Goal: Task Accomplishment & Management: Manage account settings

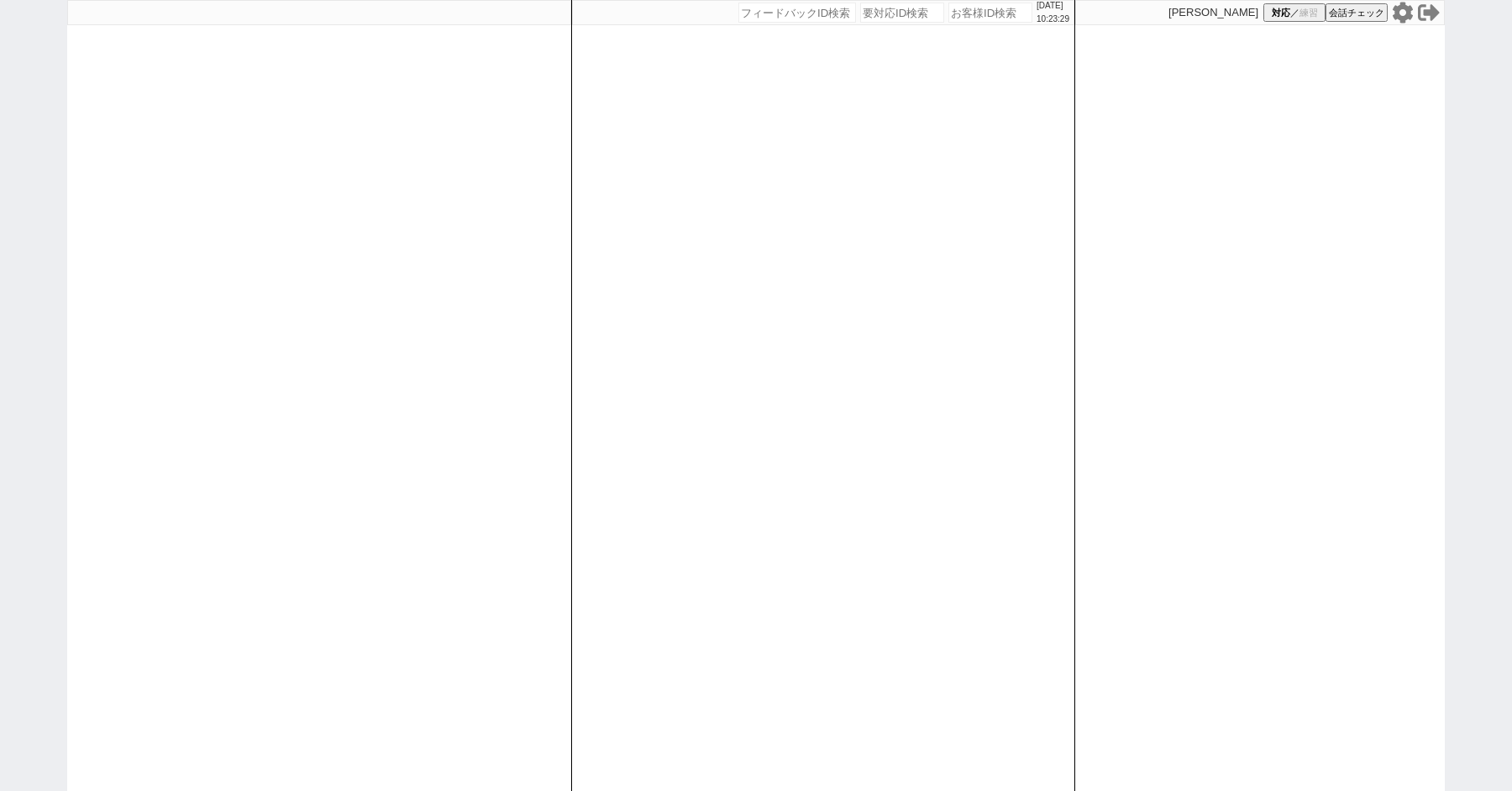
click at [1404, 13] on icon at bounding box center [1403, 13] width 22 height 22
click at [968, 11] on input "number" at bounding box center [990, 13] width 84 height 20
type input "41953"
select select "2"
select select
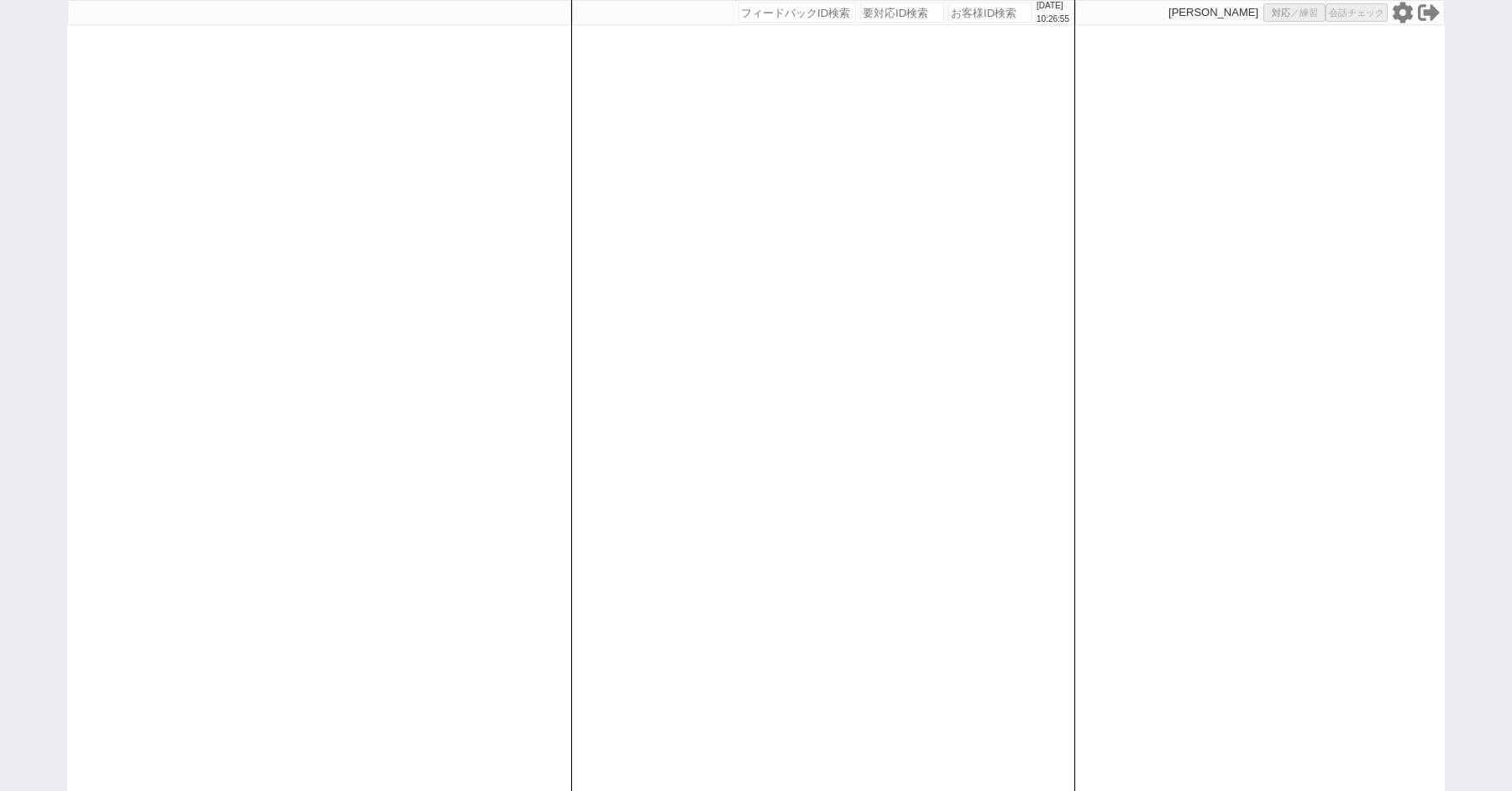
select select "8"
select select "3"
select select "8"
select select "10"
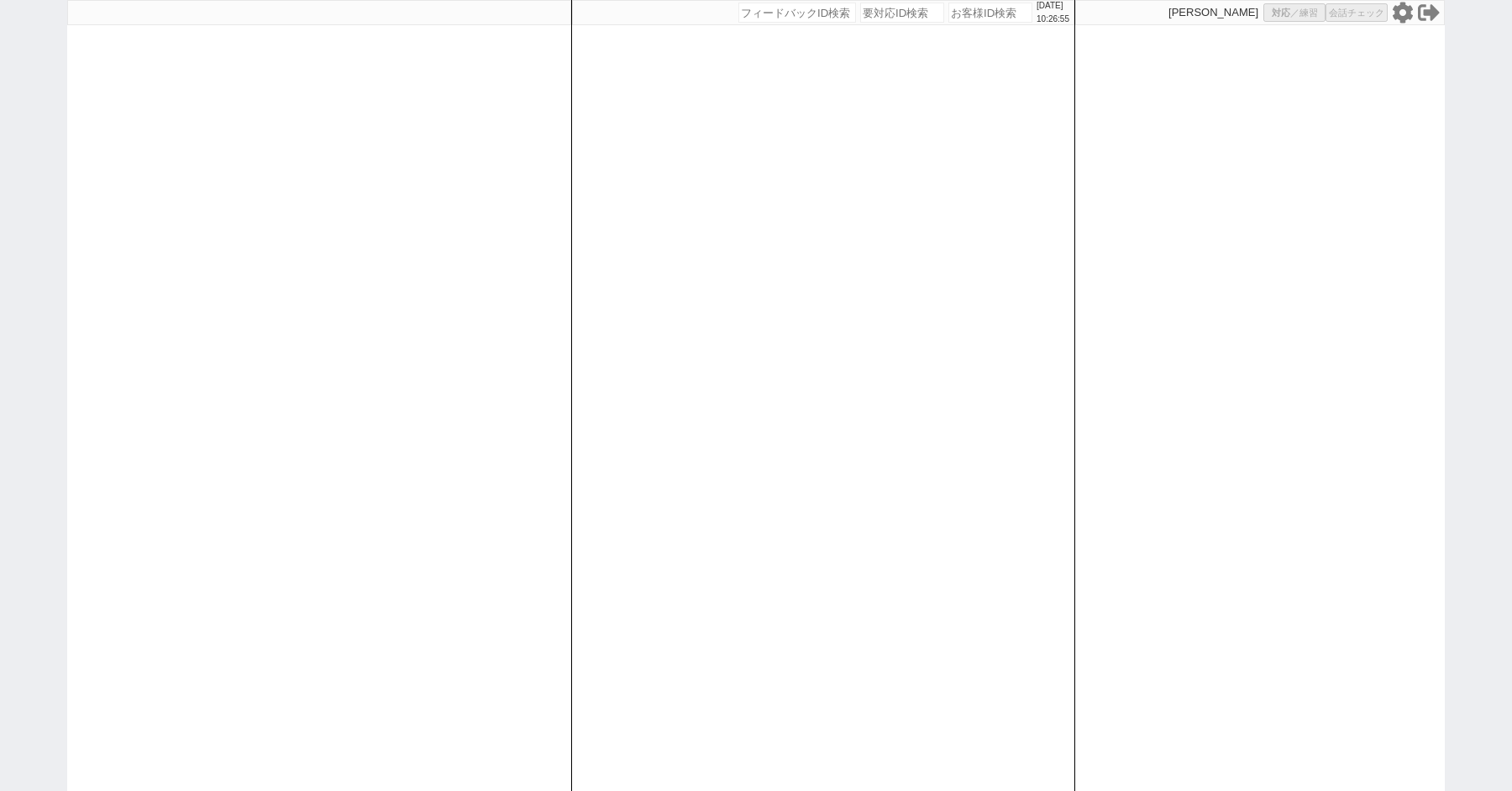
select select "8"
select select "10"
select select "8"
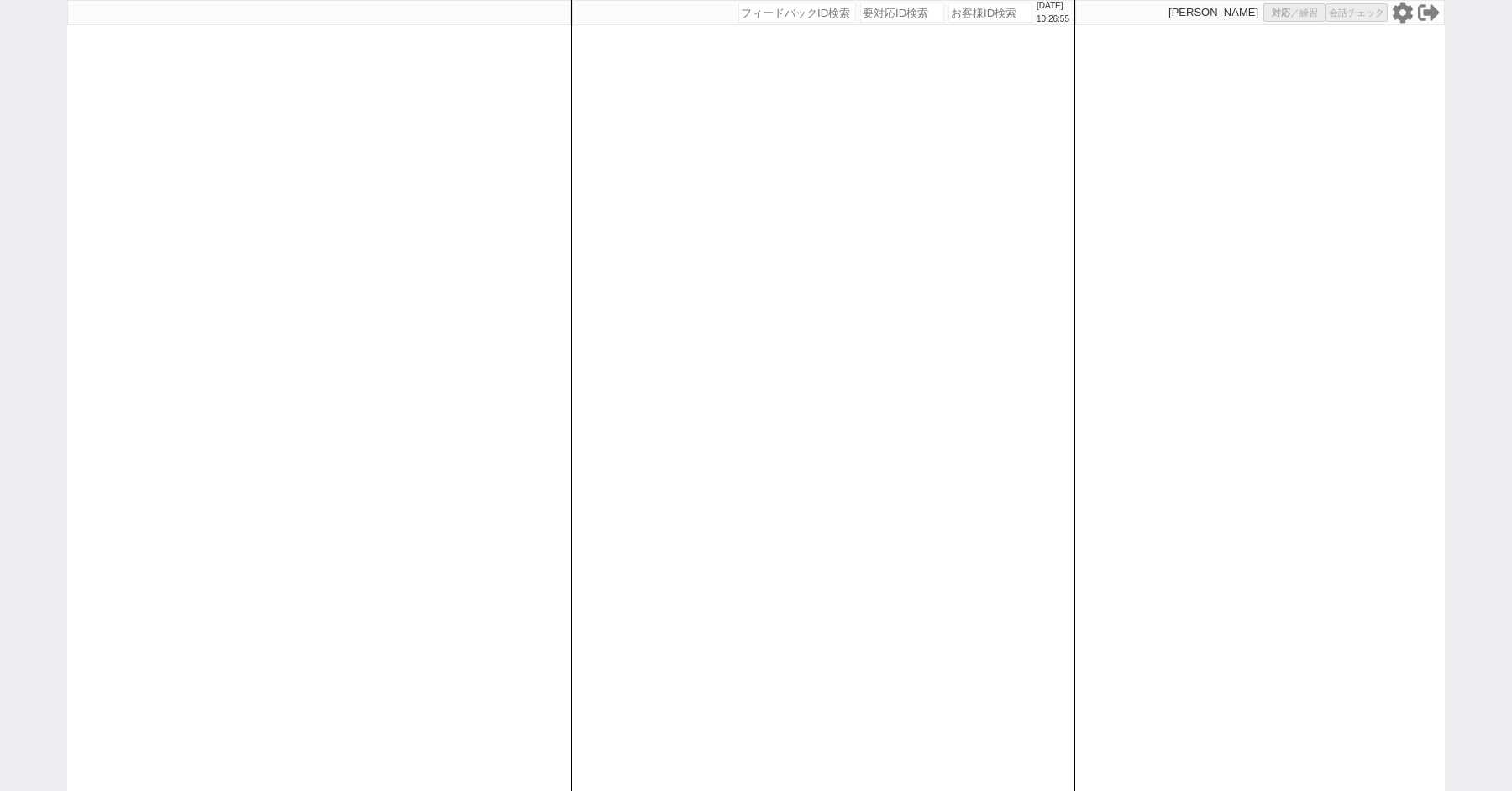
select select "8"
select select "10"
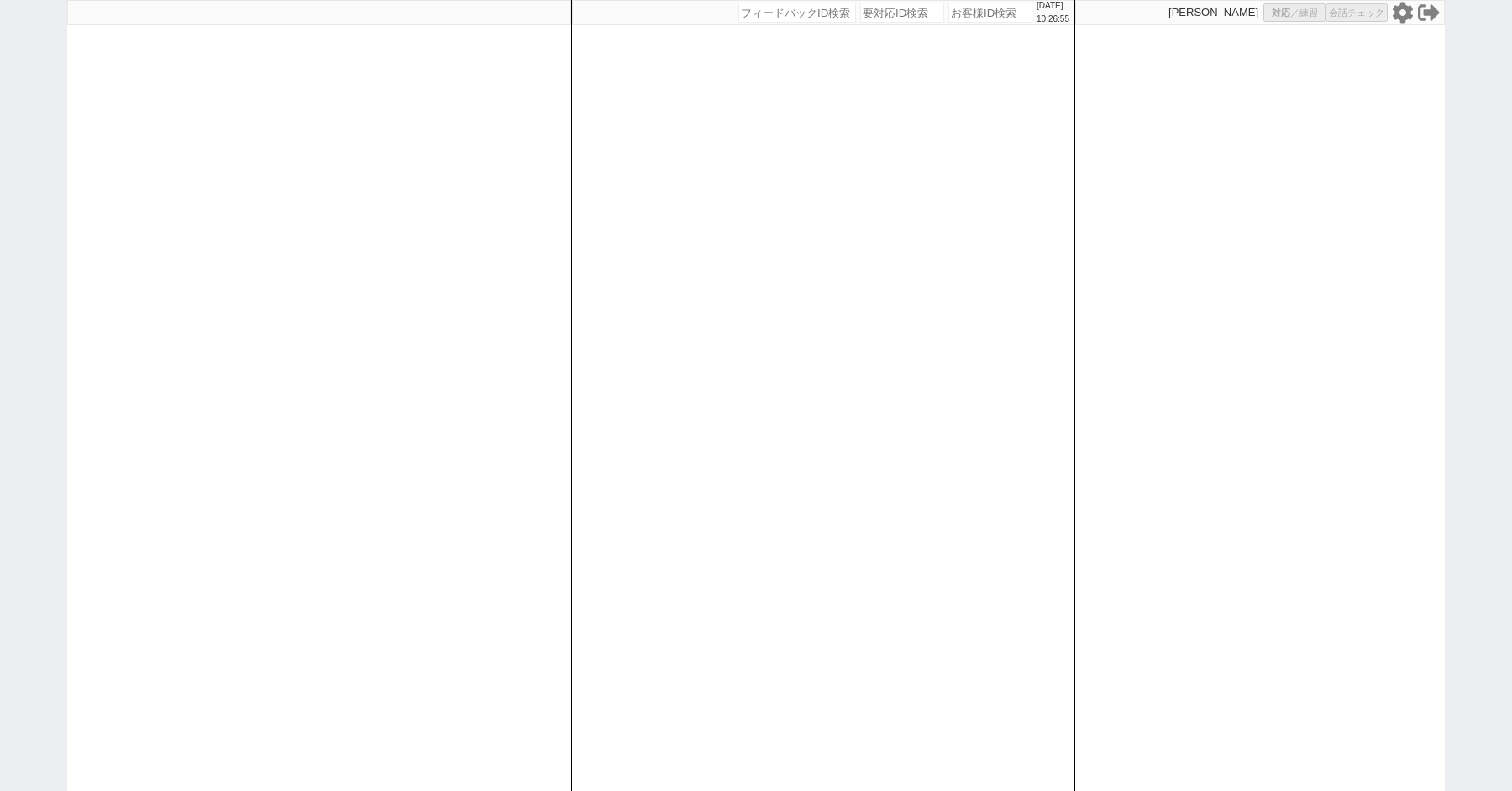
select select "8"
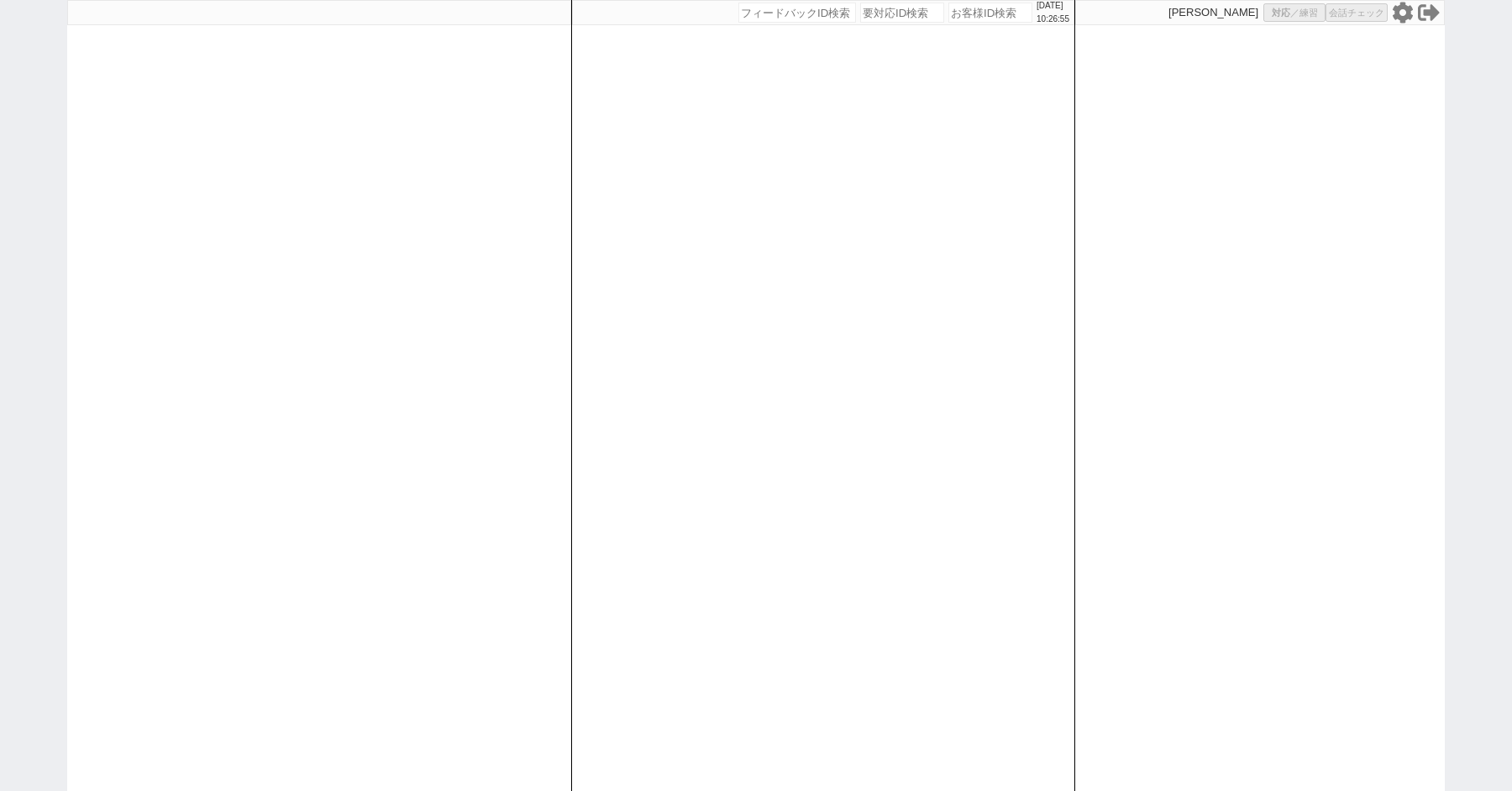
select select "8"
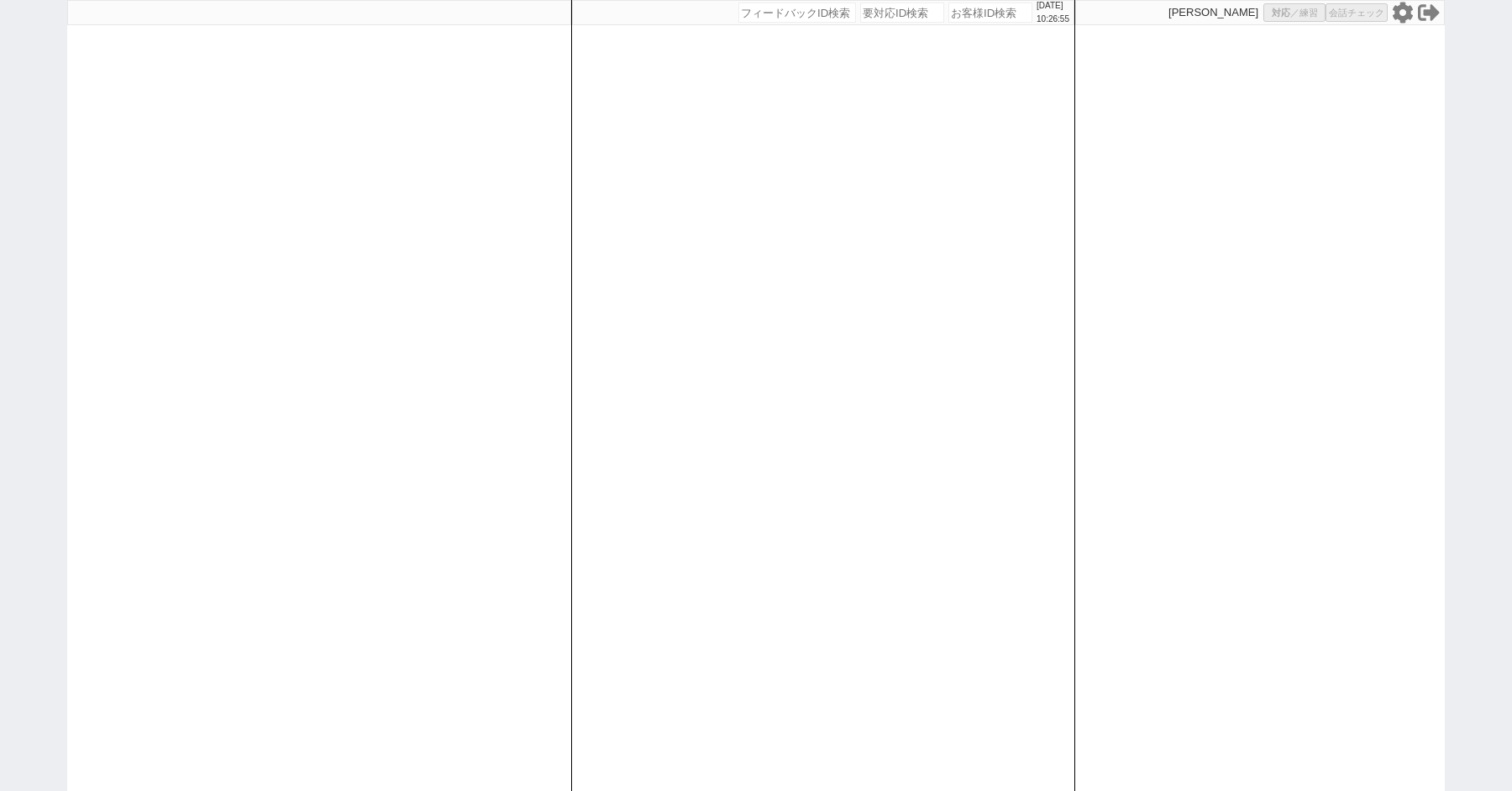
select select "8"
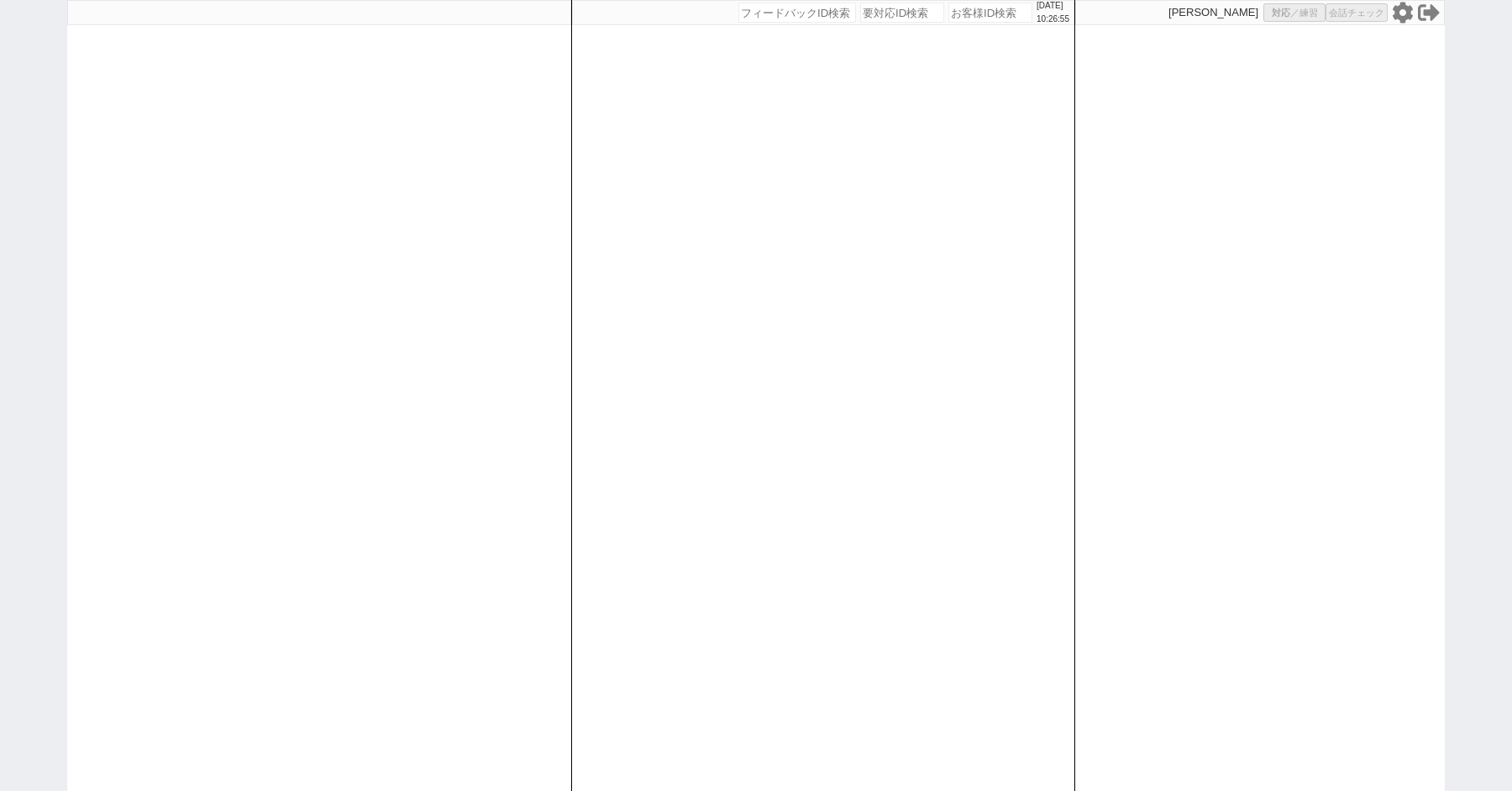
select select "8"
select select "10"
select select "8"
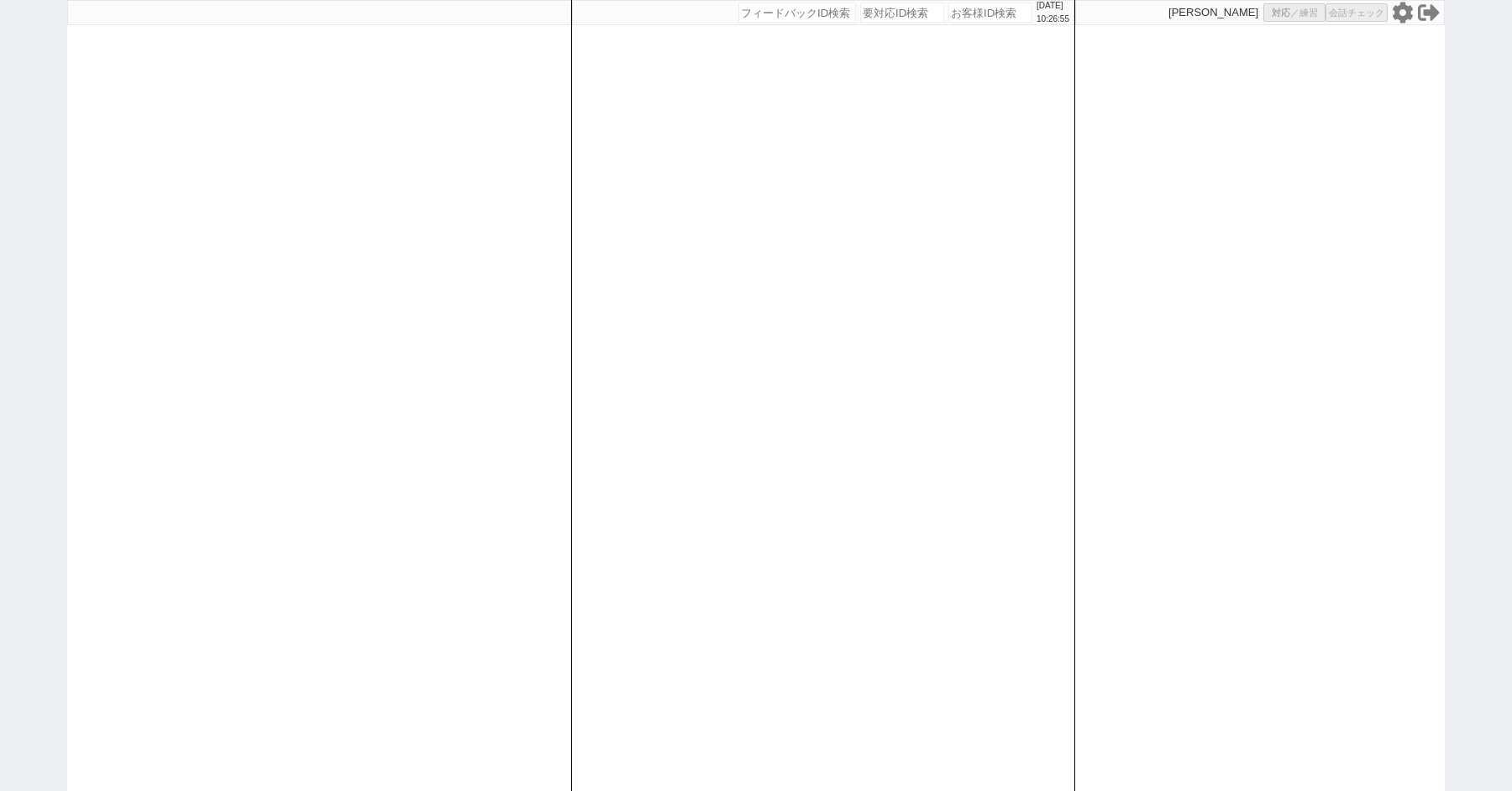
select select "8"
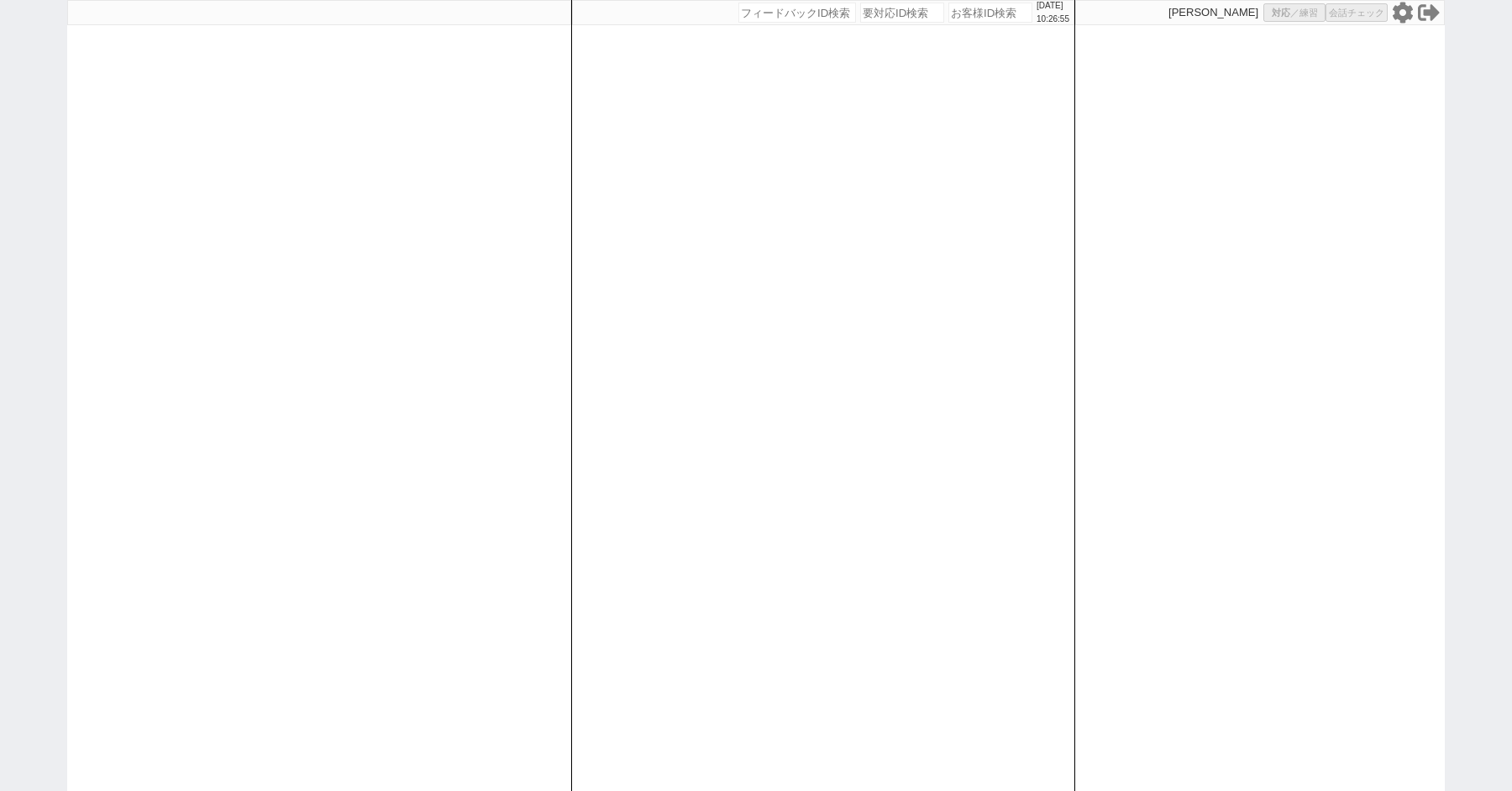
select select "8"
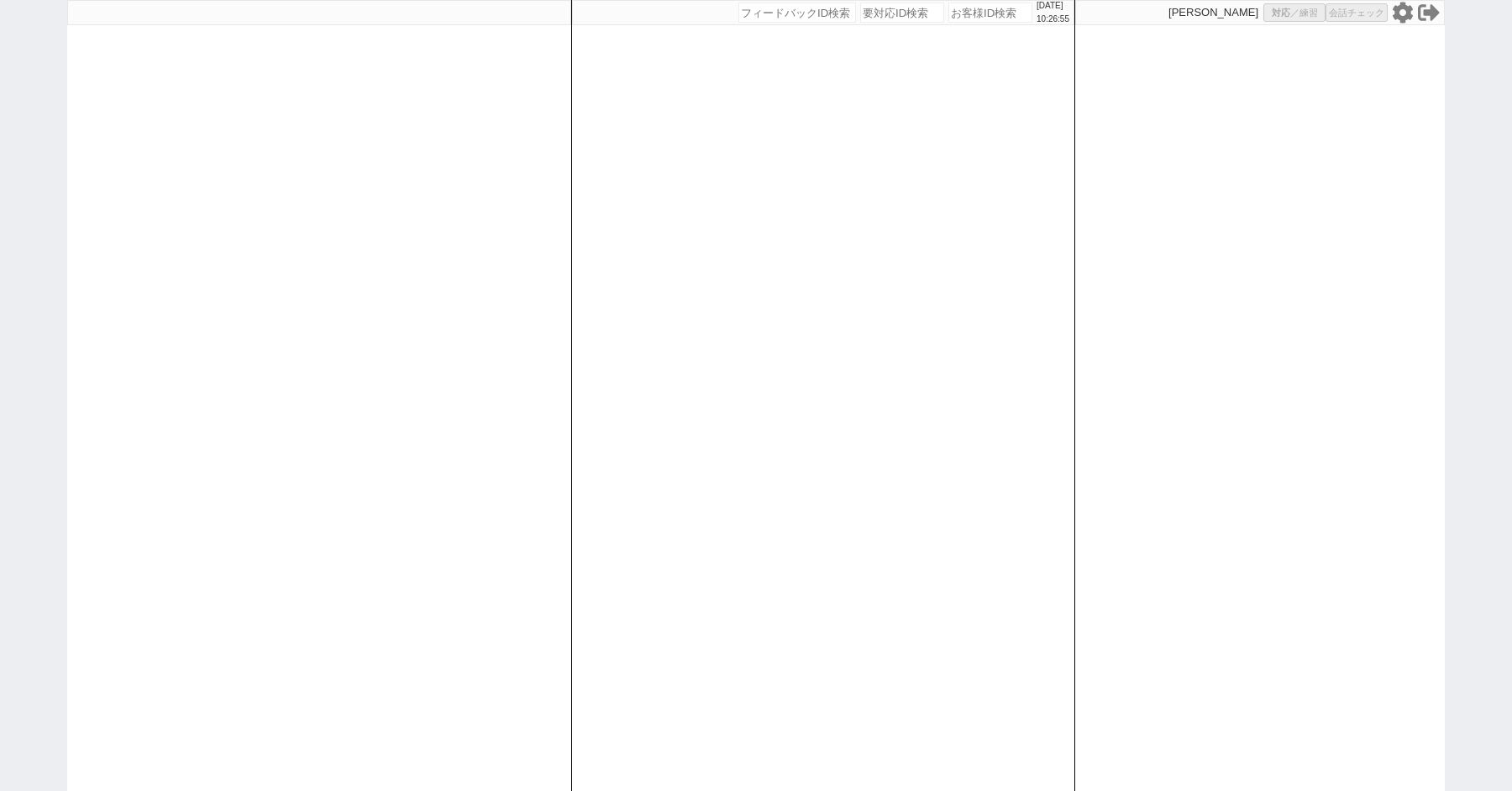
select select "8"
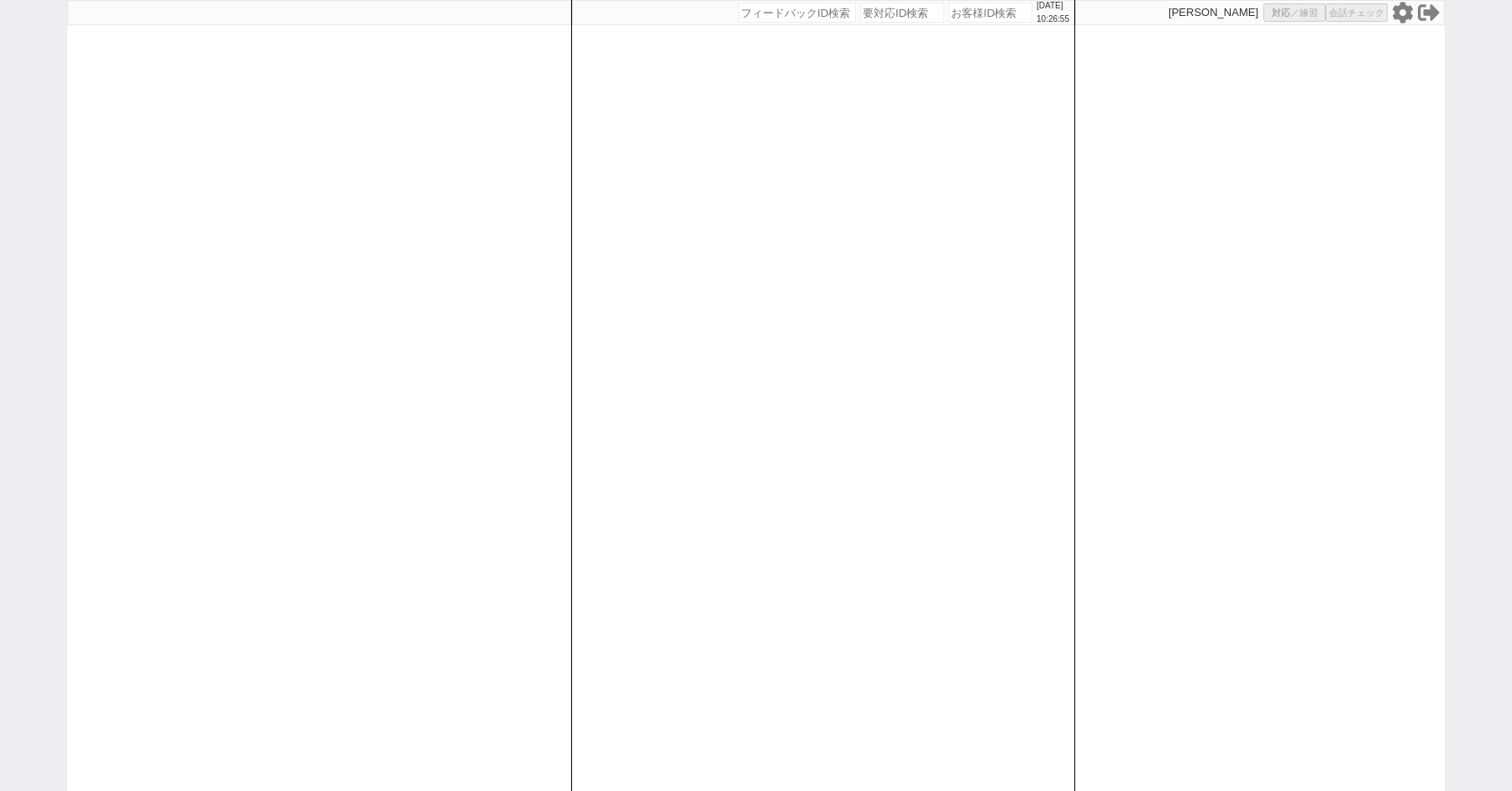
select select "8"
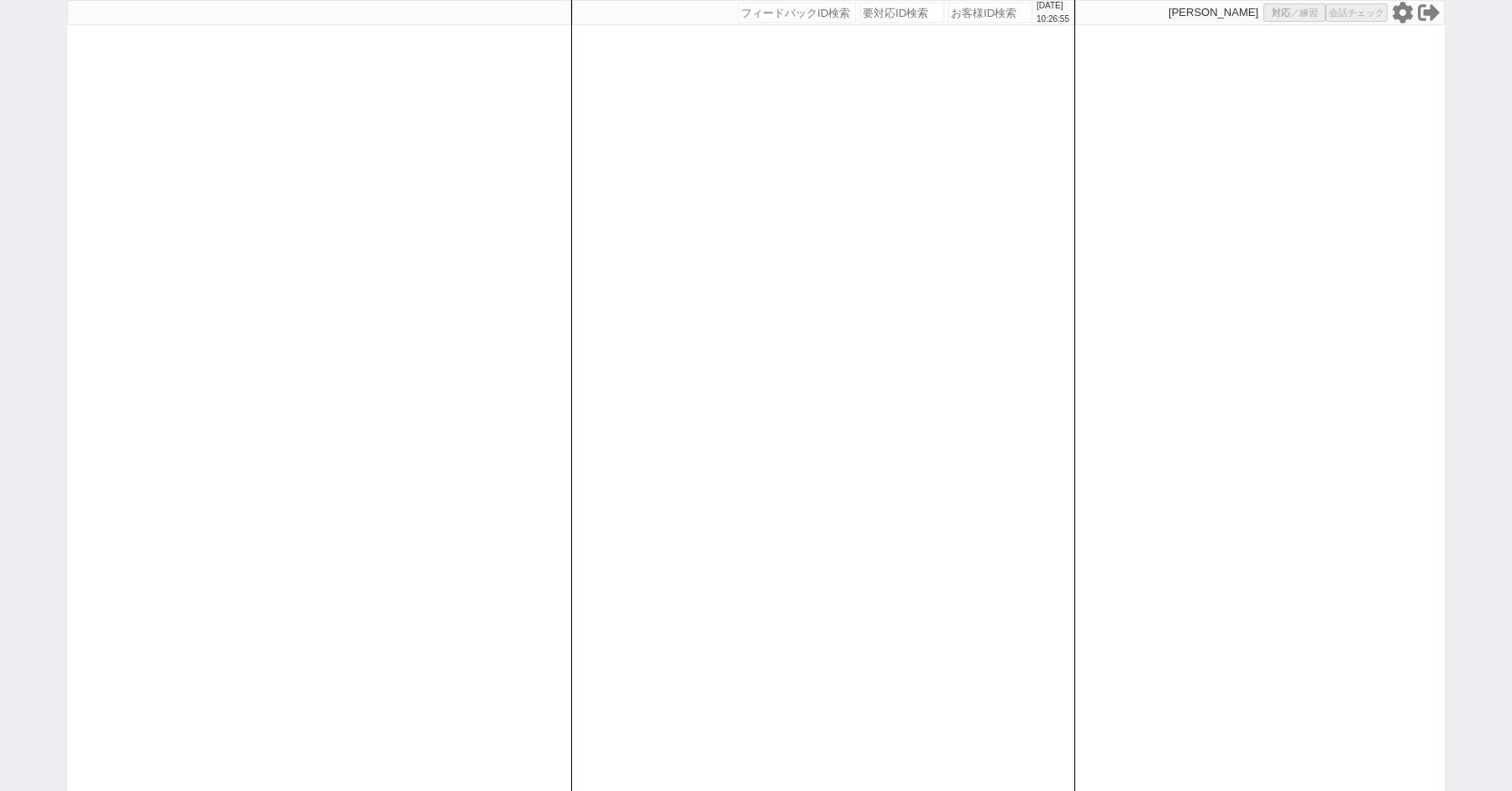
select select "8"
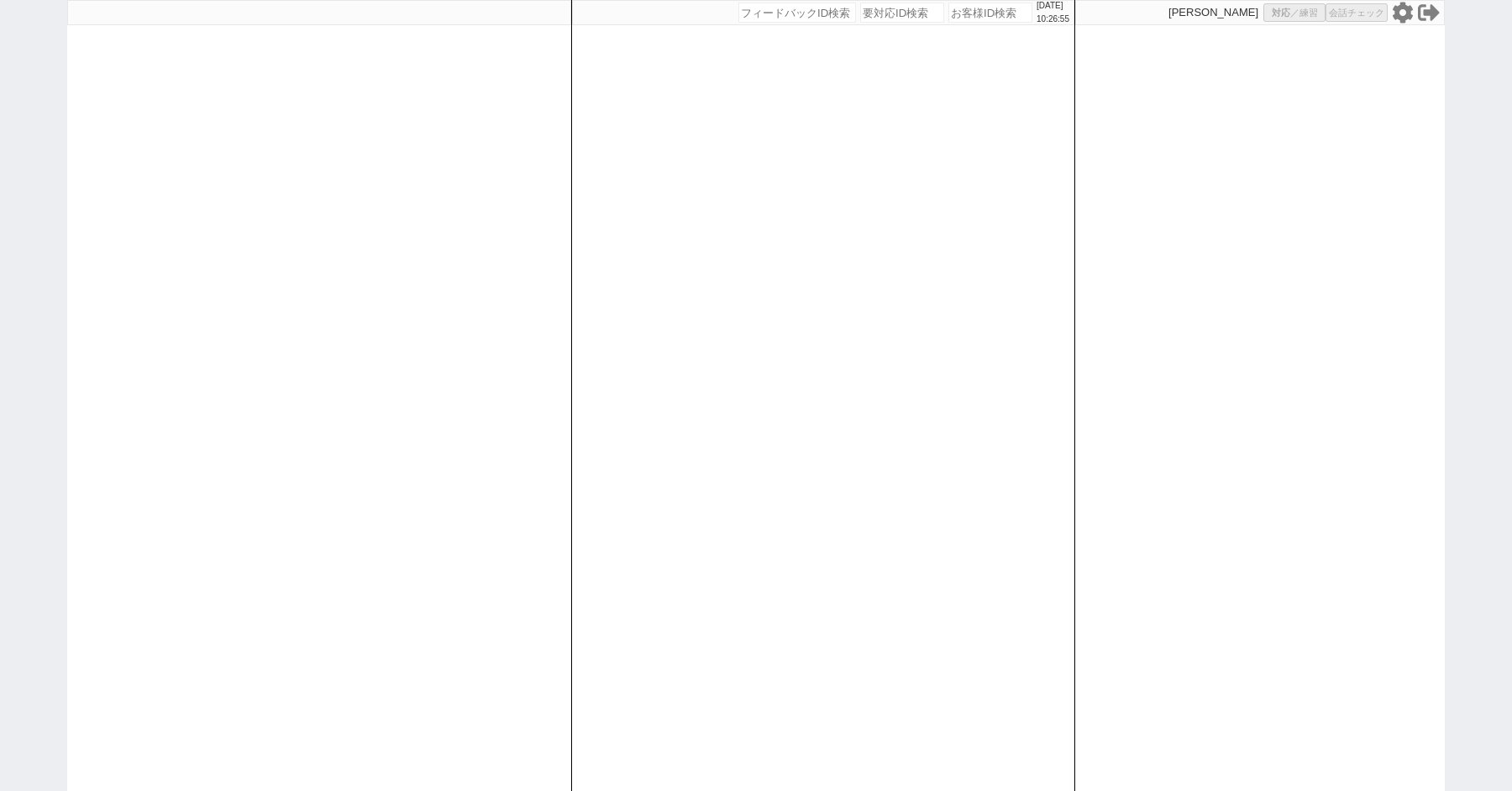
select select "8"
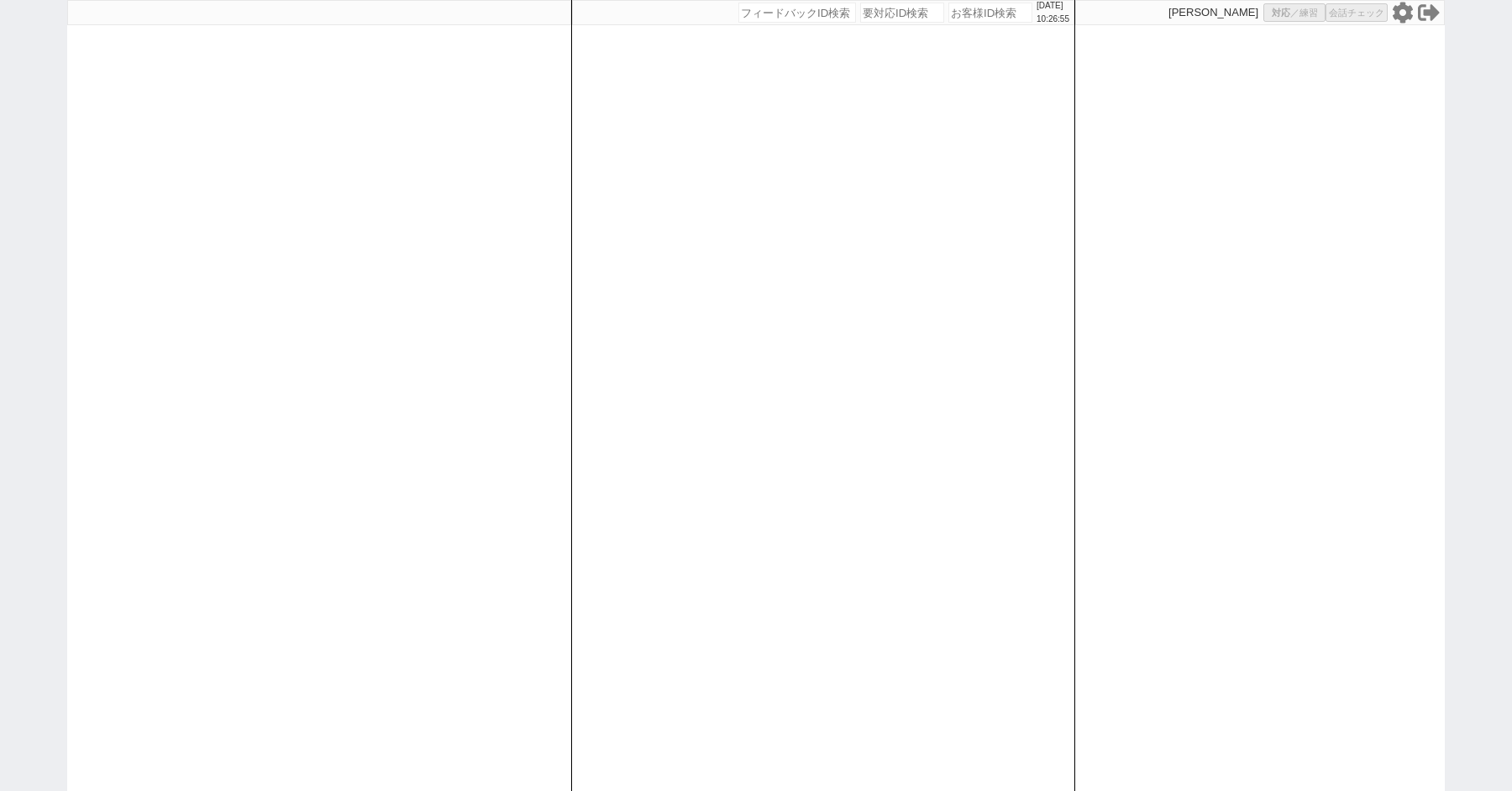
select select "10"
select select "3"
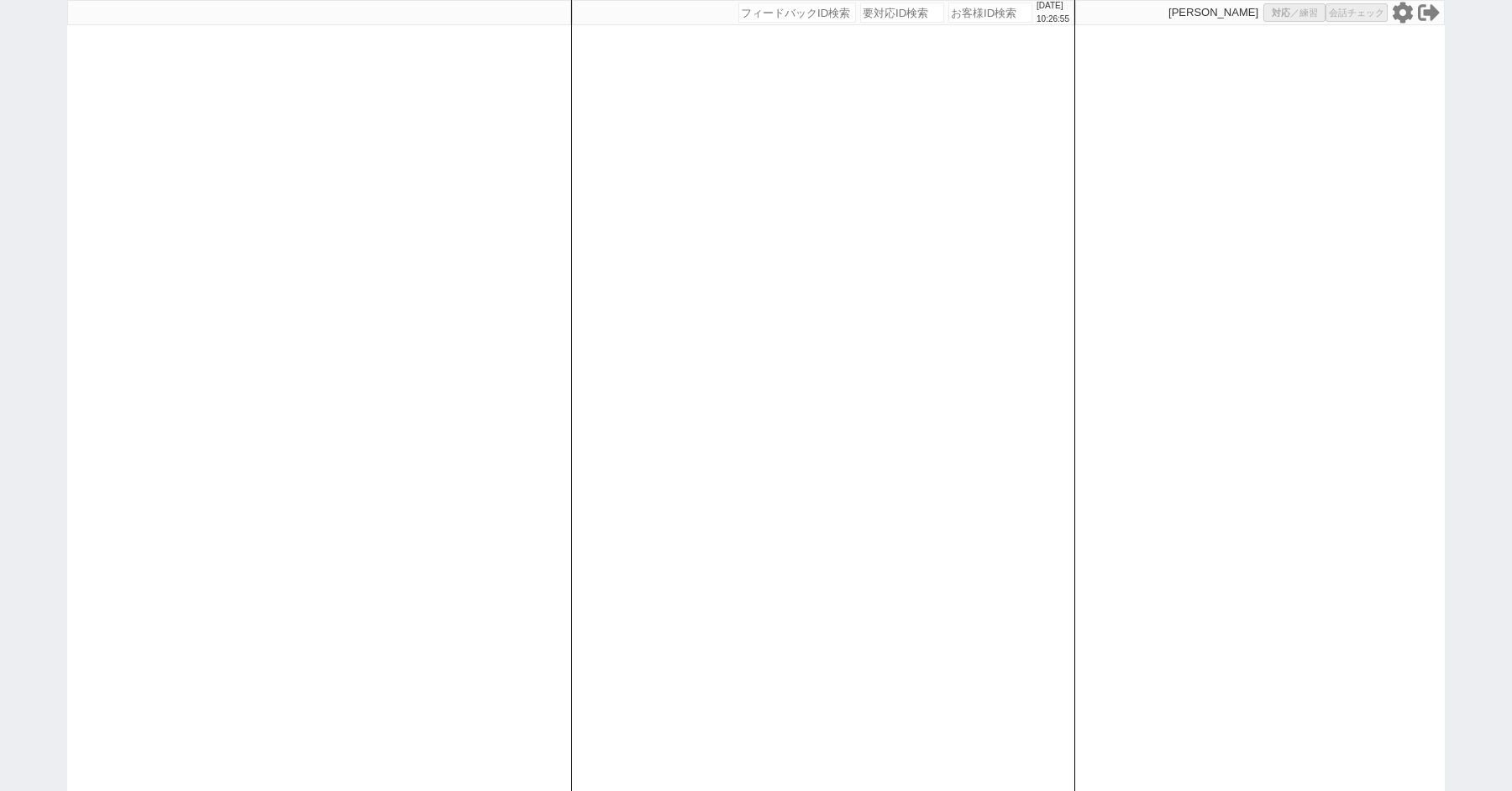
select select "3"
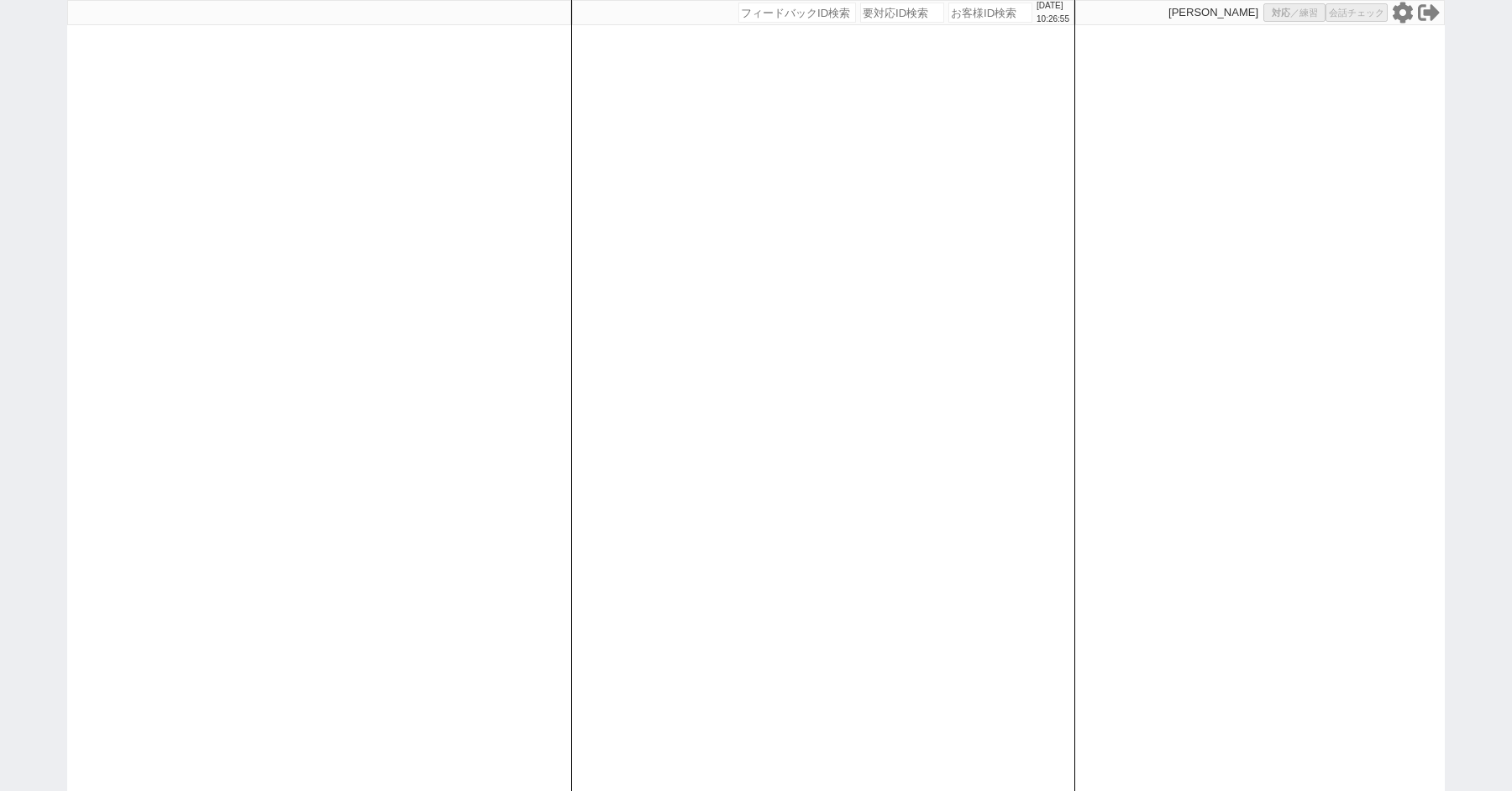
select select
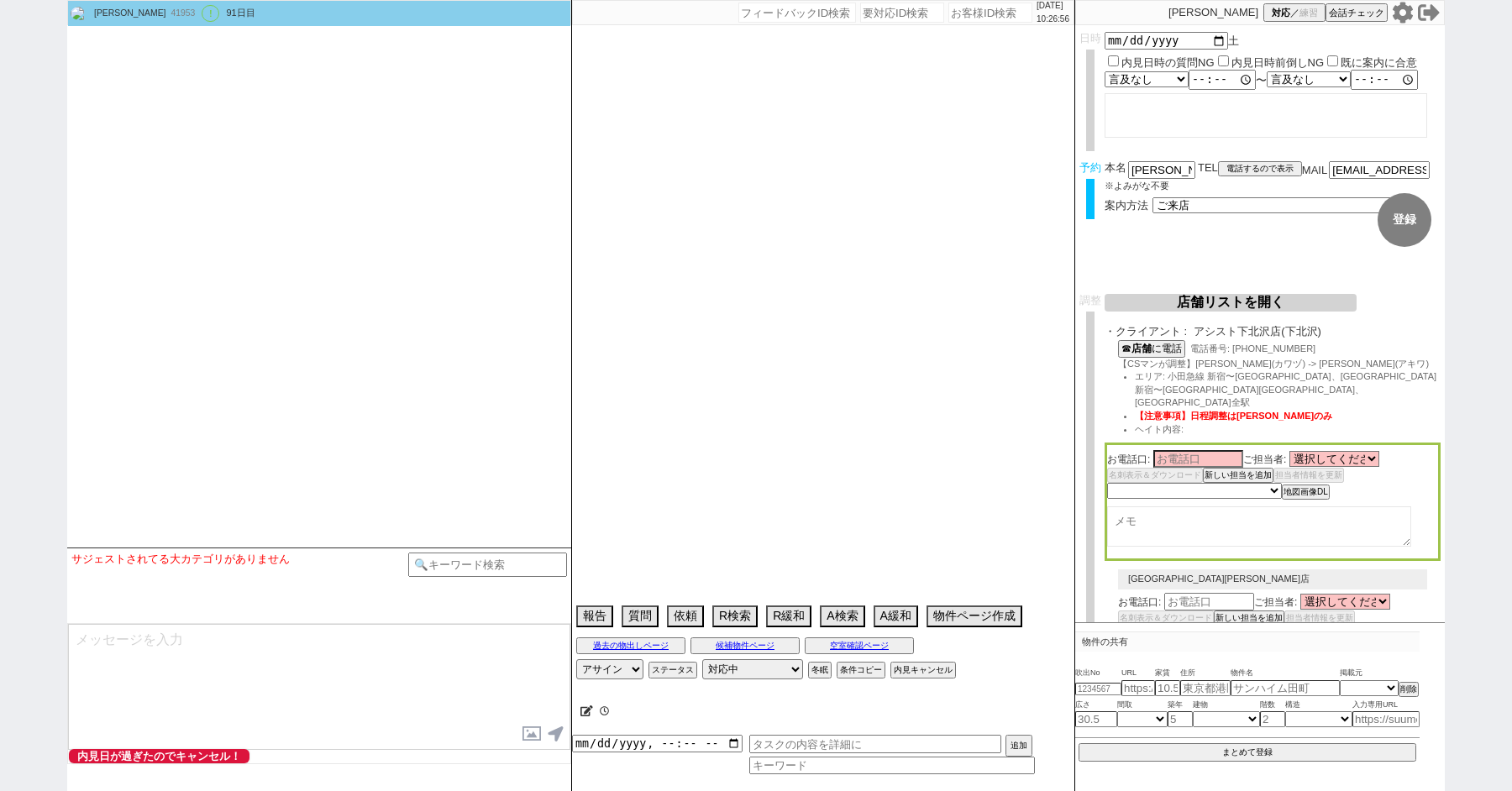
select select "2617"
select select "2363"
select select "2025"
select select "9"
select select "36"
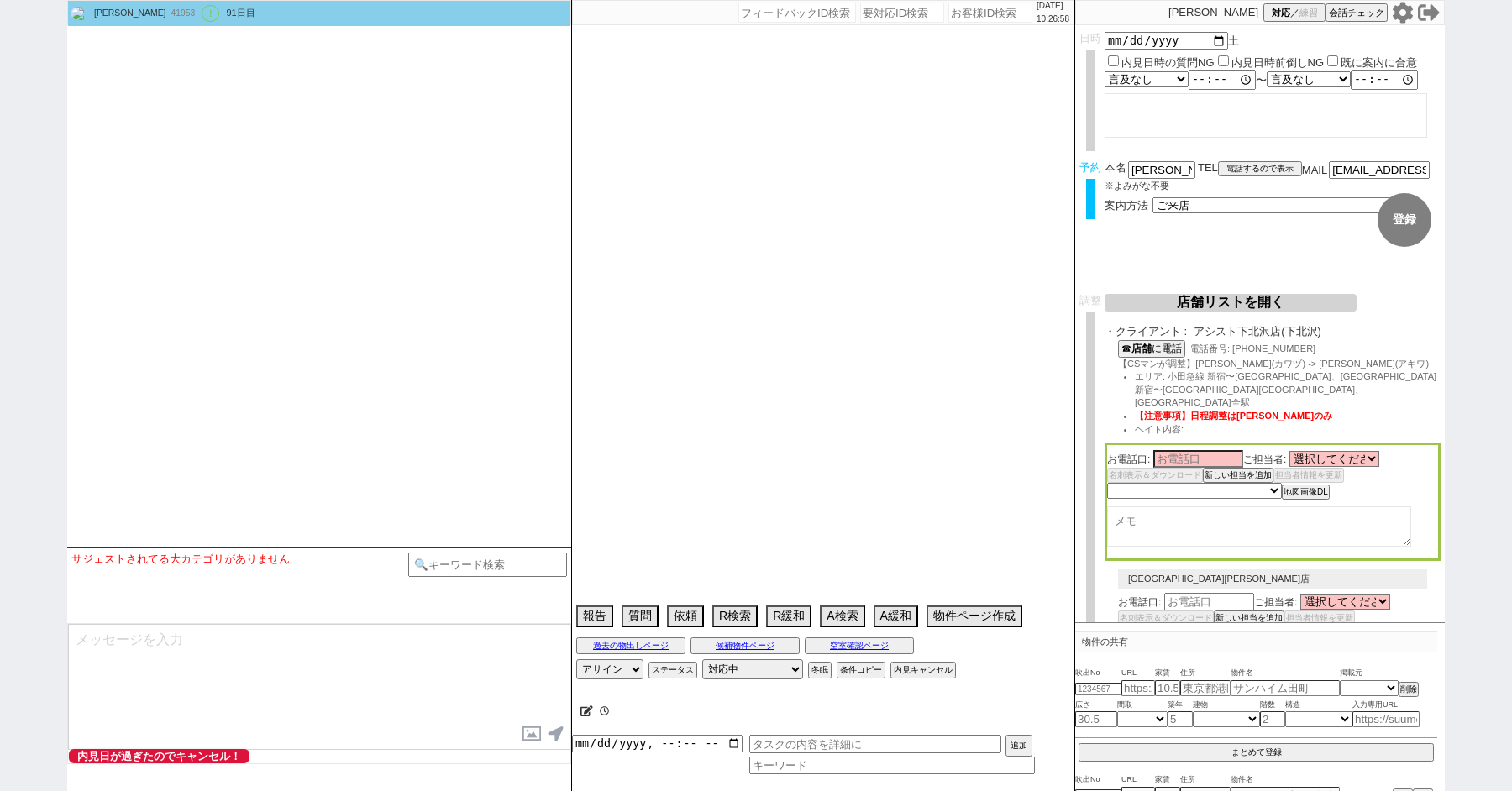
select select "0"
select select "21"
select select "33"
select select "961"
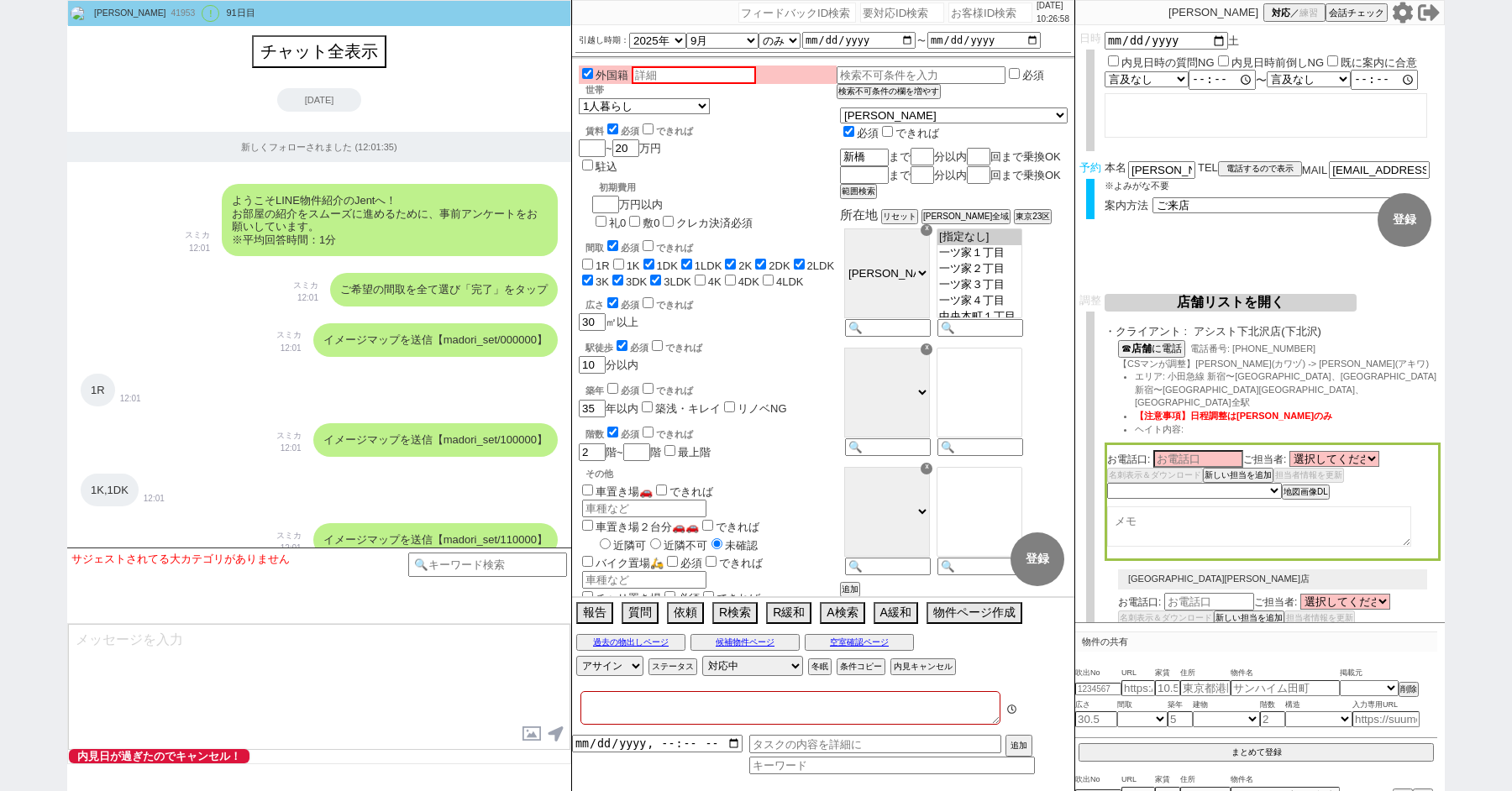
type textarea "ここにたどり着いた人は青木までお知らせください。 お客様の特定用に伝えているカスタマーIDとなってます。"
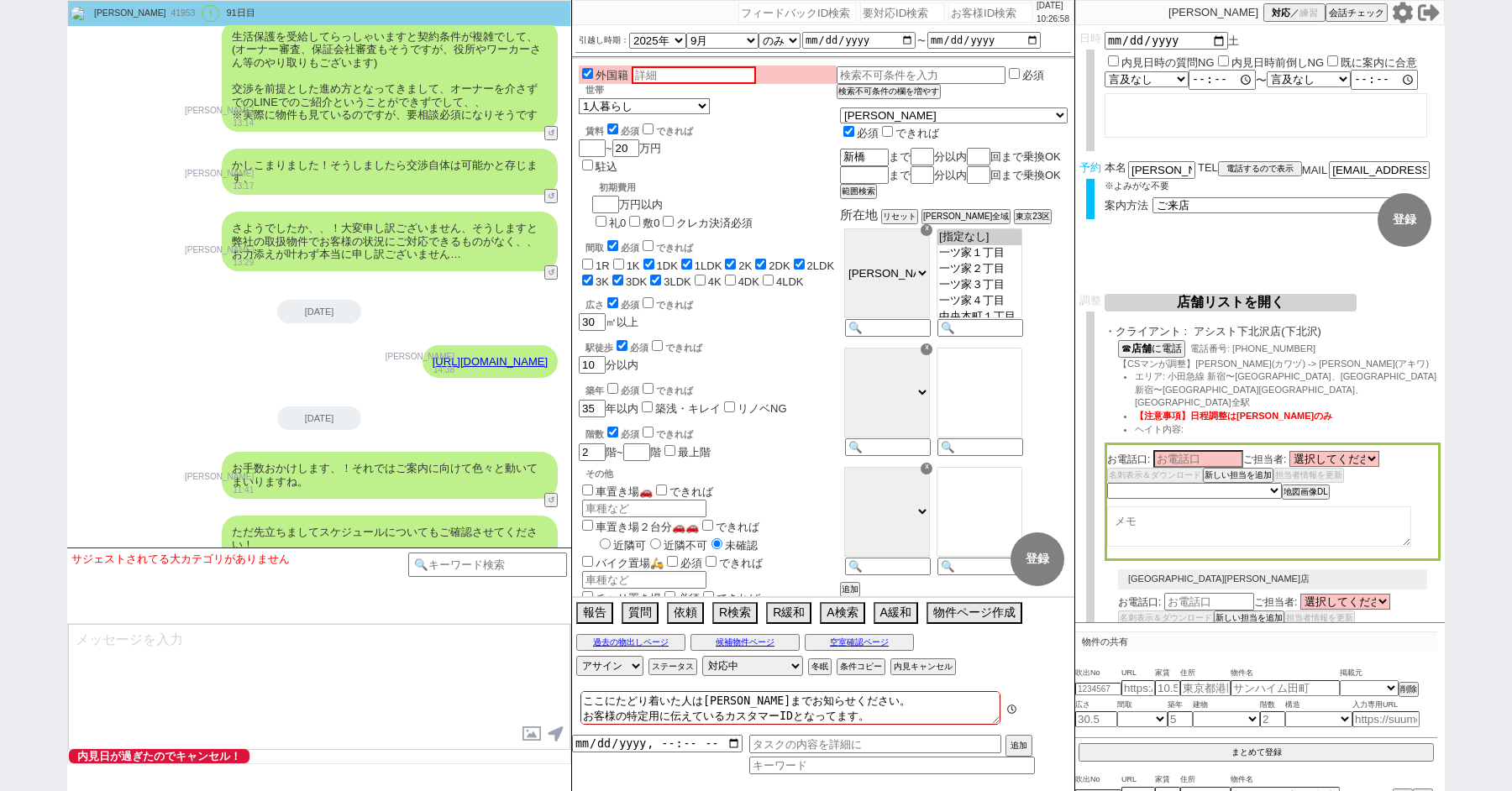
scroll to position [148, 0]
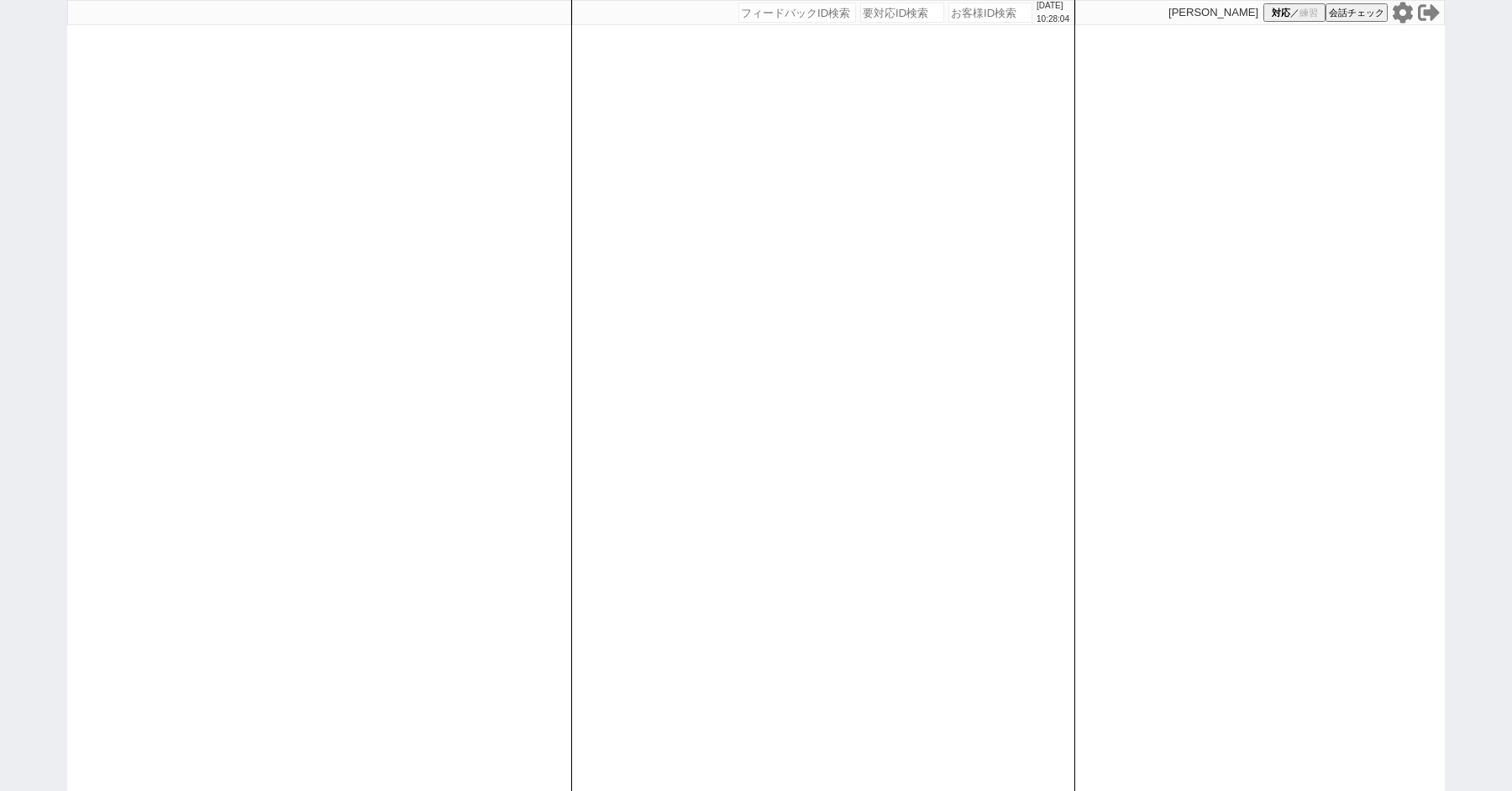
click at [1400, 8] on icon at bounding box center [1403, 12] width 20 height 21
click at [7, 303] on div "2025/09/26 10:28:09 候補物件を追加してしてください 紹介した物件一覧 他社物件を追加する 空室確認ページに追加・削除 紹介した物件一覧 他…" at bounding box center [756, 395] width 1512 height 791
select select
select select "1"
select select "2"
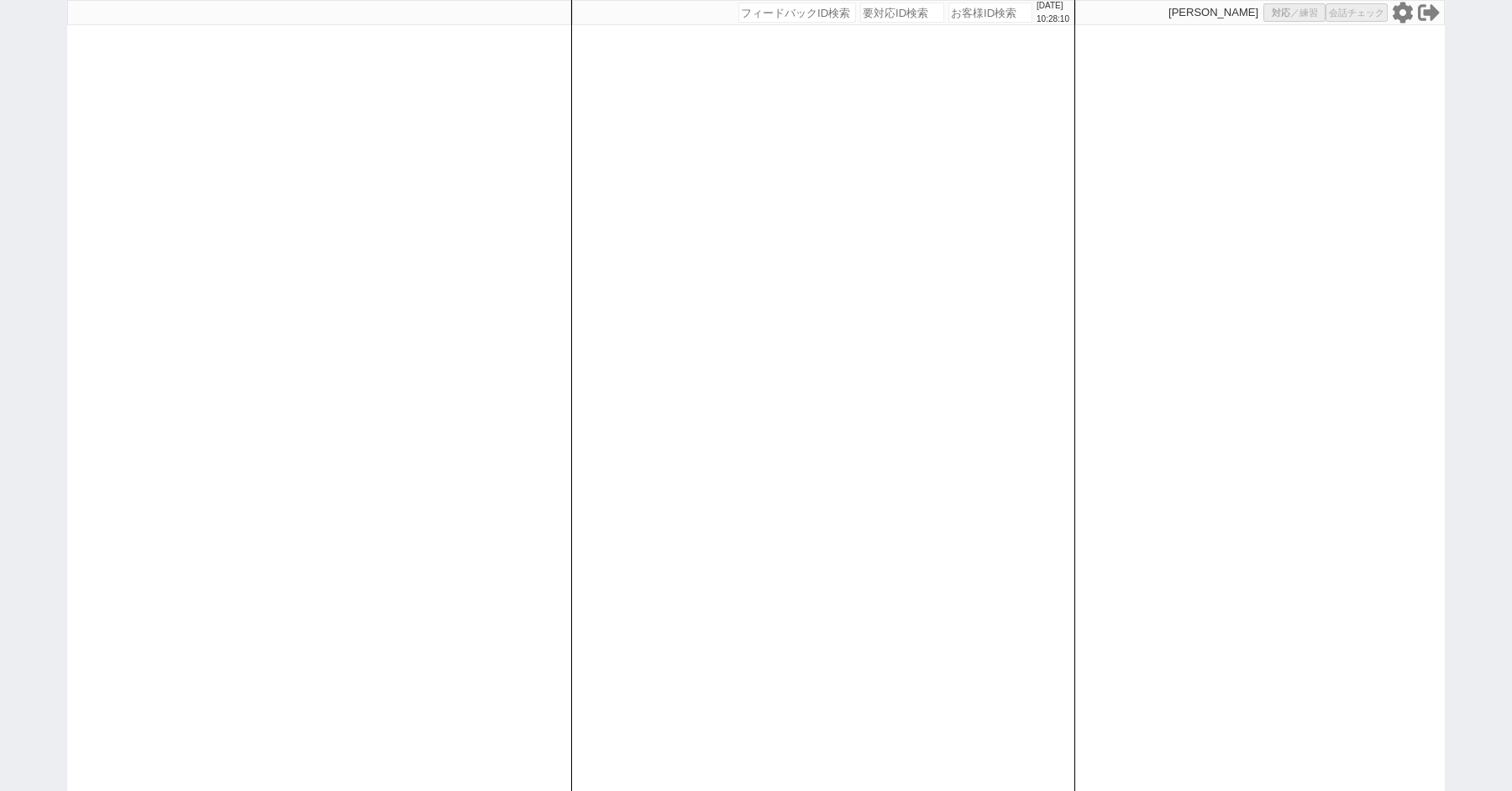
select select "10"
select select "8"
select select
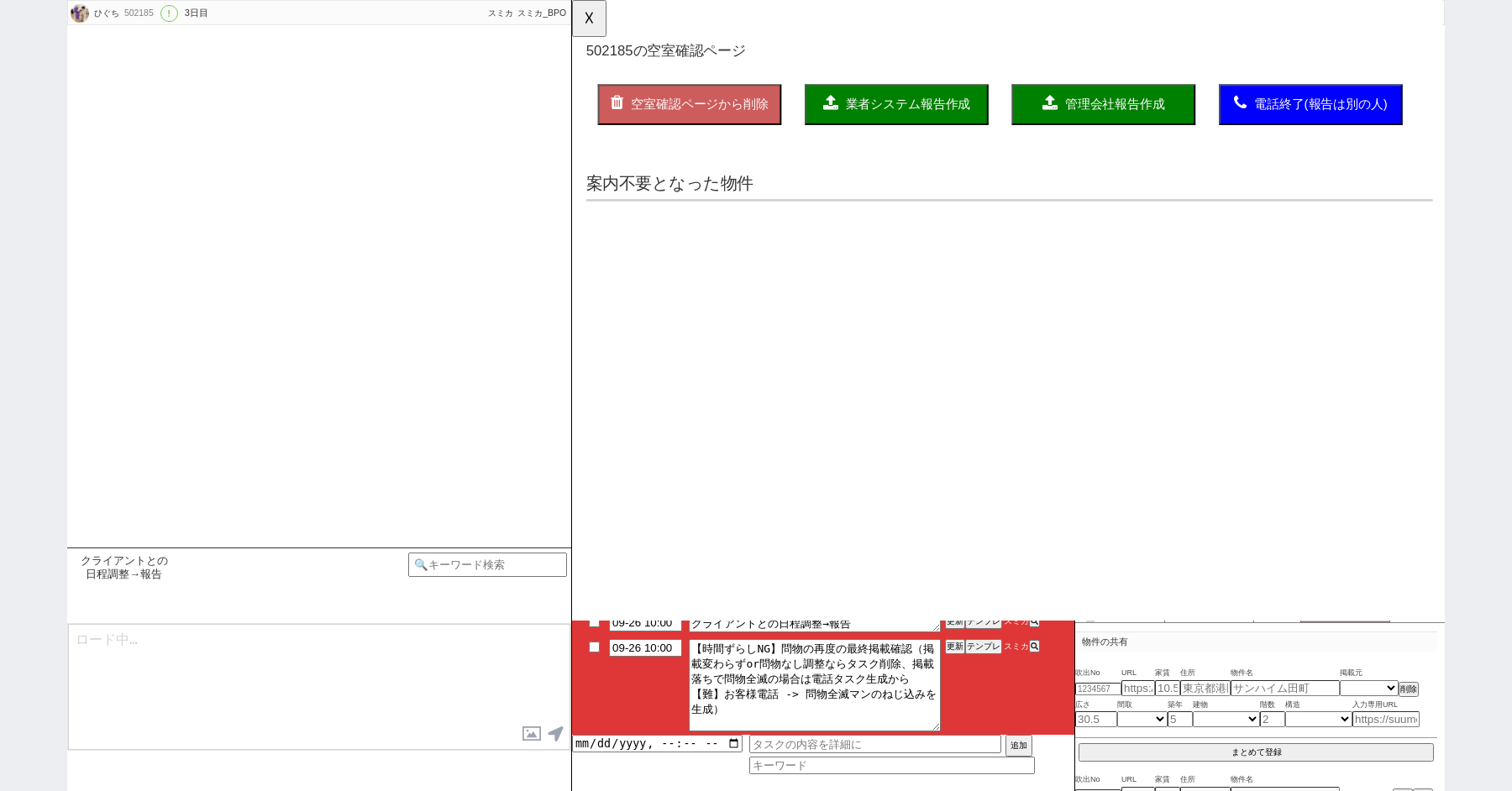
type textarea "2024/04/11にアパマンショップ渋谷道玄坂店に送客み まだ他社内見なし"
select select "2025"
select select "10"
select select "36"
select select "0"
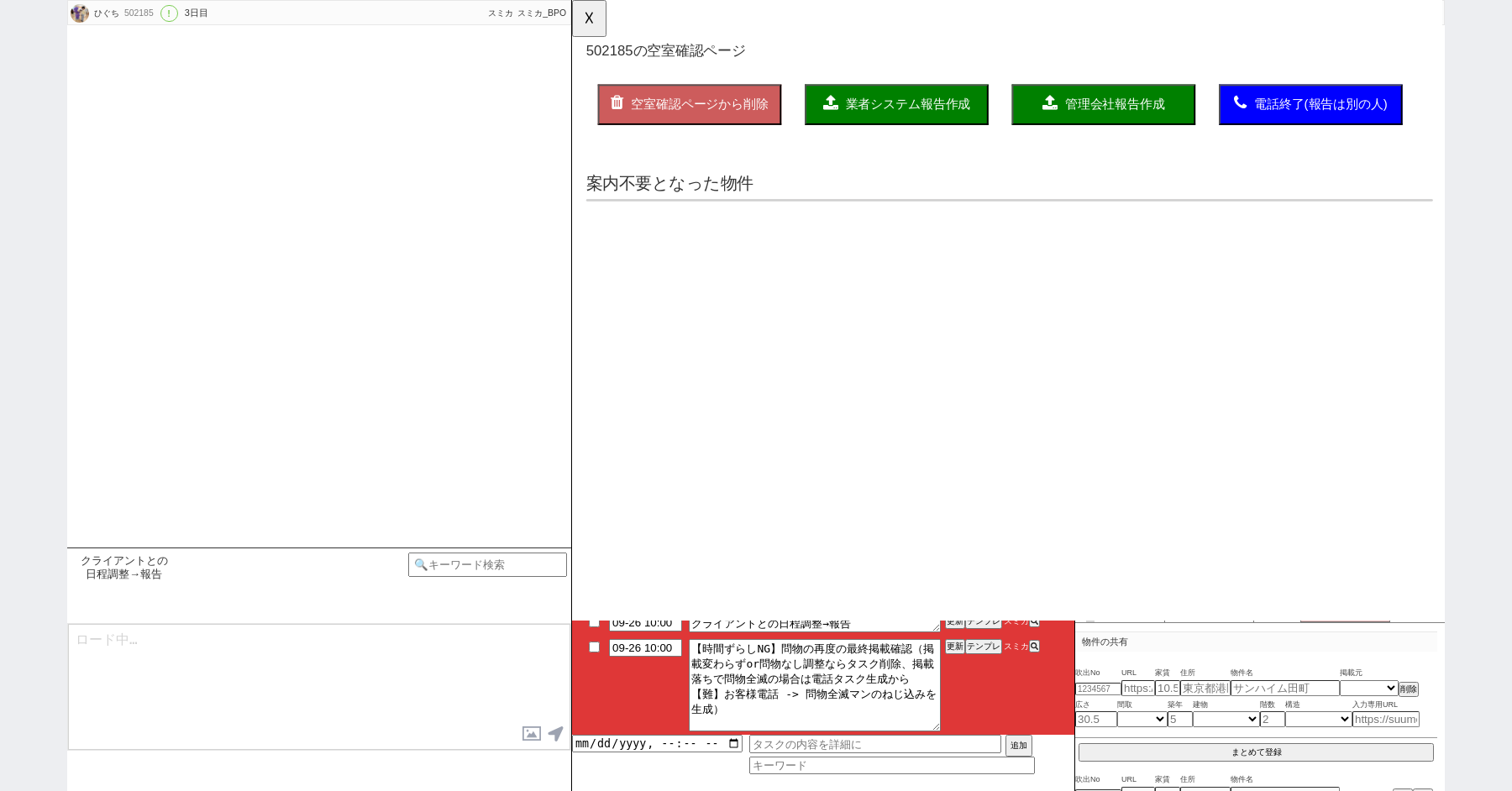
select select "47"
select select "44"
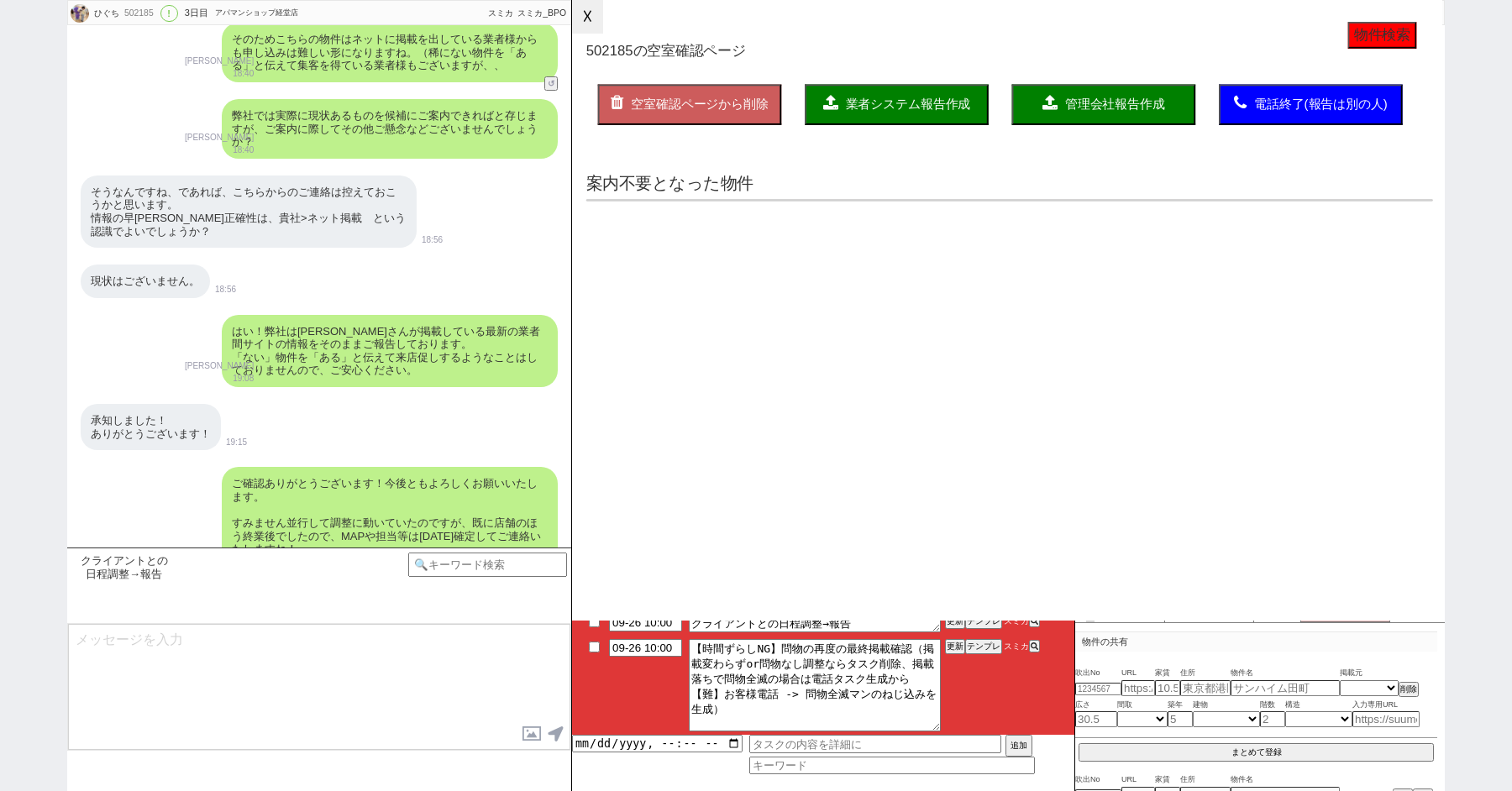
click at [585, 12] on button "☓" at bounding box center [587, 17] width 32 height 33
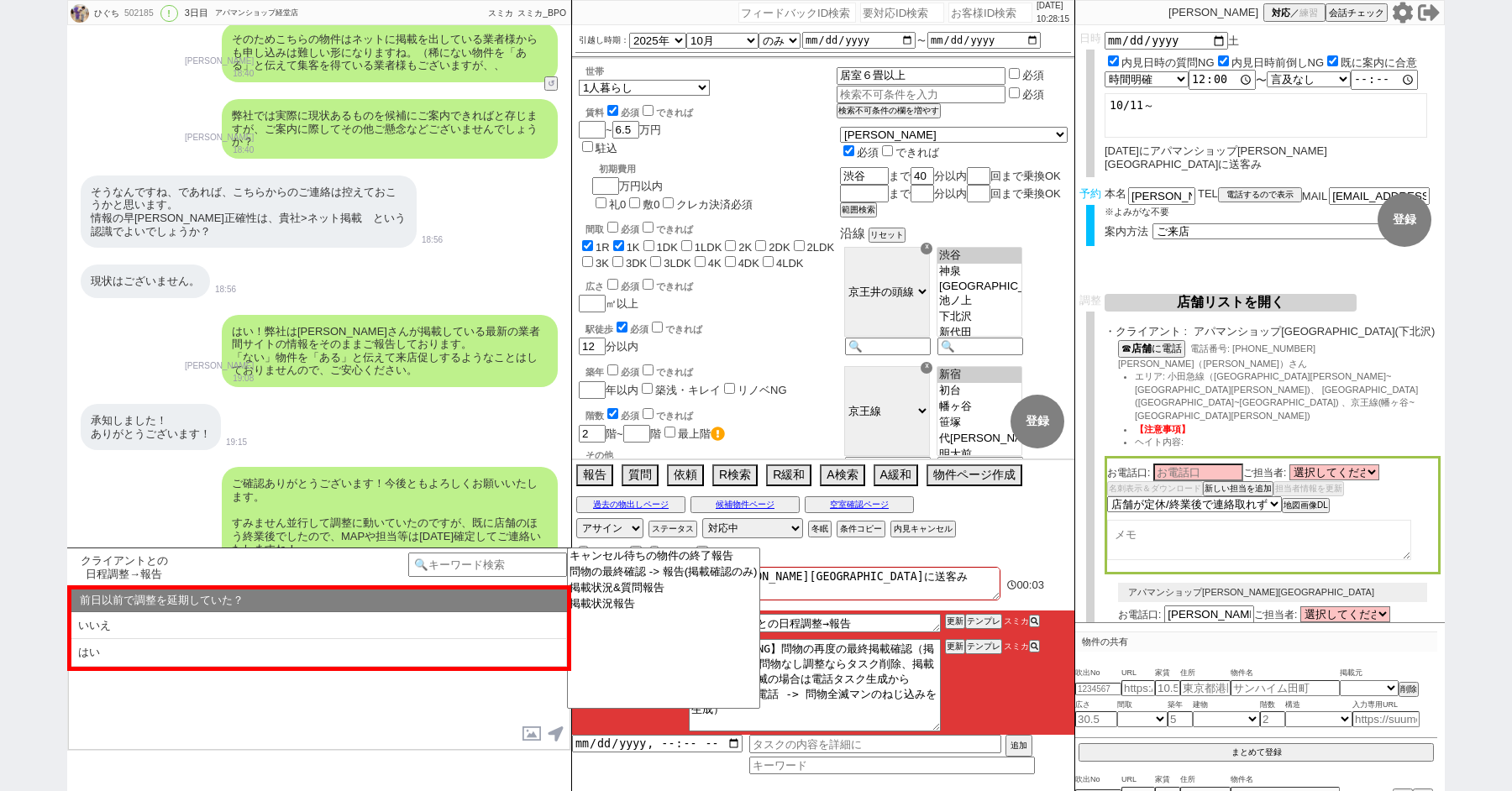
click at [293, 675] on textarea at bounding box center [319, 687] width 503 height 126
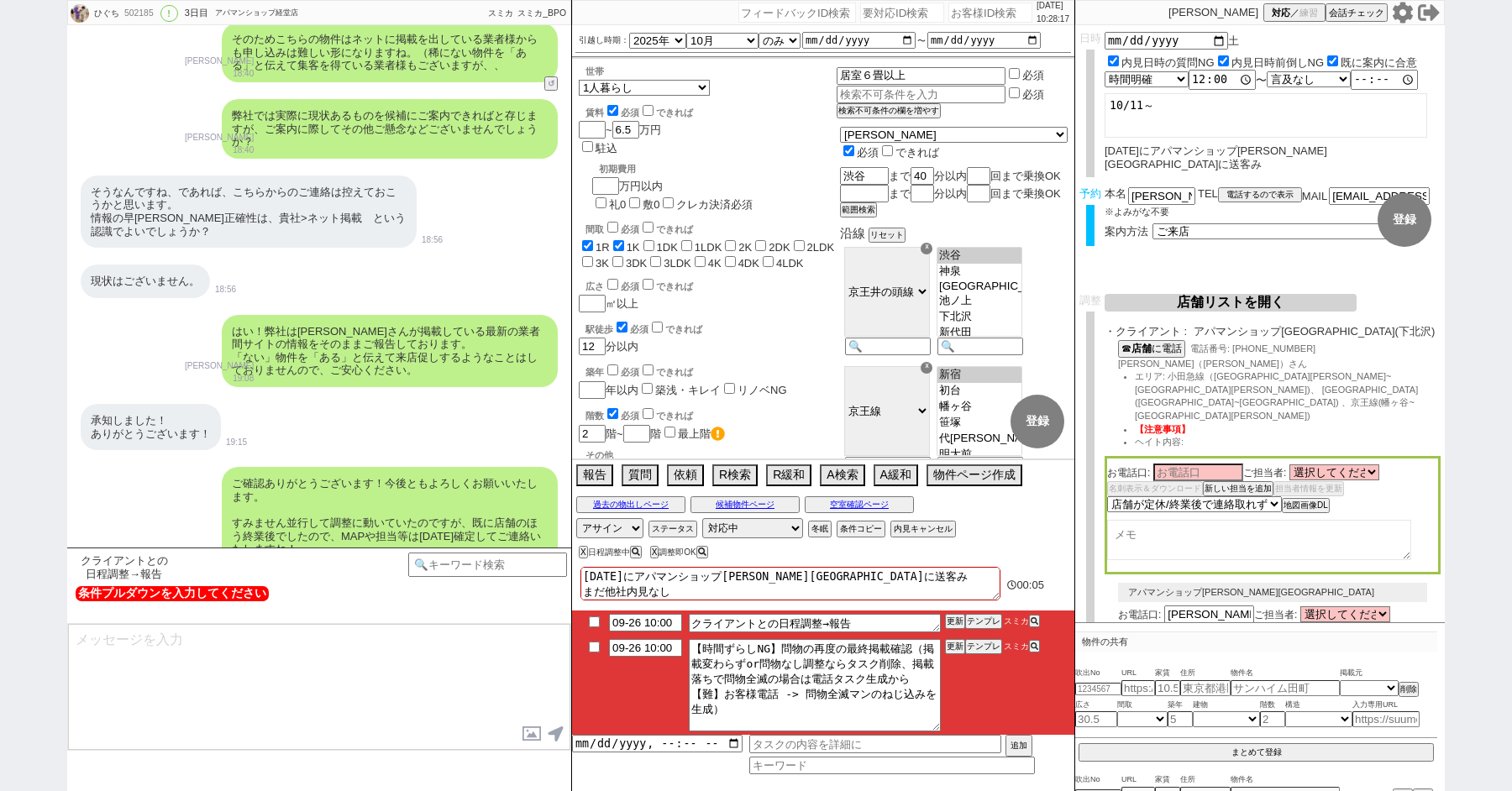
click at [588, 644] on input "checkbox" at bounding box center [594, 646] width 25 height 11
checkbox input "true"
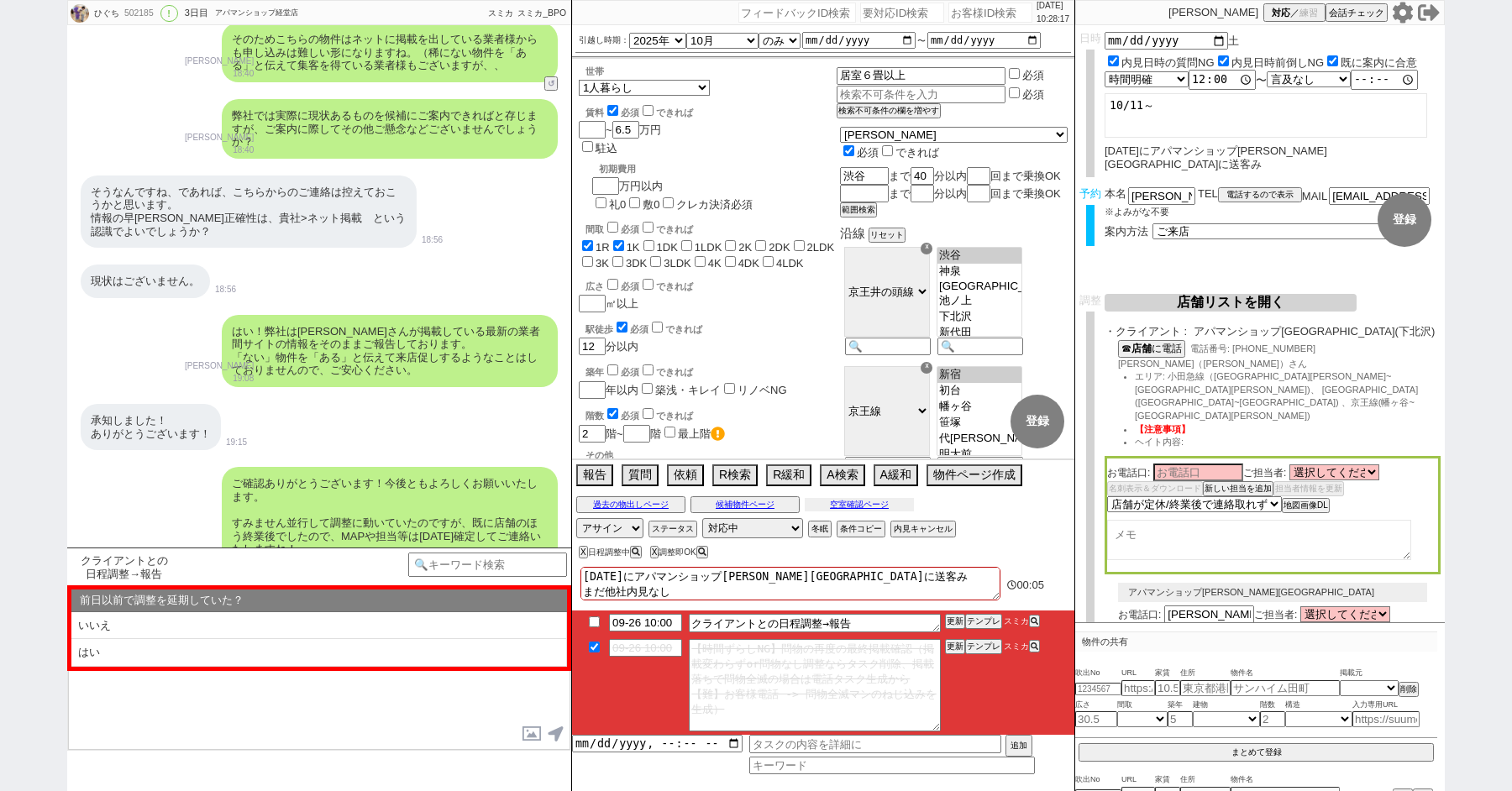
click at [859, 502] on button "空室確認ページ" at bounding box center [859, 504] width 109 height 14
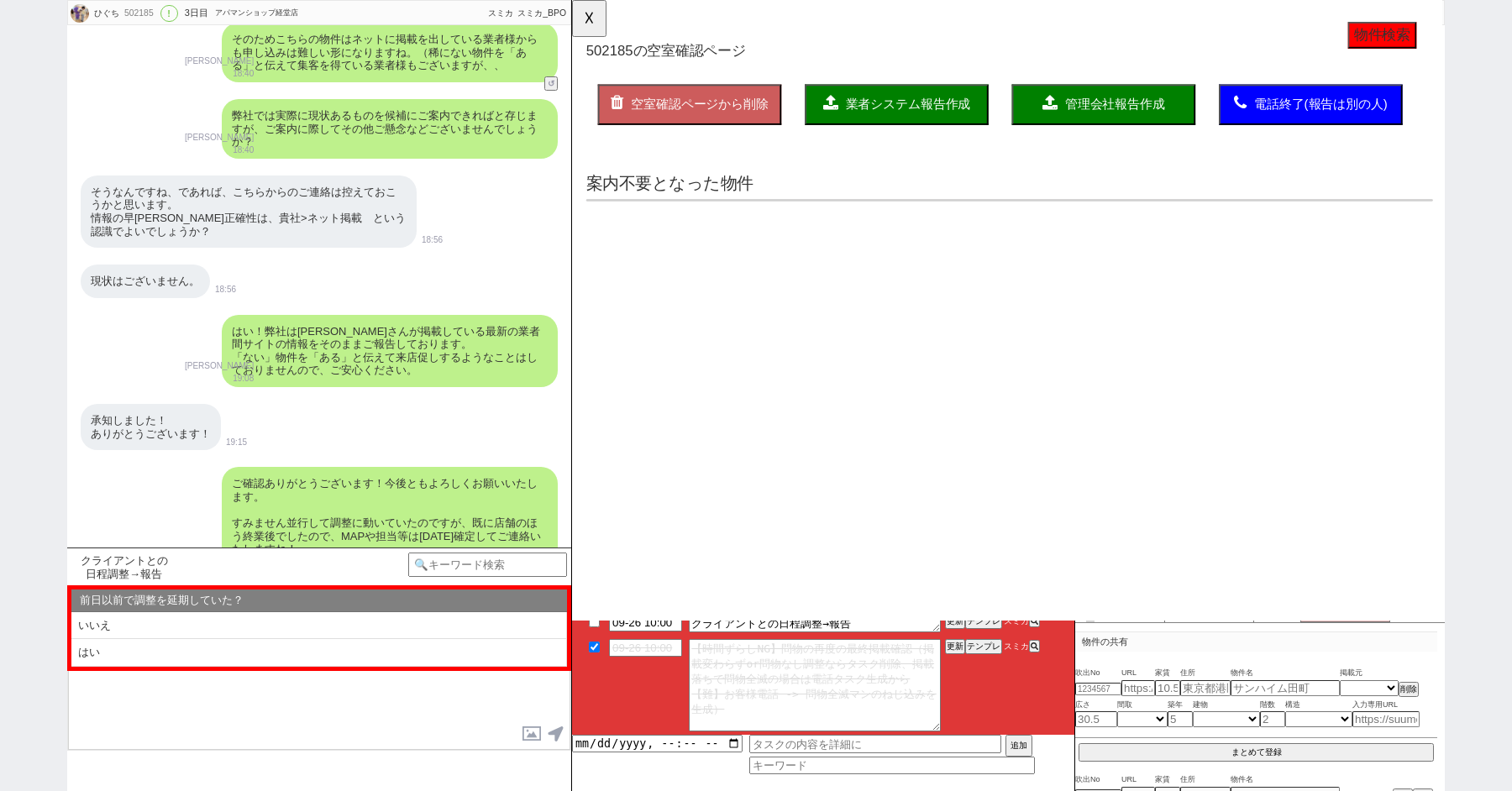
select select "another_room"
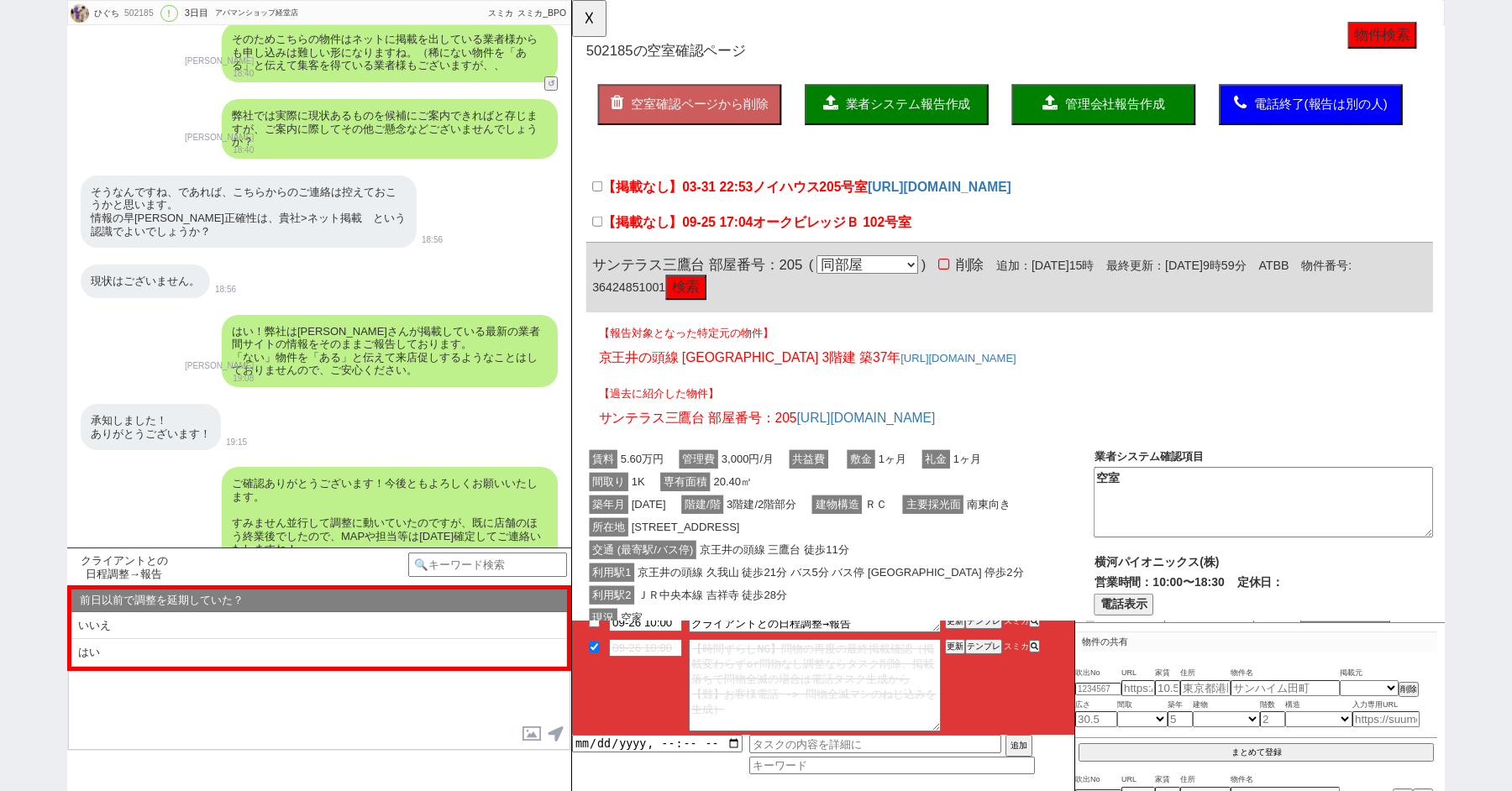
click at [1458, 44] on button "物件検索" at bounding box center [1443, 37] width 74 height 29
click at [1432, 26] on button "物件検索" at bounding box center [1443, 37] width 74 height 29
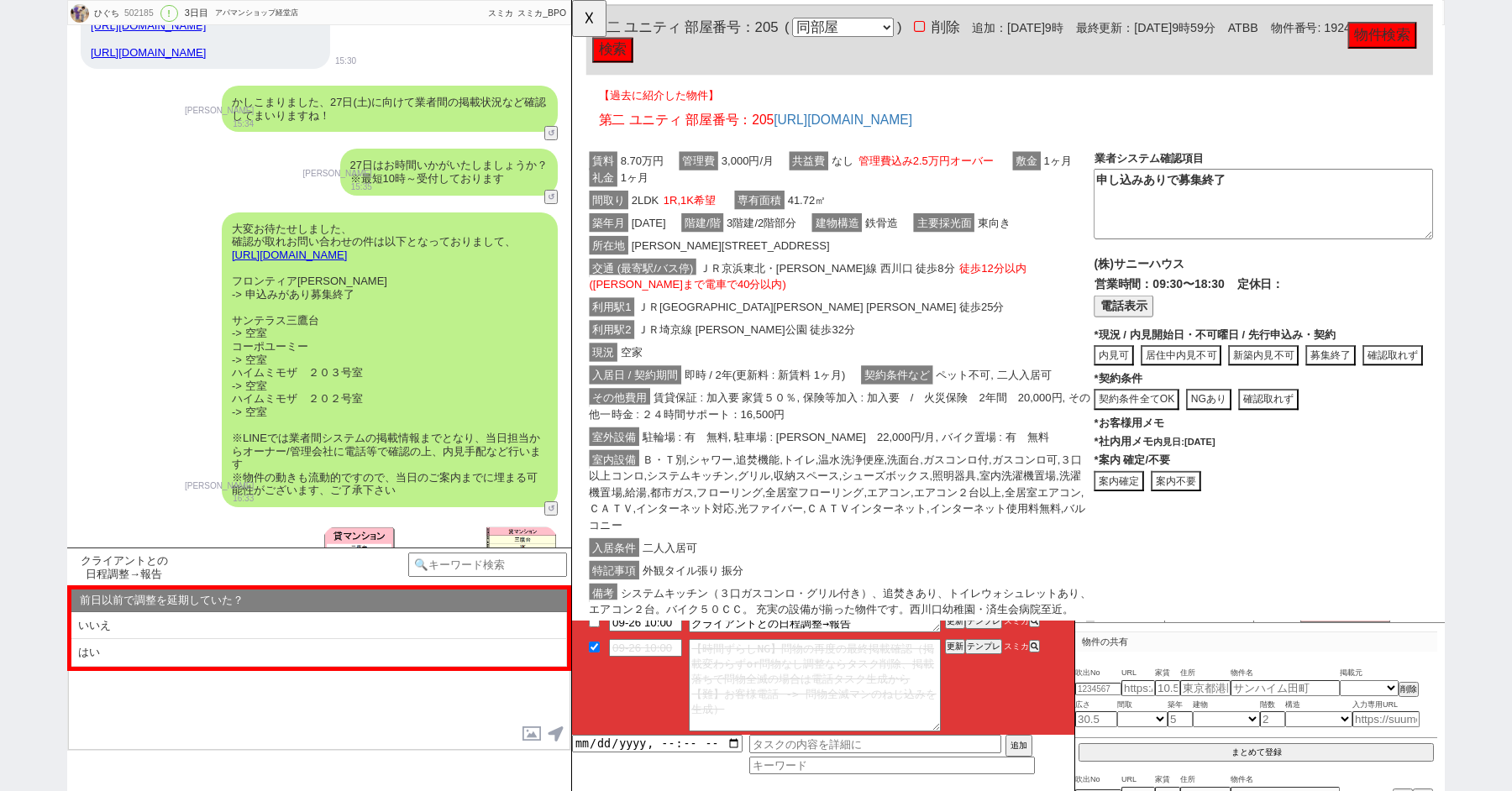
scroll to position [9554, 0]
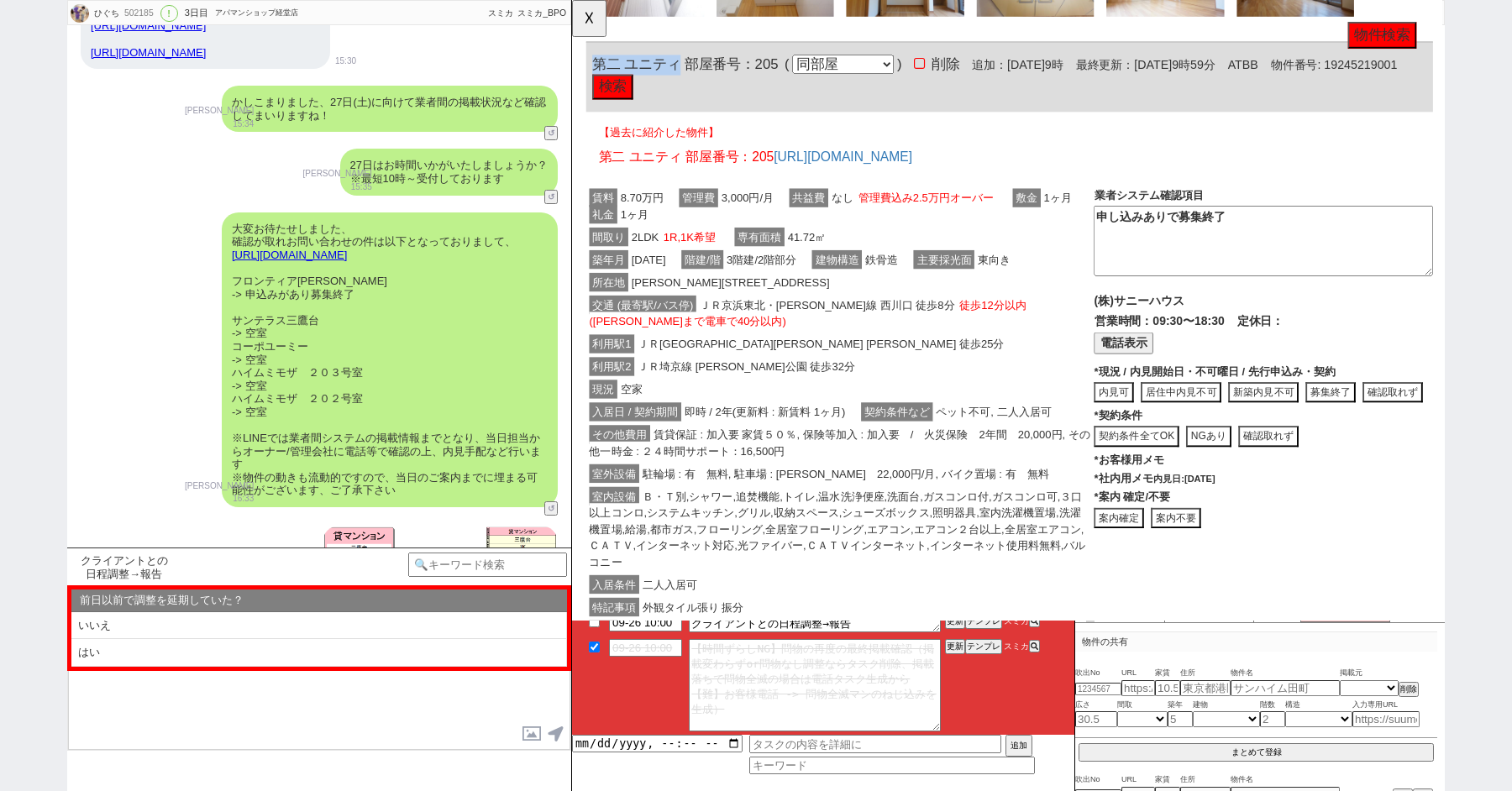
drag, startPoint x: 683, startPoint y: 122, endPoint x: 595, endPoint y: 126, distance: 88.1
click at [595, 77] on span "第二 ユニティ 部屋番号：205" at bounding box center [693, 68] width 200 height 17
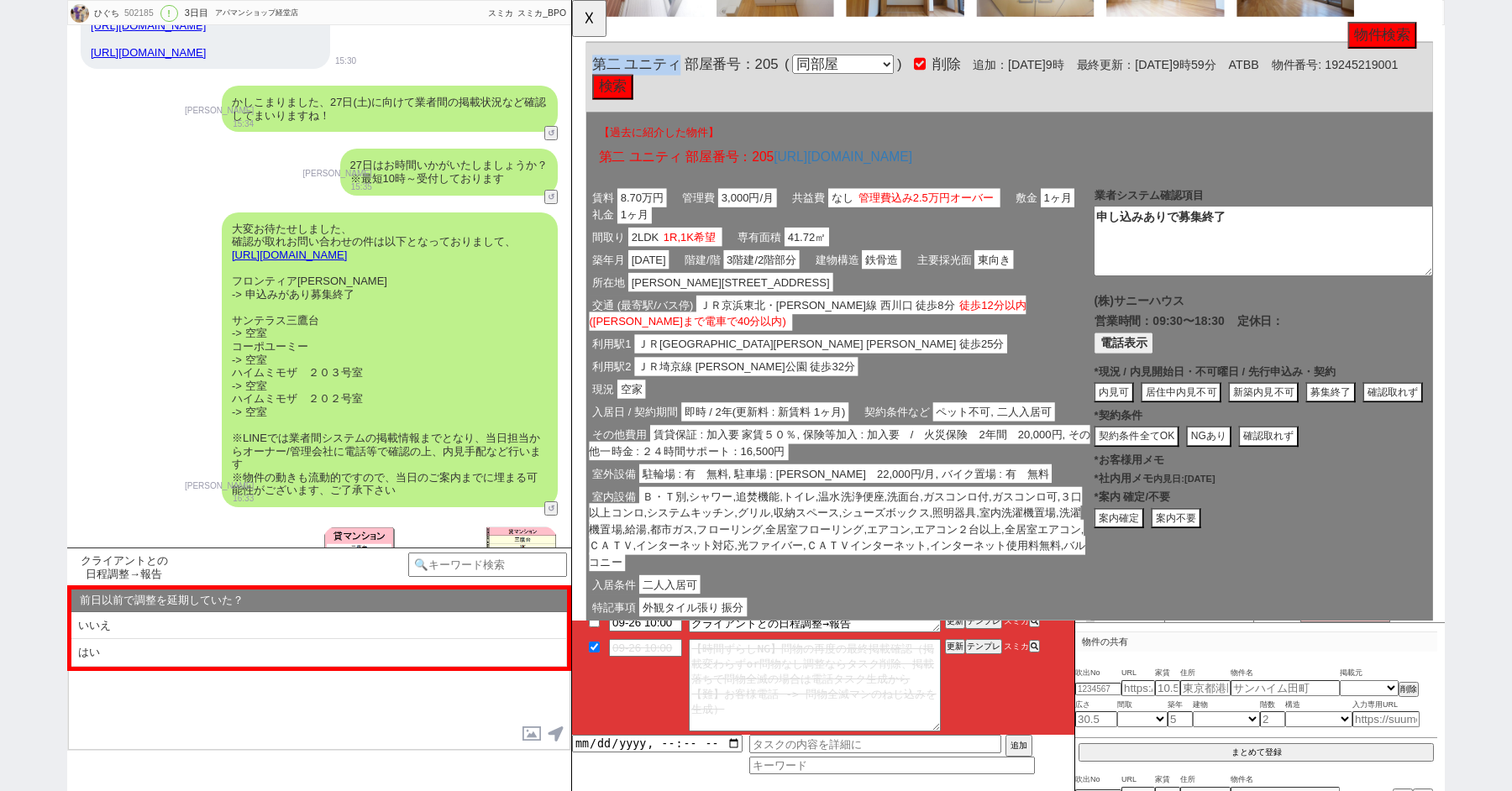
copy span "第二 ユニティ"
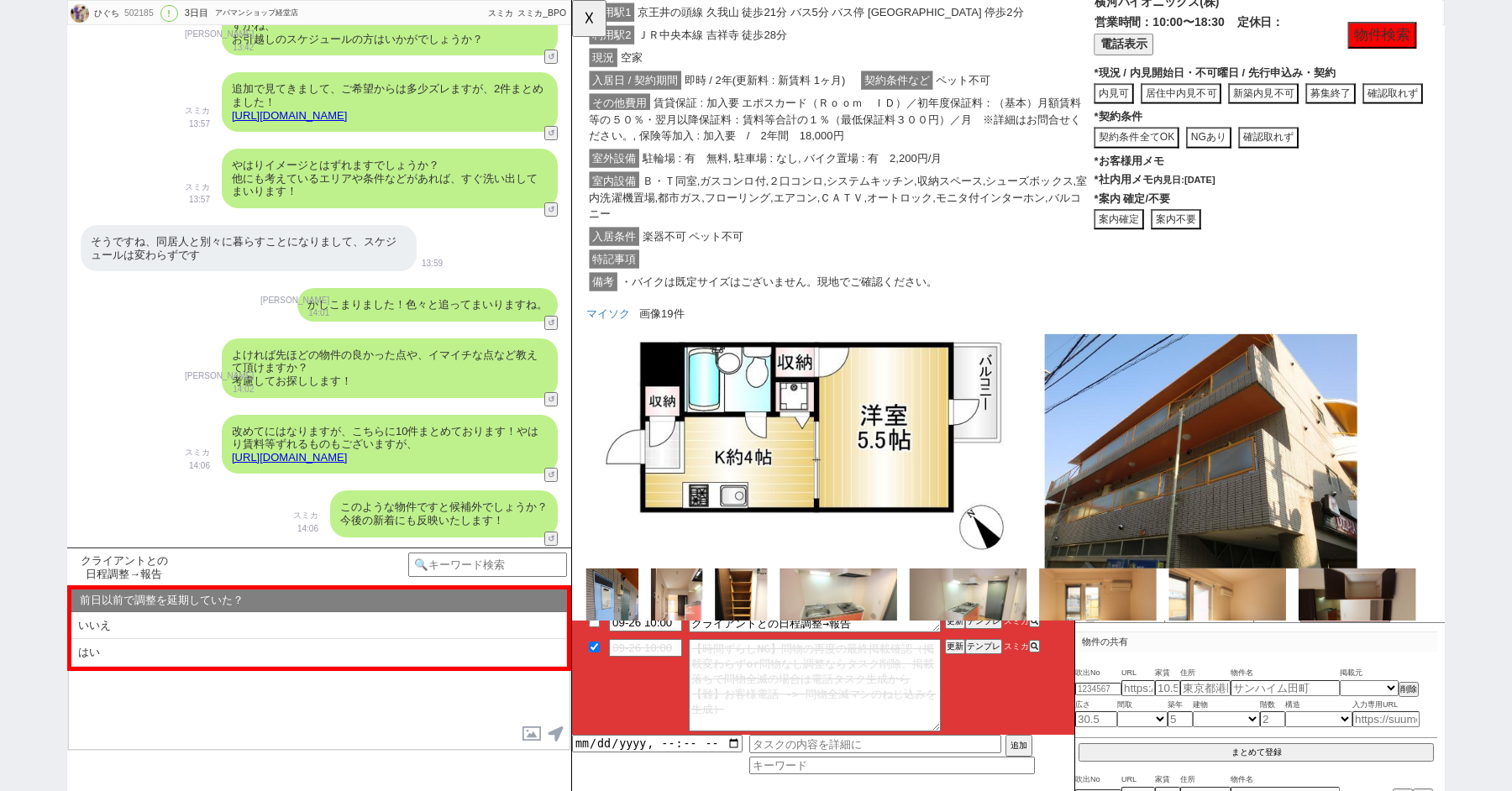
scroll to position [15721, 0]
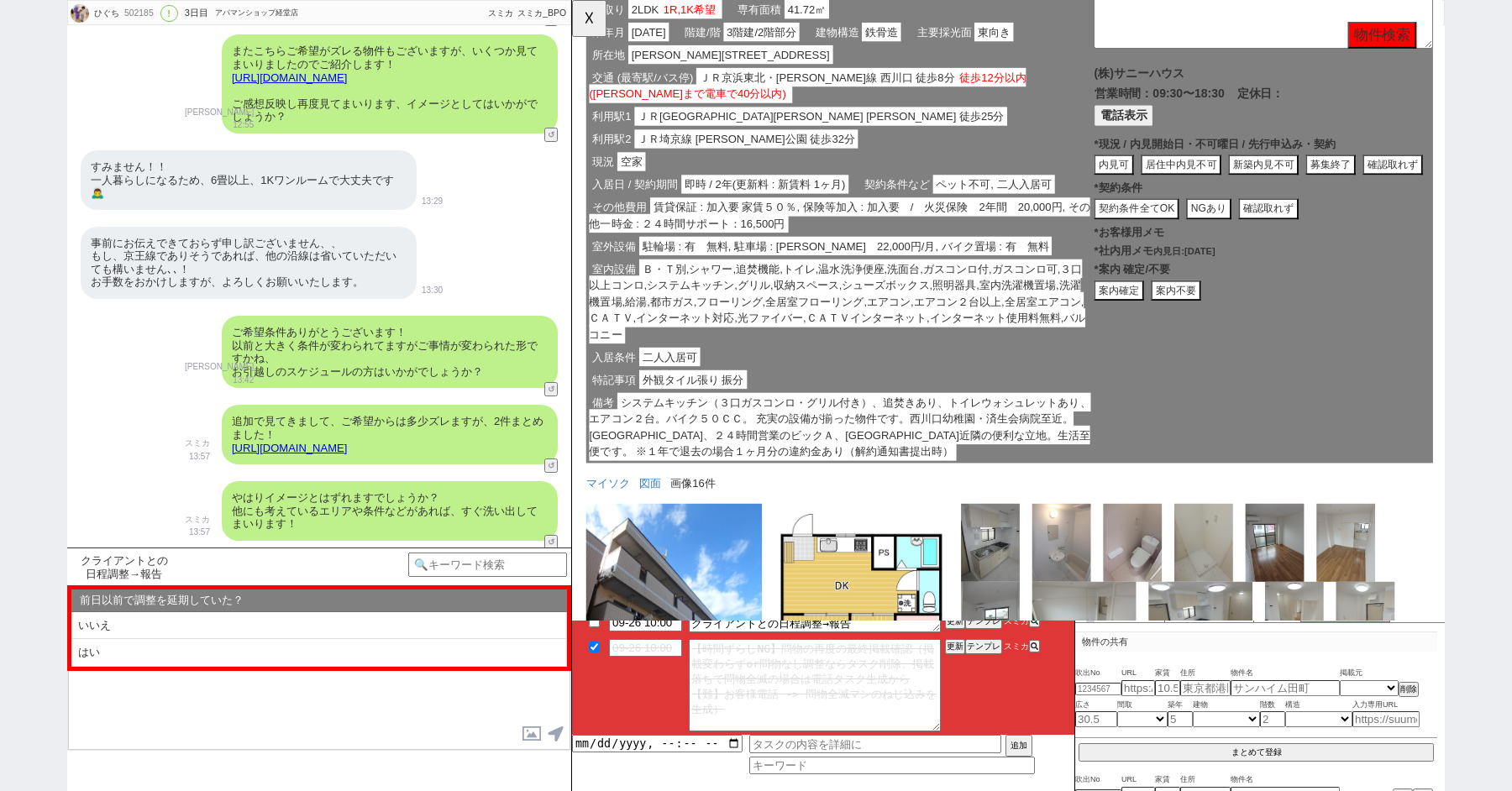
click at [1224, 324] on button "案内不要" at bounding box center [1221, 312] width 54 height 23
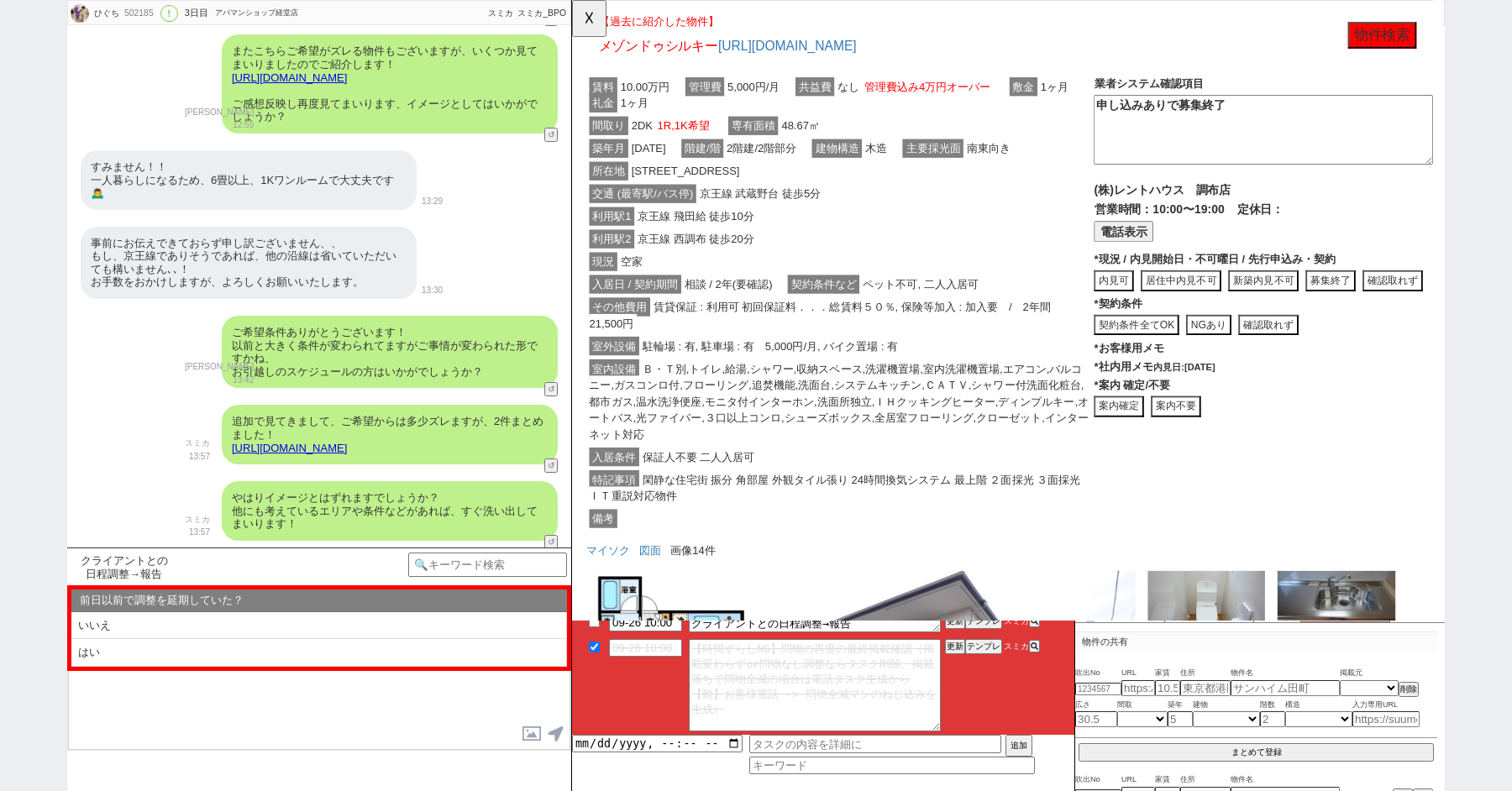
scroll to position [8989, 0]
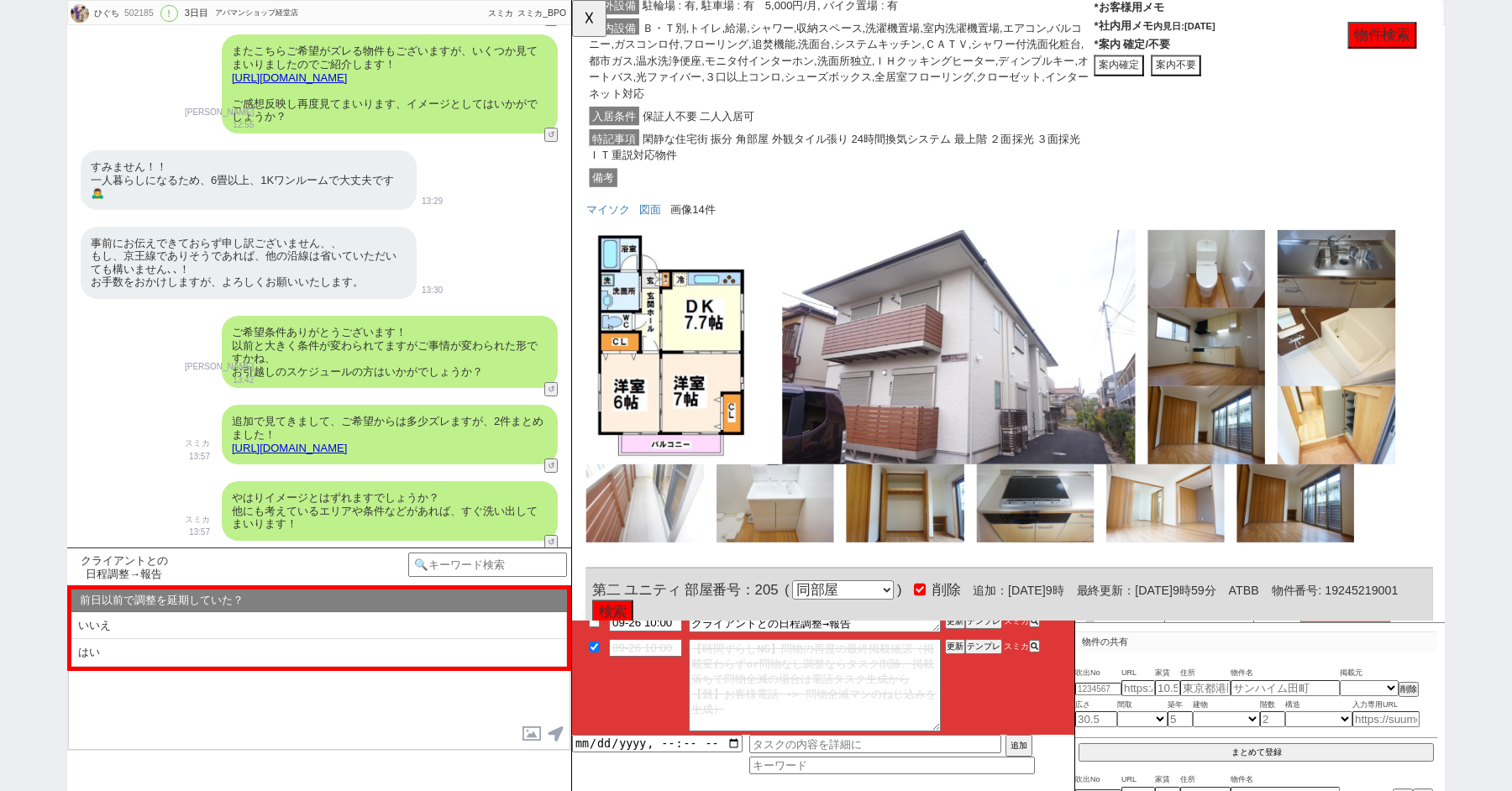
click at [1221, 82] on button "案内不要" at bounding box center [1221, 70] width 54 height 23
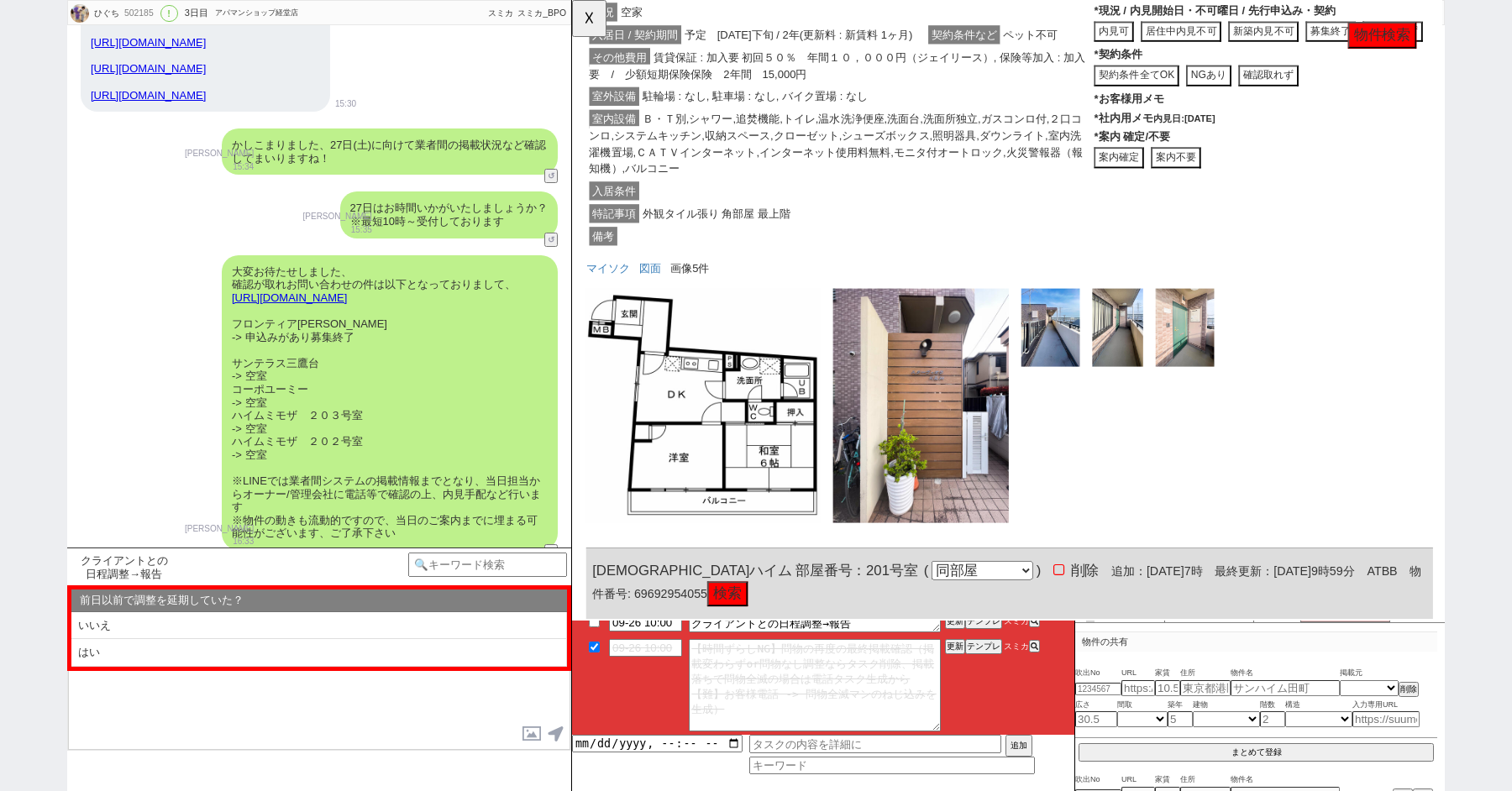
scroll to position [5671, 0]
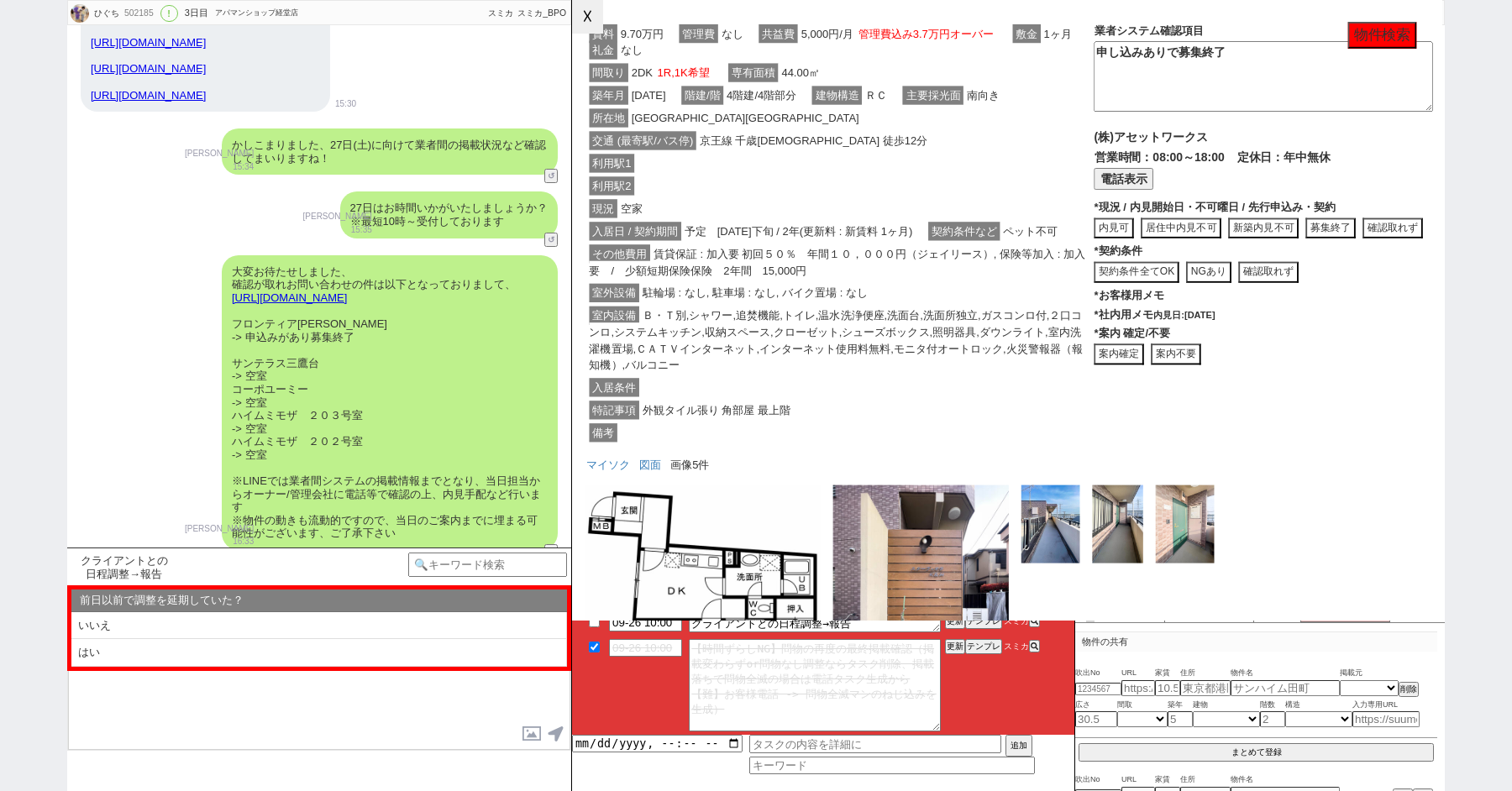
click at [590, 20] on button "☓" at bounding box center [587, 17] width 32 height 33
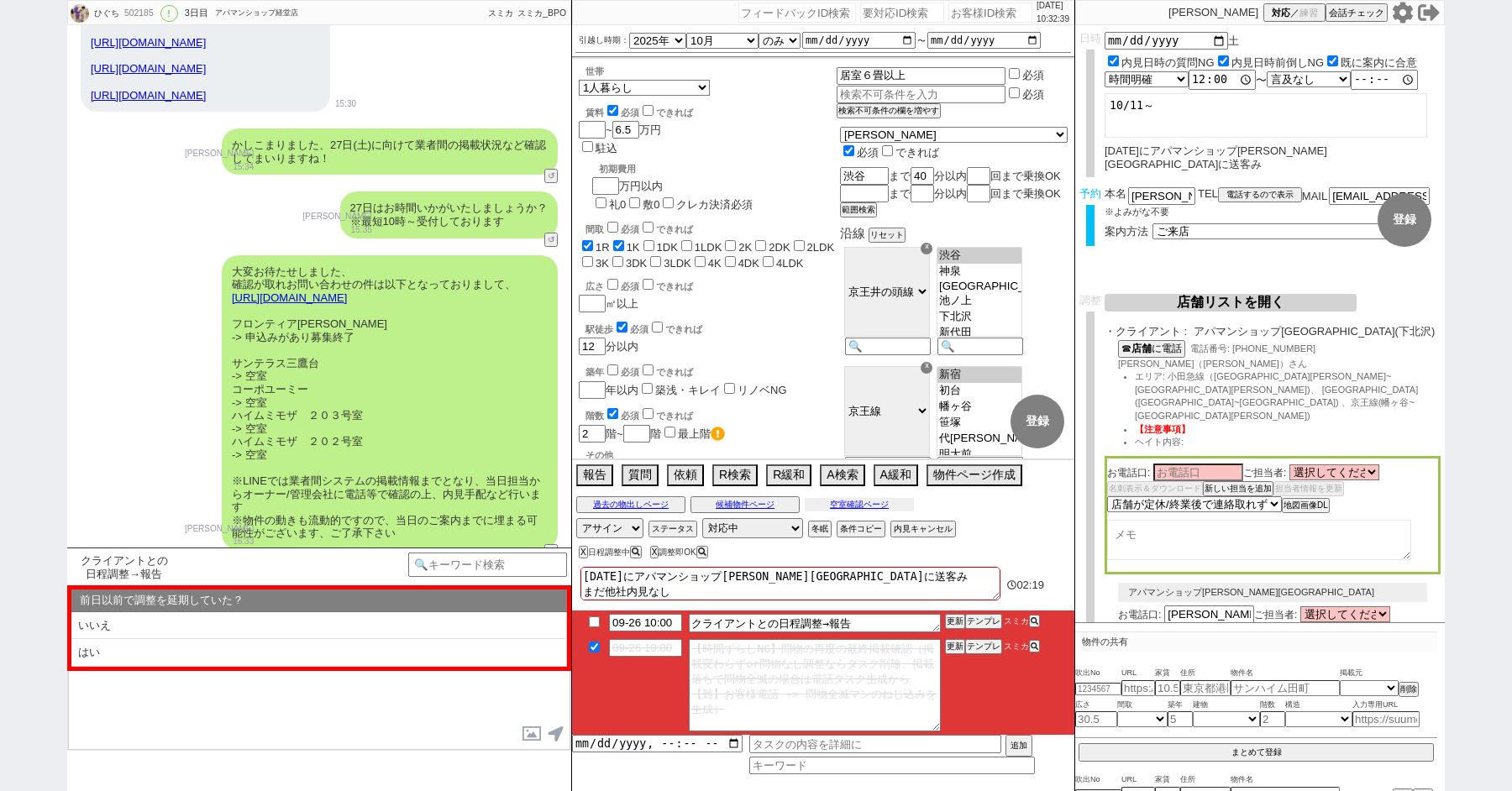
click at [868, 498] on button "空室確認ページ" at bounding box center [859, 504] width 109 height 14
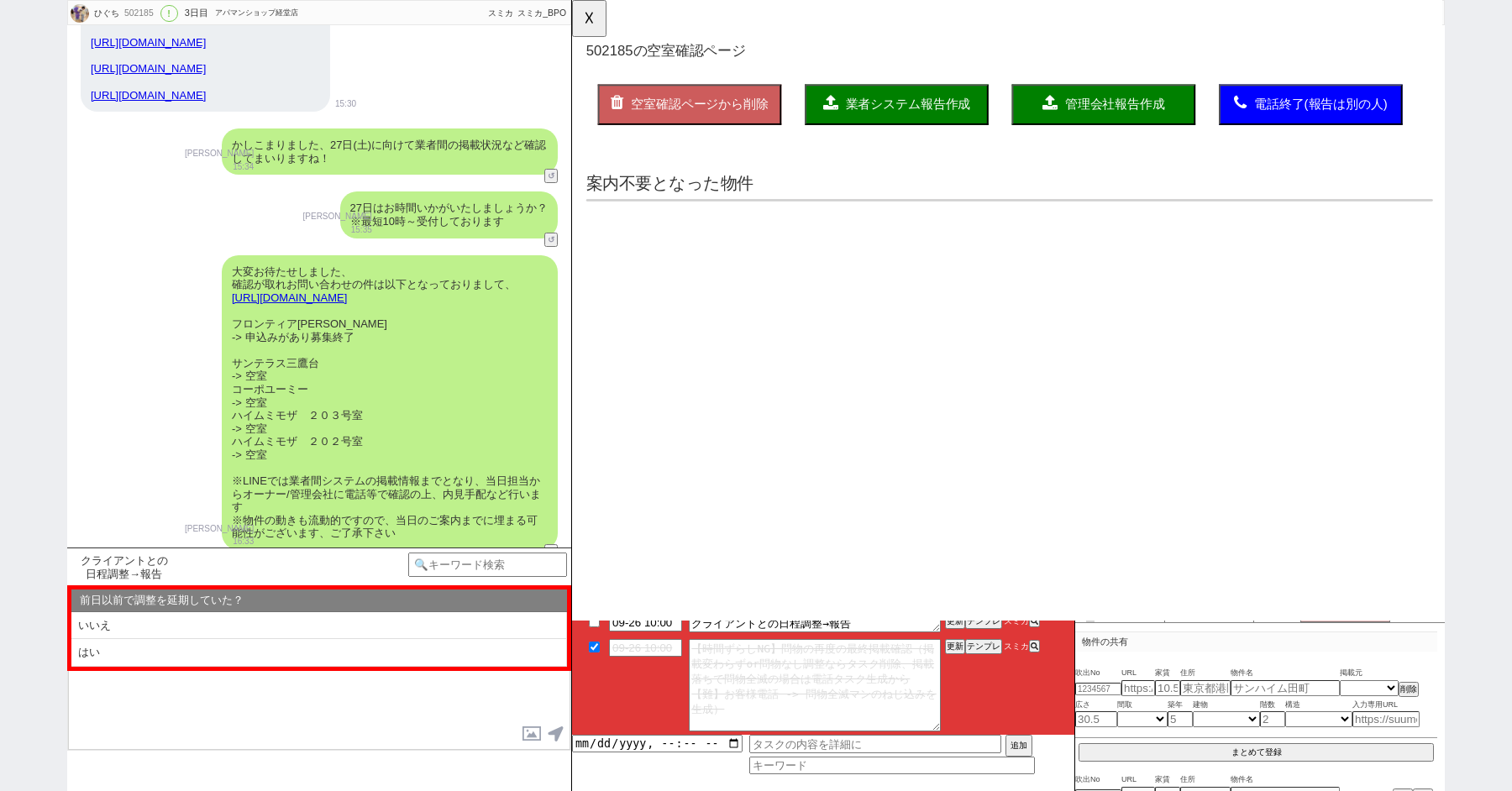
scroll to position [0, 0]
select select "another_room"
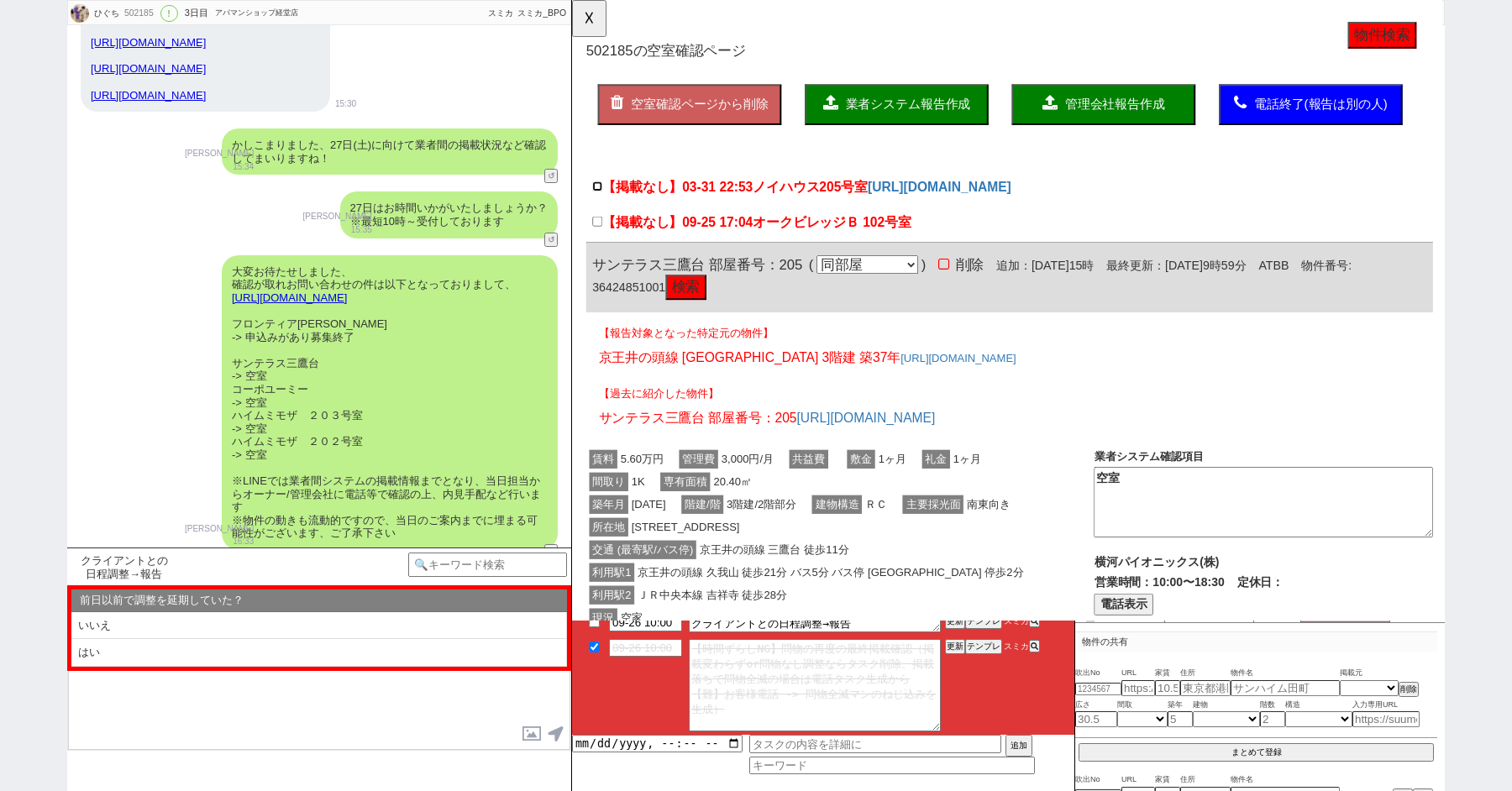
click at [595, 199] on input "【掲載なし】03-31 22:53 ノイハウス205号室" at bounding box center [598, 200] width 11 height 11
checkbox input "true"
click at [664, 133] on button "空室確認ページから削除" at bounding box center [698, 112] width 197 height 43
click at [664, 119] on button "空室確認ページから削除" at bounding box center [698, 112] width 197 height 43
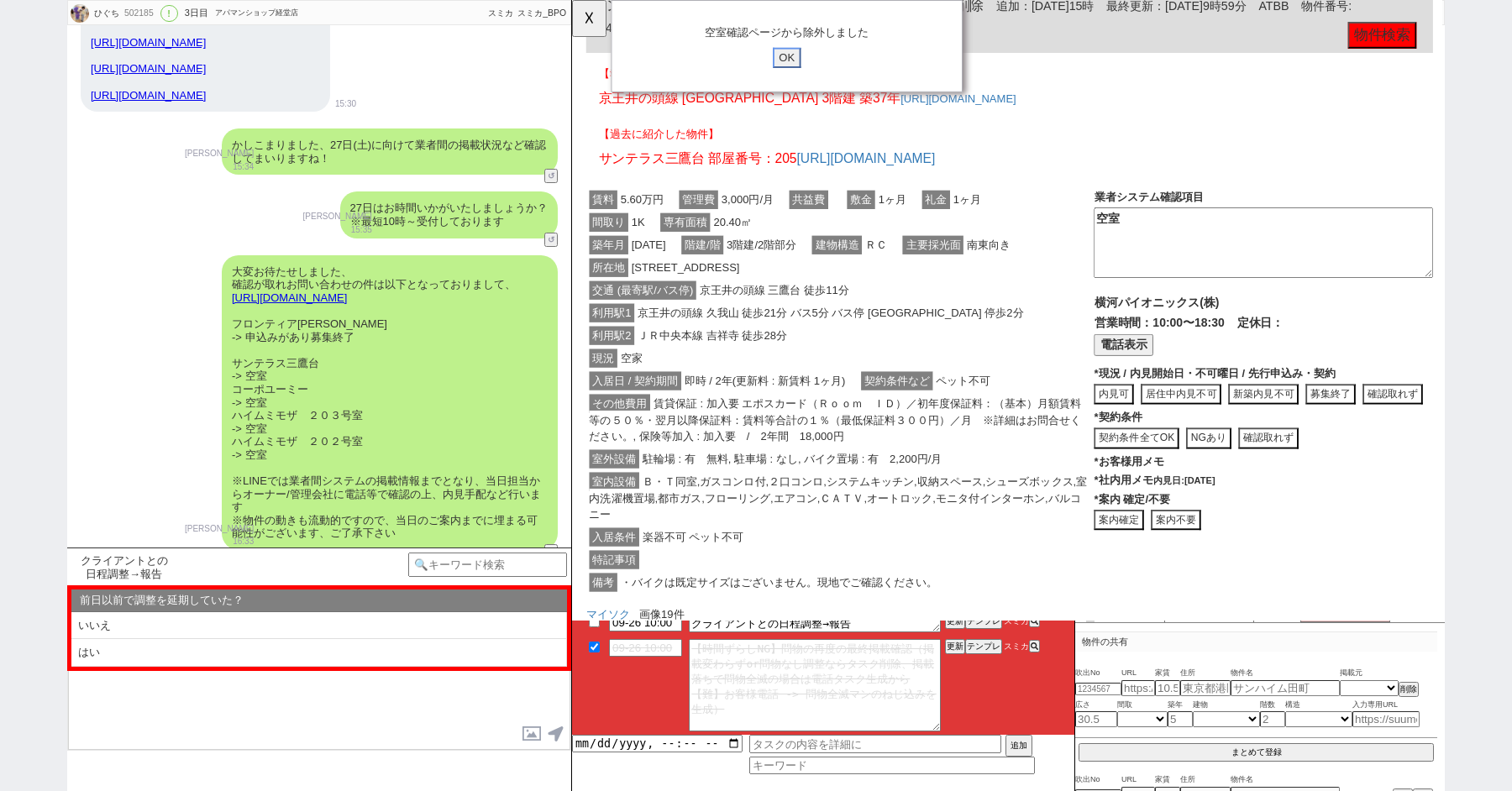
click input "OK" at bounding box center [802, 62] width 31 height 22
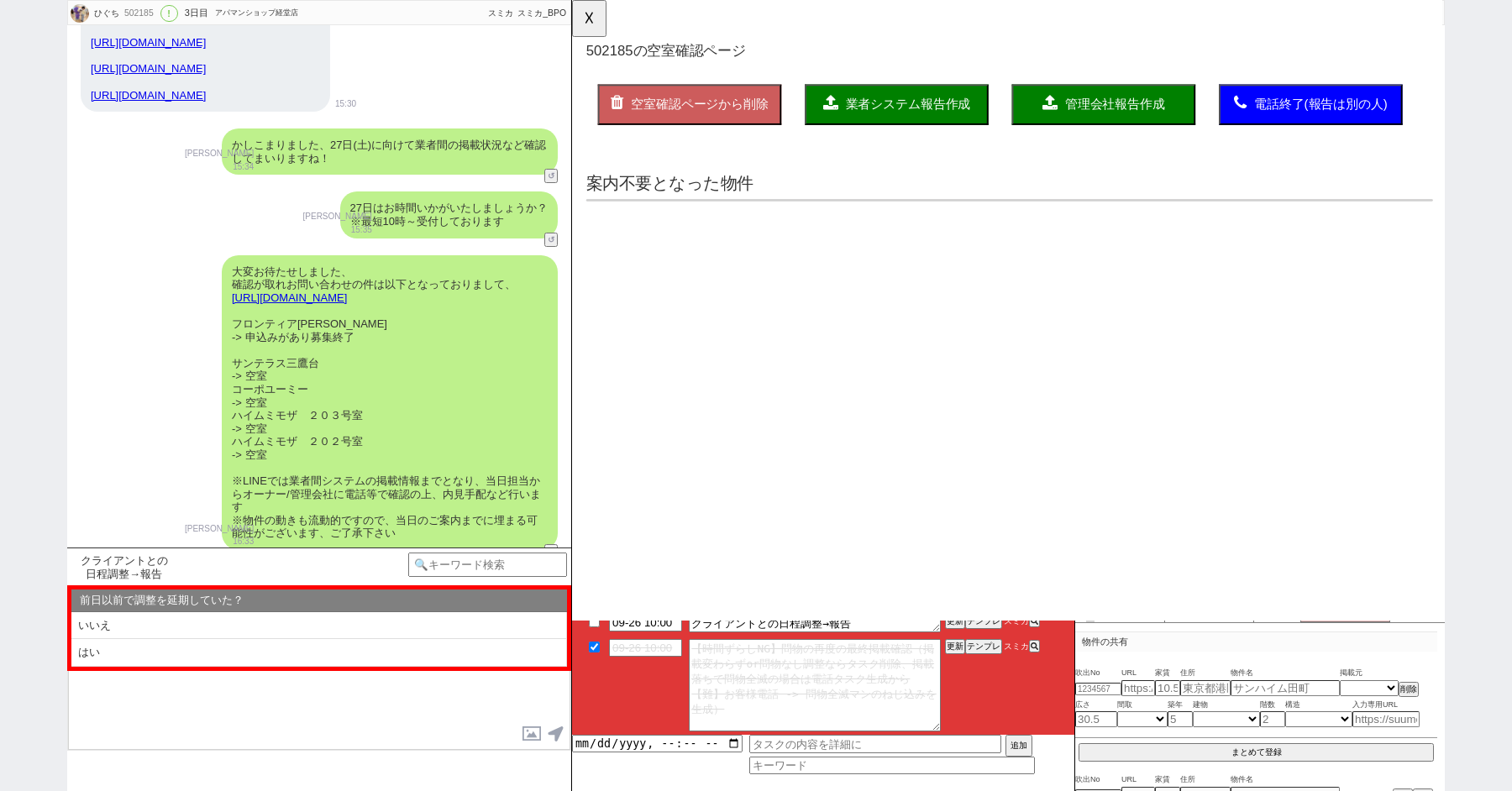
scroll to position [0, 0]
select select "another_room"
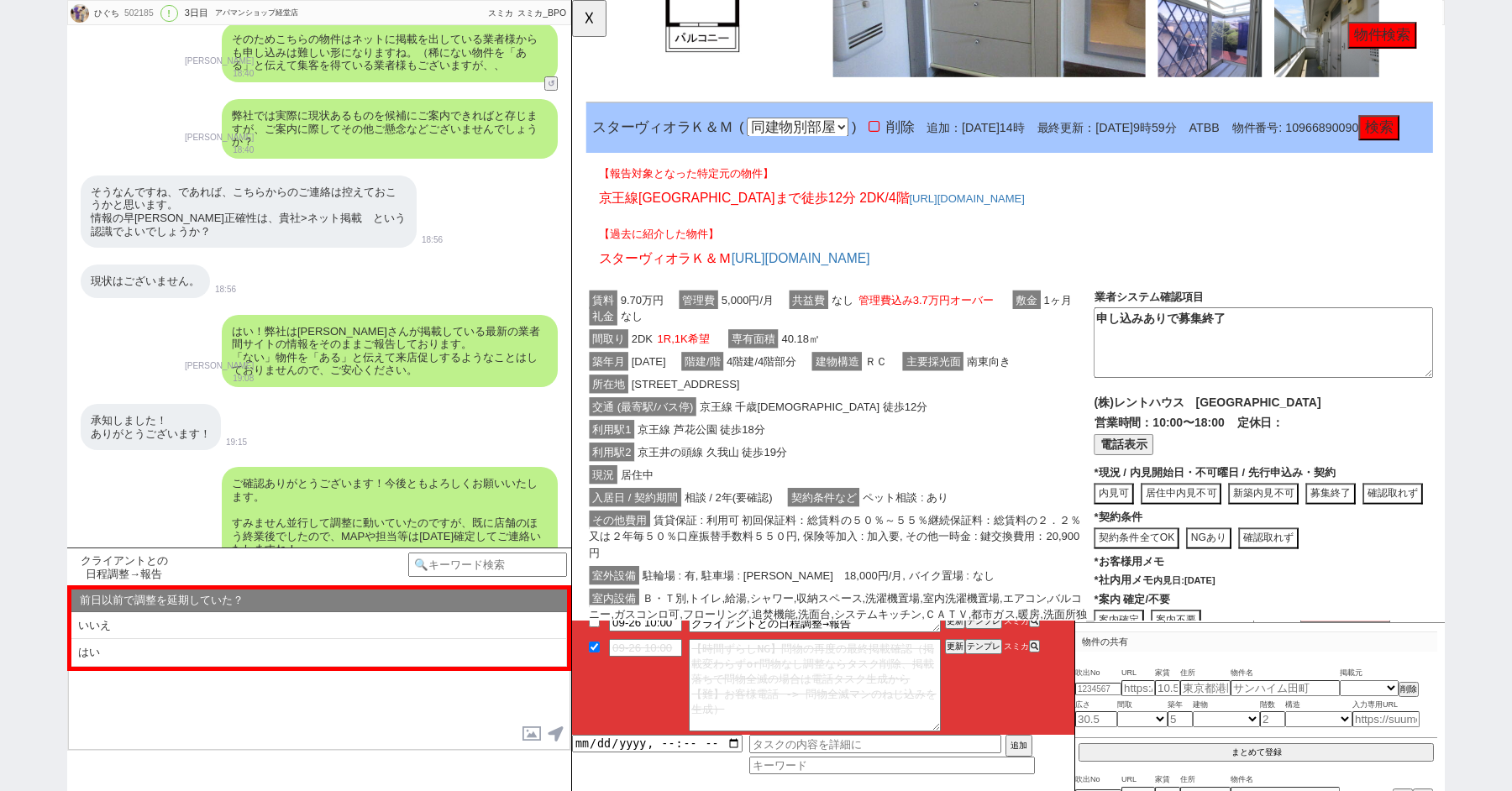
scroll to position [4534, 0]
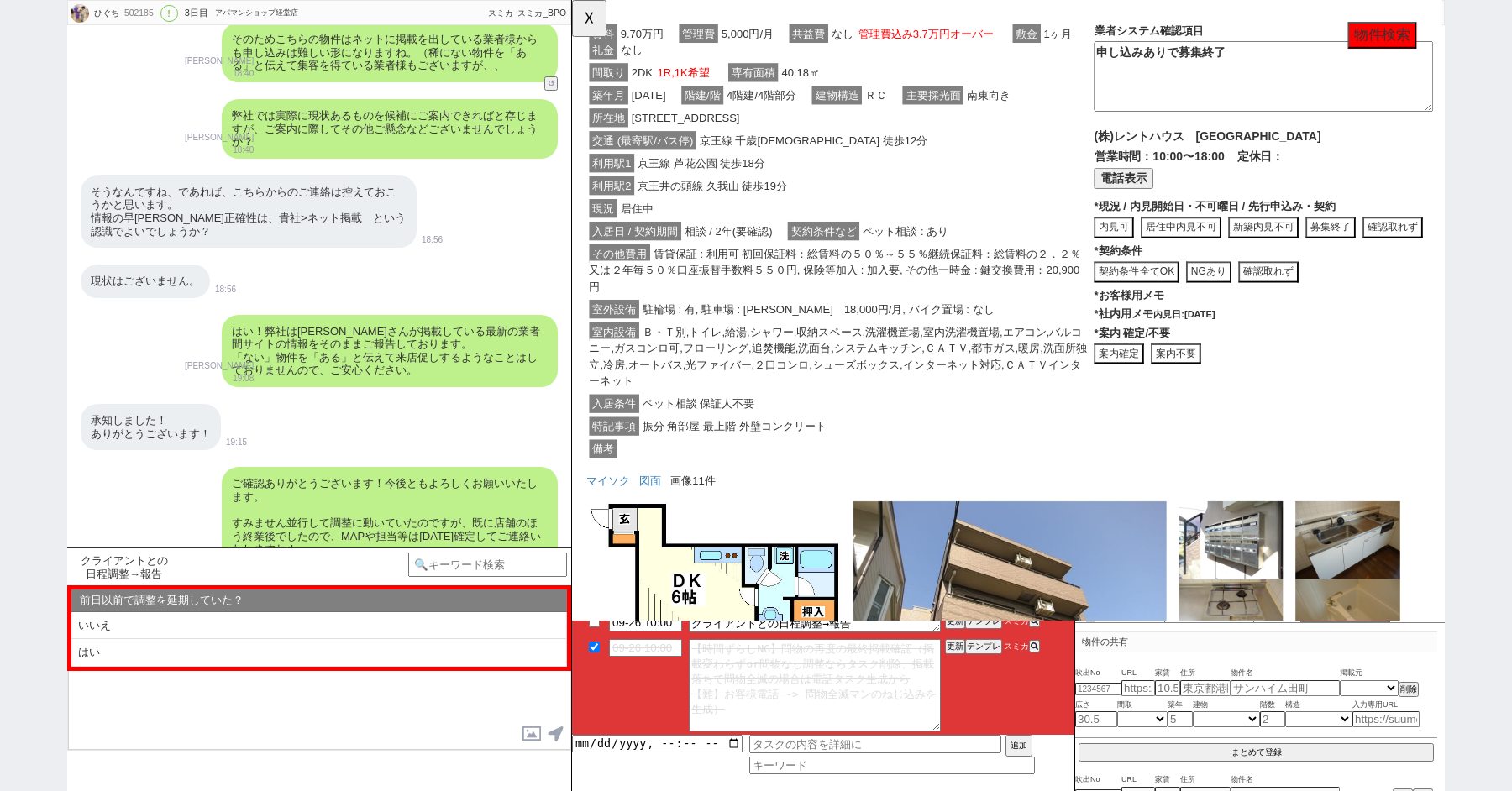
click at [1219, 392] on button "案内不要" at bounding box center [1221, 380] width 54 height 23
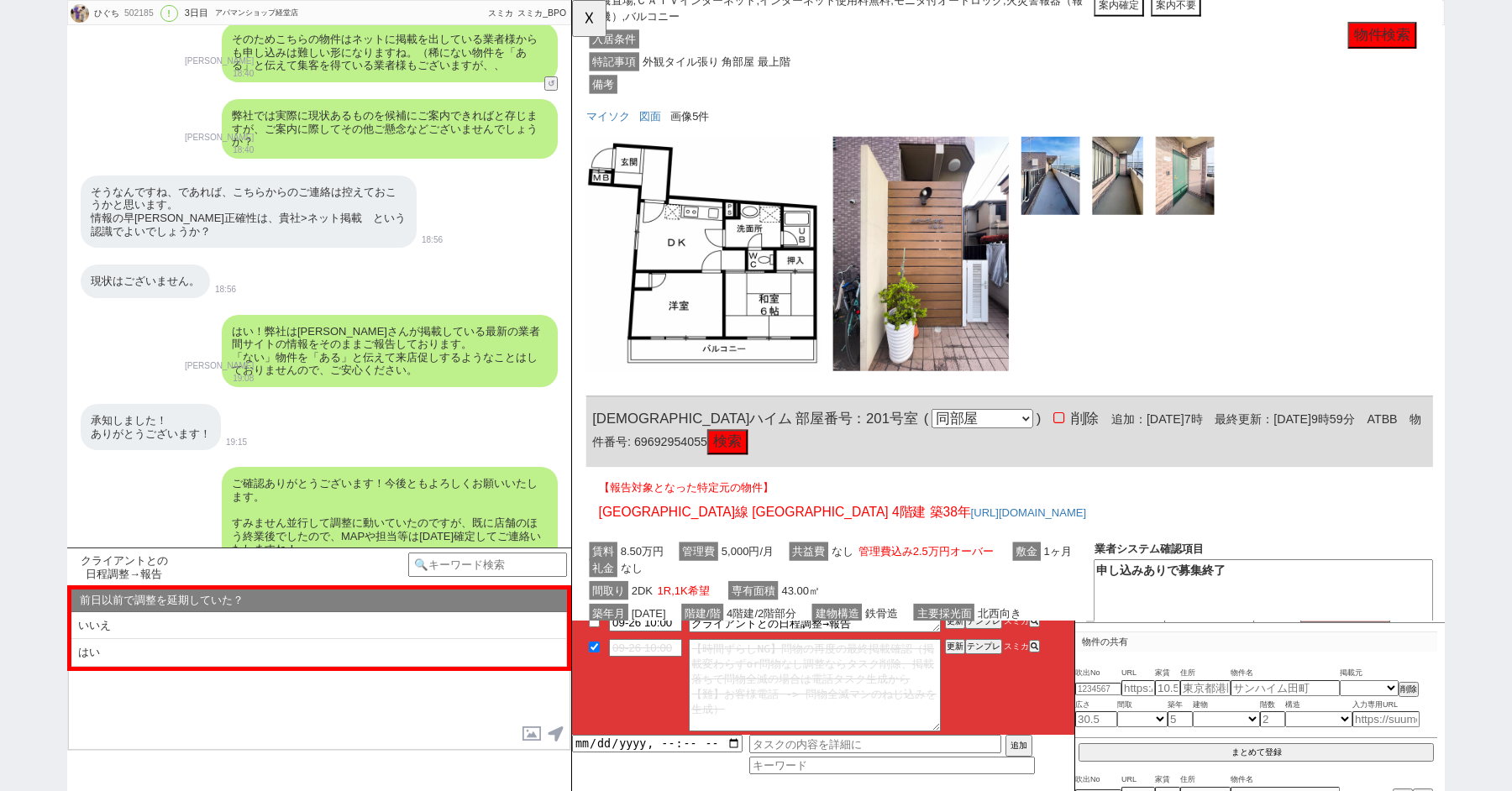
click at [1215, 18] on button "案内不要" at bounding box center [1221, 6] width 54 height 23
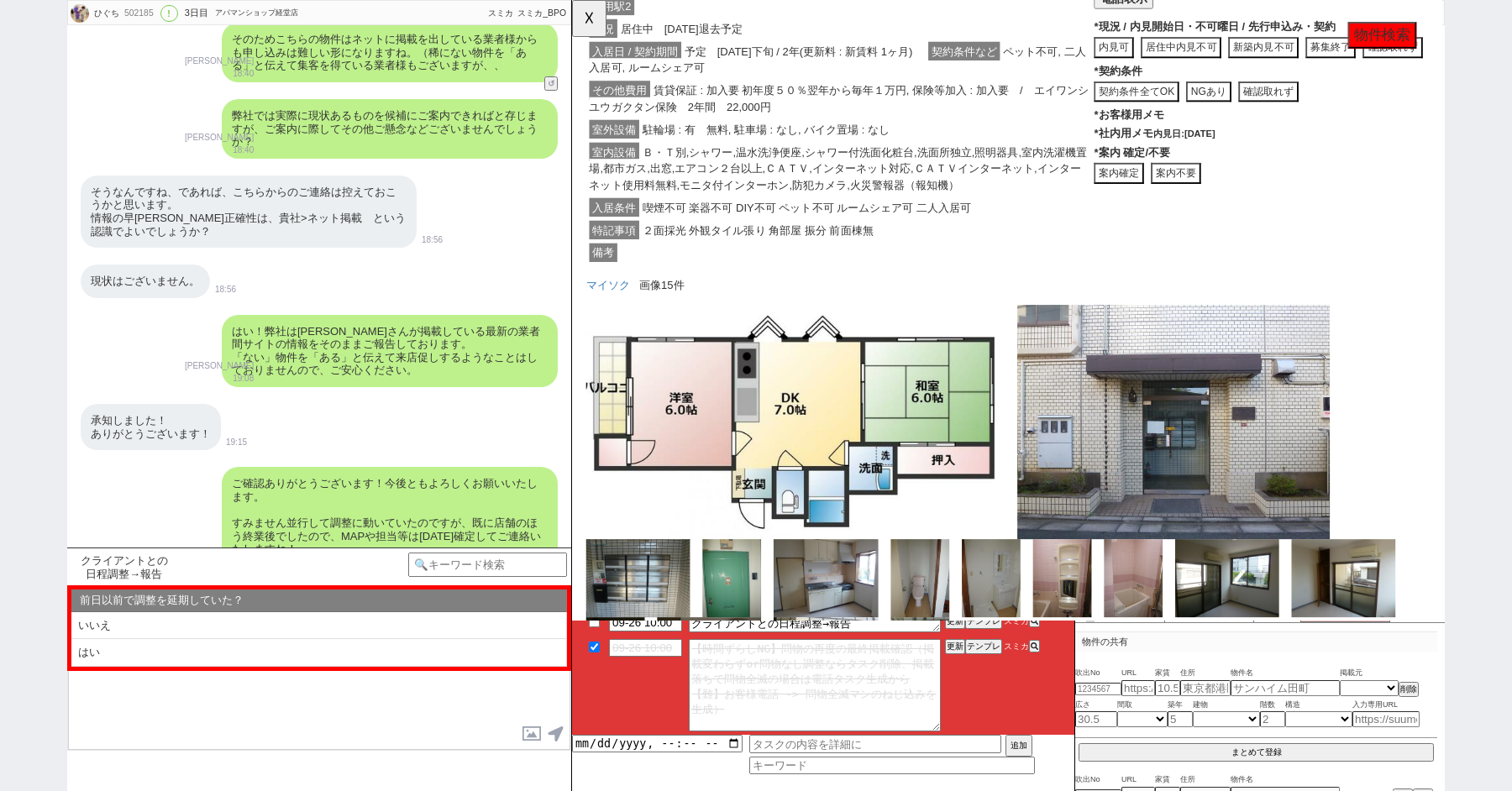
click at [1231, 198] on button "案内不要" at bounding box center [1221, 186] width 54 height 23
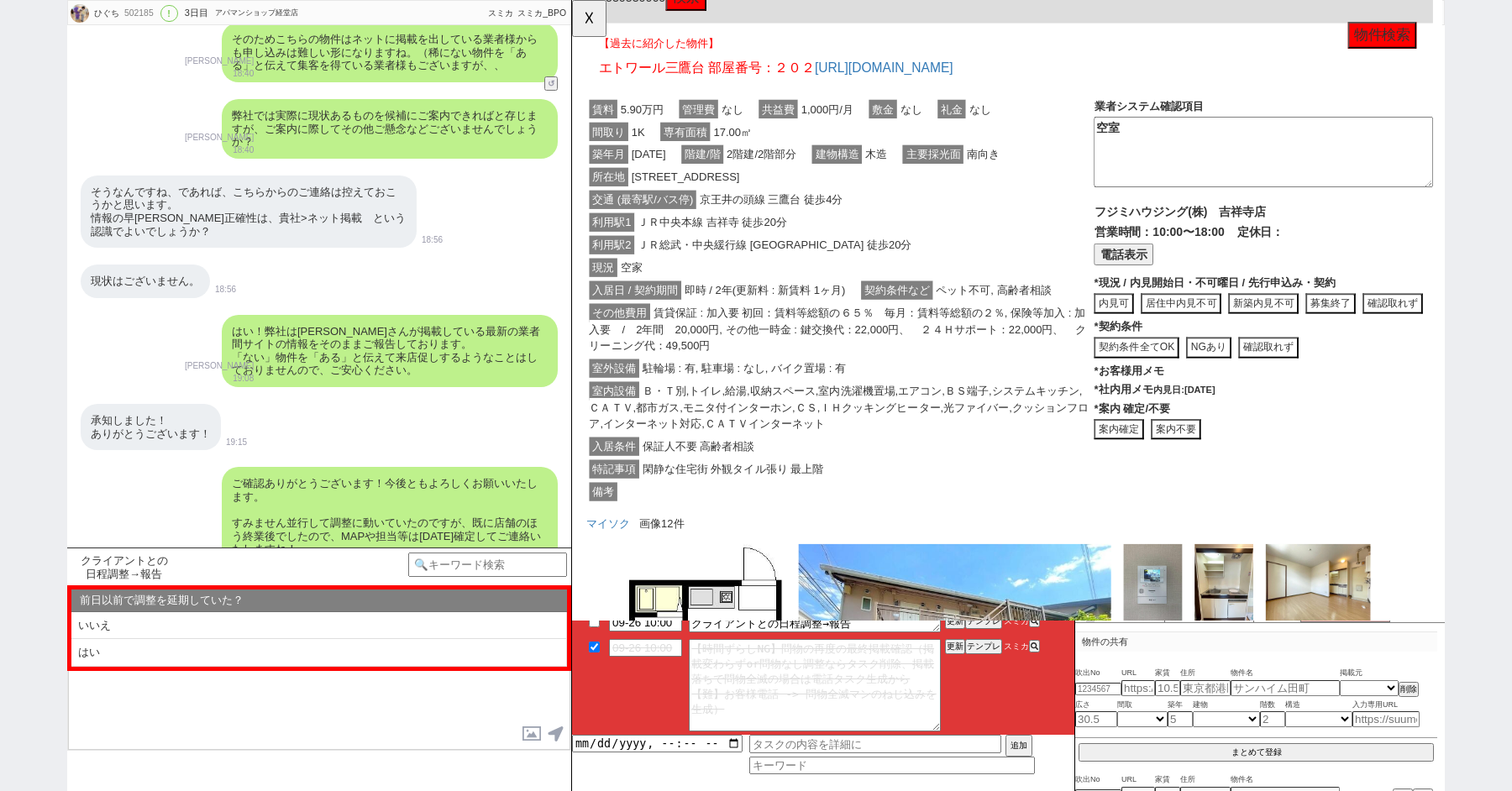
scroll to position [7350, 0]
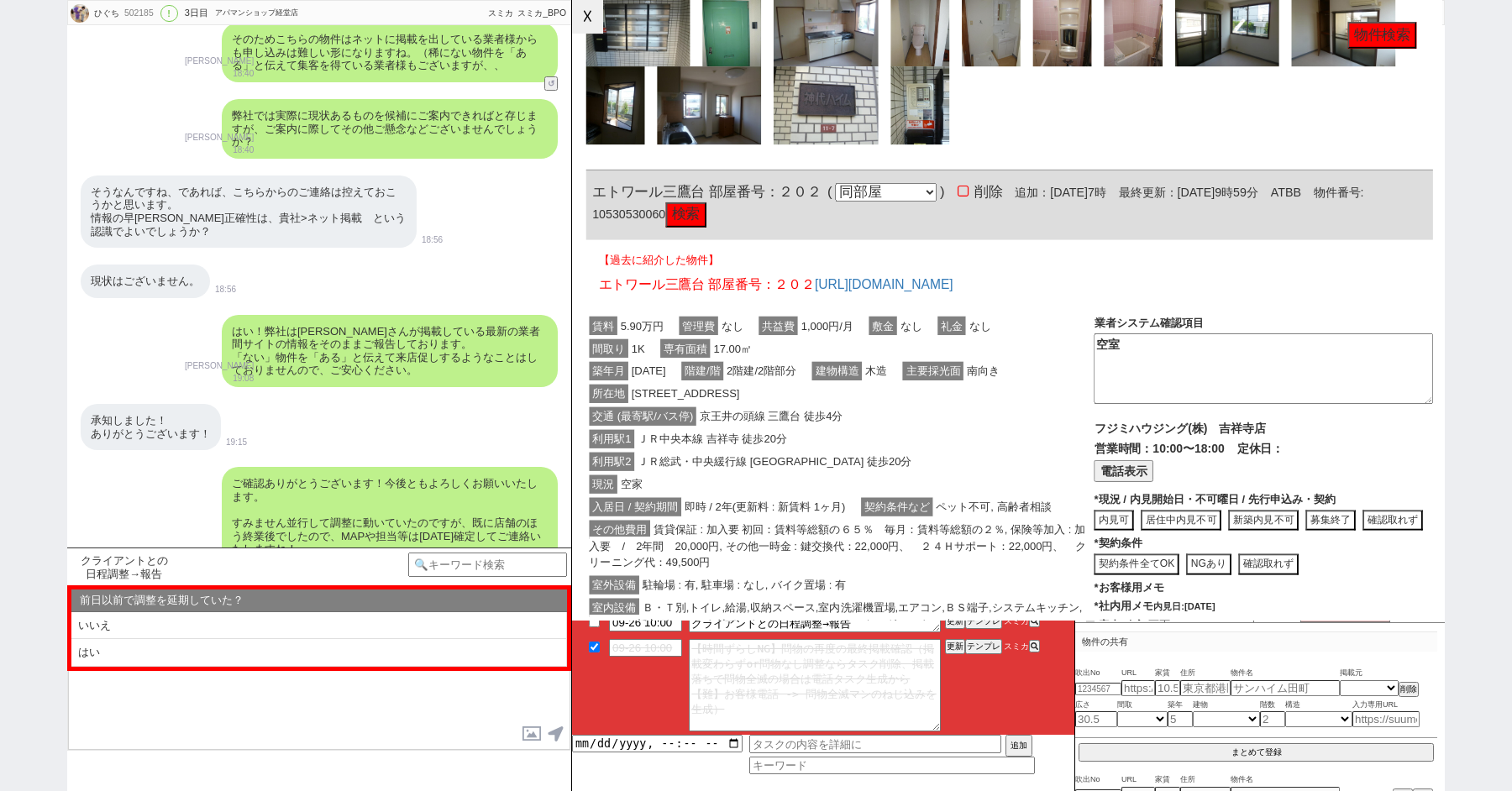
click at [587, 20] on button "☓" at bounding box center [587, 17] width 32 height 33
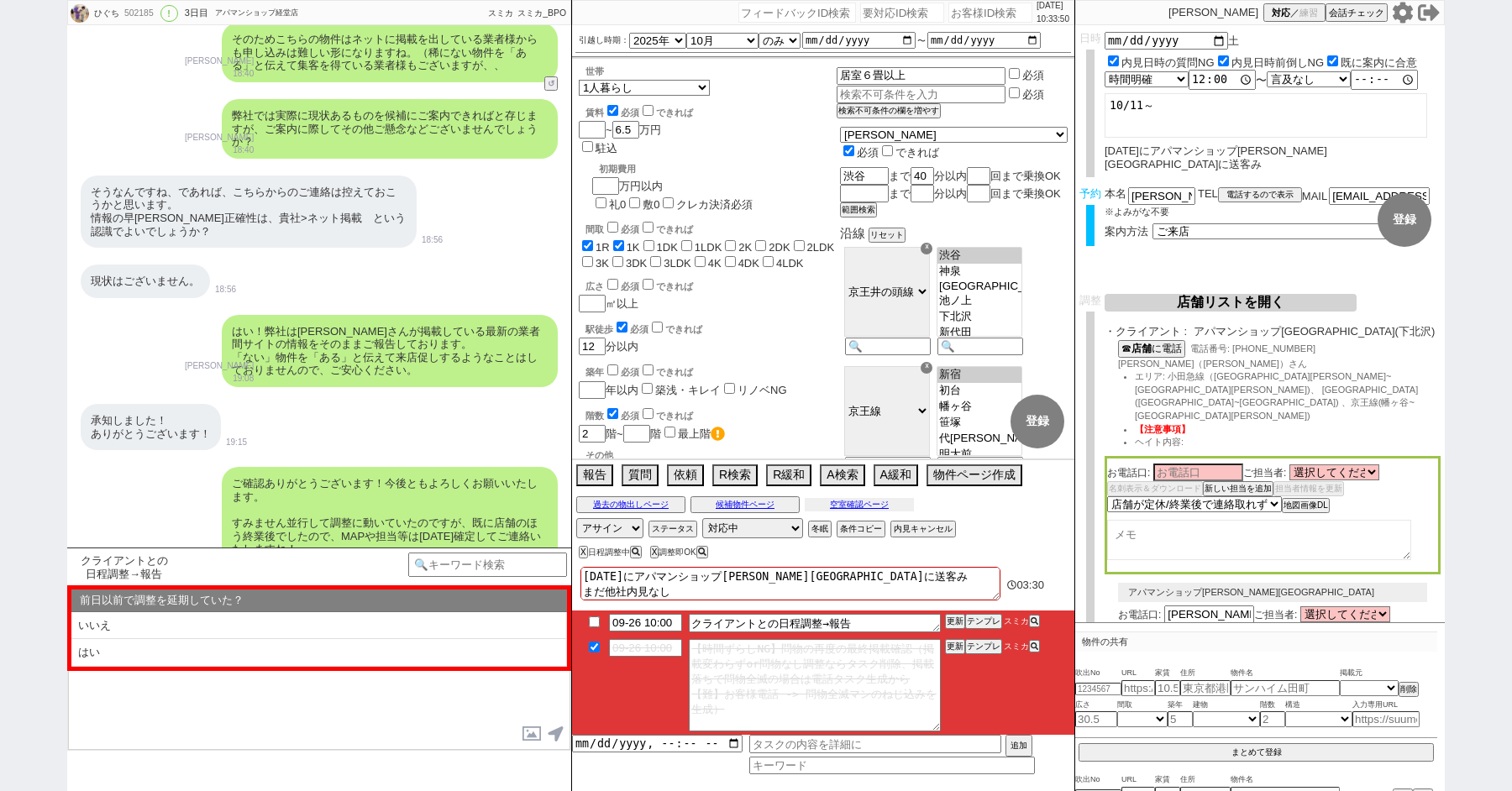
click at [856, 499] on button "空室確認ページ" at bounding box center [859, 504] width 109 height 14
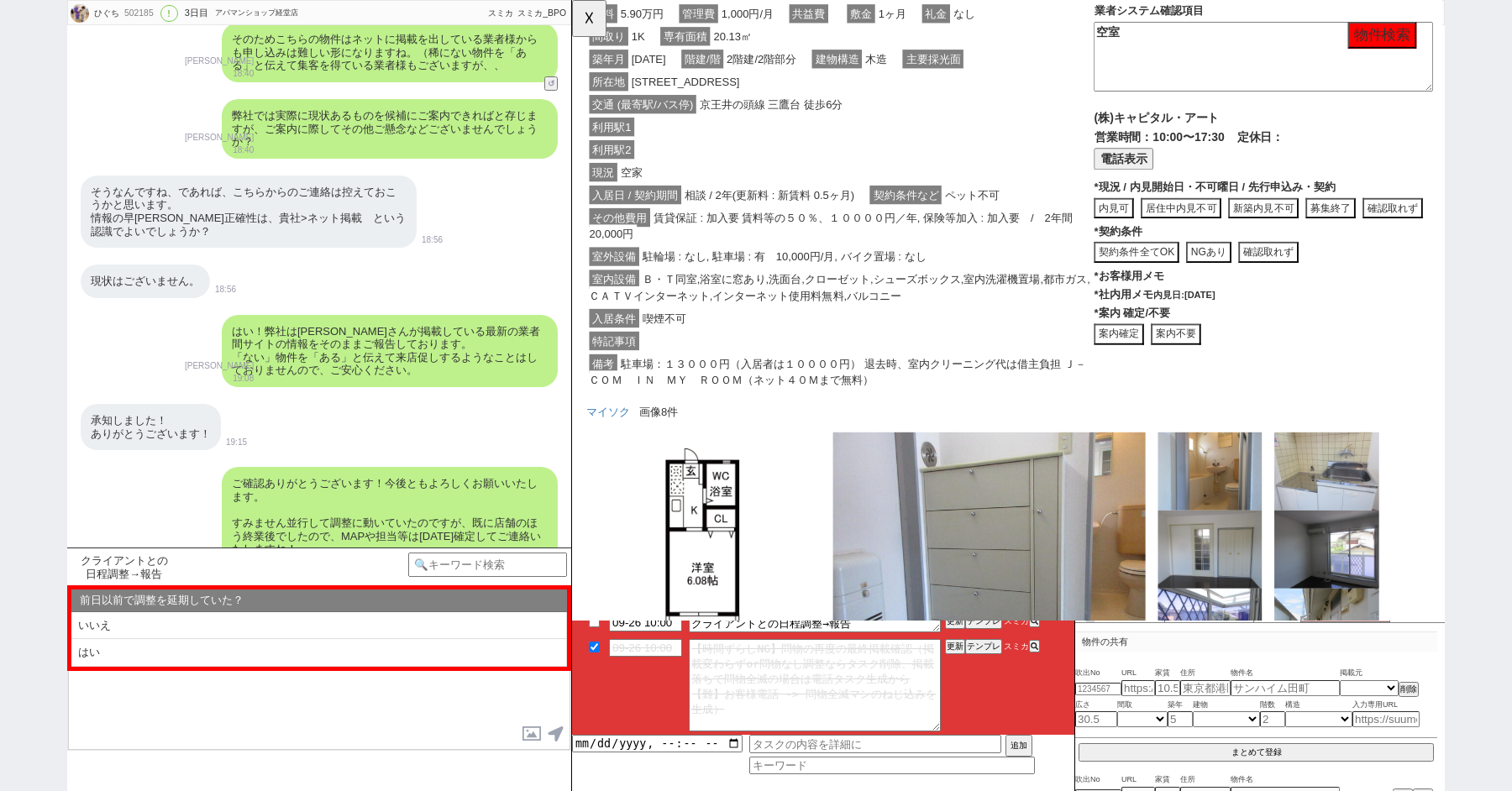
scroll to position [3547, 0]
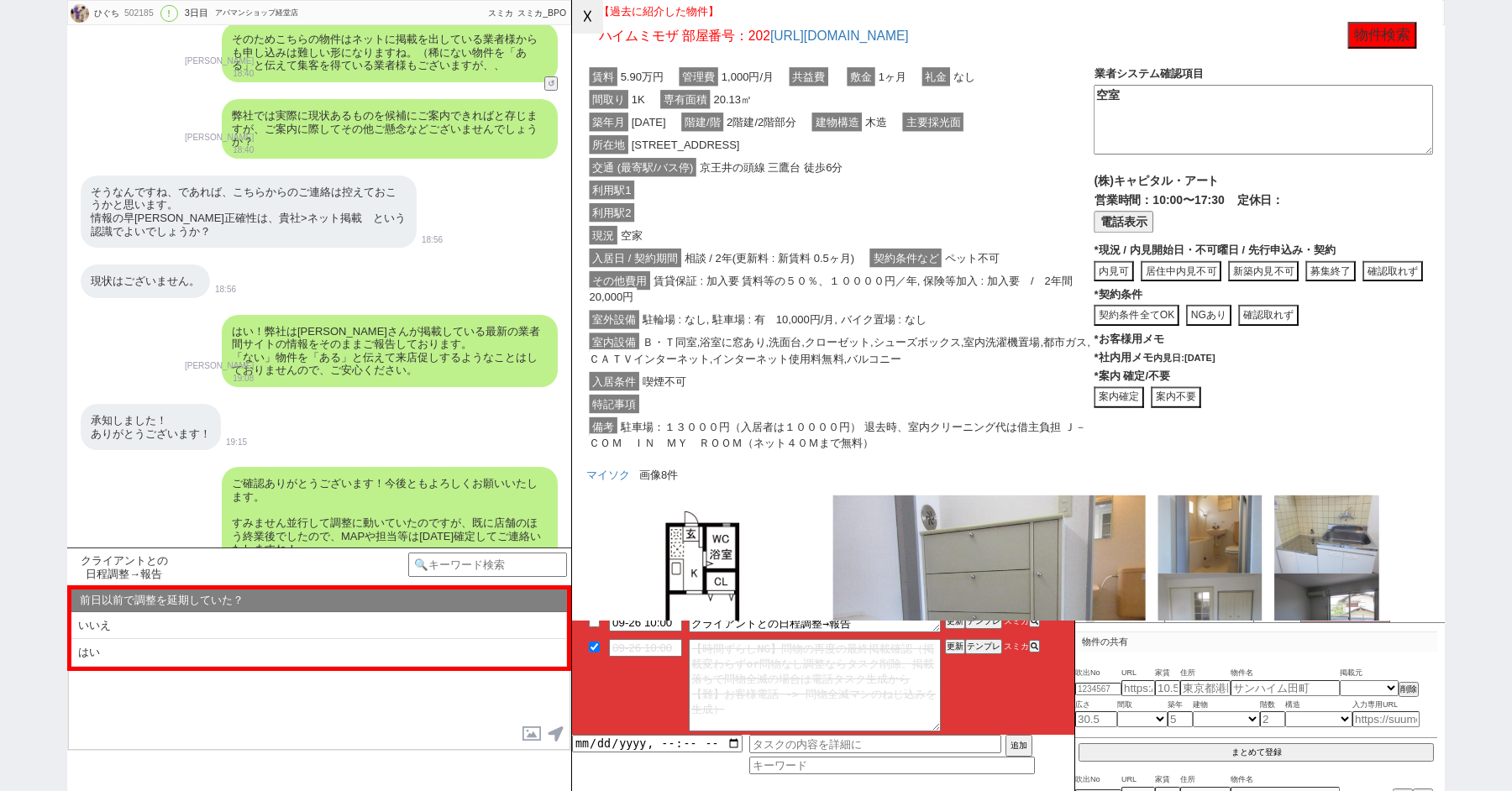
click at [589, 12] on button "☓" at bounding box center [587, 17] width 32 height 33
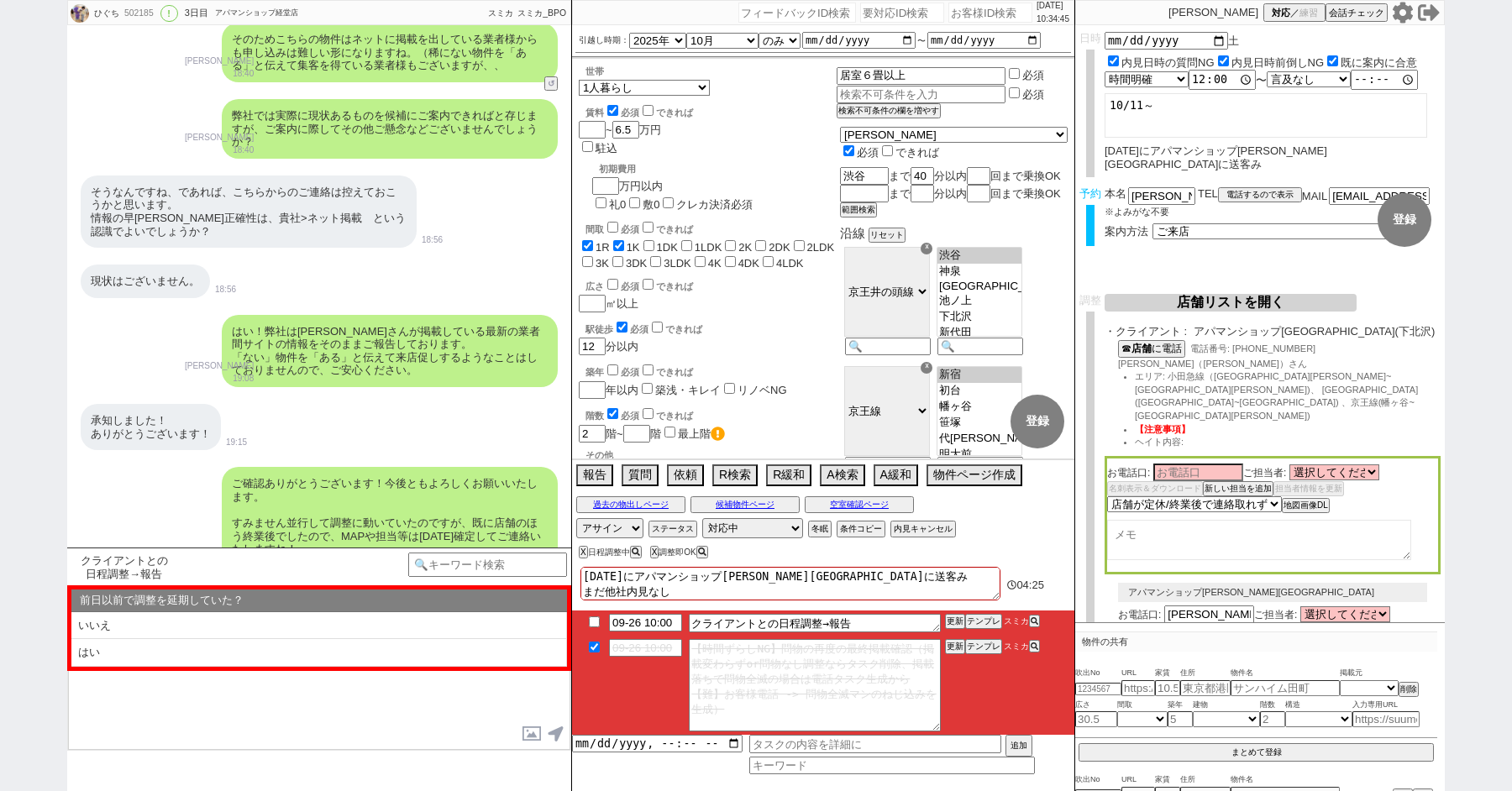
click at [342, 256] on div "現状はございません。 18:56" at bounding box center [318, 281] width 504 height 50
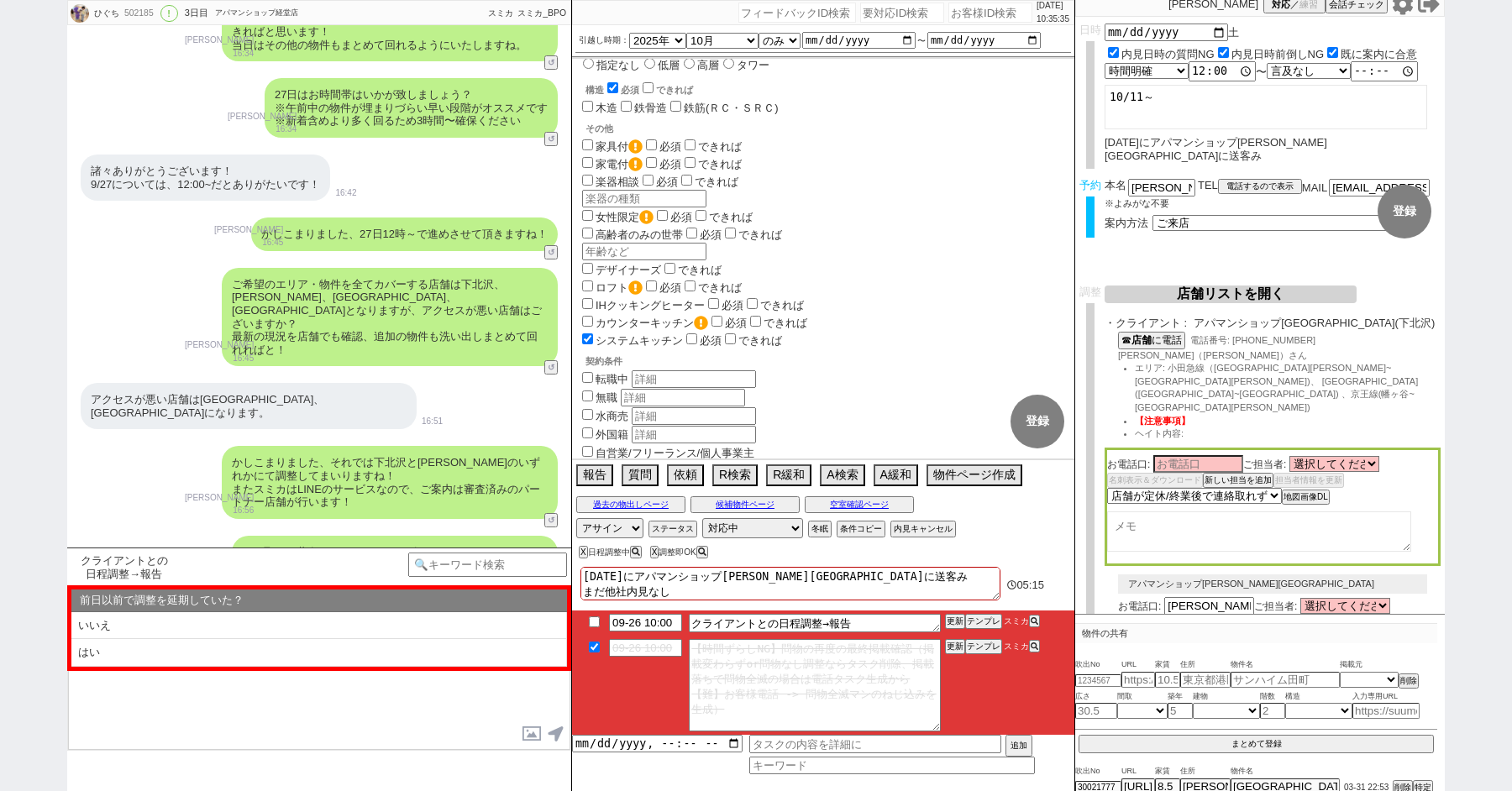
scroll to position [0, 0]
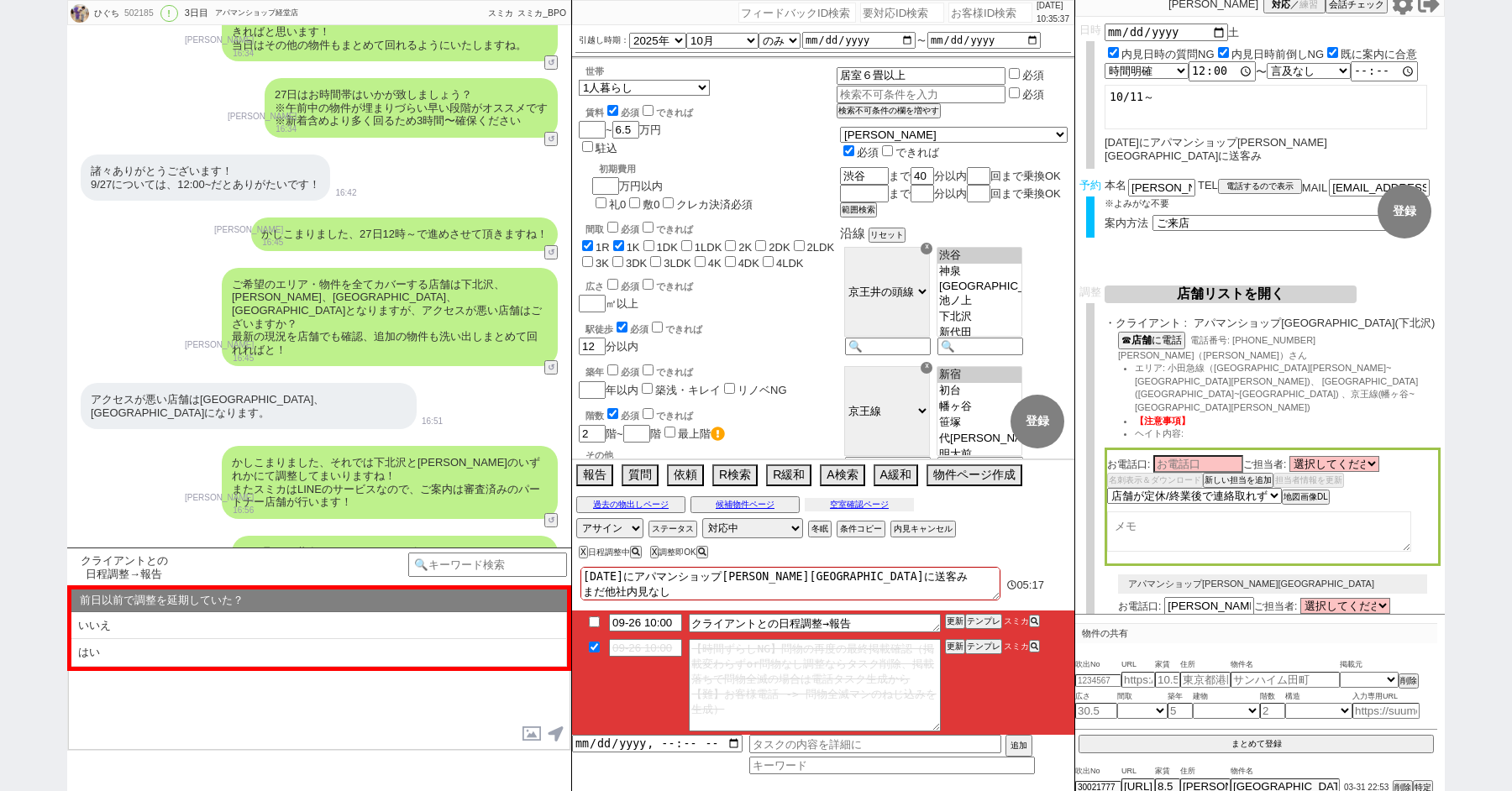
click at [847, 502] on button "空室確認ページ" at bounding box center [859, 504] width 109 height 14
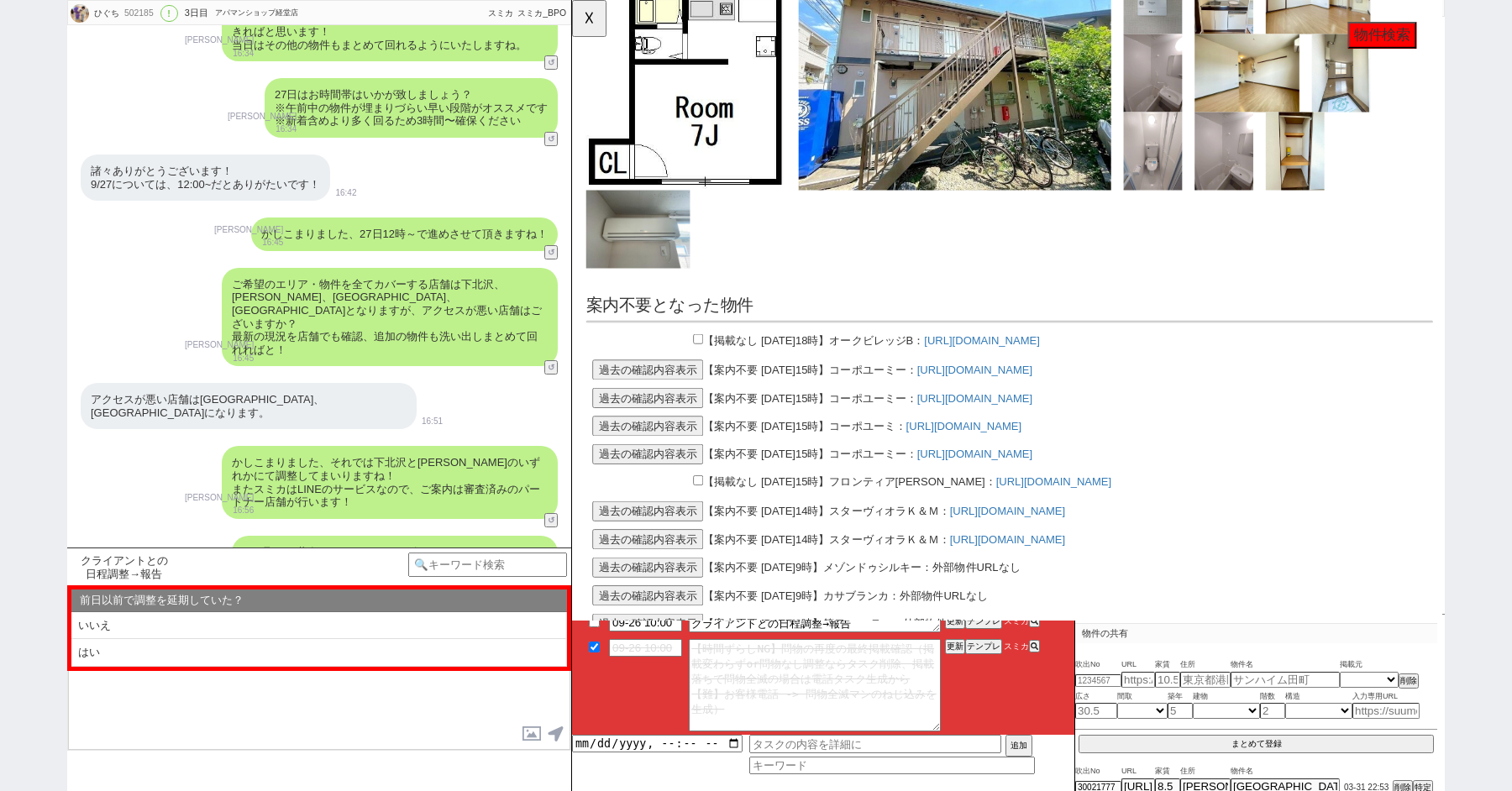
scroll to position [5213, 0]
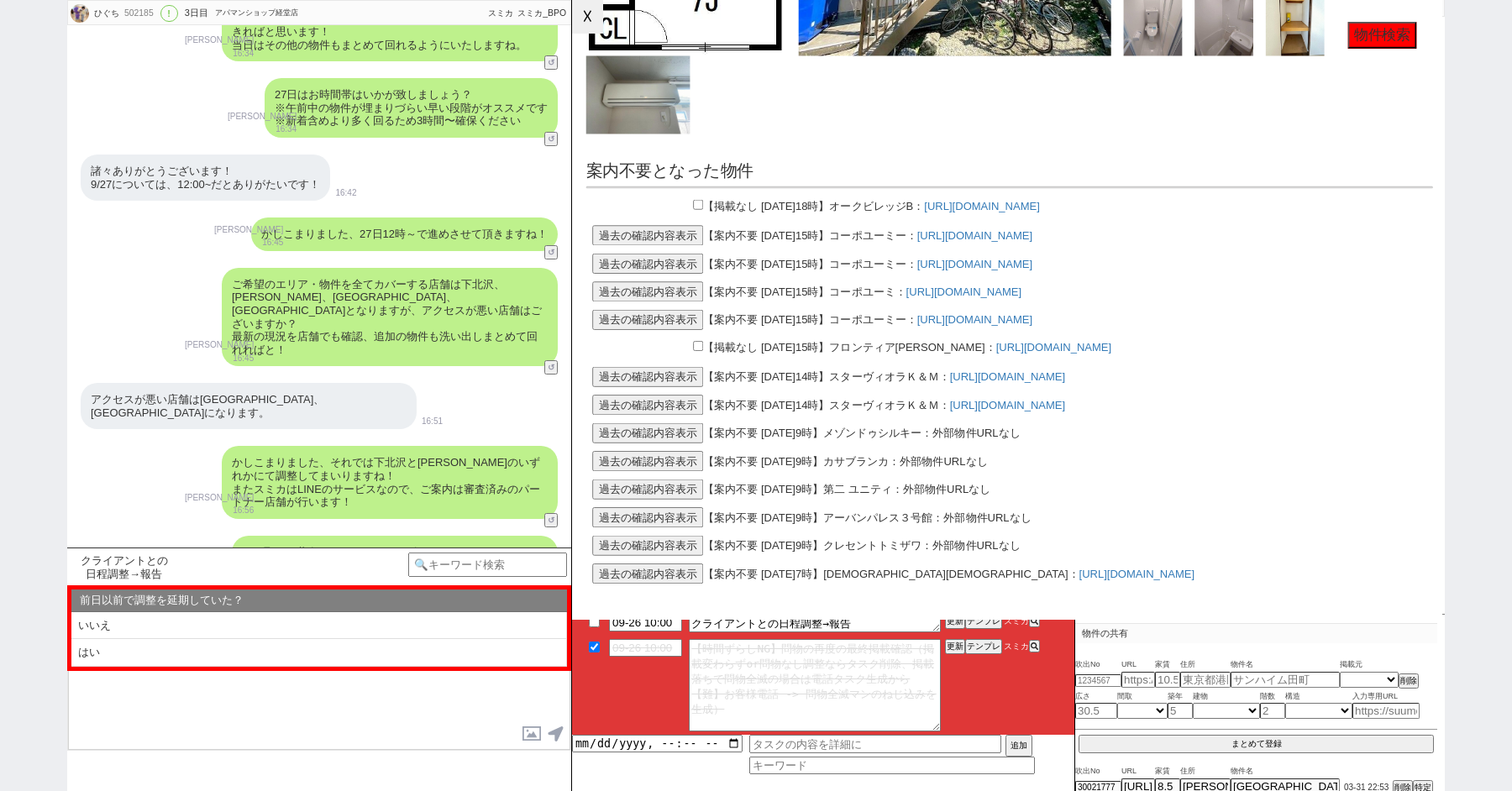
click at [579, 8] on button "☓" at bounding box center [587, 17] width 32 height 33
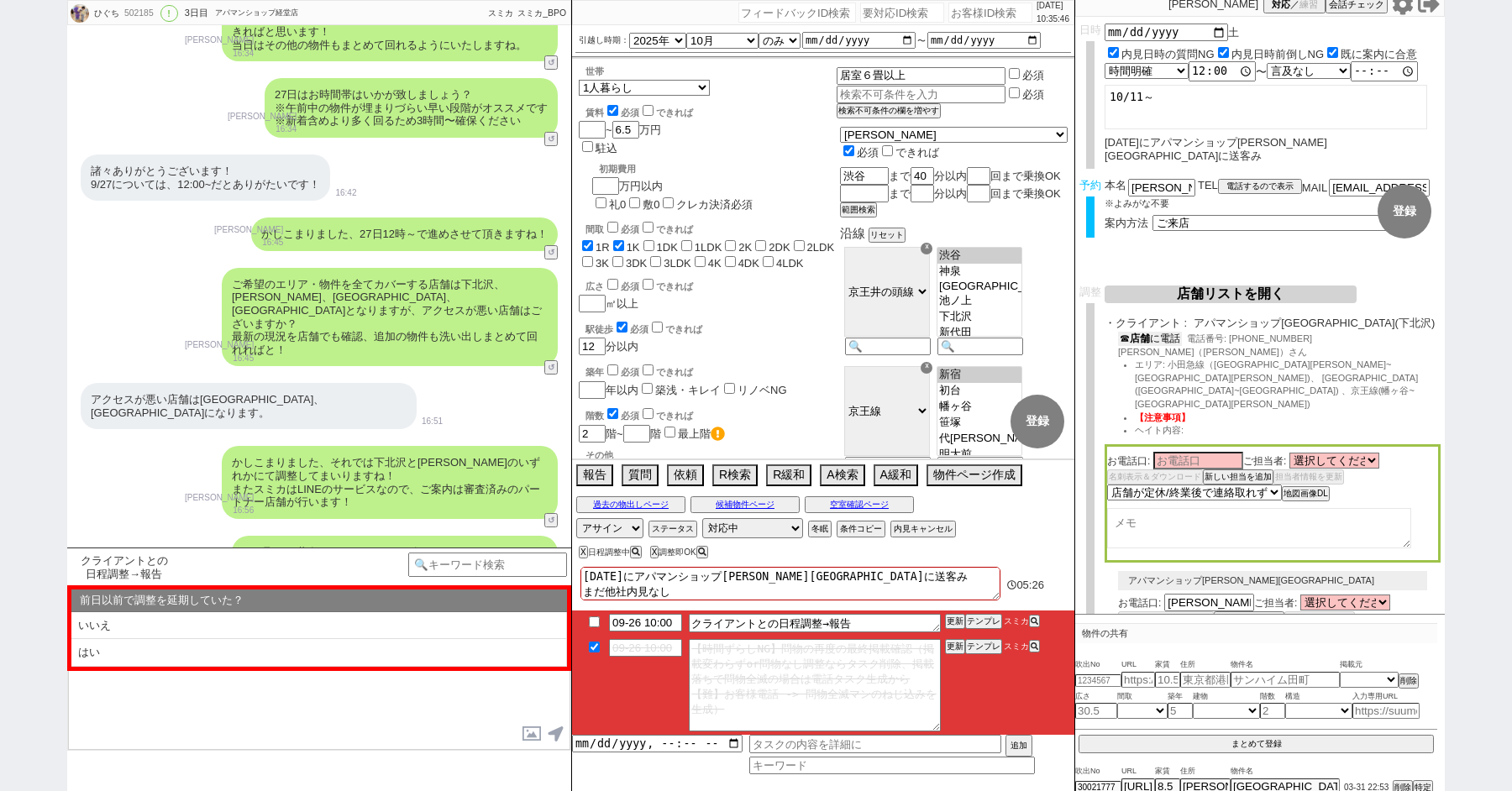
click at [1145, 340] on b "店舗" at bounding box center [1139, 338] width 20 height 12
click at [1194, 511] on textarea at bounding box center [1259, 531] width 304 height 40
click at [1158, 511] on textarea "桜井" at bounding box center [1259, 531] width 304 height 40
type textarea "桜井 高級"
click at [865, 504] on button "空室確認ページ" at bounding box center [859, 504] width 109 height 14
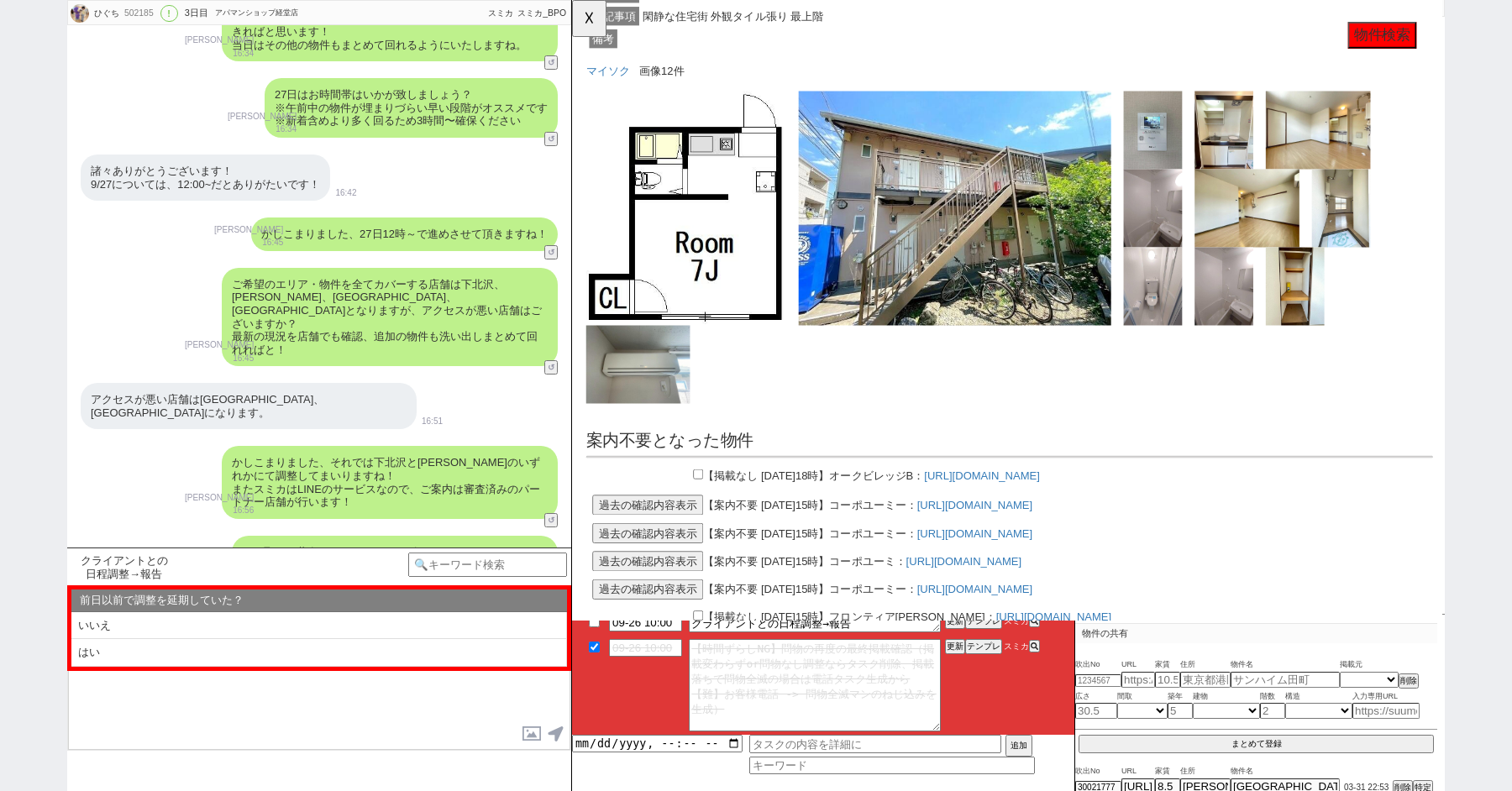
scroll to position [4949, 0]
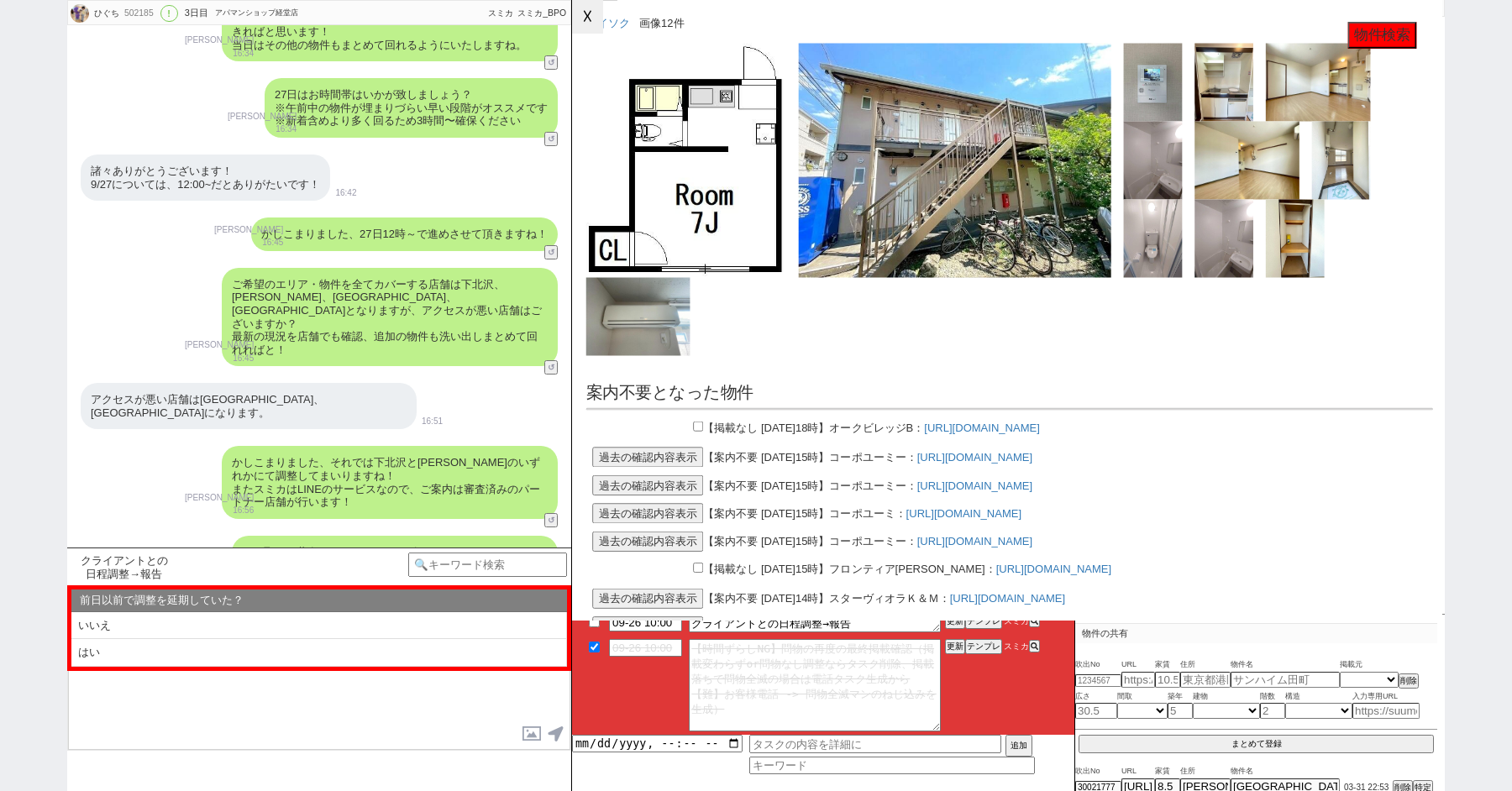
click at [577, 16] on button "☓" at bounding box center [587, 17] width 32 height 33
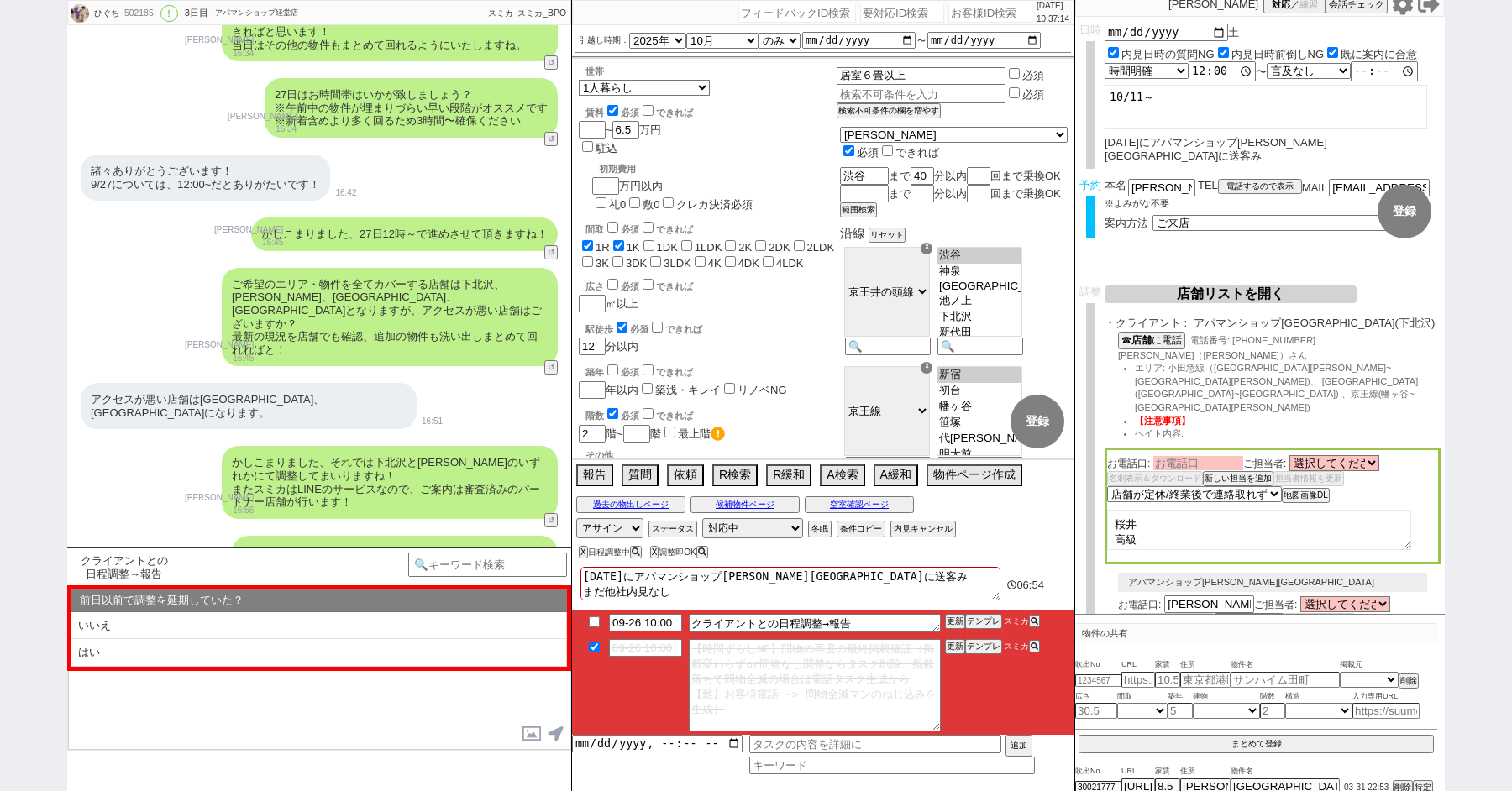
click at [1191, 456] on input at bounding box center [1198, 463] width 90 height 14
type input "桜井"
click at [1244, 477] on div "お電話口: 桜井 ご担当者: 選択してください 山本 聖 白倉 悠貴 西 秀勝 桑野 美月 池田 綾子 原 健太朗 来間 菜々 中武 寛文 平良 良樹 原 健…" at bounding box center [1272, 506] width 336 height 118
click at [1232, 488] on select "未定 希望で最短でOK 最短以外でOK 日程がNG(直近で別日提案可) 日程がNG(直近はNG) お客様ごとNG 折返し待ち 店舗が定休/終業後で連絡取れず" at bounding box center [1194, 494] width 173 height 14
select select "8"
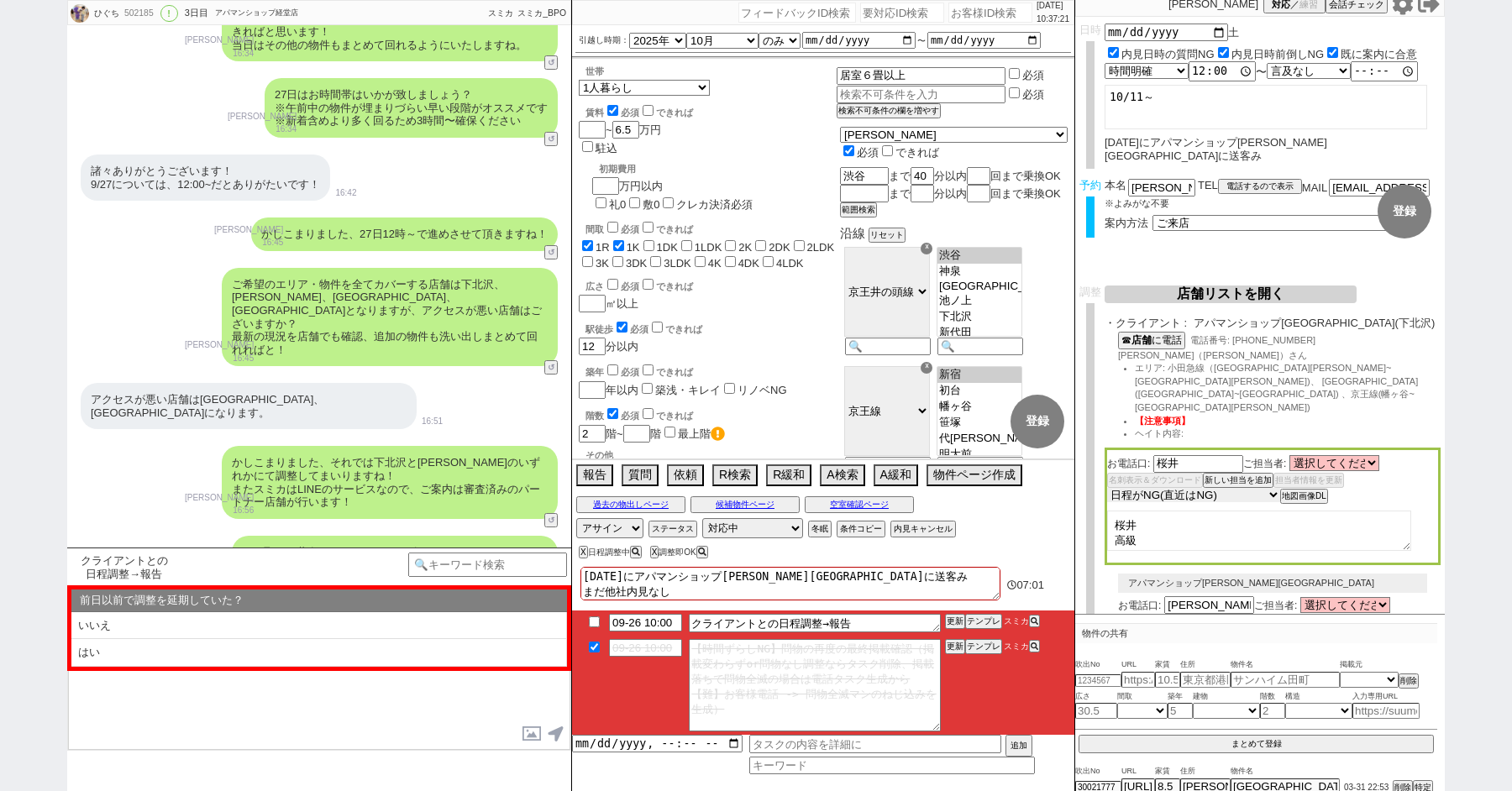
click at [1107, 488] on select "未定 希望で最短でOK 最短以外でOK 日程がNG(直近で別日提案可) 日程がNG(直近はNG) お客様ごとNG 折返し待ち 店舗が定休/終業後で連絡取れず" at bounding box center [1194, 494] width 173 height 14
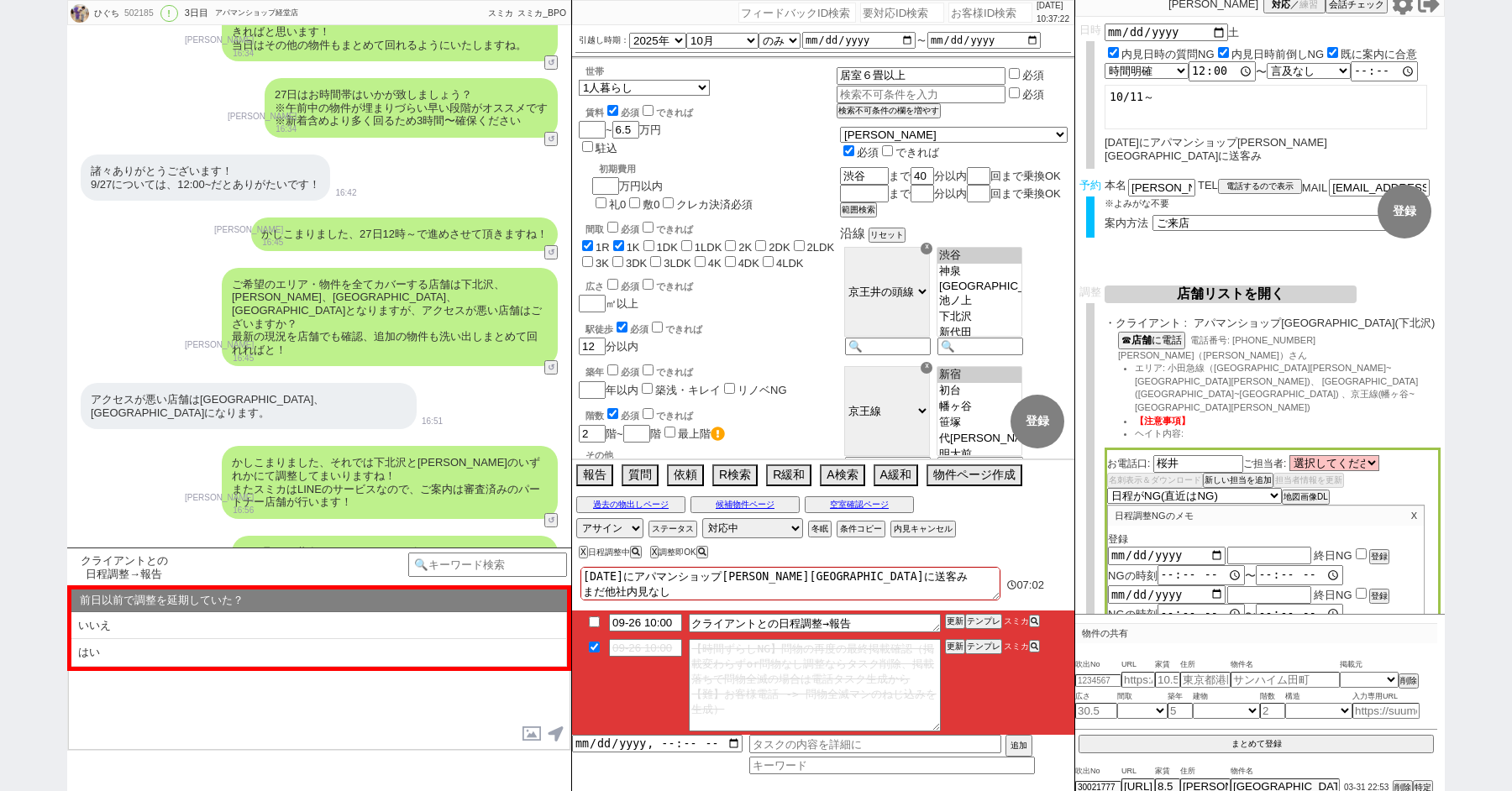
click at [1357, 548] on input "checkbox" at bounding box center [1360, 553] width 11 height 11
click at [1384, 551] on button "登録" at bounding box center [1377, 557] width 17 height 12
checkbox input "false"
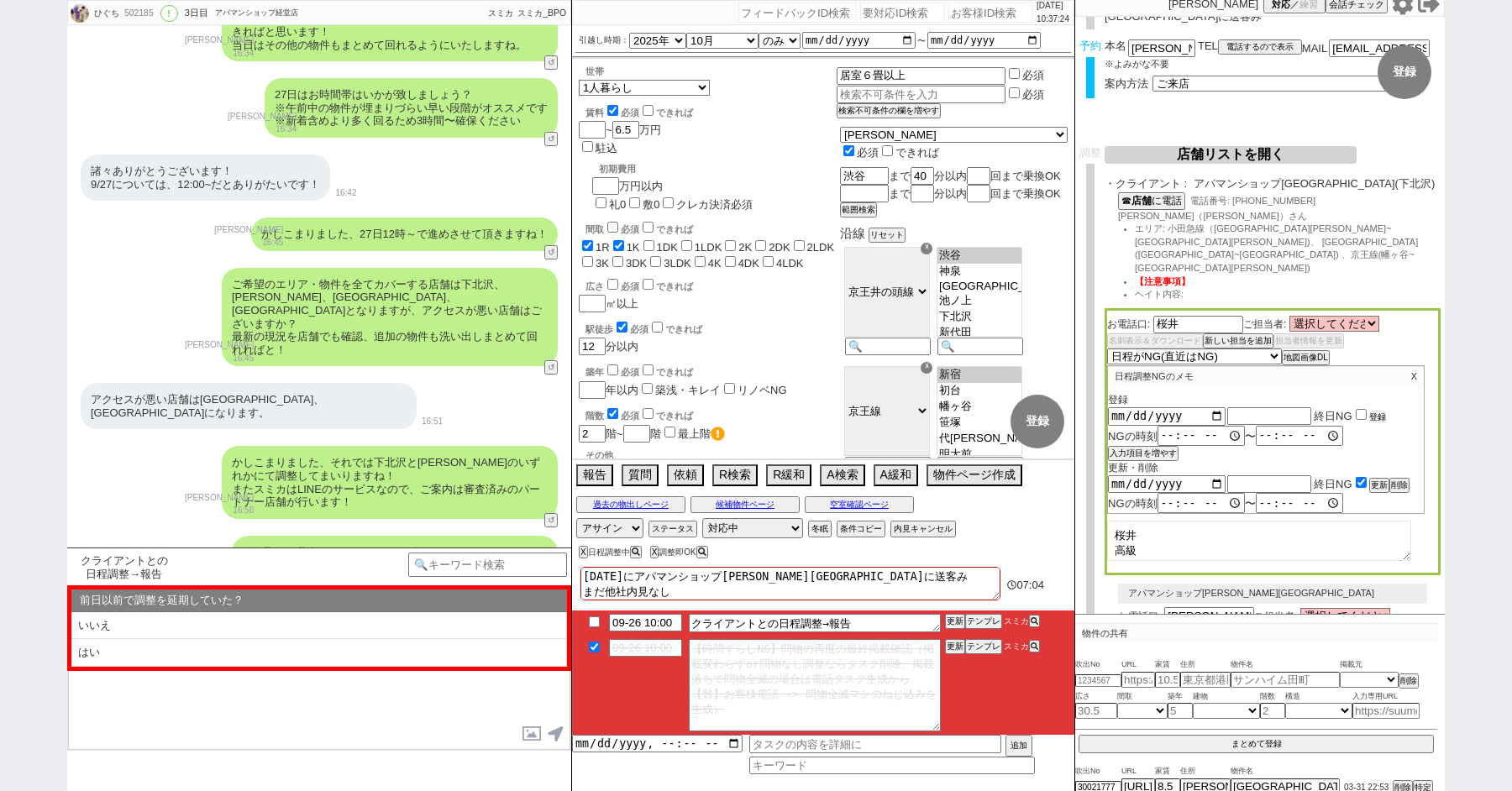
scroll to position [281, 0]
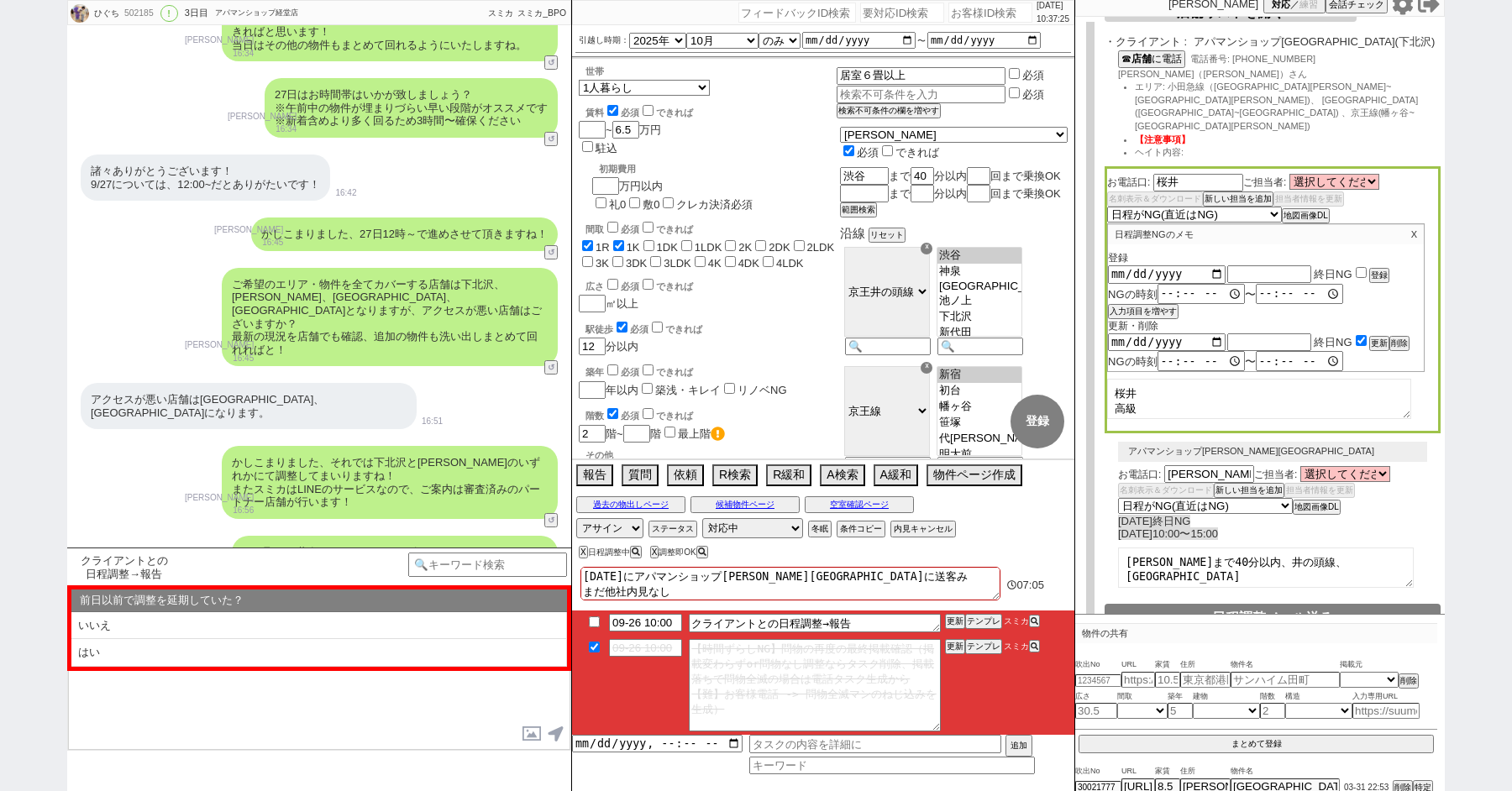
drag, startPoint x: 1157, startPoint y: 389, endPoint x: 1049, endPoint y: 311, distance: 133.2
click at [1049, 311] on div "ひぐち 502185 ! 0 3日目 アパマンショップ経堂店 冬眠中 自社客 スミカ スミカ_BPO チャット全表示 2024-03-31 新しくフォローされ…" at bounding box center [756, 395] width 1378 height 791
click at [798, 306] on div "世帯 1人暮らし 2人暮らし 家族:小学生以下含む 家族:小学生以下含まず 兄弟・姉妹 ルームシェア その他 子供 家族(子供なし) ルームシェア 賃料 必須…" at bounding box center [708, 501] width 258 height 874
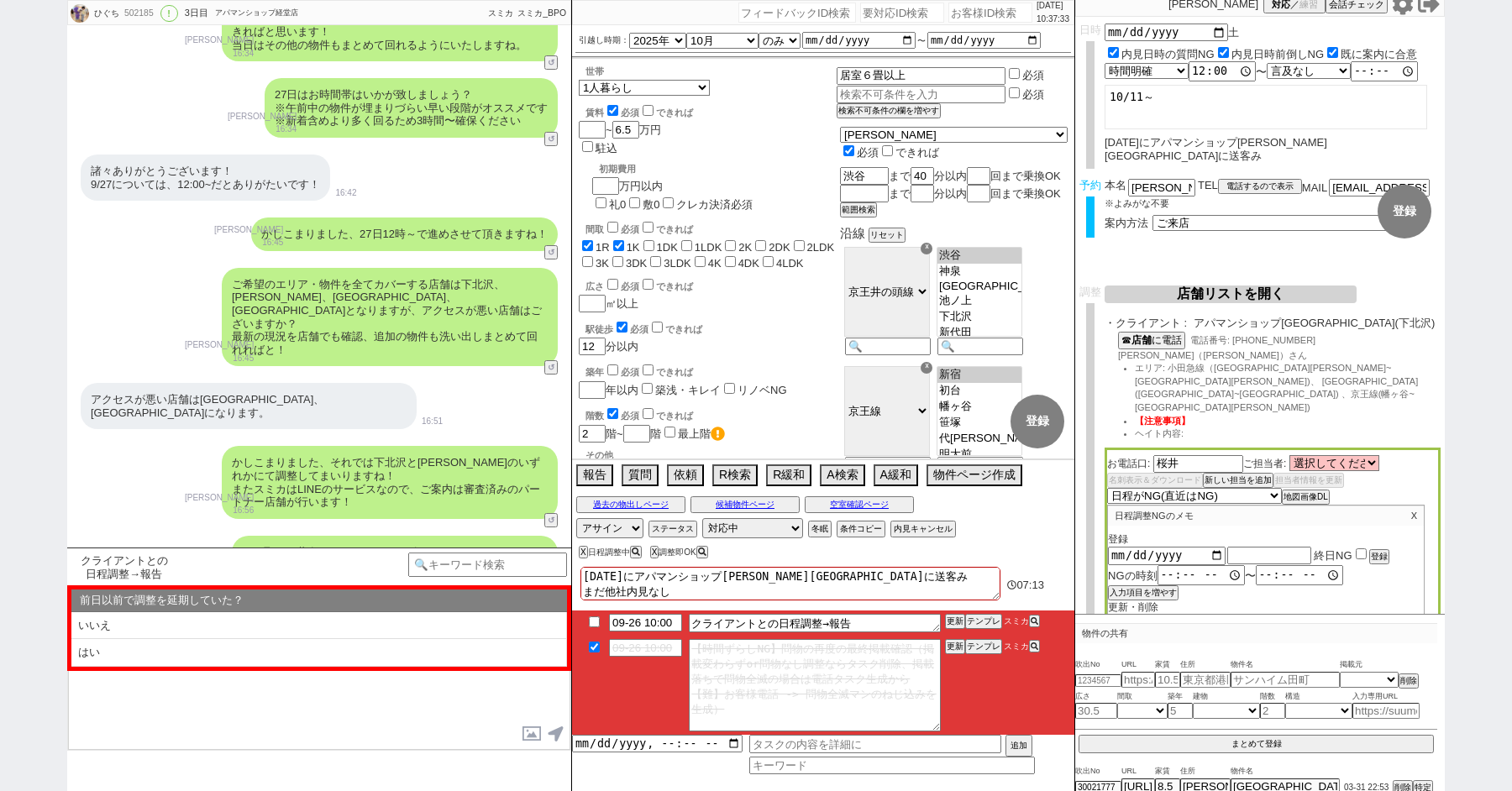
scroll to position [231, 0]
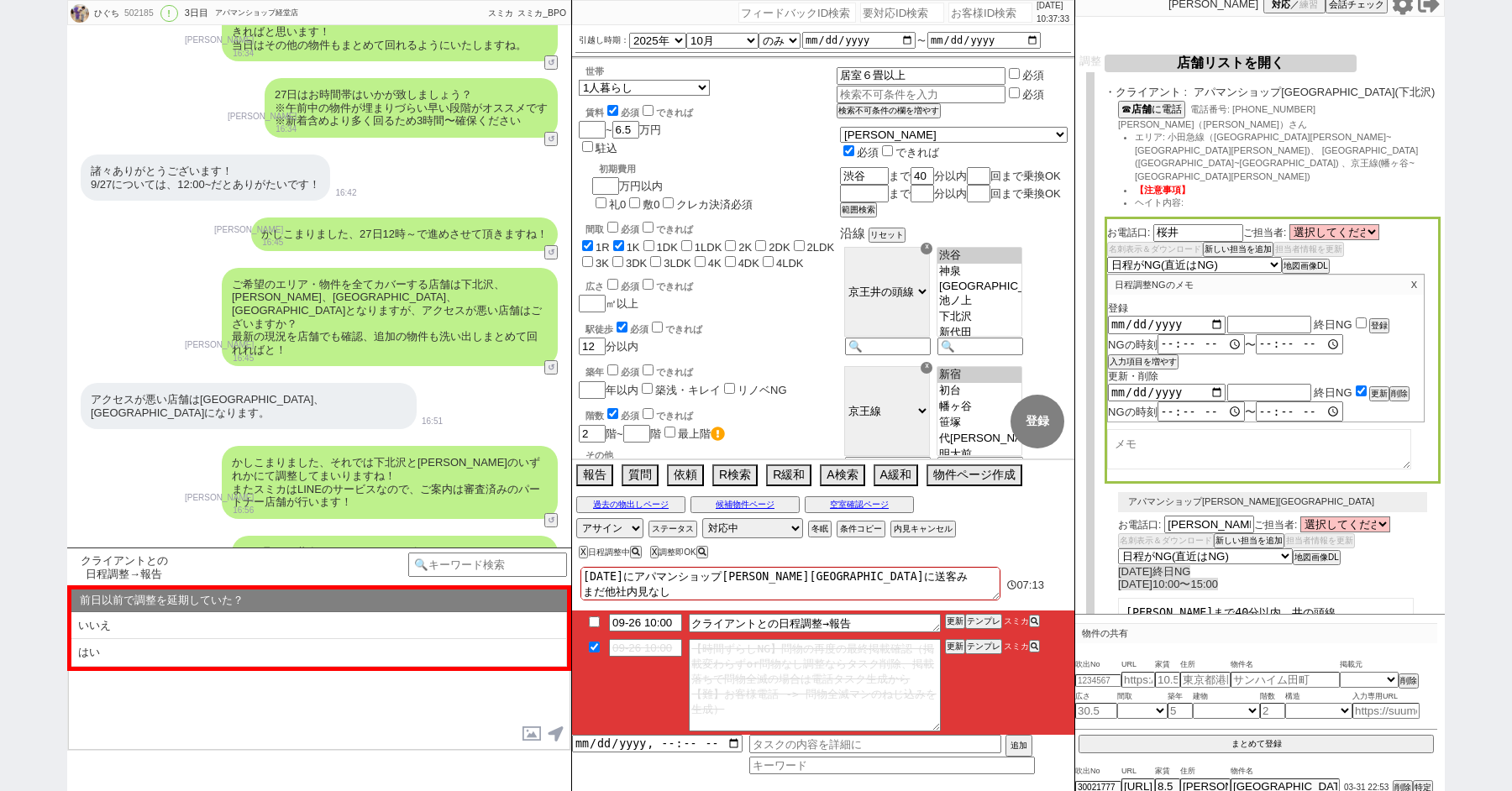
click at [1166, 428] on textarea at bounding box center [1259, 448] width 304 height 40
type textarea "角田さん公休"
click at [761, 276] on div "広さ 必須 できれば ㎡以上" at bounding box center [708, 294] width 258 height 36
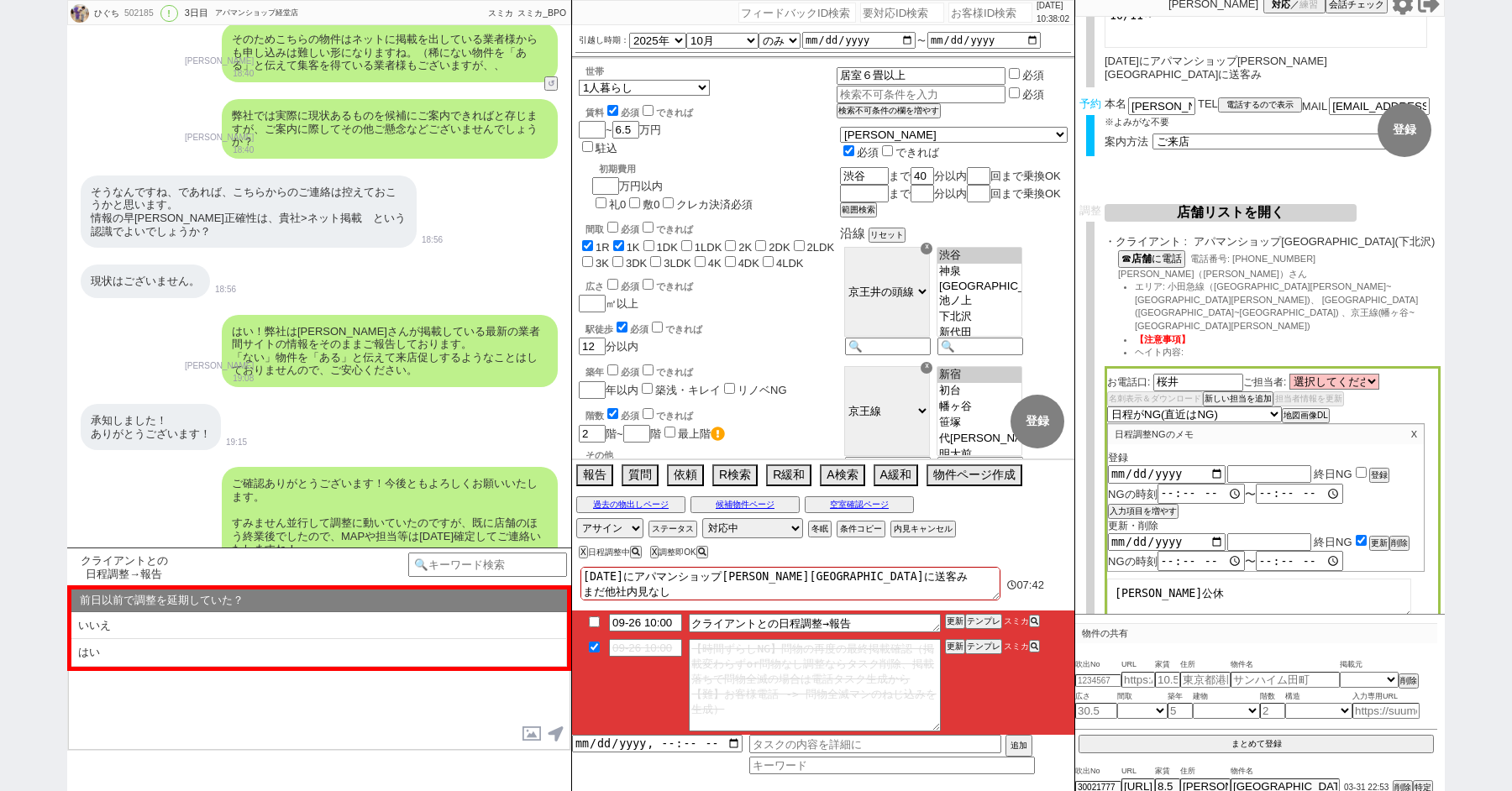
scroll to position [20193, 0]
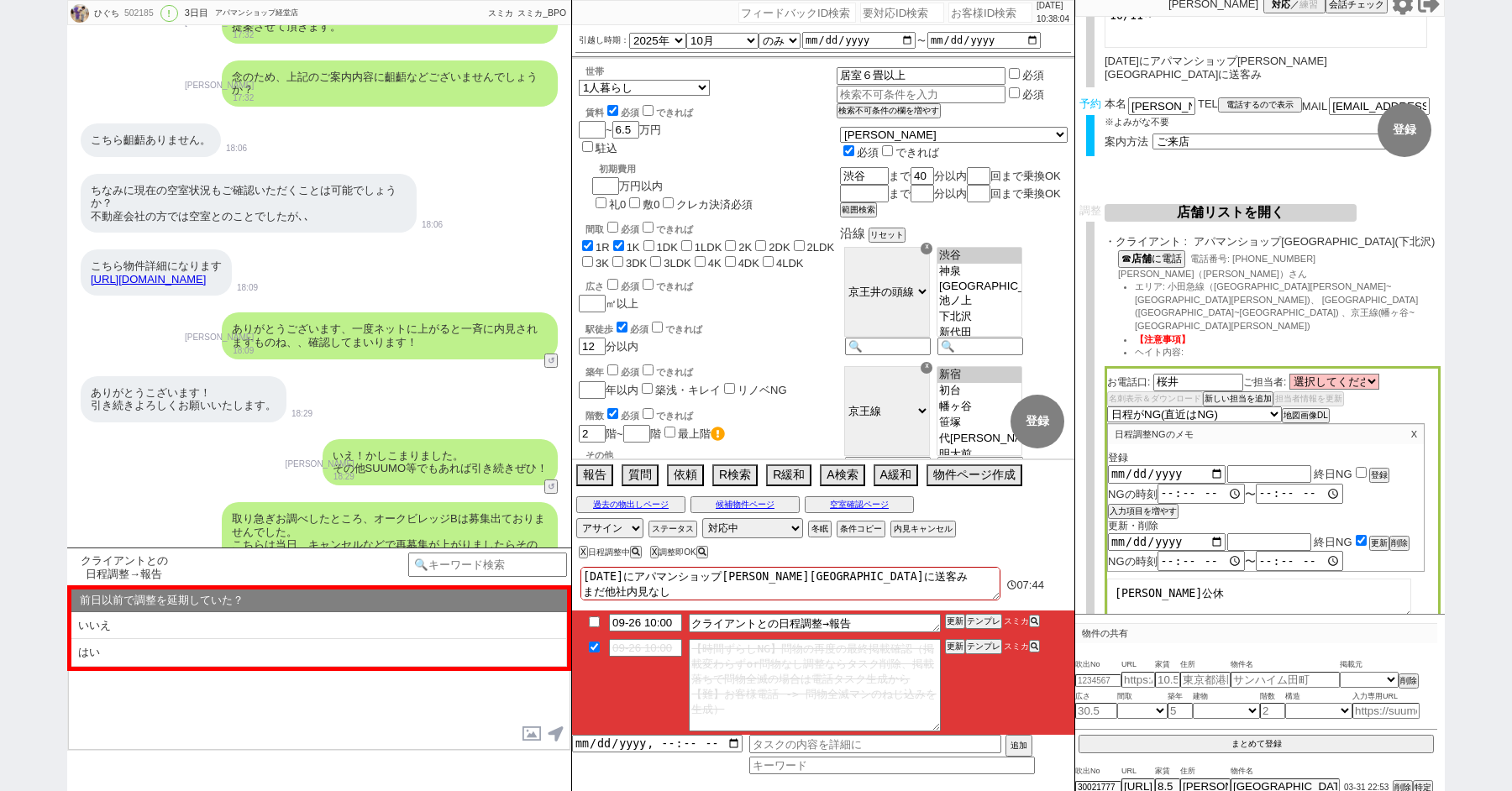
click at [1242, 209] on button "店舗リストを開く" at bounding box center [1231, 213] width 252 height 18
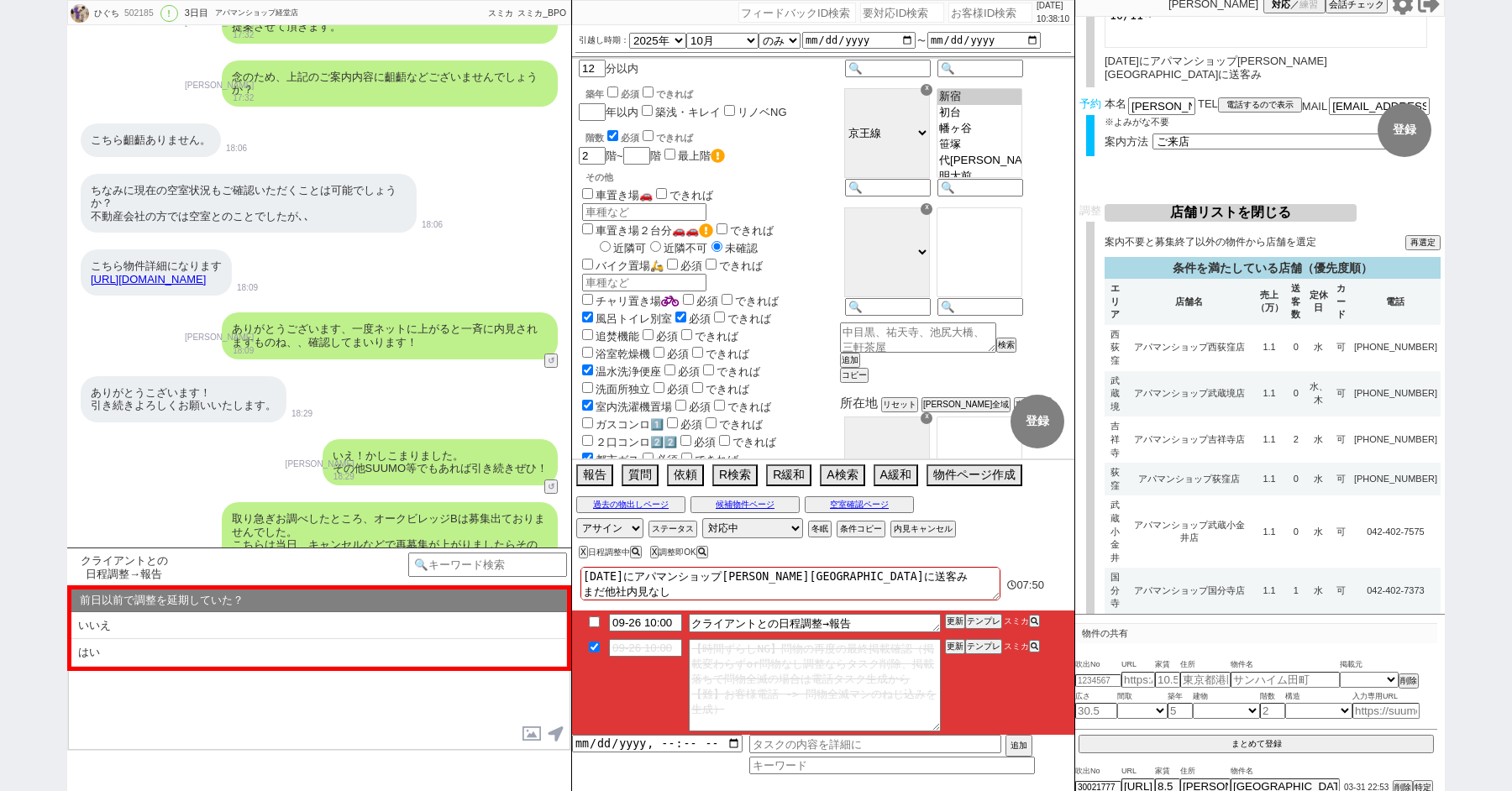
scroll to position [421, 0]
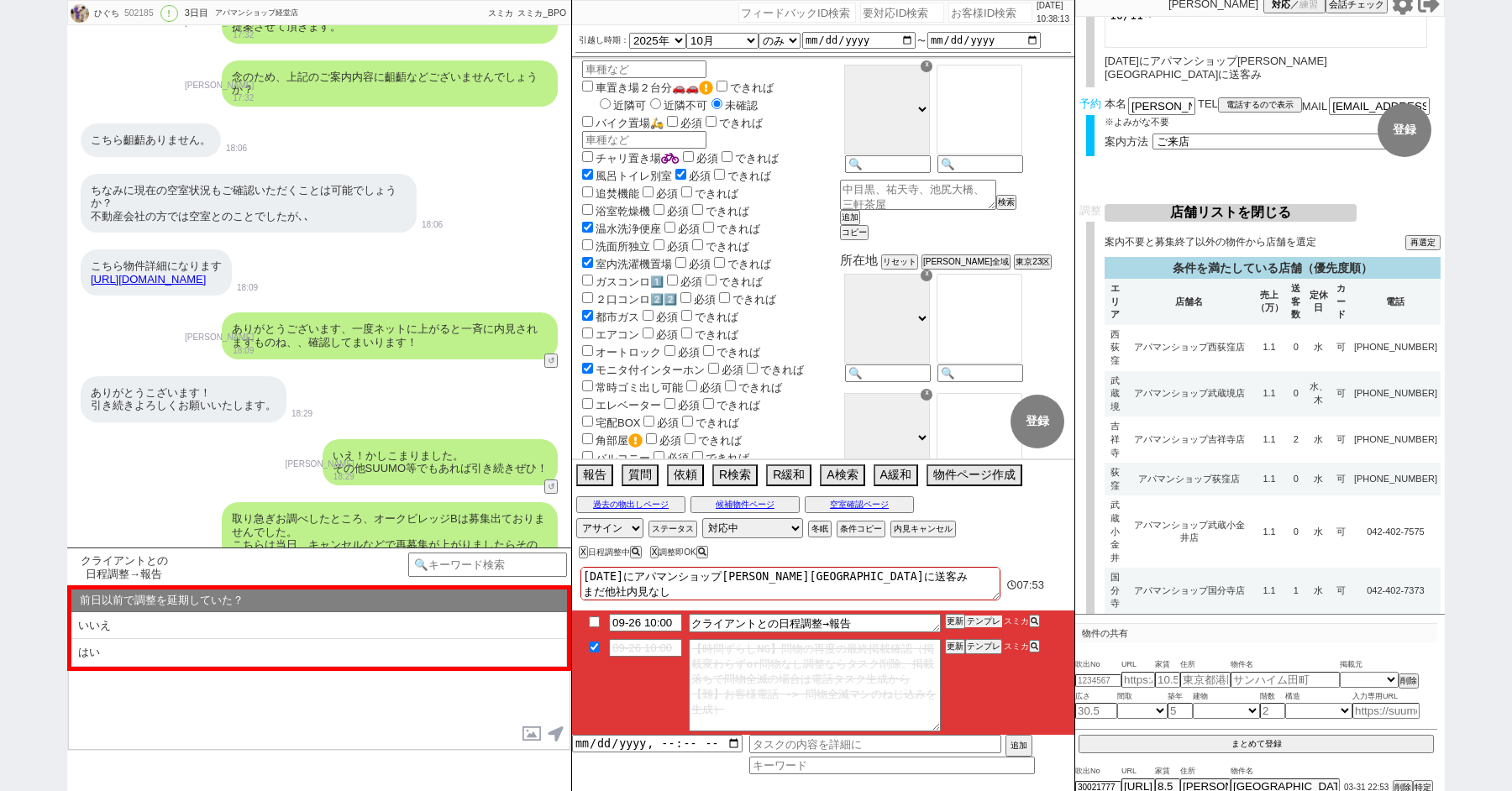
click at [975, 622] on button "テンプレ" at bounding box center [983, 622] width 36 height 12
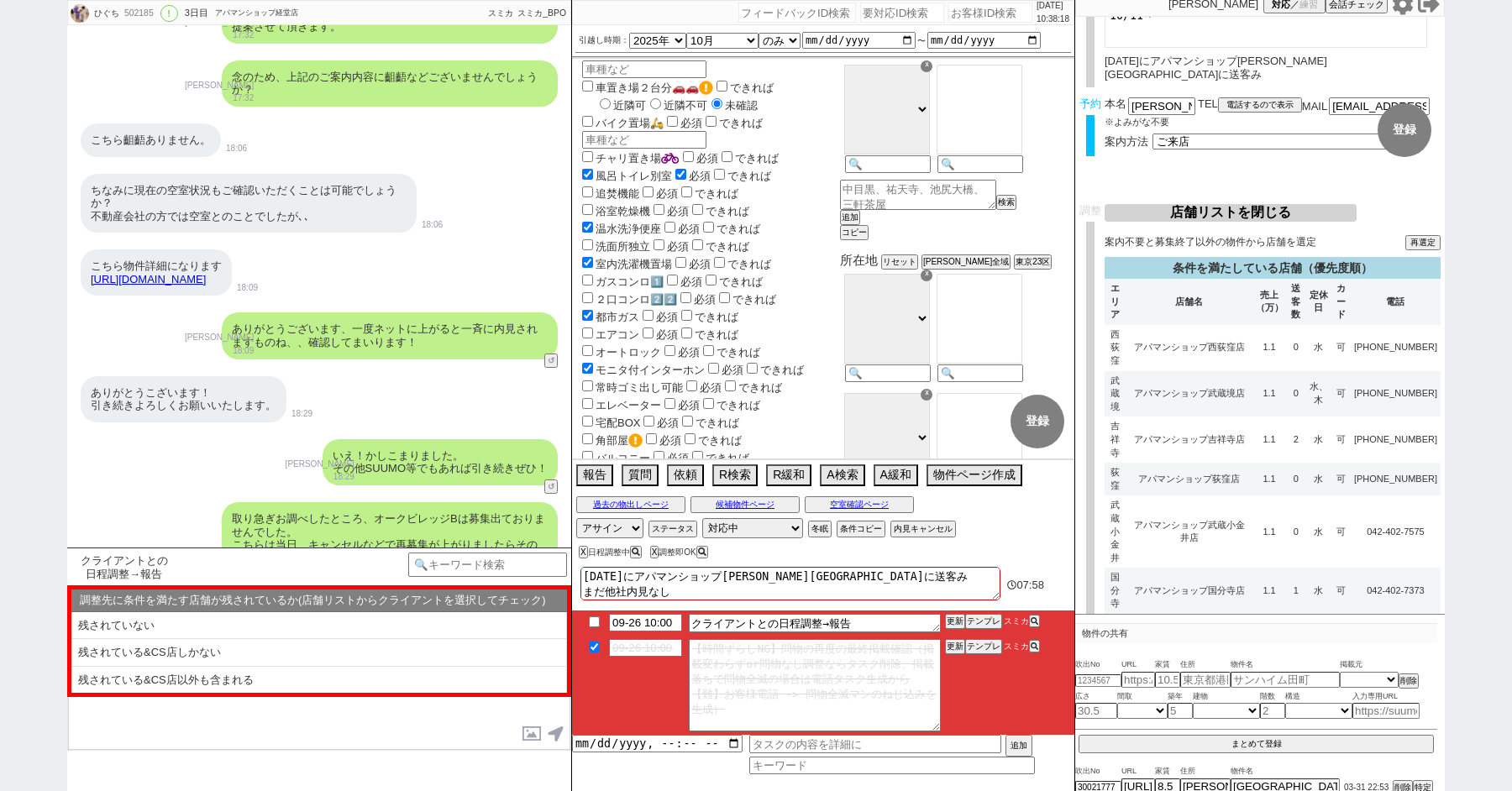
click at [181, 633] on li "残されていない" at bounding box center [318, 626] width 496 height 28
select select "残されていない"
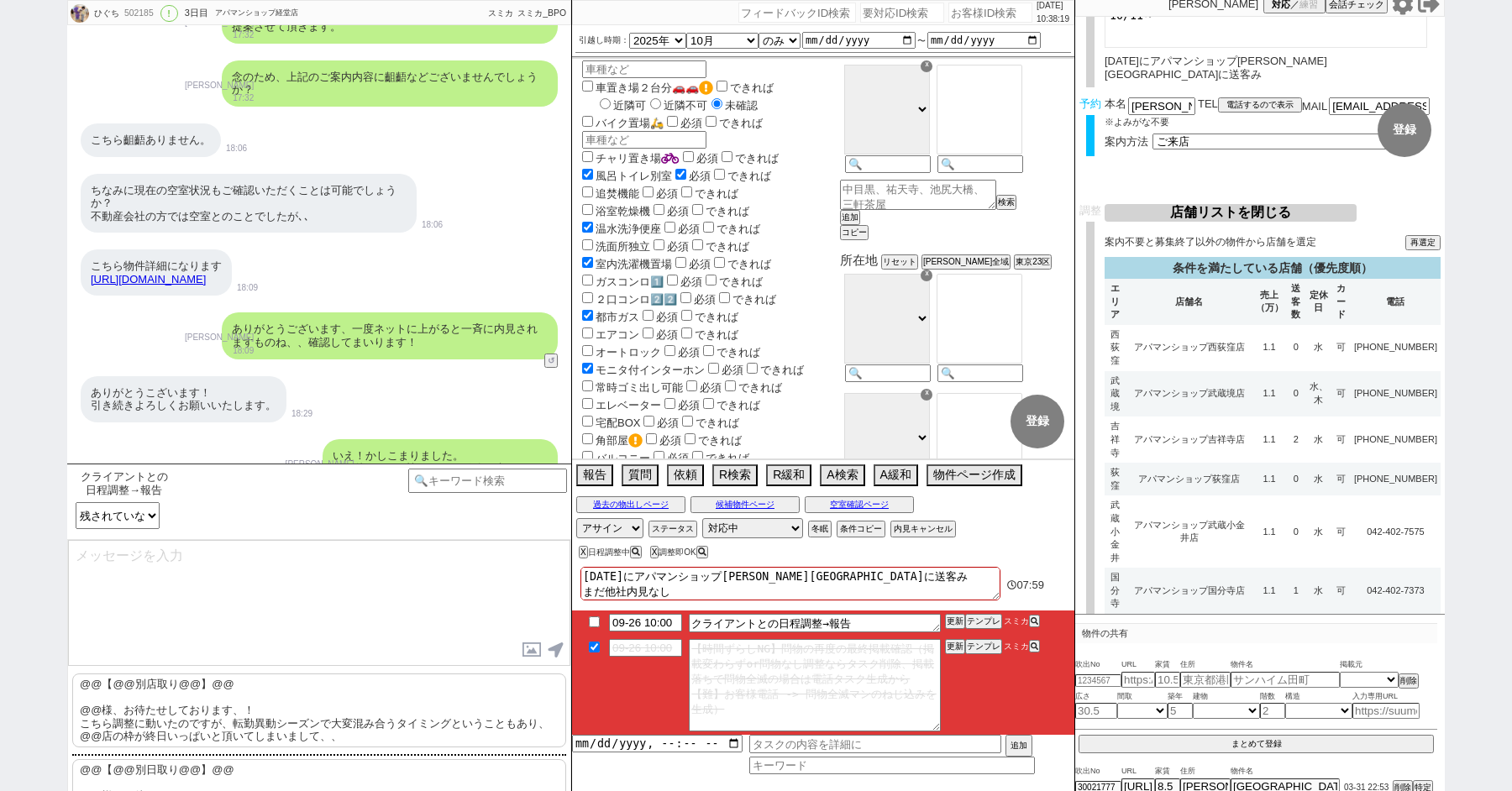
click at [175, 702] on p "@@【@@別店取り@@】@@ @@様、お待たせしております、！ こちら調整に動いたのですが、転勤異動シーズンで大変混み合うタイミングということもあり、@@店の…" at bounding box center [318, 709] width 494 height 74
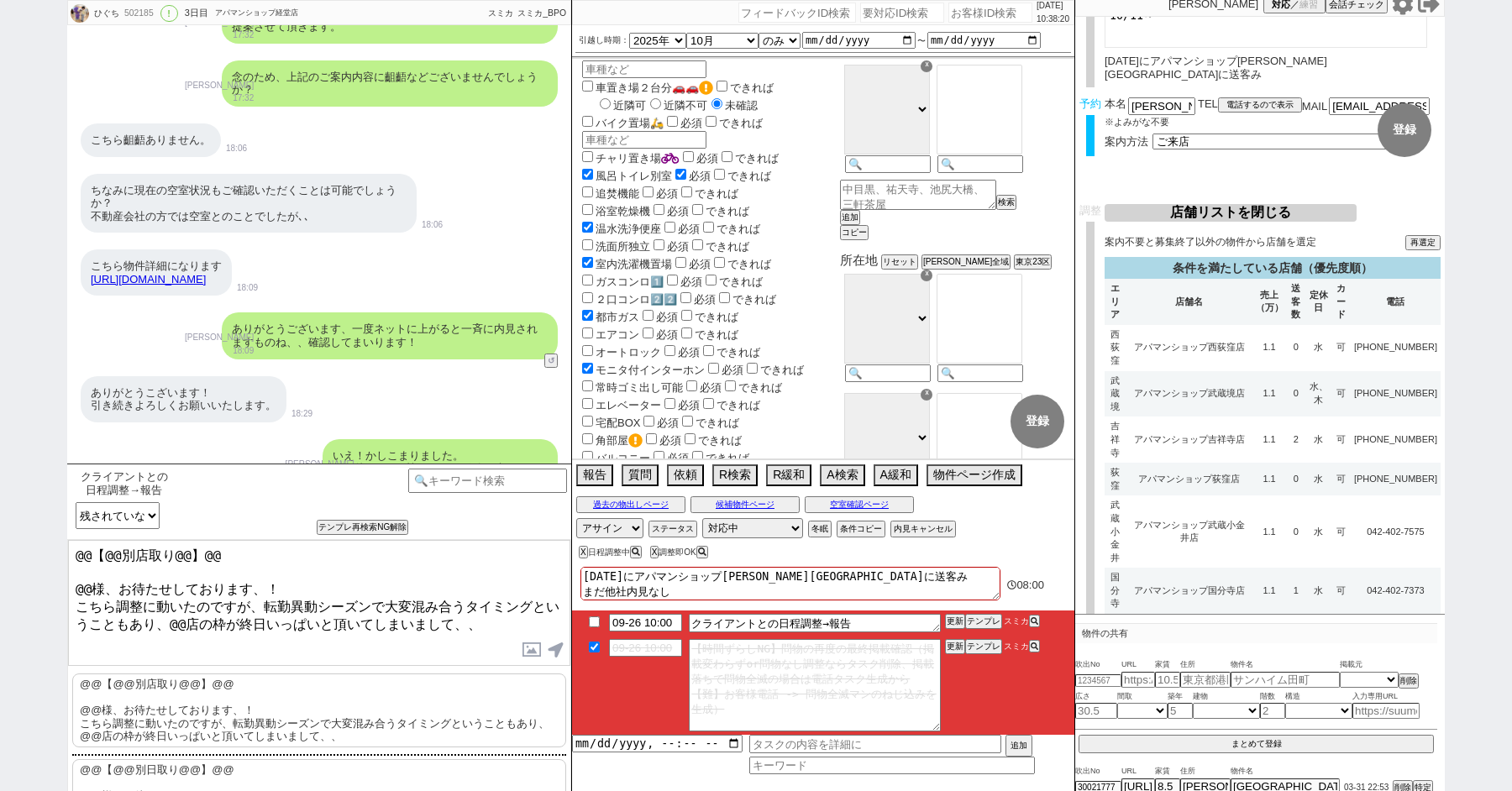
drag, startPoint x: 88, startPoint y: 586, endPoint x: 41, endPoint y: 460, distance: 134.5
click at [41, 467] on div "ひぐち 502185 ! 0 3日目 アパマンショップ経堂店 冬眠中 自社客 スミカ スミカ_BPO チャット全表示 2024-03-31 新しくフォローされ…" at bounding box center [756, 395] width 1512 height 791
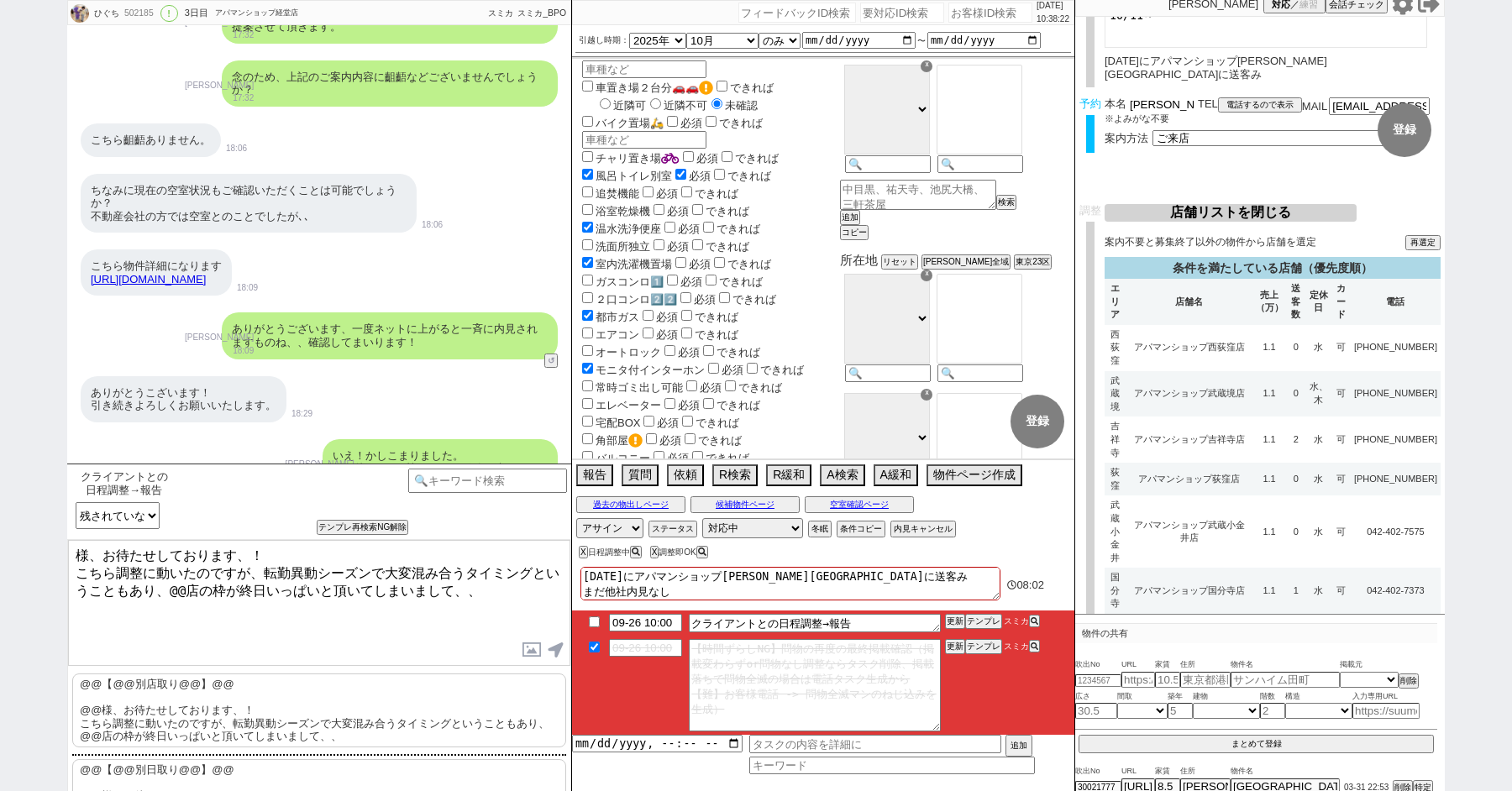
drag, startPoint x: 1154, startPoint y: 93, endPoint x: 1046, endPoint y: 89, distance: 108.1
click at [1046, 89] on div "ひぐち 502185 ! 0 3日目 アパマンショップ経堂店 冬眠中 自社客 スミカ スミカ_BPO チャット全表示 2024-03-31 新しくフォローされ…" at bounding box center [756, 395] width 1378 height 791
click at [74, 555] on textarea "様、お待たせしております、！ こちら調整に動いたのですが、転勤異動シーズンで大変混み合うタイミングということもあり、@@店の枠が終日いっぱいと頂いてしまいまし…" at bounding box center [319, 603] width 503 height 126
paste textarea "樋口"
click at [182, 584] on textarea "樋口様、お待たせしております、！ こちら調整に動いたのですが、転勤異動シーズンで大変混み合うタイミングということもあり、@@店の枠が終日いっぱいと頂いてしまい…" at bounding box center [319, 603] width 503 height 126
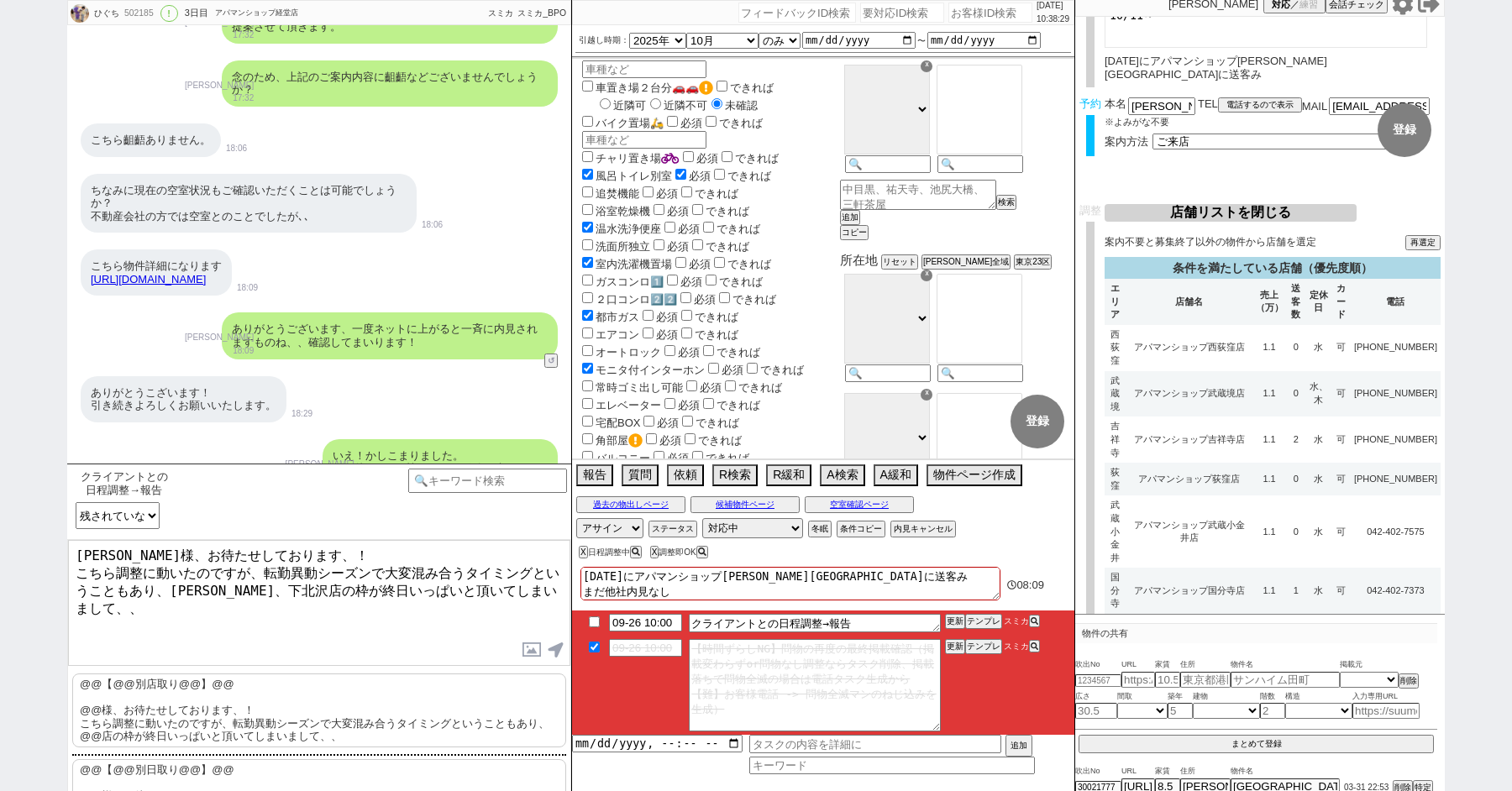
type textarea "樋口様、お待たせしております、！ こちら調整に動いたのですが、転勤異動シーズンで大変混み合うタイミングということもあり、渋谷、下北沢店の枠が終日いっぱいと頂い…"
checkbox input "true"
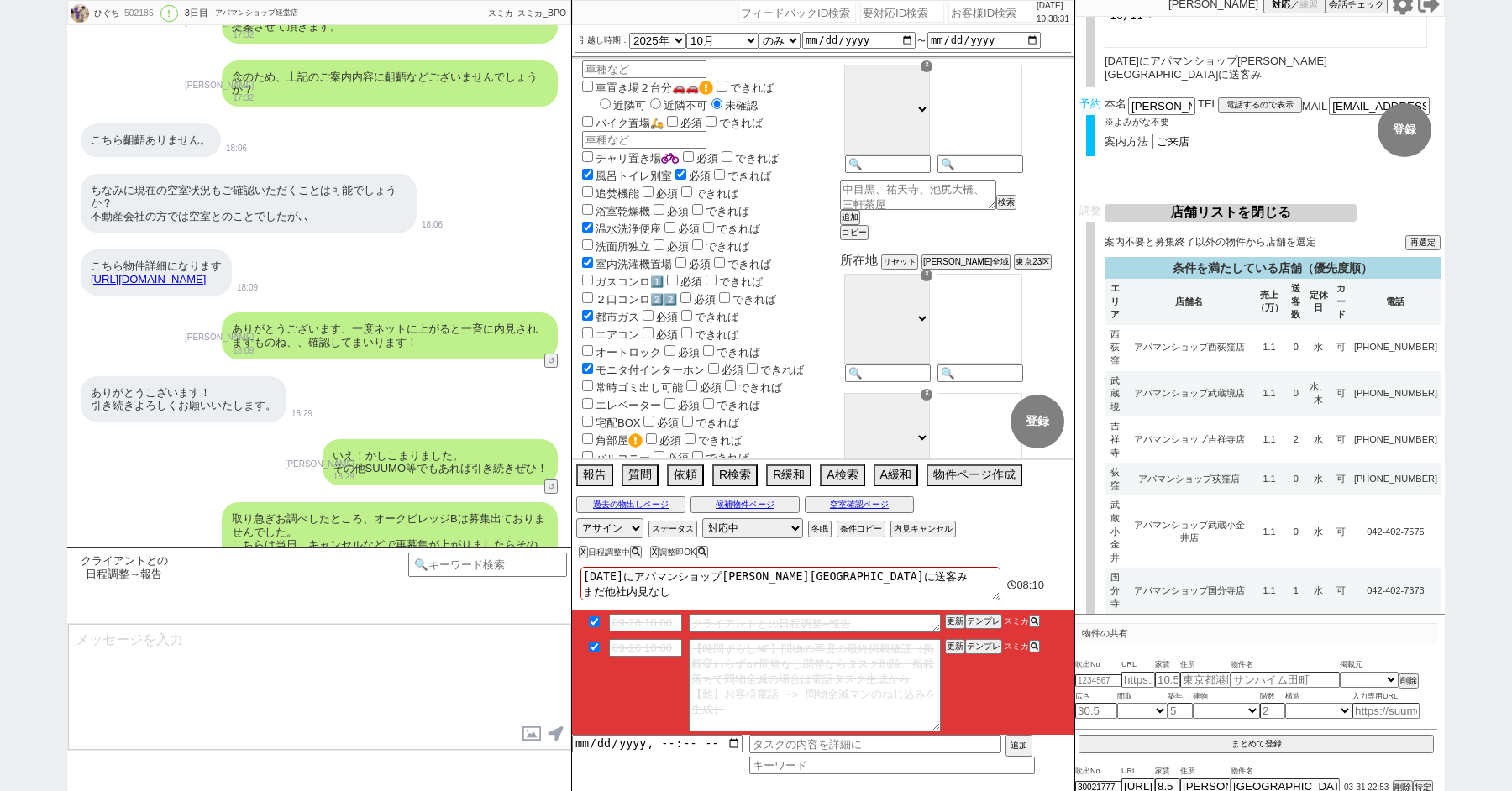
scroll to position [21124, 0]
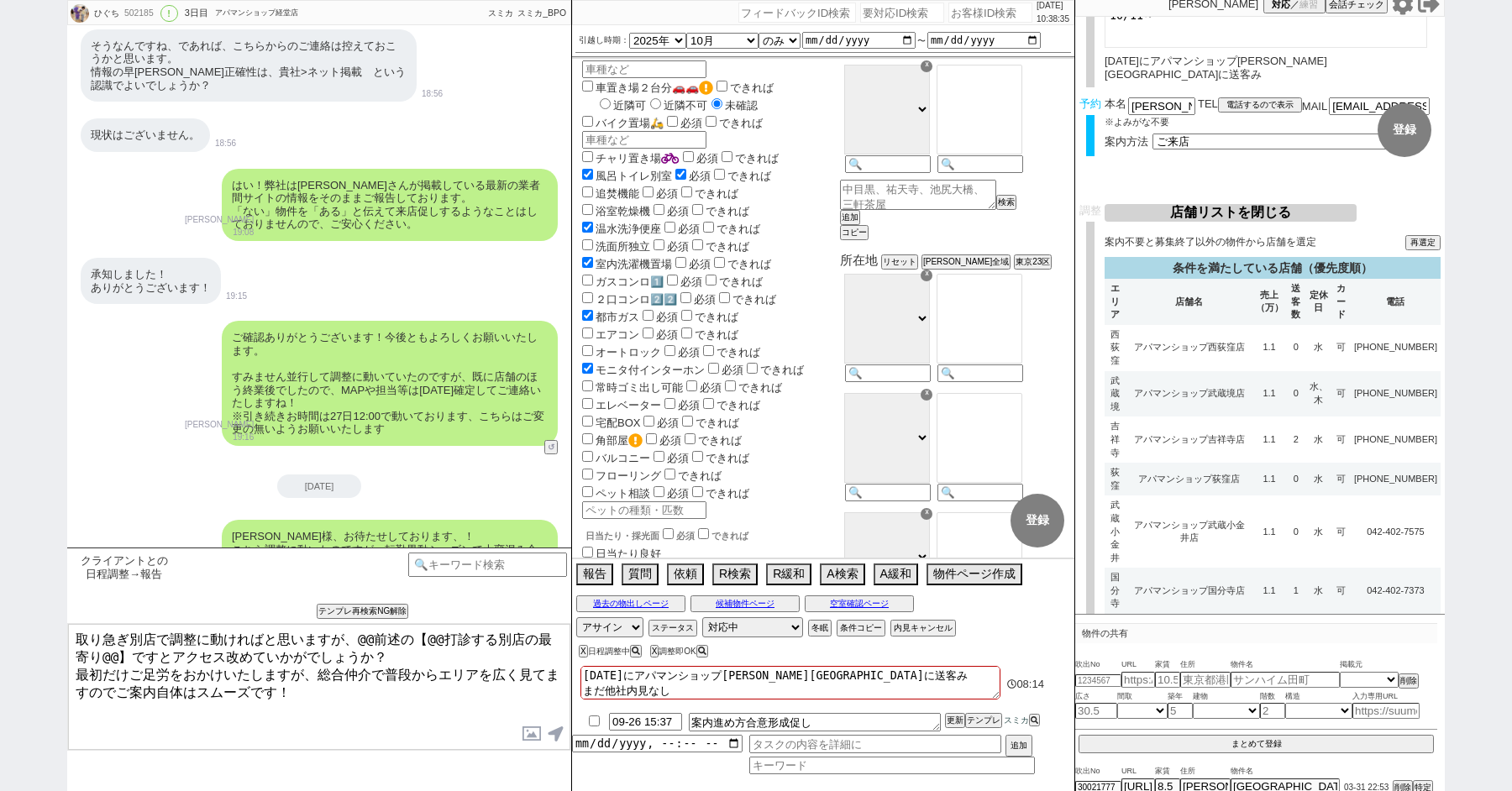
drag, startPoint x: 358, startPoint y: 639, endPoint x: 115, endPoint y: 650, distance: 243.2
click at [115, 650] on textarea "取り急ぎ別店で調整に動ければと思いますが、@@前述の【@@打診する別店の最寄り@@】ですとアクセス改めていかがでしょうか？ 最初だけご足労をおかけいたしますが…" at bounding box center [319, 687] width 503 height 126
click at [76, 666] on textarea "取り急ぎ別店で調整に動ければと思いますが、他ですと吉祥寺、荻窪、武蔵境、武蔵小金井などですとアクセス改めていかがでしょうか？ 最初だけご足労をおかけいたします…" at bounding box center [319, 687] width 503 height 126
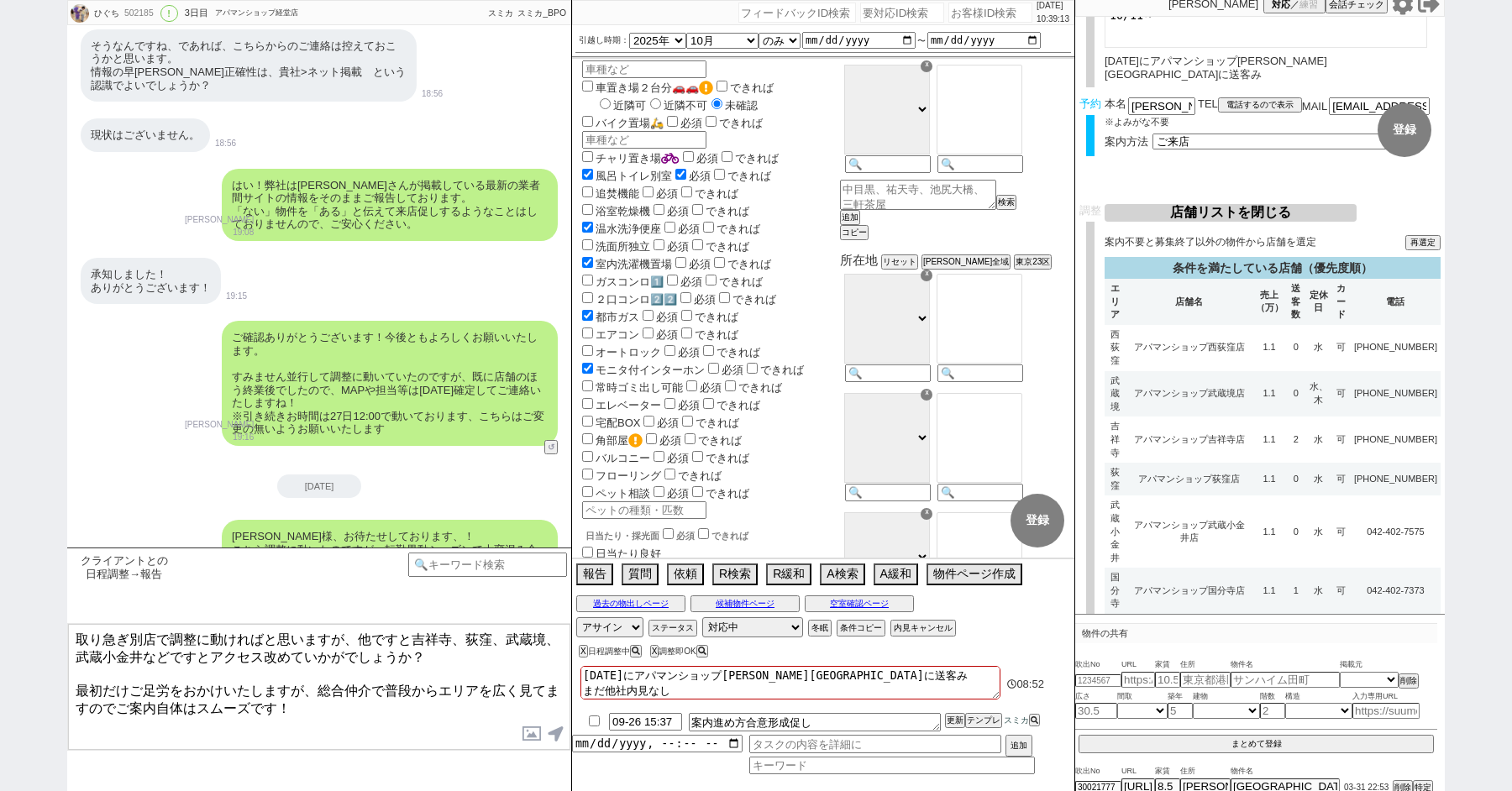
click at [321, 682] on textarea "取り急ぎ別店で調整に動ければと思いますが、他ですと吉祥寺、荻窪、武蔵境、武蔵小金井などですとアクセス改めていかがでしょうか？ 最初だけご足労をおかけいたします…" at bounding box center [319, 687] width 503 height 126
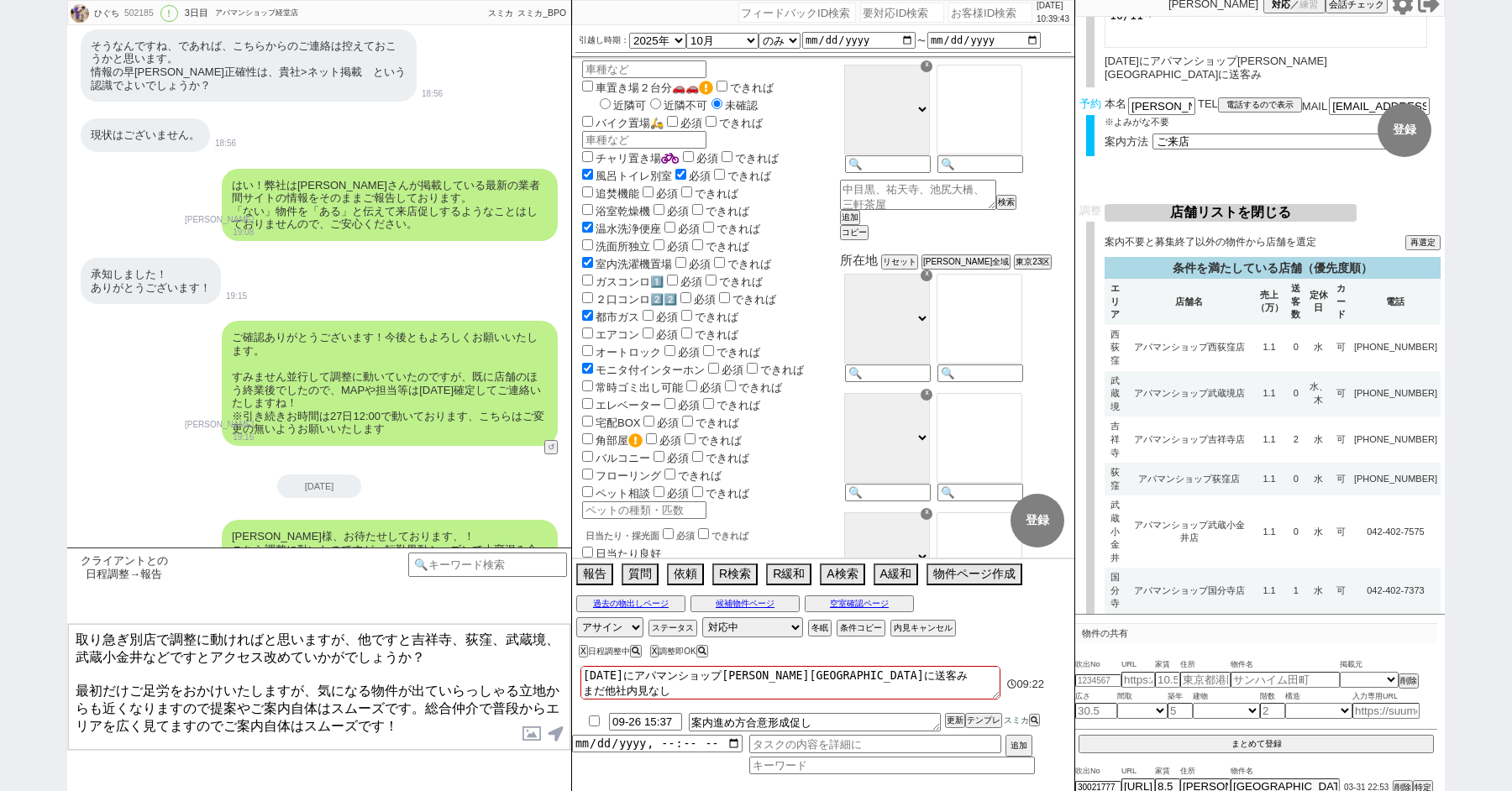
drag, startPoint x: 224, startPoint y: 710, endPoint x: 376, endPoint y: 708, distance: 152.0
click at [376, 708] on textarea "取り急ぎ別店で調整に動ければと思いますが、他ですと吉祥寺、荻窪、武蔵境、武蔵小金井などですとアクセス改めていかがでしょうか？ 最初だけご足労をおかけいたします…" at bounding box center [319, 687] width 503 height 126
type textarea "取り急ぎ別店で調整に動ければと思いますが、他ですと吉祥寺、荻窪、武蔵境、武蔵小金井などですとアクセス改めていかがでしょうか？ 最初だけご足労をおかけいたします…"
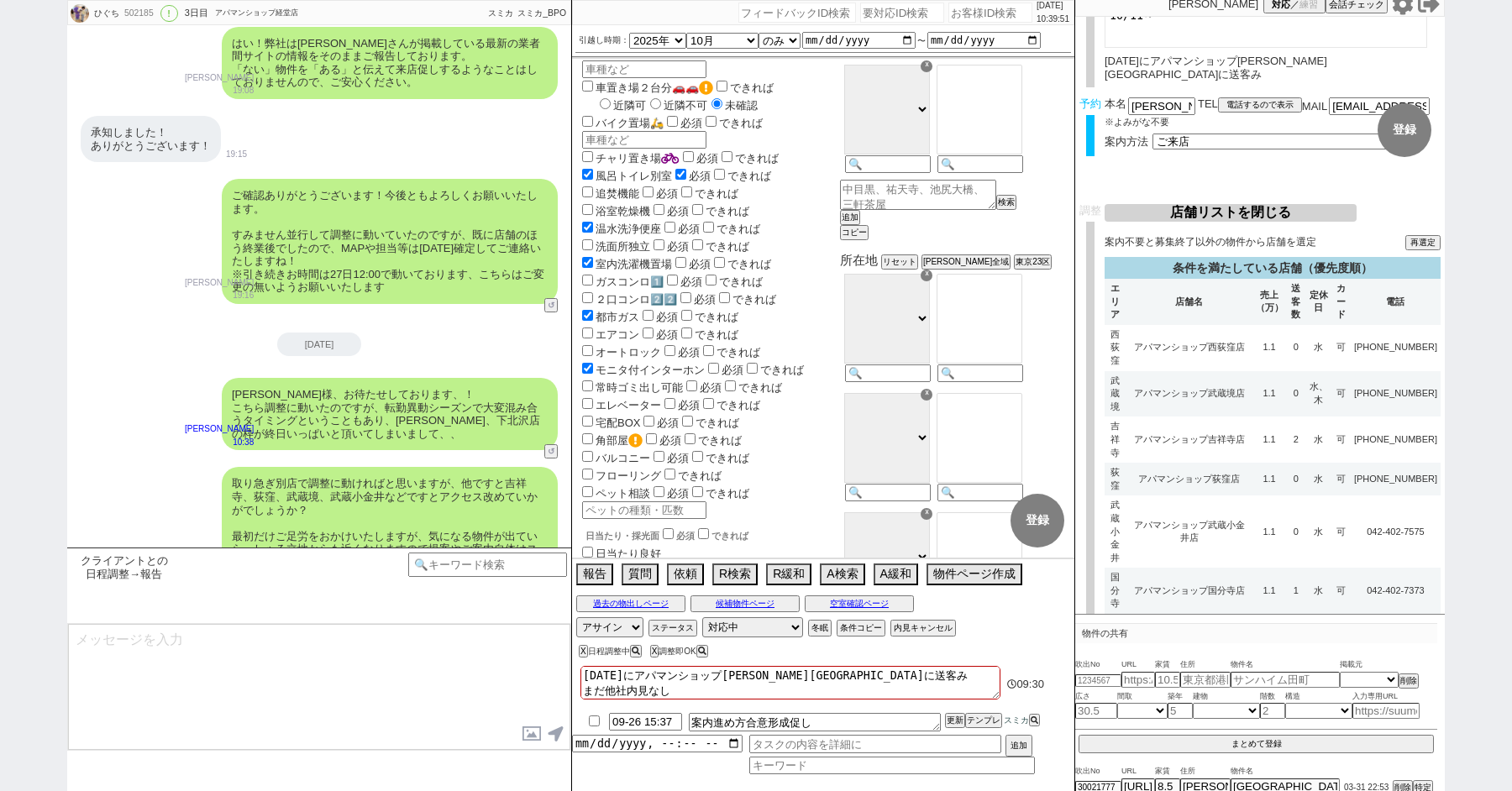
scroll to position [0, 0]
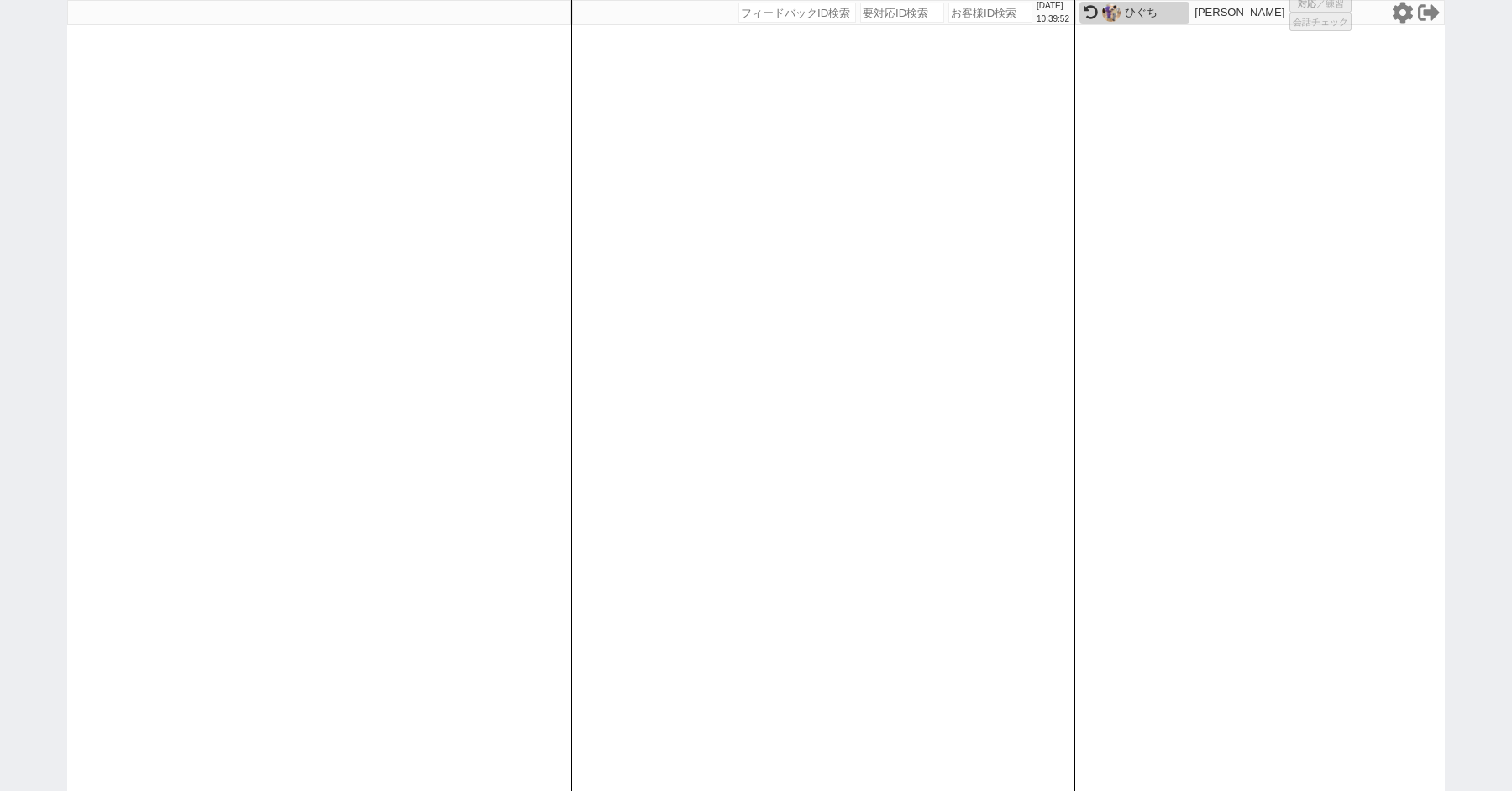
select select "2"
select select
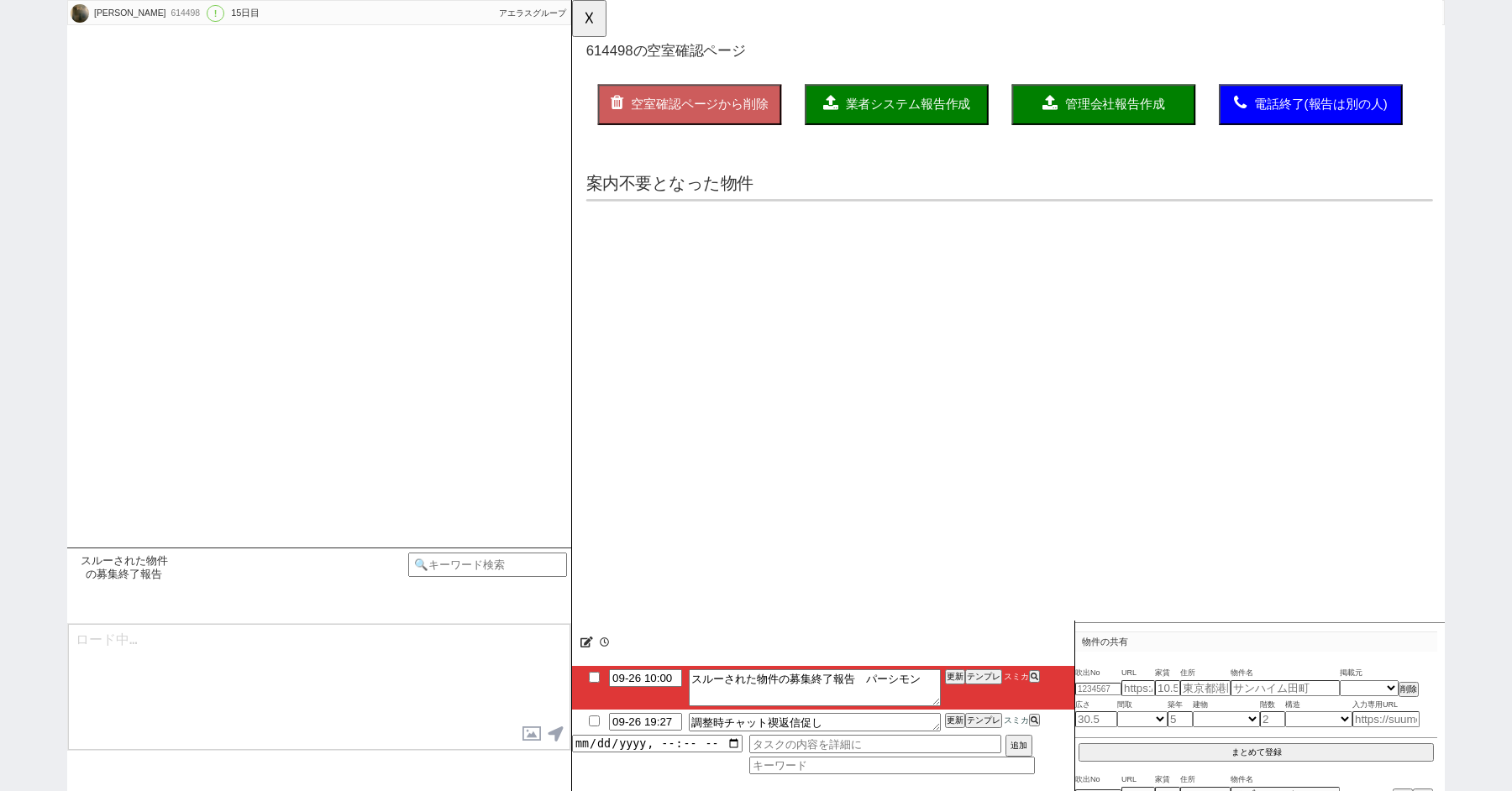
select select "2025"
select select "11"
select select "37"
select select "1"
select select "2"
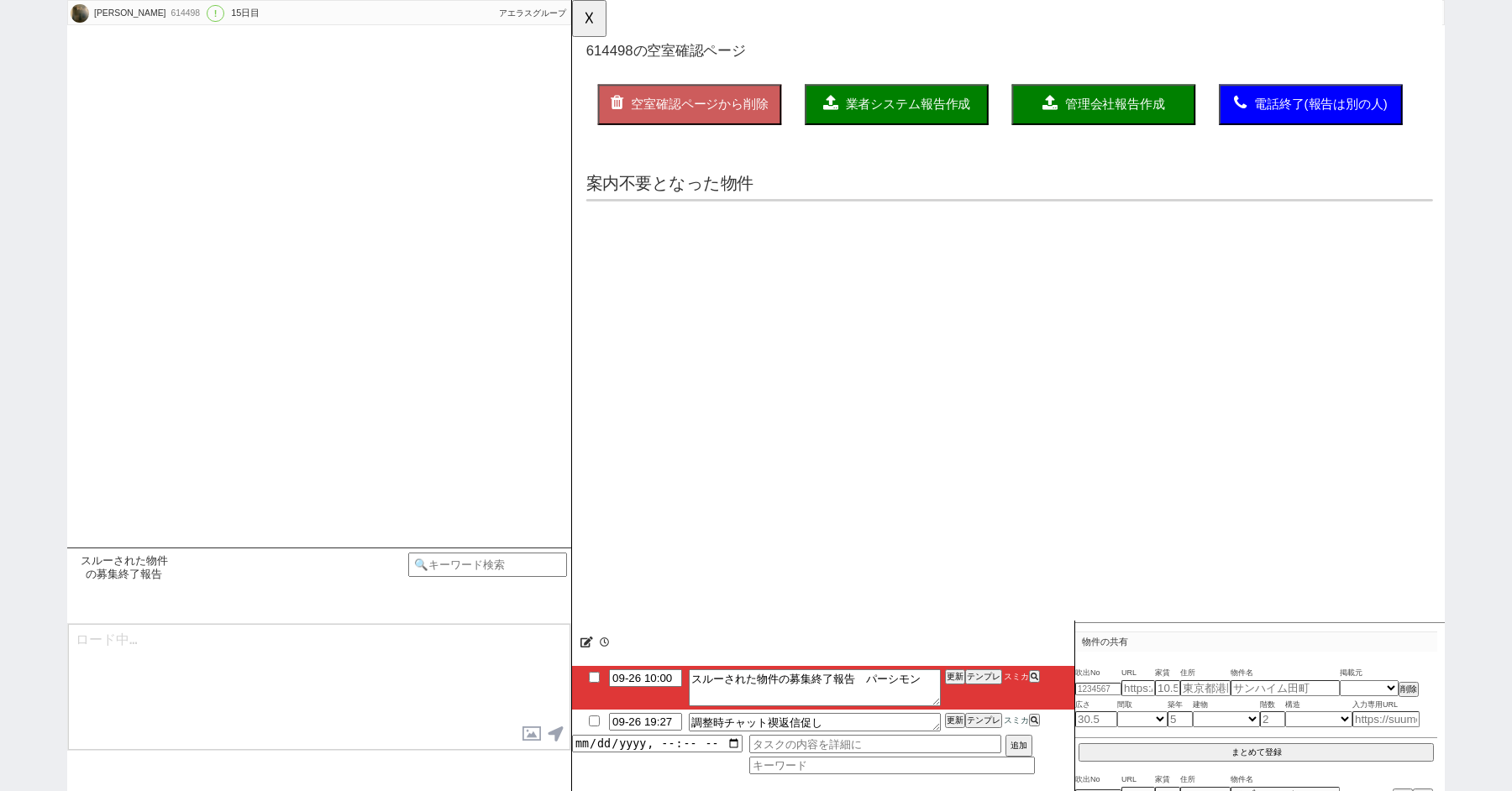
select select "3"
select select "4"
select select "5"
select select "6"
select select "7"
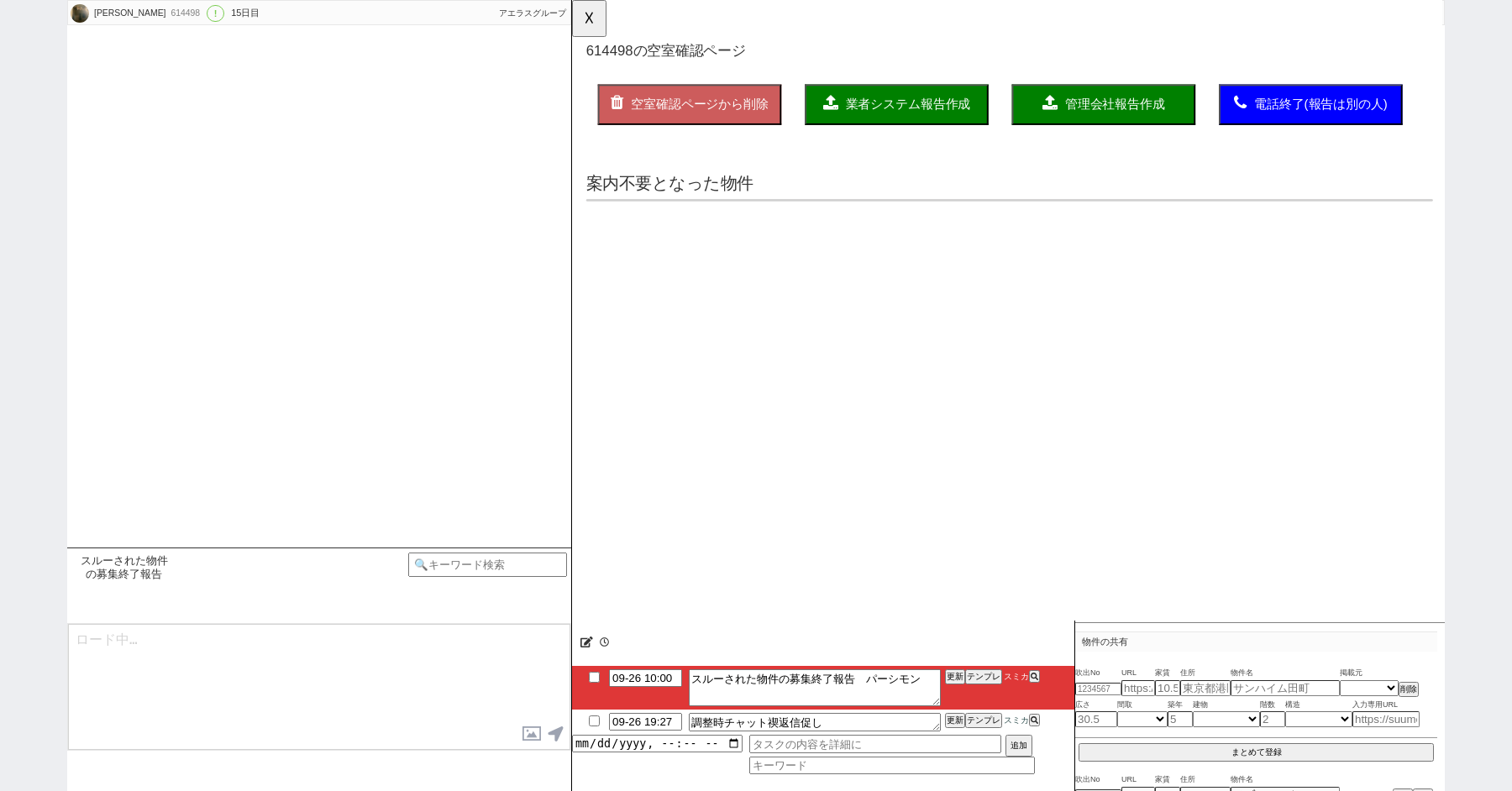
select select "8"
select select "9"
select select "10"
select select "11"
select select "12"
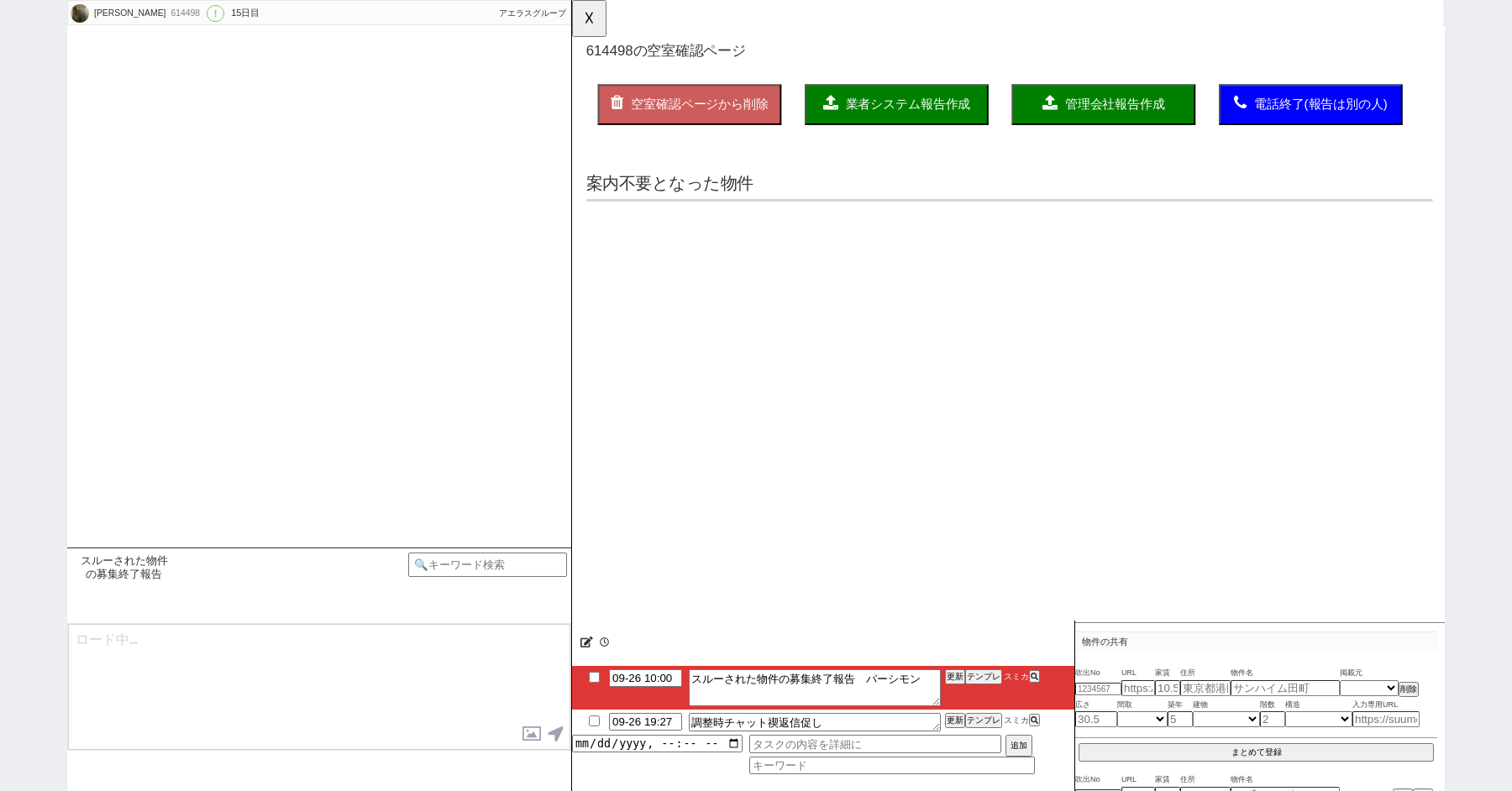
select select "13"
select select "14"
select select "15"
select select "16"
select select "17"
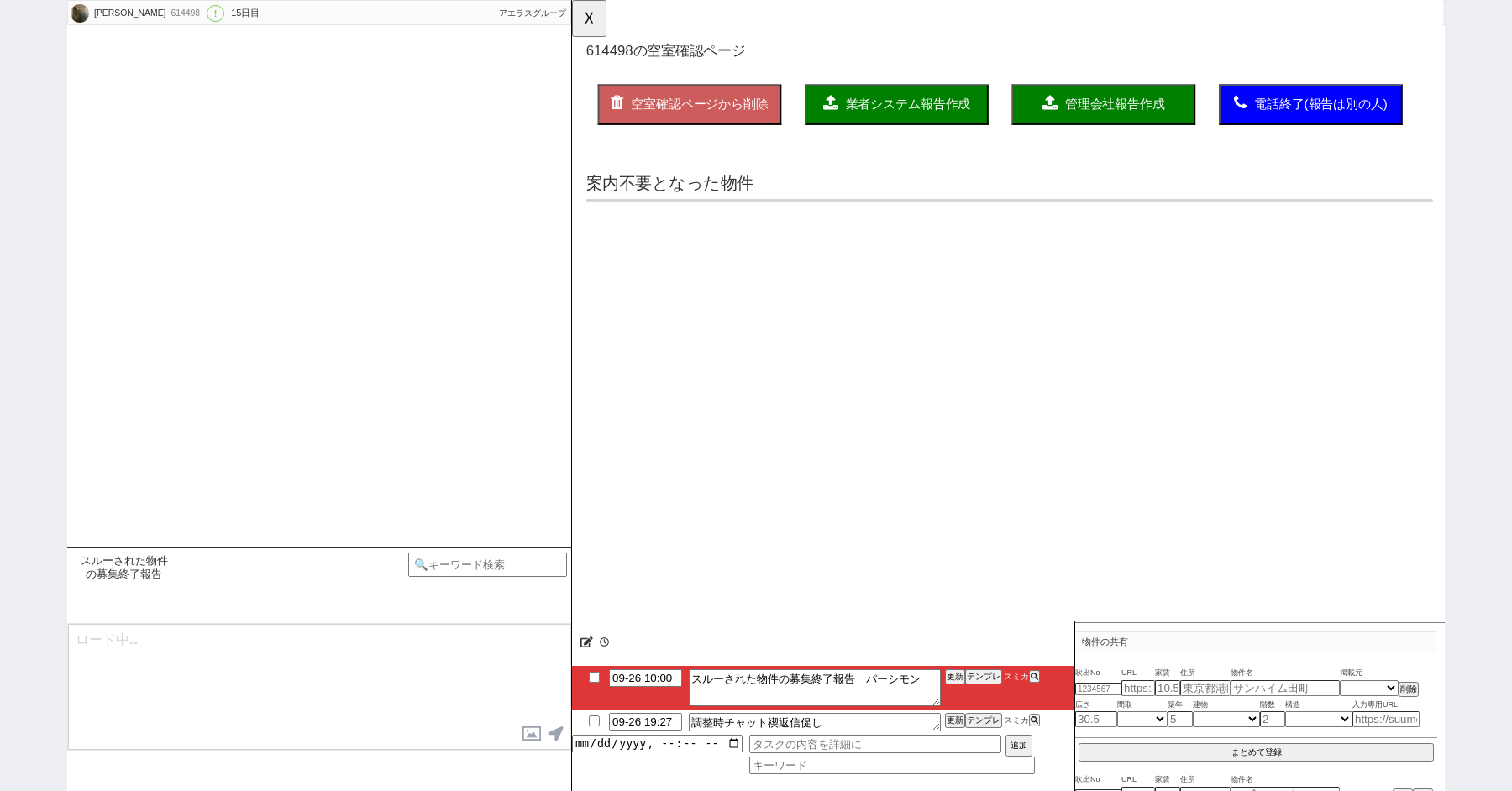
select select "18"
select select "19"
select select "20"
select select "21"
select select "22"
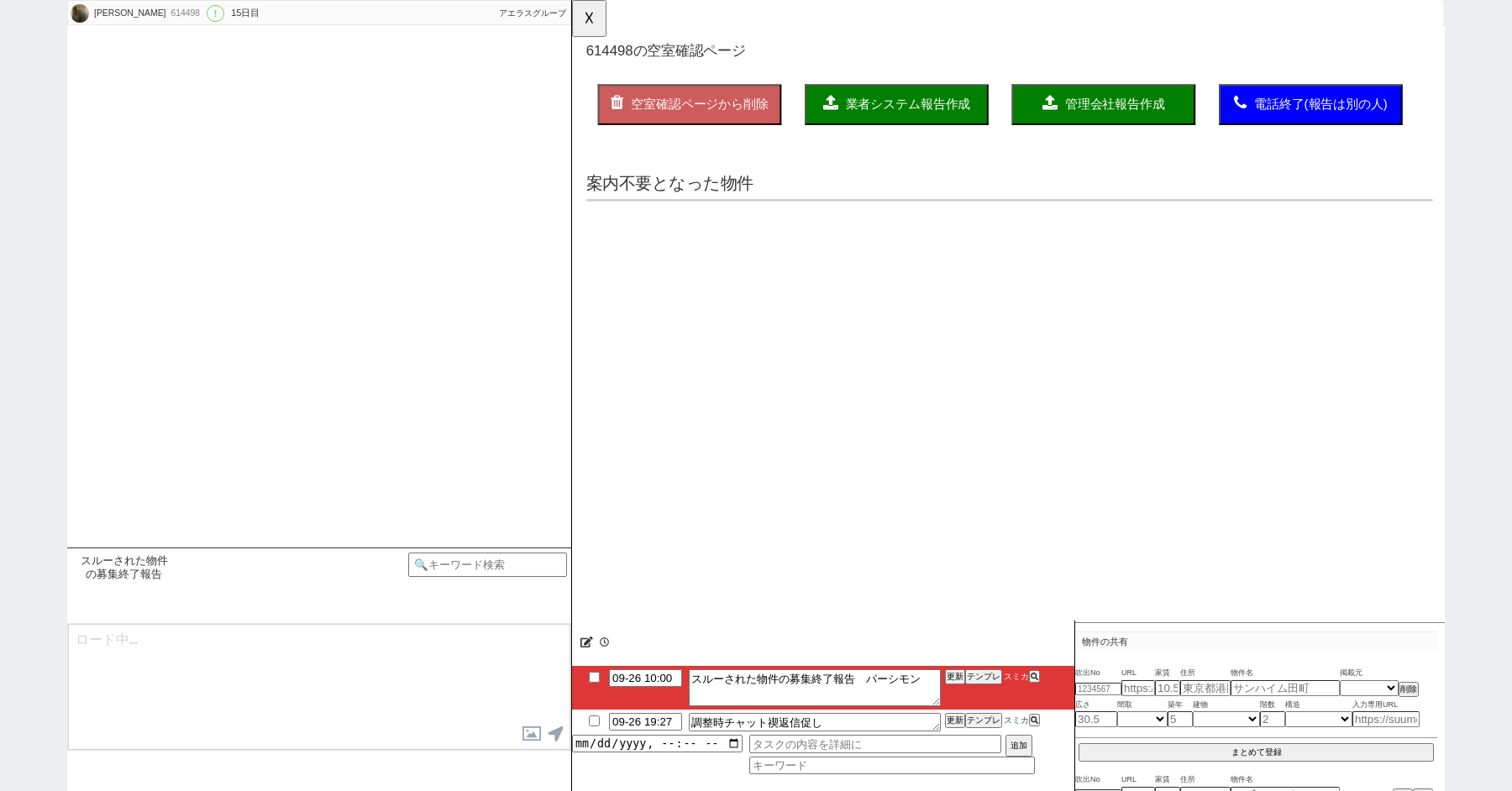
select select "23"
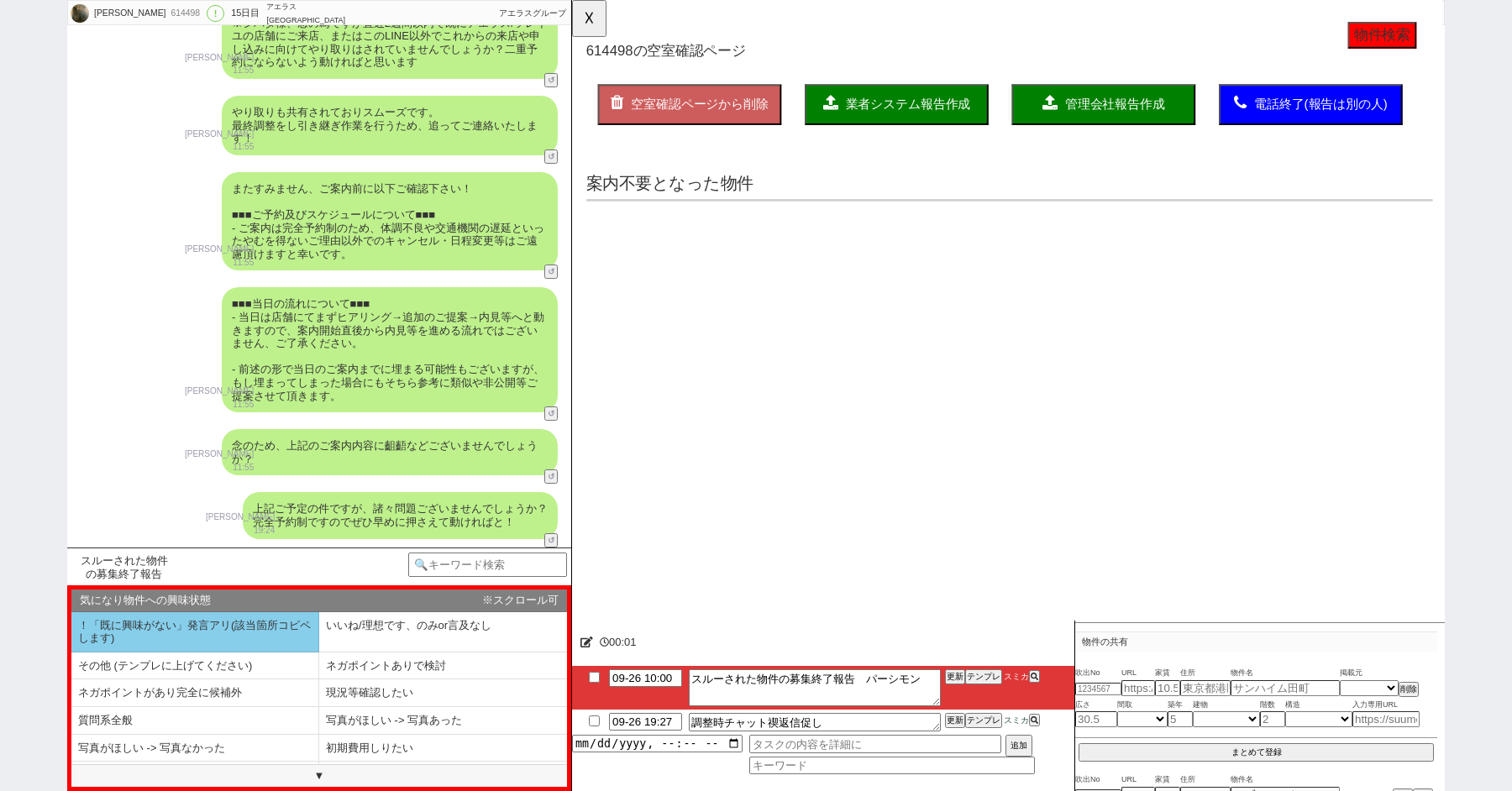
scroll to position [48, 0]
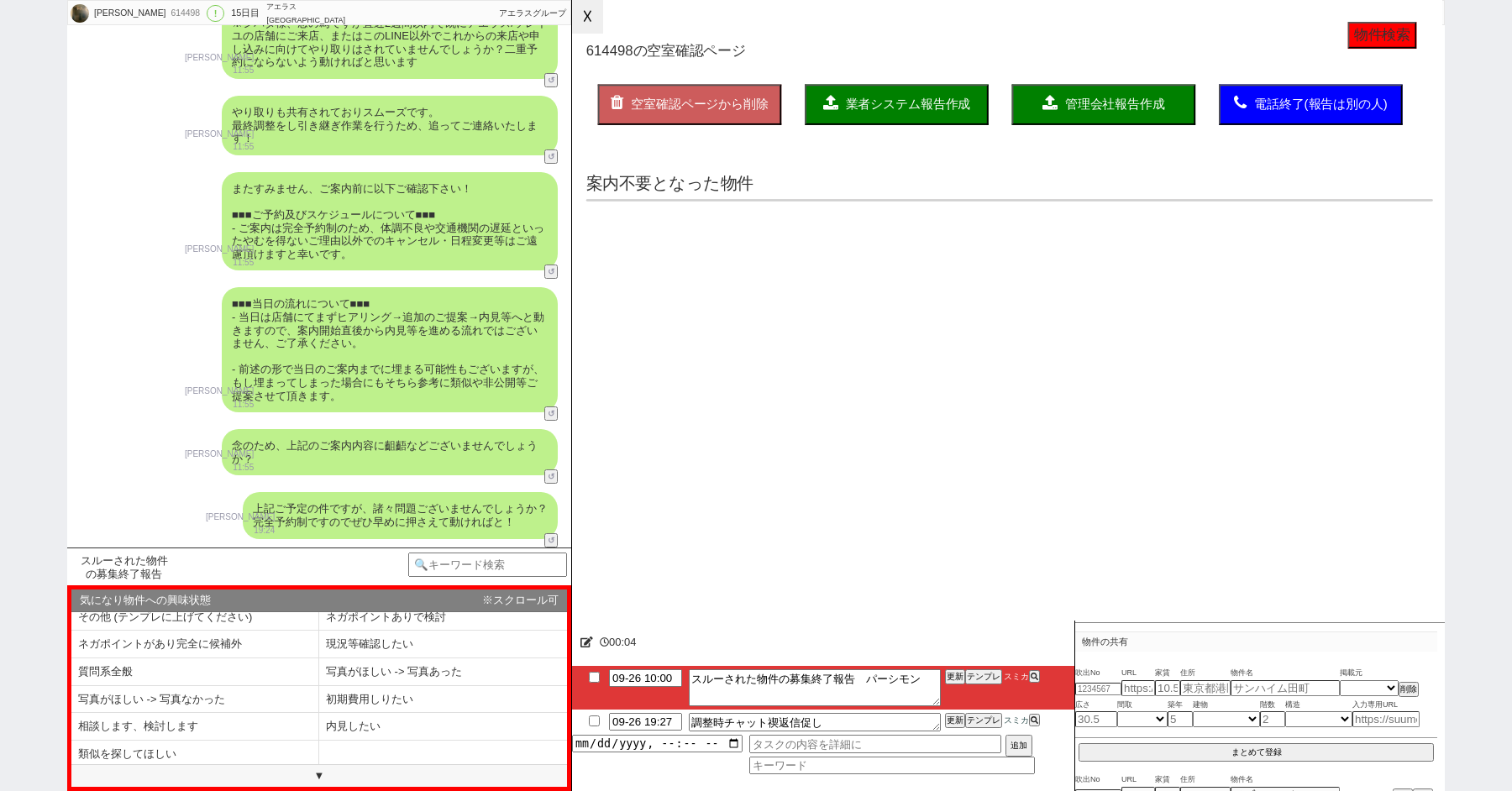
click at [589, 6] on button "☓" at bounding box center [587, 17] width 32 height 33
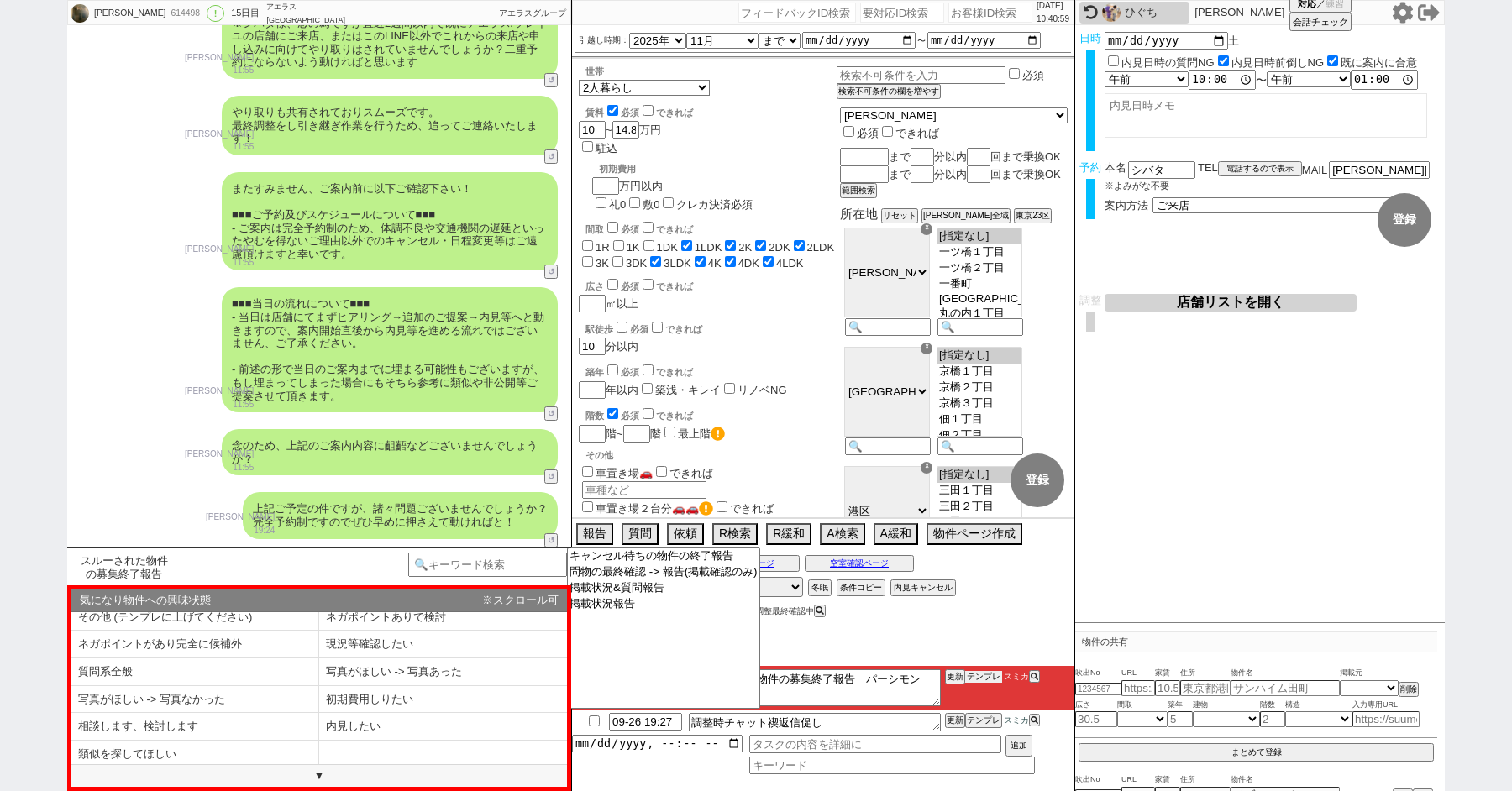
click at [979, 679] on button "テンプレ" at bounding box center [983, 677] width 36 height 12
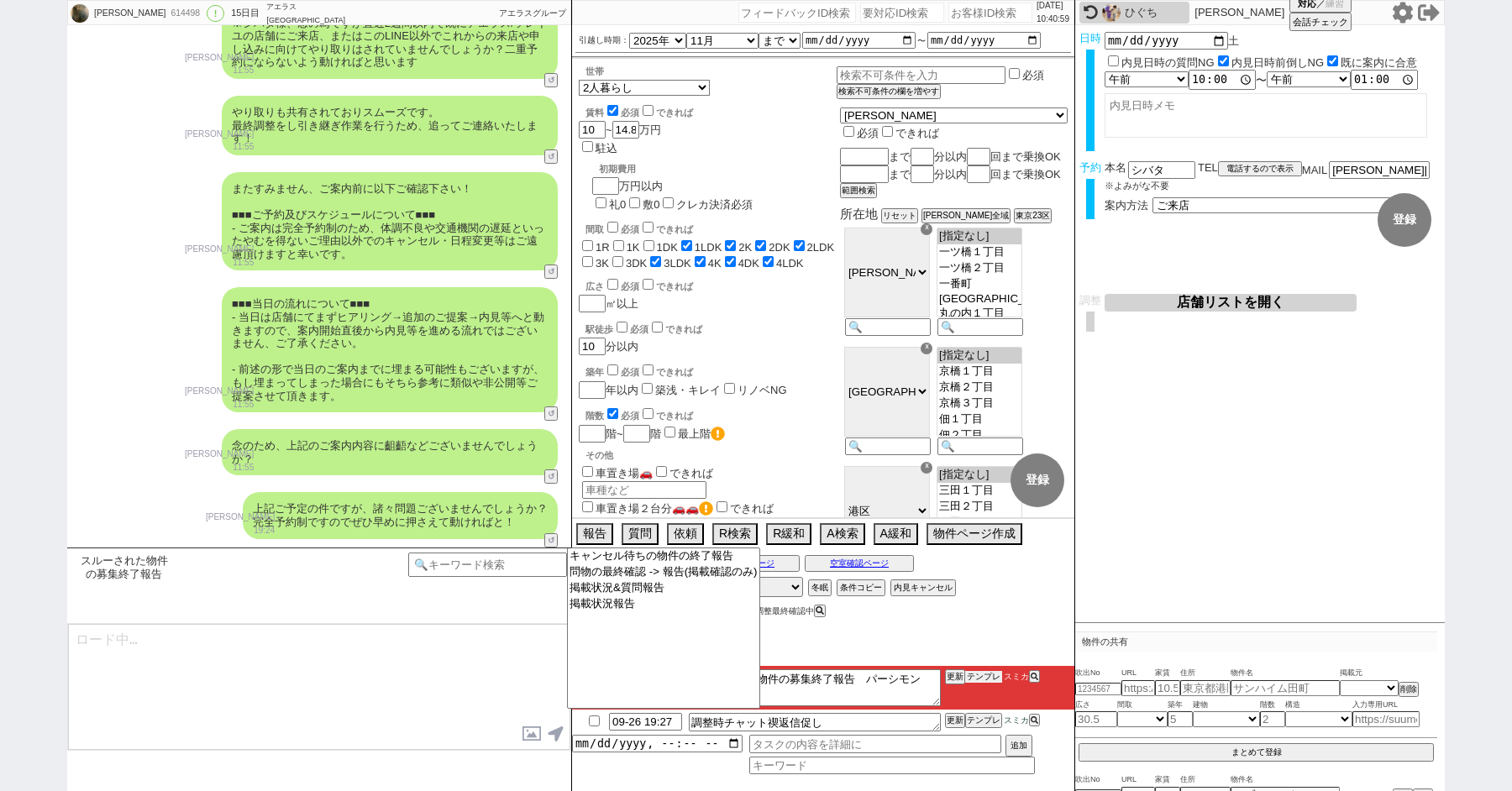
click at [979, 679] on button "テンプレ" at bounding box center [983, 677] width 36 height 12
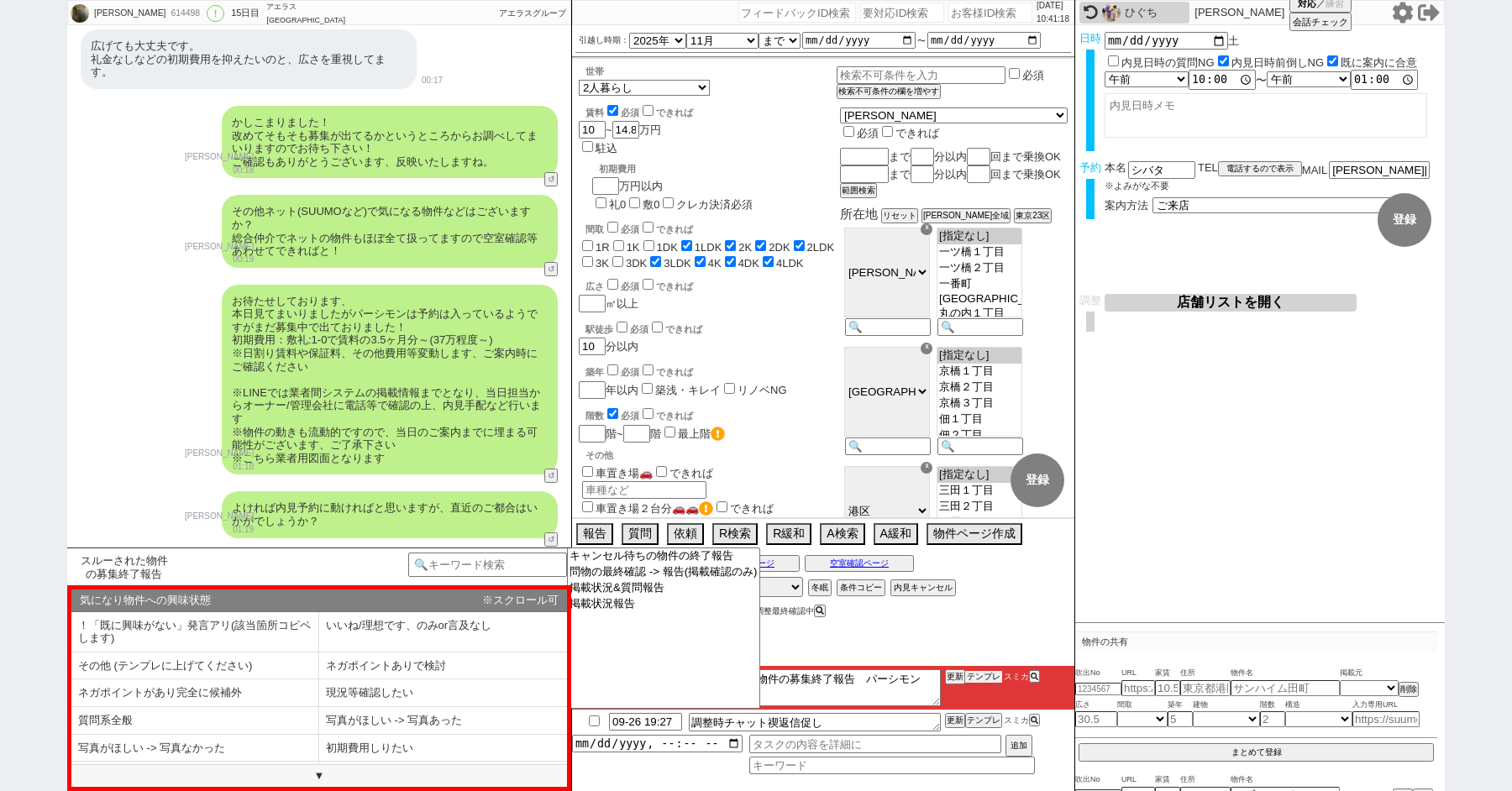
scroll to position [4149, 0]
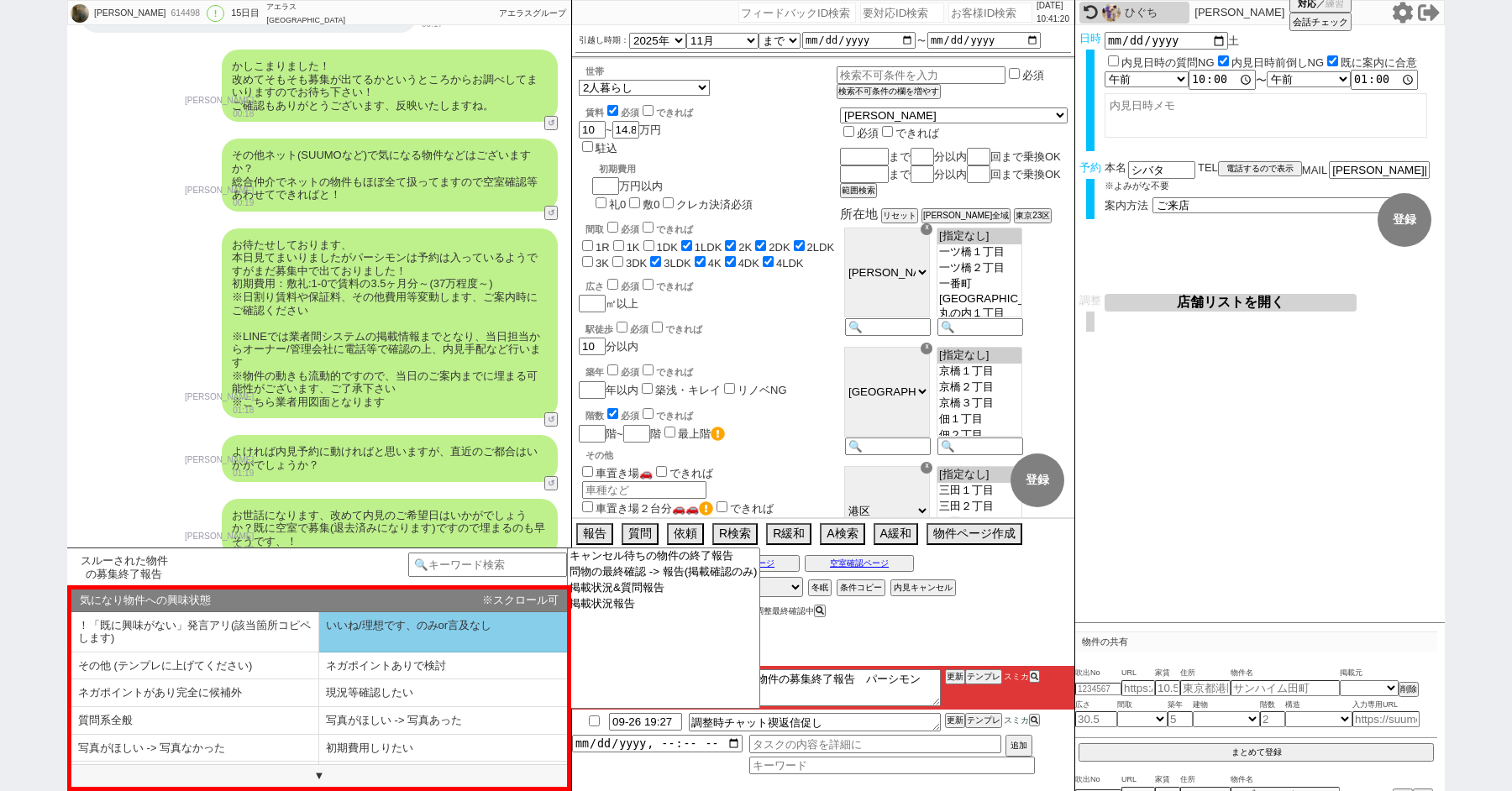
click at [356, 633] on li "いいね/理想です、のみor言及なし" at bounding box center [443, 631] width 247 height 40
select select "いいね/理想です、のみor言及なし"
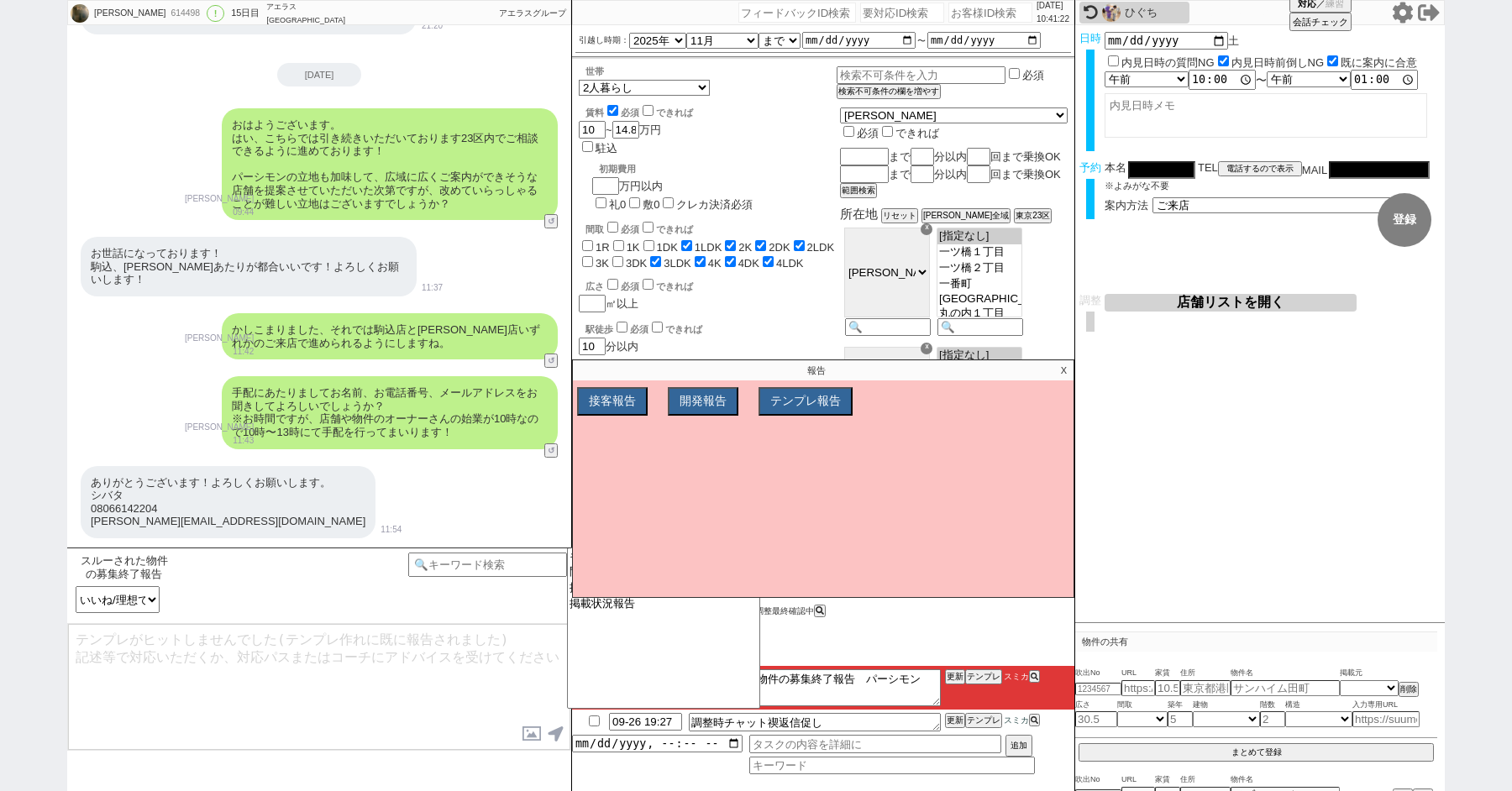
scroll to position [5709, 0]
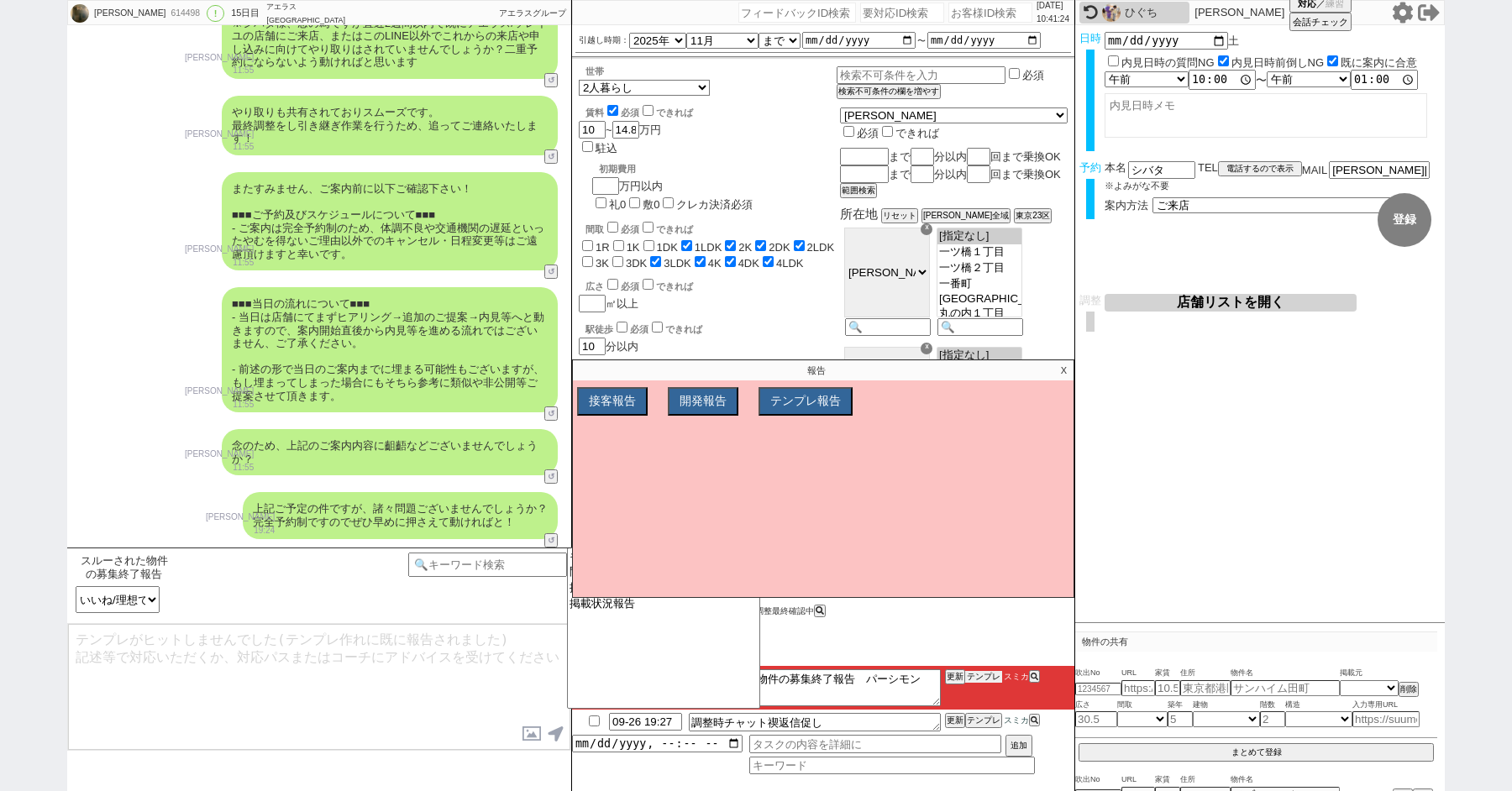
click at [983, 674] on button "テンプレ" at bounding box center [983, 677] width 36 height 12
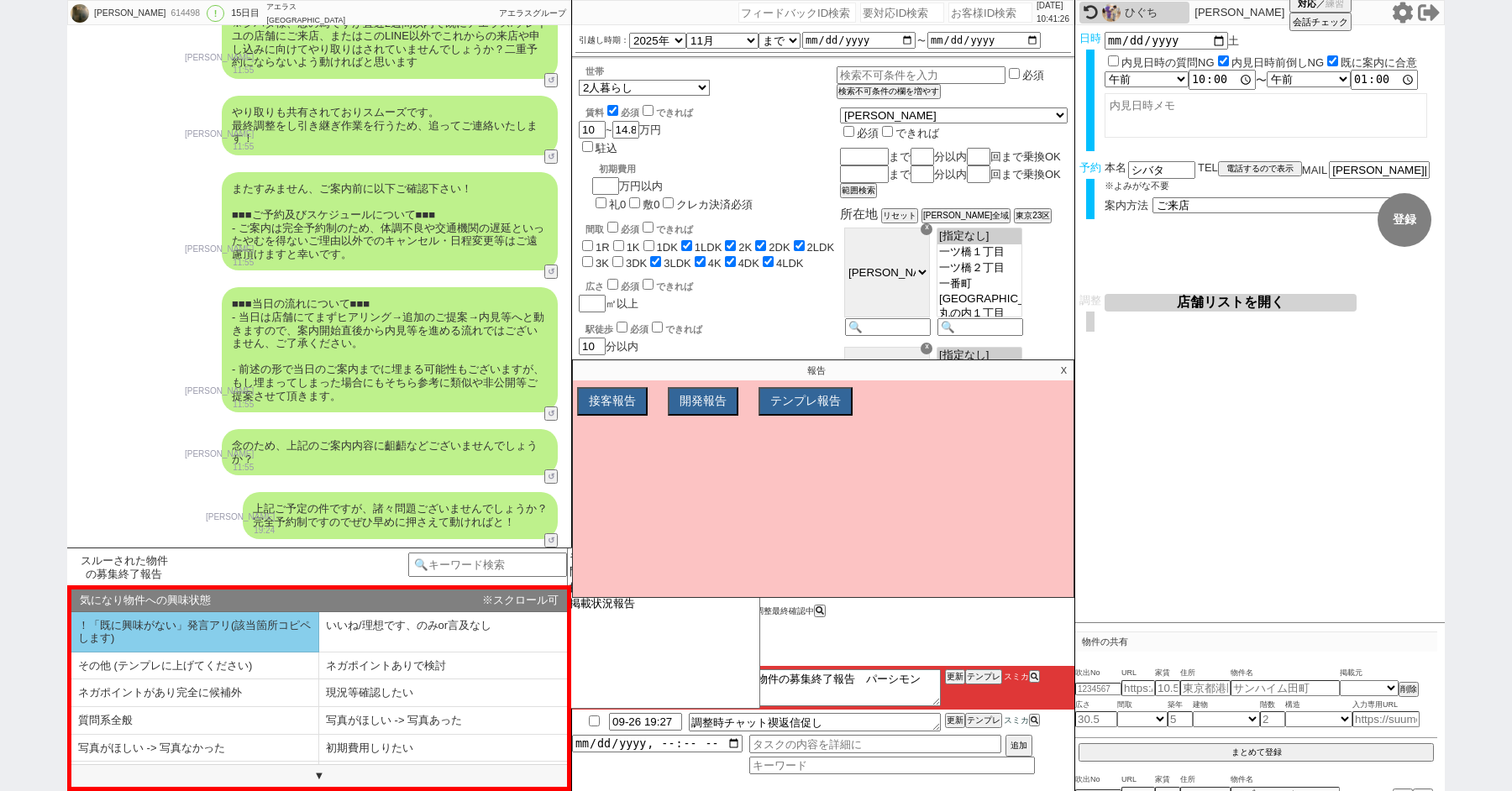
click at [231, 639] on li "！「既に興味がない」発言アリ(該当箇所コピペします)" at bounding box center [194, 631] width 247 height 40
select select "！「既に興味がない」発言アリ(該当箇所コピペします)"
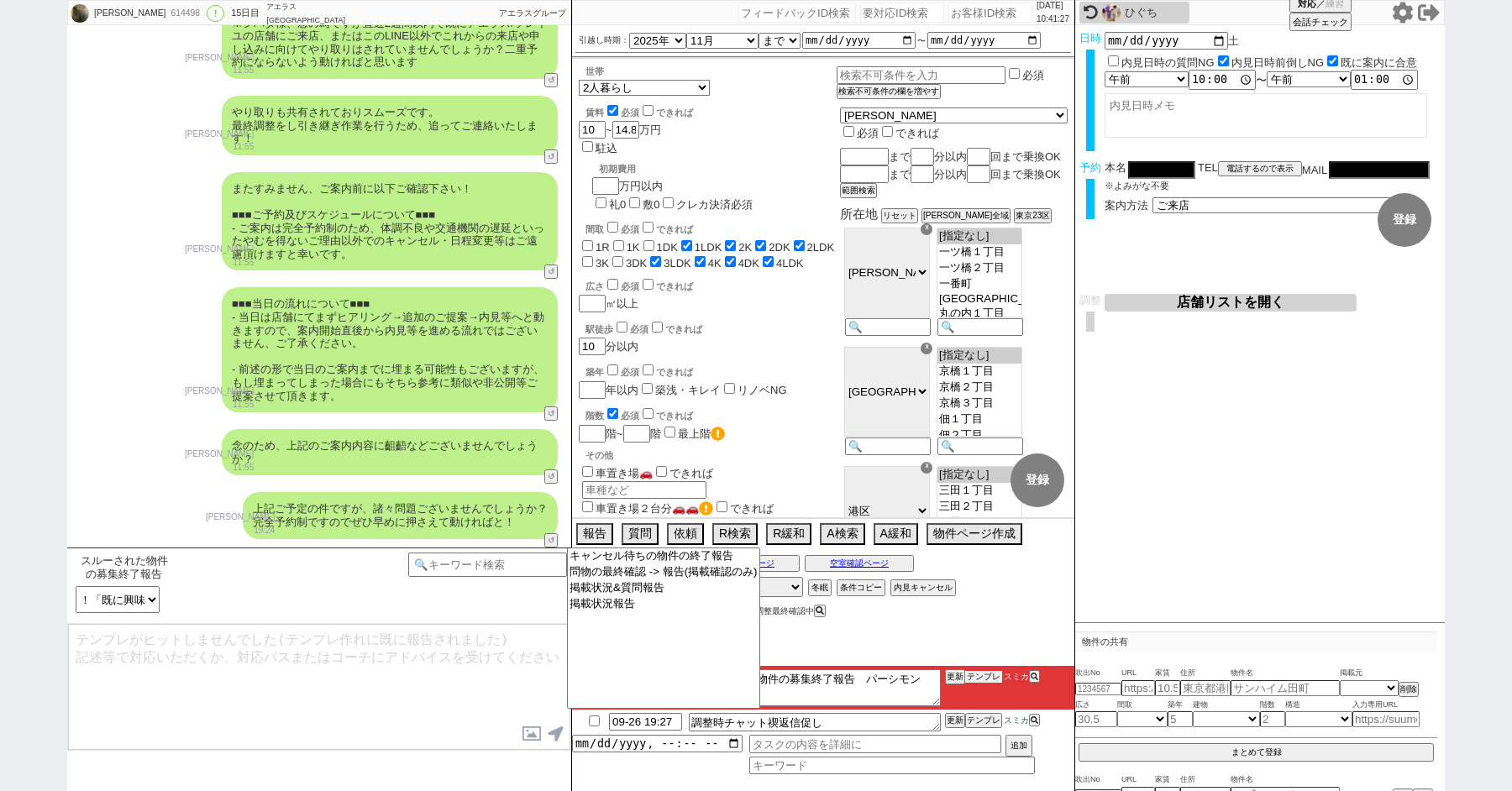
click at [987, 678] on button "テンプレ" at bounding box center [983, 677] width 36 height 12
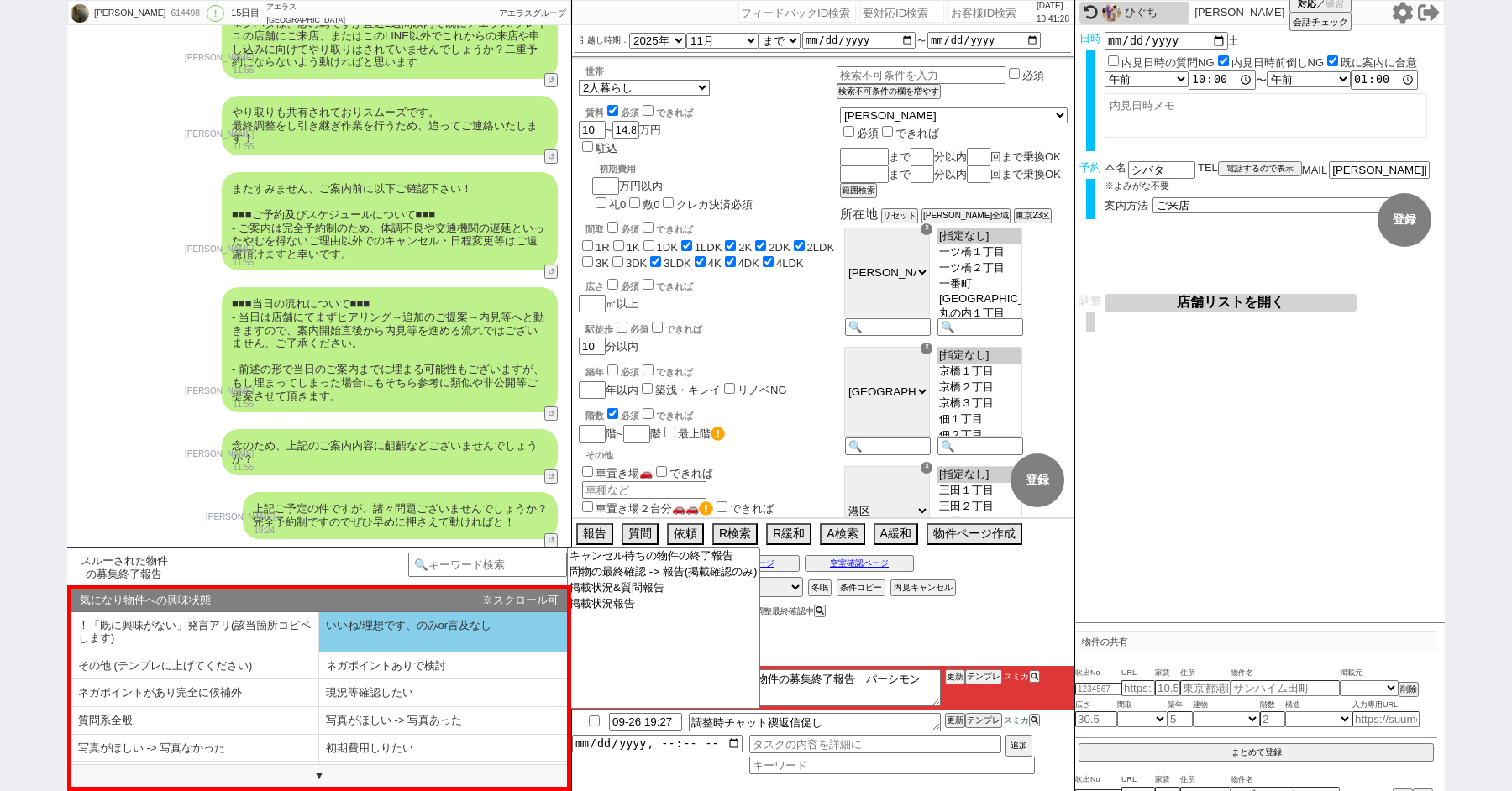
click at [443, 620] on li "いいね/理想です、のみor言及なし" at bounding box center [443, 631] width 247 height 40
select select "いいね/理想です、のみor言及なし"
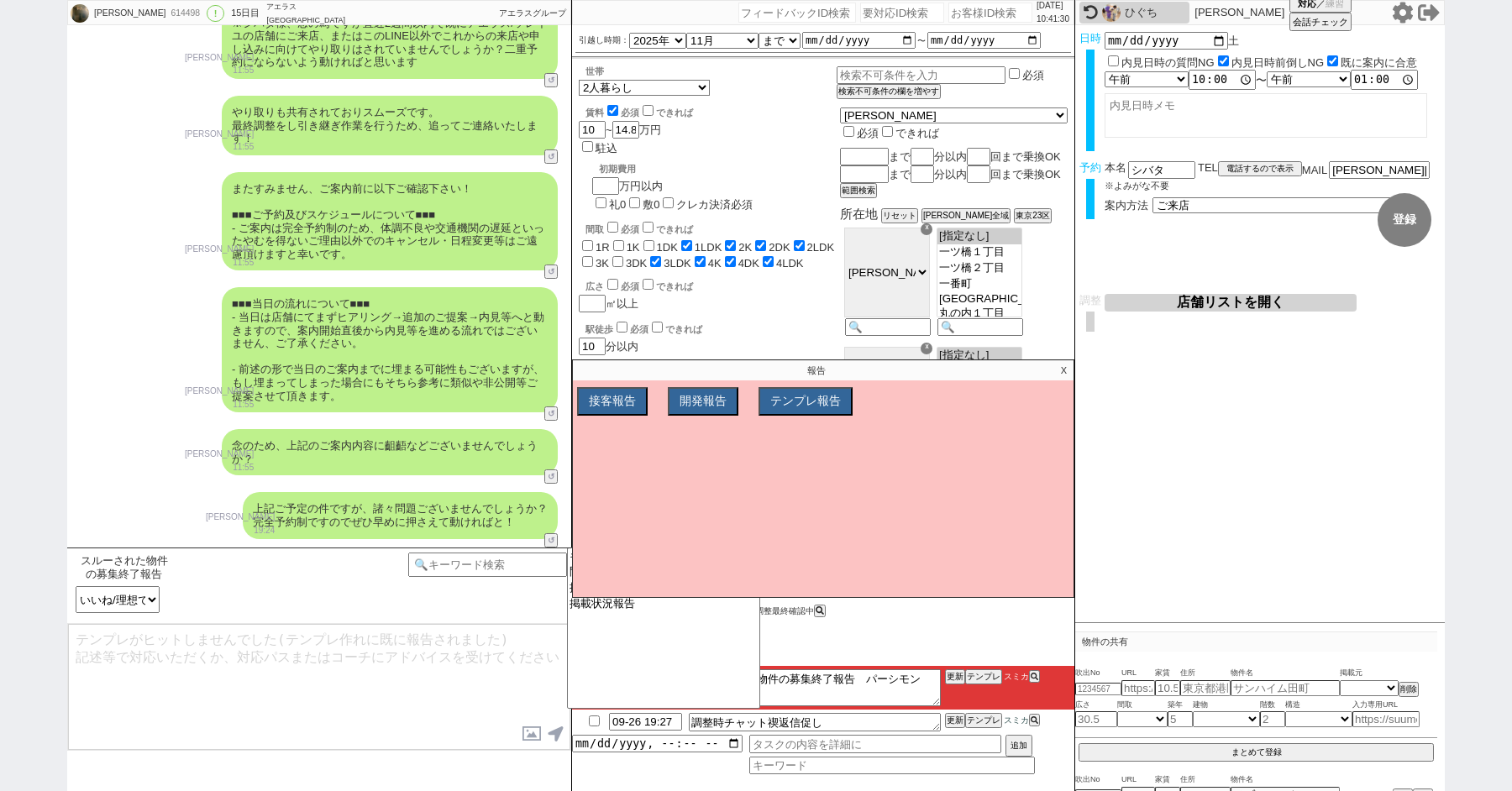
click at [478, 663] on textarea at bounding box center [319, 687] width 503 height 126
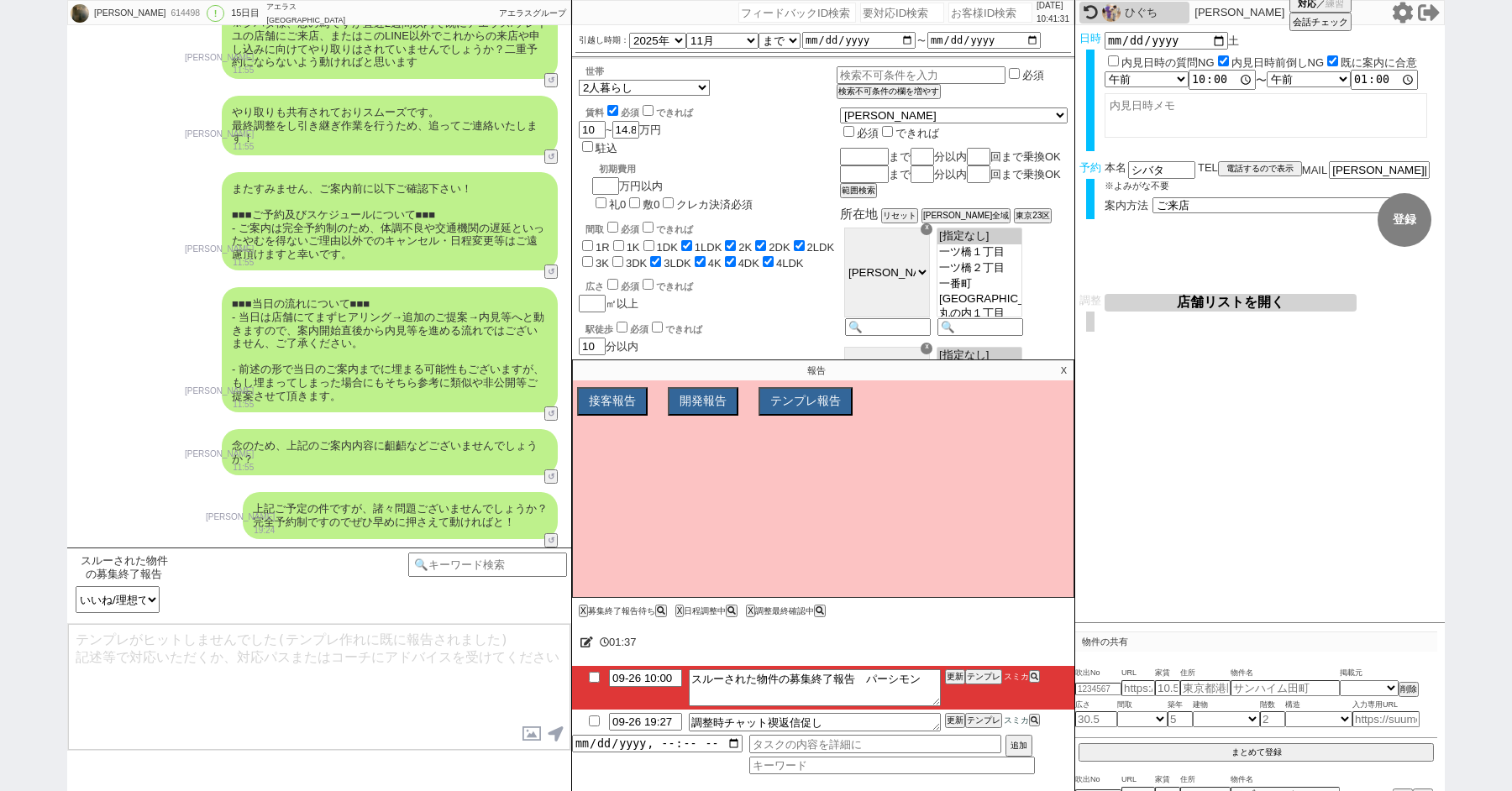
click at [1065, 364] on p "X" at bounding box center [1064, 370] width 20 height 20
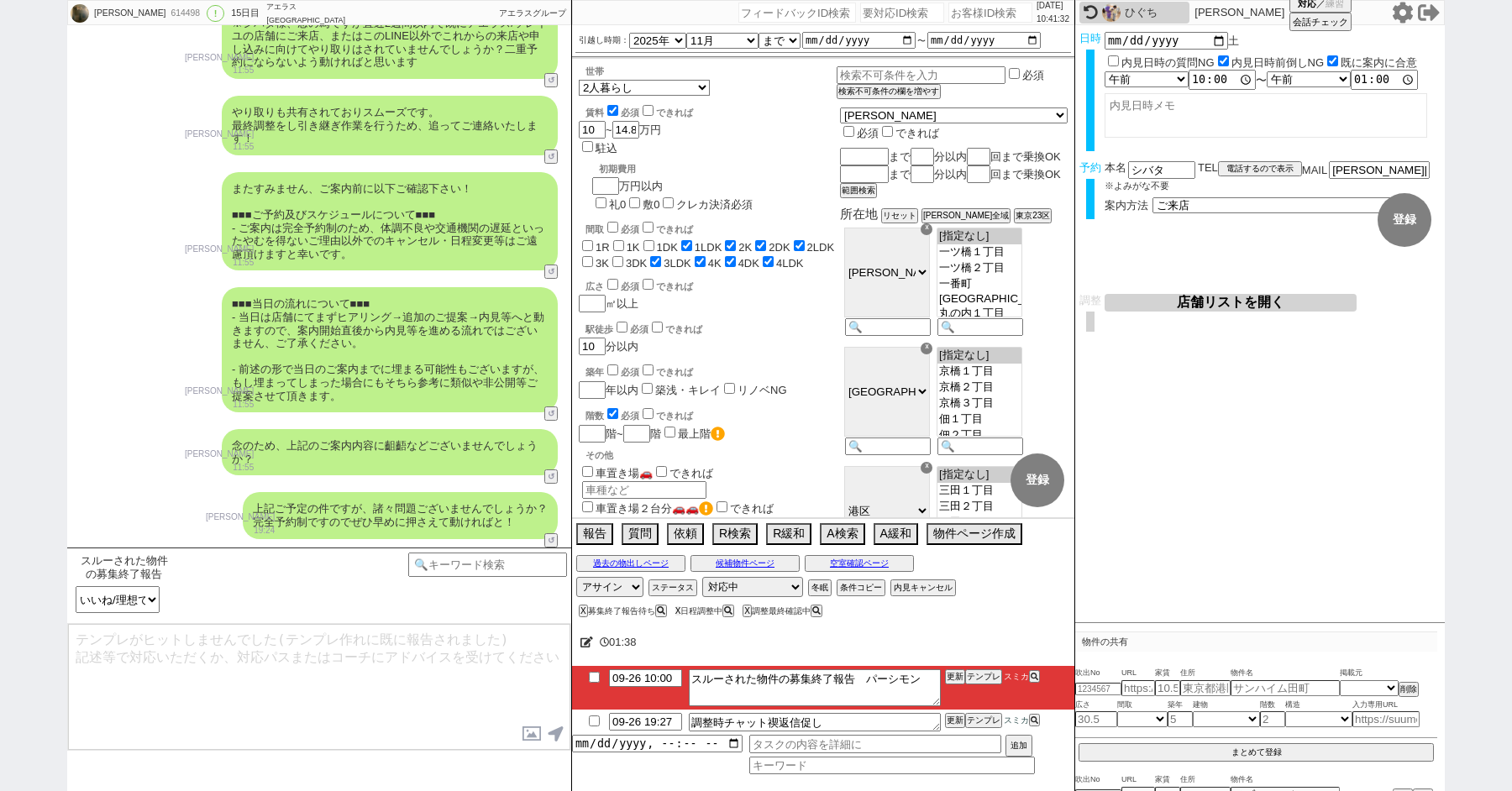
click at [681, 609] on button "X" at bounding box center [678, 610] width 6 height 9
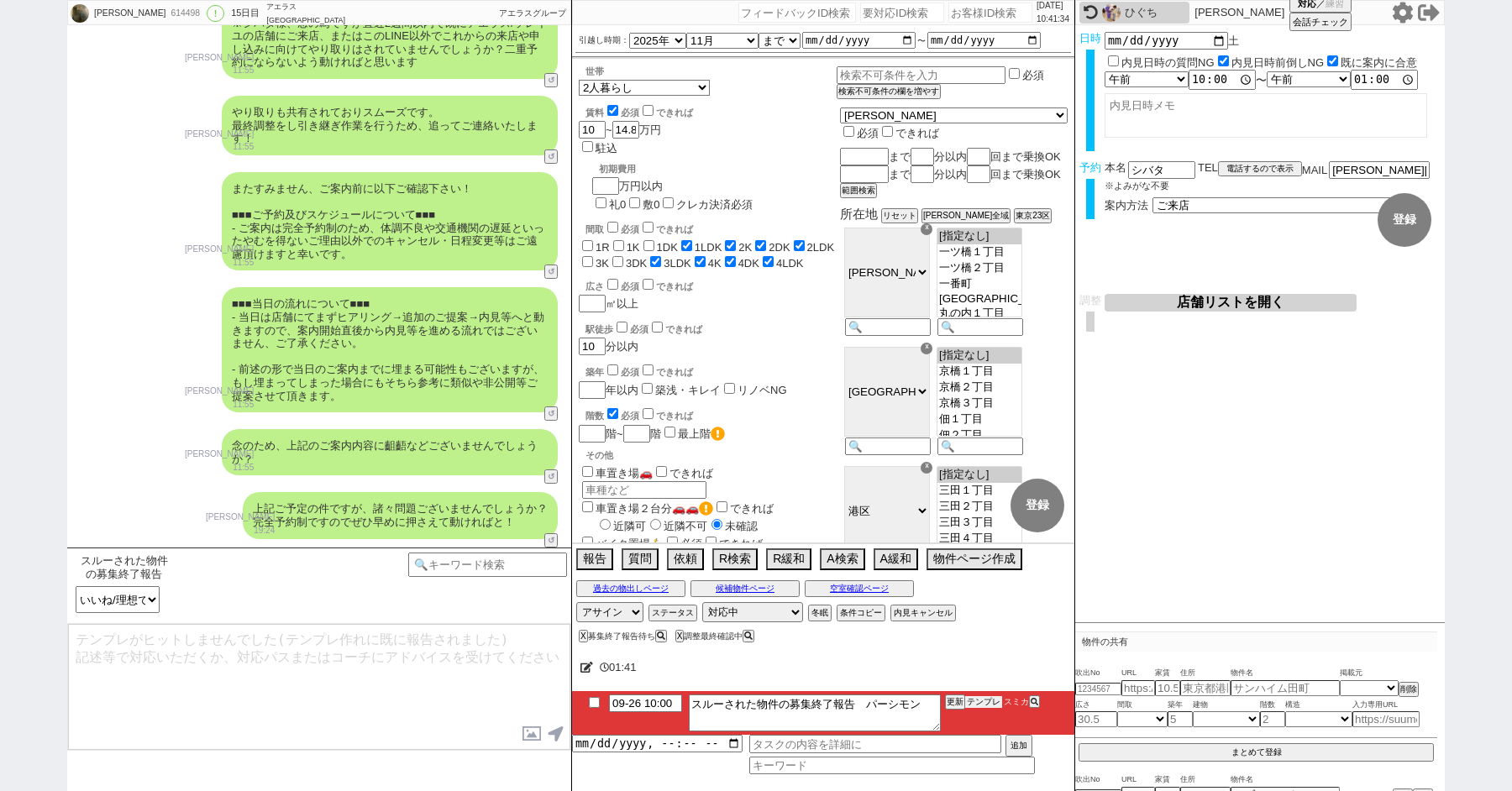
click at [977, 700] on button "テンプレ" at bounding box center [983, 701] width 36 height 12
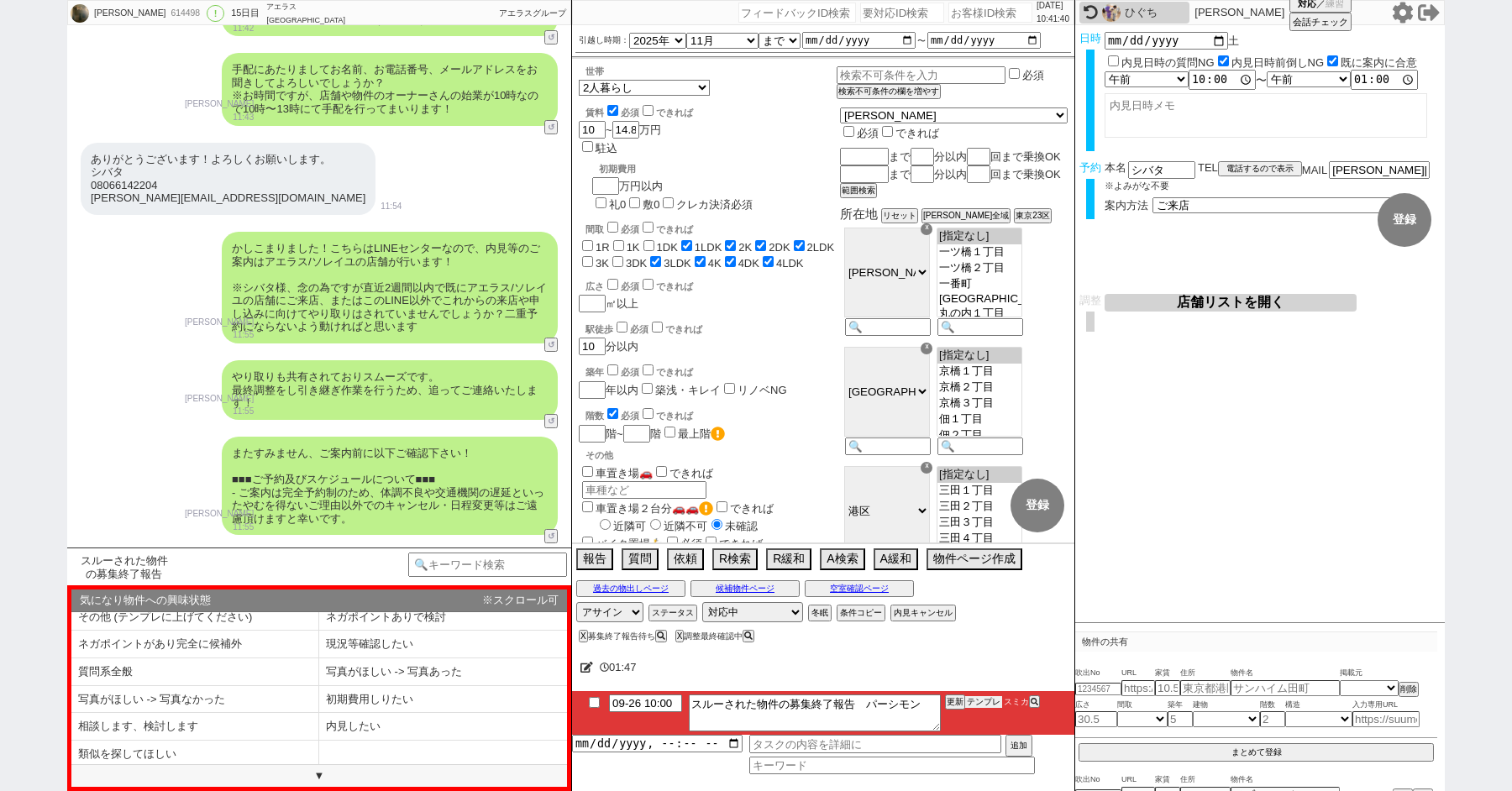
scroll to position [5184, 0]
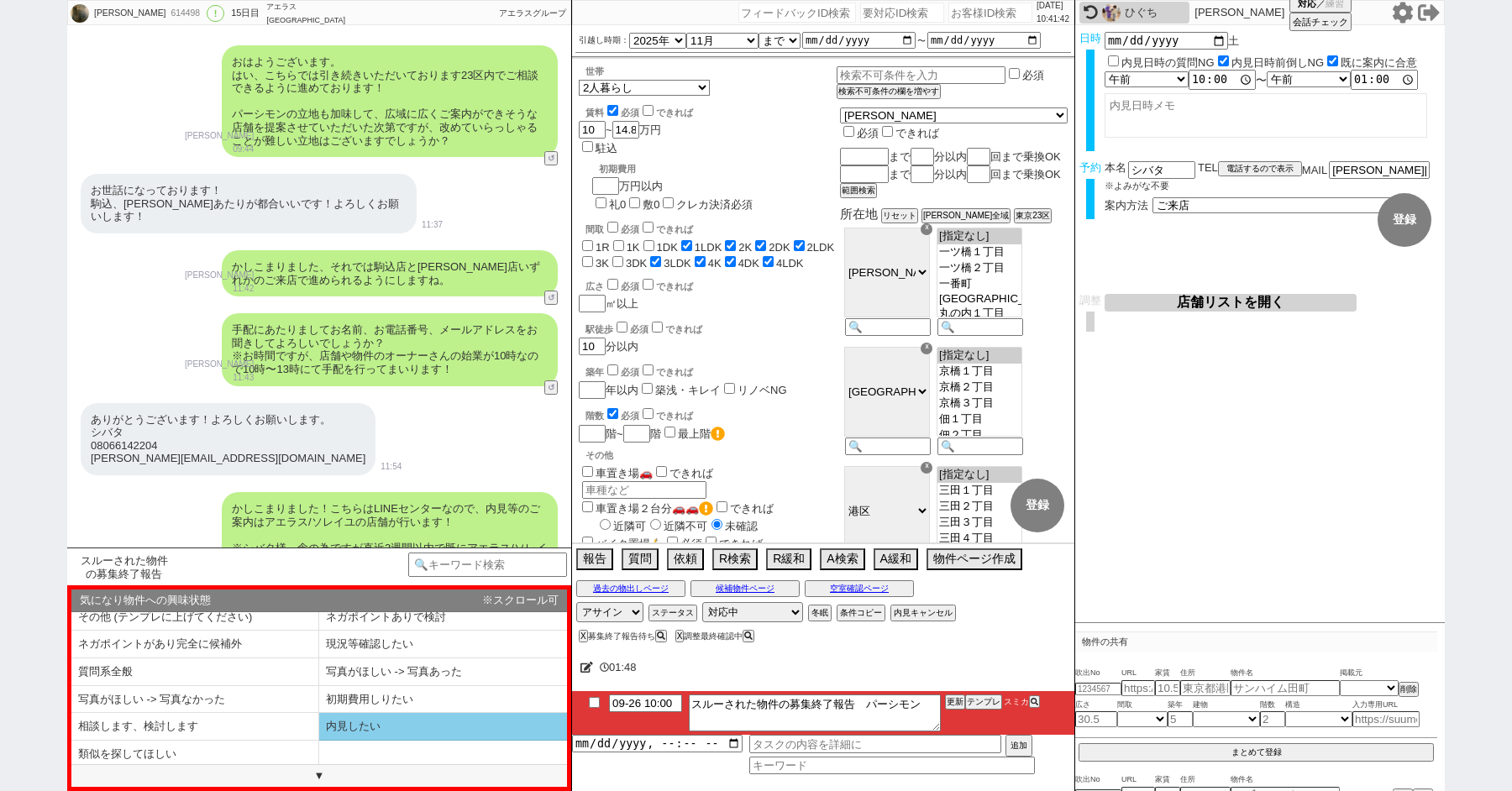
click at [384, 735] on li "内見したい" at bounding box center [443, 727] width 247 height 28
type textarea "@@【@@メッセージは打たず、以下やってください@@】@@ @@【@@最終確認報告で終了で報告します！既に最終確認報告のタスクがあればそのタスクにその旨記載、…"
select select "内見したい"
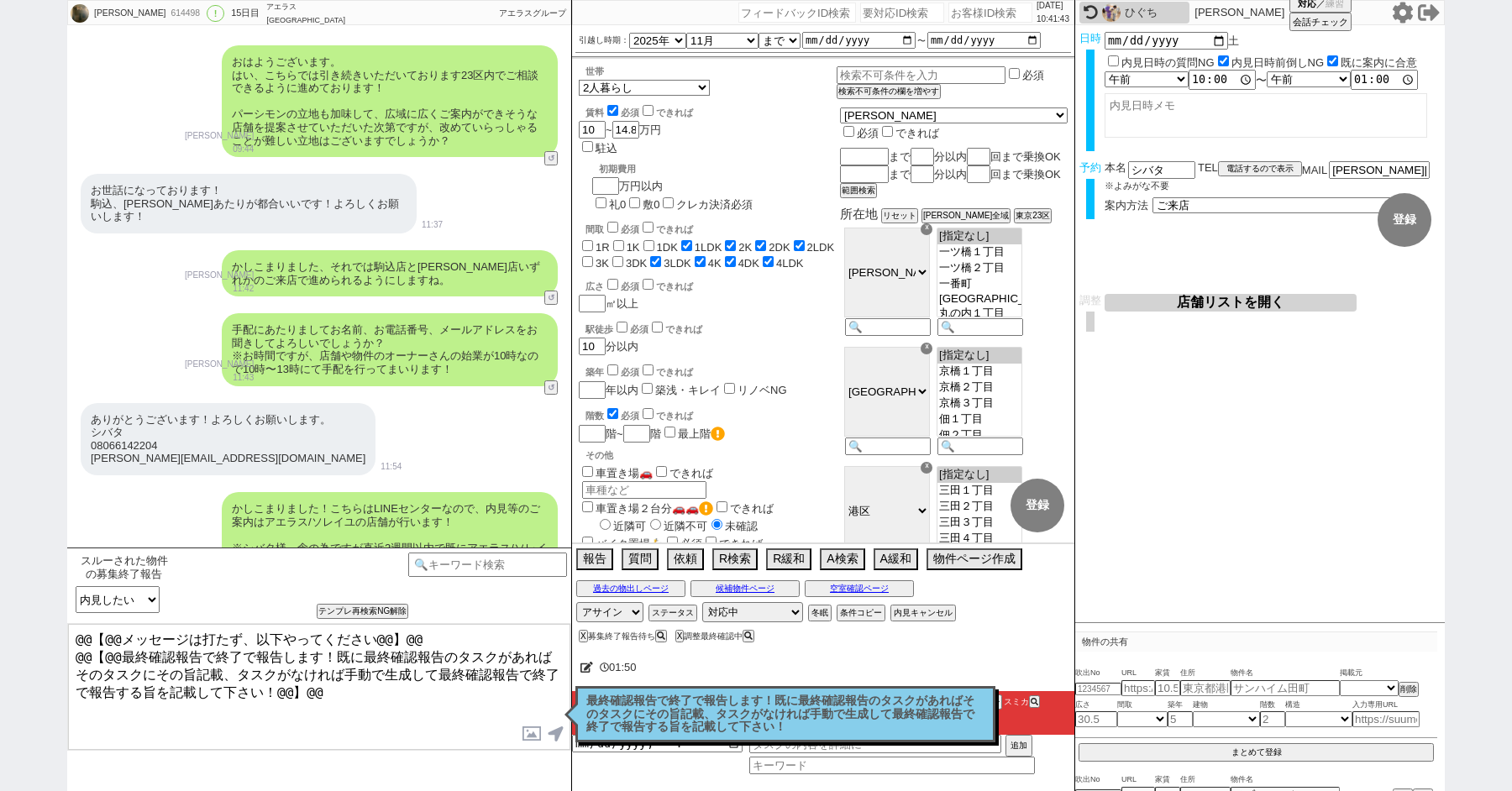
click at [634, 722] on p "最終確認報告で終了で報告します！既に最終確認報告のタスクがあればそのタスクにその旨記載、タスクがなければ手動で生成して最終確認報告で終了で報告する旨を記載して…" at bounding box center [786, 714] width 398 height 39
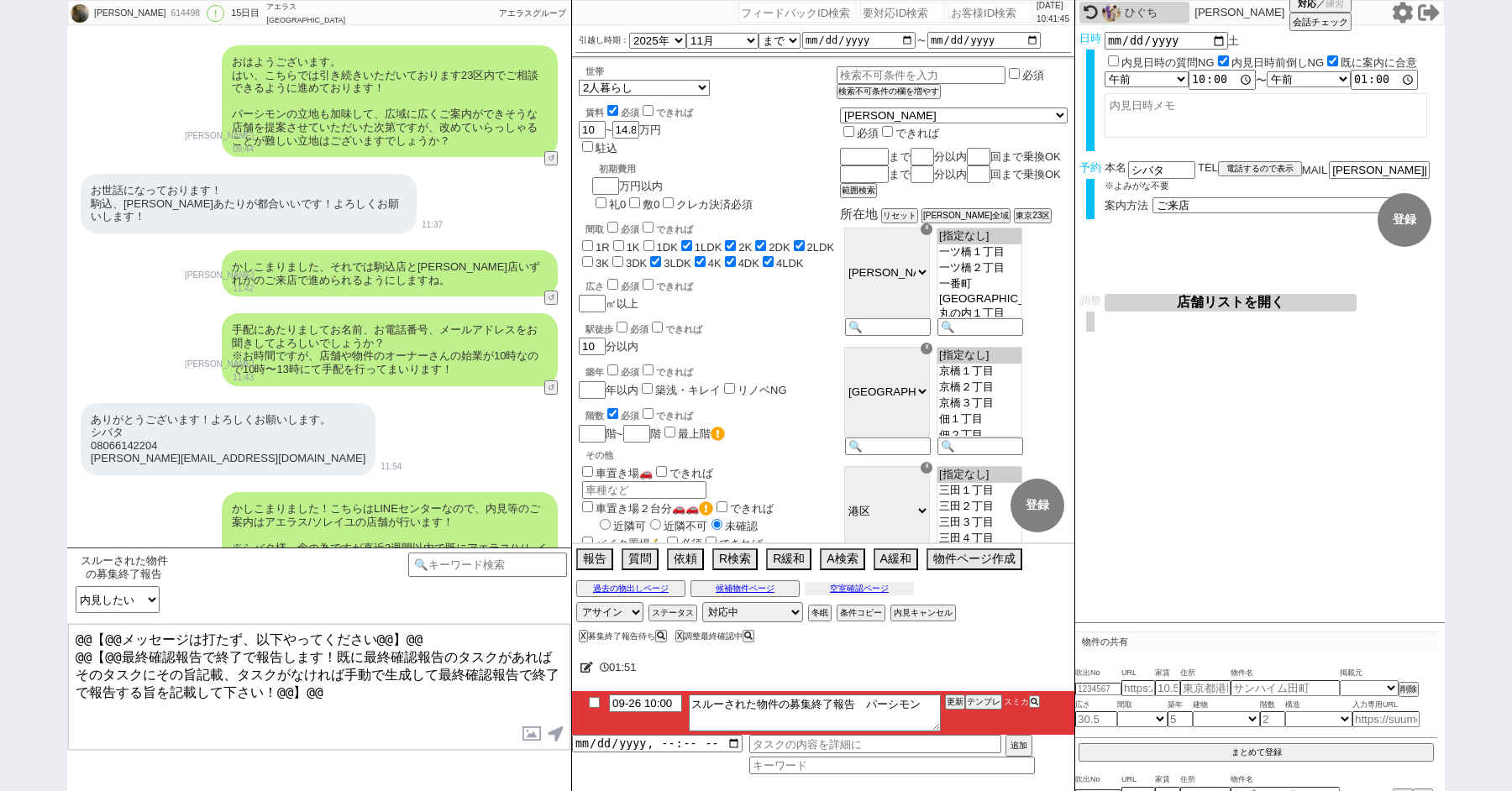
click at [857, 587] on button "空室確認ページ" at bounding box center [859, 589] width 109 height 14
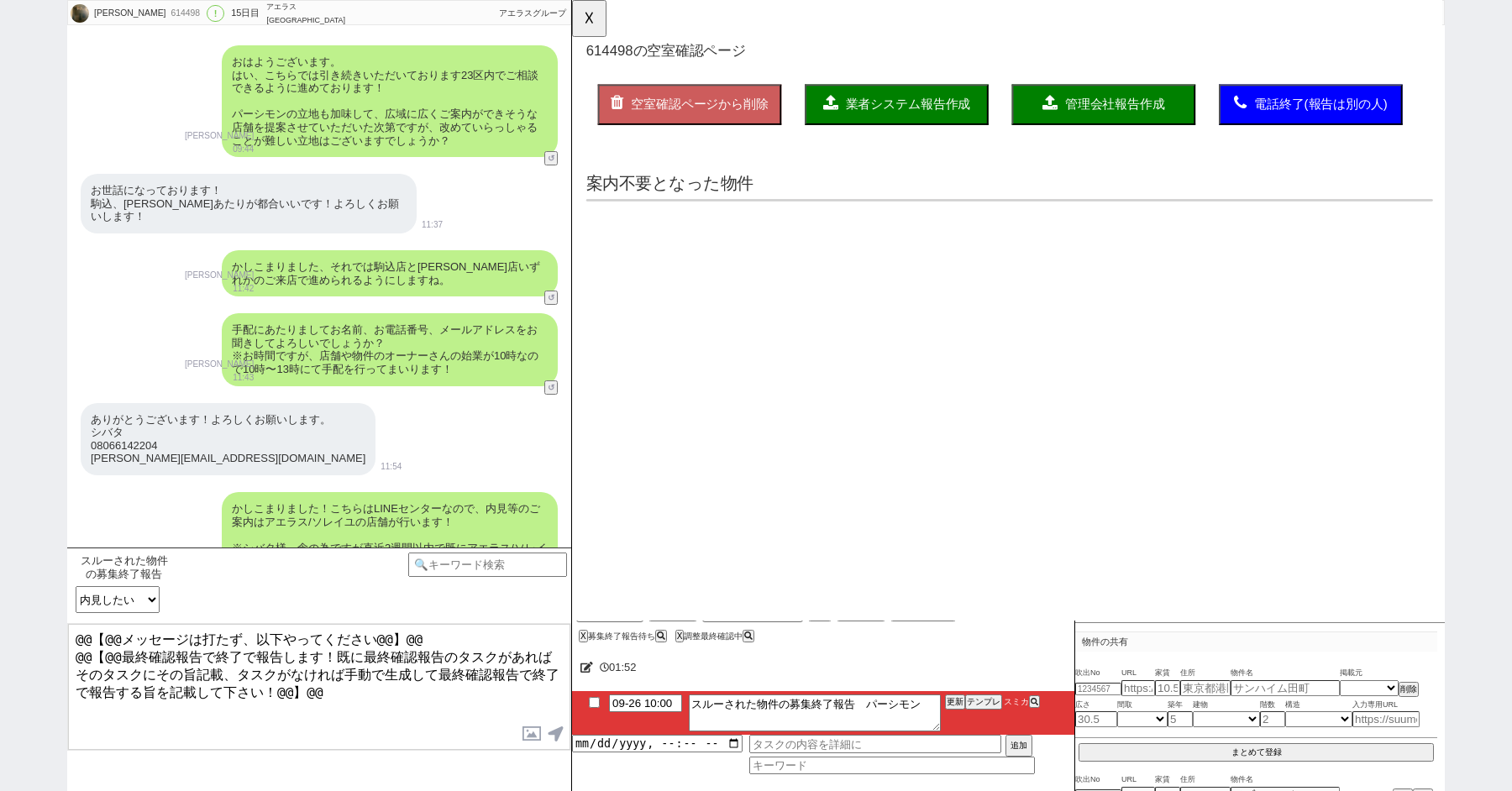
scroll to position [0, 0]
click at [592, 699] on input "checkbox" at bounding box center [594, 701] width 25 height 11
checkbox input "true"
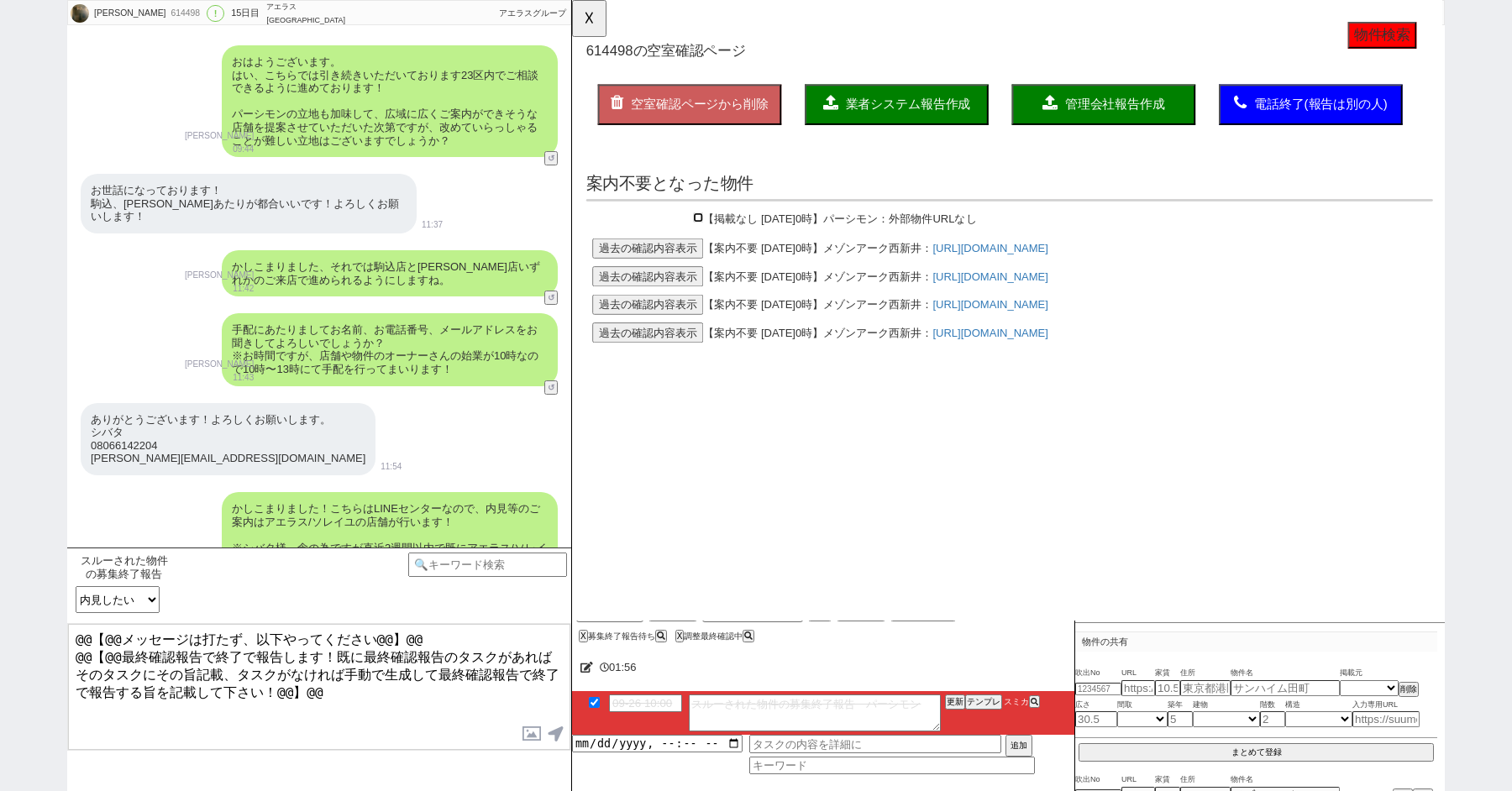
click at [710, 232] on input "checkbox" at bounding box center [707, 233] width 11 height 11
checkbox input "true"
click at [954, 102] on button "業者システム報告作成" at bounding box center [921, 112] width 197 height 43
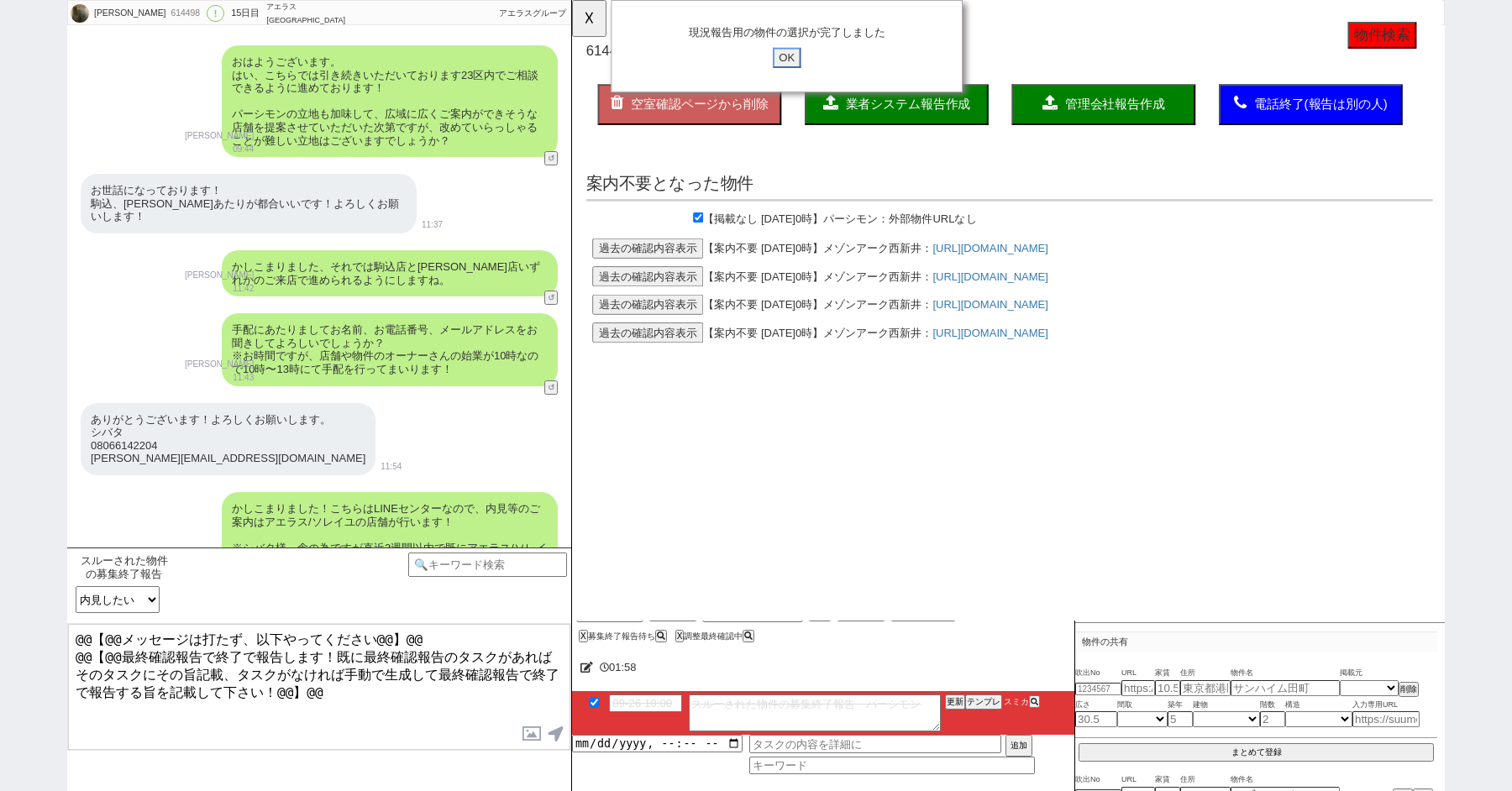
click input "OK" at bounding box center [802, 62] width 31 height 22
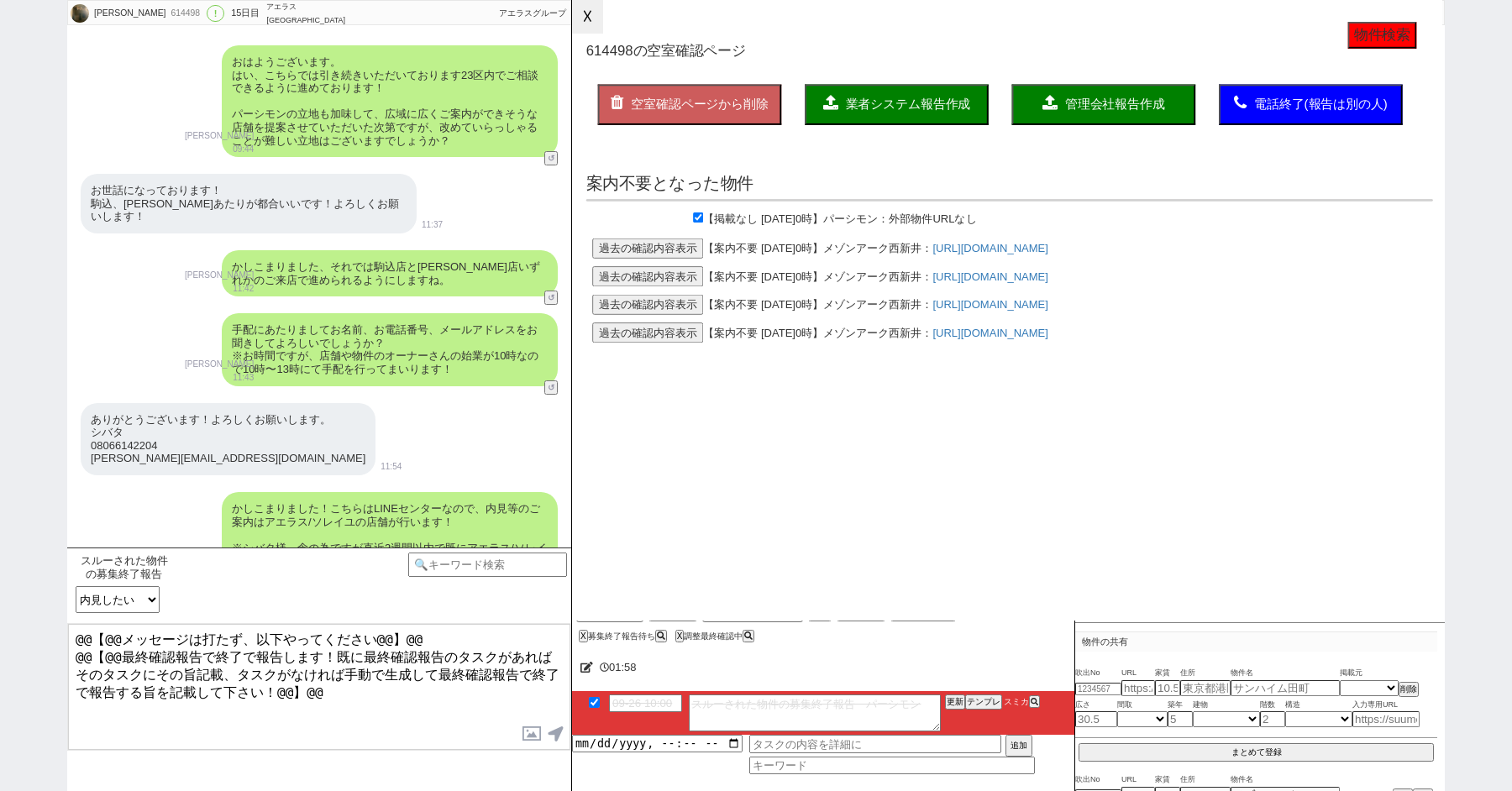
click at [589, 21] on button "☓" at bounding box center [587, 17] width 32 height 33
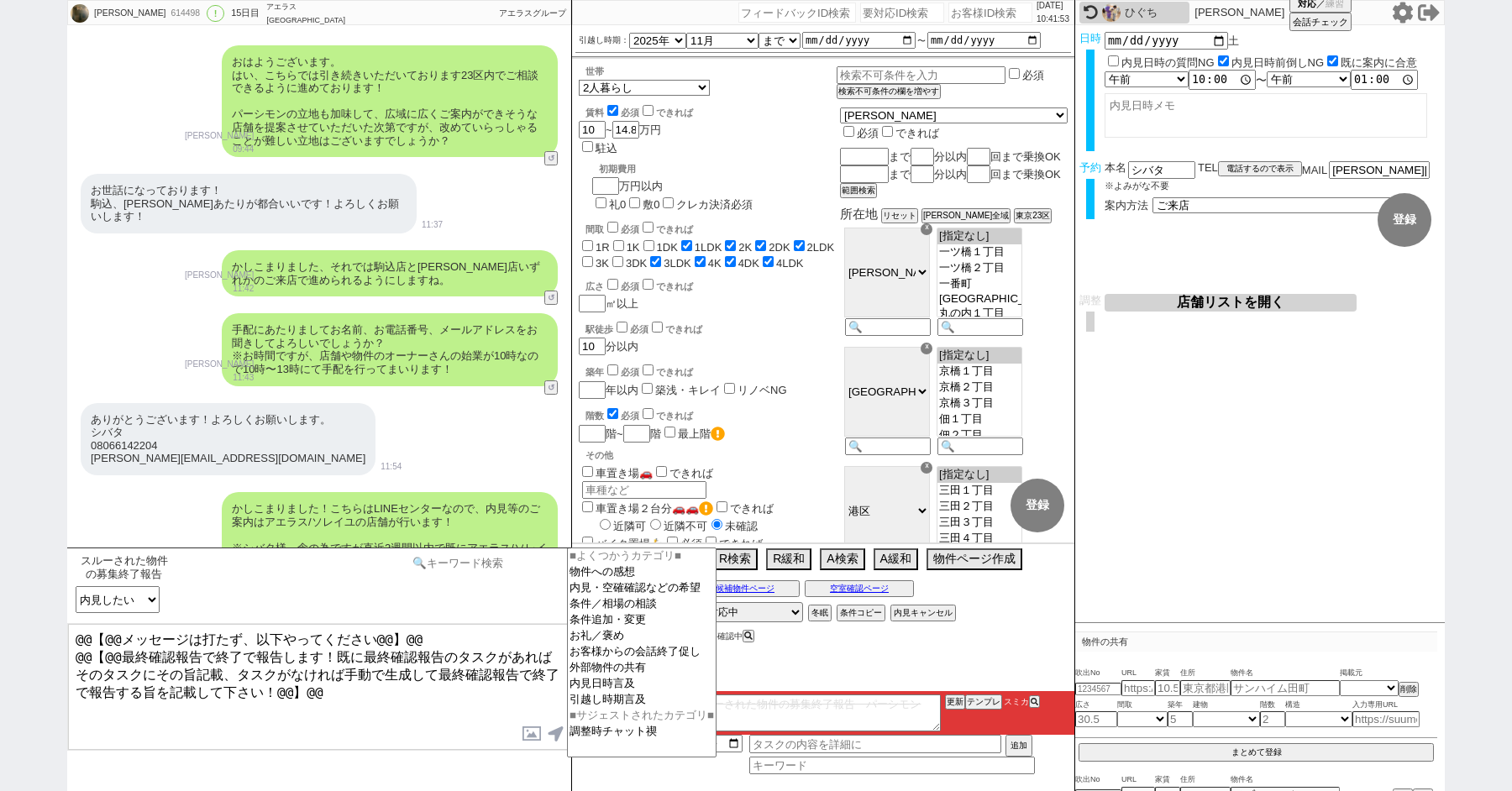
click at [452, 559] on input at bounding box center [487, 562] width 159 height 21
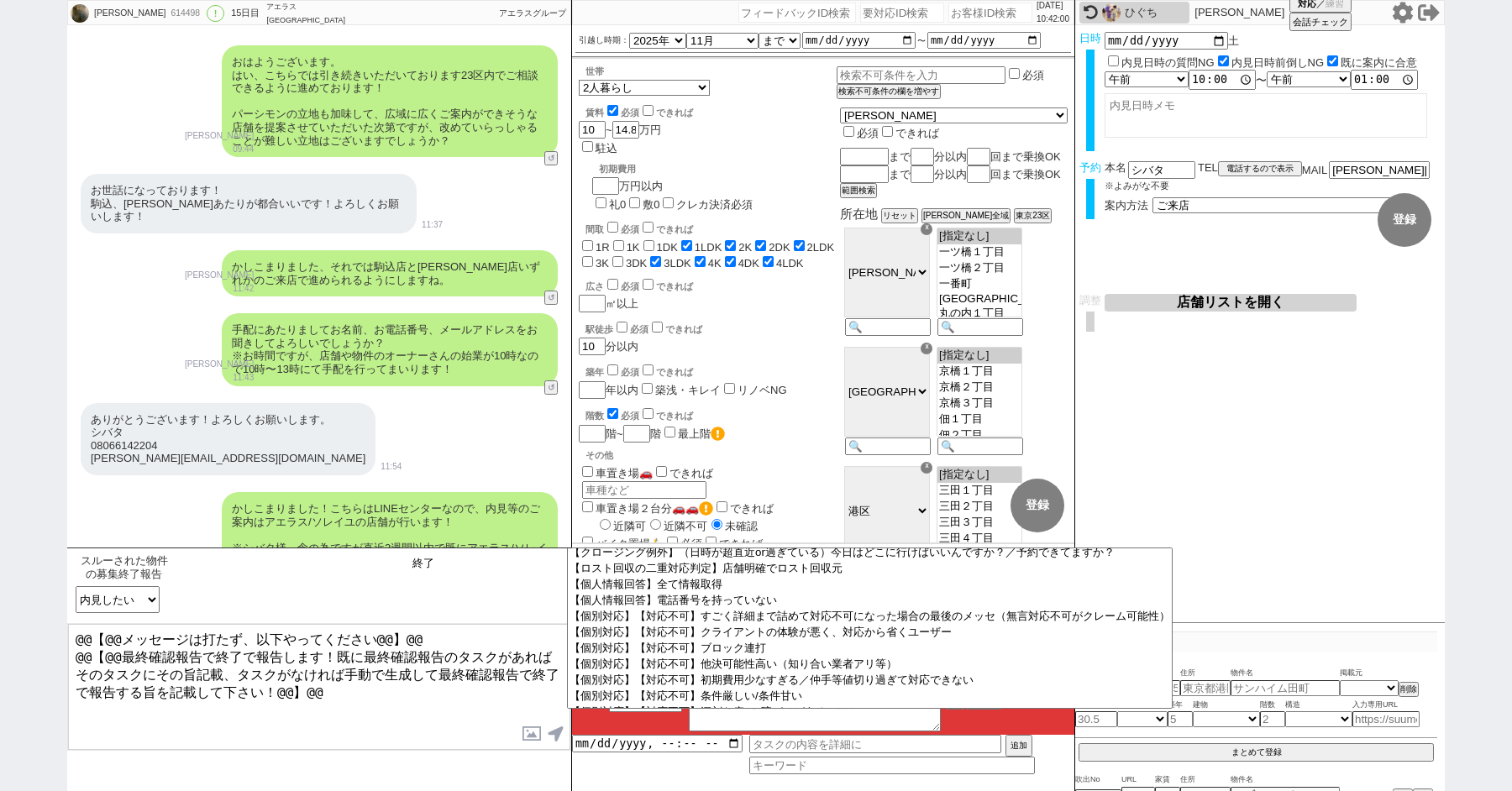
scroll to position [513, 0]
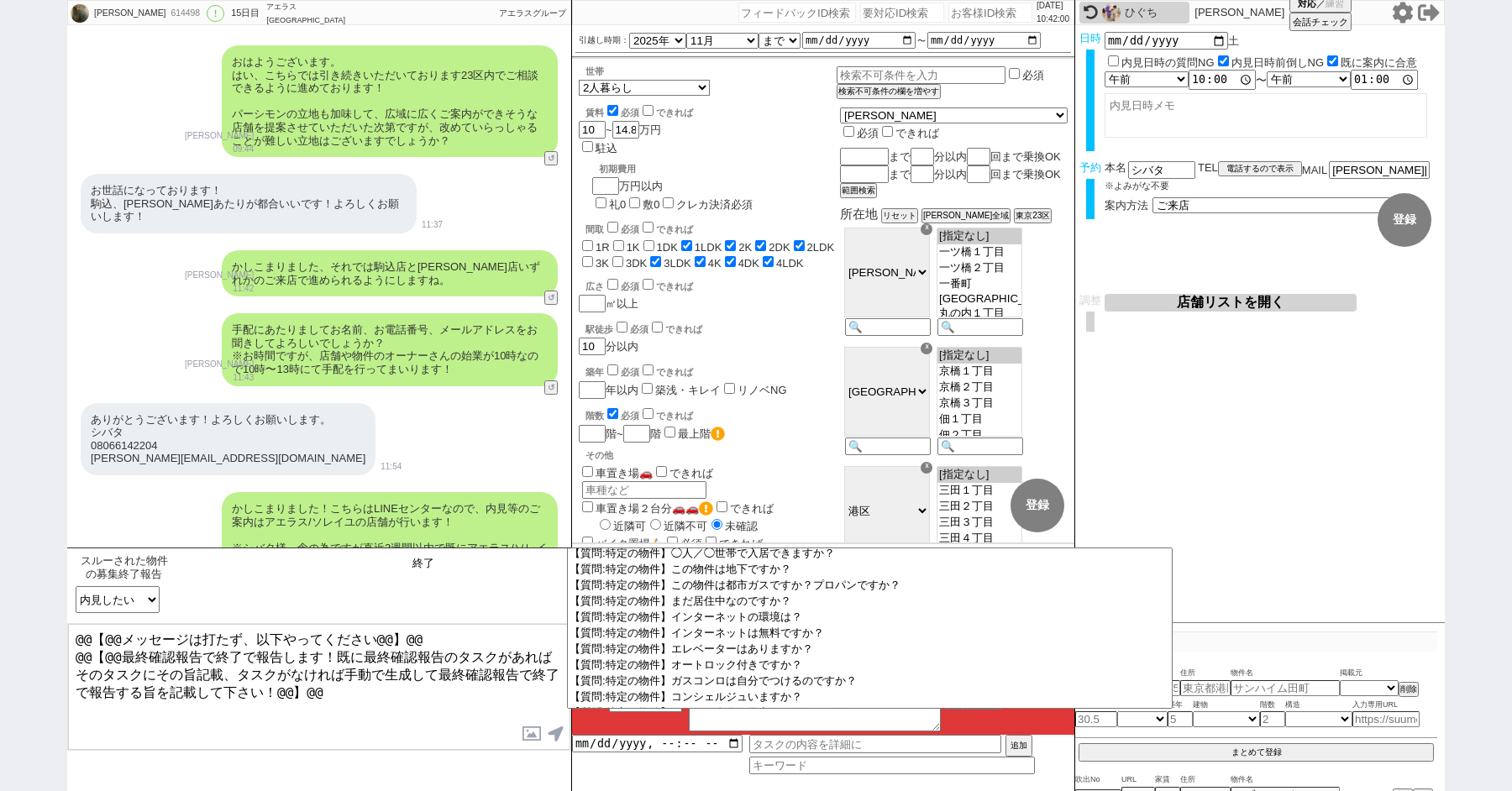
type input "終"
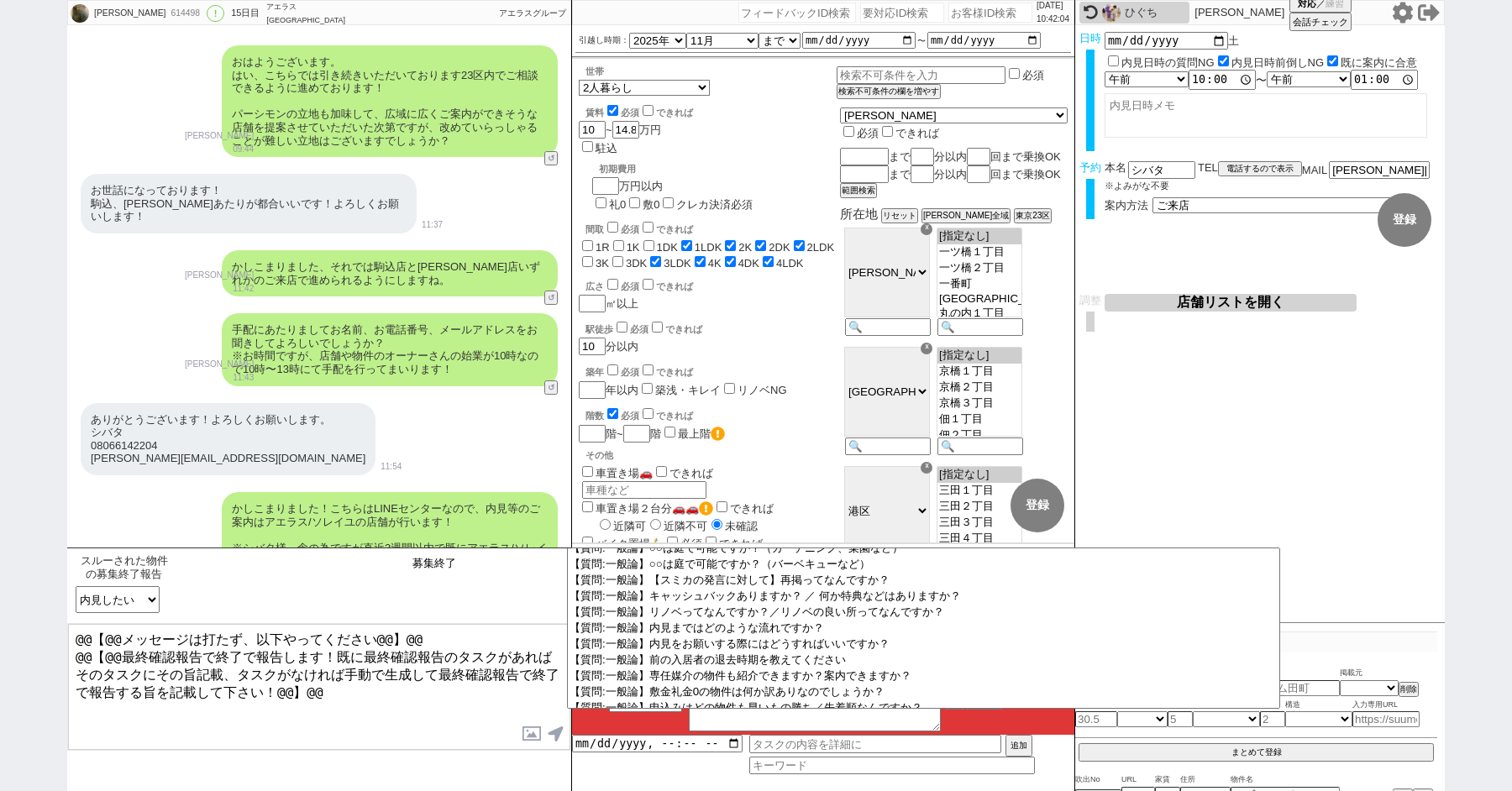
type input "募集終了"
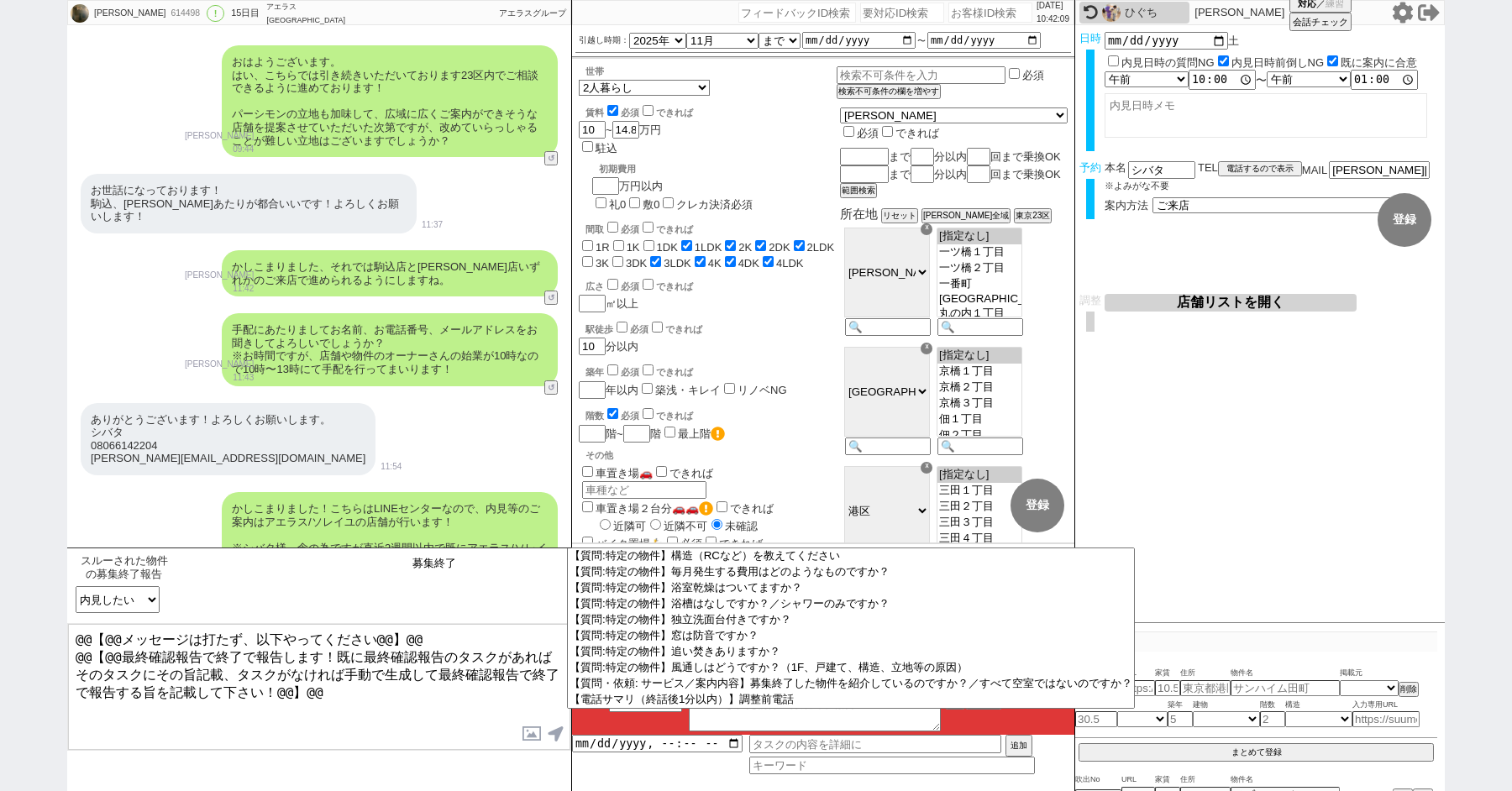
scroll to position [0, 0]
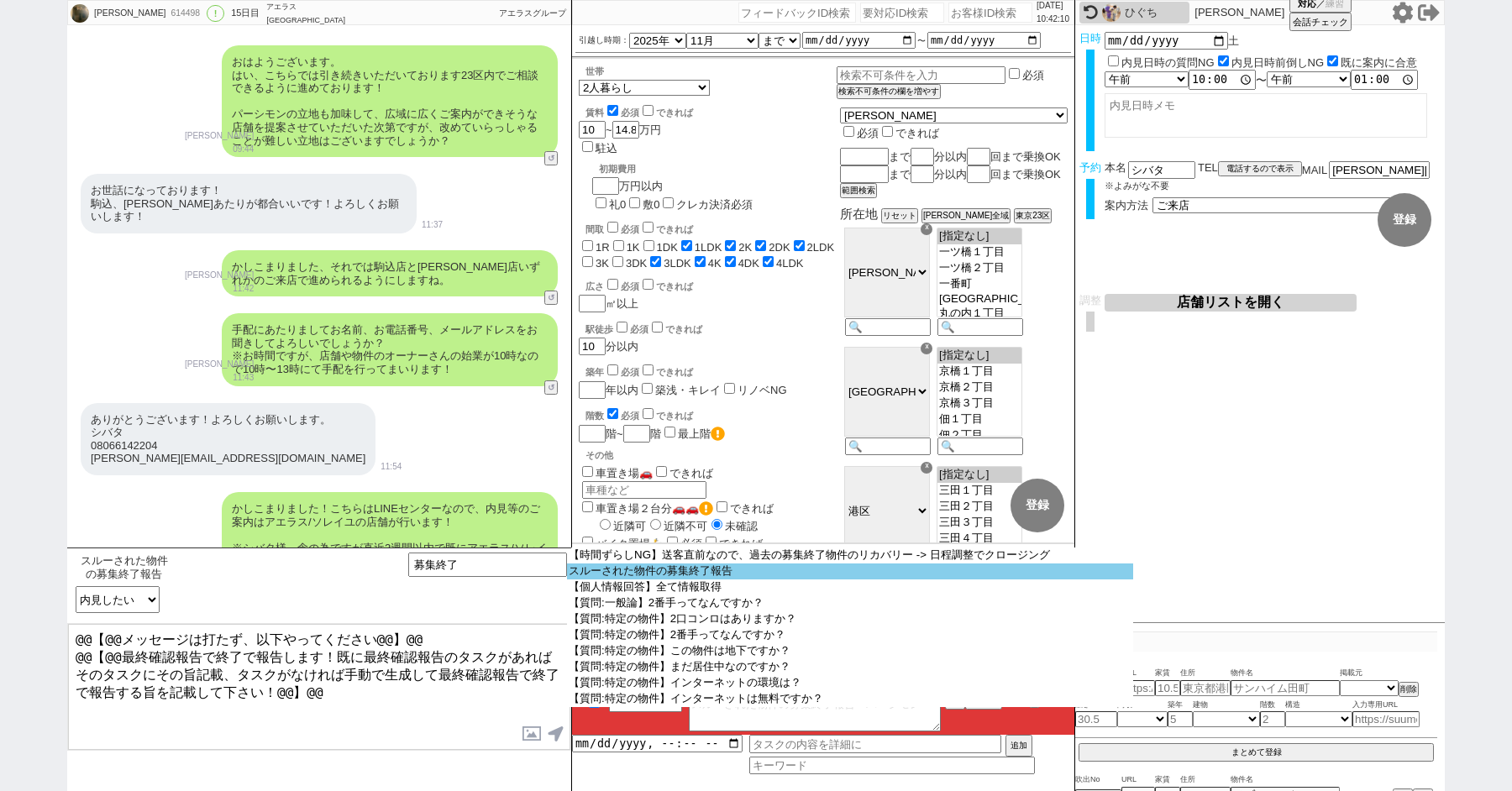
click at [711, 575] on option "スルーされた物件の募集終了報告" at bounding box center [850, 571] width 566 height 16
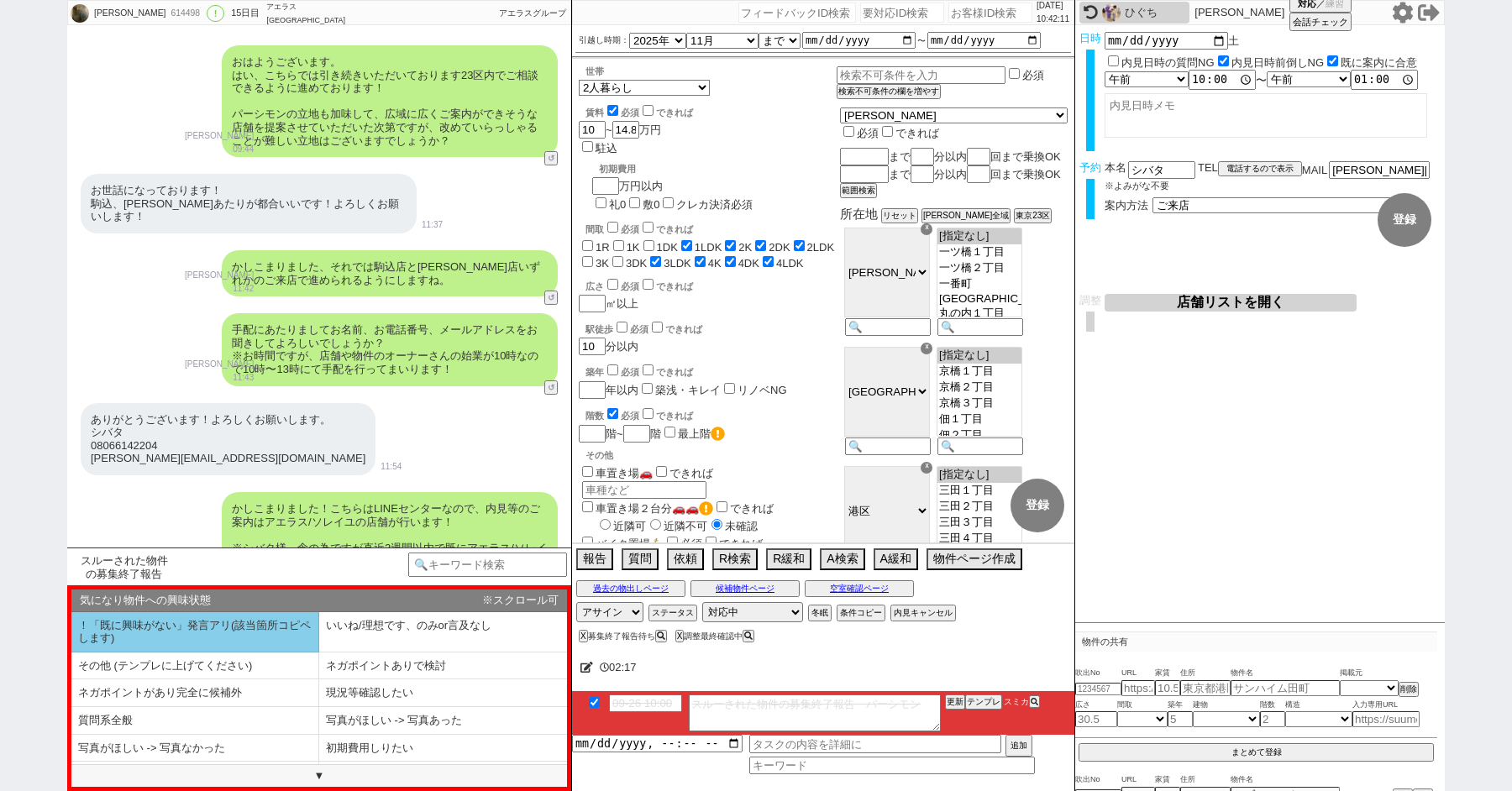
click at [219, 636] on li "！「既に興味がない」発言アリ(該当箇所コピペします)" at bounding box center [194, 631] width 247 height 40
select select "！「既に興味がない」発言アリ(該当箇所コピペします)"
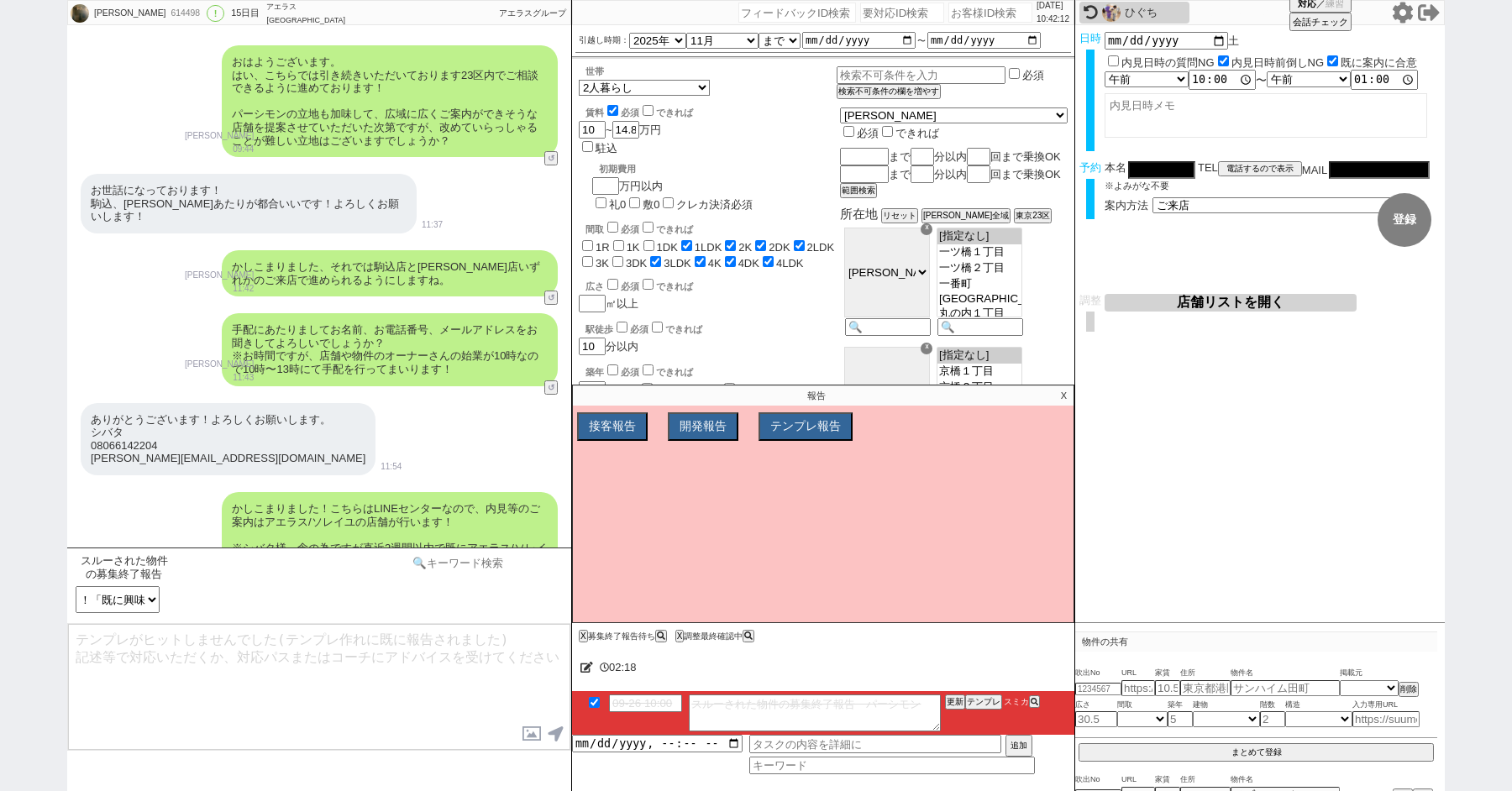
click at [437, 565] on input at bounding box center [487, 562] width 159 height 21
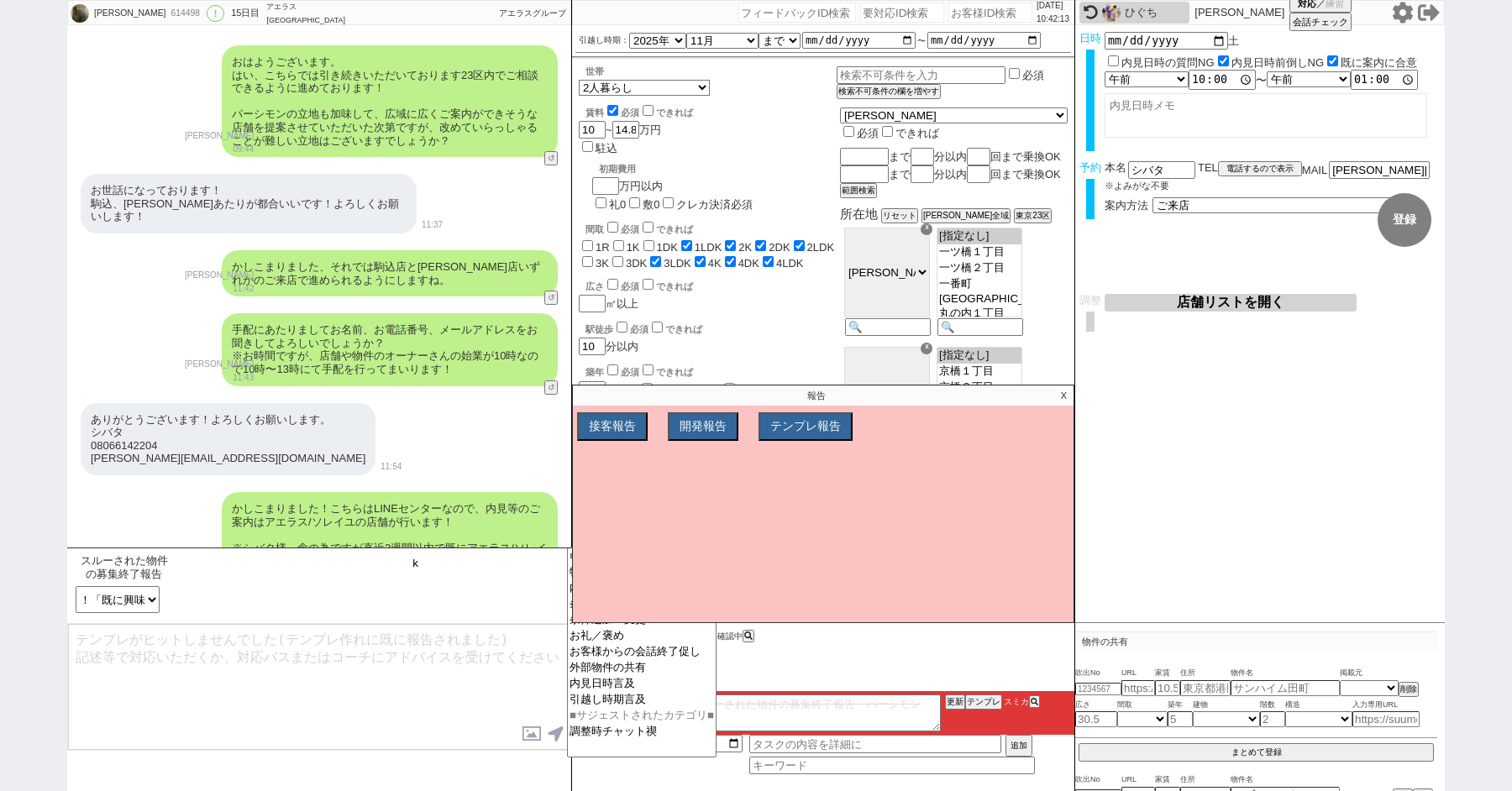
type input "け"
type input "問"
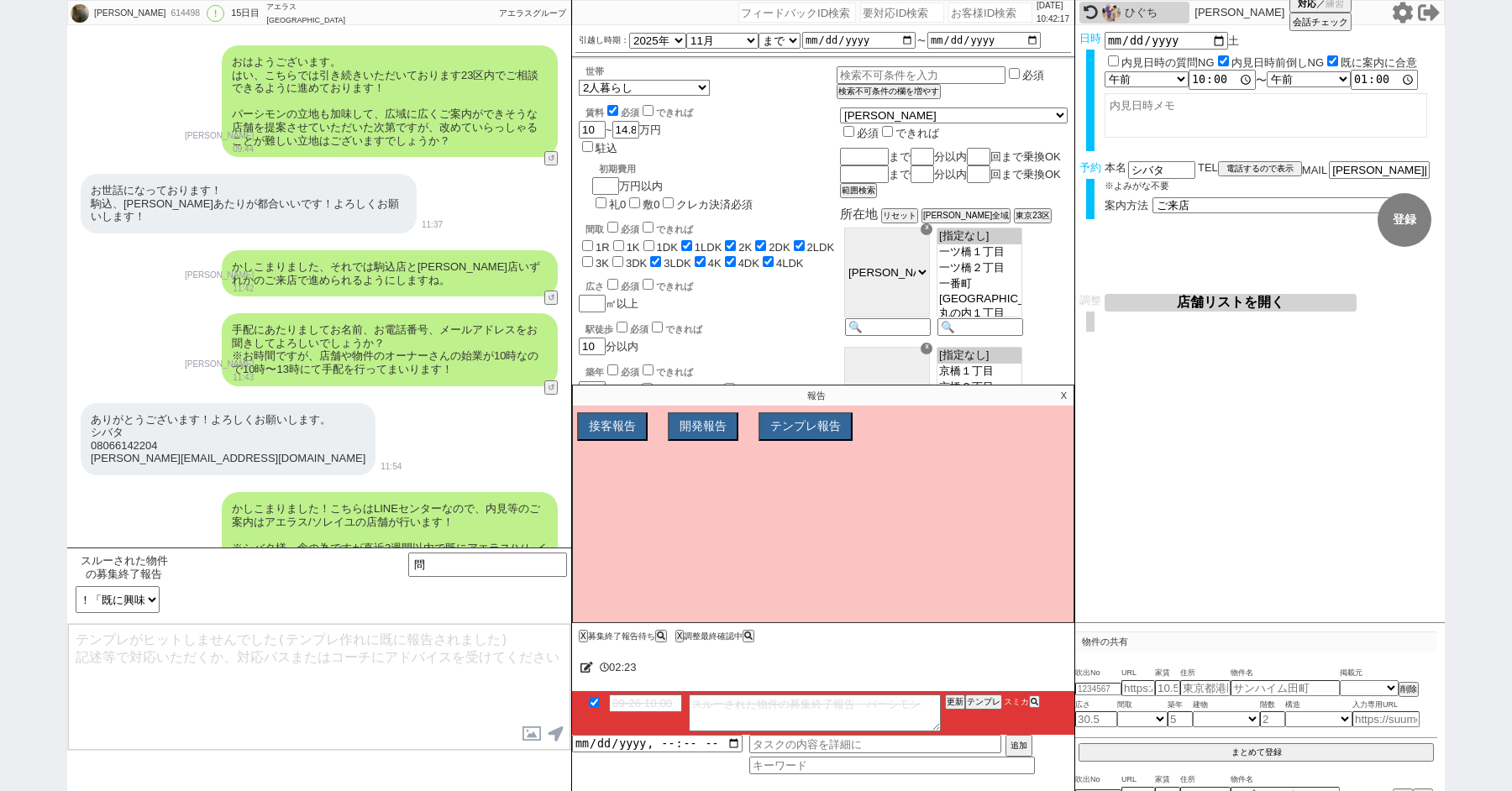
click at [1061, 389] on p "X" at bounding box center [1064, 395] width 20 height 20
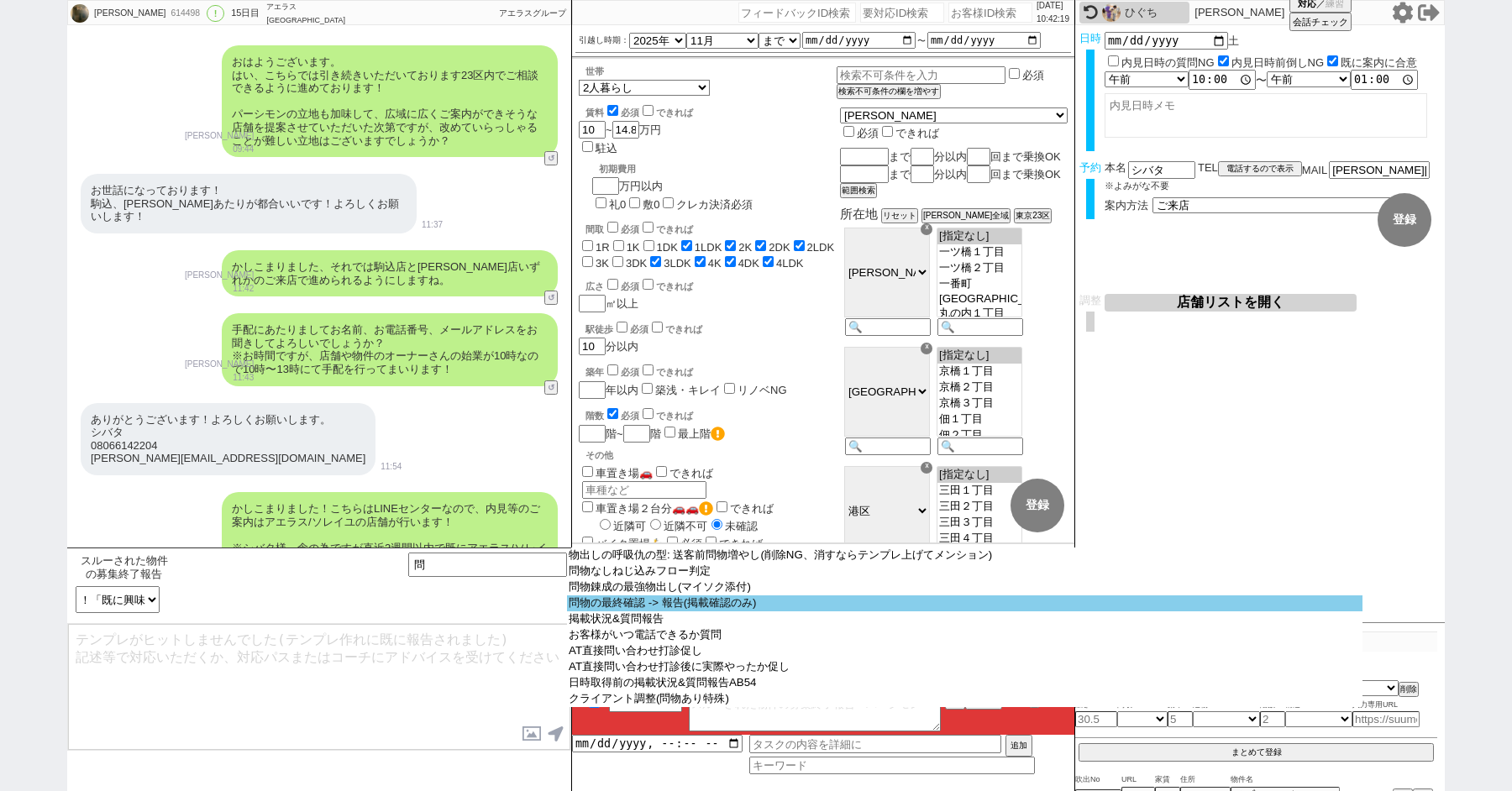
click at [675, 609] on option "問物の最終確認 -> 報告(掲載確認のみ)" at bounding box center [964, 603] width 795 height 16
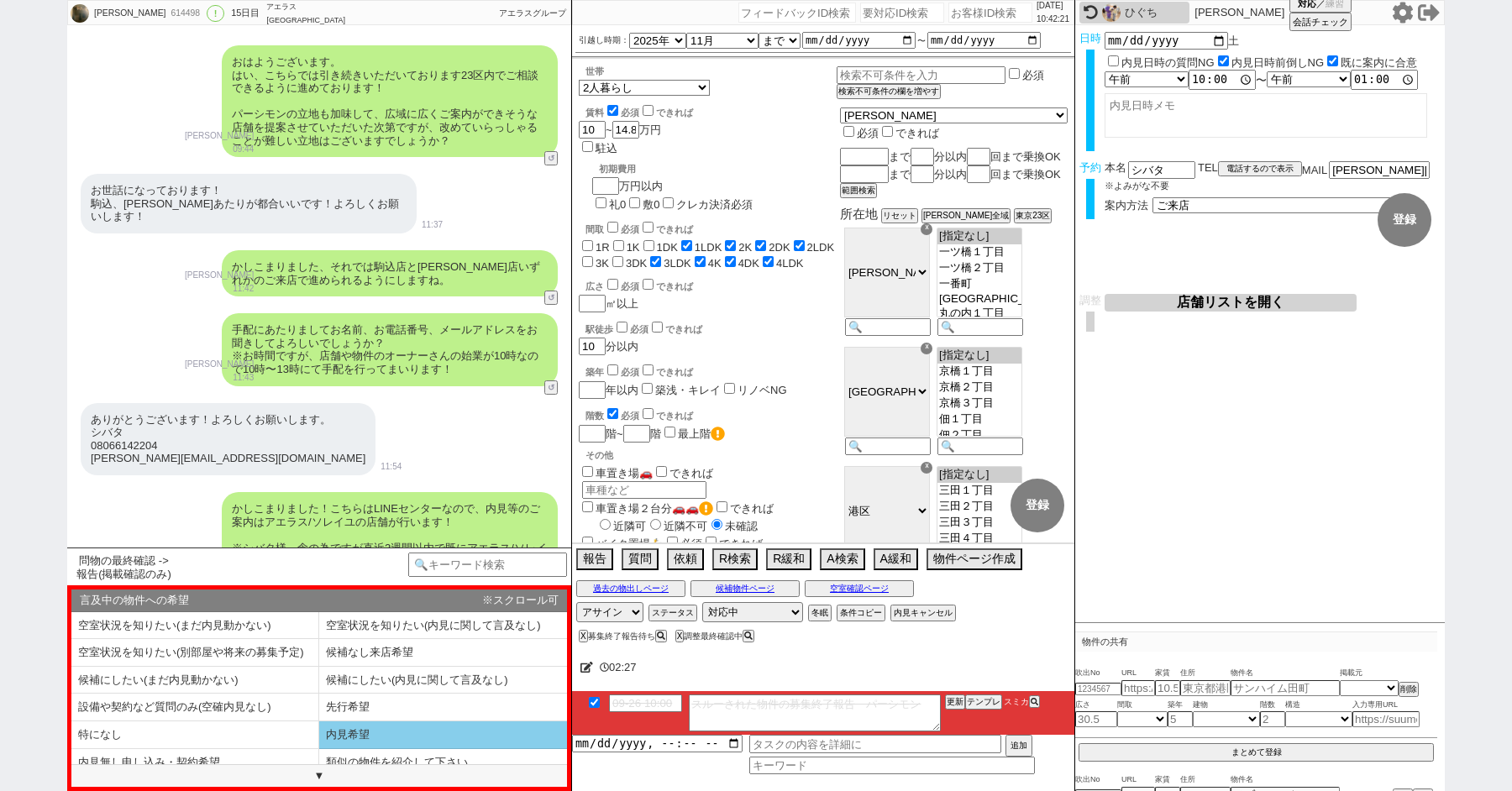
click at [346, 729] on li "内見希望" at bounding box center [443, 735] width 247 height 28
select select "内見希望"
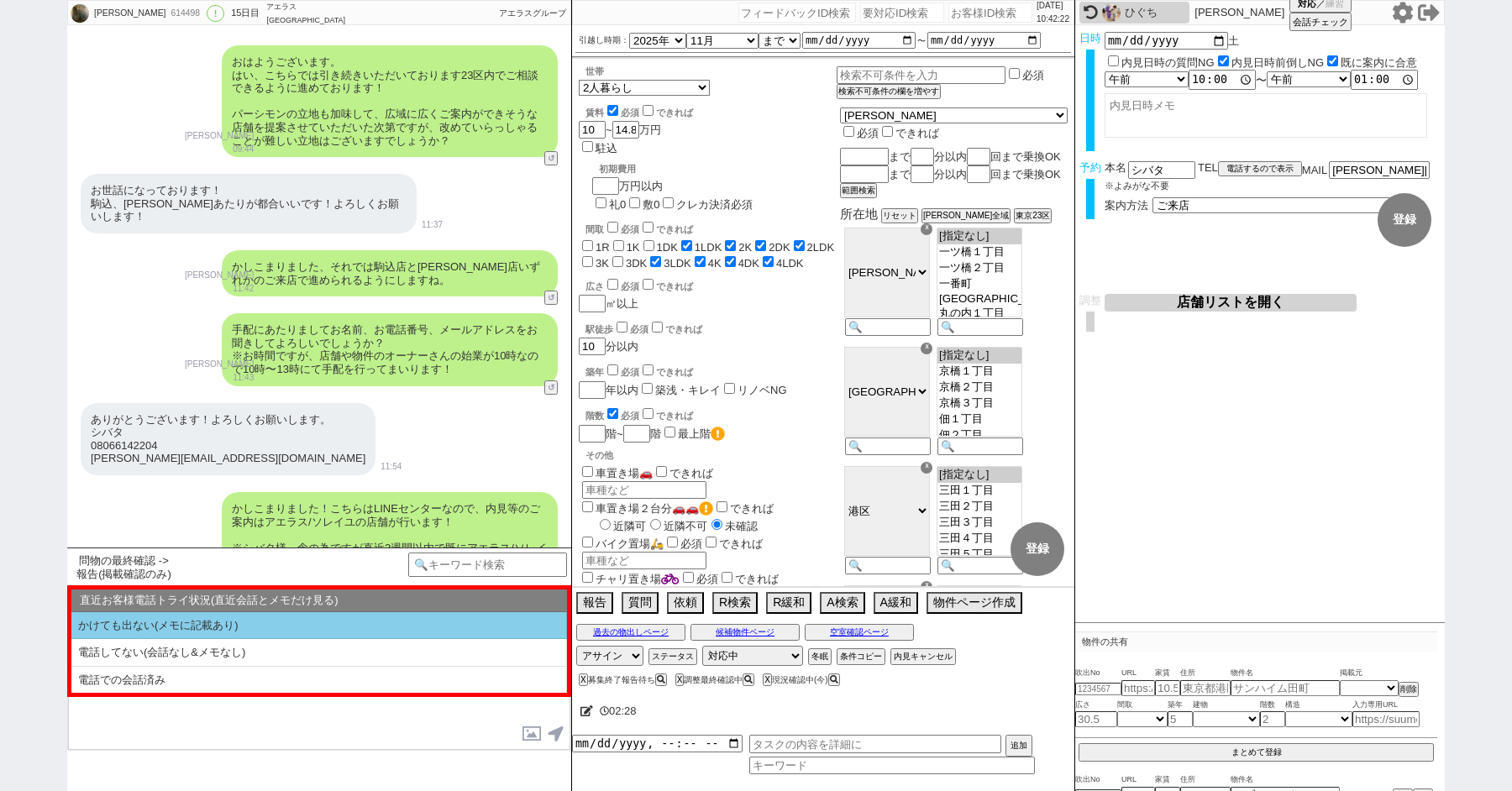
click at [129, 626] on li "かけても出ない(メモに記載あり)" at bounding box center [318, 626] width 496 height 28
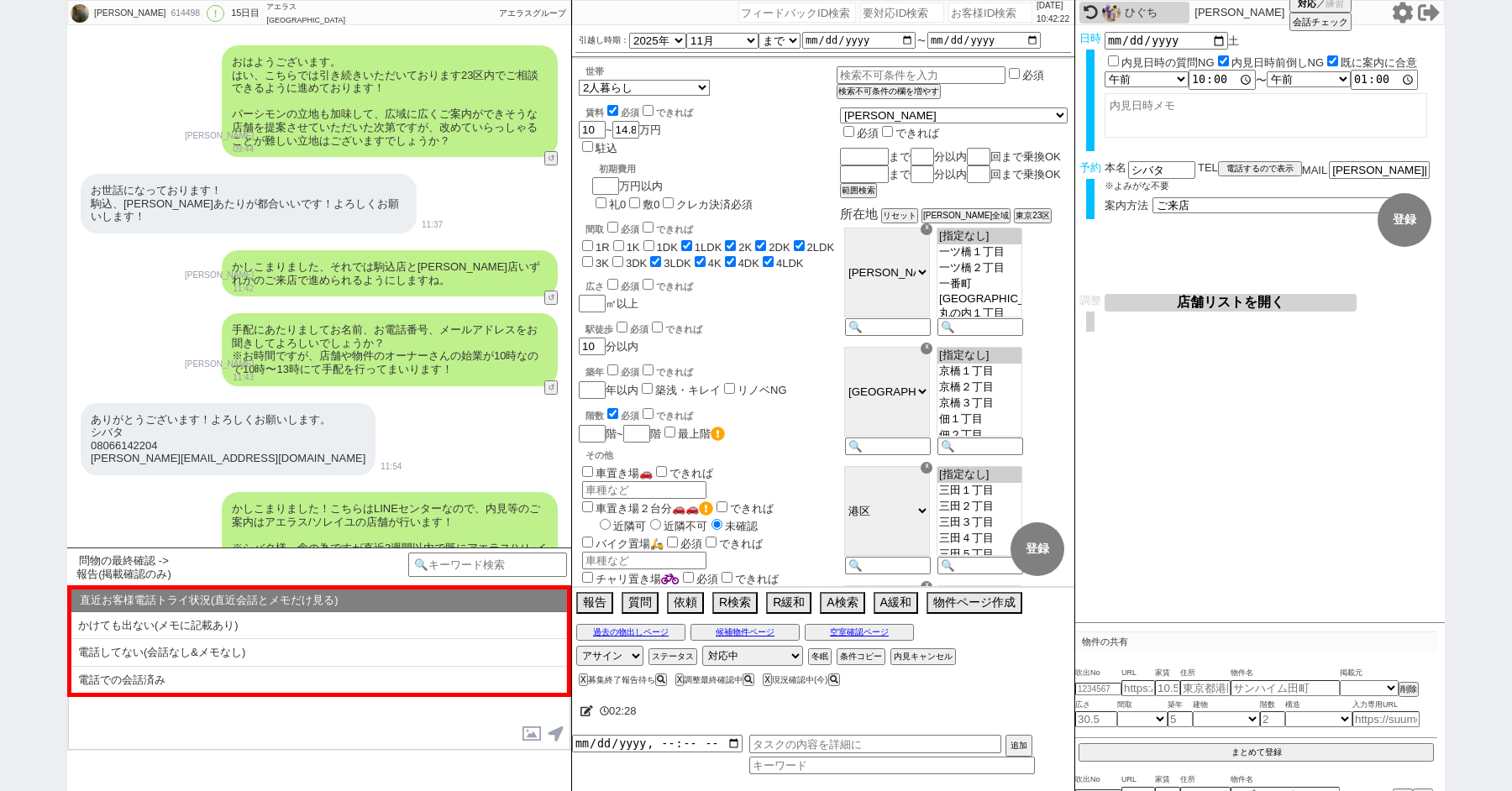
select select "かけても出ない(メモに記載あり)"
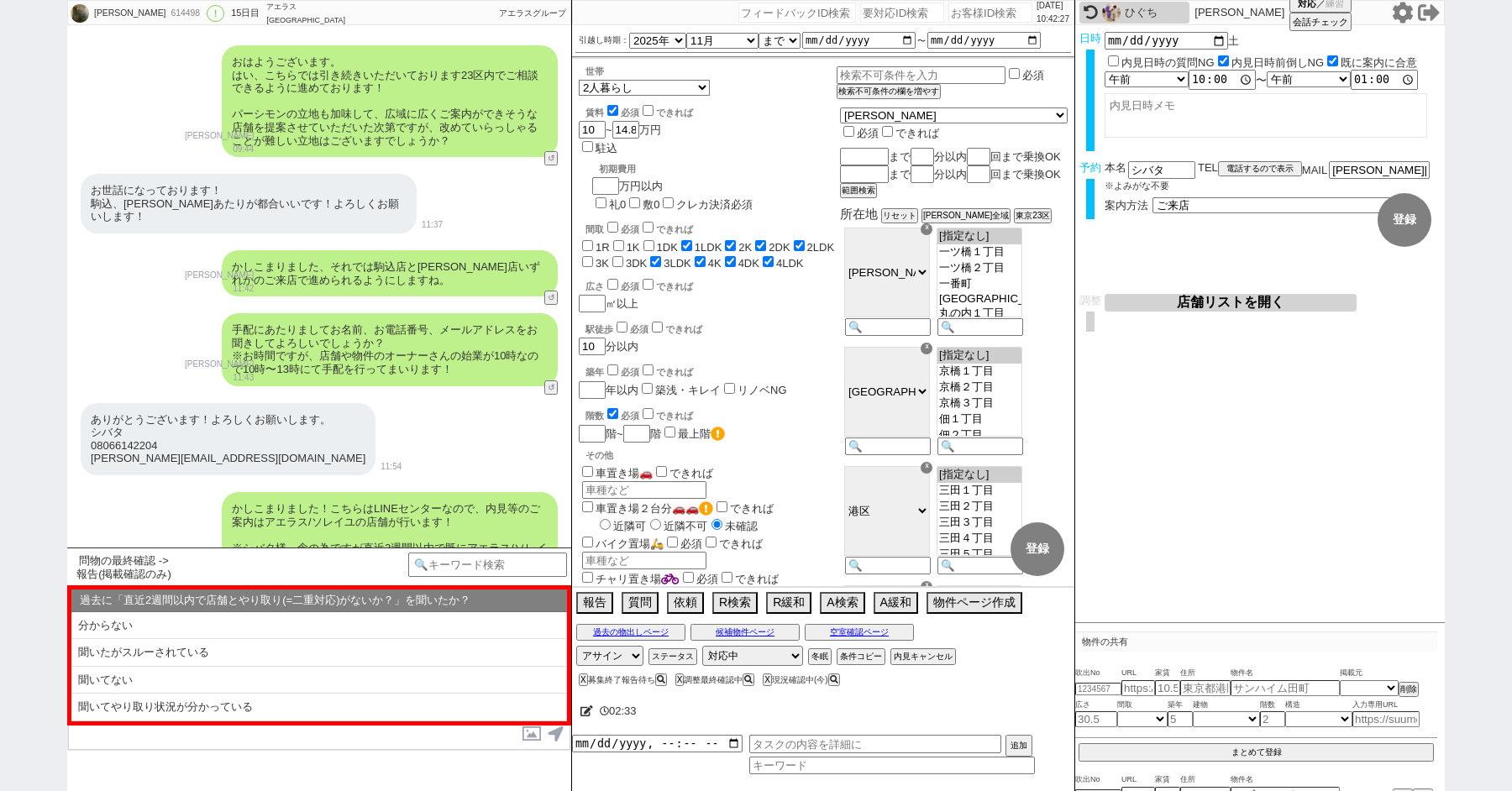
click at [180, 681] on li "聞いてない" at bounding box center [318, 681] width 496 height 28
select select "聞いてない"
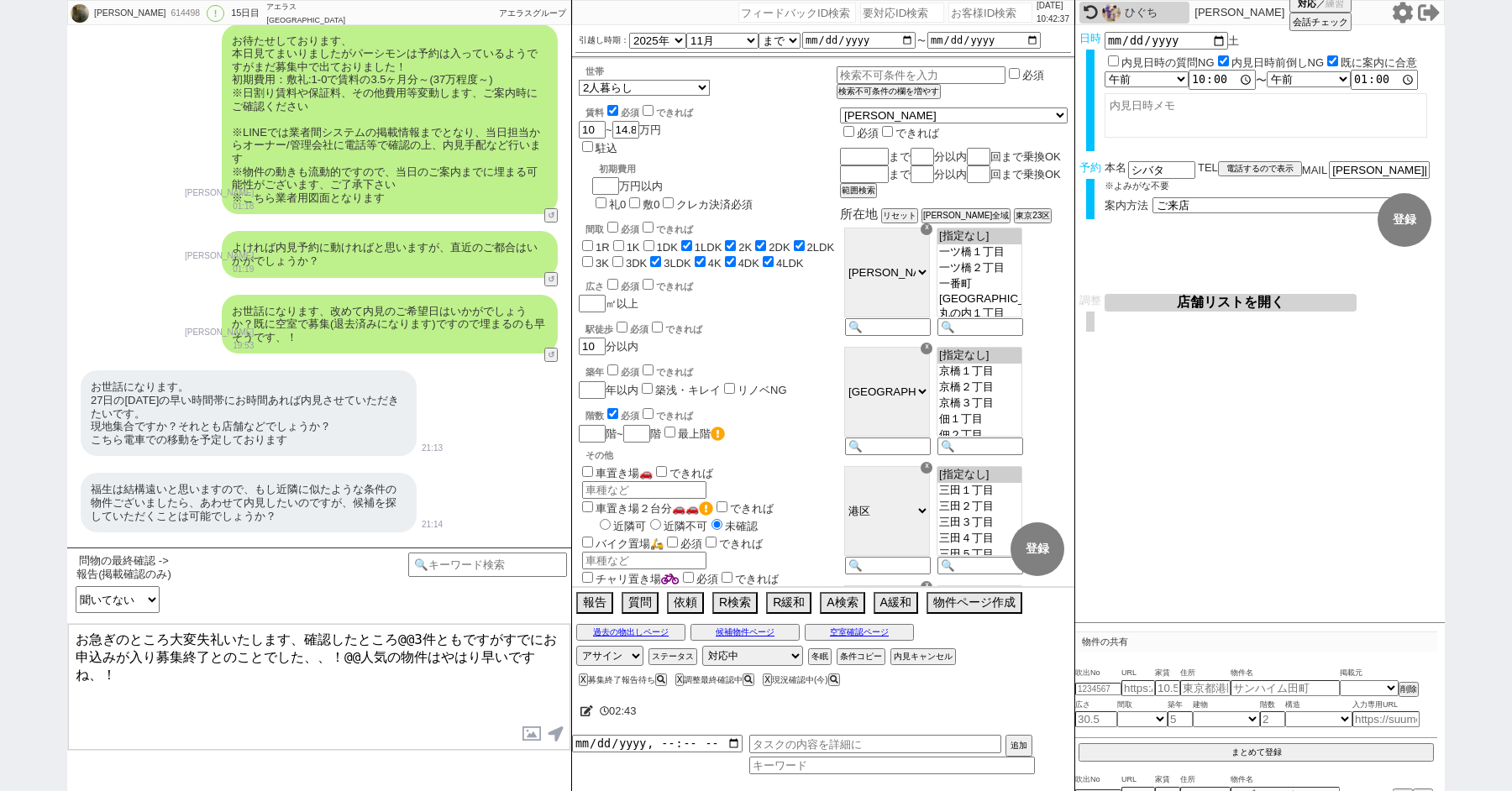
scroll to position [4314, 0]
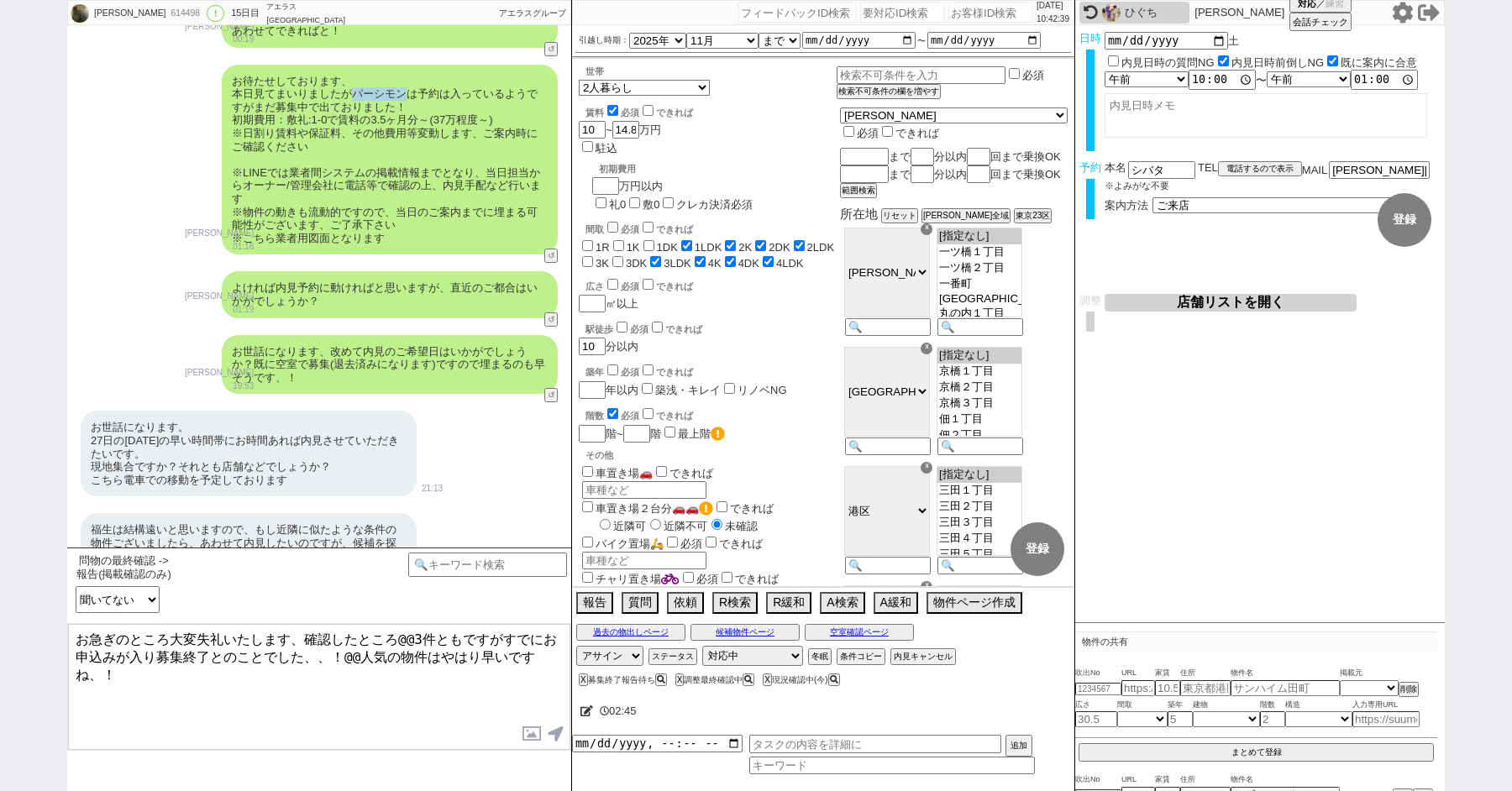
drag, startPoint x: 406, startPoint y: 106, endPoint x: 356, endPoint y: 106, distance: 50.0
click at [356, 106] on div "お待たせしております、 本日見てまいりましたがパーシモンは予約は入っているようですがまだ募集中で出ておりました！ 初期費用：敷礼:1-0で賃料の3.5ヶ月分～…" at bounding box center [389, 160] width 336 height 190
copy div "パーシモン"
drag, startPoint x: 399, startPoint y: 637, endPoint x: 457, endPoint y: 636, distance: 58.0
click at [457, 636] on textarea "お急ぎのところ大変失礼いたします、確認したところ@@3件ともですがすでにお申込みが入り募集終了とのことでした、、！@@人気の物件はやはり早いですね、！" at bounding box center [319, 687] width 503 height 126
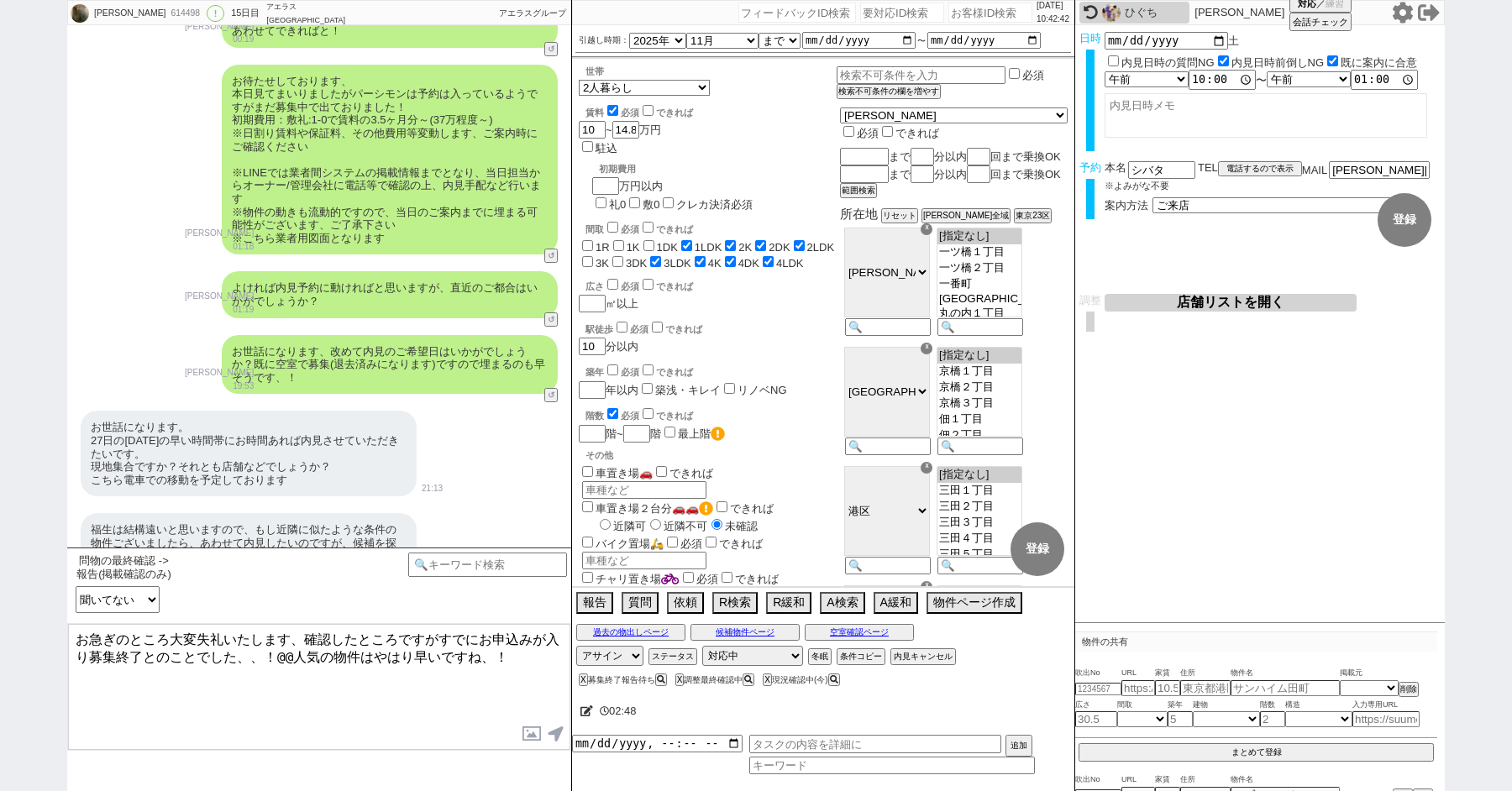
paste textarea "ーシモン"
click at [359, 651] on textarea "お急ぎのところ大変失礼いたします、確認したところパーシモンですがすでにお申込みが入り募集終了とのことでした、、！@@人気の物件はやはり早いですね、！" at bounding box center [319, 687] width 503 height 126
type textarea "お急ぎのところ大変失礼いたします、確認したところパーシモンですがすでにお申込みが入り募集終了とのことでした、、！ 人気の物件はやはり早いですね、！"
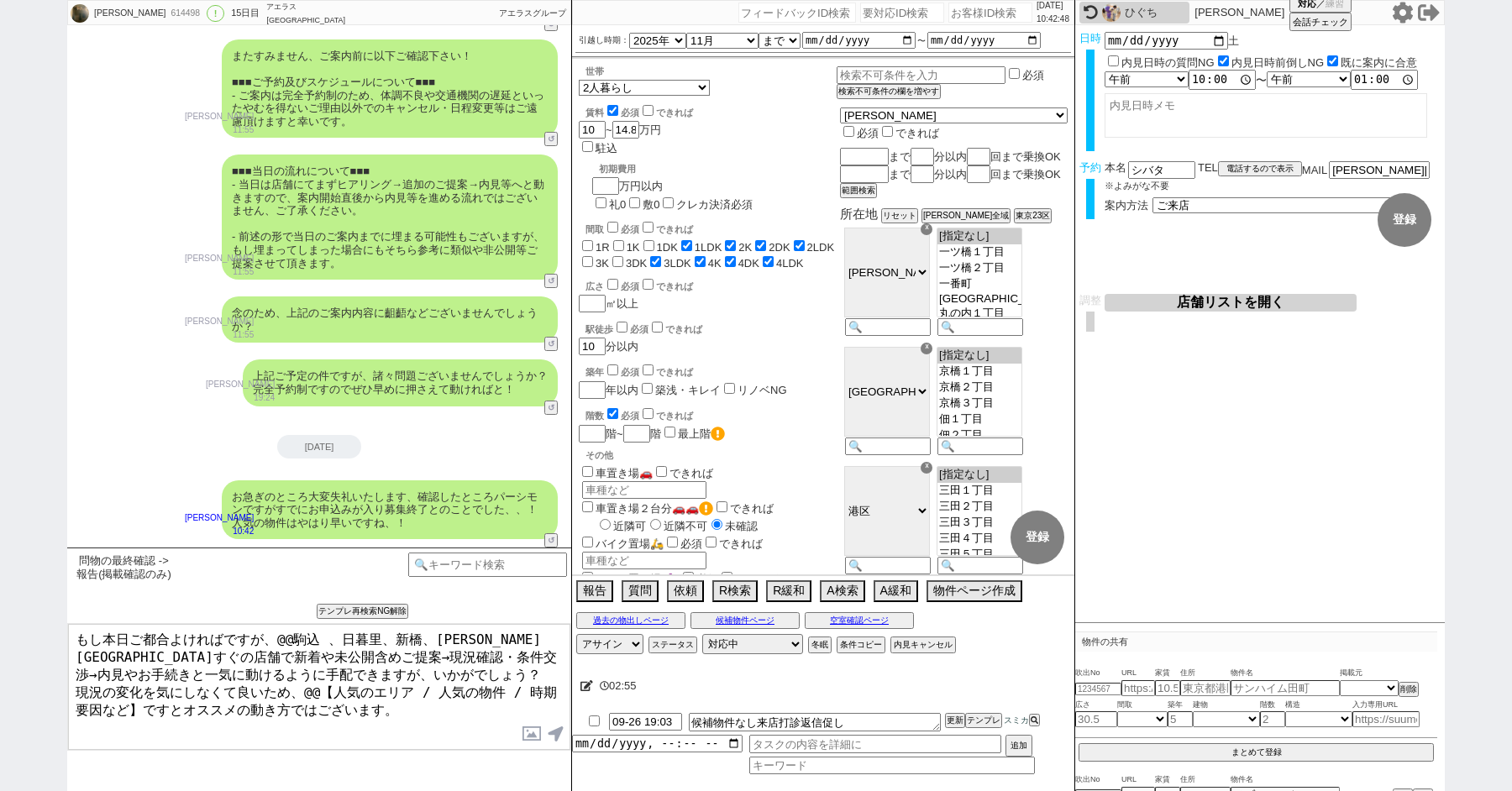
click at [121, 632] on textarea "もし本日ご都合よければですが、@@駒込 、日暮里、新橋、板橋駅すぐの店舗で新着や未公開含めご提案→現況確認・条件交渉→内見やお手続きと一気に動けるように手配で…" at bounding box center [319, 687] width 503 height 126
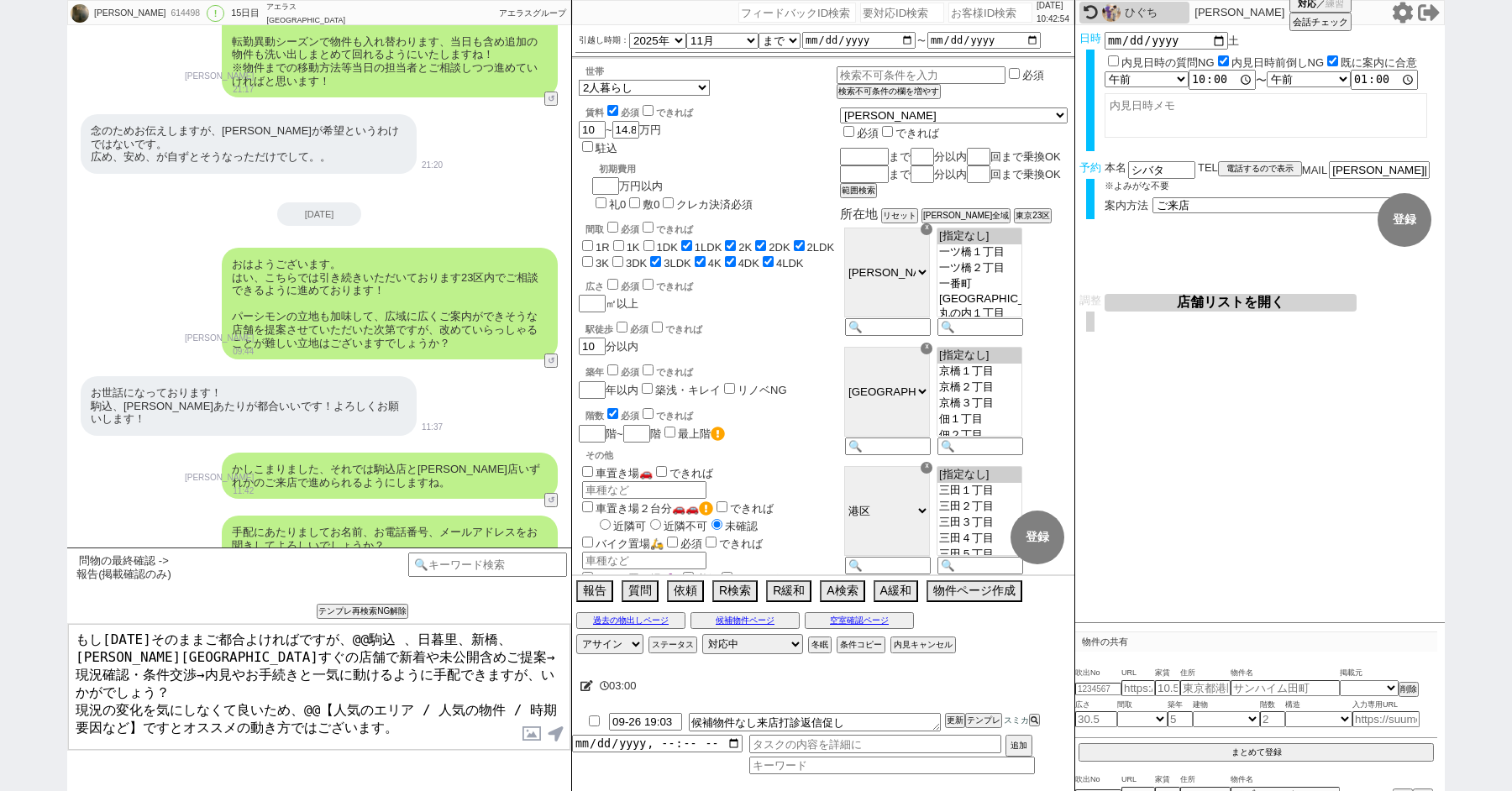
scroll to position [4983, 0]
drag, startPoint x: 148, startPoint y: 423, endPoint x: 92, endPoint y: 422, distance: 56.0
click at [92, 422] on div "お世話になっております！ 駒込、板橋あたりが都合いいです！よろしくお願いします！" at bounding box center [248, 405] width 336 height 60
copy div "駒込、板橋"
drag, startPoint x: 326, startPoint y: 638, endPoint x: 515, endPoint y: 638, distance: 189.0
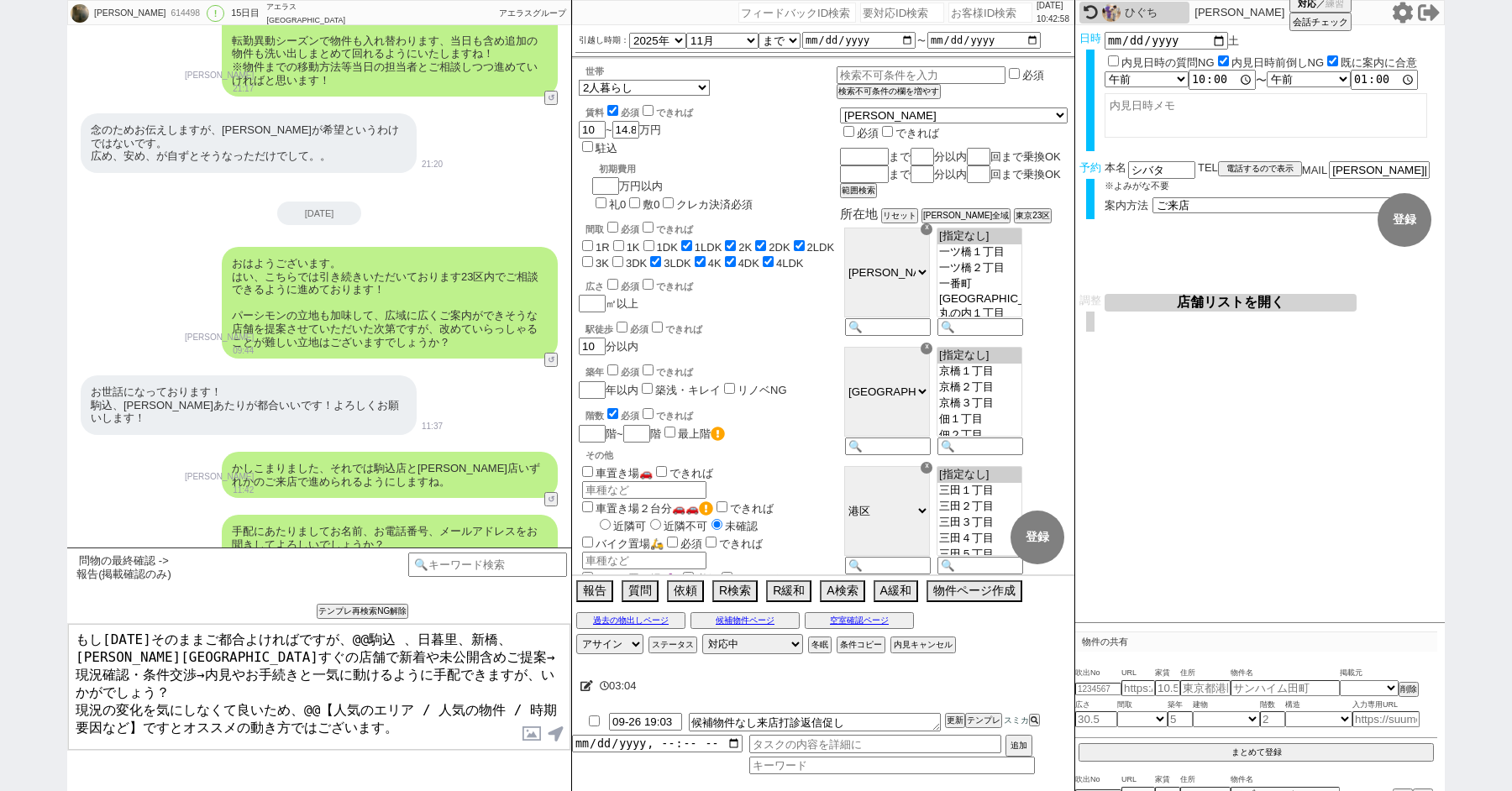
click at [515, 638] on textarea "もし明日そのままご都合よければですが、@@駒込 、日暮里、新橋、板橋駅すぐの店舗で新着や未公開含めご提案→現況確認・条件交渉→内見やお手続きと一気に動けるよう…" at bounding box center [319, 687] width 503 height 126
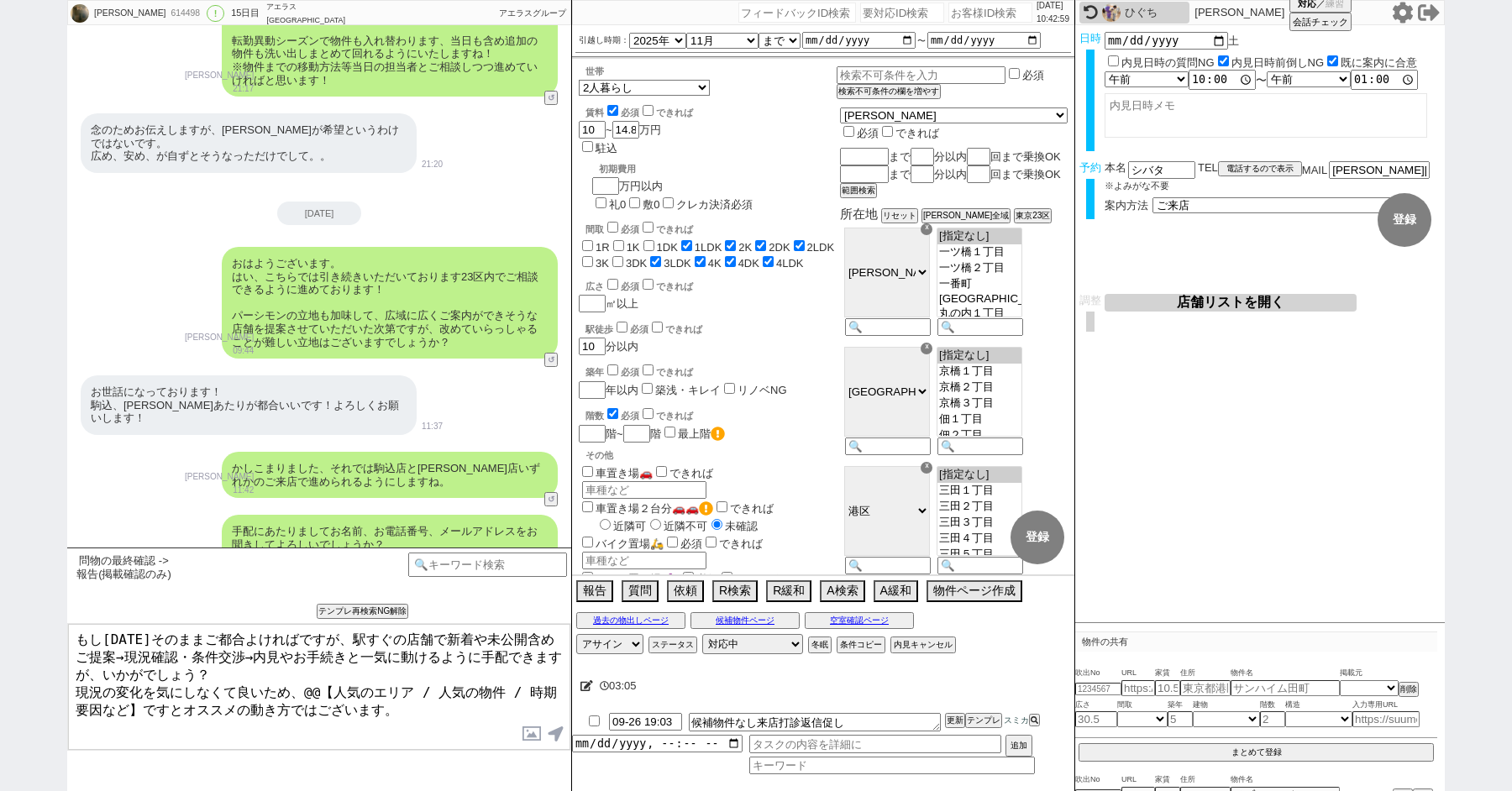
paste textarea "込、板橋"
drag, startPoint x: 304, startPoint y: 682, endPoint x: 133, endPoint y: 695, distance: 171.5
click at [133, 695] on textarea "もし明日そのままご都合よければですが、駒込、板橋駅すぐの店舗で新着や未公開含めご提案→現況確認・条件交渉→内見やお手続きと一気に動けるように手配できますが、い…" at bounding box center [319, 687] width 503 height 126
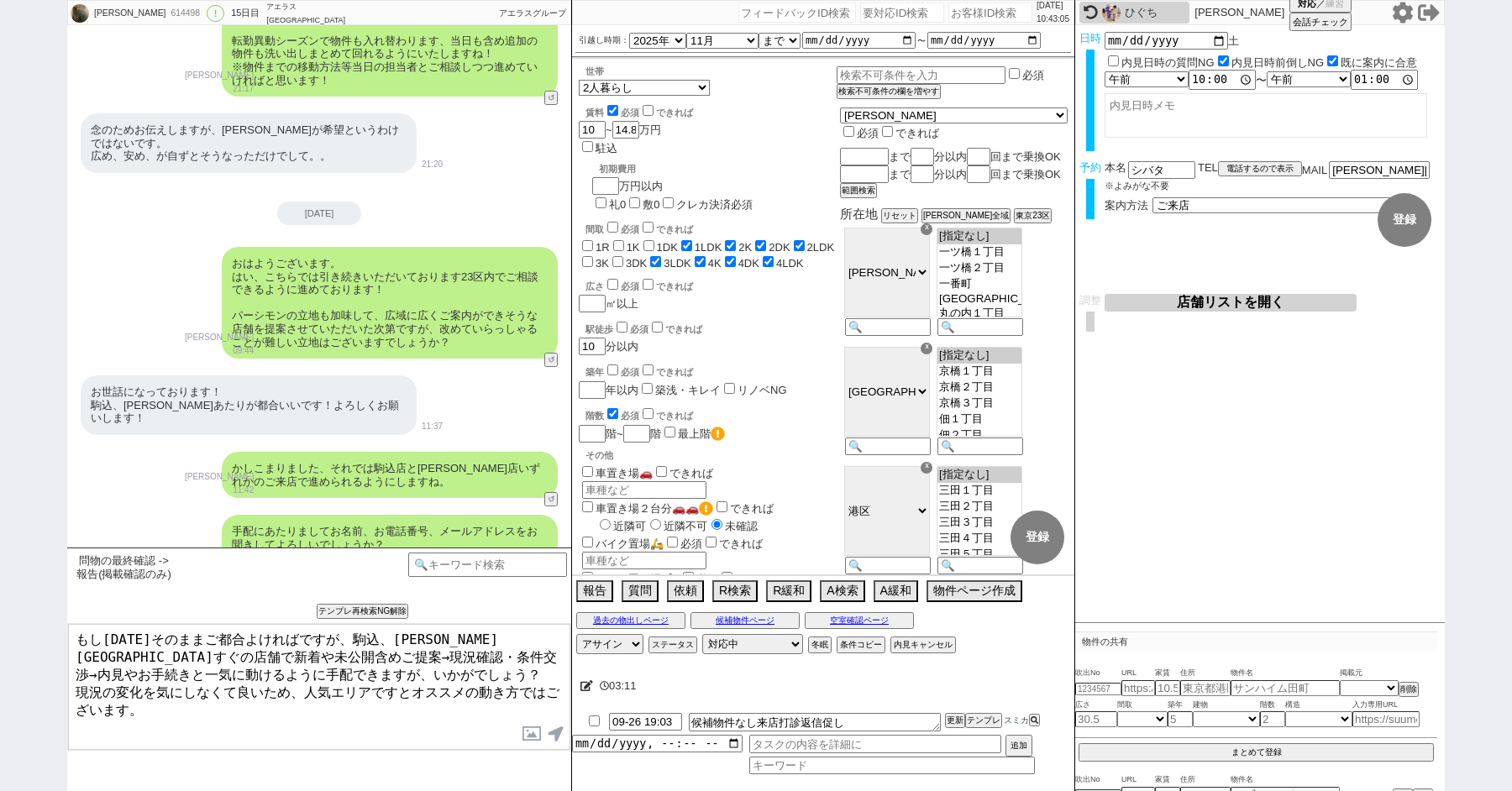
type textarea "もし明日そのままご都合よければですが、駒込、板橋駅すぐの店舗で新着や未公開含めご提案→現況確認・条件交渉→内見やお手続きと一気に動けるように手配できますが、い…"
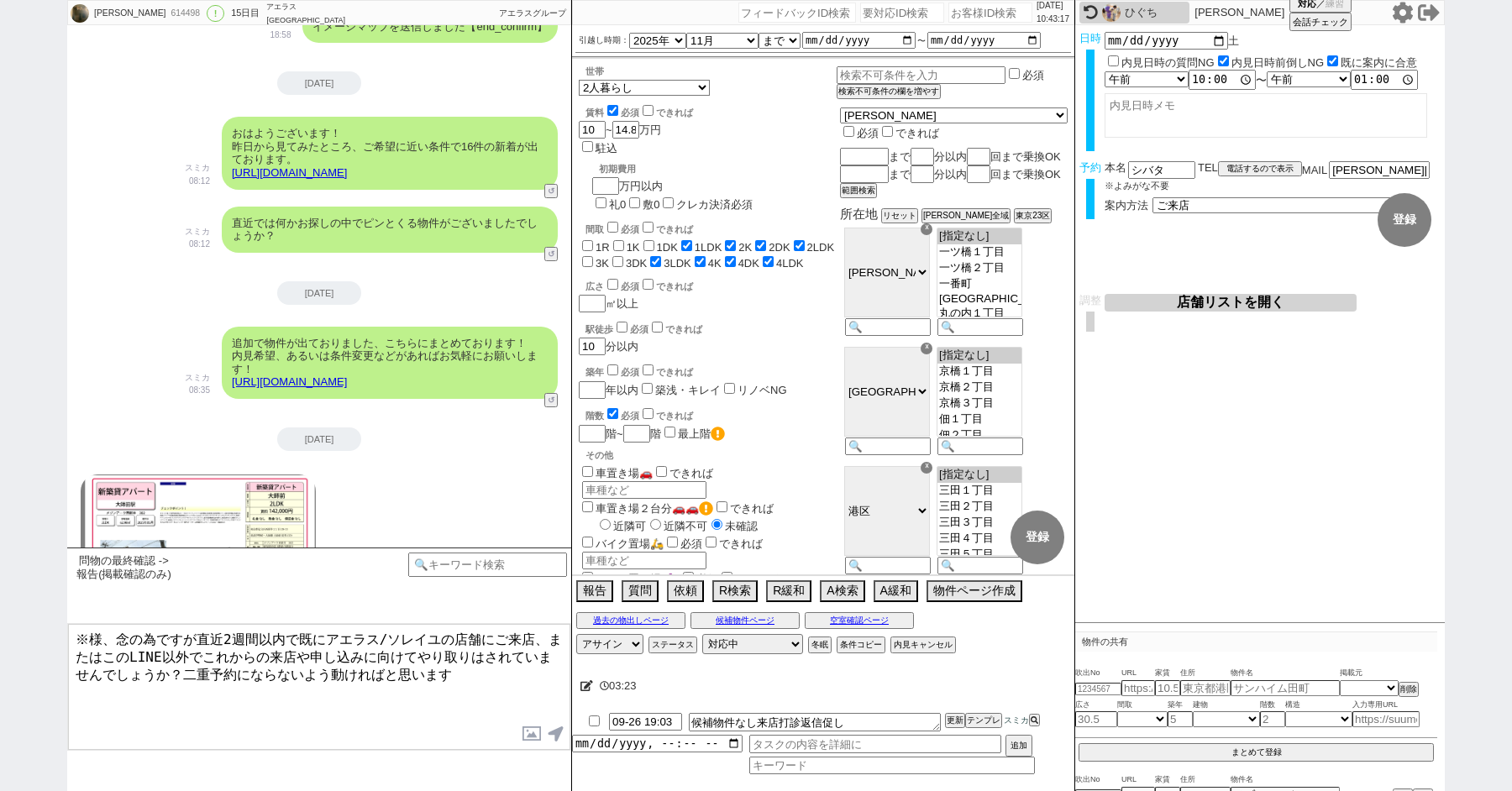
scroll to position [2847, 0]
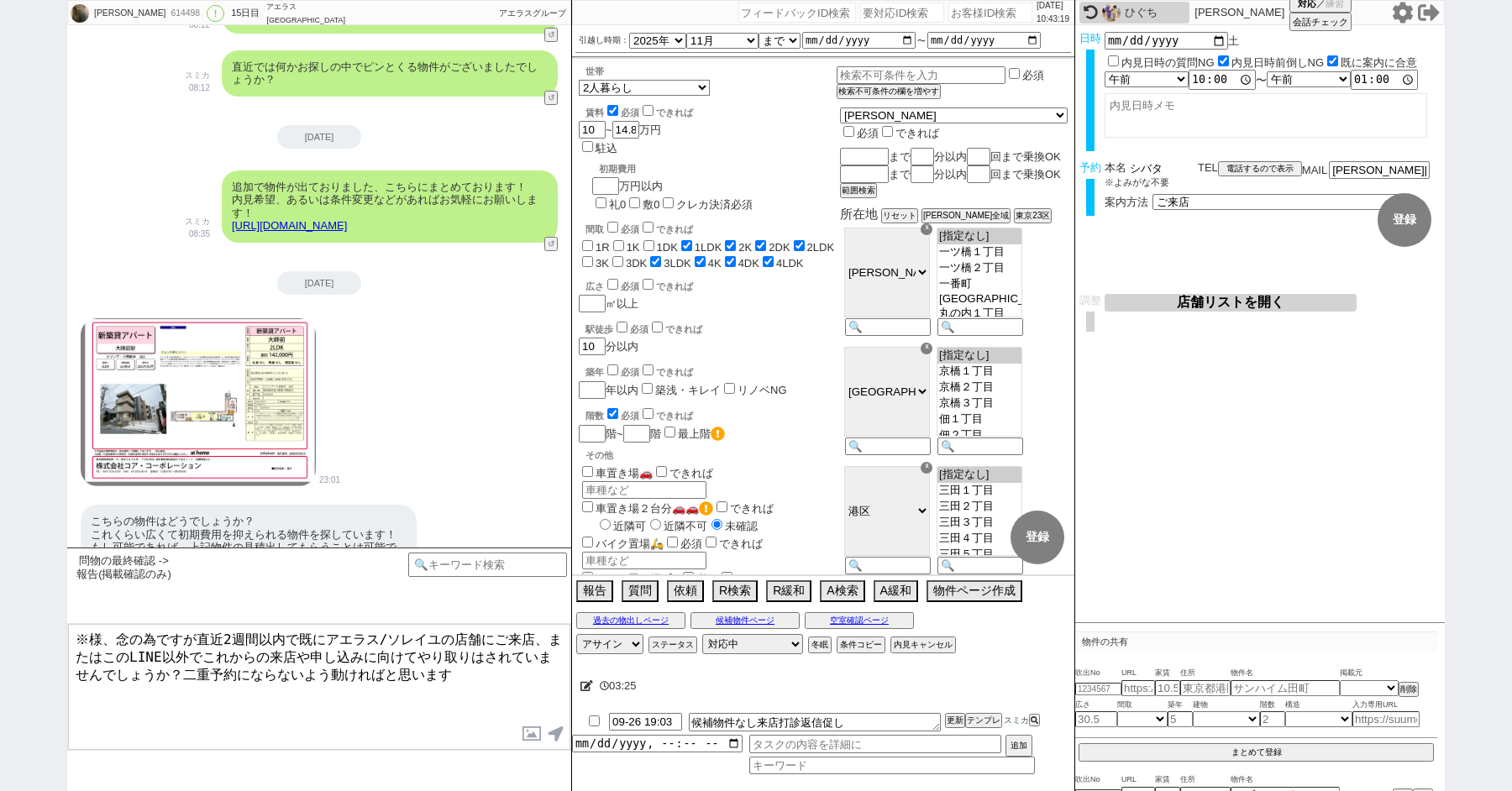
drag, startPoint x: 1171, startPoint y: 172, endPoint x: 1075, endPoint y: 165, distance: 96.3
click at [1076, 165] on div "予約 本名 シバタ ※よみがな不要 TEL 電話するので表示 電話の理由 356 初日調整での禊 357 問物漏れ回収 359 内見日が怪しいので前倒し&他社…" at bounding box center [1260, 194] width 370 height 65
click at [94, 664] on textarea "※様、念の為ですが直近2週間以内で既にアエラス/ソレイユの店舗にご来店、またはこのLINE以外でこれからの来店や申し込みに向けてやり取りはされていませんでしょ…" at bounding box center [319, 687] width 503 height 126
paste textarea "シバタ"
click at [235, 650] on textarea "※シバタ様、念の為ですが直近2週間以内で既にアエラス/ソレイユの店舗にご来店、またはこのLINE以外でこれからの来店や申し込みに向けてやり取りはされていません…" at bounding box center [319, 687] width 503 height 126
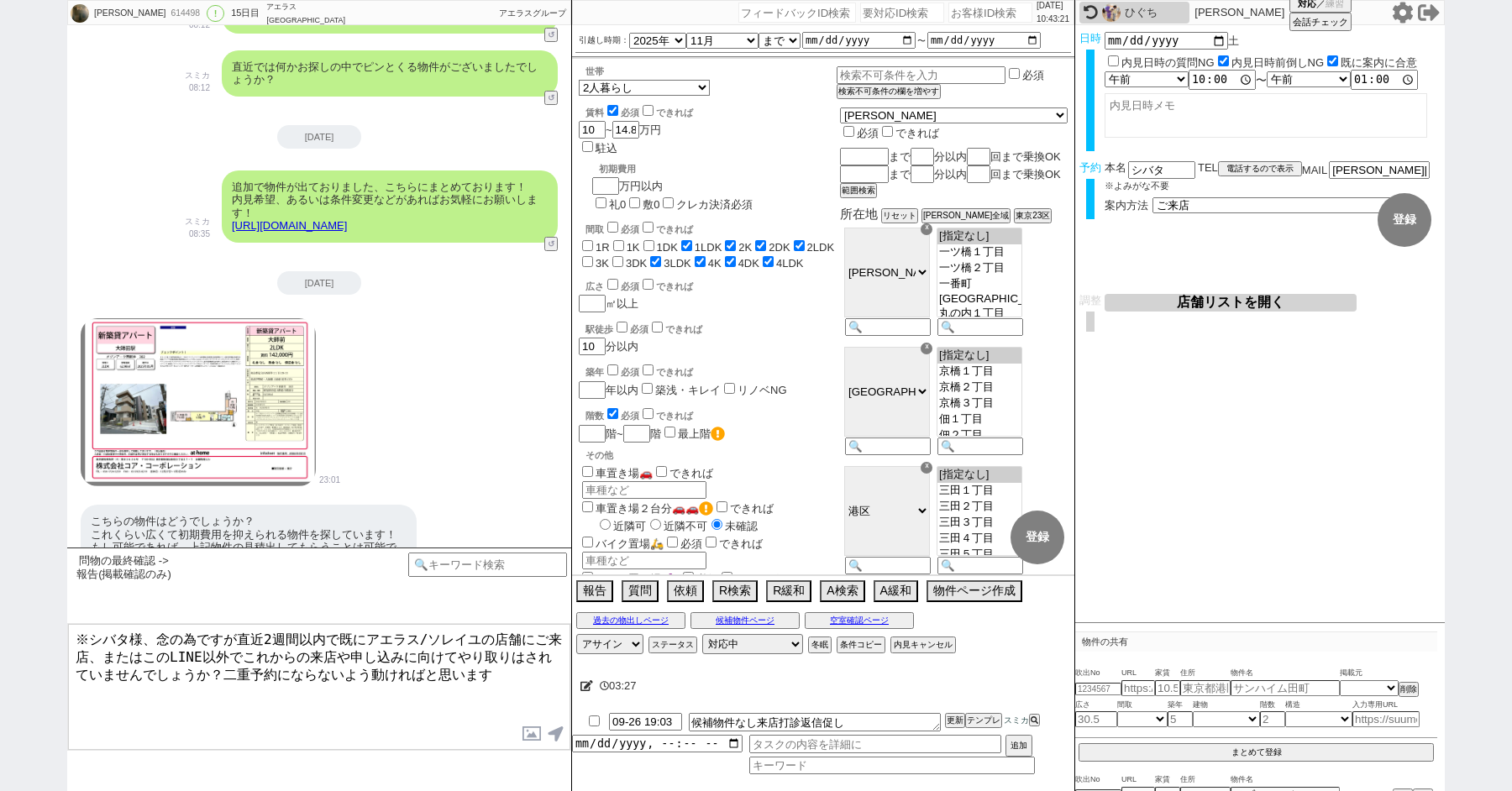
type textarea "※シバタ様、念の為ですが直近2週間以内で既にアエラス/ソレイユの店舗にご来店、またはこのLINE以外でこれからの来店や申し込みに向けてやり取りはされていません…"
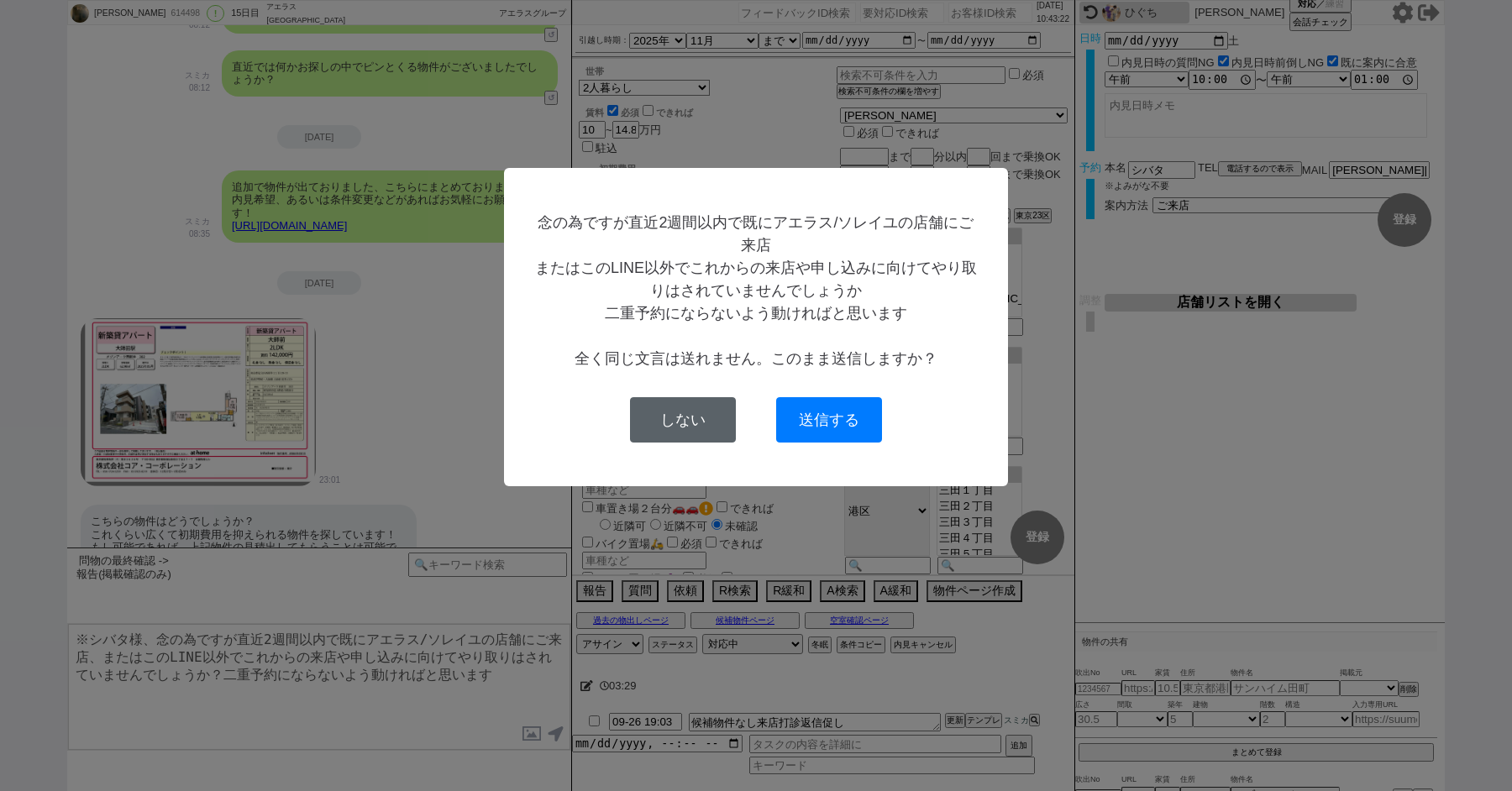
click at [688, 415] on button "しない" at bounding box center [682, 420] width 105 height 45
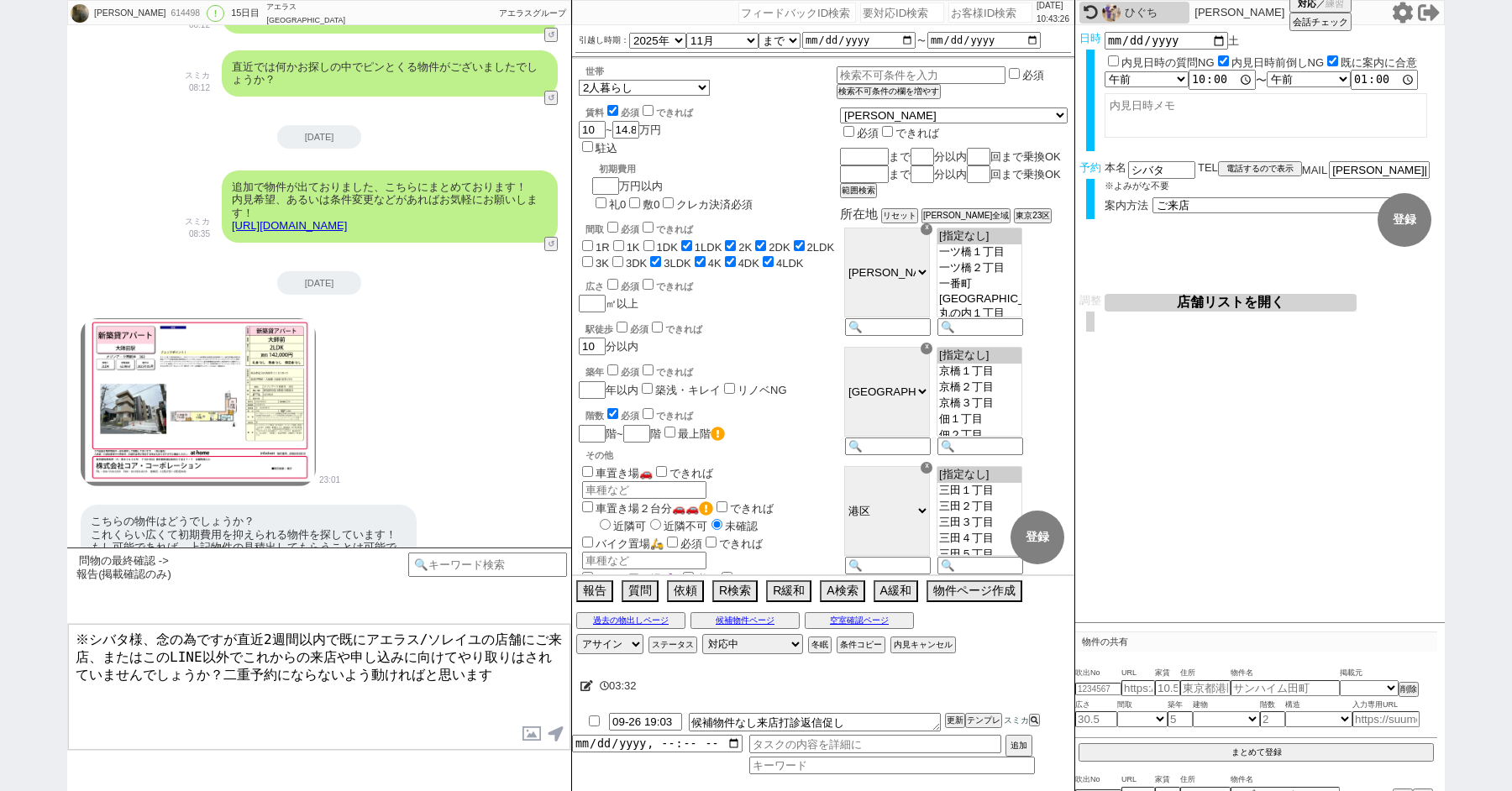
drag, startPoint x: 237, startPoint y: 636, endPoint x: 318, endPoint y: 635, distance: 81.0
click at [318, 635] on textarea "※シバタ様、念の為ですが直近2週間以内で既にアエラス/ソレイユの店舗にご来店、またはこのLINE以外でこれからの来店や申し込みに向けてやり取りはされていません…" at bounding box center [319, 687] width 503 height 126
click at [402, 343] on div "23:01" at bounding box center [318, 402] width 504 height 188
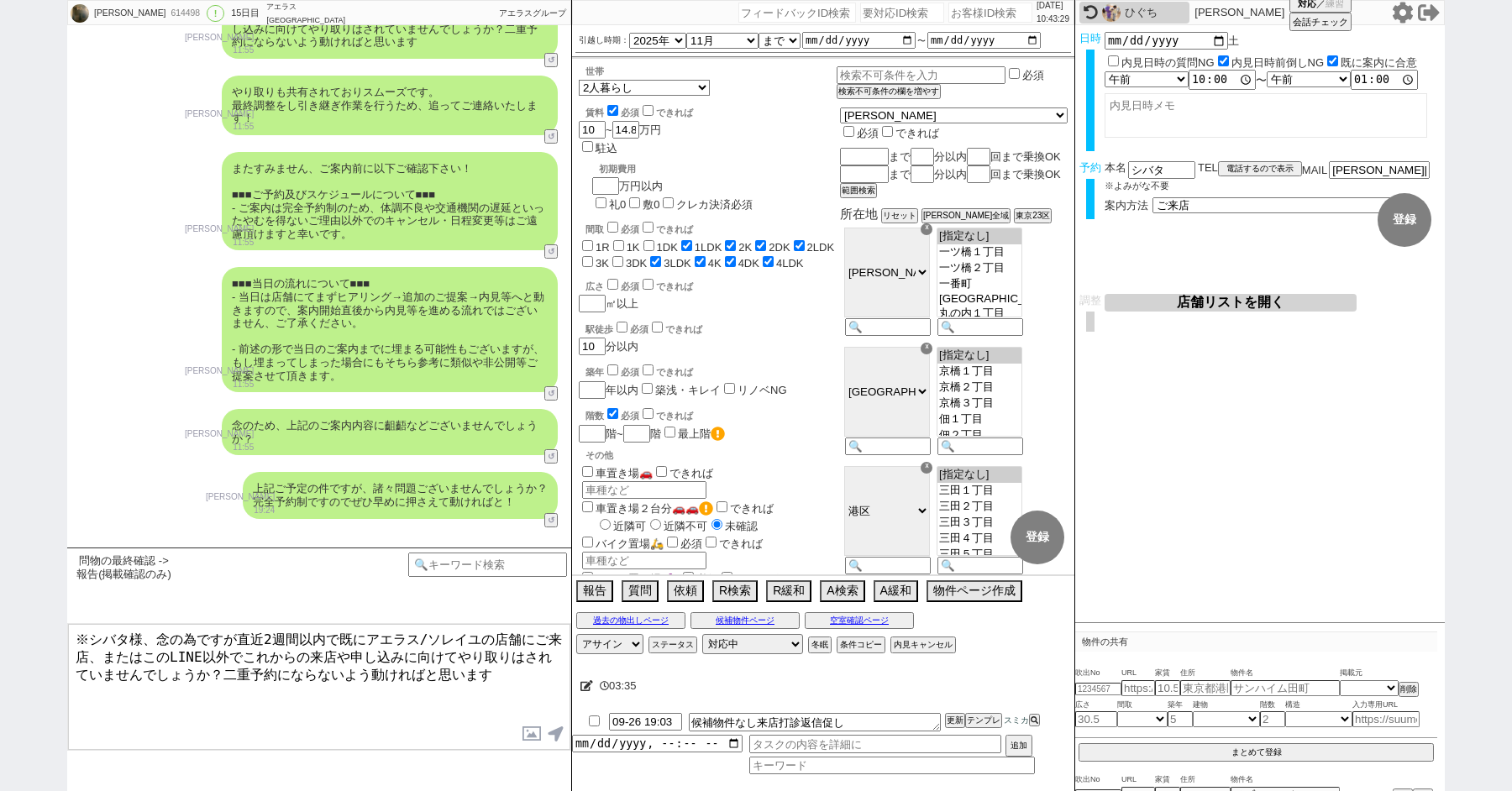
scroll to position [5959, 0]
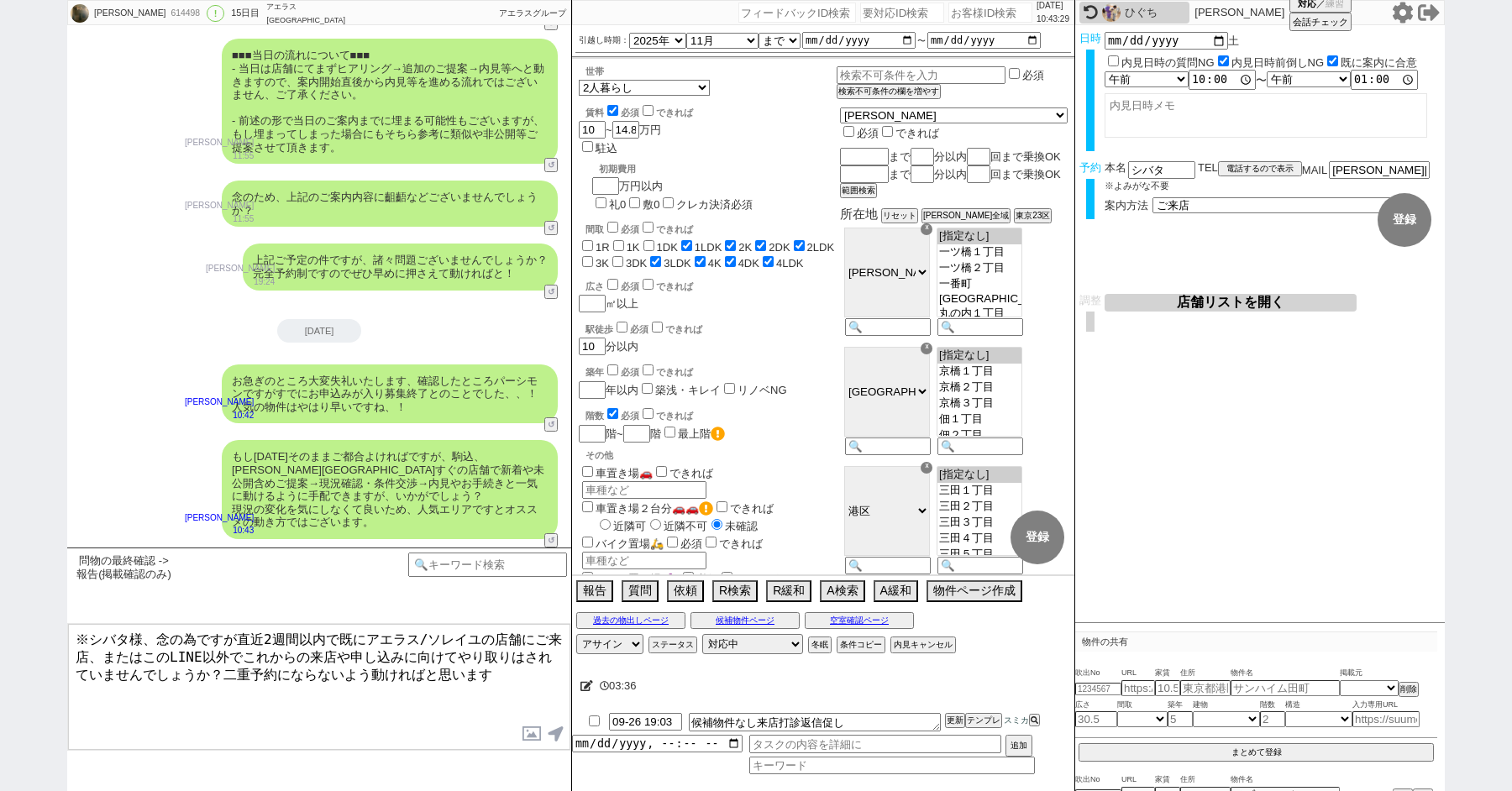
click at [338, 689] on textarea "※シバタ様、念の為ですが直近2週間以内で既にアエラス/ソレイユの店舗にご来店、またはこのLINE以外でこれからの来店や申し込みに向けてやり取りはされていません…" at bounding box center [319, 687] width 503 height 126
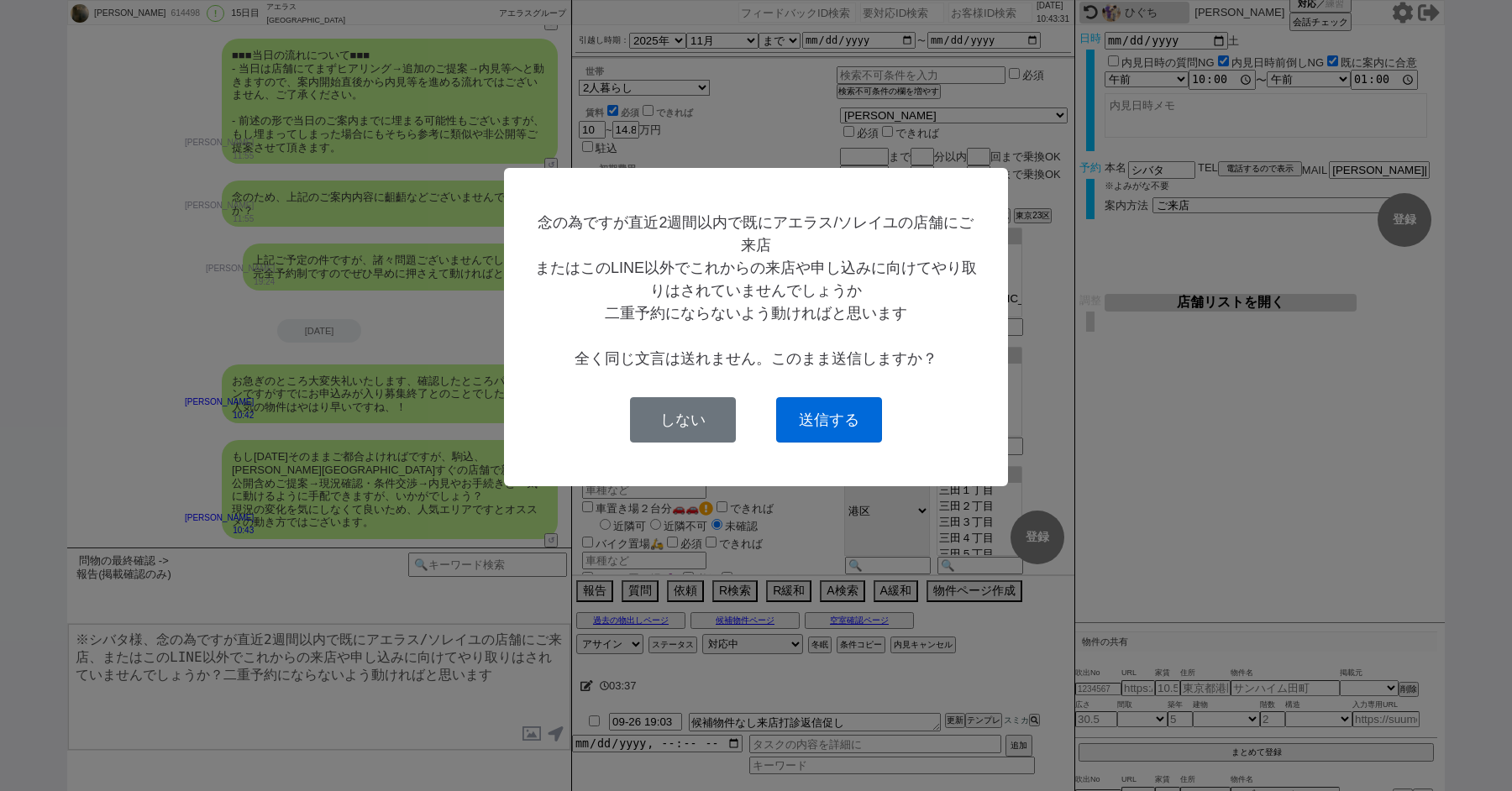
click at [798, 404] on button "送信する" at bounding box center [828, 420] width 105 height 45
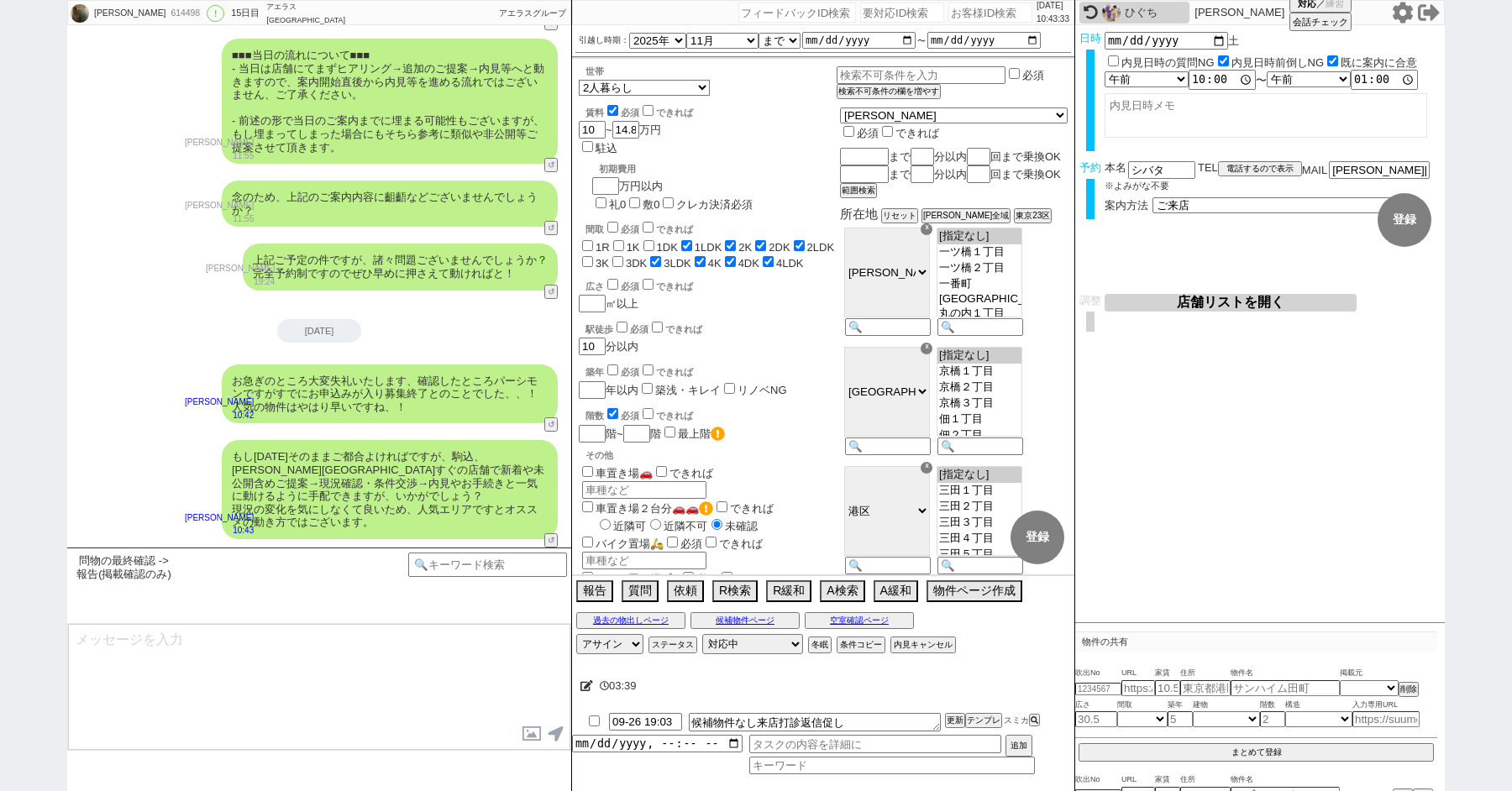
scroll to position [6047, 0]
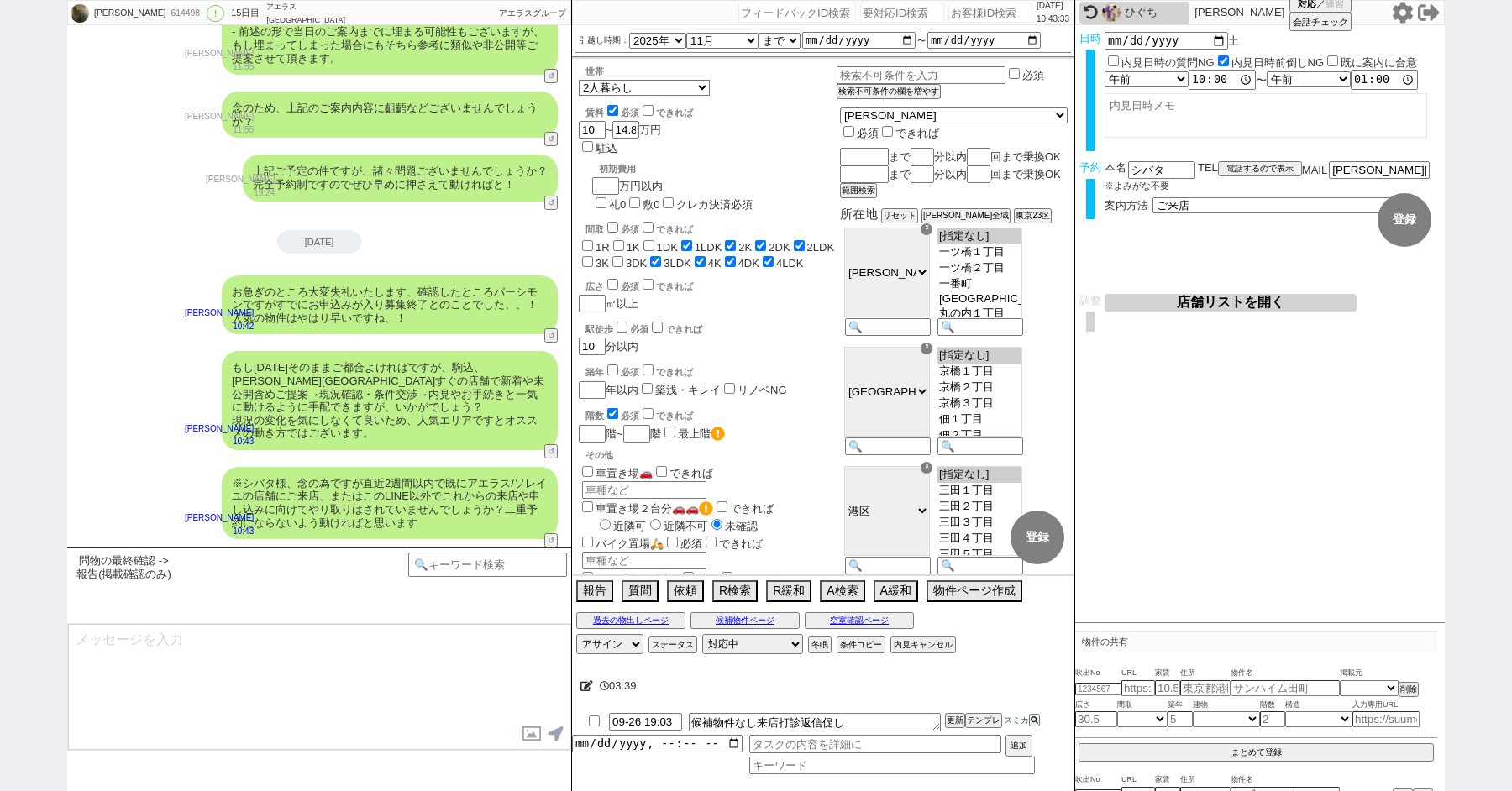
checkbox input "false"
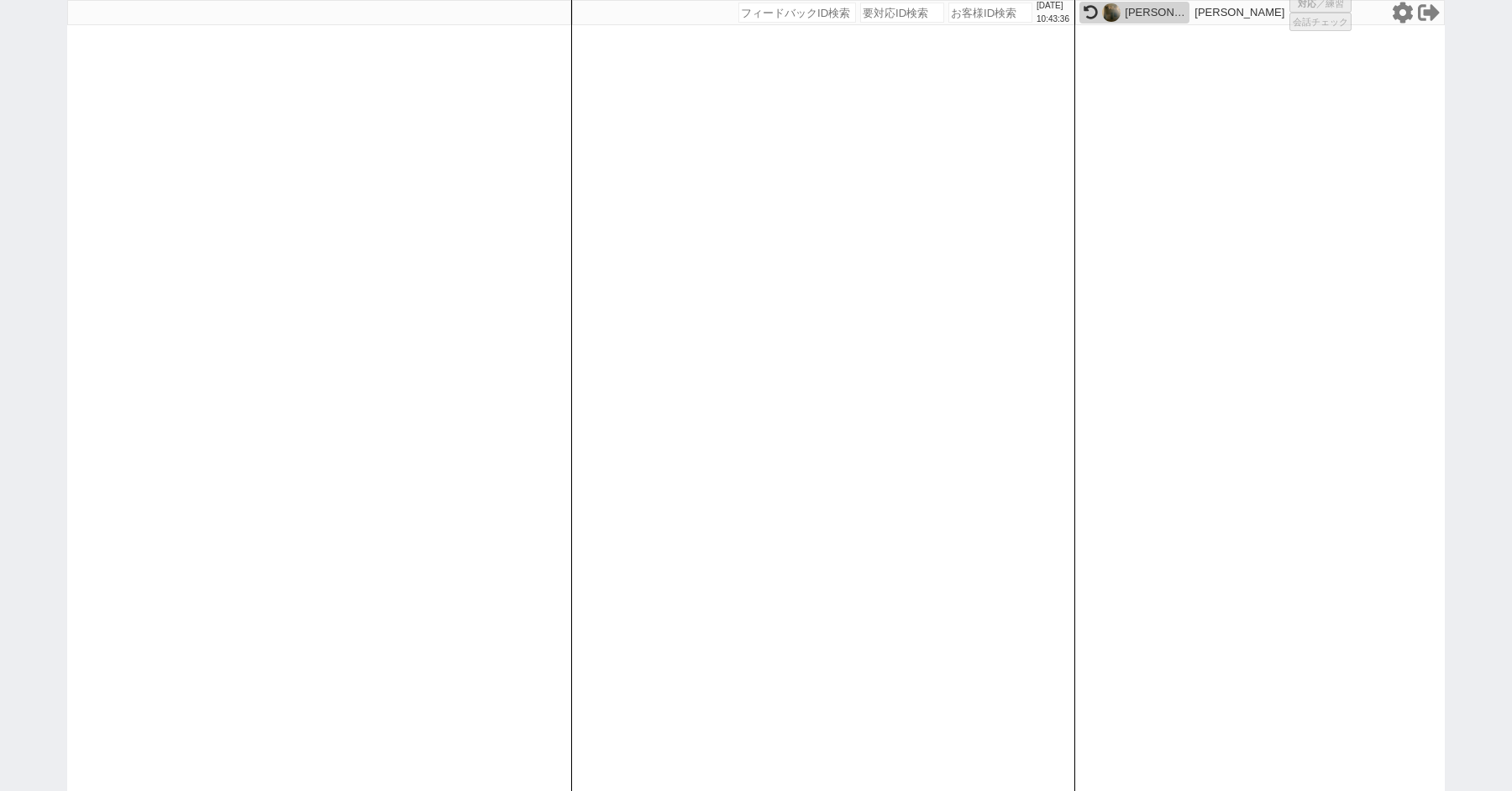
select select
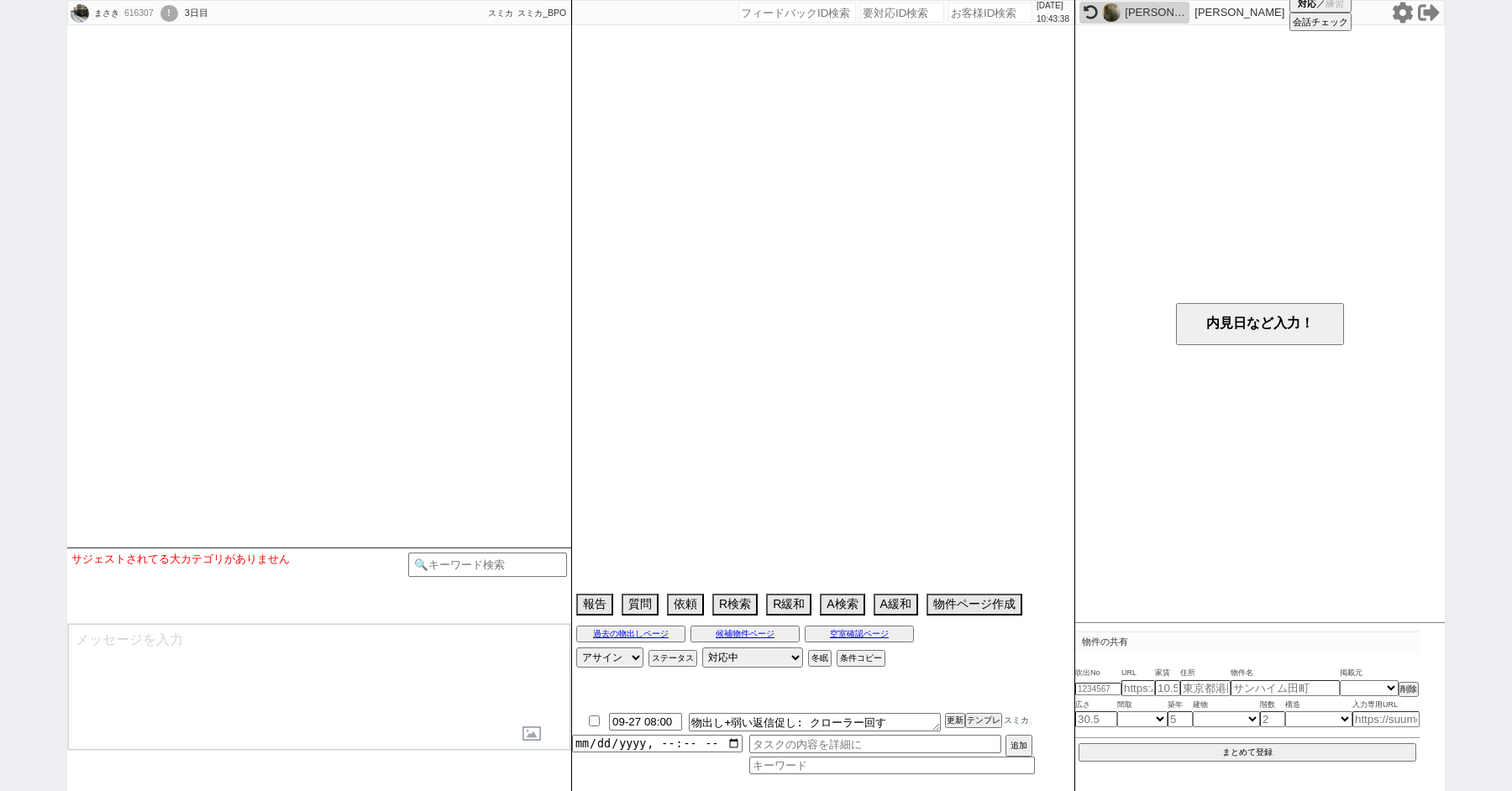
type textarea "長野の相方から物件情報送られてくる（9/24発言）"
select select
select select "15"
select select "1"
select select "64"
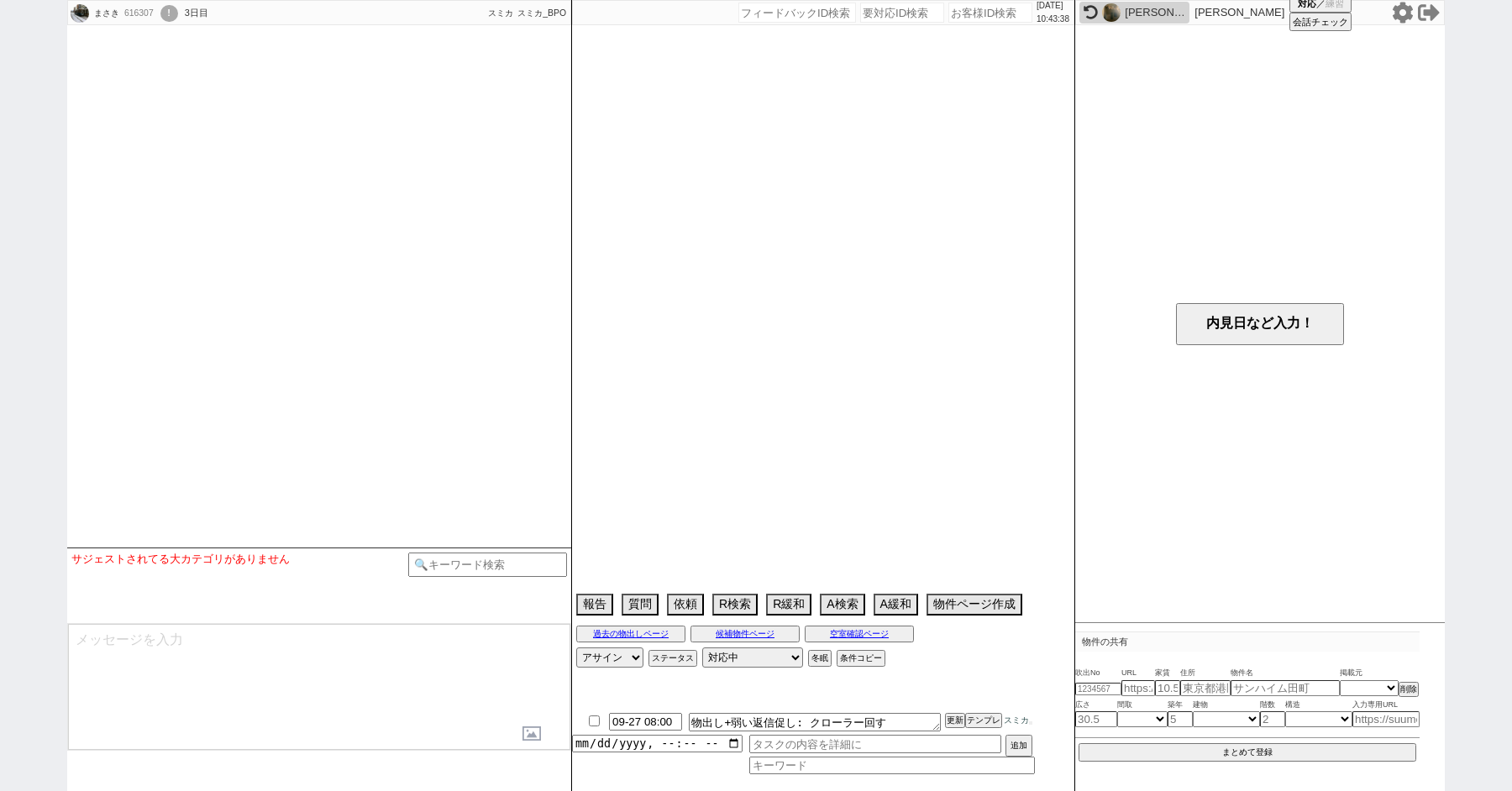
select select "1557"
select select "66"
select select "59"
select select "1459"
select select "60"
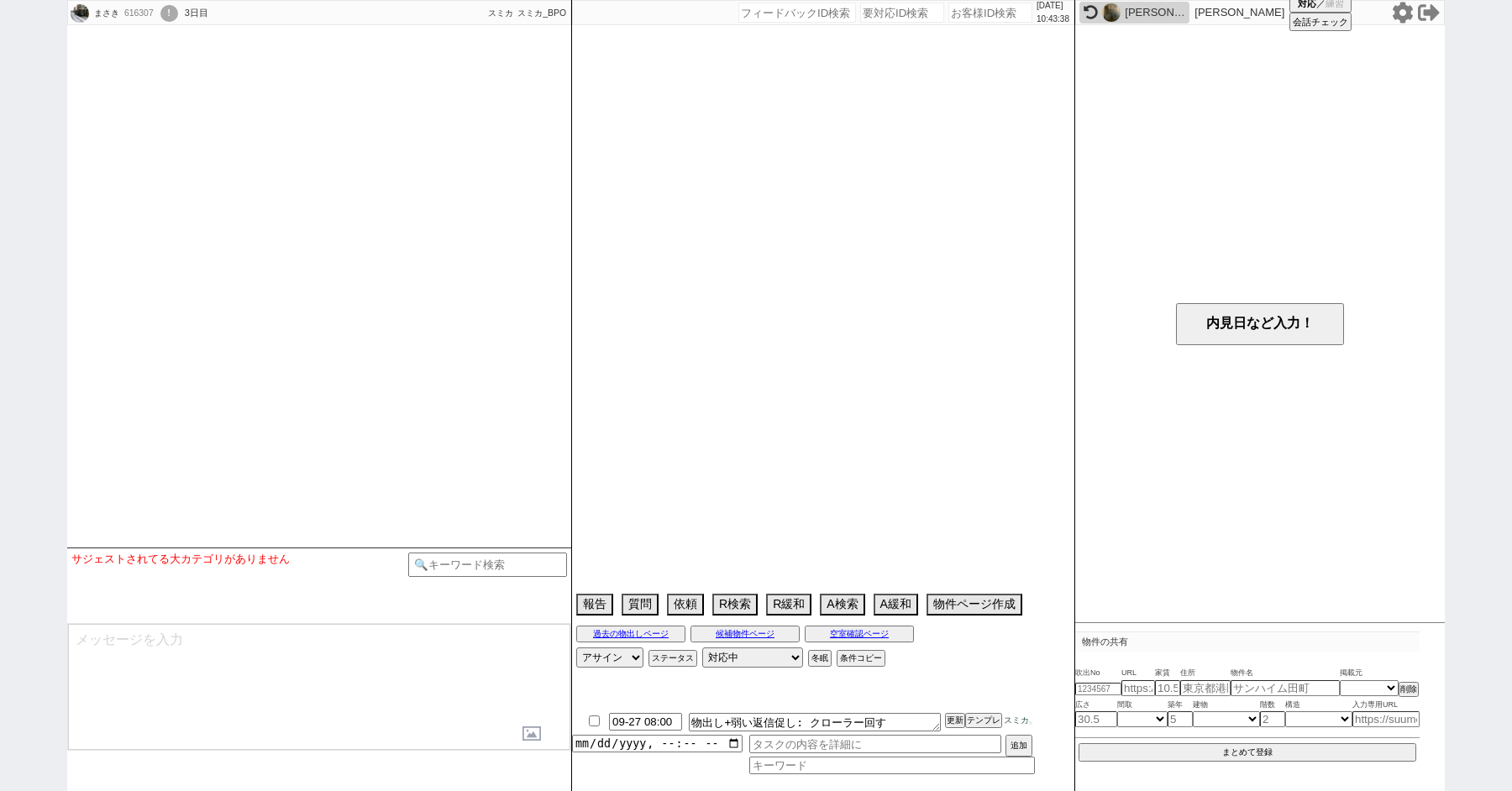
select select "65"
select select "1580"
select select "62"
select select "67"
select select "63"
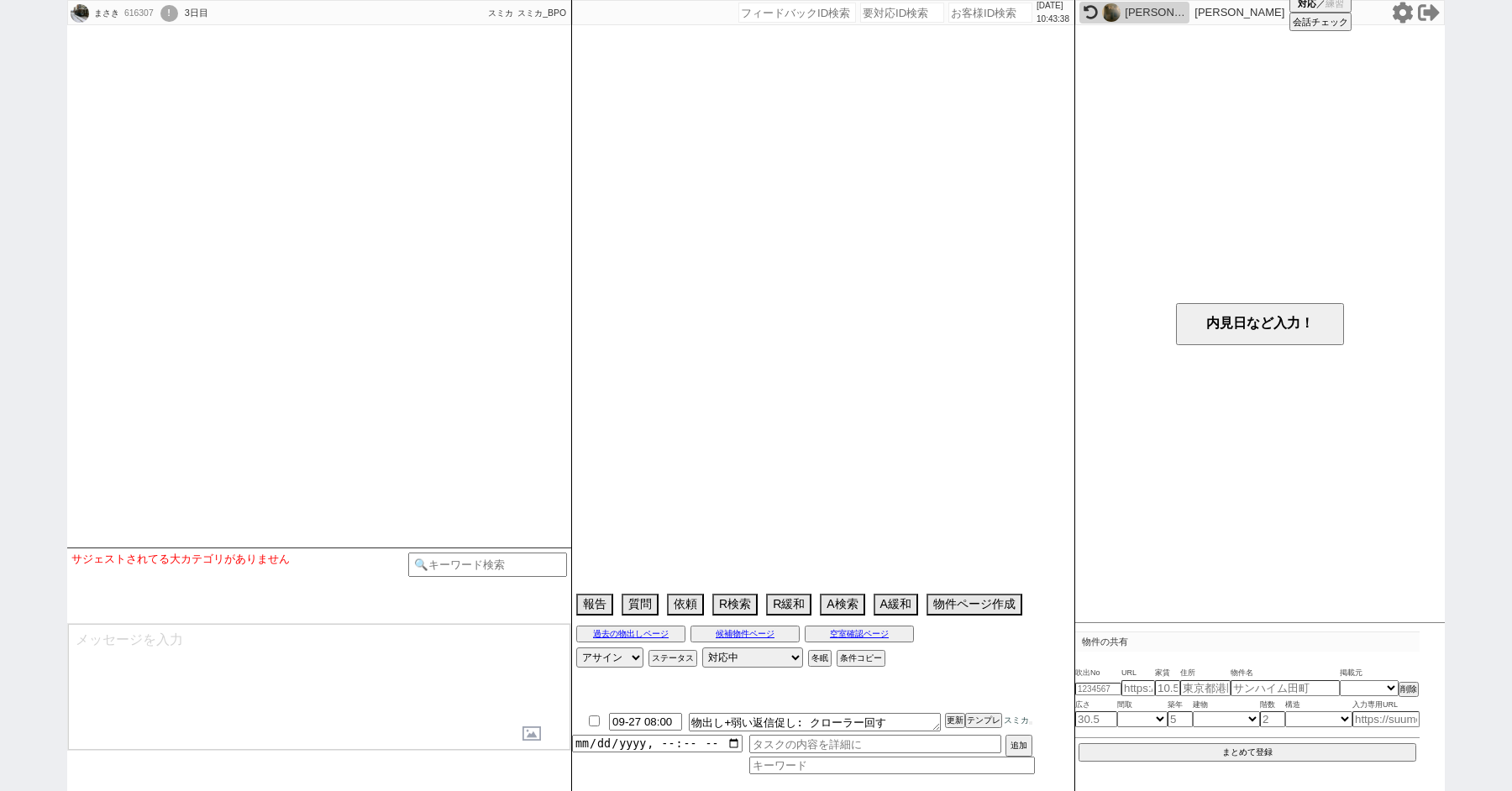
select select "68"
select select "1640"
select select "61"
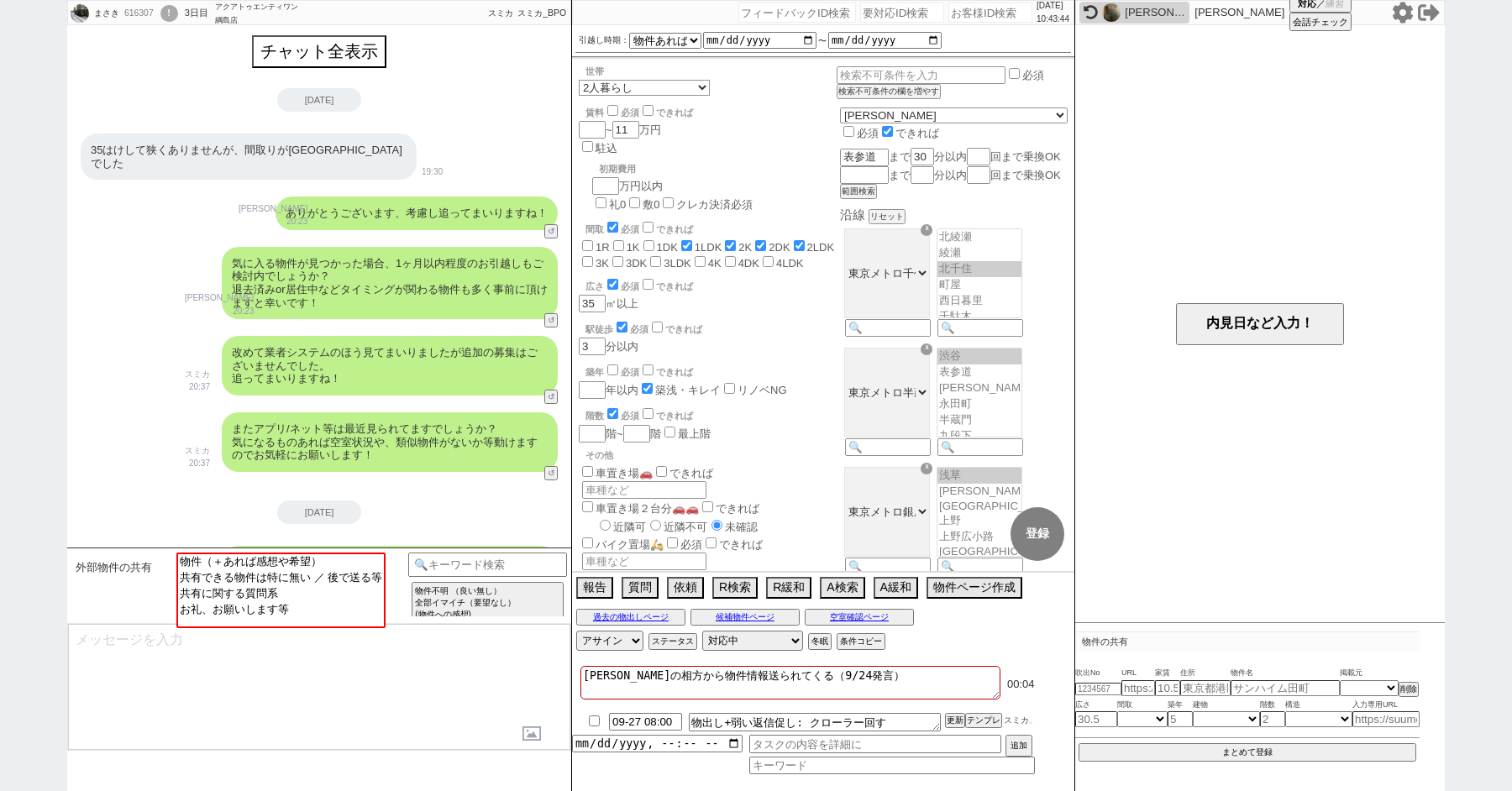
scroll to position [3, 0]
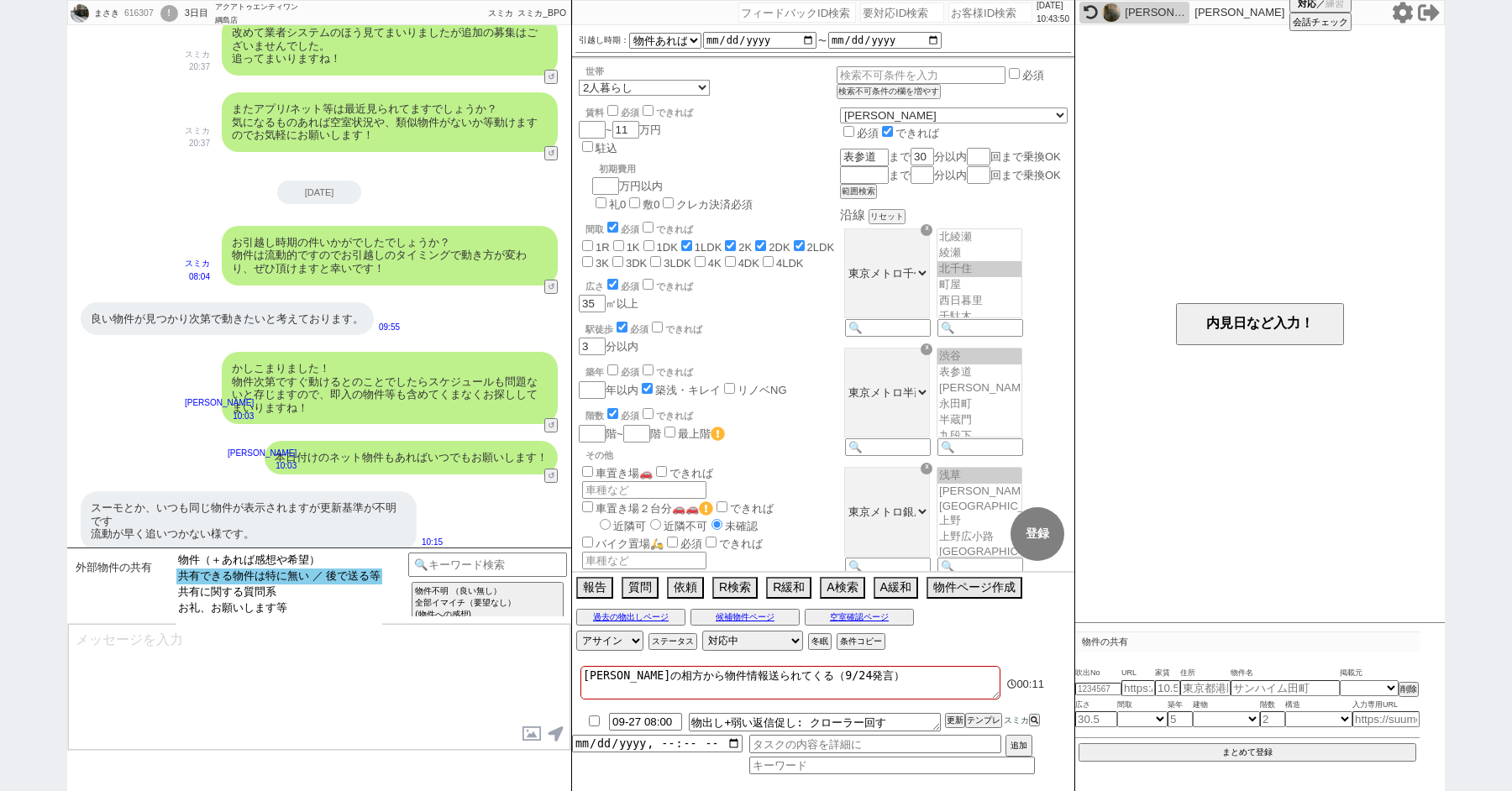
select select "共有できる物件は特に無い ／ 後で送る等"
click at [240, 583] on option "共有できる物件は特に無い ／ 後で送る等" at bounding box center [279, 576] width 206 height 16
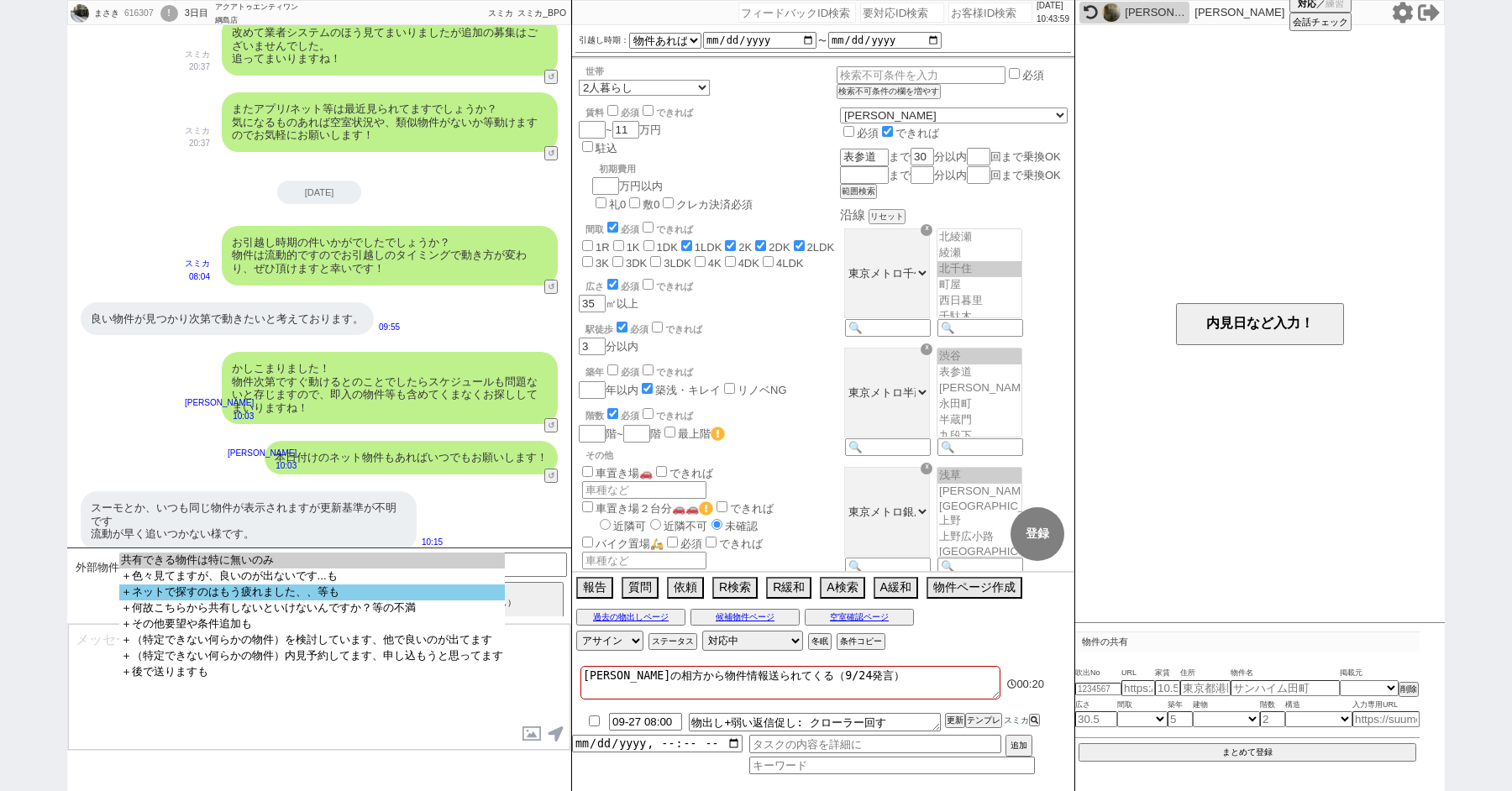
select select "＋ネットで探すのはもう疲れました、、等も"
click at [241, 600] on option "＋ネットで探すのはもう疲れました、、等も" at bounding box center [311, 592] width 385 height 16
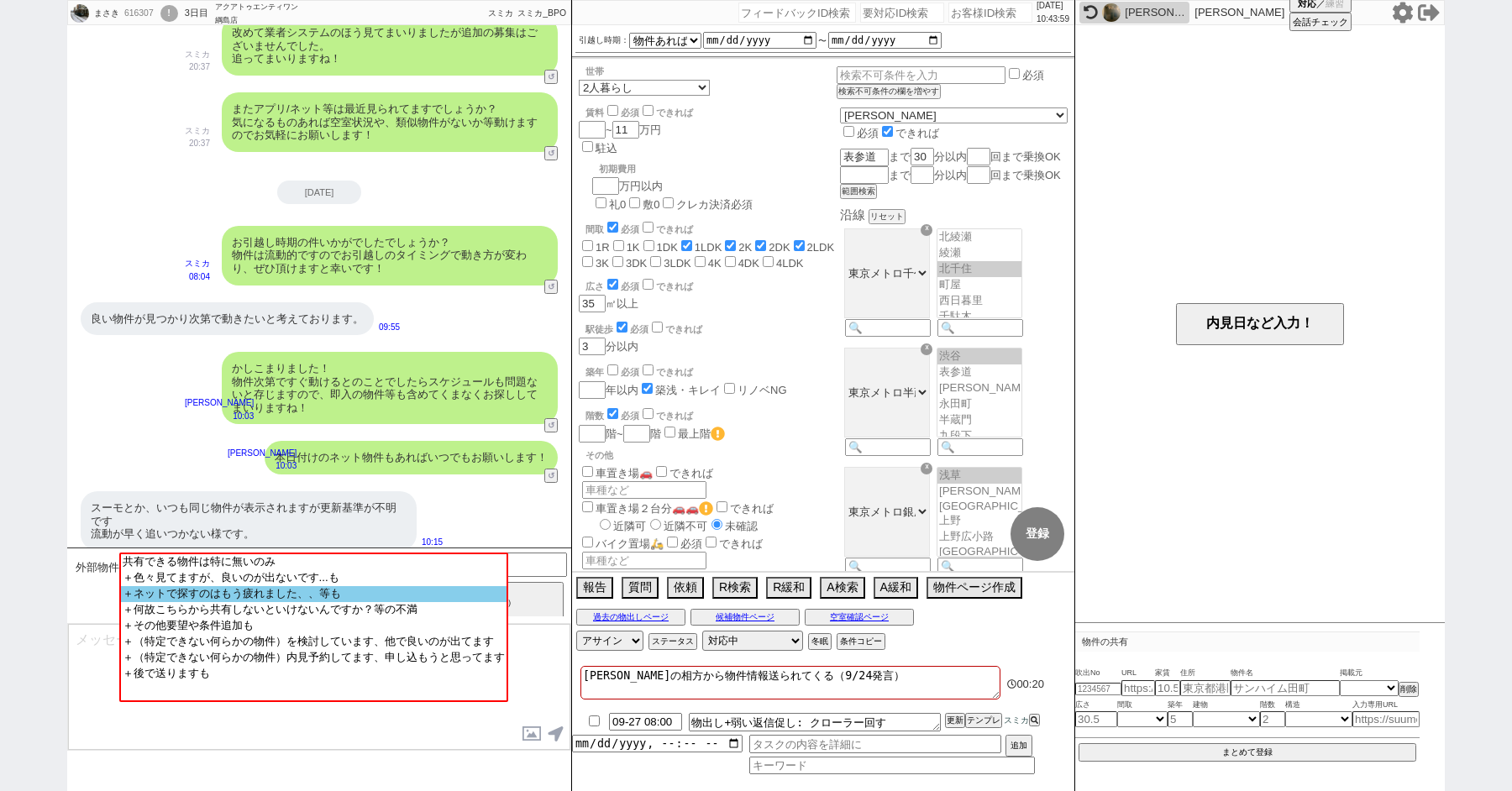
type textarea "失礼しました、！ 引き続きこちらでもご紹介等進めてまいりますが、少し期間を置いてまた見てみると、今とは違った物件の掲載も上がってるかもしれませんね。 ※相場も…"
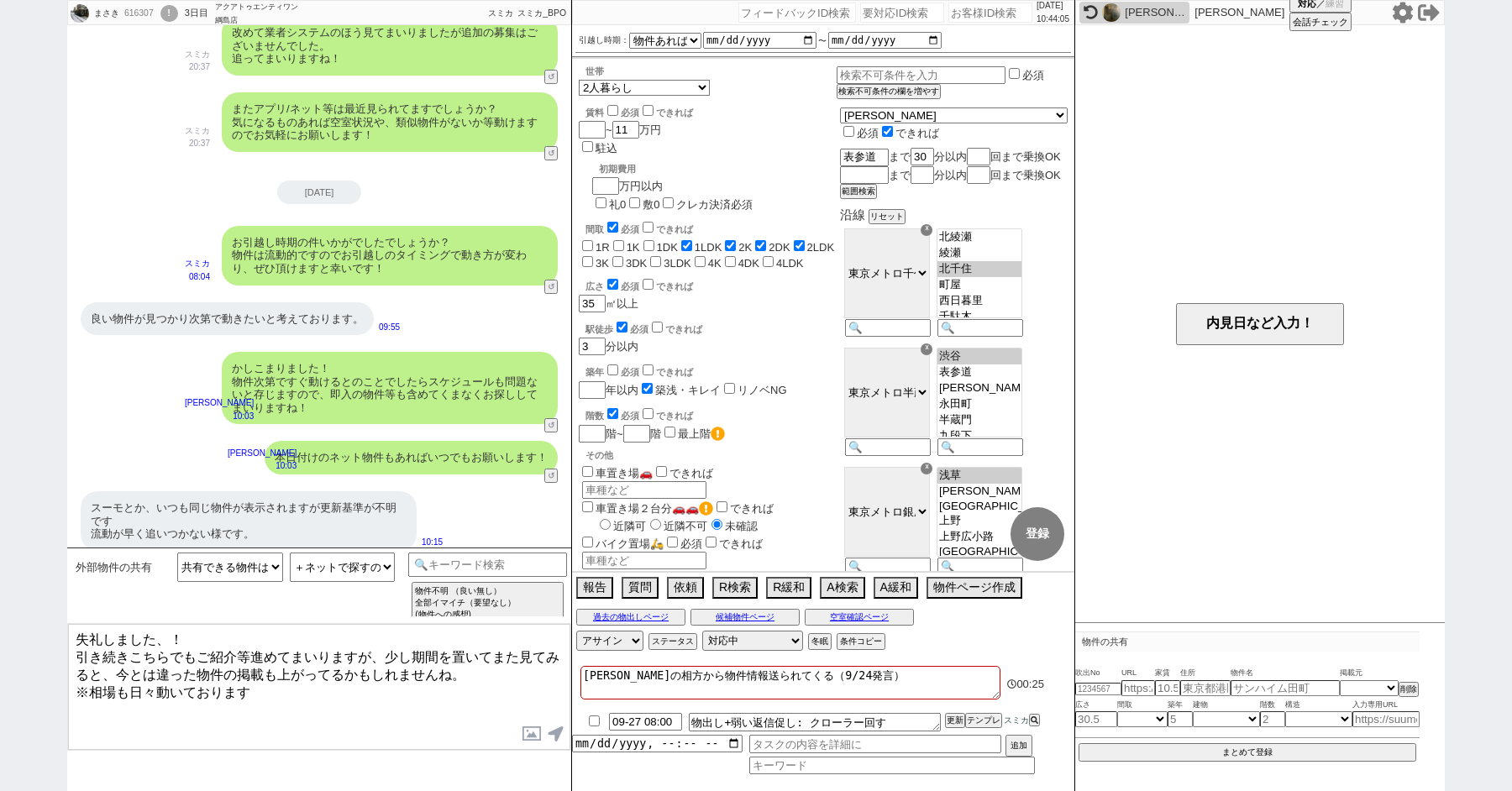
click at [264, 687] on textarea "失礼しました、！ 引き続きこちらでもご紹介等進めてまいりますが、少し期間を置いてまた見てみると、今とは違った物件の掲載も上がってるかもしれませんね。 ※相場も…" at bounding box center [319, 687] width 503 height 126
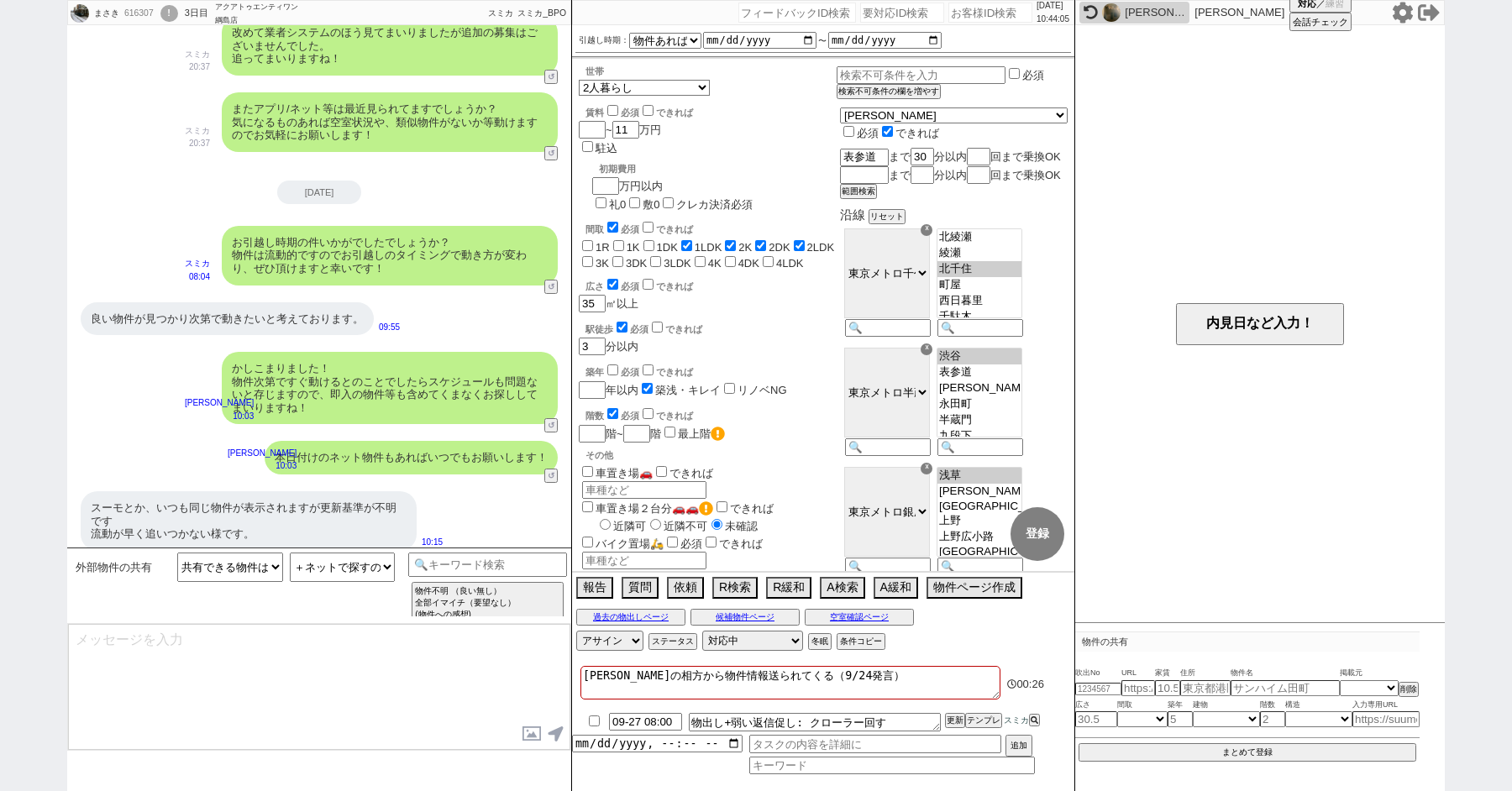
scroll to position [0, 0]
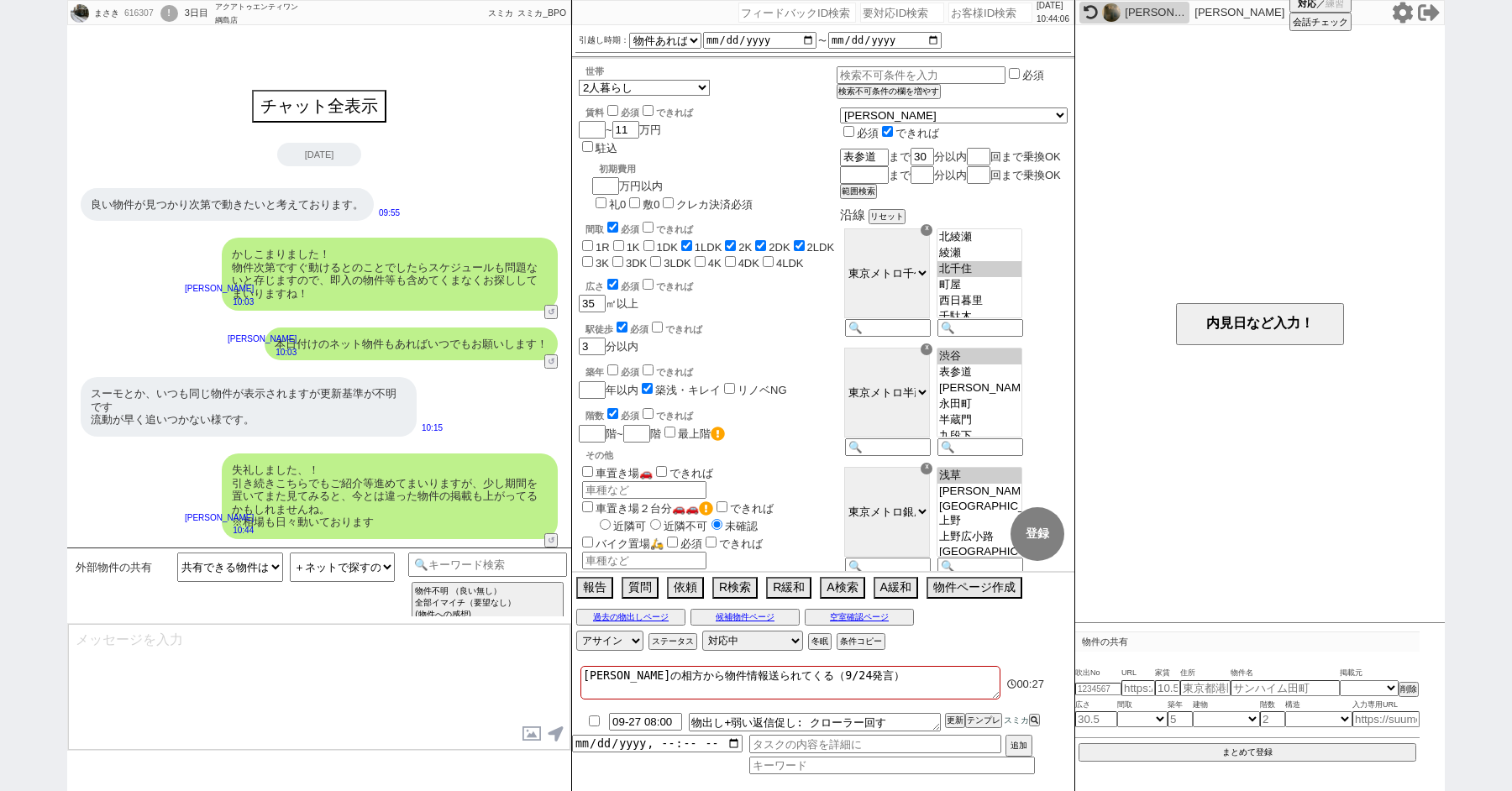
type textarea "また、稀に勘違いされてるかたもいらっしゃいますが、物件は「居住中」でも申込みを入れるタイプも多いので、居住中でもぜひ検討対象にお願いします！ ※先行契約、先行…"
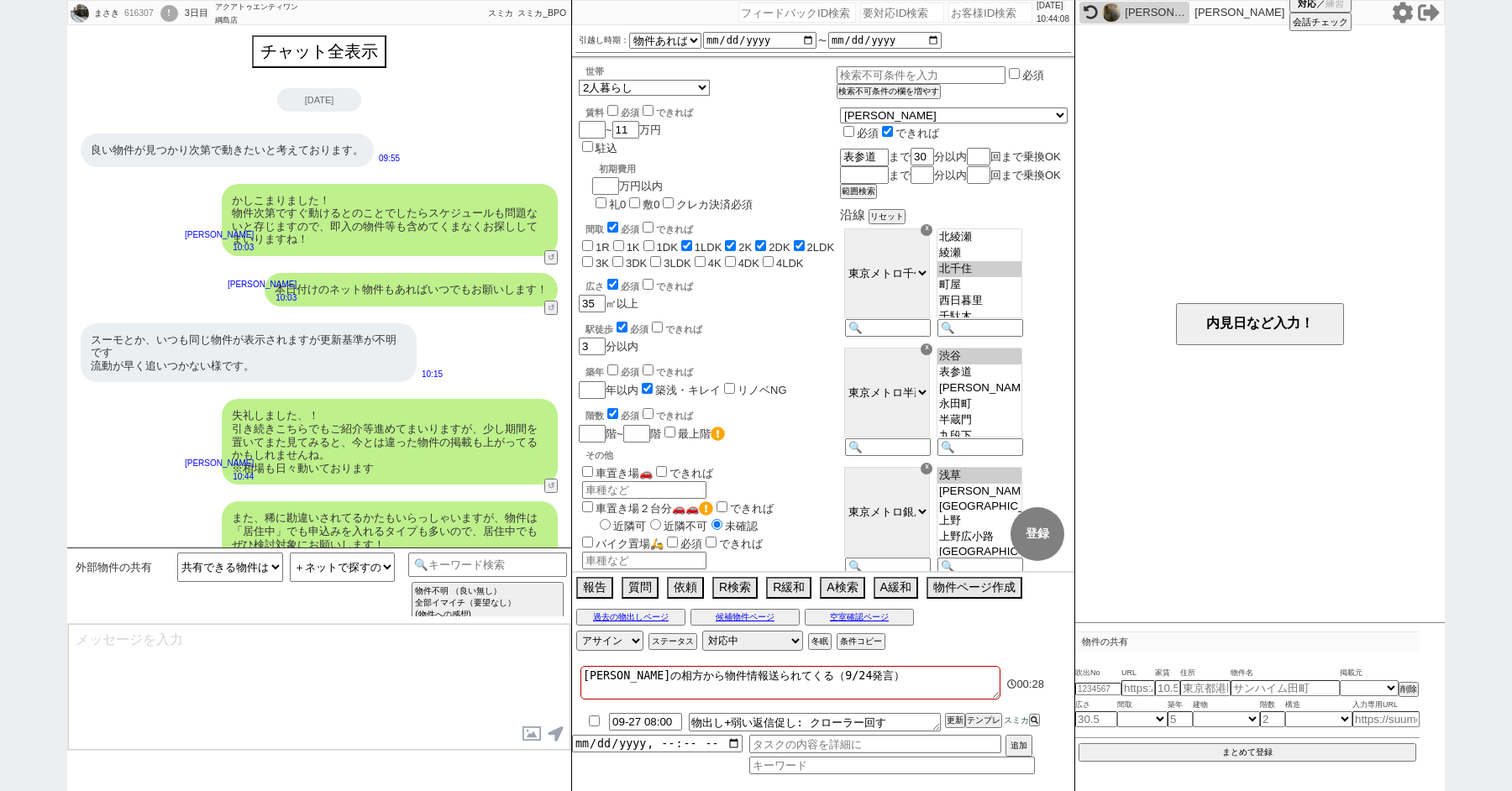
scroll to position [36, 0]
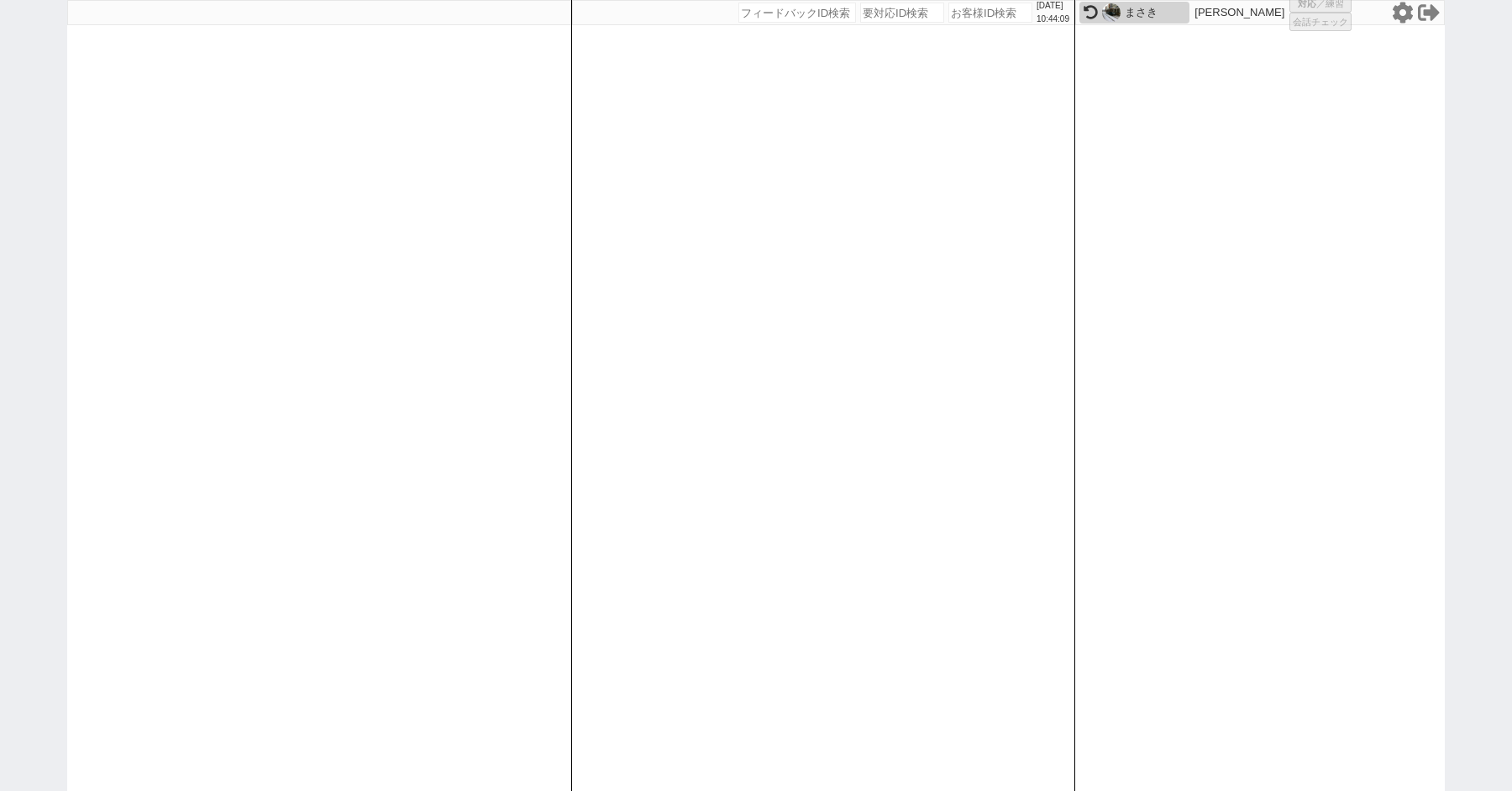
select select
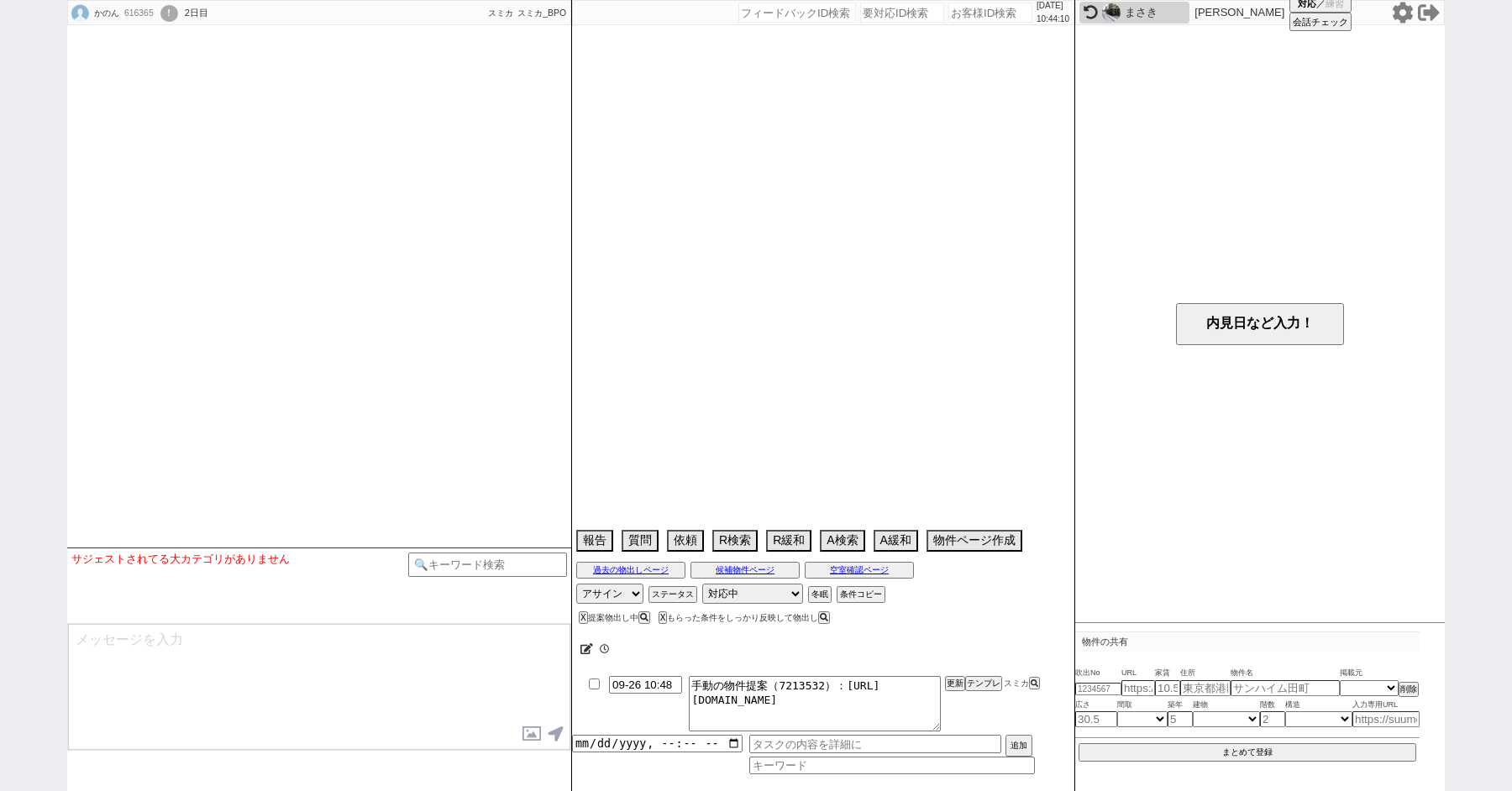
select select
select select "15"
select select "0"
select select "52"
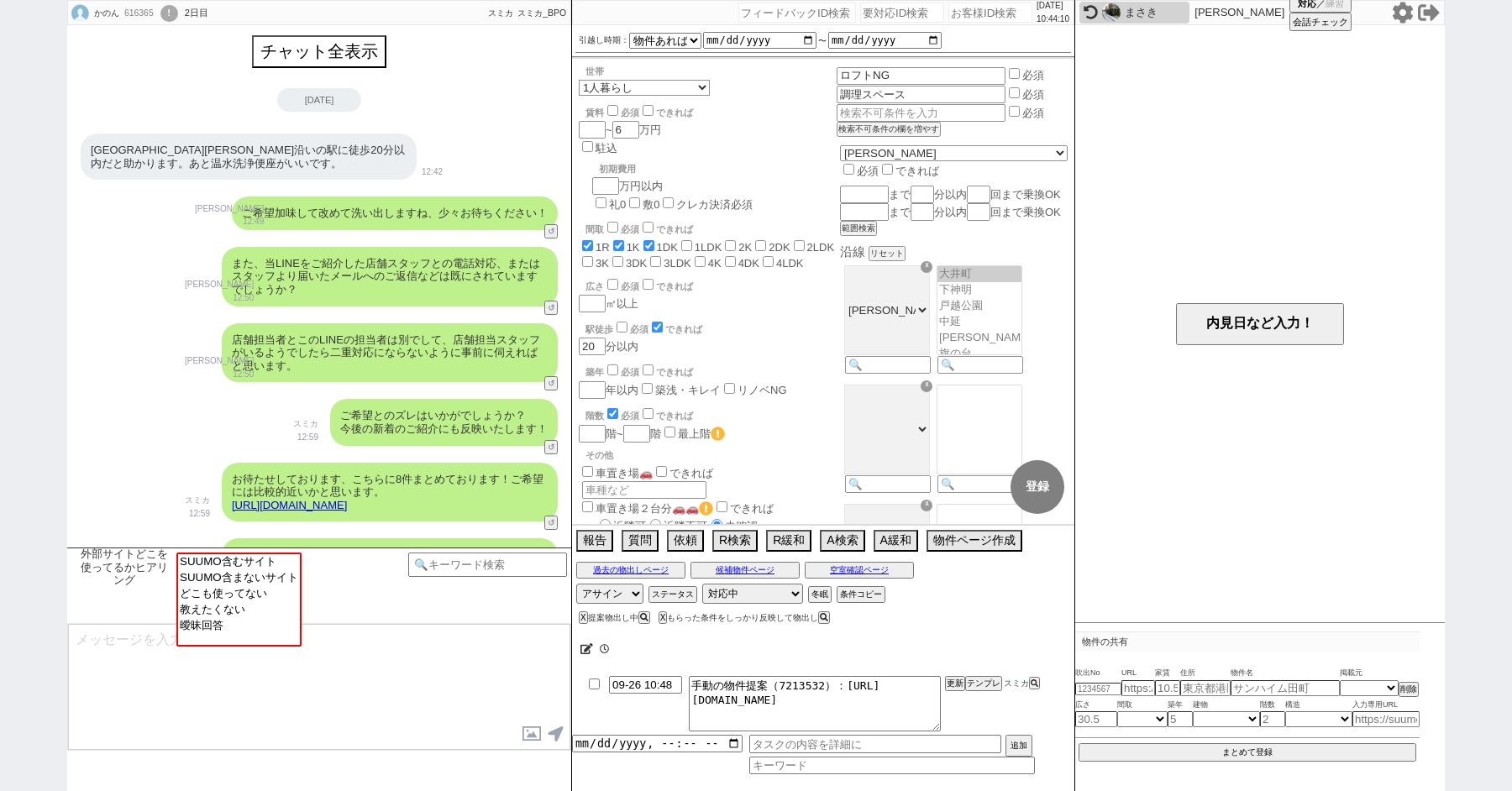
scroll to position [880, 0]
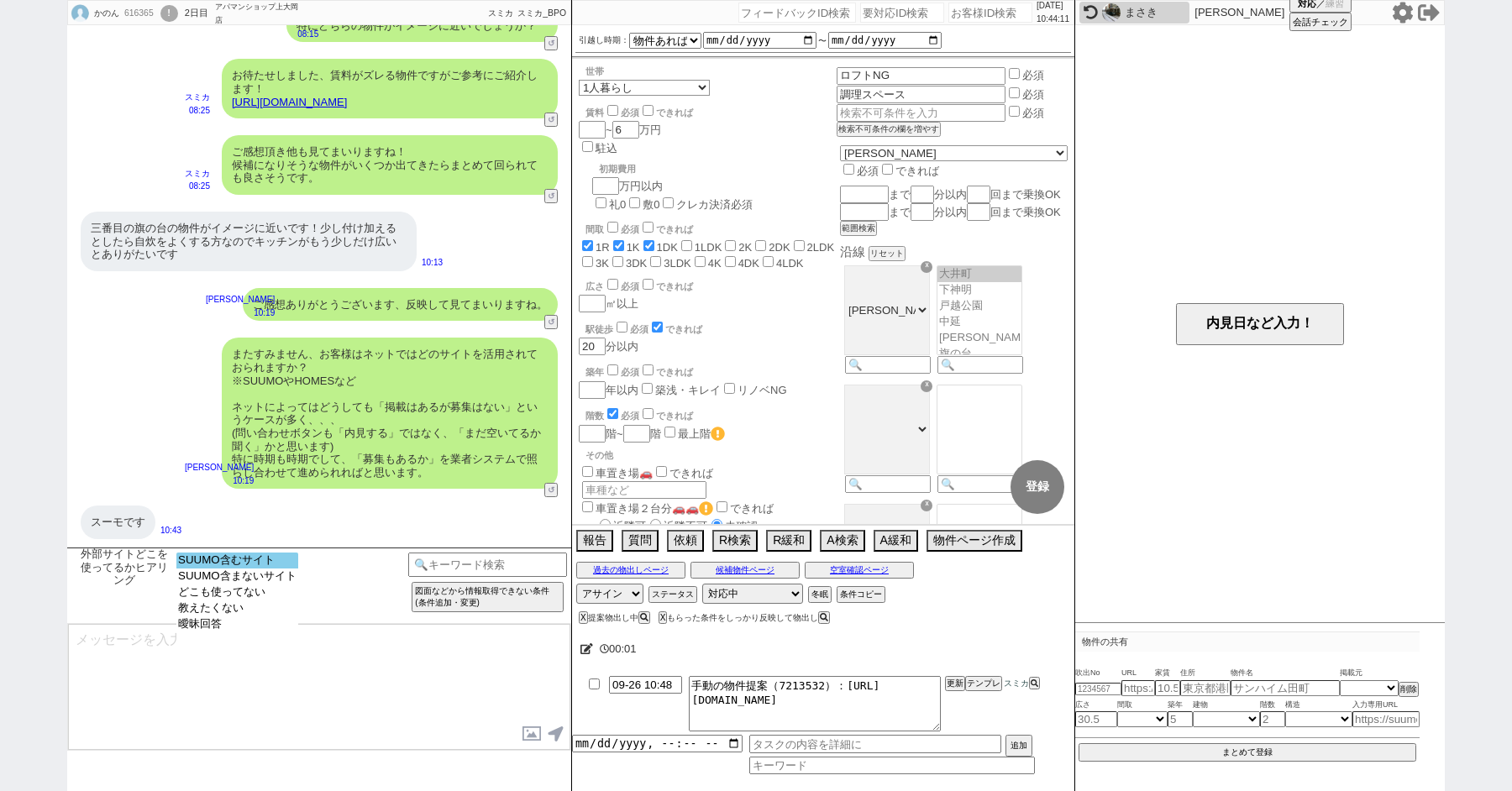
select select "SUUMO含むサイト"
click at [225, 557] on option "SUUMO含むサイト" at bounding box center [238, 560] width 122 height 16
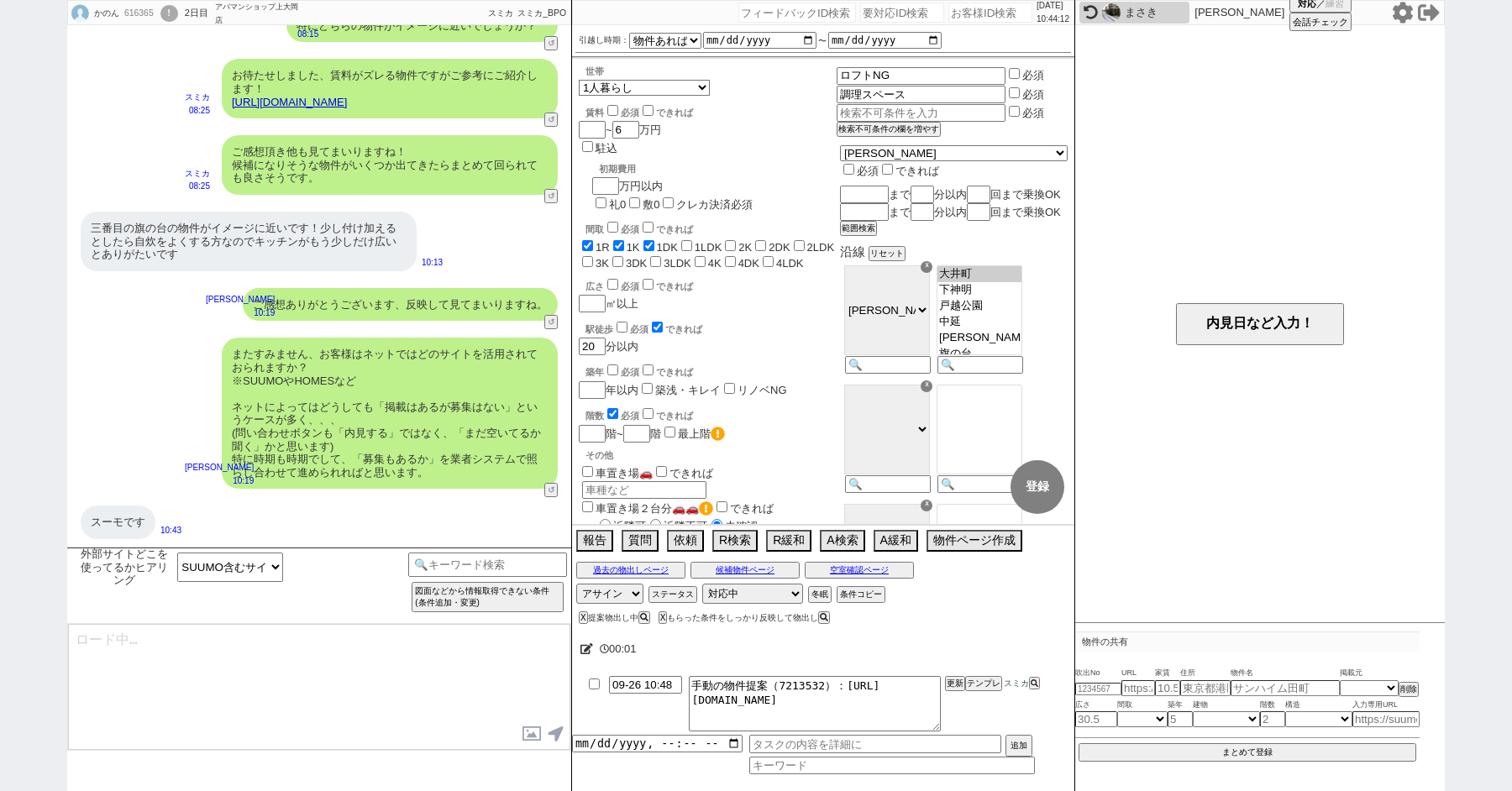
type textarea "ご確認ありがとうございます！ やはりスーモさんが掲載量ですとNo1なのは間違いないかと思います！ 一方で、数が多い分、更新が追いついておらず埋まってる物件も多…"
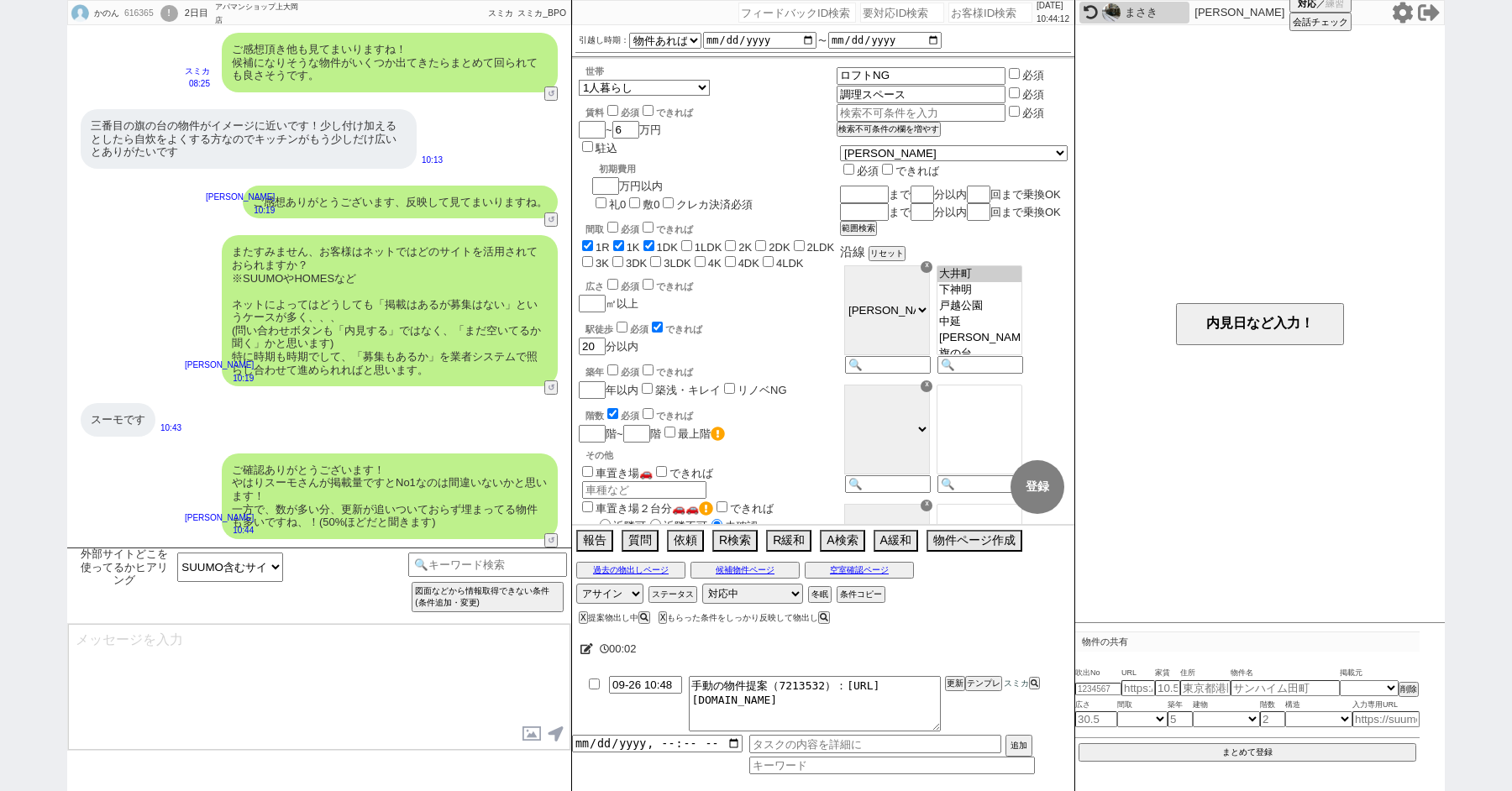
scroll to position [304, 0]
type input "09-26 10:49"
type textarea "こちらのお探しの参考にするため、また空室状況を確認するため等で、今後も「外部サイトで物件見つけられましたか？」と定期的にヒアリングさせて頂いてもよろしいでしょ…"
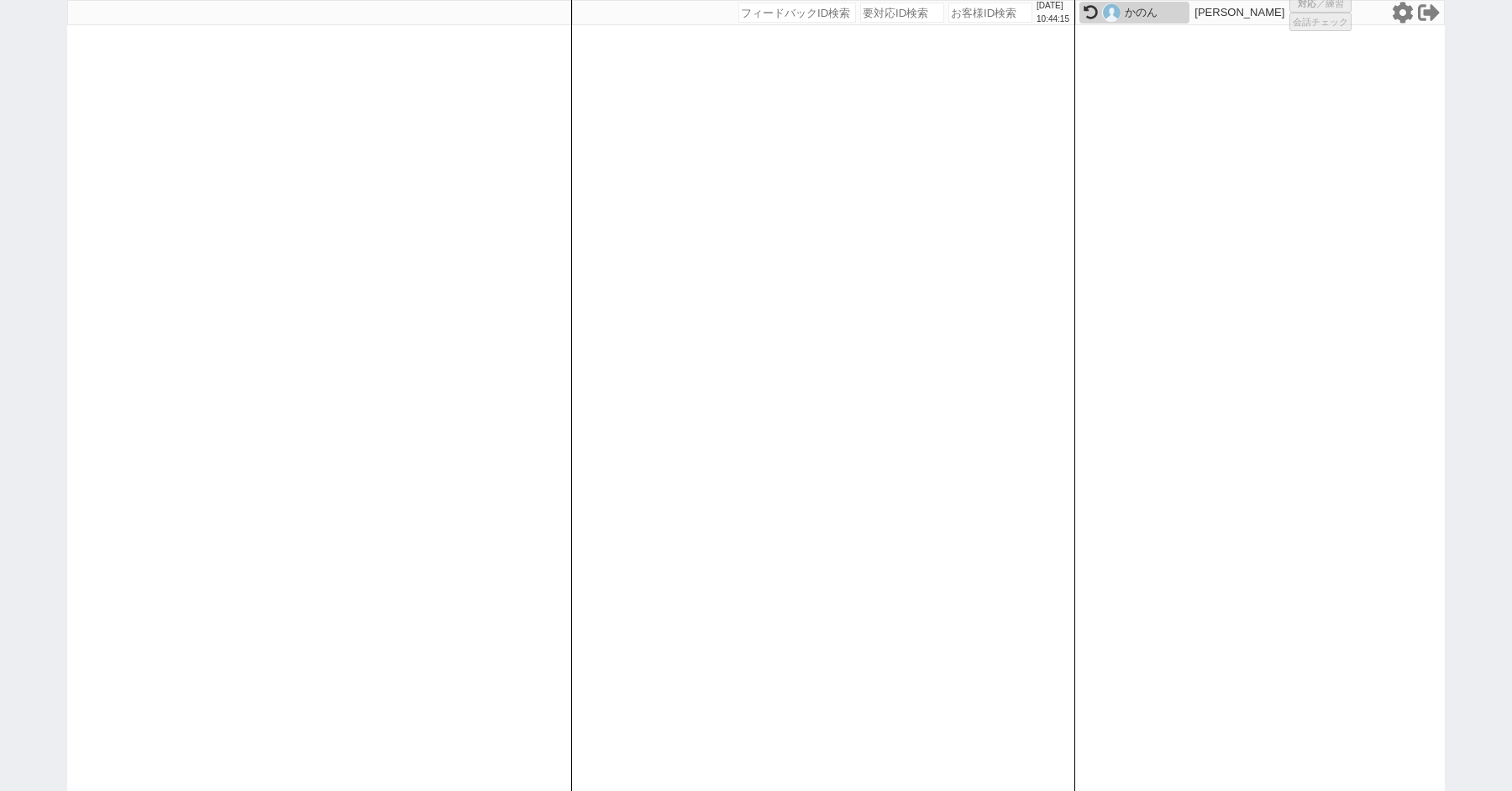
select select
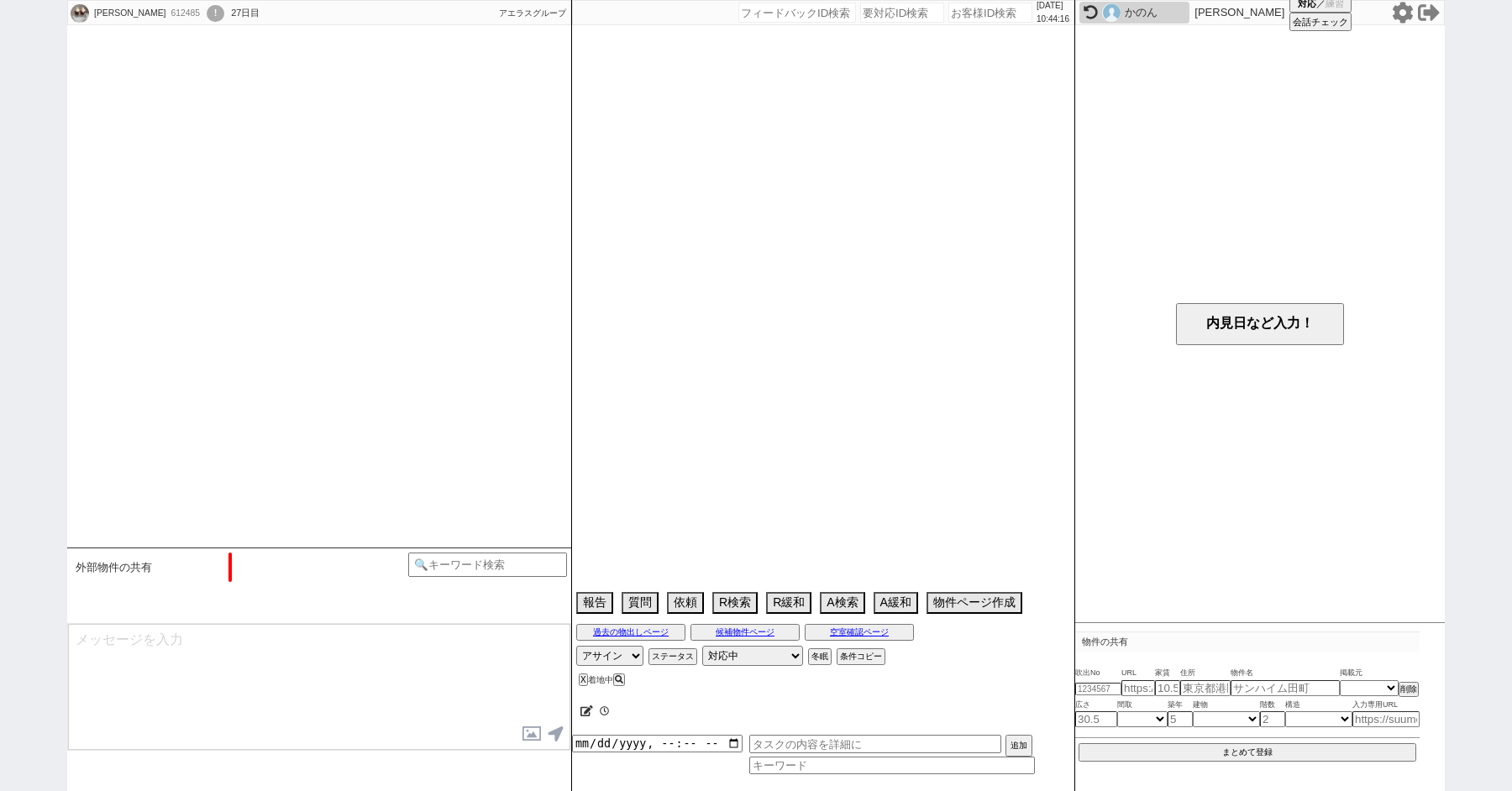
scroll to position [204, 0]
select select "2025"
select select "10"
select select "36"
select select "1"
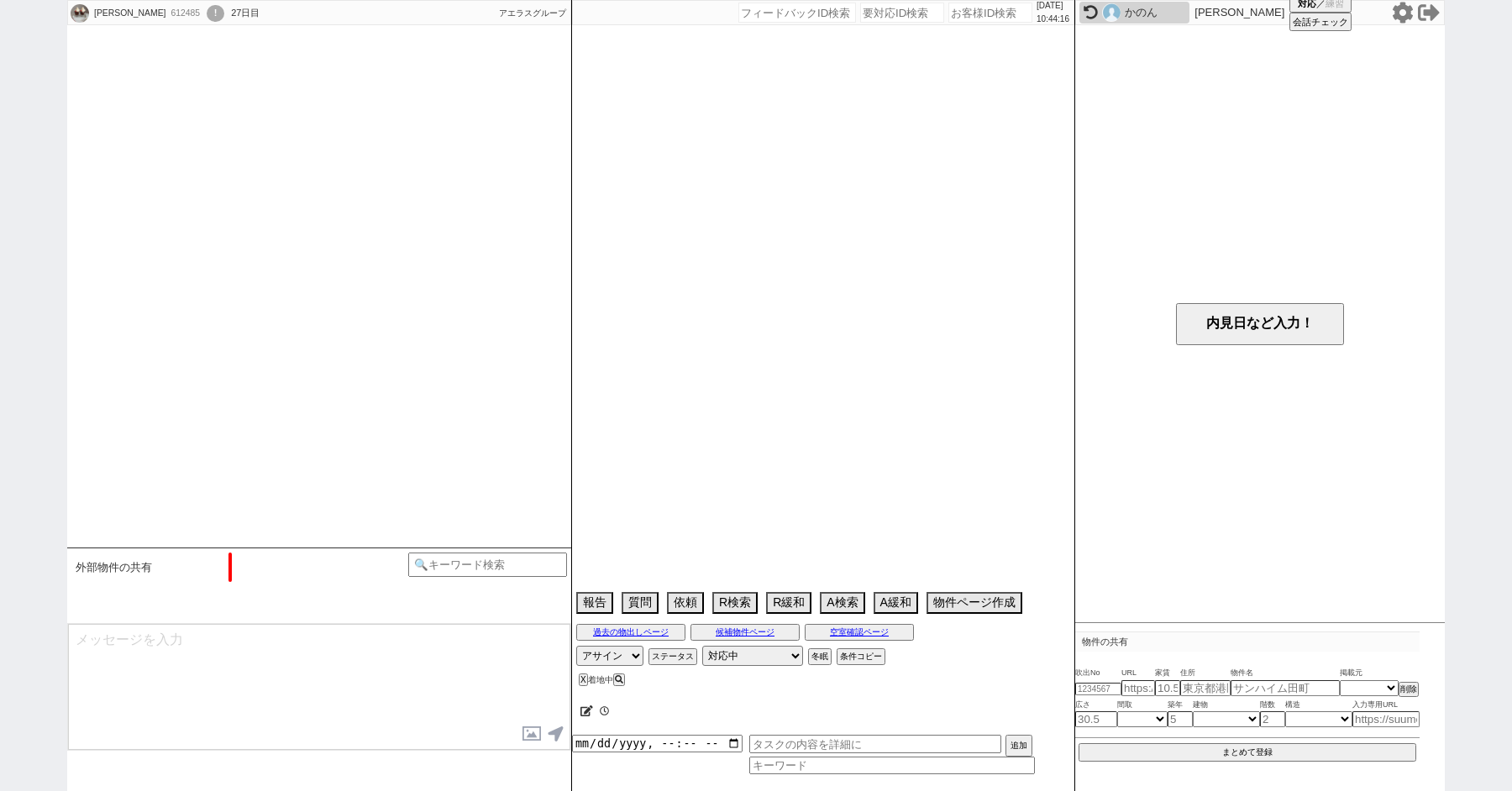
select select "60"
select select "1494"
select select "834"
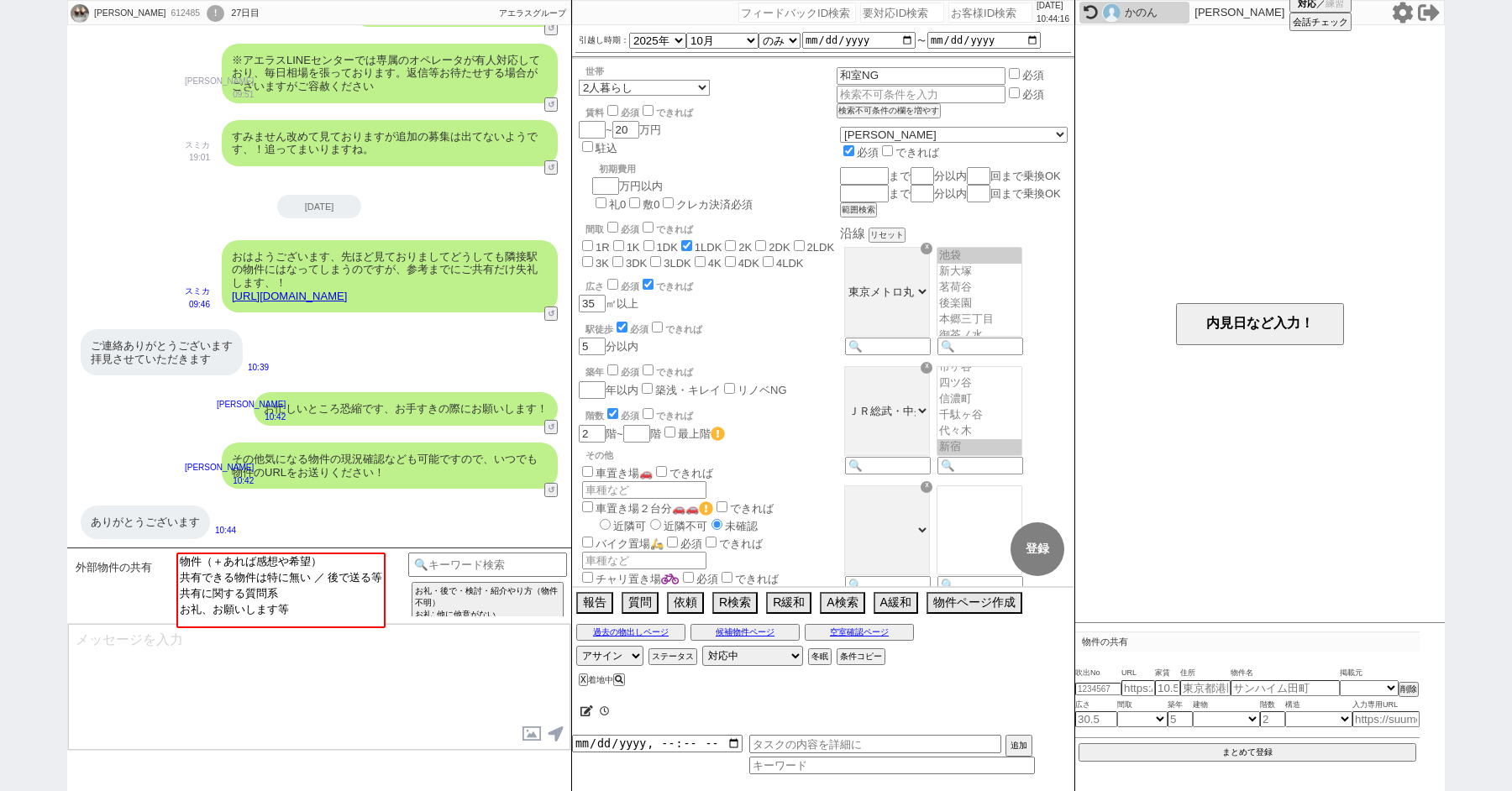
scroll to position [456, 0]
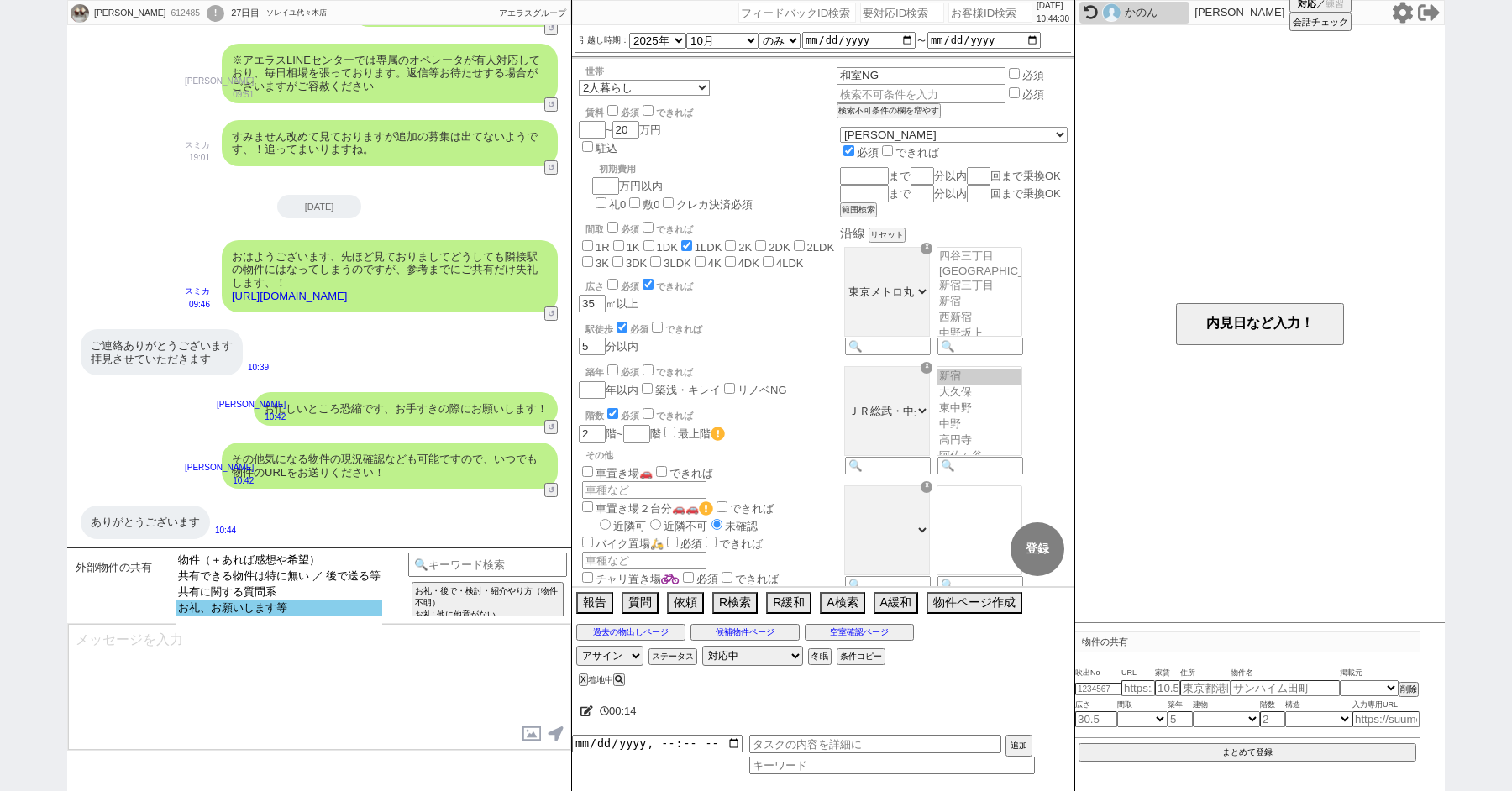
select select "お礼、お願いします等"
click at [259, 617] on option "お礼、お願いします等" at bounding box center [279, 608] width 206 height 16
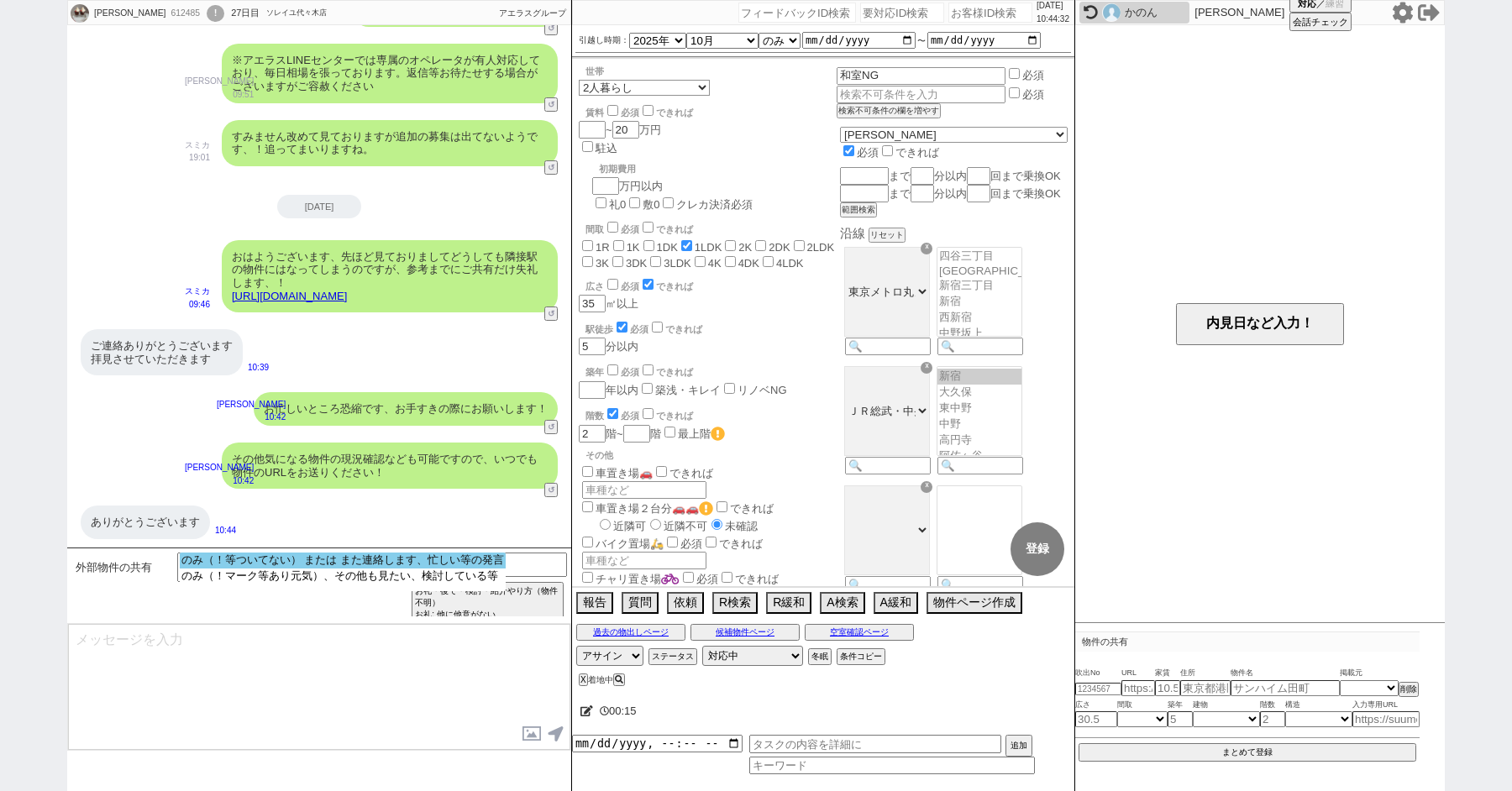
select select "のみ（！等ついてない） または また連絡します、忙しい等の発言"
click at [249, 564] on option "のみ（！等ついてない） または また連絡します、忙しい等の発言" at bounding box center [342, 560] width 326 height 16
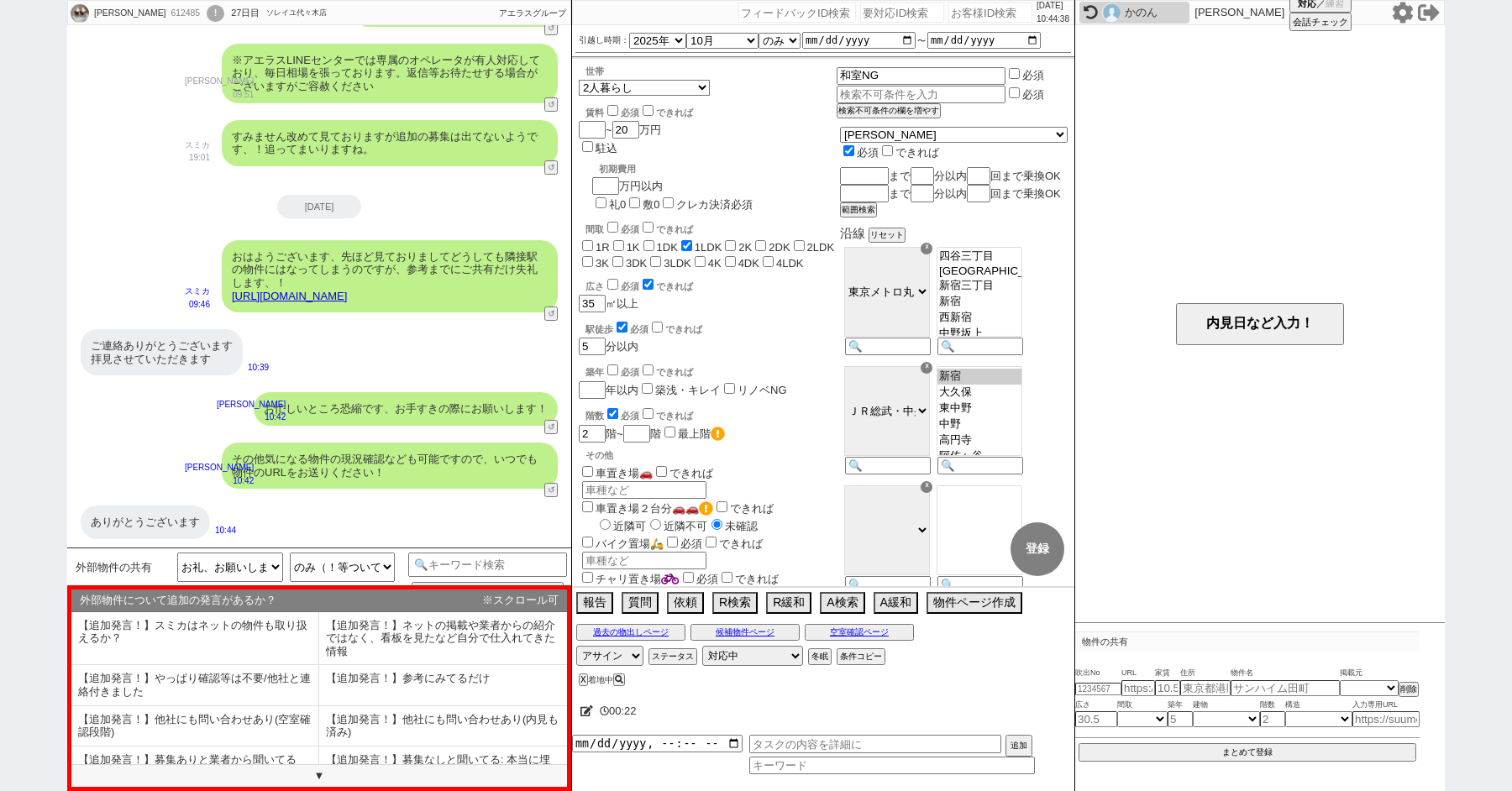
scroll to position [99, 0]
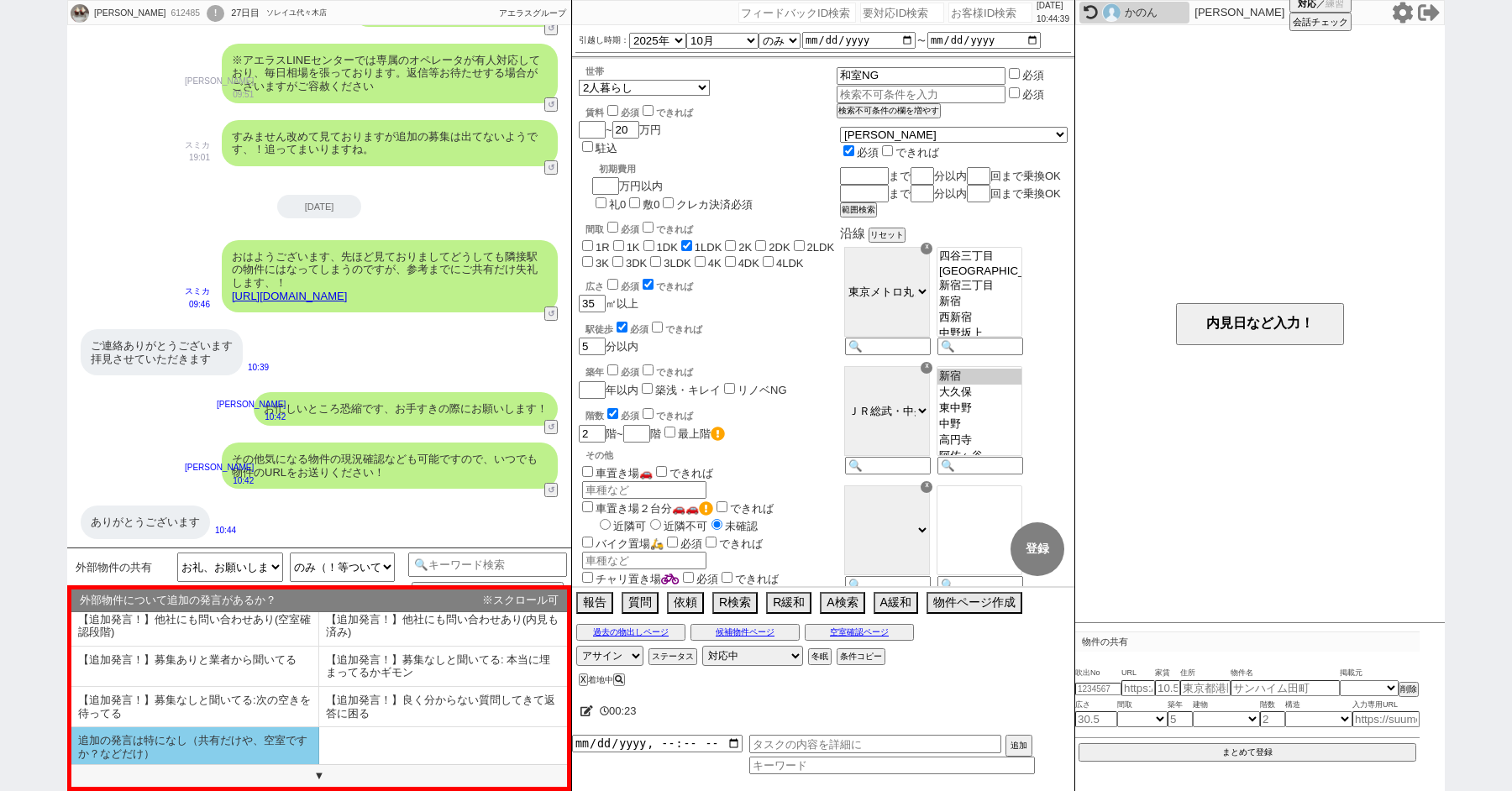
click at [129, 750] on li "追加の発言は特になし（共有だけや、空室ですか？などだけ）" at bounding box center [194, 747] width 247 height 39
select select "追加の発言は特になし（共有だけや、空室ですか？などだけ）"
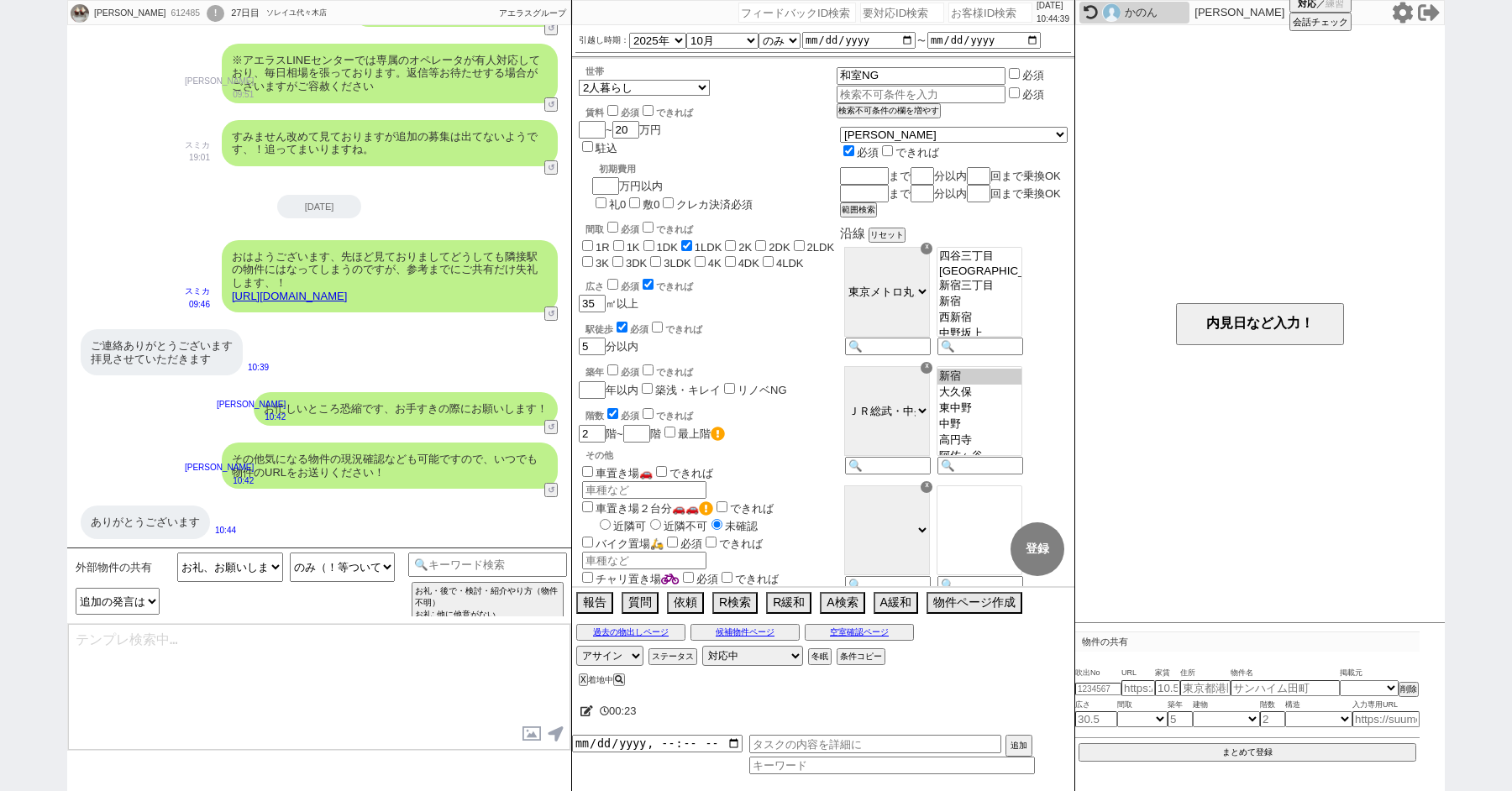
type textarea "はい、お気軽に！ 引き続き相場が不規則な時期のようですね。"
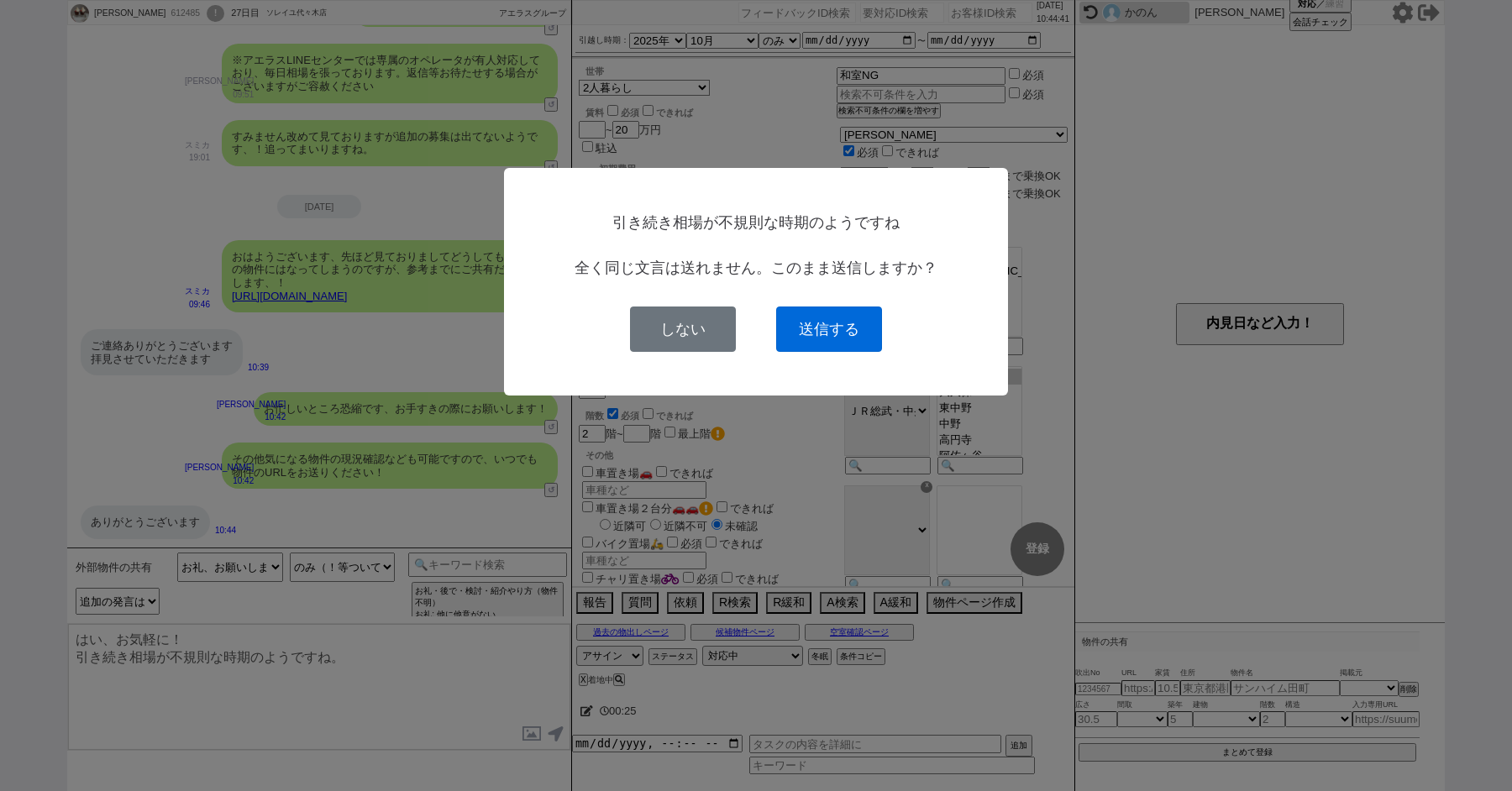
click at [810, 330] on button "送信する" at bounding box center [828, 329] width 105 height 45
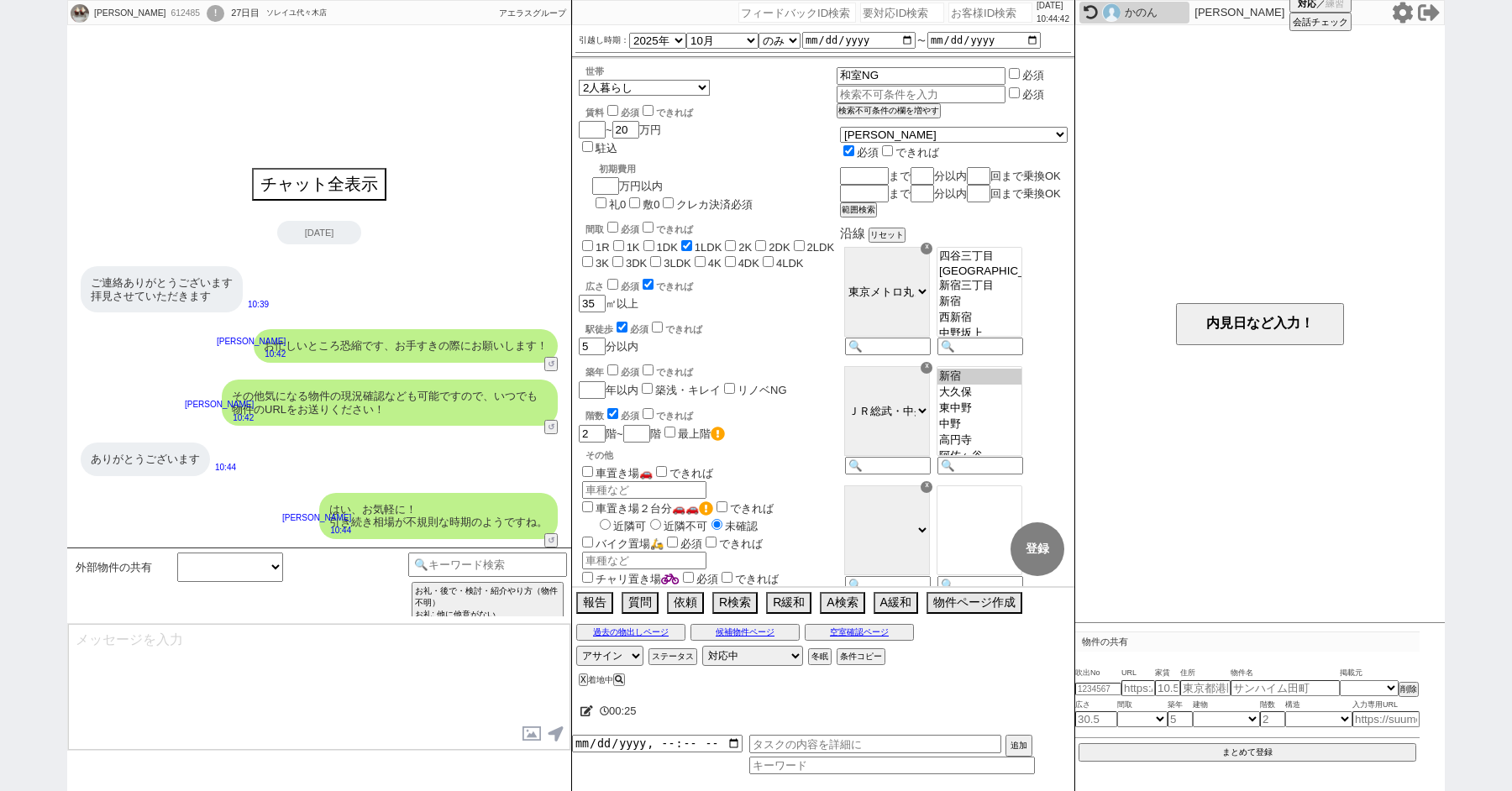
scroll to position [0, 0]
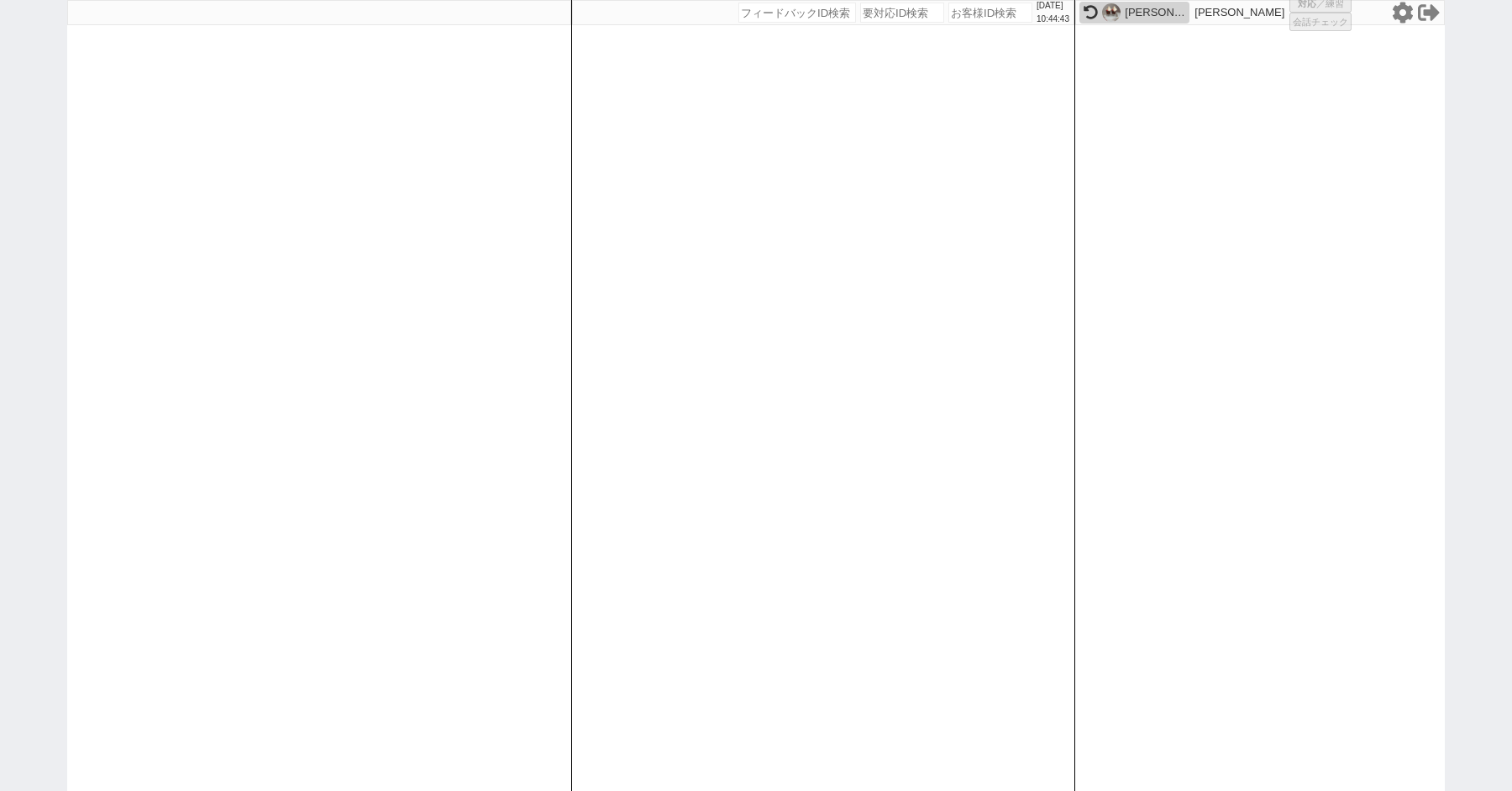
select select
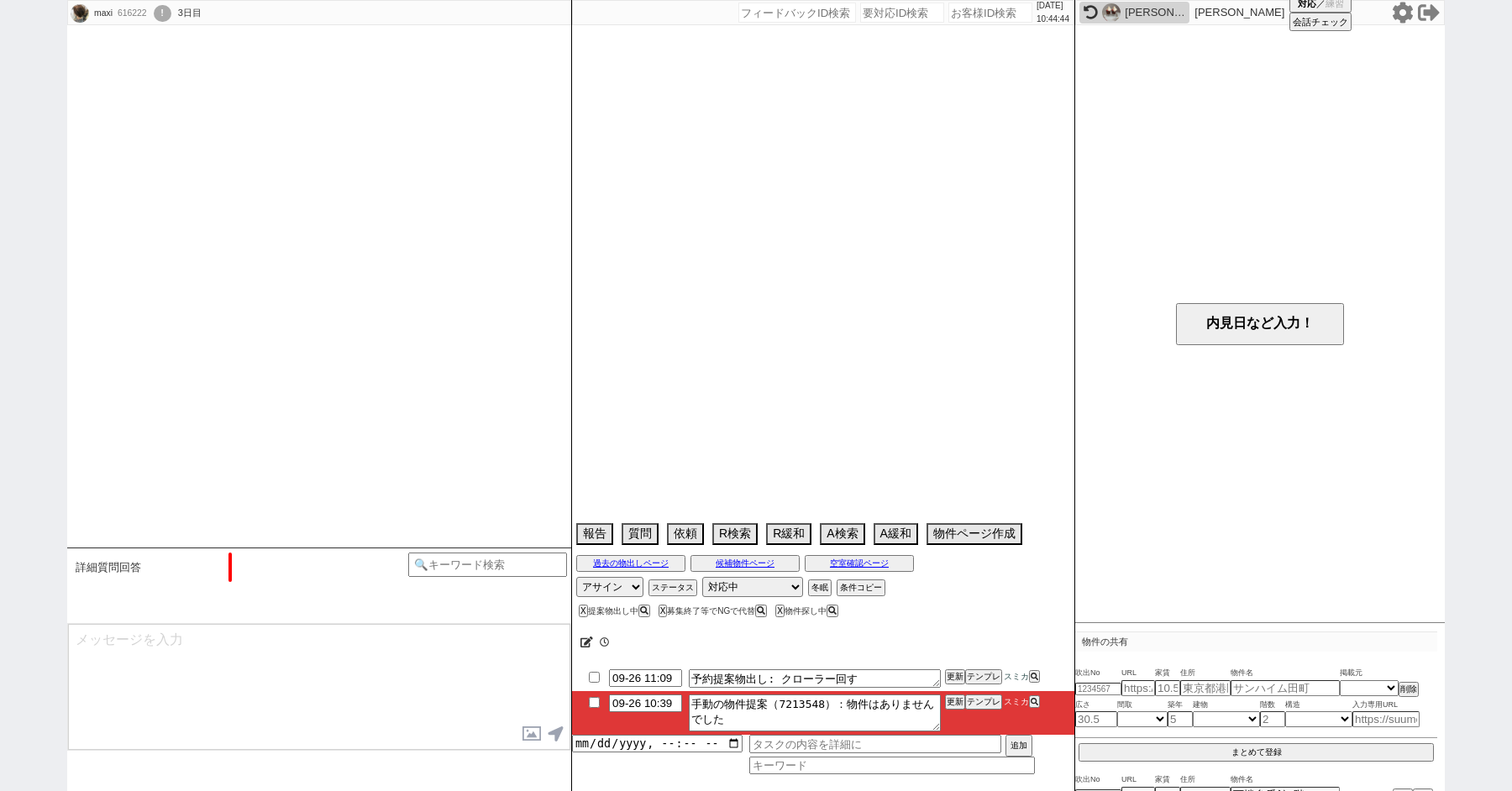
type textarea "旧ID：156763　条件から別IDと判断 @パートナーに決定権ありそう"
select select "2025"
select select "12"
select select "37"
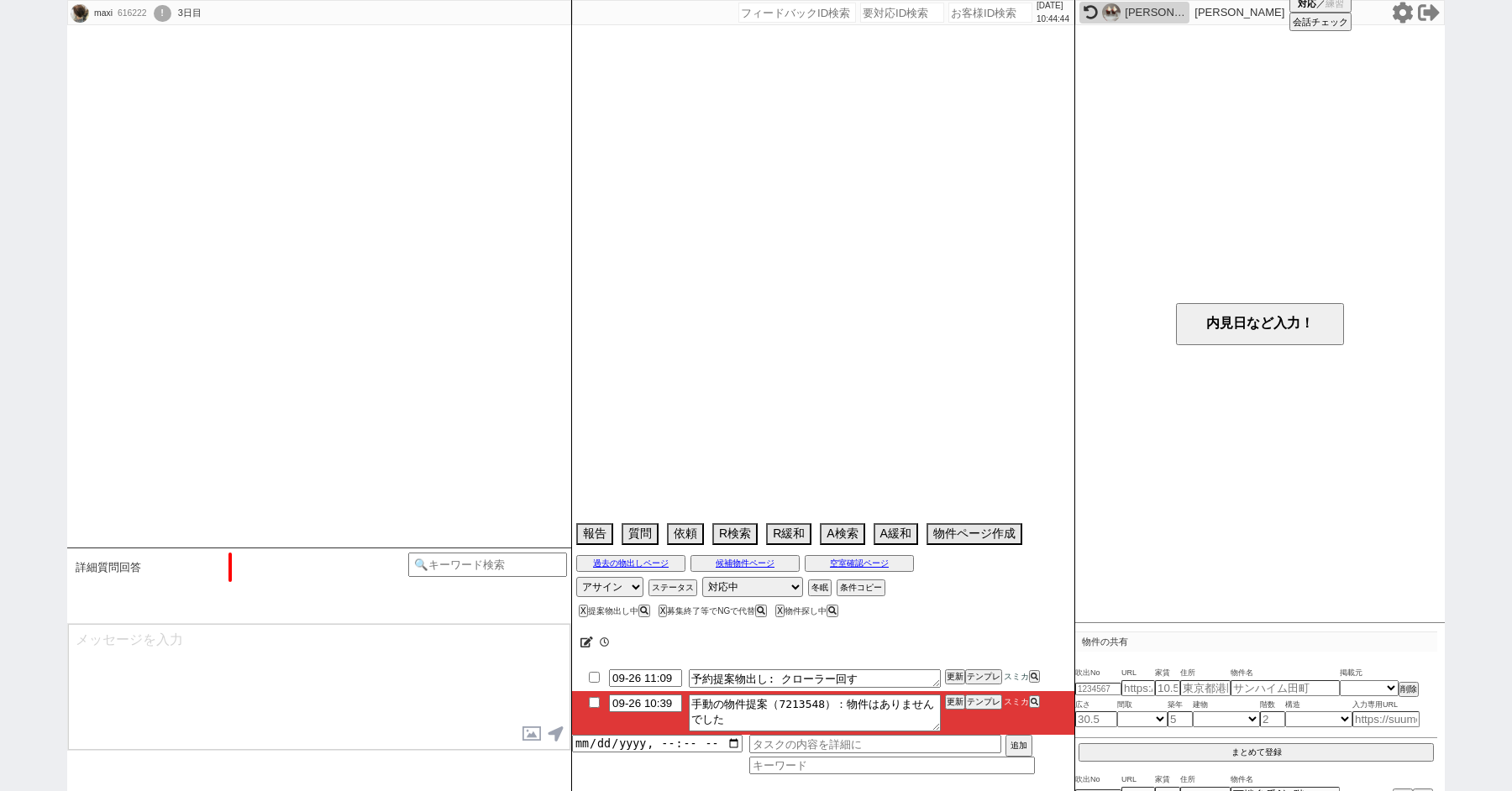
select select "7"
select select "11"
select select "728"
select select "25"
select select "795"
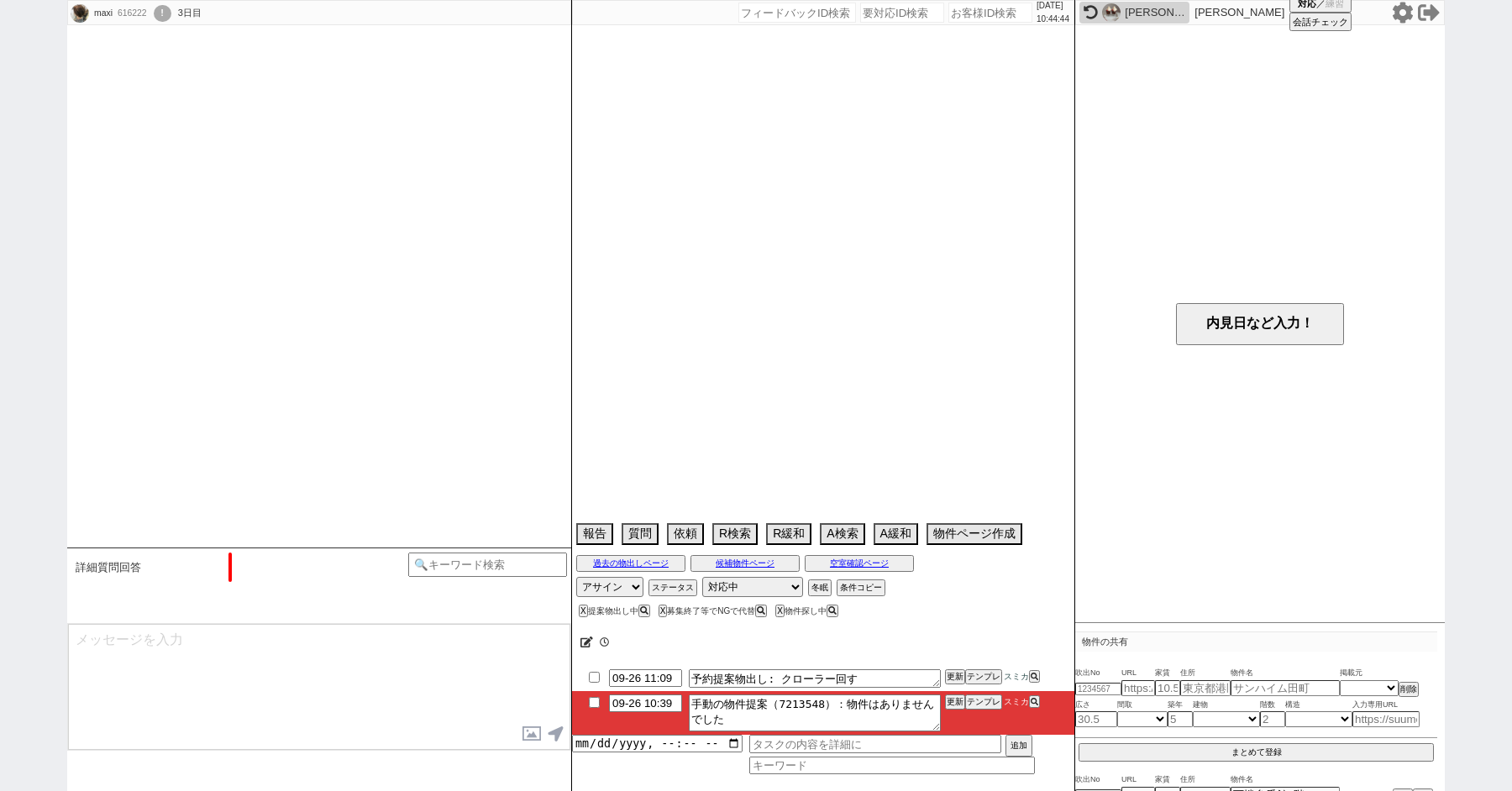
select select "16"
select select "541"
select select "79"
select select "1871"
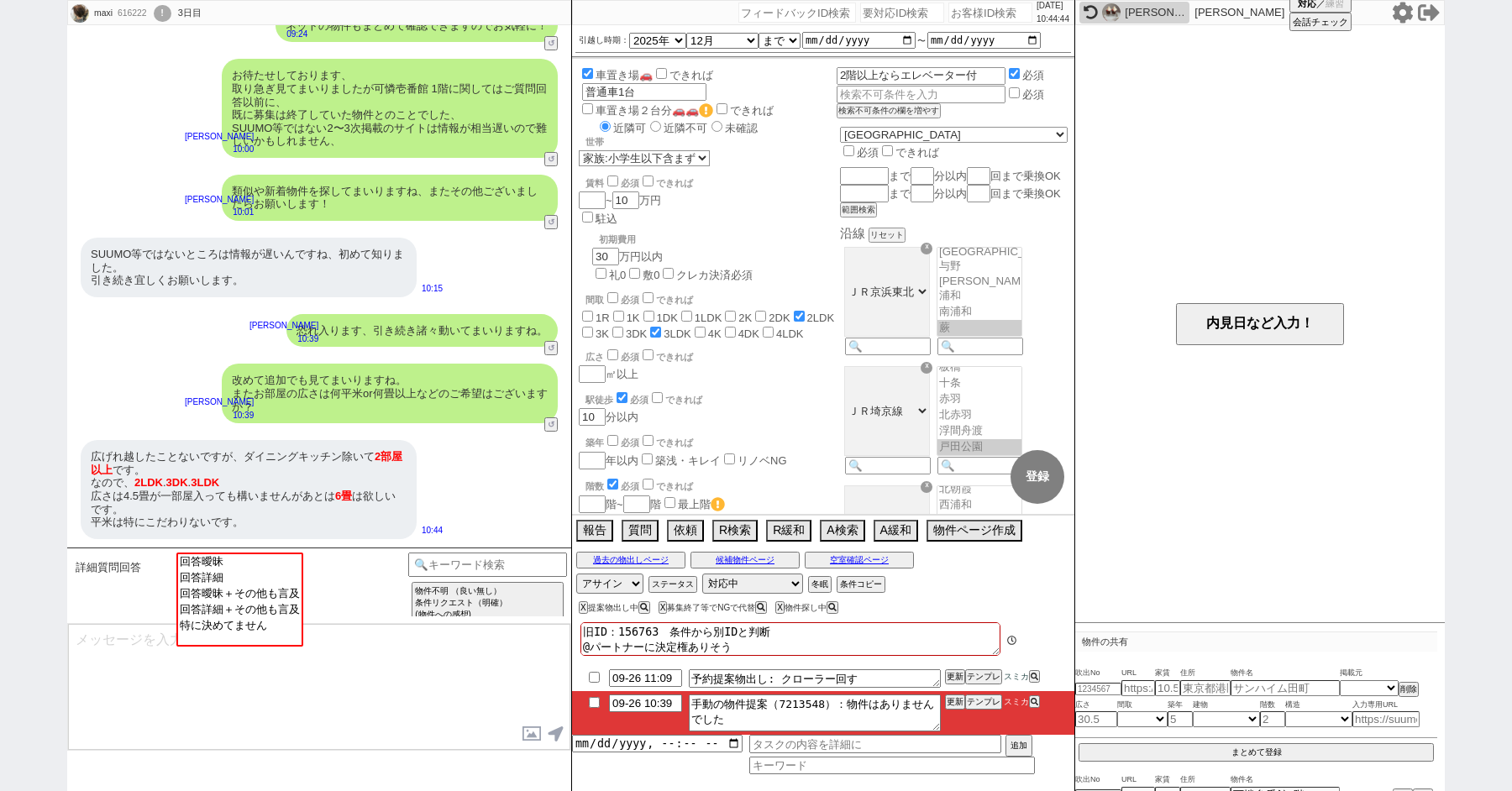
scroll to position [21, 0]
click at [1402, 14] on icon at bounding box center [1403, 13] width 22 height 22
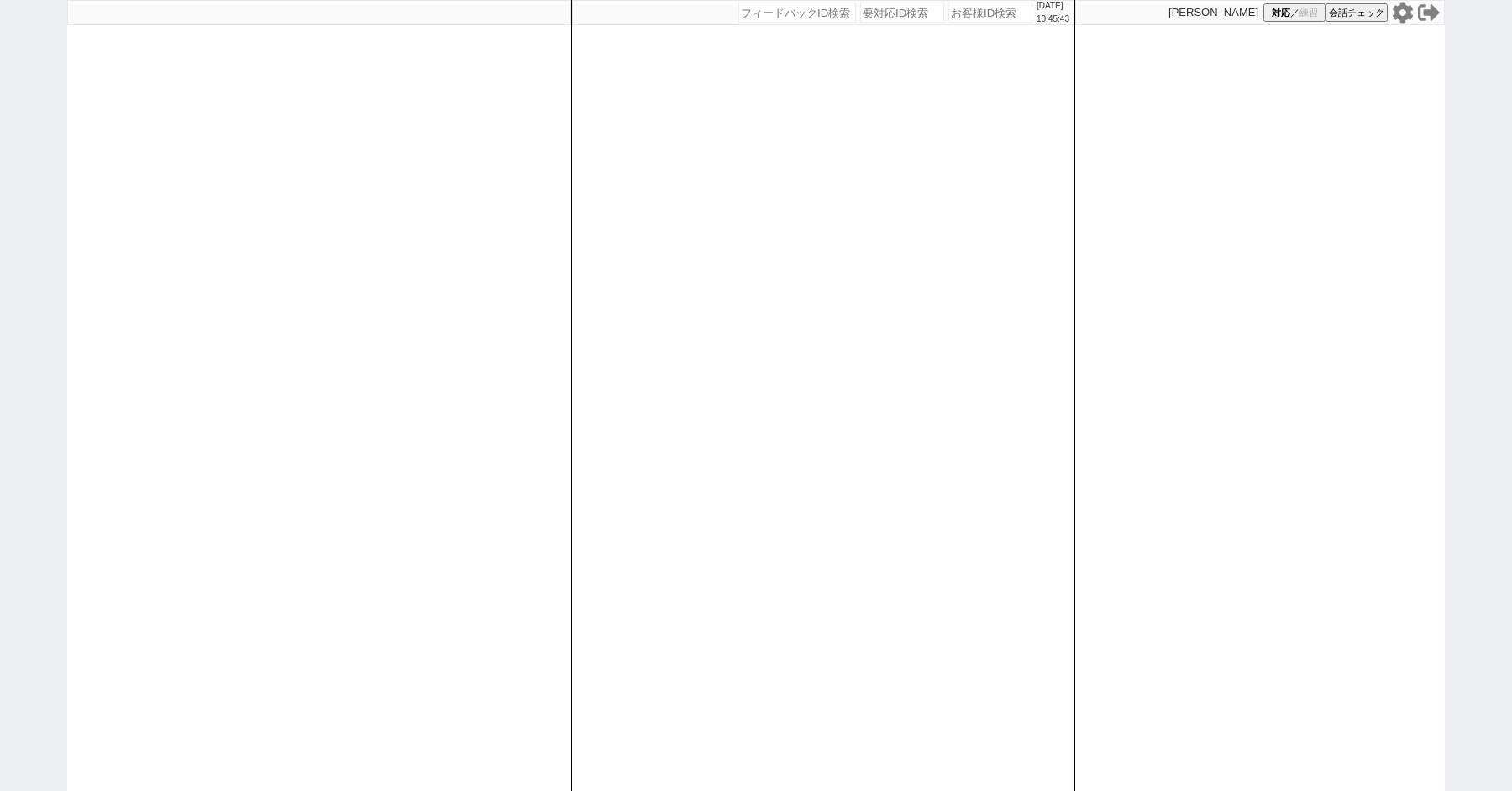
paste input "612558"
type input "612558"
select select
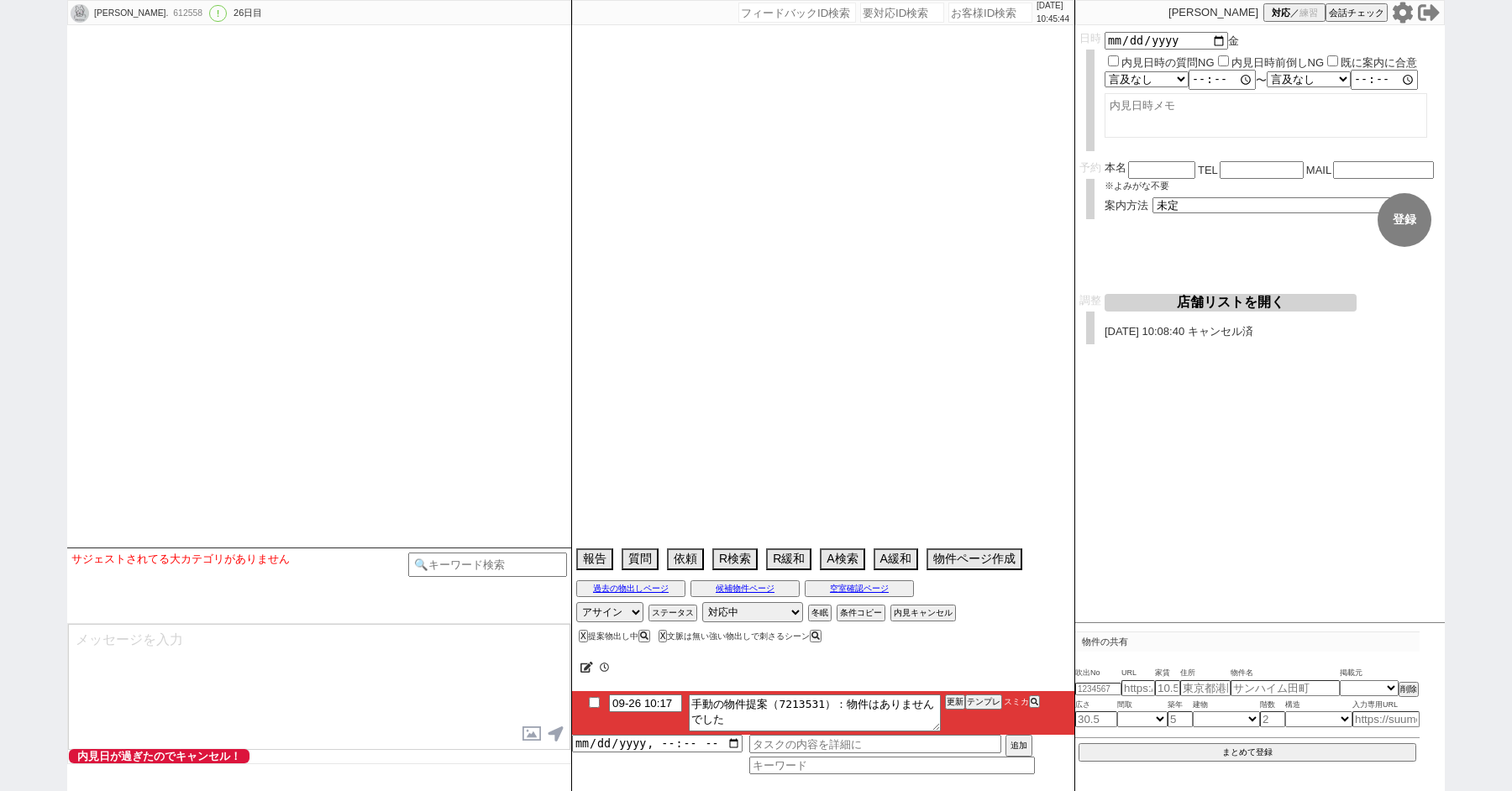
select select "2025"
select select "11"
select select "10"
select select "6"
select select "15"
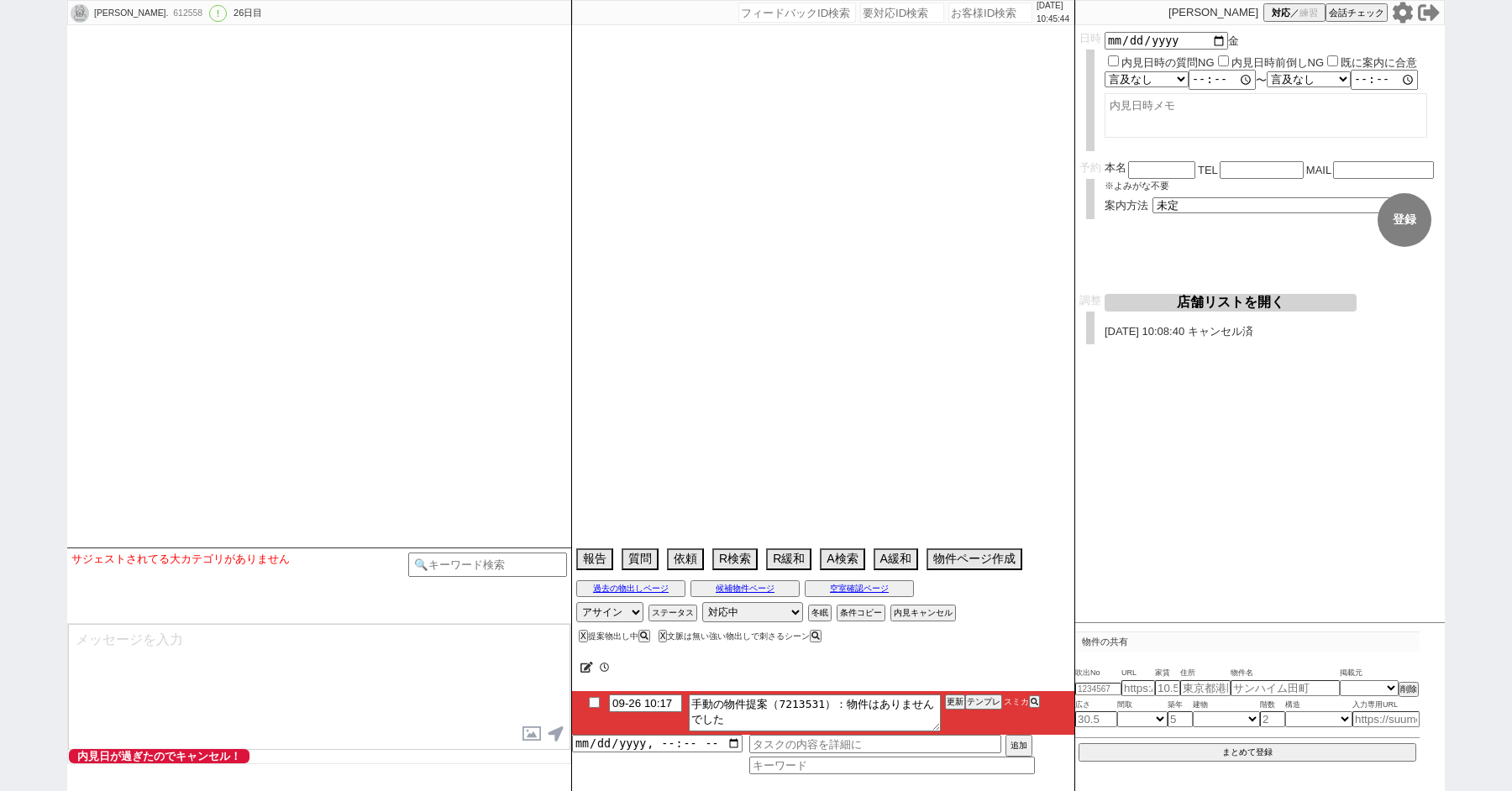
select select "839"
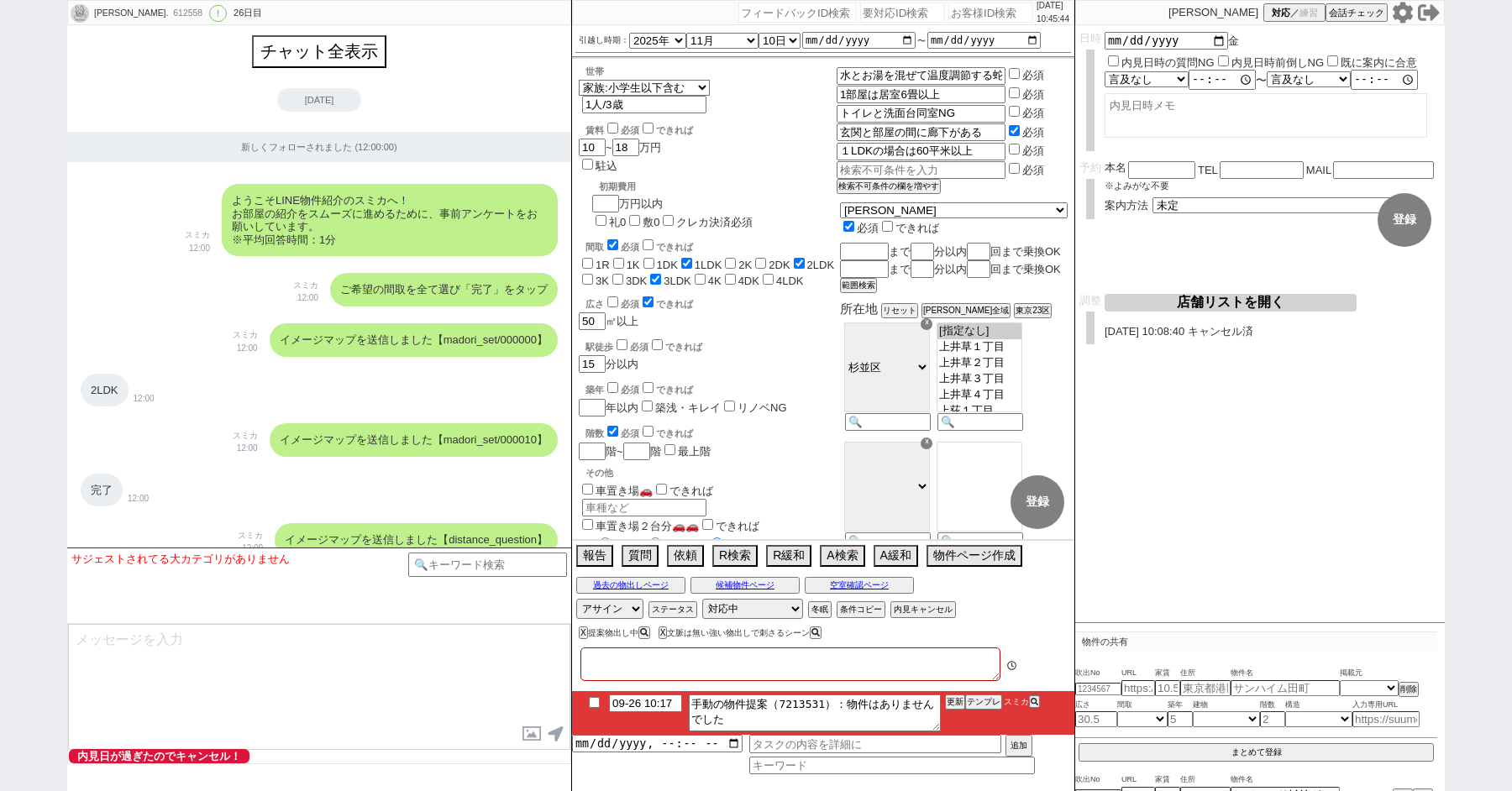
type textarea "旦那さんがアエラス顧客として接客している可能性ある、こっちで1本化ならアエラス優先の送客。"
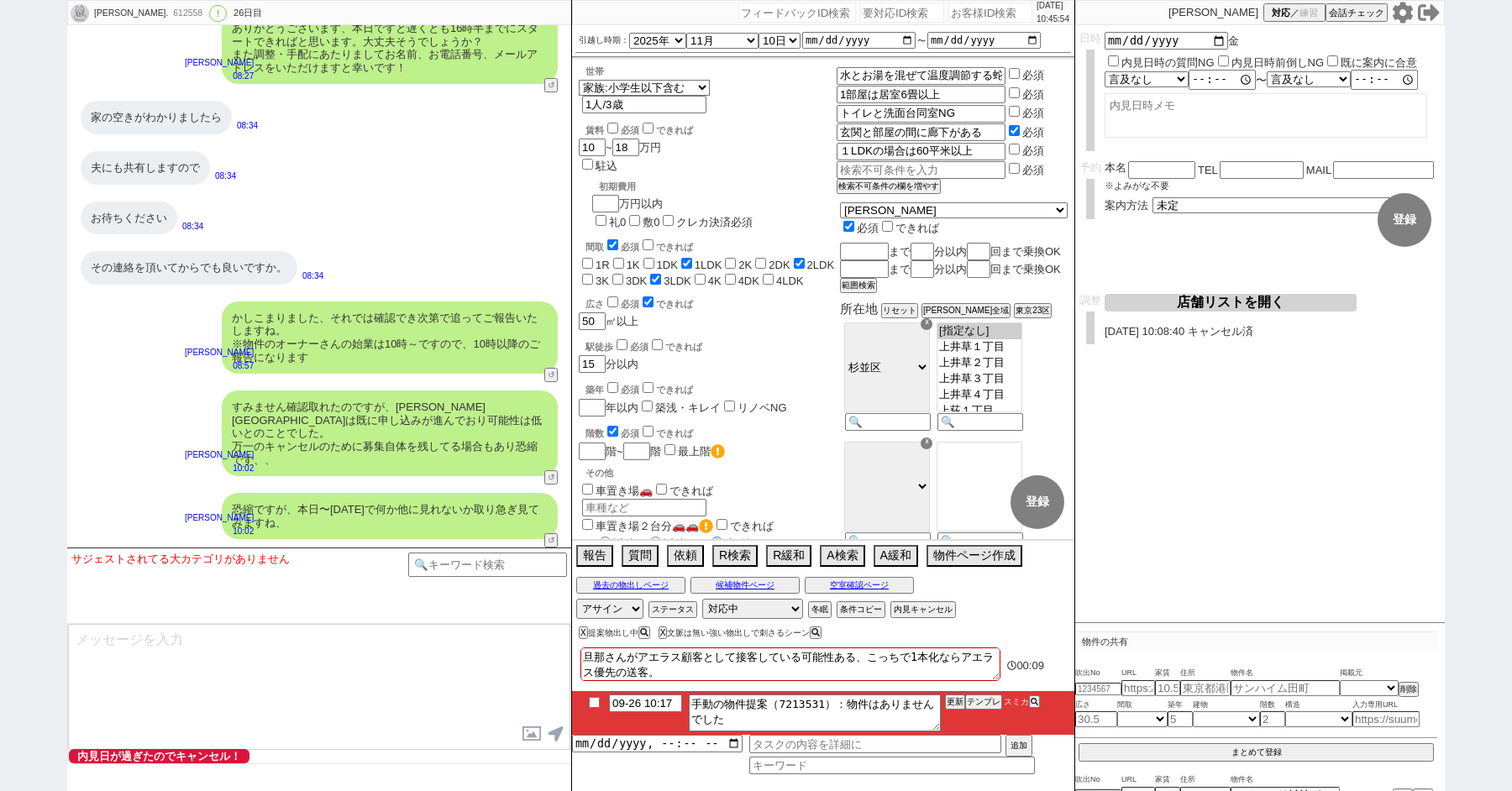
scroll to position [20822, 0]
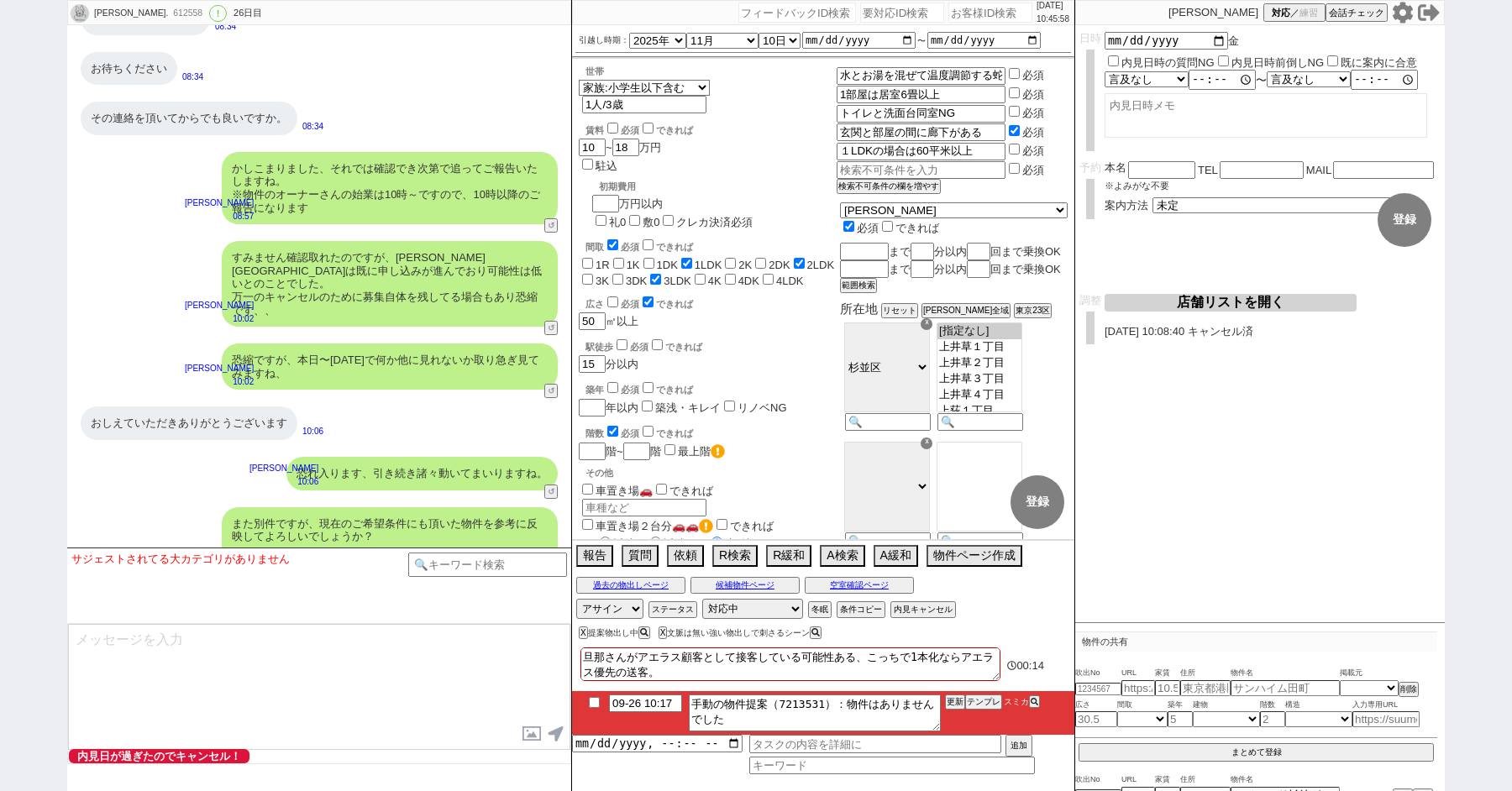
click at [594, 698] on input "checkbox" at bounding box center [594, 701] width 25 height 11
checkbox input "true"
click at [833, 554] on button "A検索" at bounding box center [841, 554] width 41 height 19
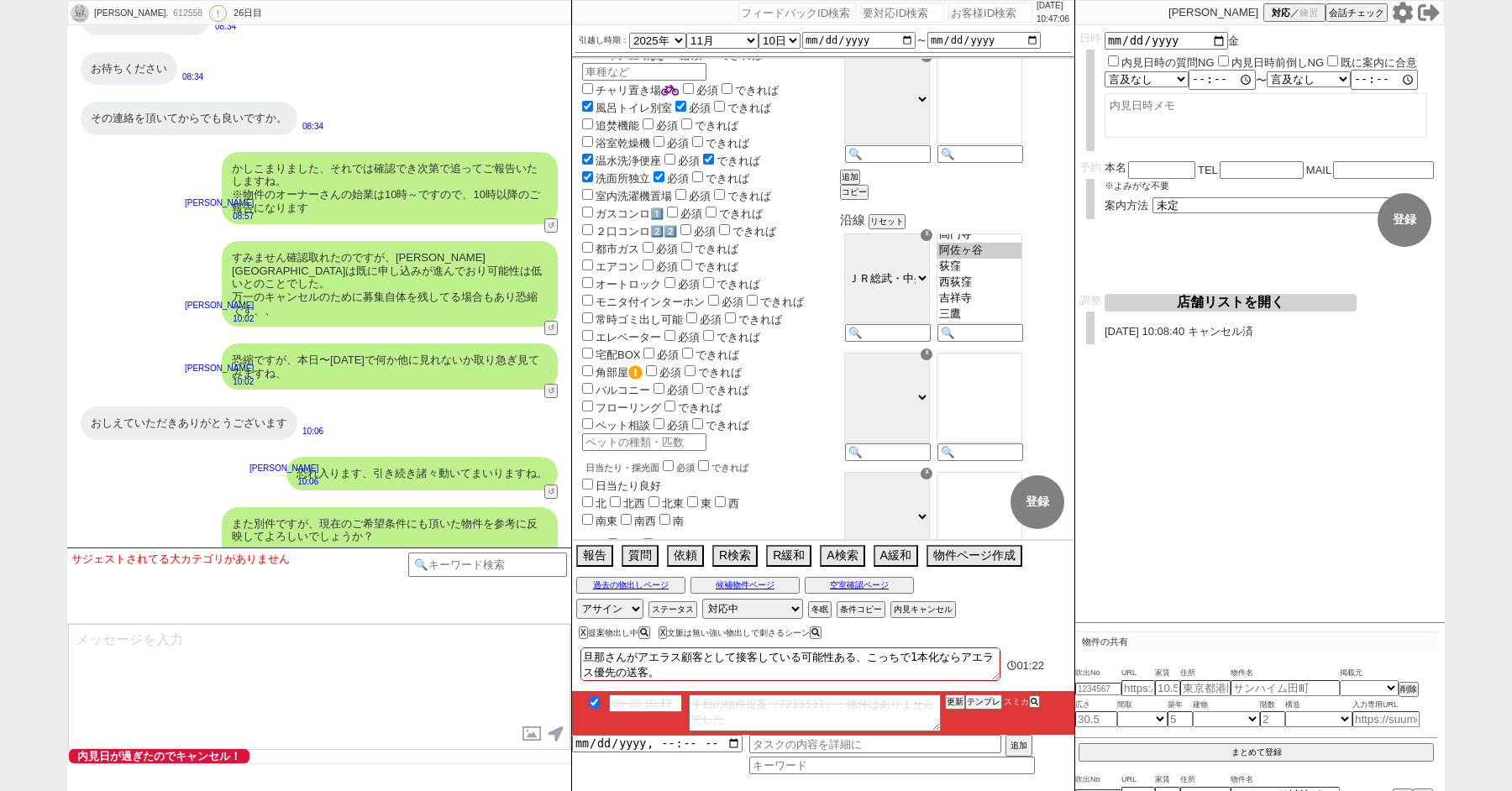
scroll to position [0, 0]
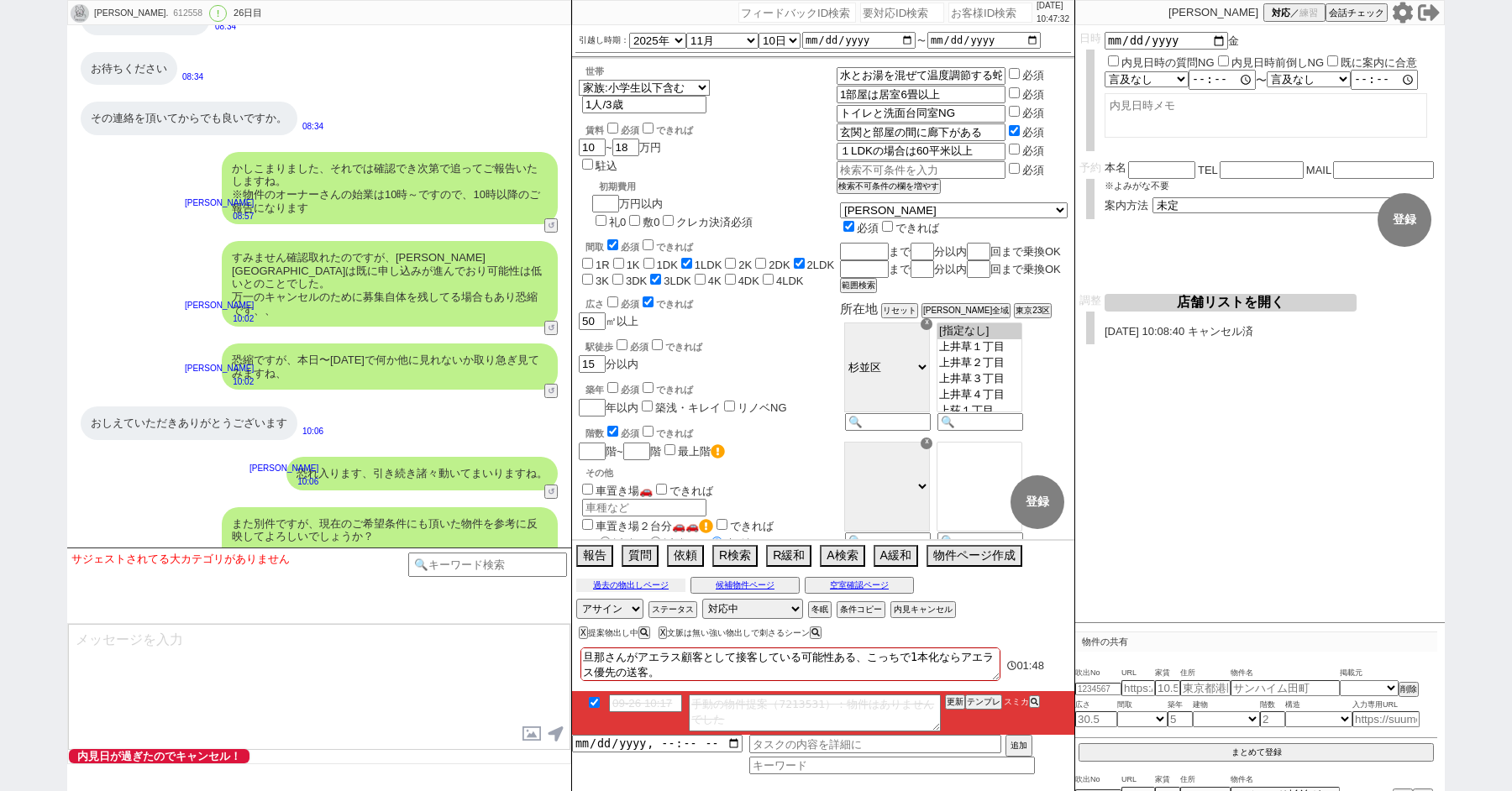
click at [602, 582] on button "過去の物出しページ" at bounding box center [631, 585] width 109 height 14
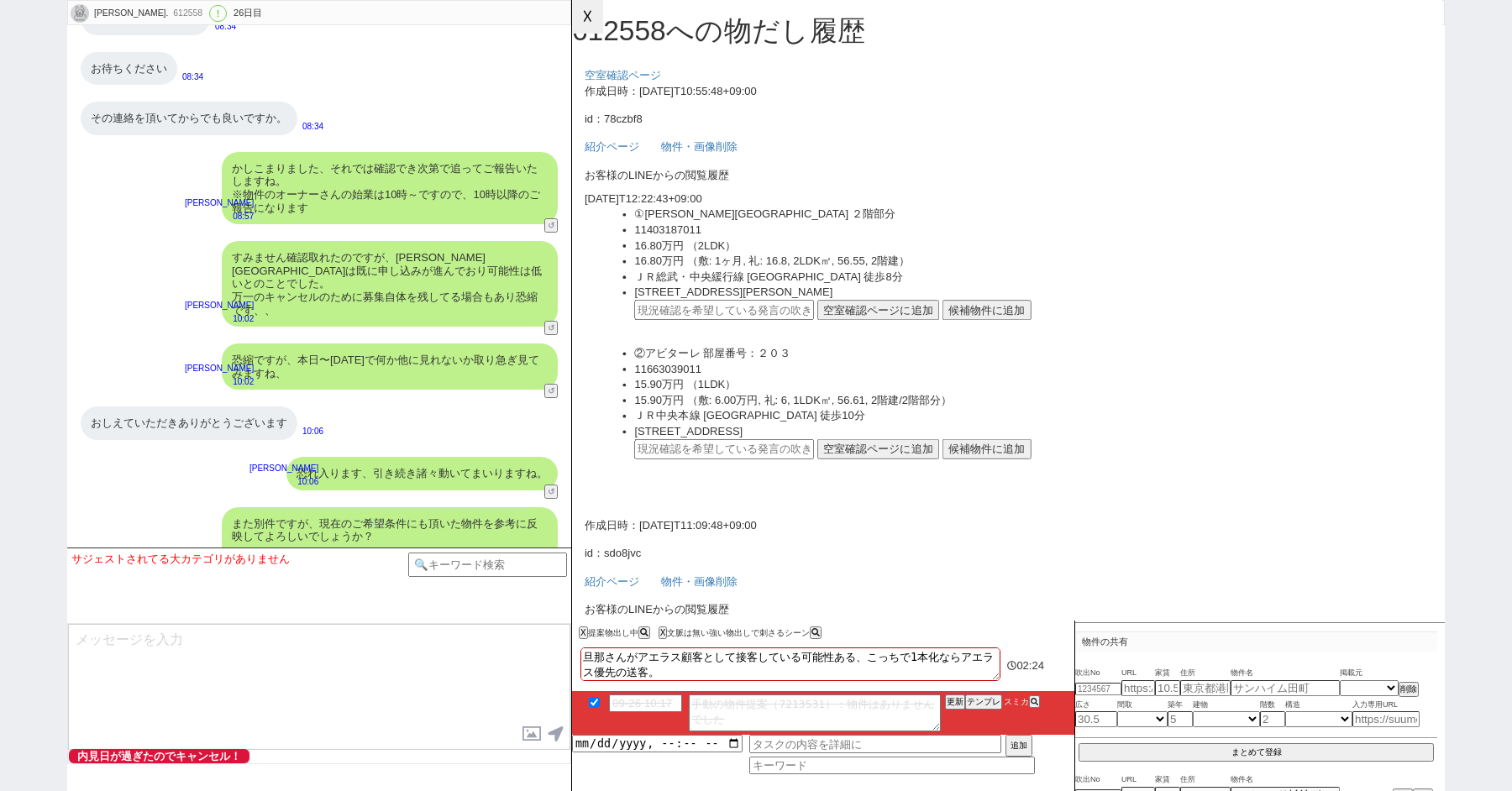
click at [588, 6] on button "☓" at bounding box center [587, 17] width 32 height 33
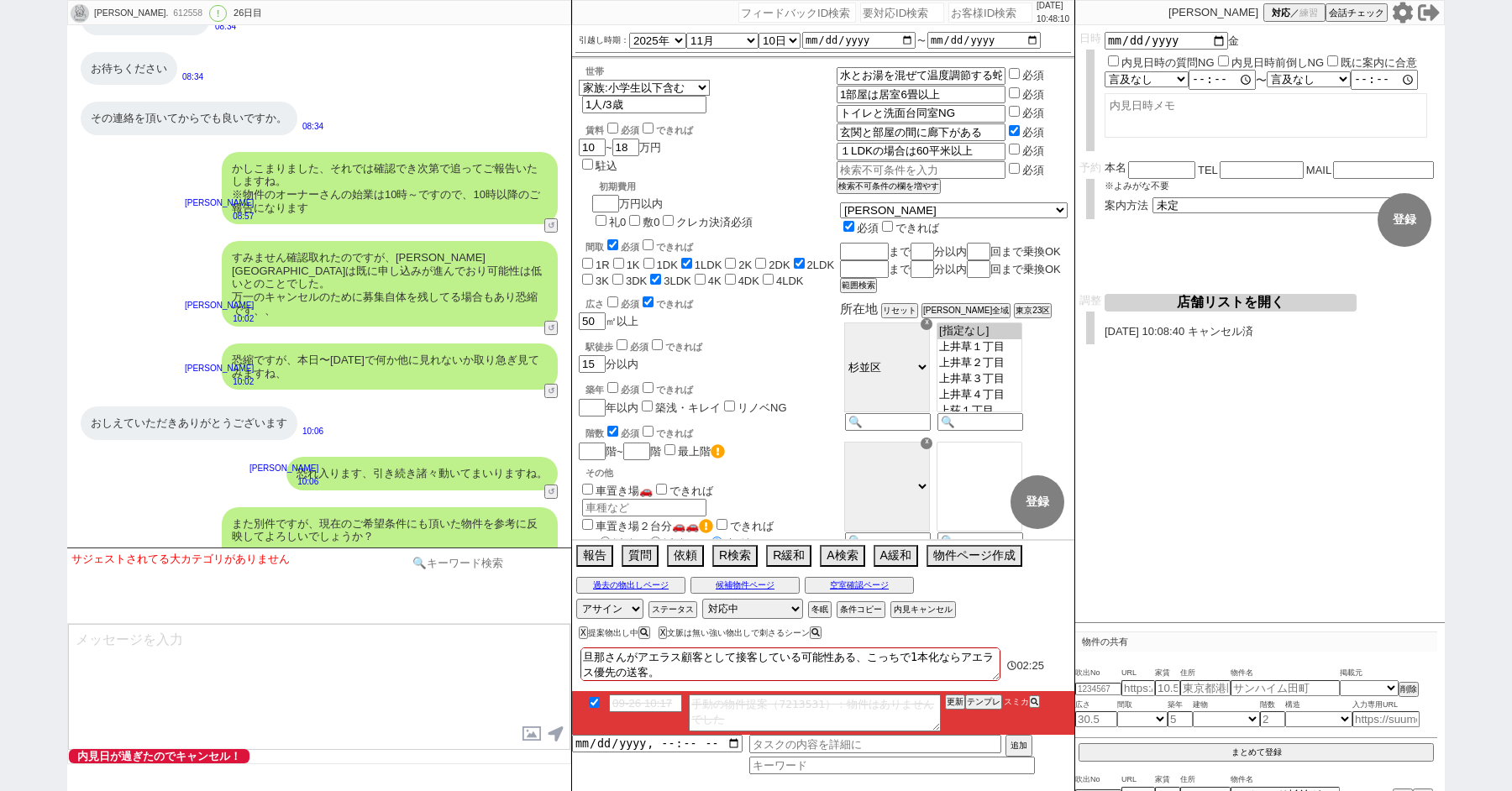
click at [475, 567] on input at bounding box center [487, 562] width 159 height 21
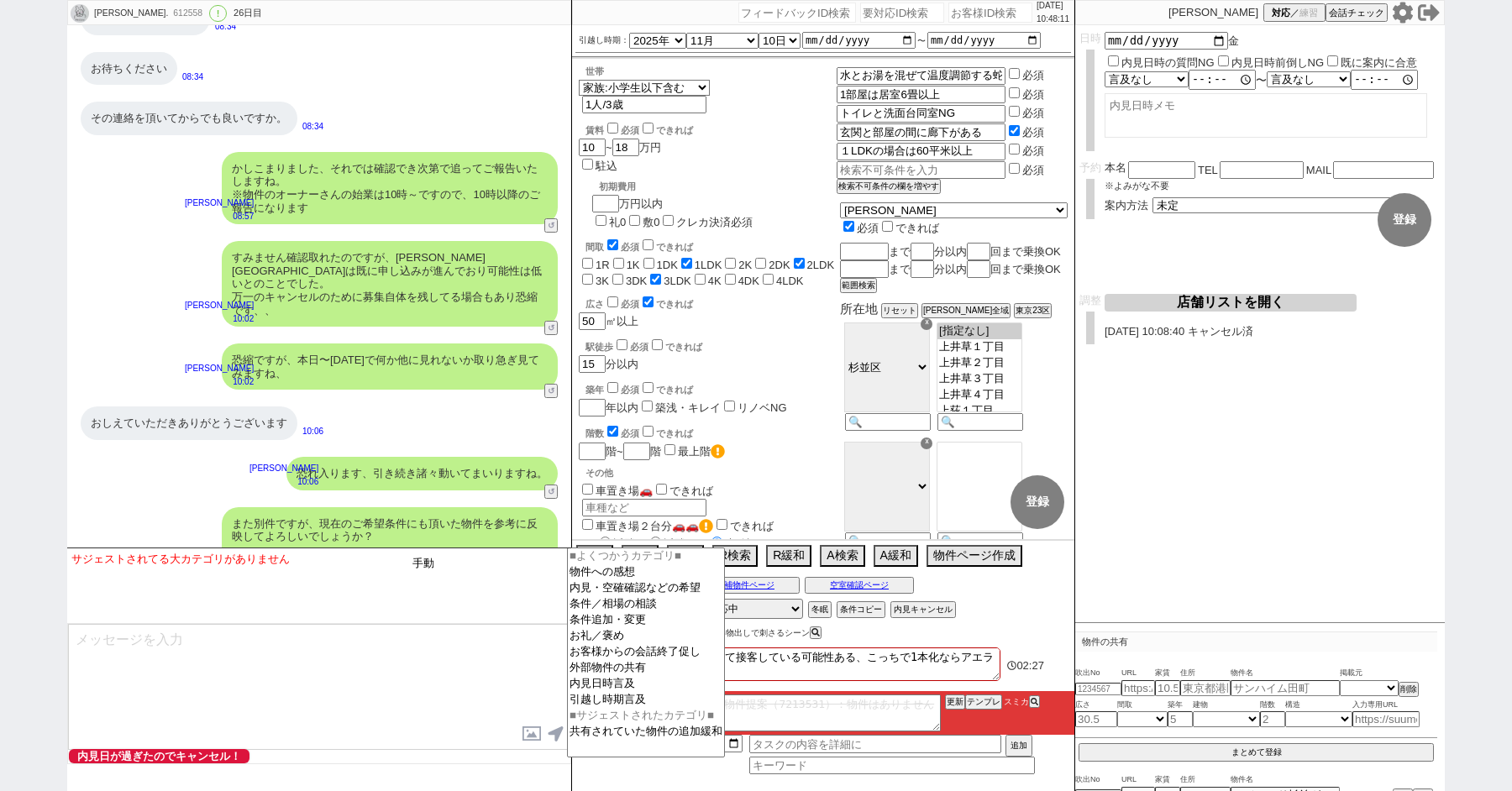
type input "手動"
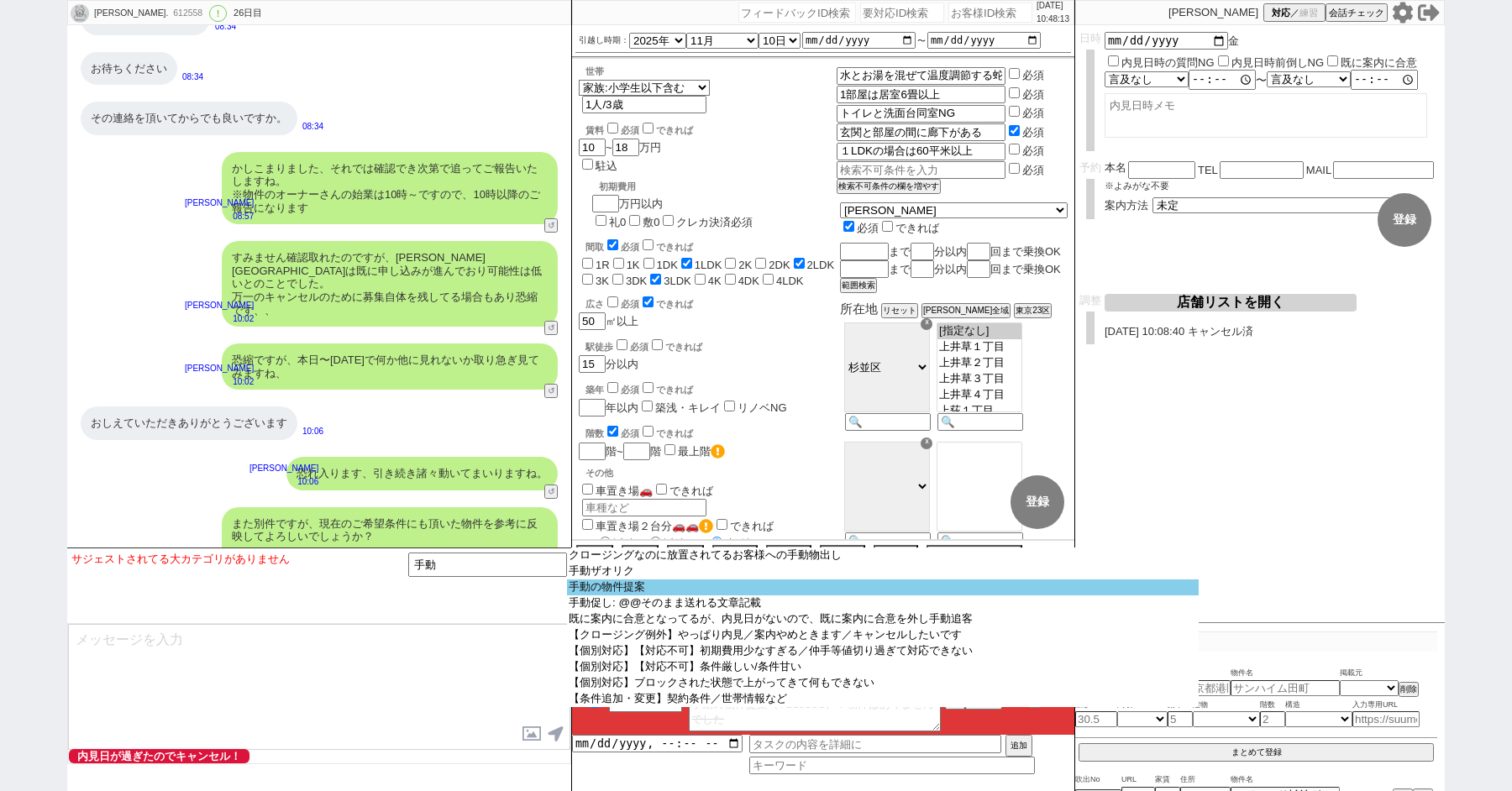
click at [687, 588] on option "手動の物件提案" at bounding box center [882, 587] width 632 height 16
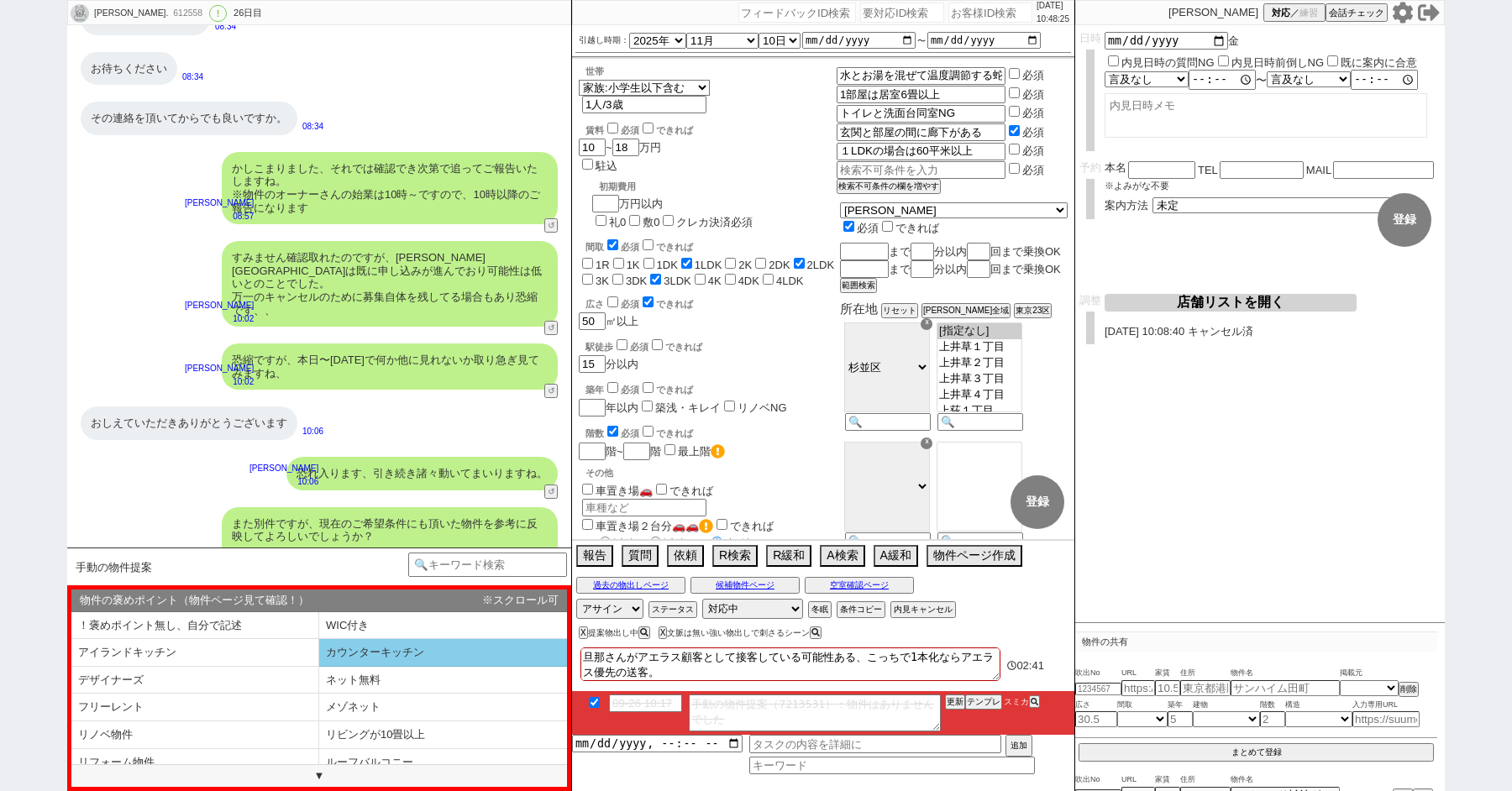
click at [358, 651] on li "カウンターキッチン" at bounding box center [443, 653] width 247 height 28
select select "カウンターキッチン"
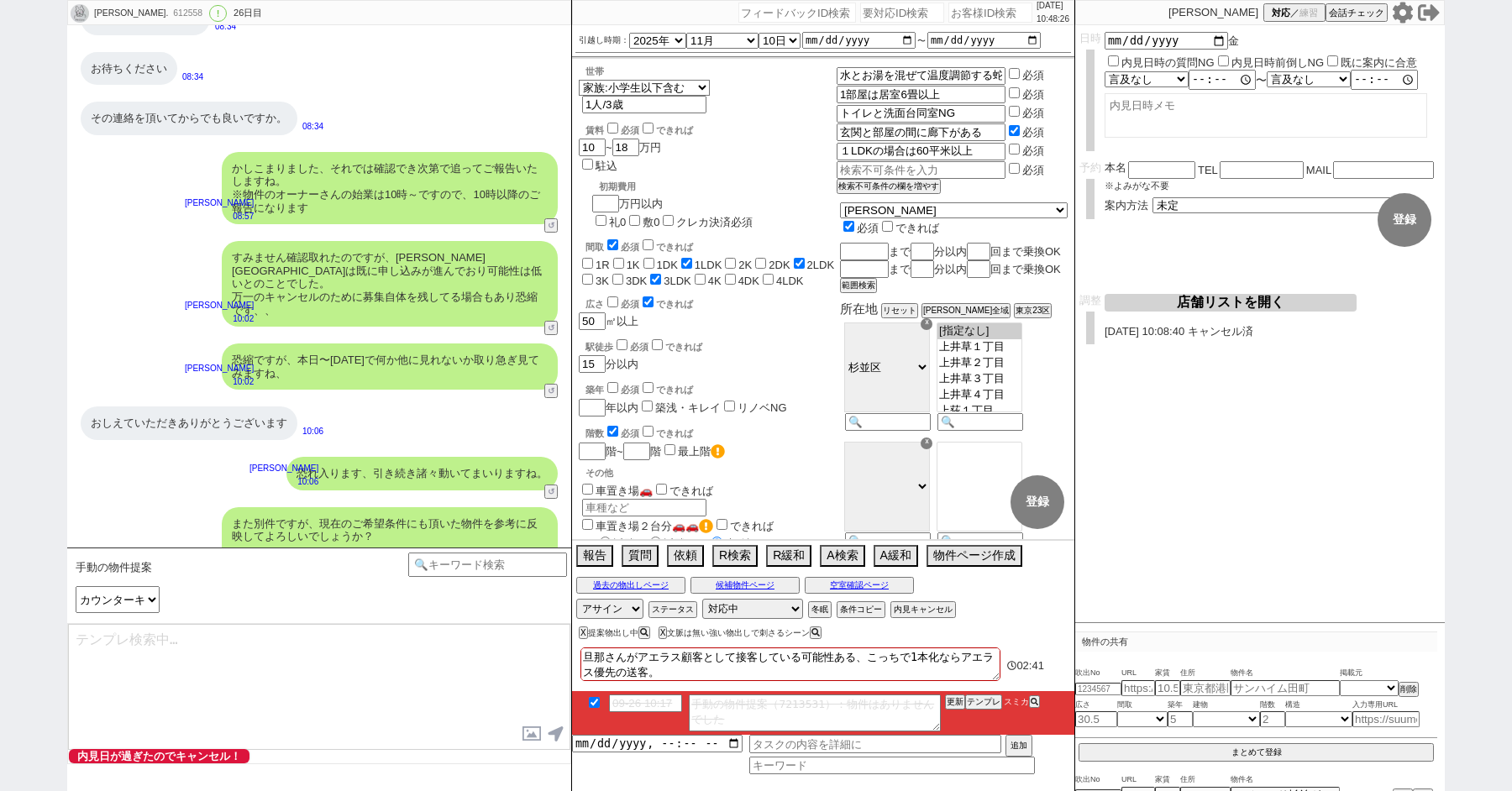
type textarea "相場見てきたのですが現時点でピッタリですと出てなさそうですね、、張っておきますね。"
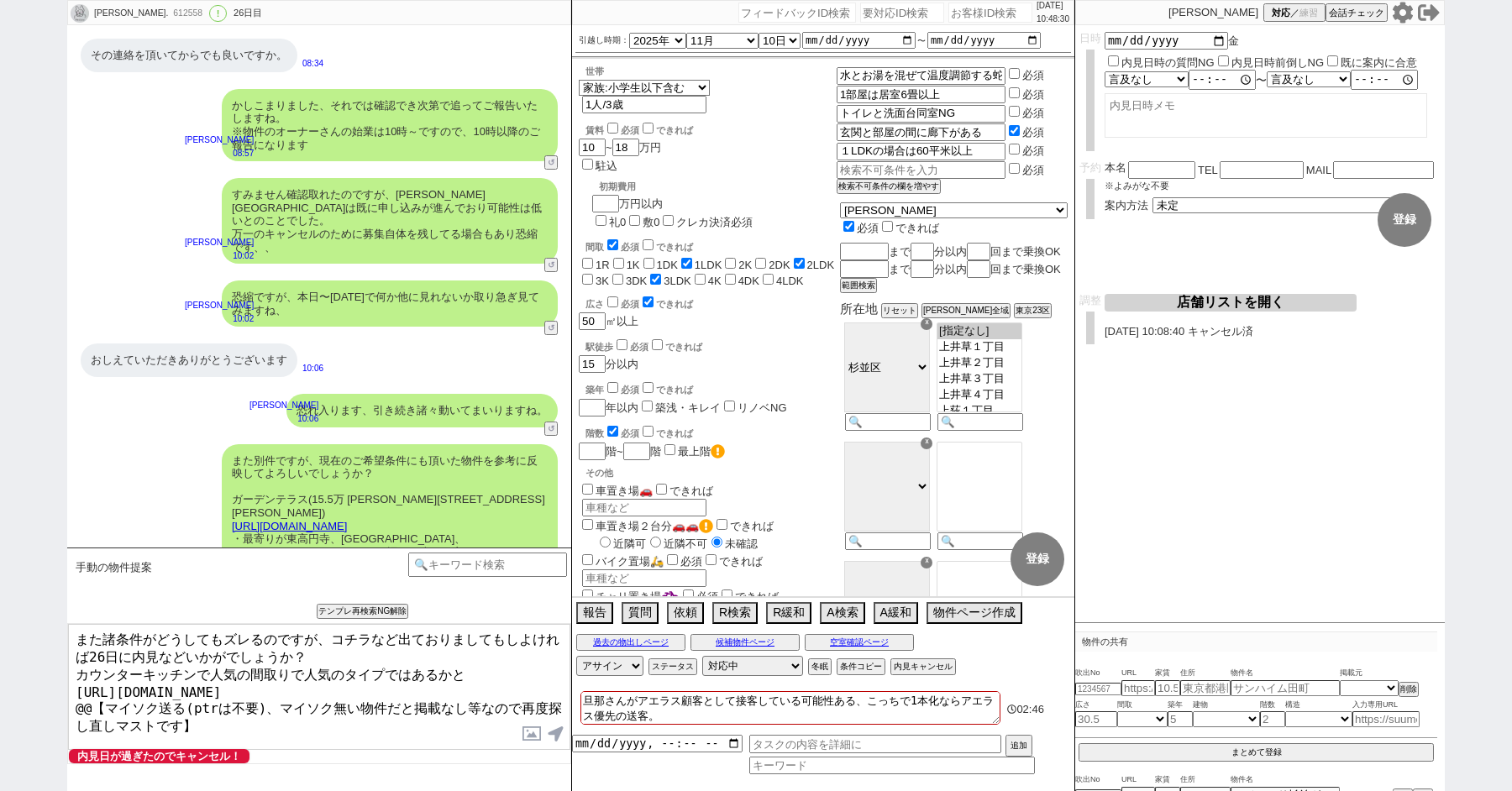
drag, startPoint x: 78, startPoint y: 694, endPoint x: 337, endPoint y: 741, distance: 263.2
click at [301, 736] on textarea "また諸条件がどうしてもズレるのですが、コチラなど出ておりましてもしよければ26日に内見などいかがでしょうか？ カウンターキッチンで人気の間取りで人気のタイプで…" at bounding box center [319, 687] width 503 height 126
type textarea "また諸条件がどうしてもズレるのですが、コチラなど出ておりましてもしよければ26日に内見などいかがでしょうか？ カウンターキッチンで人気の間取りで人気のタイプで…"
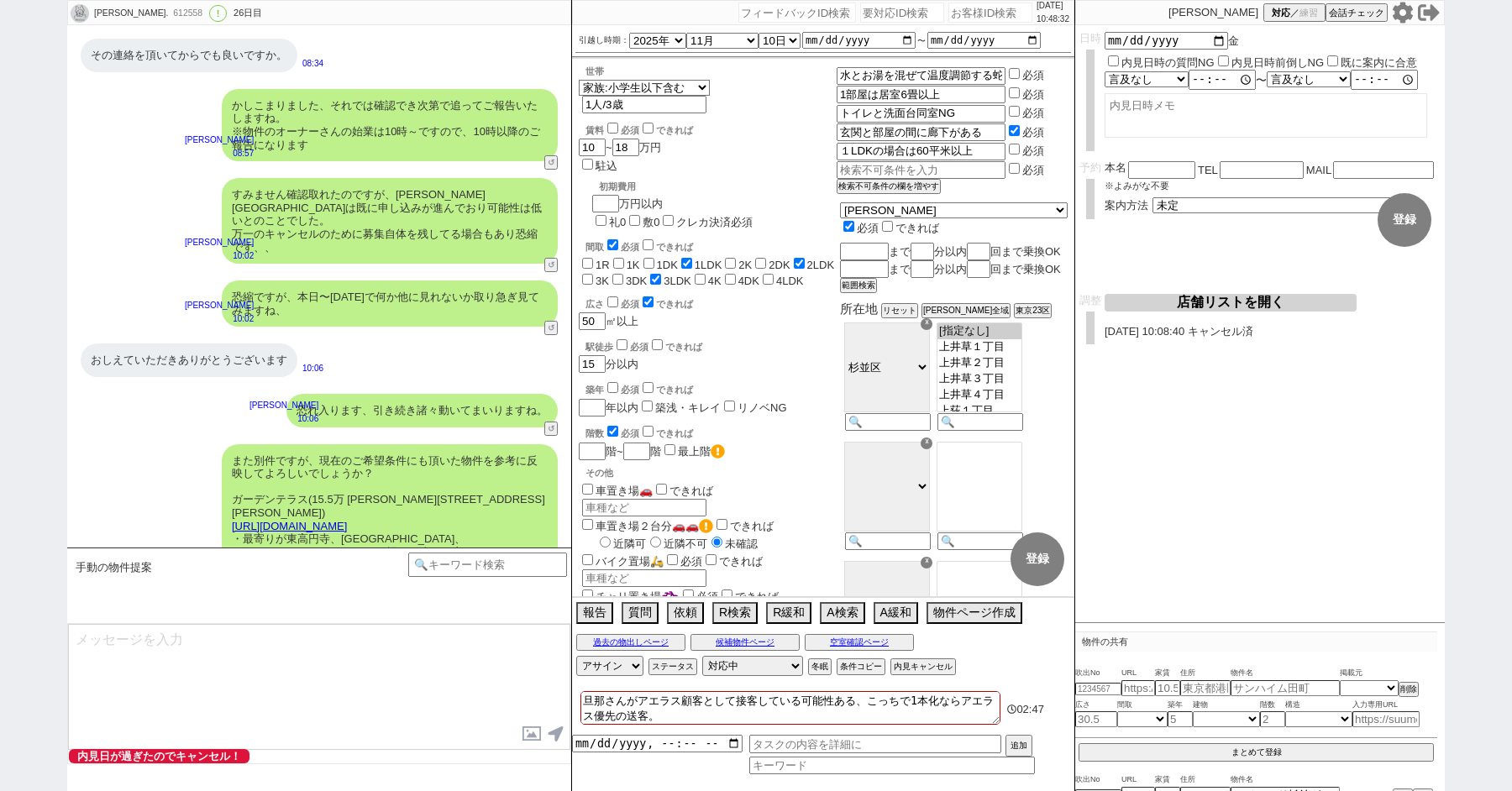
scroll to position [20988, 0]
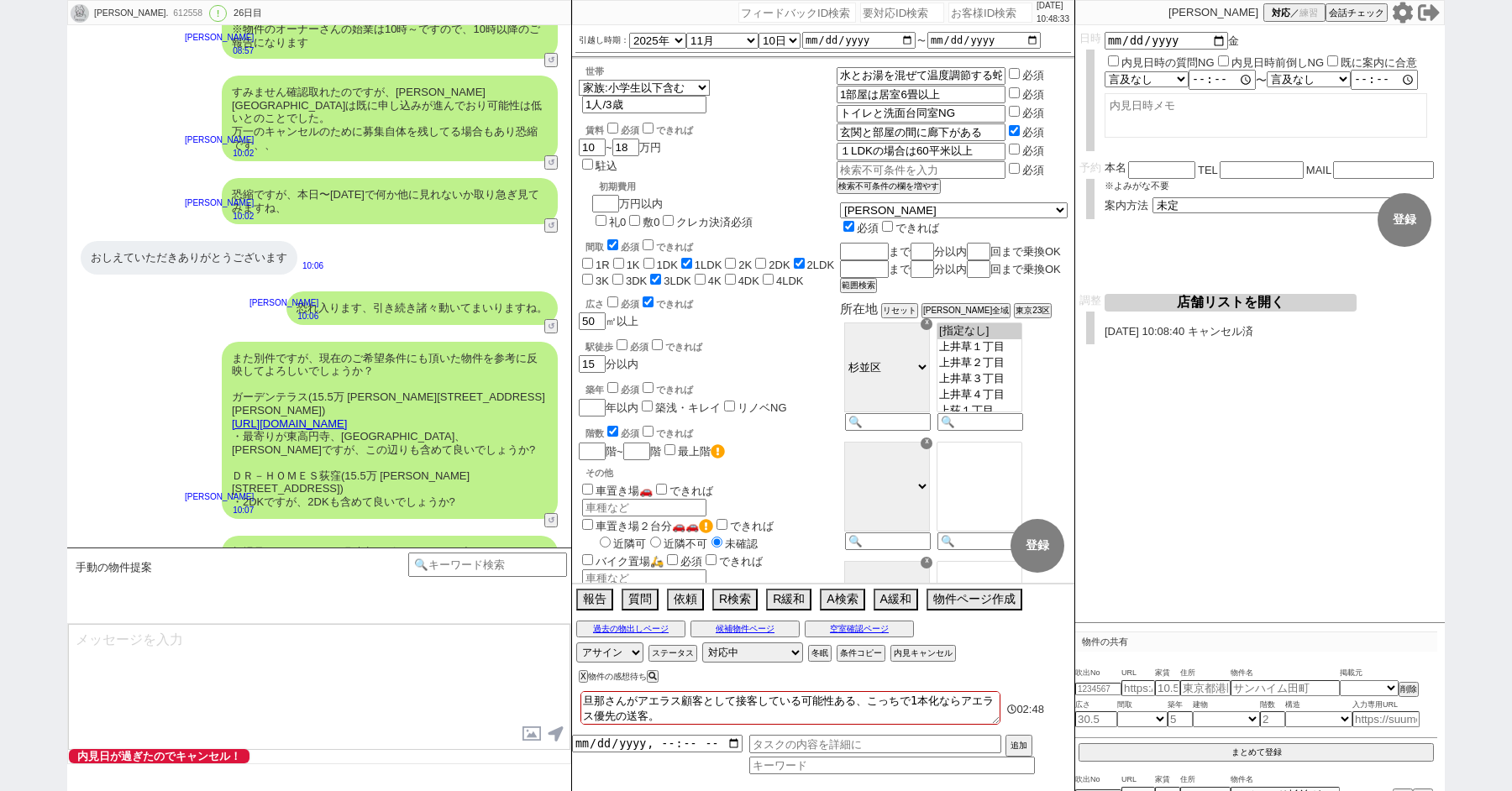
type textarea "@@【@@メッセージは打たず、以下やってください@@】@@ @@【@@打つべきメッセージはありません、タスク時間変える、マイソク送る際などのために、自動遷移防…"
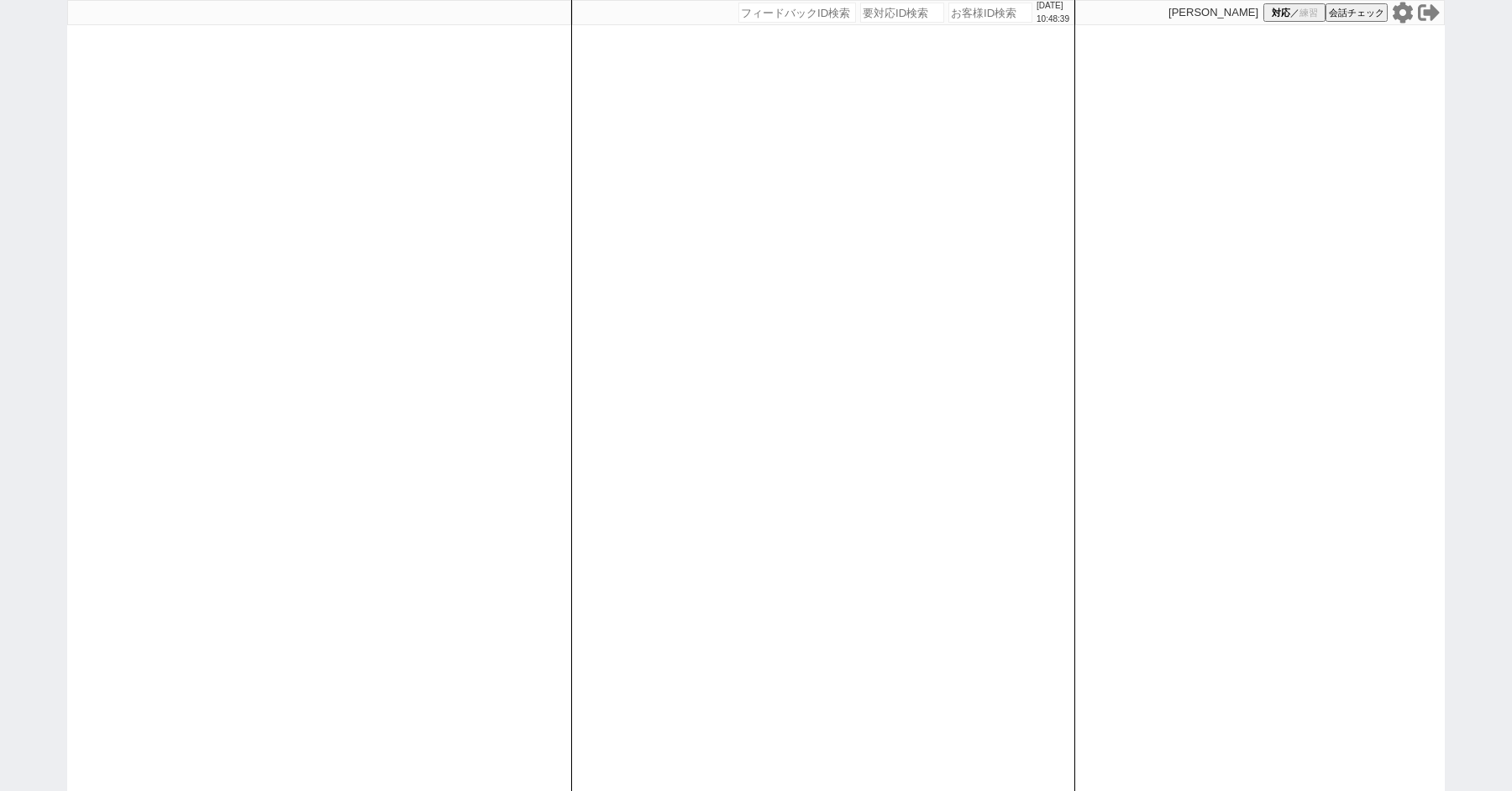
paste input "611562"
type input "611562"
select select "4"
select select "2"
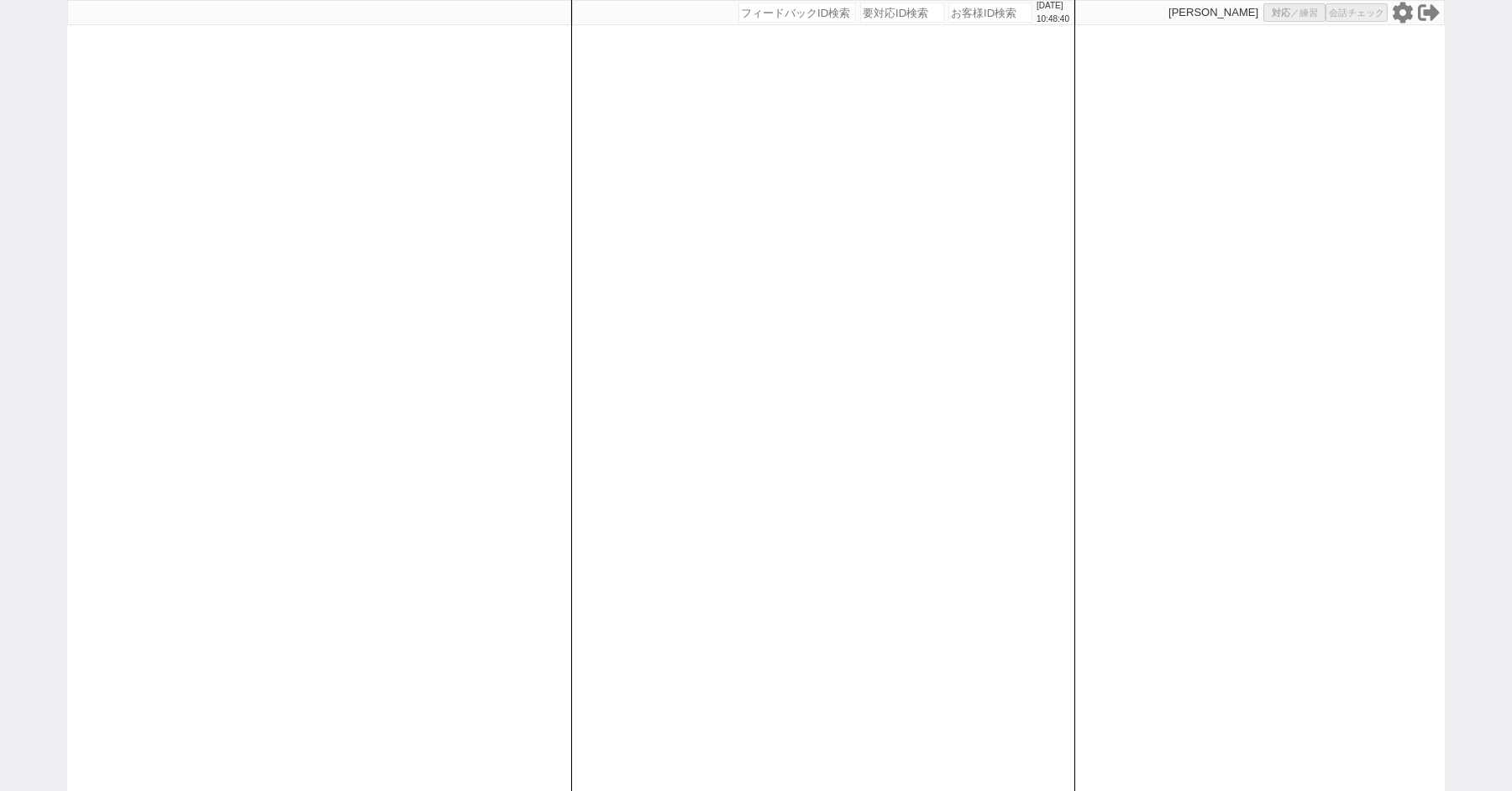
select select "5"
select select
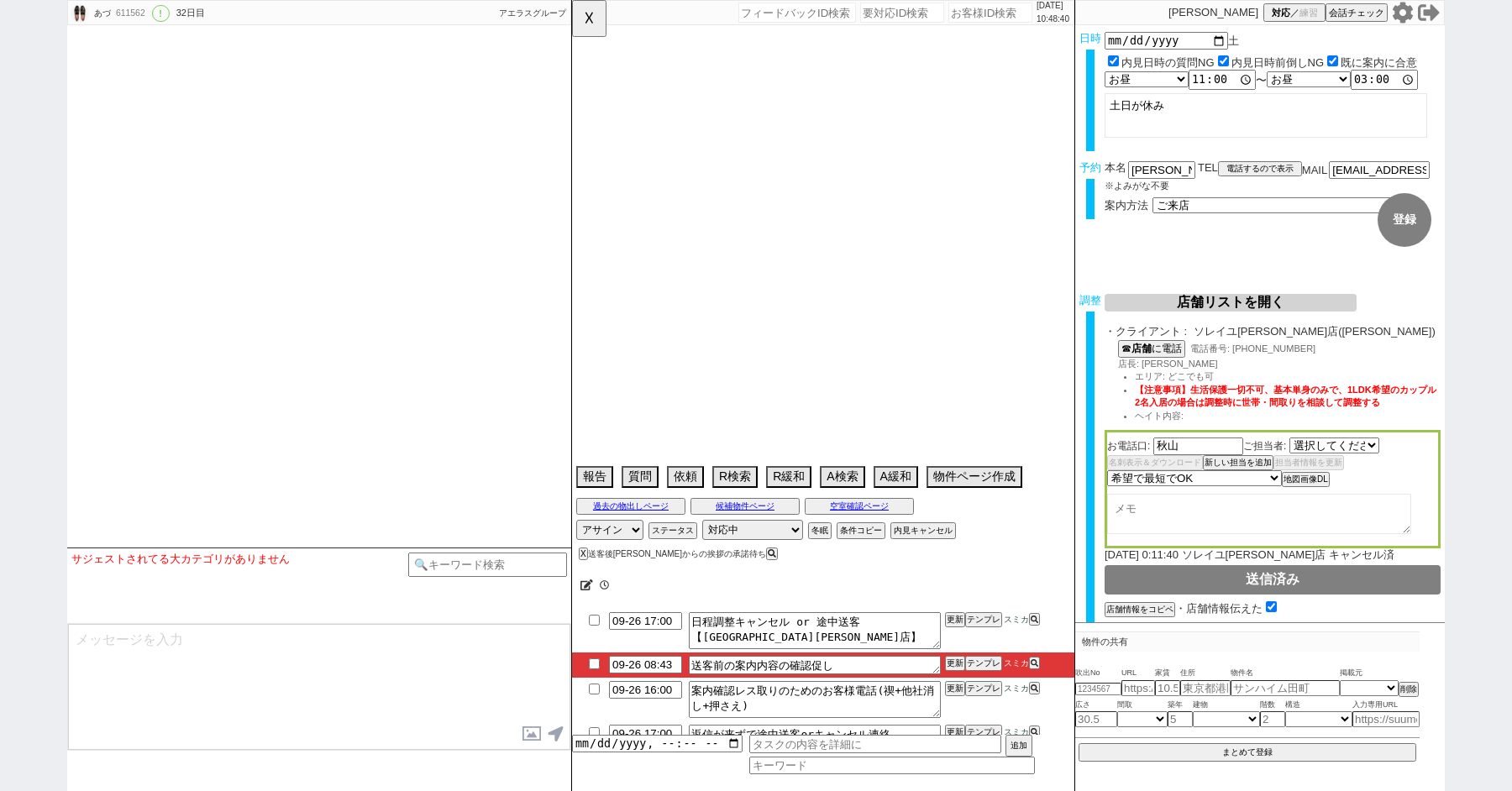
select select "1664"
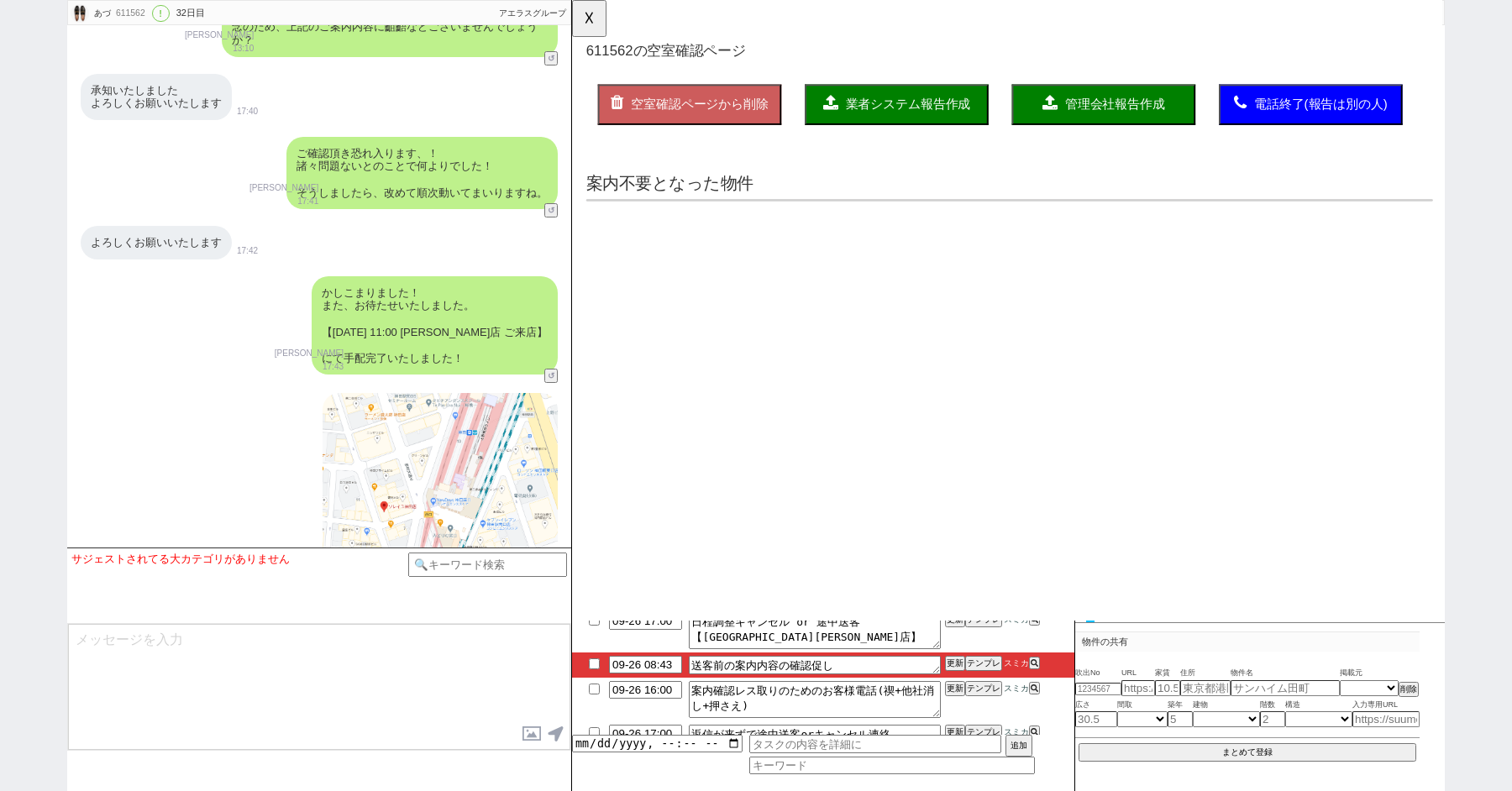
select select "2025"
select select "12"
select select "37"
select select "0"
select select "820"
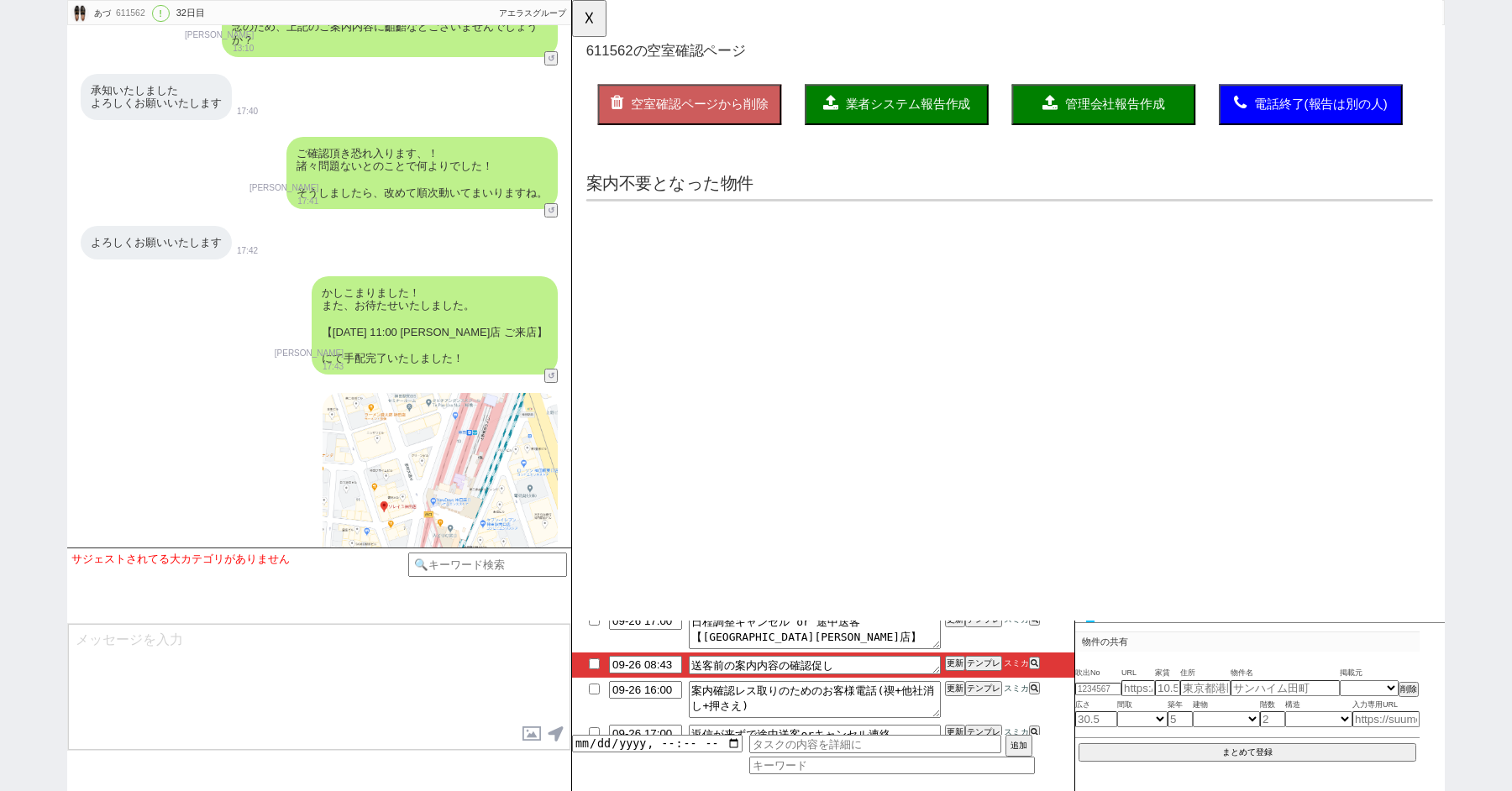
select select "71"
select select "1712"
select select "23"
select select "733"
select select "33"
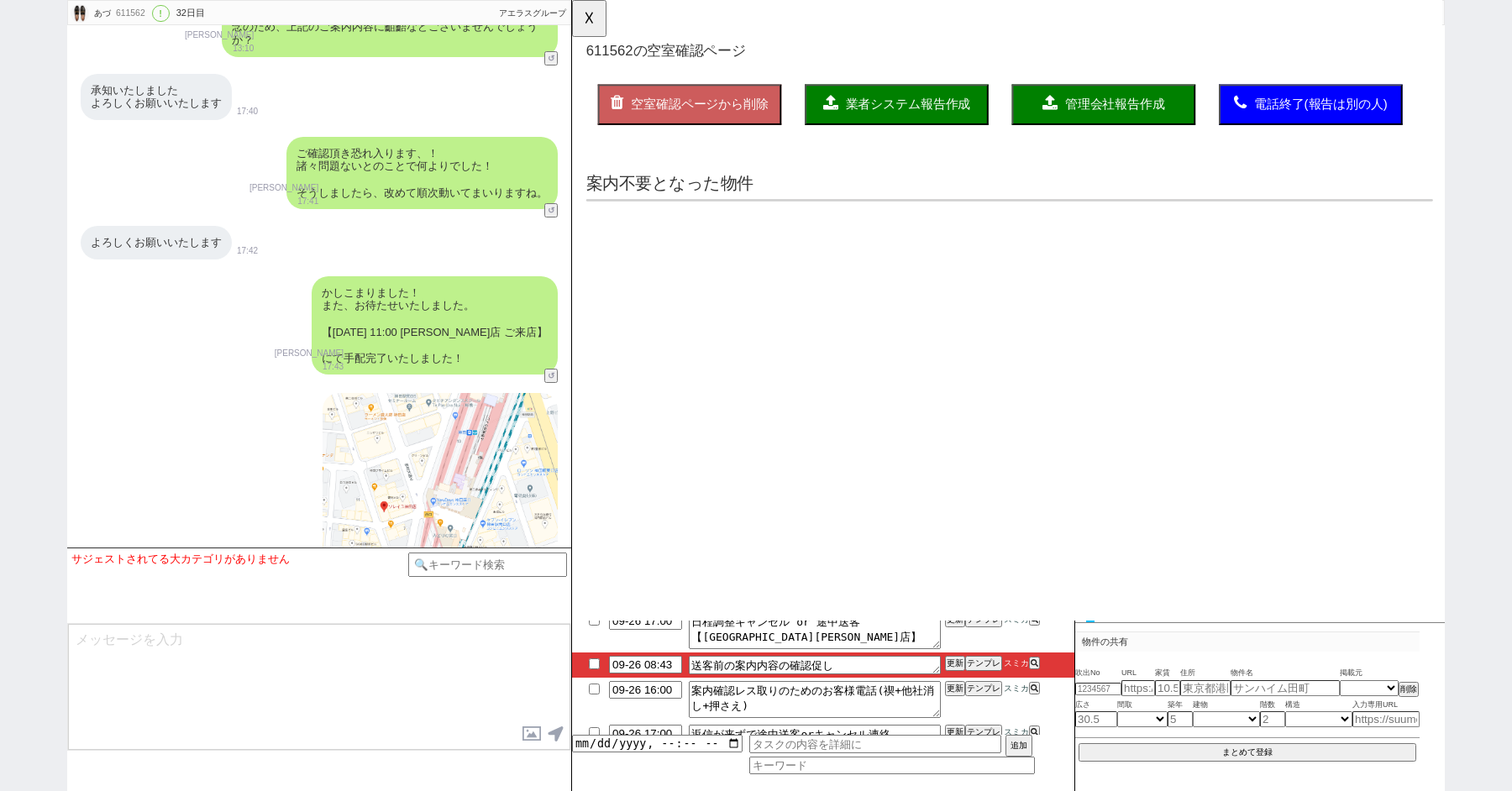
select select "69"
select select "1672"
select select "70"
select select "1685"
select select "30"
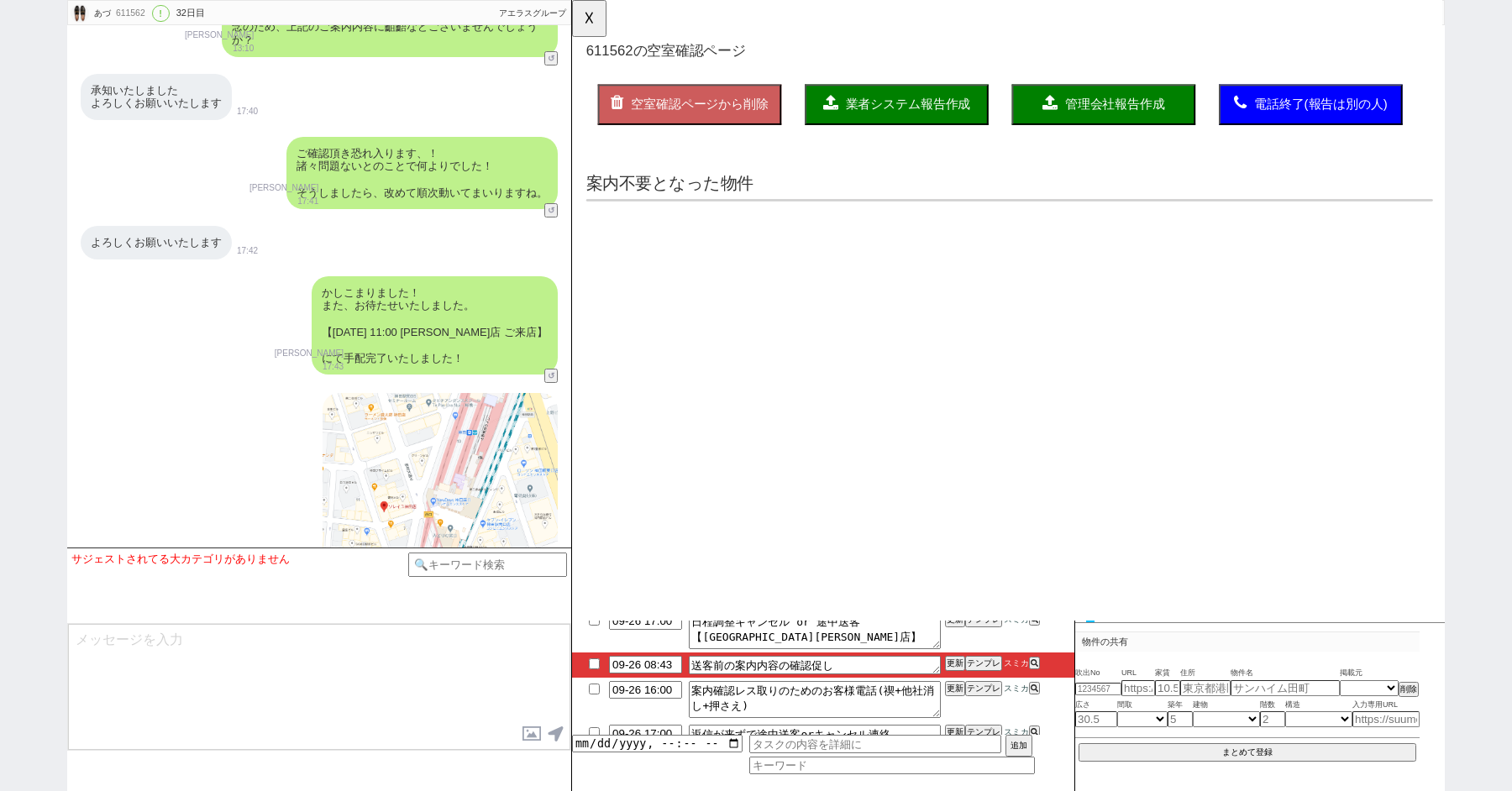
select select "924"
select select "63"
select select "1536"
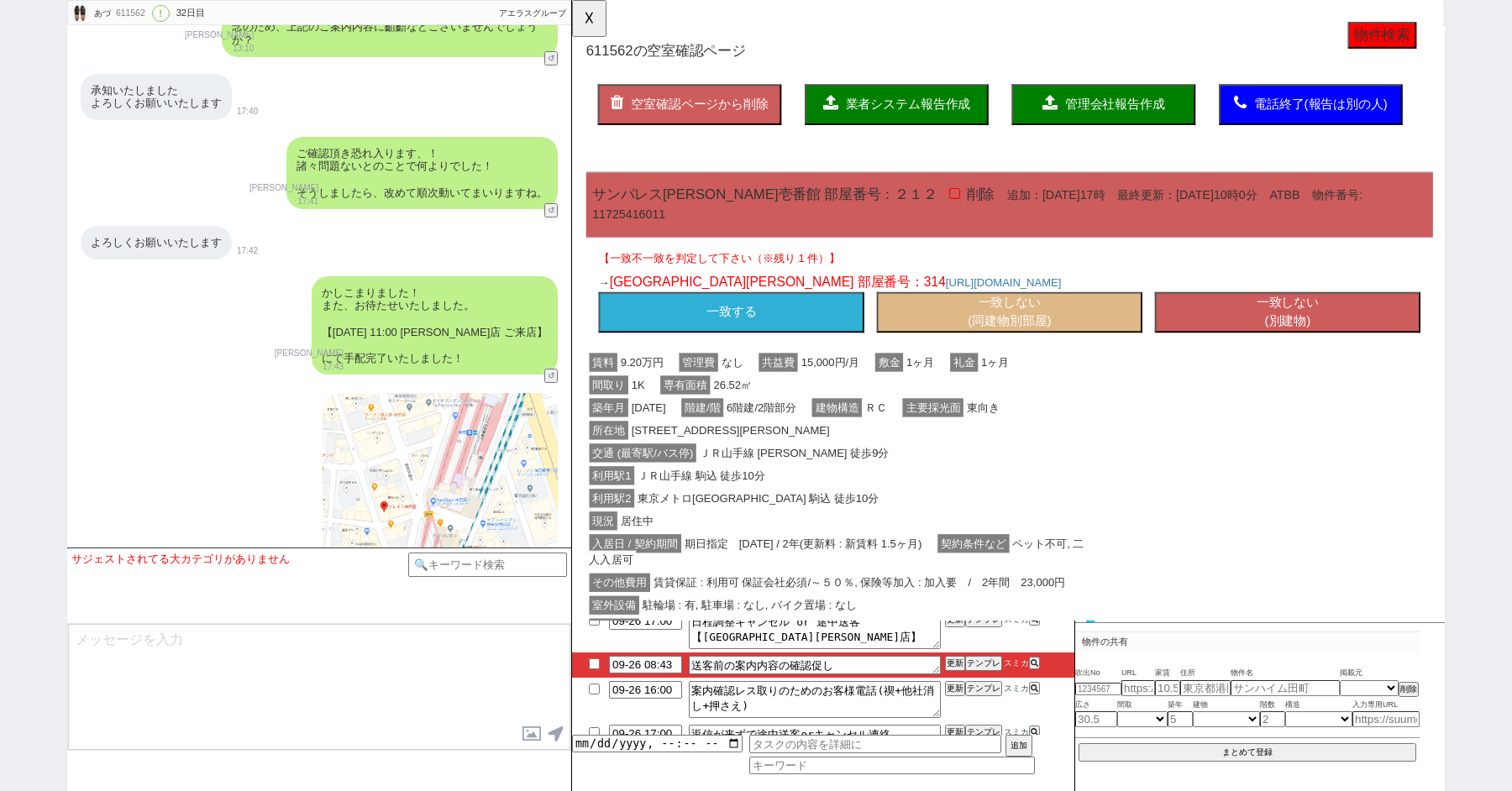
scroll to position [15775, 0]
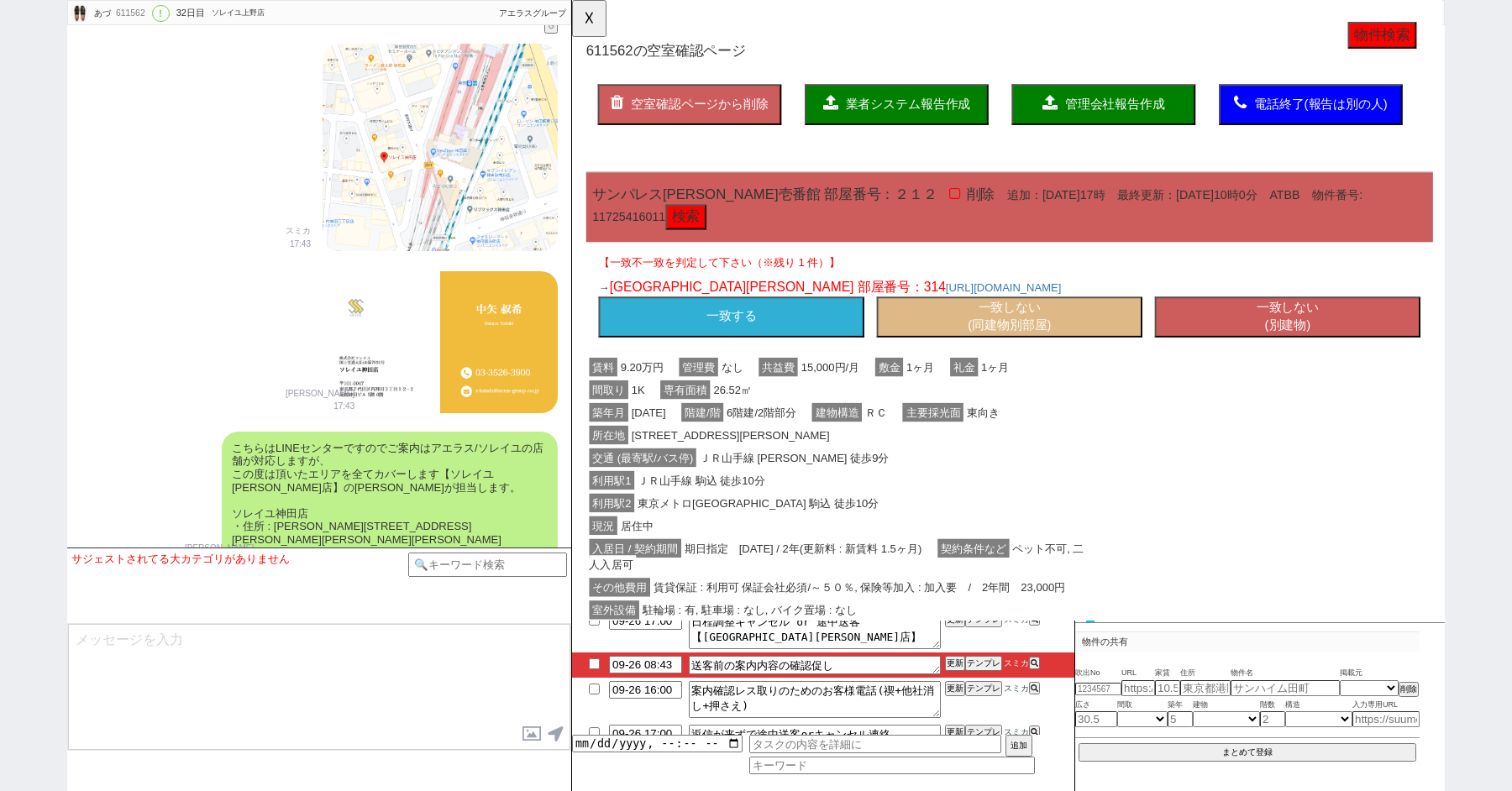
click at [1007, 342] on button "一致しない (同建物別部屋)" at bounding box center [1043, 341] width 286 height 43
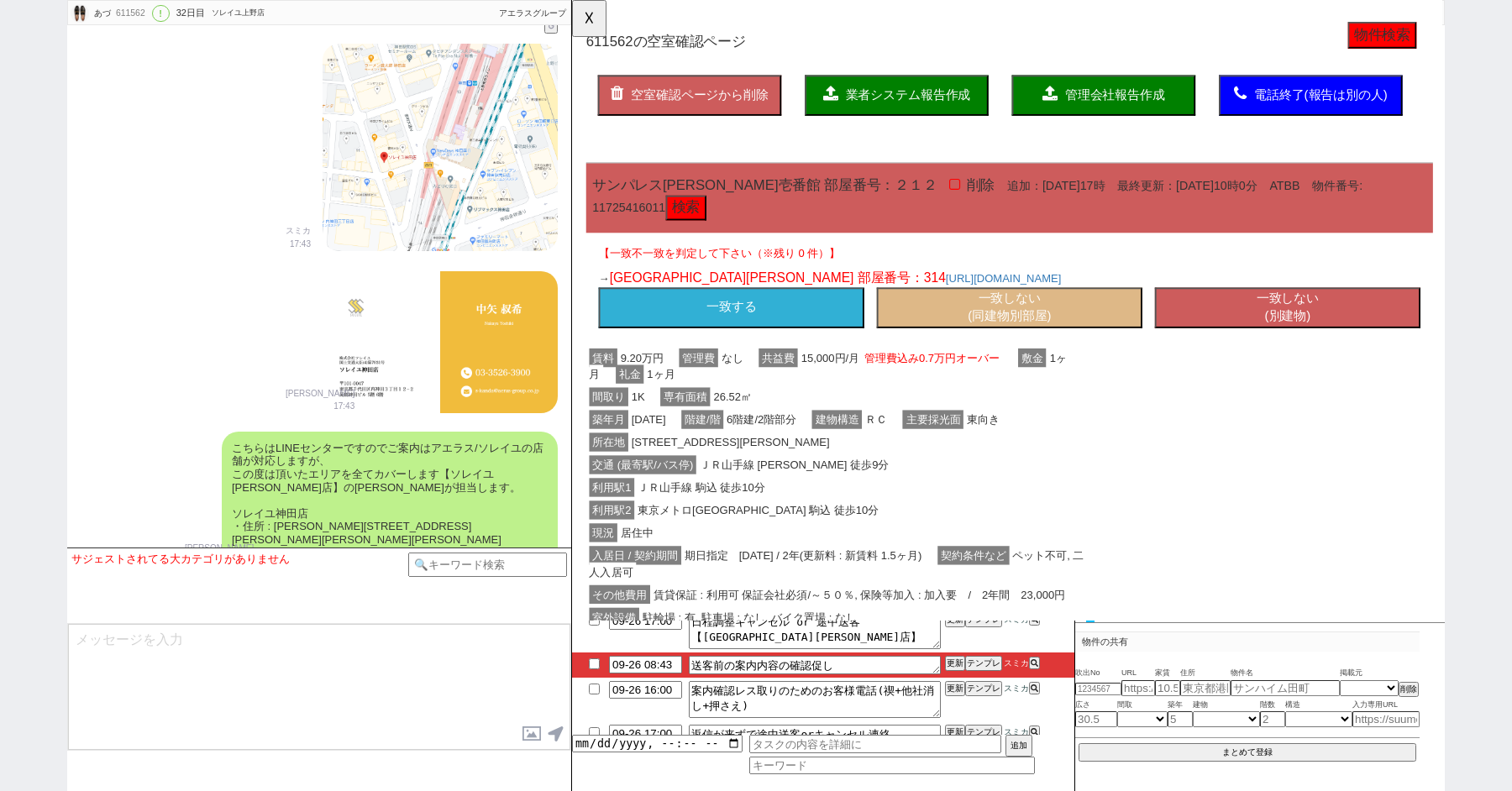
select select "another_room"
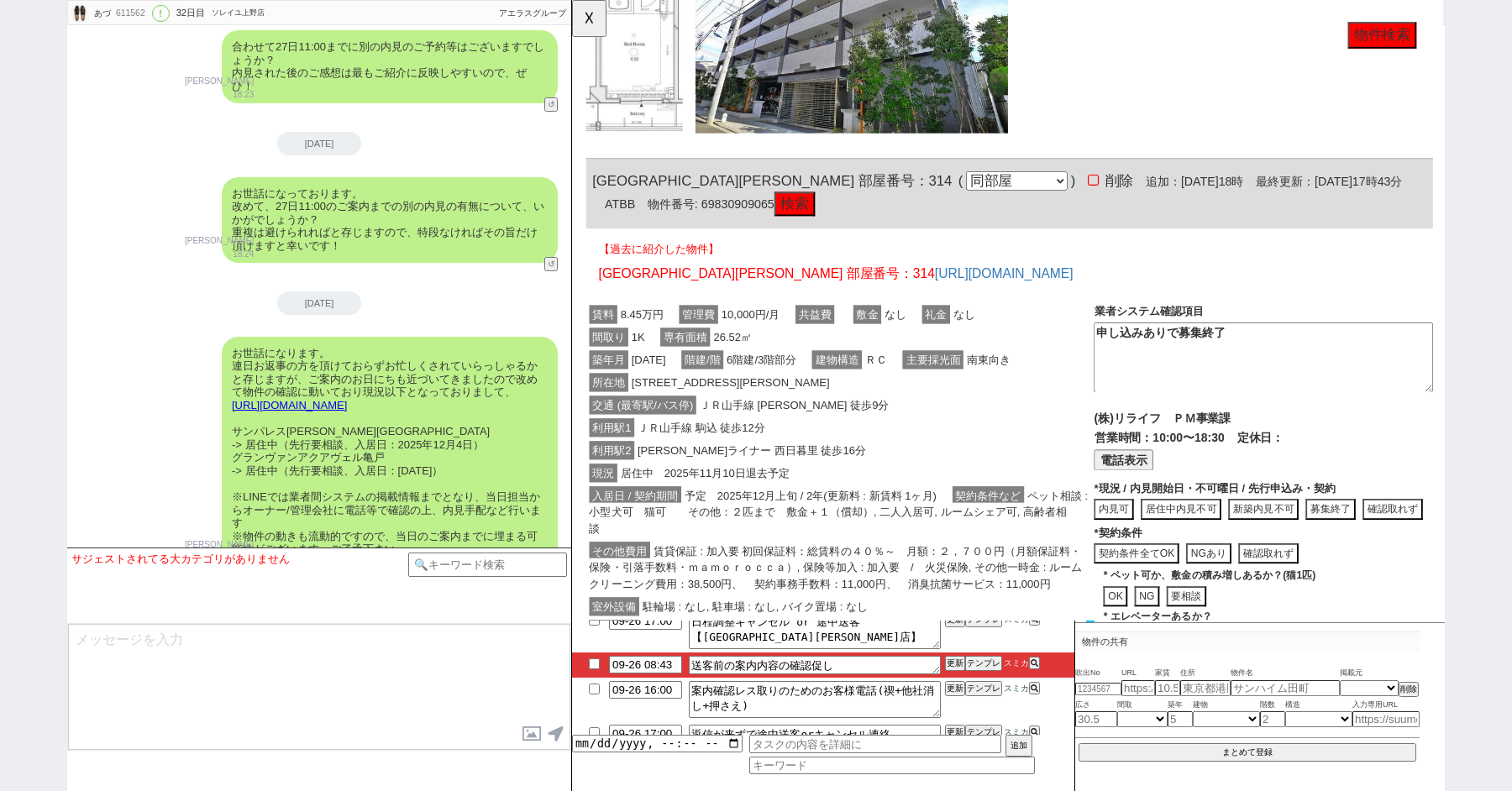
scroll to position [0, 0]
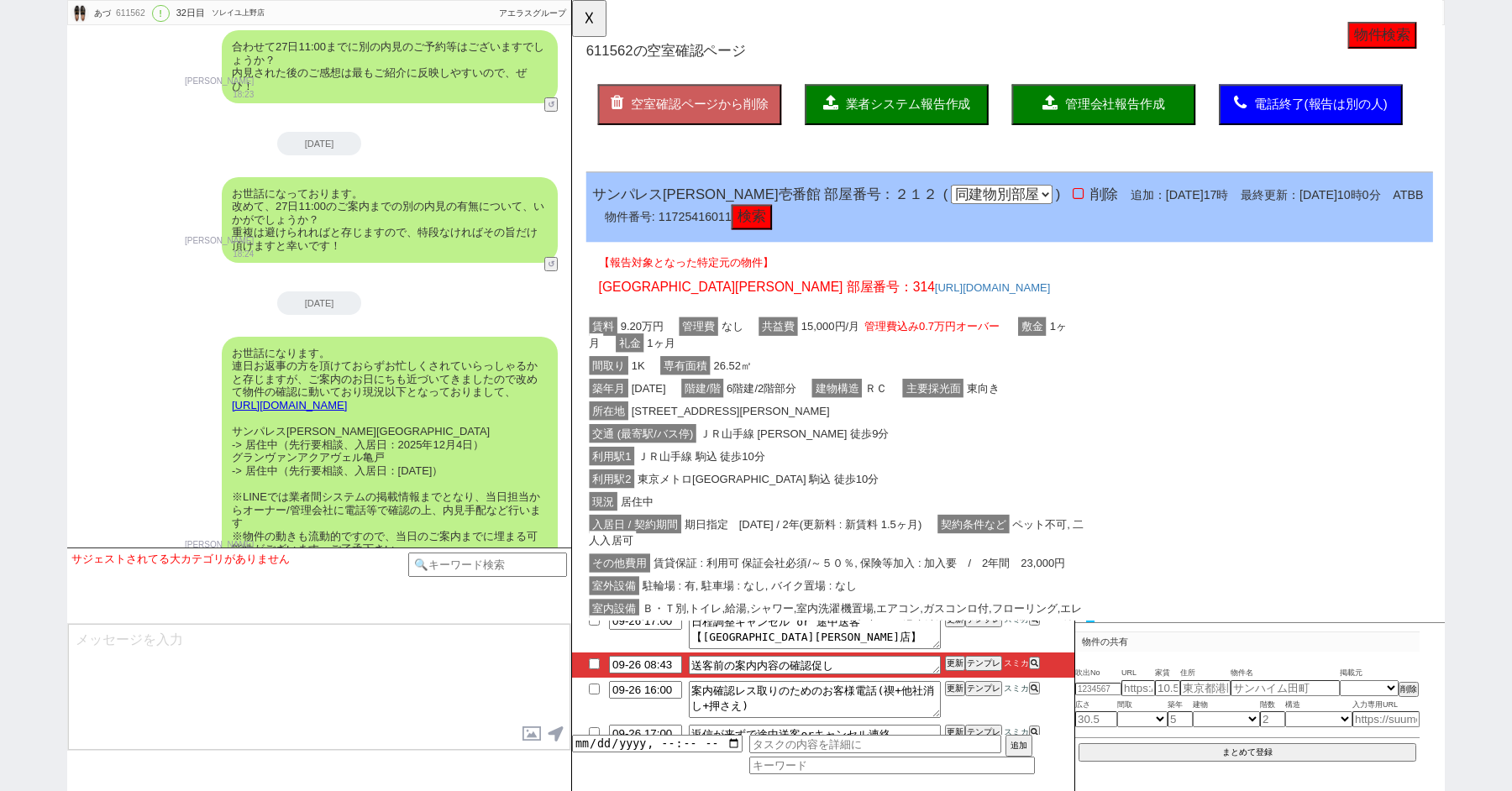
click at [1414, 34] on button "物件検索" at bounding box center [1443, 37] width 74 height 29
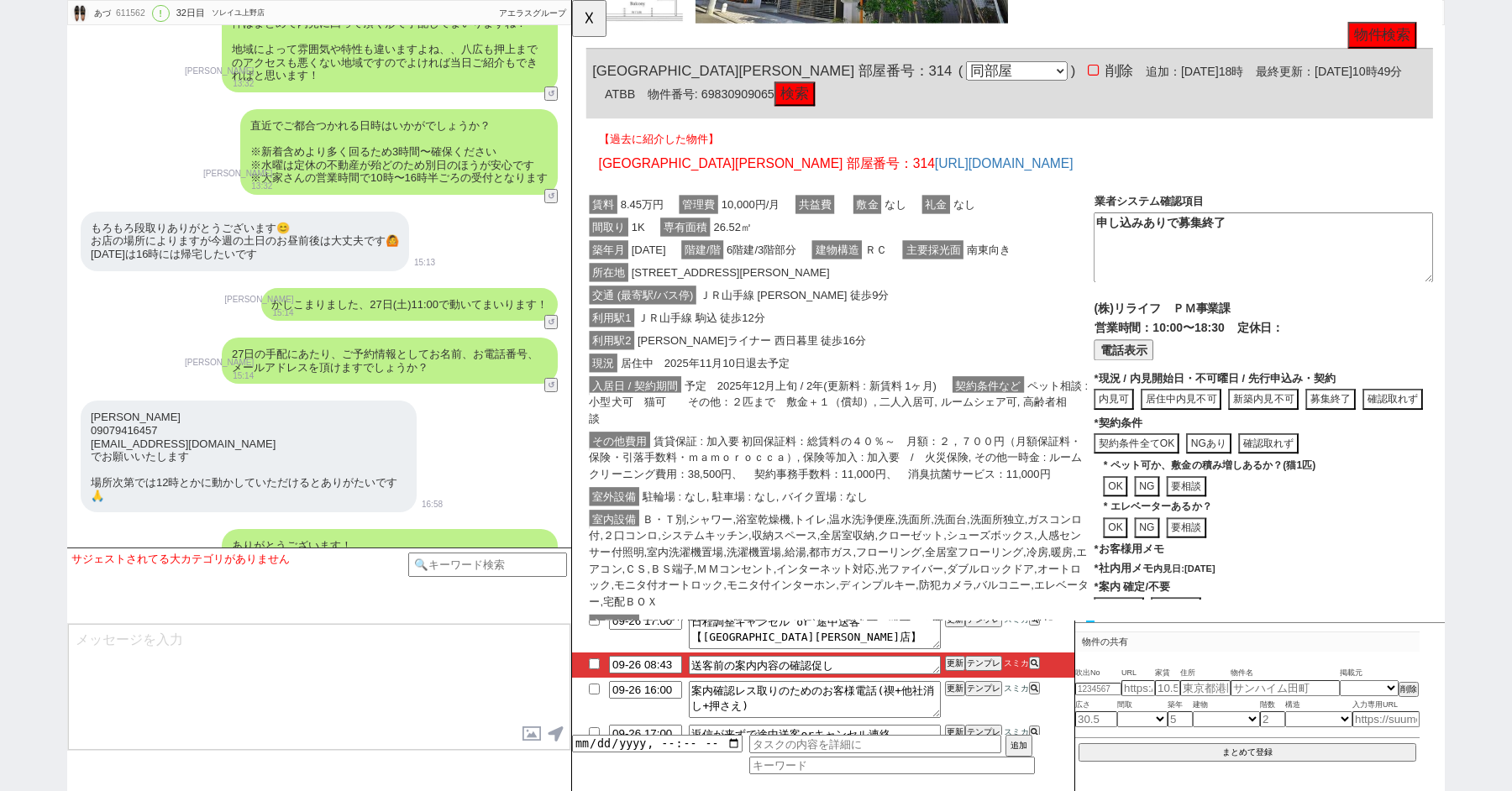
scroll to position [12729, 0]
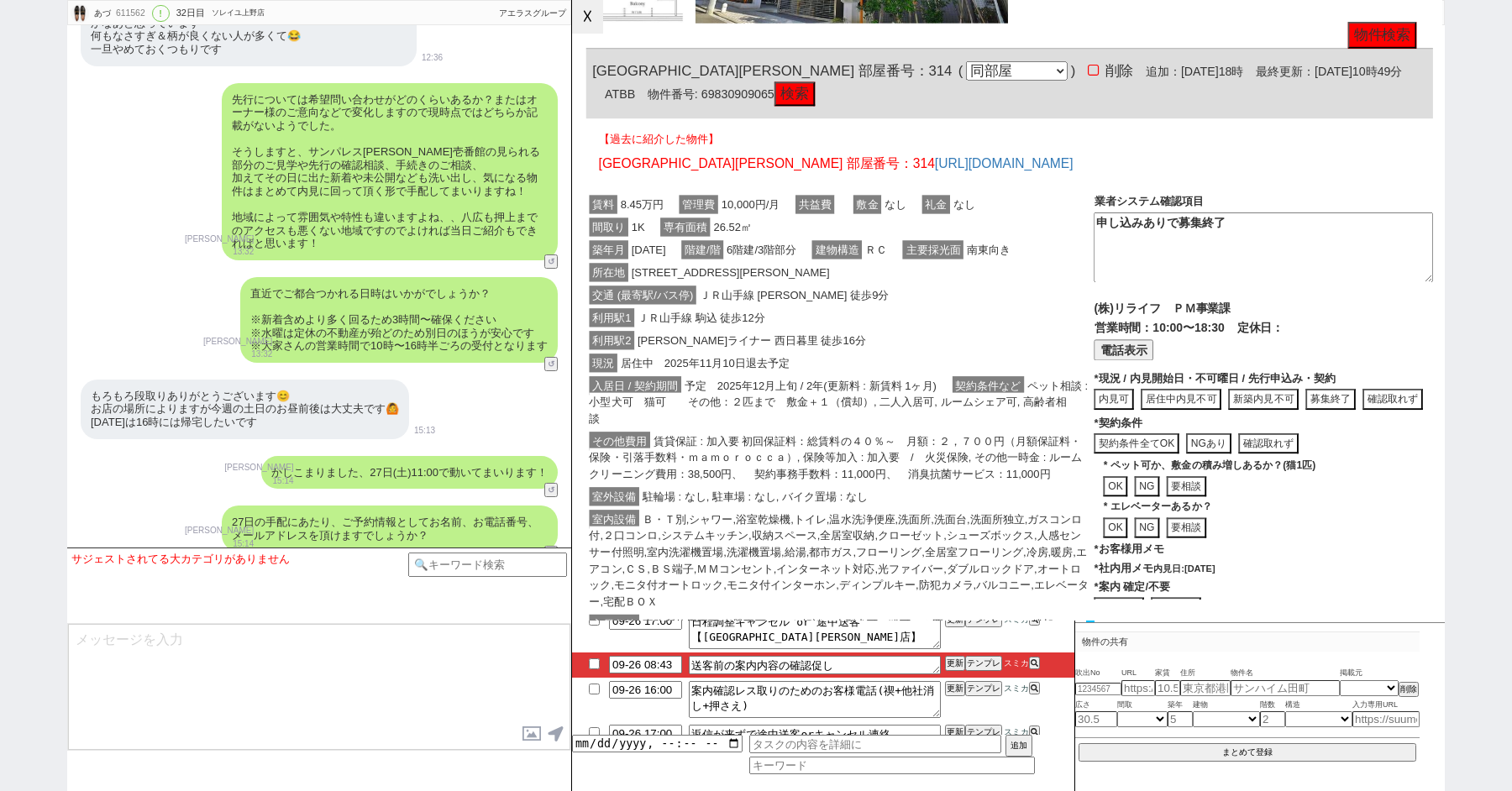
click at [594, 8] on button "☓" at bounding box center [587, 17] width 32 height 33
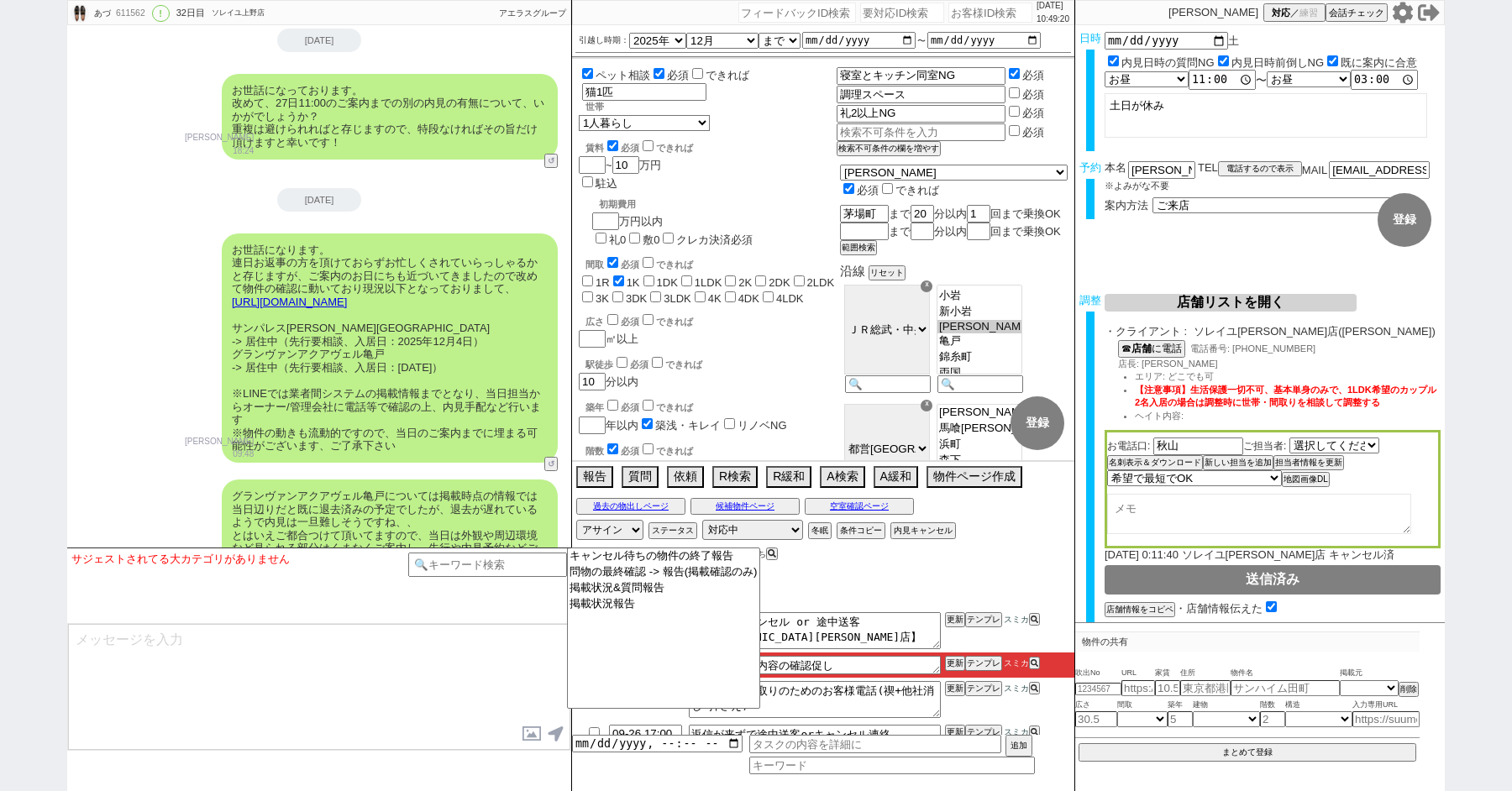
scroll to position [13933, 0]
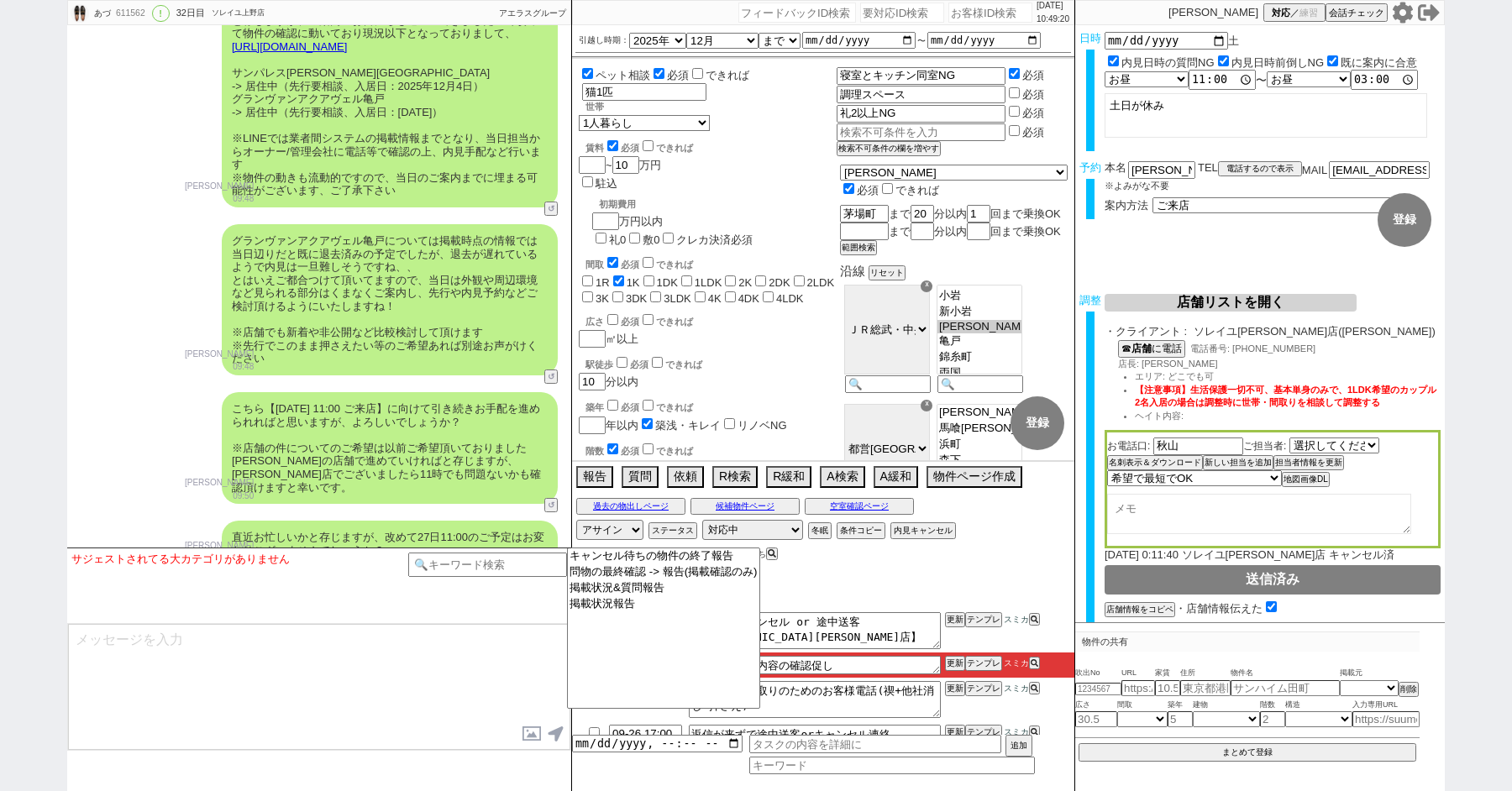
click at [416, 681] on textarea at bounding box center [319, 687] width 503 height 126
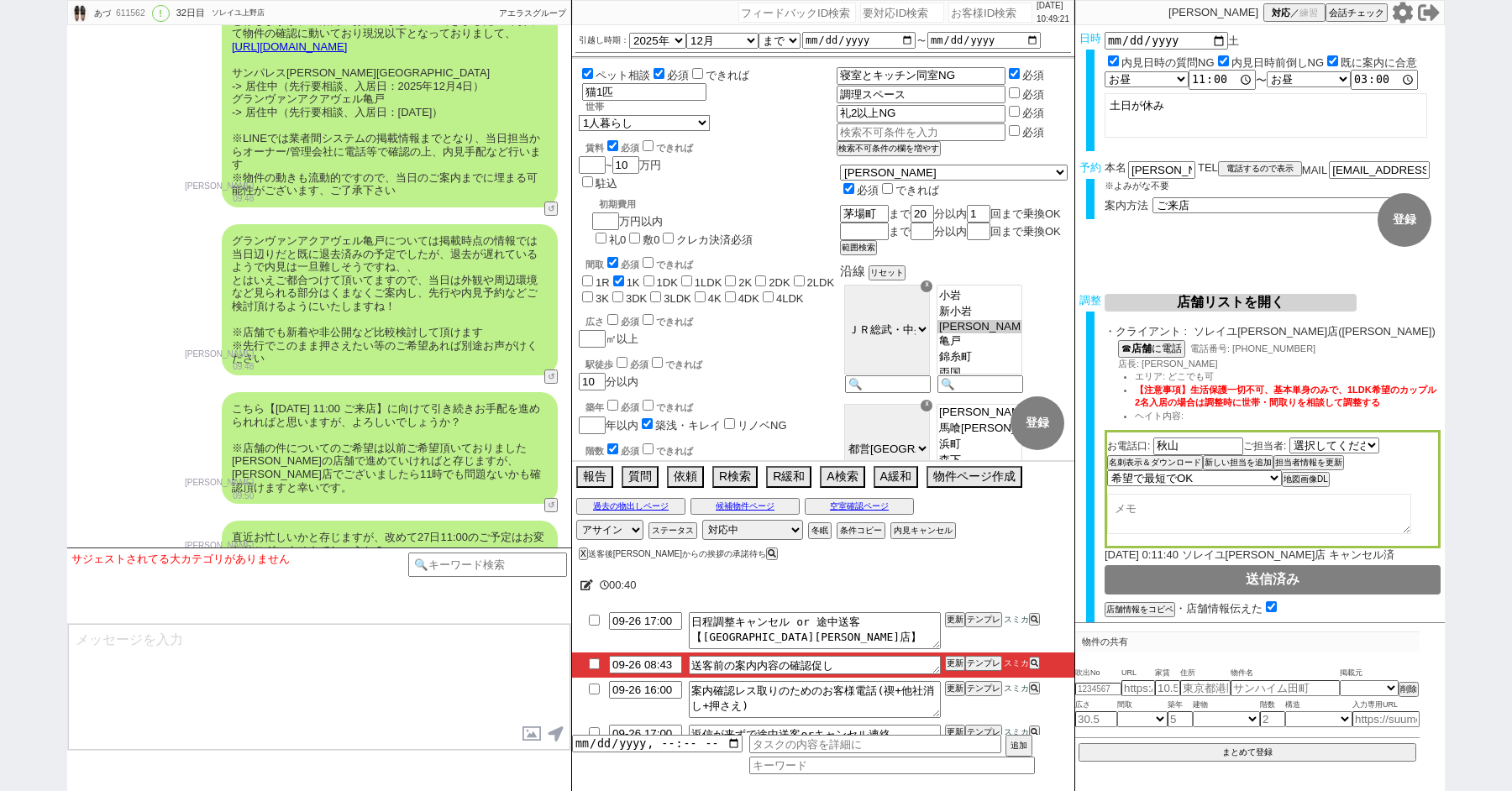
click at [597, 661] on input "checkbox" at bounding box center [594, 663] width 25 height 11
checkbox input "true"
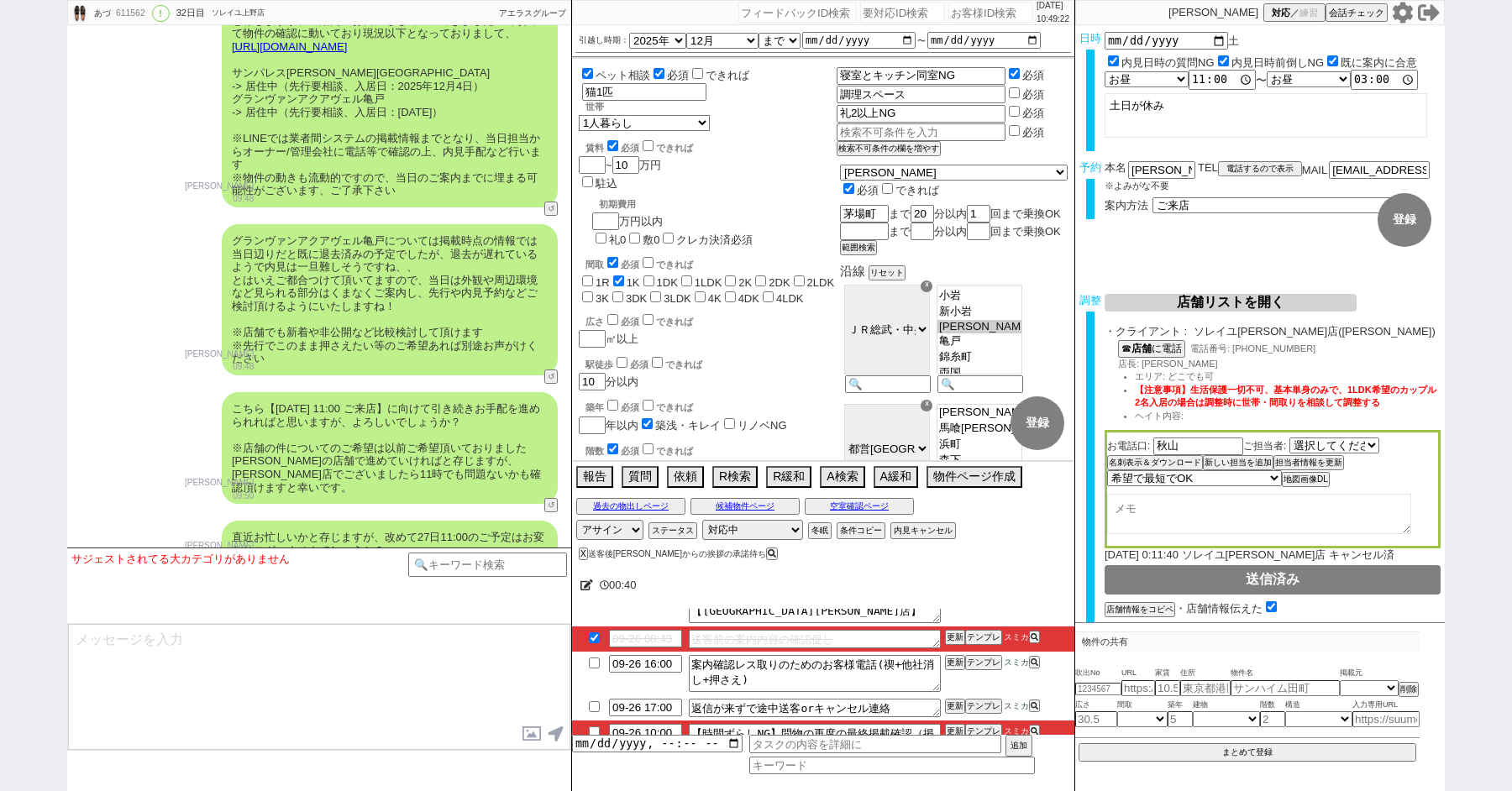
scroll to position [74, 0]
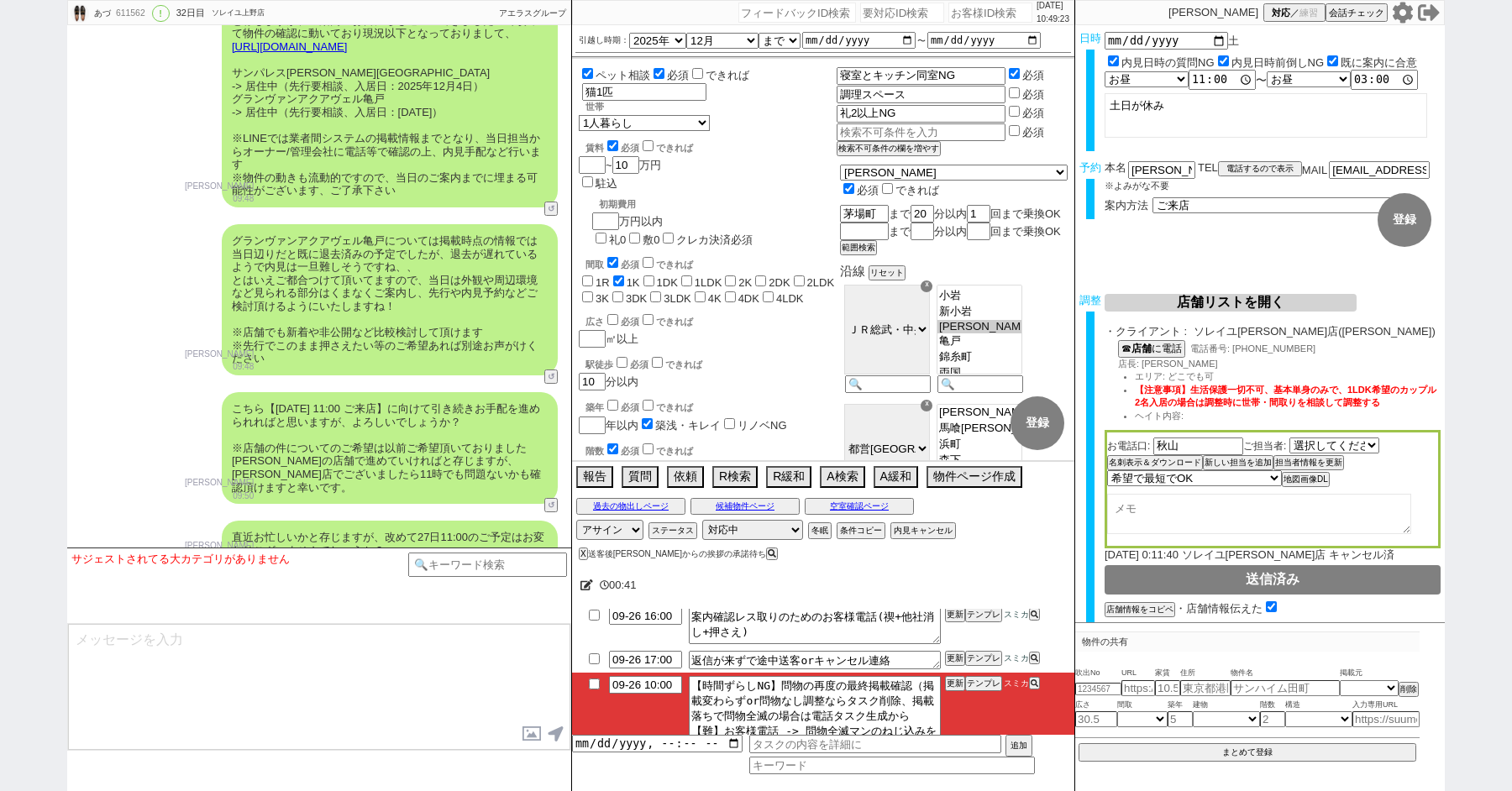
click at [591, 676] on li "09-26 10:00 【時間ずらしNG】問物の再度の最終掲載確認（掲載変わらずor問物なし調整ならタスク削除、掲載落ちで問物全滅の場合は電話タスク生成から【…" at bounding box center [823, 722] width 503 height 99
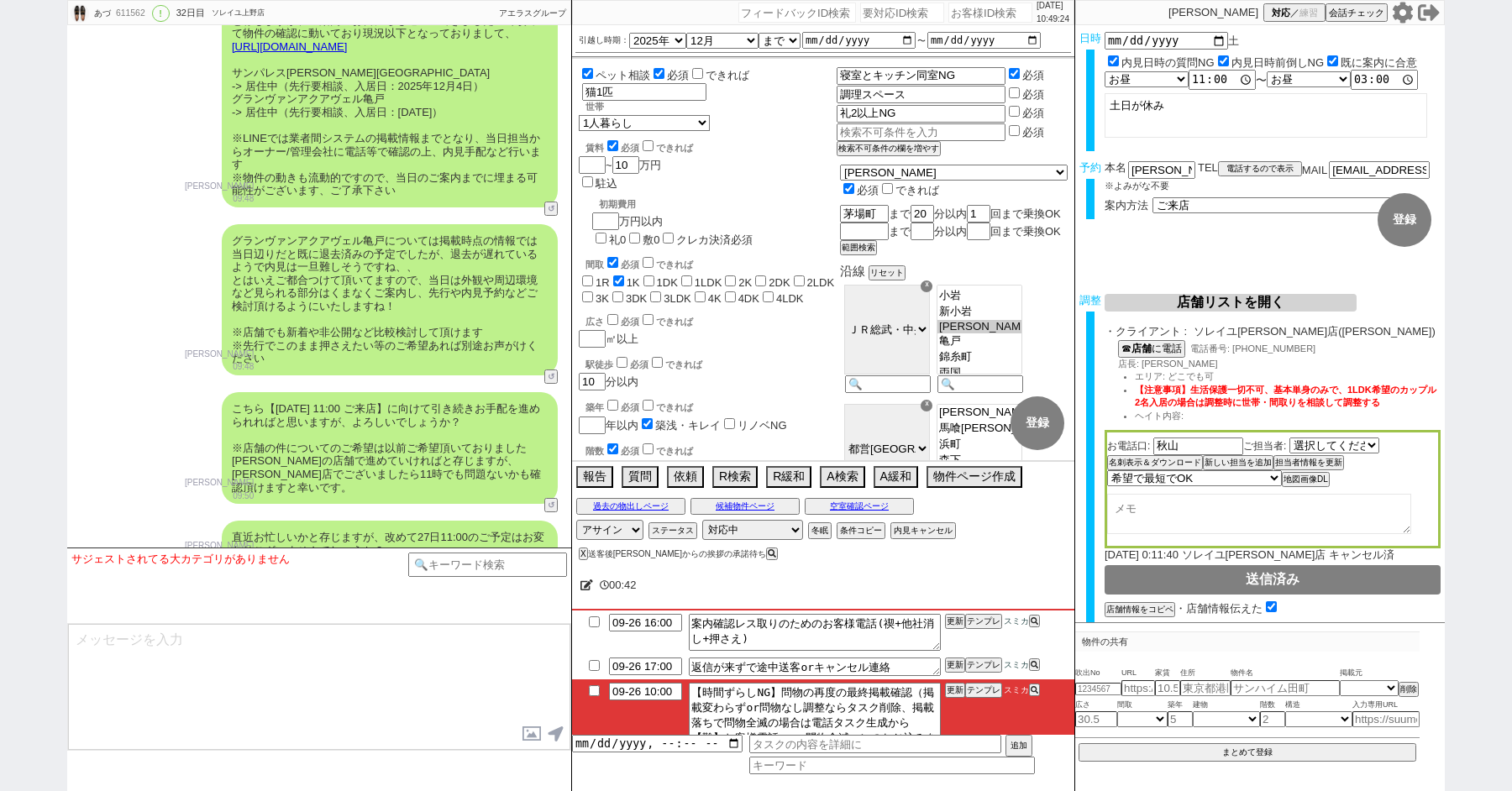
click at [591, 685] on input "checkbox" at bounding box center [594, 690] width 25 height 11
checkbox input "true"
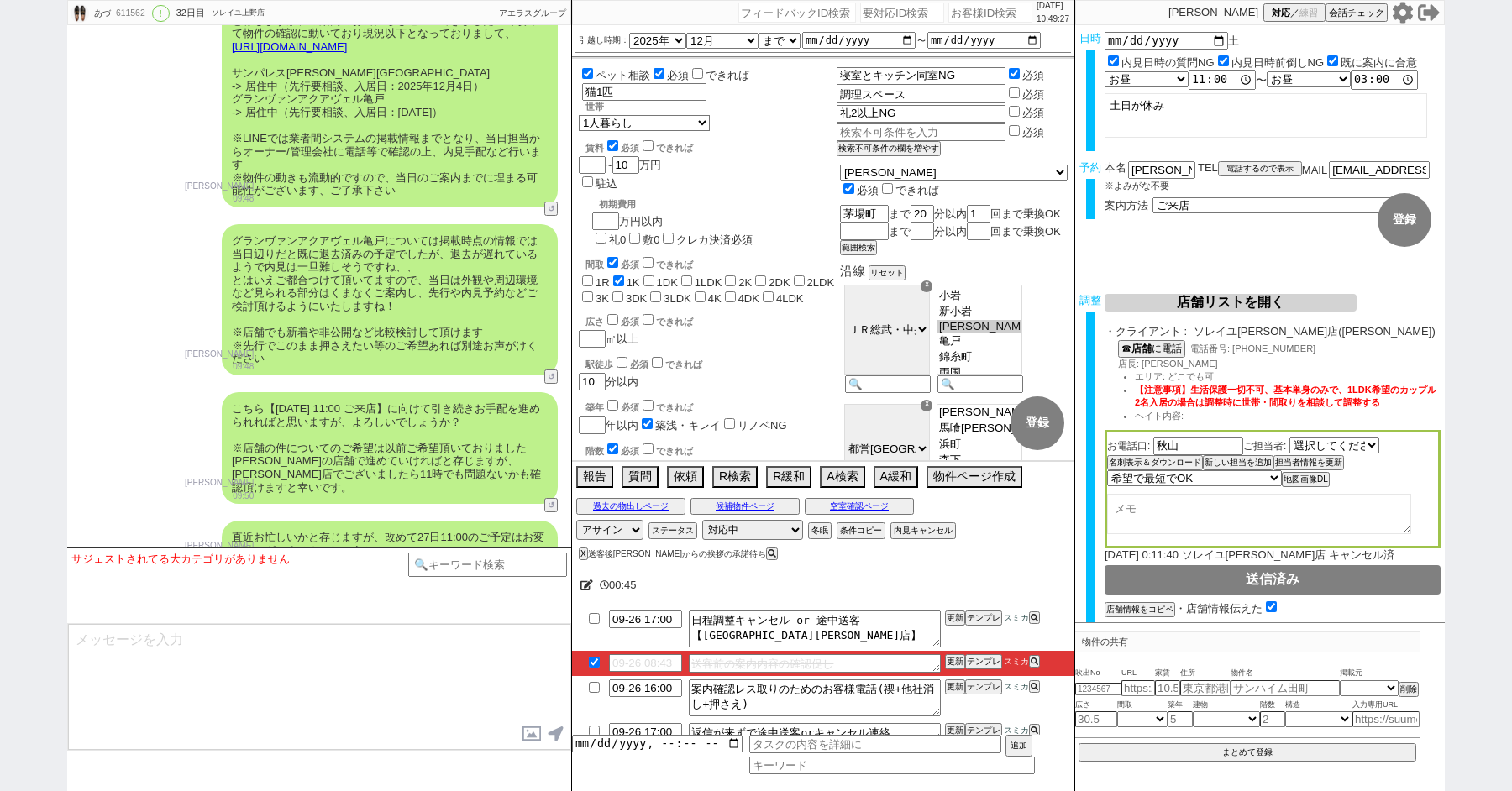
click at [588, 584] on icon at bounding box center [586, 584] width 13 height 11
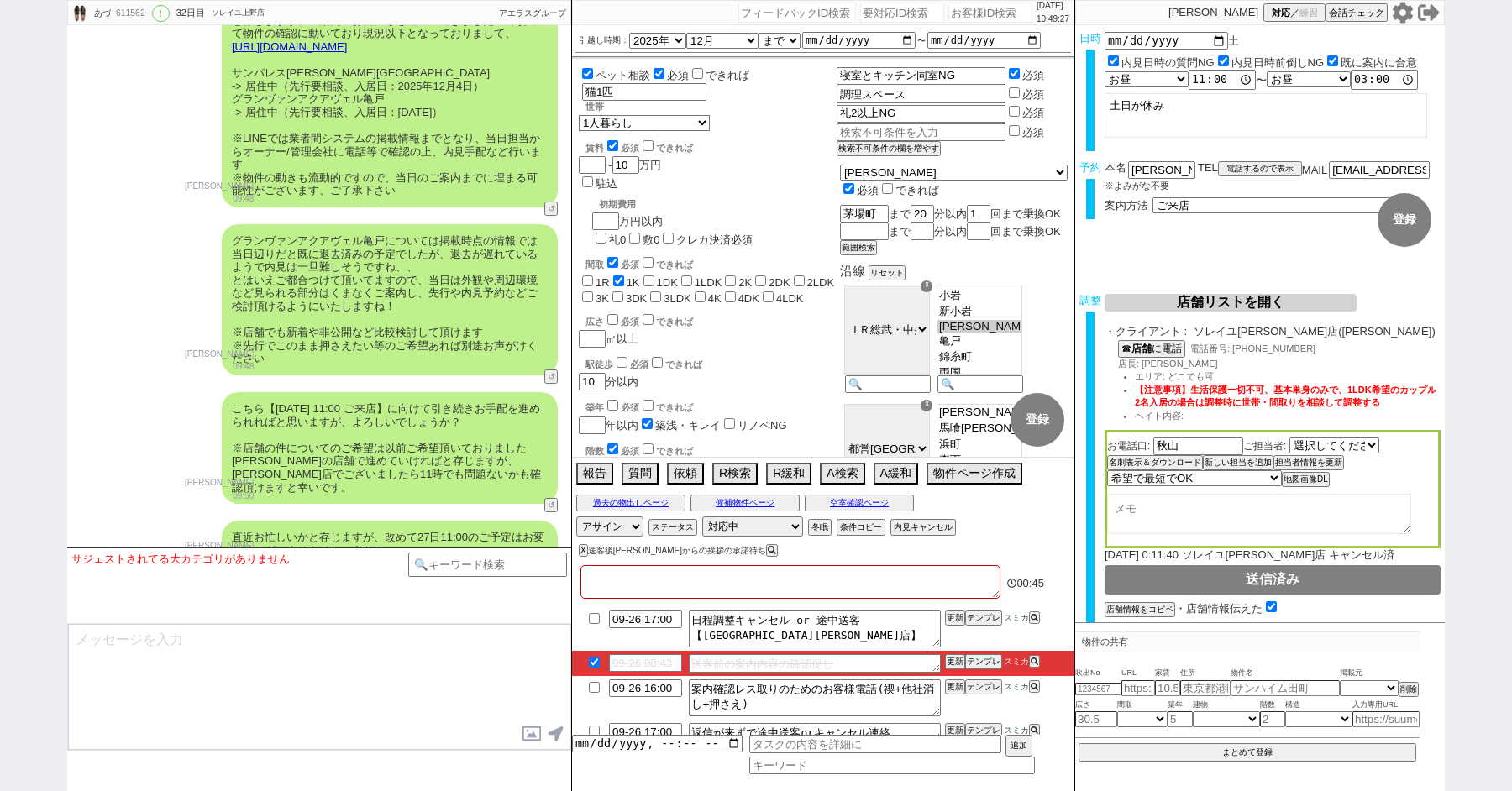
click at [588, 584] on textarea at bounding box center [790, 582] width 420 height 33
type textarea "＠"
checkbox input "false"
checkbox input "true"
checkbox input "false"
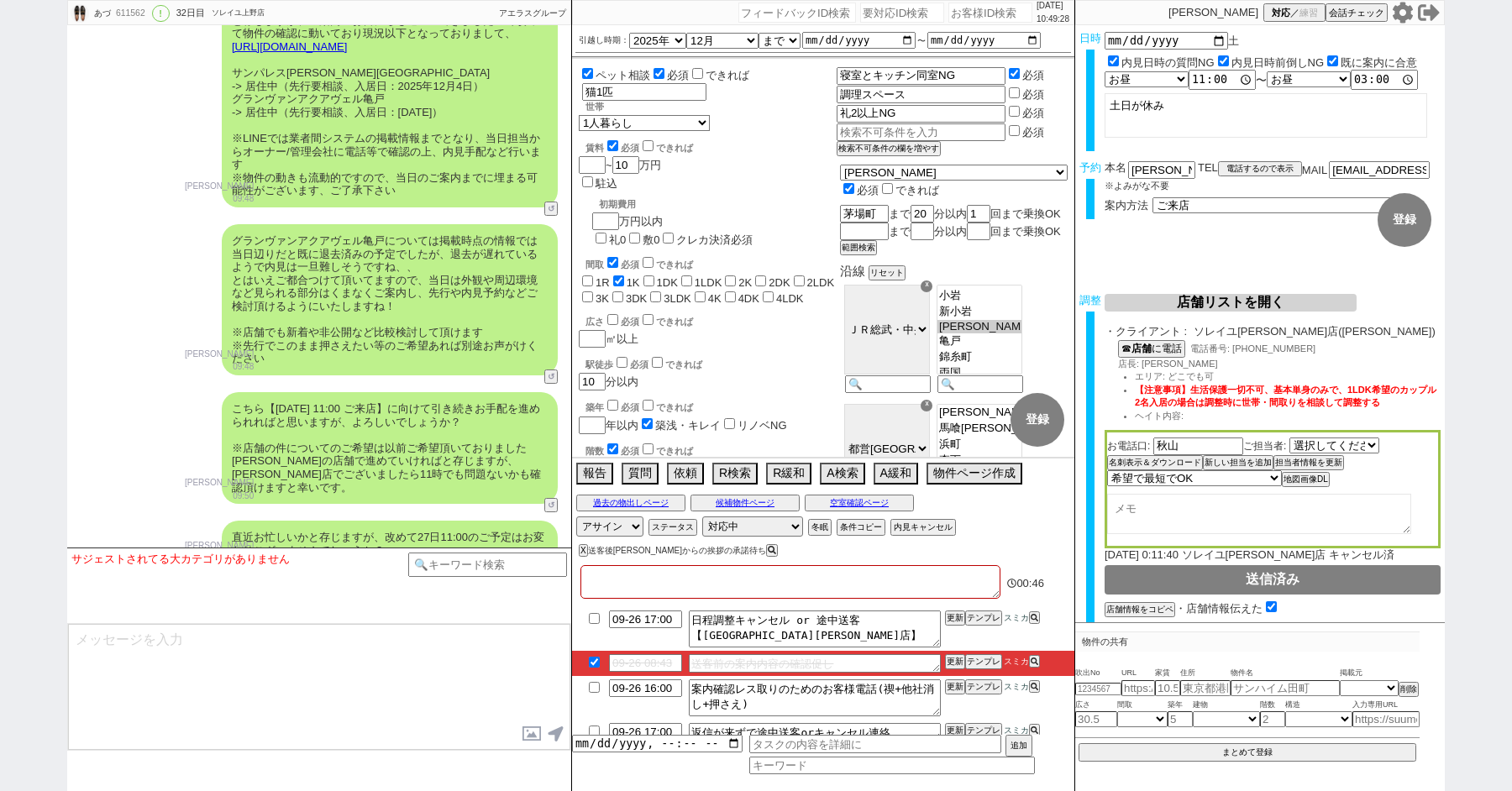
checkbox input "false"
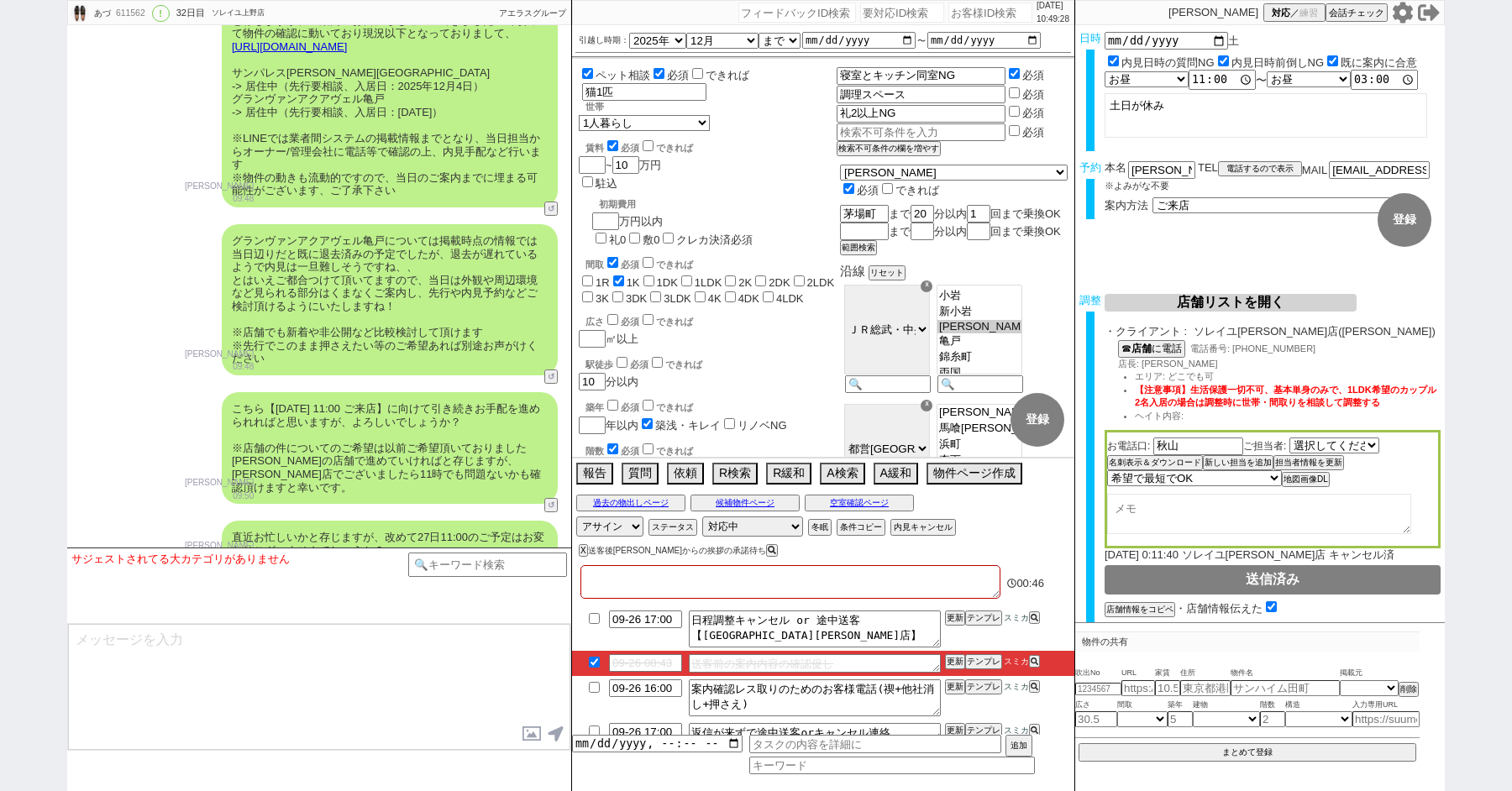
checkbox input "false"
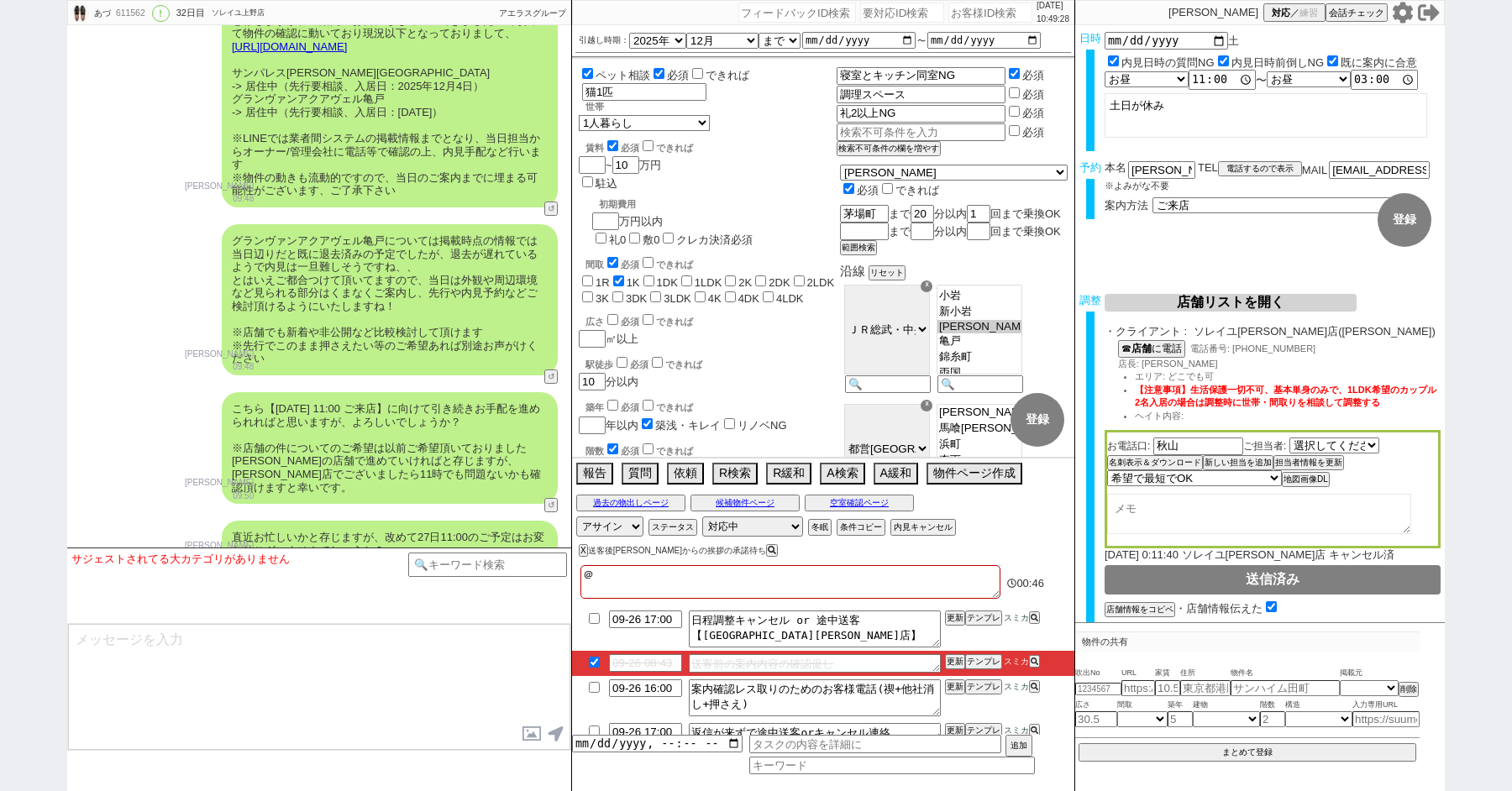
type textarea "＠＠"
checkbox input "false"
checkbox input "true"
checkbox input "false"
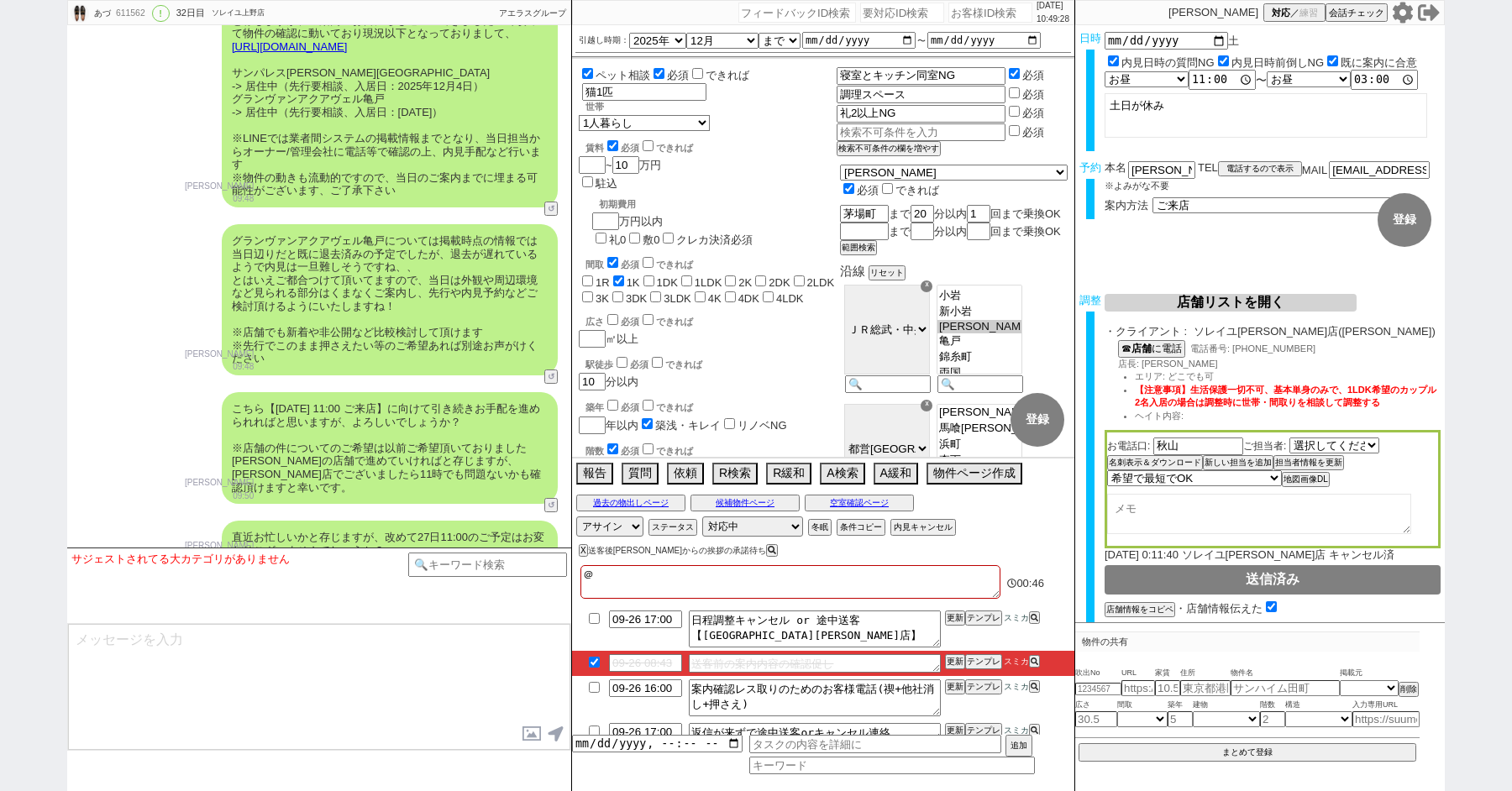
checkbox input "false"
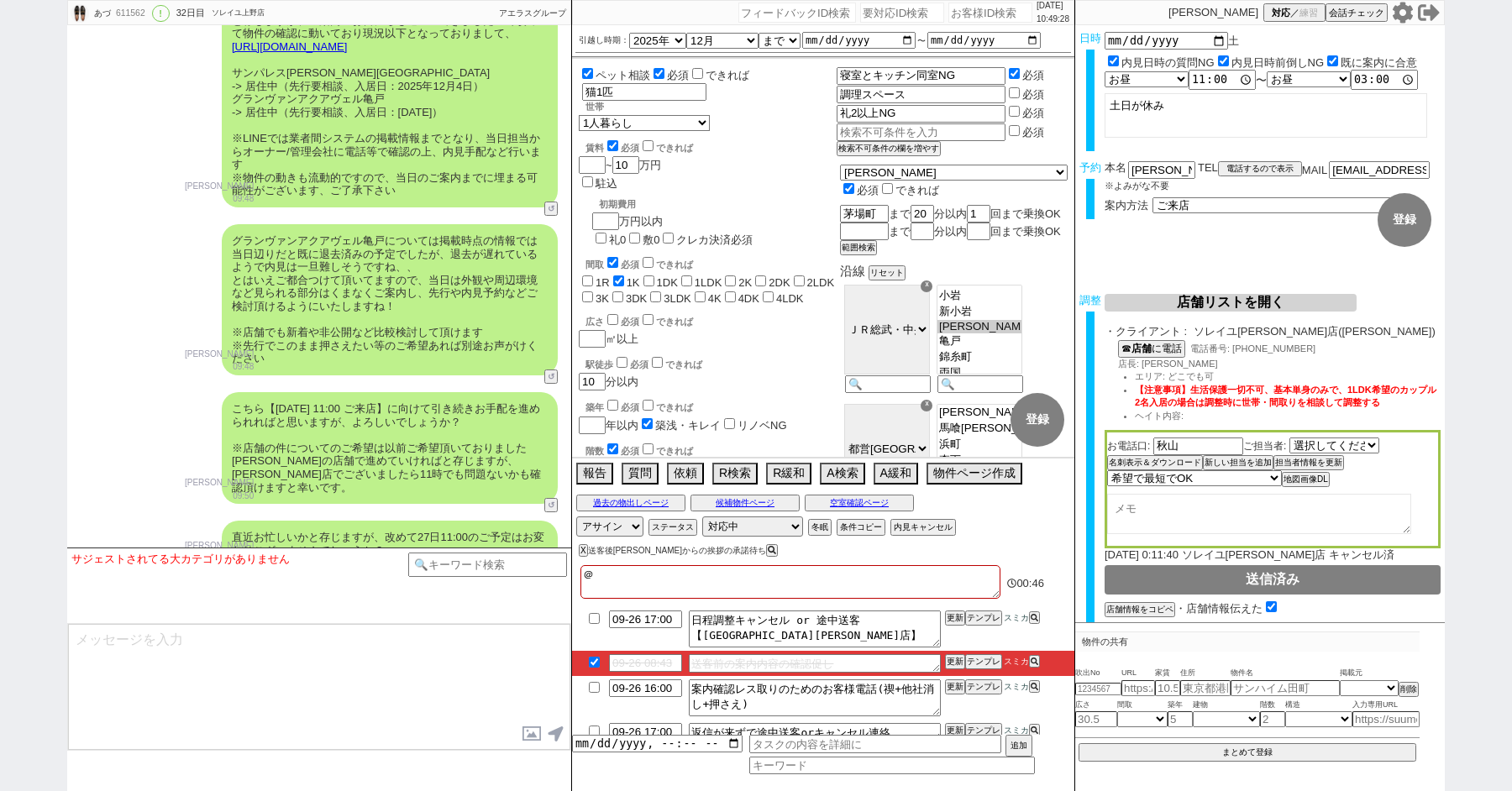
checkbox input "false"
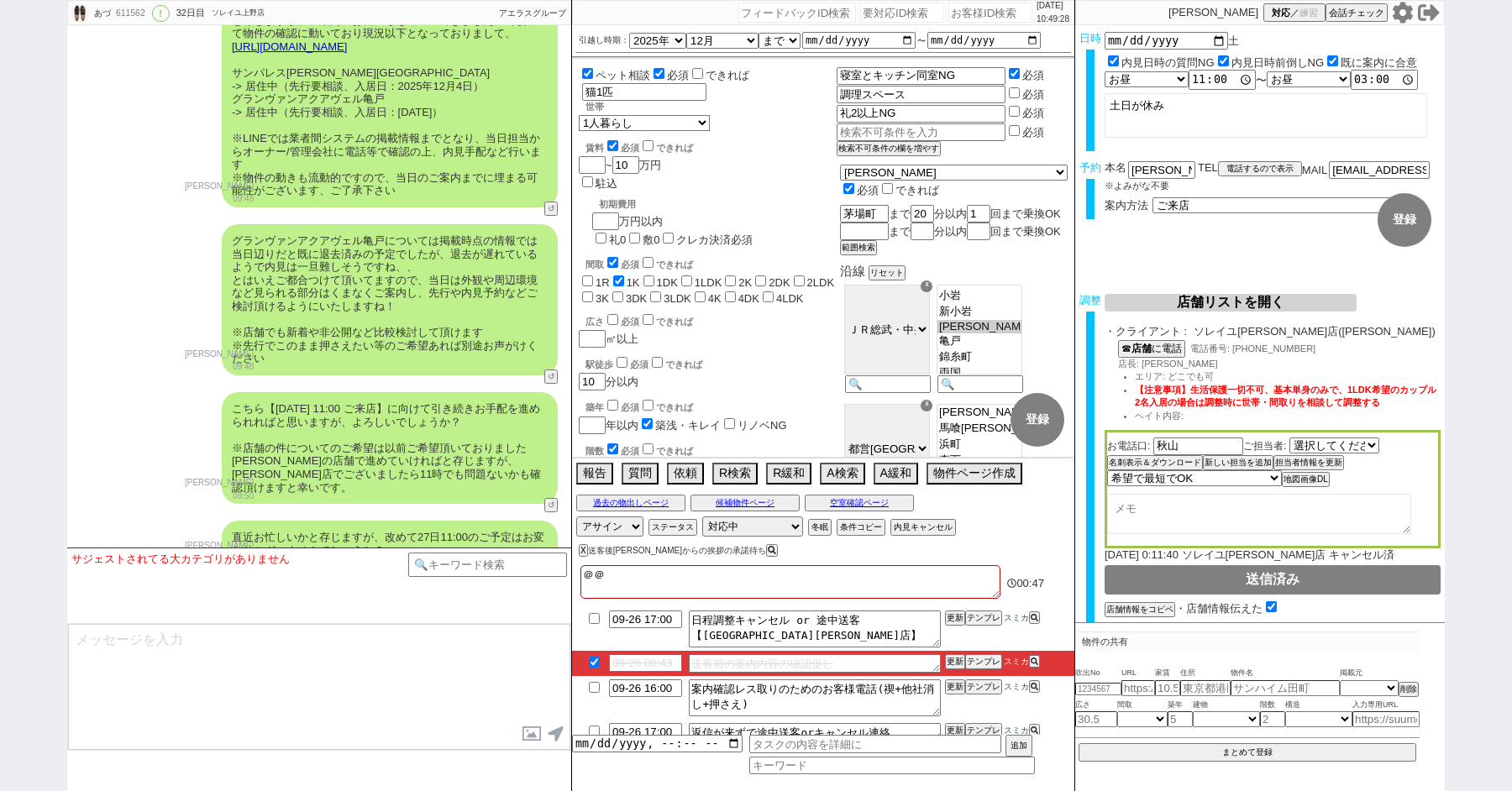
checkbox input "true"
checkbox input "false"
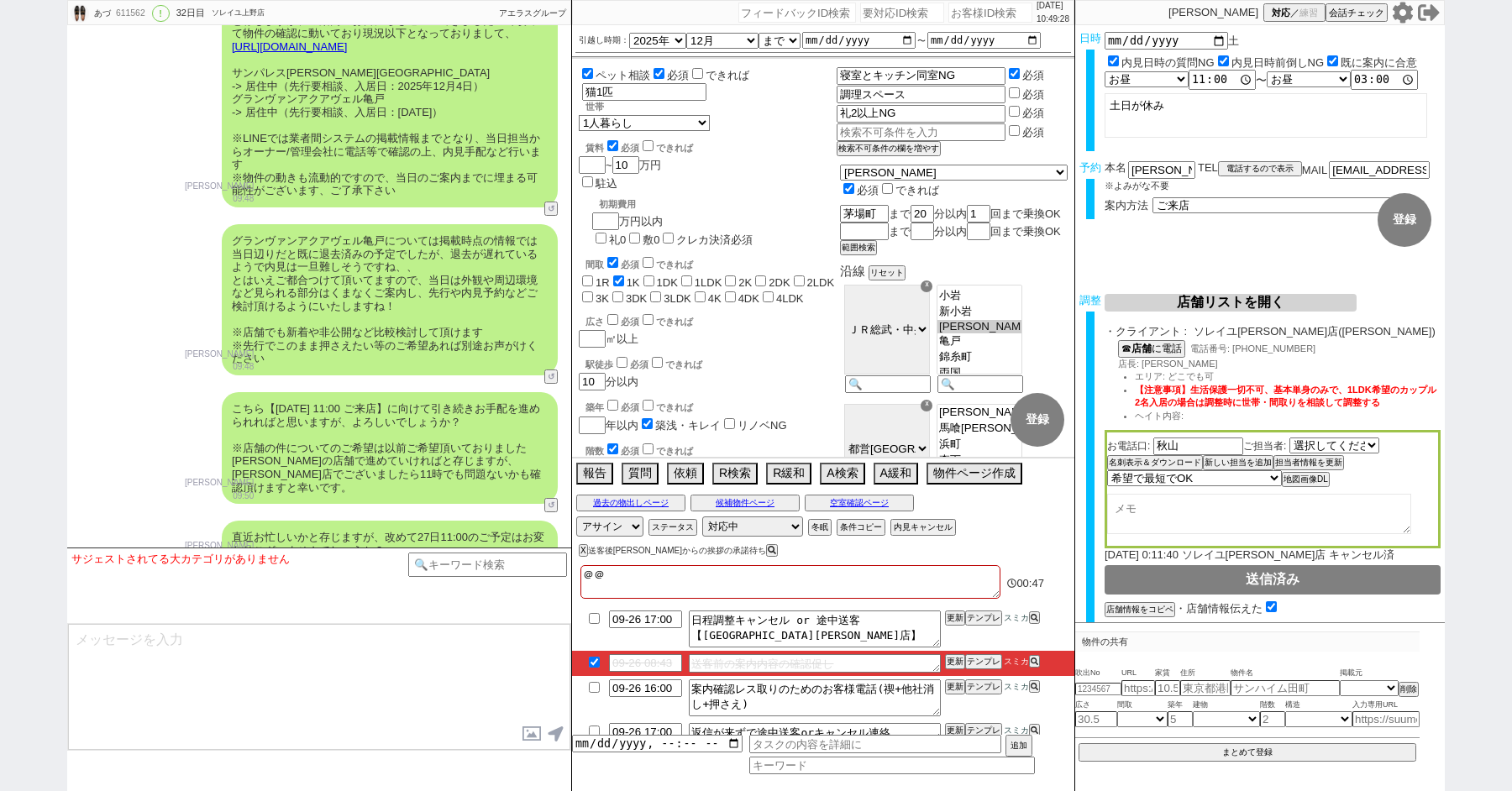
checkbox input "false"
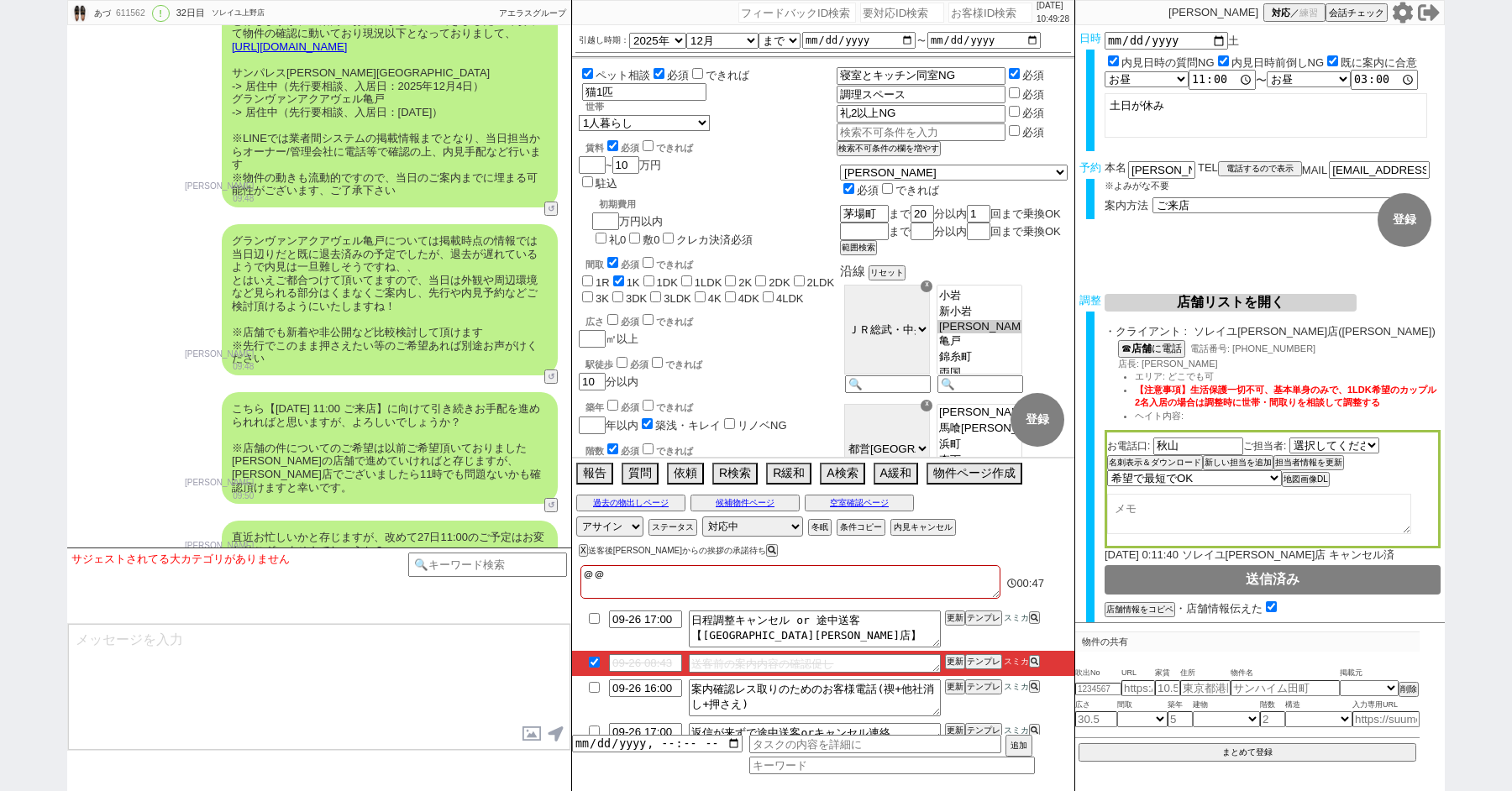
checkbox input "false"
type textarea "＠＠z"
checkbox input "false"
checkbox input "true"
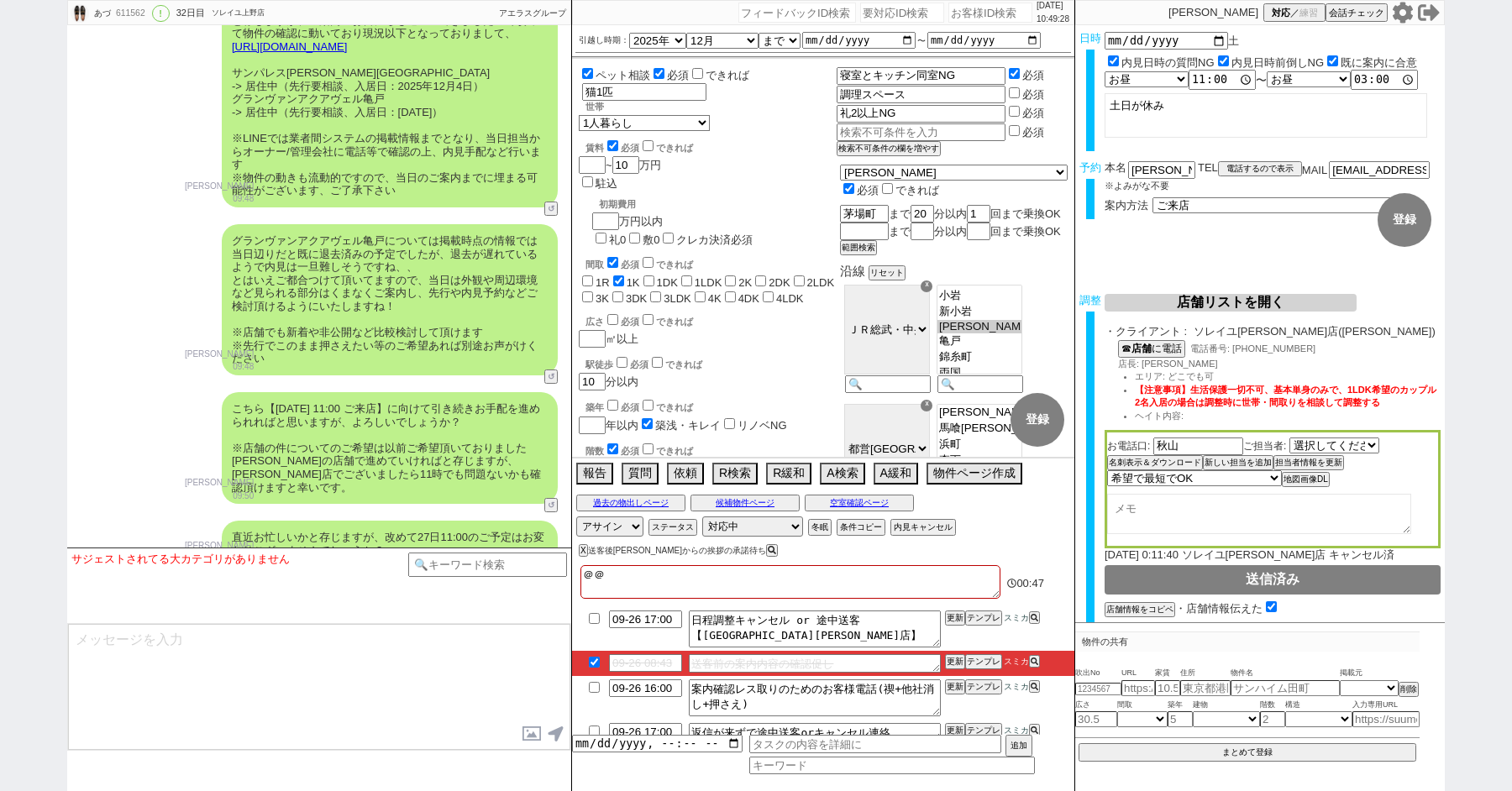
checkbox input "false"
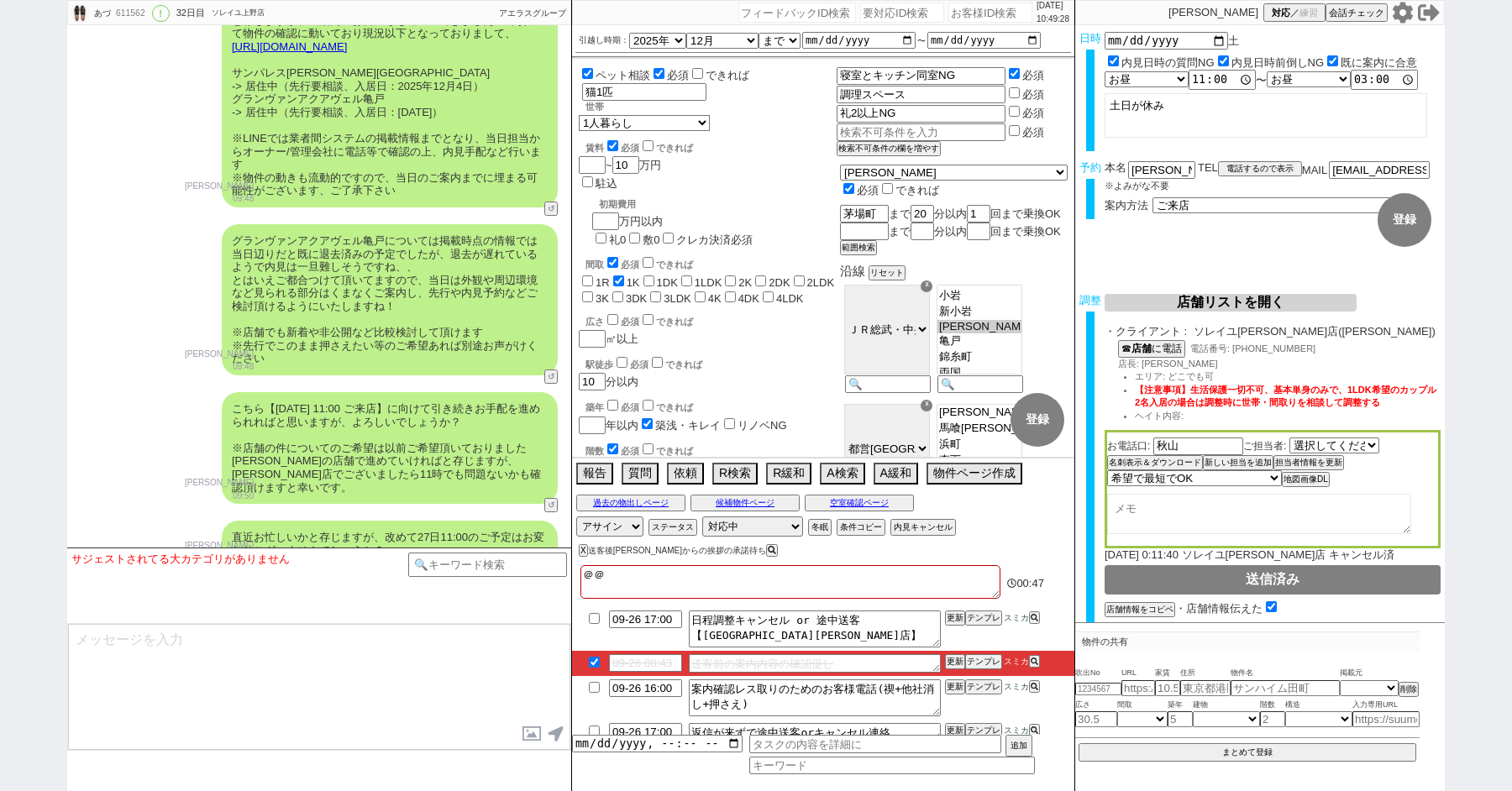
checkbox input "false"
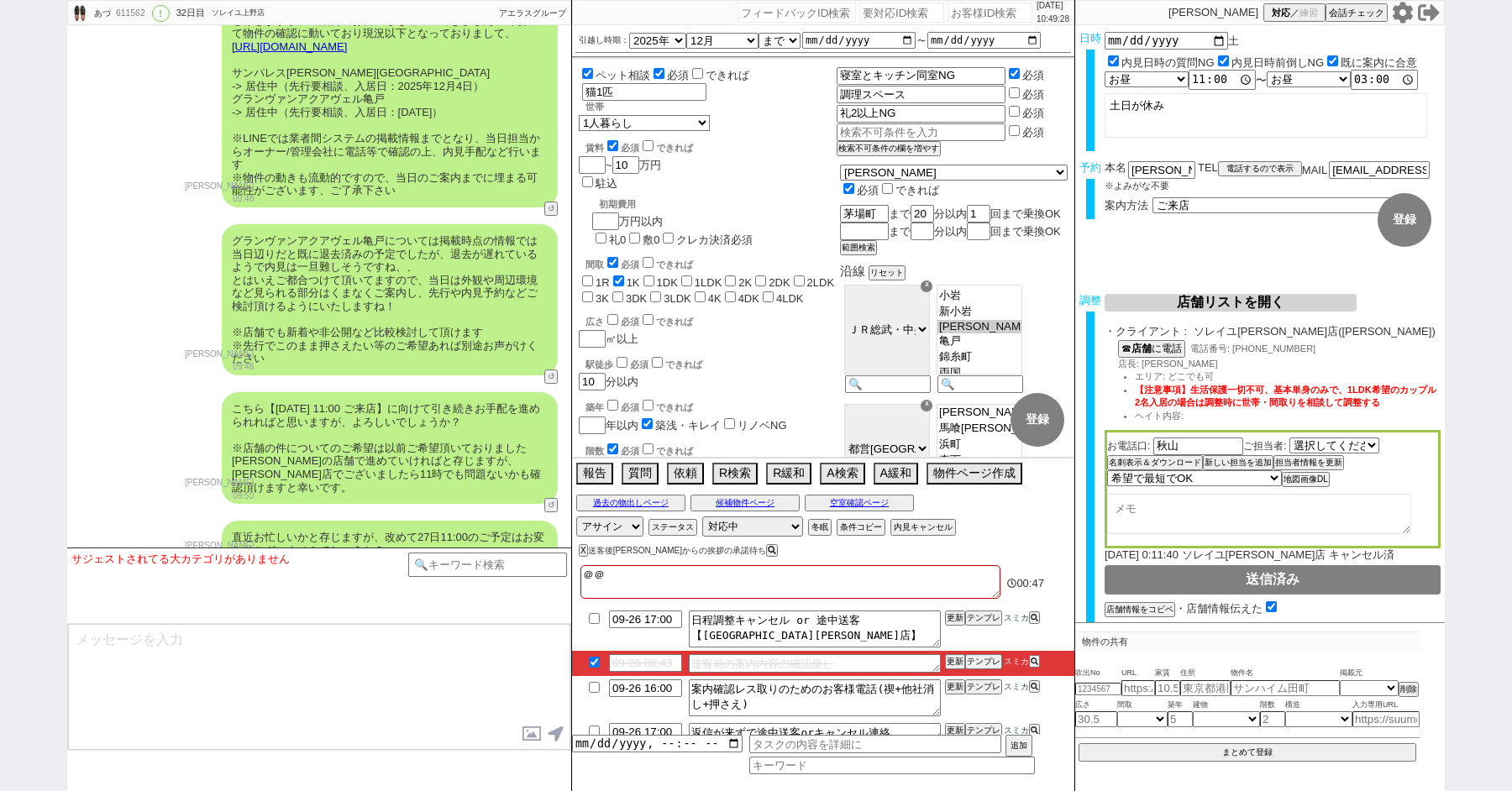
checkbox input "false"
type textarea "＠＠zs"
checkbox input "false"
checkbox input "true"
checkbox input "false"
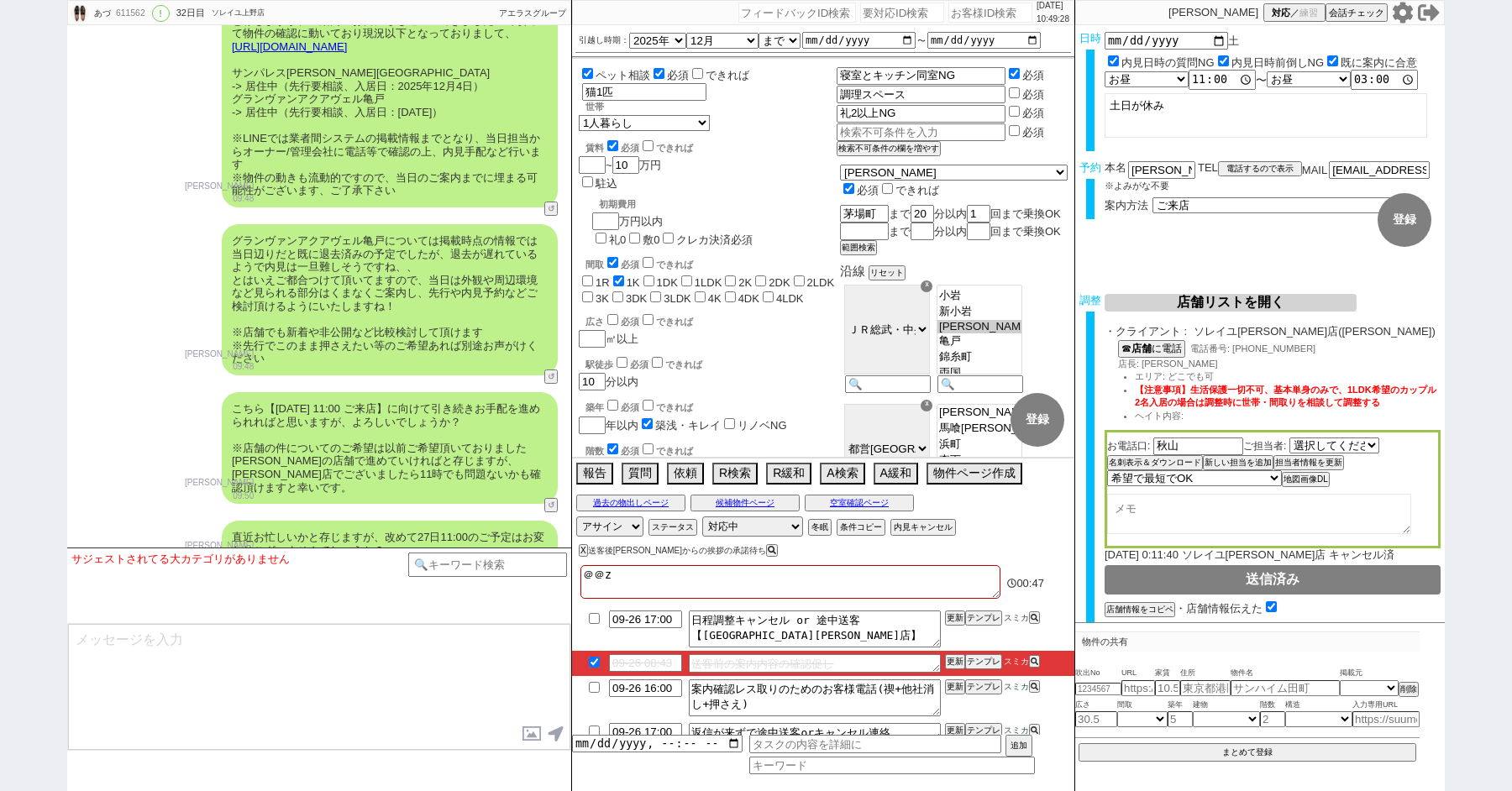
checkbox input "false"
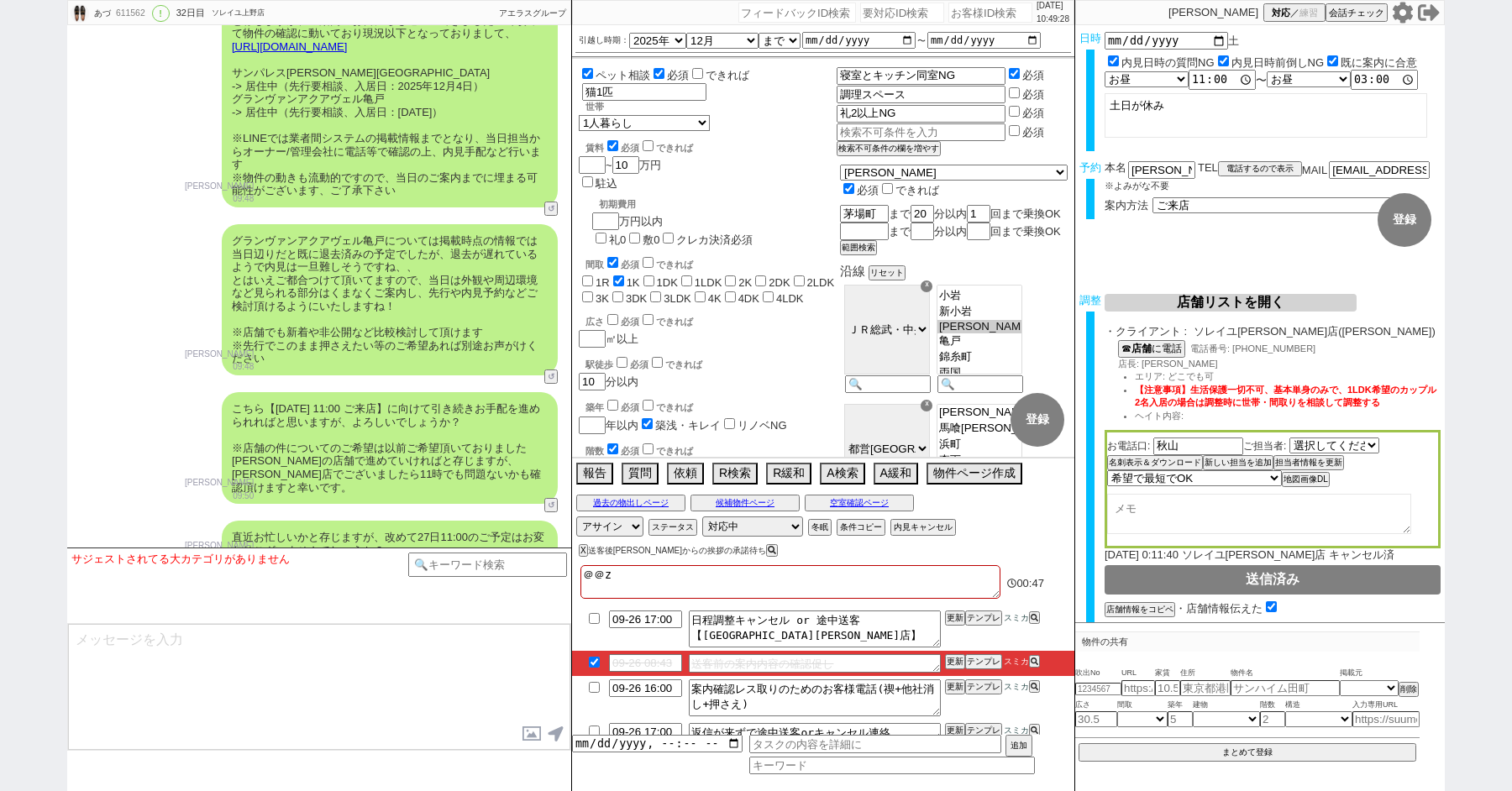
checkbox input "false"
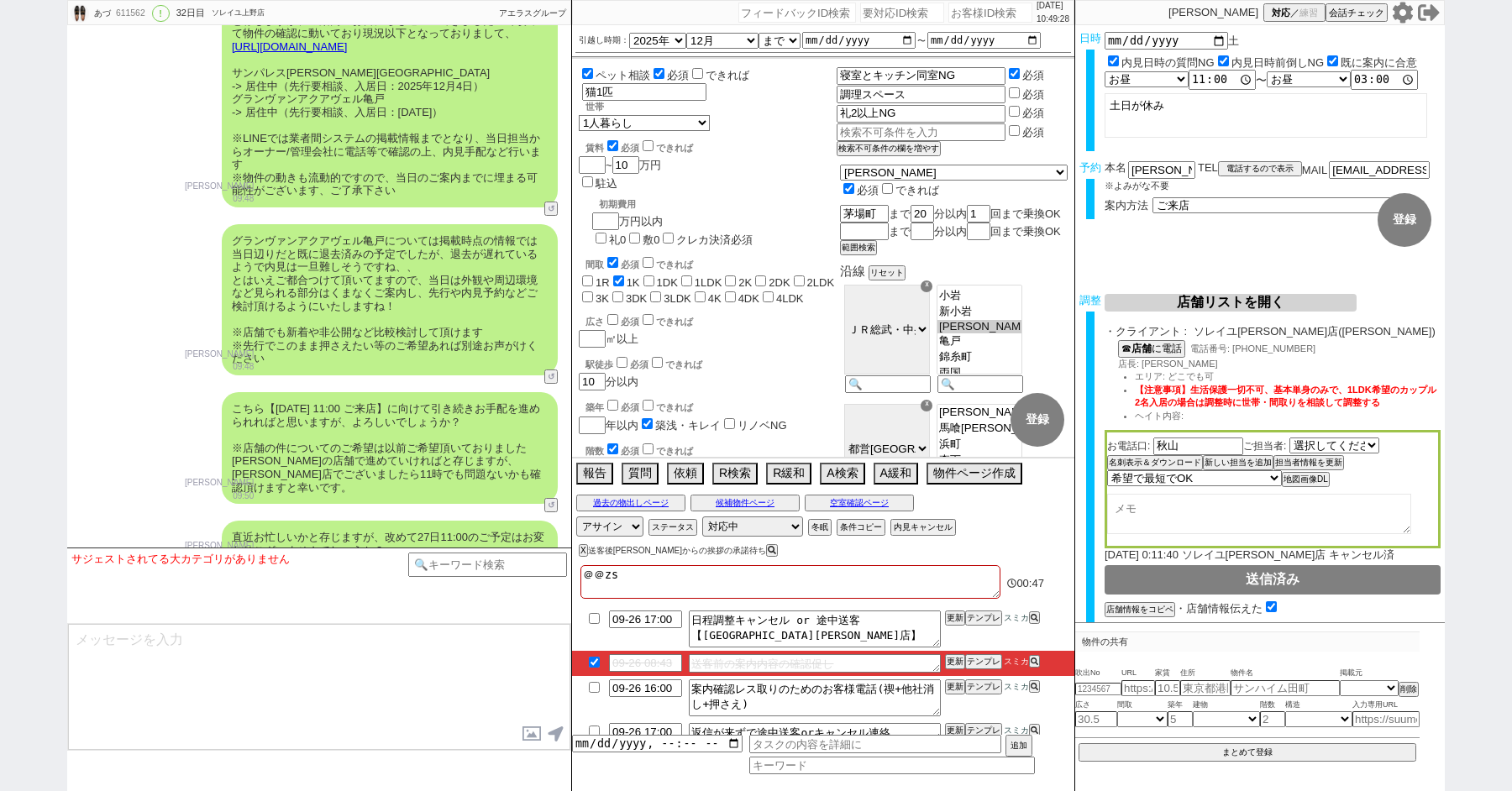
type textarea "＠＠zせ"
checkbox input "false"
checkbox input "true"
checkbox input "false"
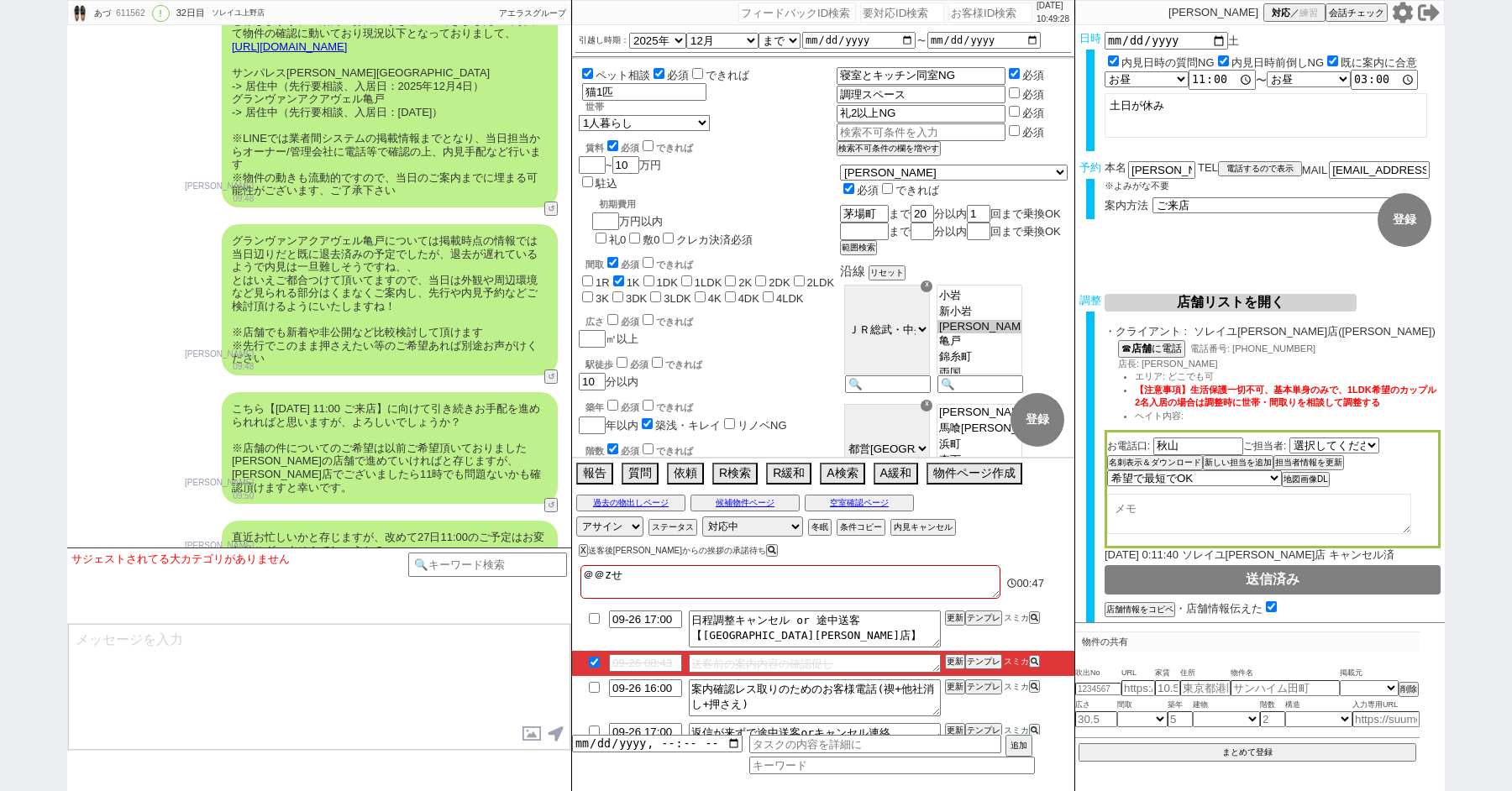
checkbox input "false"
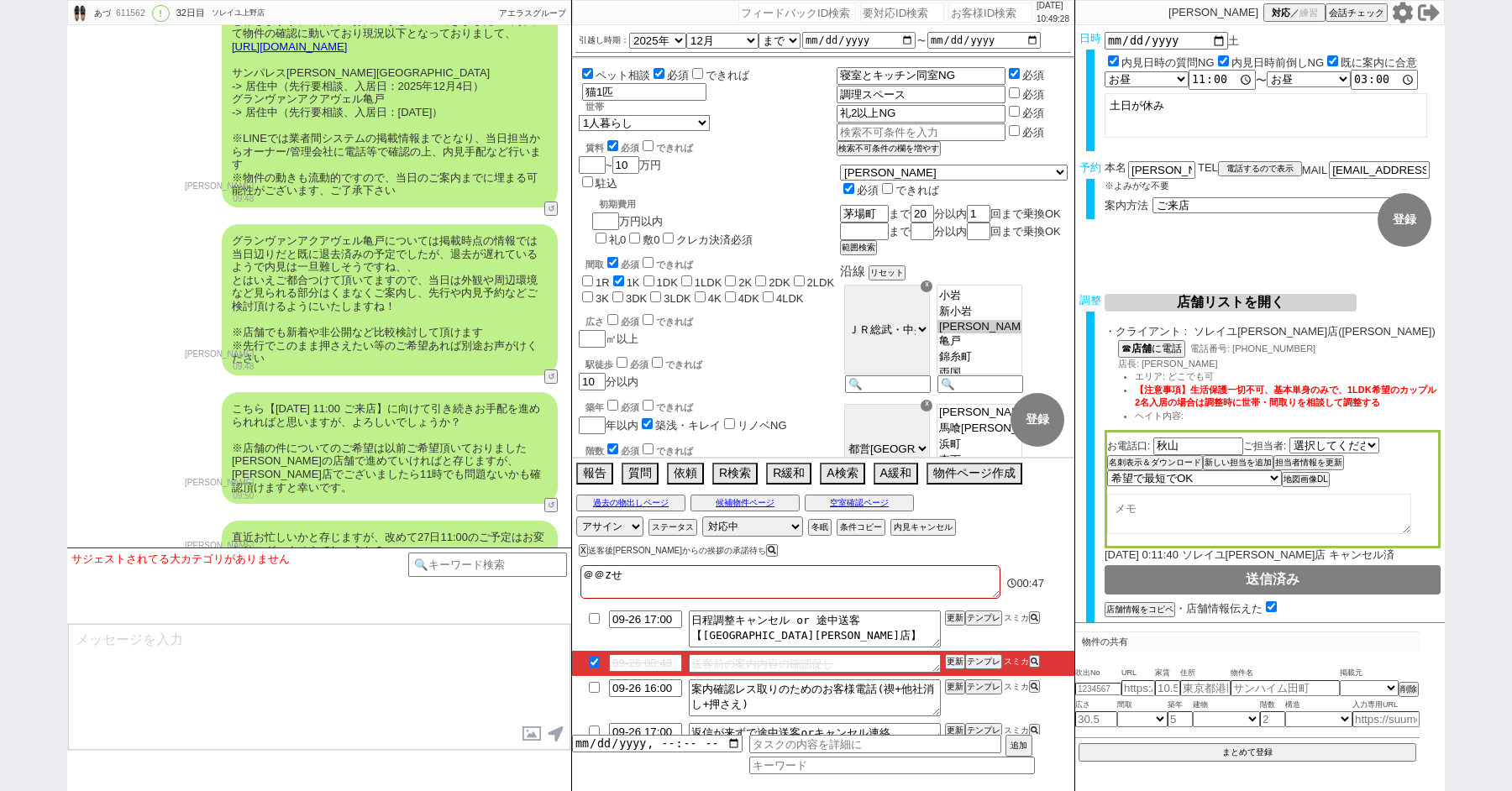
checkbox input "false"
type textarea "＠＠zせn"
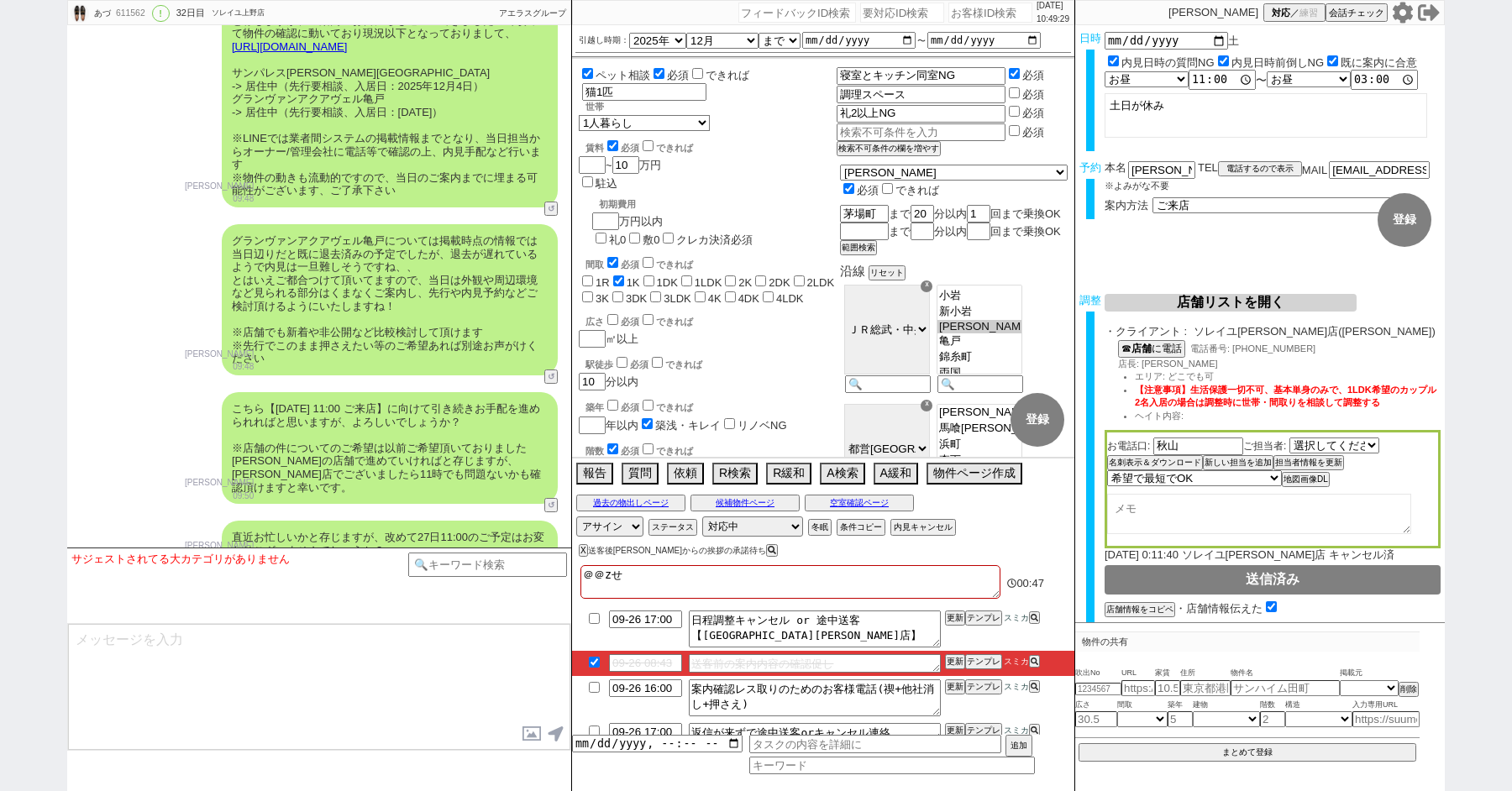
checkbox input "false"
checkbox input "true"
checkbox input "false"
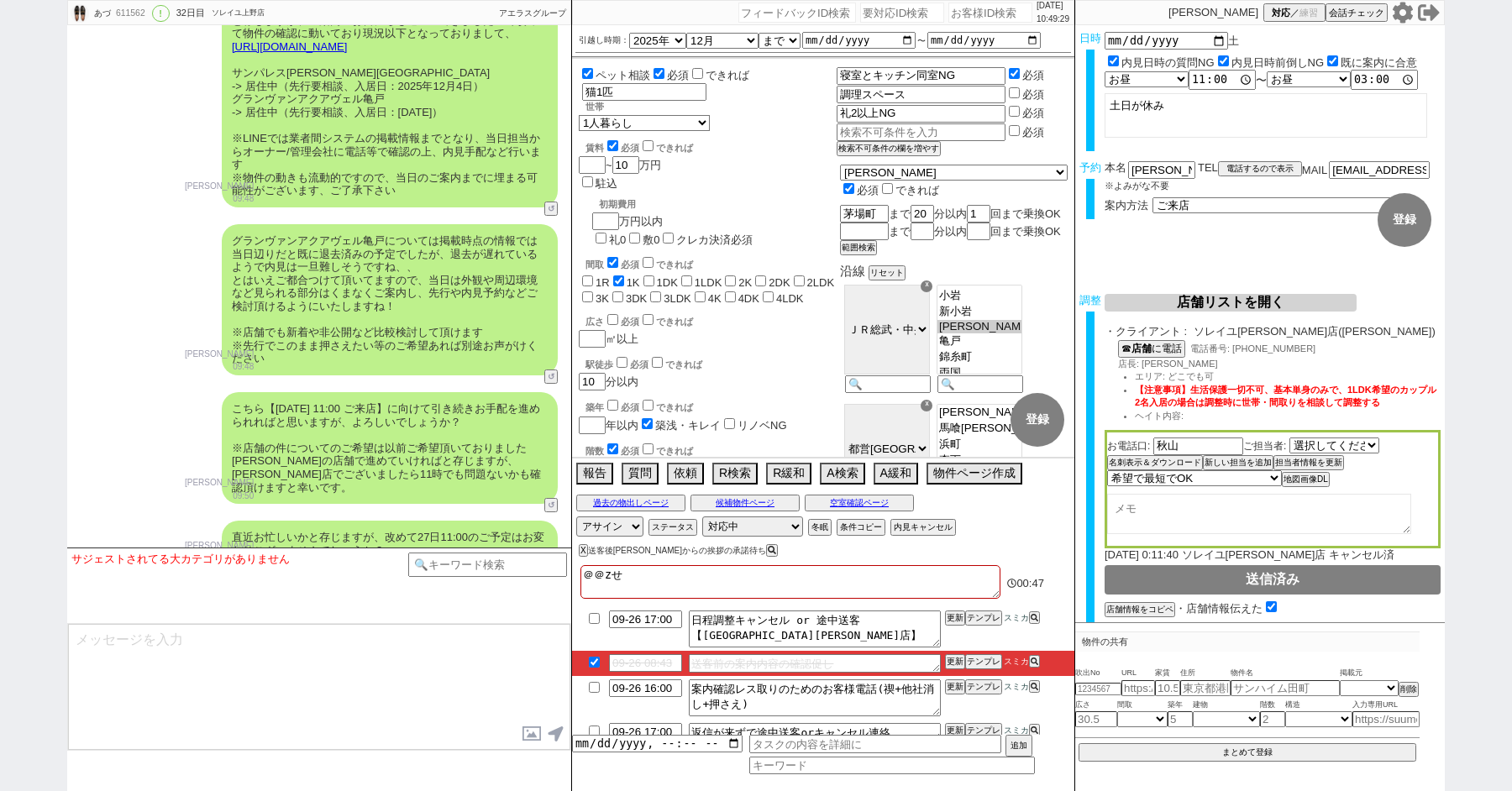
checkbox input "false"
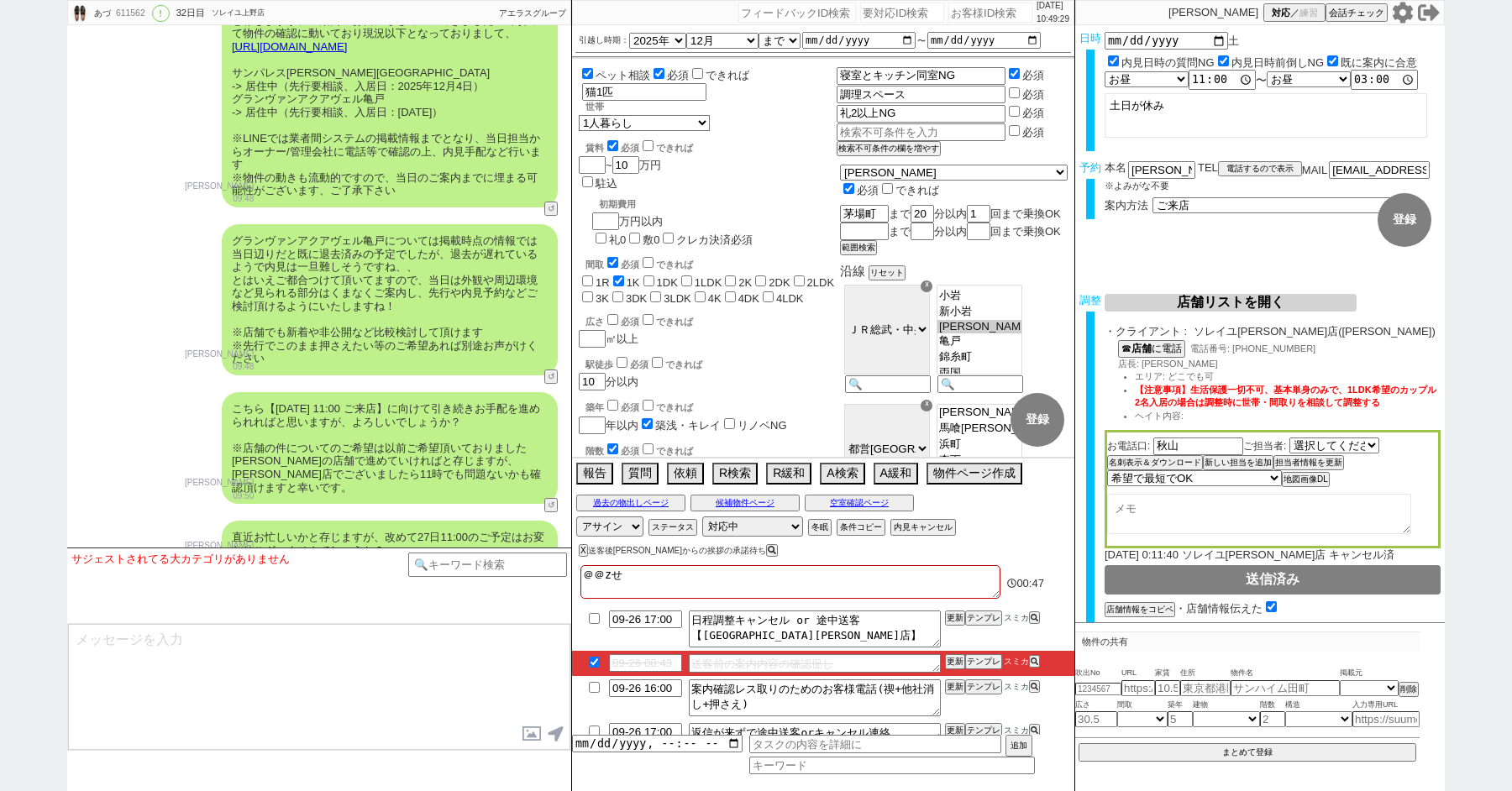
checkbox input "false"
type textarea "＠＠zせん"
checkbox input "false"
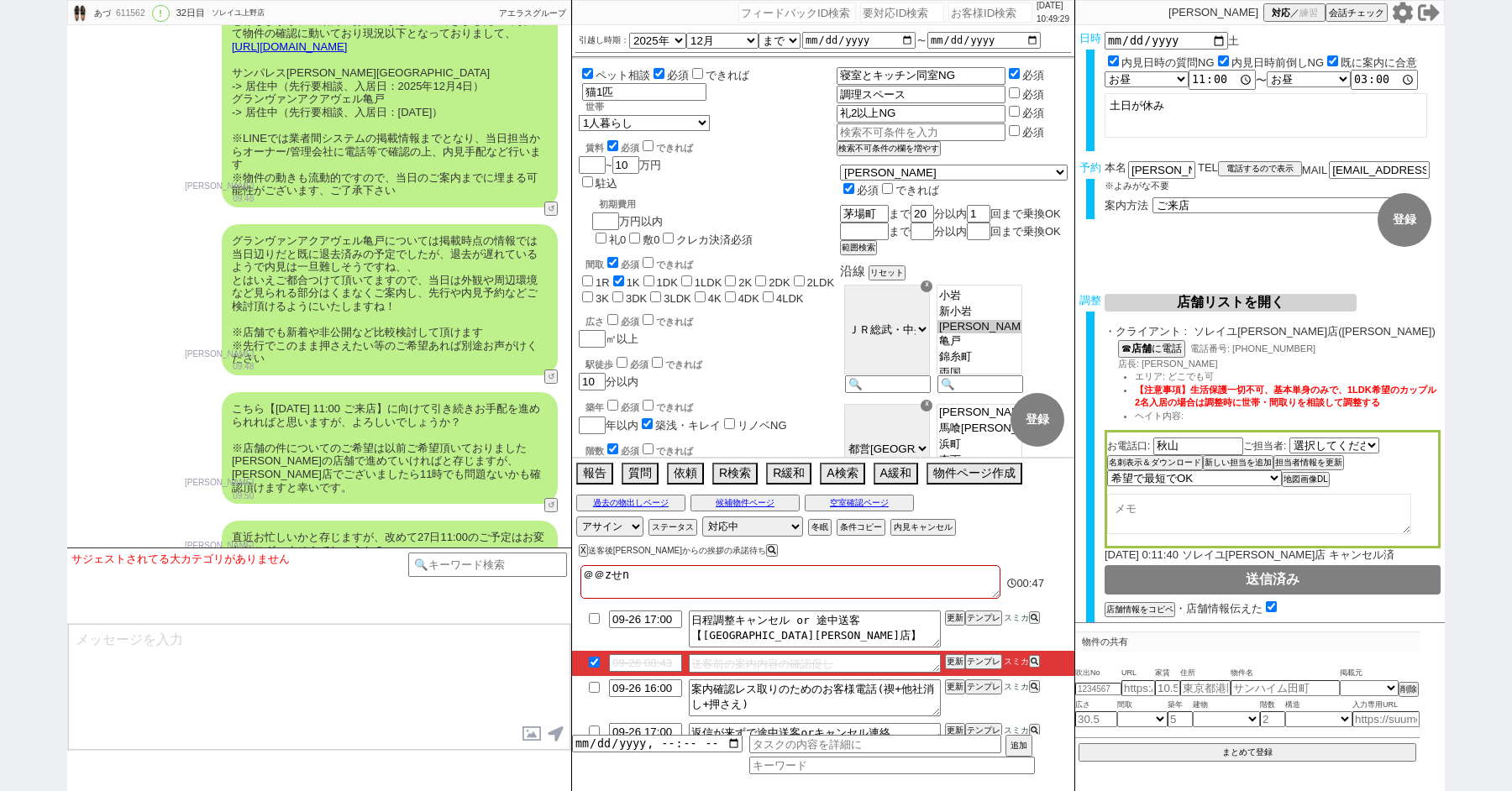
checkbox input "true"
checkbox input "false"
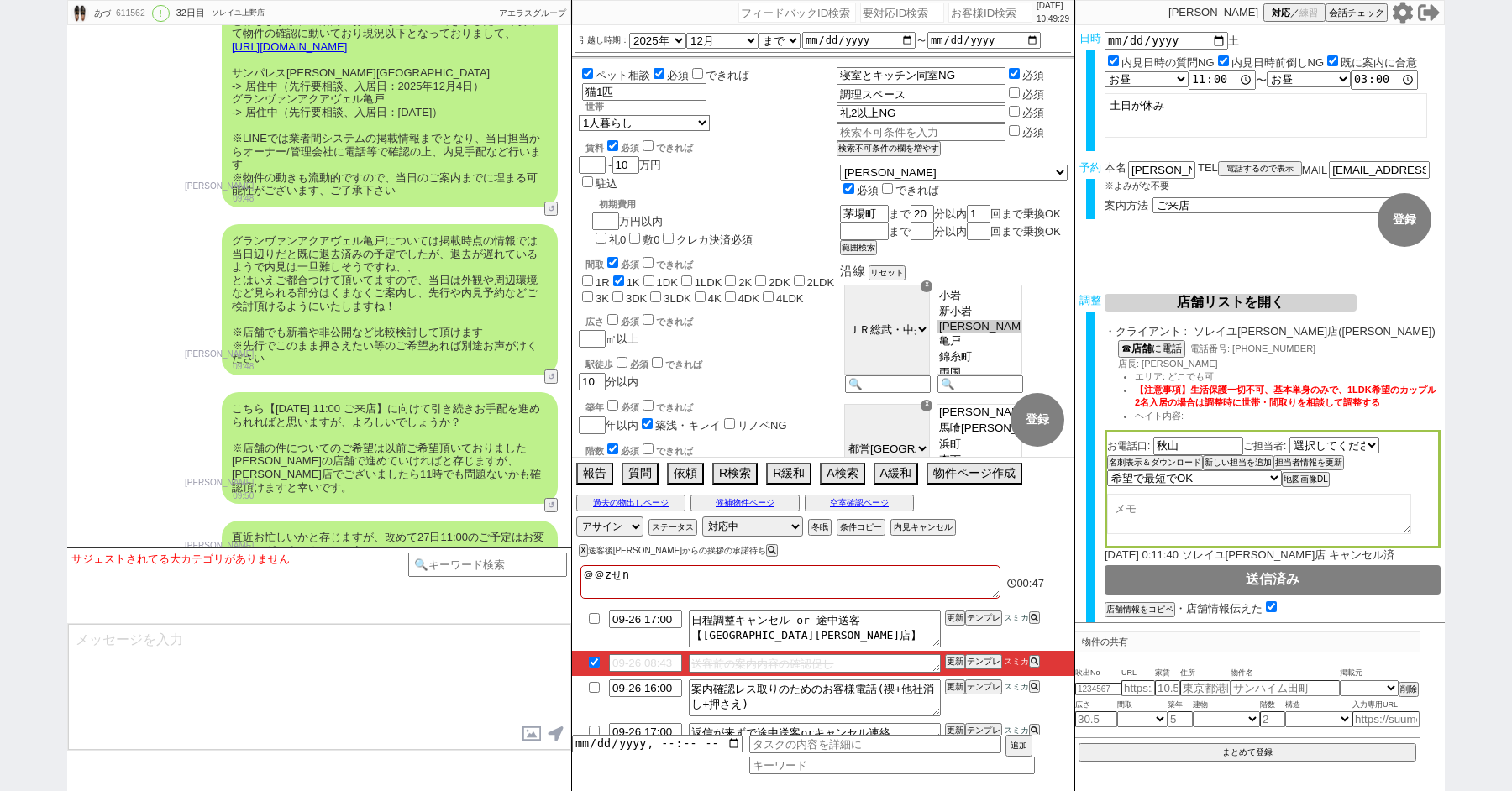
checkbox input "false"
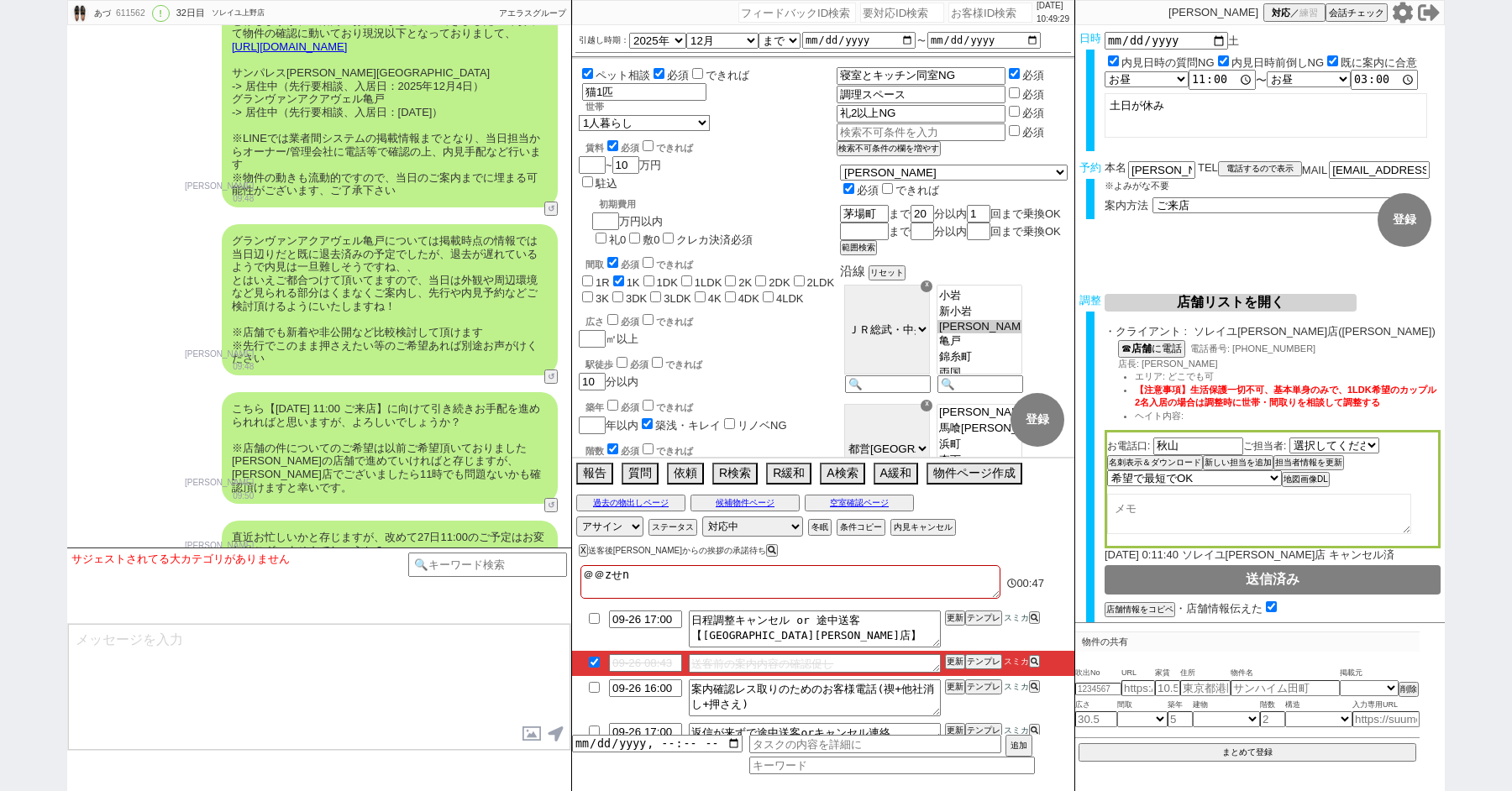
checkbox input "false"
type textarea "＠＠zせんm"
checkbox input "false"
checkbox input "true"
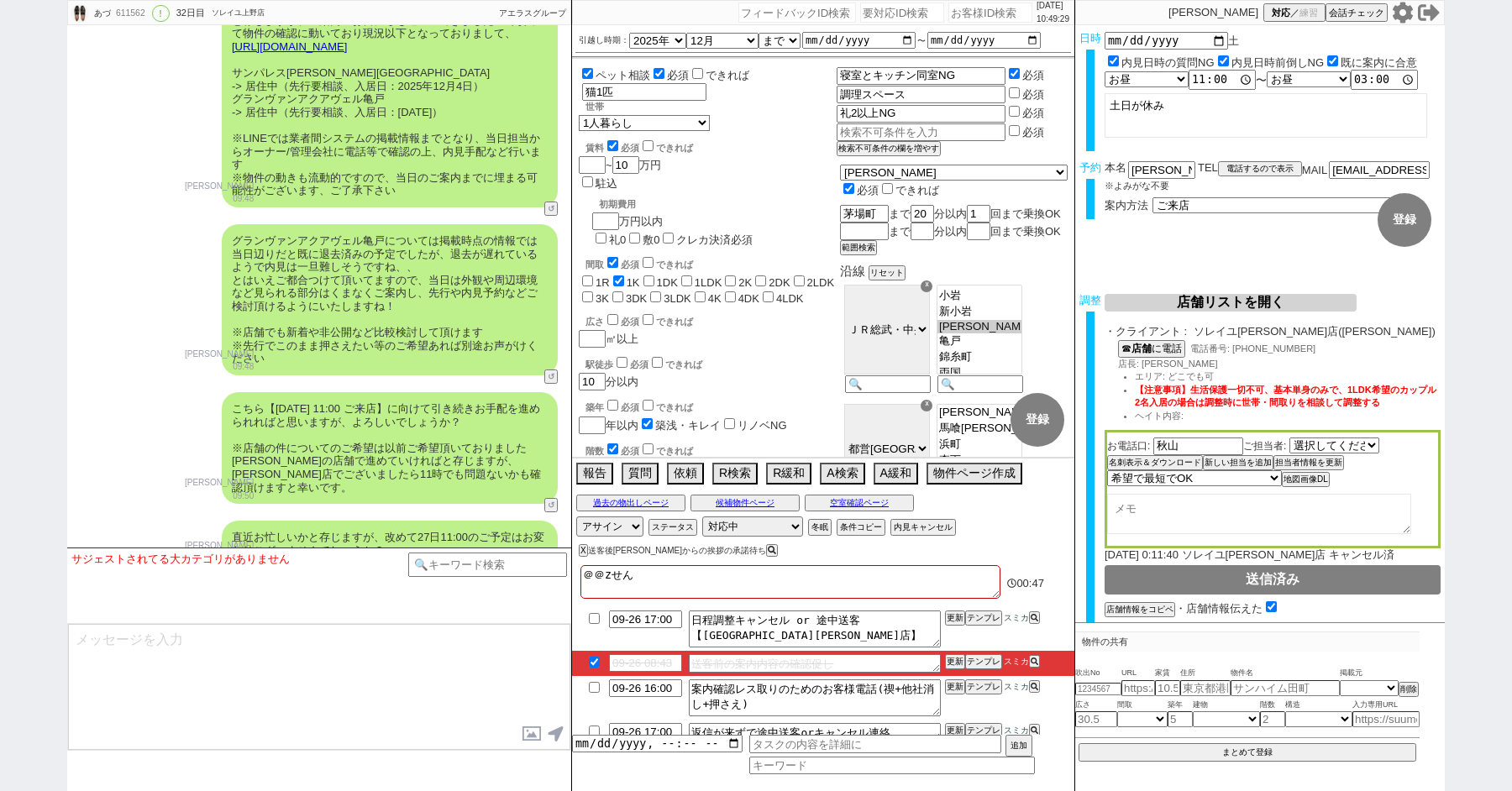
checkbox input "false"
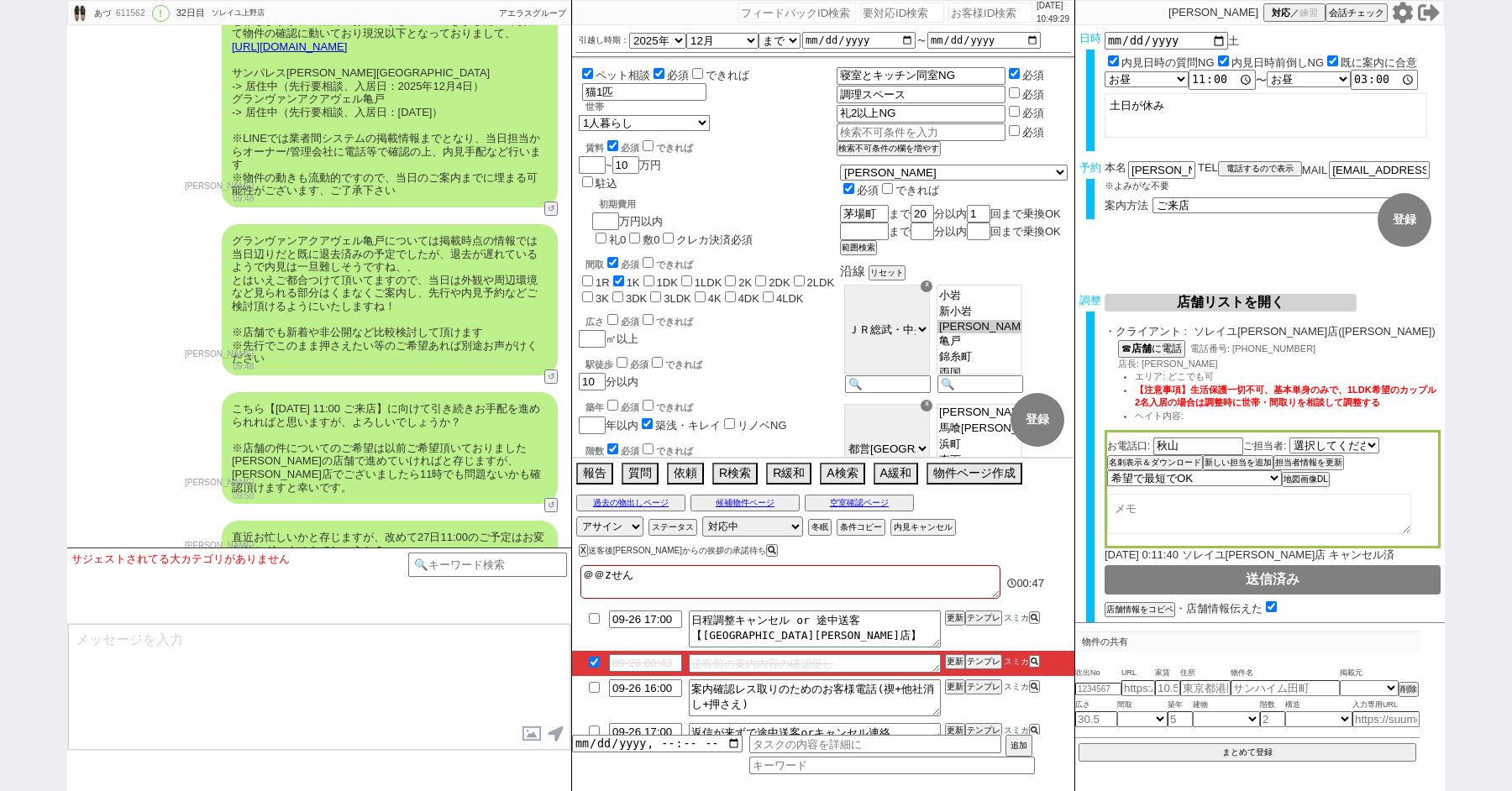
checkbox input "false"
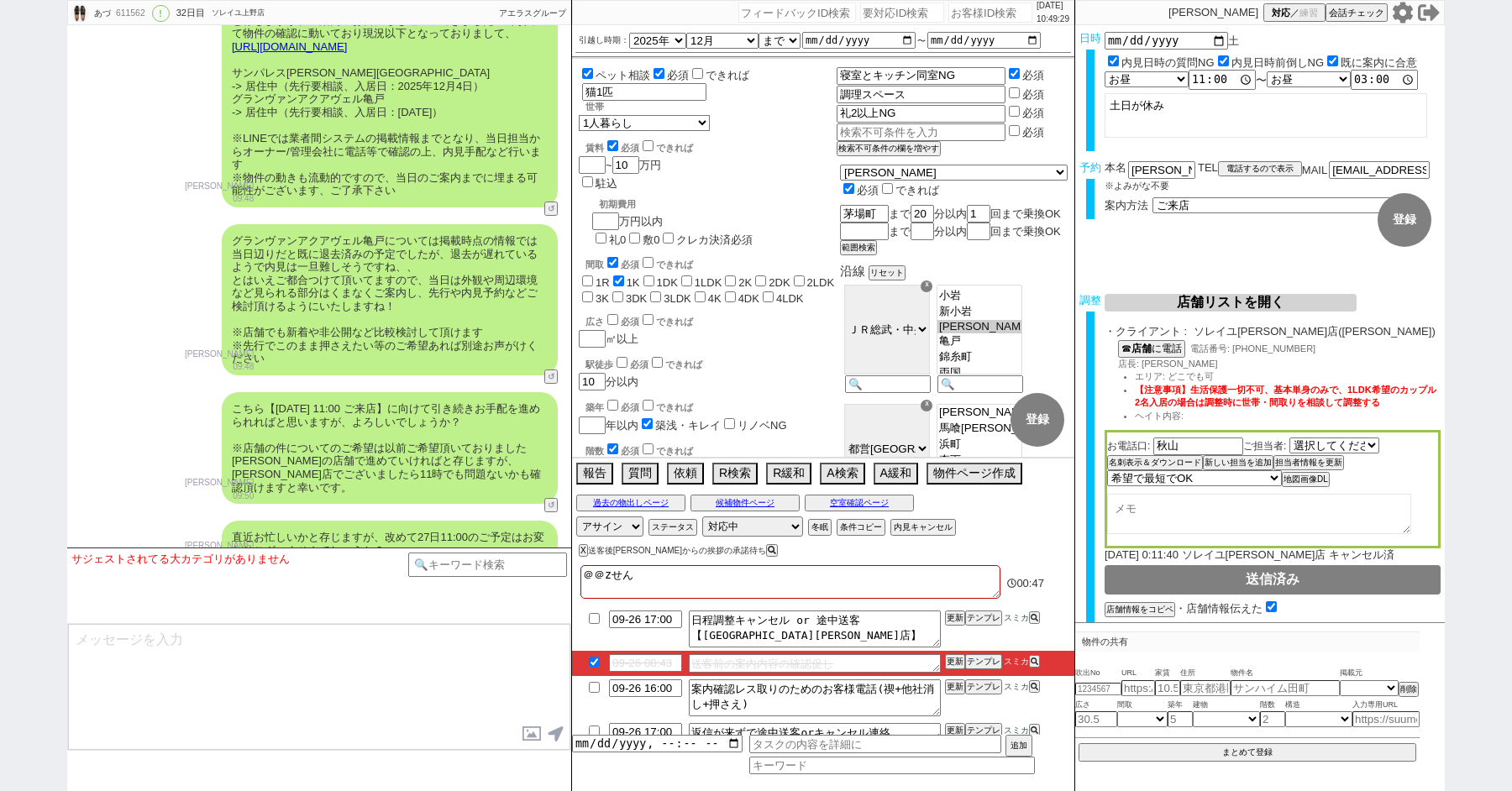
checkbox input "false"
type textarea "＠＠zせんめ"
checkbox input "false"
checkbox input "true"
checkbox input "false"
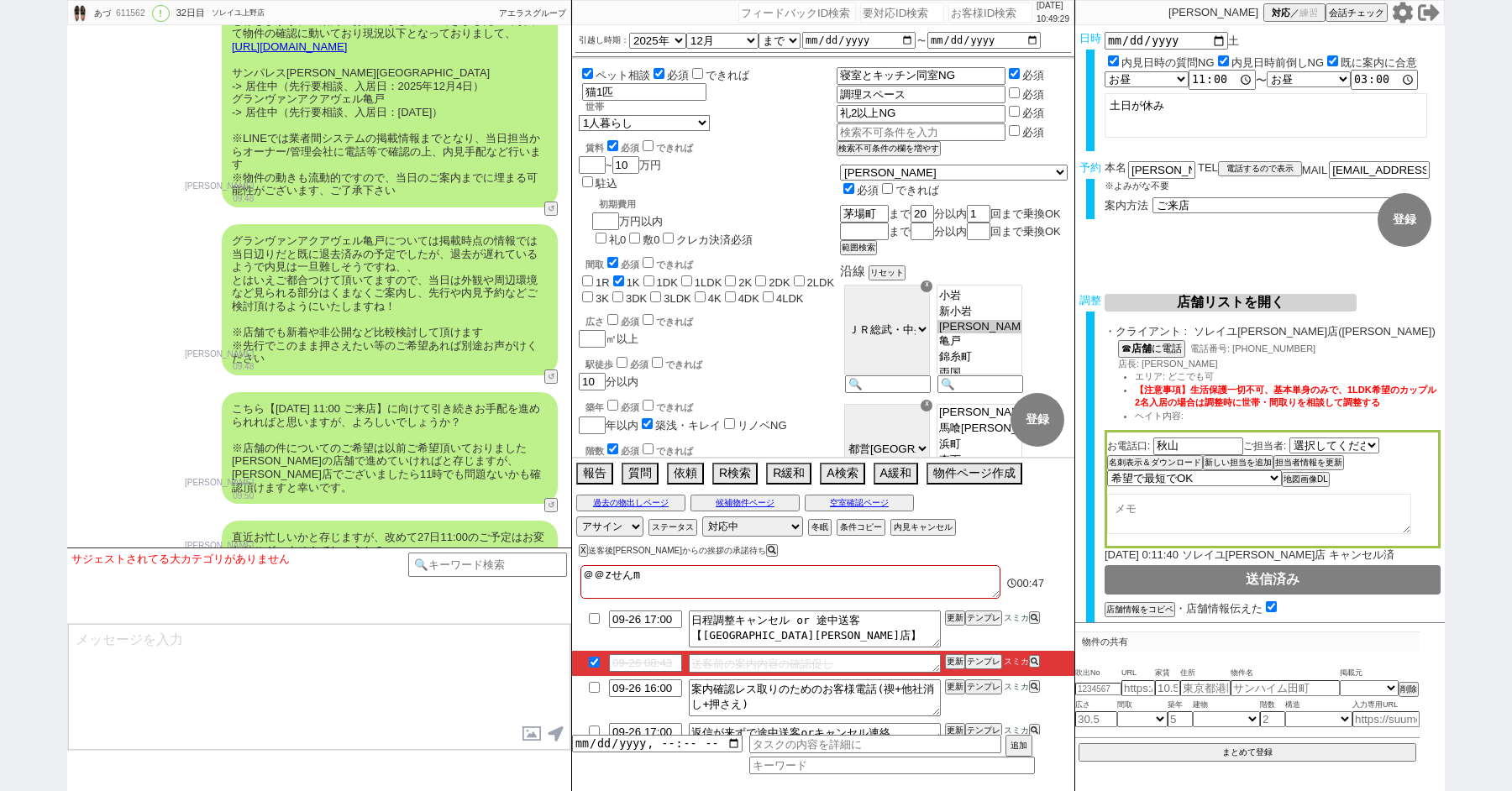
checkbox input "false"
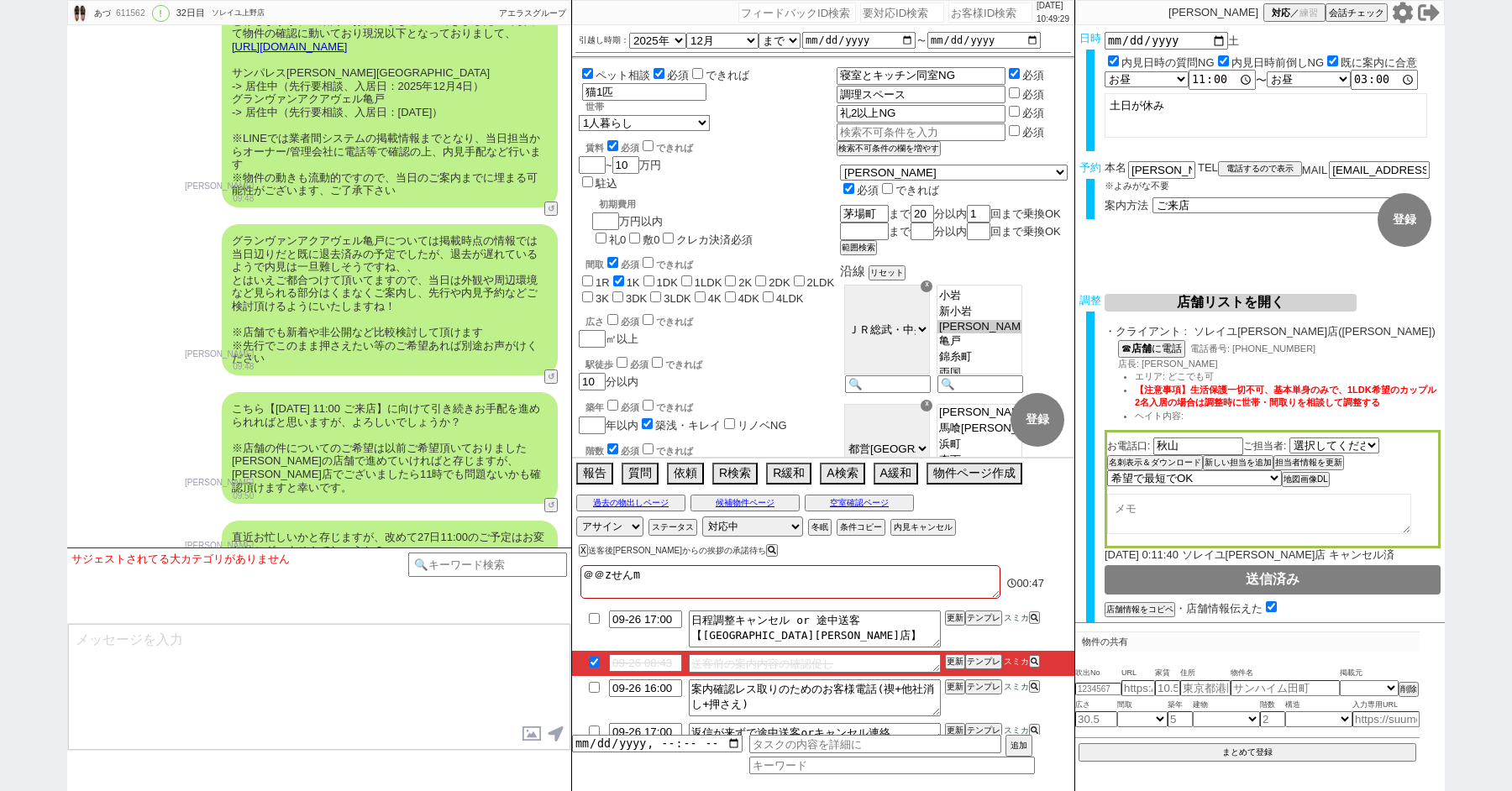
checkbox input "false"
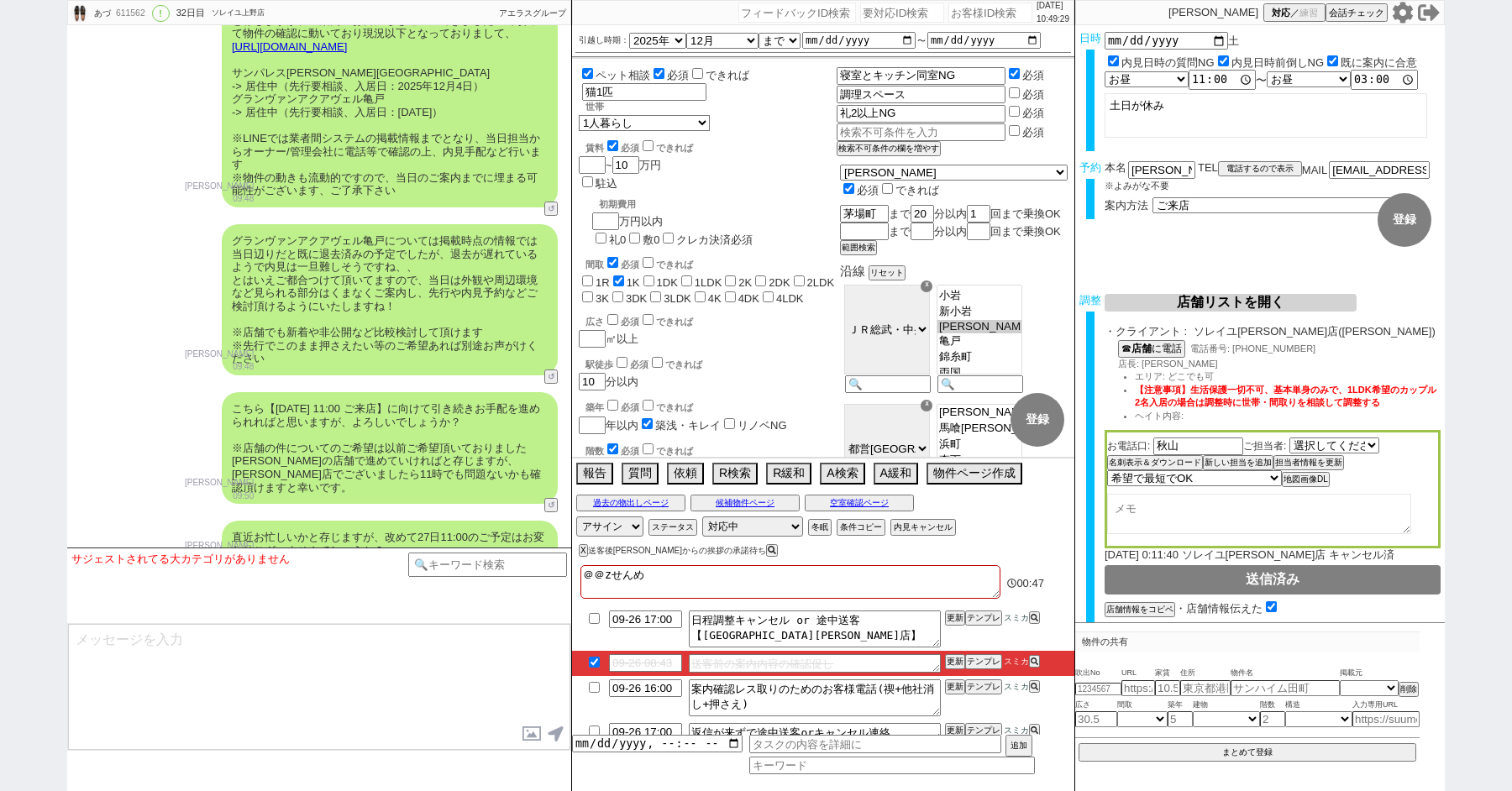
type textarea "＠＠zせんめt"
checkbox input "false"
checkbox input "true"
checkbox input "false"
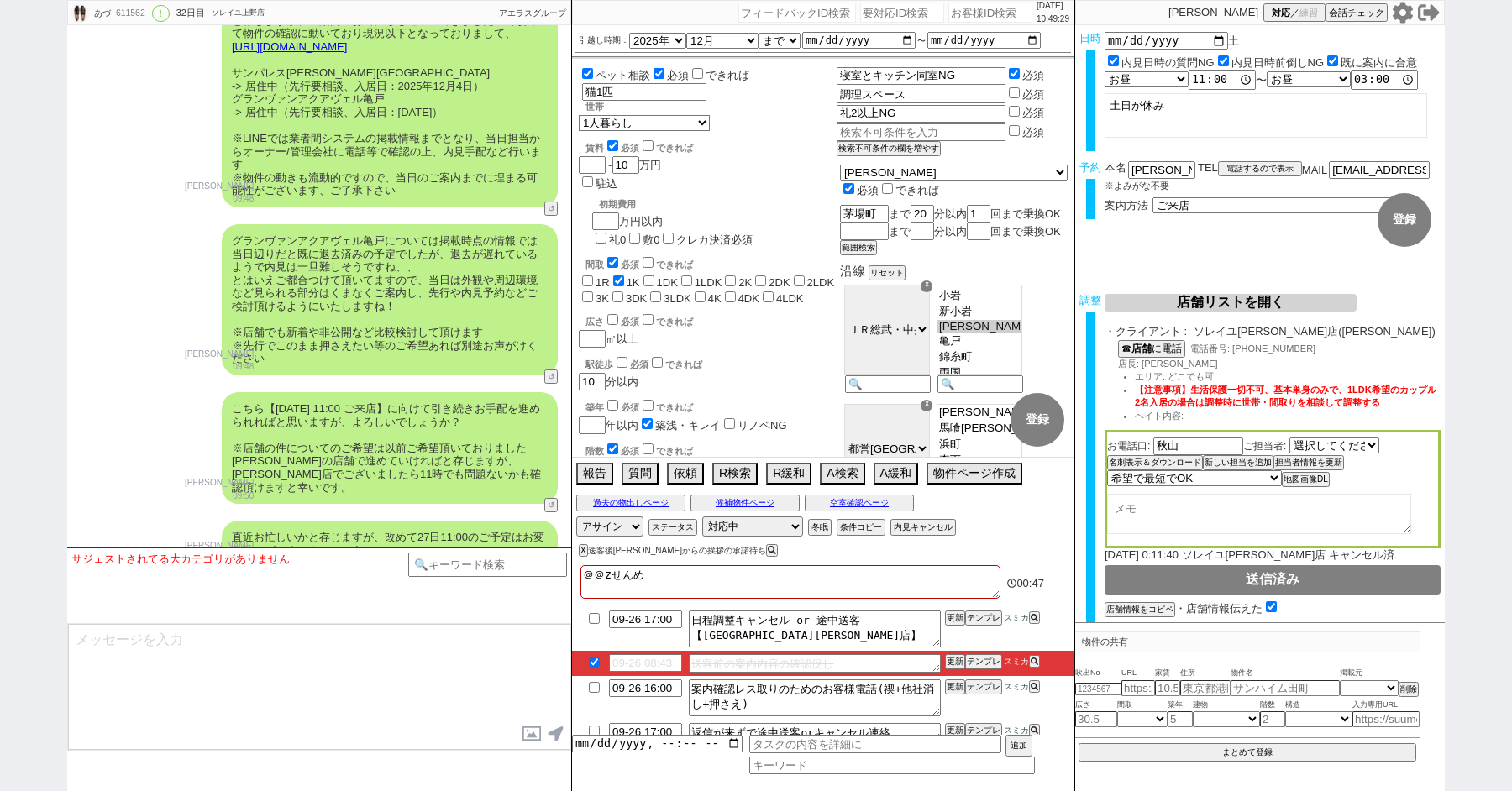
checkbox input "false"
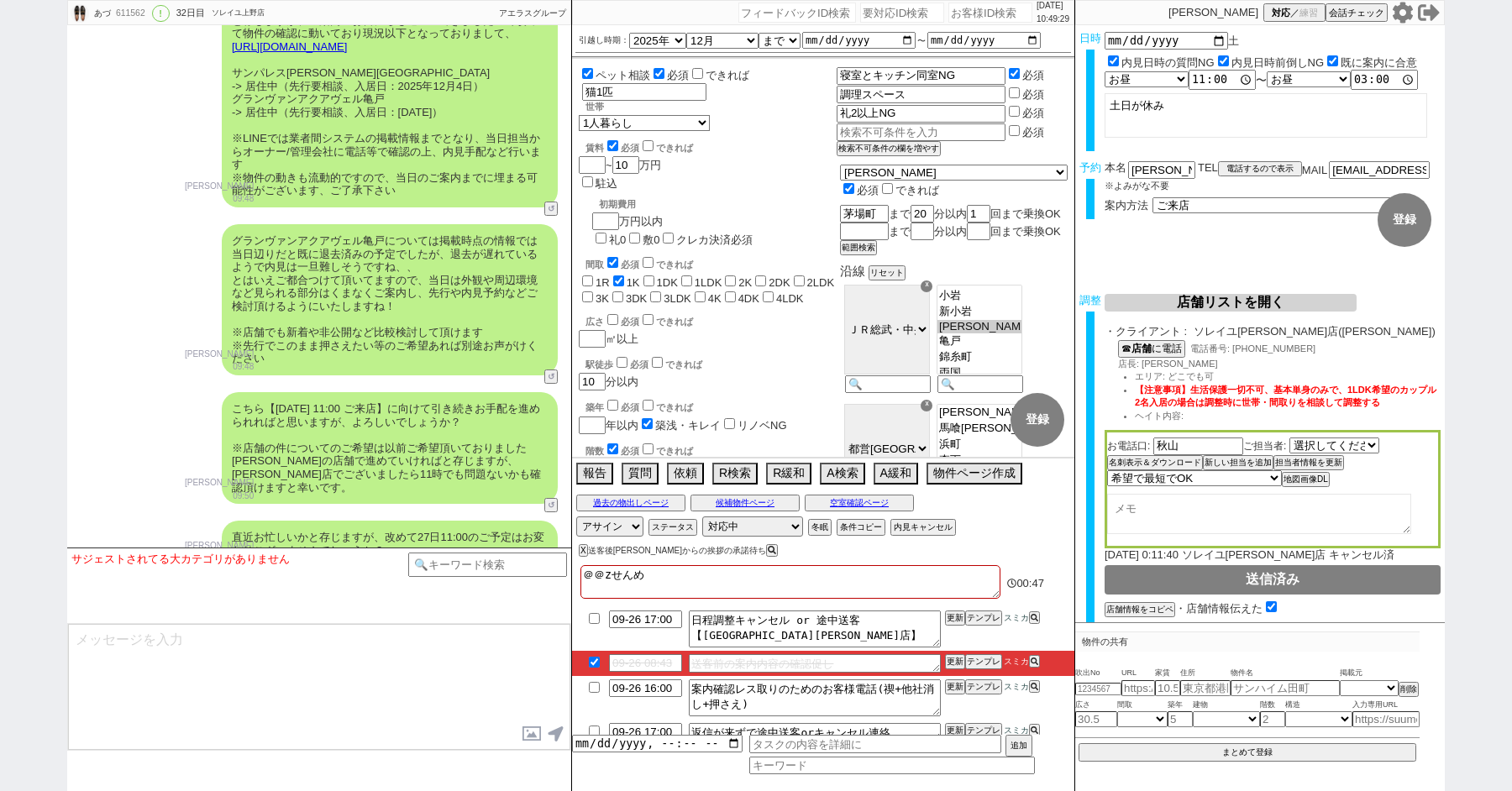
checkbox input "false"
type textarea "＠＠zせんめつ"
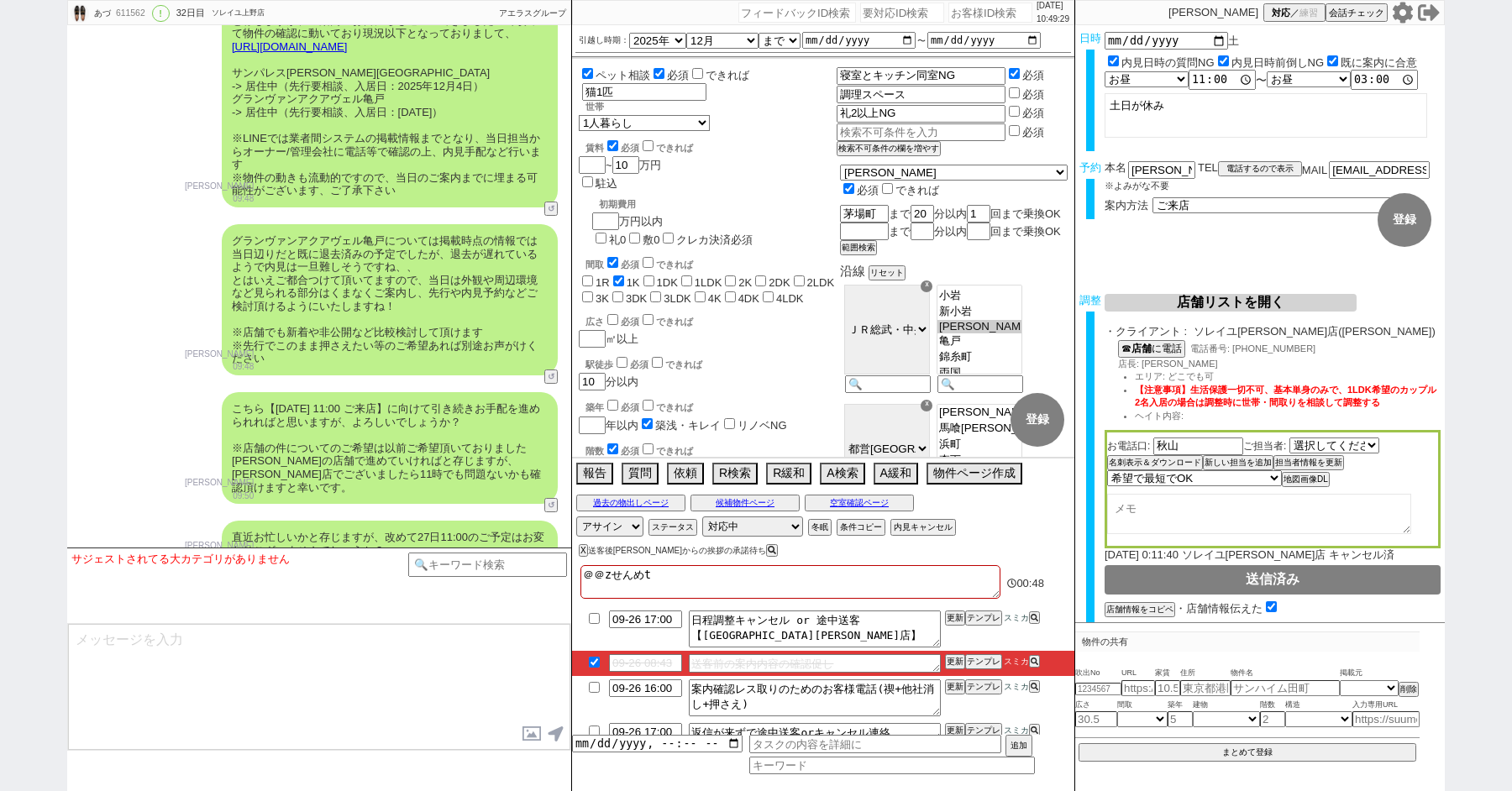
checkbox input "false"
checkbox input "true"
checkbox input "false"
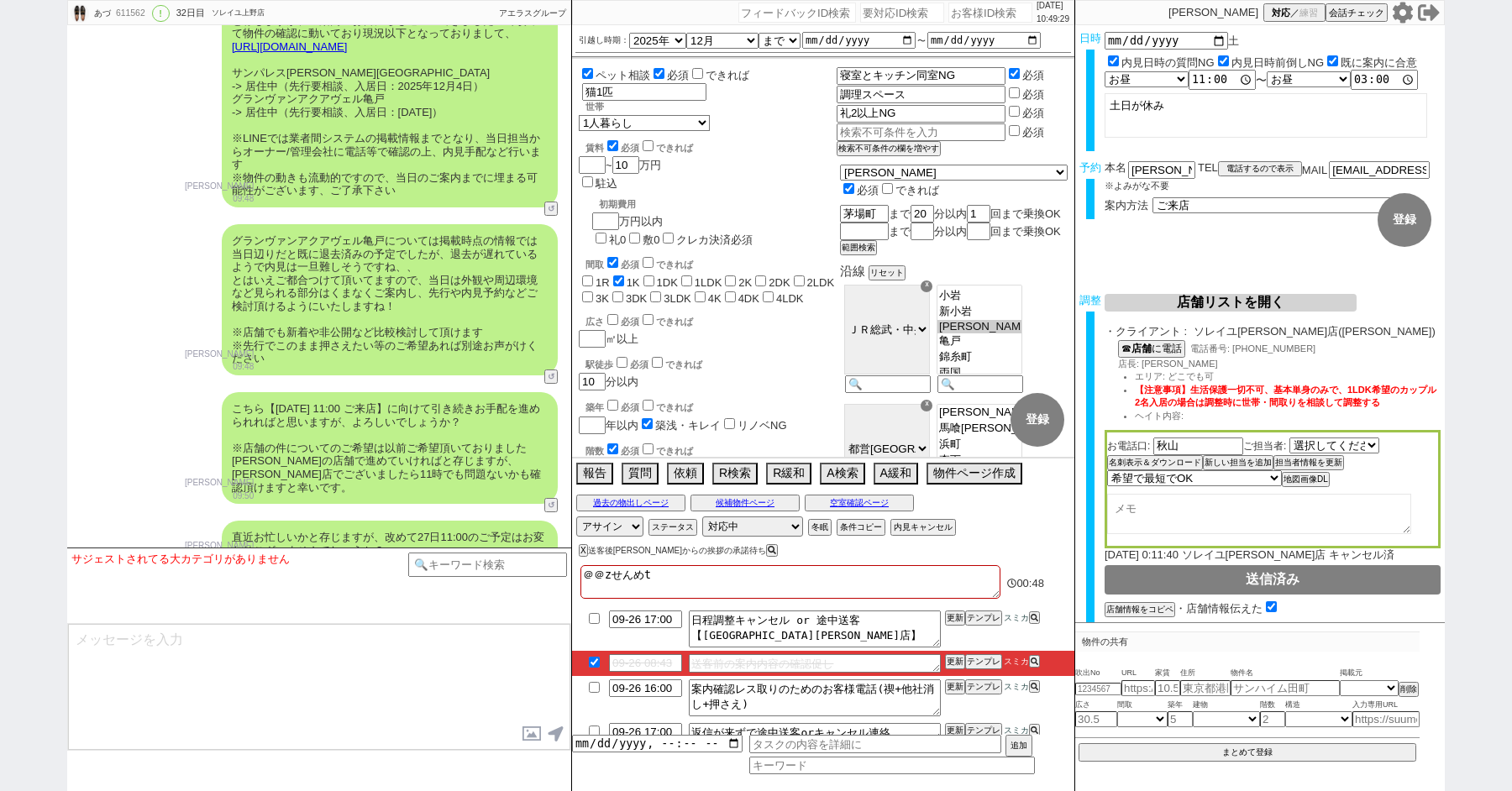
checkbox input "false"
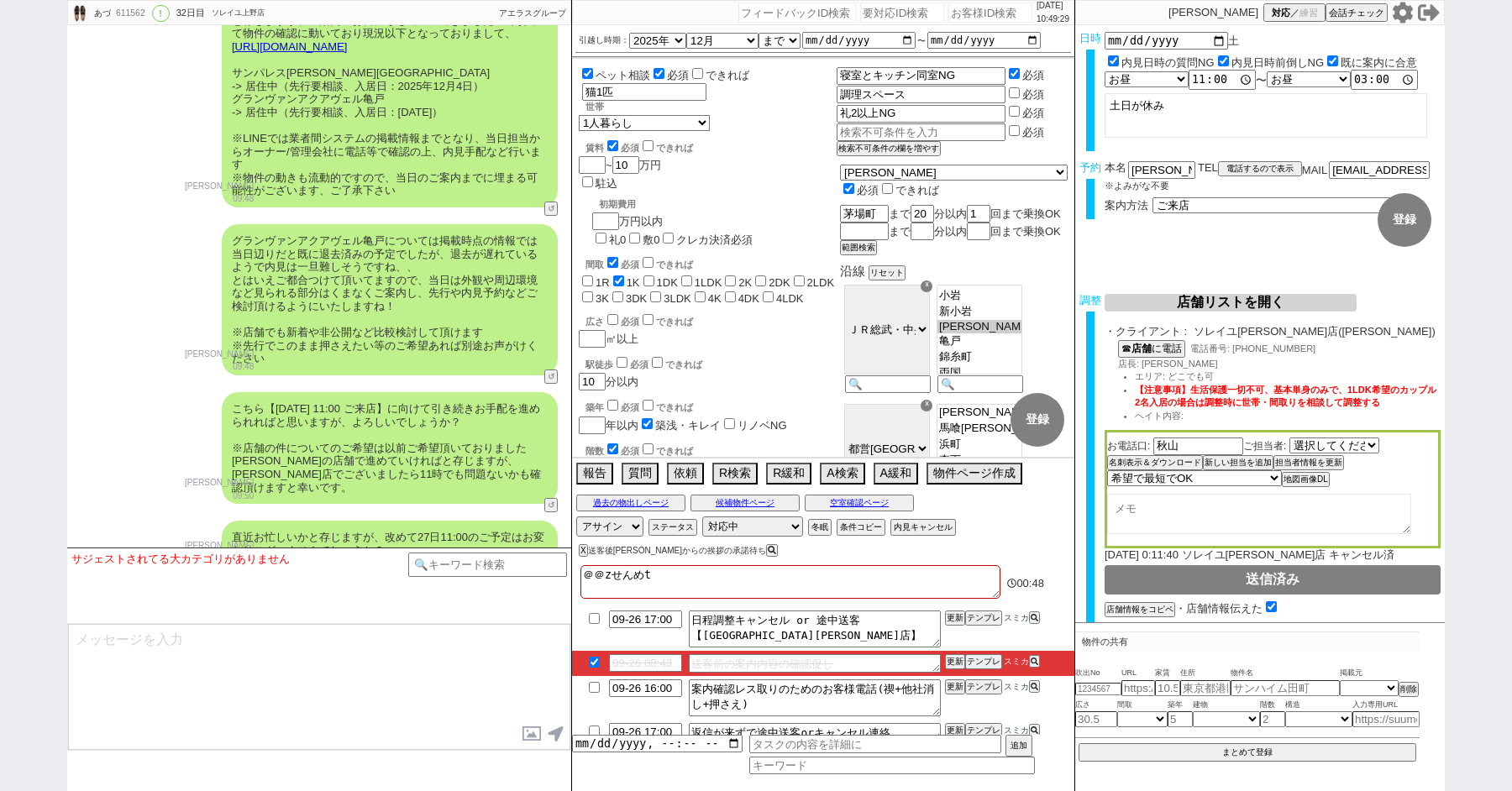
checkbox input "false"
type textarea "＠＠zせんめ"
checkbox input "false"
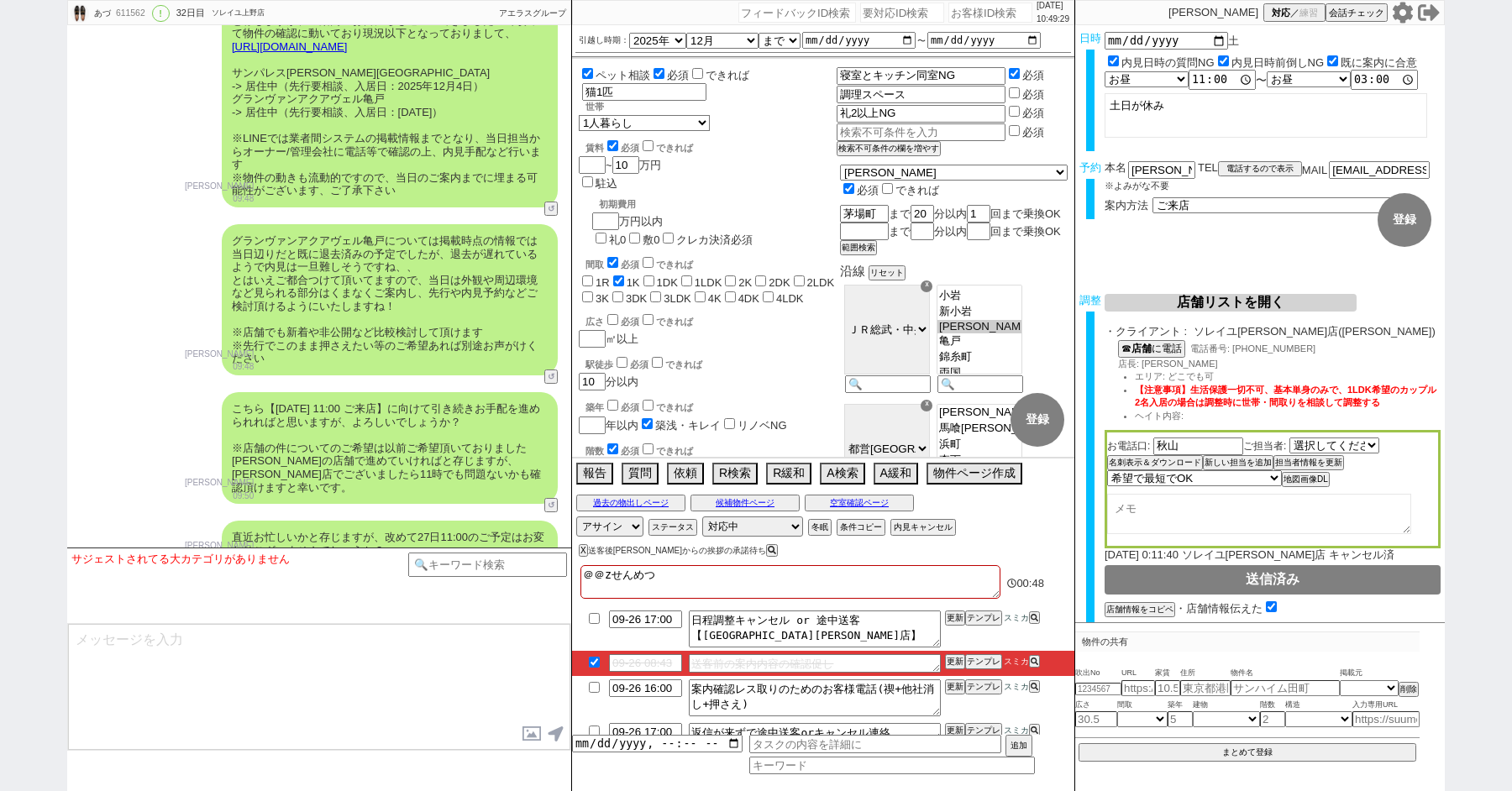
checkbox input "true"
checkbox input "false"
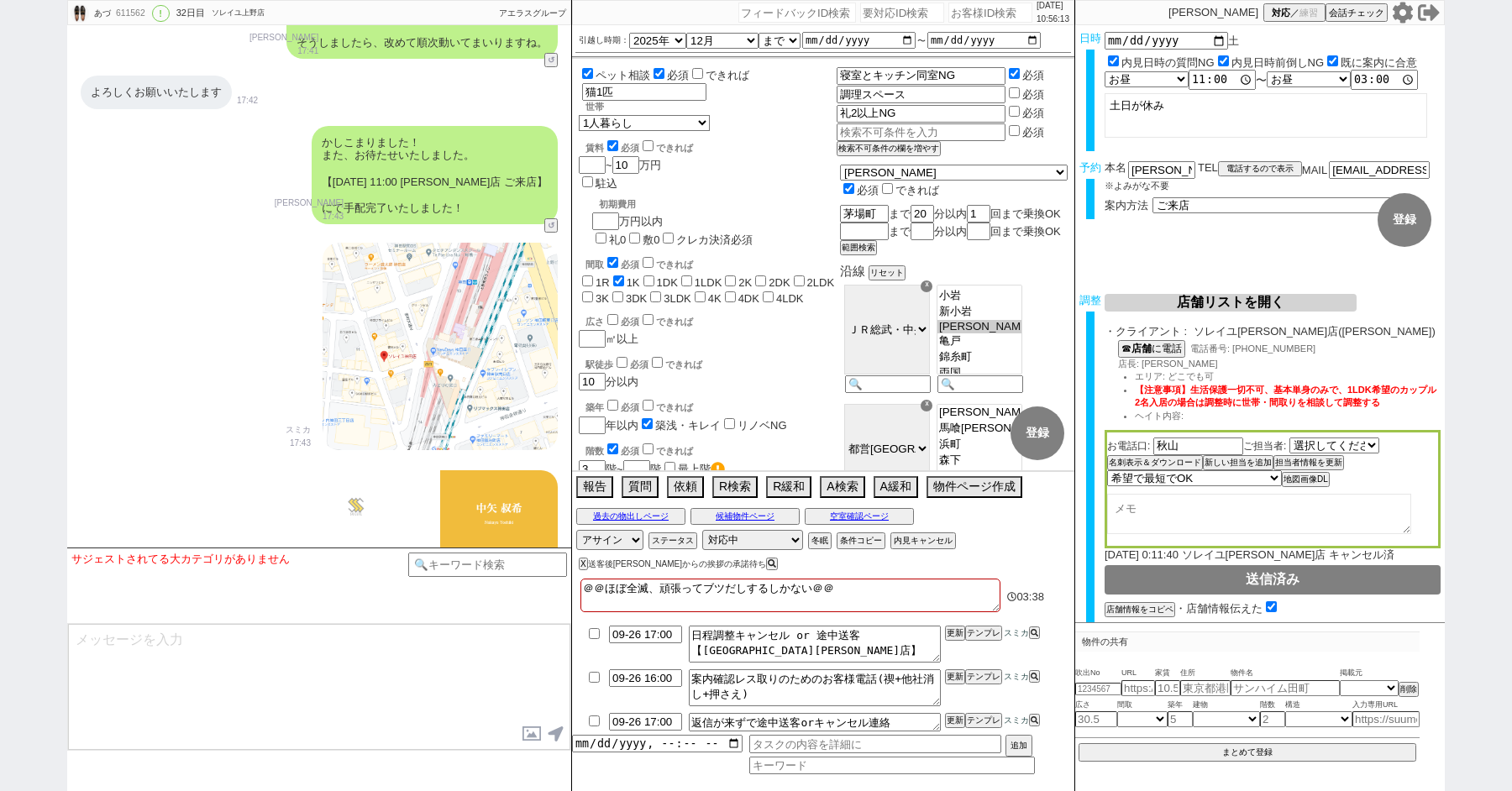
scroll to position [15794, 0]
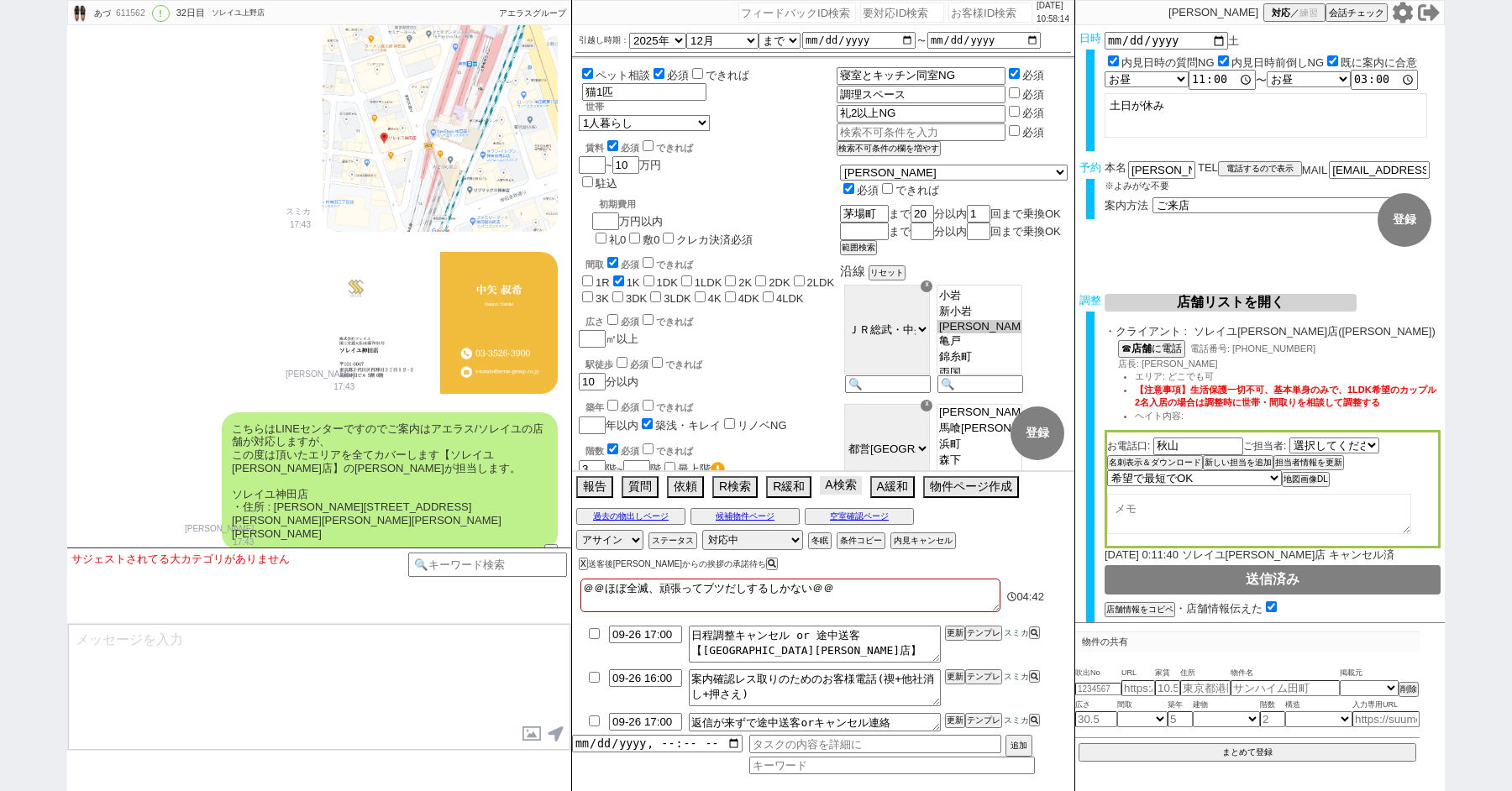
click at [847, 483] on button "A検索" at bounding box center [841, 485] width 41 height 19
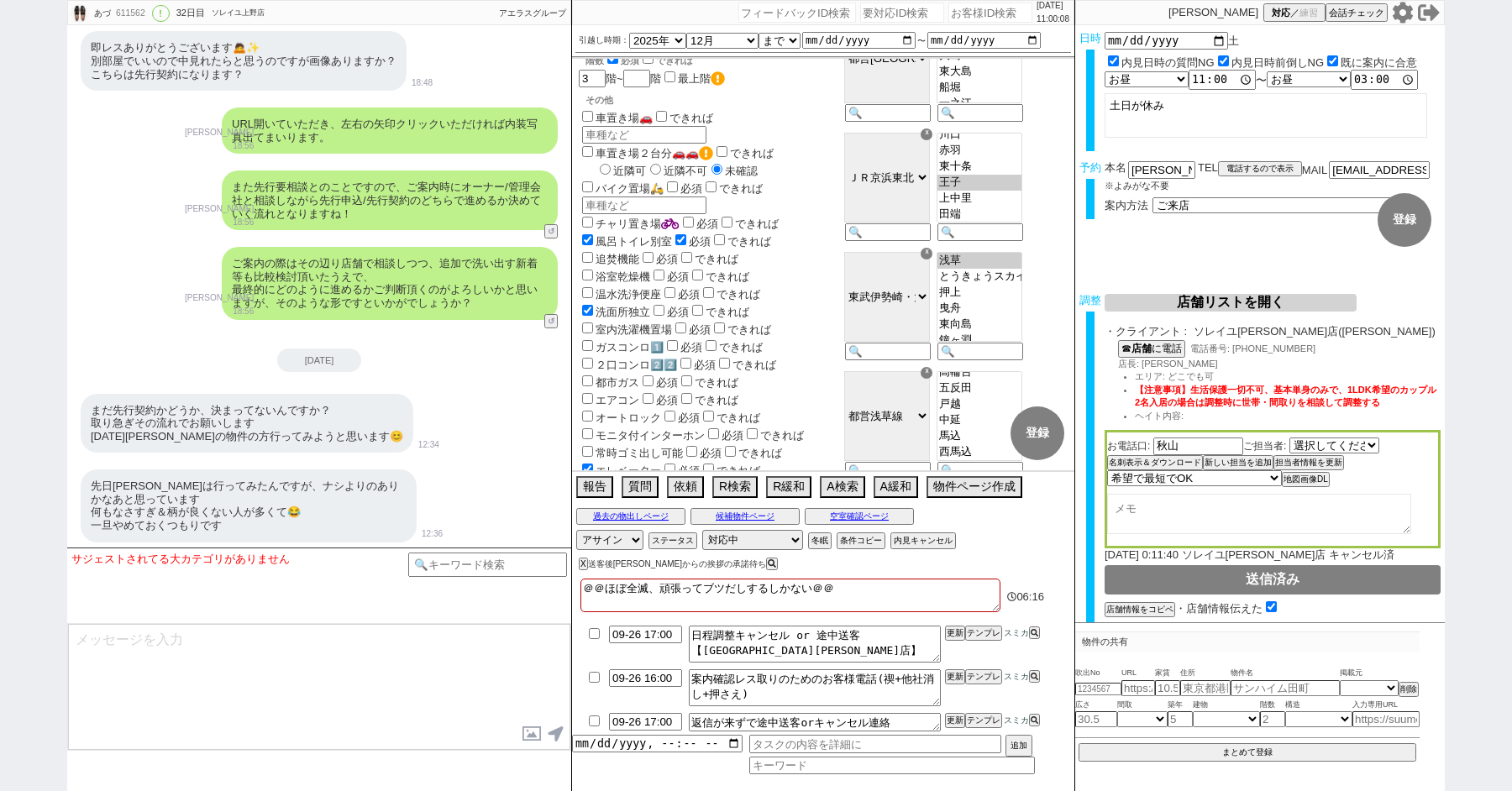
scroll to position [408, 0]
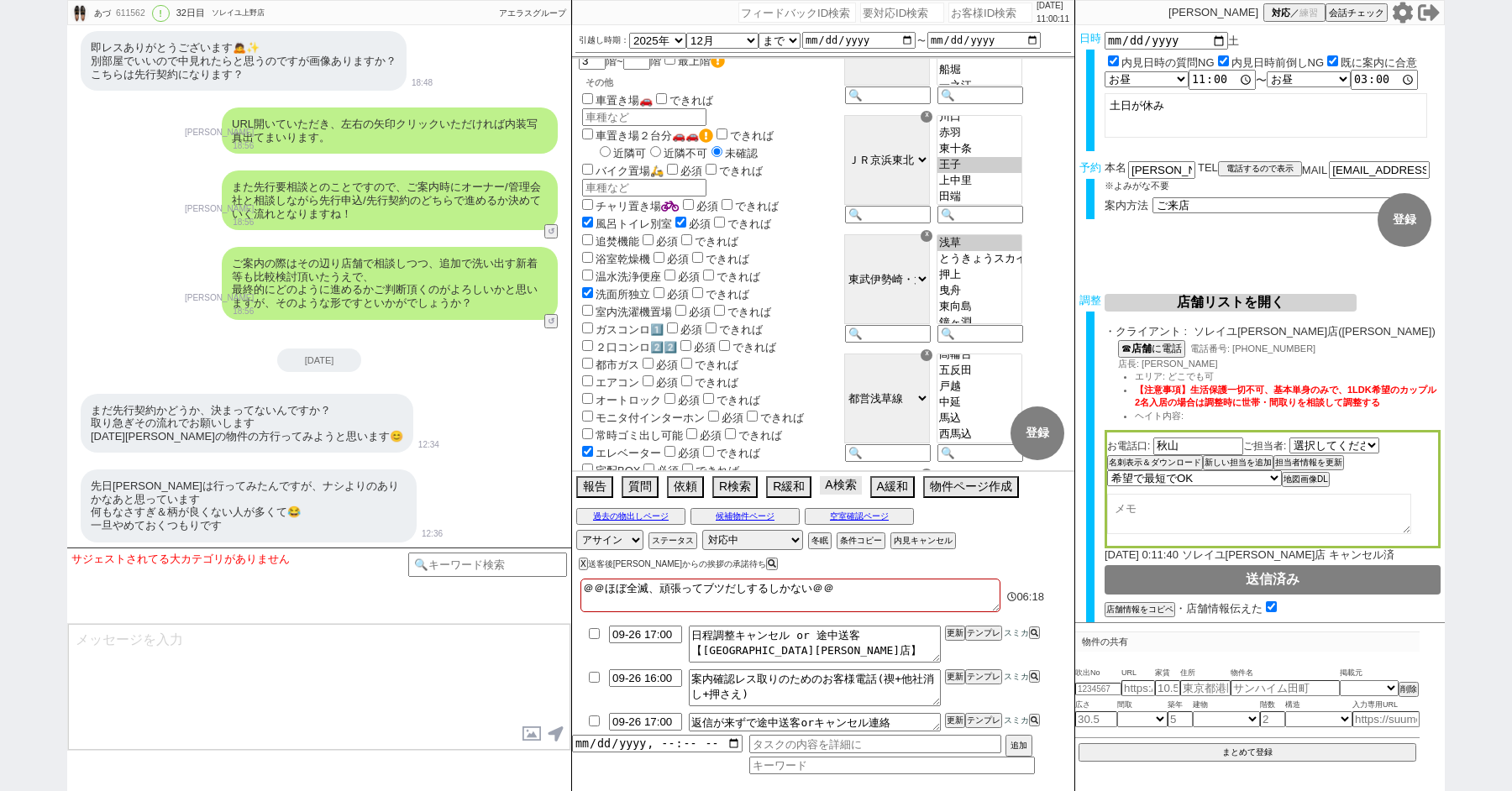
click at [839, 485] on button "A検索" at bounding box center [841, 485] width 41 height 19
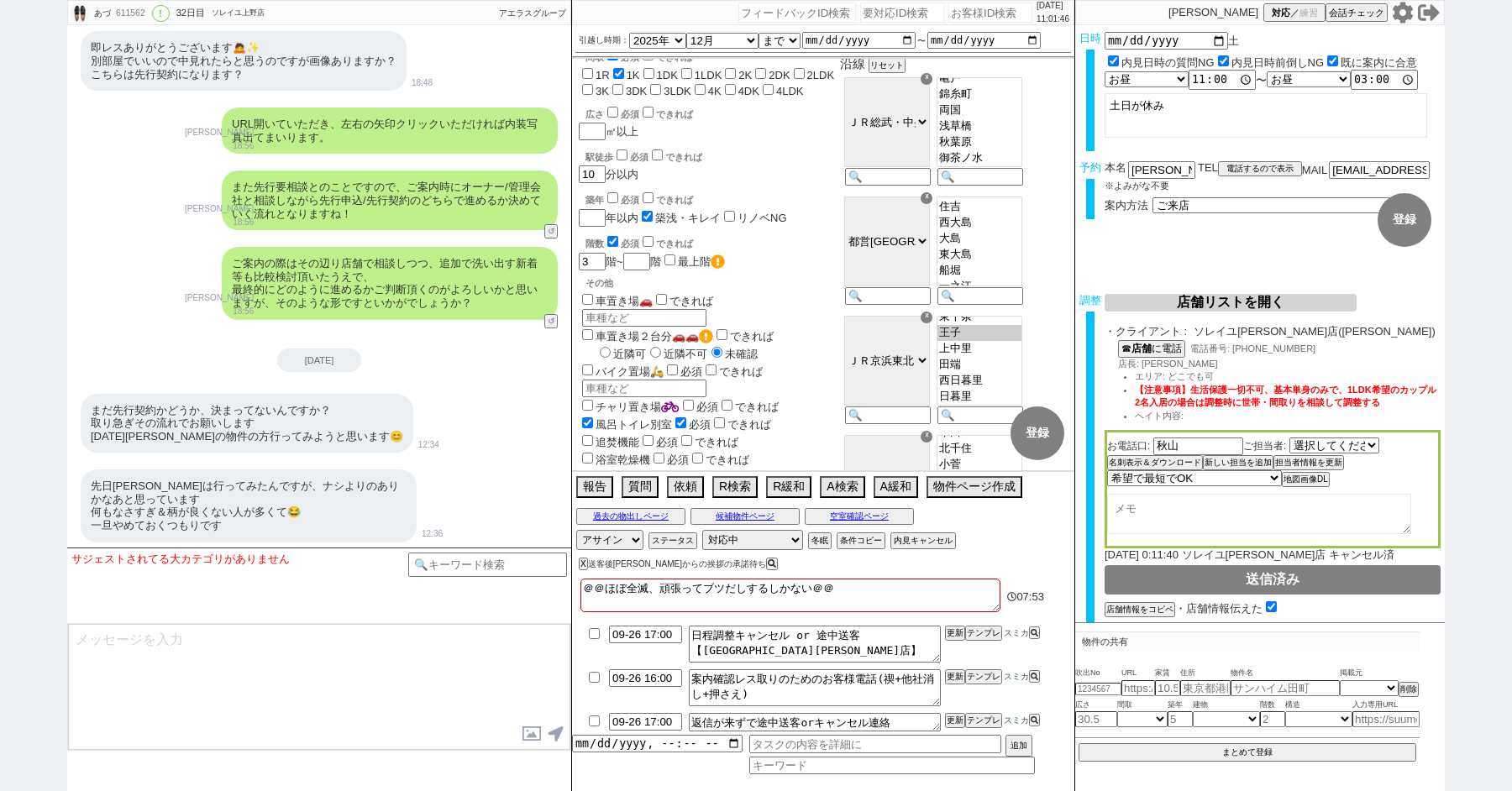
scroll to position [164, 0]
click at [646, 516] on button "過去の物出しページ" at bounding box center [631, 516] width 109 height 14
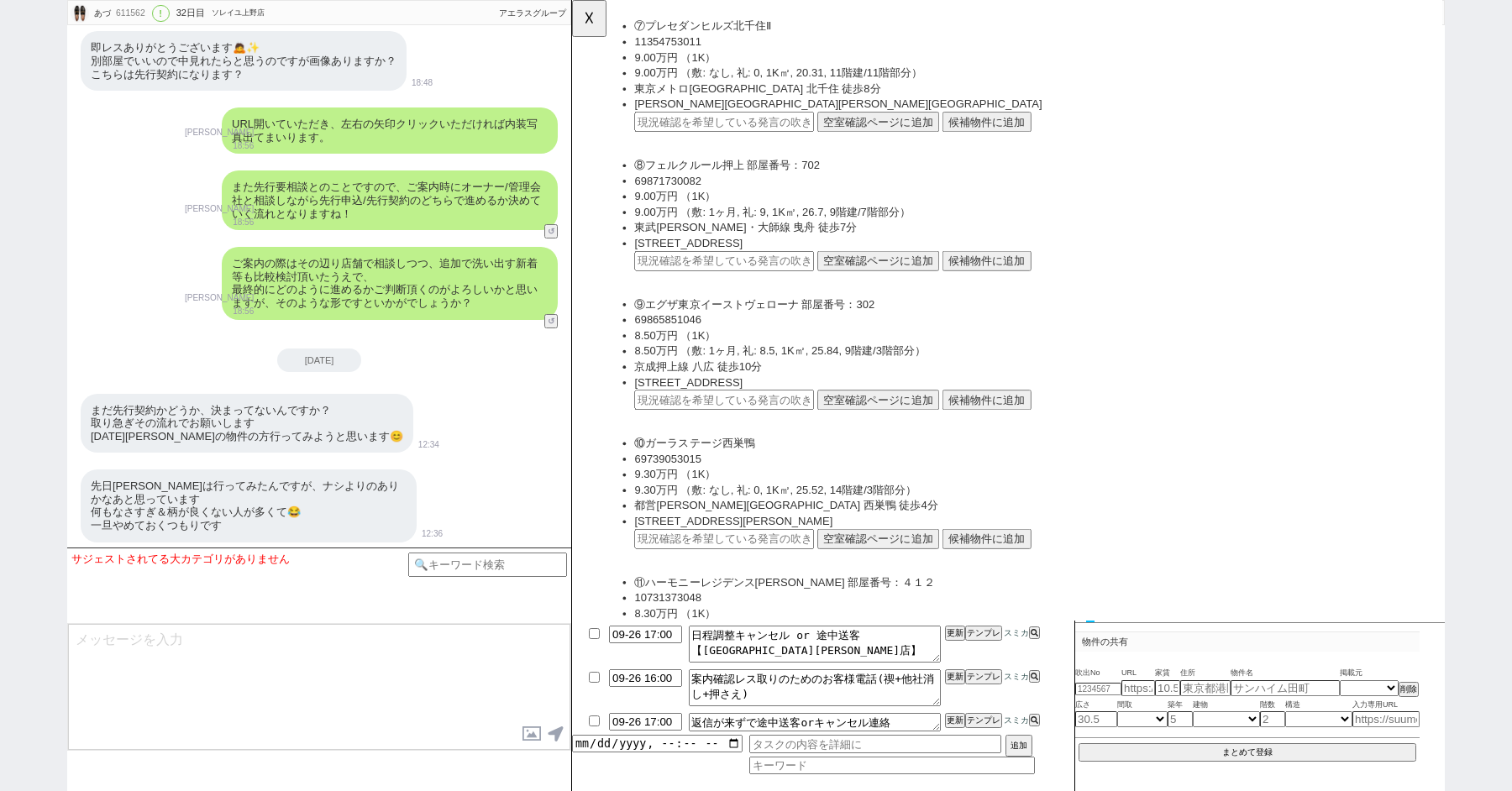
scroll to position [7756, 0]
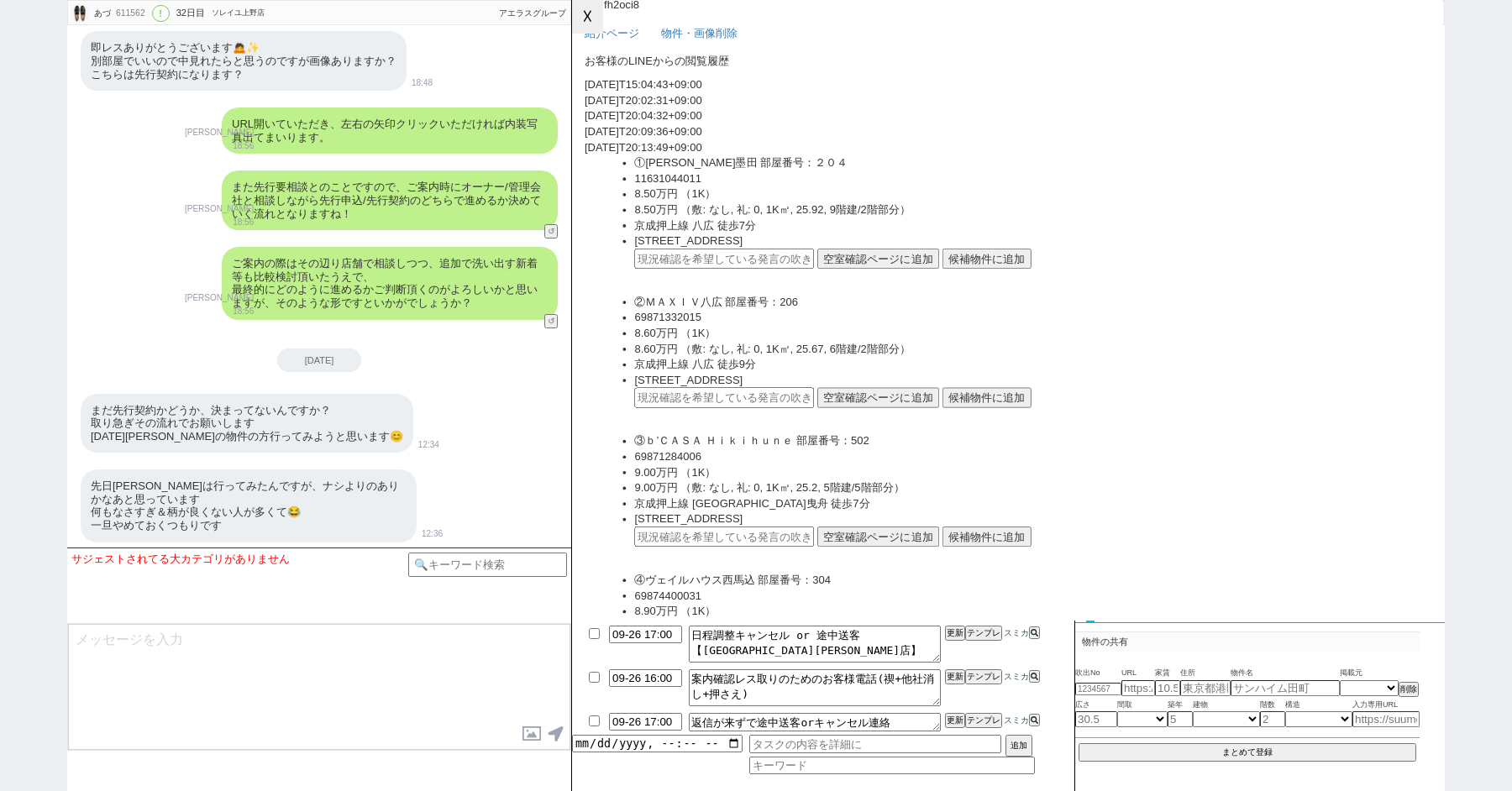
click at [581, 24] on button "☓" at bounding box center [587, 17] width 32 height 33
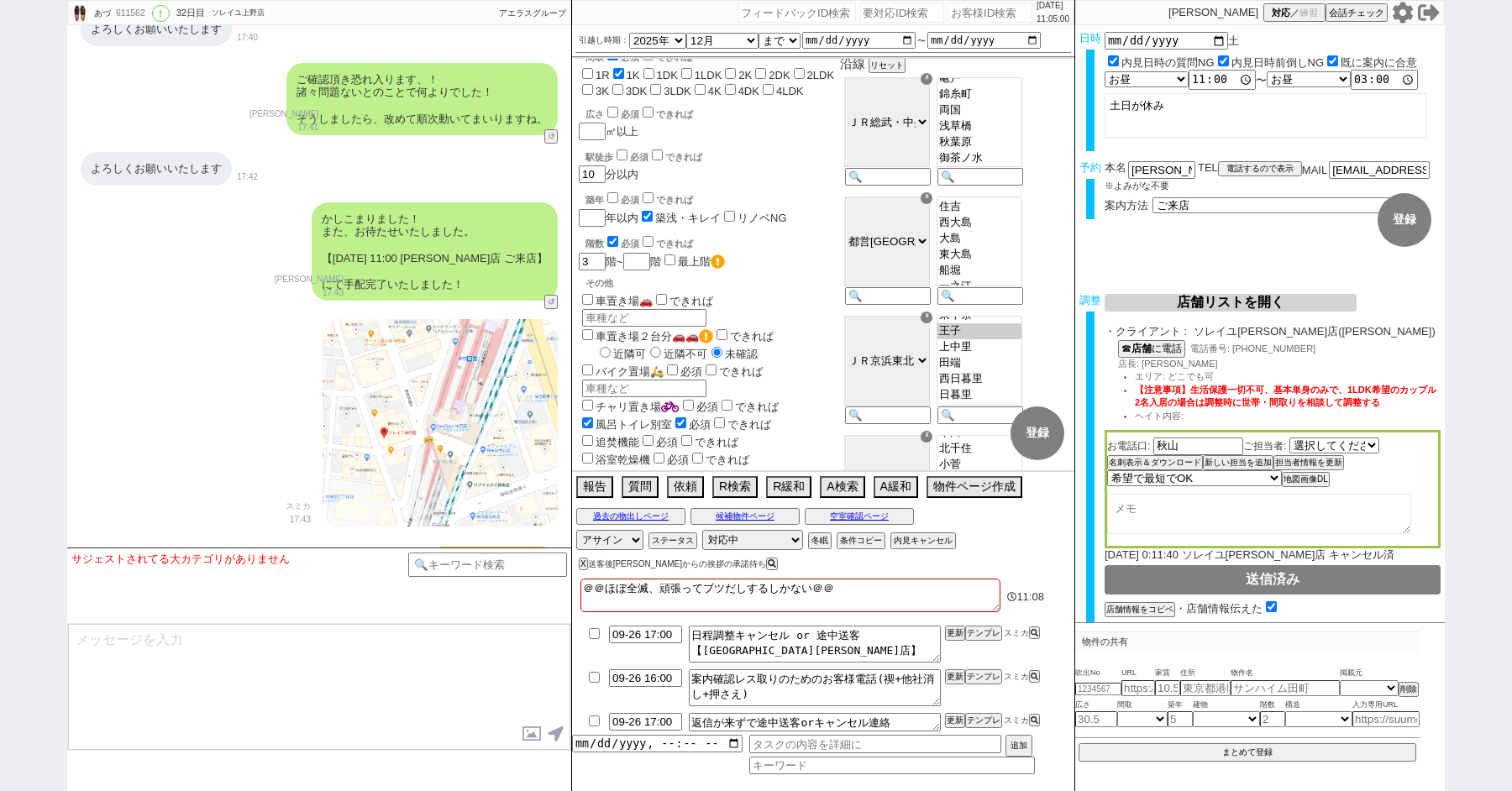
scroll to position [15794, 0]
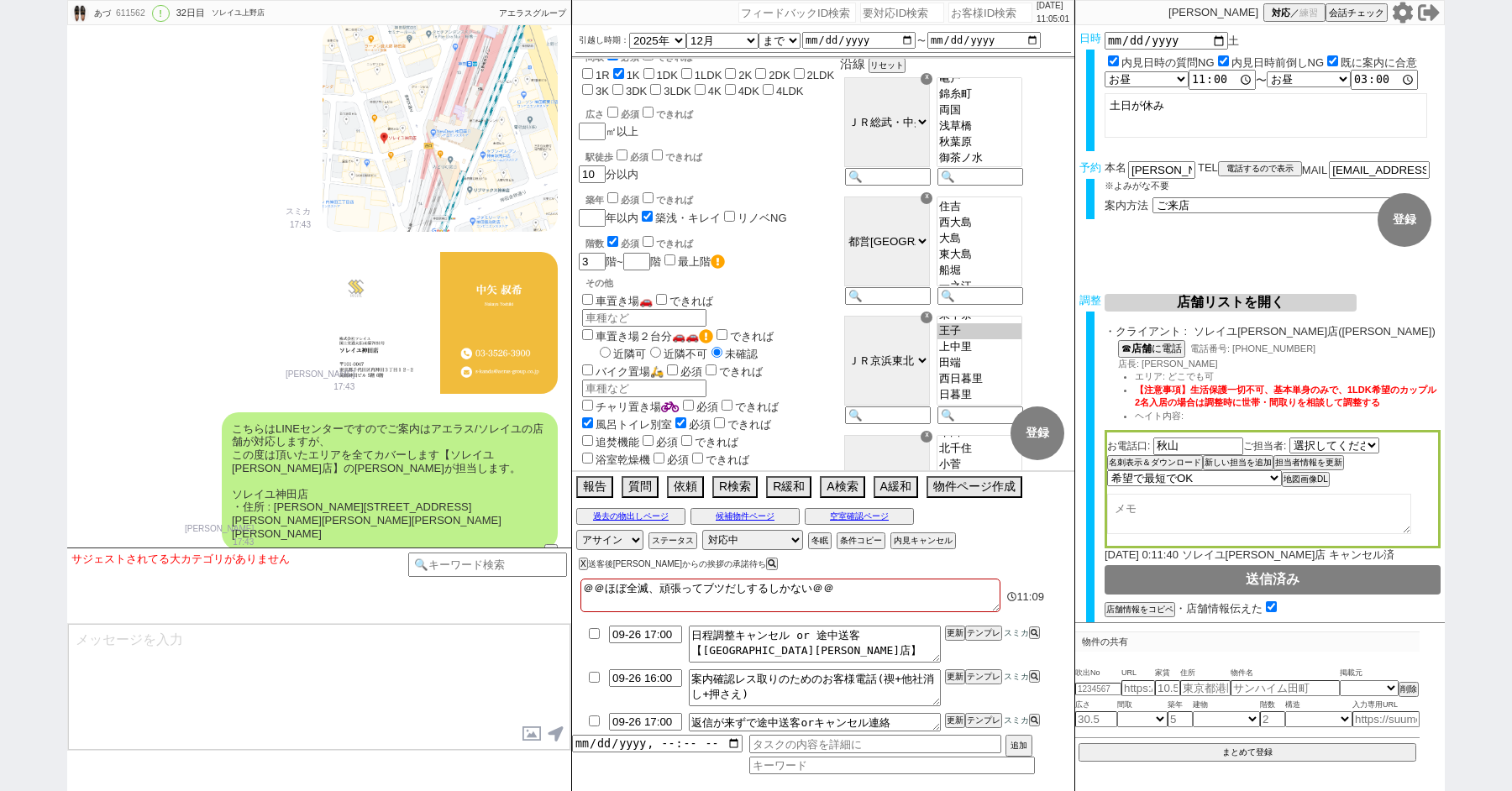
click at [289, 644] on textarea at bounding box center [319, 687] width 503 height 126
paste textarea "https://tools.sumika.live/pages/1rwj2xf"
click at [157, 633] on textarea "https://tools.sumika.live/pages/1rwj2xf" at bounding box center [319, 687] width 503 height 126
click at [237, 659] on textarea "店舗の準備も済んでおりますが、お返事お待ちしている間に他物件もお探ししてみました！ こちらに https://tools.sumika.live/pages/…" at bounding box center [319, 687] width 503 height 126
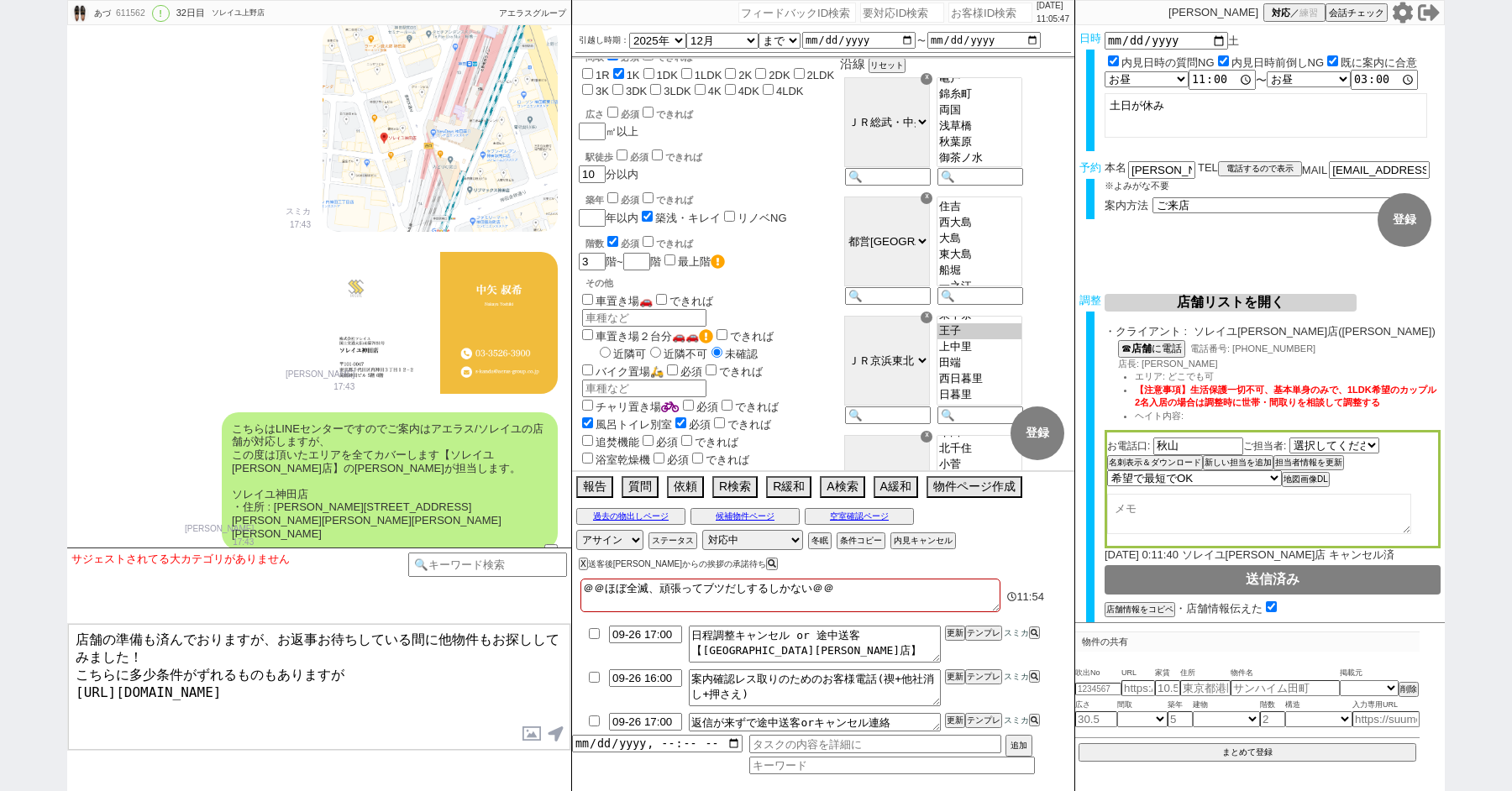
click at [220, 662] on textarea "店舗の準備も済んでおりますが、お返事お待ちしている間に他物件もお探ししてみました！ こちらに多少条件がずれるものもありますが https://tools.su…" at bounding box center [319, 687] width 503 height 126
click at [427, 670] on textarea "店舗の準備も済んでおりますが、お返事お待ちしている間に他物件もお探ししてみました！ こちらに多少条件がズレるものもありますが https://tools.su…" at bounding box center [319, 687] width 503 height 126
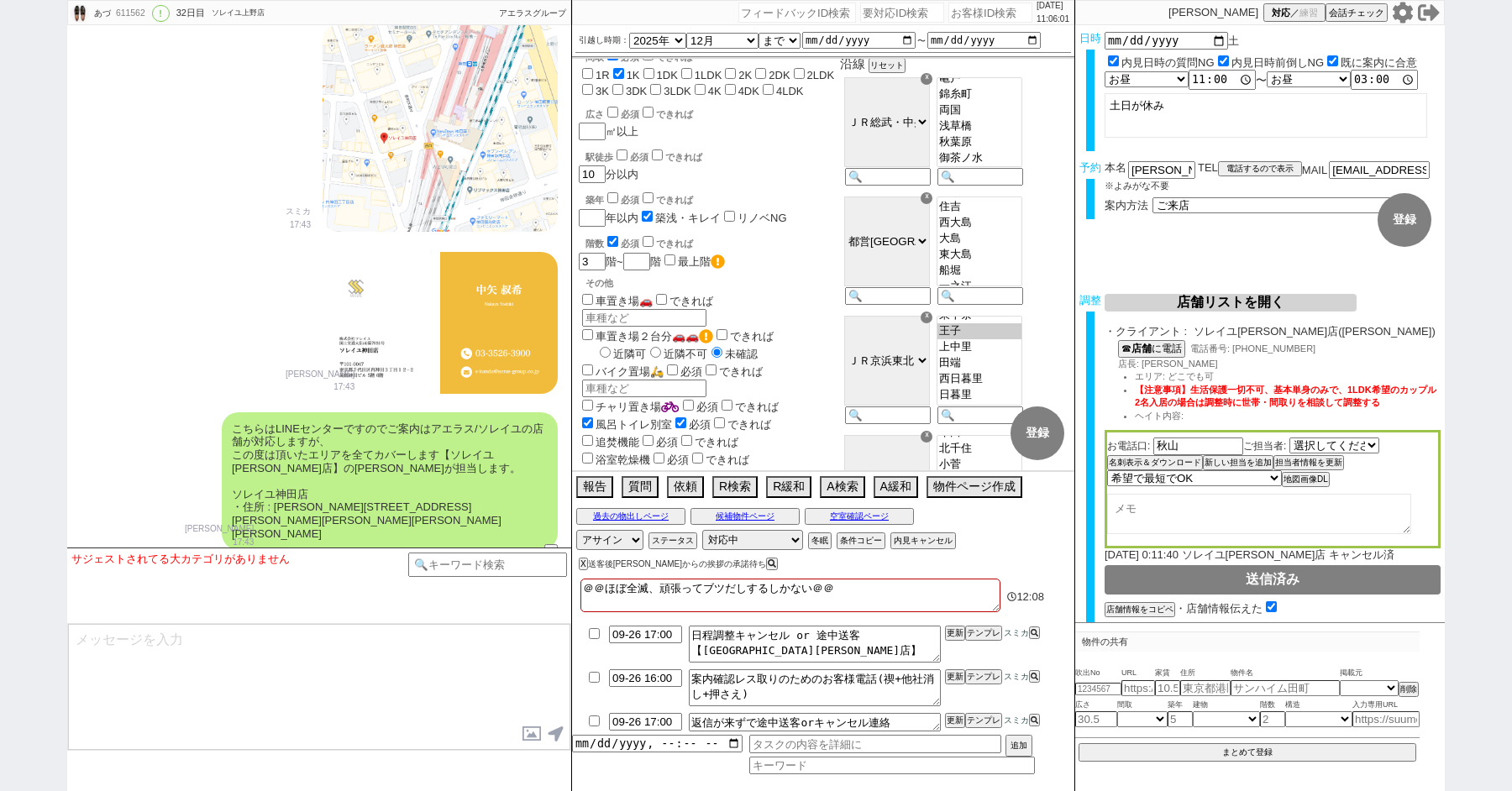
scroll to position [15954, 0]
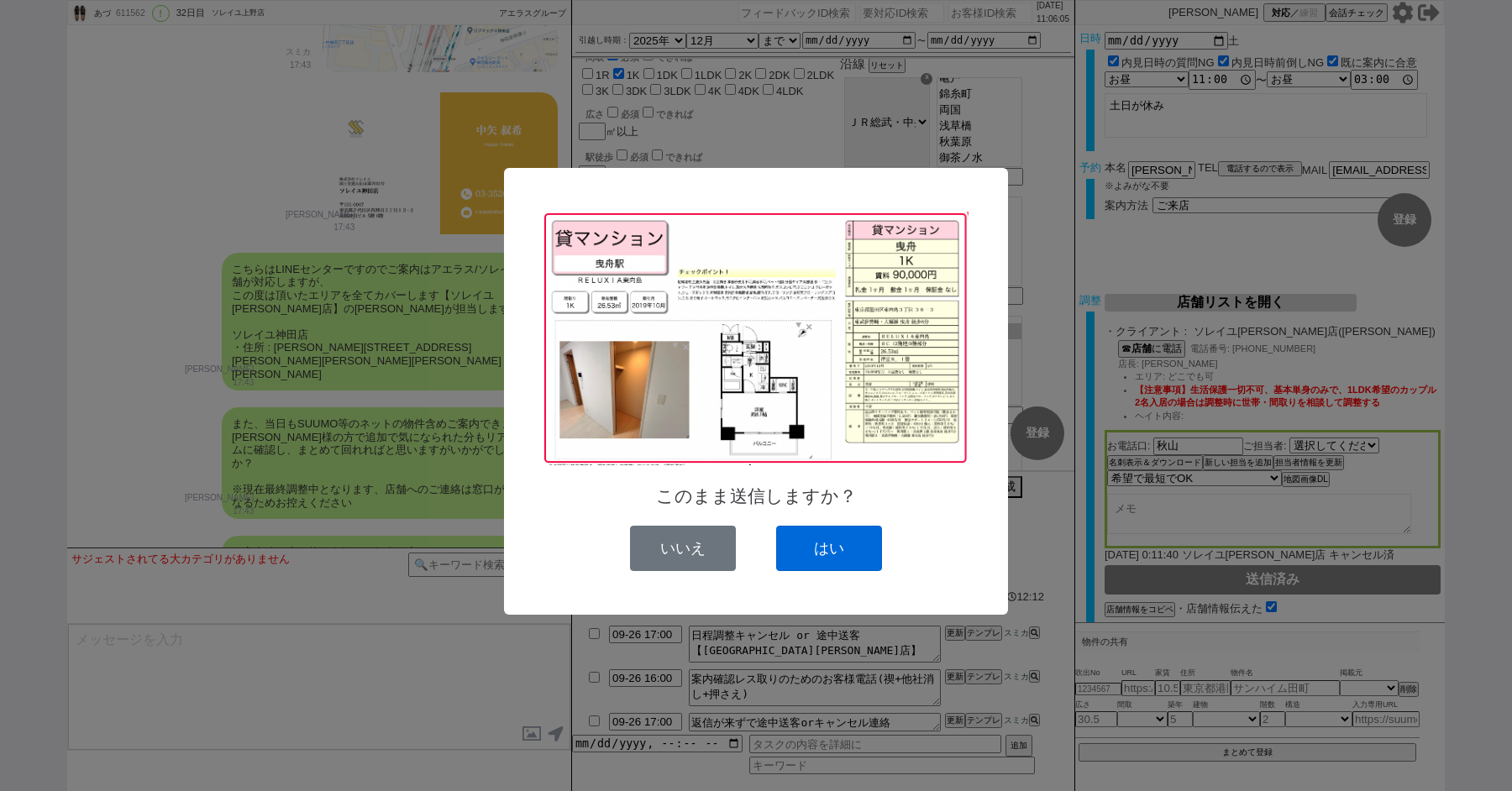
click at [839, 545] on button "はい" at bounding box center [828, 548] width 105 height 45
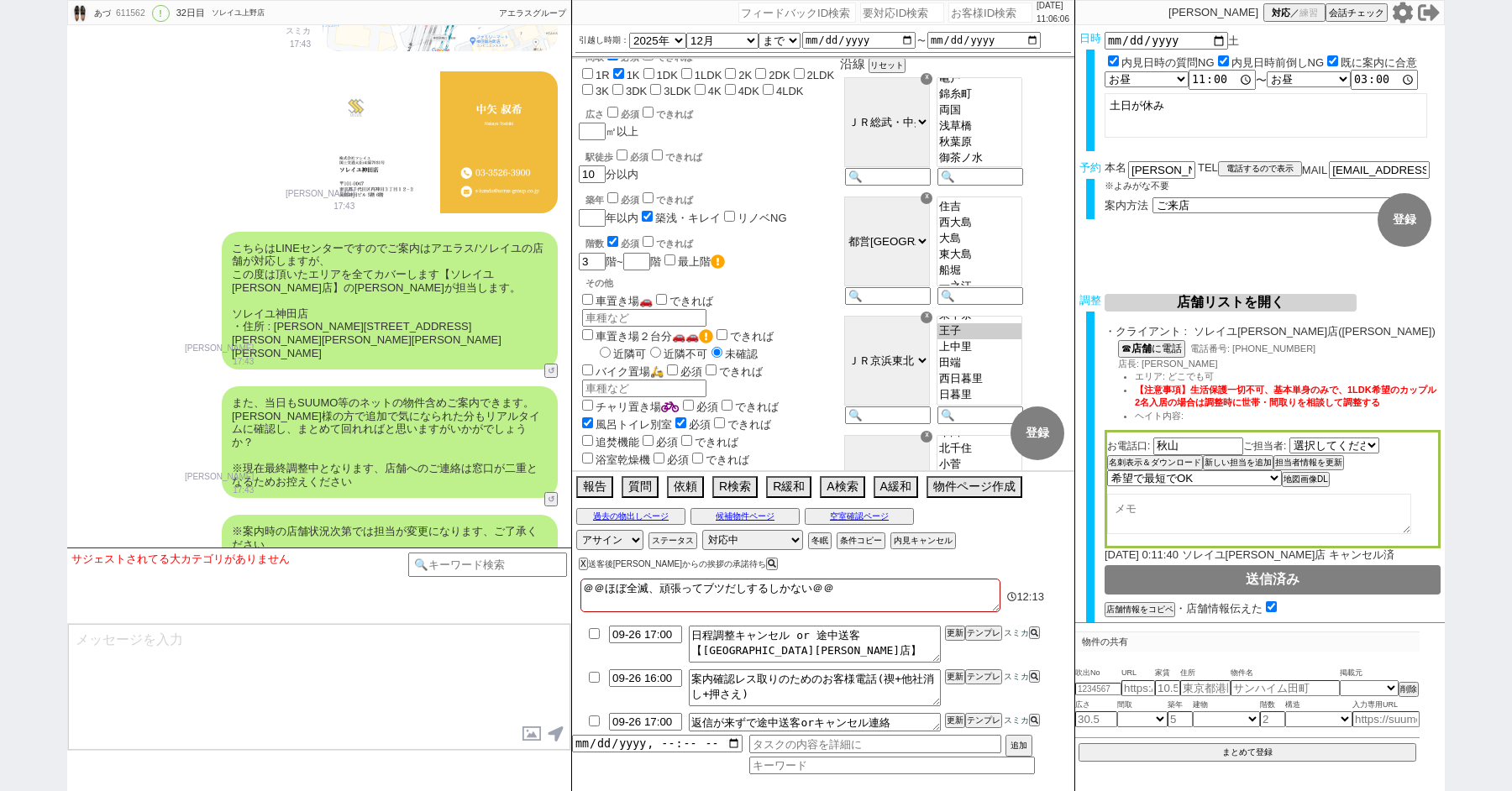
scroll to position [16115, 0]
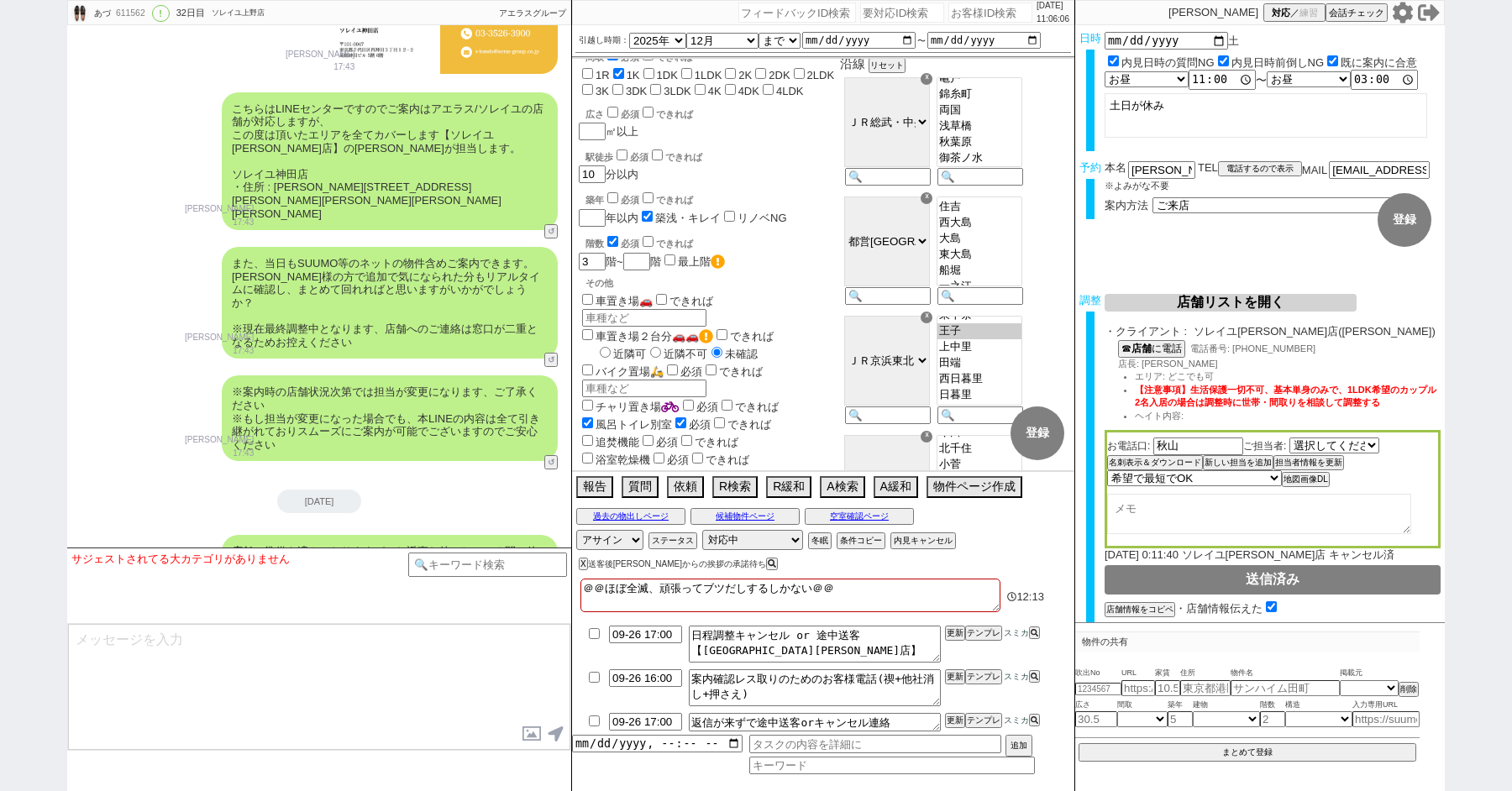
click at [158, 673] on textarea at bounding box center [319, 687] width 503 height 126
click at [347, 598] on link "https://tools.sumika.live/pages/1rwj2xf" at bounding box center [289, 604] width 115 height 13
click at [270, 672] on textarea "特にこちらの" at bounding box center [319, 687] width 503 height 126
paste textarea "ＲＥＬＵＸＩＡ東向島"
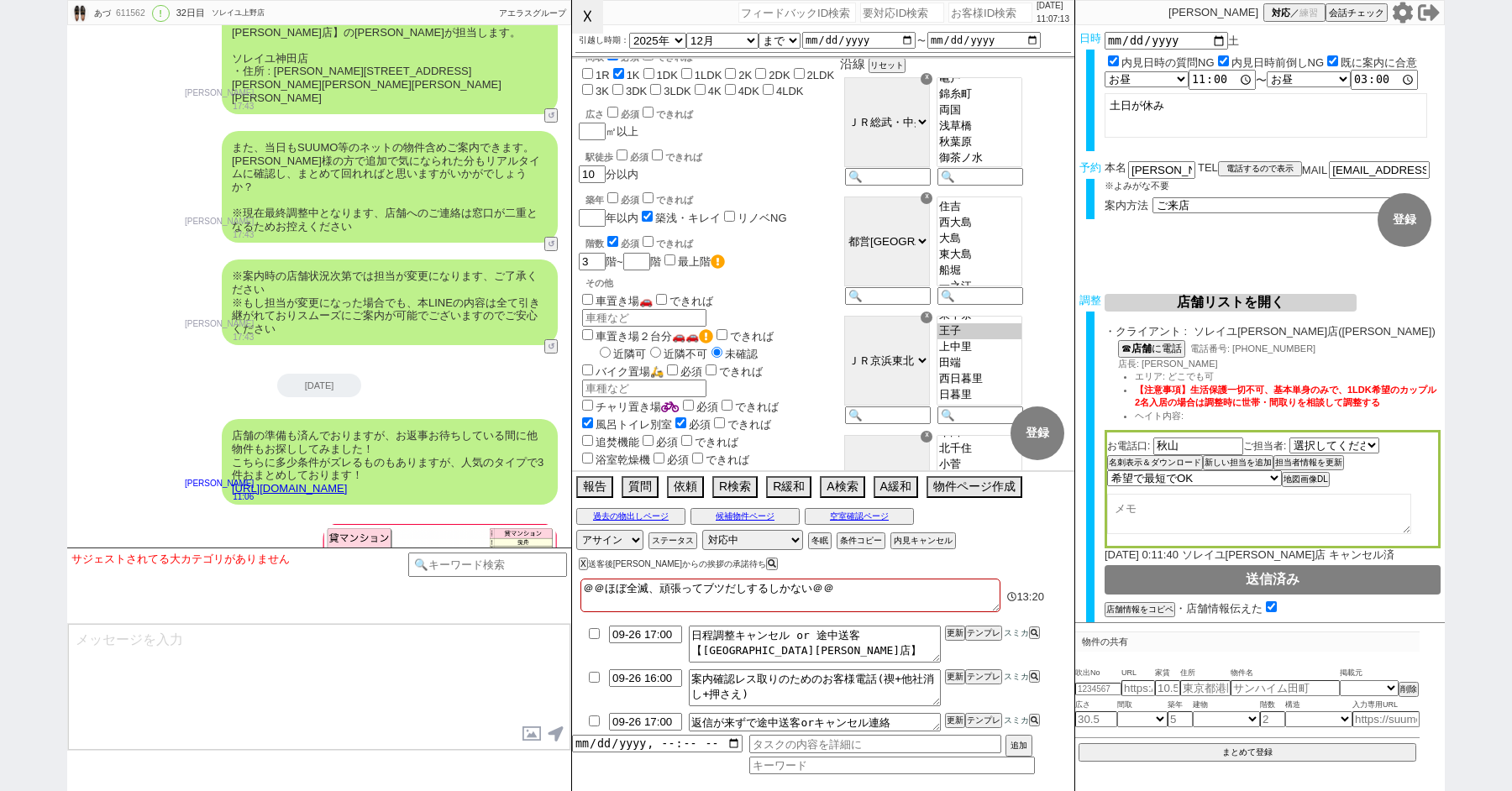
click at [583, 16] on button "☓" at bounding box center [587, 17] width 32 height 33
click at [658, 583] on textarea "＠＠ほぼ全滅、頑張ってブツだしするしかない＠＠" at bounding box center [790, 595] width 420 height 33
click at [649, 744] on input "datetime-local" at bounding box center [656, 742] width 171 height 14
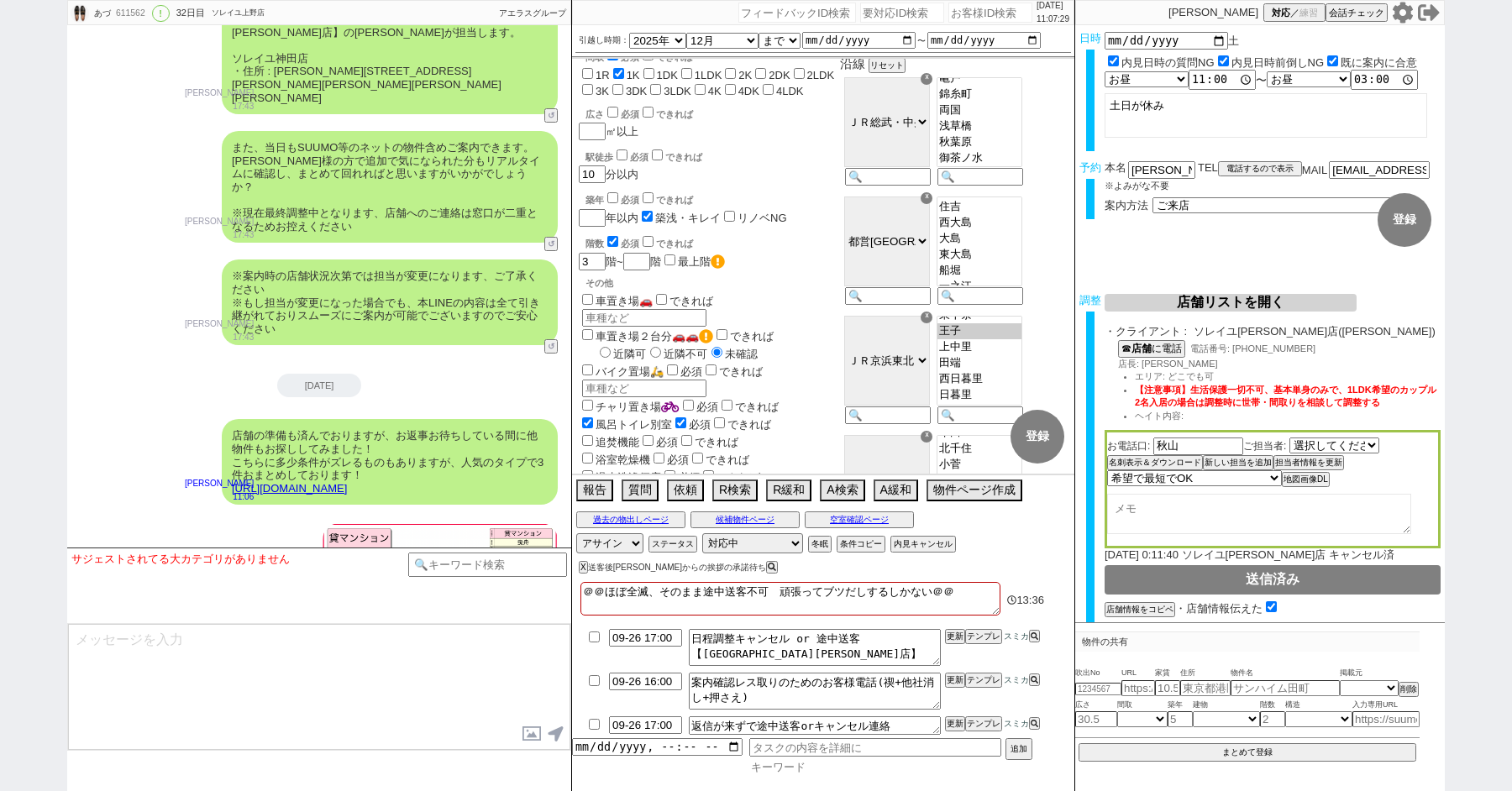
click at [776, 763] on input at bounding box center [892, 766] width 286 height 14
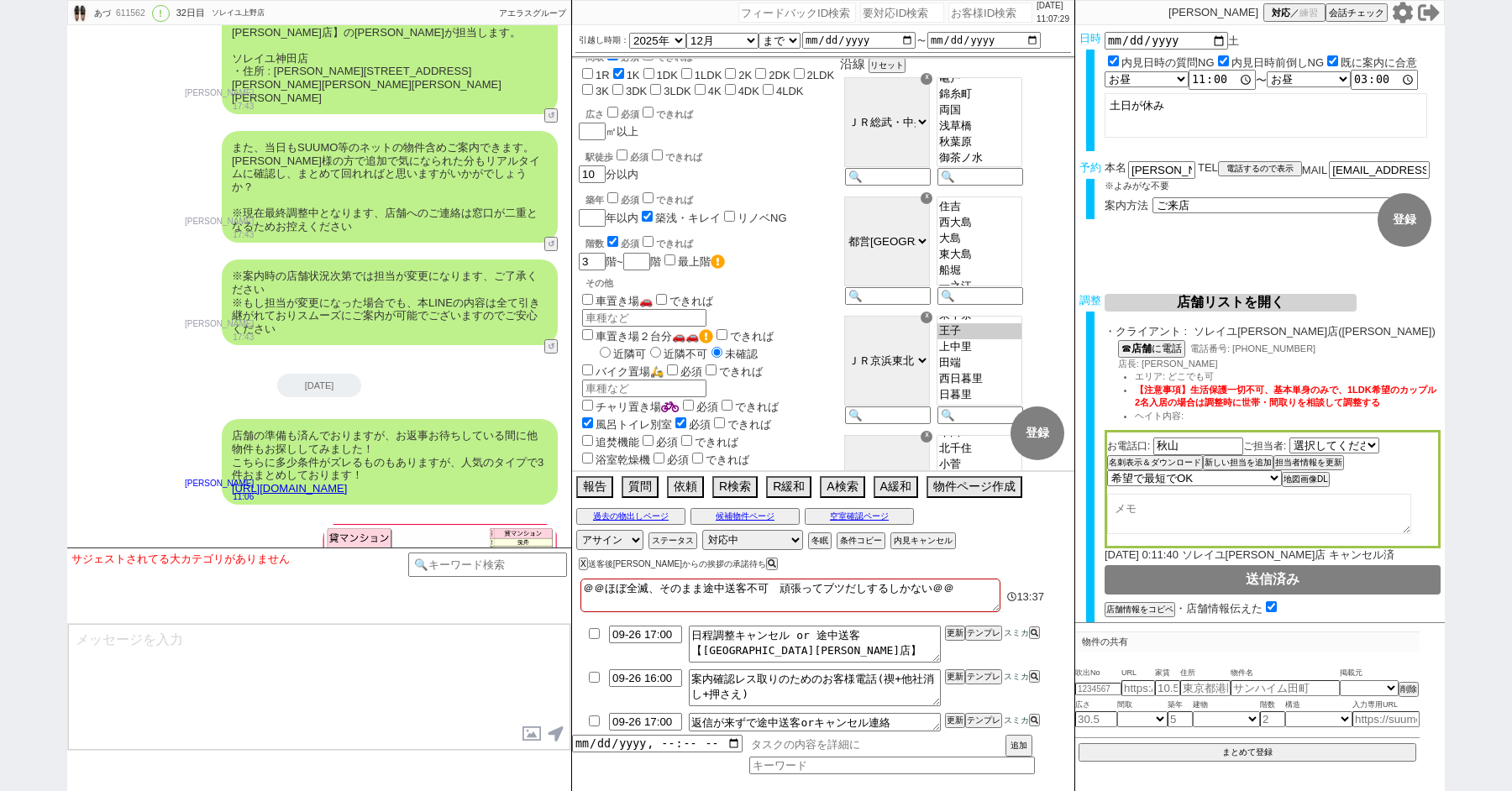
click at [773, 746] on input "text" at bounding box center [875, 744] width 252 height 19
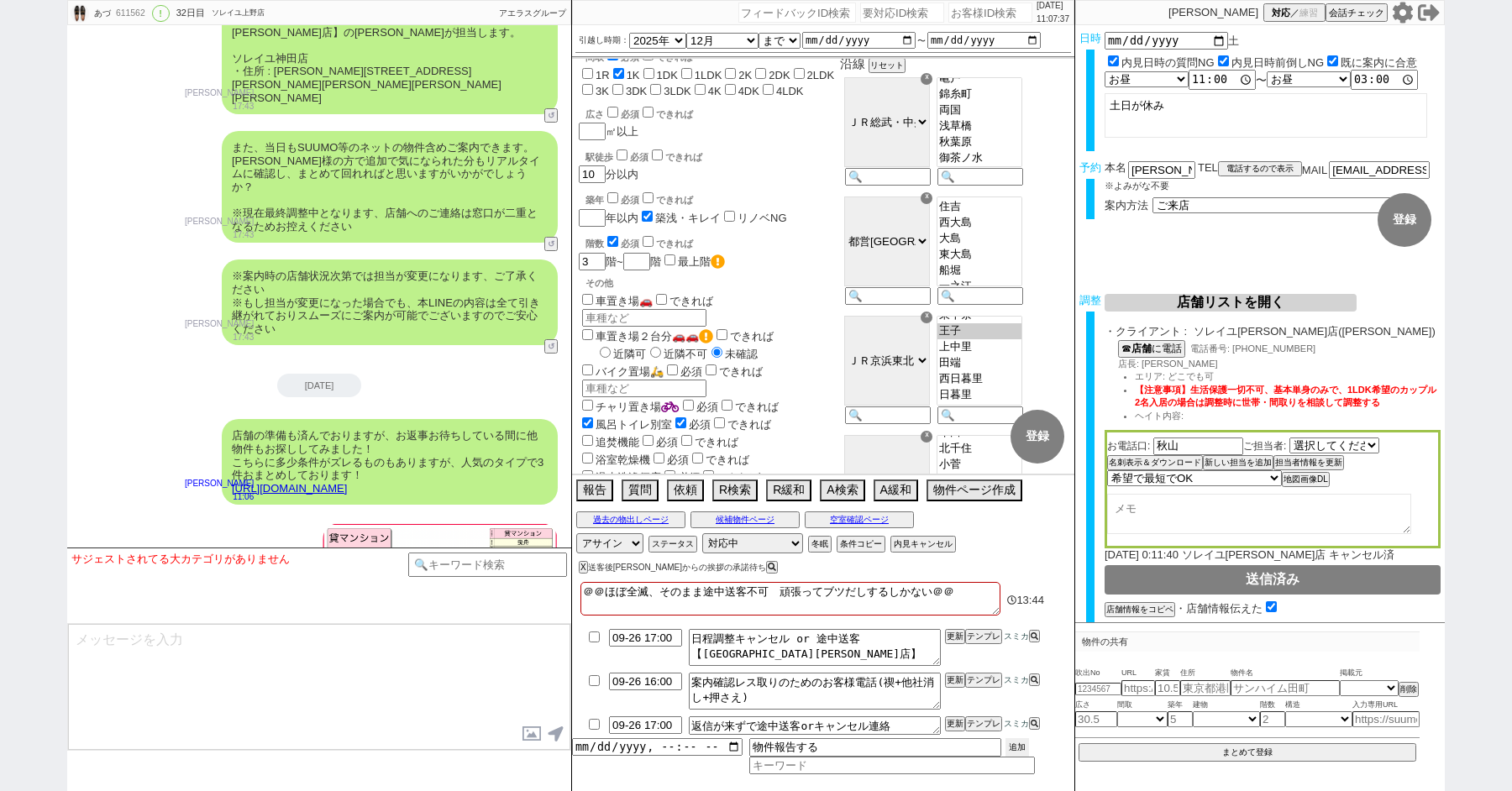
click at [1028, 748] on button "追加" at bounding box center [1017, 747] width 24 height 19
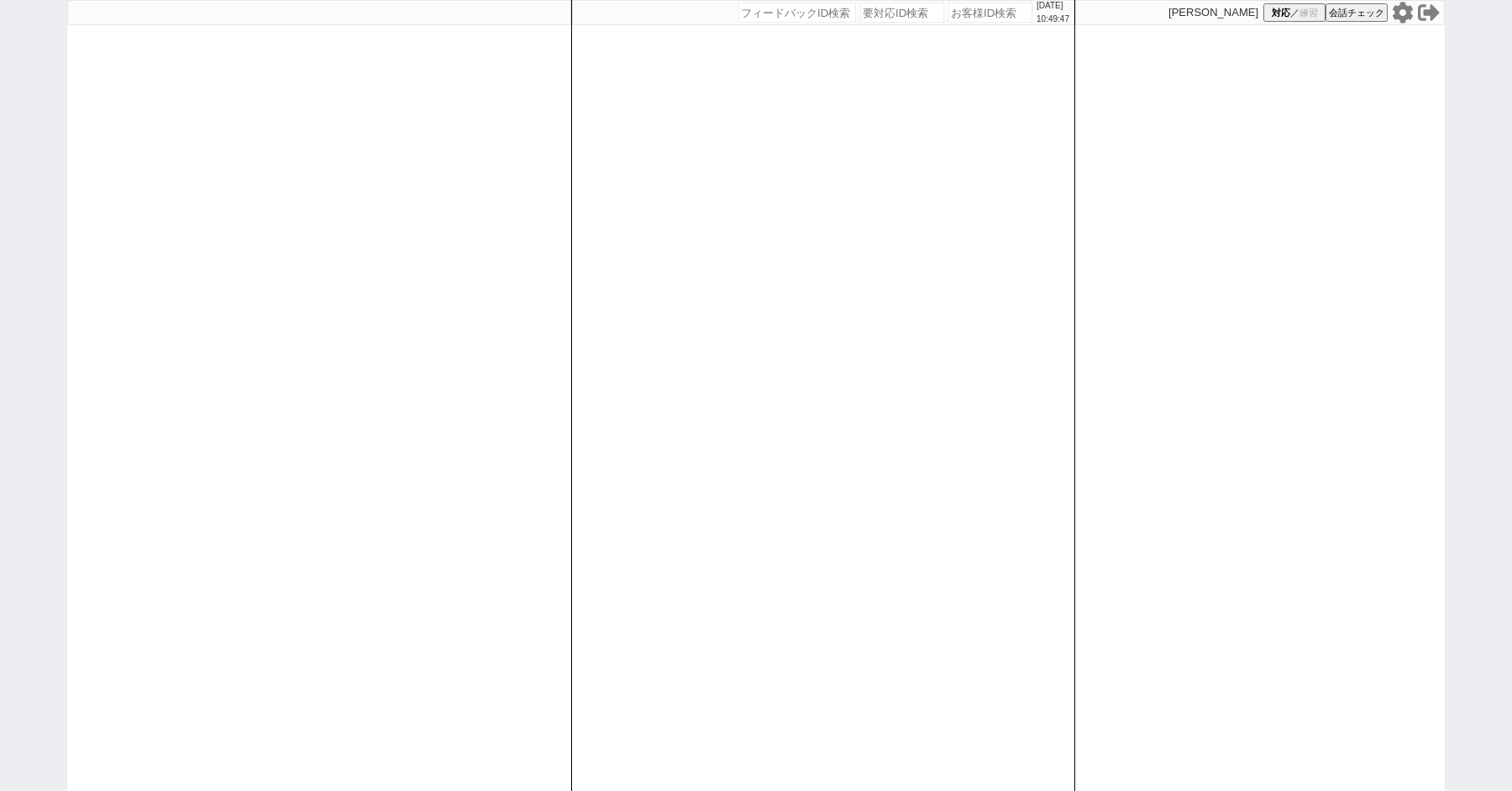
paste input "616430"
type input "616430"
select select "1"
select select "2"
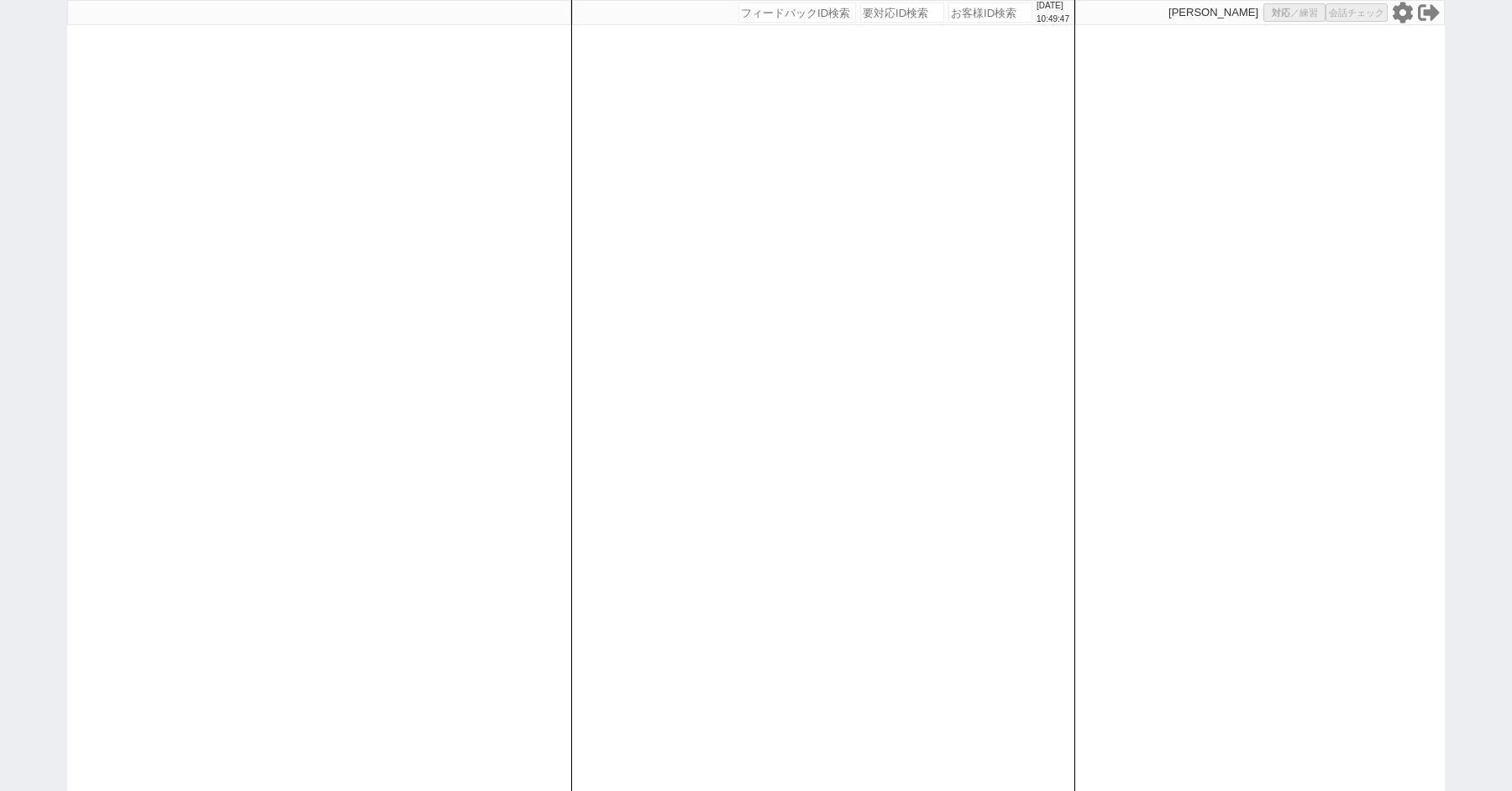
select select
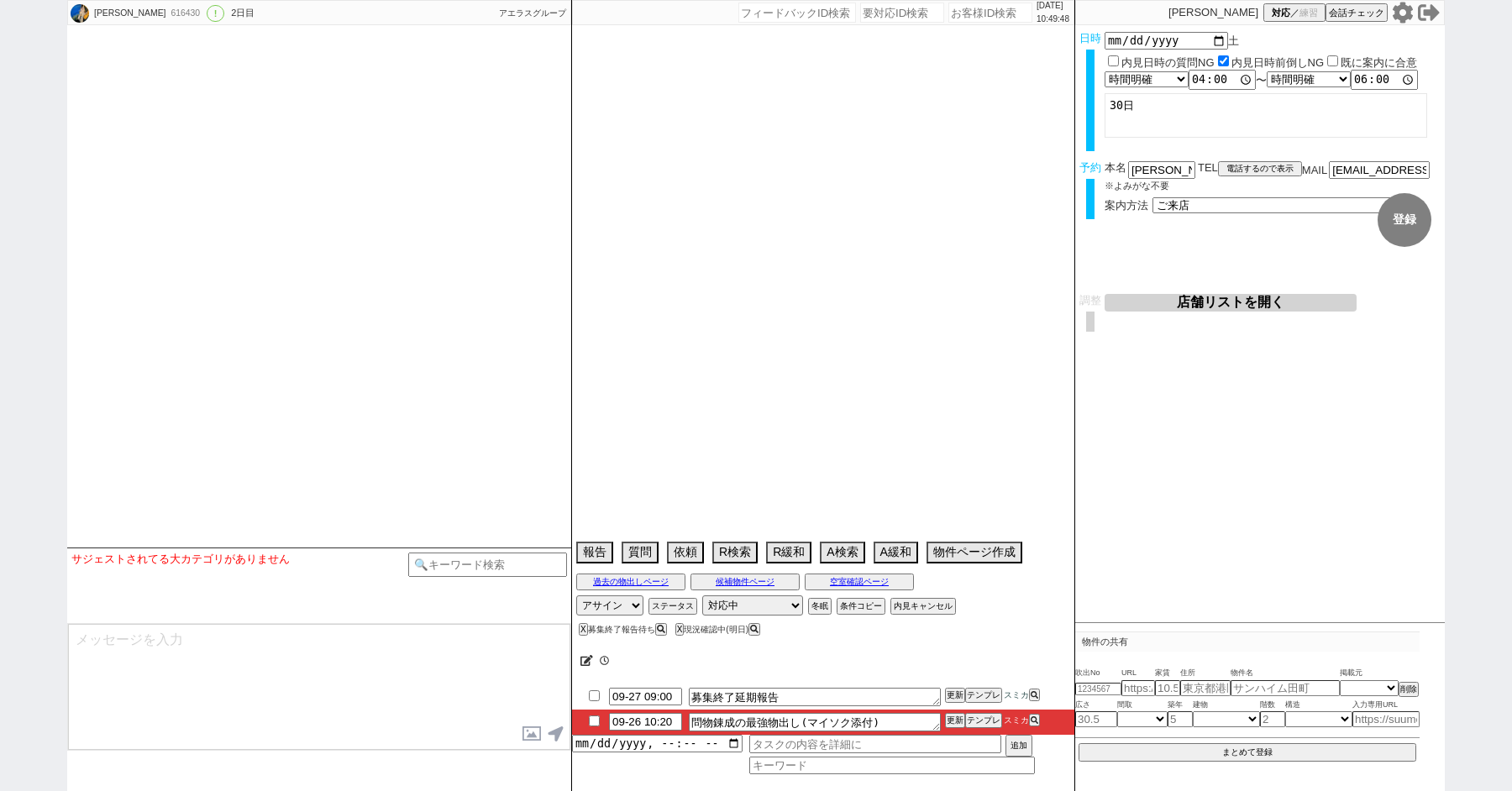
type textarea "当日まで他社なし"
select select "2025"
select select "10"
select select "36"
select select "0"
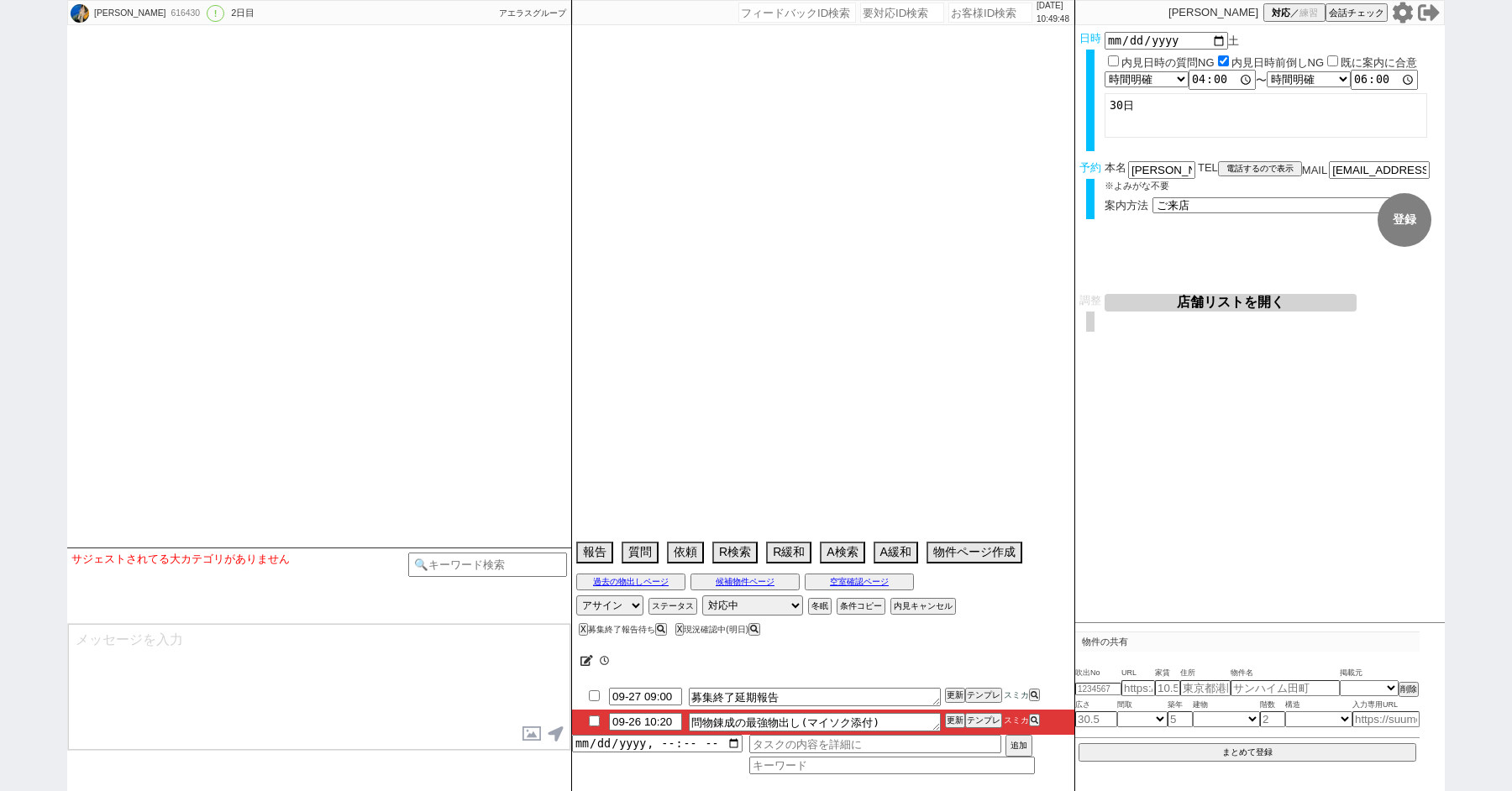
select select "11"
select select "195"
select select "36"
select select "[DATE]"
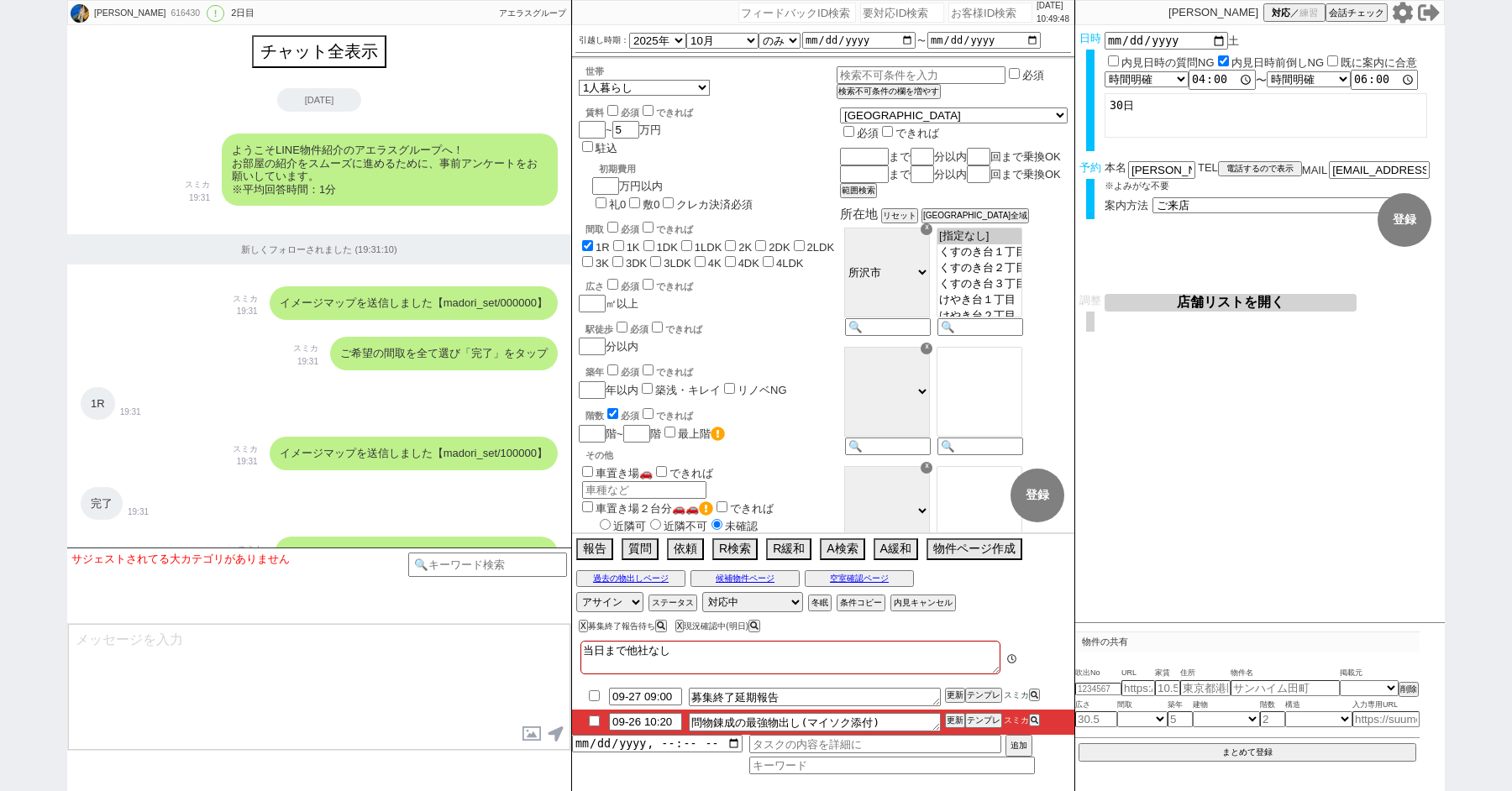
scroll to position [238, 0]
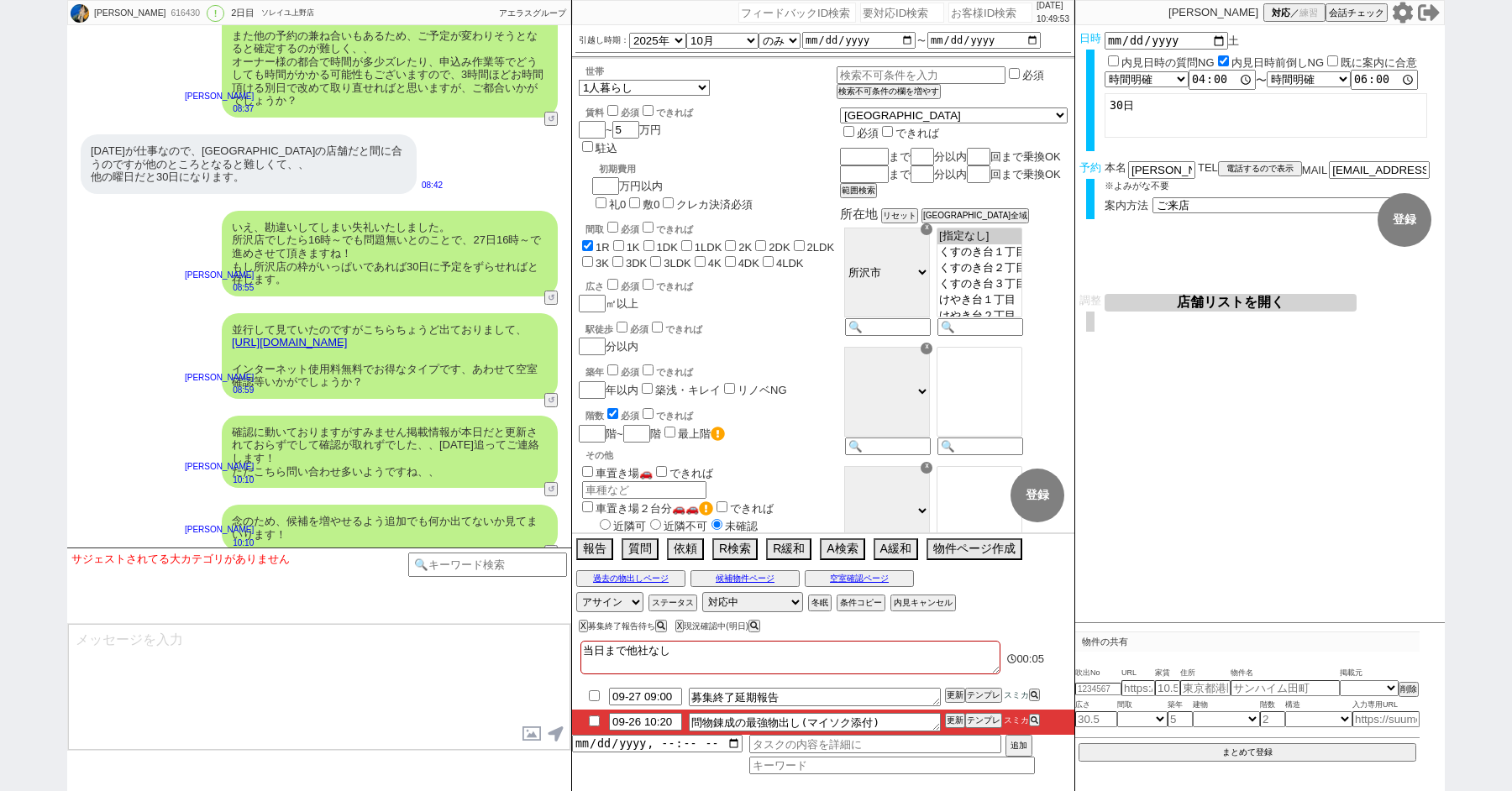
click at [592, 715] on input "checkbox" at bounding box center [594, 720] width 25 height 11
checkbox input "true"
paste input "616000"
type input "616000"
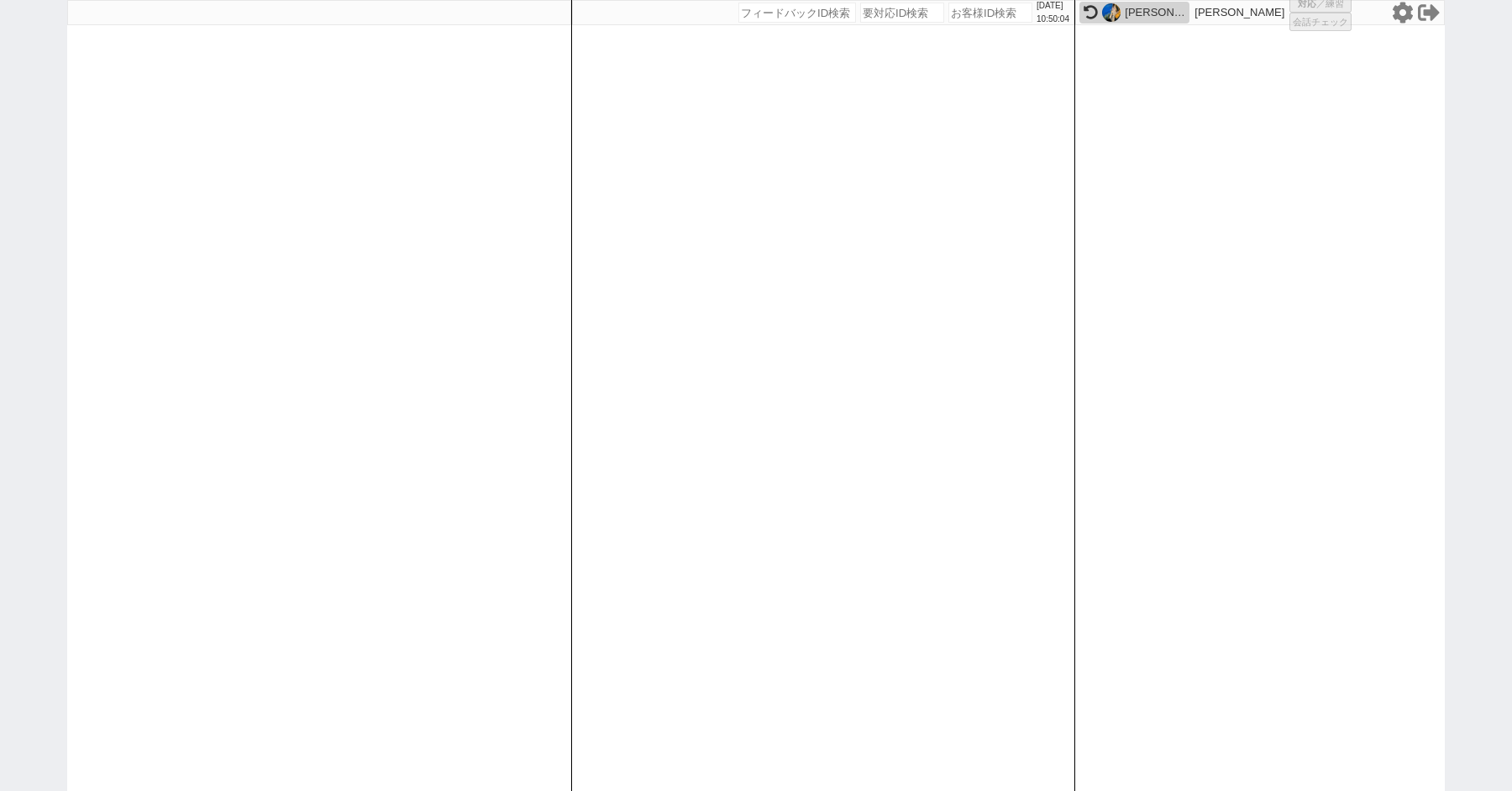
select select "6"
select select "2"
select select "5"
select select "10"
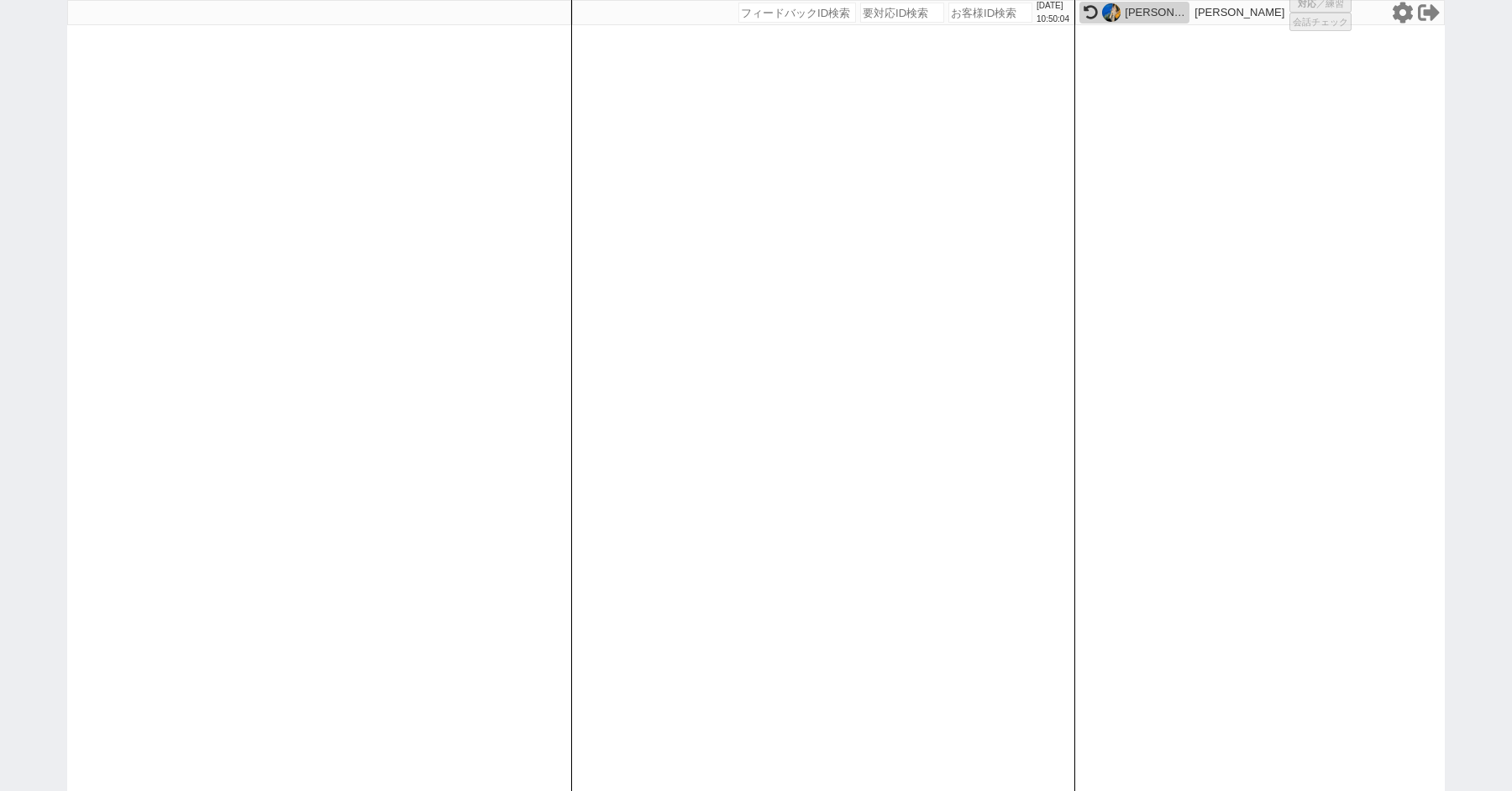
select select
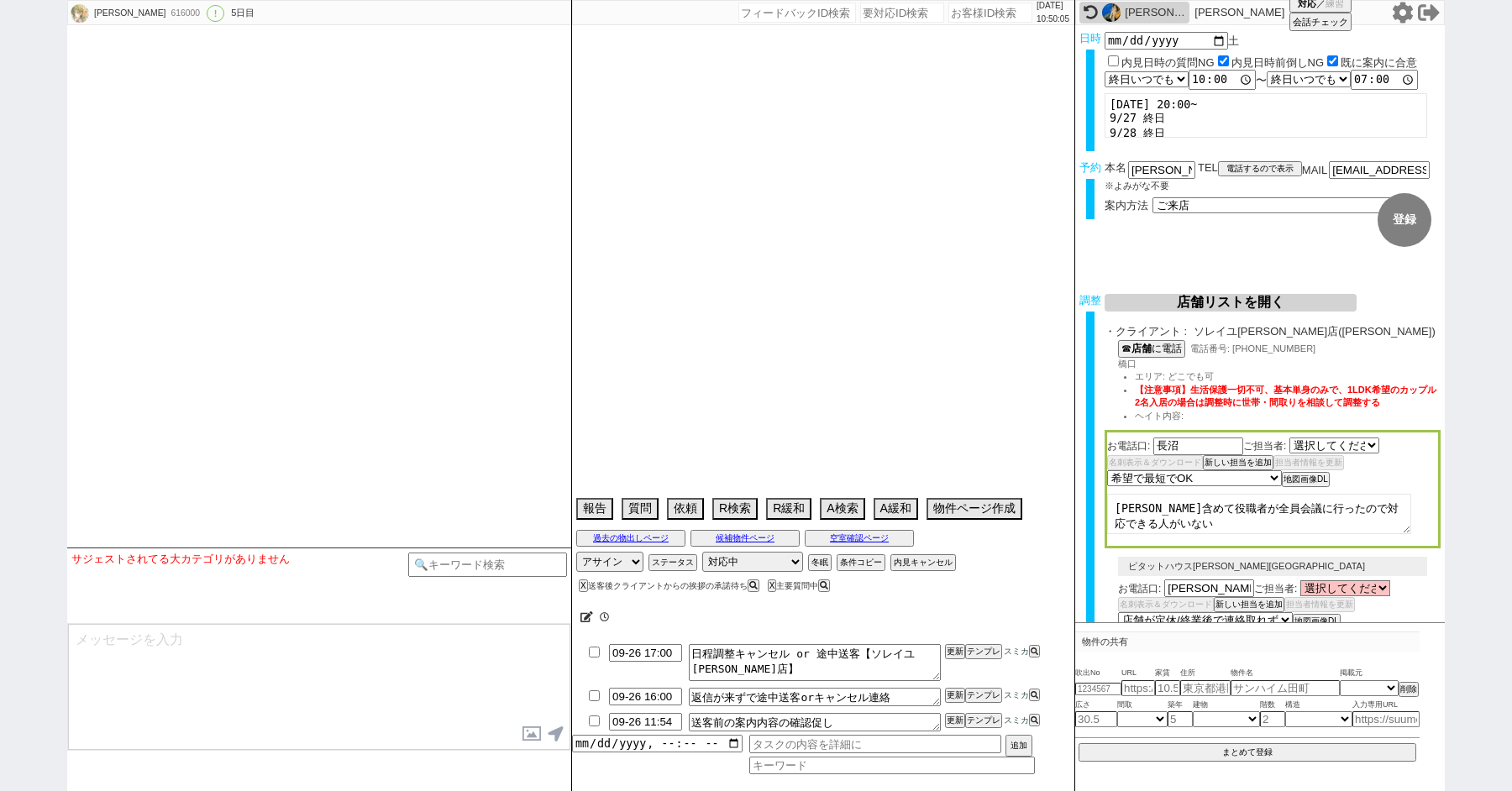
select select "527"
type textarea "@希望物件募集状況微妙なので24日に最終報告してから調整する　契約しづらい"
select select "15"
select select "0"
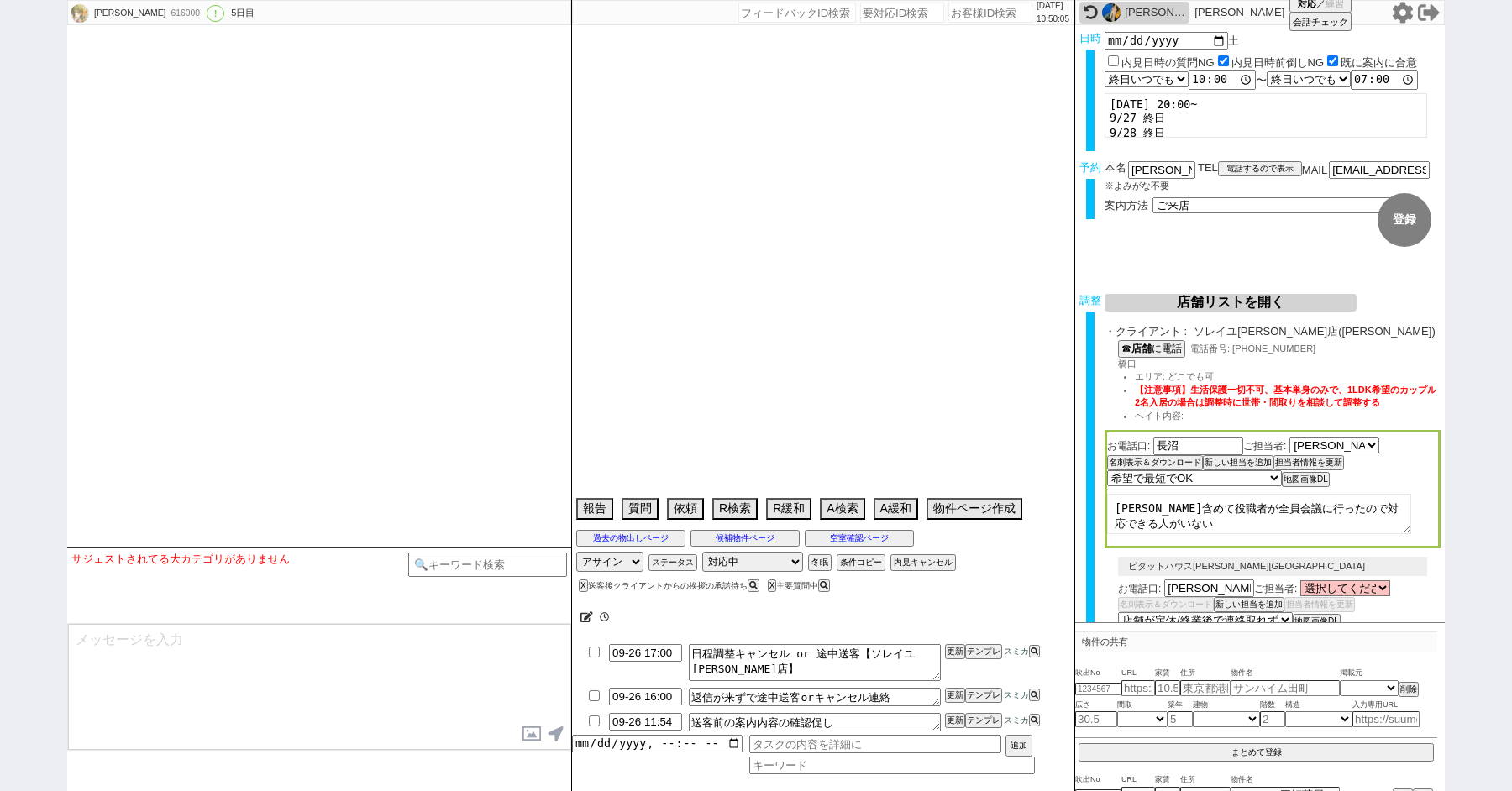
select select "50"
select select "53"
select select "47"
select select "66"
select select "59"
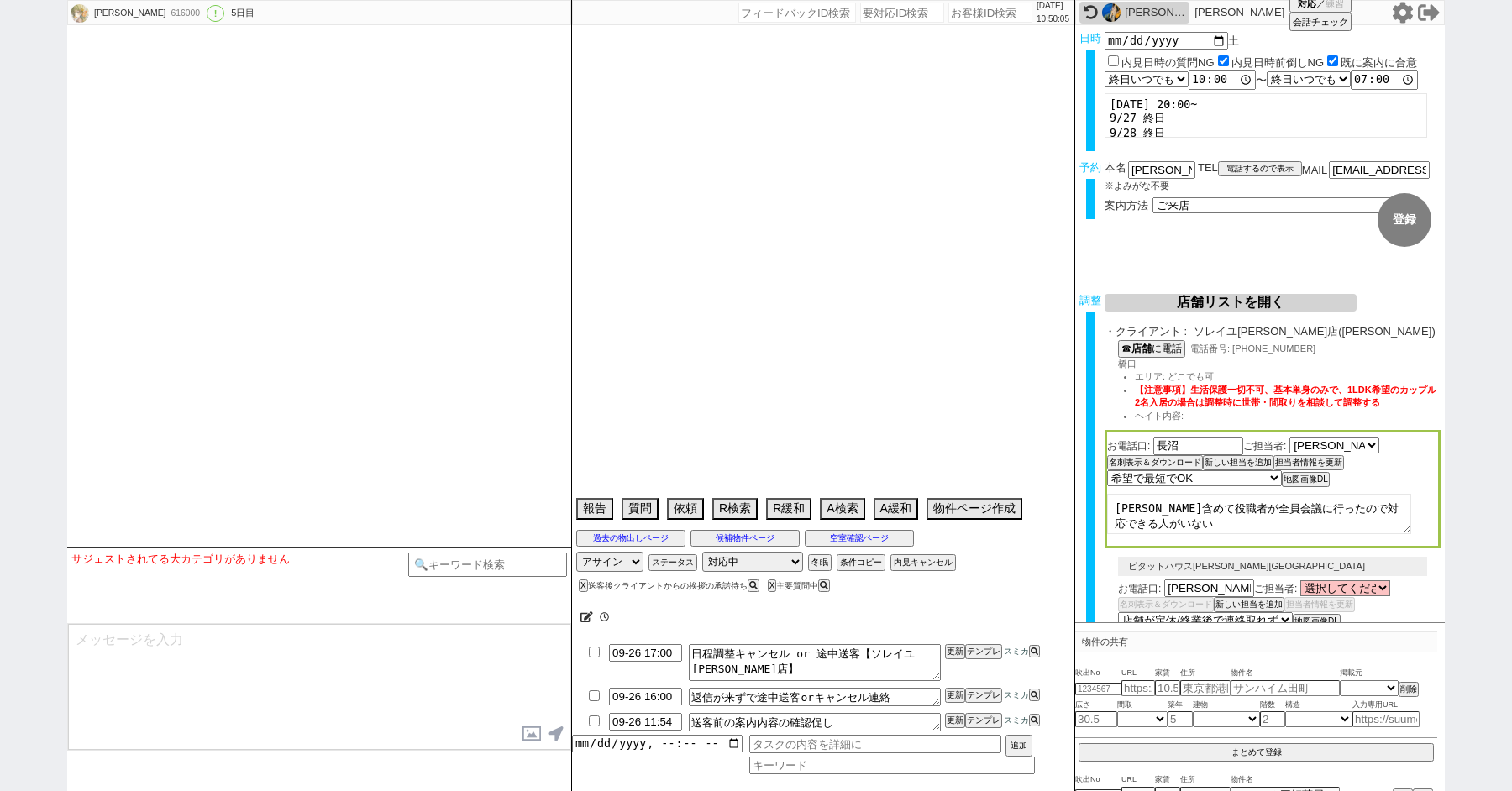
select select "[DATE]"
select select "68"
select select "[DATE]"
select select "14"
select select "476"
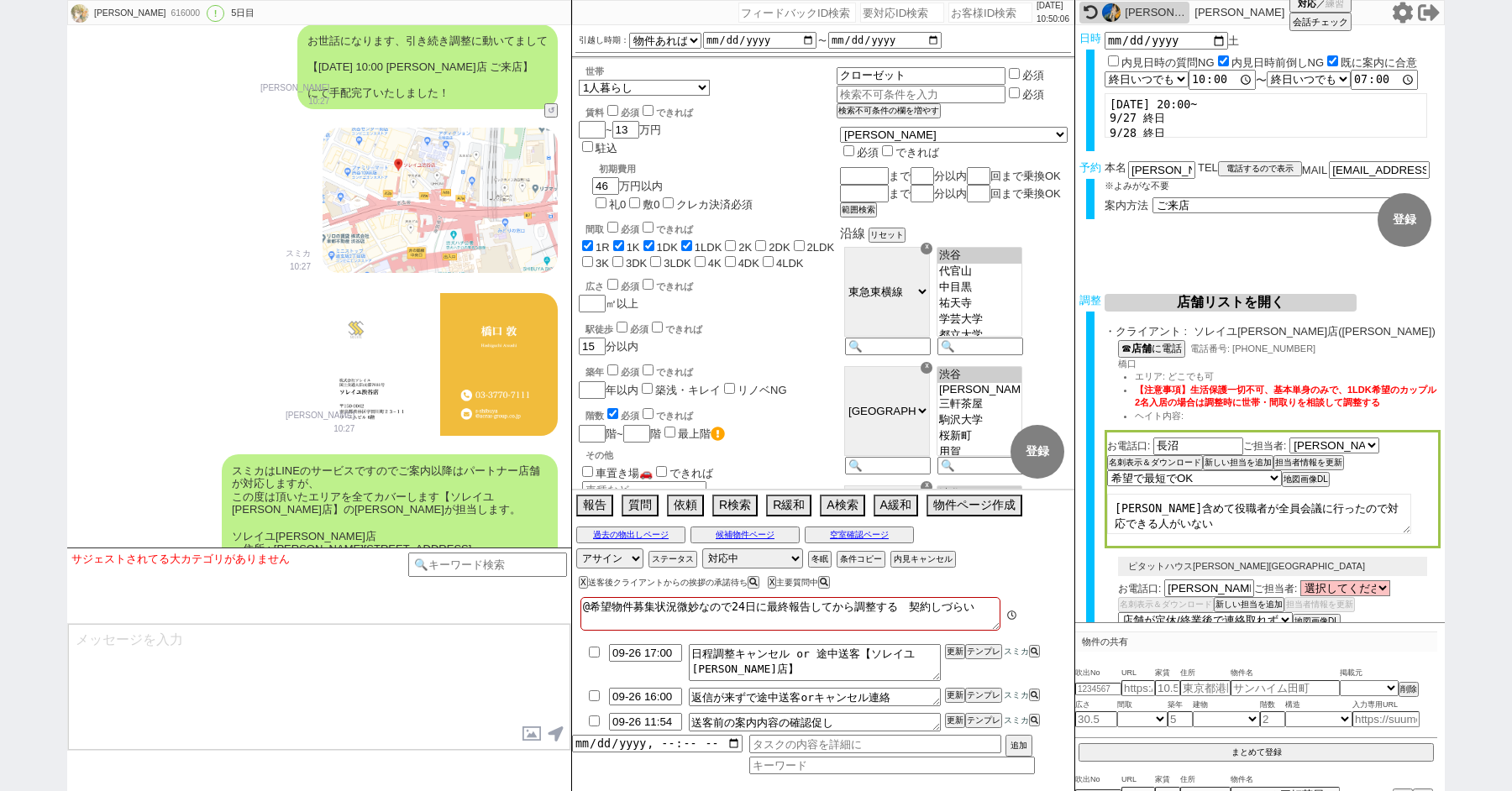
scroll to position [7297, 0]
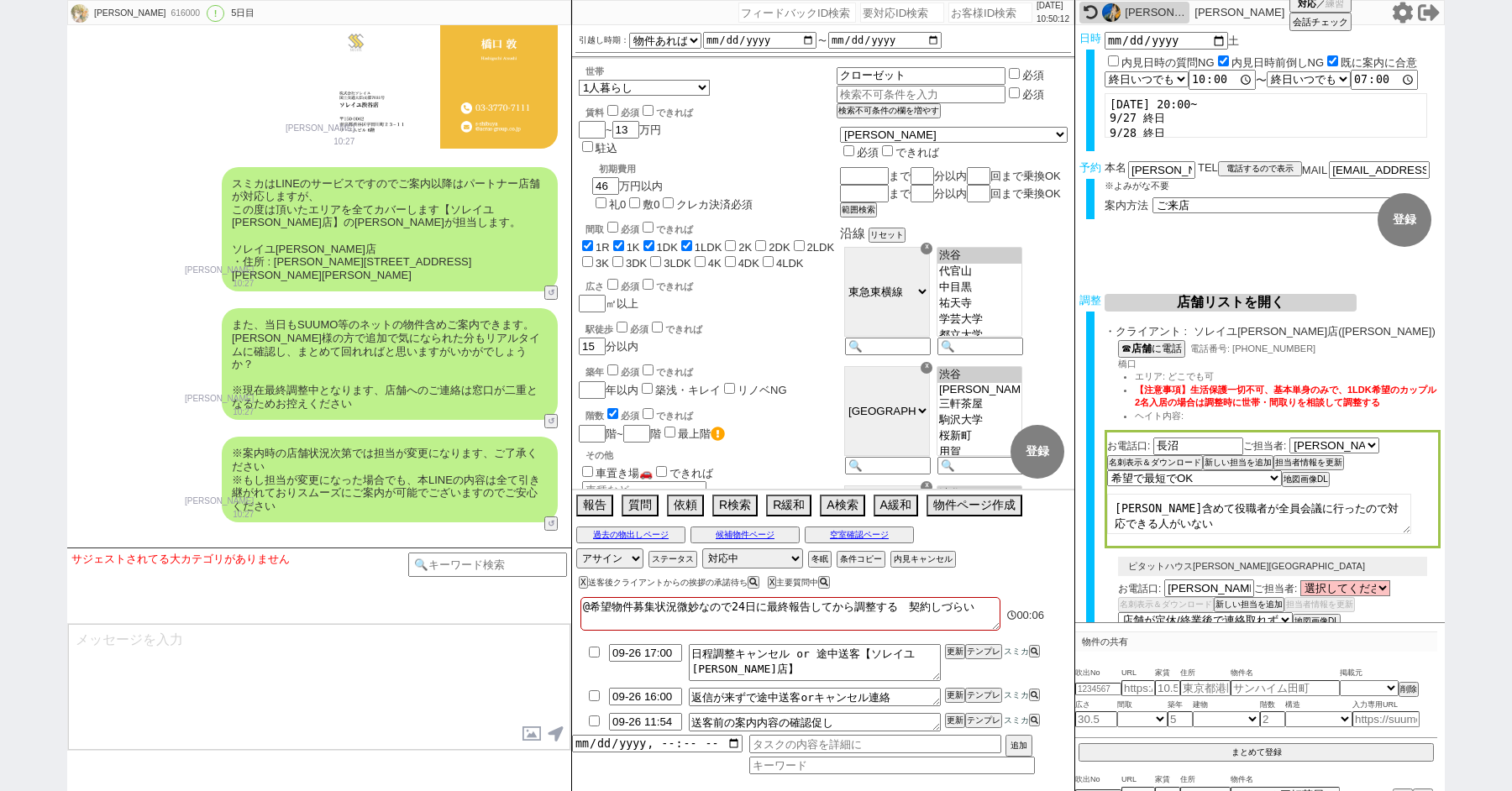
paste input "615517"
type input "615517"
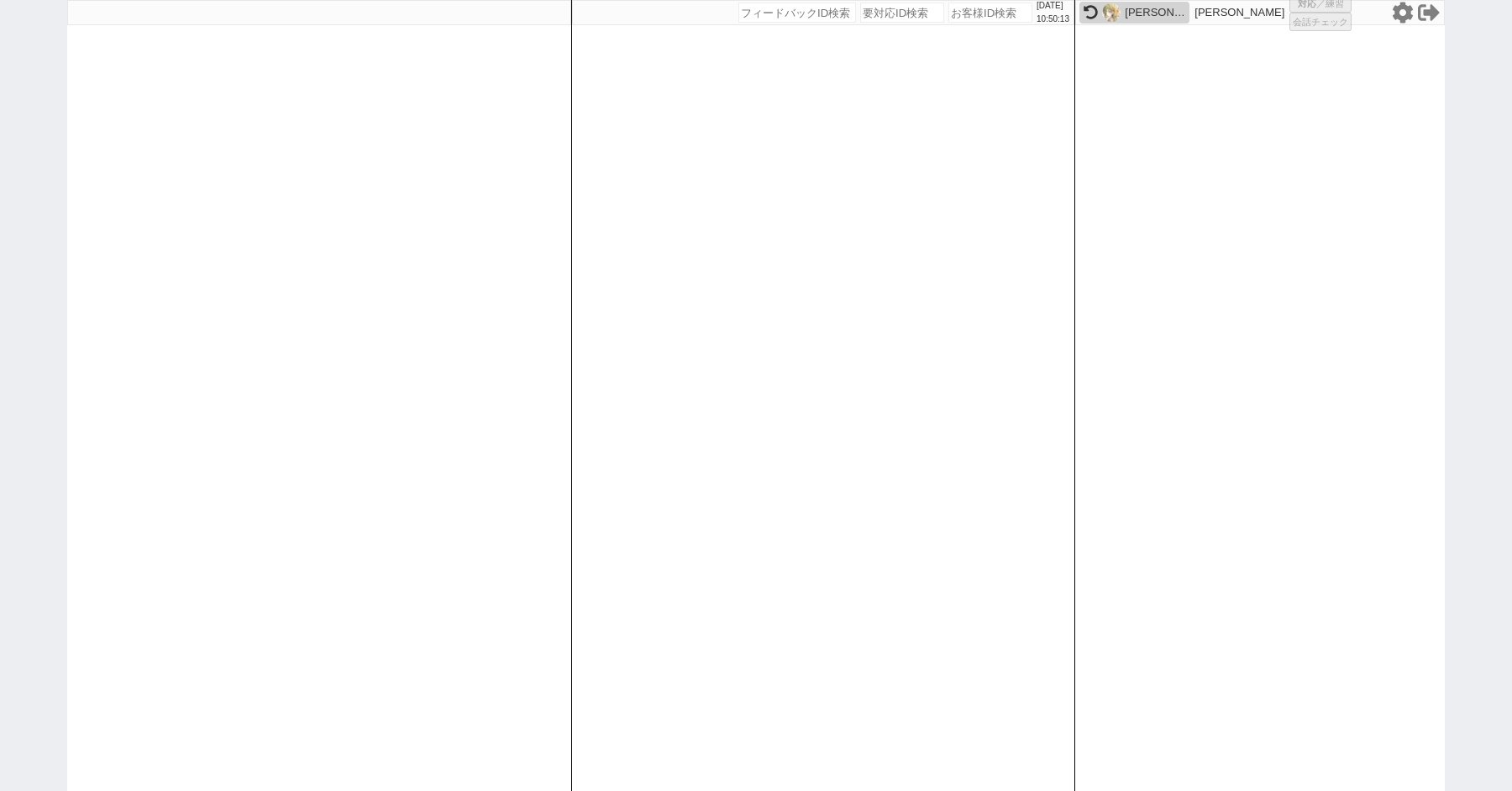
select select "1"
select select "2"
select select "5"
select select
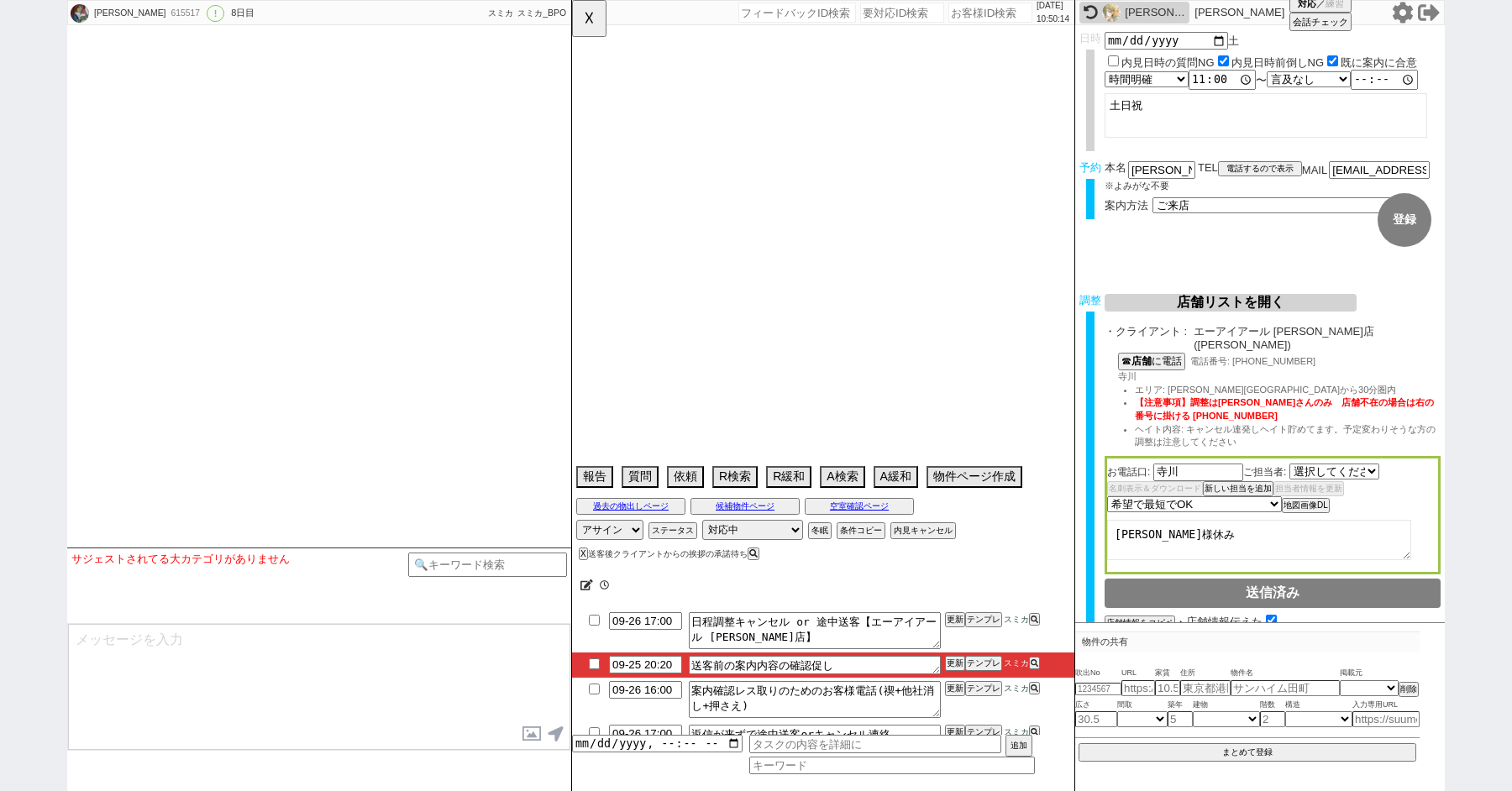
select select "2378"
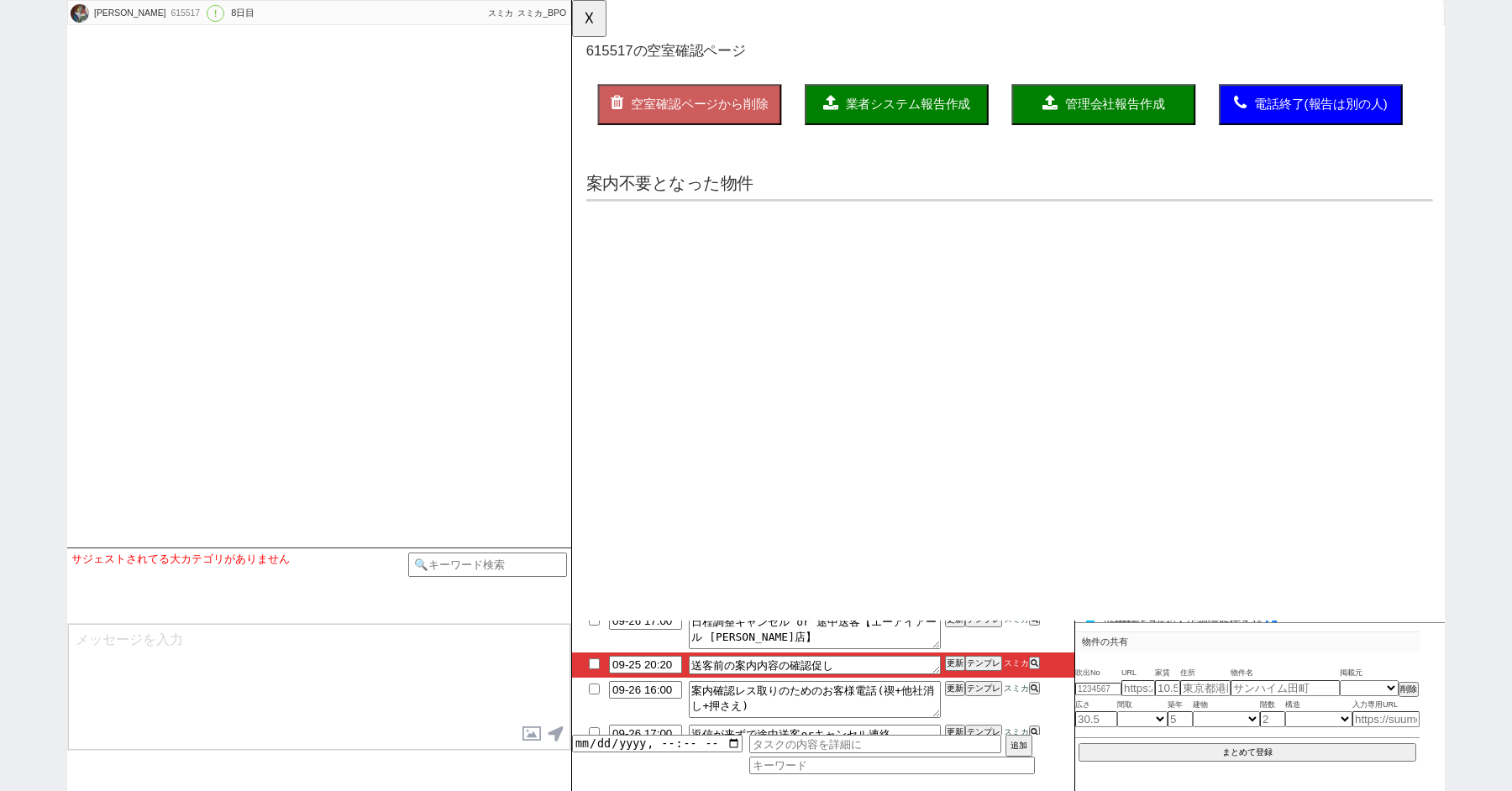
scroll to position [0, 0]
select select "2025"
select select "10"
select select "37"
select select "0"
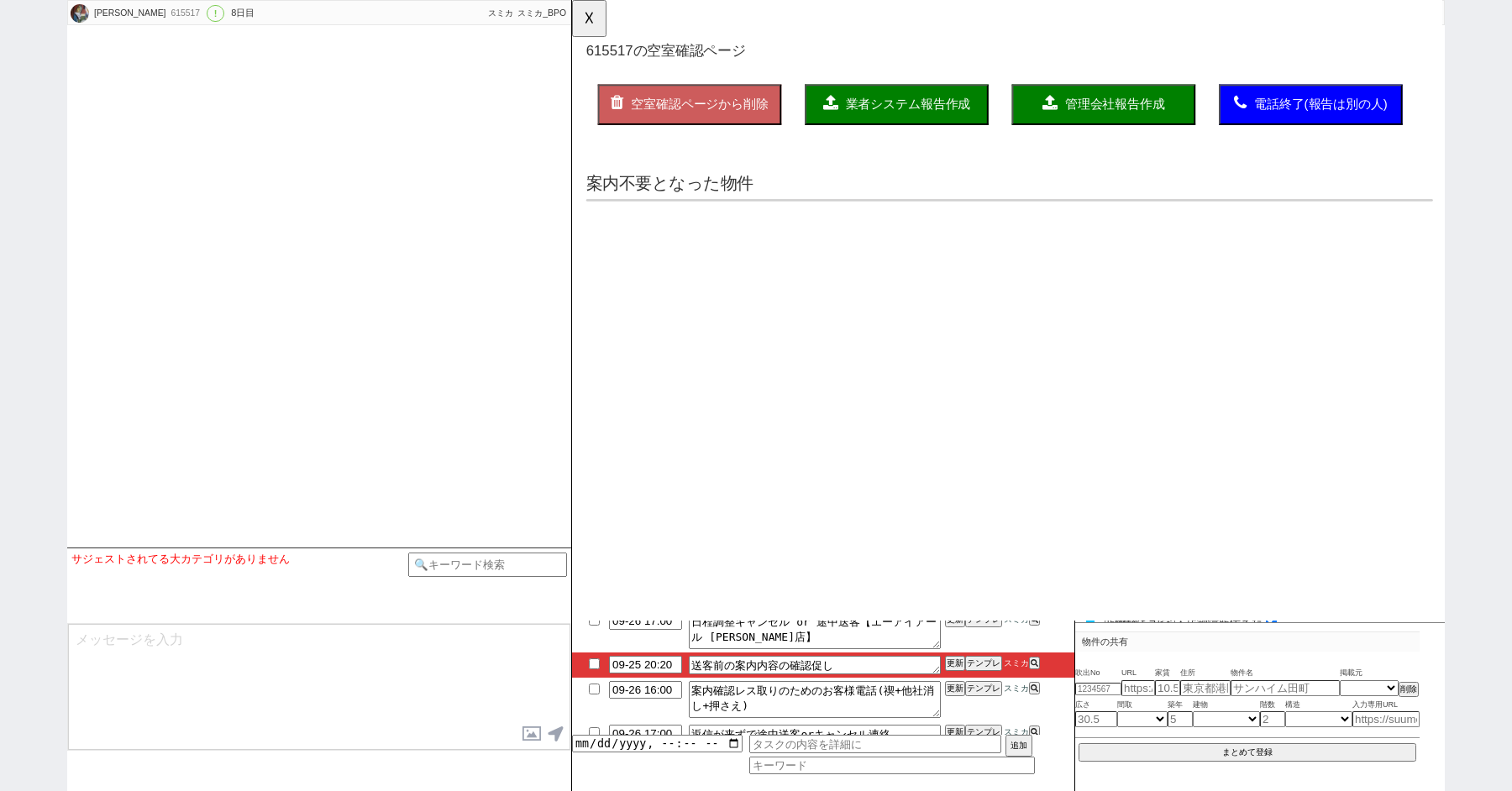
select select "23"
select select "750"
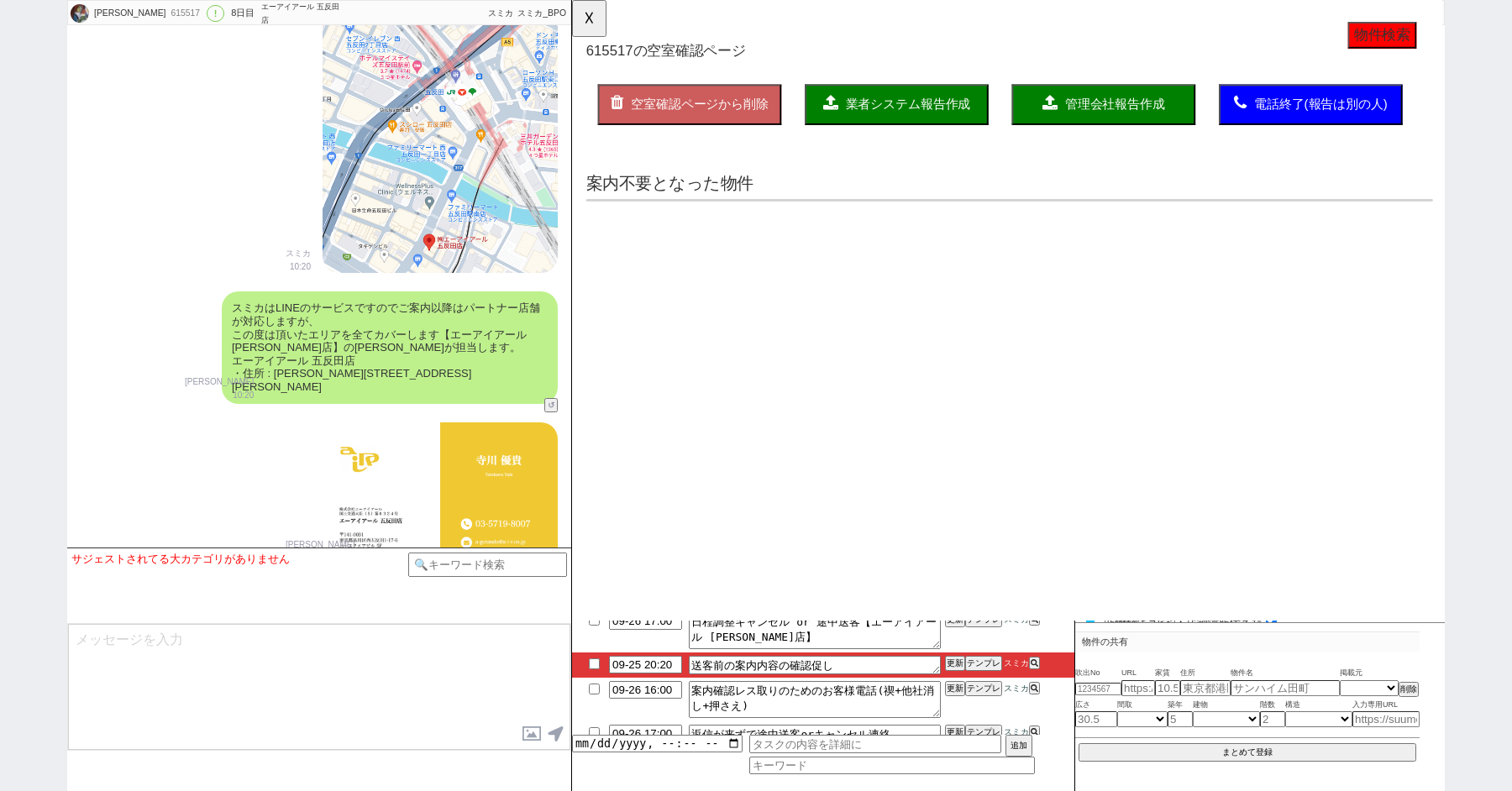
scroll to position [6197, 0]
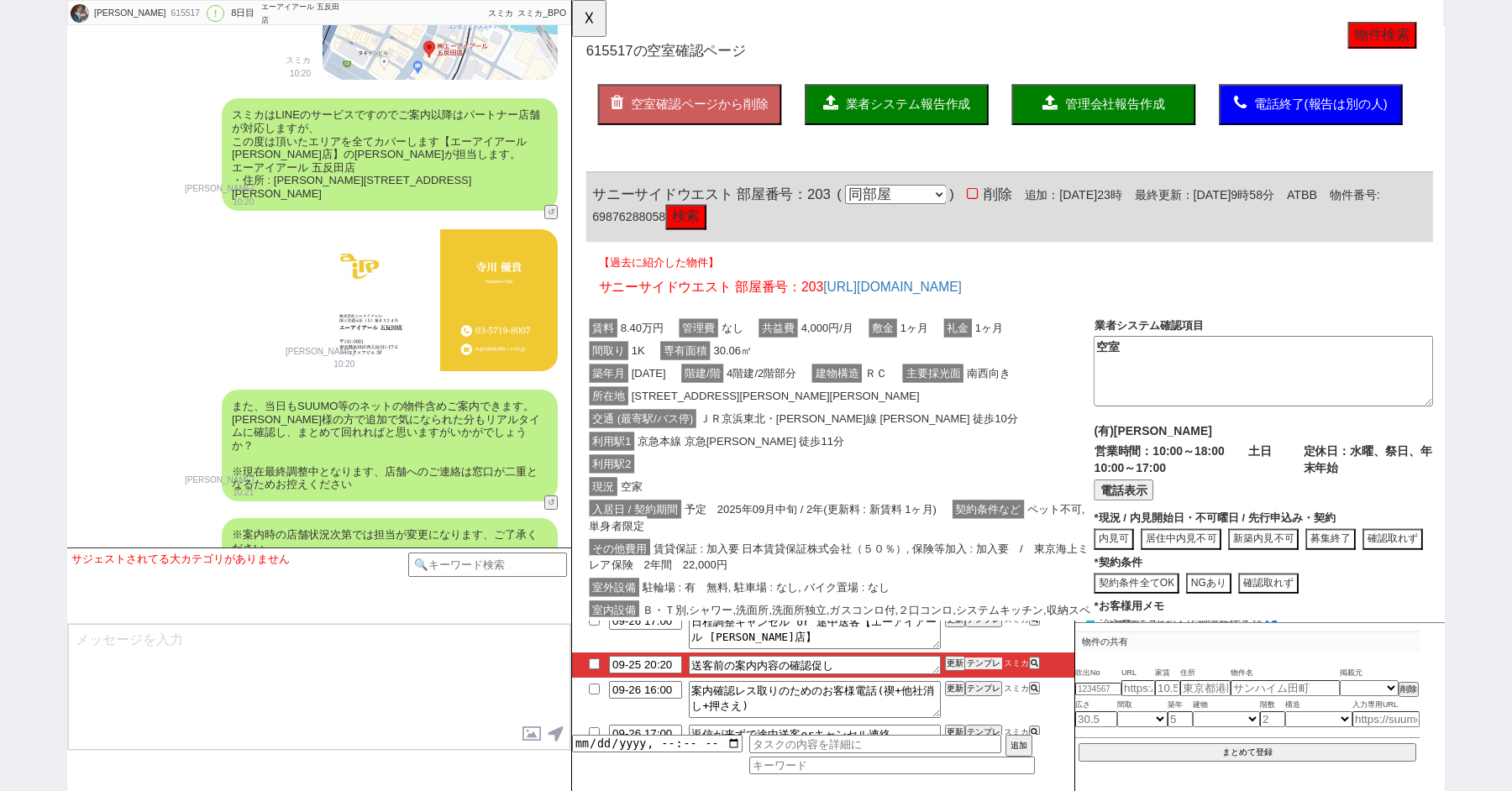
click at [981, 659] on button "テンプレ" at bounding box center [983, 663] width 36 height 12
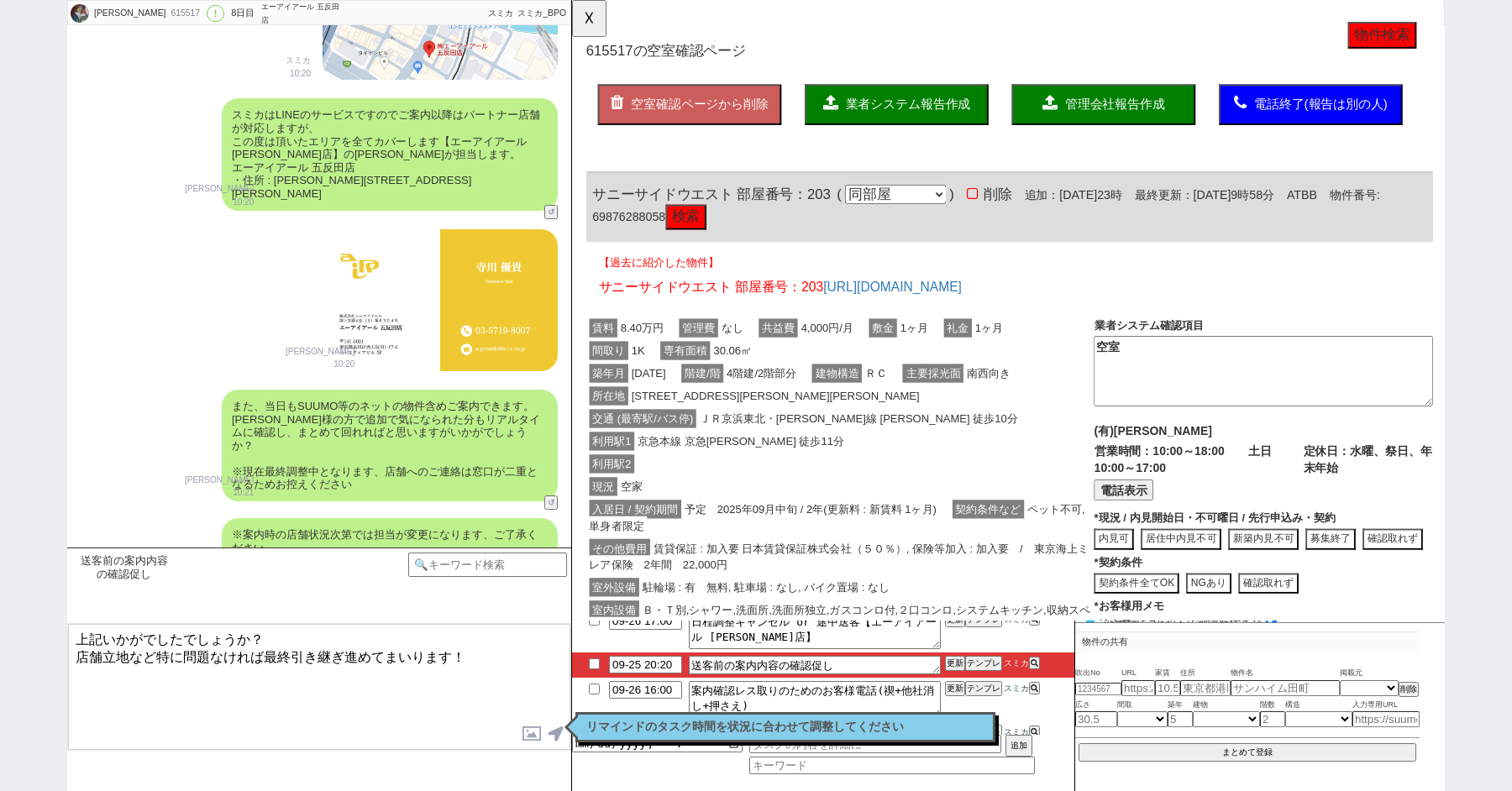
type textarea "上記いかがでしたでしょうか？ 店舗立地など特に問題なければ最終引き継ぎ進めてまいります！"
checkbox input "true"
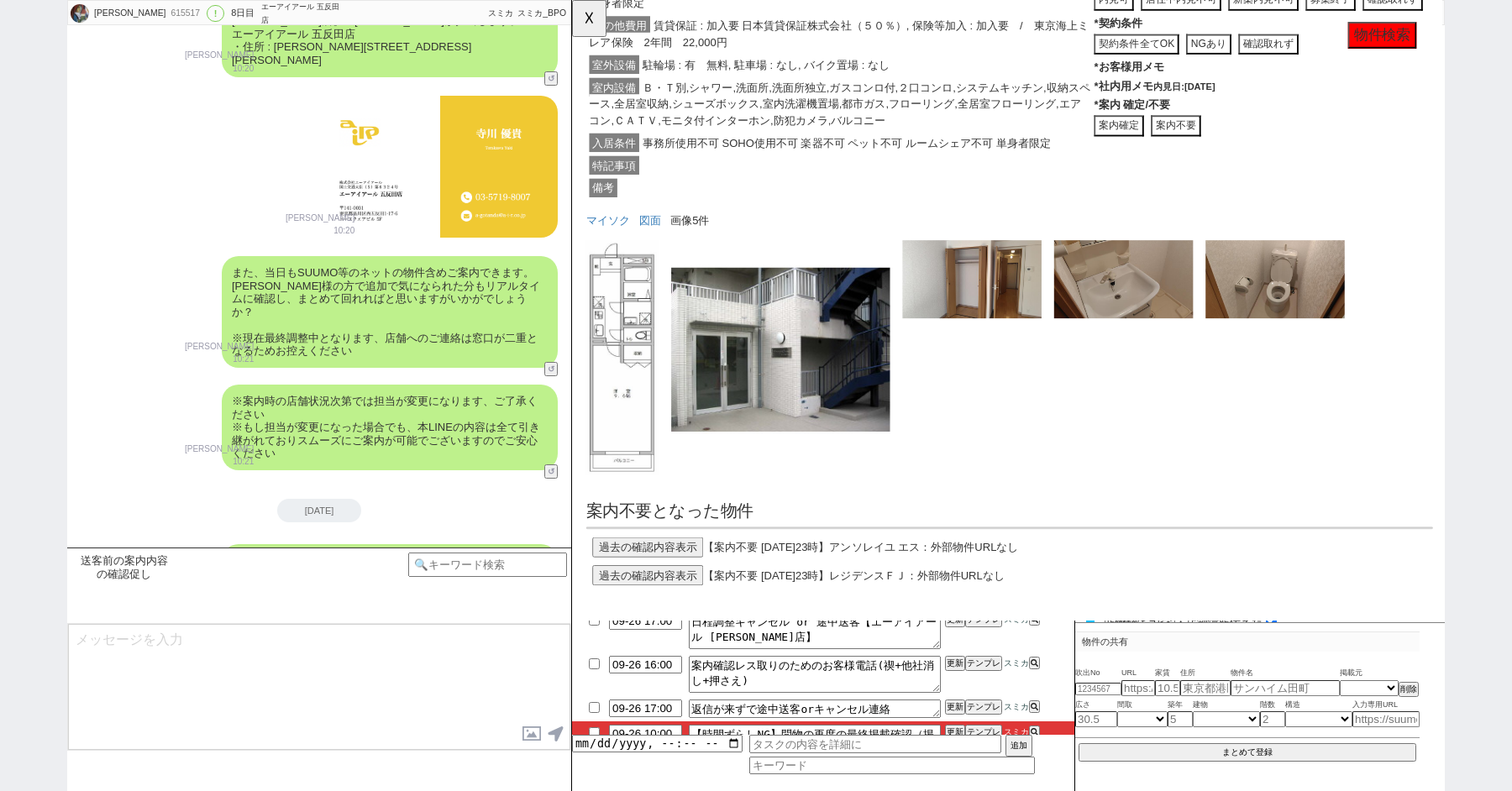
scroll to position [0, 0]
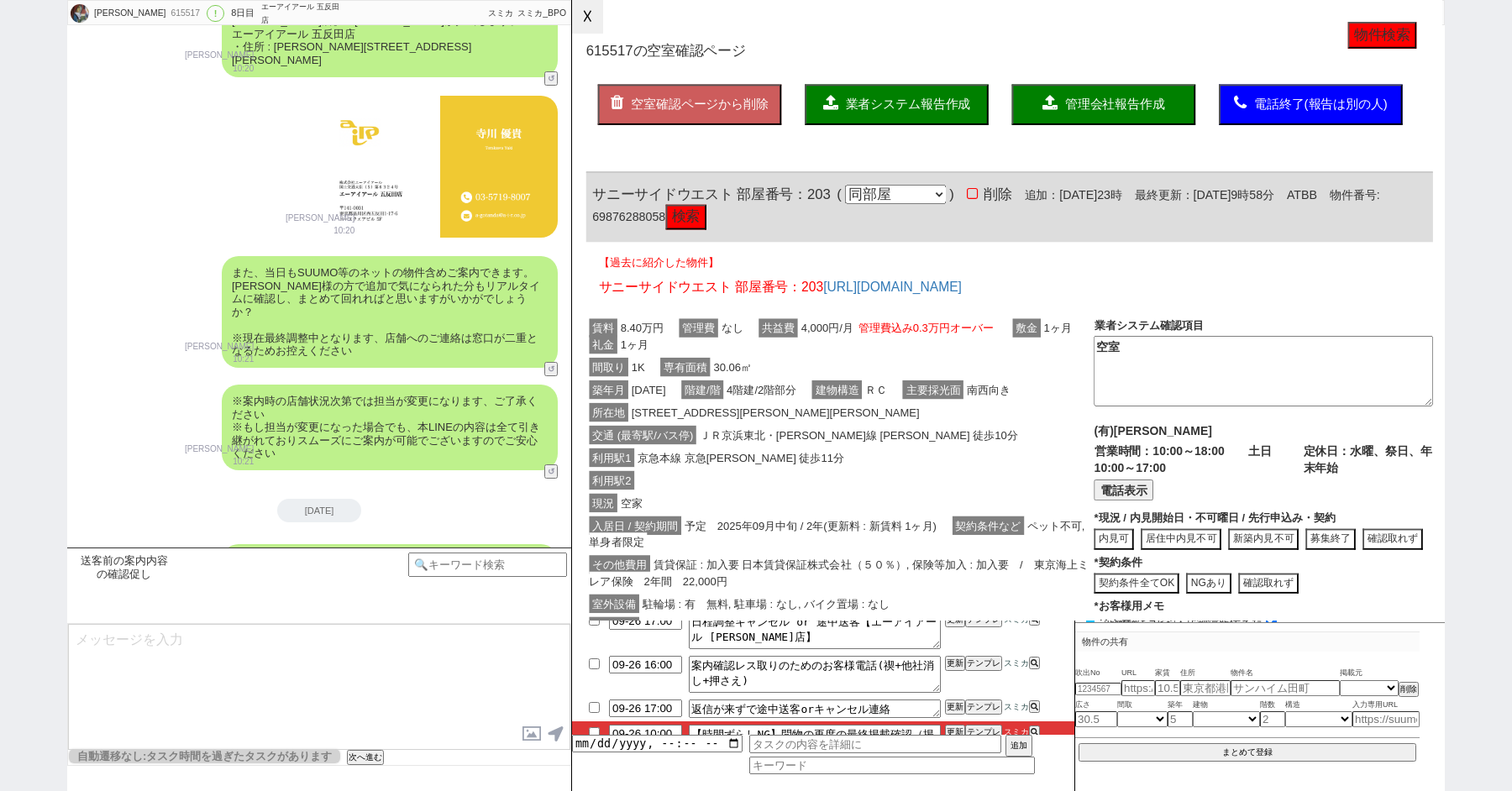
click at [590, 14] on button "☓" at bounding box center [587, 17] width 32 height 33
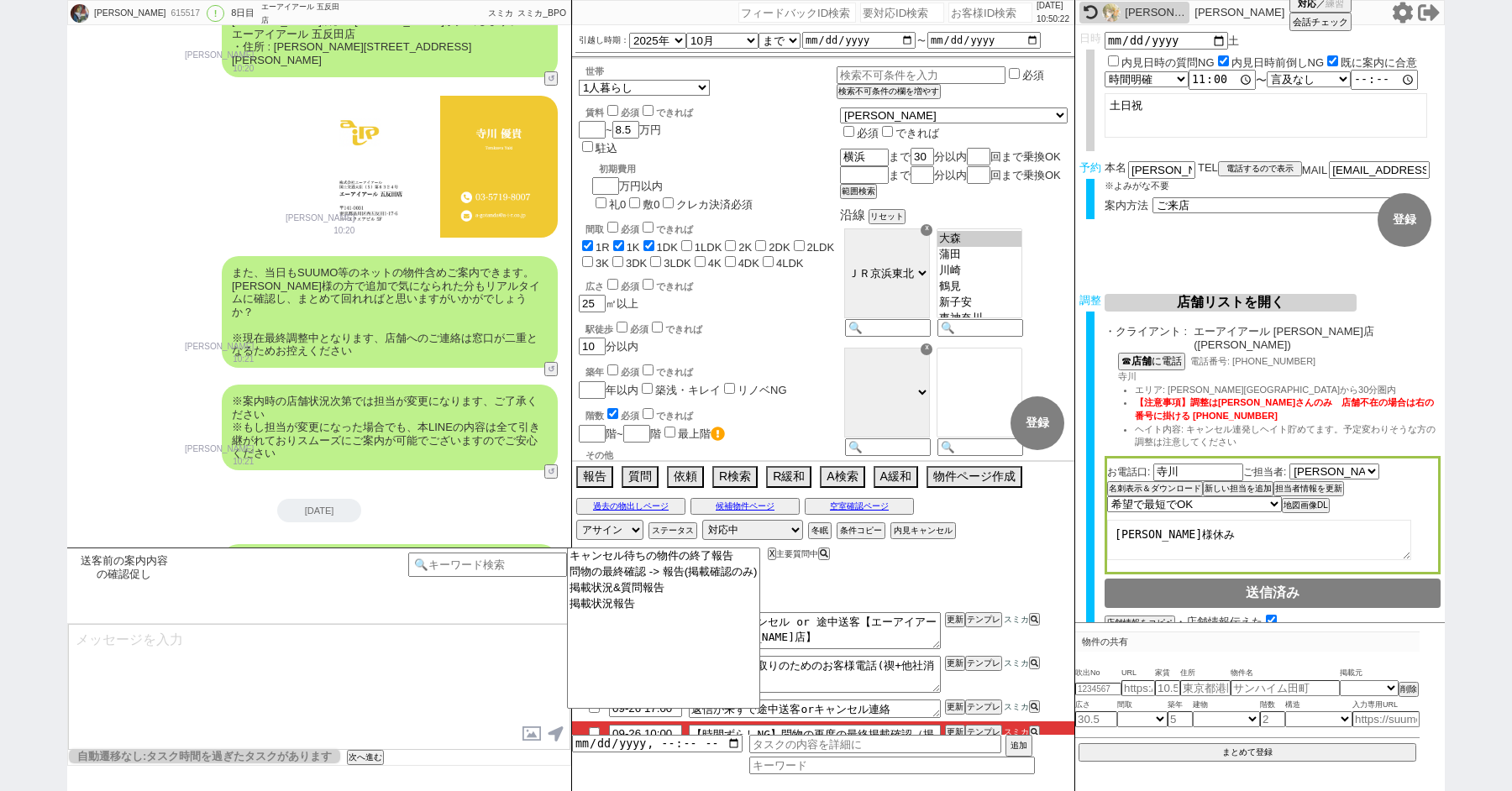
click at [471, 627] on textarea at bounding box center [319, 687] width 503 height 126
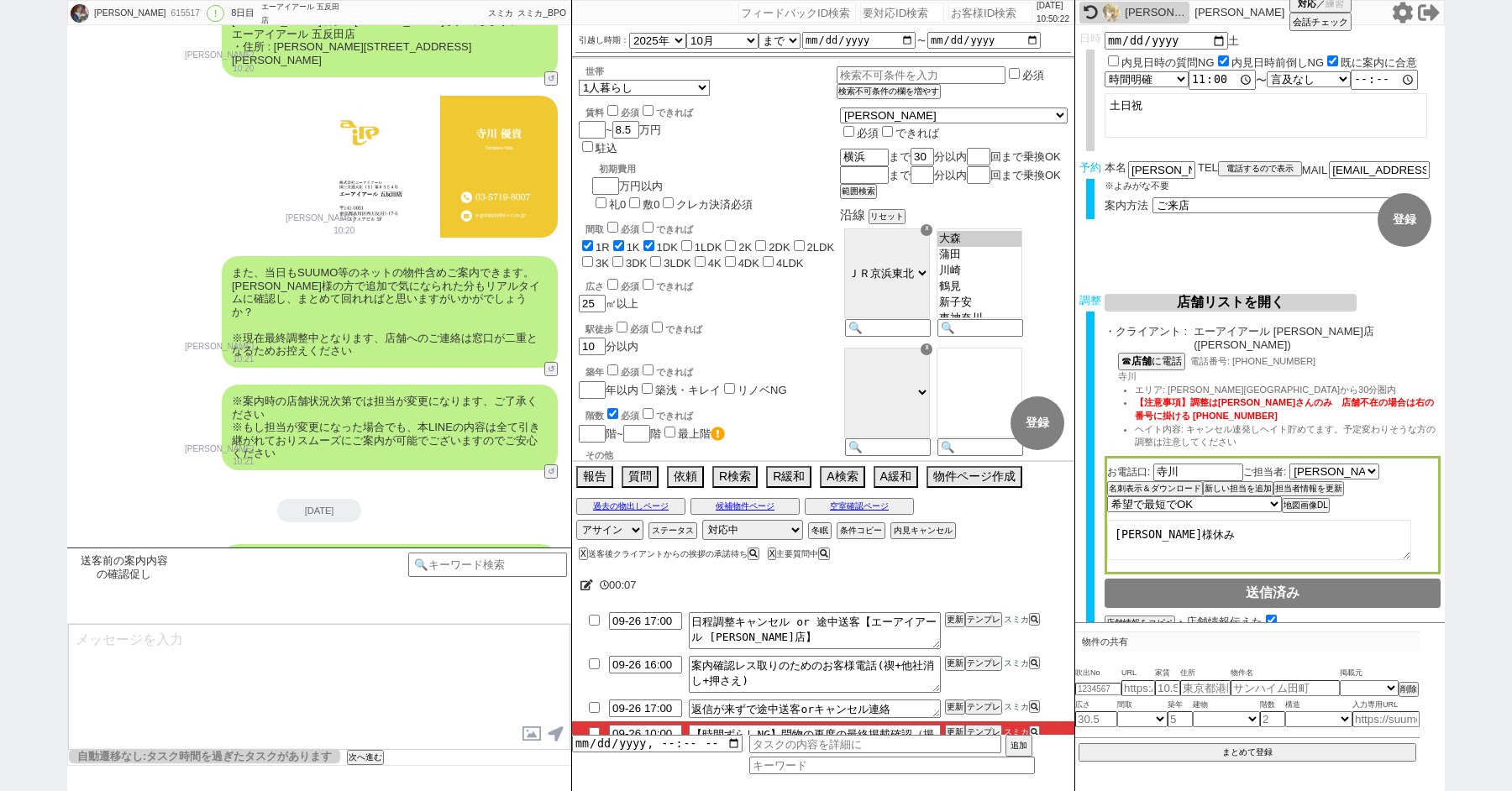
scroll to position [110, 0]
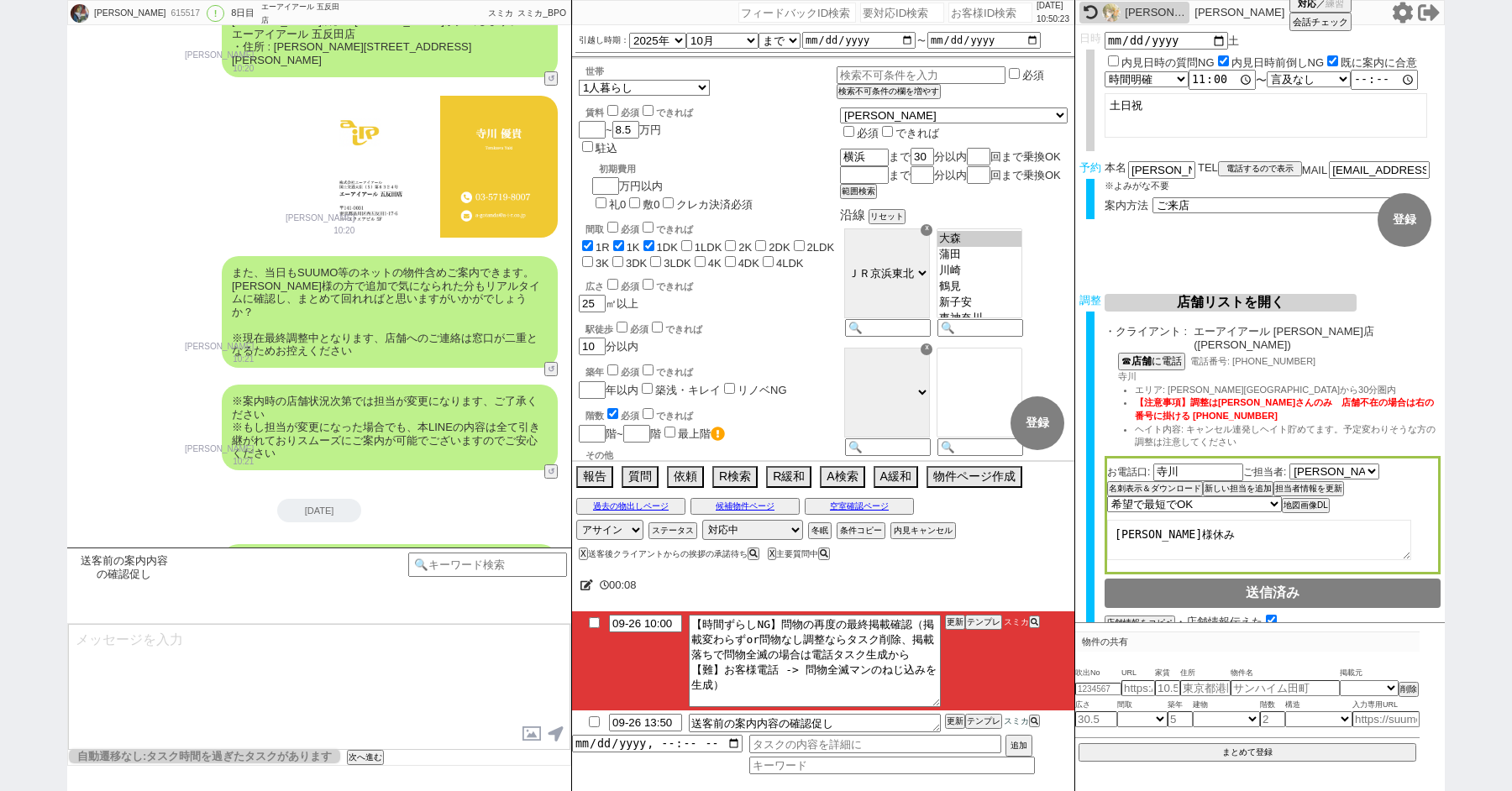
click at [592, 626] on input "checkbox" at bounding box center [594, 622] width 25 height 11
checkbox input "true"
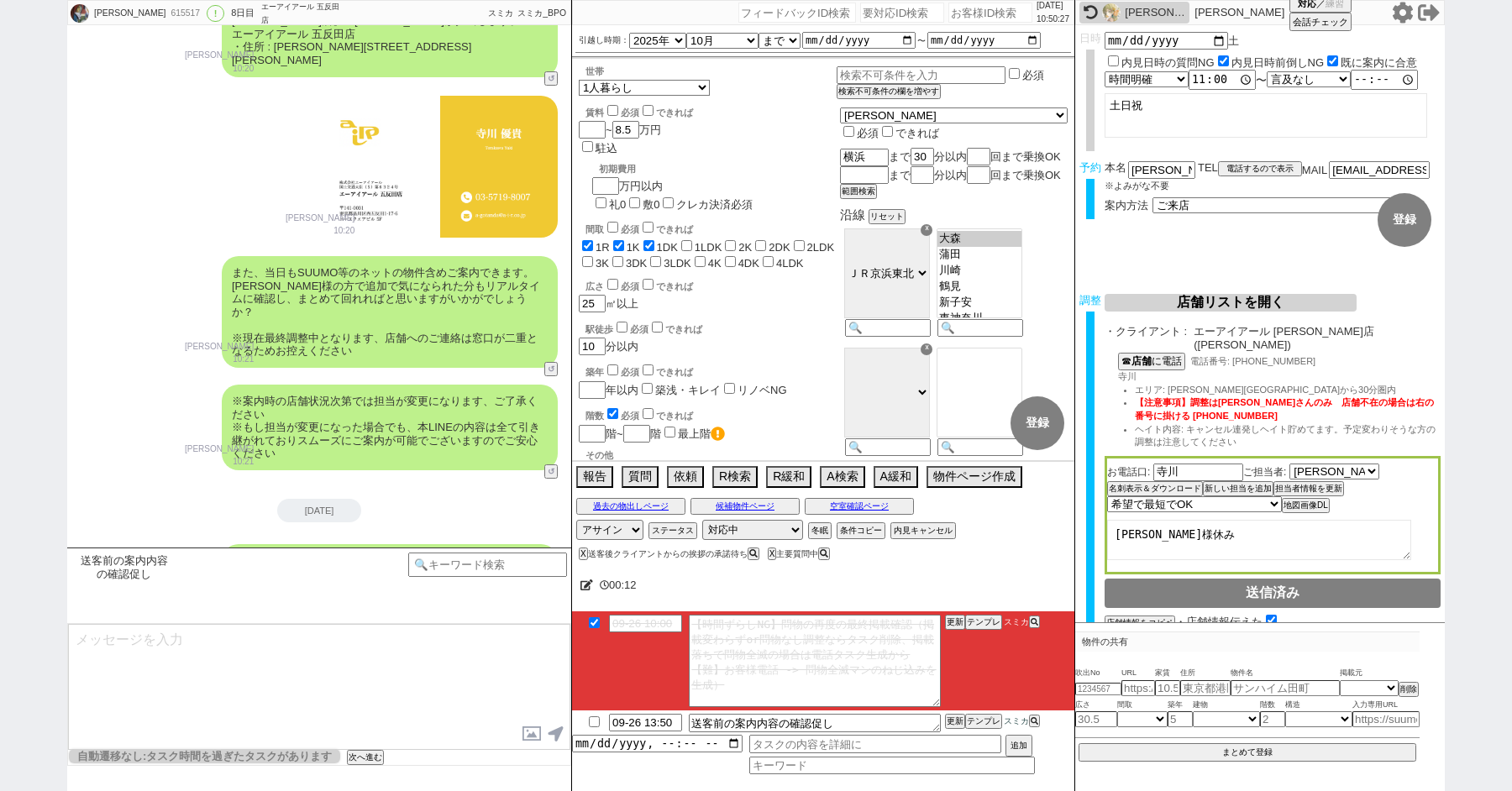
paste input "615238"
type input "615238"
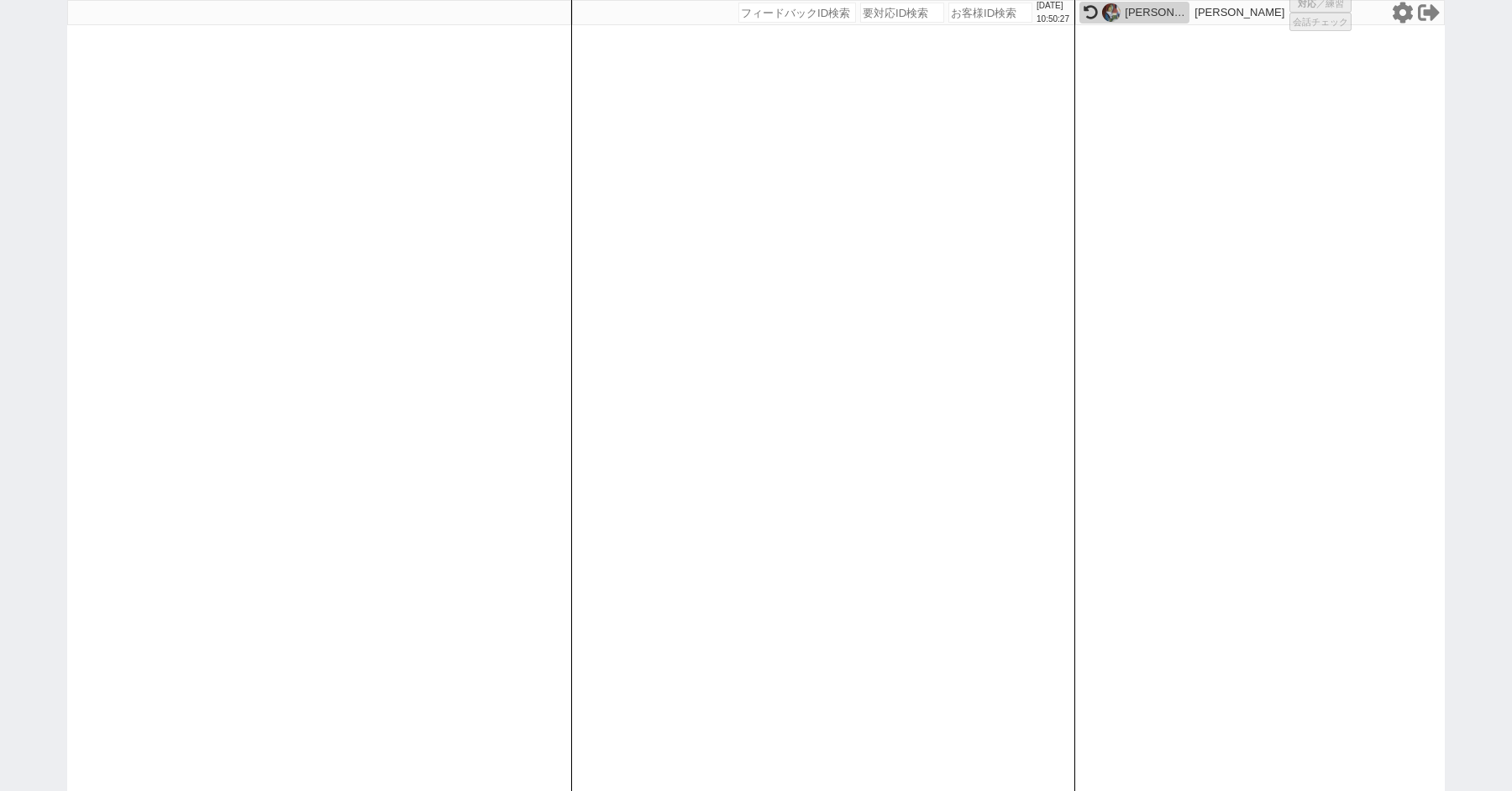
select select "6"
select select "4"
select select "5"
select select "9"
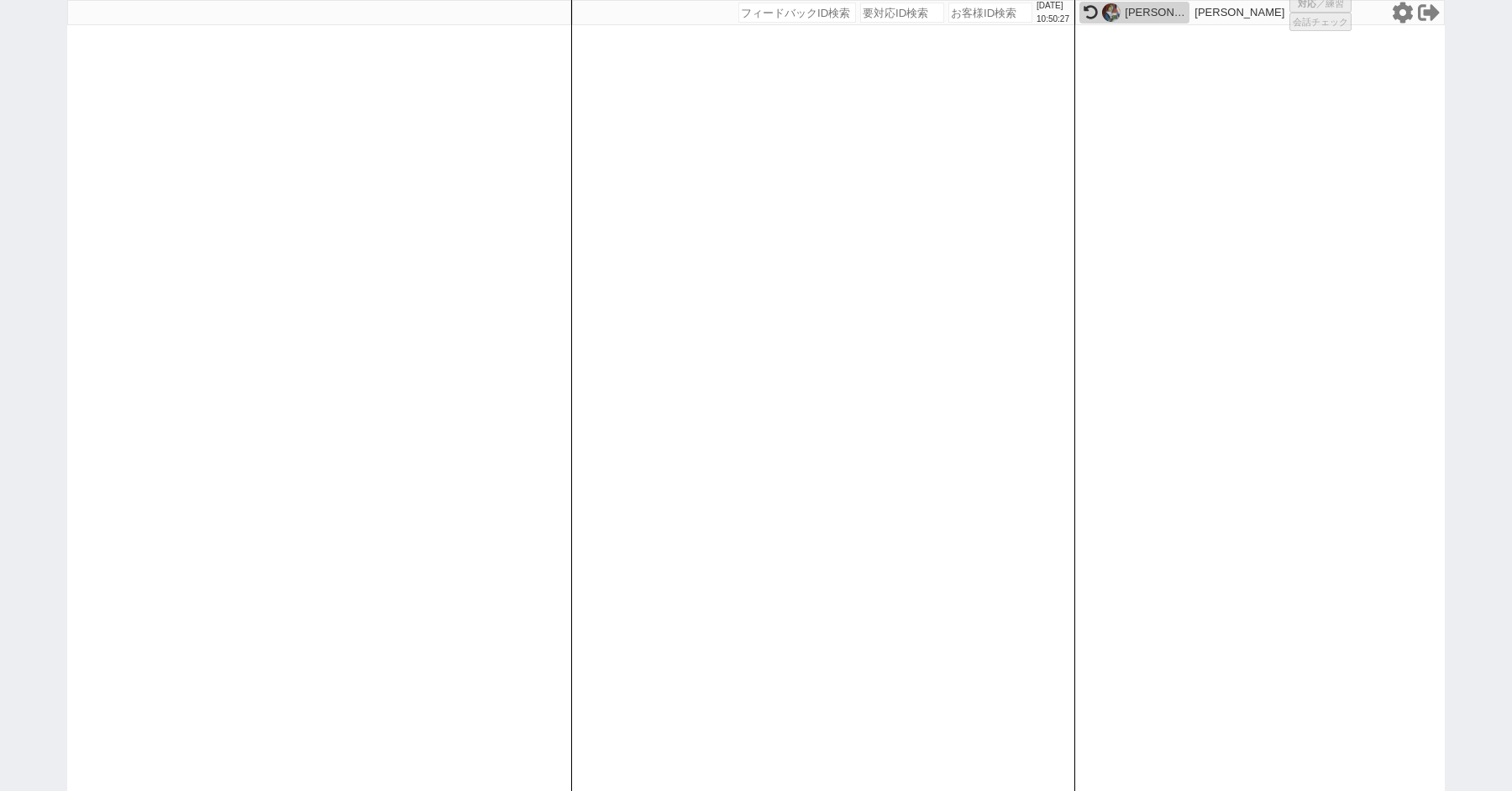
select select
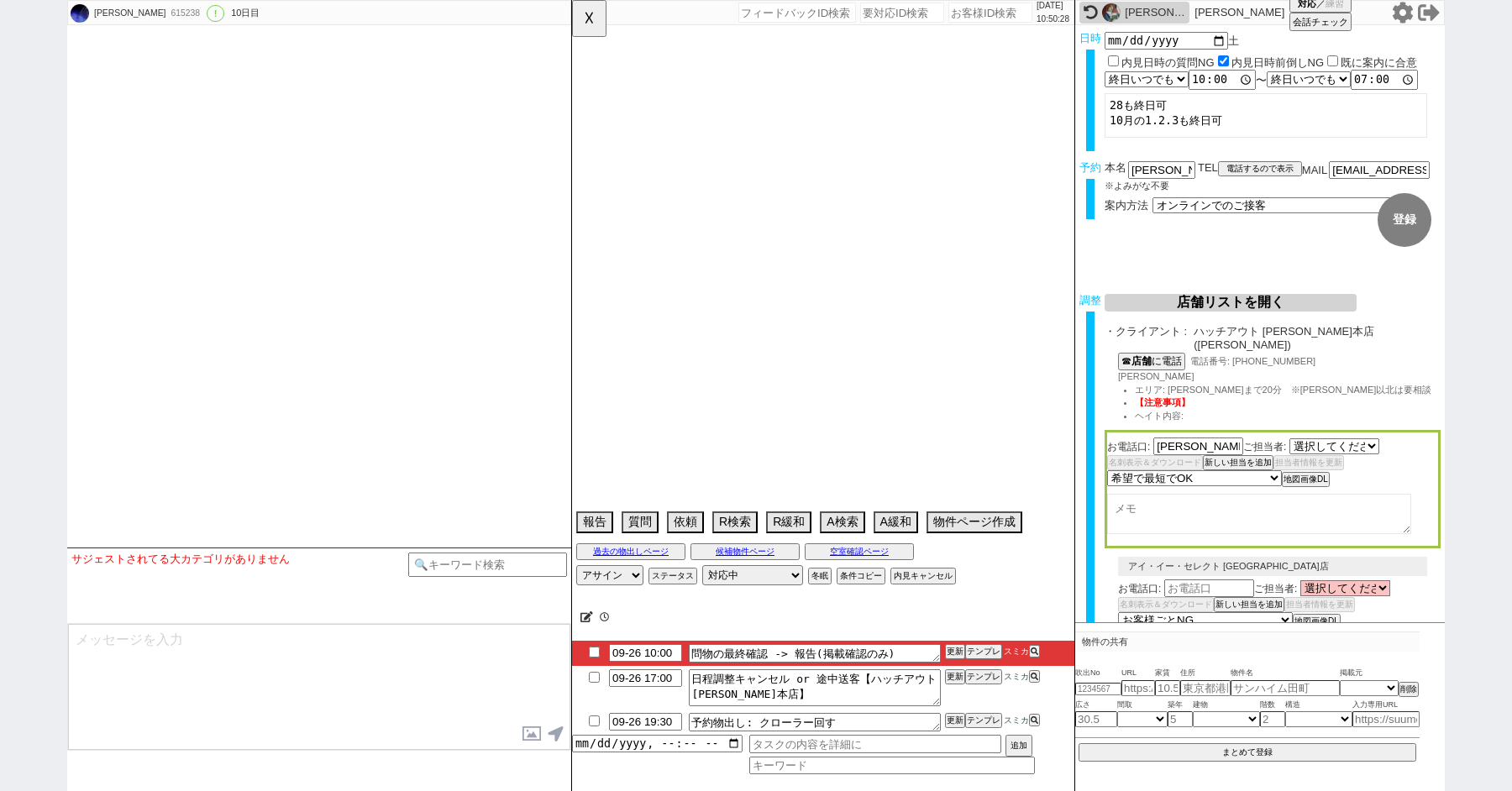
select select "2574"
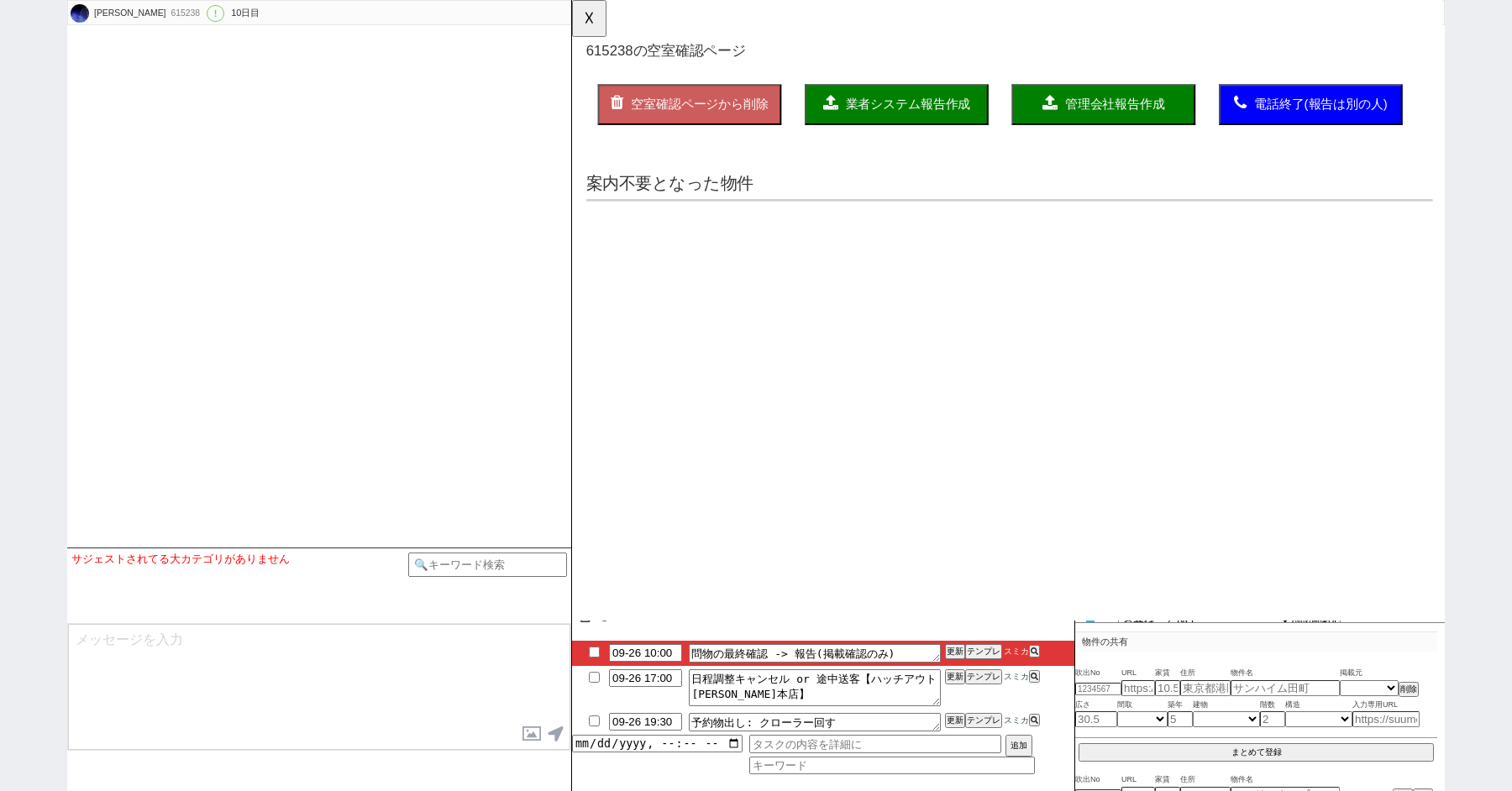
type textarea "他社なし　福岡在住　契約しやすい"
select select "2025"
select select "10"
select select "33"
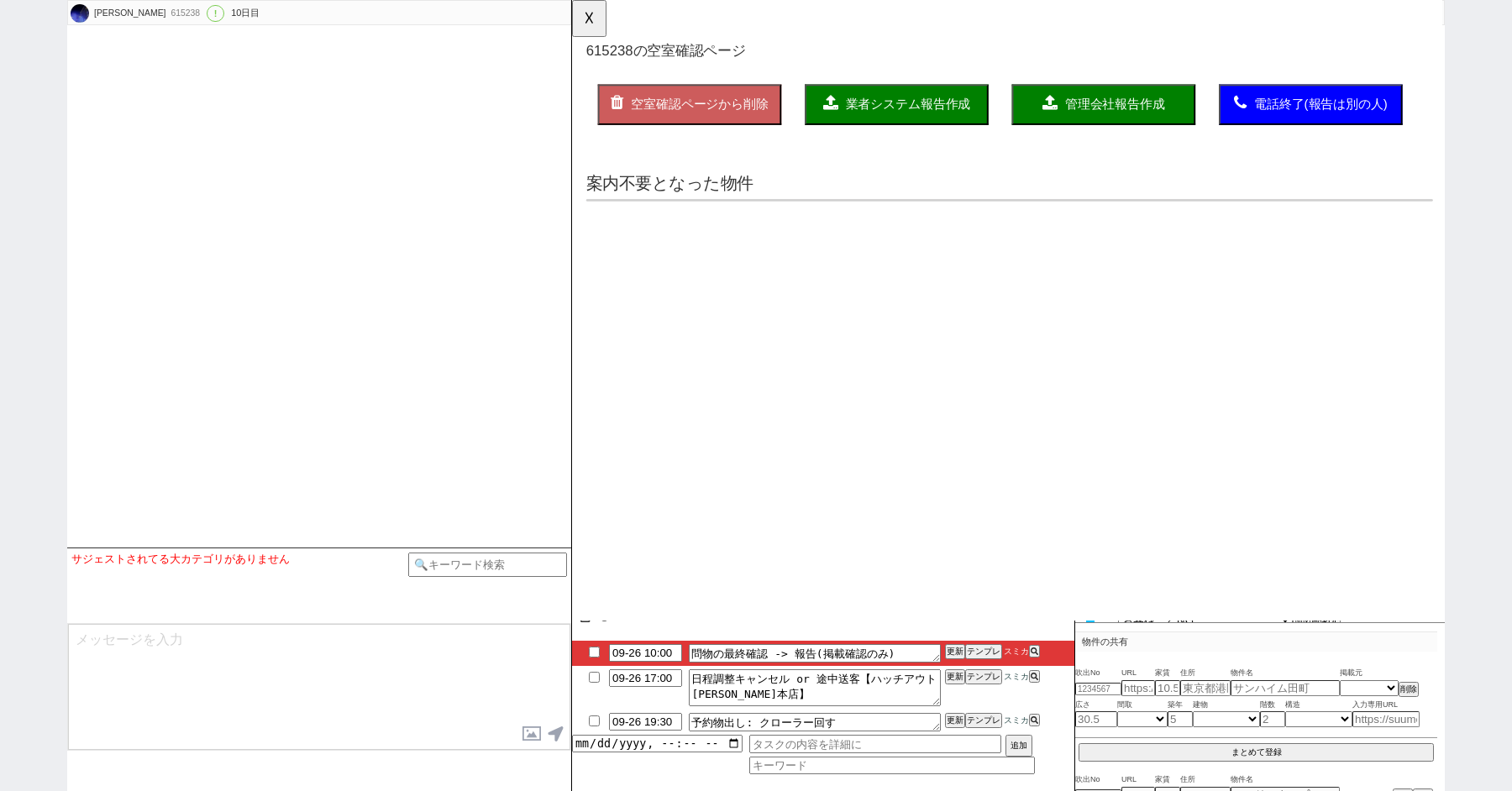
select select "0"
select select "12"
select select "444"
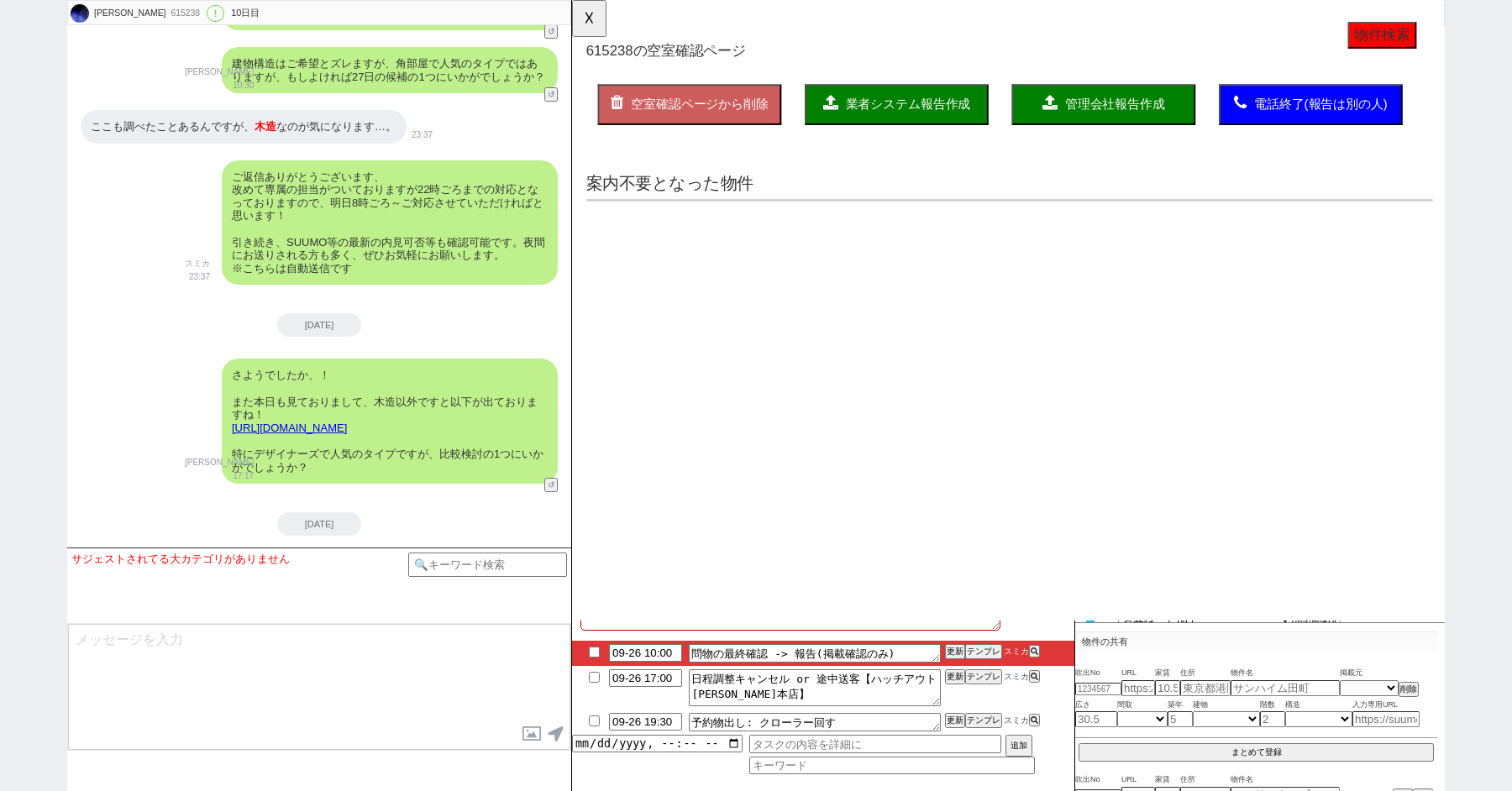
scroll to position [256, 0]
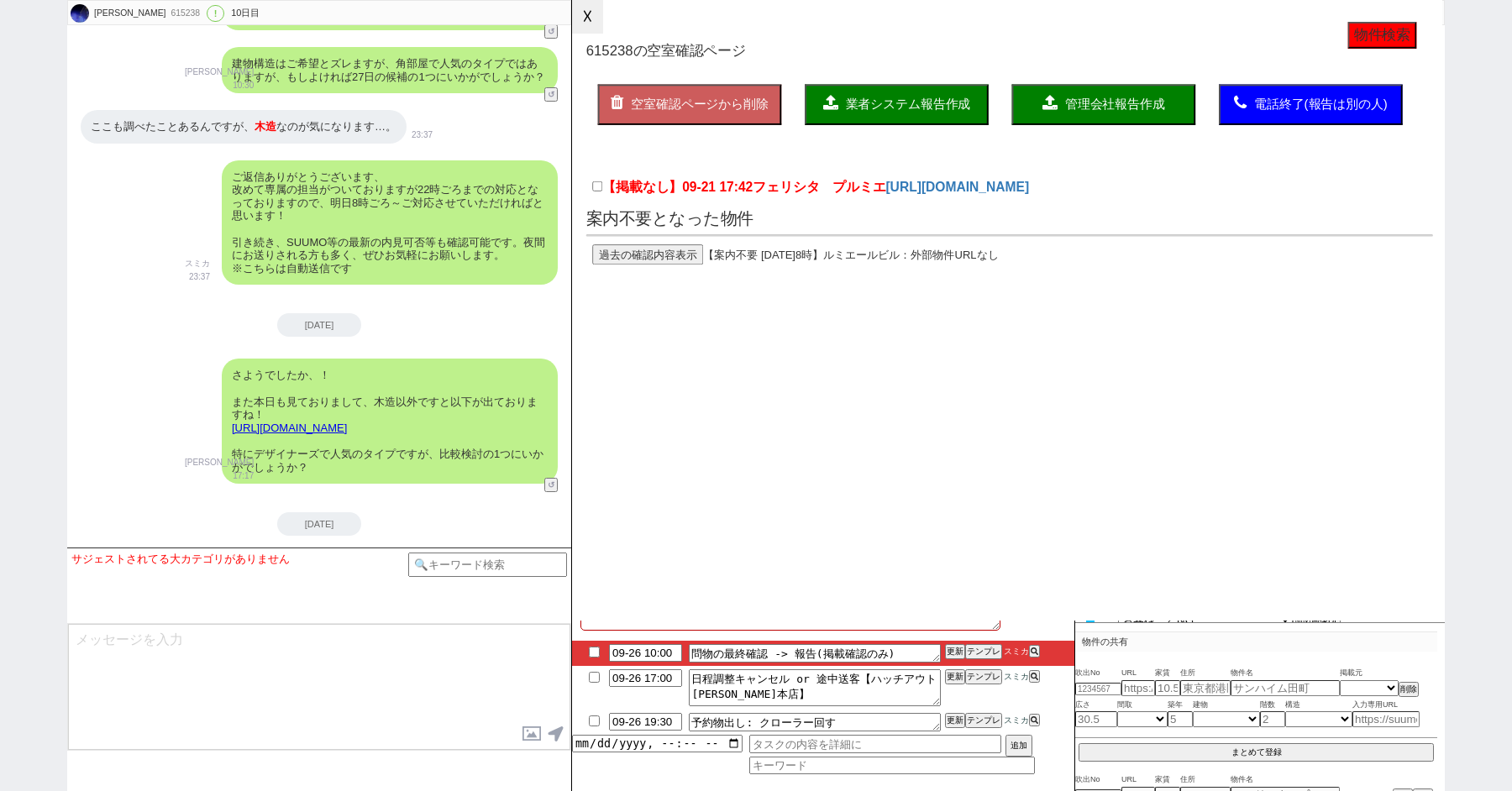
click at [581, 20] on button "☓" at bounding box center [587, 17] width 32 height 33
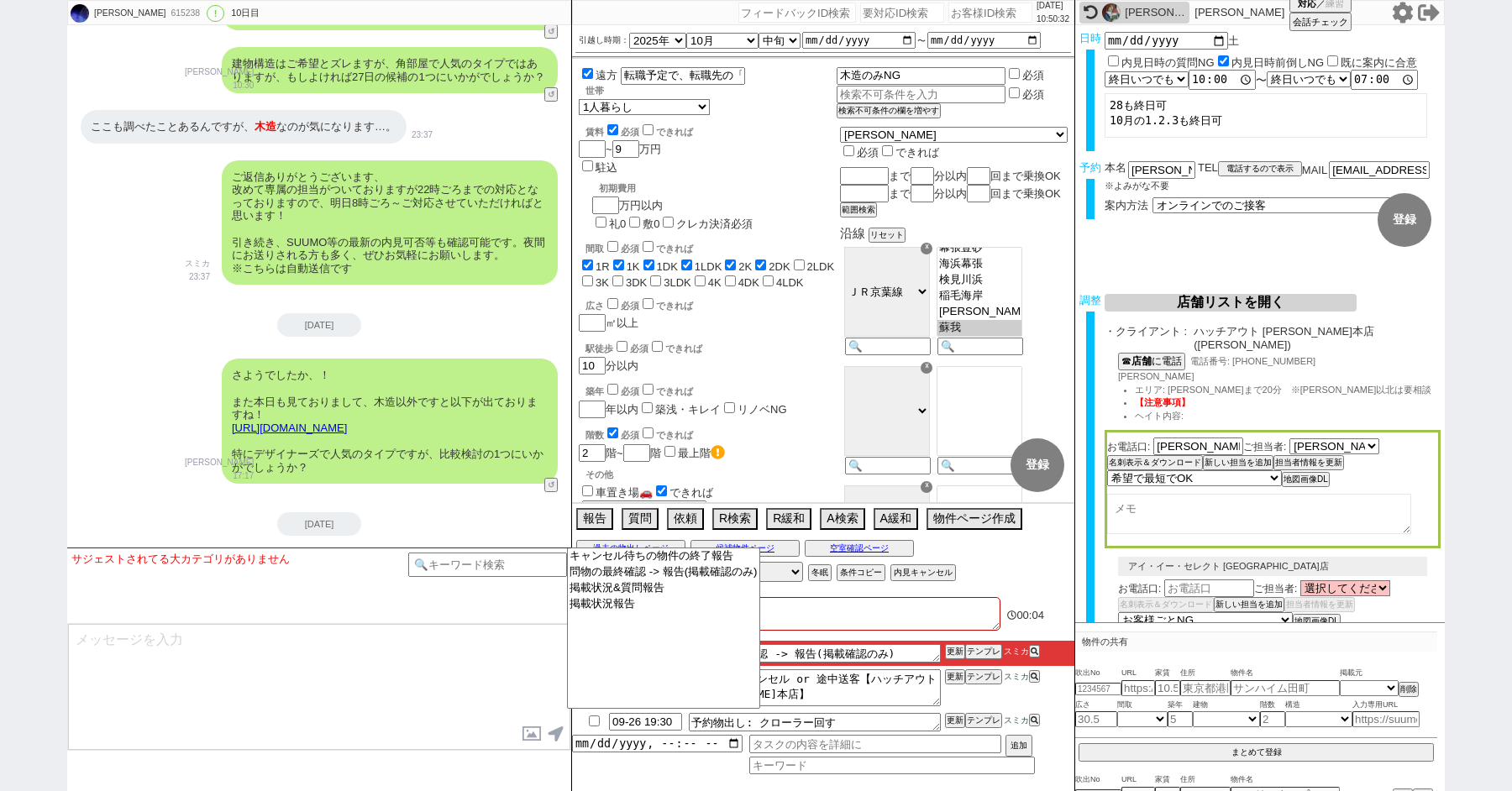
click at [464, 633] on textarea at bounding box center [319, 687] width 503 height 126
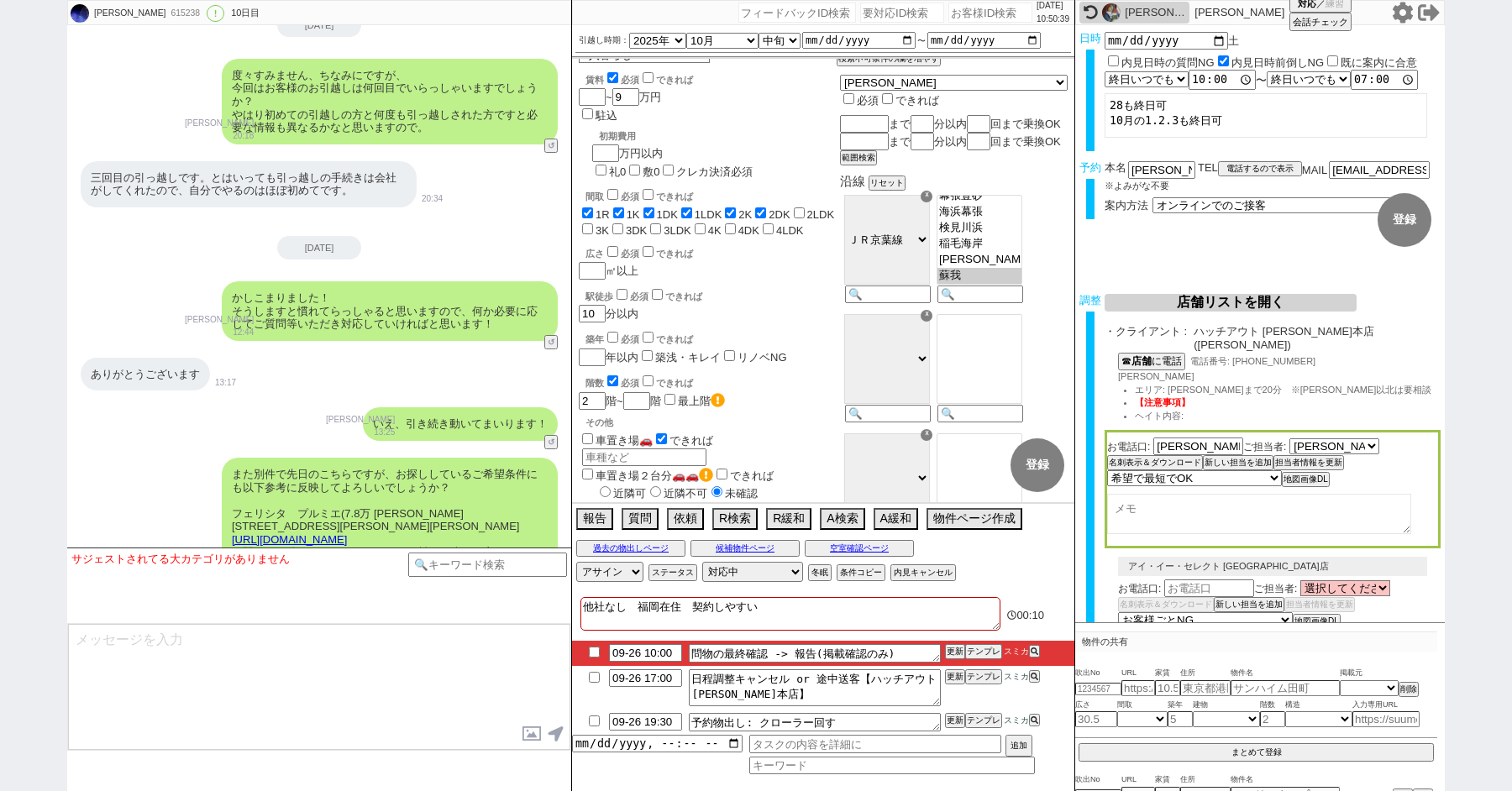
scroll to position [10635, 0]
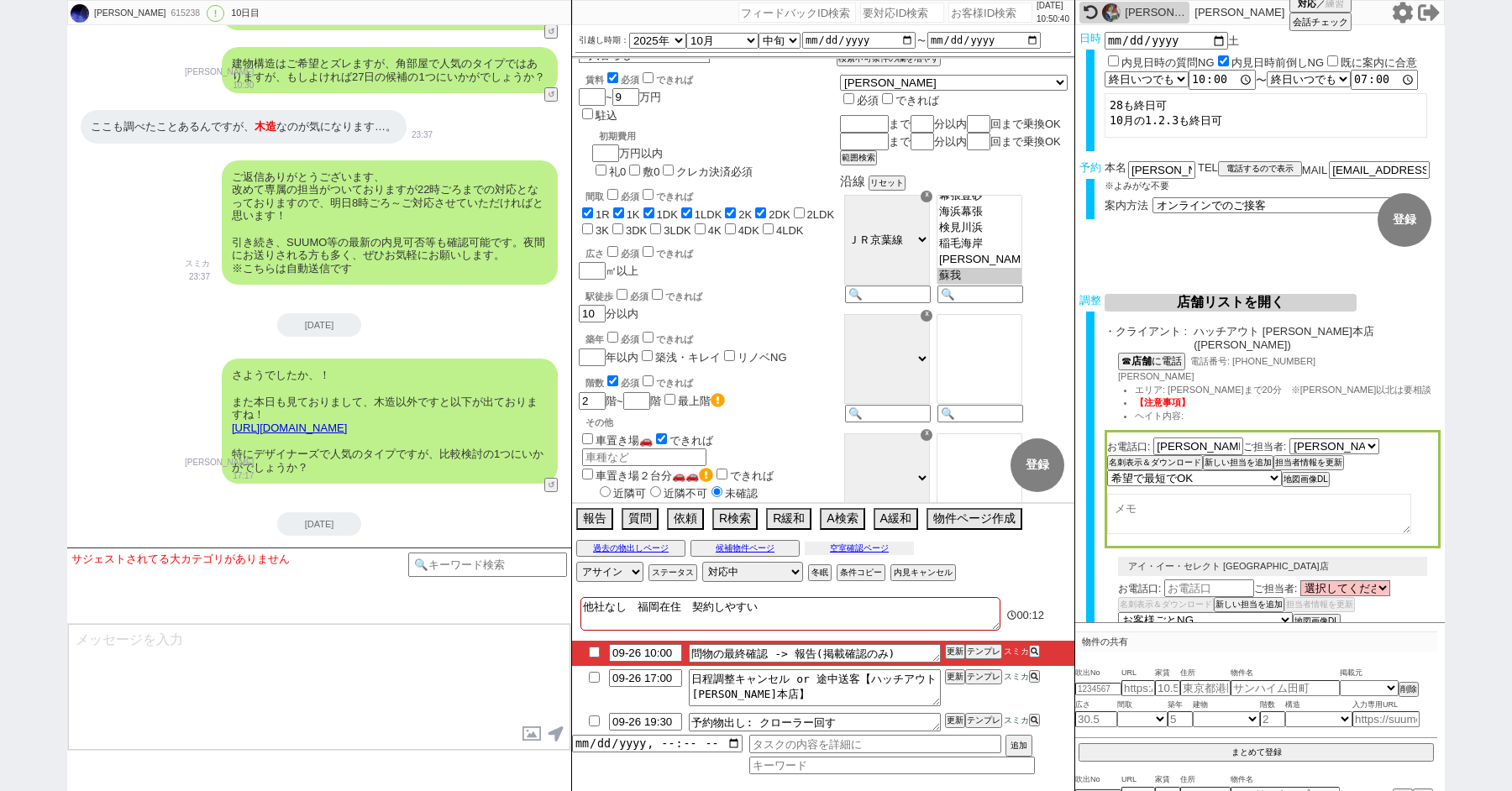
click at [851, 544] on button "空室確認ページ" at bounding box center [859, 549] width 109 height 14
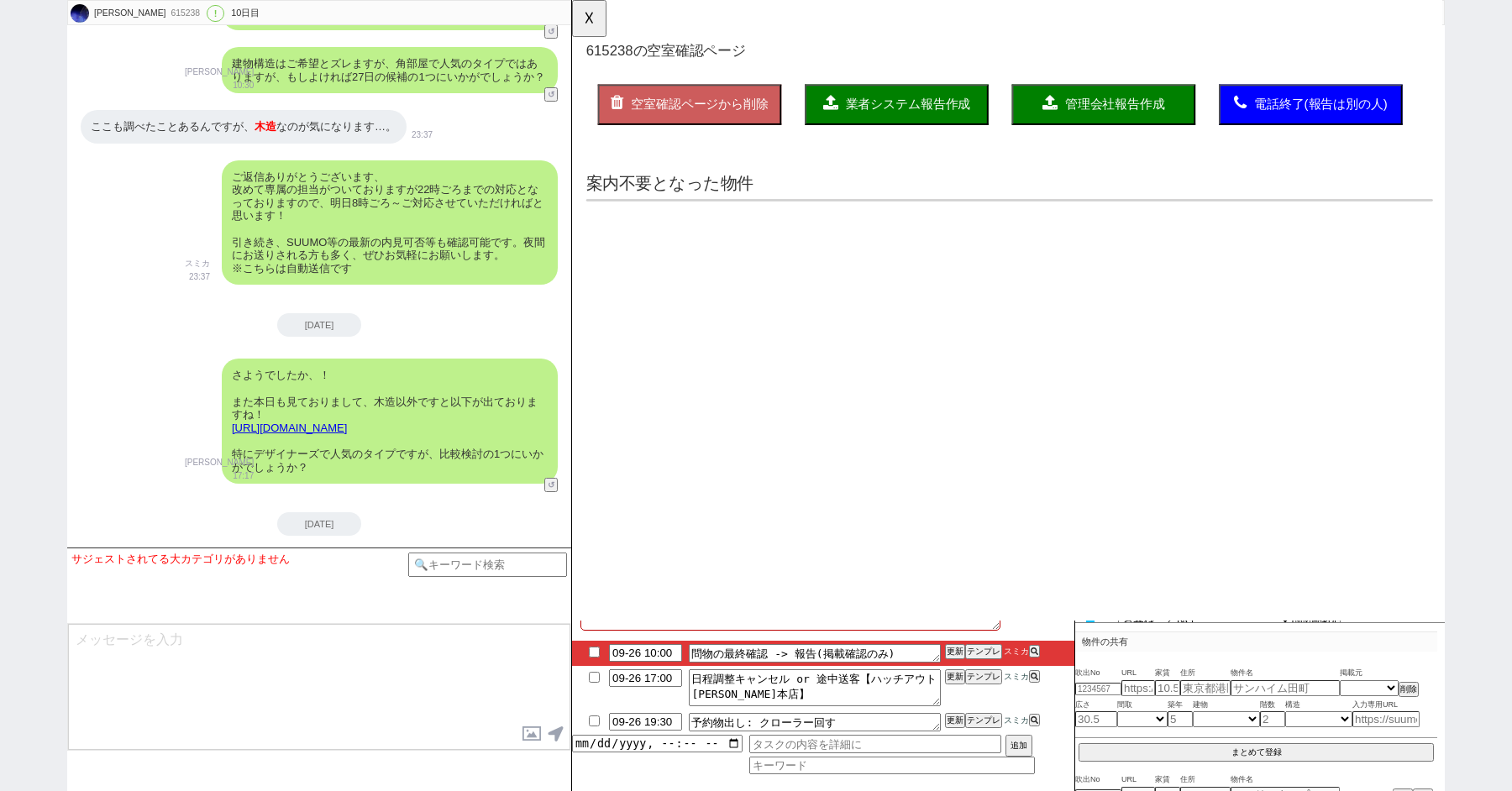
scroll to position [0, 0]
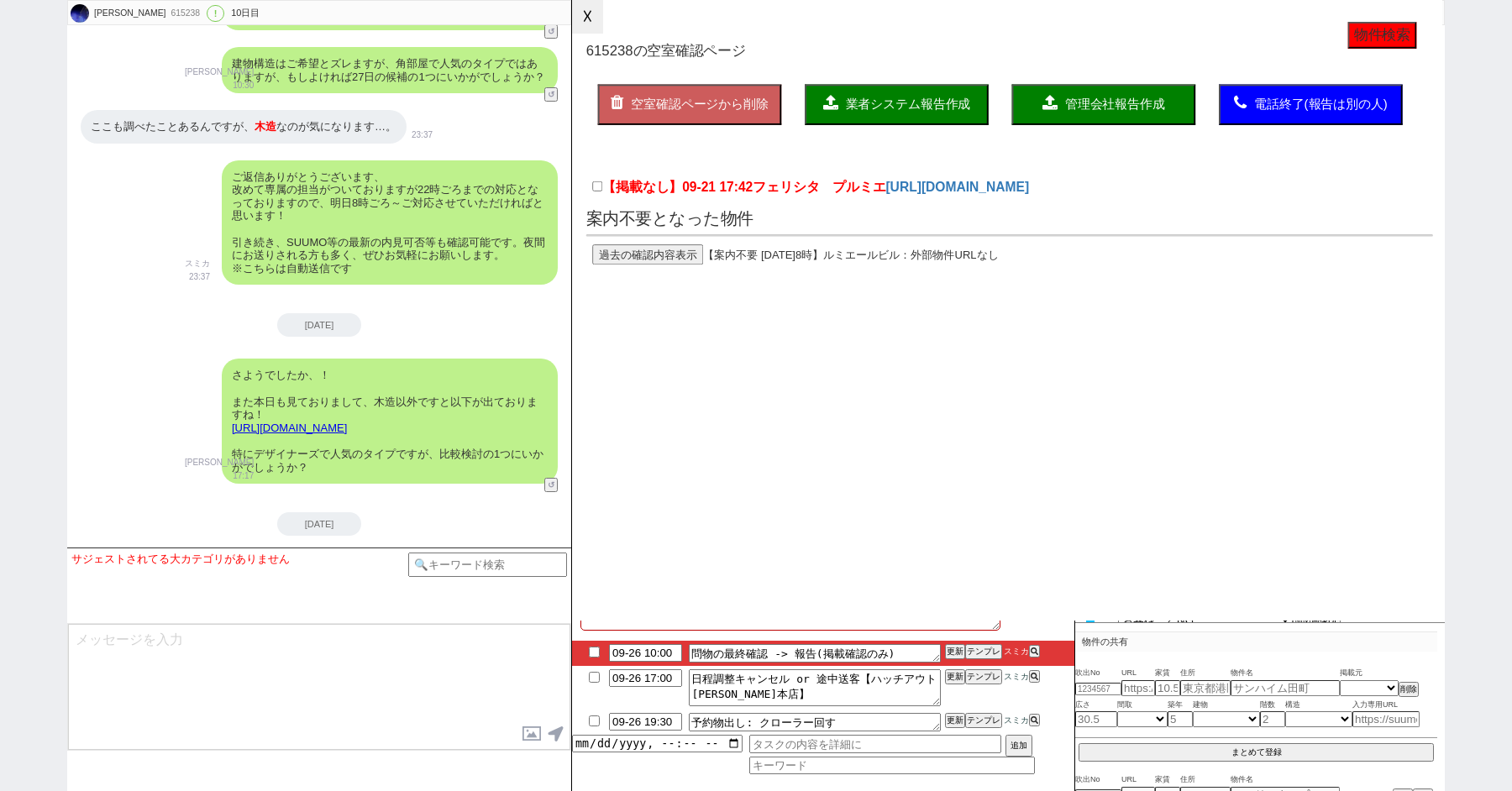
click at [584, 19] on button "☓" at bounding box center [587, 17] width 32 height 33
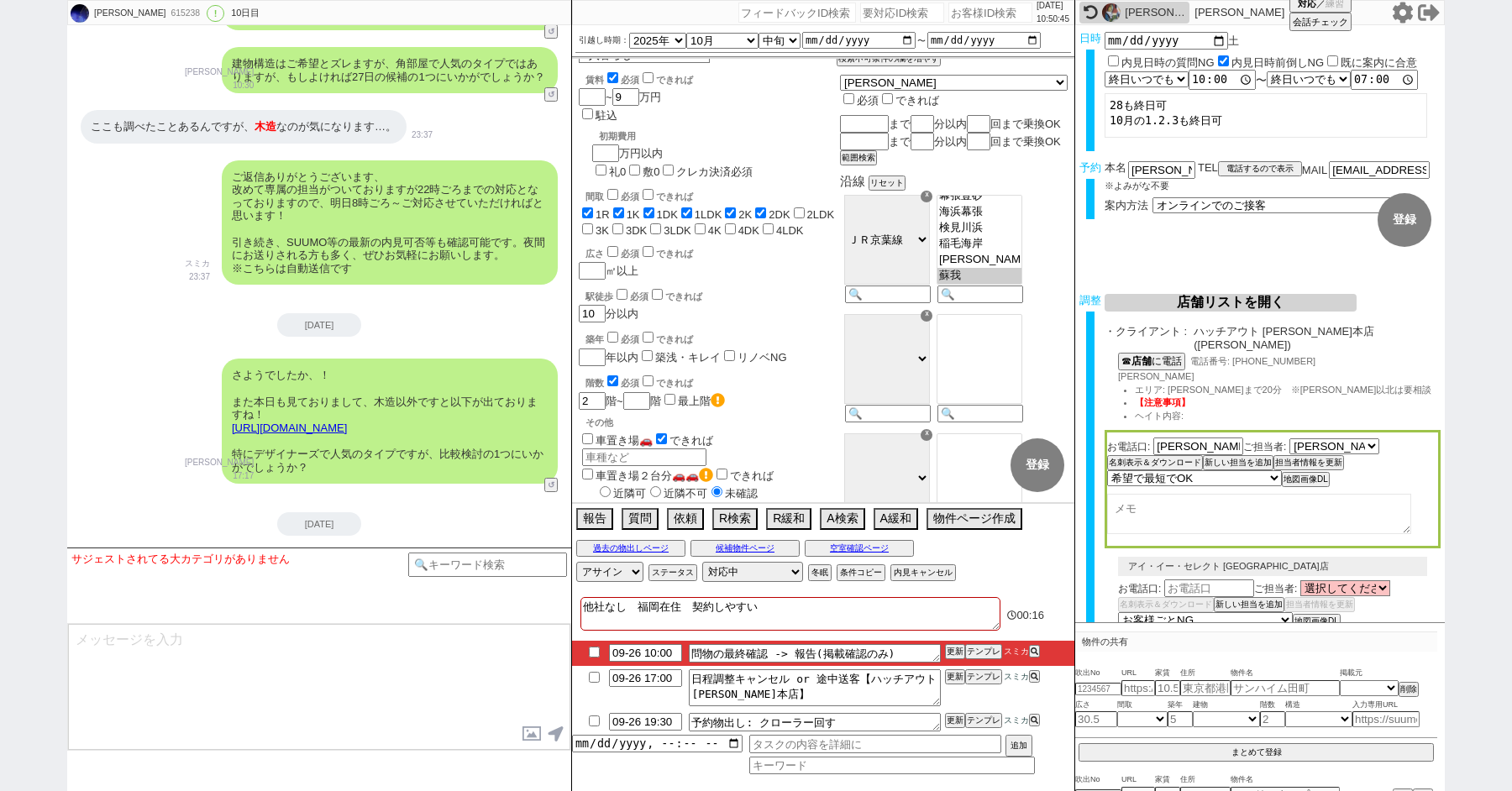
click at [593, 653] on input "checkbox" at bounding box center [594, 651] width 25 height 11
checkbox input "true"
click at [645, 746] on input "datetime-local" at bounding box center [656, 742] width 171 height 14
type input "2025-09-26T12:00"
click at [797, 747] on input "text" at bounding box center [875, 744] width 252 height 19
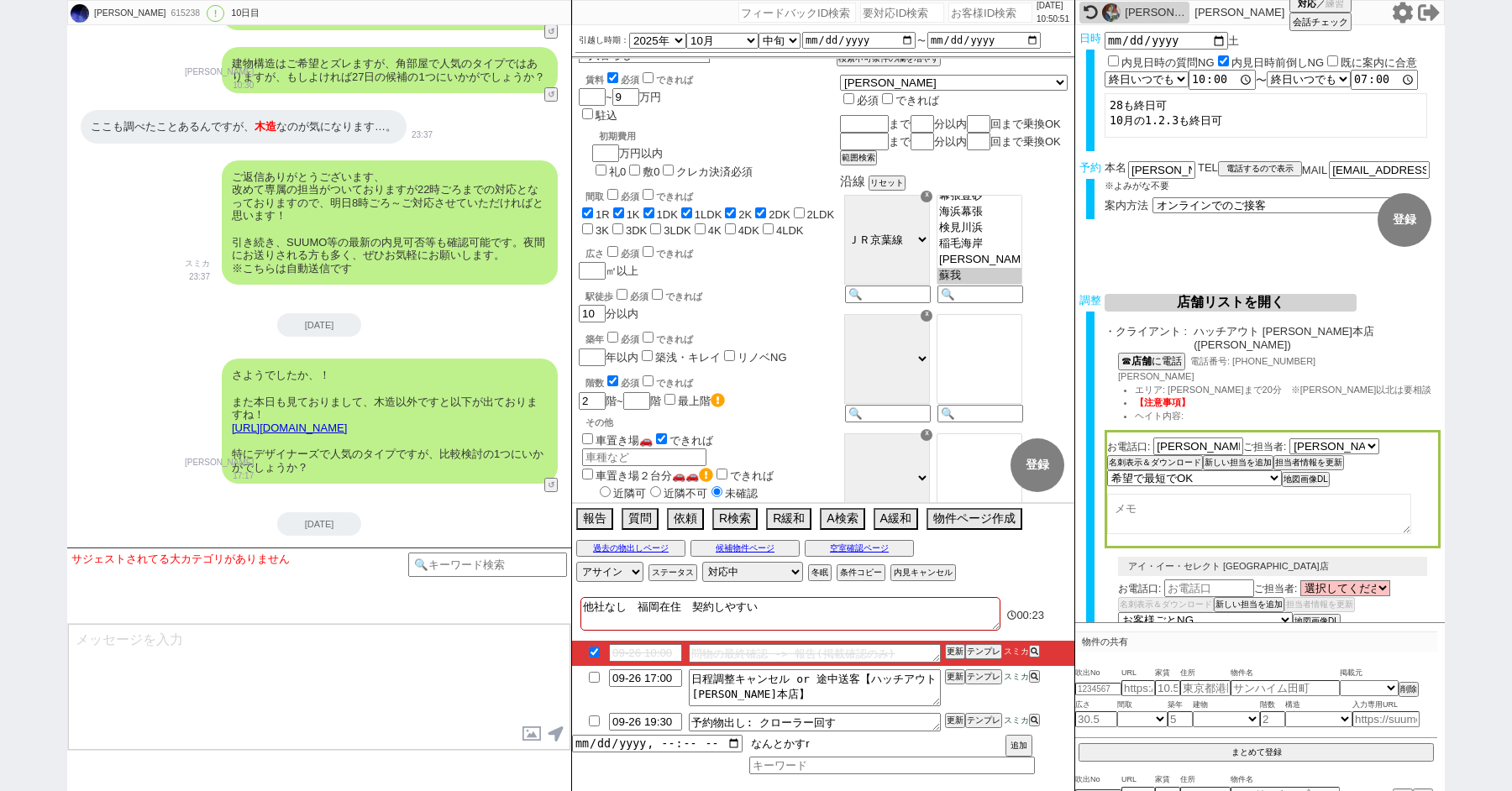
type input "なんとかする"
type input "[DATE]T10:00"
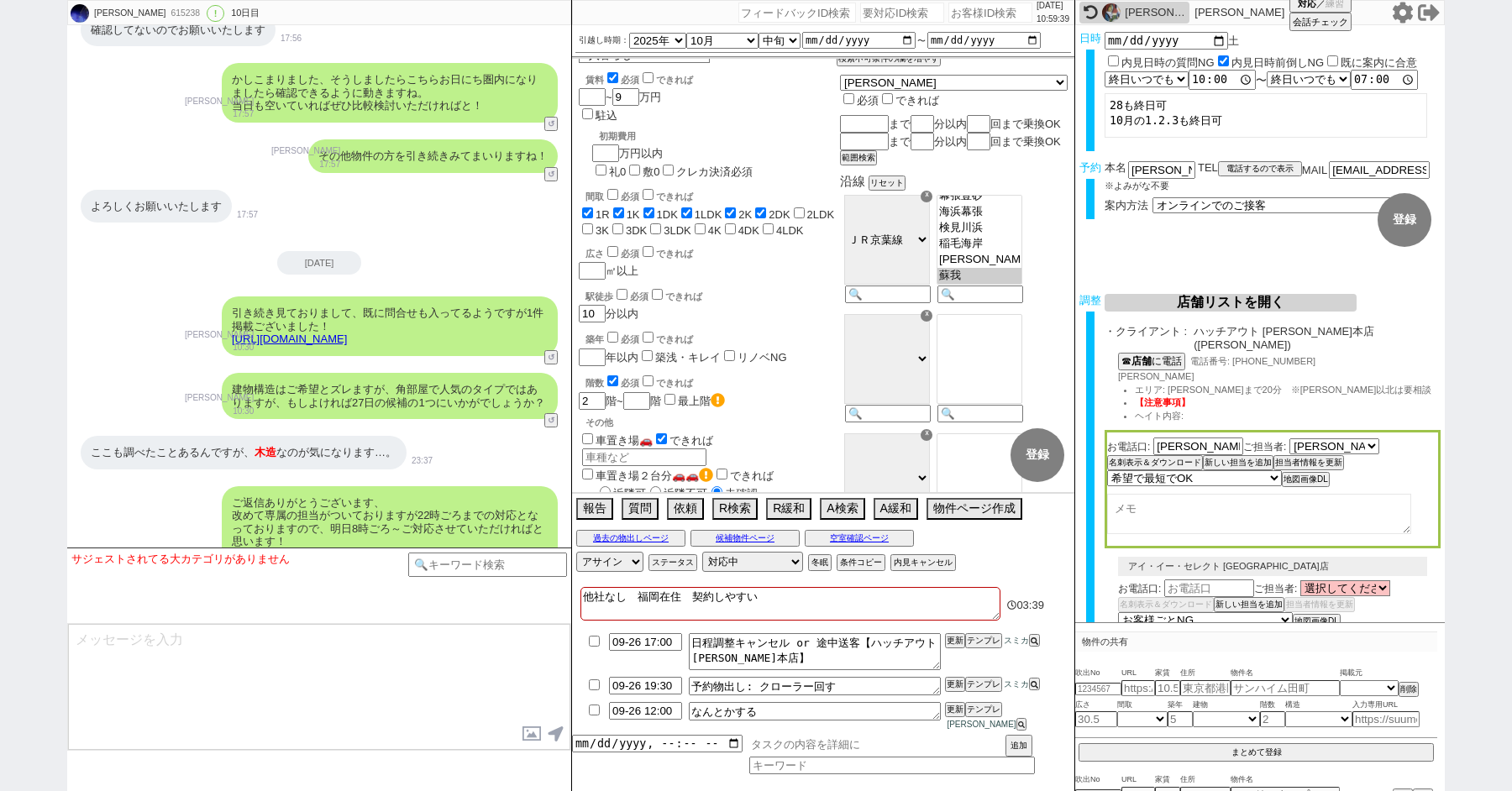
scroll to position [10635, 0]
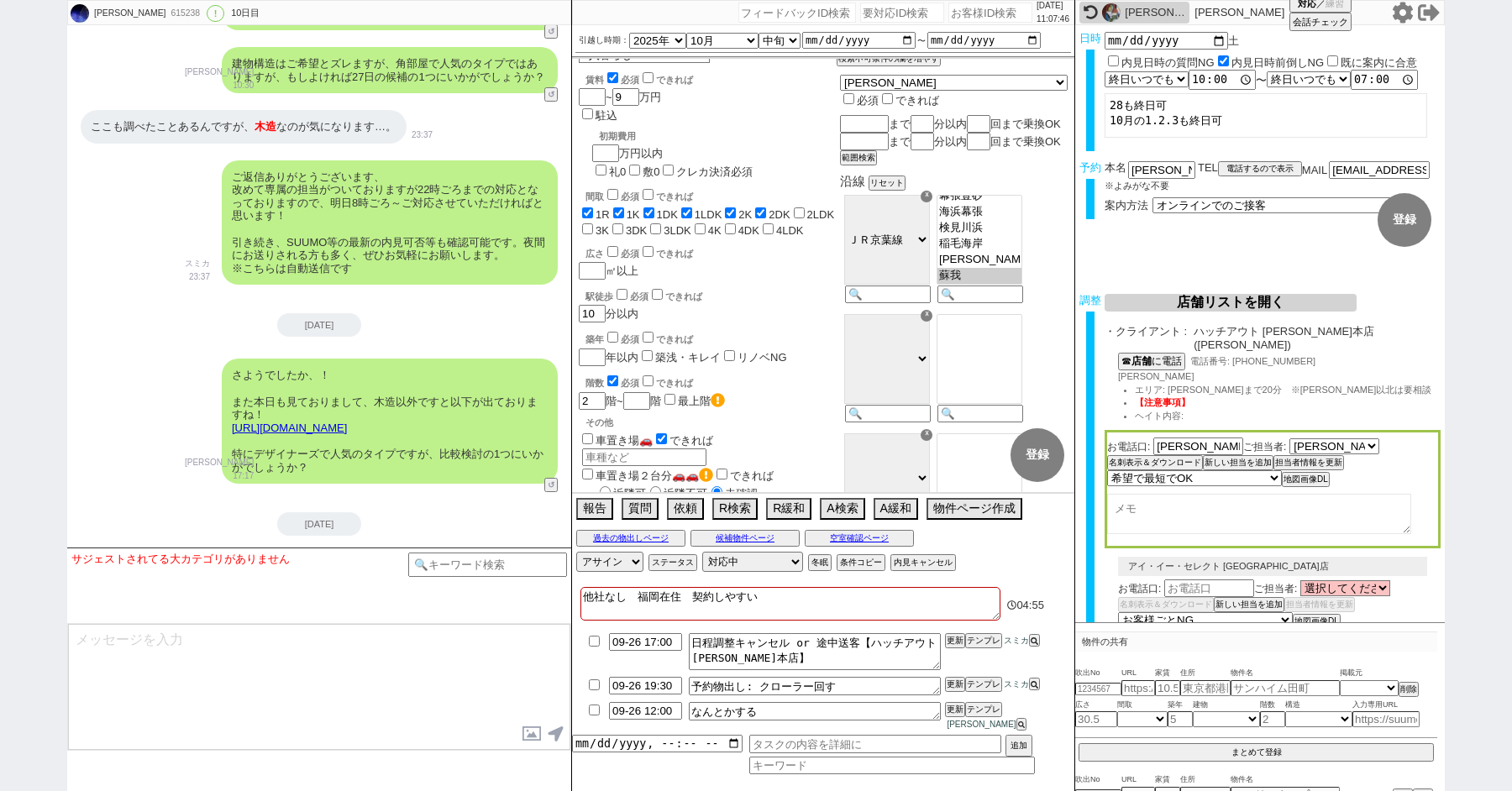
click at [381, 666] on textarea at bounding box center [319, 687] width 503 height 126
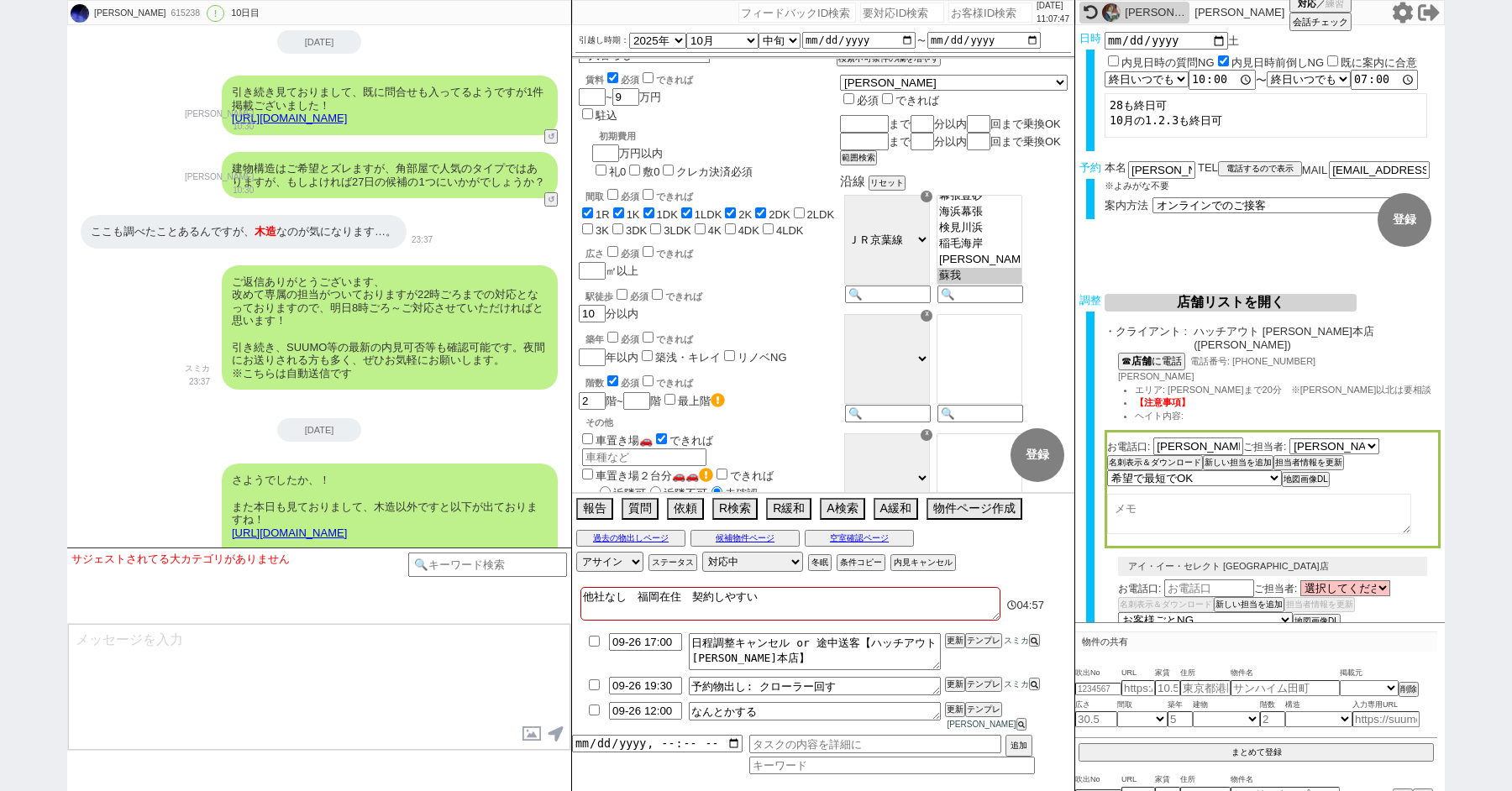
scroll to position [10260, 0]
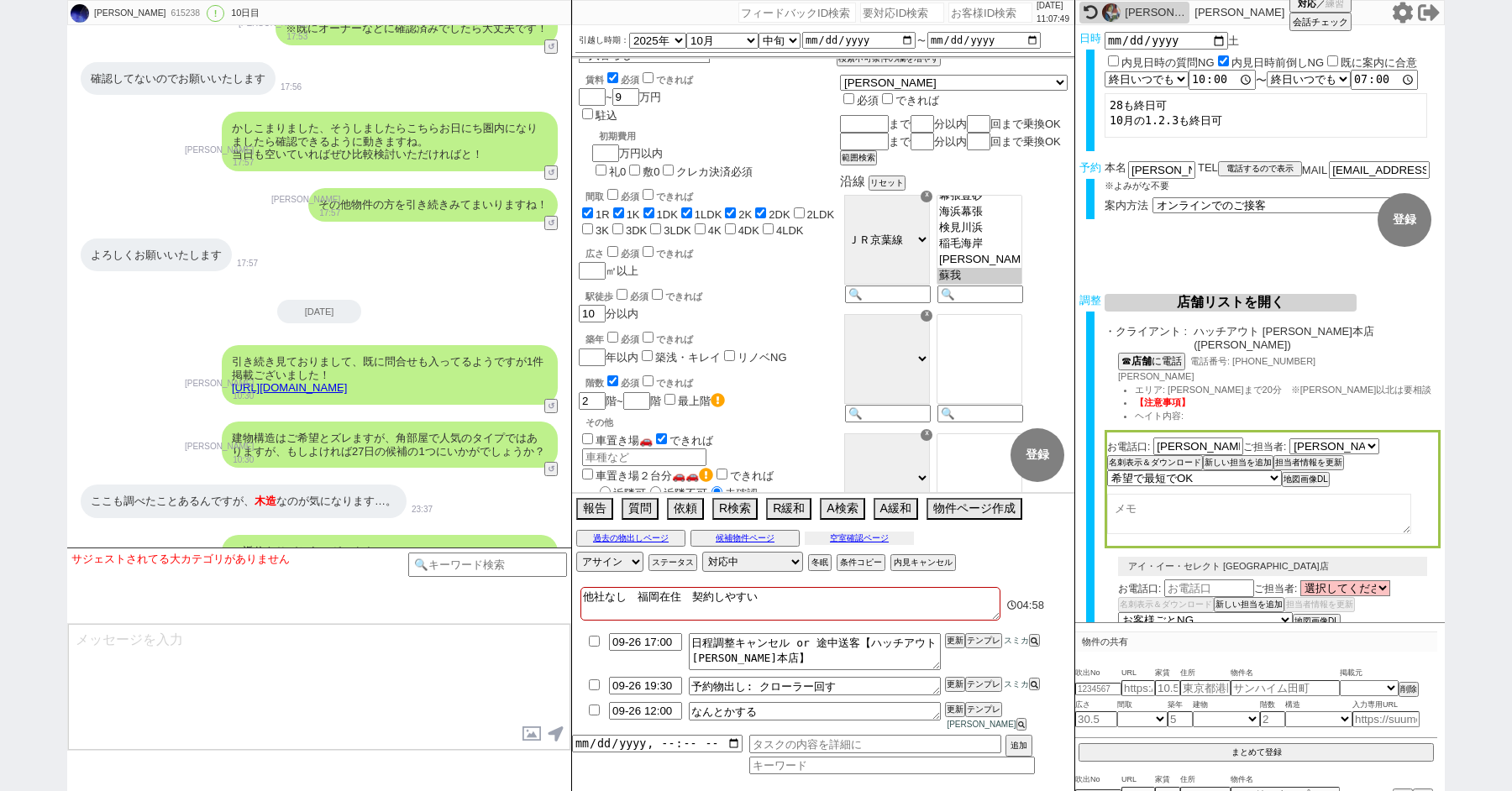
click at [841, 545] on button "空室確認ページ" at bounding box center [859, 538] width 109 height 14
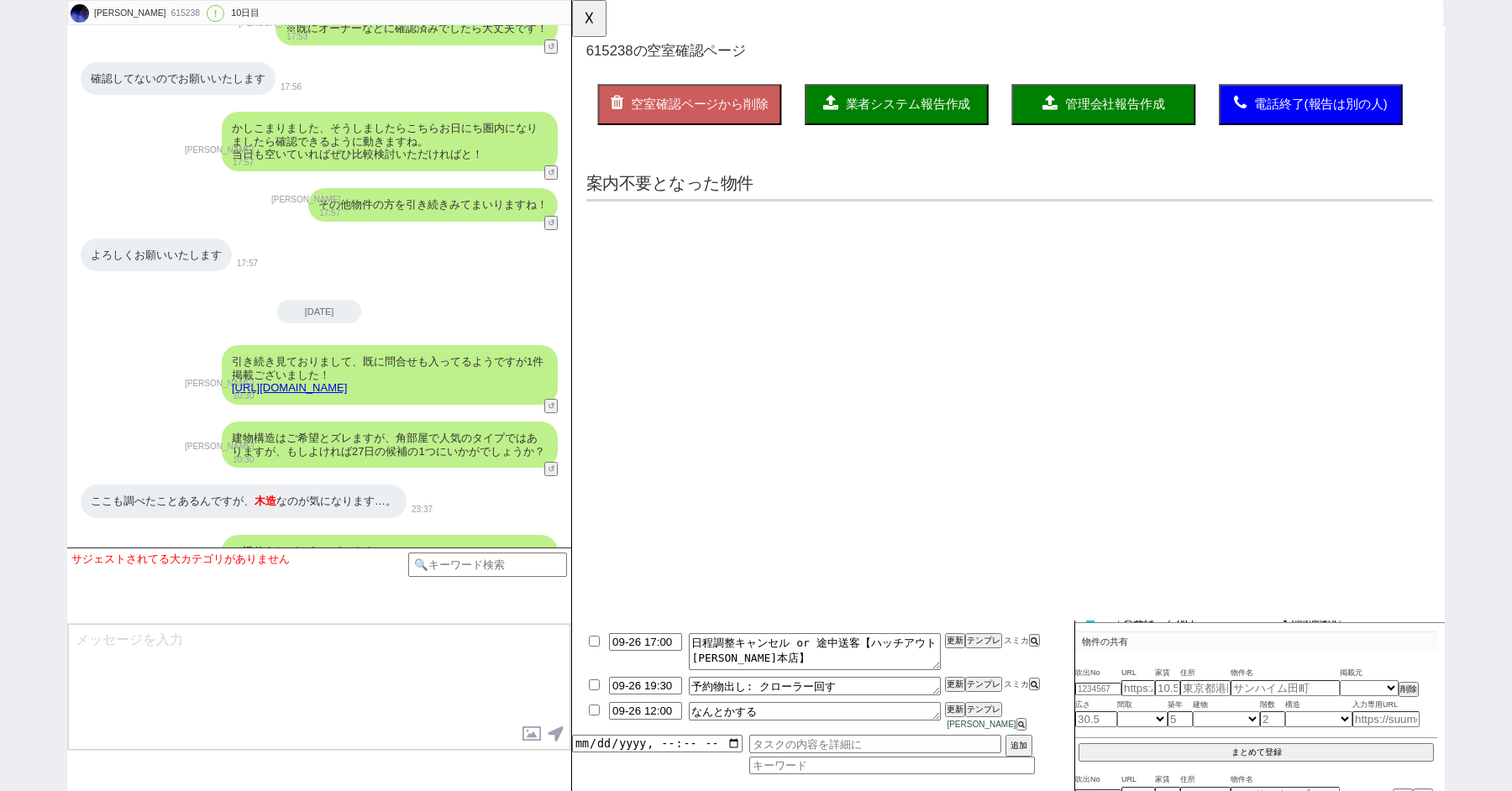
scroll to position [10635, 0]
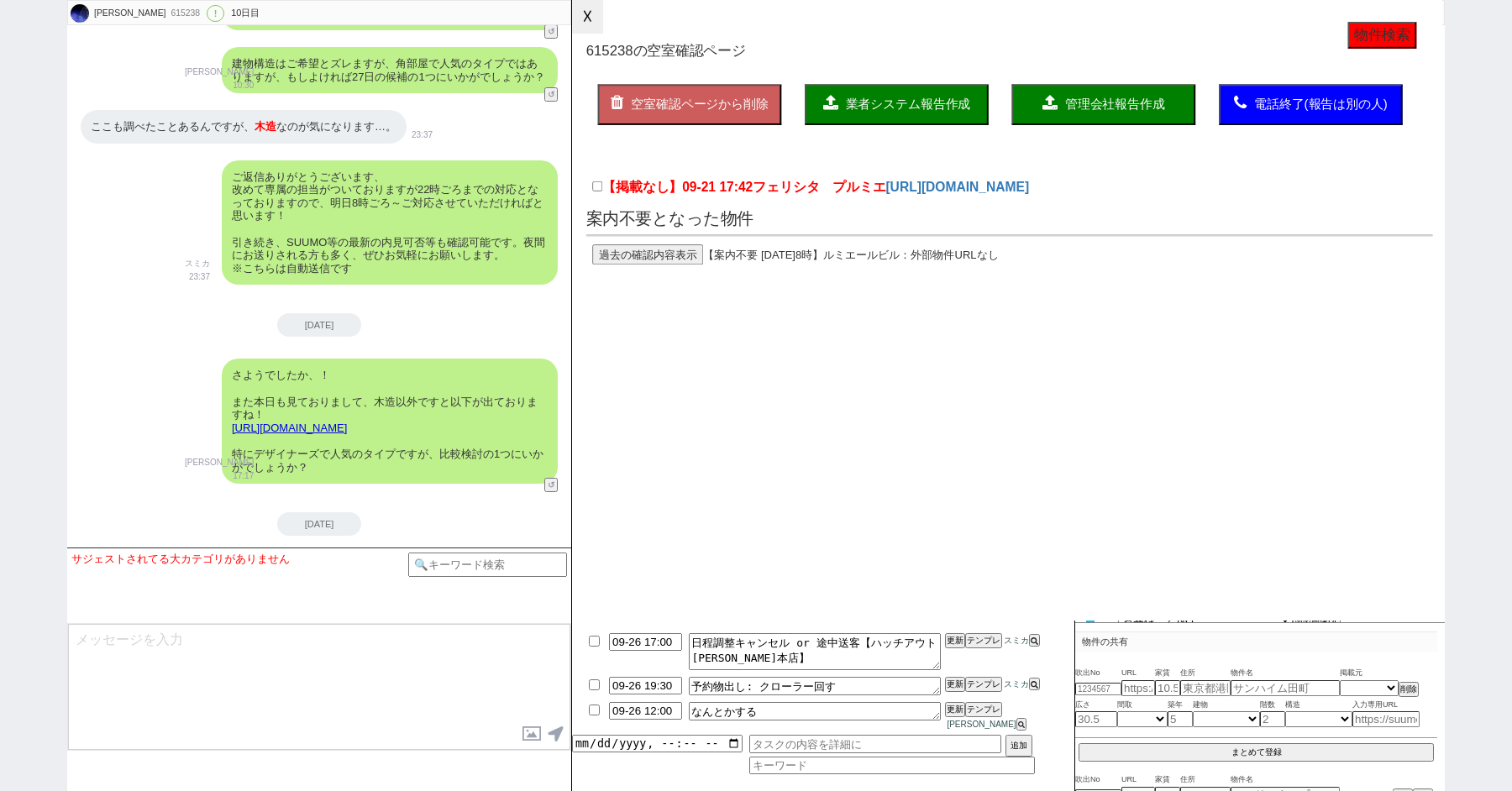
click at [588, 18] on button "☓" at bounding box center [587, 17] width 32 height 33
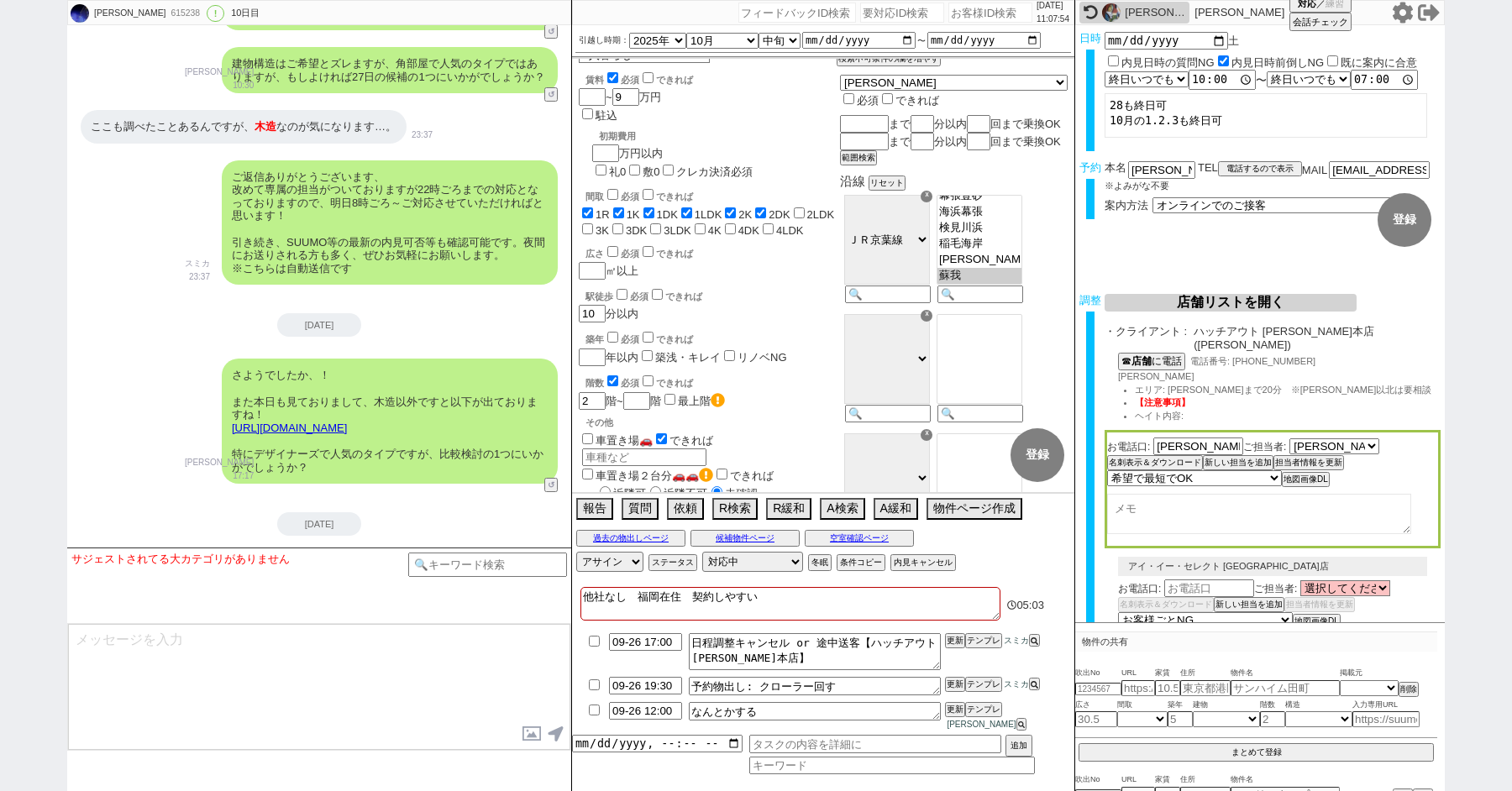
click at [139, 350] on div "さようでしたか、！ また本日も見ておりまして、木造以外ですと以下が出ておりますね！ https://tools.sumika.live/pages/e3nb1…" at bounding box center [318, 421] width 504 height 142
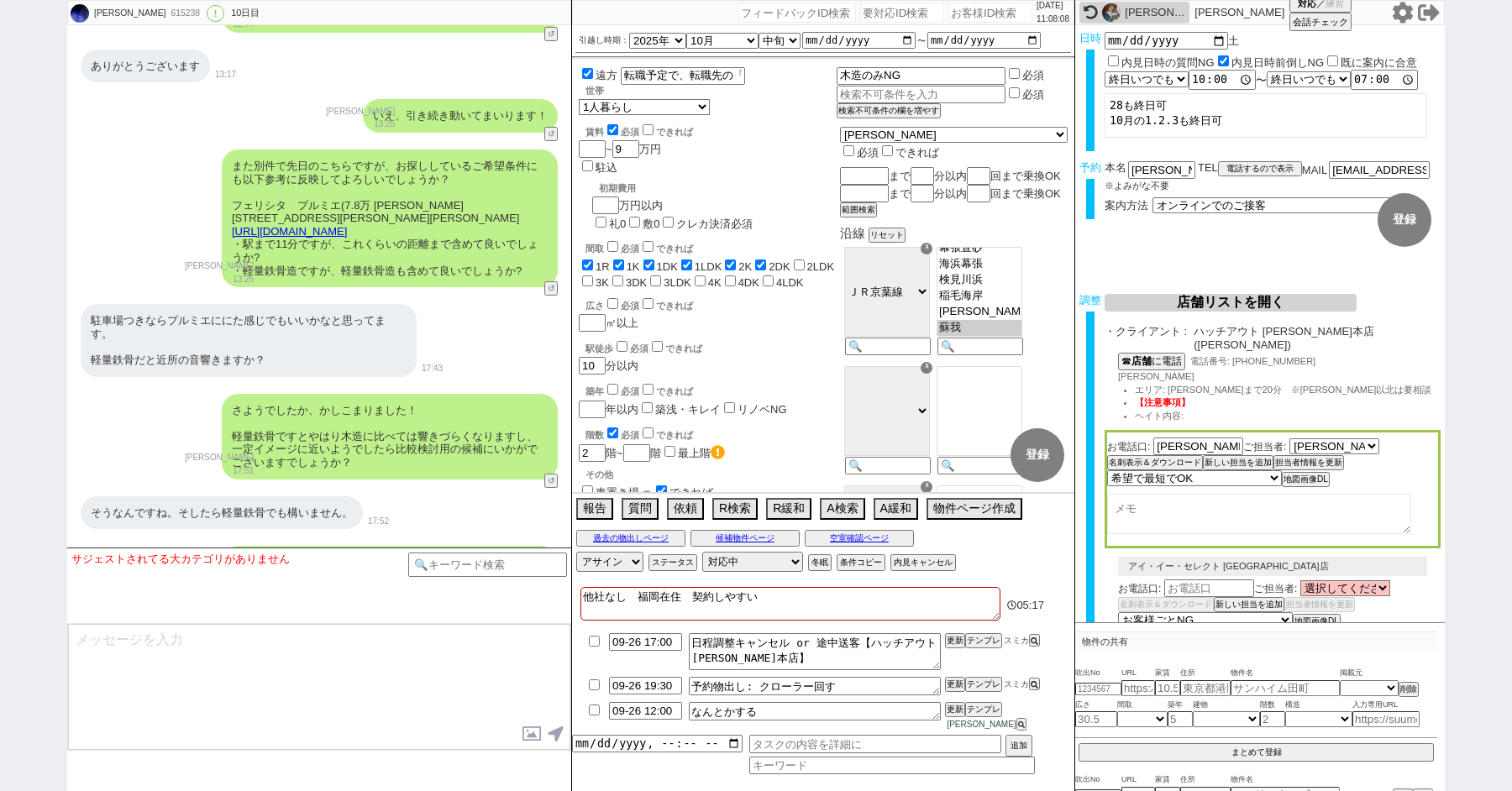
scroll to position [8602, 0]
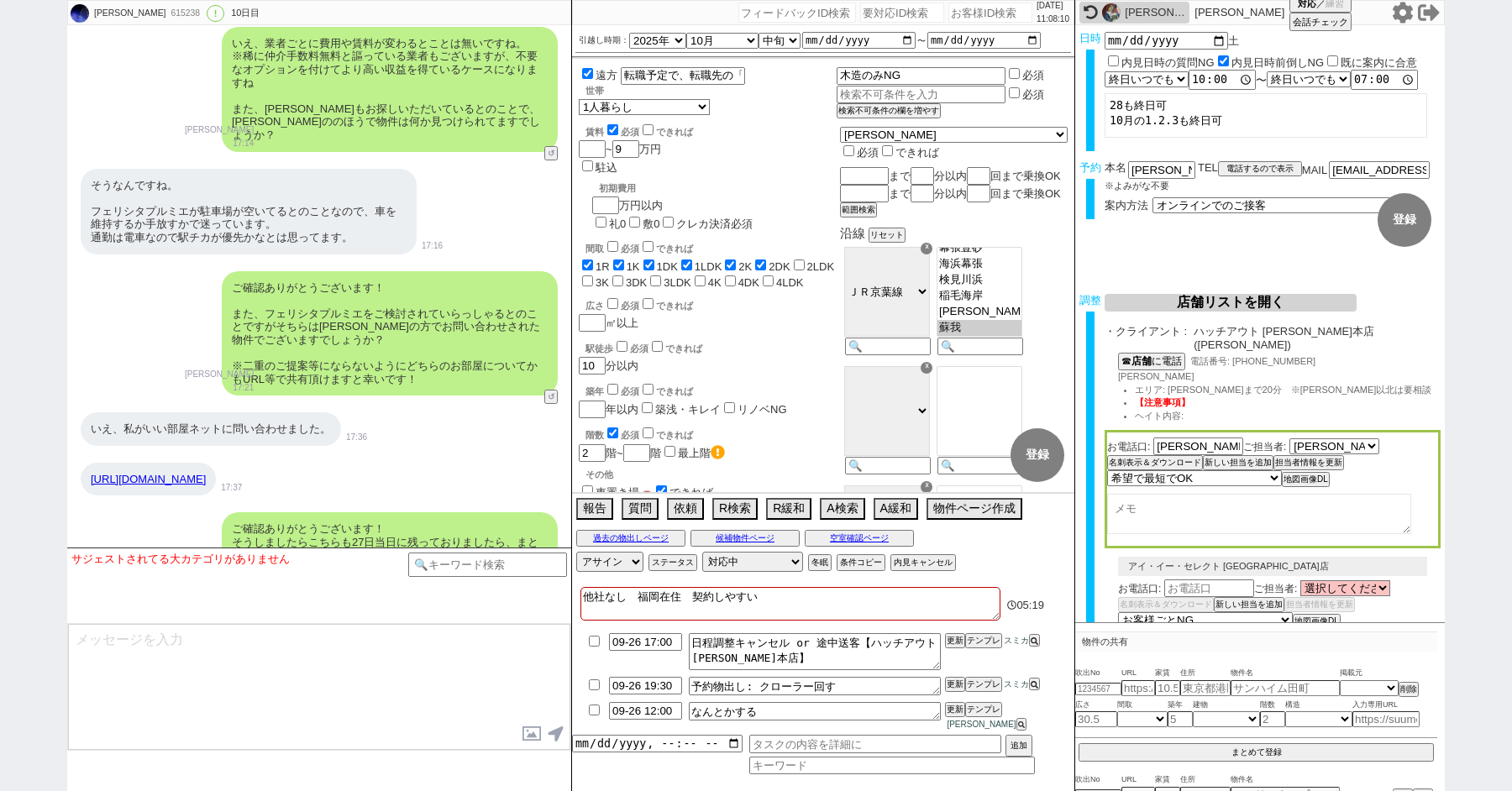
click at [203, 473] on link "https://www.eheya.net/detail/300001123001881000001/" at bounding box center [148, 479] width 115 height 13
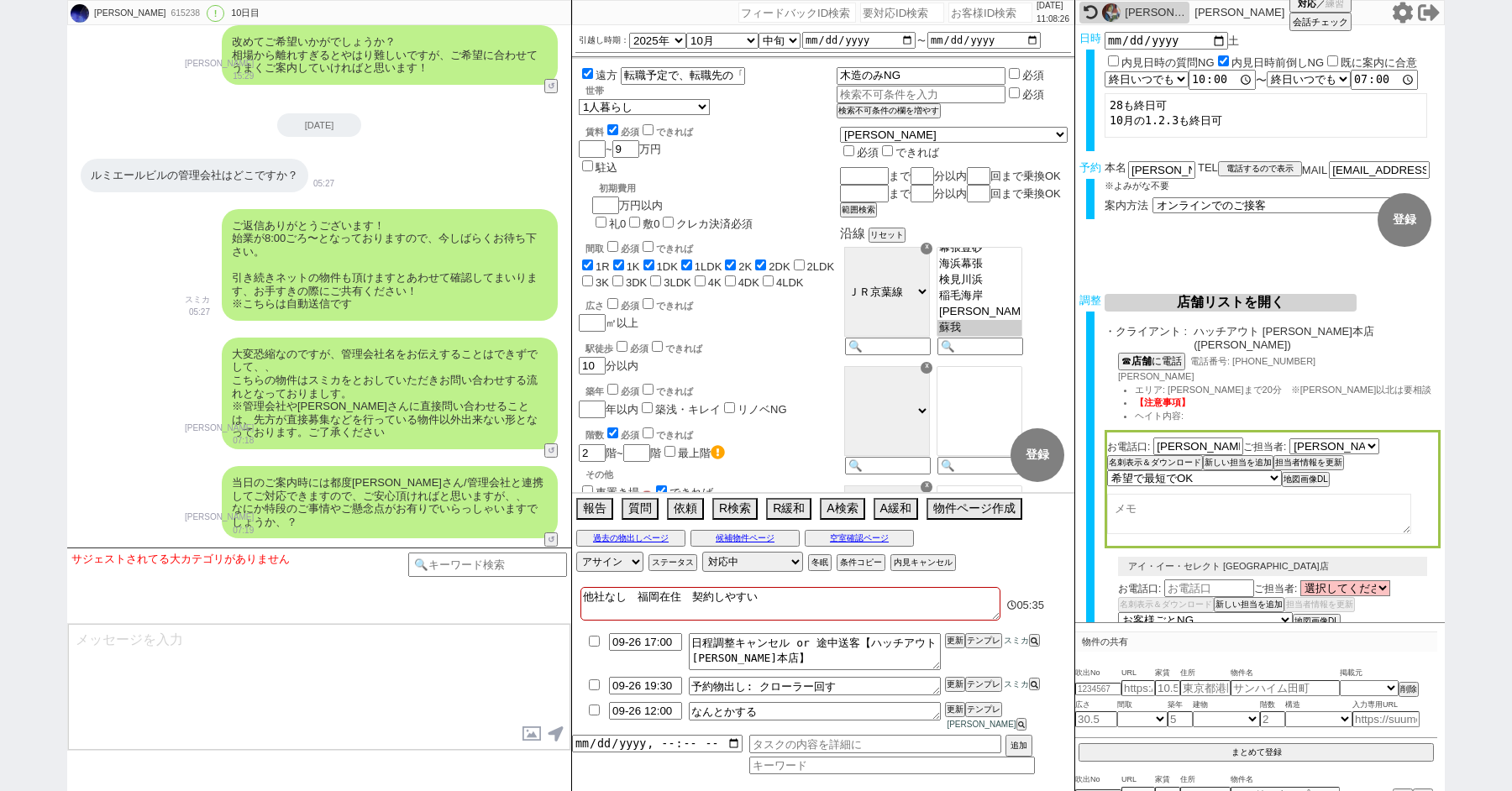
scroll to position [3343, 0]
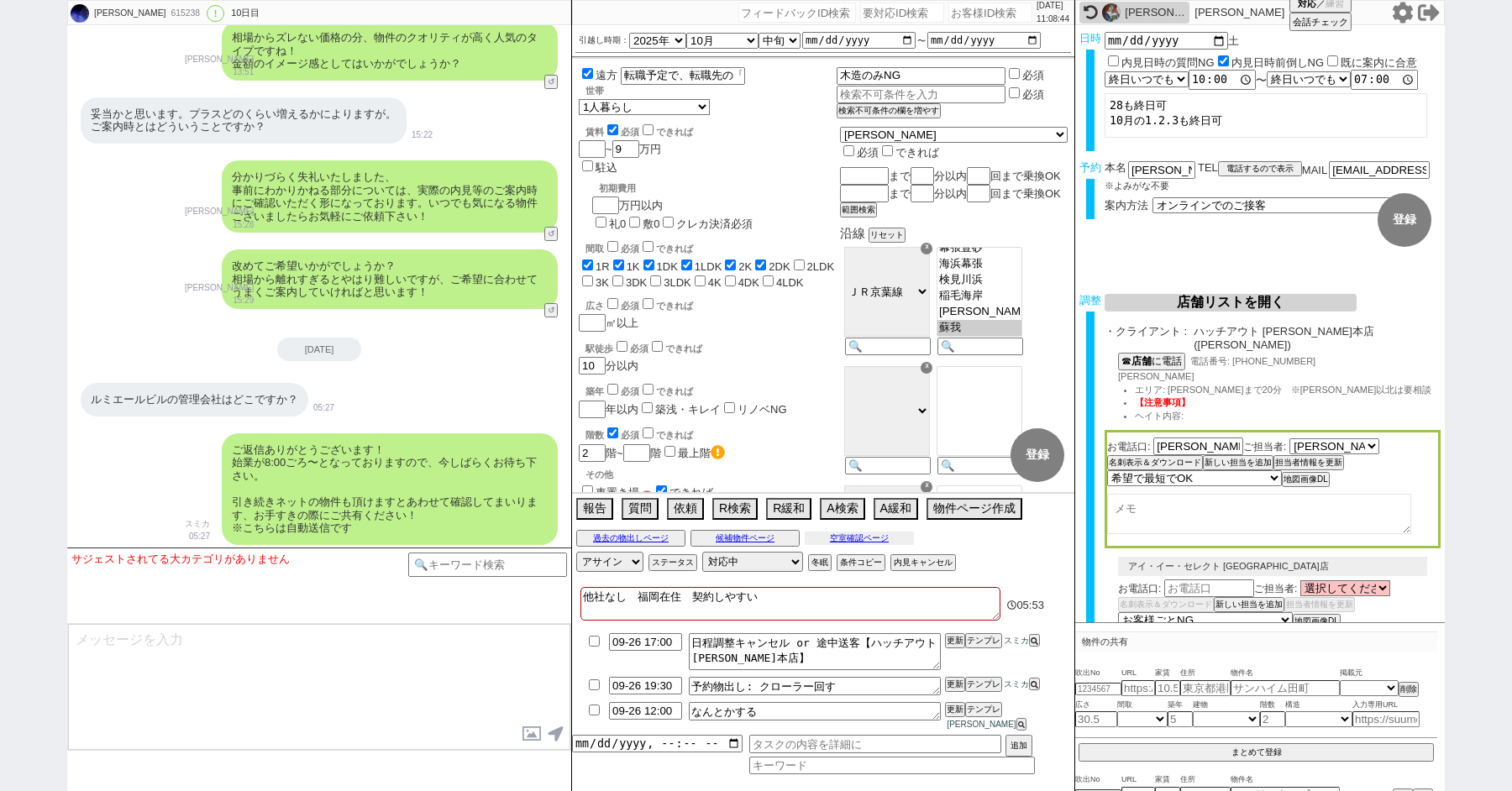
click at [860, 545] on button "空室確認ページ" at bounding box center [859, 538] width 109 height 14
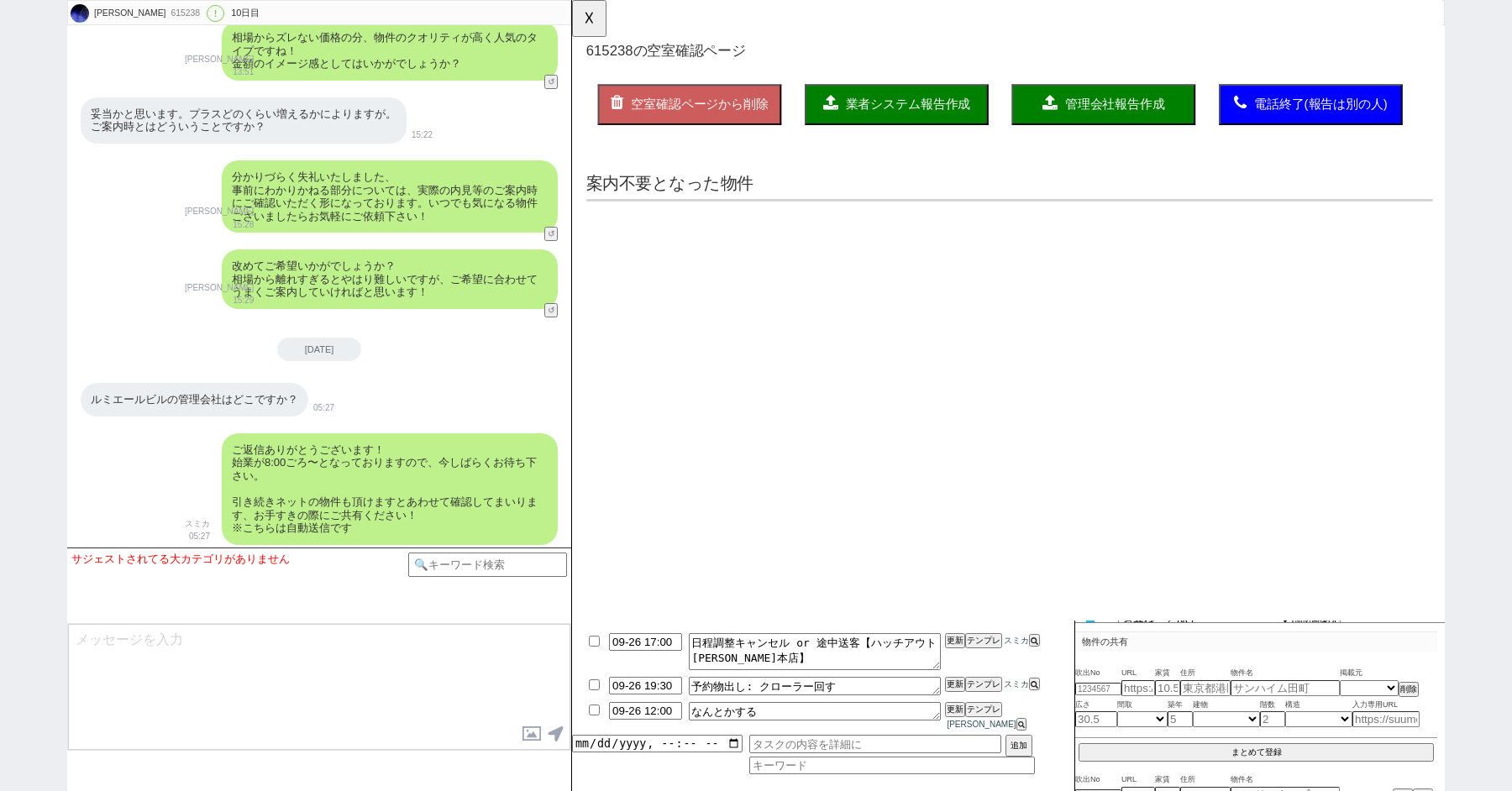
scroll to position [0, 0]
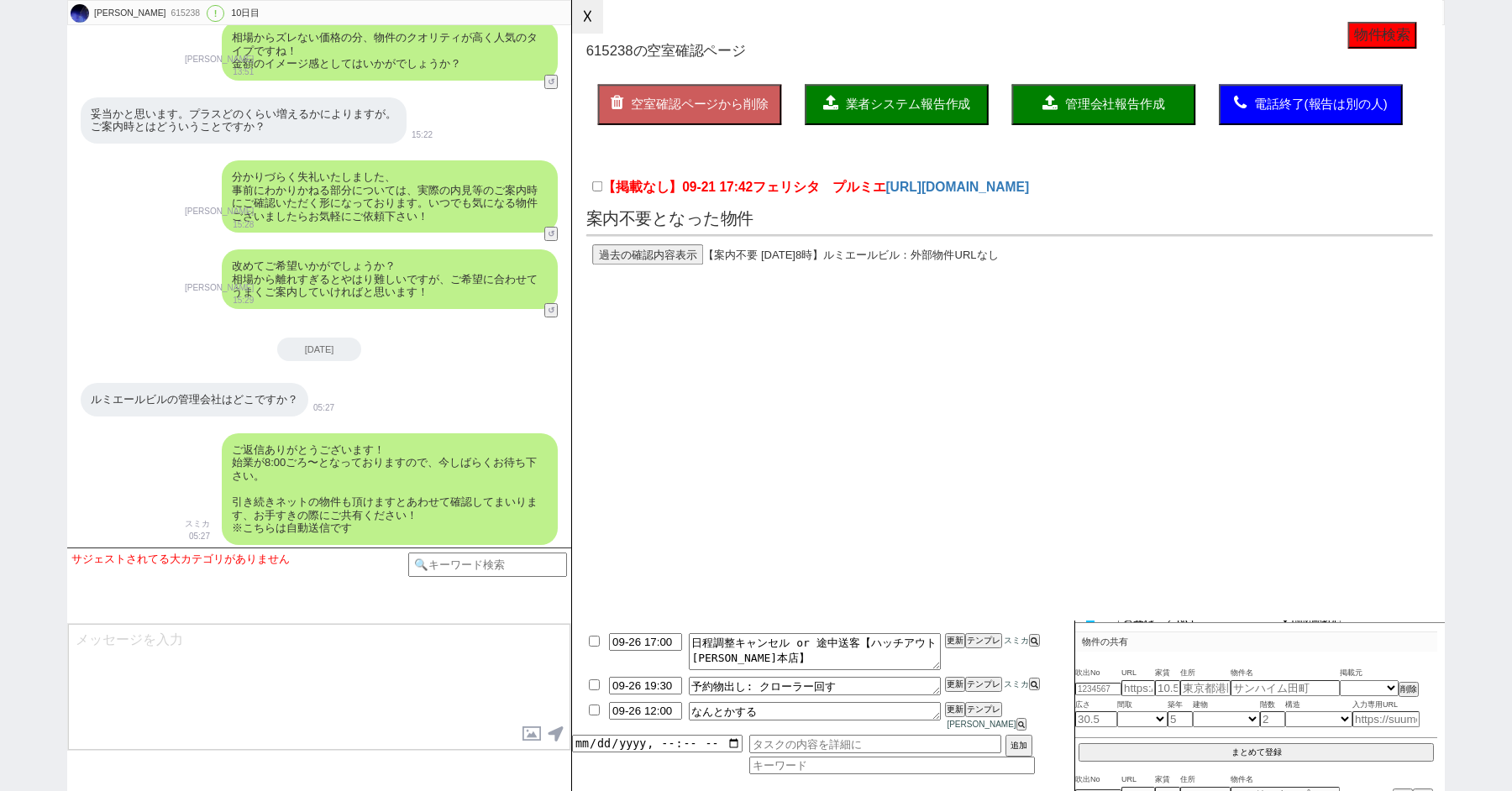
click at [589, 26] on button "☓" at bounding box center [587, 17] width 32 height 33
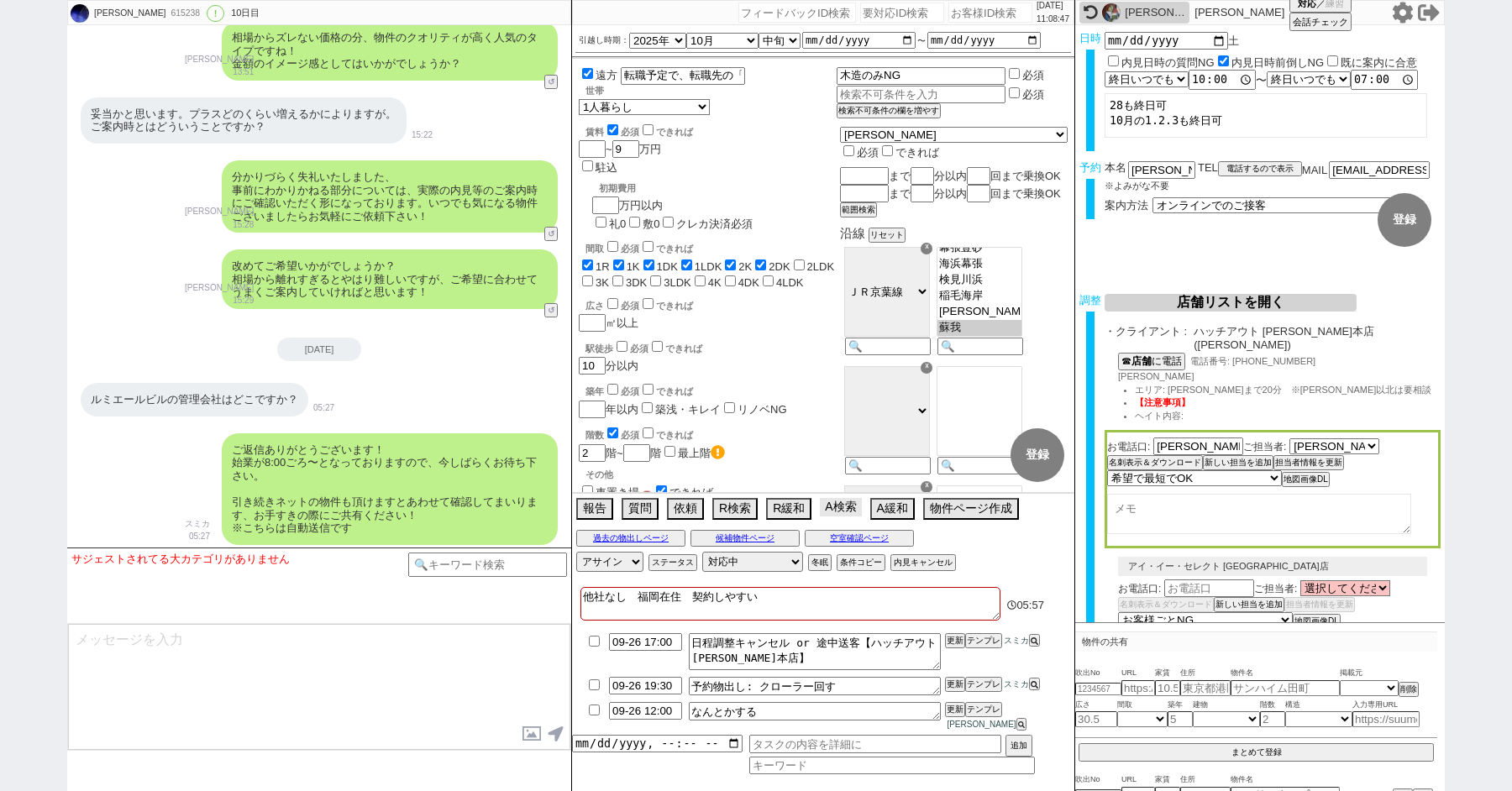
click at [833, 516] on button "A検索" at bounding box center [841, 506] width 41 height 19
click at [611, 545] on button "過去の物出しページ" at bounding box center [631, 538] width 109 height 14
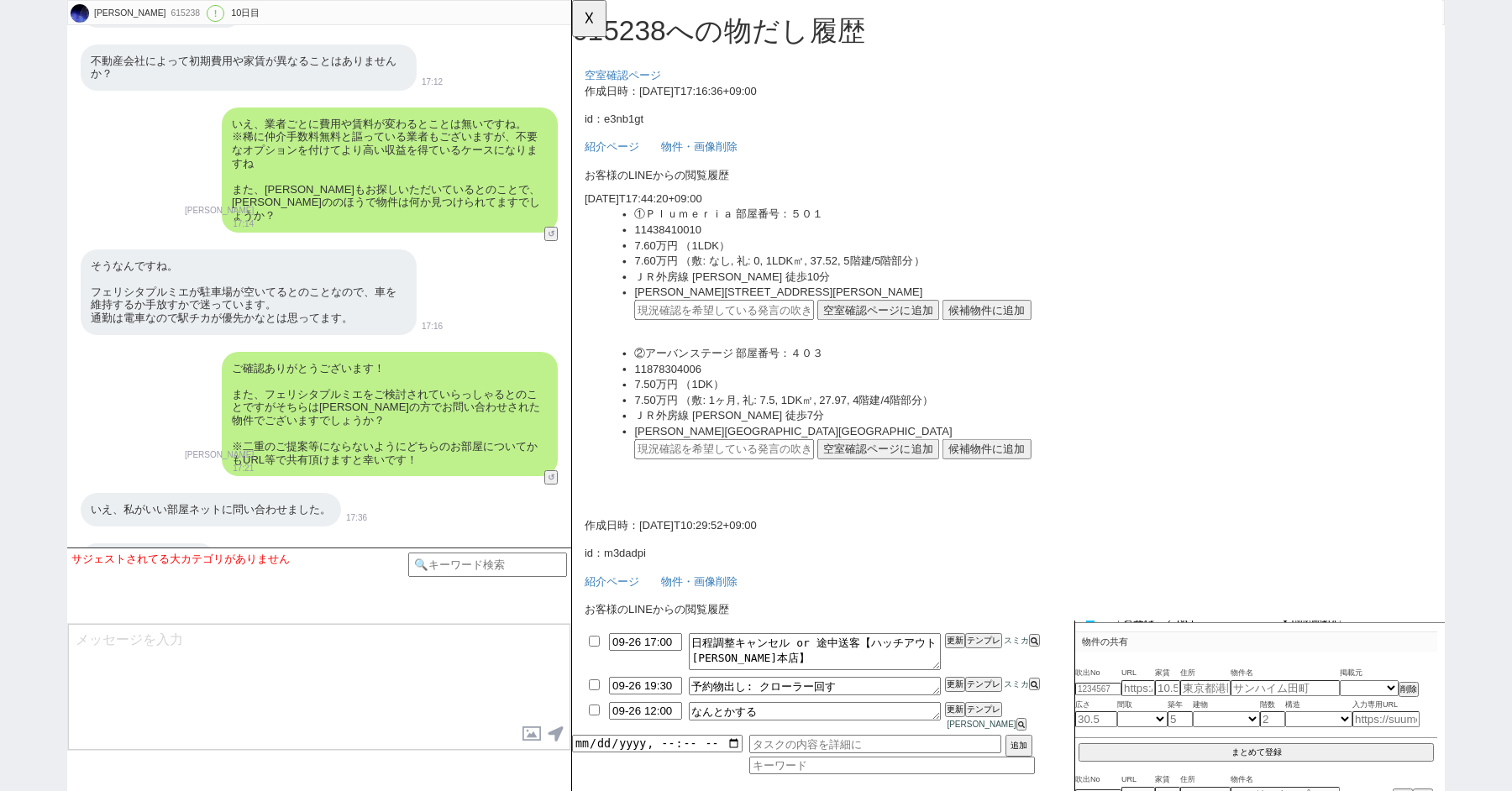
scroll to position [8593, 0]
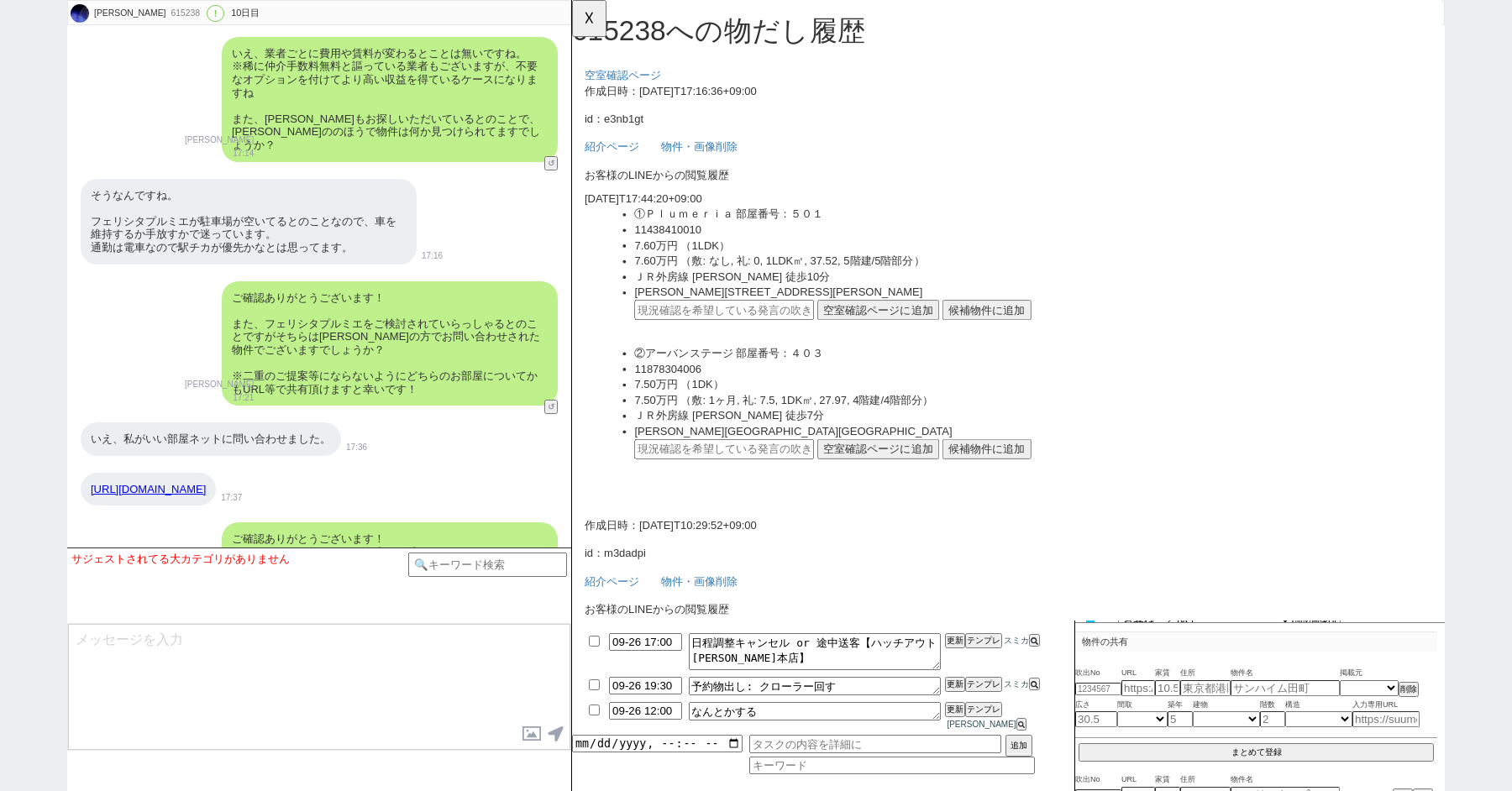
click at [194, 483] on link "https://www.eheya.net/detail/300001123001881000001/" at bounding box center [148, 489] width 115 height 13
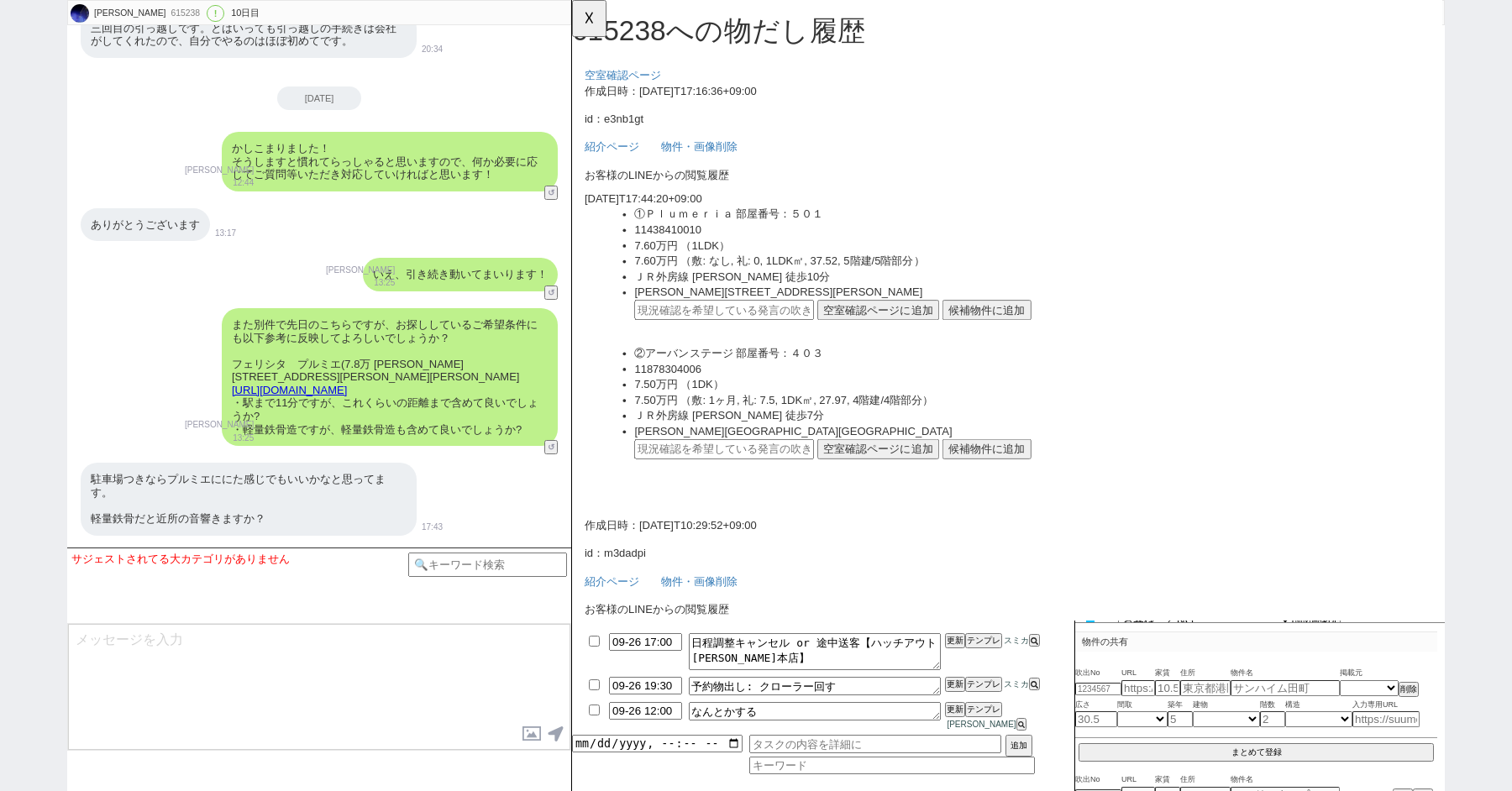
scroll to position [10635, 0]
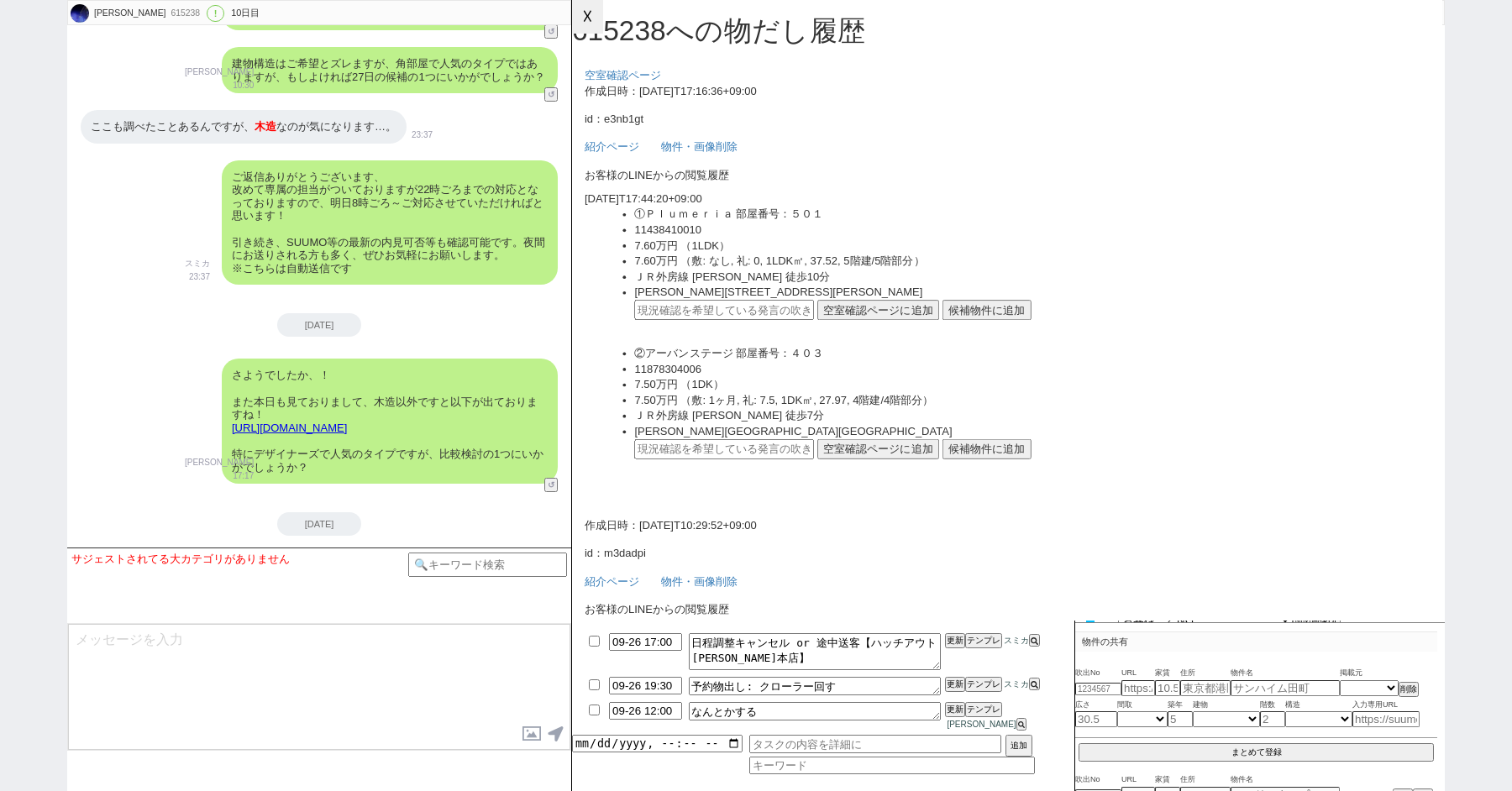
click at [582, 22] on button "☓" at bounding box center [587, 17] width 32 height 33
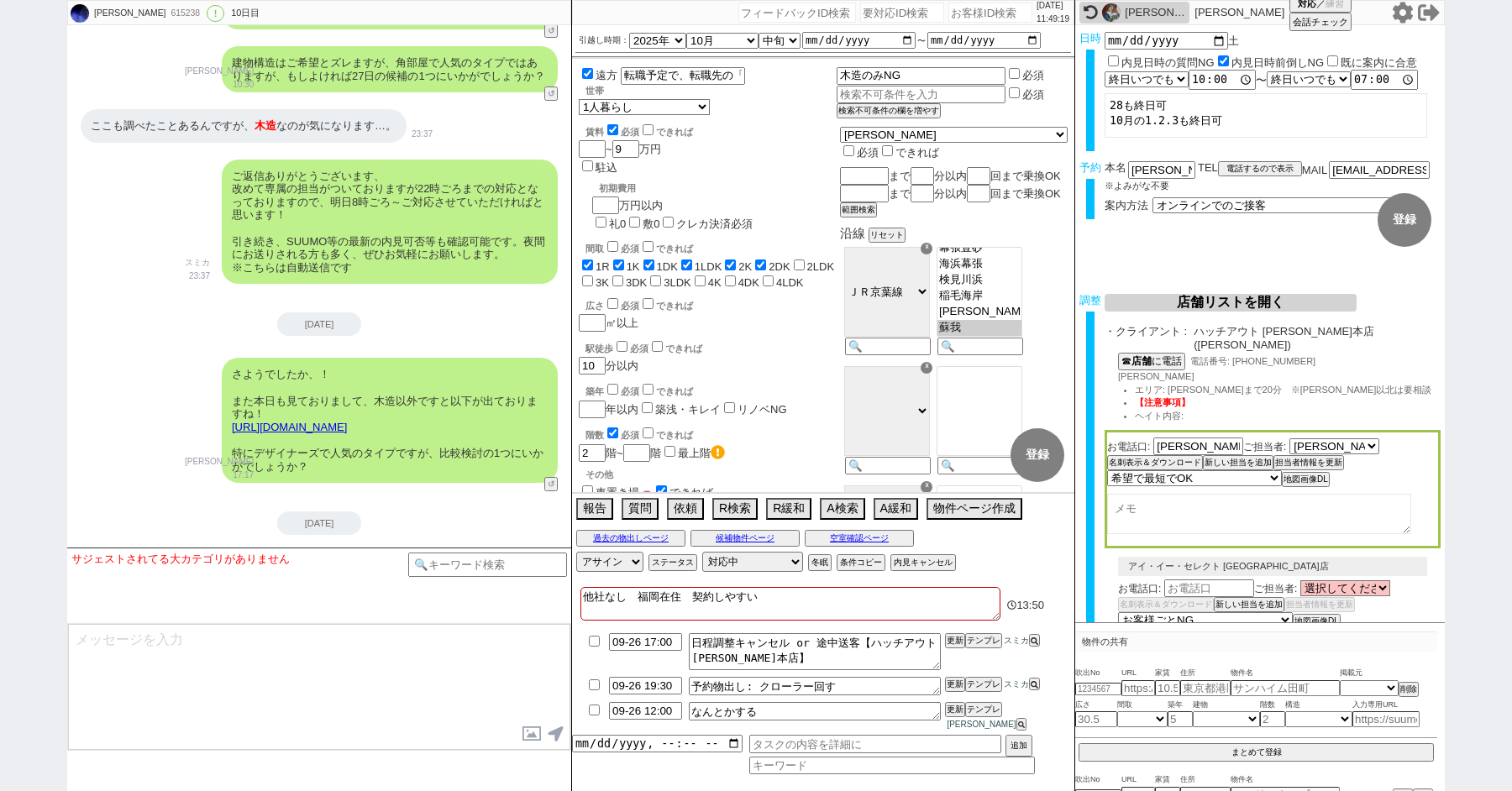
scroll to position [227, 0]
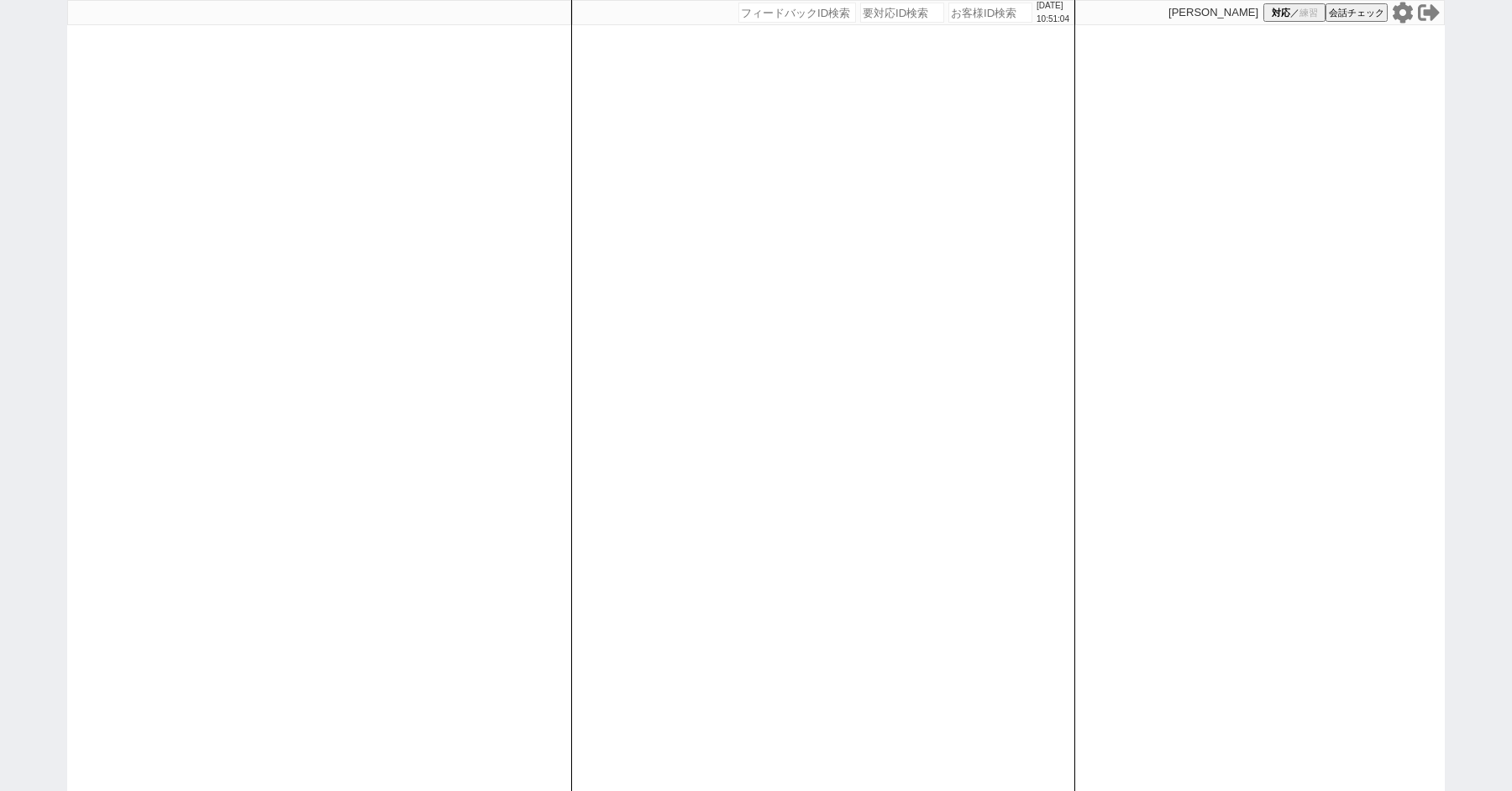
click at [222, 99] on div at bounding box center [318, 395] width 504 height 791
paste input "602235"
type input "602235"
select select "6"
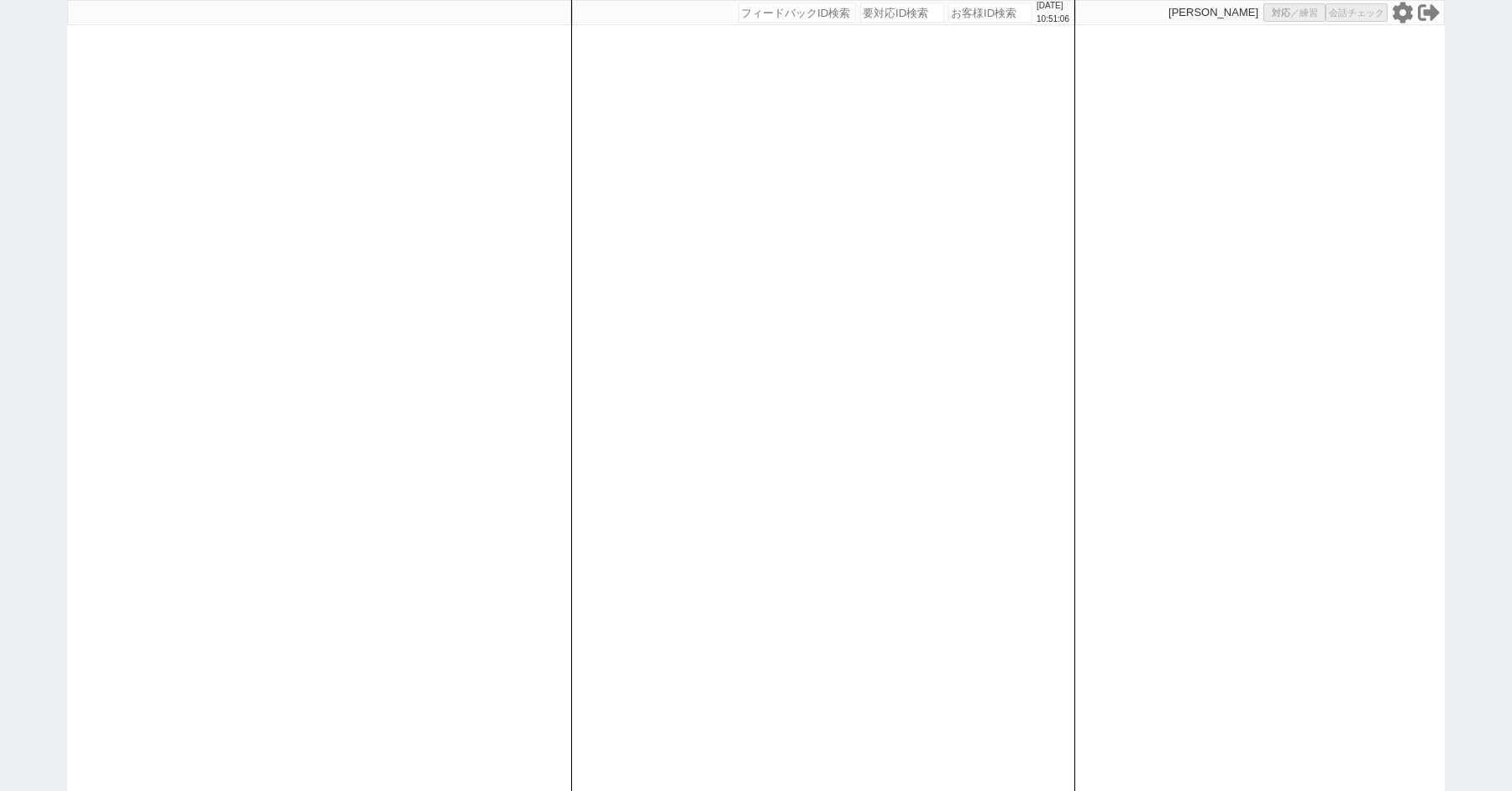
select select "2"
select select "5"
select select
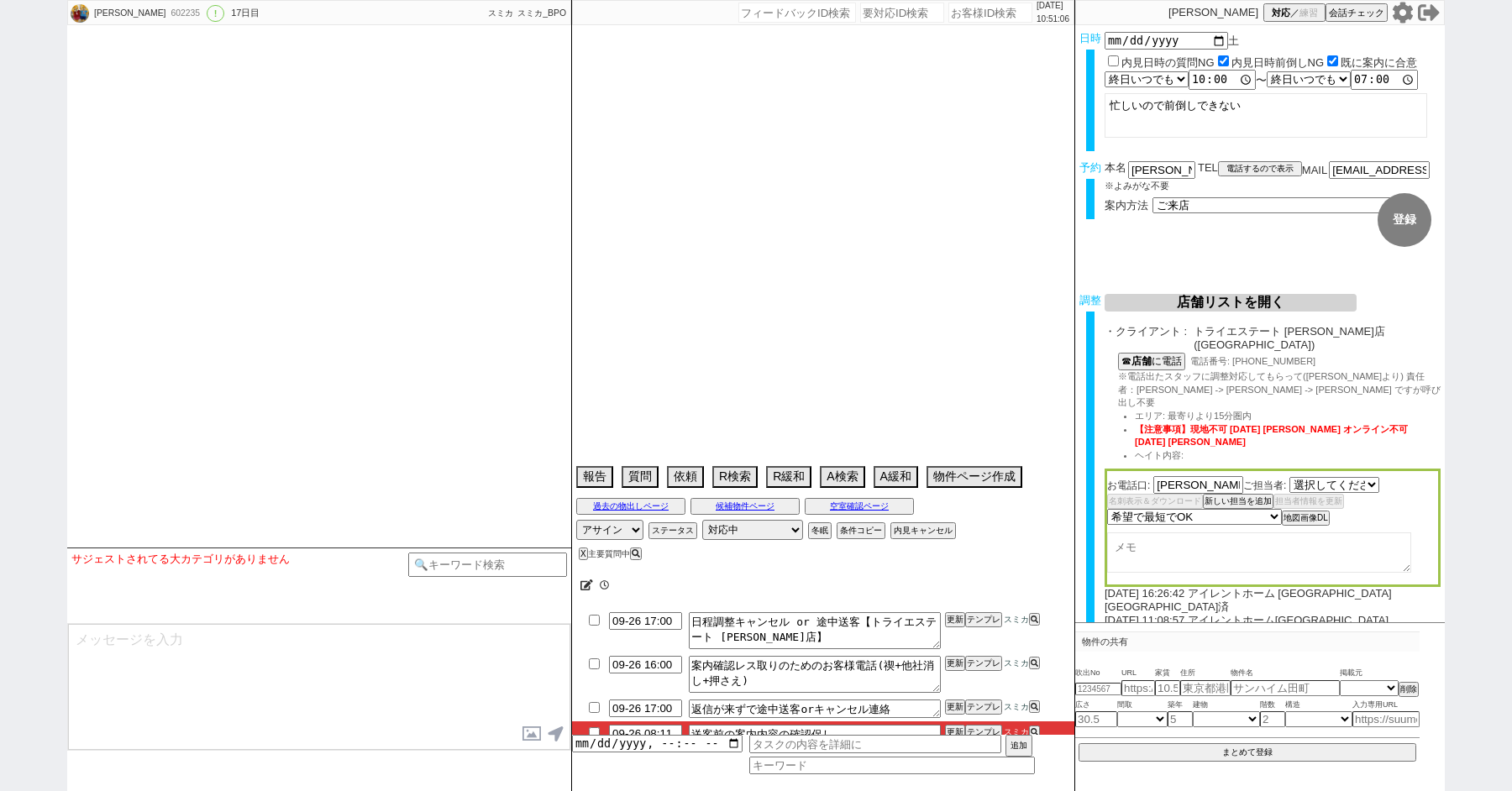
select select "[DATE]"
type textarea "調整後キャンセルあり：体調不良　契約しやすい＠＠アイレントホームの情報消した＠＠ 27日10時は確定したと伝えてしまってます"
select select "2025"
select select "10"
select select "33"
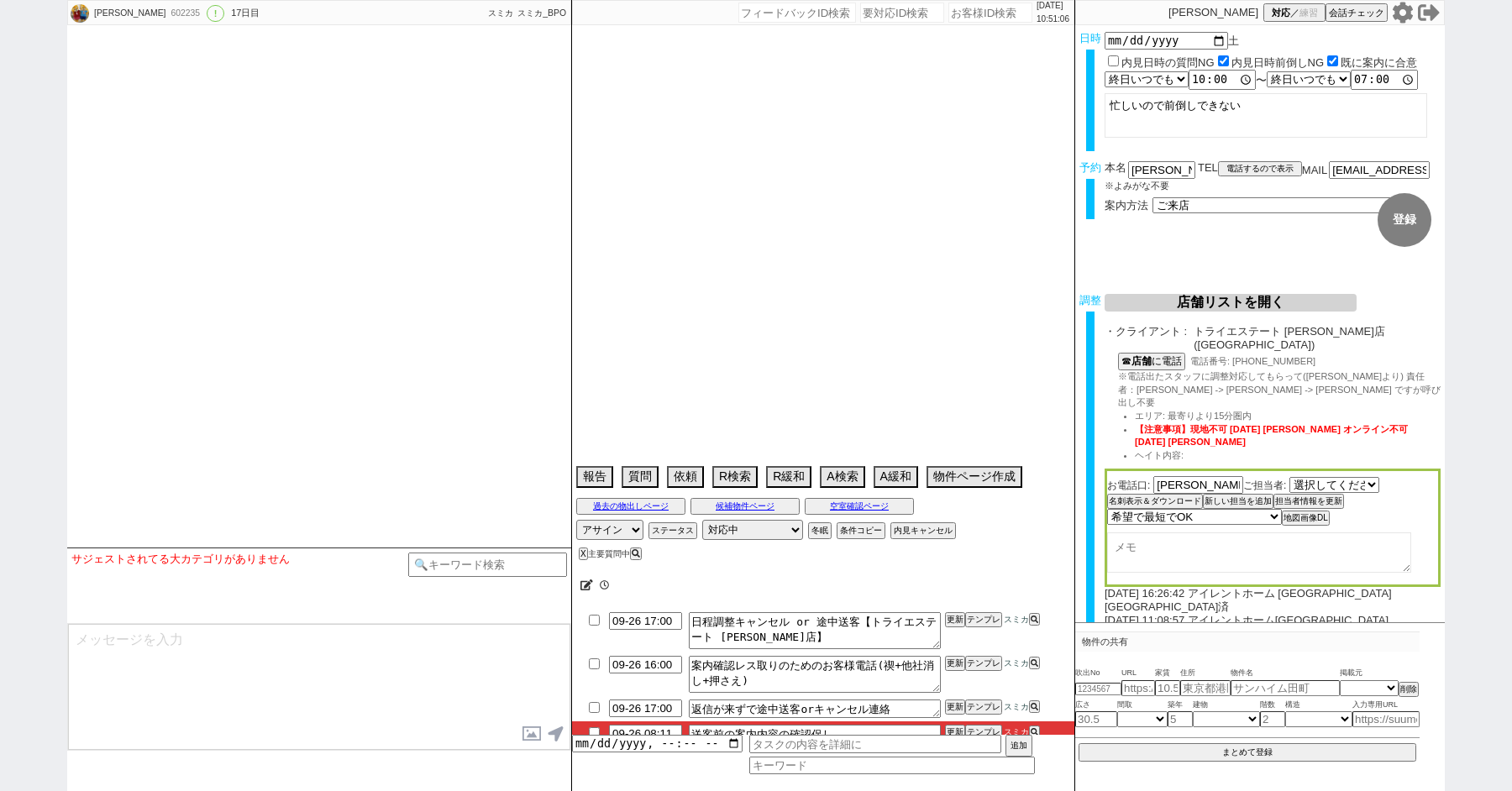
select select "0"
select select "23"
select select "752"
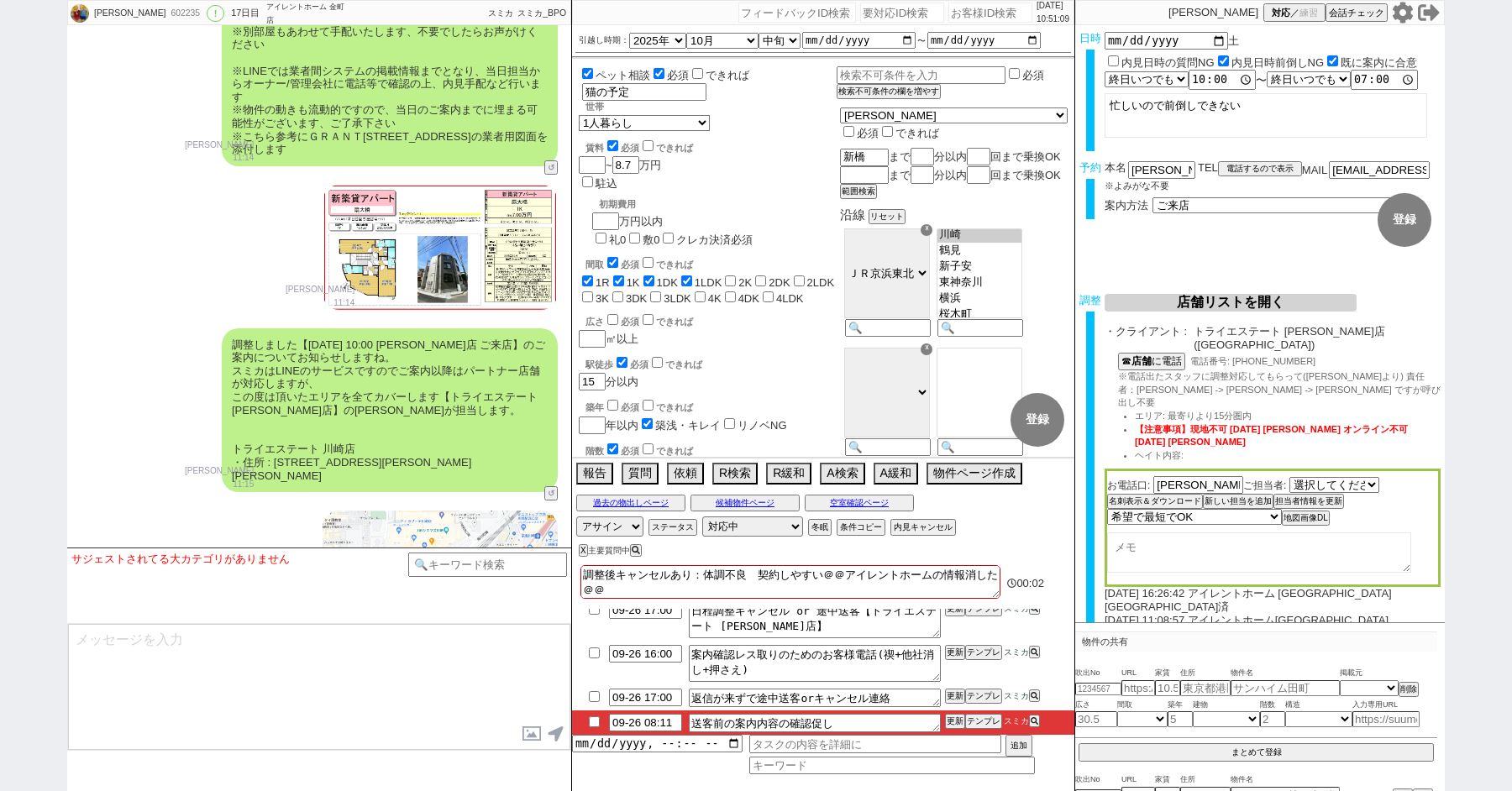
scroll to position [36281, 0]
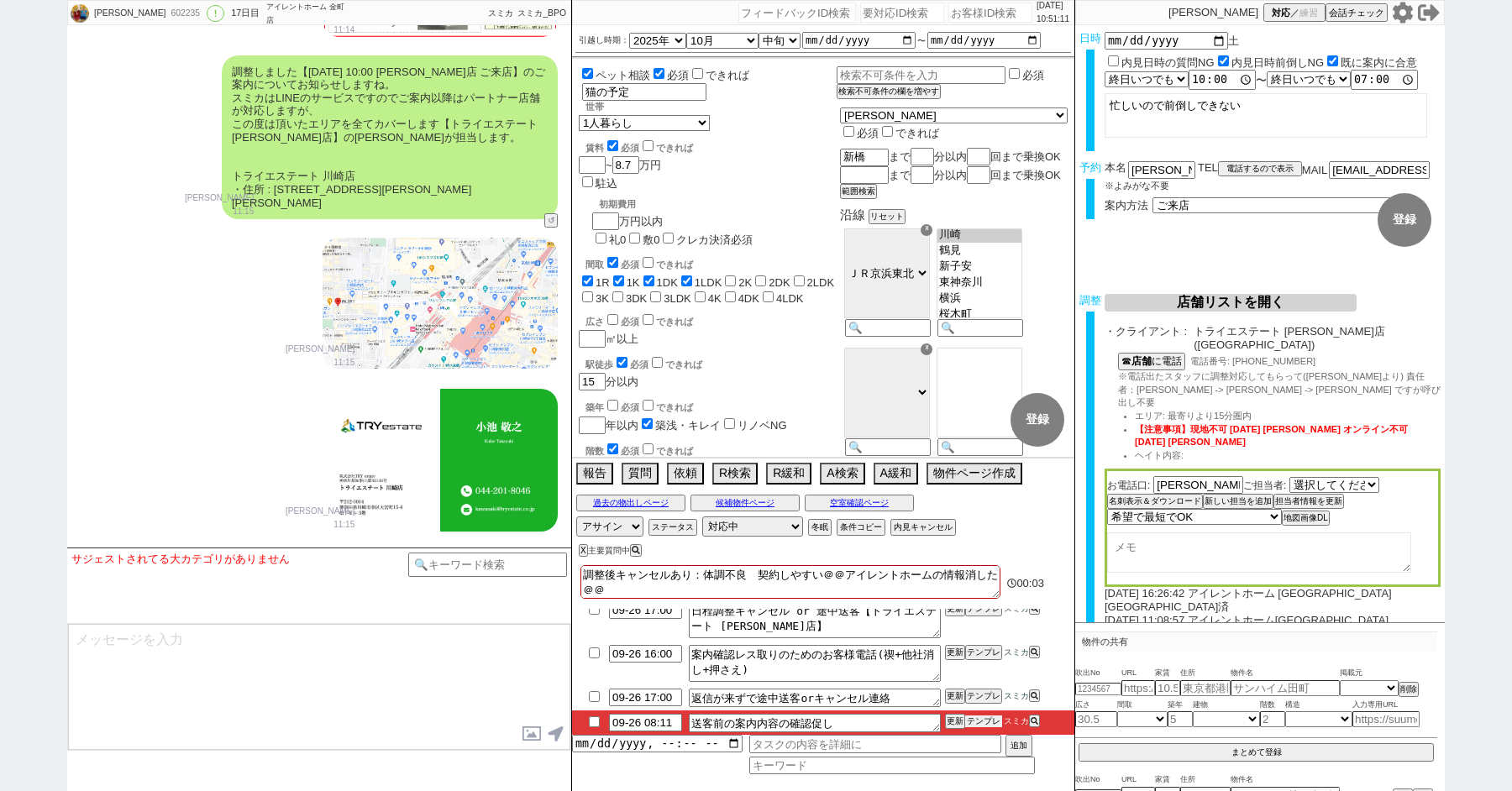
click at [982, 719] on button "テンプレ" at bounding box center [983, 721] width 36 height 12
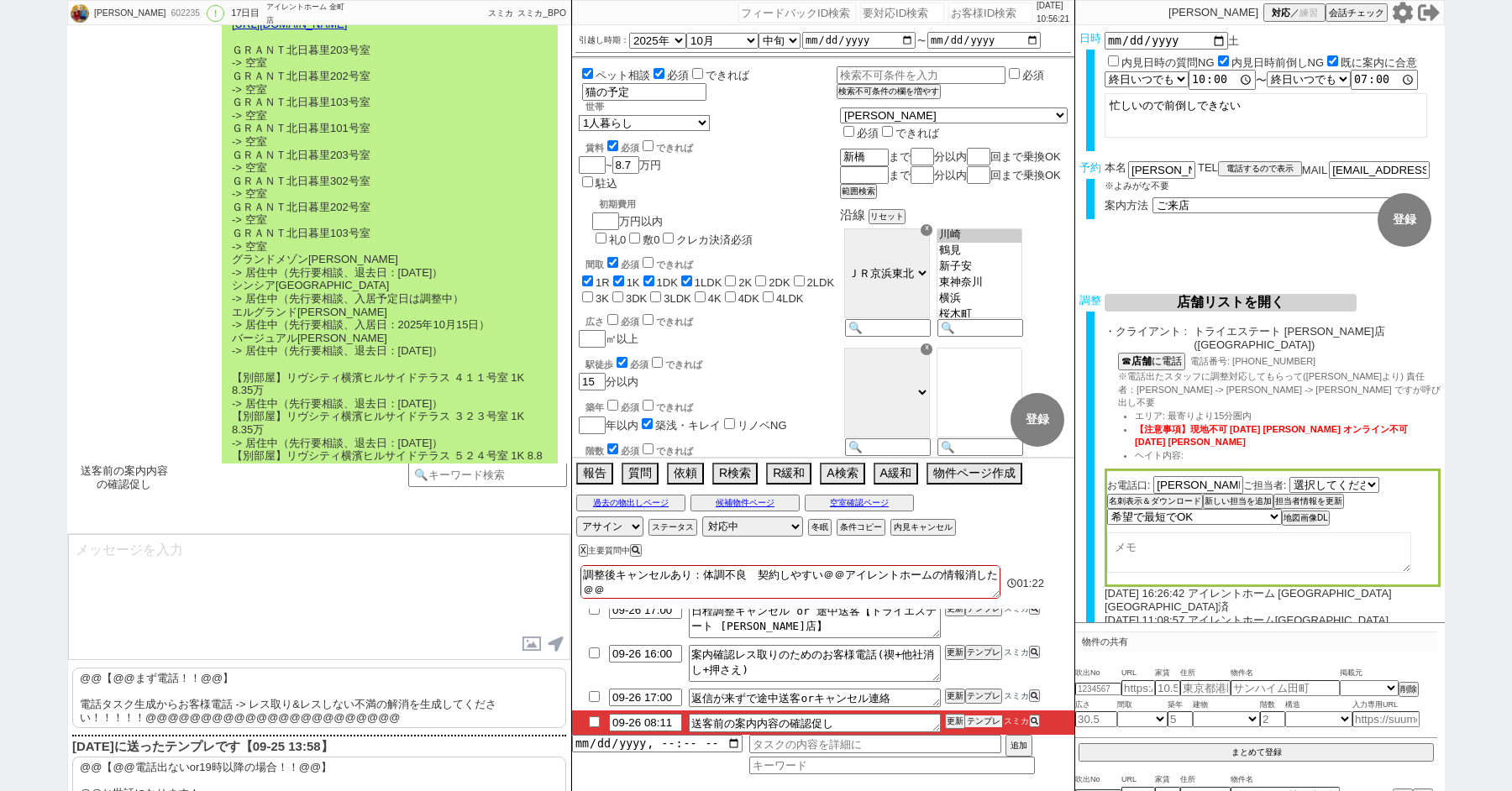
scroll to position [36365, 0]
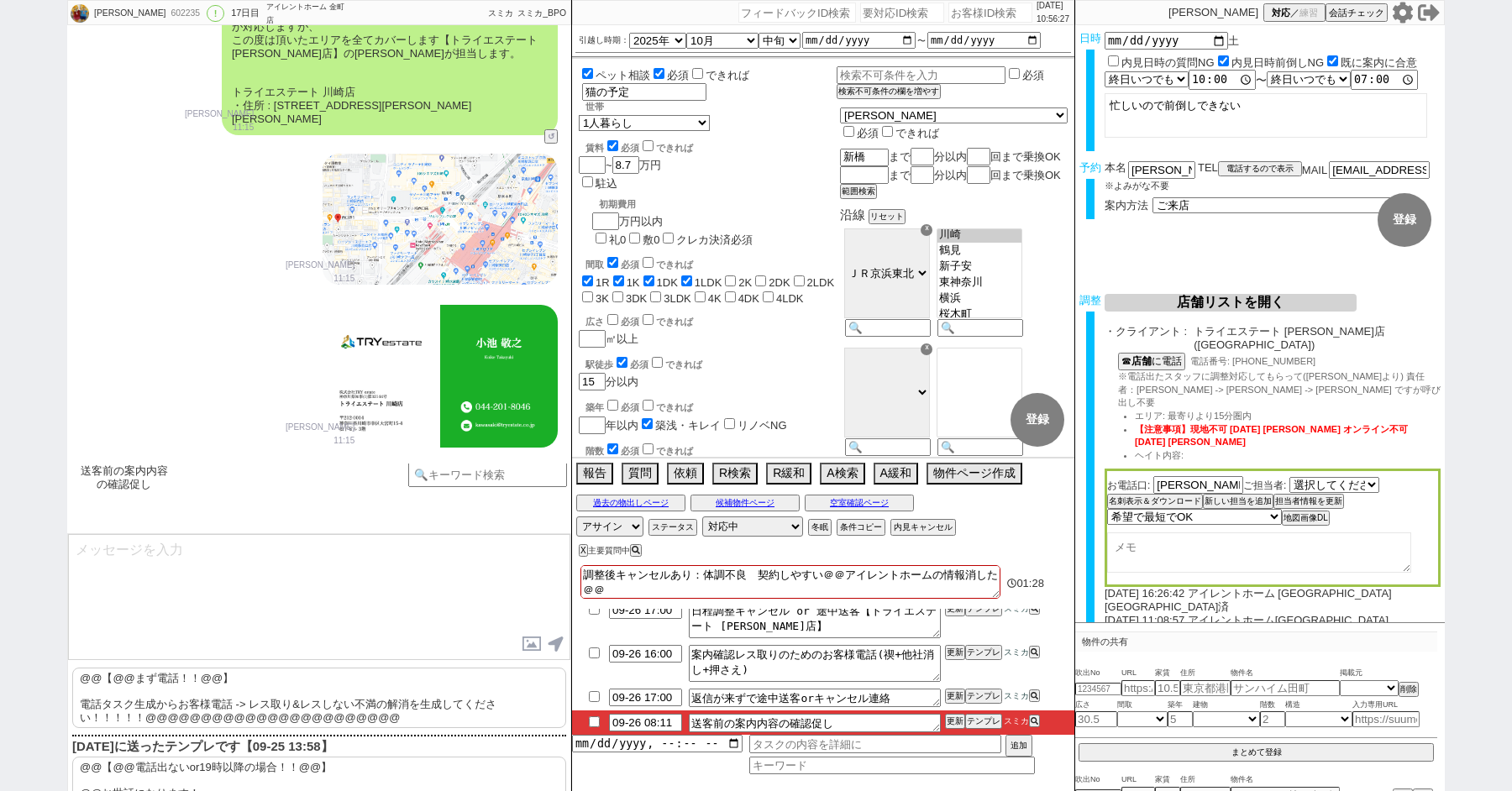
click at [397, 708] on div "[DATE] お世話になります！ 27日は[PERSON_NAME]様のご案内が[PERSON_NAME]よう、上記の形で店舗のお席や担当スタッフなど押さえさ…" at bounding box center [318, 771] width 504 height 126
click at [1235, 163] on button "電話するので表示" at bounding box center [1260, 168] width 84 height 12
click at [1249, 167] on select "電話の理由 356 初日調整での禊 357 問物漏れ回収 359 内見日が怪しいので前倒し&他社消し 360 調整まできて無言が長いマンを起こす 361 調整…" at bounding box center [1260, 168] width 84 height 14
click select "電話の理由 356 初日調整での禊 357 問物漏れ回収 359 内見日が怪しいので前倒し&他社消し 360 調整まできて無言が長いマンを起こす 361 調整…" at bounding box center [1260, 168] width 84 height 14
select select "344"
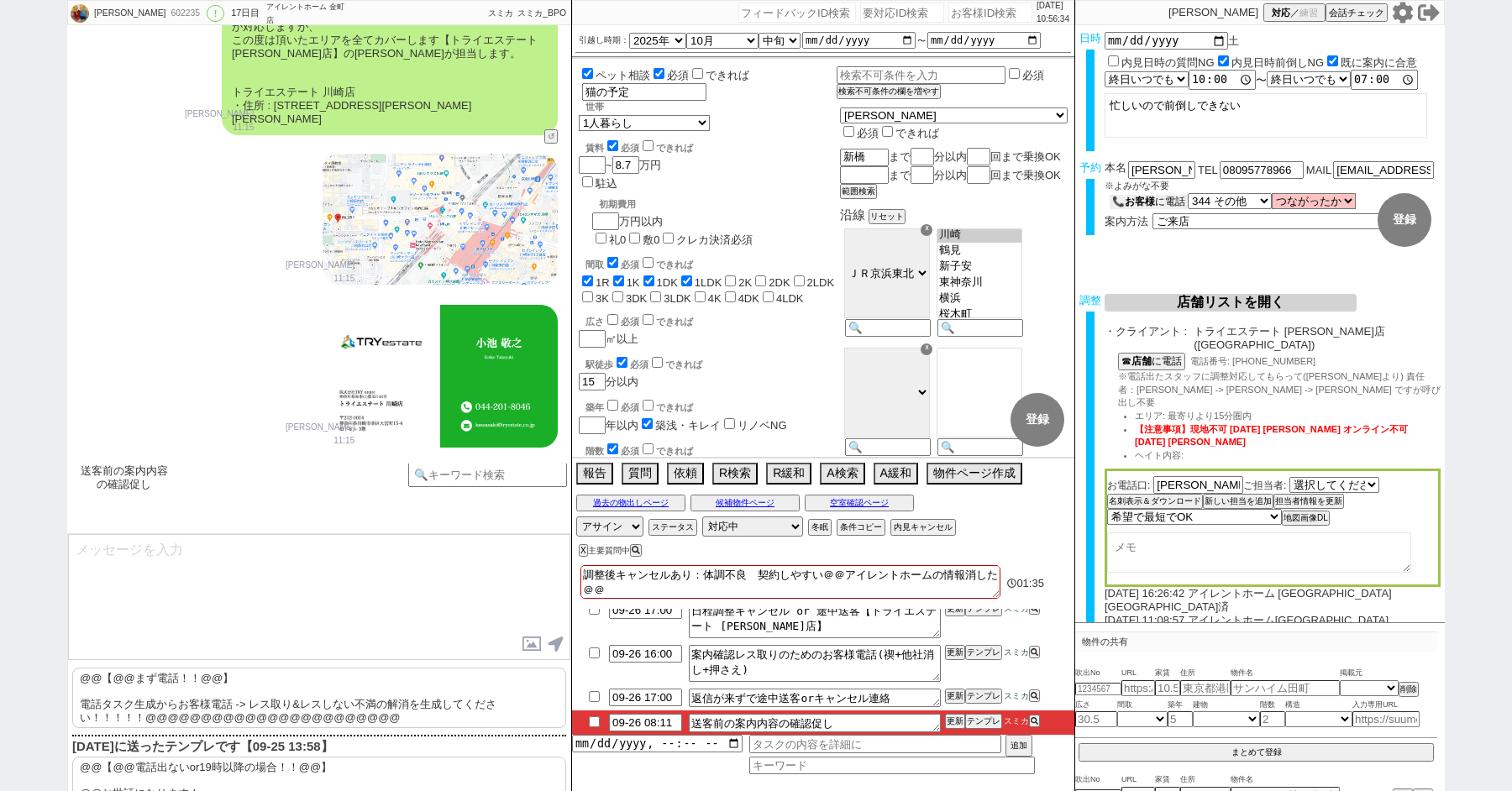
click at [1151, 197] on b "お客様" at bounding box center [1139, 202] width 31 height 12
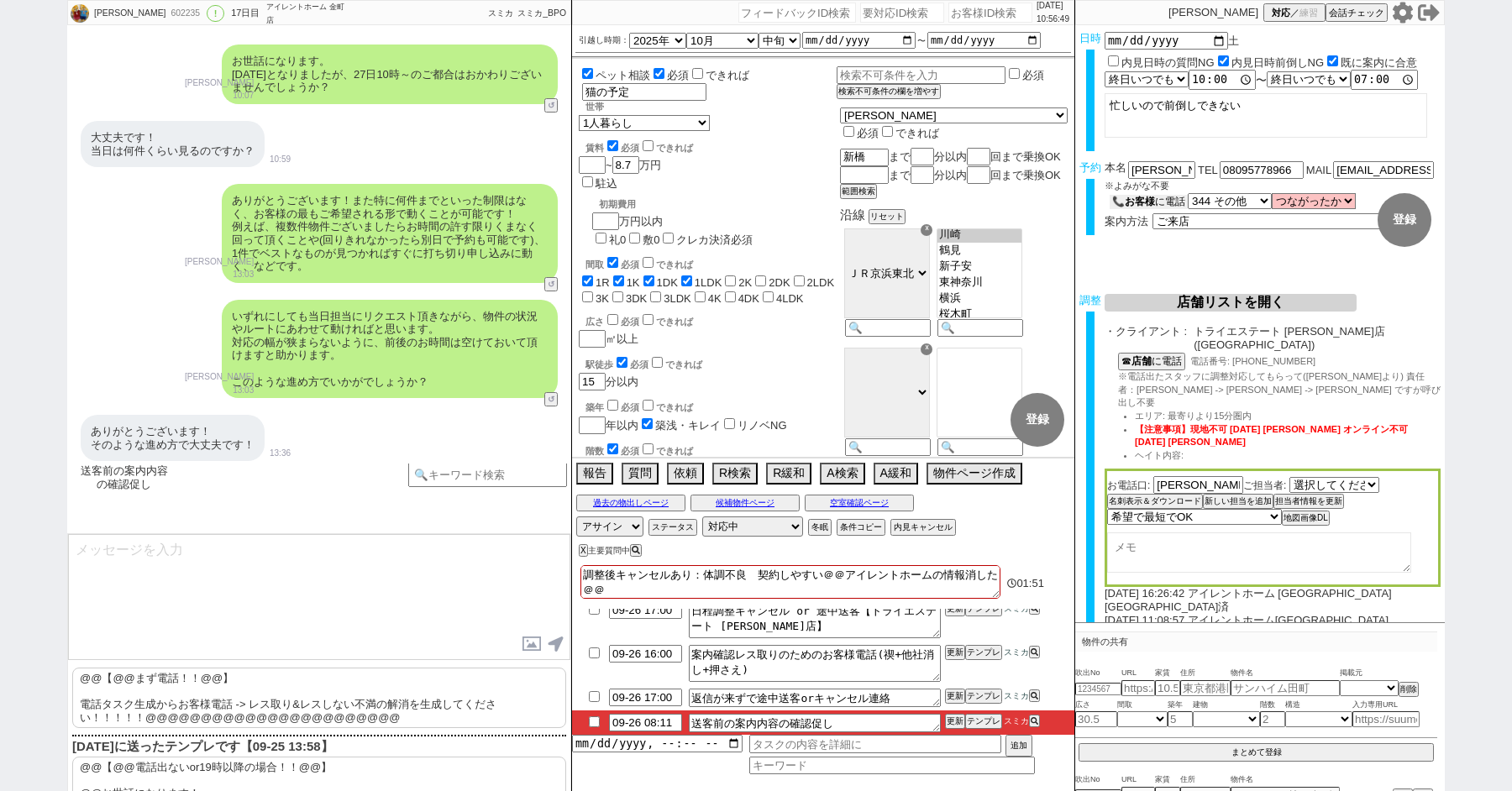
scroll to position [5, 0]
drag, startPoint x: 818, startPoint y: 591, endPoint x: 579, endPoint y: 595, distance: 239.0
click at [579, 595] on div "調整後キャンセルあり：体調不良　契約しやすい＠＠アイレントホームの情報消した＠＠ 27日10時は確定したと伝えてしまってます 01:52" at bounding box center [823, 583] width 503 height 36
type textarea "調整後キャンセルあり：体調不良　契約しやすい＠＠アイレントホームの情報消した＠＠"
checkbox input "true"
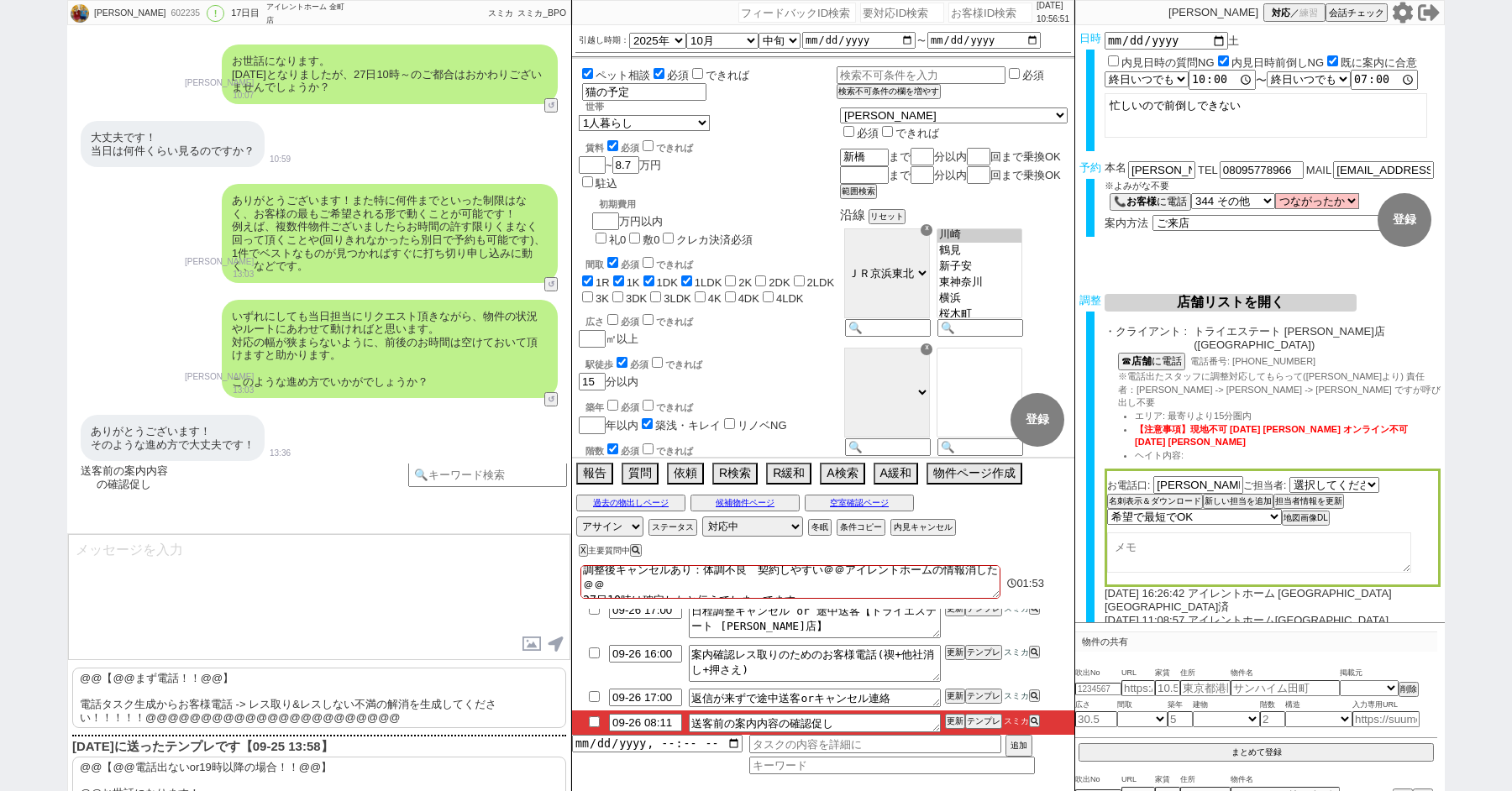
checkbox input "true"
checkbox input "false"
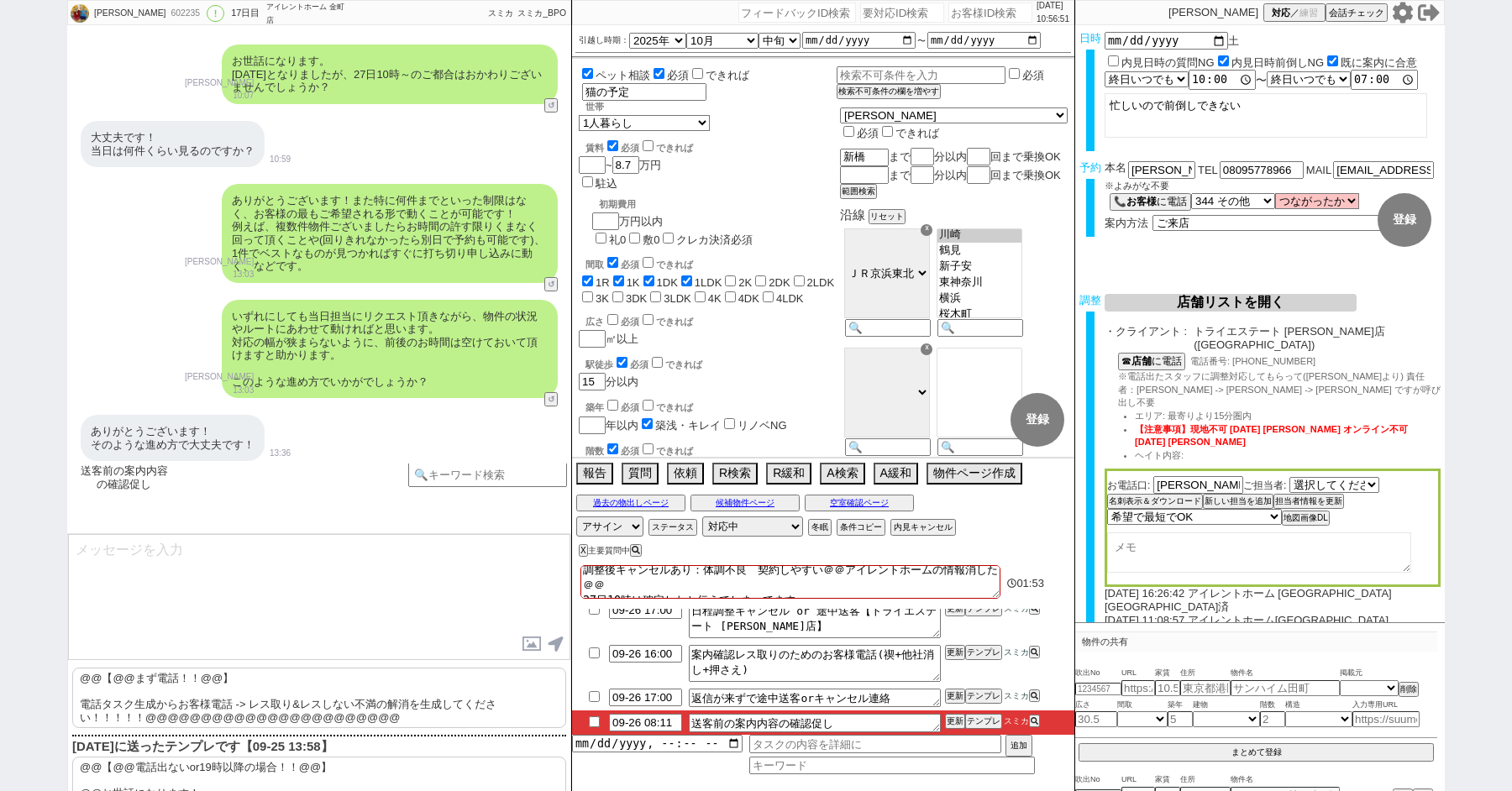
checkbox input "false"
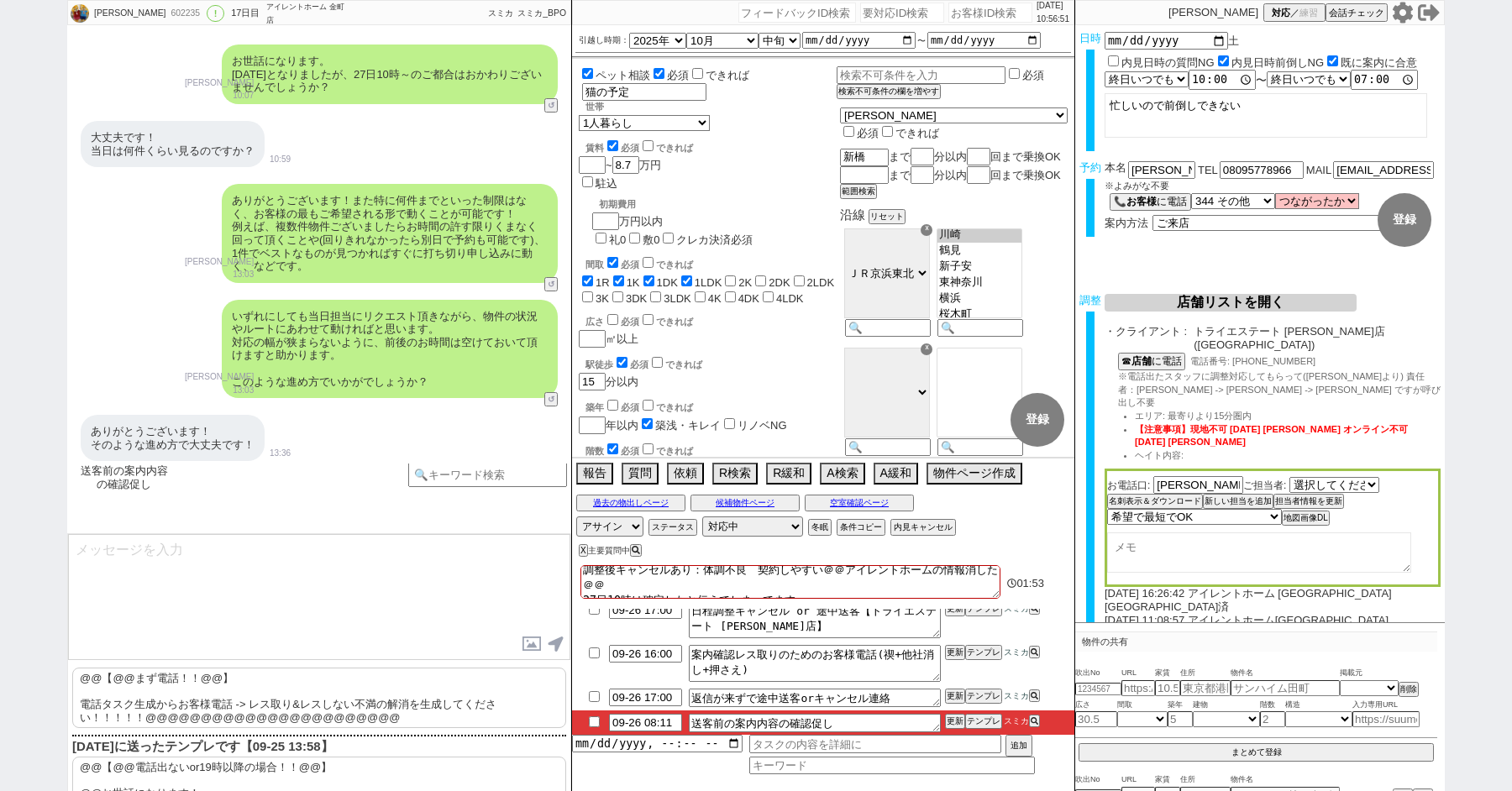
checkbox input "false"
type textarea "調整後キャンセルあり：体調不良　契約しやすい＠＠アイレントホームの情報消した＠＠"
checkbox input "true"
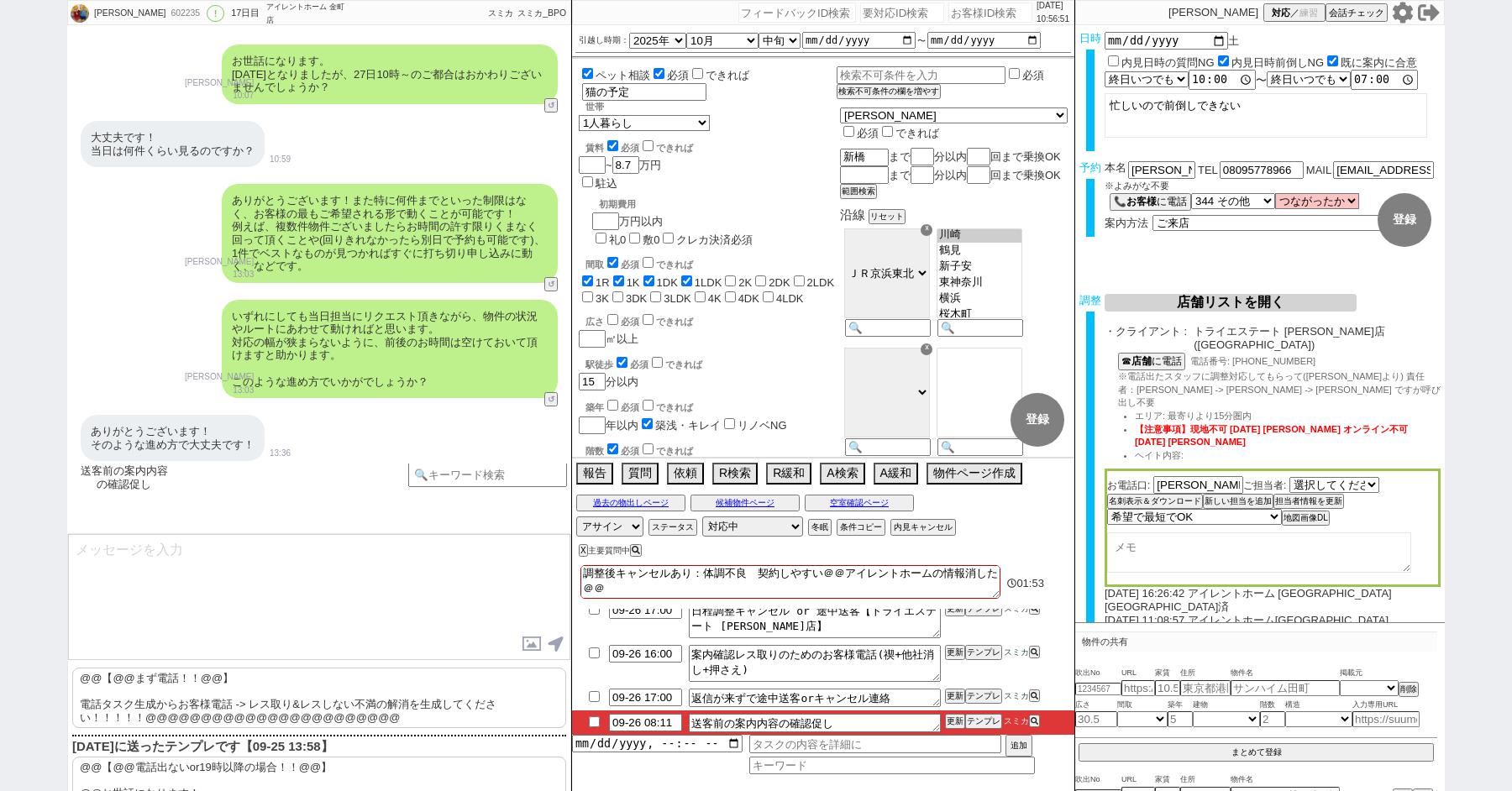
checkbox input "true"
checkbox input "false"
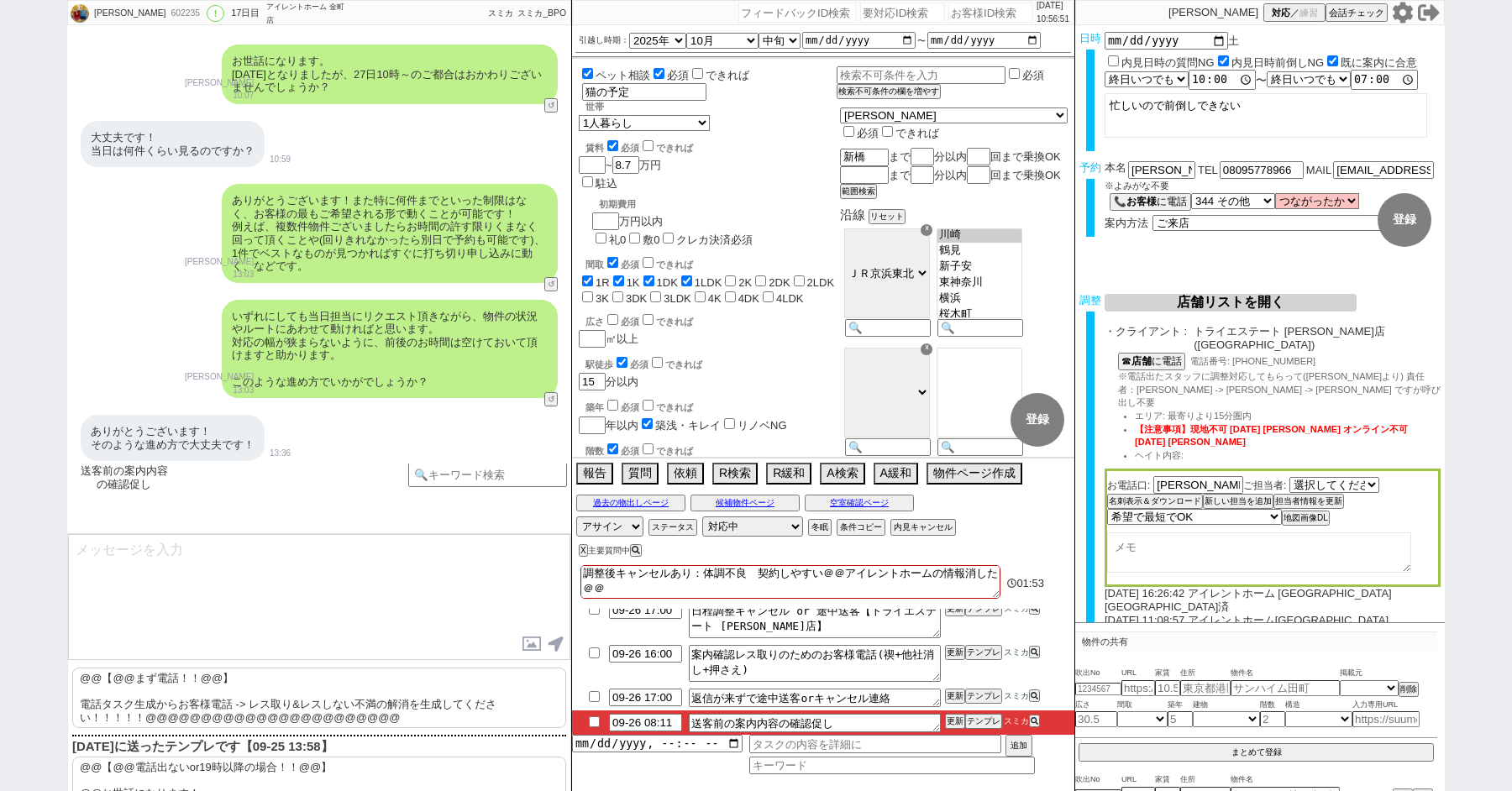
checkbox input "false"
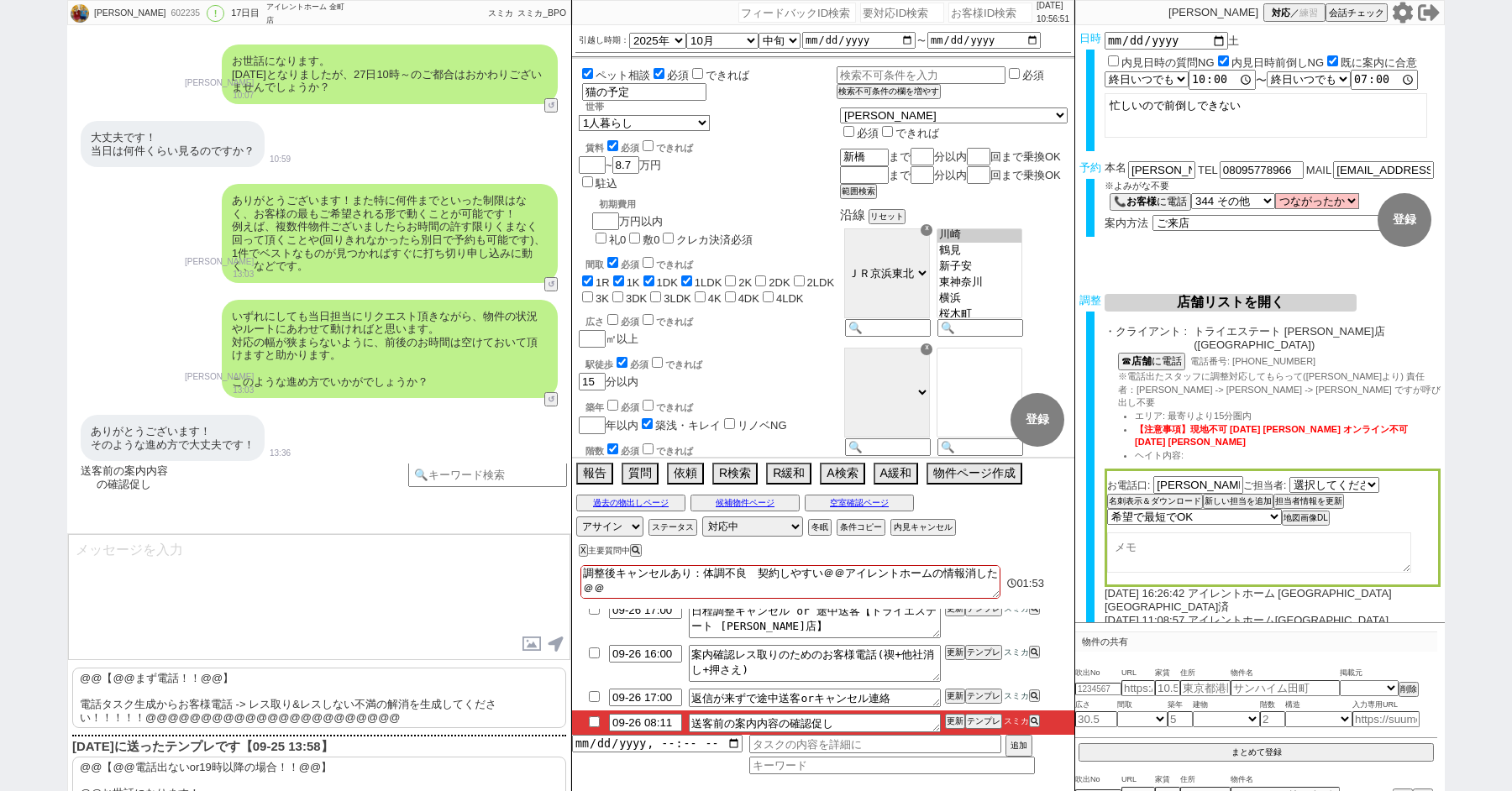
checkbox input "false"
type textarea "調整後キャンセルあり：体調不良　契約しやすい＠＠アイレントホームの情報消した＠＠"
checkbox input "true"
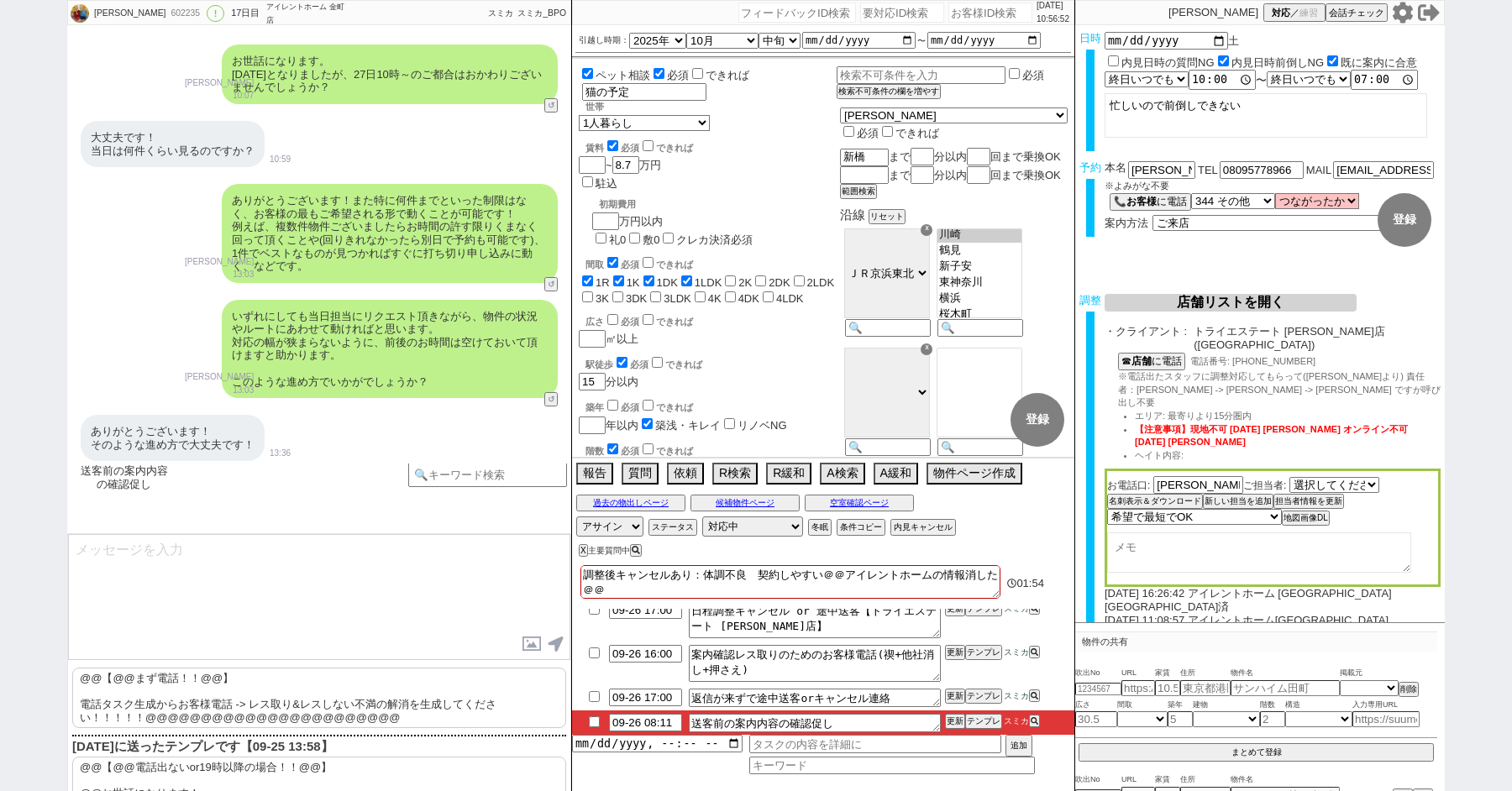
checkbox input "true"
checkbox input "false"
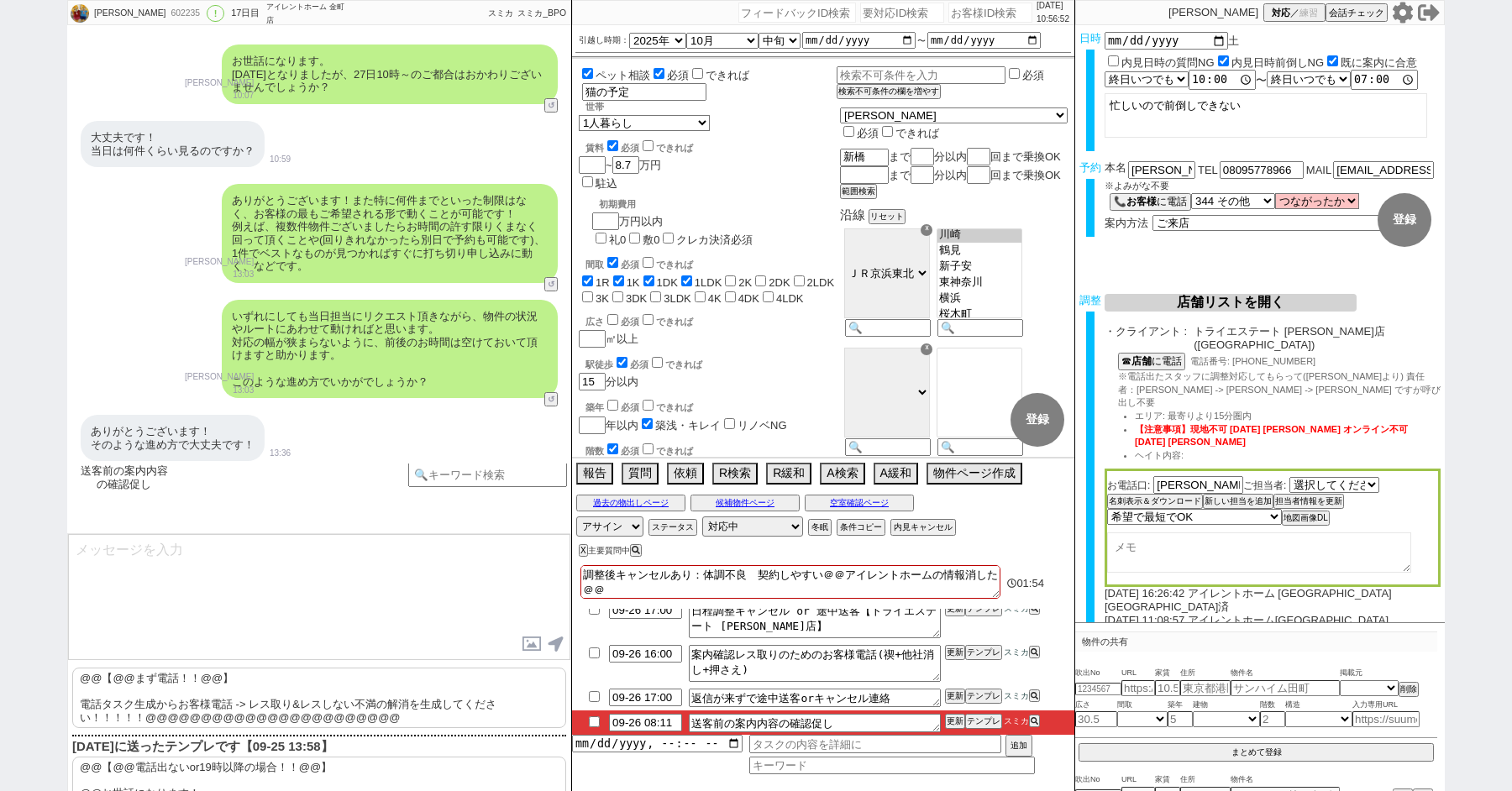
checkbox input "false"
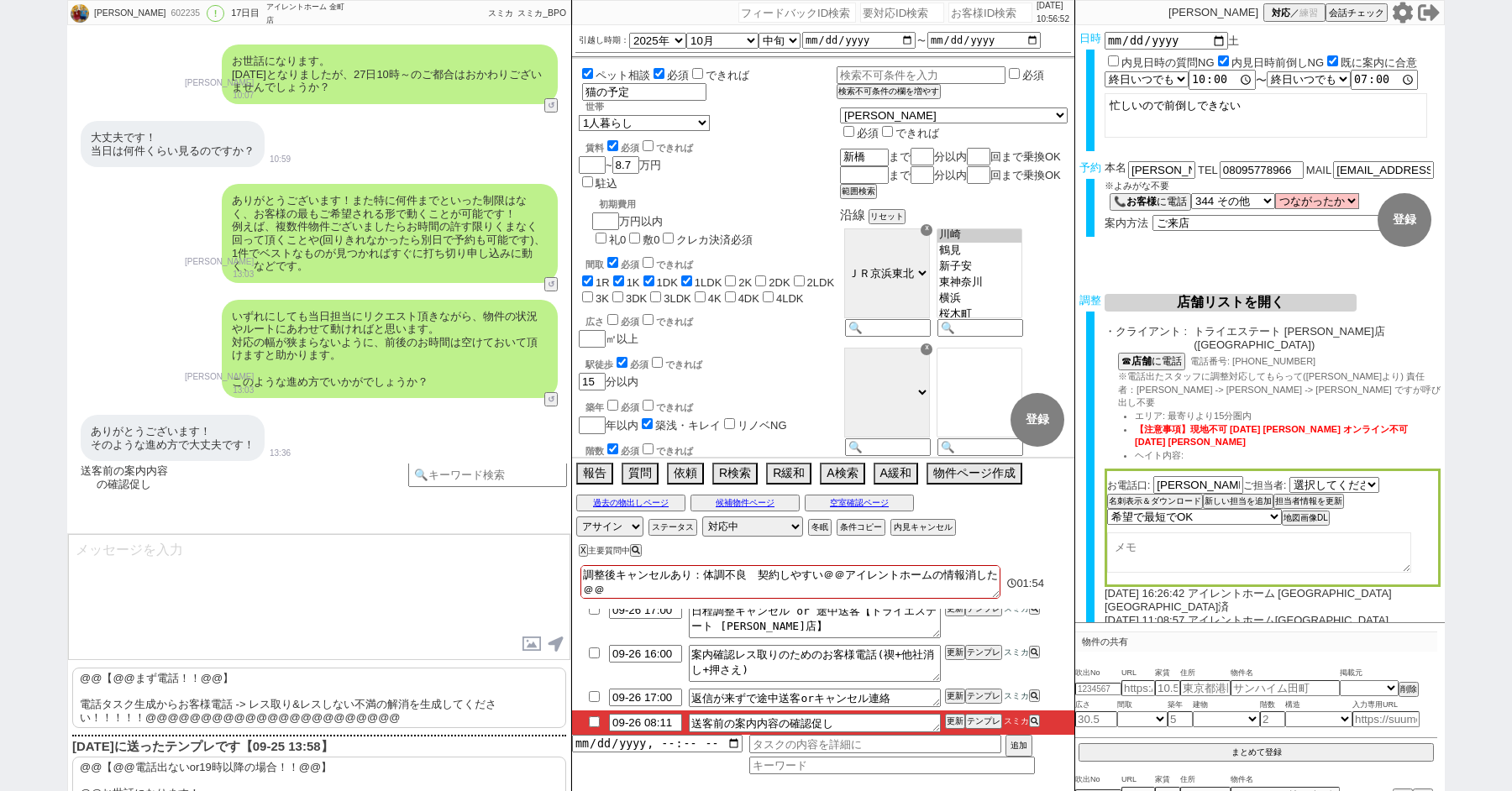
checkbox input "false"
type textarea "調整後キャンセルあり：体調不良　契約しやすい＠＠アイレントホームの情報消した＠＠"
checkbox input "true"
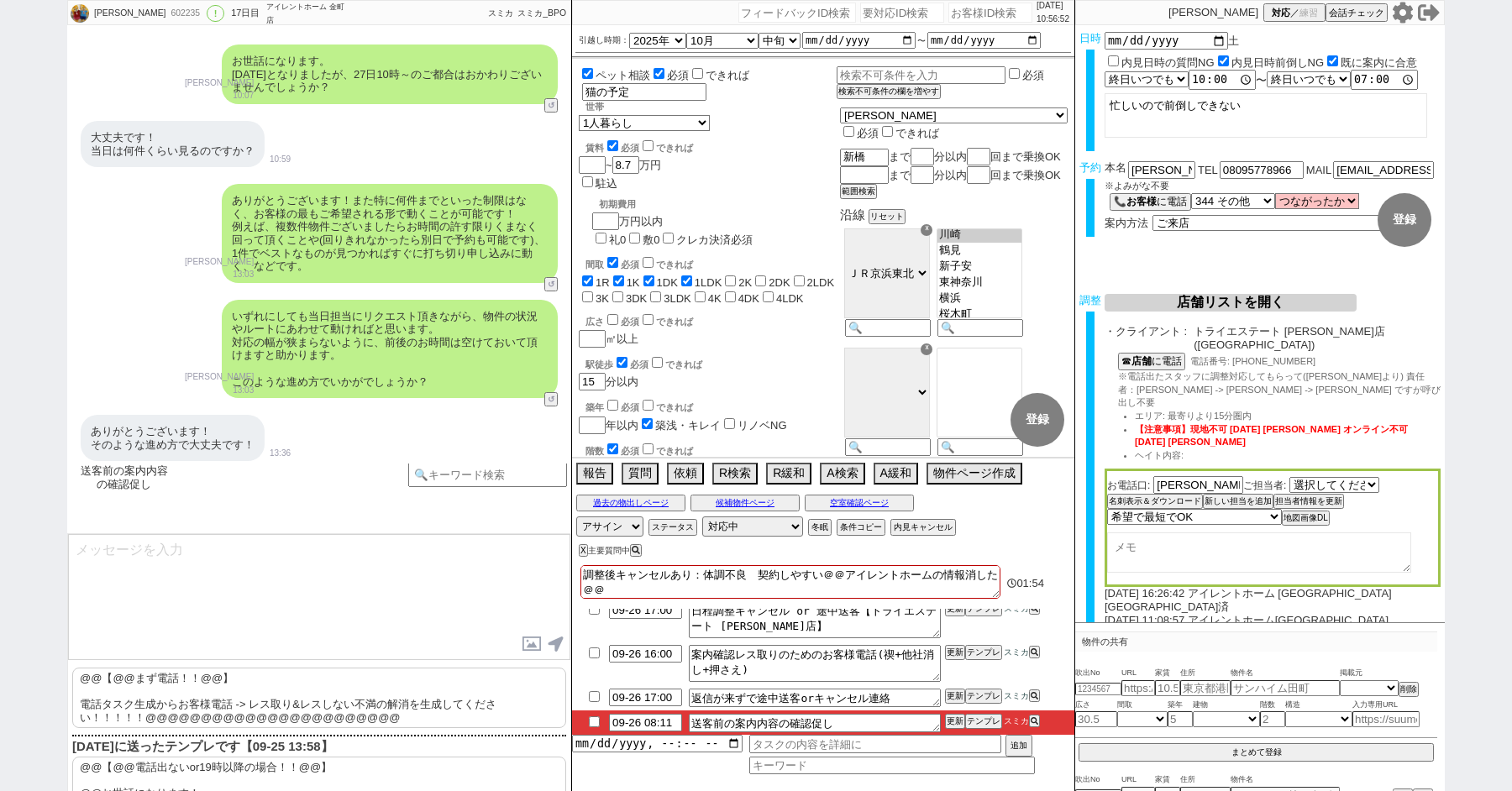
checkbox input "true"
checkbox input "false"
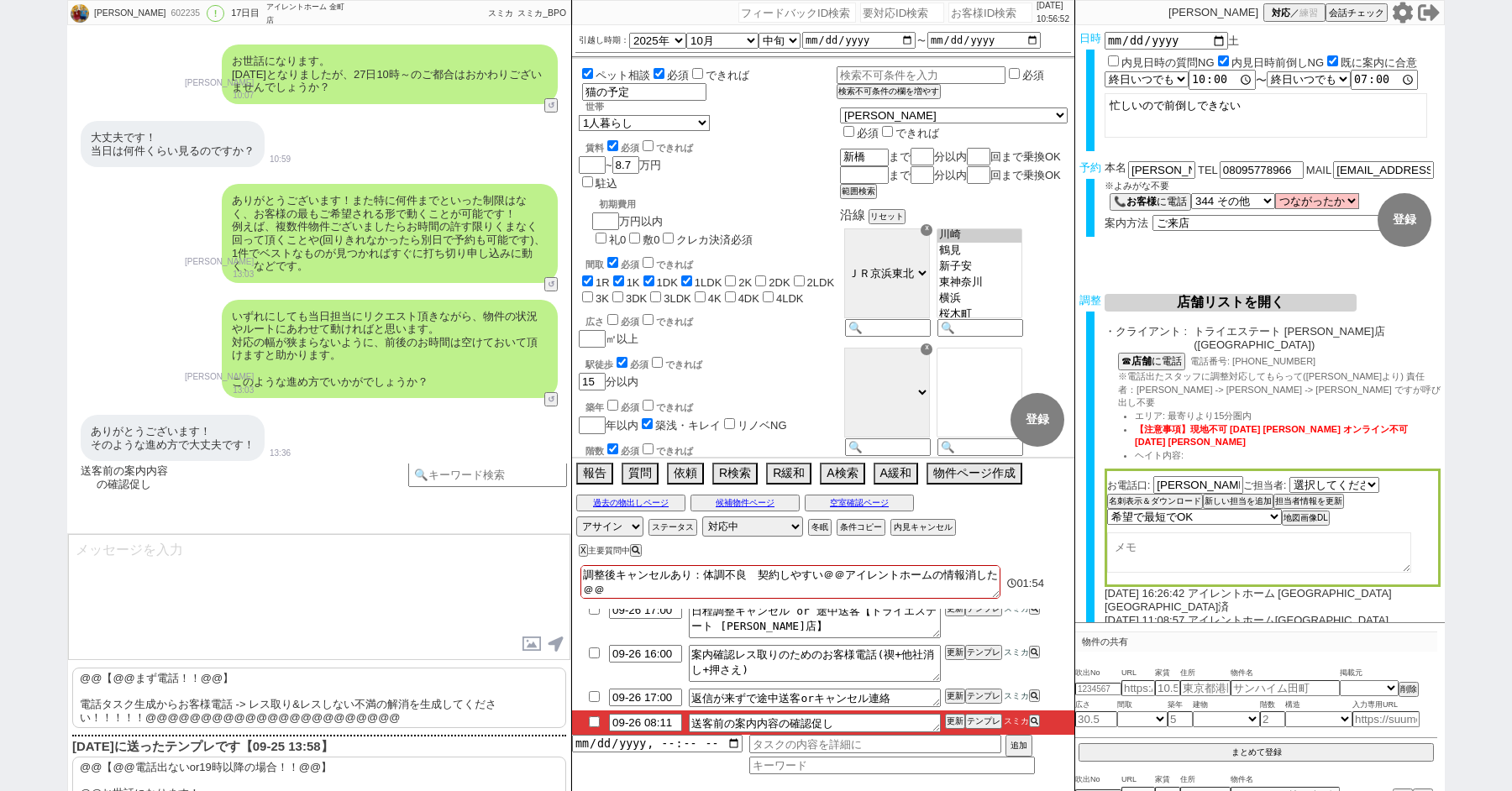
checkbox input "false"
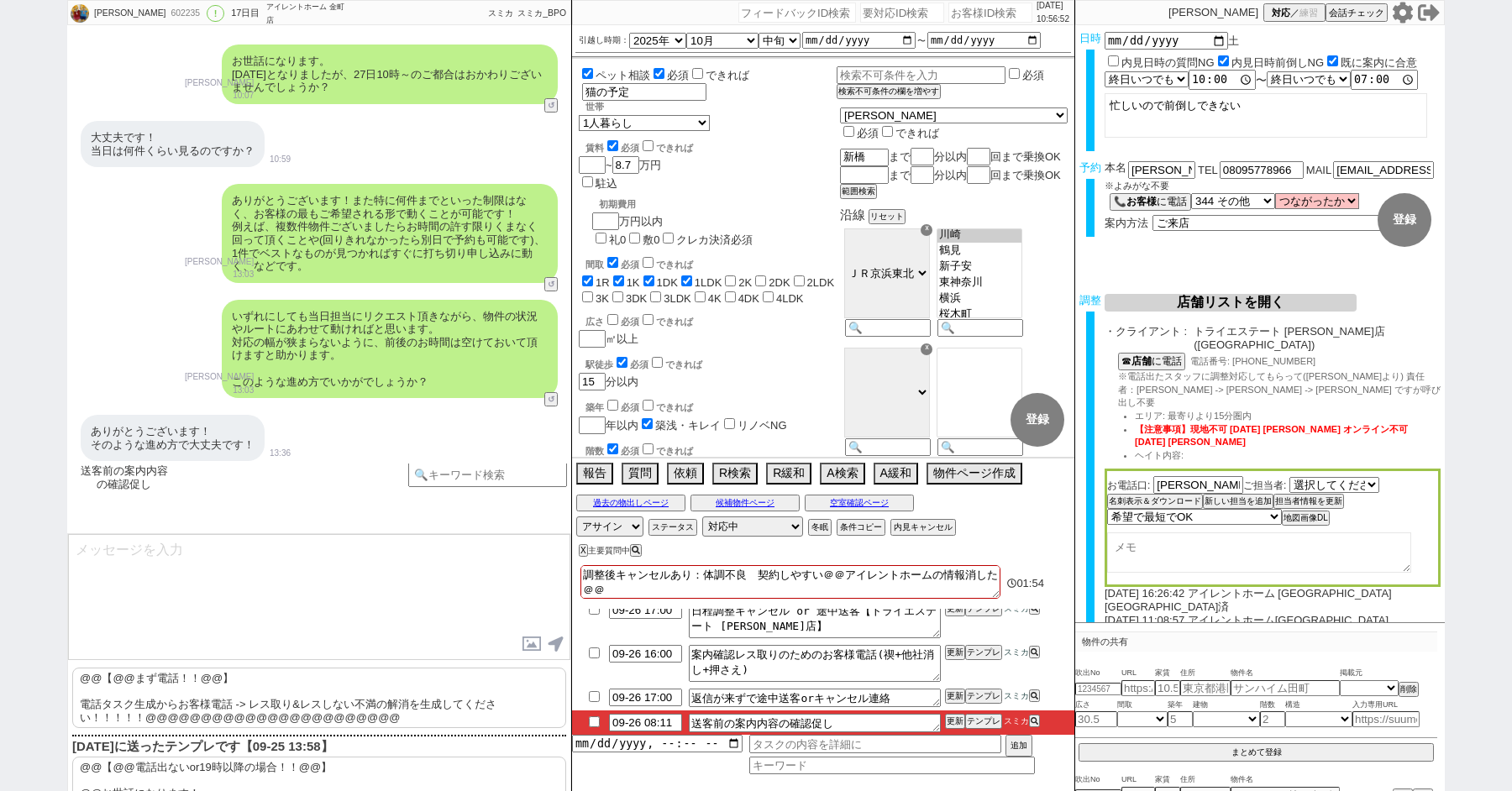
checkbox input "false"
drag, startPoint x: 831, startPoint y: 569, endPoint x: 840, endPoint y: 579, distance: 13.5
click at [840, 579] on textarea "調整後キャンセルあり：体調不良　契約しやすい＠＠アイレントホームの情報消した＠＠" at bounding box center [790, 582] width 420 height 33
type textarea "調整後キャンセルあり：体調不良　契約しやすい"
checkbox input "true"
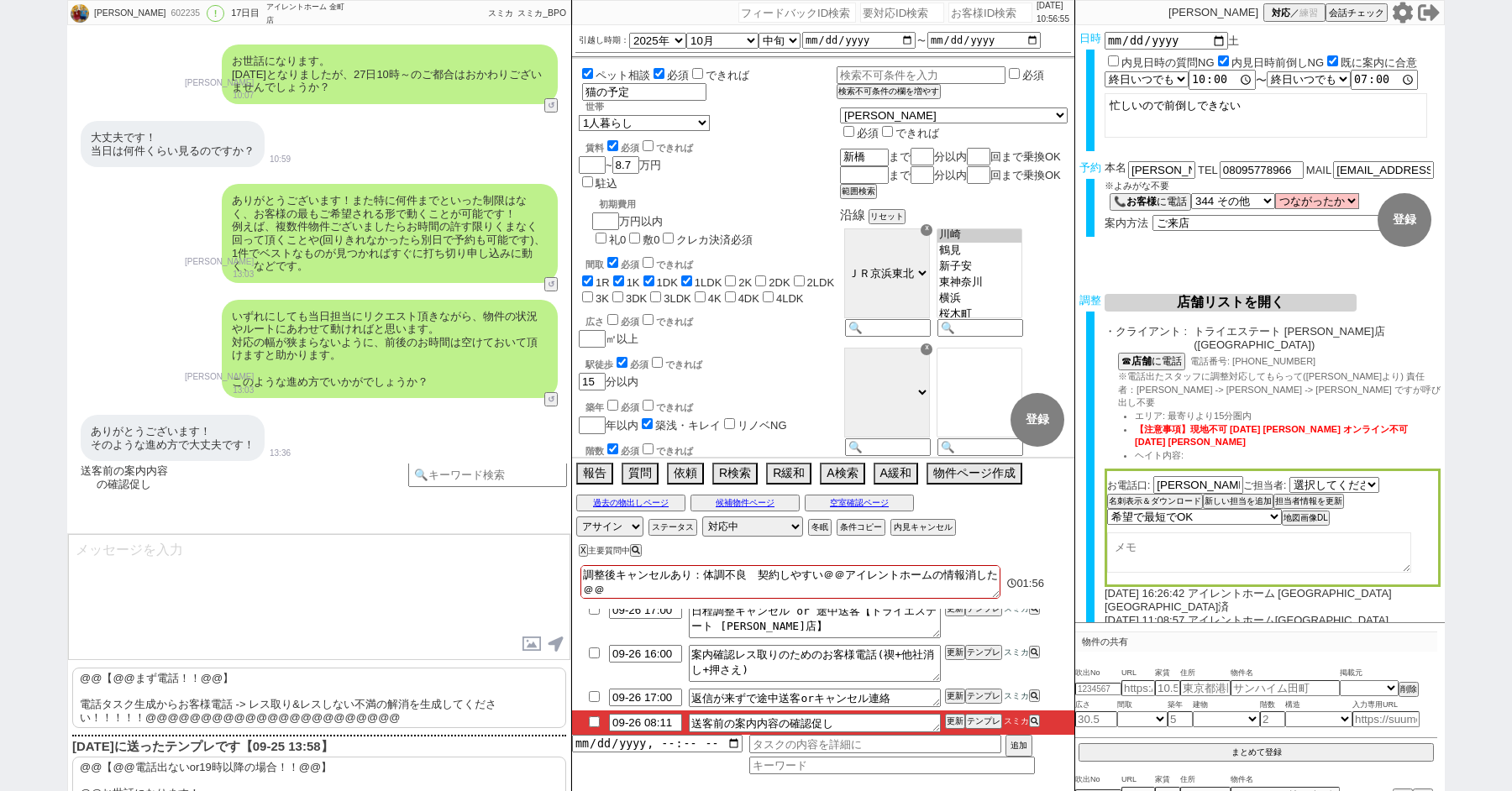
checkbox input "true"
checkbox input "false"
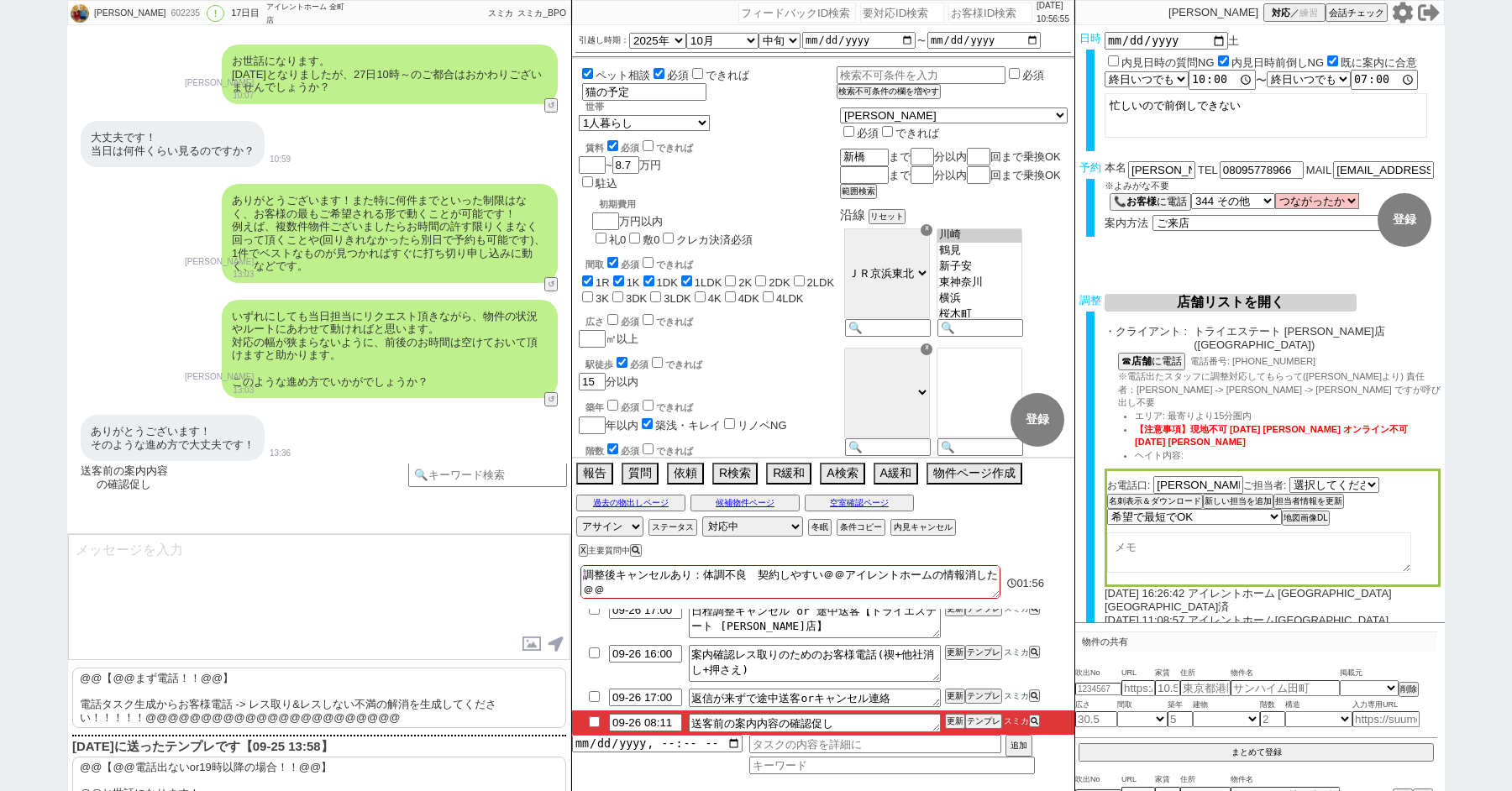
checkbox input "false"
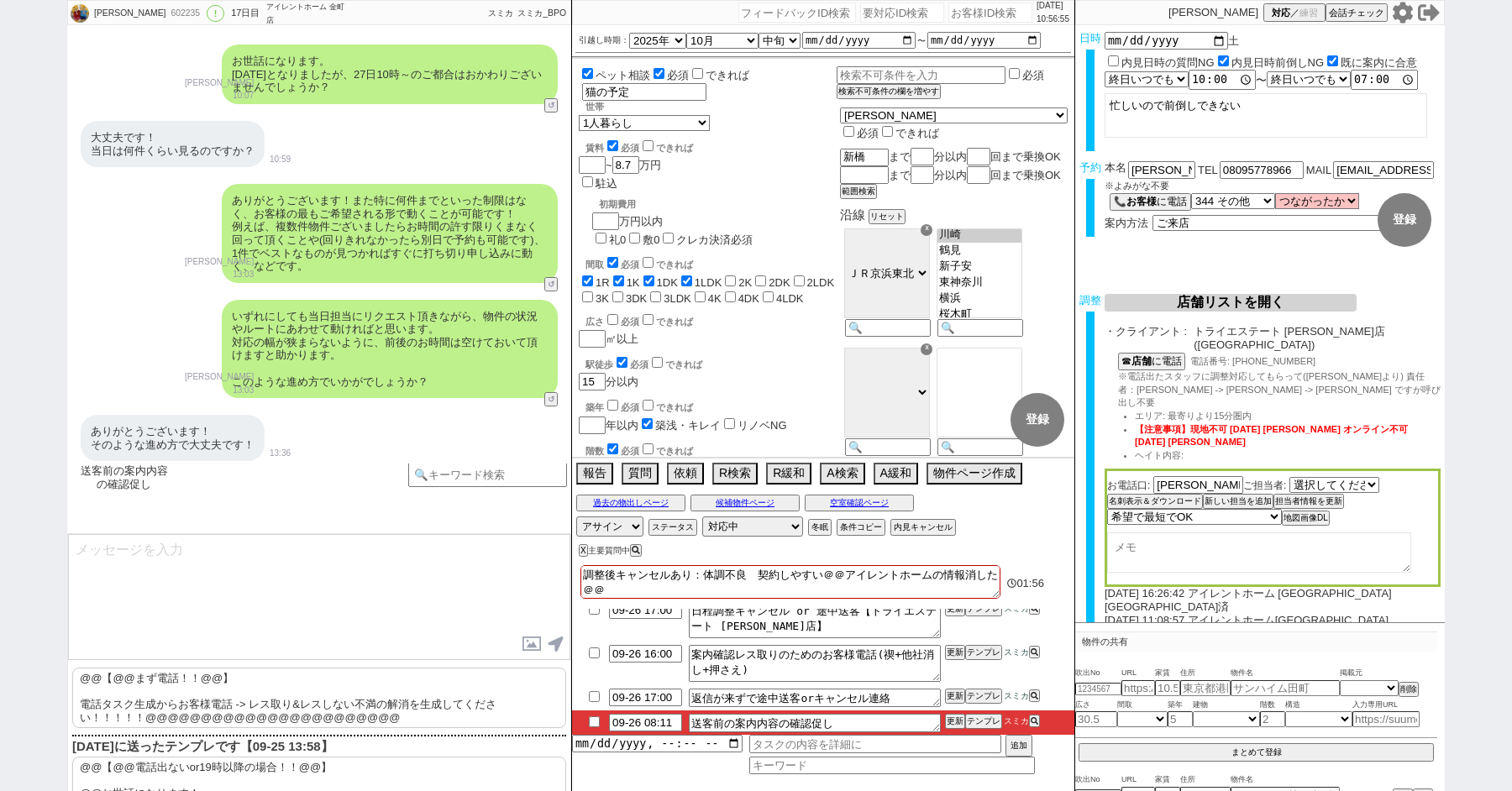
checkbox input "false"
type textarea "調整後キャンセルあり：体調不良　契約しやすい"
checkbox input "true"
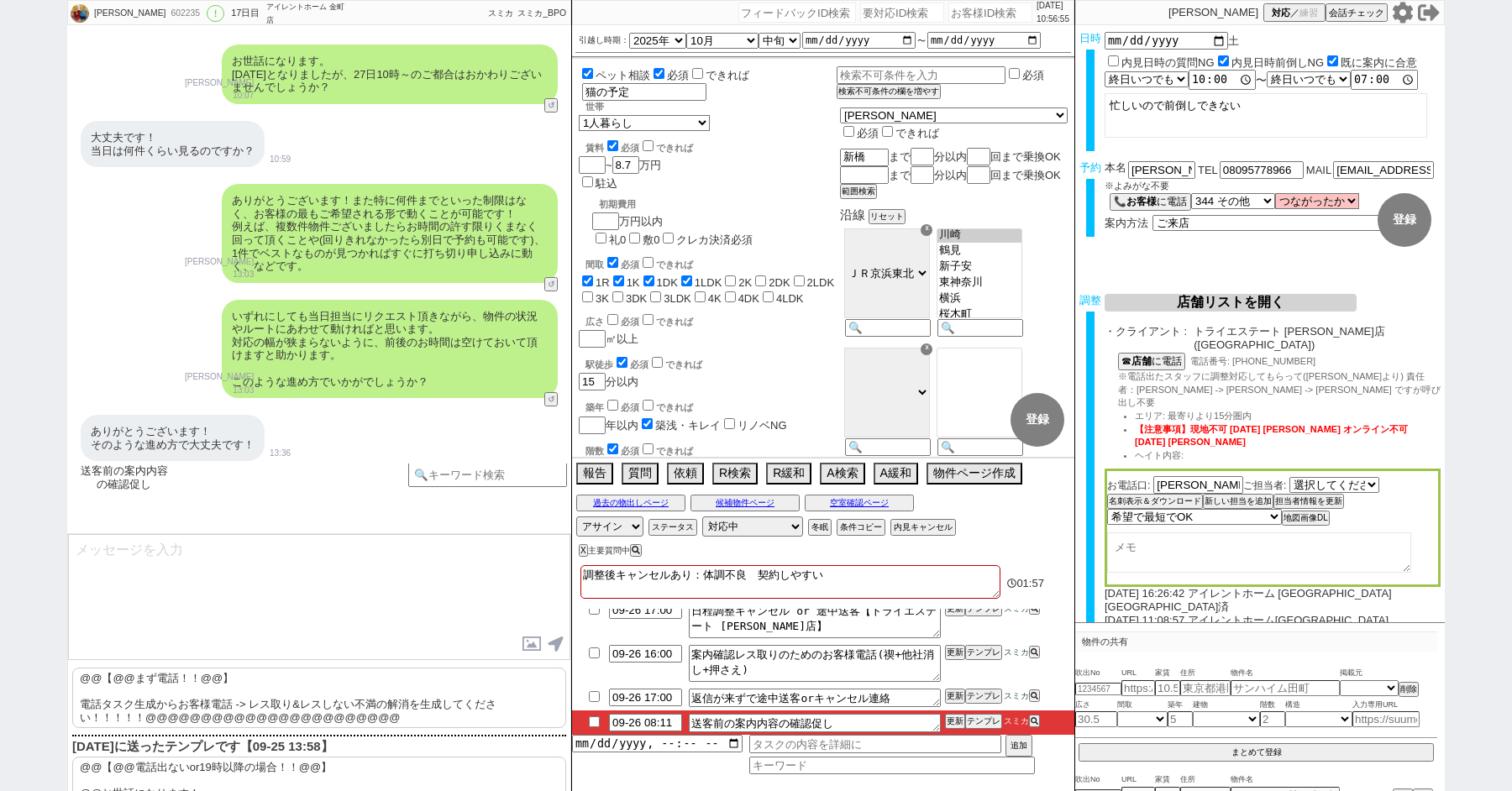
checkbox input "true"
checkbox input "false"
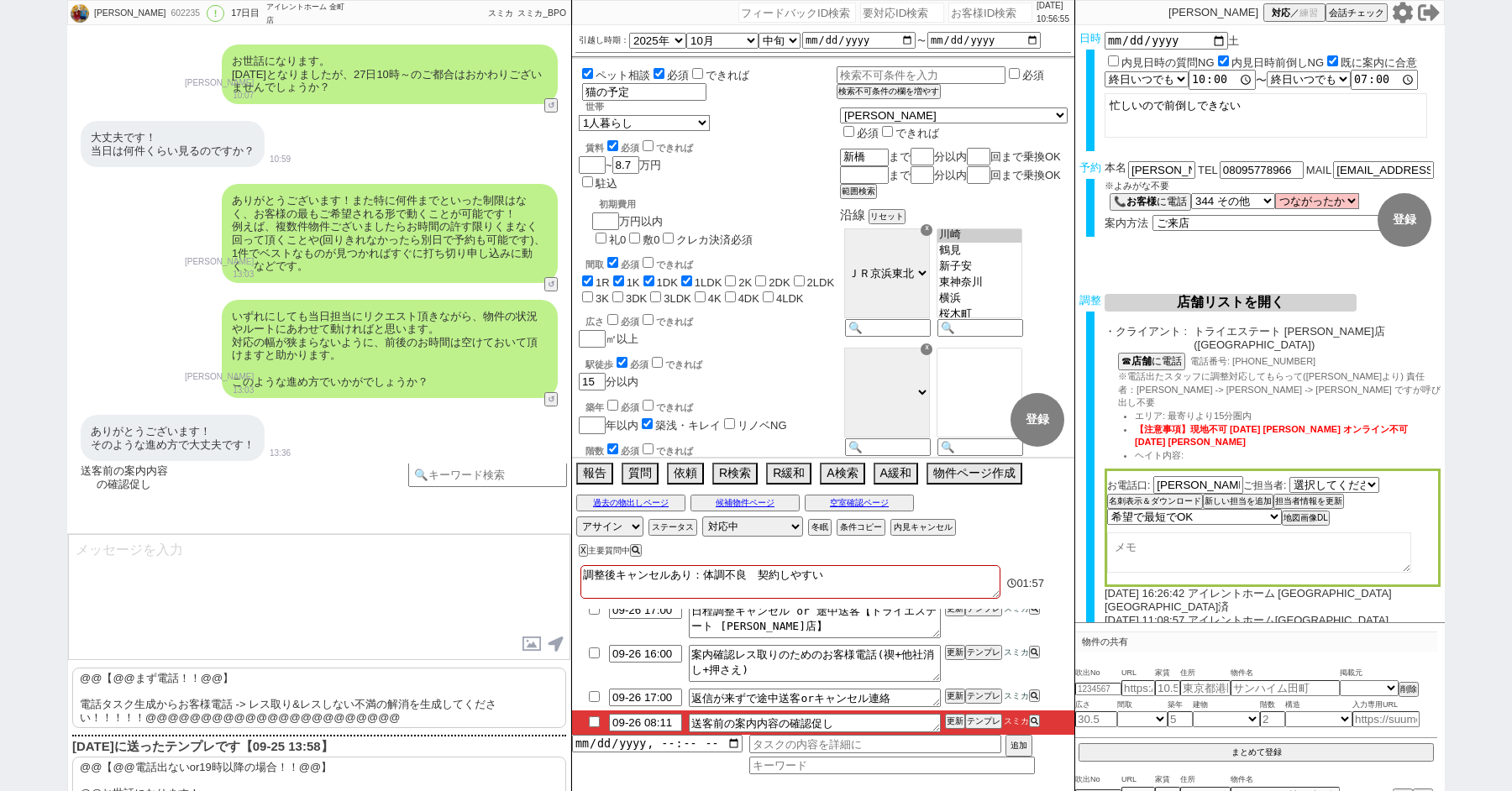
checkbox input "false"
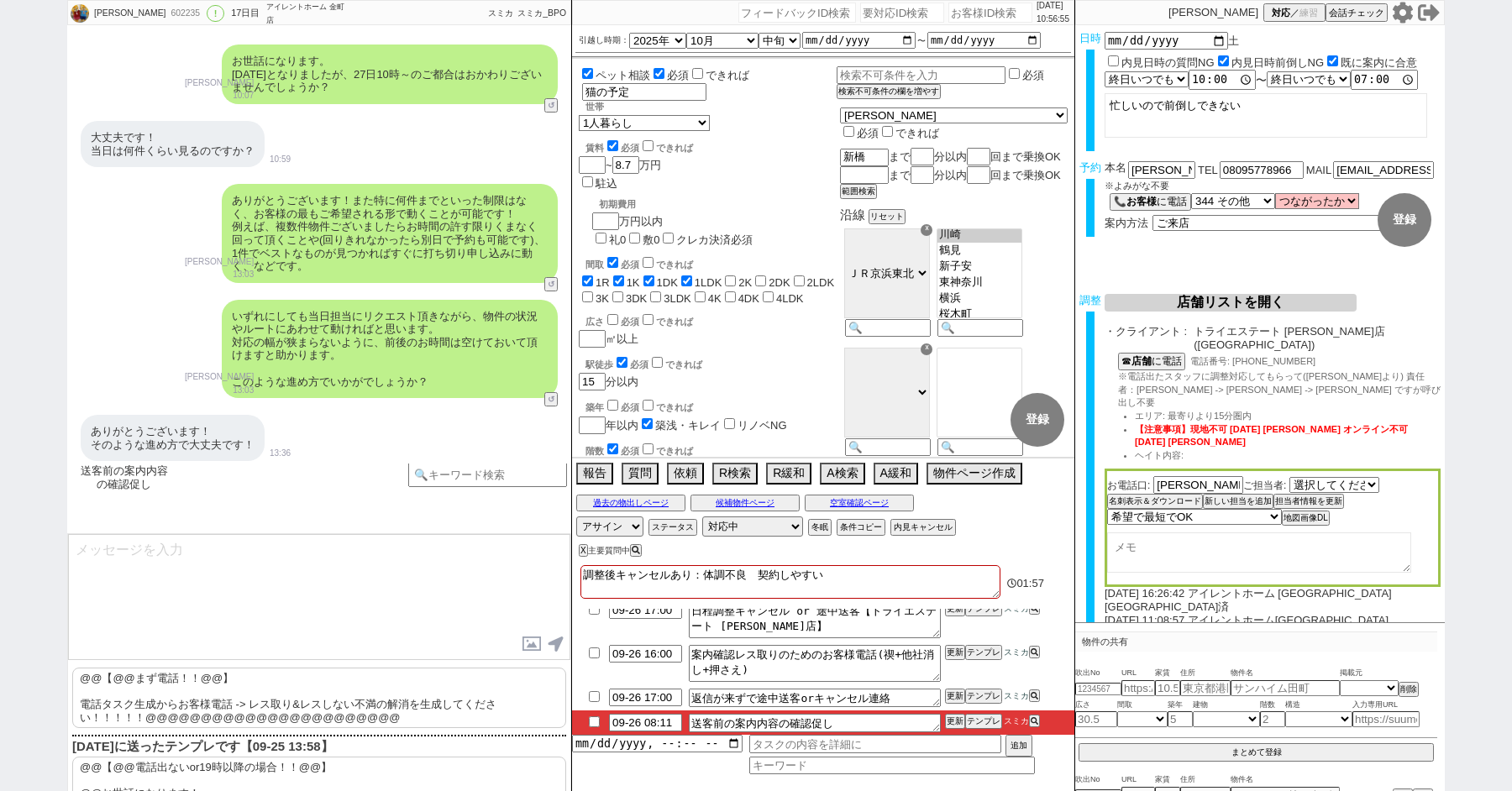
checkbox input "false"
type textarea "調整後キャンセルあり：体調不良　契約しやすい"
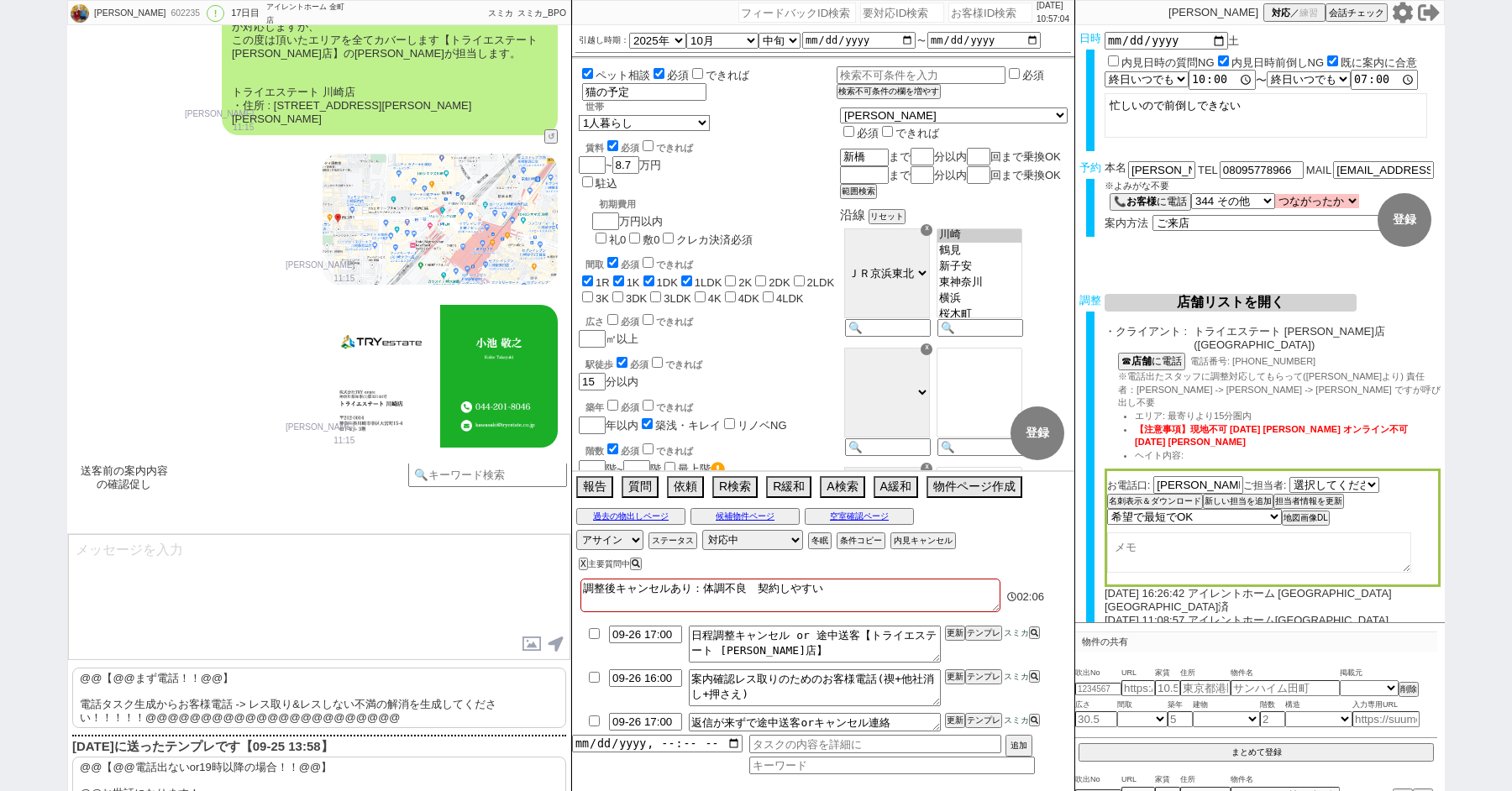
click at [1307, 196] on select "つながったか つながった つながらなかった" at bounding box center [1317, 201] width 84 height 14
select select "false"
click at [1275, 195] on select "つながったか つながった つながらなかった" at bounding box center [1317, 201] width 84 height 14
click at [837, 592] on textarea "調整後キャンセルあり：体調不良　契約しやすい" at bounding box center [790, 595] width 420 height 33
type textarea "調整後キャンセルあり：体調不良　契約しやすい"
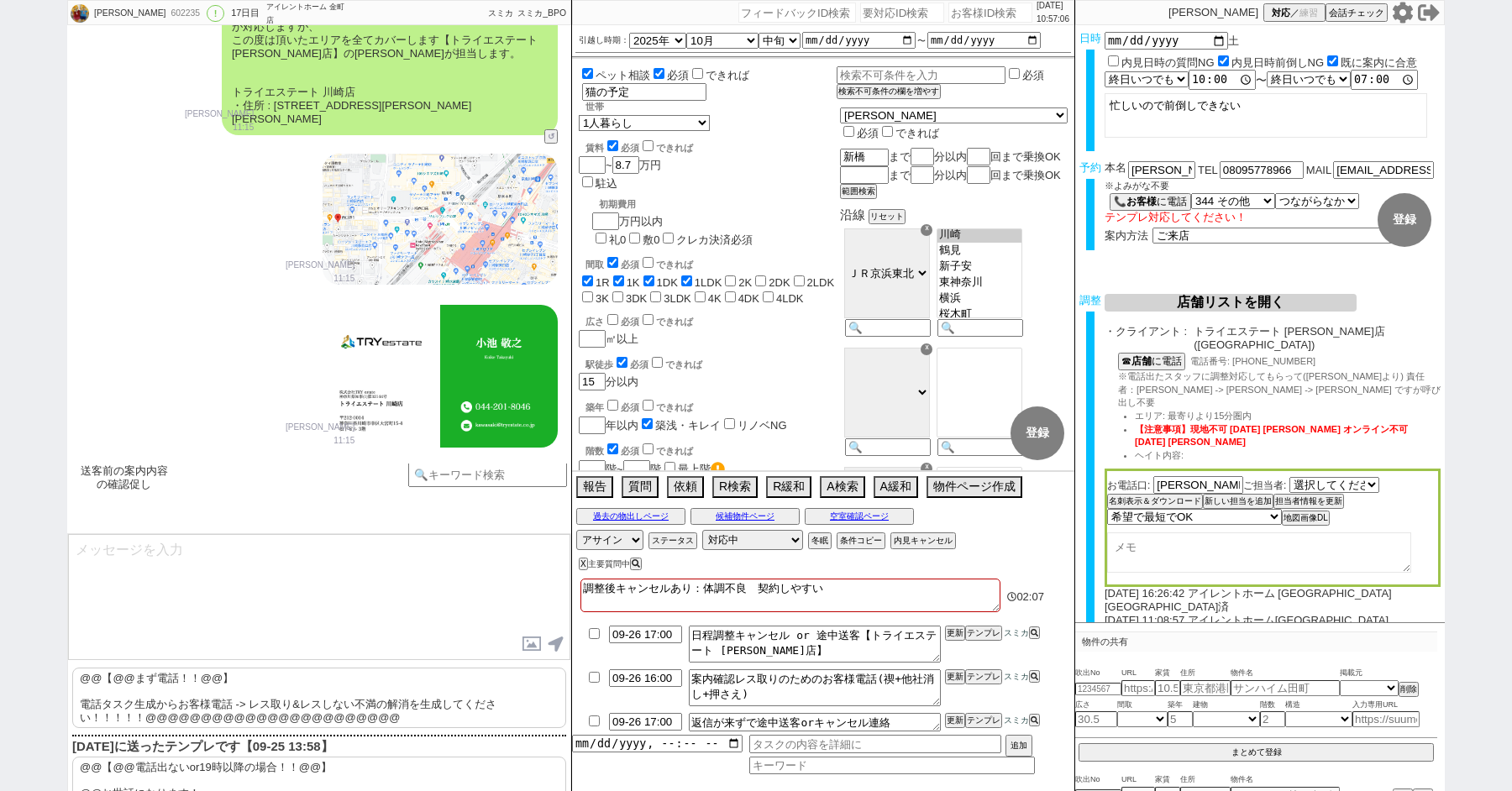
checkbox input "true"
checkbox input "false"
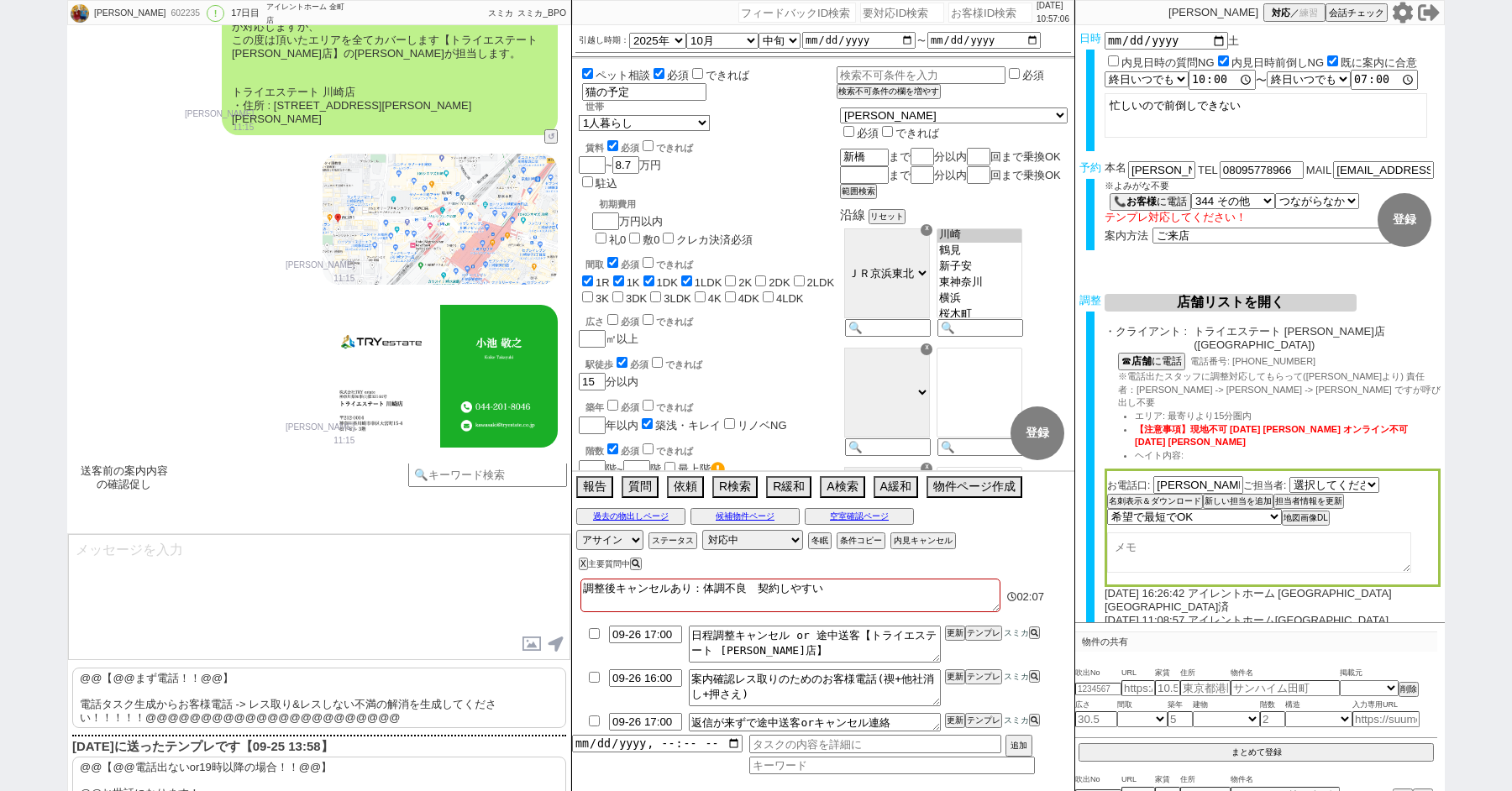
checkbox input "false"
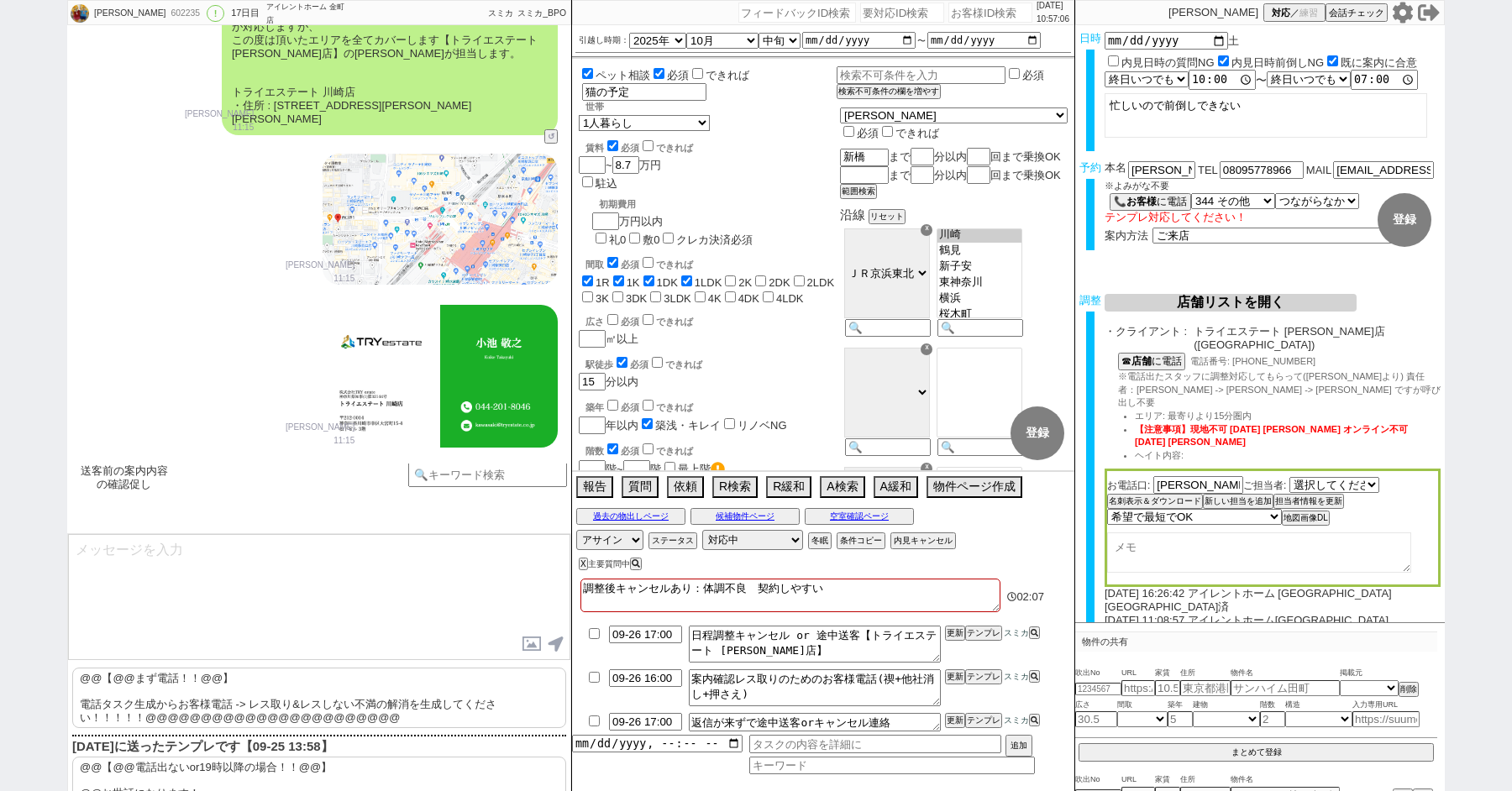
checkbox input "false"
type textarea "調整後キャンセルあり：体調不良　契約しやすい 2"
checkbox input "true"
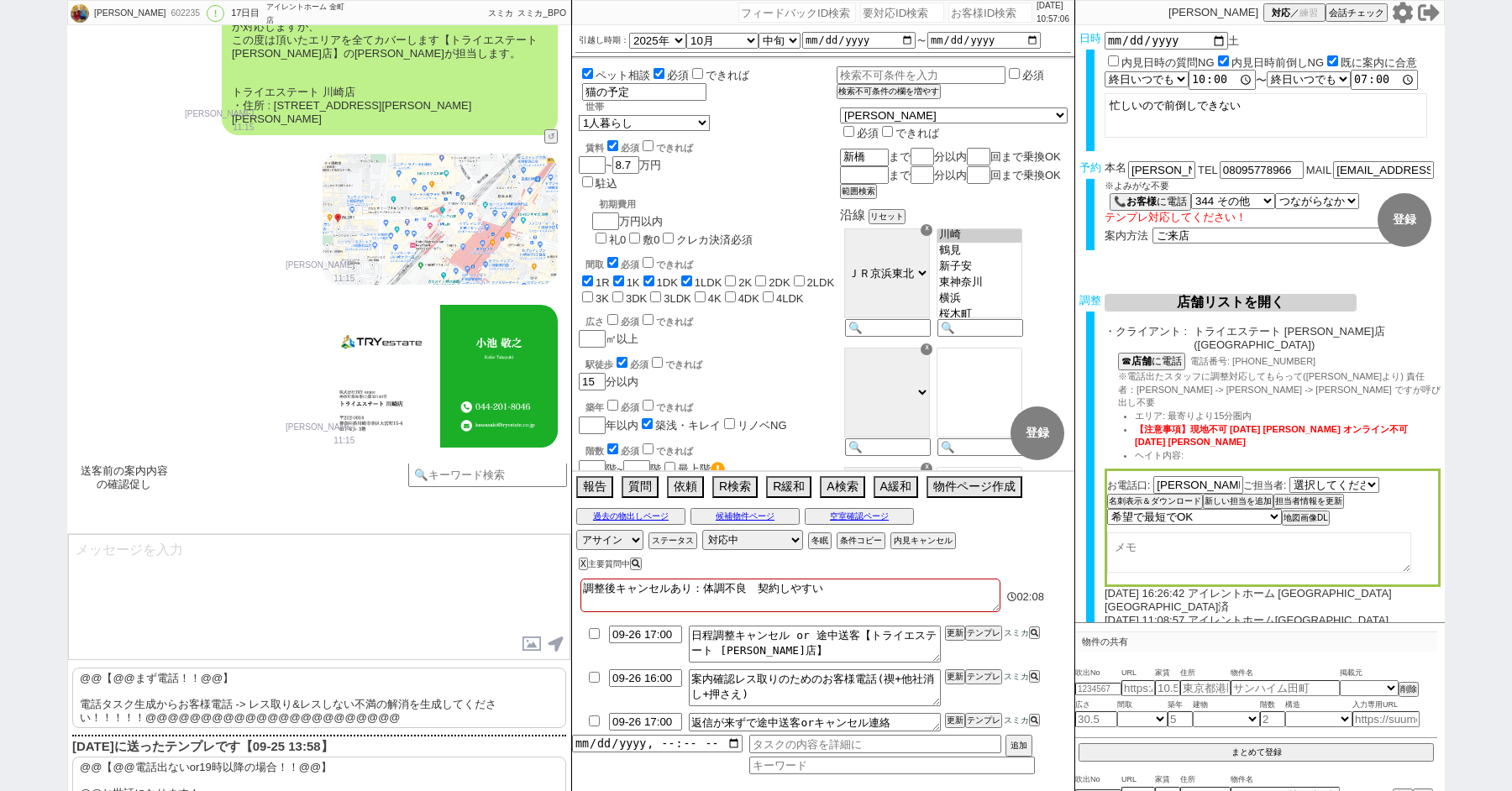
checkbox input "true"
checkbox input "false"
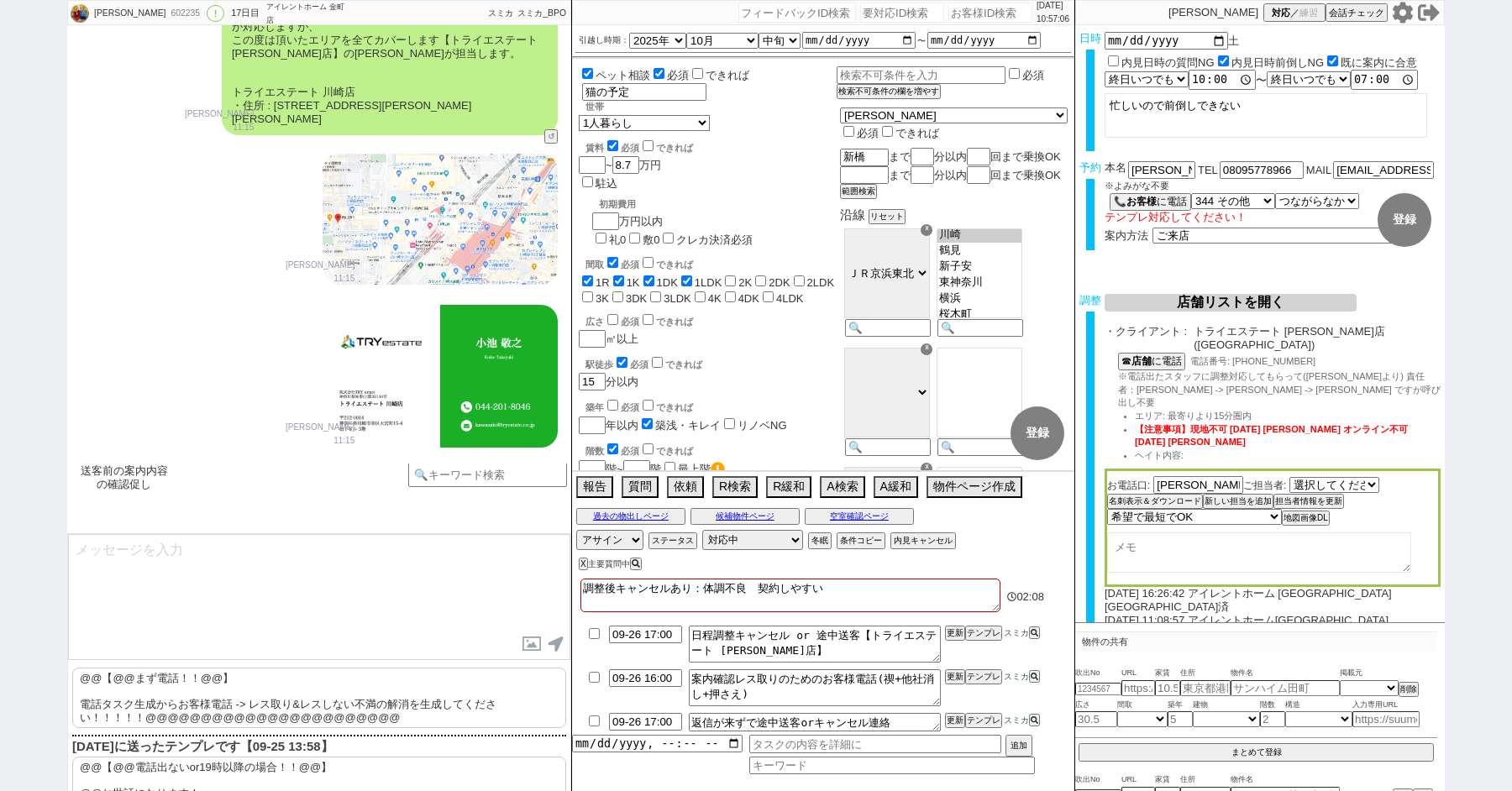
checkbox input "false"
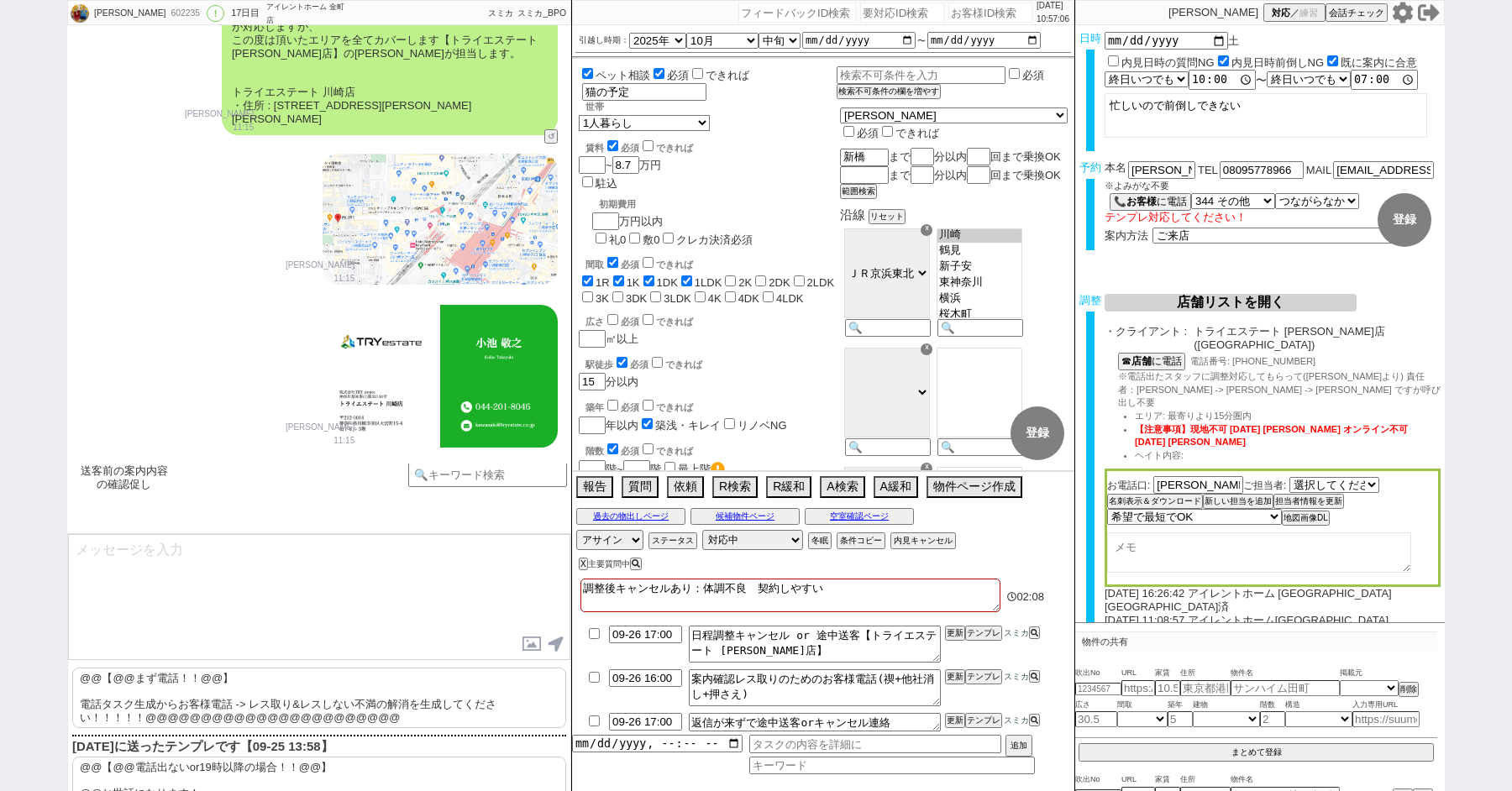
checkbox input "false"
type textarea "調整後キャンセルあり：体調不良　契約しやすい 26"
checkbox input "true"
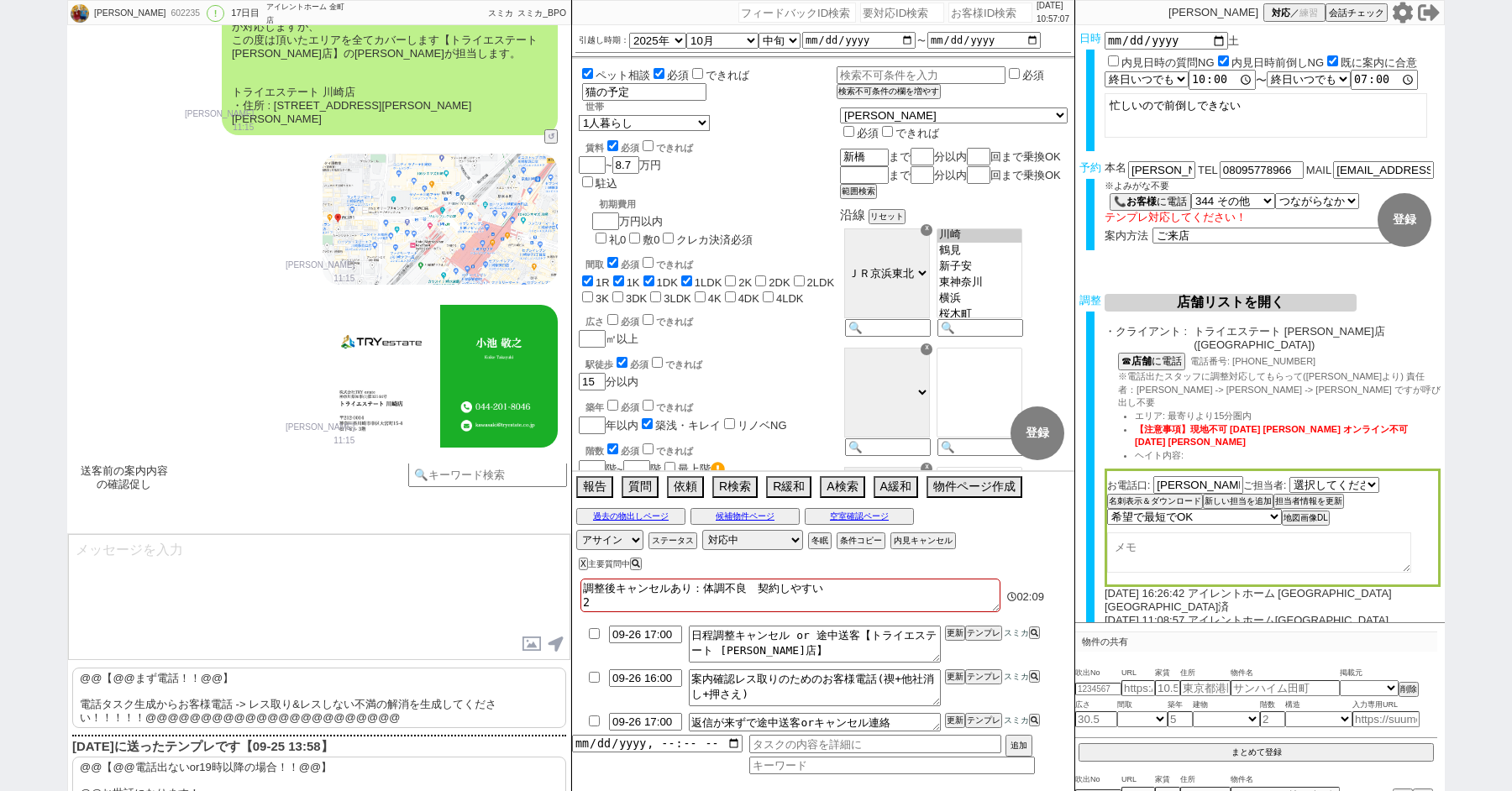
checkbox input "true"
checkbox input "false"
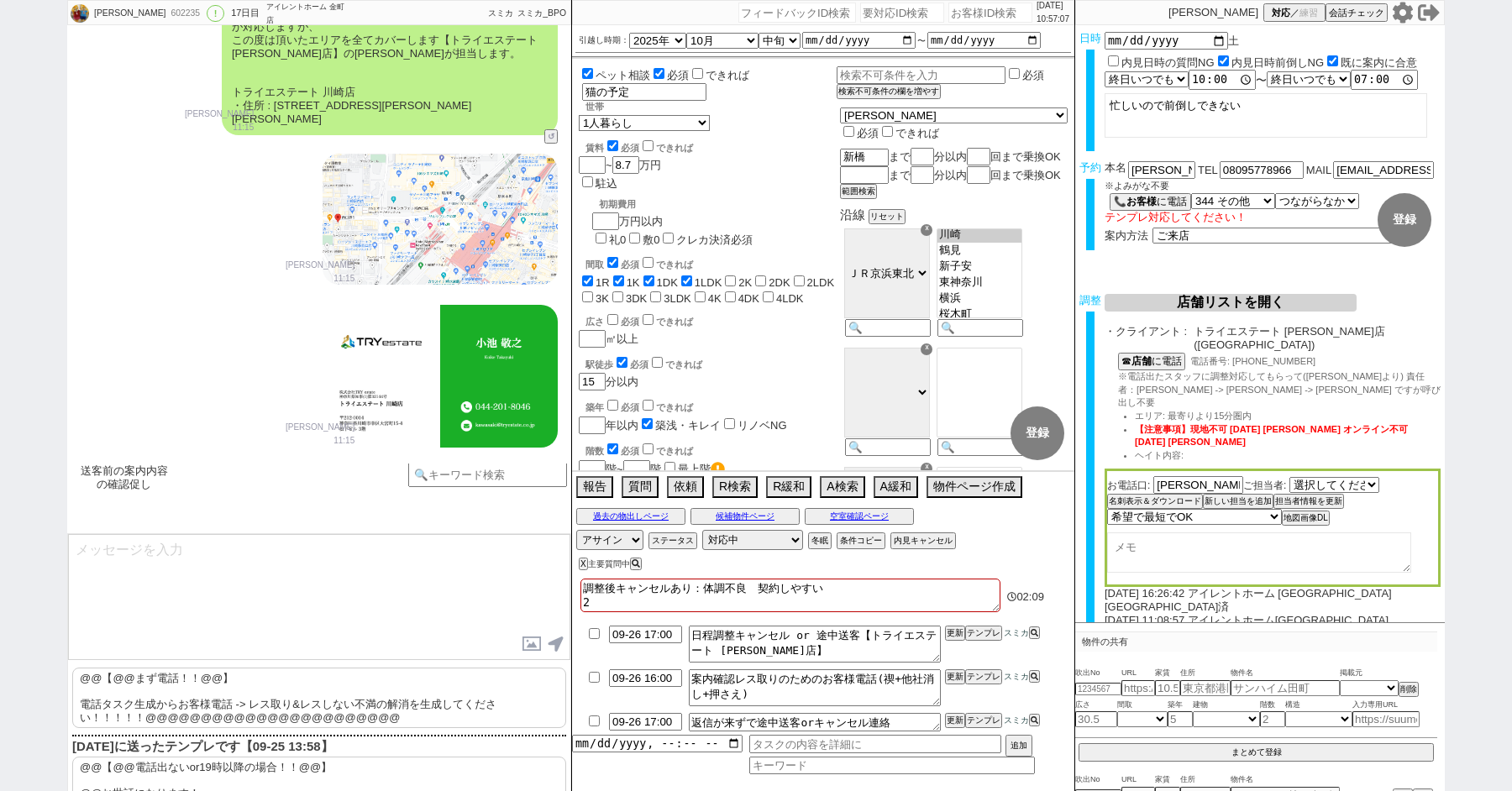
checkbox input "false"
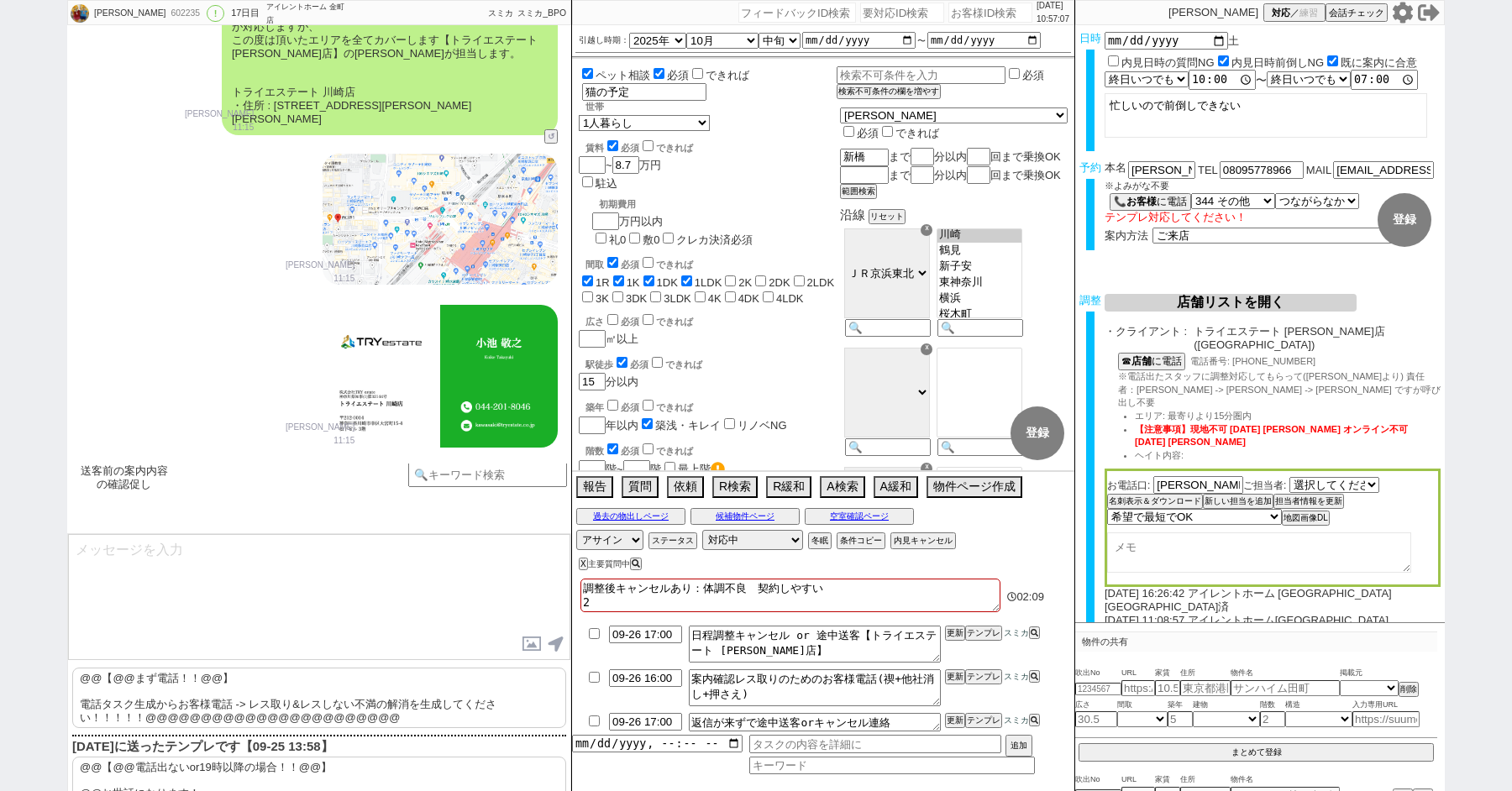
checkbox input "false"
type textarea "調整後キャンセルあり：体調不良　契約しやすい 26n"
checkbox input "true"
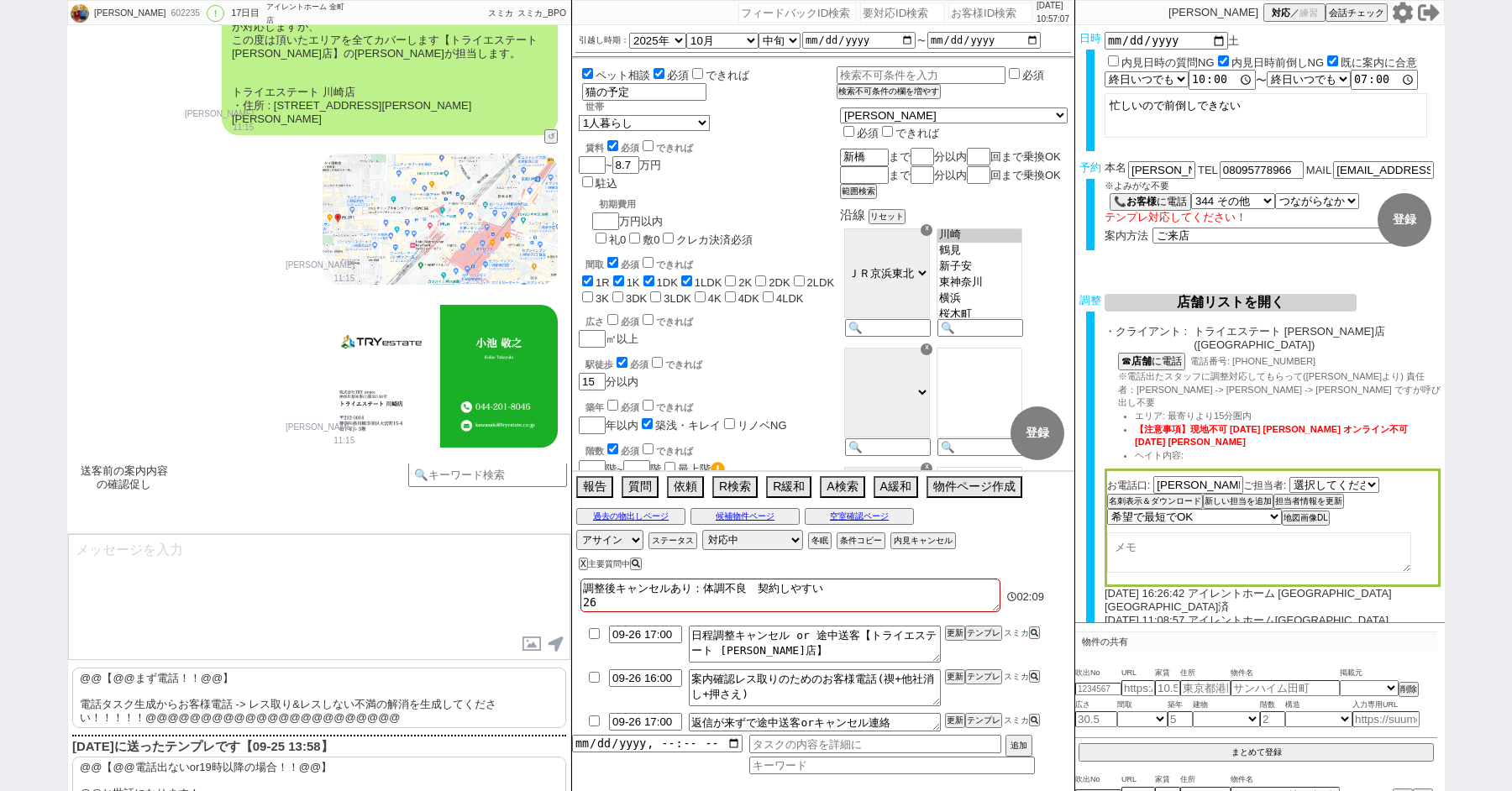
checkbox input "true"
checkbox input "false"
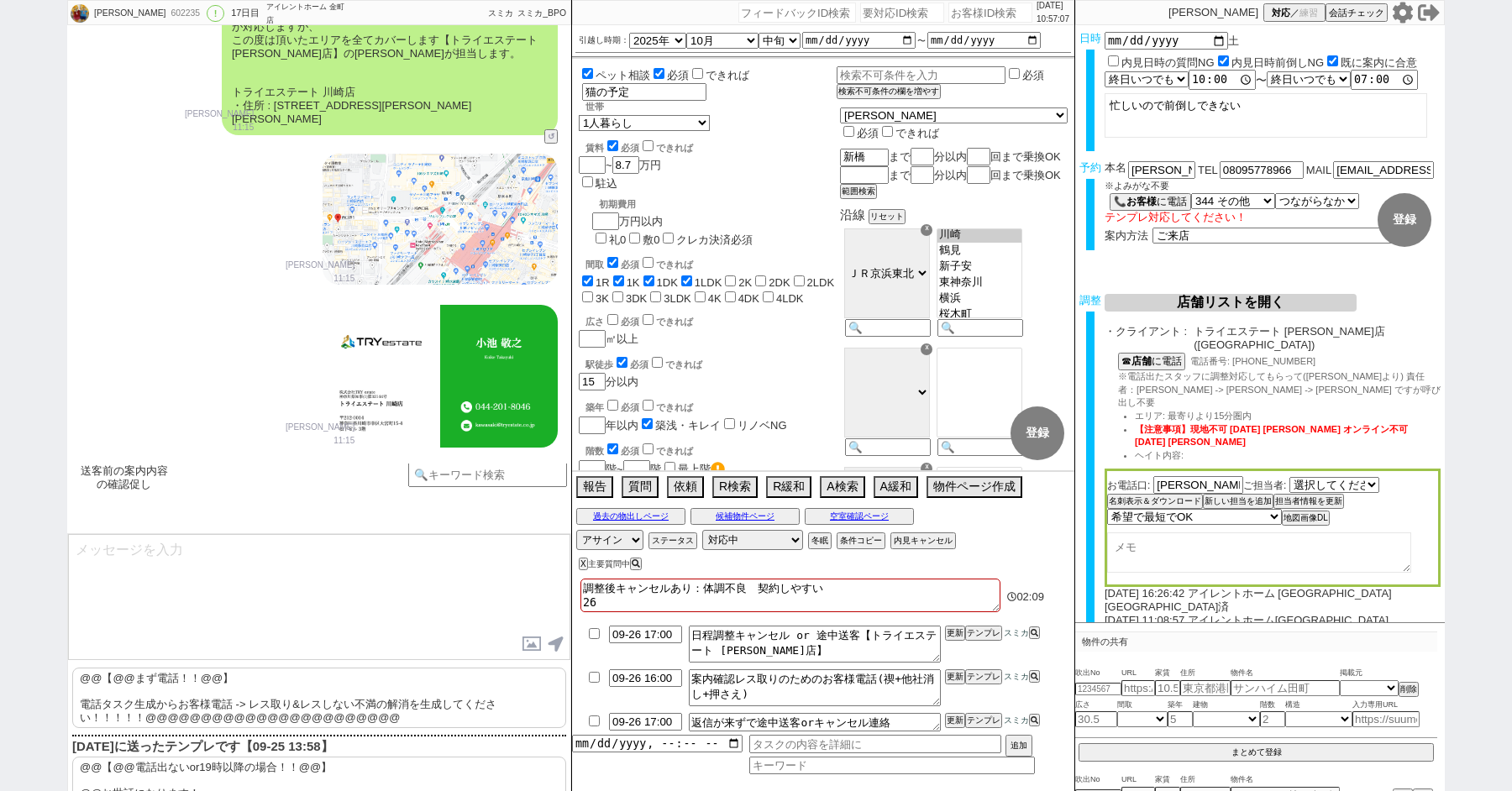
checkbox input "false"
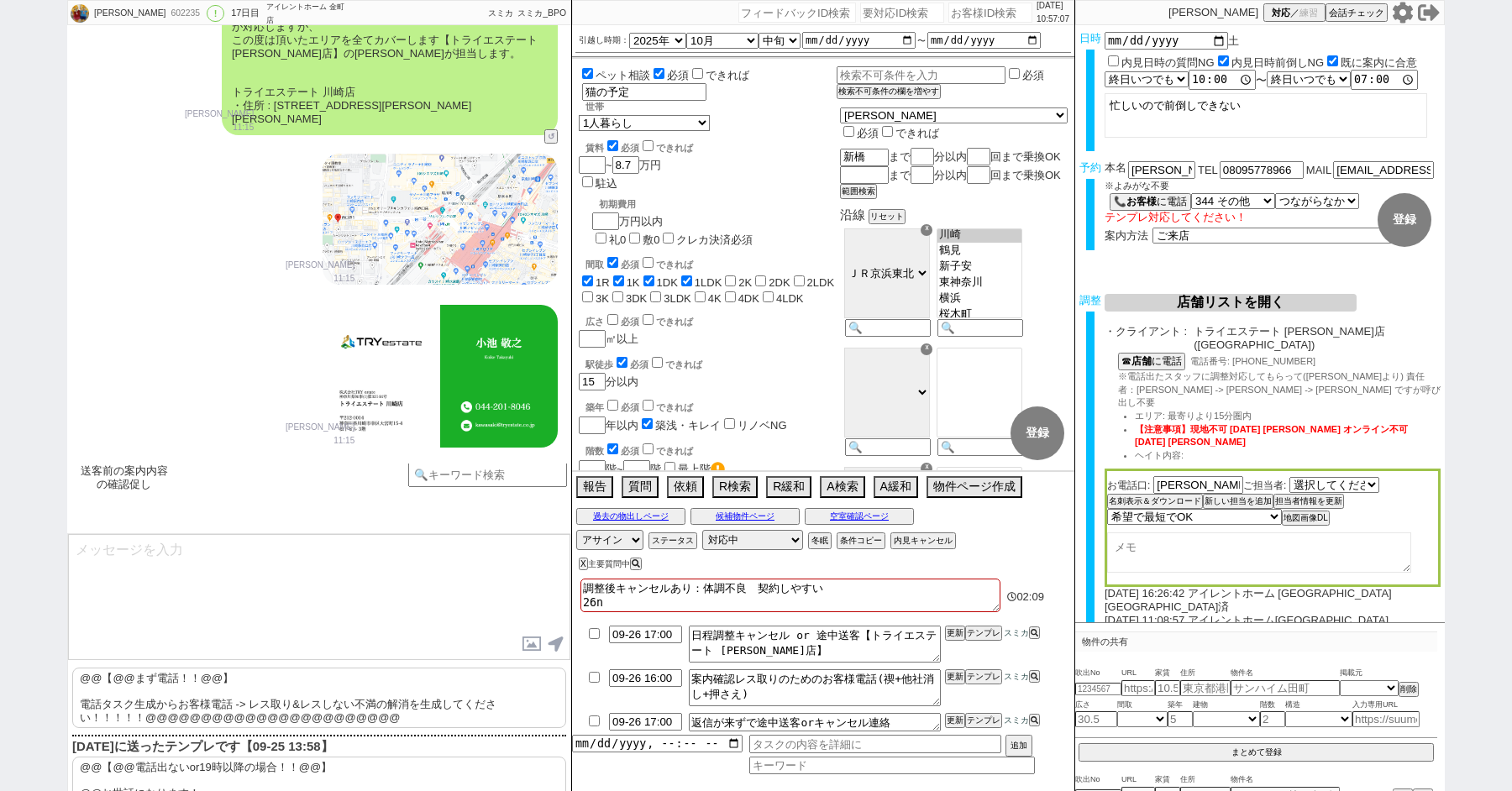
type textarea "調整後キャンセルあり：体調不良　契約しやすい 26に"
checkbox input "true"
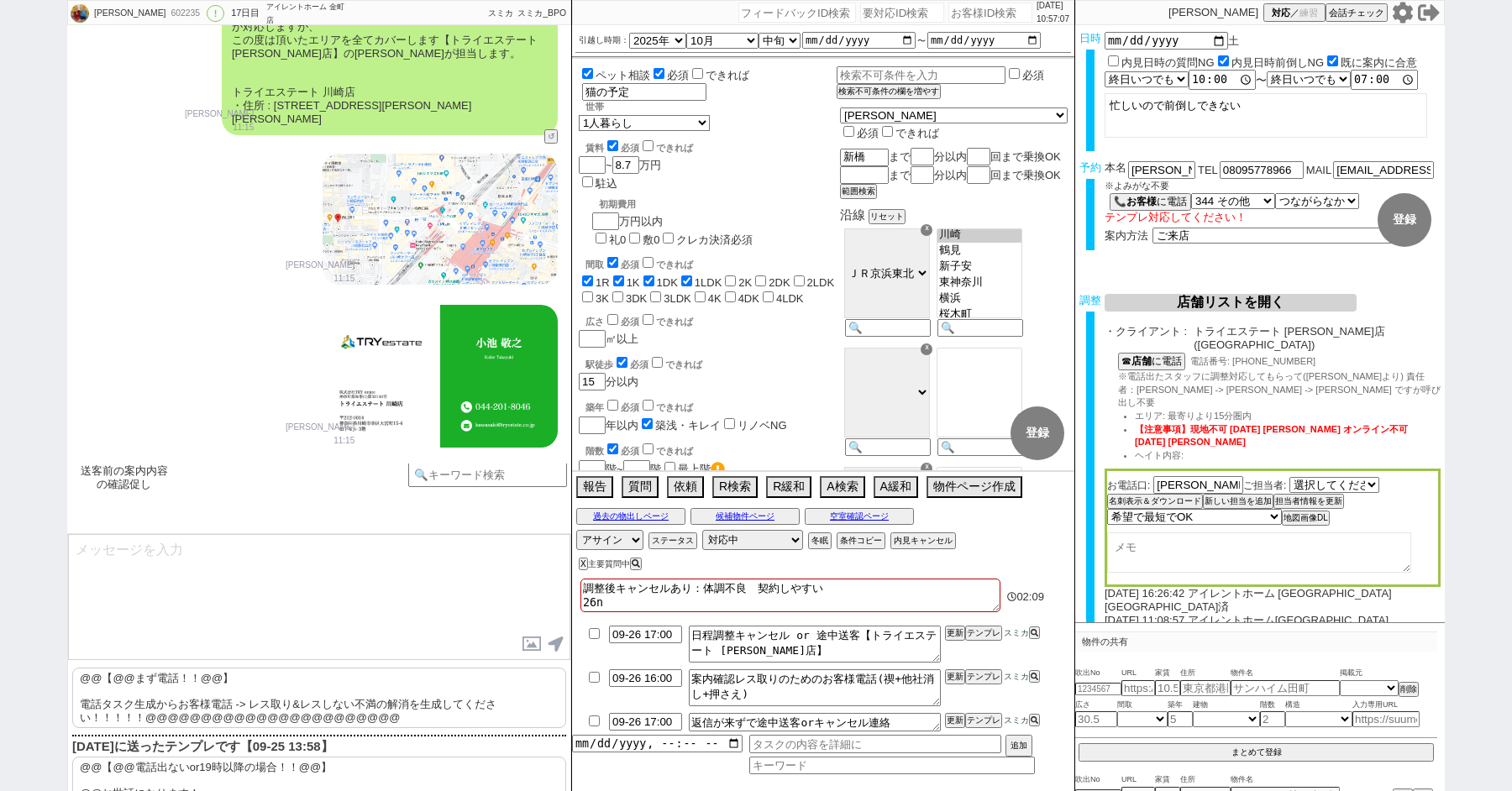
checkbox input "false"
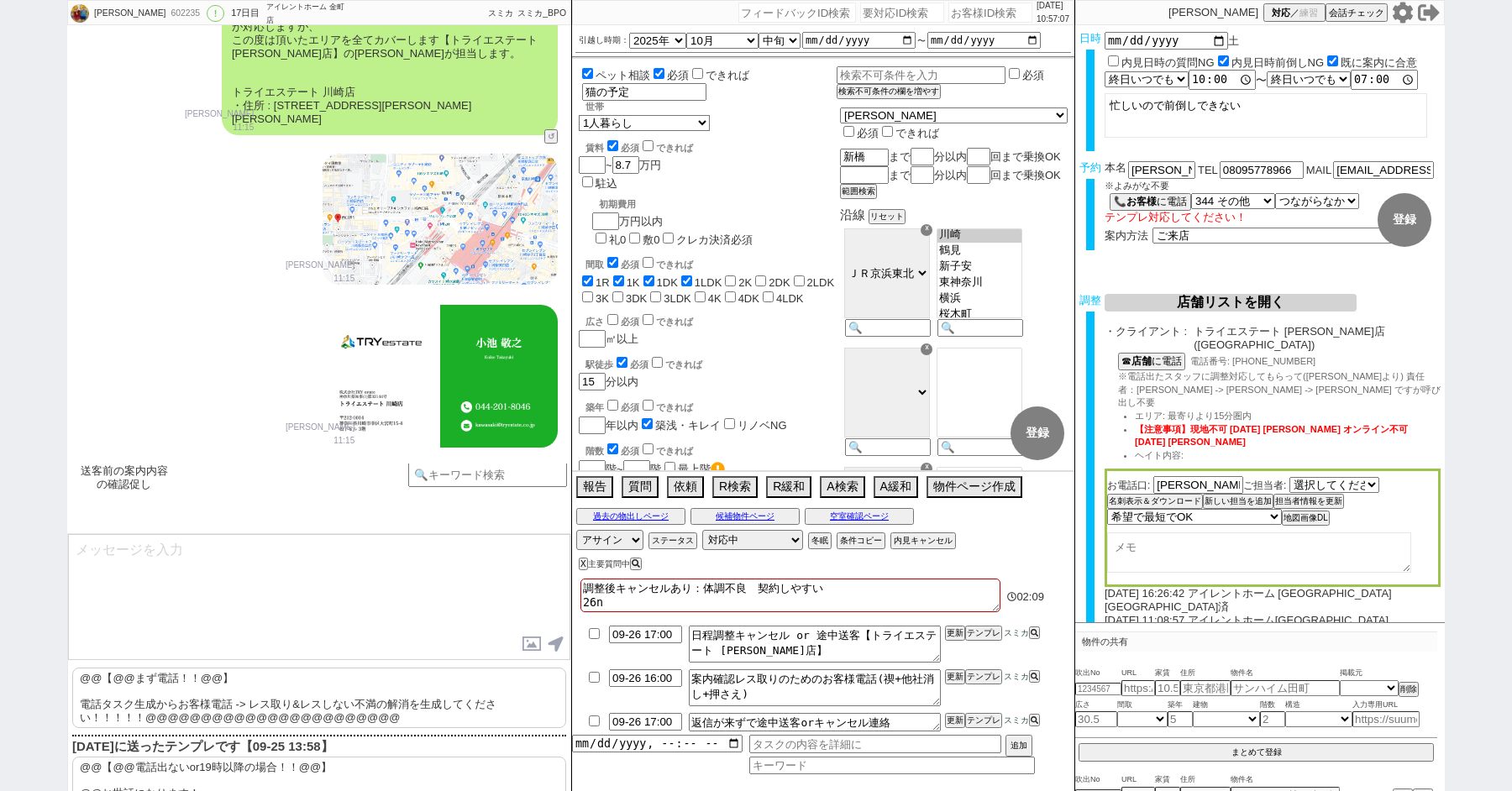
checkbox input "false"
type textarea "調整後キャンセルあり：体調不良　契約しやすい 26にt"
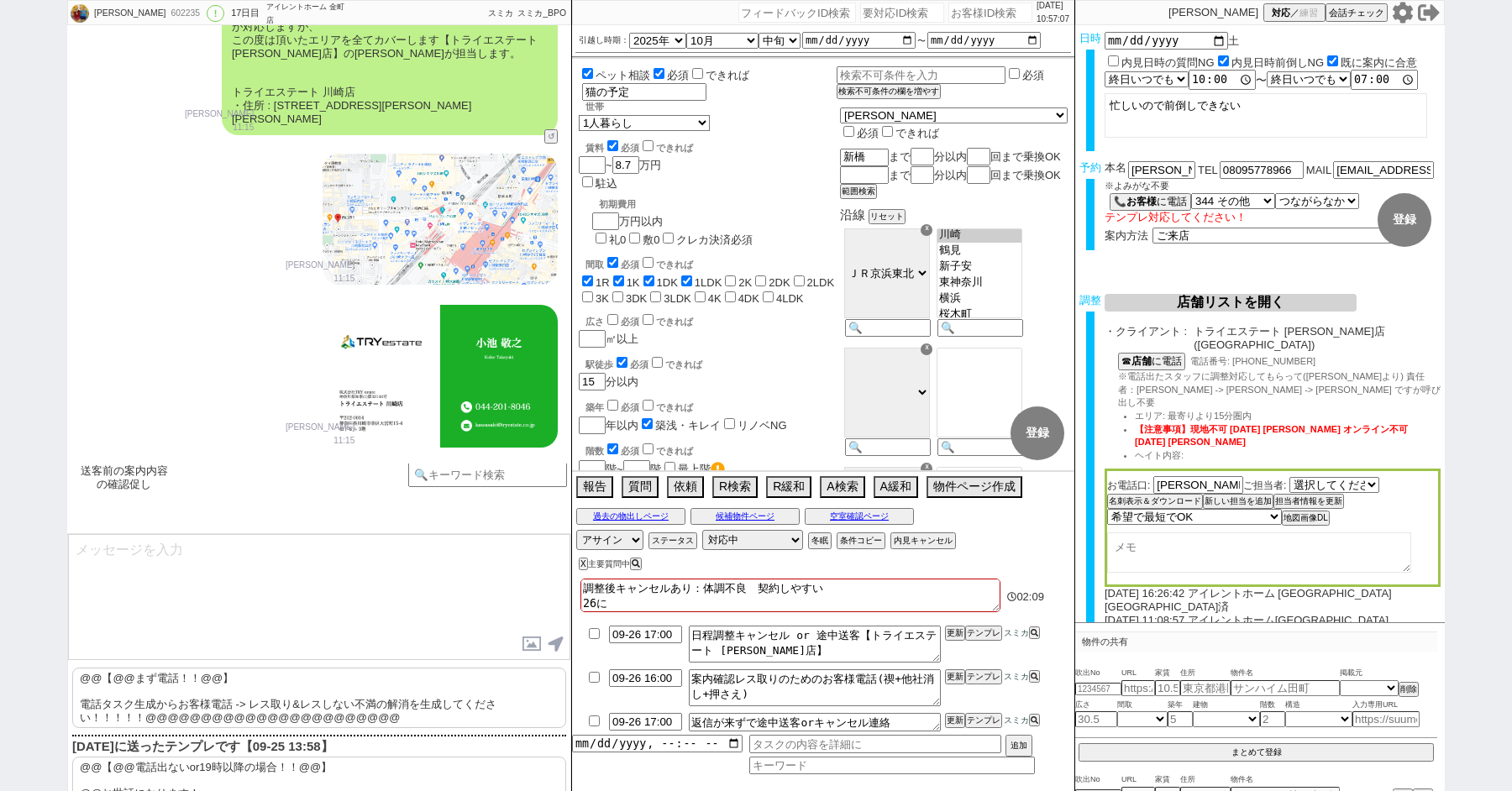
checkbox input "true"
checkbox input "false"
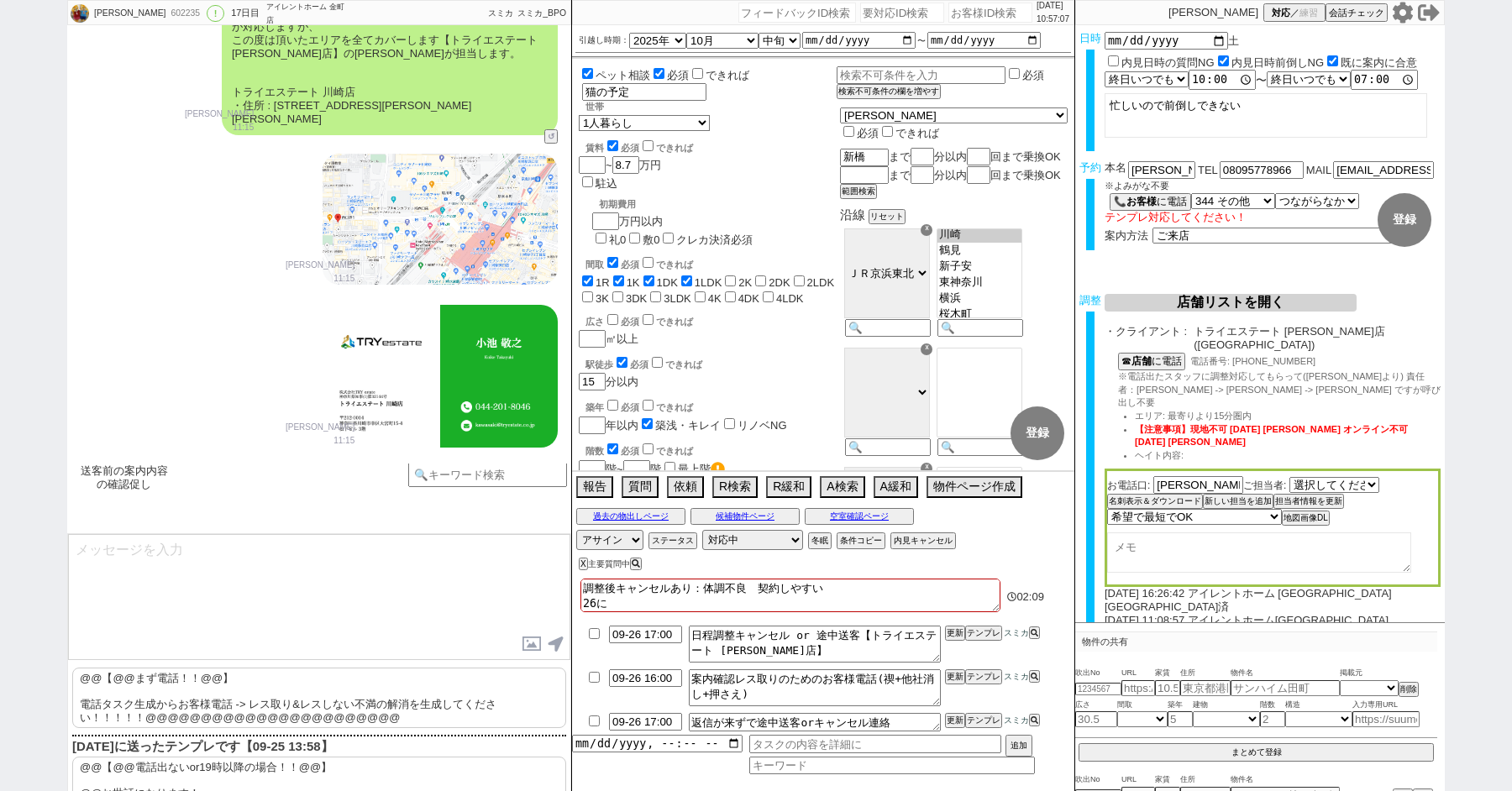
checkbox input "false"
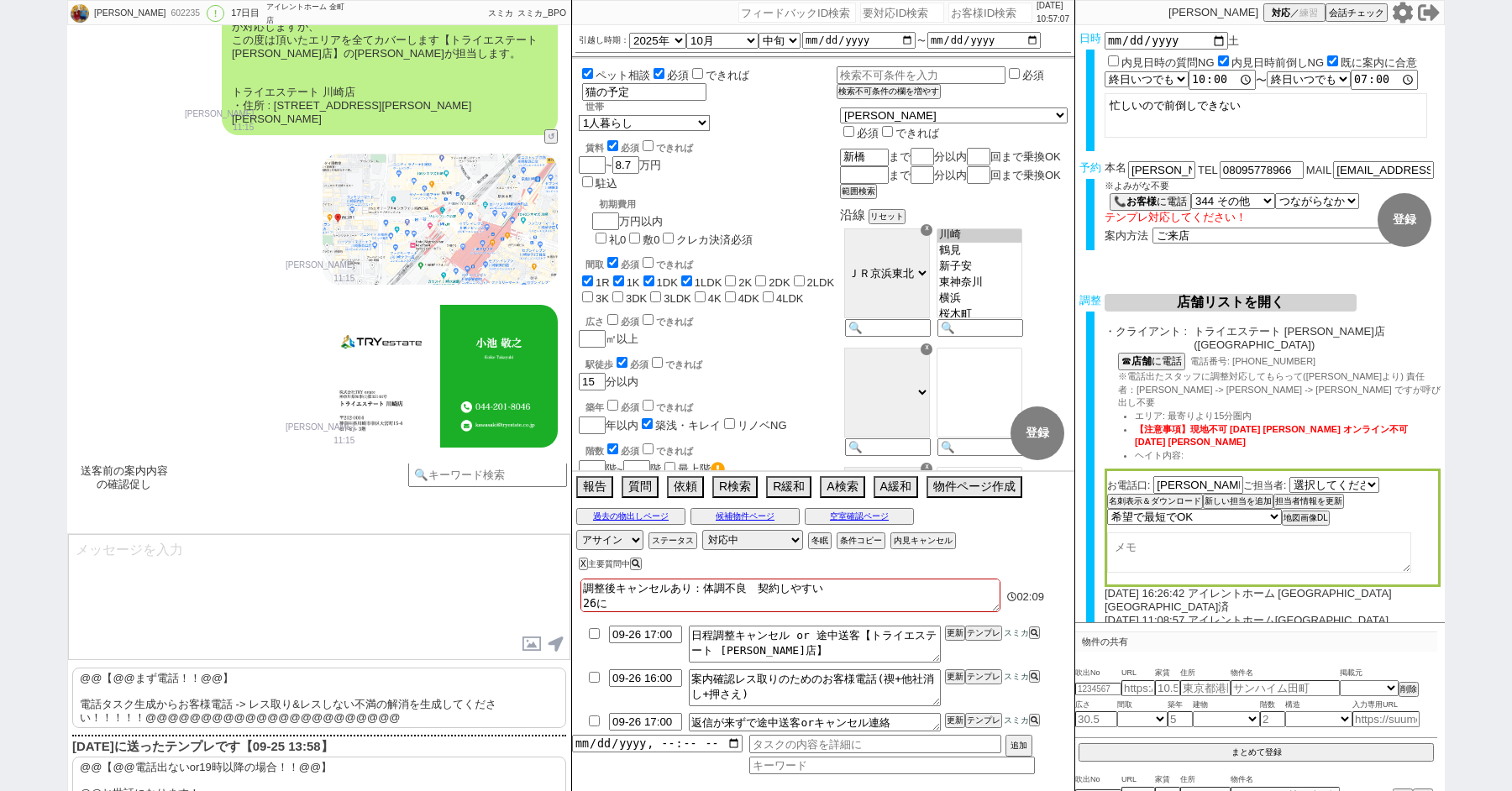
checkbox input "false"
type textarea "調整後キャンセルあり：体調不良　契約しやすい 26にち"
checkbox input "true"
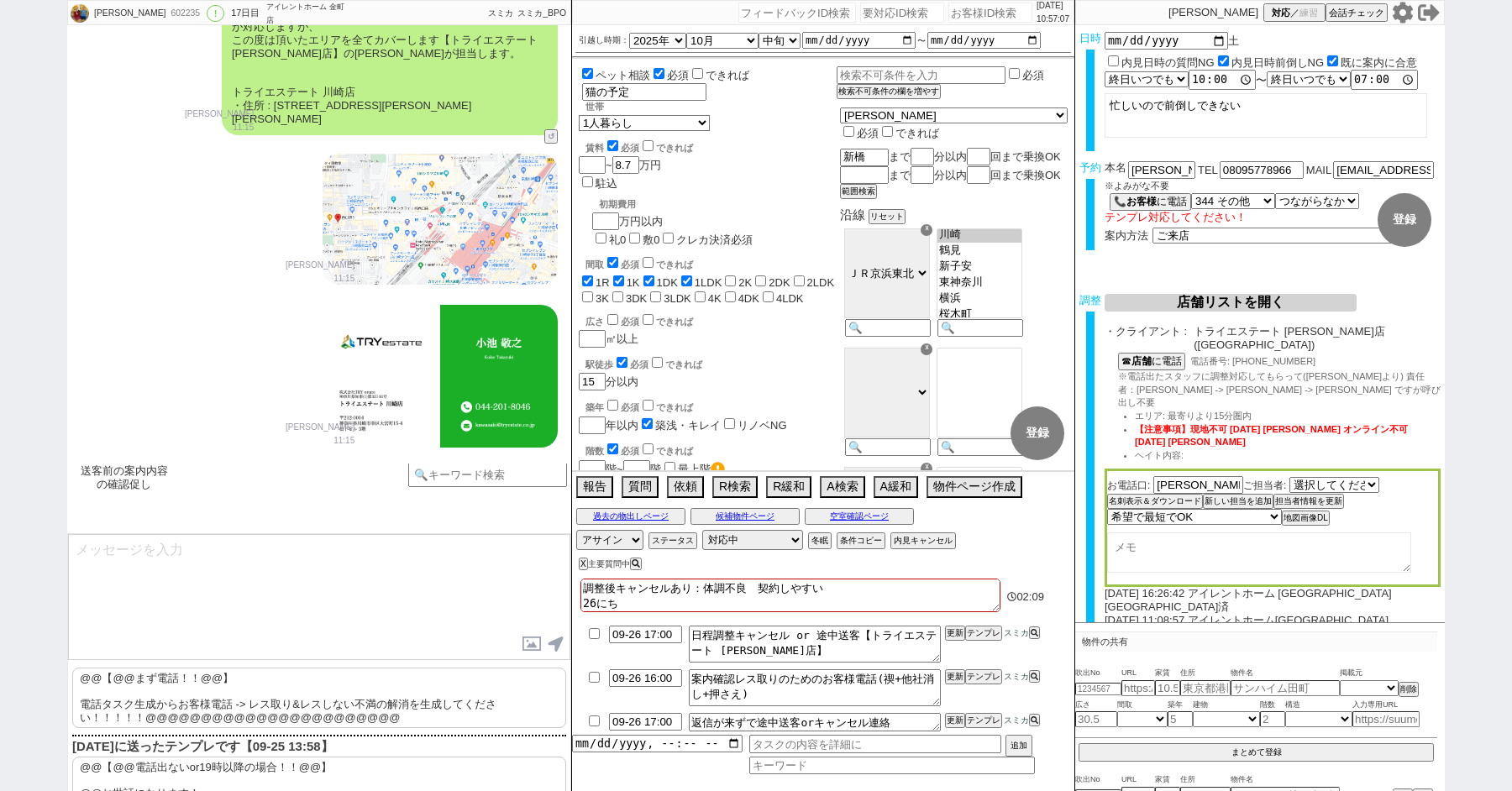
checkbox input "true"
checkbox input "false"
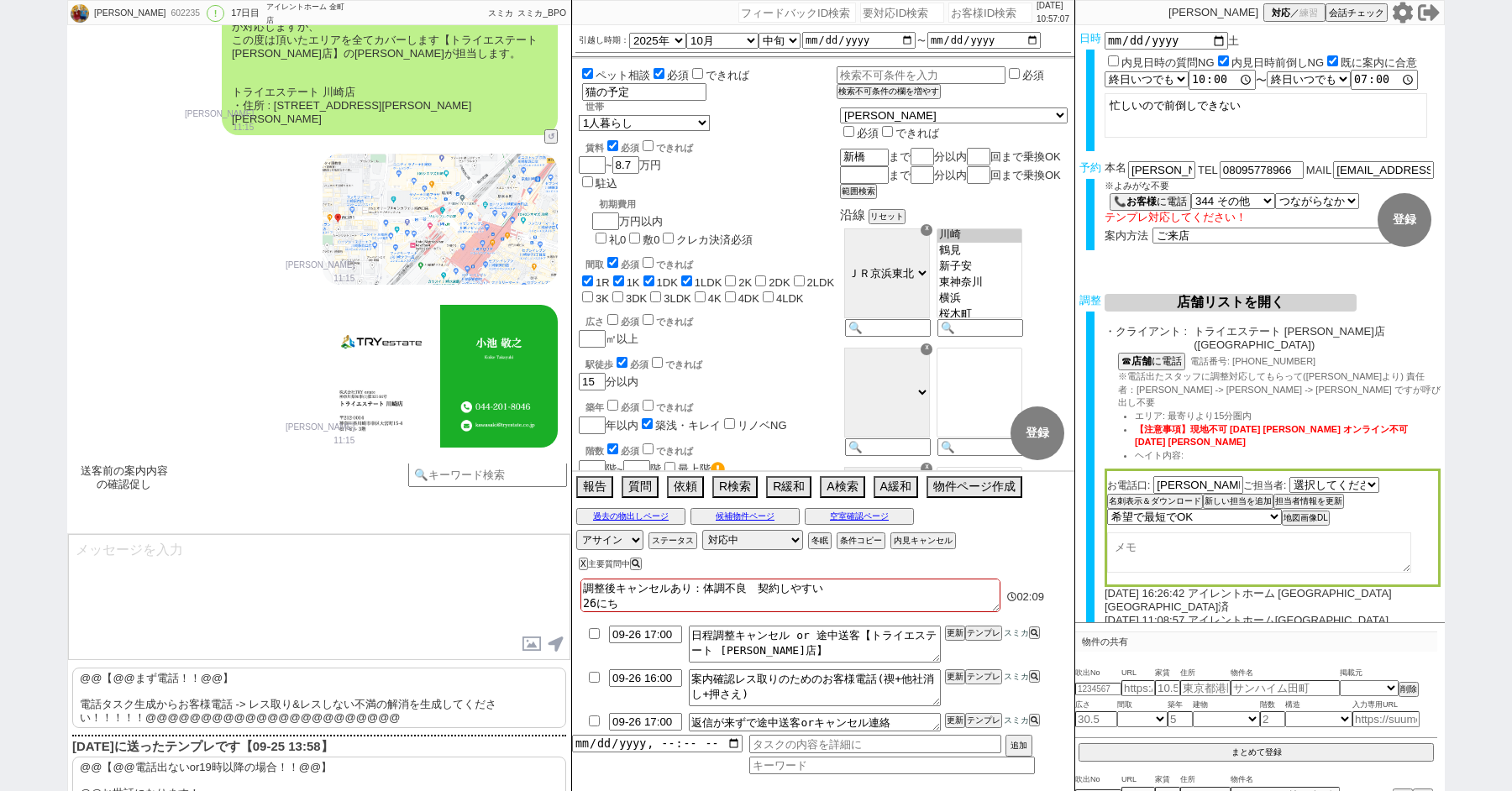
checkbox input "false"
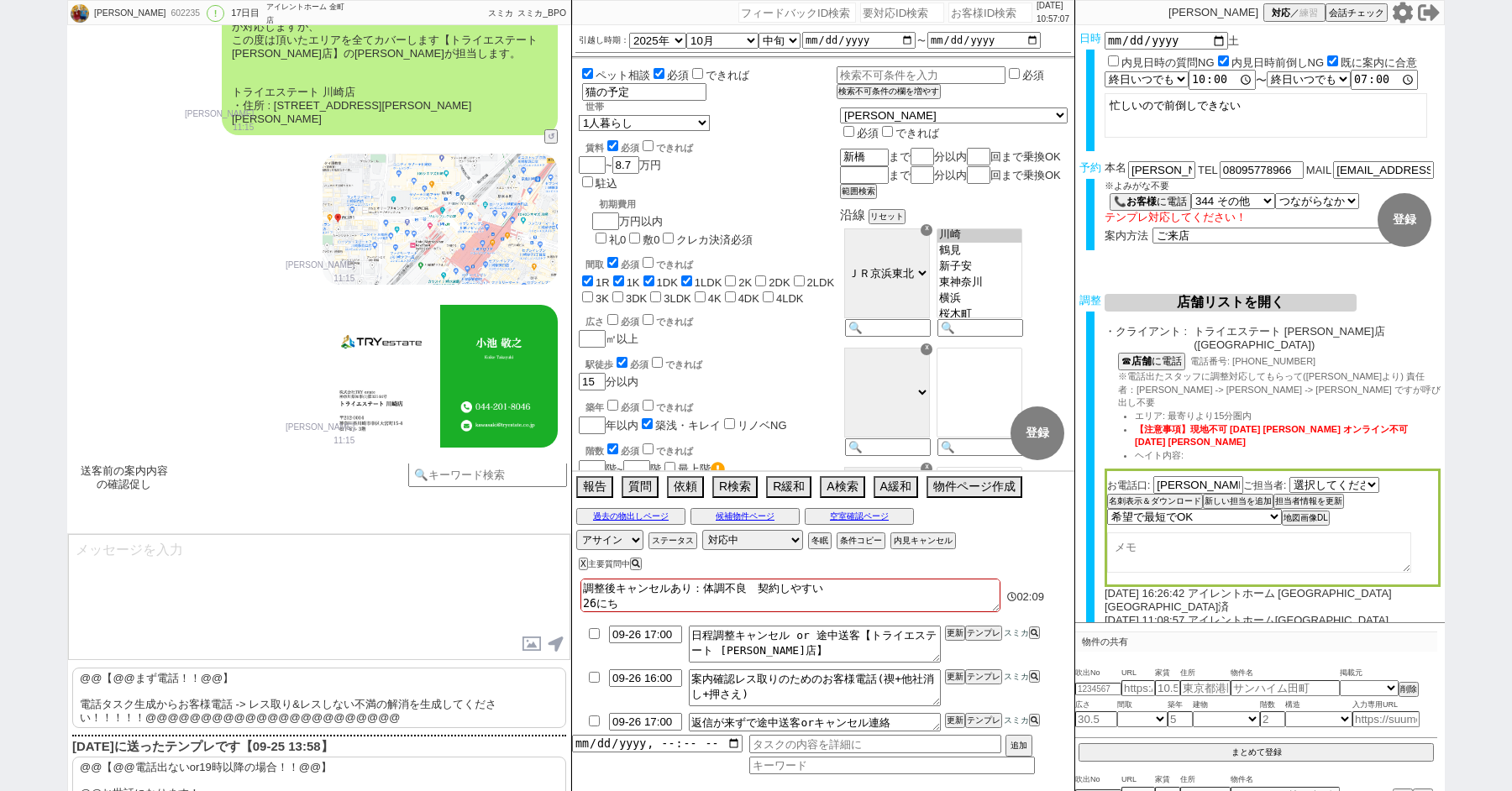
checkbox input "false"
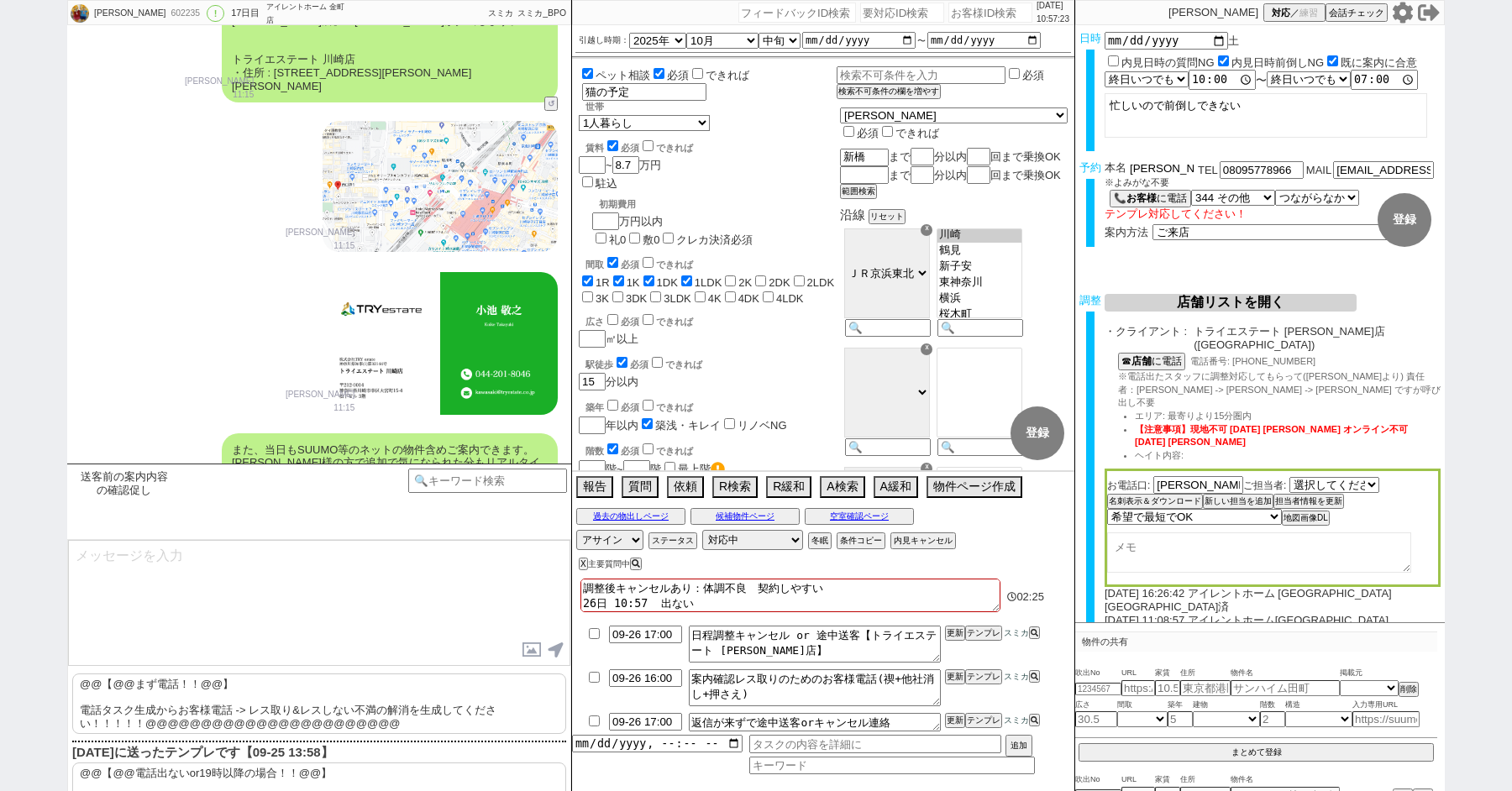
drag, startPoint x: 1151, startPoint y: 169, endPoint x: 1029, endPoint y: 167, distance: 122.0
click at [1037, 167] on div "信田 602235 ! 0 17日目 アイレントホーム 金町店 冬眠中 自社客 スミカ スミカ_BPO チャット全表示 2025-06-17 新しくフォローさ…" at bounding box center [756, 395] width 1378 height 791
click at [196, 605] on textarea at bounding box center [319, 603] width 503 height 126
paste textarea "信田"
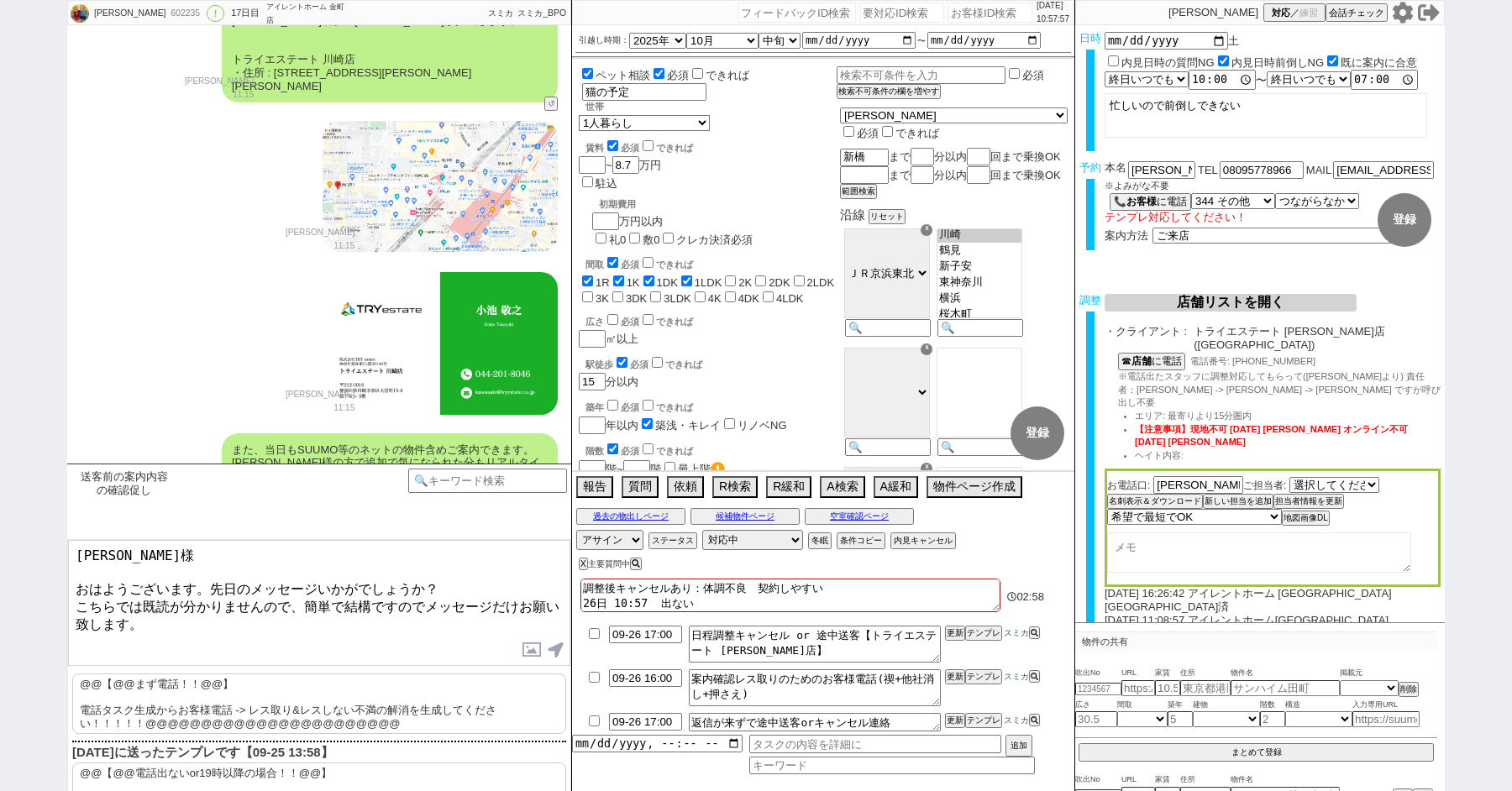
click at [293, 597] on textarea "信田様 おはようございます。先日のメッセージいかがでしょうか？ こちらでは既読が分かりませんので、簡単で結構ですのでメッセージだけお願い致します。" at bounding box center [319, 603] width 503 height 126
click at [310, 598] on textarea "信田様 おはようございます。先日のメッセージいかがでしょうか？ こちらでは既読が分かりませんので、簡単で結構ですのでメッセージだけお願い致します。" at bounding box center [319, 603] width 503 height 126
click at [288, 595] on textarea "信田様 おはようございます。先日のメッセージいかがでしょうか？ こちらでは既読が分かりませんので、簡単で結構ですのでメッセージだけお願い致します。" at bounding box center [319, 603] width 503 height 126
click at [306, 600] on textarea "信田様 おはようございます。先日のメッセージいかがでしょうか？ こちらでは既読が分かりませんので、簡単で結構ですのでメッセージだけお願い致します。" at bounding box center [319, 603] width 503 height 126
click at [424, 600] on textarea "信田様 おはようございます。先日のメッセージいかがでしょうか？ こちらでは既読が分かりませんので、簡単で結構ですのでメッセージだけお願い致します。" at bounding box center [319, 603] width 503 height 126
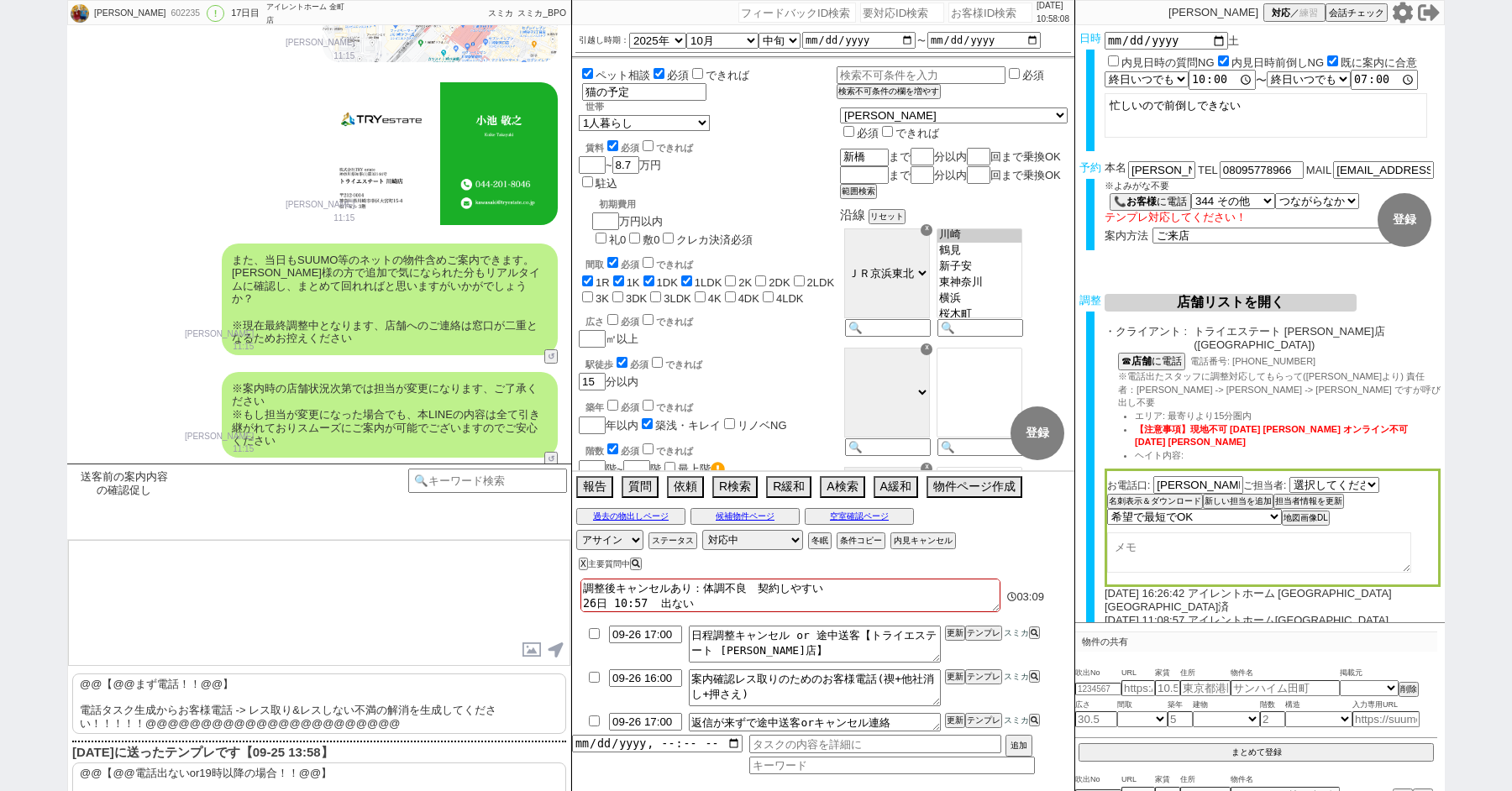
scroll to position [60, 0]
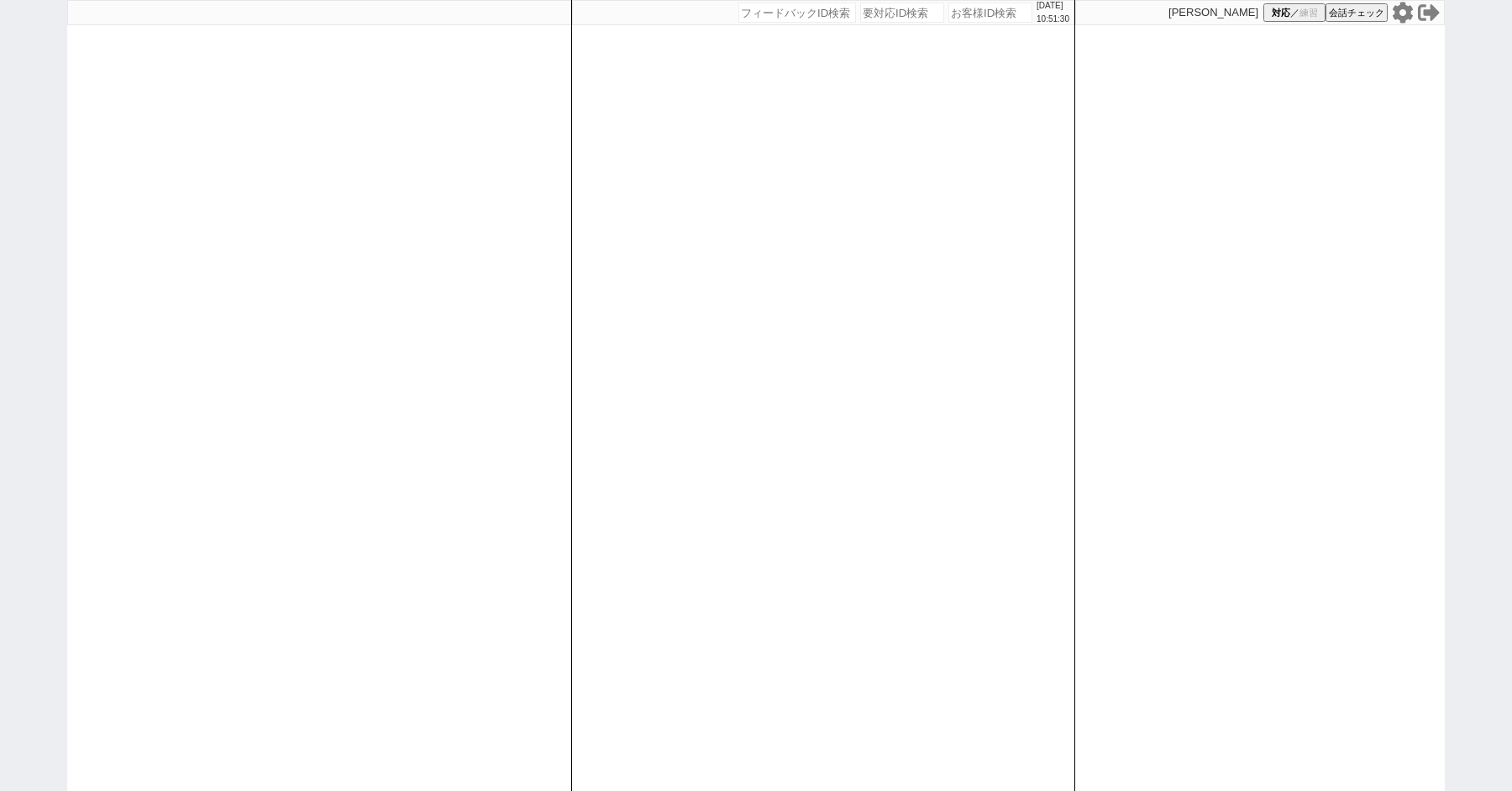
paste input "611955"
type input "611955"
select select "1"
select select "2"
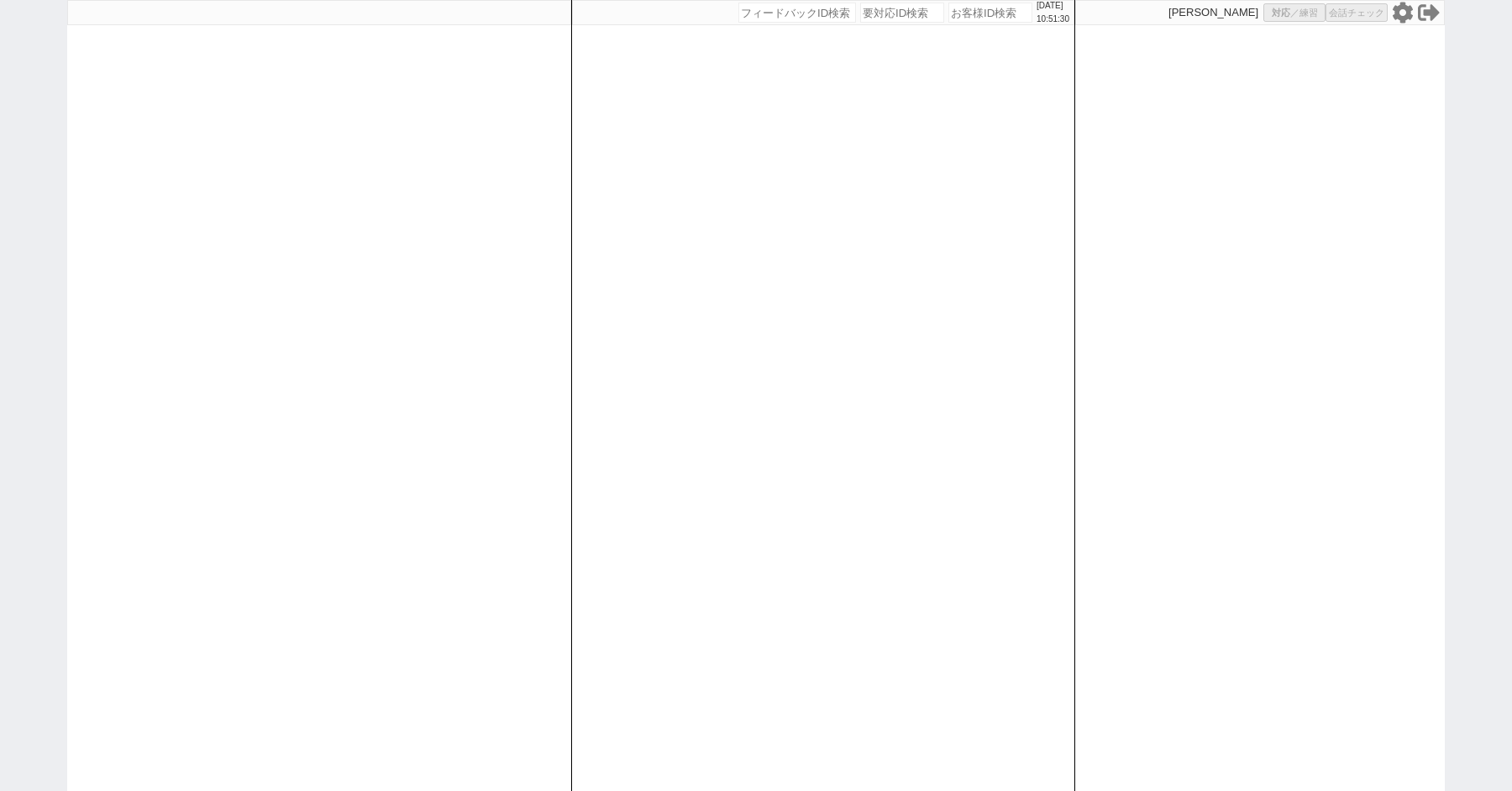
select select "5"
select select
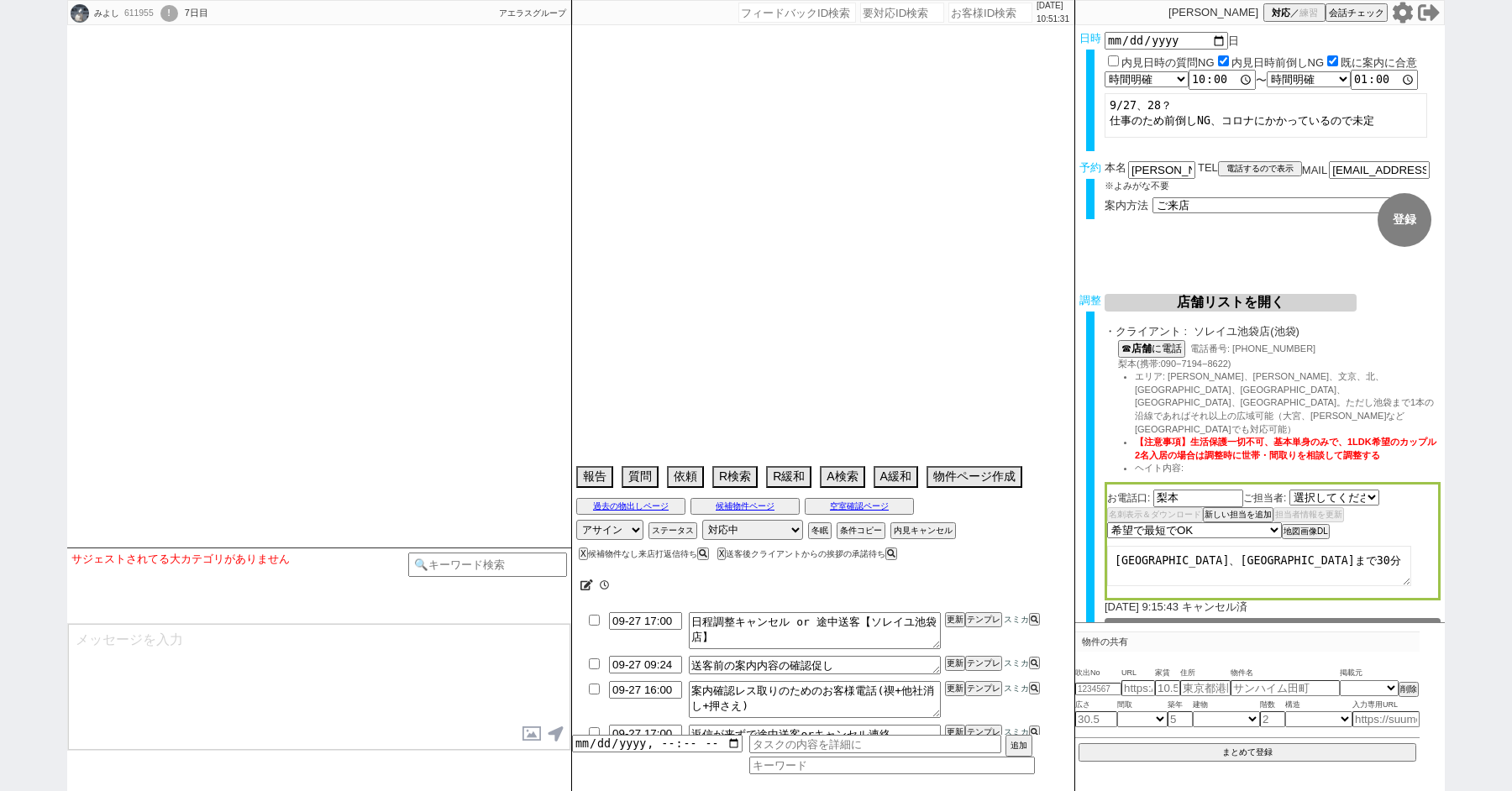
select select "540"
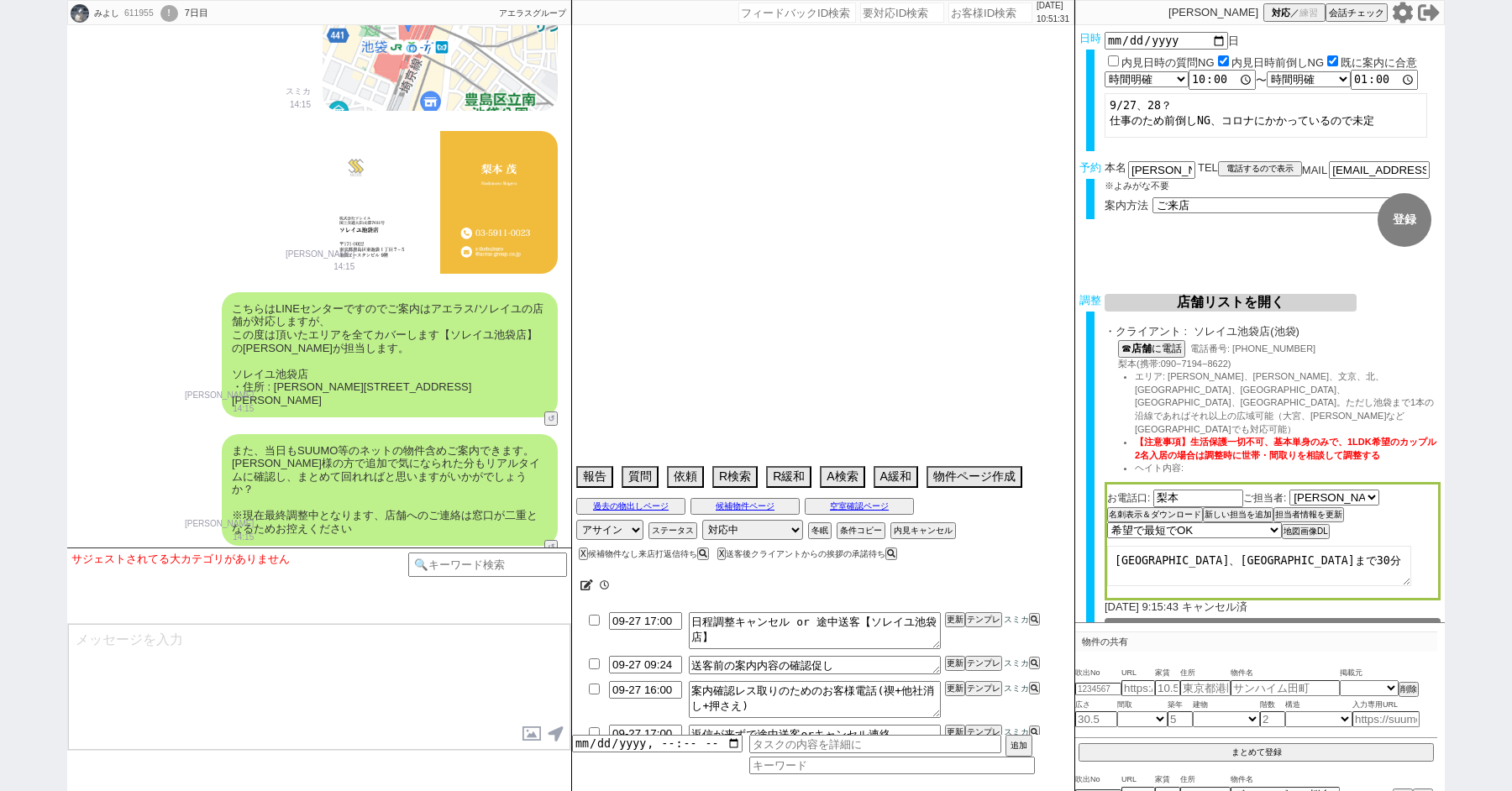
scroll to position [13650, 0]
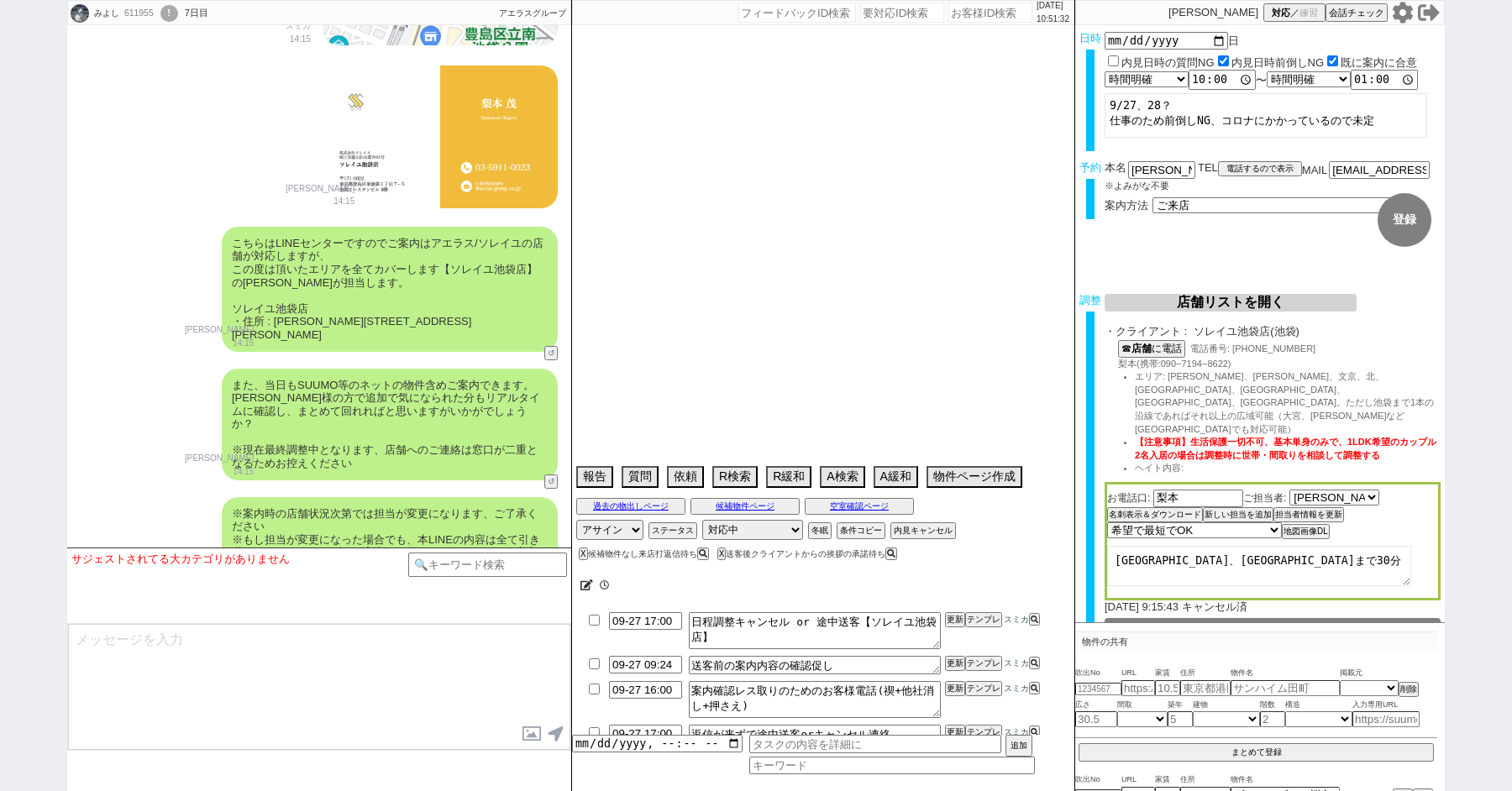
type textarea "友人と内見 @候補なし来店"
select select "2025"
select select "10"
select select "36"
select select "0"
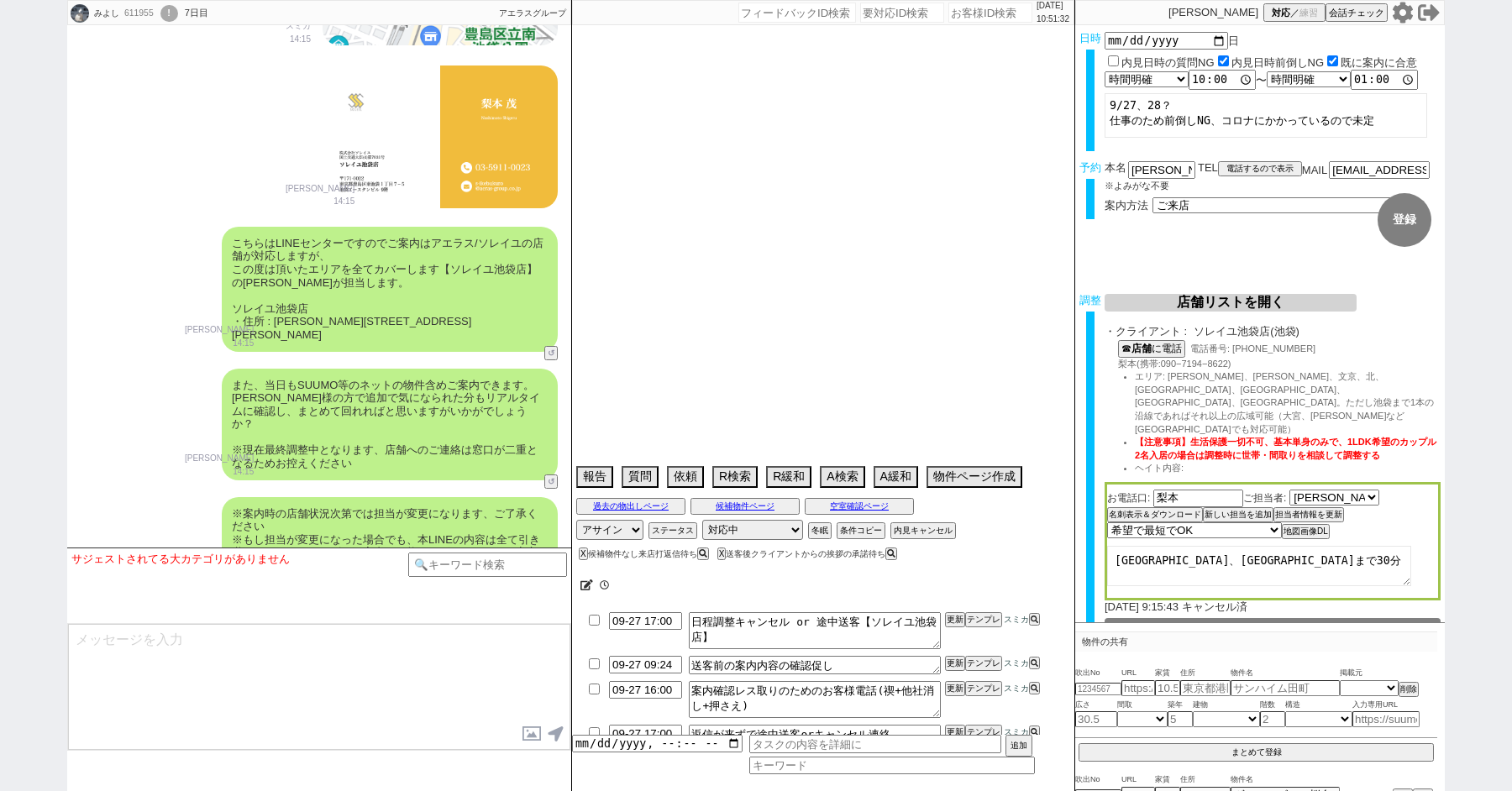
select select "75"
select select "14"
select select "60"
select select "23"
select select "65"
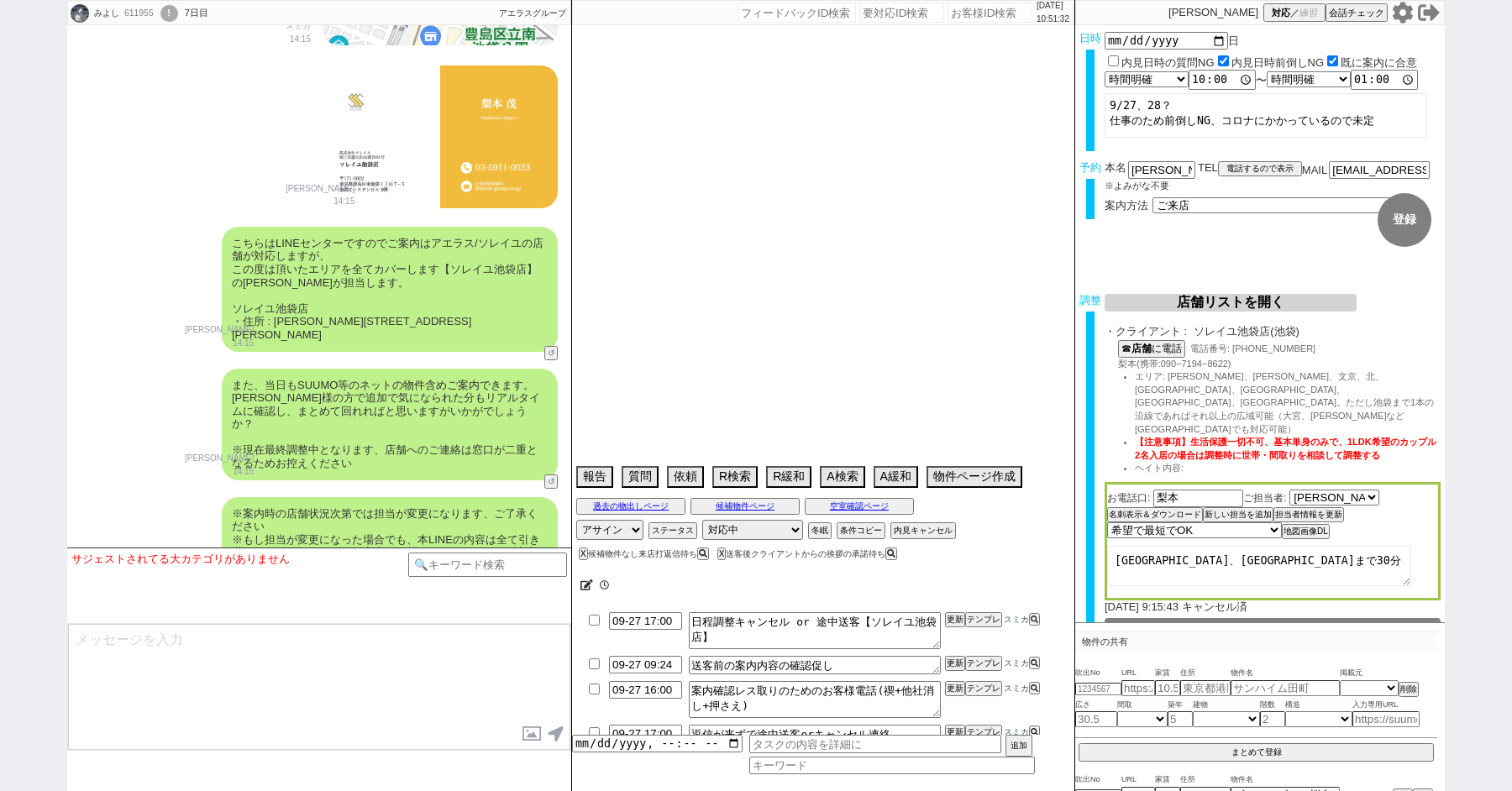
select select "822"
select select "62"
select select "70"
select select "[DATE]"
select select "59"
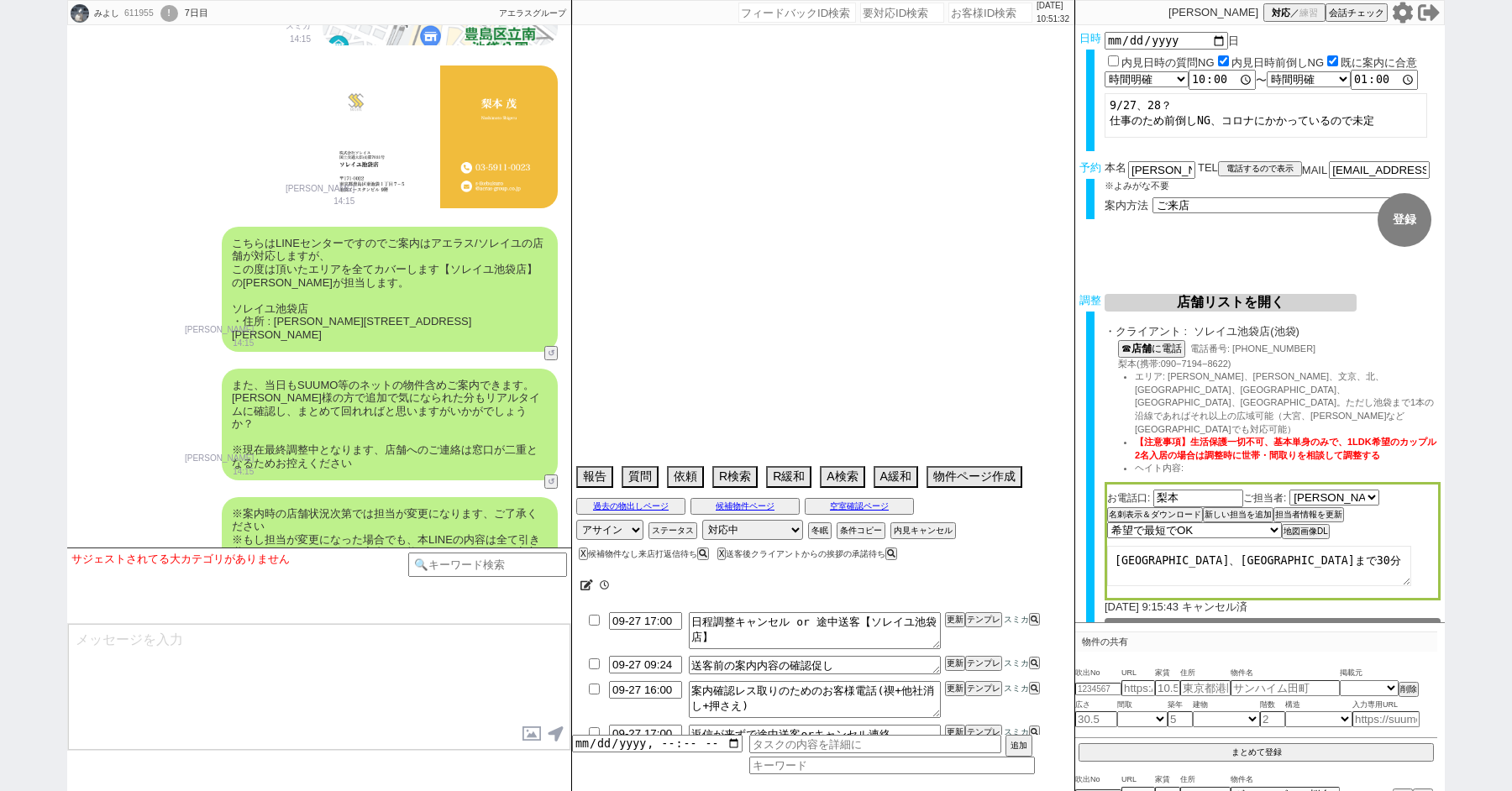
select select "64"
select select "1557"
select select "25"
select select "3116"
select select "67"
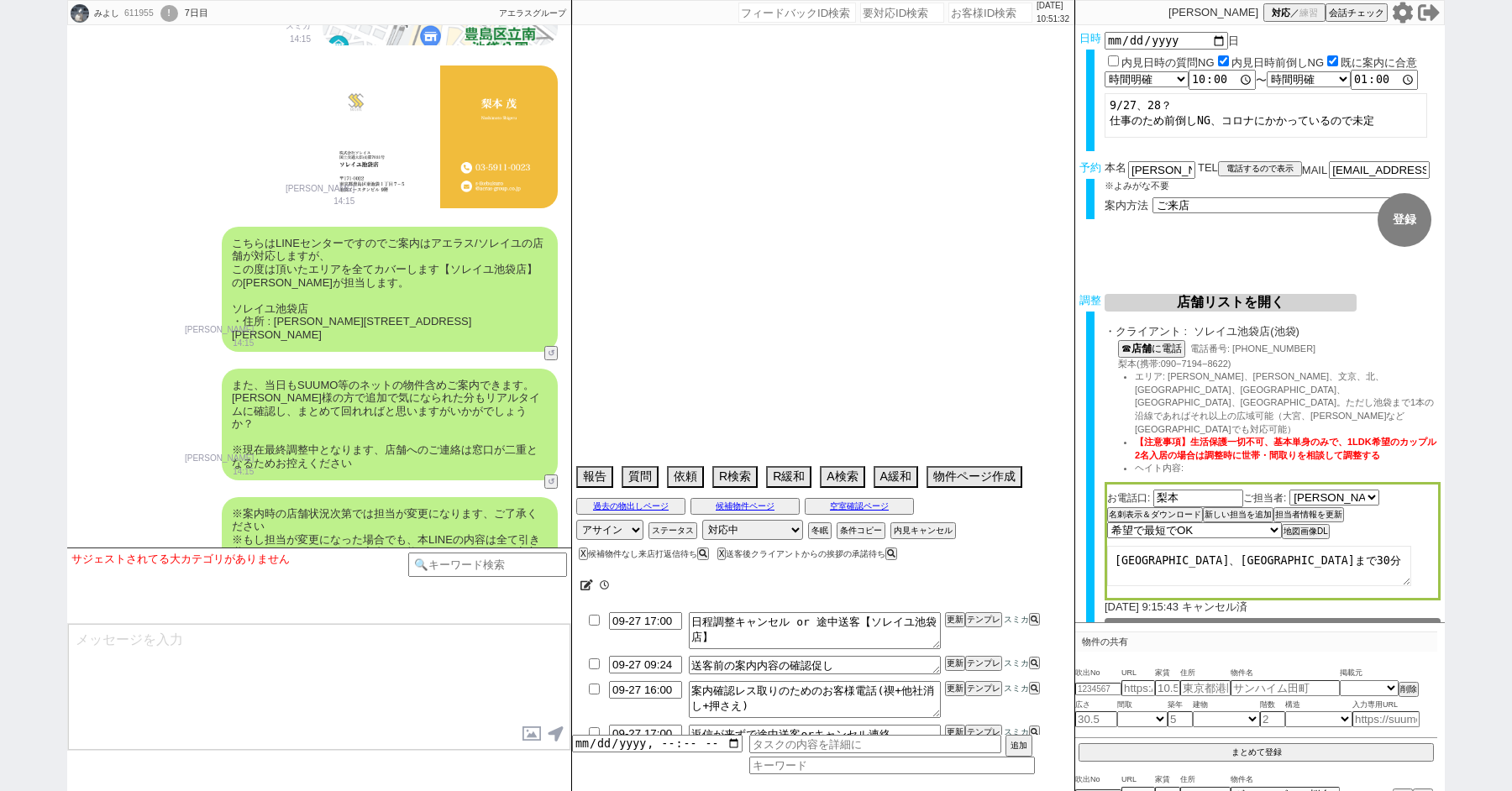
select select "68"
select select "63"
select select "19"
select select "71"
select select "66"
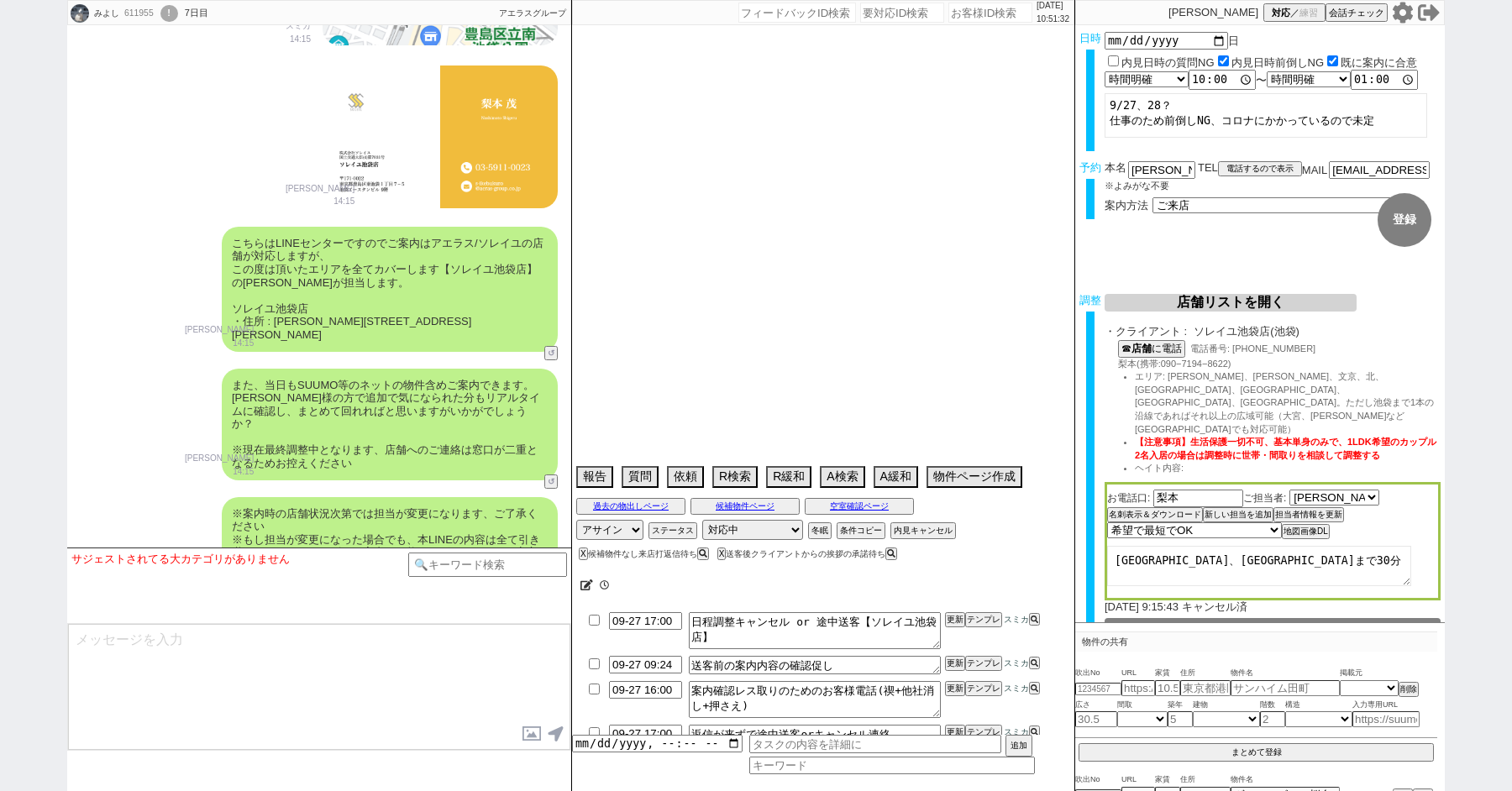
select select "72"
select select "[DATE]"
select select "38"
select select "35"
select select "9"
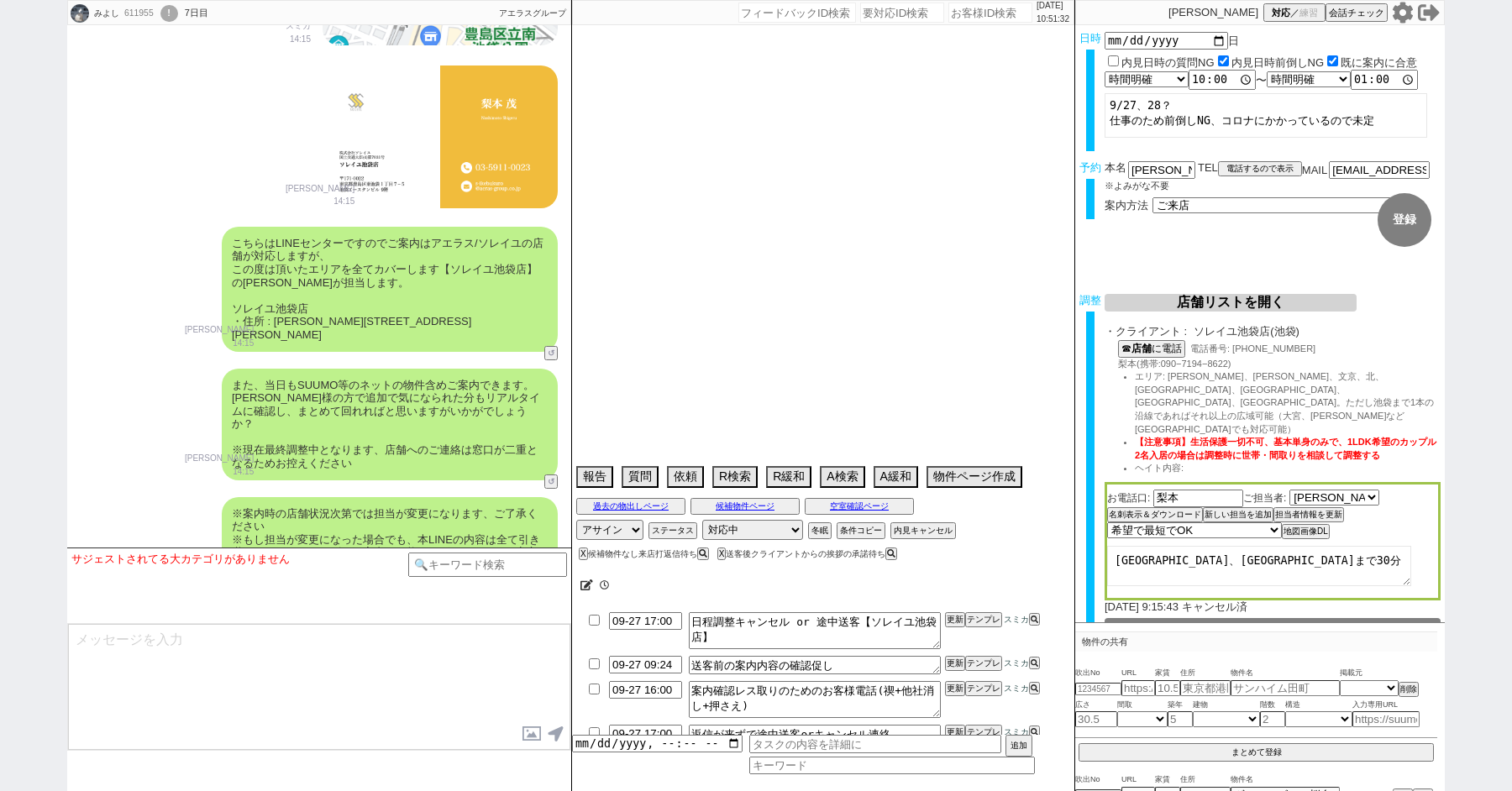
select select "331"
select select "44"
select select "36"
select select "50"
select select "48"
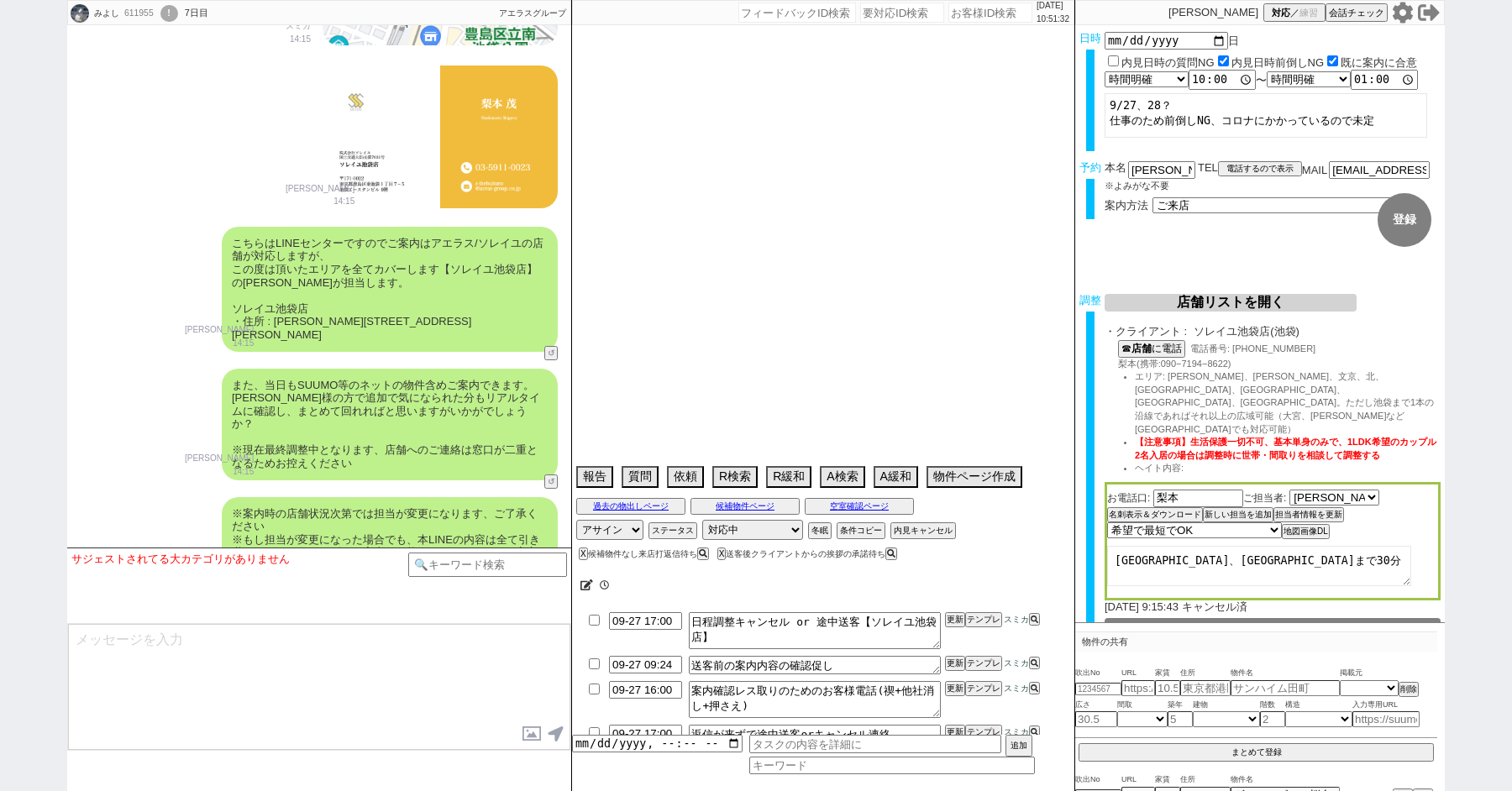
select select "69"
select select "[DATE]"
select select "47"
select select "56"
select select "53"
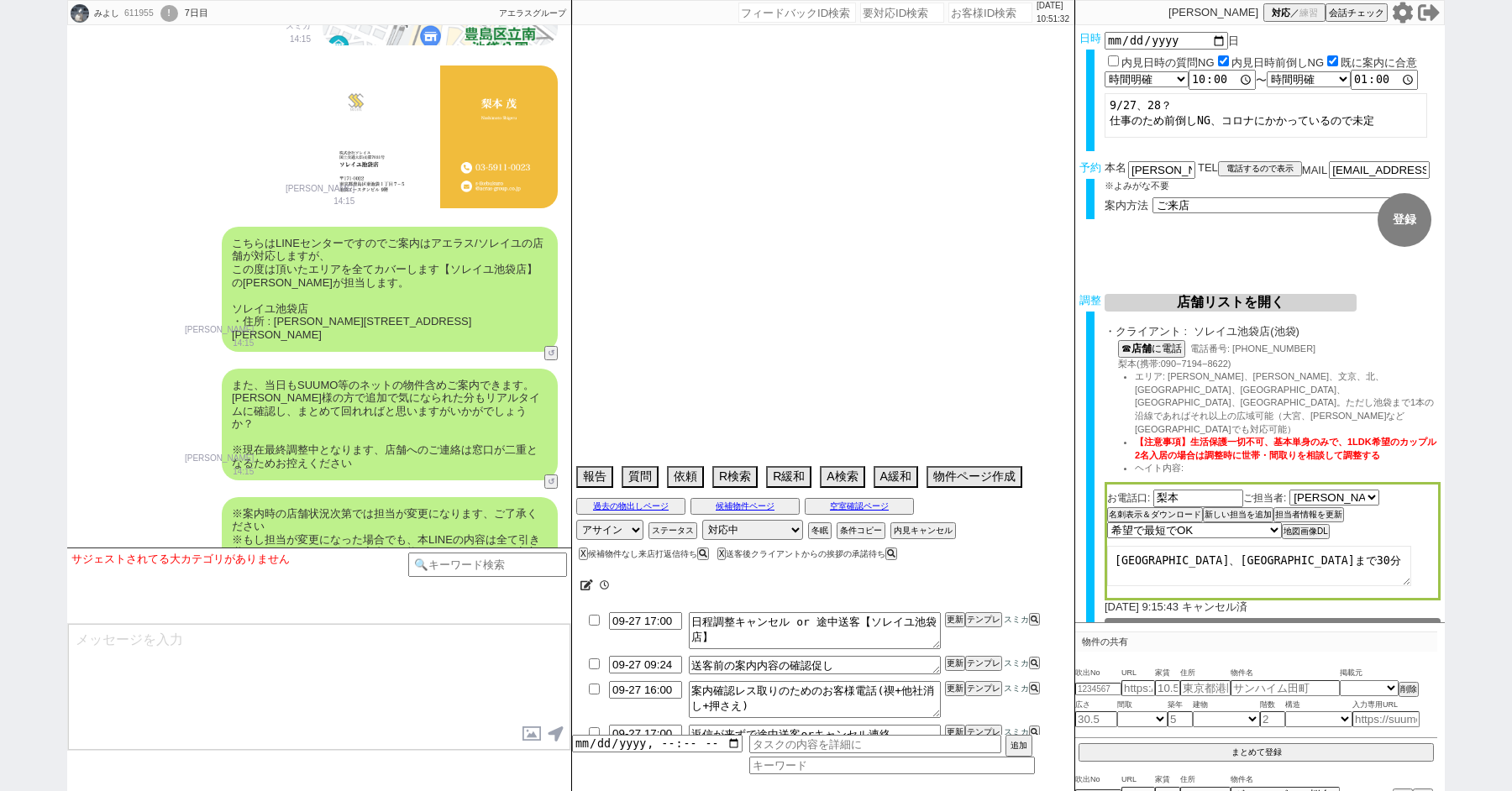
select select "61"
select select "11"
select select "29"
select select "77"
select select "[DATE]"
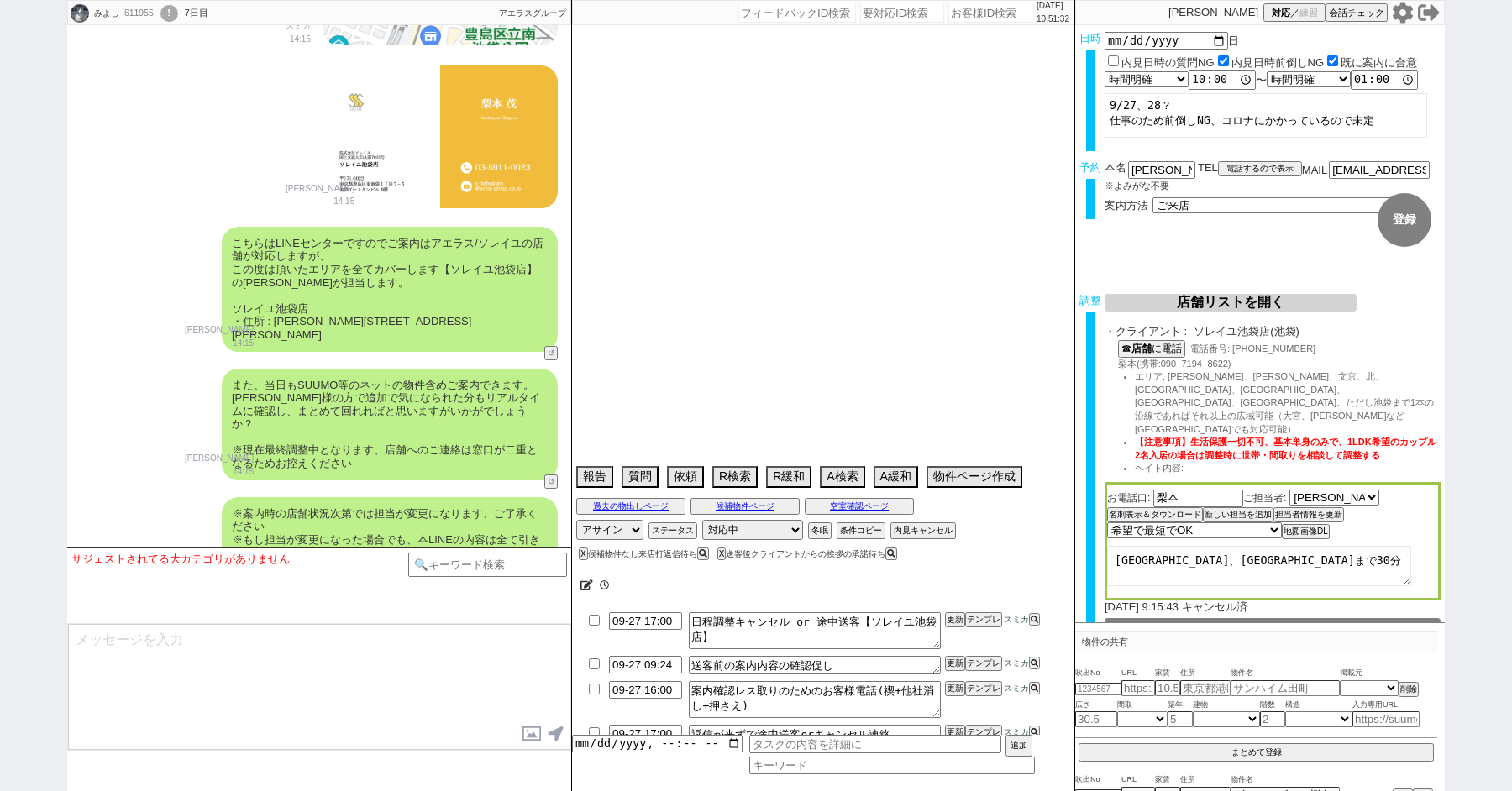
select select "37"
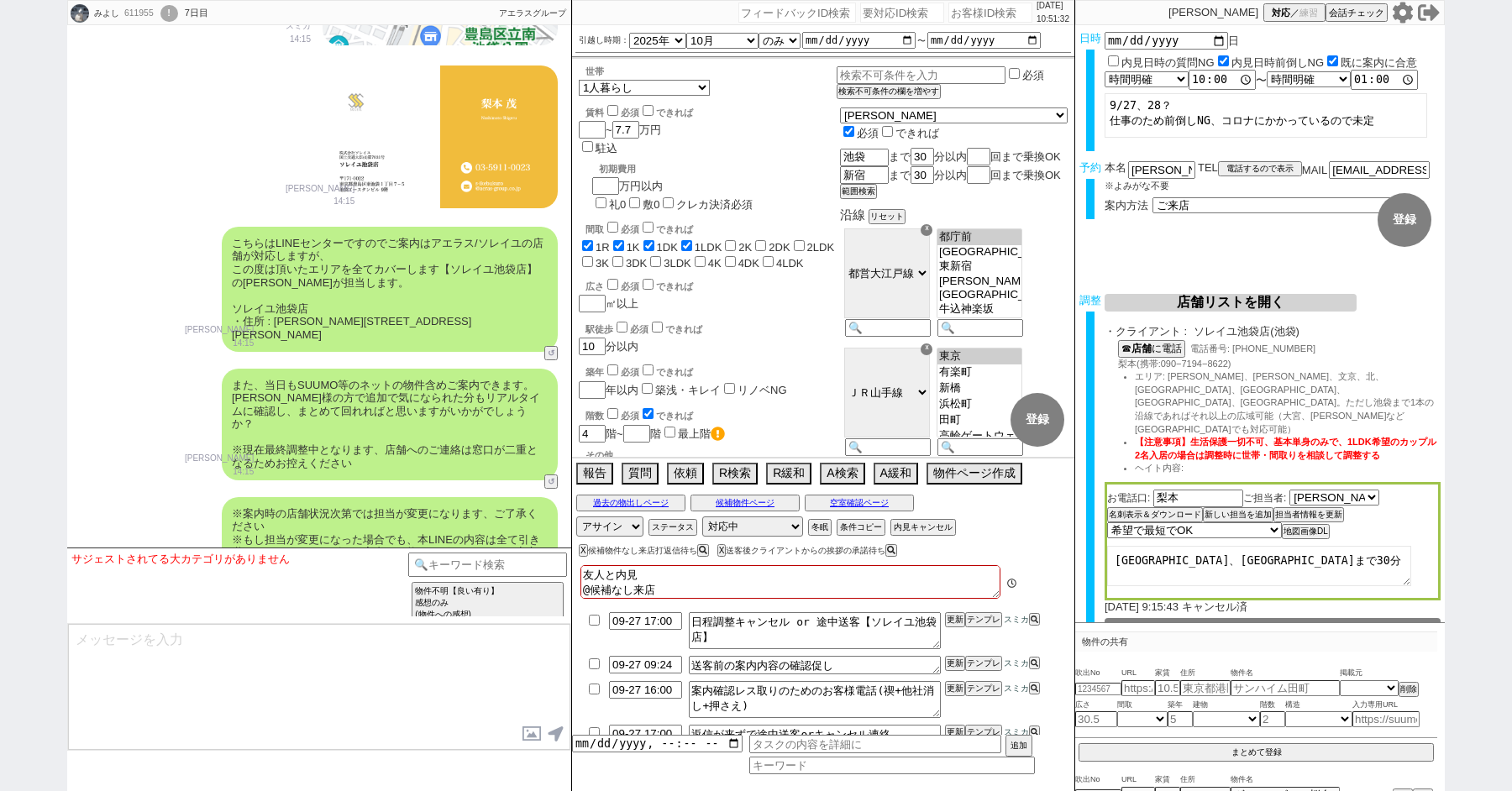
scroll to position [21, 0]
click at [549, 580] on button "↺" at bounding box center [553, 585] width 10 height 11
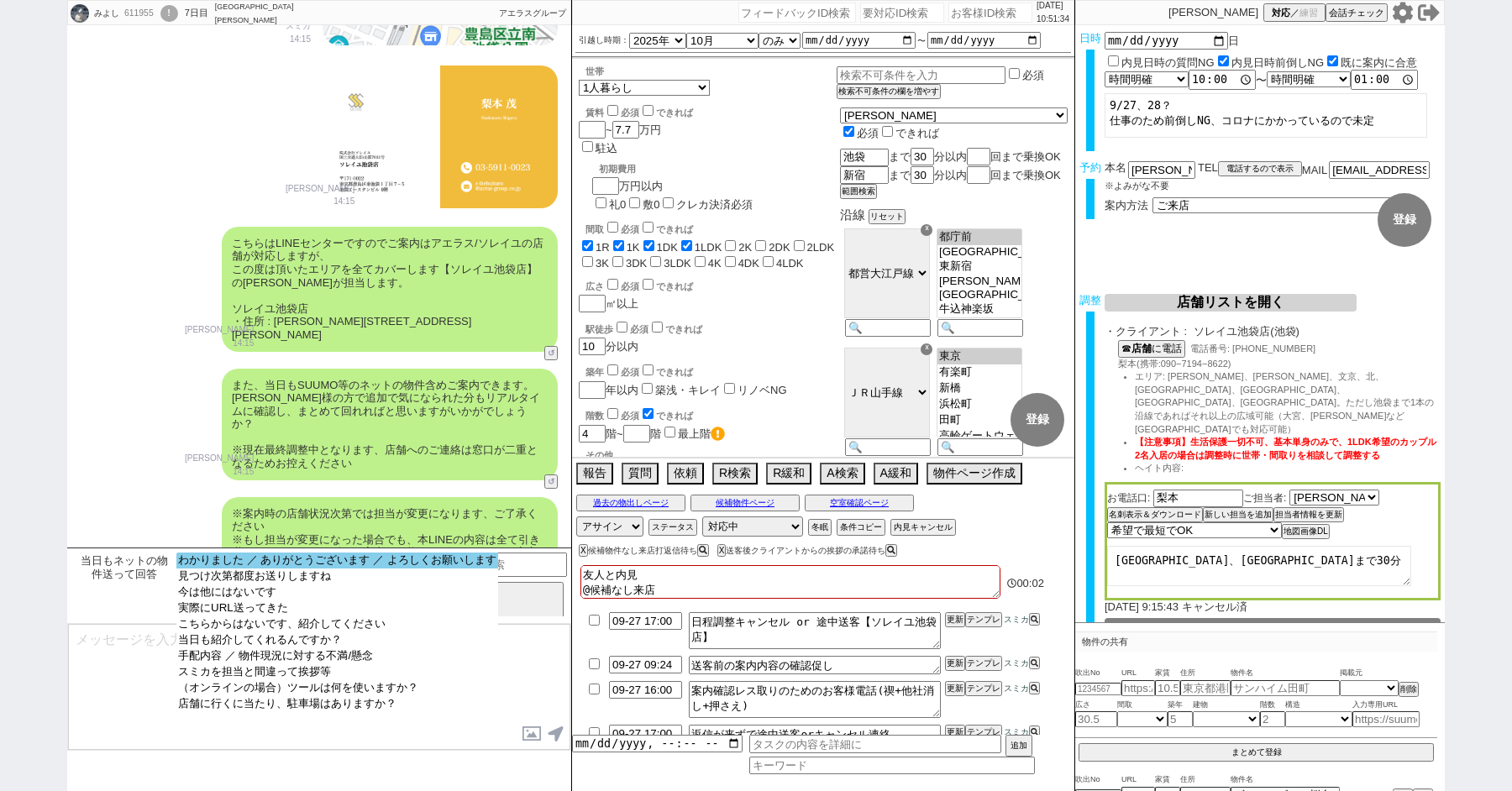
select select "わかりました ／ ありがとうございます ／ よろしくお願いします"
click at [253, 555] on option "わかりました ／ ありがとうございます ／ よろしくお願いします" at bounding box center [337, 560] width 321 height 16
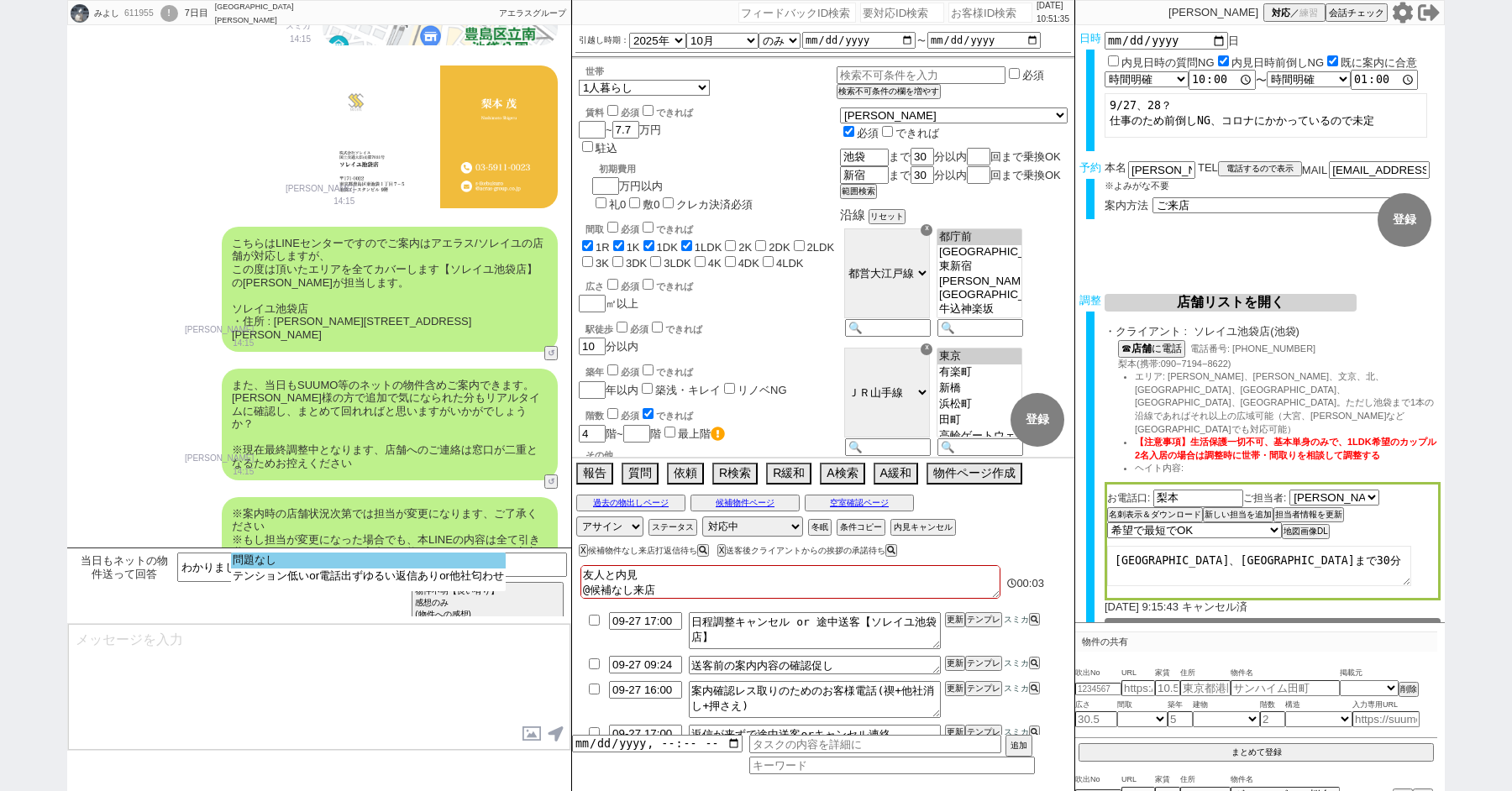
select select "問題なし"
click at [252, 564] on option "問題なし" at bounding box center [368, 560] width 275 height 16
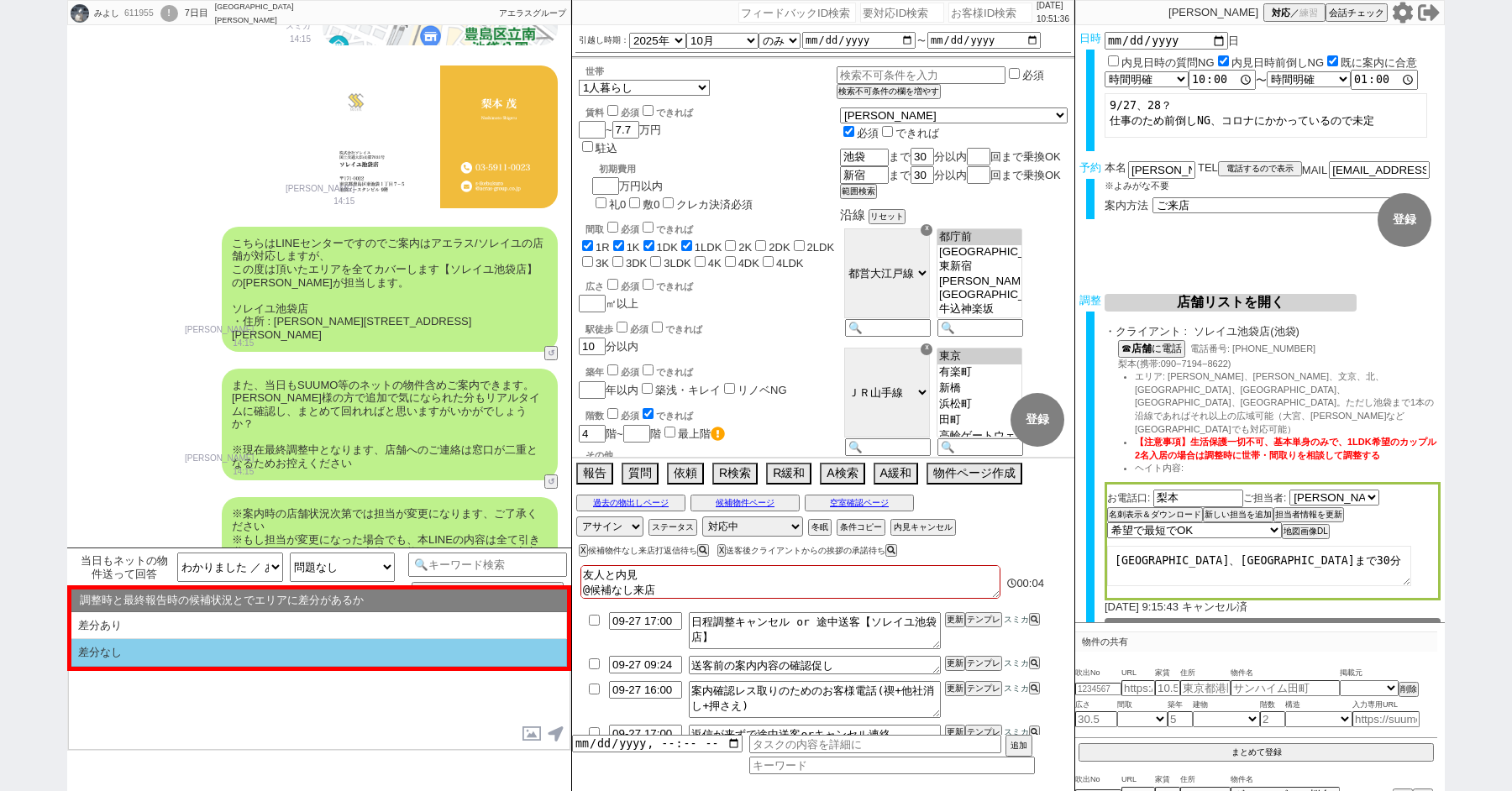
click at [143, 647] on li "差分なし" at bounding box center [318, 653] width 496 height 28
select select "差分なし"
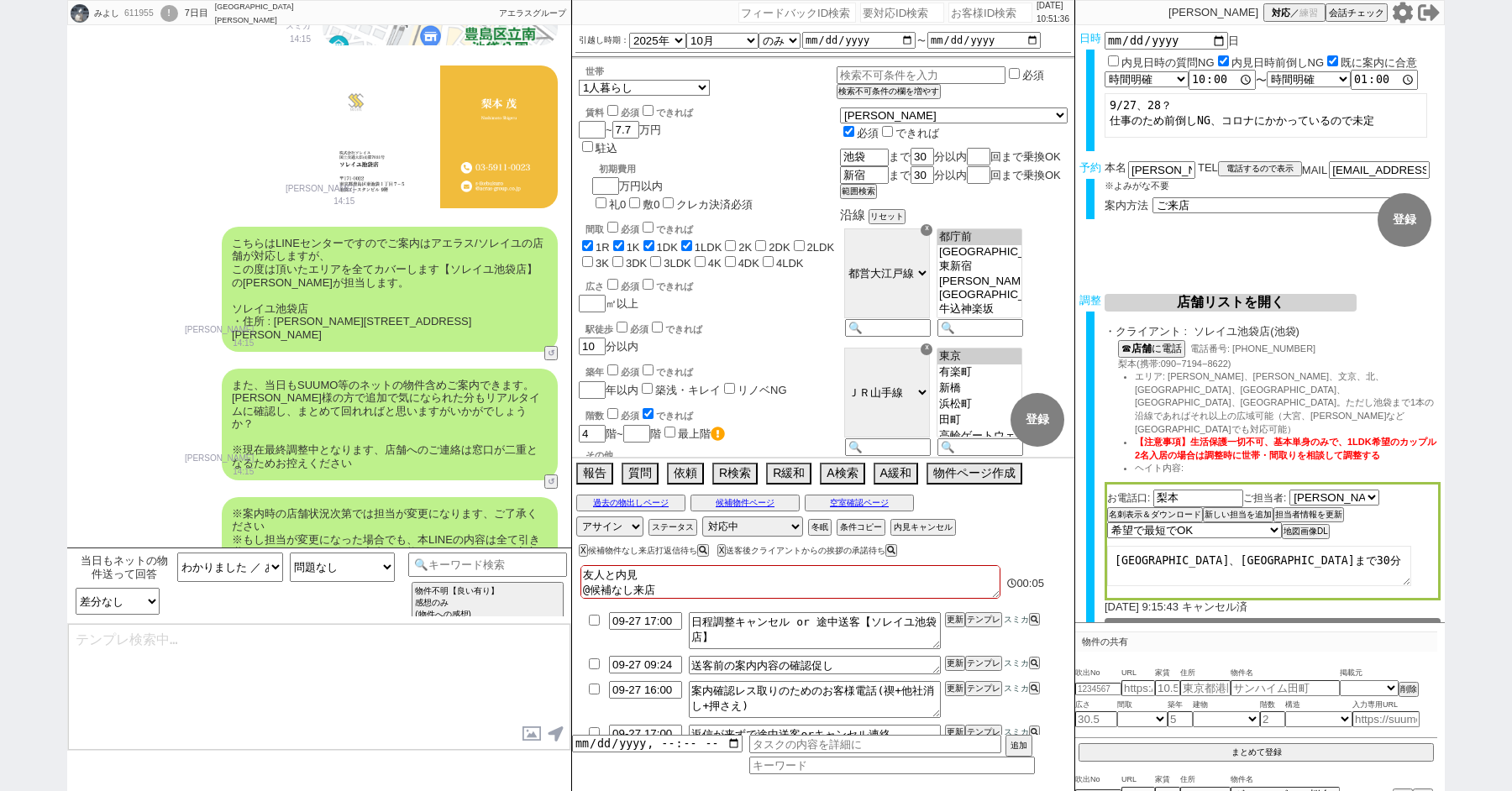
type textarea "ご確認ありがとうございます！ また、今回お繋ぎできたソレイユ池袋店ですが、 都内で60店舗以上を展開するアエラスグループの店舗でして、「総合仲介」でSUUMO…"
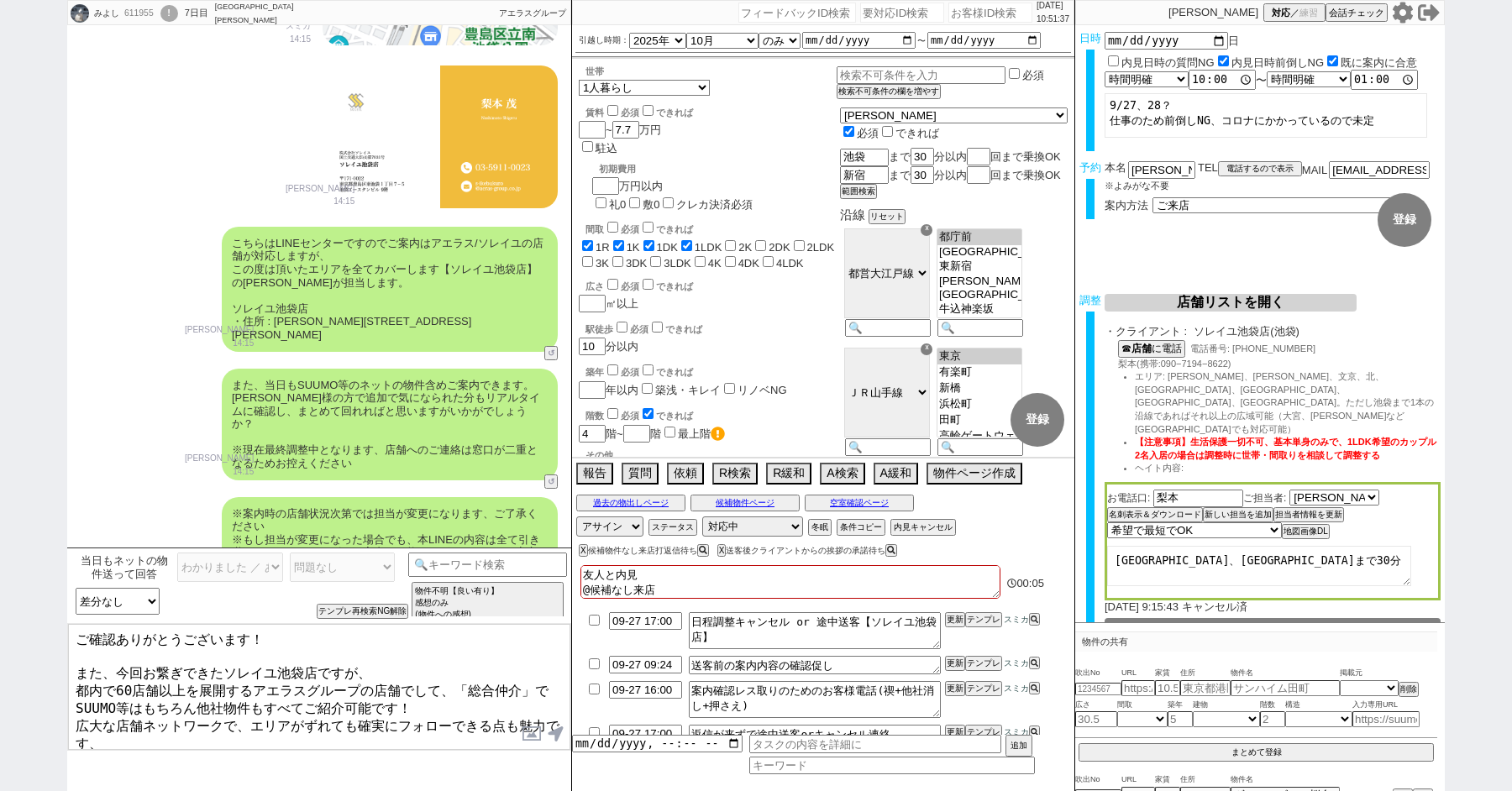
click at [151, 649] on textarea "ご確認ありがとうございます！ また、今回お繋ぎできたソレイユ池袋店ですが、 都内で60店舗以上を展開するアエラスグループの店舗でして、「総合仲介」でSUUMO…" at bounding box center [319, 687] width 503 height 126
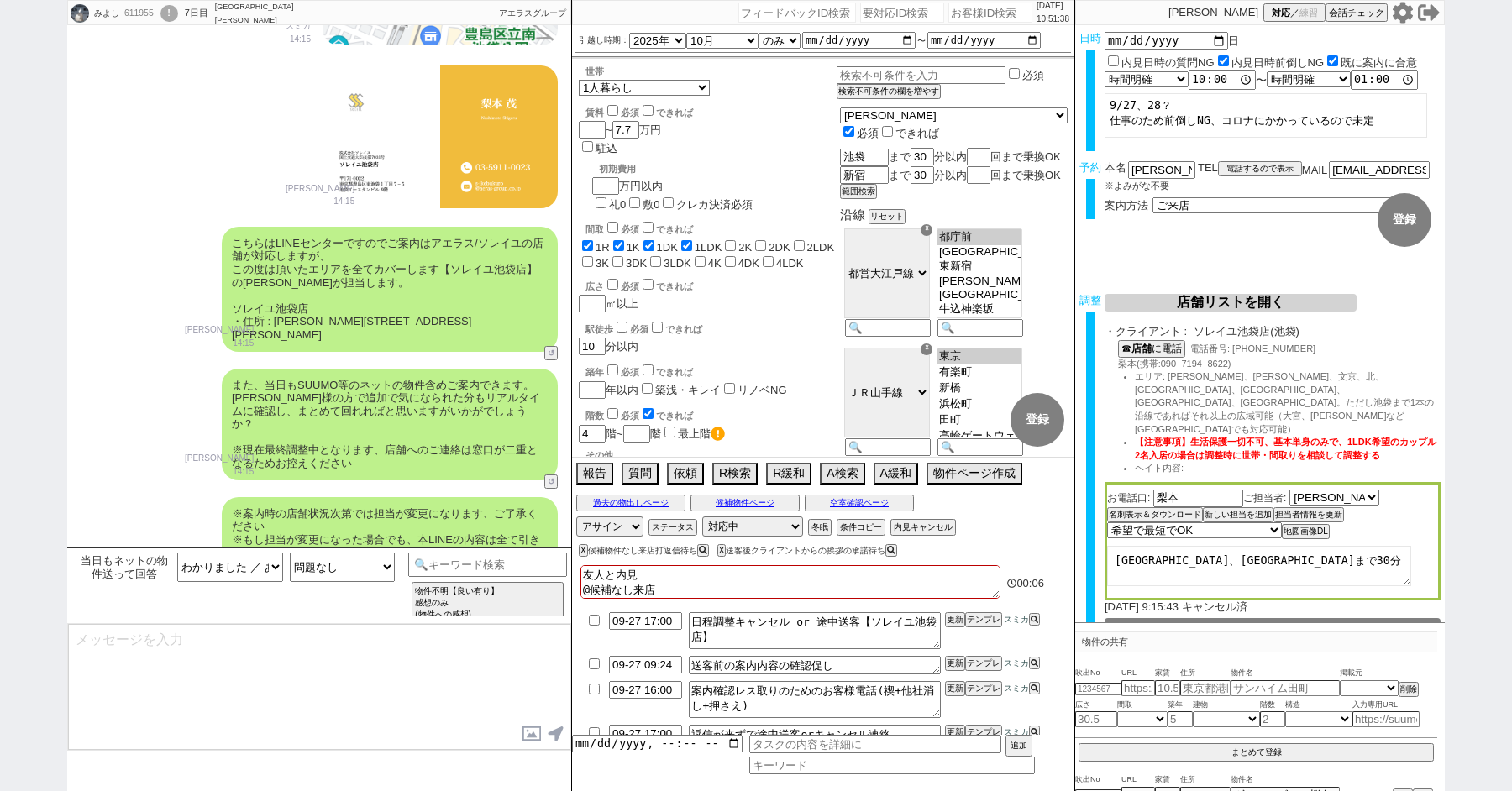
scroll to position [13901, 0]
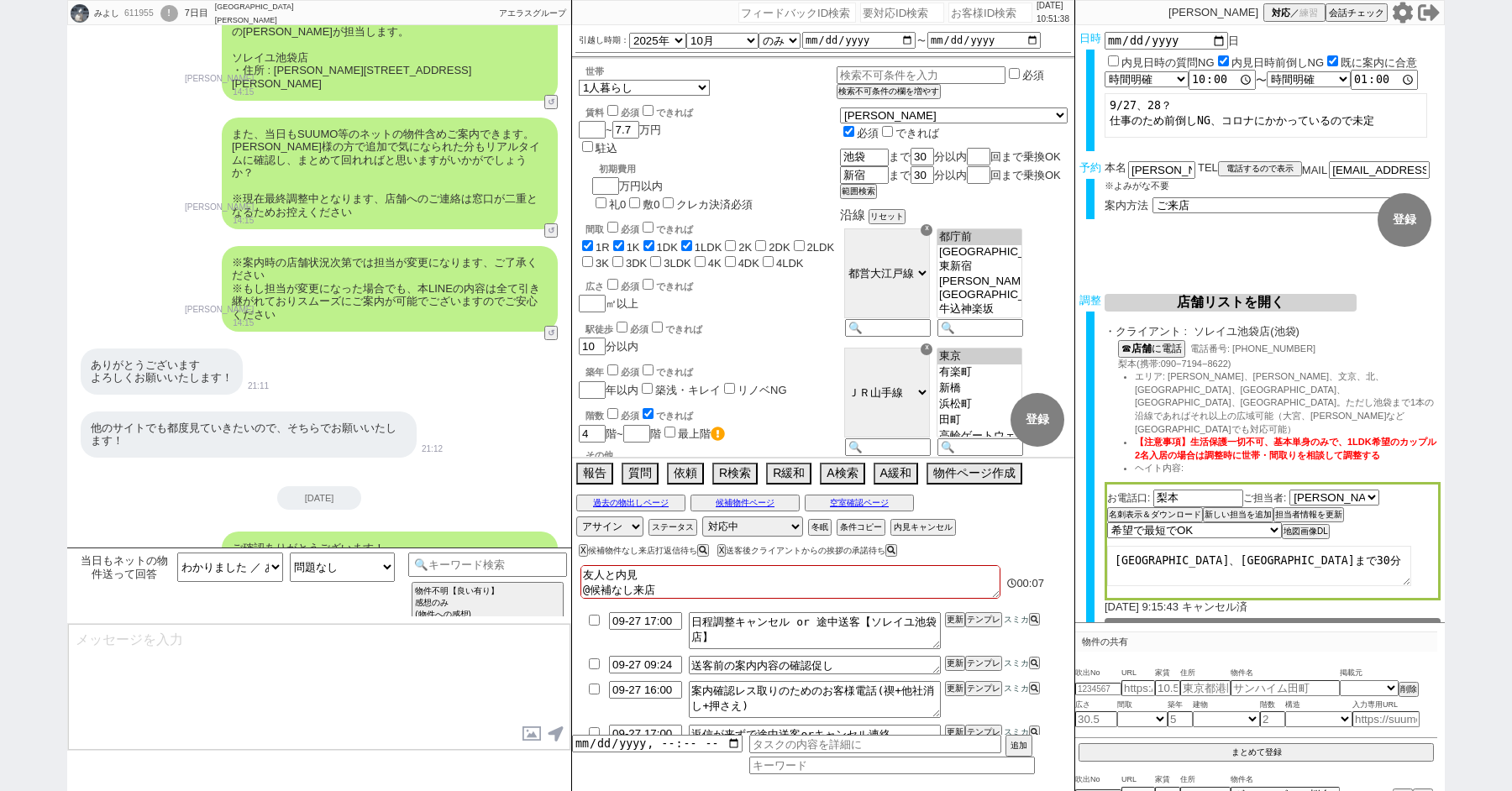
type textarea "手配内容も改めてメールにてお送りいたしますね。 当日はどうぞよろしくお願いいたします！"
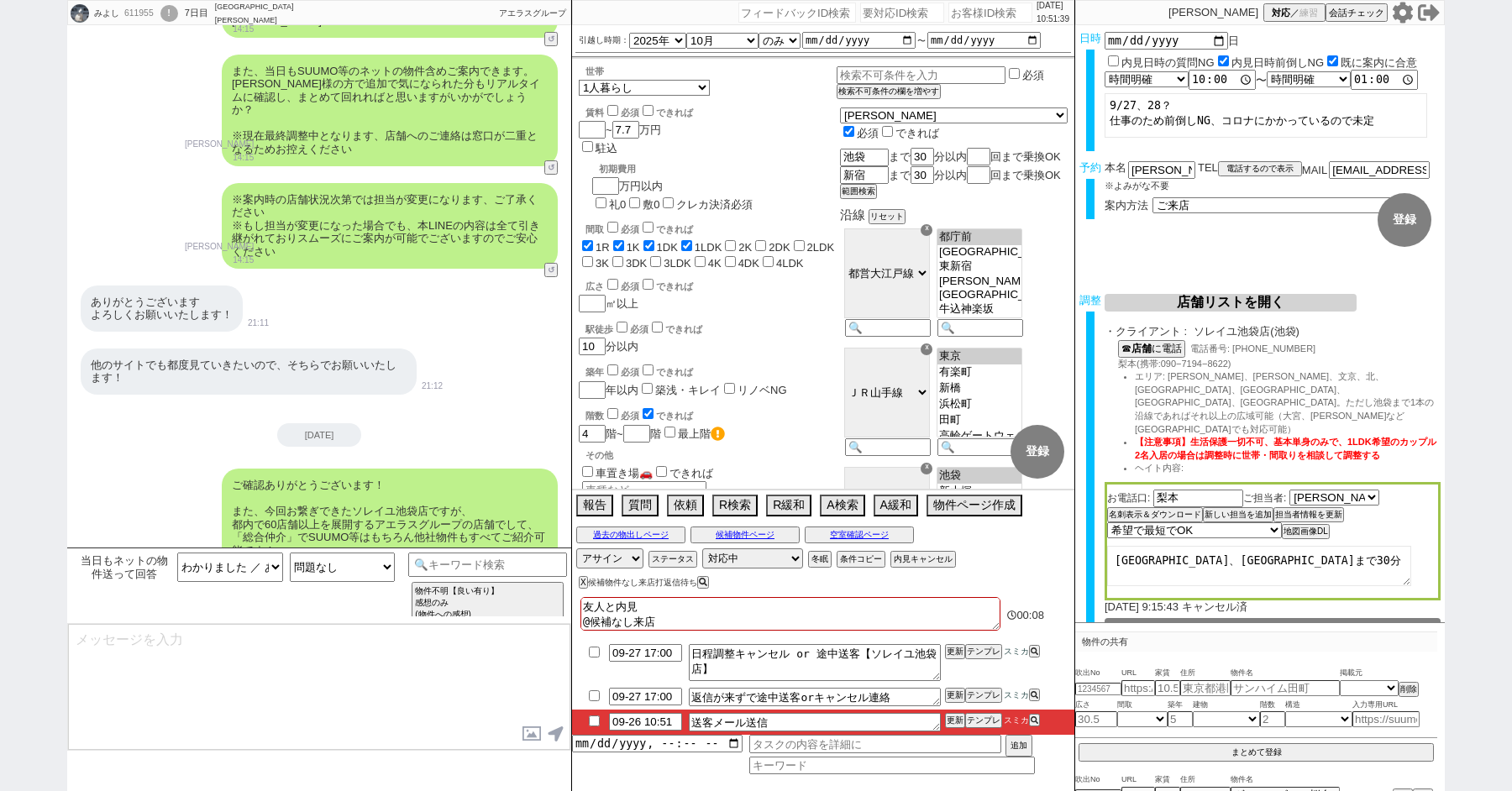
type textarea "■■■ご案内の流れ■■■ 1. 担当から詳細なヒアリング 2. 最新物件の洗い出し 3. 事前の物件含め、最新状況を直接確認 4. 募集中のものをまとめて内見…"
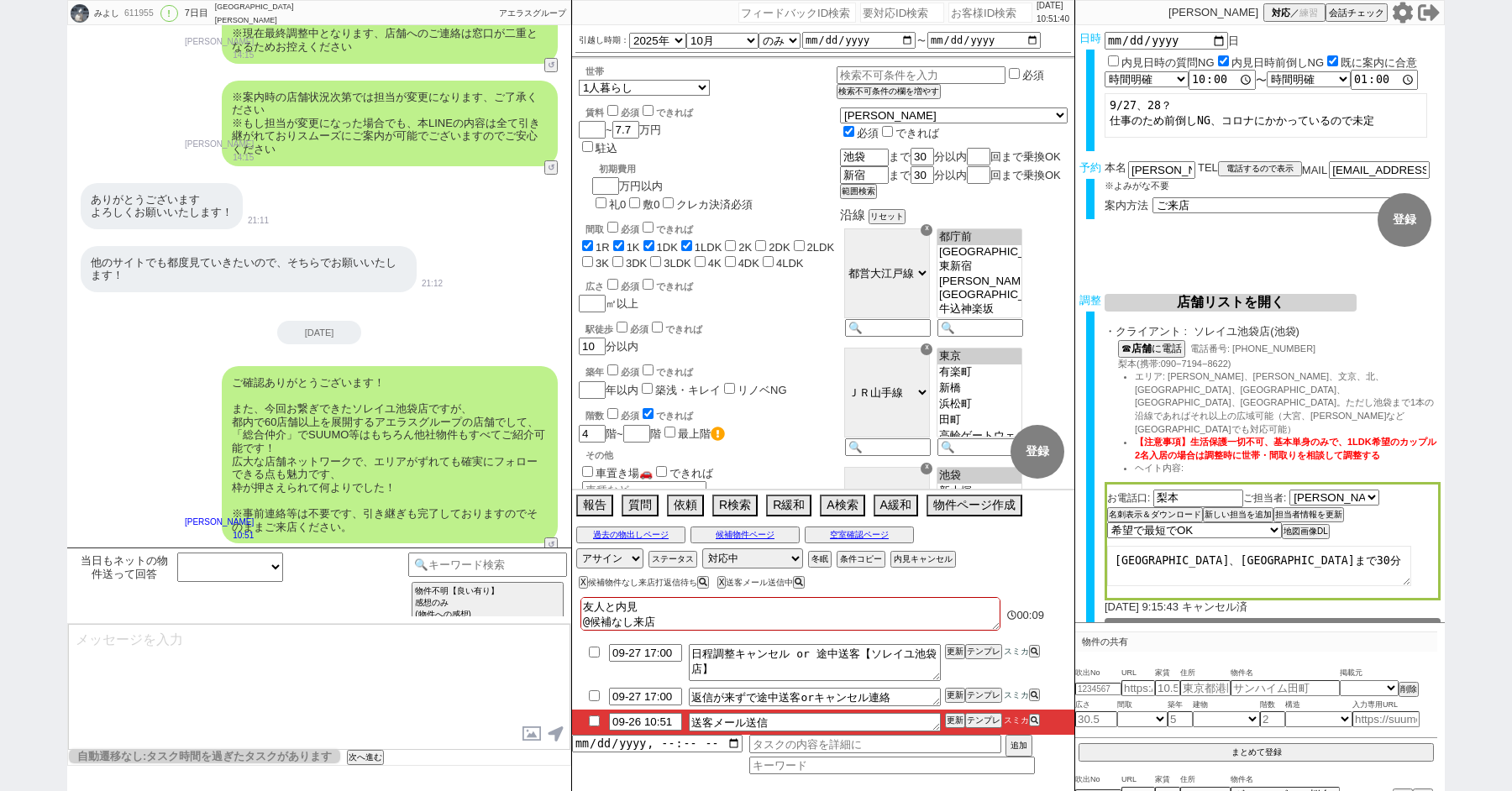
scroll to position [87, 0]
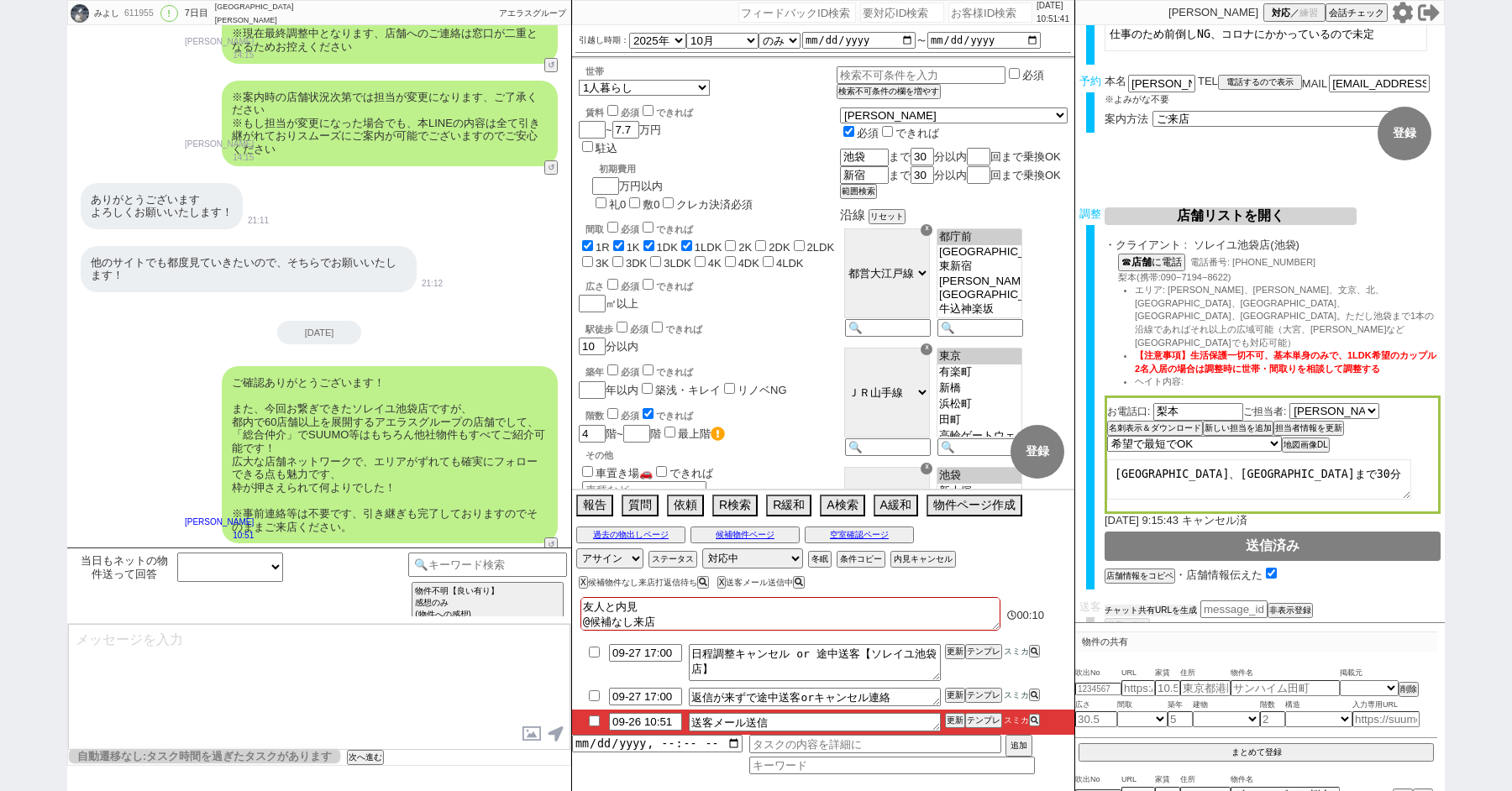
click at [1150, 605] on button "チャット共有URLを生成" at bounding box center [1151, 611] width 93 height 12
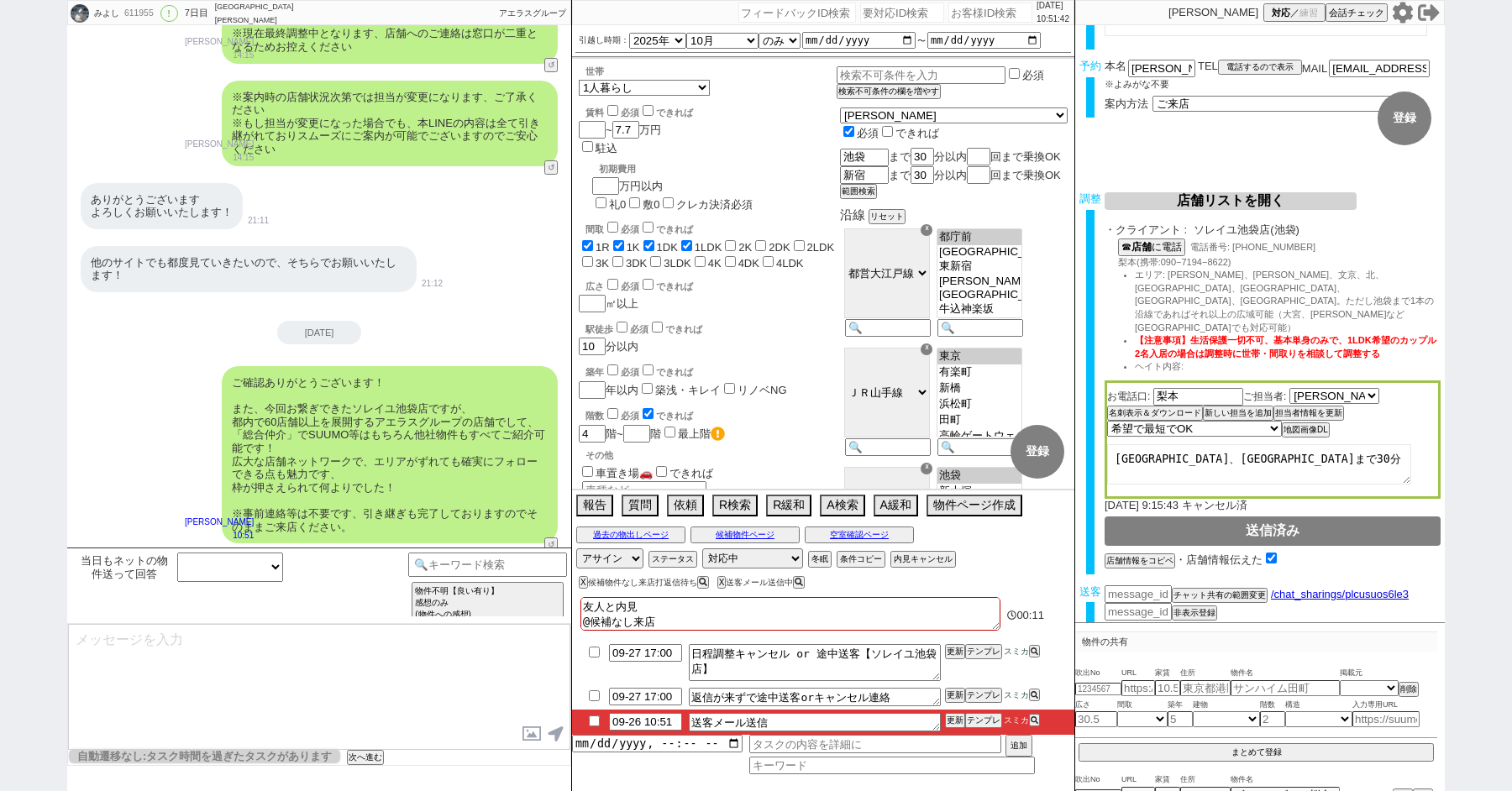
click at [1124, 622] on button "送客に進む" at bounding box center [1126, 627] width 42 height 12
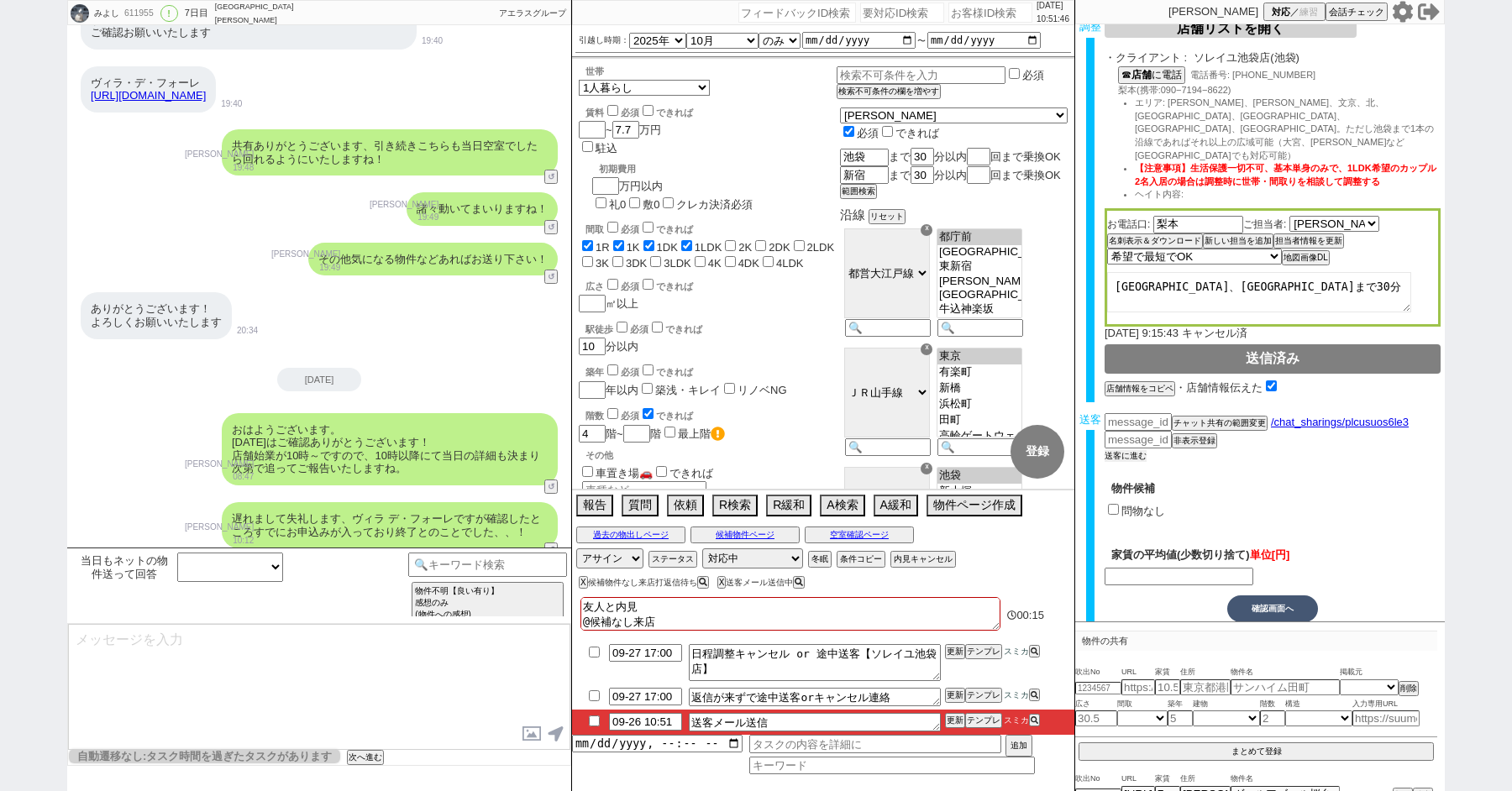
scroll to position [12495, 0]
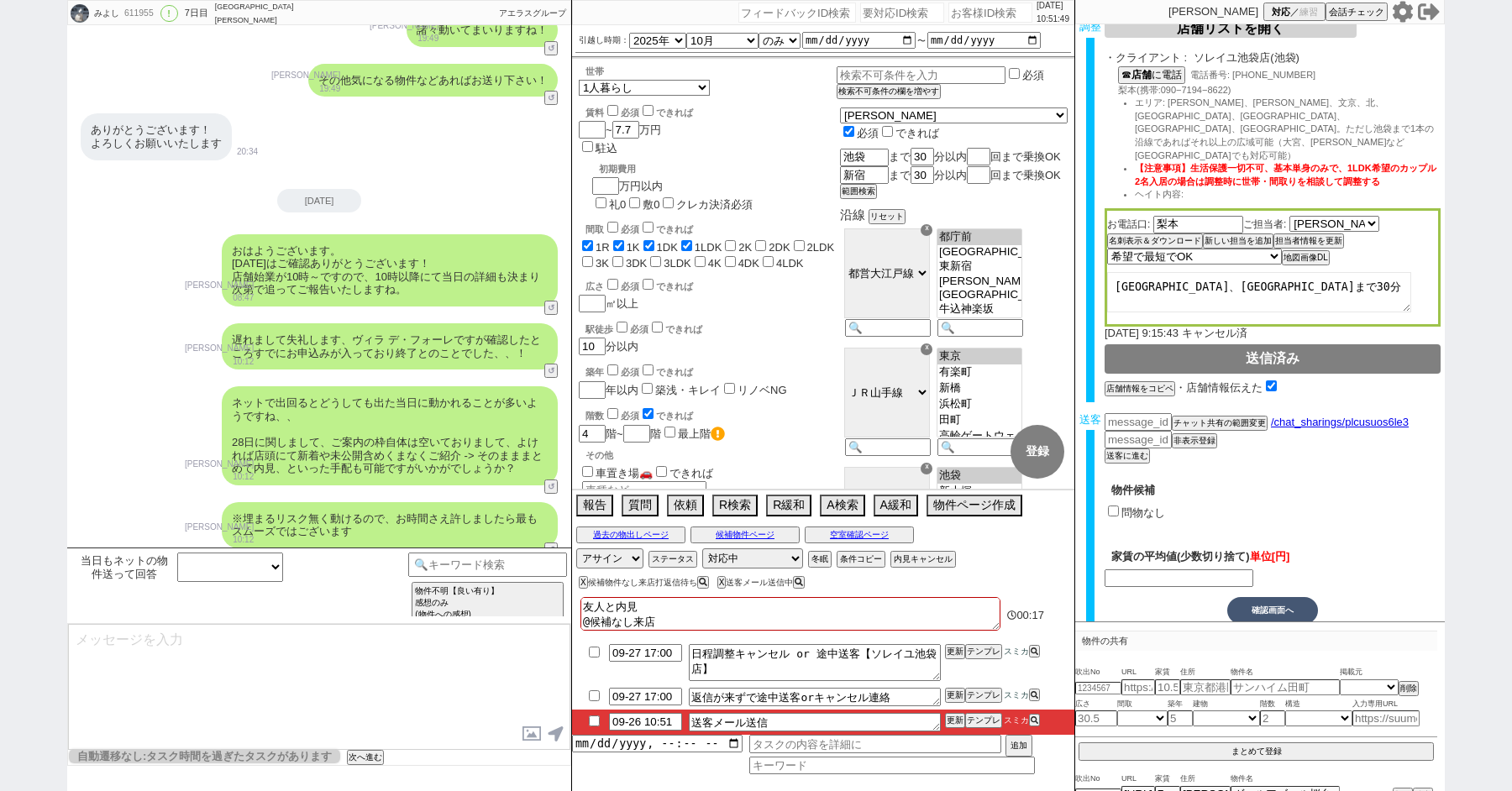
click at [1112, 505] on input "問物なし" at bounding box center [1113, 510] width 11 height 11
checkbox input "true"
type input "77000"
click at [1280, 597] on button "確認画面へ" at bounding box center [1272, 610] width 91 height 27
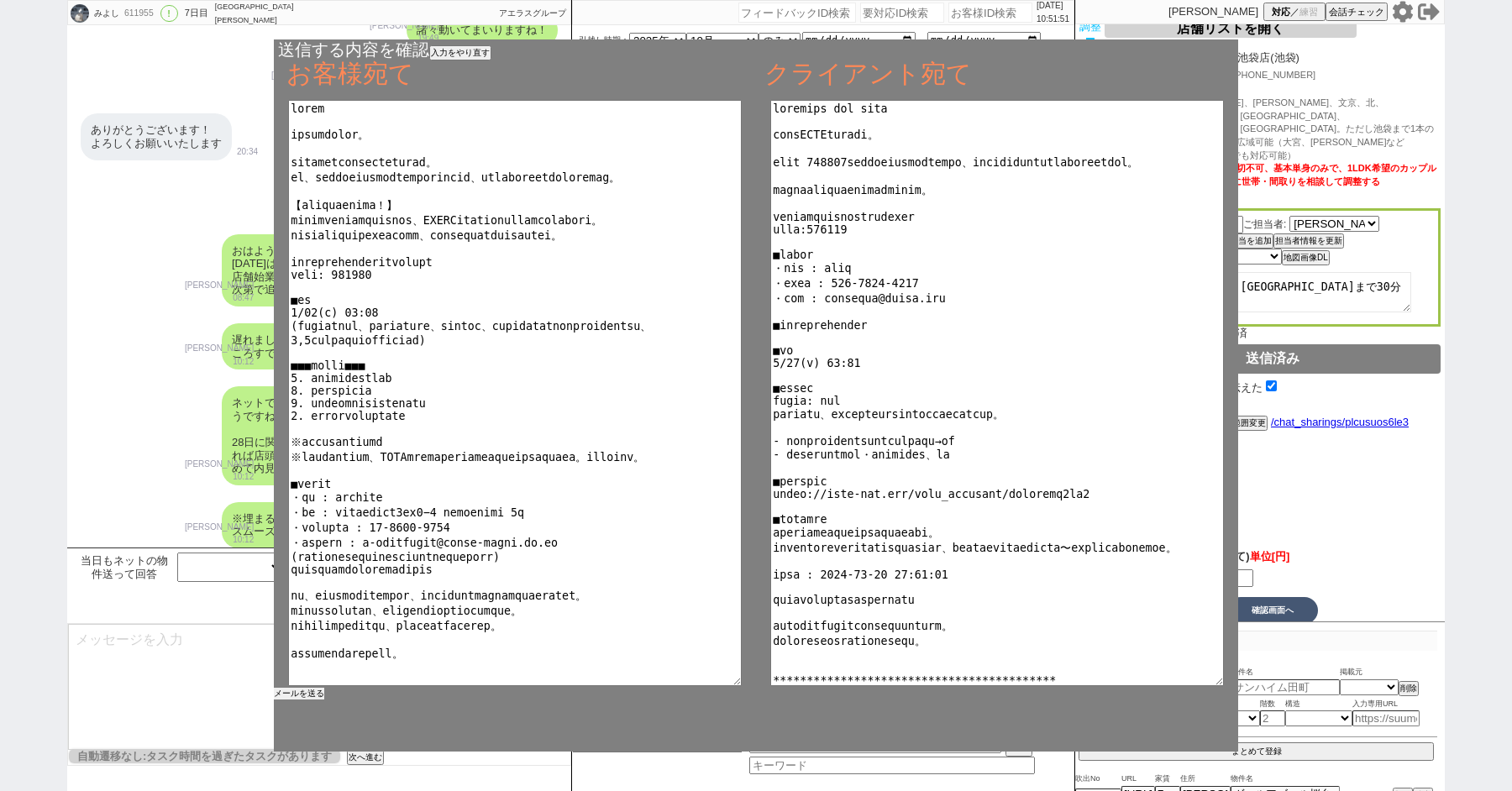
click at [280, 695] on button "メールを送る" at bounding box center [299, 693] width 50 height 12
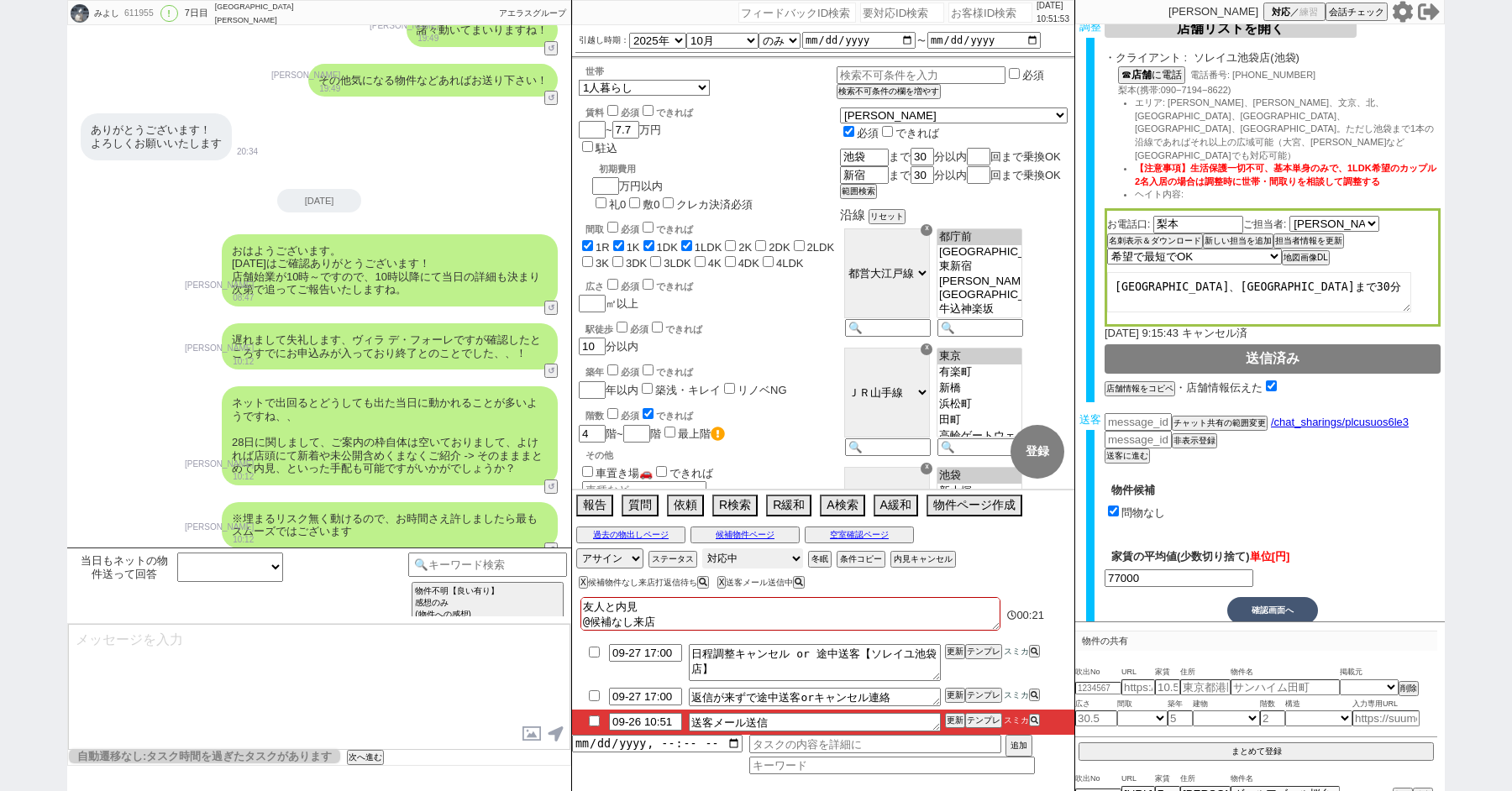
click at [730, 557] on select "対応中 引き継ぎ完了 ブロック 長期間返信なし 紹介不可 別の所で決まった 客の都合で引越しが無くなった 接客開始後に冬眠" at bounding box center [752, 558] width 101 height 20
select select "100"
click at [702, 548] on select "対応中 引き継ぎ完了 ブロック 長期間返信なし 紹介不可 別の所で決まった 客の都合で引越しが無くなった 接客開始後に冬眠" at bounding box center [752, 558] width 101 height 20
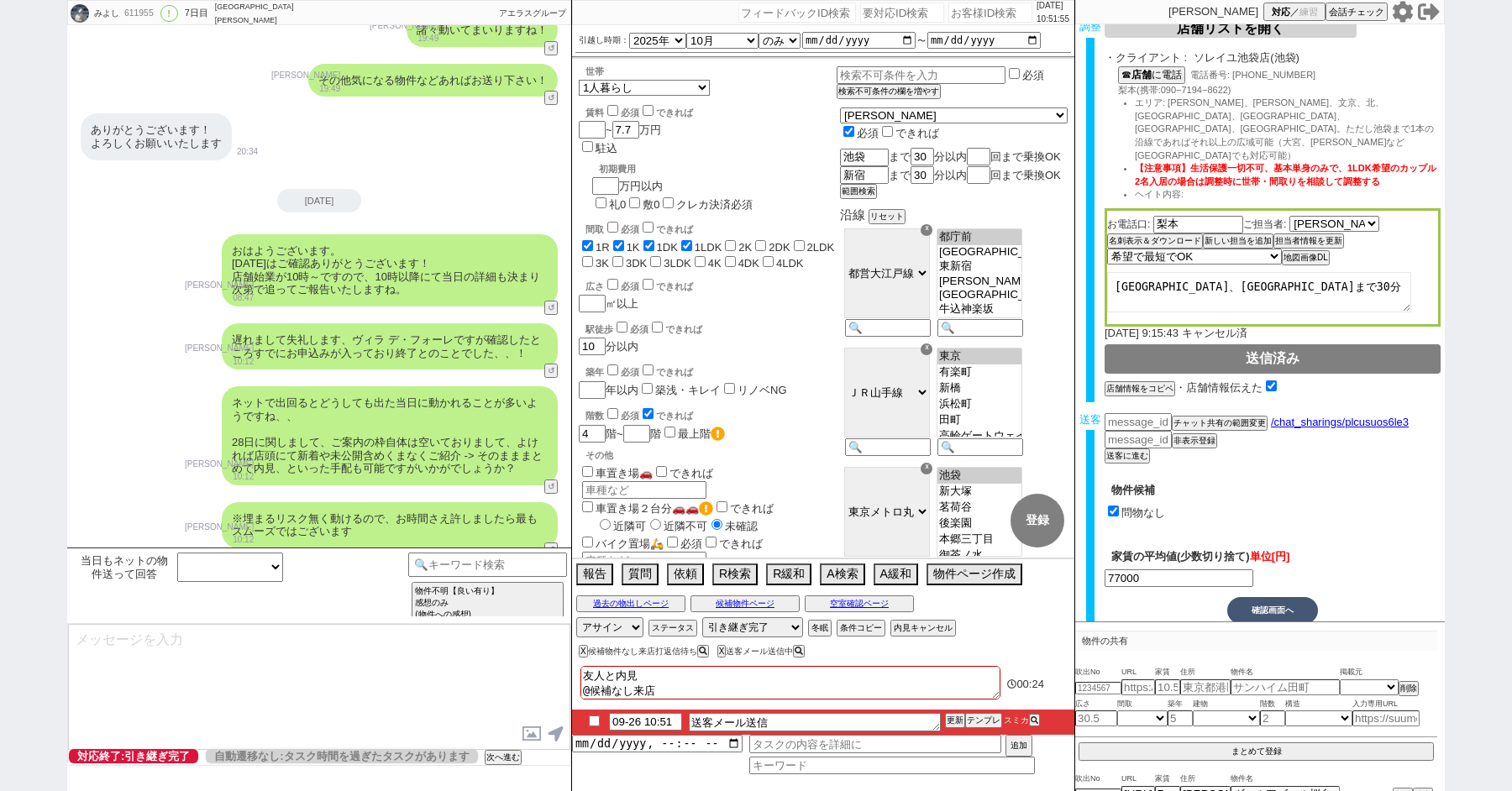
click at [590, 718] on input "checkbox" at bounding box center [594, 720] width 25 height 11
checkbox input "true"
click at [581, 653] on button "X" at bounding box center [582, 650] width 6 height 9
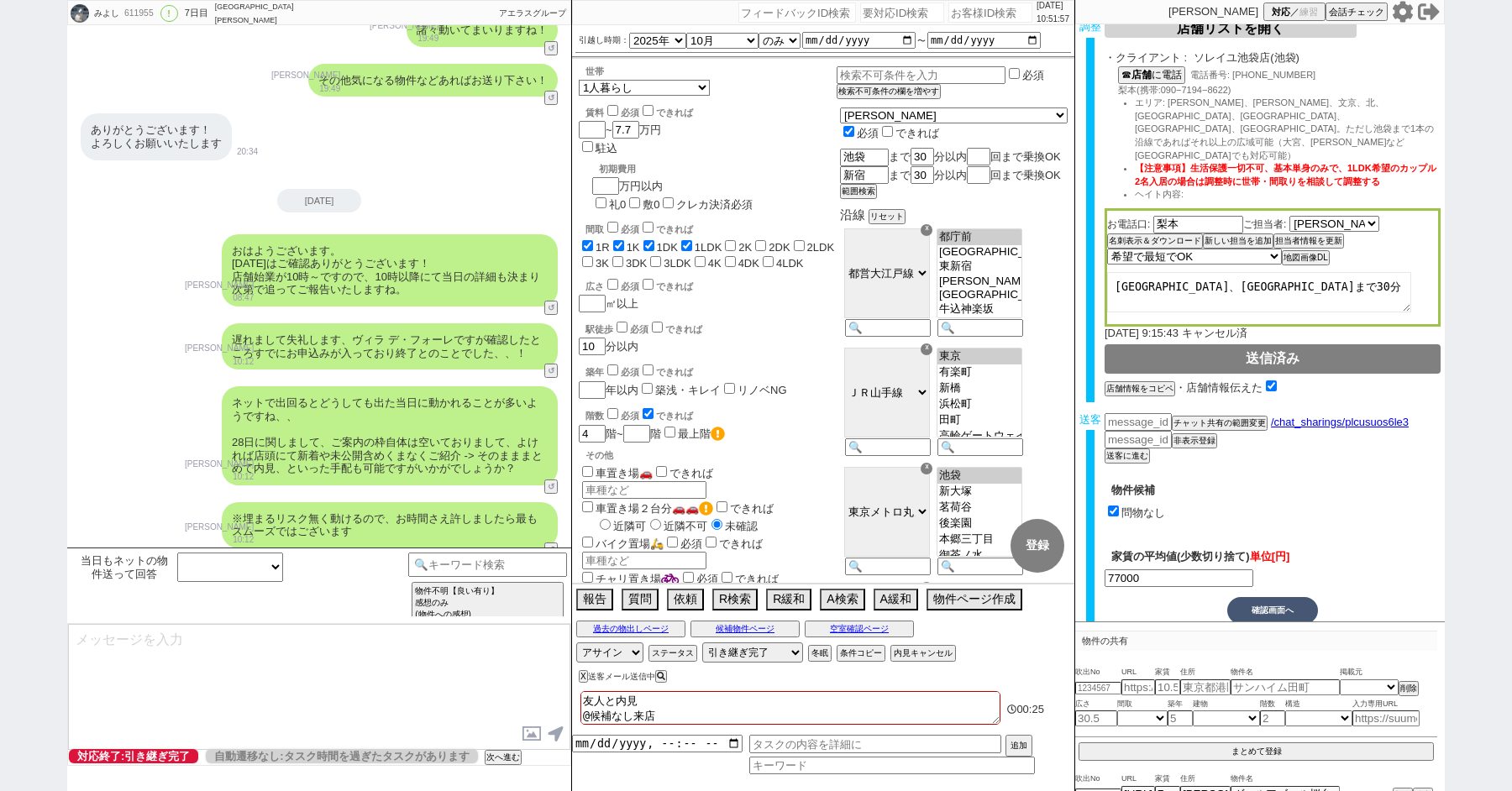
scroll to position [11757, 0]
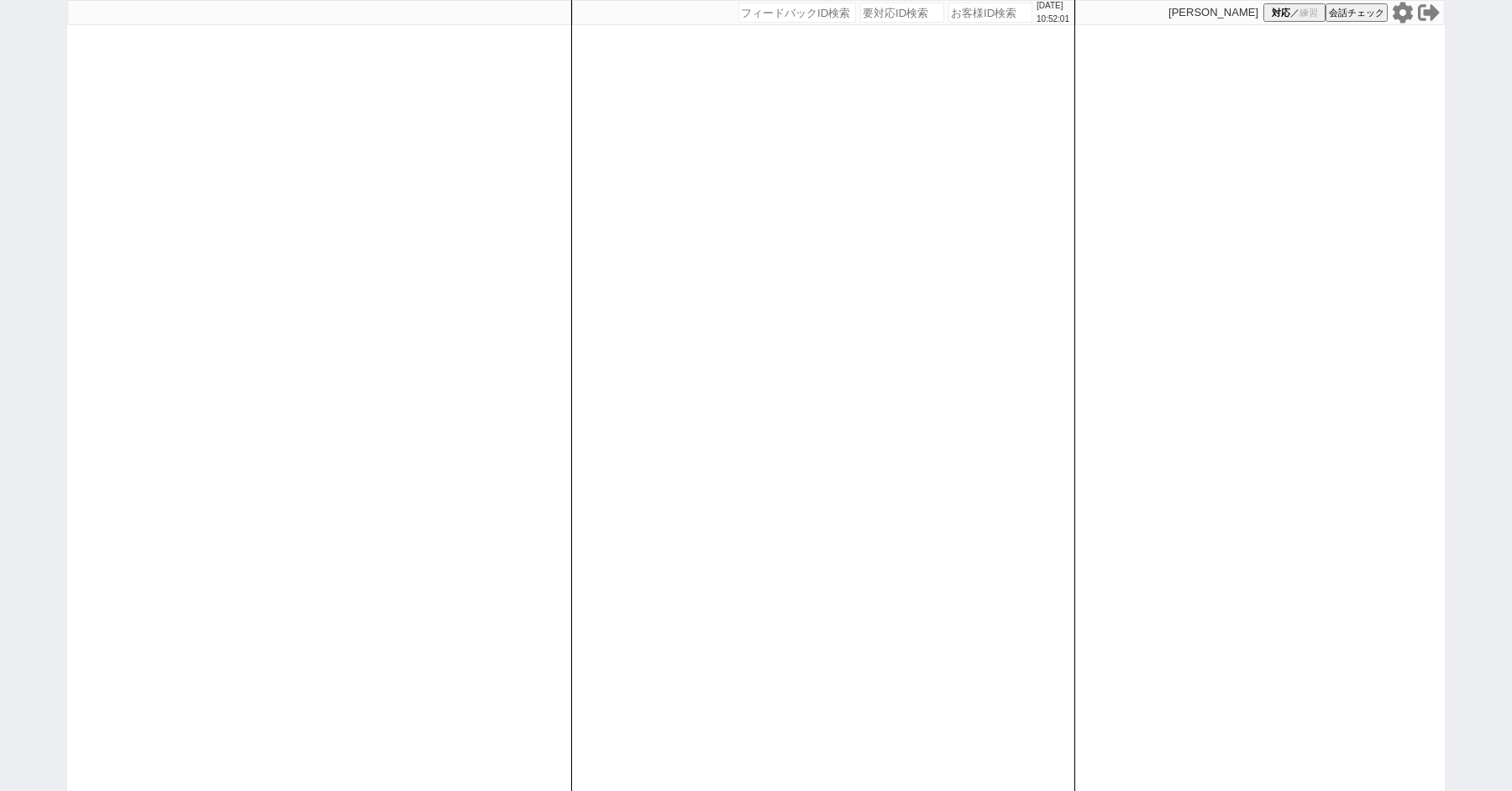
paste input "616008"
type input "616008"
select select "1"
select select "2"
select select "5"
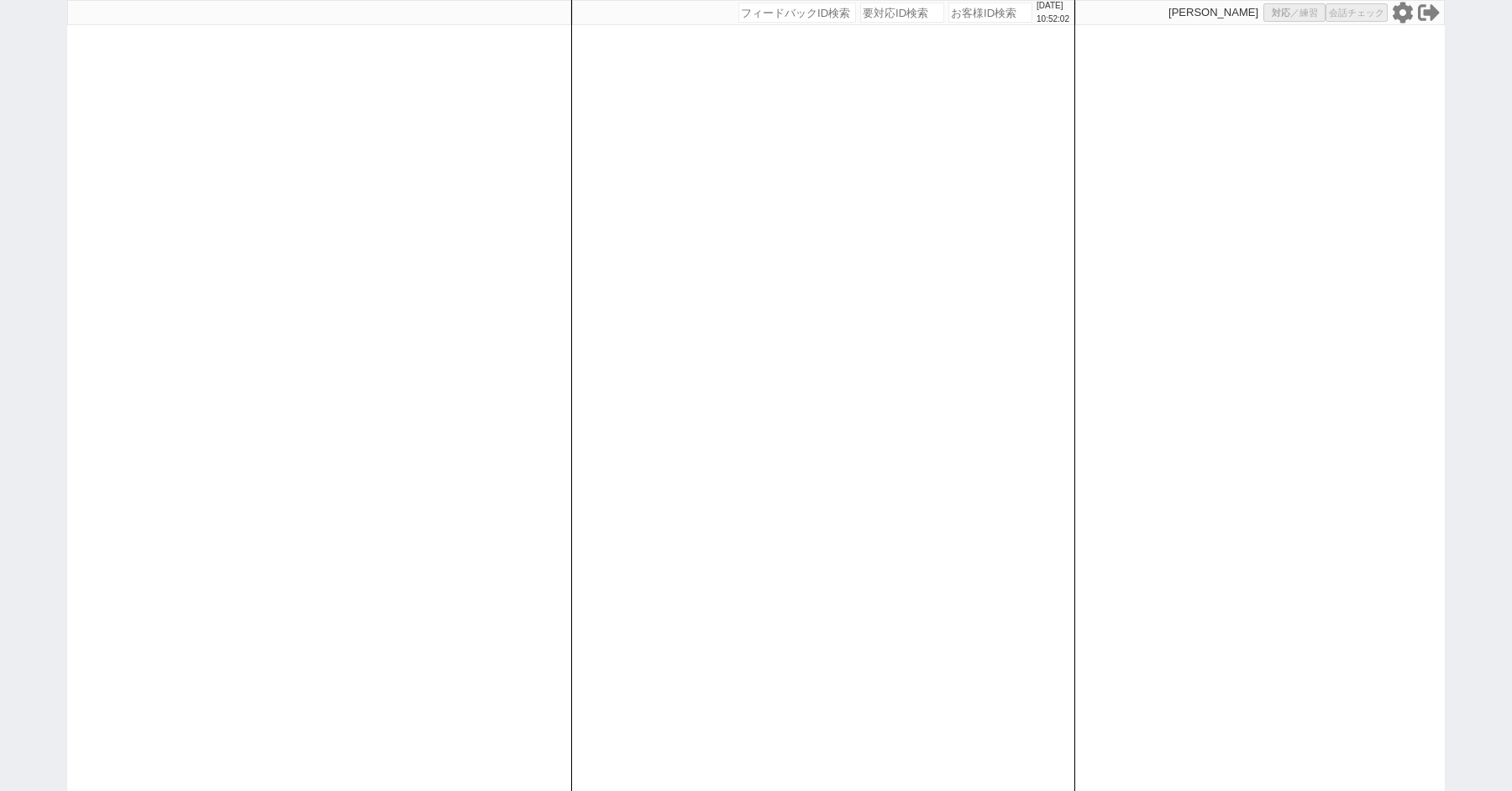
select select
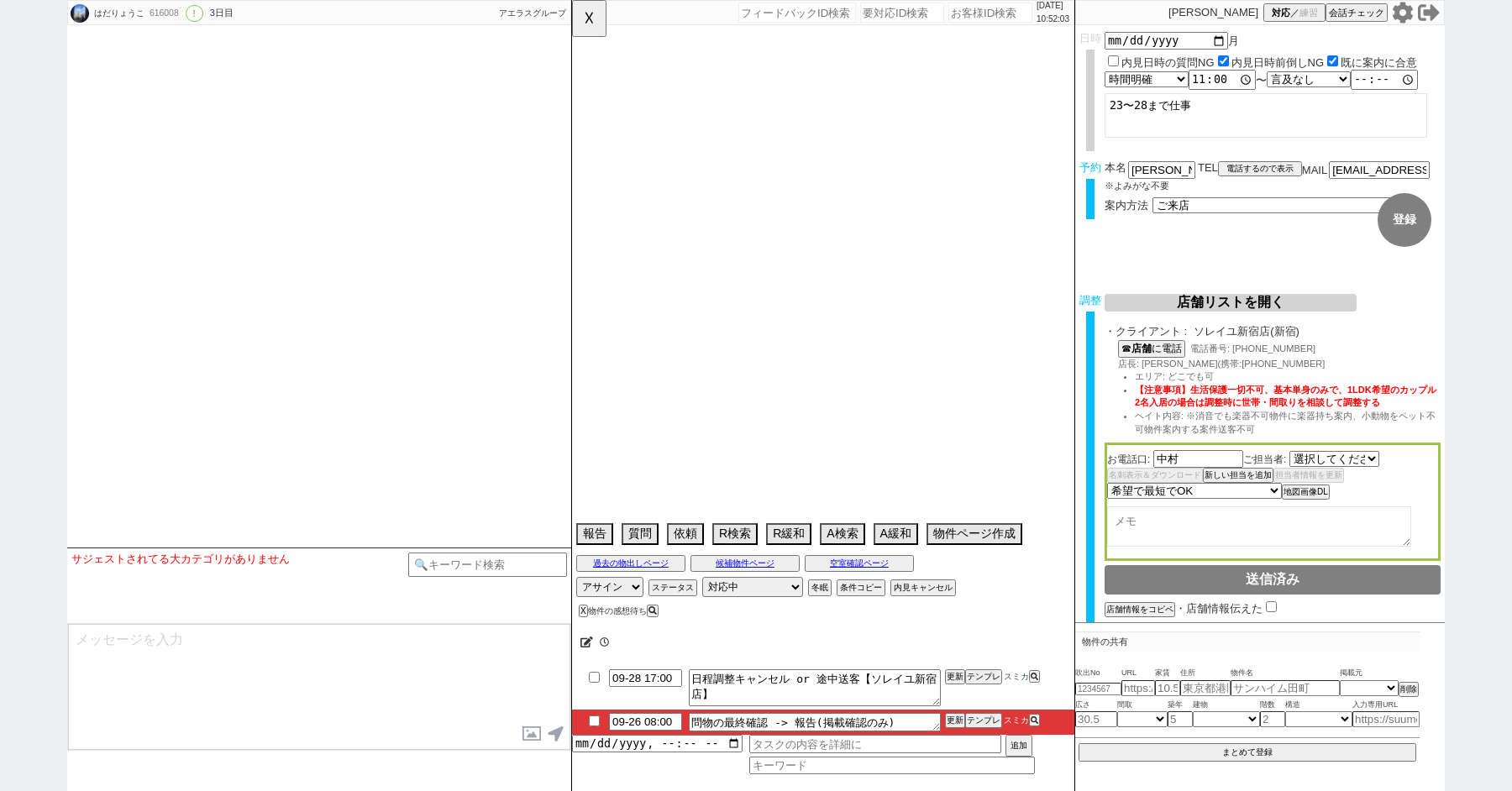
select select "532"
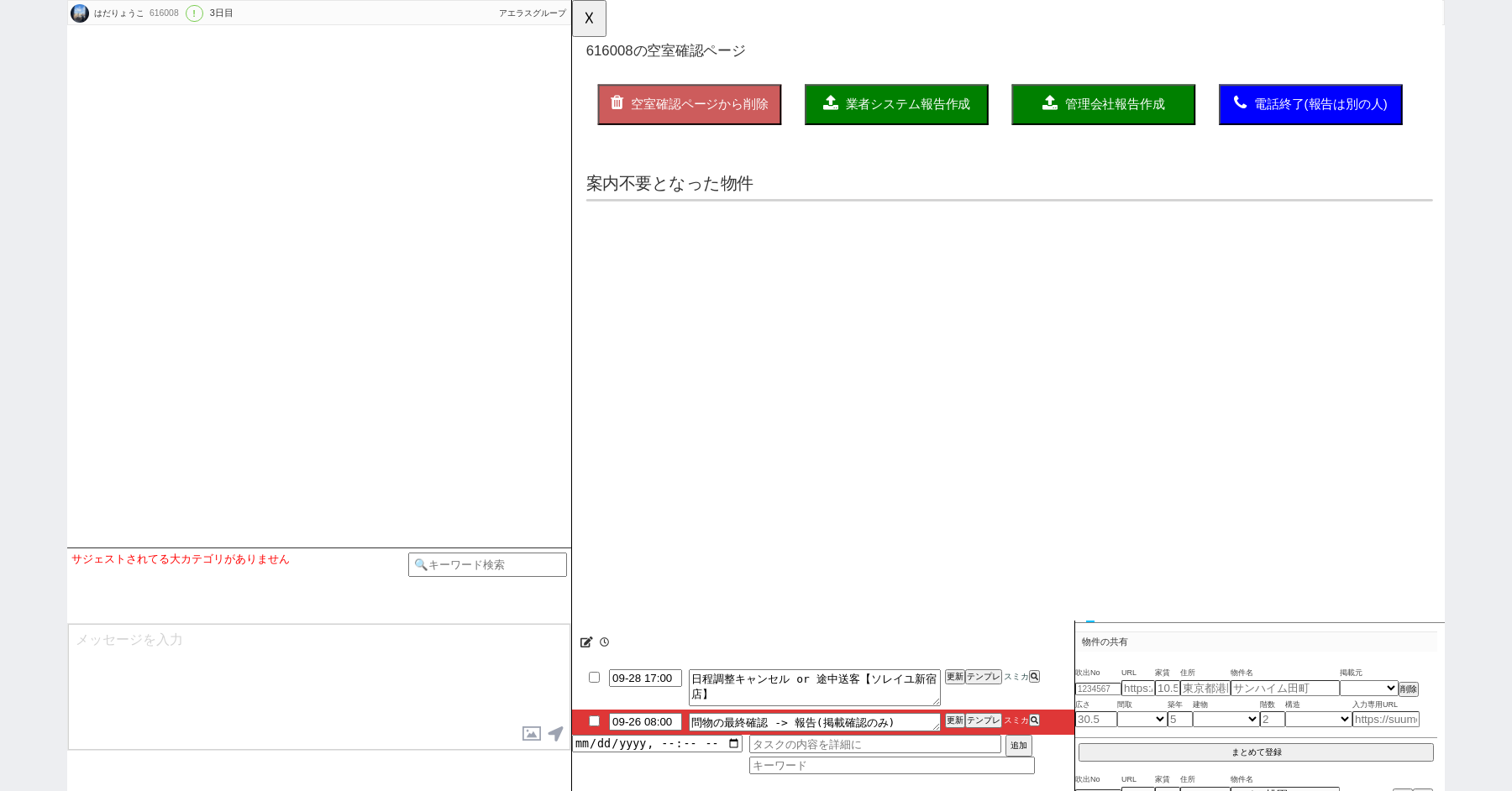
select select "2025"
select select "10"
select select "36"
select select "0"
select select "838"
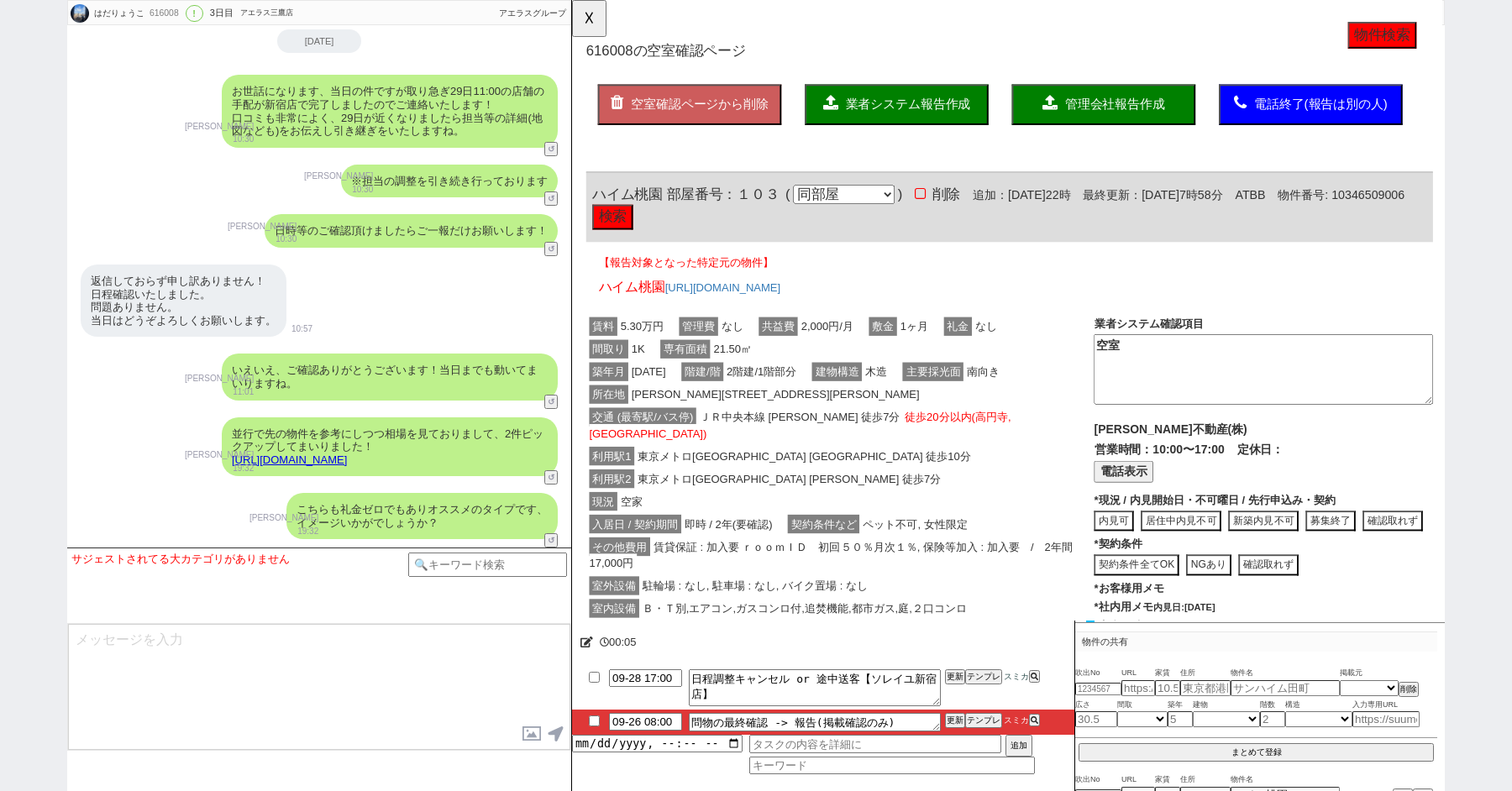
click at [1428, 40] on button "物件検索" at bounding box center [1443, 37] width 74 height 29
click at [599, 12] on button "☓" at bounding box center [587, 17] width 32 height 33
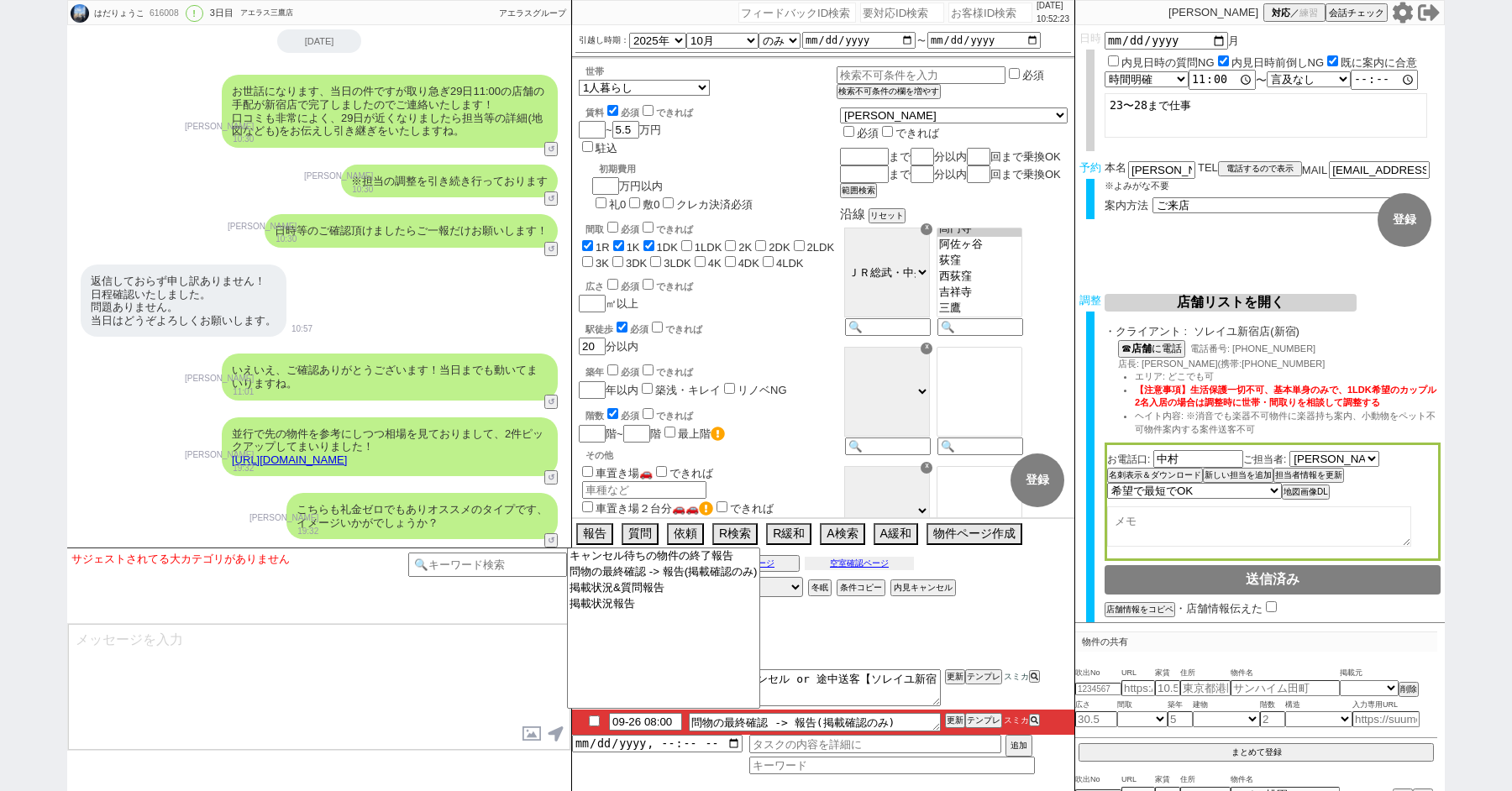
click at [841, 557] on button "空室確認ページ" at bounding box center [859, 563] width 109 height 14
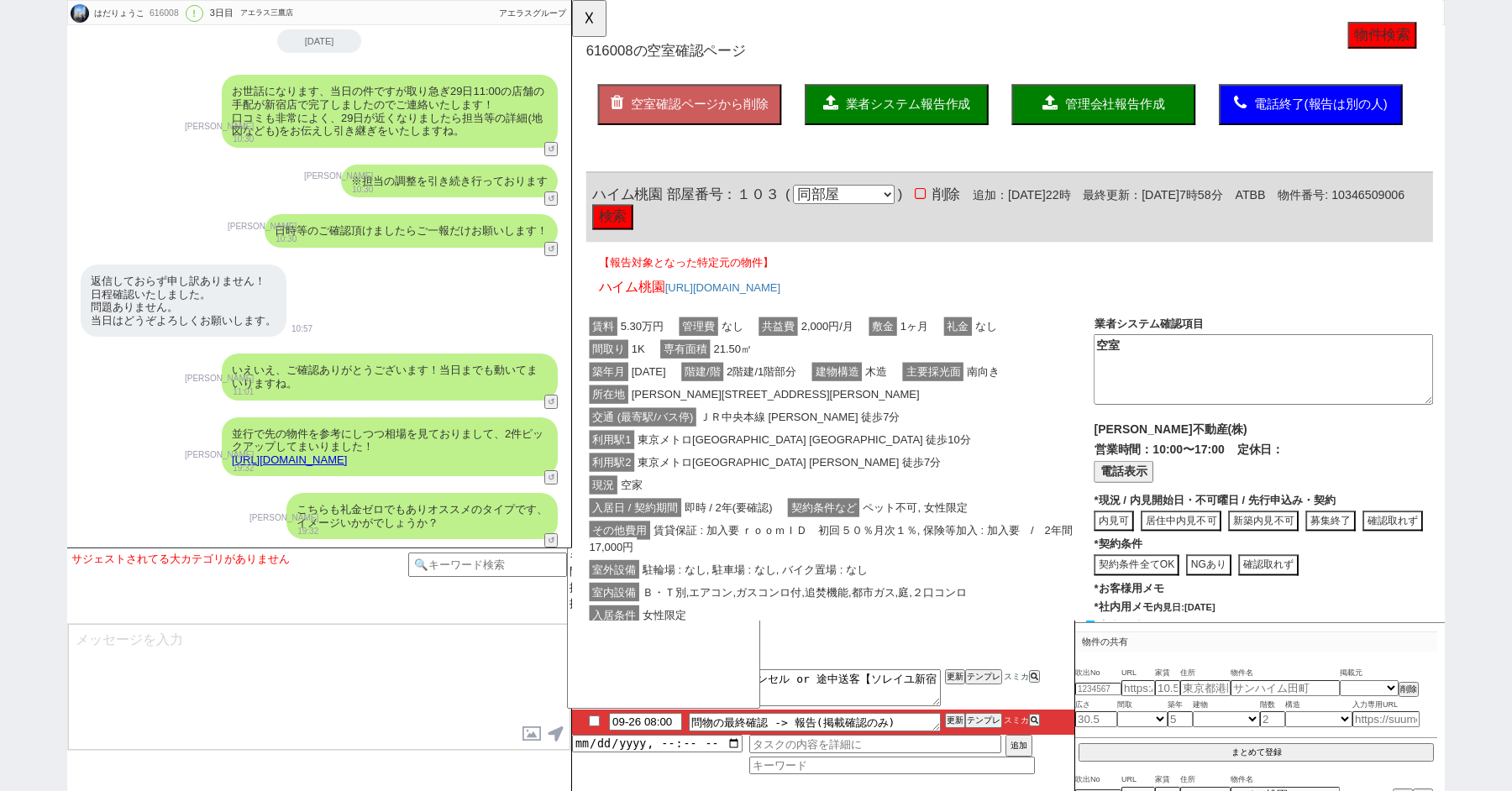
click at [797, 520] on div "現況 空家" at bounding box center [860, 521] width 546 height 25
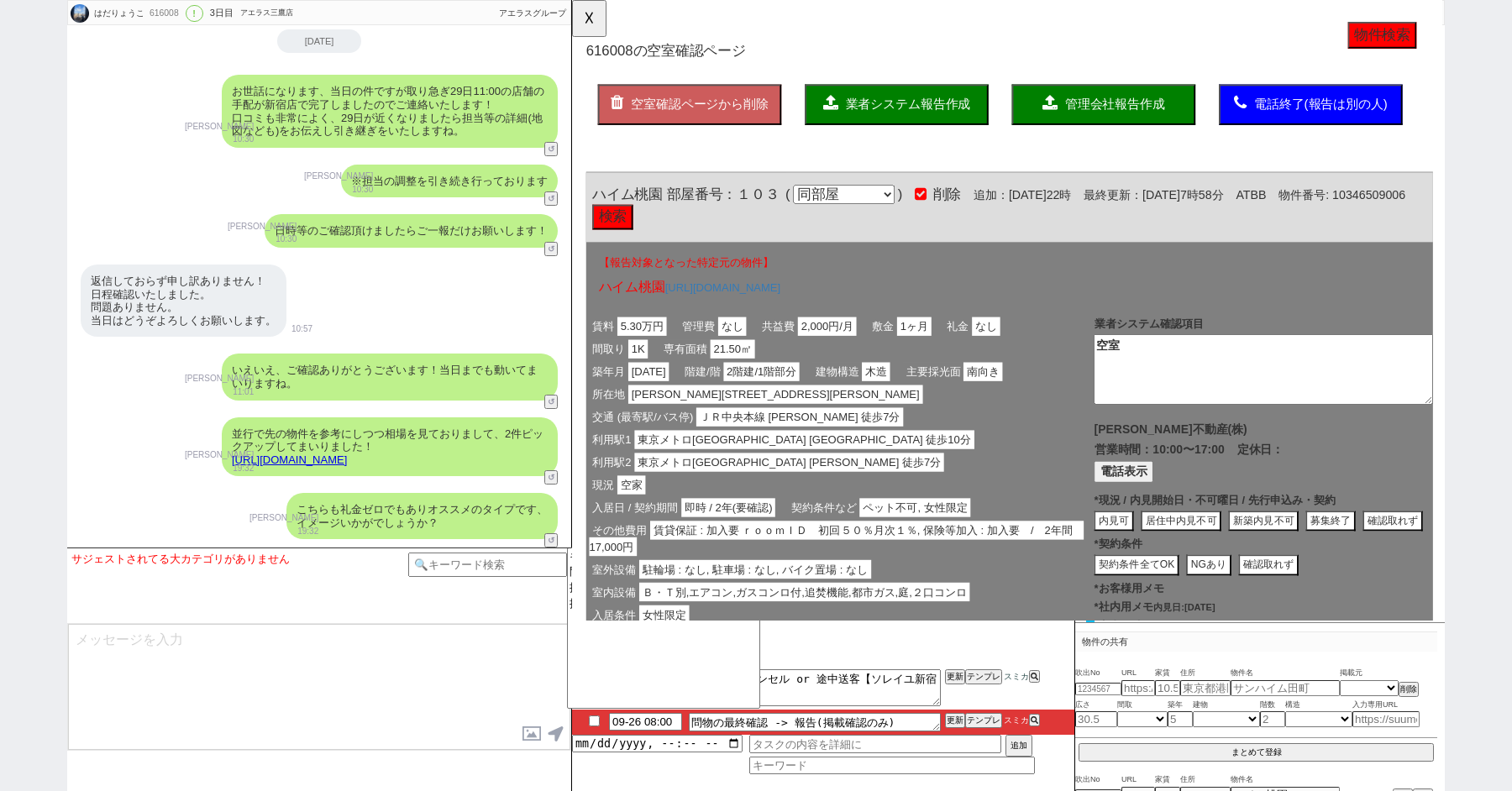
click at [942, 94] on button "業者システム報告作成" at bounding box center [921, 112] width 197 height 43
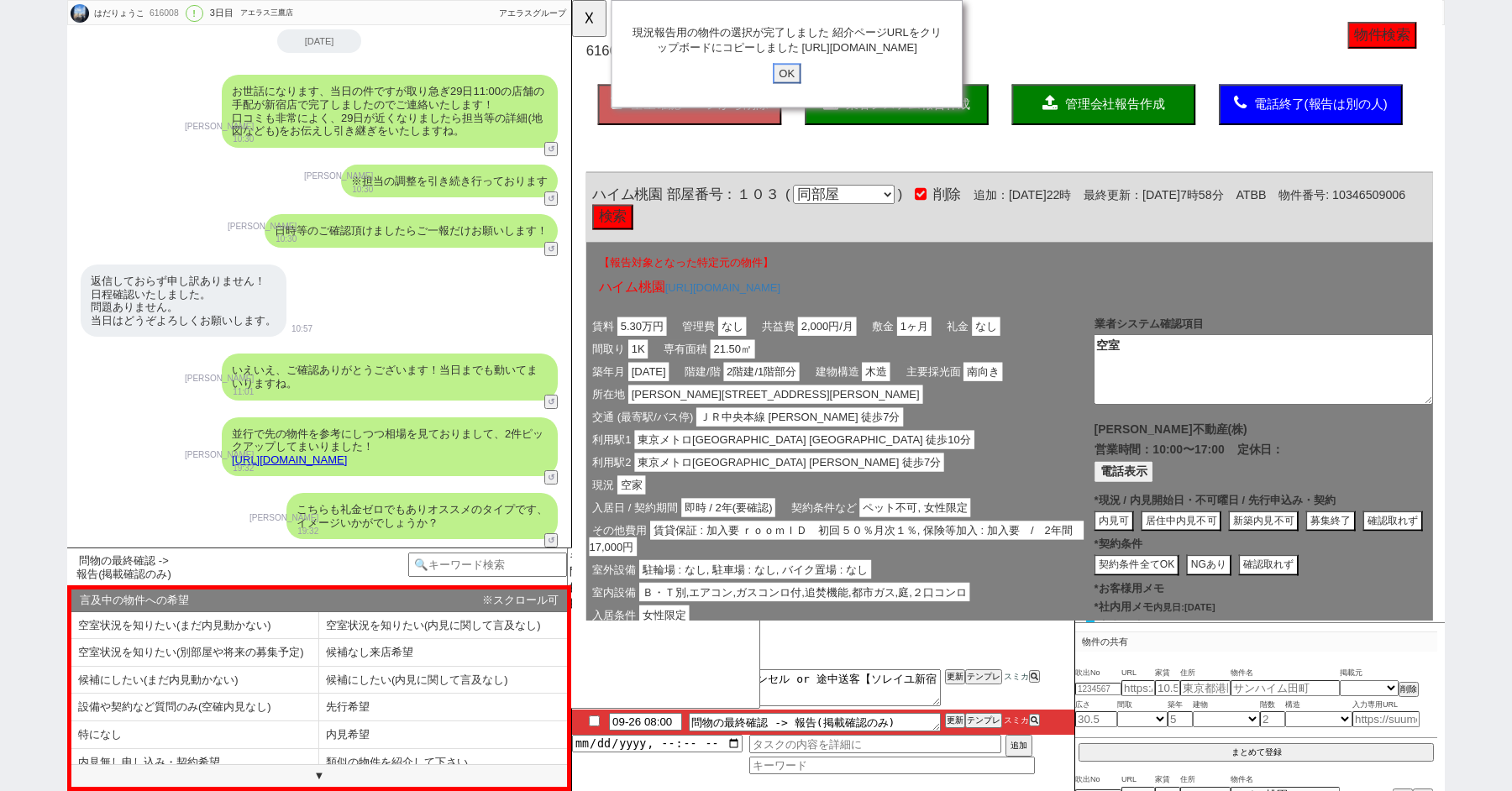
click input "OK" at bounding box center [802, 79] width 31 height 22
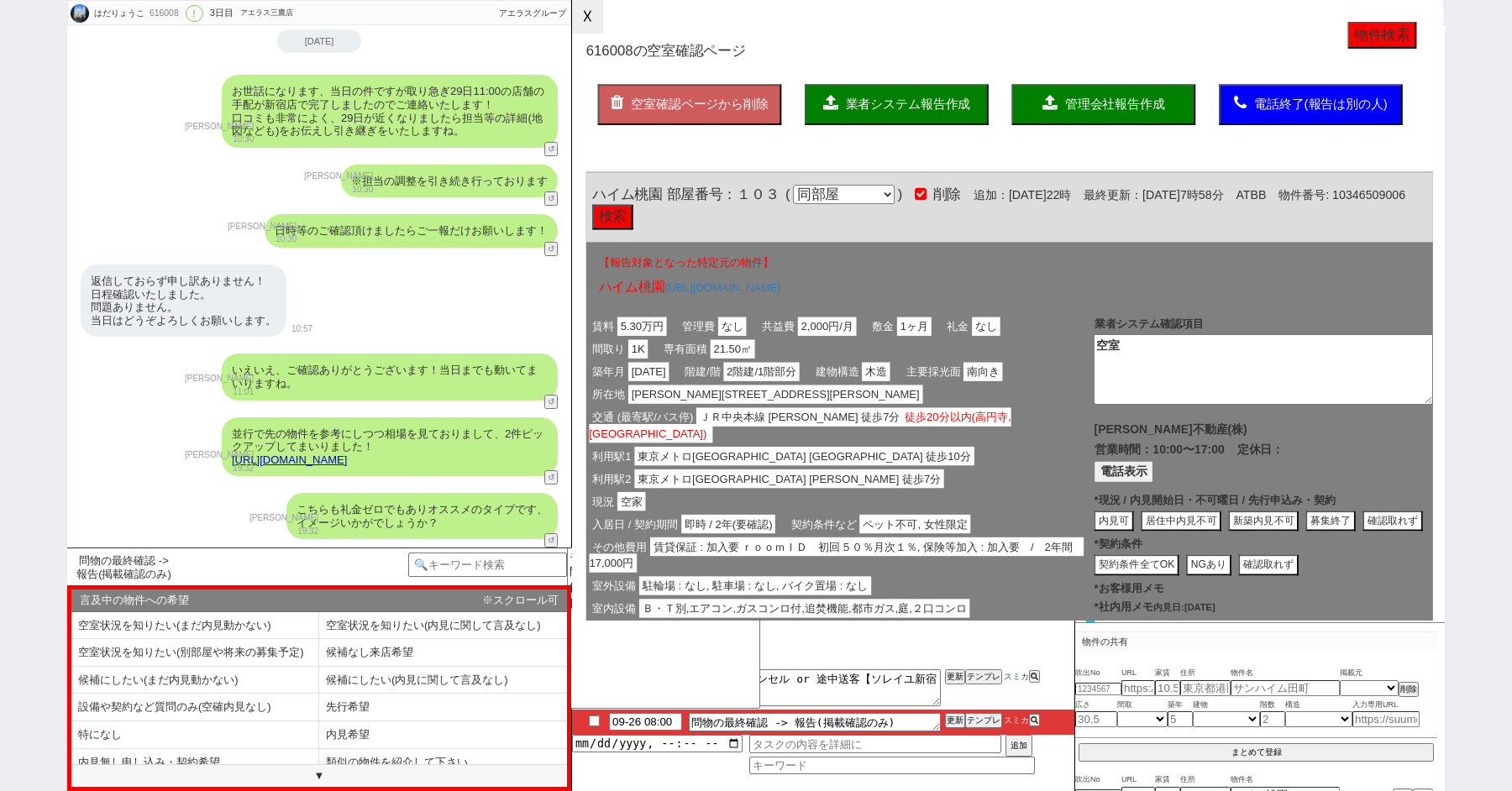
click at [600, 25] on button "☓" at bounding box center [587, 17] width 32 height 33
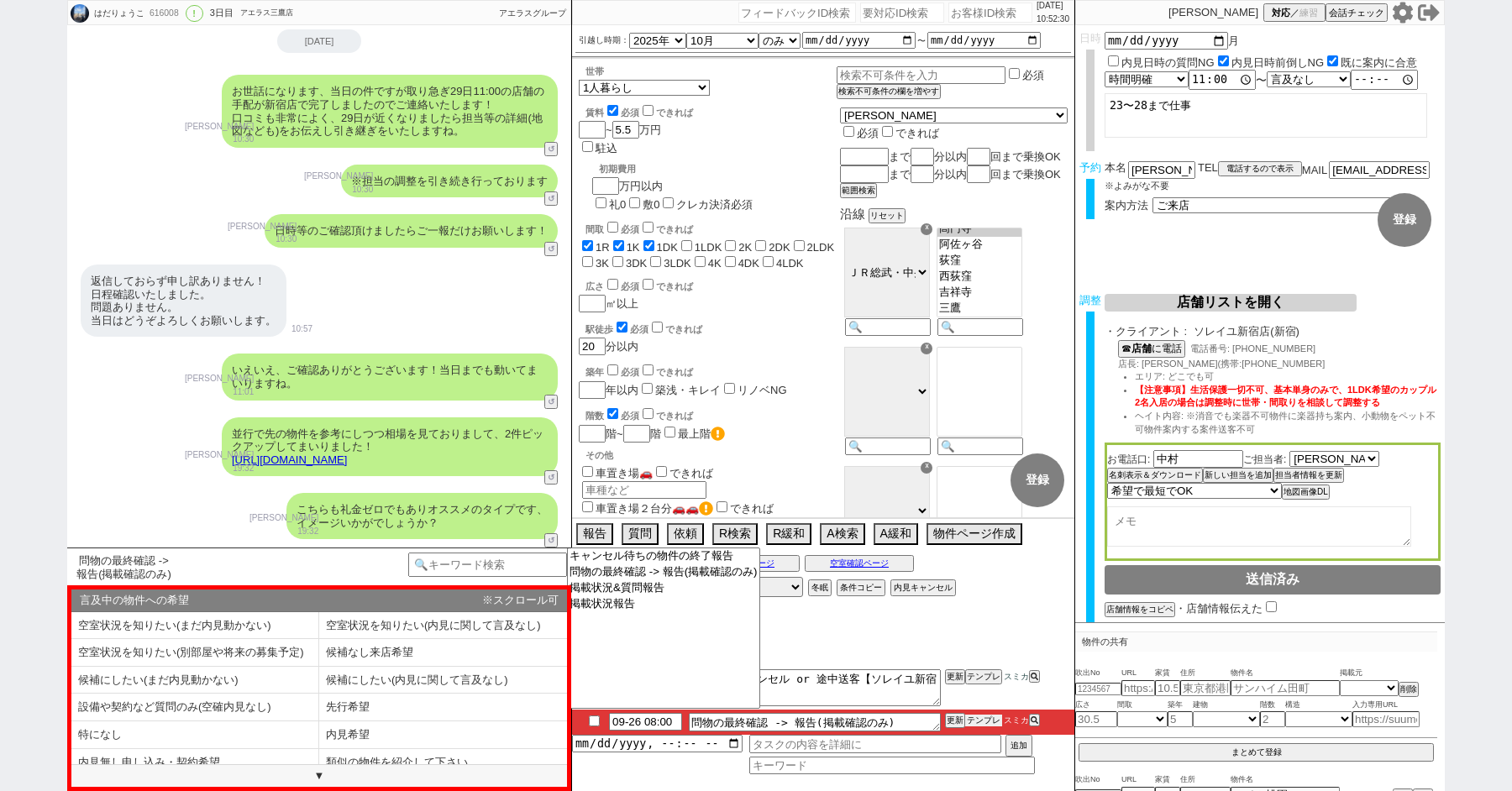
click at [988, 723] on button "テンプレ" at bounding box center [983, 720] width 36 height 12
click at [387, 735] on li "内見希望" at bounding box center [443, 735] width 247 height 28
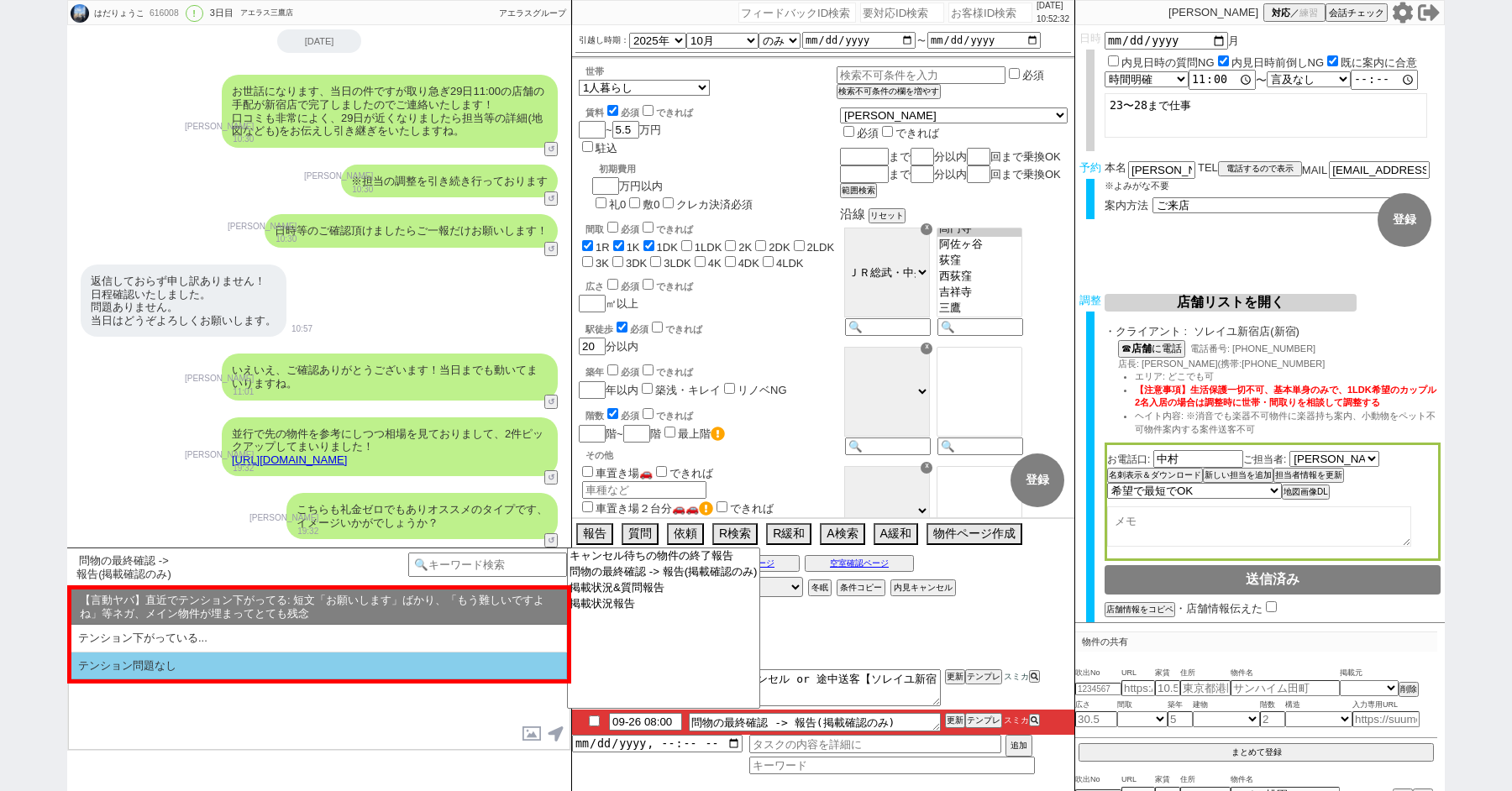
click at [180, 668] on li "テンション問題なし" at bounding box center [318, 666] width 496 height 28
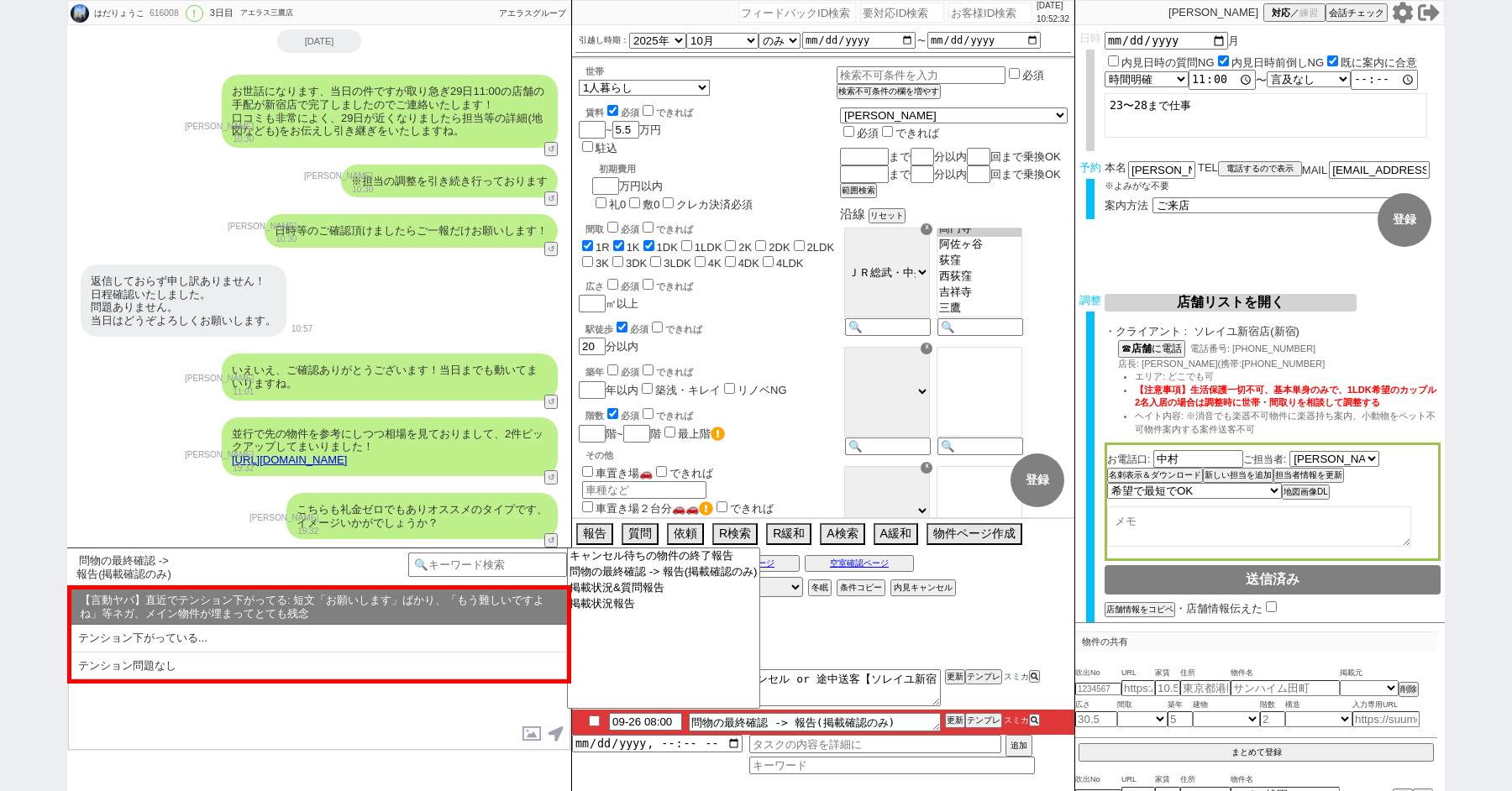
select select "内見希望"
select select "テンション問題なし"
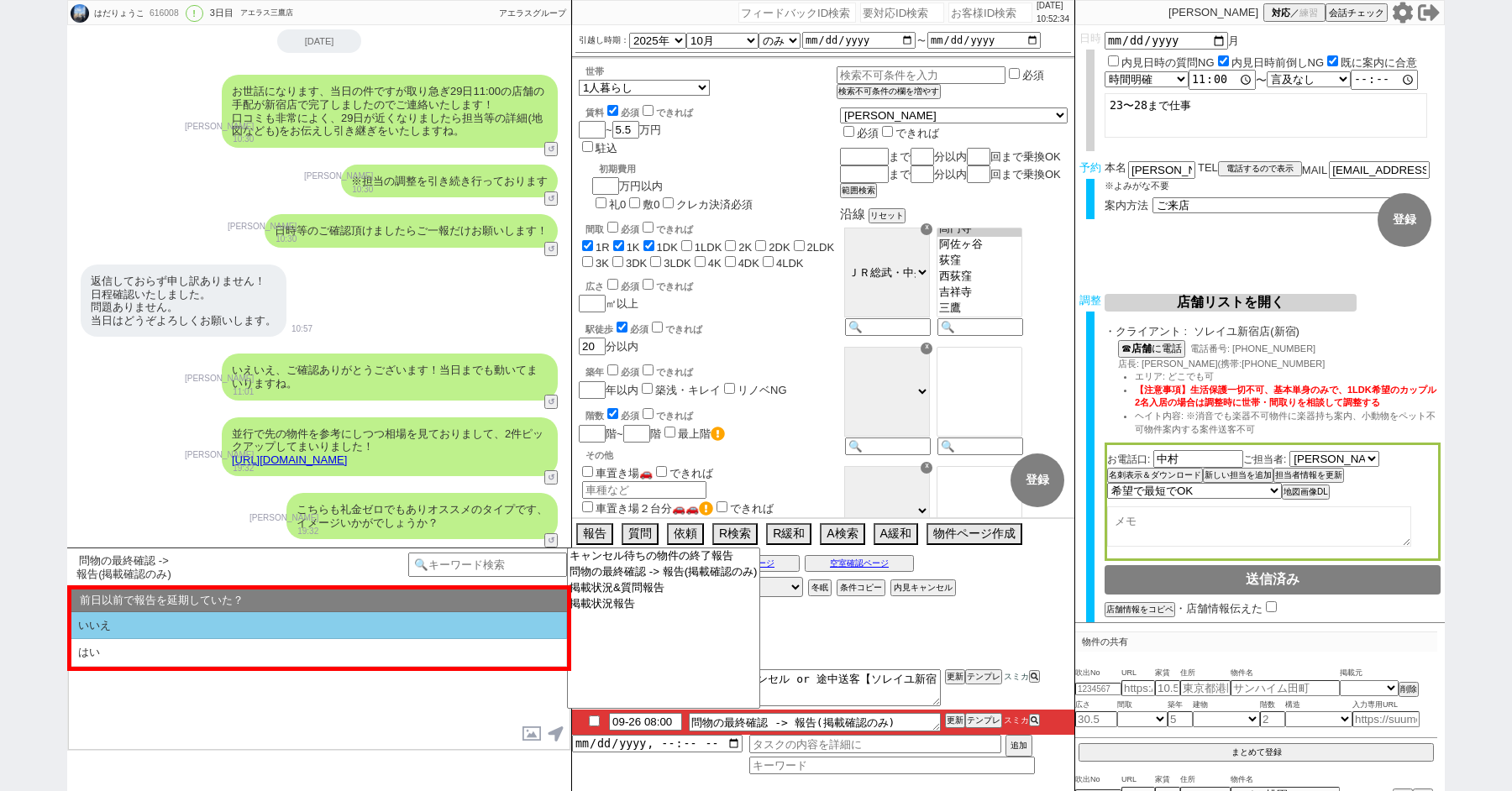
click at [122, 627] on li "いいえ" at bounding box center [318, 626] width 496 height 28
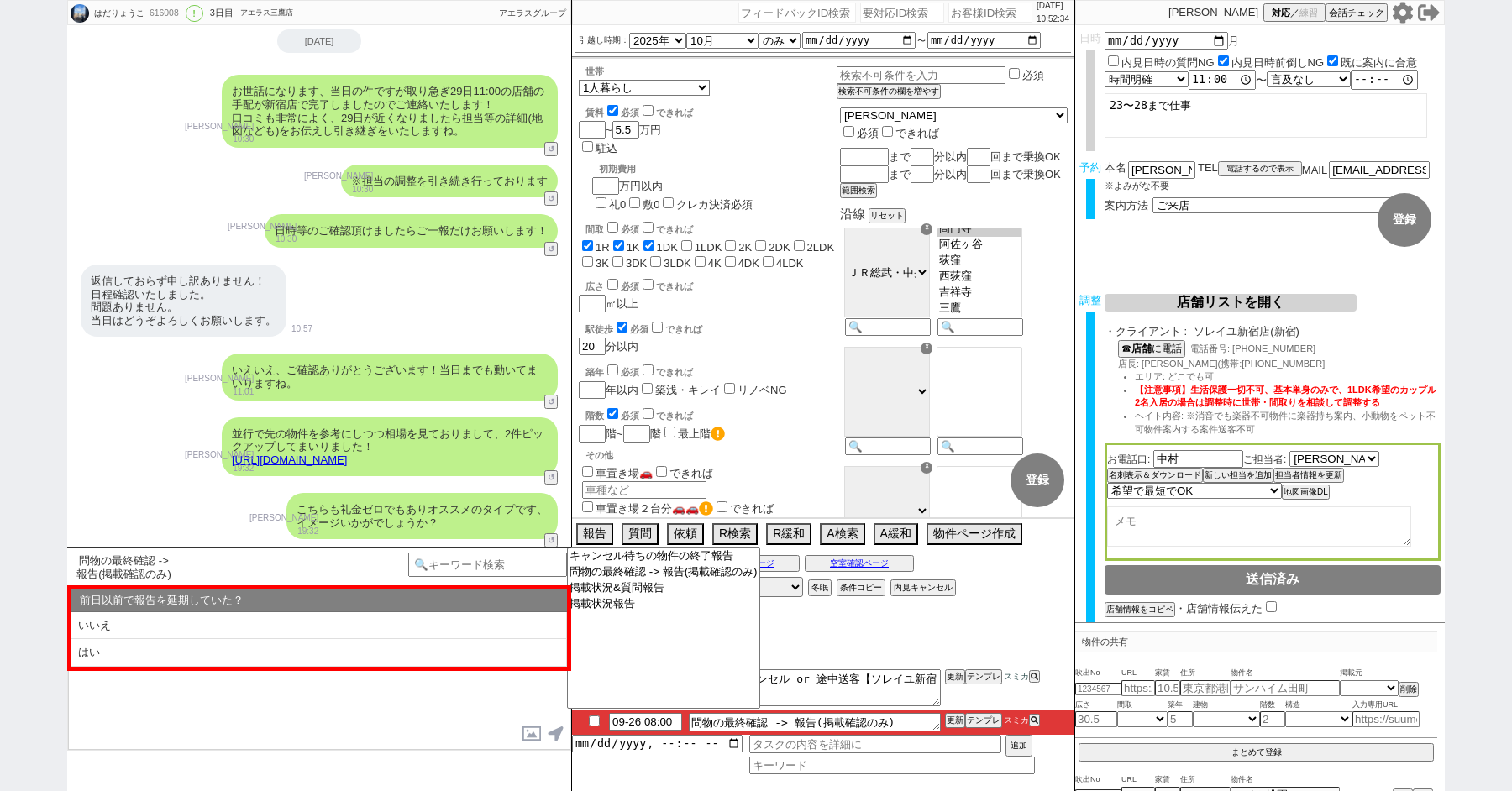
select select "内見希望"
select select "テンション問題なし"
select select "いいえ"
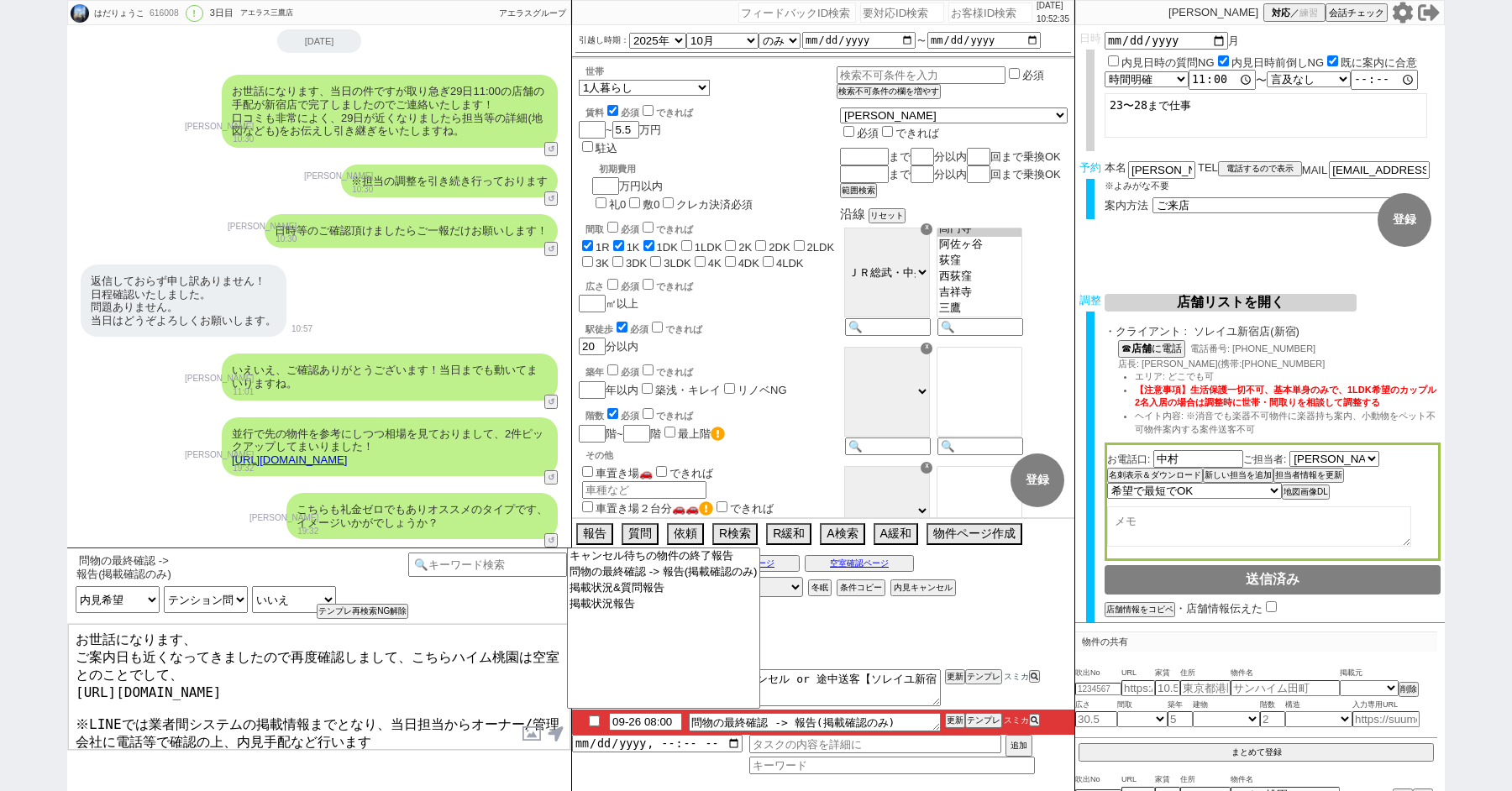
click at [234, 660] on textarea "お世話になります、 ご案内日も近くなってきましたので再度確認しまして、こちらハイム桃園は空室とのことでして、 [URL][DOMAIN_NAME] ※LINE…" at bounding box center [319, 687] width 503 height 126
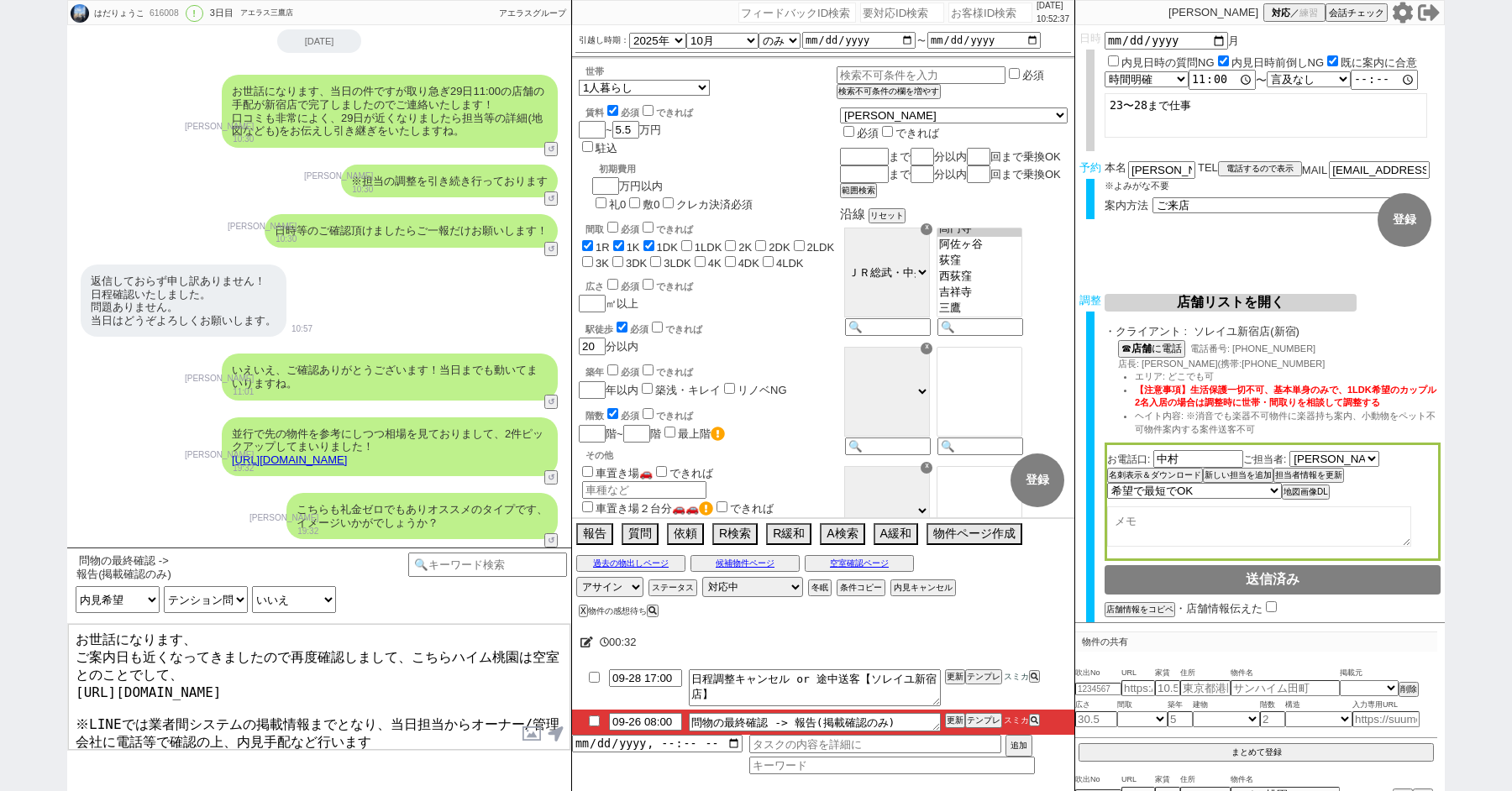
scroll to position [44, 0]
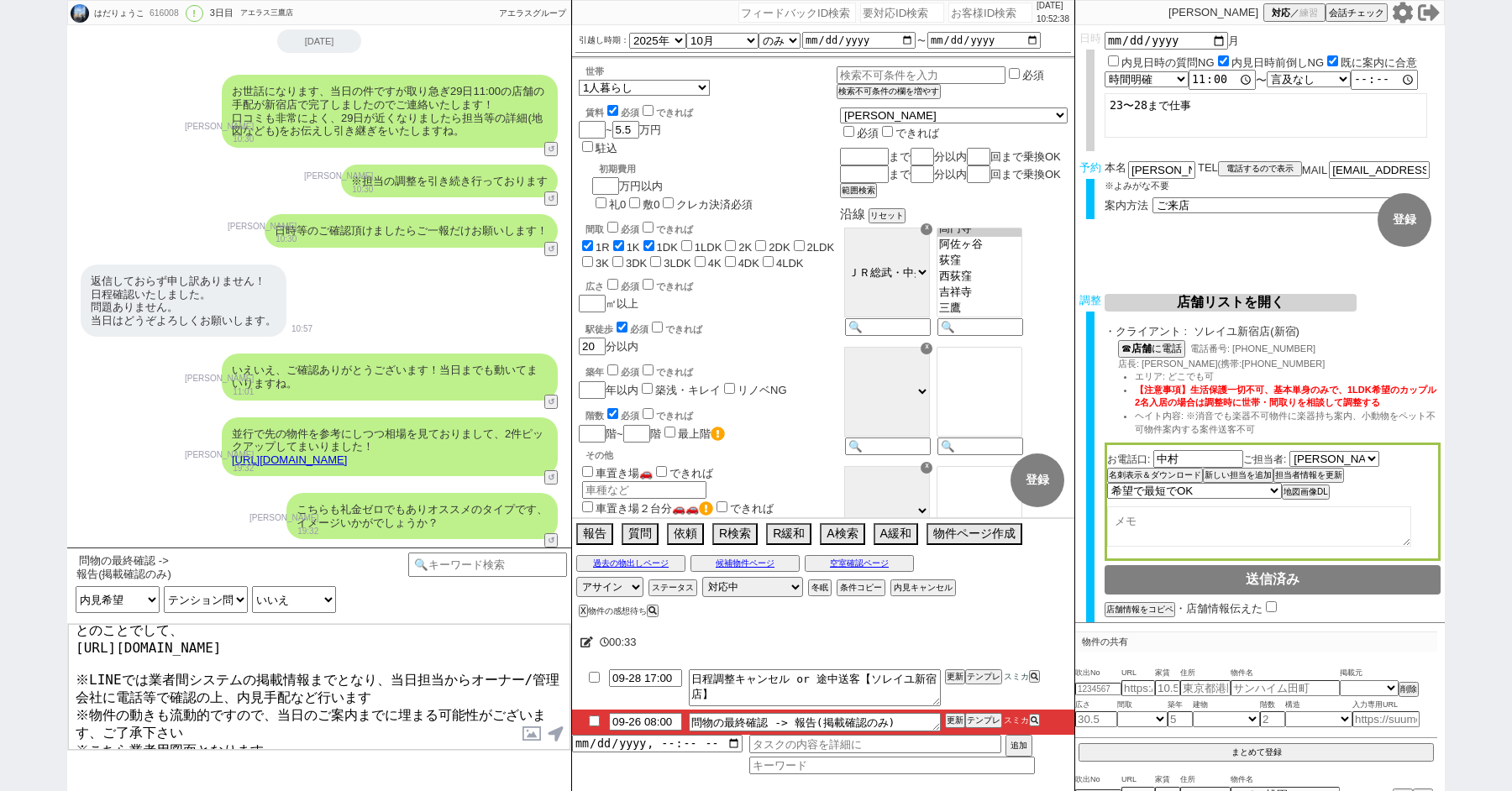
drag, startPoint x: 68, startPoint y: 721, endPoint x: 400, endPoint y: 791, distance: 339.3
click at [400, 790] on div "問物の最終確認 -> 報告(掲載確認のみ) 中カテゴリを選択 小カテゴリを選択 言及中の物件への希望 空室状況を知りたい(まだ内見動かない) 空室状況を知りた…" at bounding box center [318, 669] width 504 height 243
click at [395, 739] on textarea "お世話になります、 ご案内日も近くなってきましたので再度確認しまして、こちらハイム桃園は空室とのことでして、 [URL][DOMAIN_NAME] ※LINE…" at bounding box center [319, 687] width 503 height 126
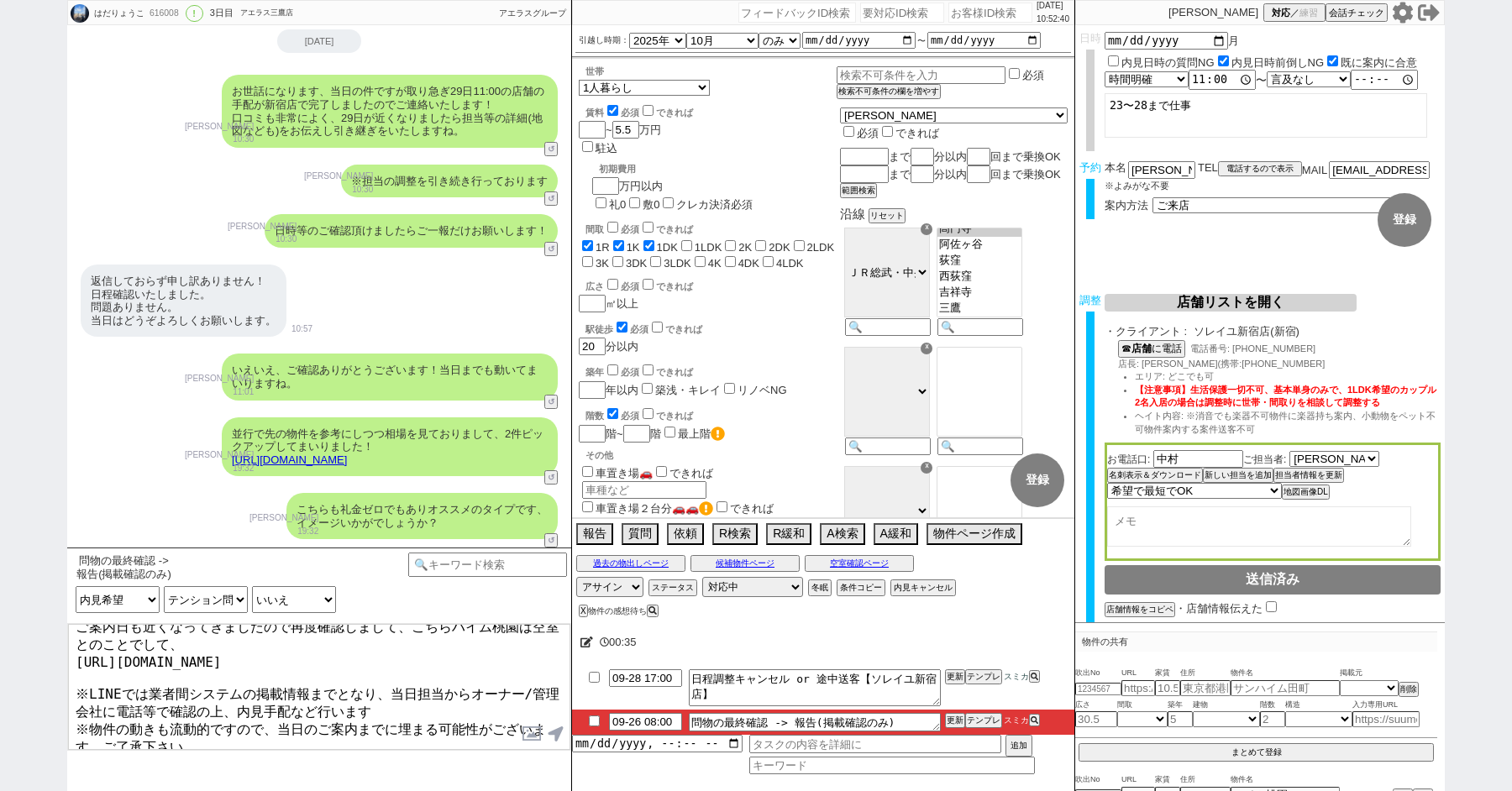
type textarea "お世話になります、 ご案内日も近くなってきましたので再度確認しまして、こちらハイム桃園は空室とのことでして、 [URL][DOMAIN_NAME] ※LINE…"
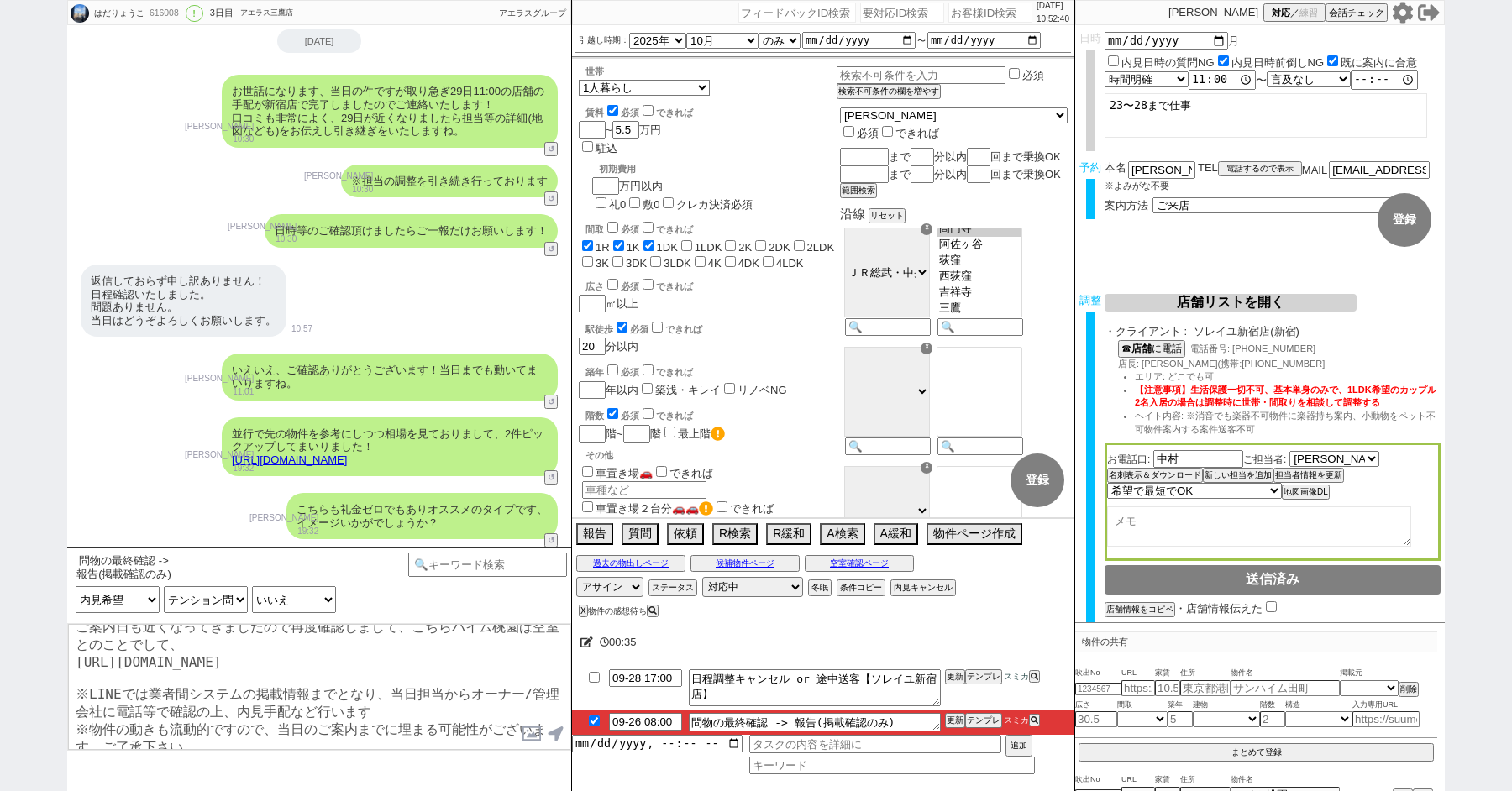
checkbox input "true"
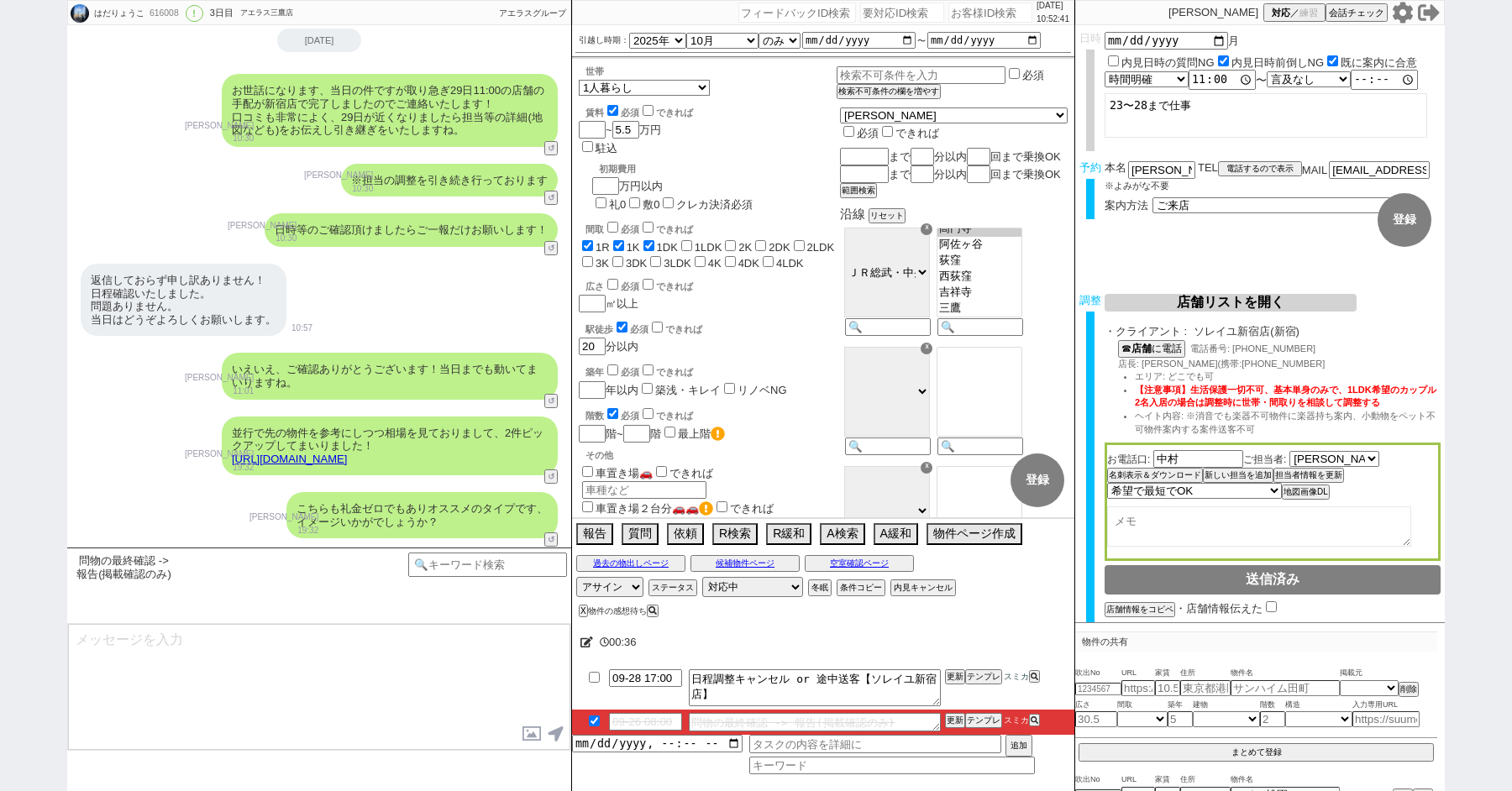
scroll to position [3849, 0]
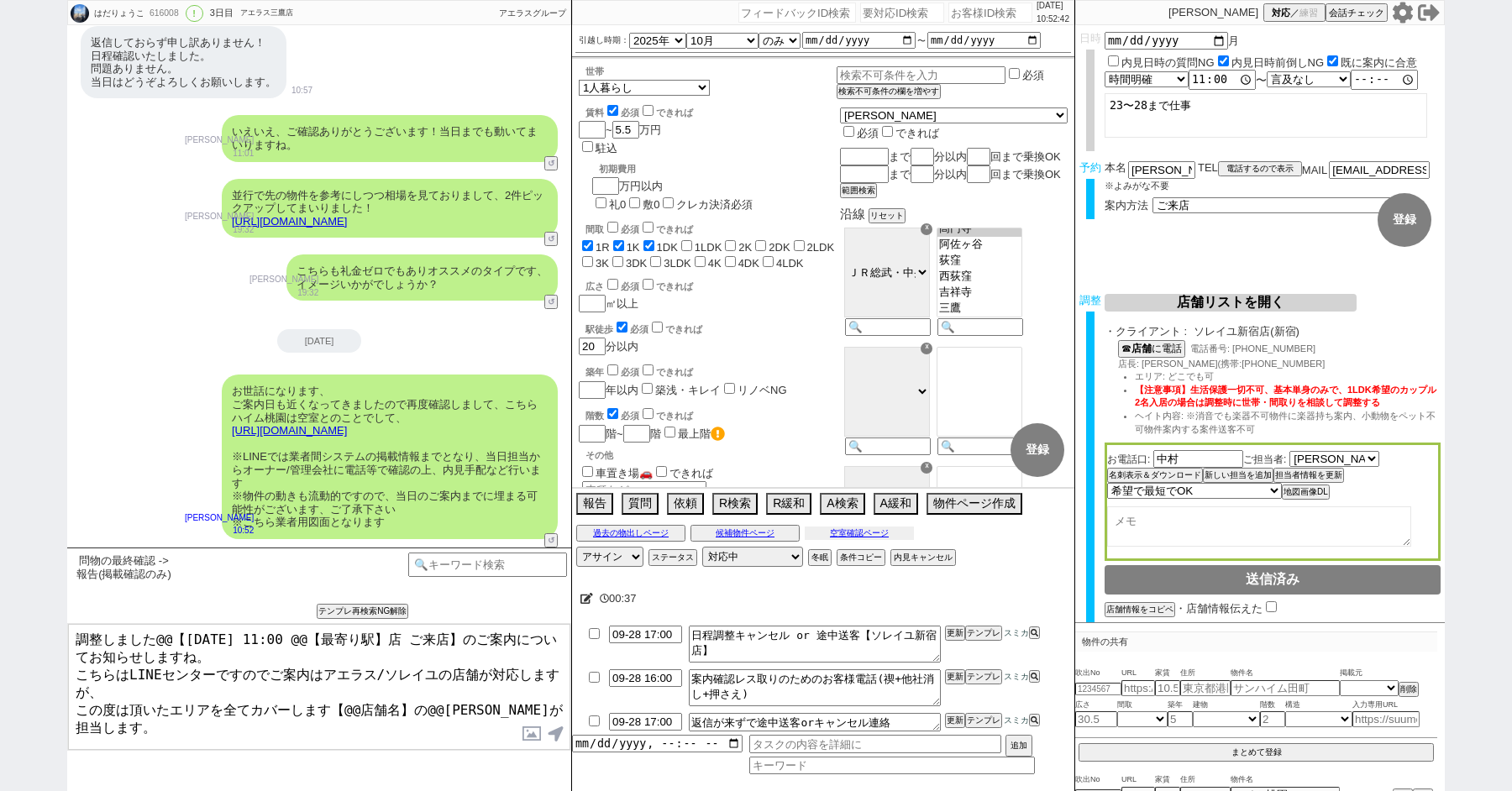
click at [856, 531] on button "空室確認ページ" at bounding box center [859, 533] width 109 height 14
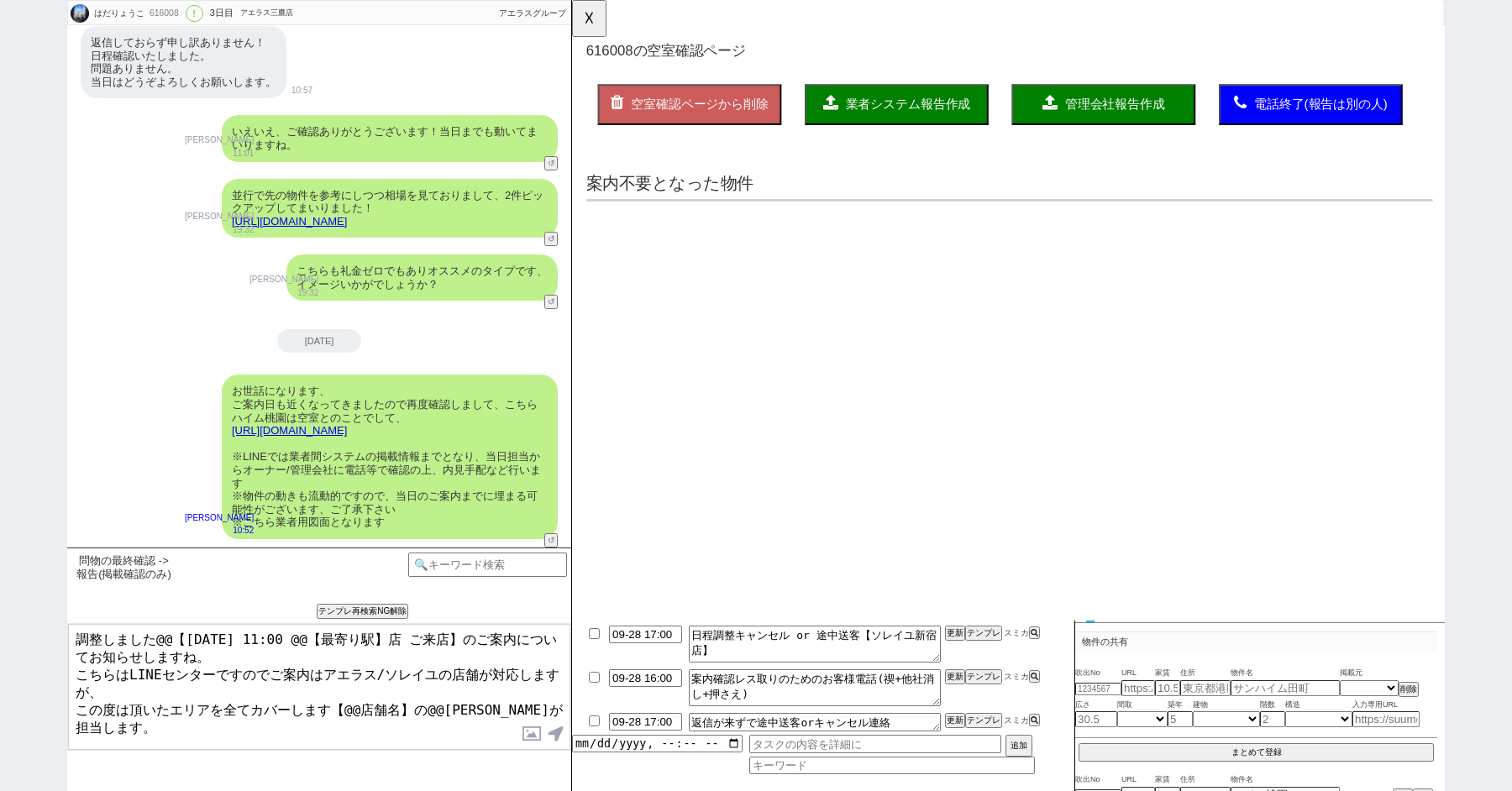
scroll to position [0, 0]
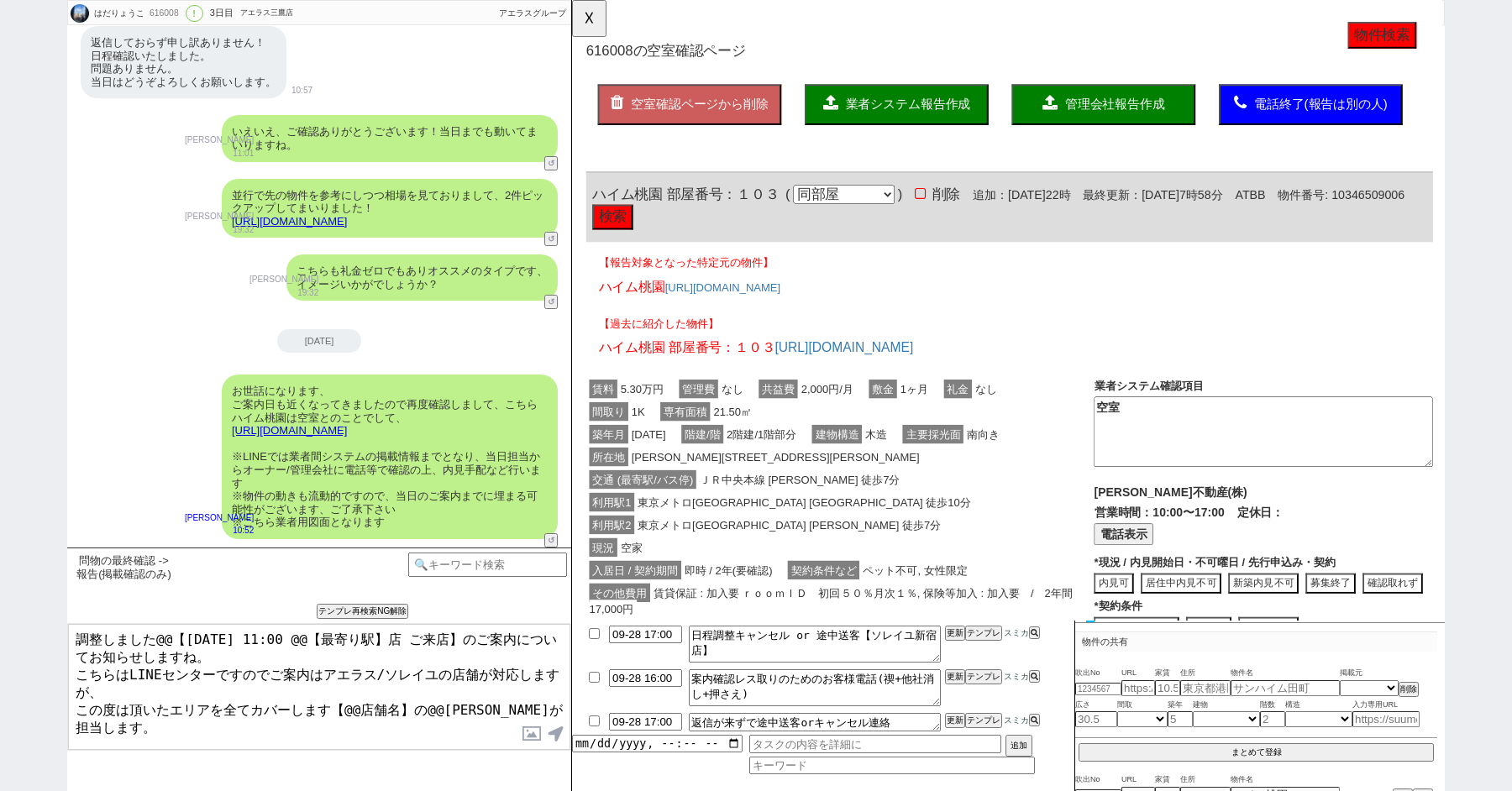
click at [638, 241] on button "検索" at bounding box center [615, 232] width 43 height 27
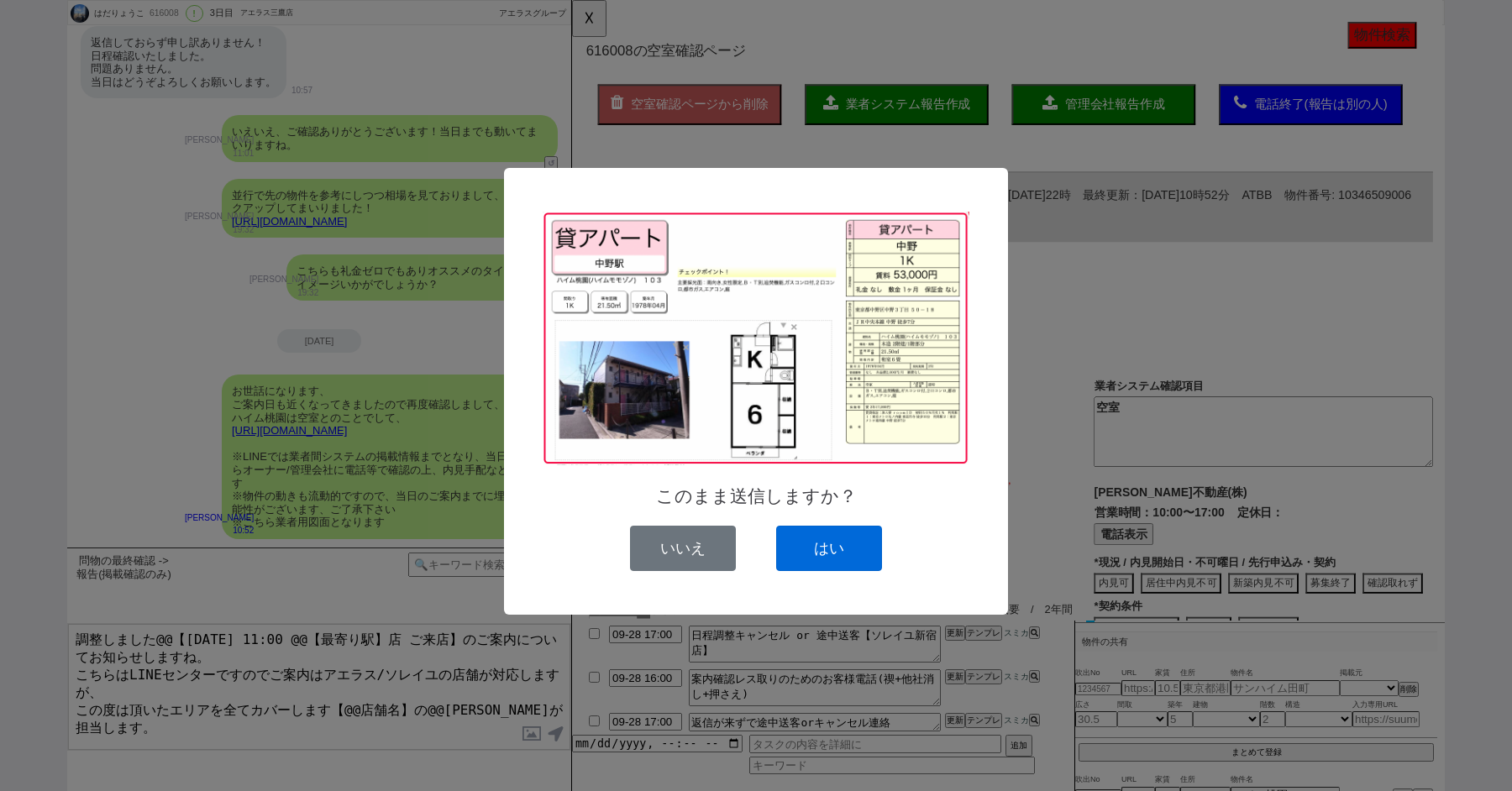
click at [846, 556] on button "はい" at bounding box center [828, 548] width 105 height 45
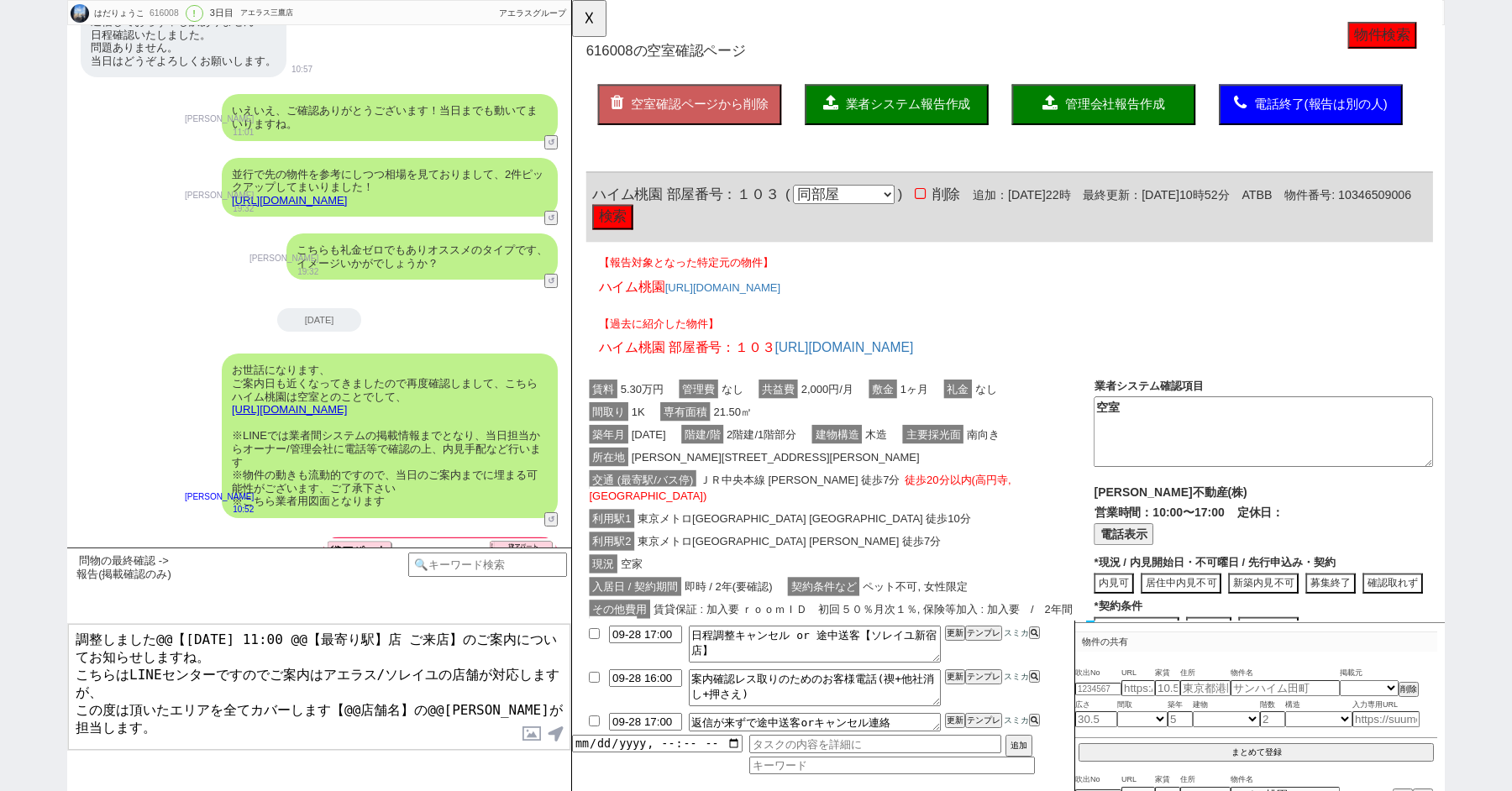
scroll to position [4008, 0]
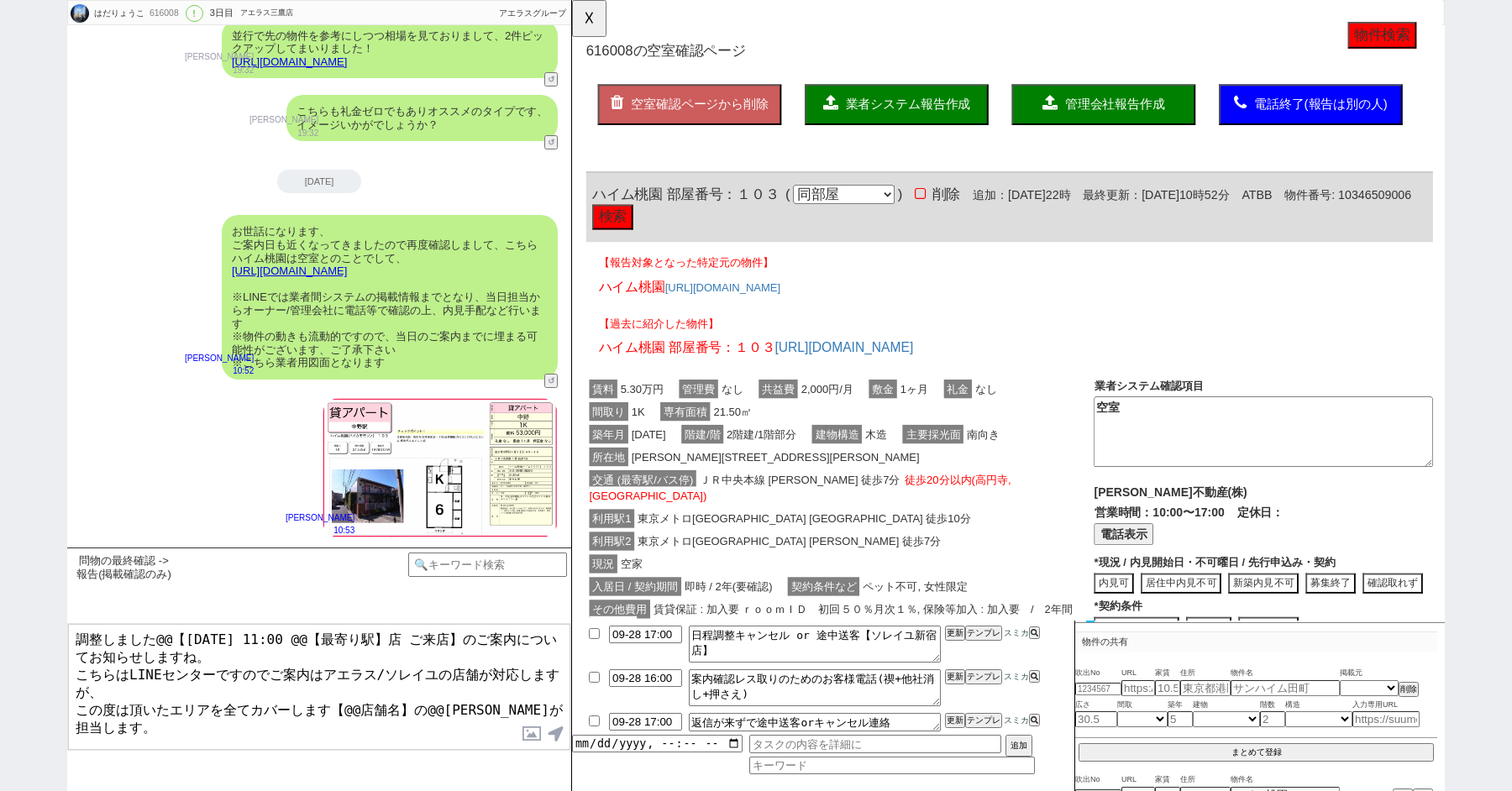
click at [166, 633] on textarea "調整しました@@【9月29日(月) 11:00 @@【最寄り駅】店 ご来店】のご案内についてお知らせしますね。 こちらはLINEセンターですのでご案内はアエラ…" at bounding box center [319, 687] width 503 height 126
drag, startPoint x: 378, startPoint y: 636, endPoint x: 289, endPoint y: 638, distance: 89.0
click at [290, 638] on textarea "調整しました【9月29日(月) 11:00 @@【最寄り駅】店 ご来店】のご案内についてお知らせしますね。 こちらはLINEセンターですのでご案内はアエラス/…" at bounding box center [319, 687] width 503 height 126
click at [375, 717] on textarea "調整しました【9月29日(月) 11:00 新宿店 ご来店】のご案内についてお知らせしますね。 こちらはLINEセンターですのでご案内はアエラス/ソレイユの店…" at bounding box center [319, 687] width 503 height 126
click at [586, 11] on button "☓" at bounding box center [587, 17] width 32 height 33
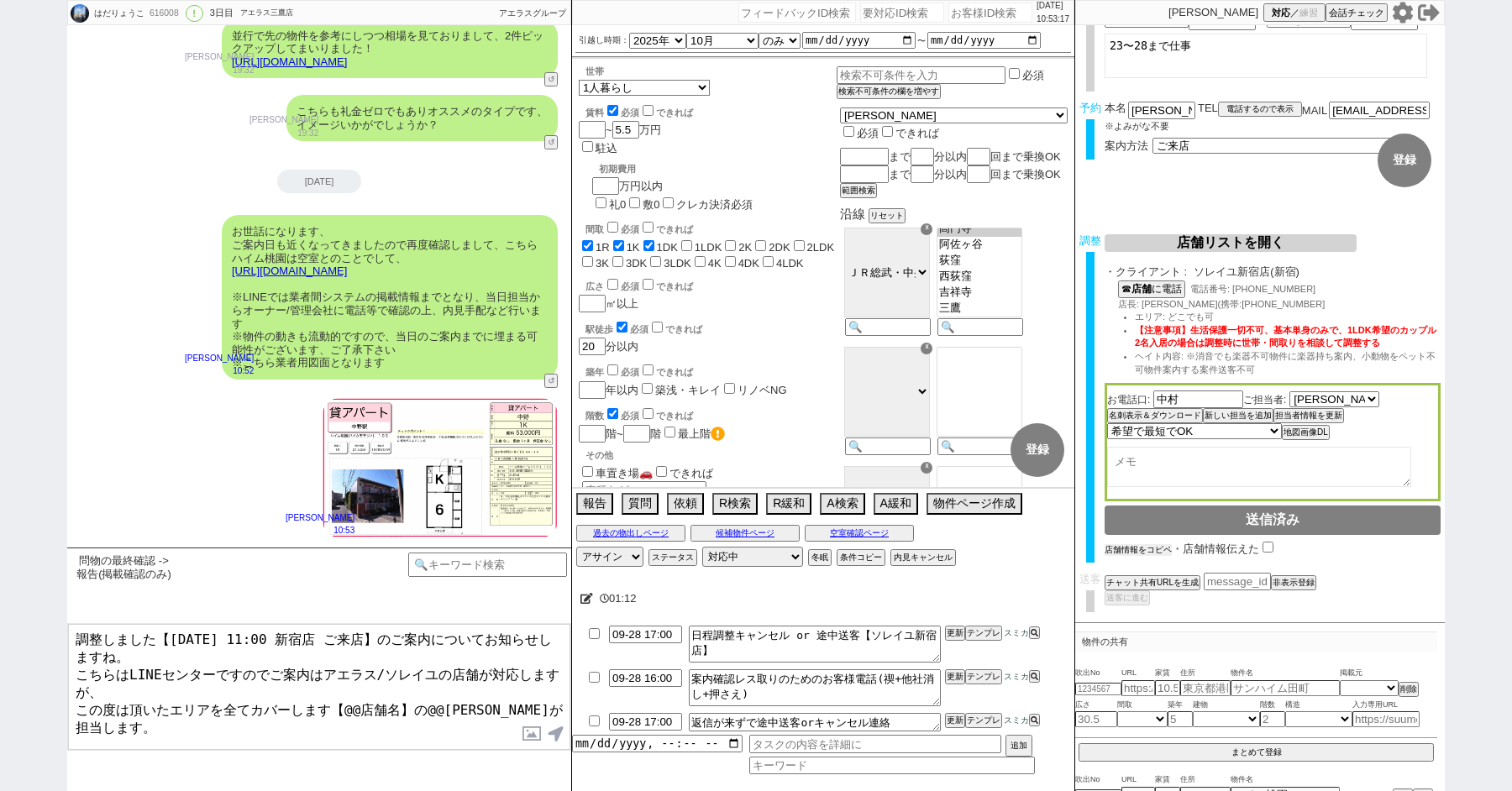
click at [1123, 546] on button "店舗情報をコピペ" at bounding box center [1138, 550] width 67 height 12
type textarea "調整しました【9月29日(月) 11:00 新宿店 ご来店】のご案内についてお知らせしますね。 こちらはLINEセンターですのでご案内はアエラス/ソレイユの店…"
click at [1271, 546] on input "checkbox" at bounding box center [1271, 548] width 11 height 11
checkbox input "true"
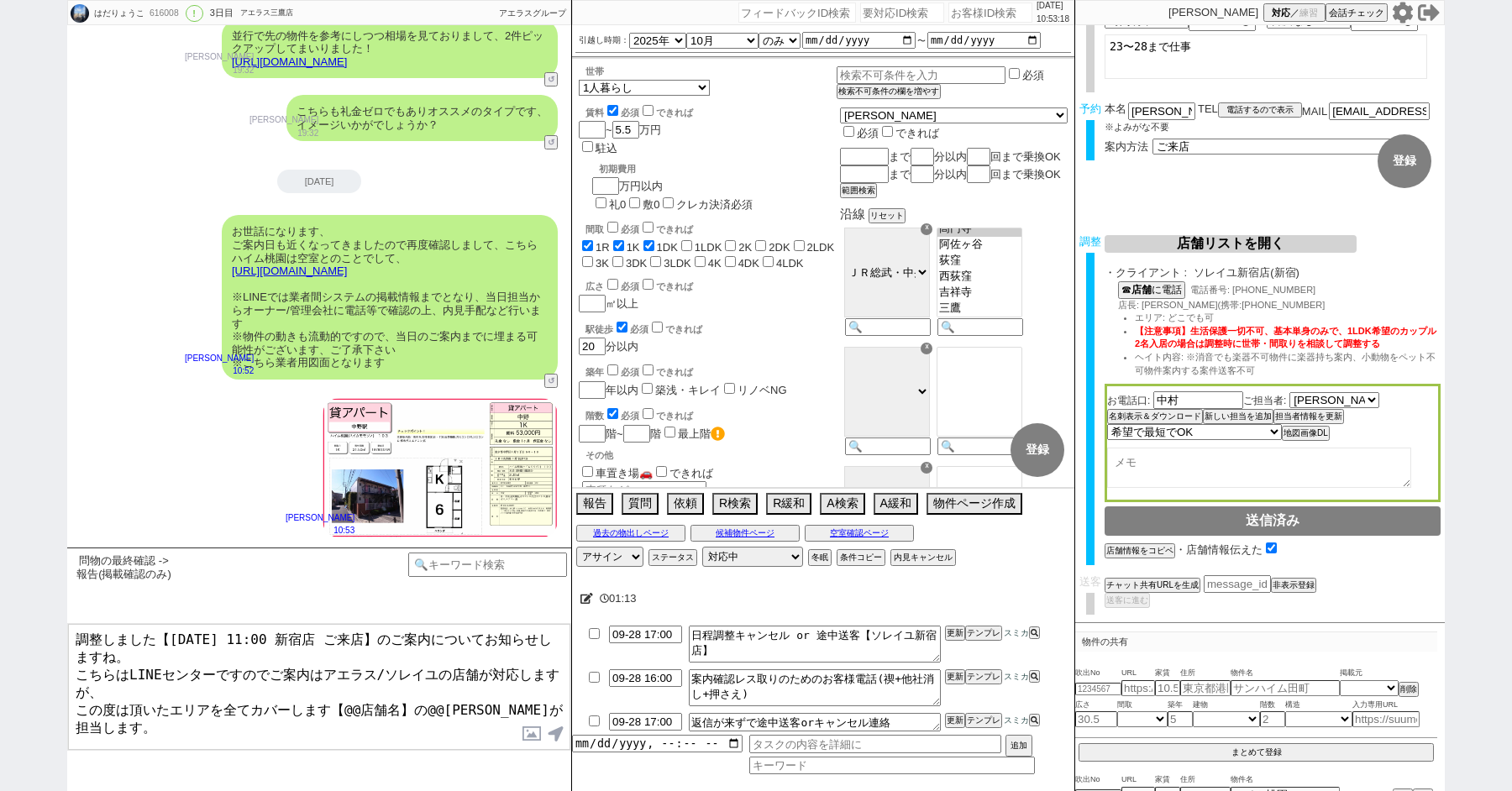
scroll to position [16, 0]
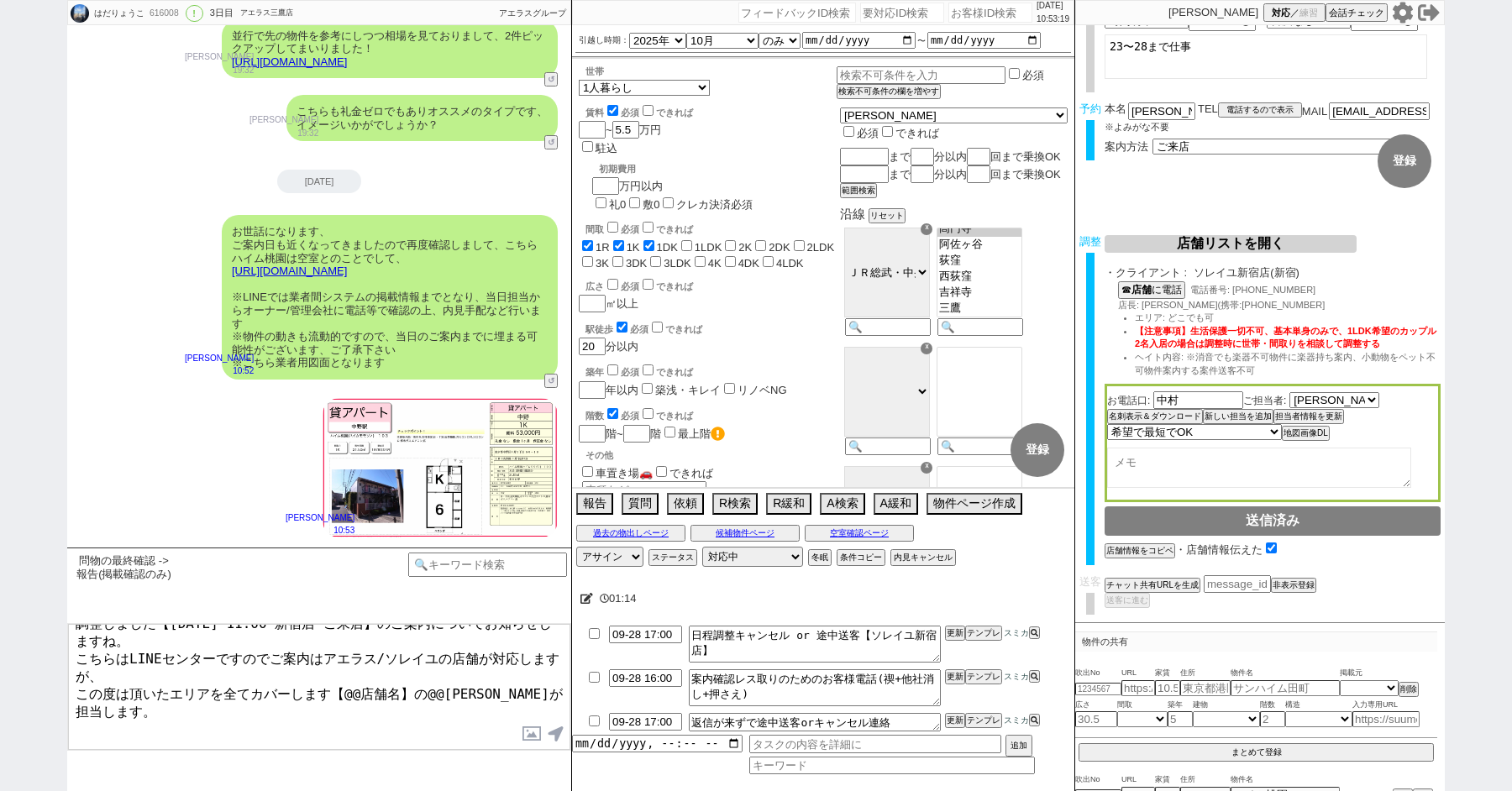
drag, startPoint x: 173, startPoint y: 717, endPoint x: 63, endPoint y: 717, distance: 110.0
click at [63, 717] on div "はだりょうこ 616008 ! 0 3日目 アエラス三鷹店 冬眠中 自社客 アエラスグループ スミカ_BPO チャット全表示 2025-09-22 ようこそL…" at bounding box center [756, 395] width 1512 height 791
drag, startPoint x: 397, startPoint y: 678, endPoint x: 347, endPoint y: 679, distance: 50.0
click at [347, 679] on textarea "調整しました【9月29日(月) 11:00 新宿店 ご来店】のご案内についてお知らせしますね。 こちらはLINEセンターですのでご案内はアエラス/ソレイユの店…" at bounding box center [319, 687] width 503 height 126
paste textarea "レイユ新宿店"
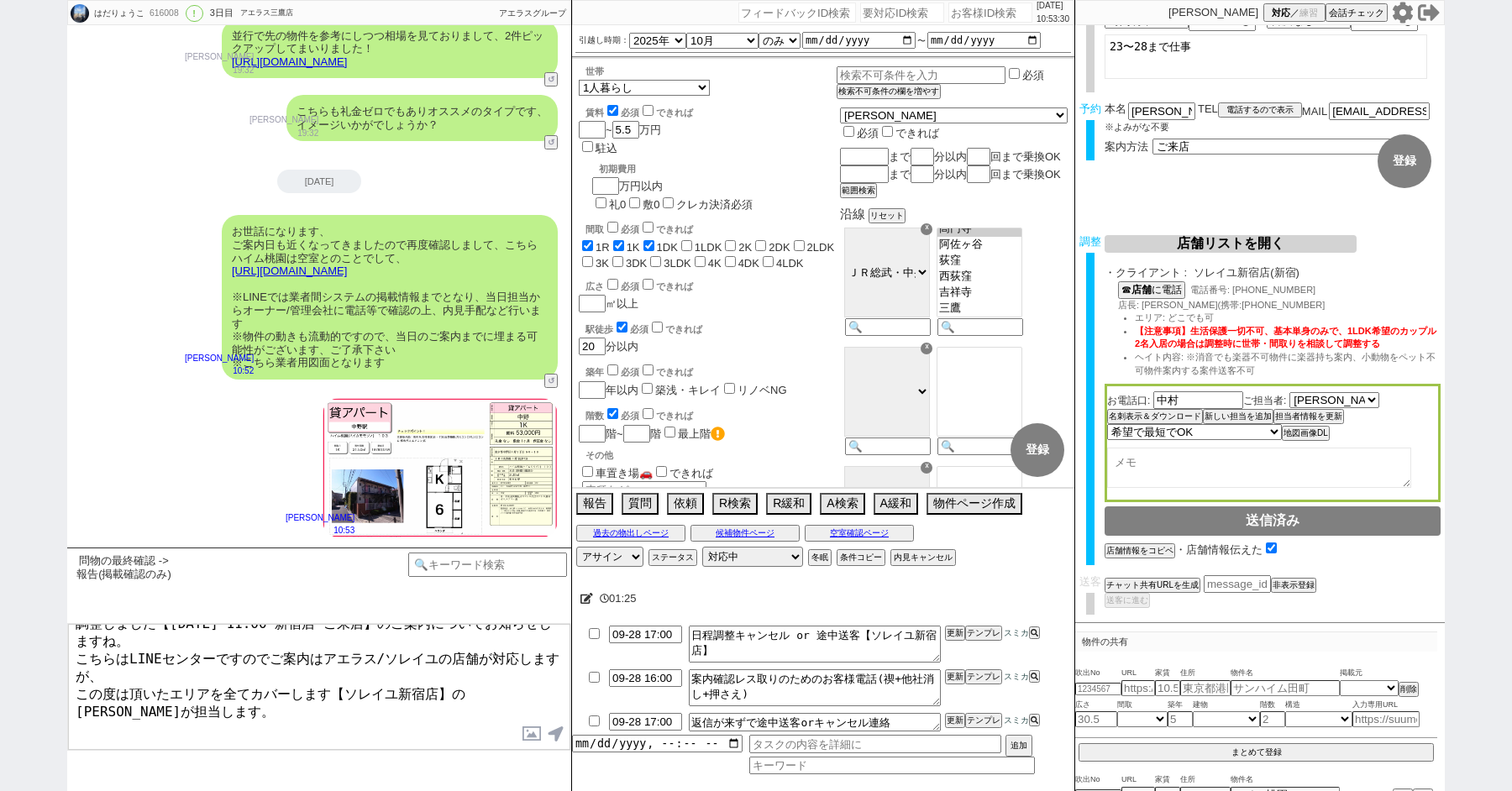
click at [167, 707] on textarea "調整しました【9月29日(月) 11:00 新宿店 ご来店】のご案内についてお知らせしますね。 こちらはLINEセンターですのでご案内はアエラス/ソレイユの店…" at bounding box center [319, 687] width 503 height 126
type textarea "調整しました【9月29日(月) 11:00 新宿店 ご来店】のご案内についてお知らせしますね。 こちらはLINEセンターですのでご案内はアエラス/ソレイユの店…"
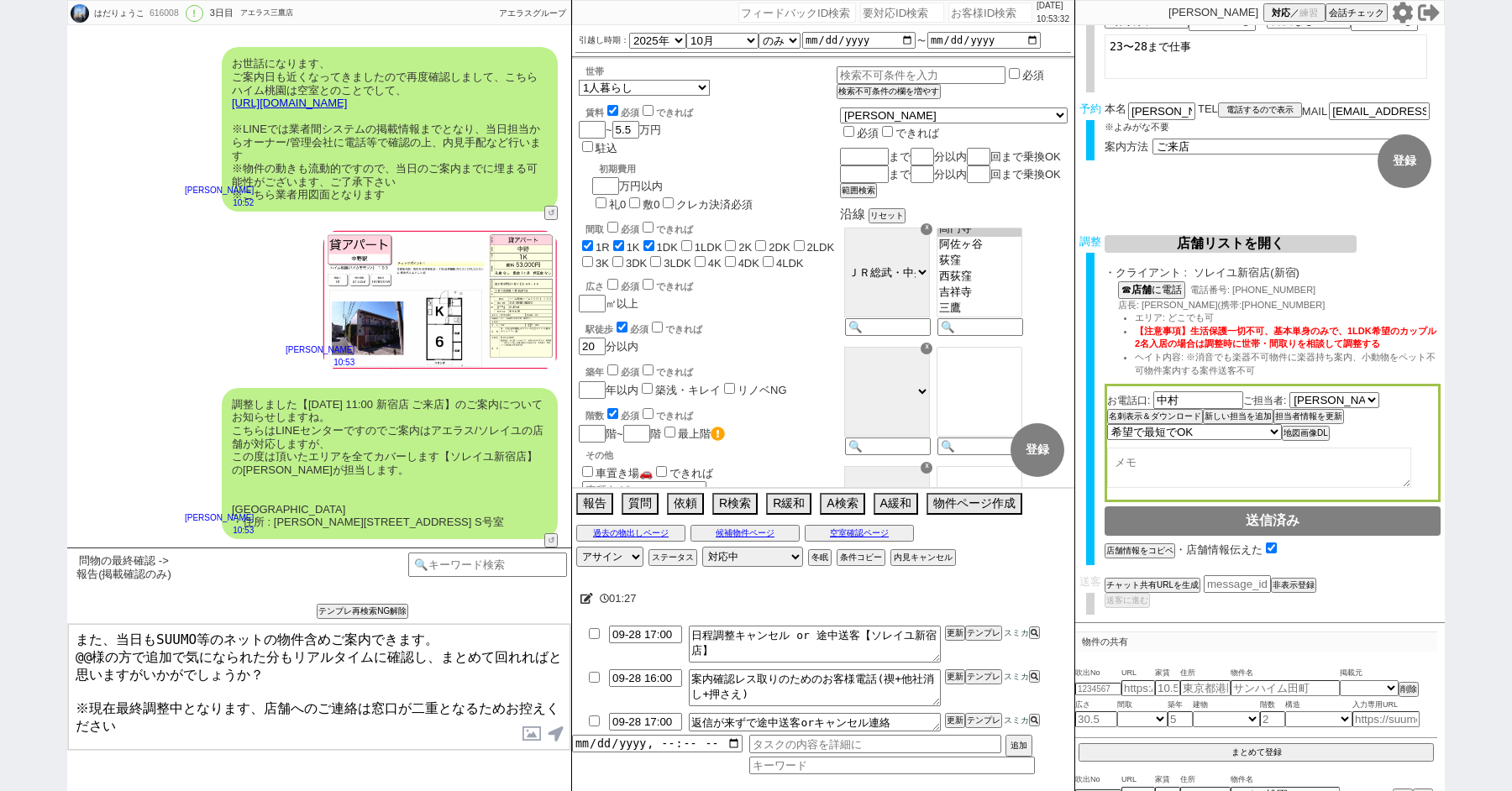
scroll to position [0, 0]
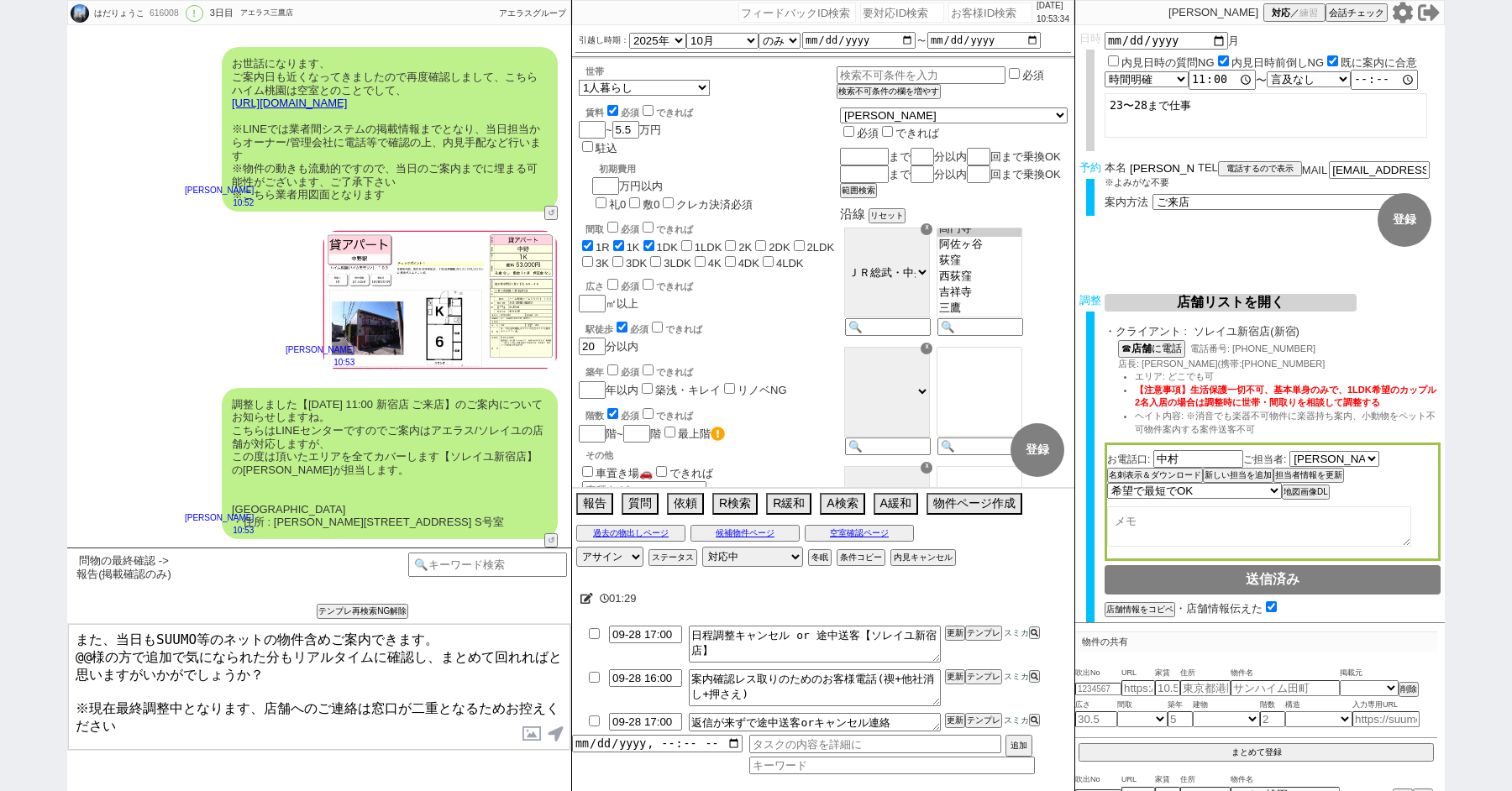
drag, startPoint x: 1153, startPoint y: 165, endPoint x: 1069, endPoint y: 165, distance: 84.0
click at [1069, 165] on div "はだりょうこ 616008 ! 0 3日目 アエラス三鷹店 冬眠中 自社客 アエラスグループ スミカ_BPO チャット全表示 2025-09-22 ようこそL…" at bounding box center [756, 395] width 1378 height 791
drag, startPoint x: 86, startPoint y: 645, endPoint x: 9, endPoint y: 645, distance: 77.0
click at [19, 645] on div "はだりょうこ 616008 ! 0 3日目 アエラス三鷹店 冬眠中 自社客 アエラスグループ スミカ_BPO チャット全表示 2025-09-22 ようこそL…" at bounding box center [756, 395] width 1512 height 791
paste textarea "羽田"
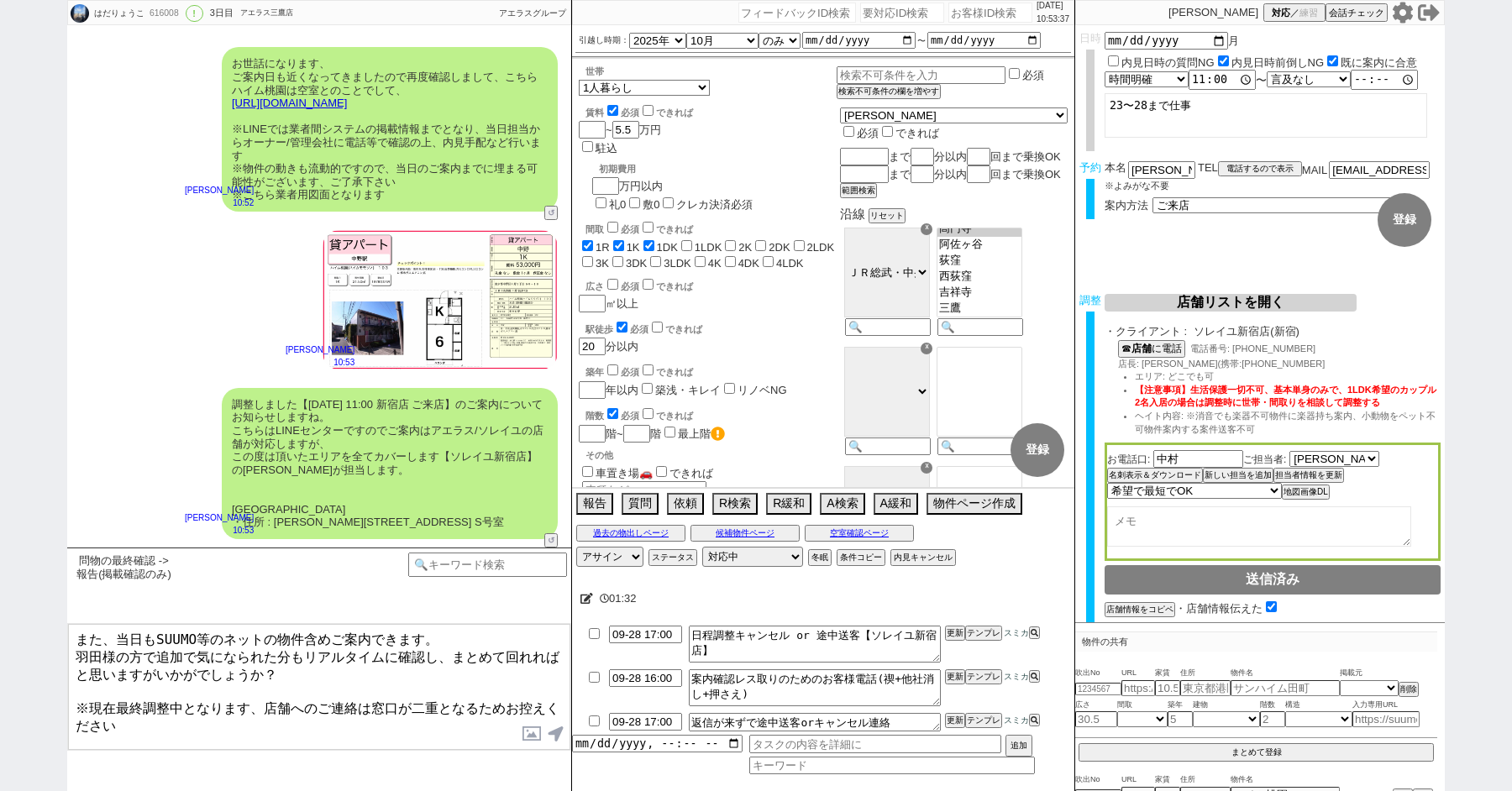
type textarea "また、当日もSUUMO等のネットの物件含めご案内できます。 羽田様の方で追加で気になられた分もリアルタイムに確認し、まとめて回れればと思いますがいかがでしょう…"
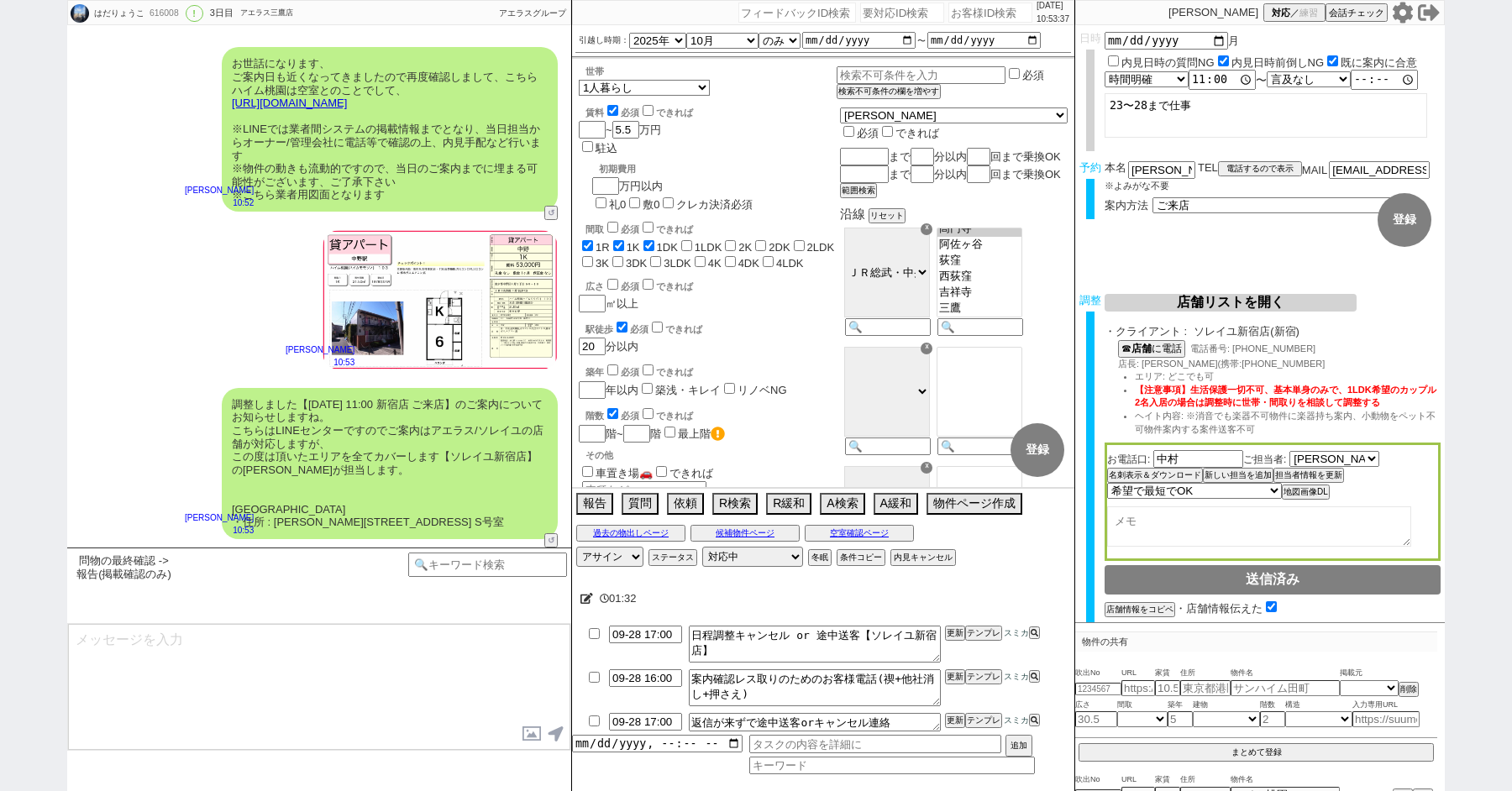
scroll to position [4305, 0]
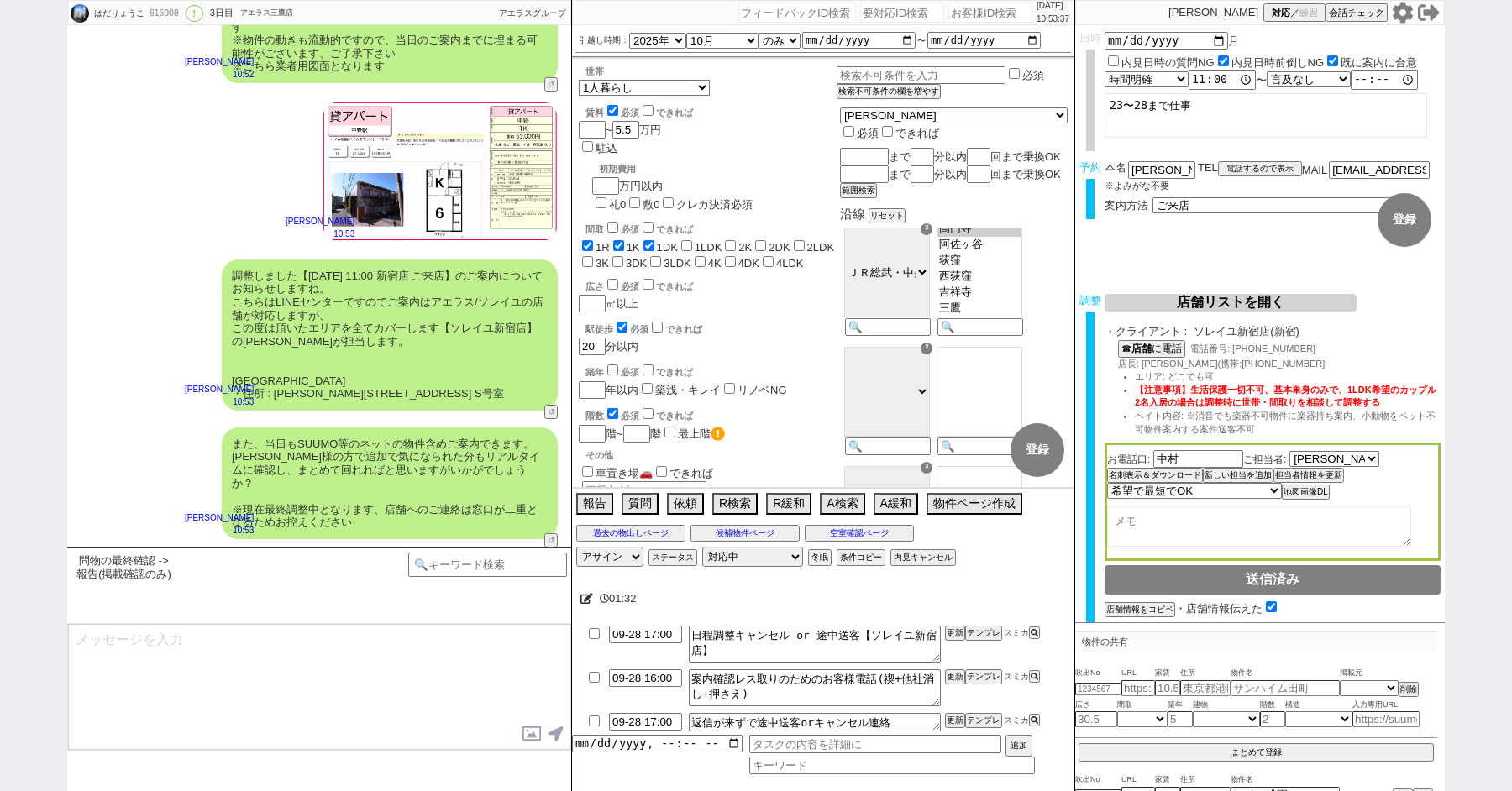
type textarea "※案内時の店舗状況次第では担当が変更になります、ご了承ください ※もし担当が変更になった場合でも、本LINEの内容は全て引き継がれておりスムーズにご案内が可能…"
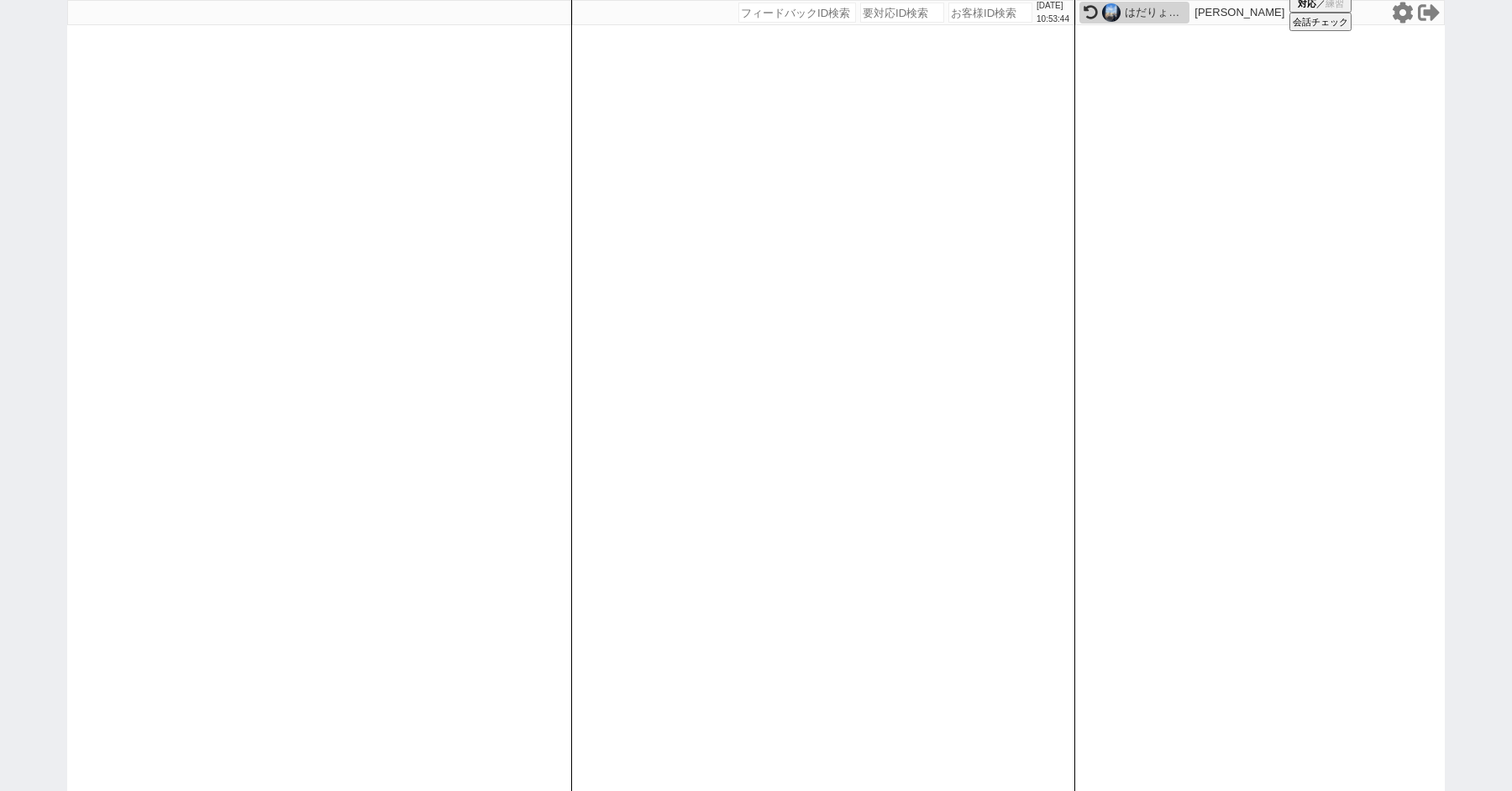
click at [0, 344] on div "2025/09/26 10:53:44 候補物件を追加してしてください 紹介した物件一覧 他社物件を追加する 空室確認ページに追加・削除 紹介した物件一覧 他…" at bounding box center [756, 395] width 1512 height 791
paste input "602235"
type input "602235"
select select "6"
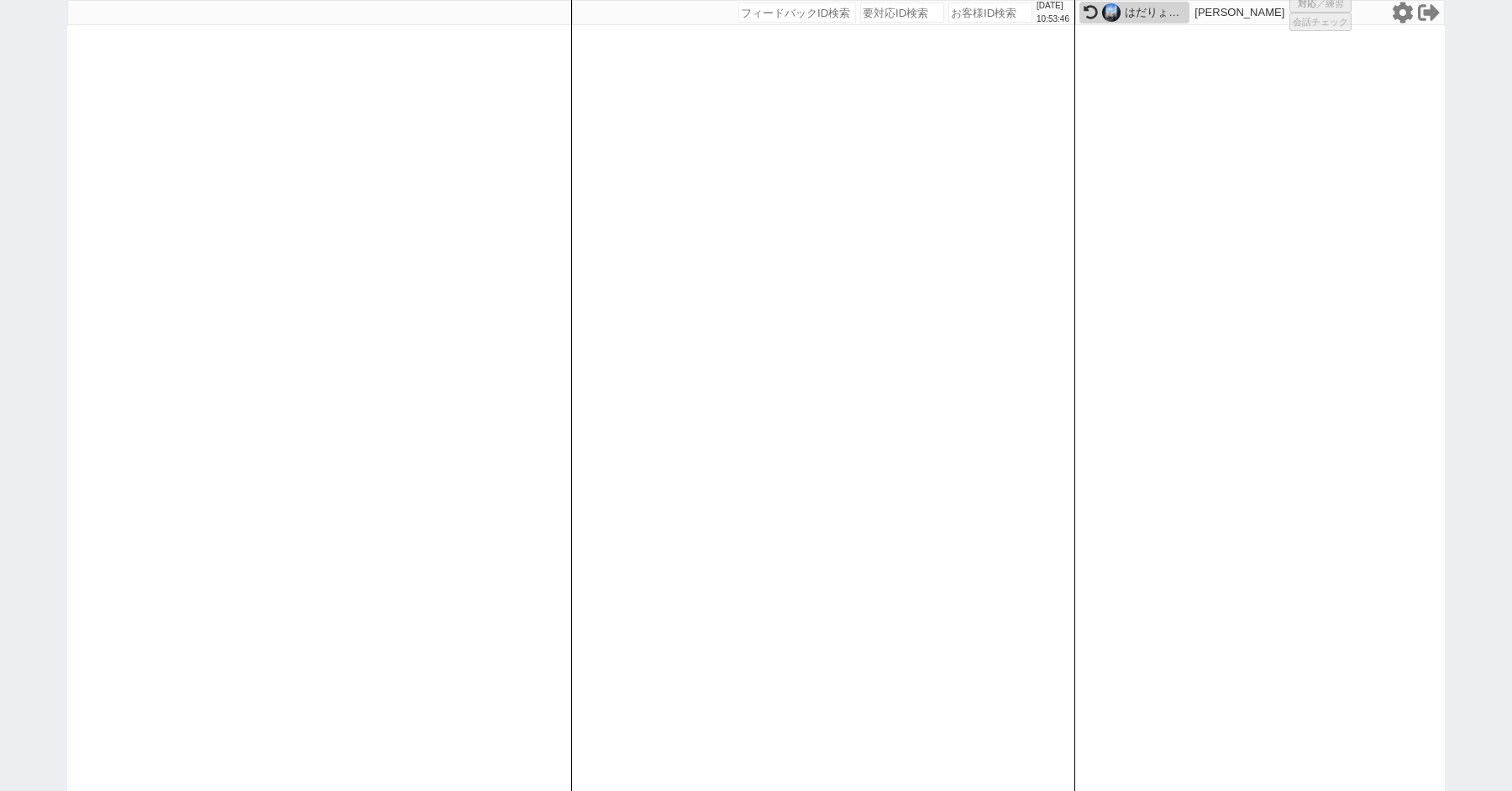
select select "2"
select select "5"
select select
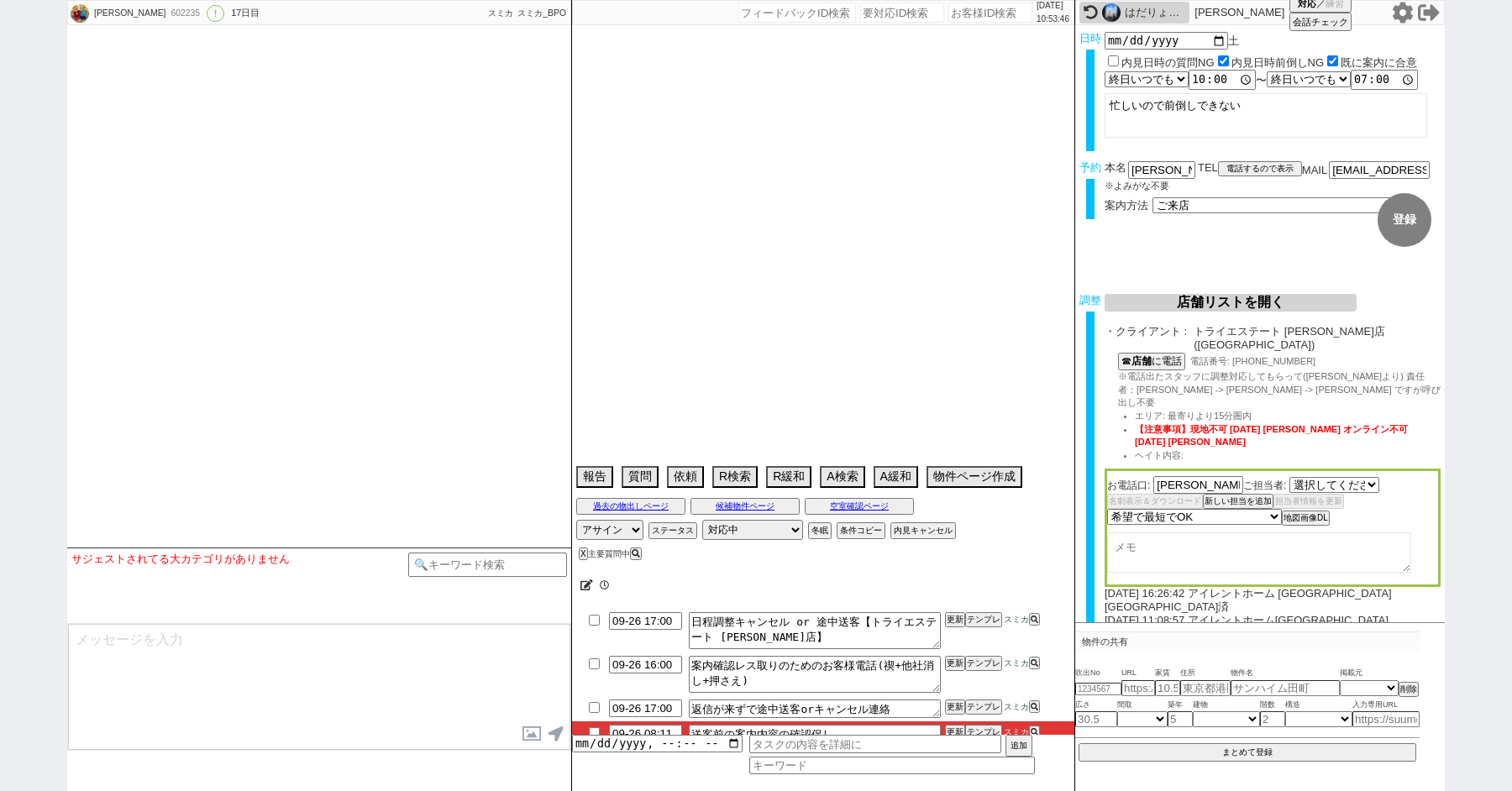
select select "2066"
type textarea "調整後キャンセルあり：体調不良　契約しやすい＠＠アイレントホームの情報消した＠＠ 27日10時は確定したと伝えてしまってます"
select select "2025"
select select "10"
select select "33"
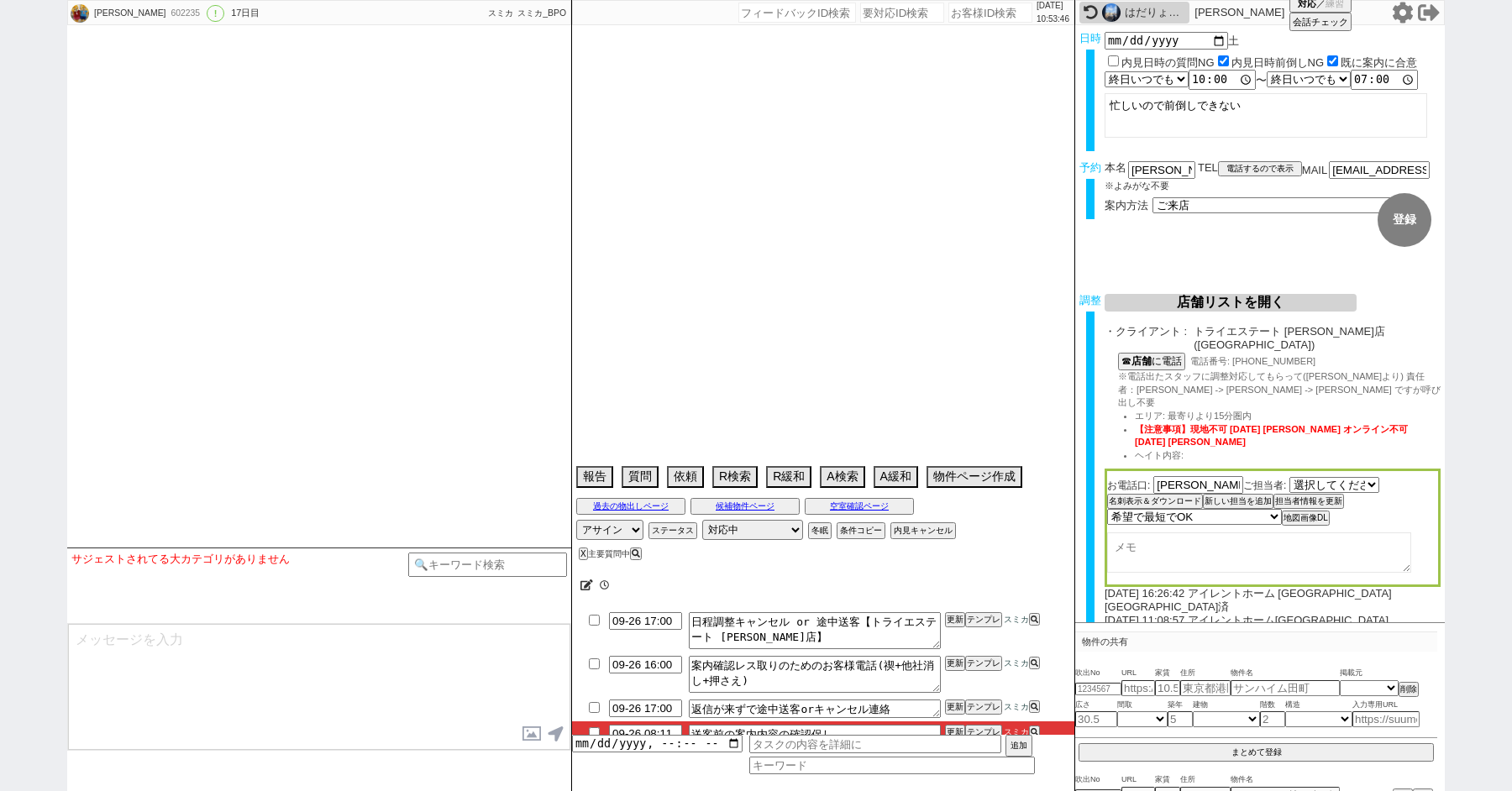
select select "0"
select select "23"
select select "752"
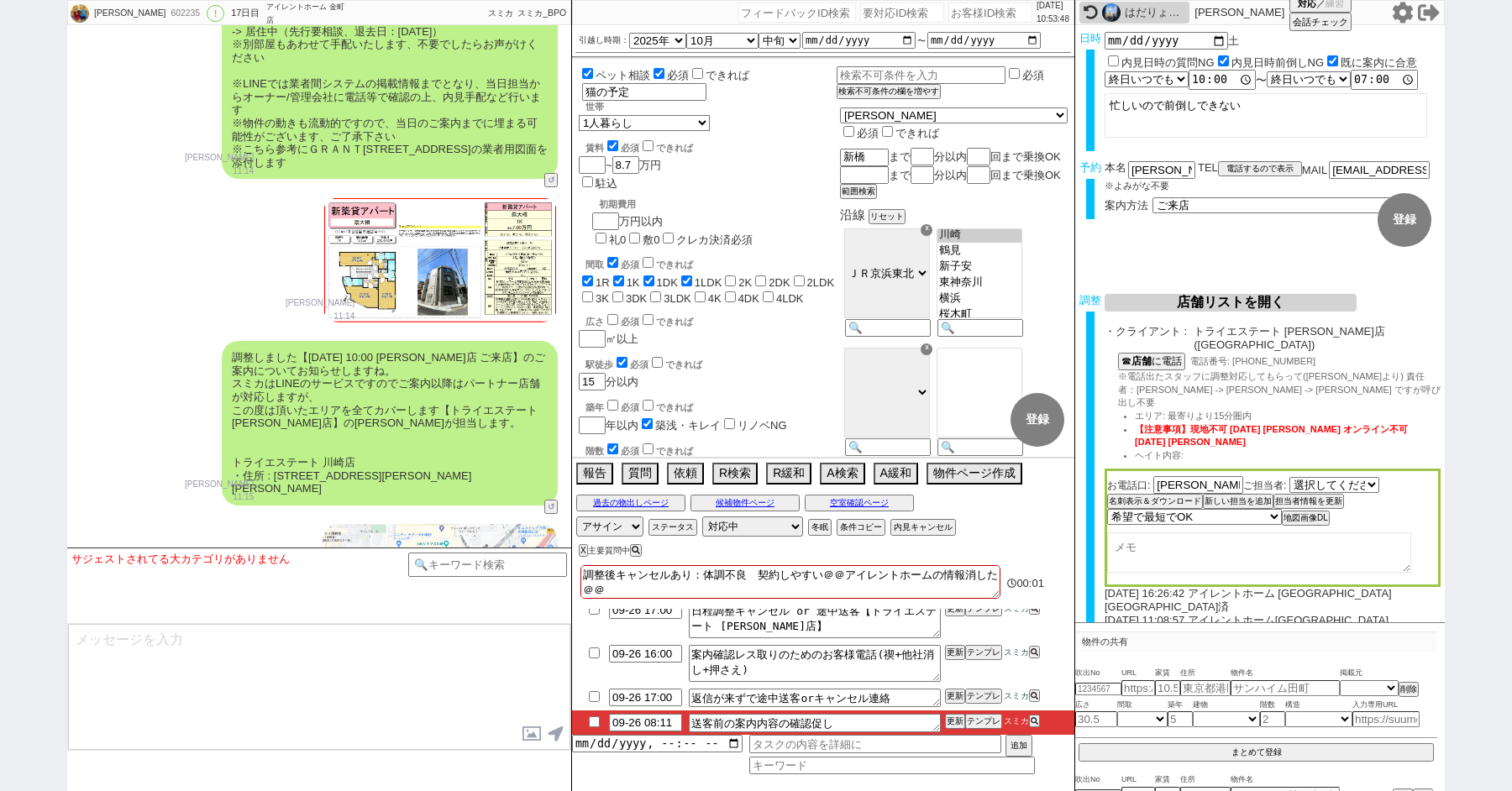
scroll to position [36281, 0]
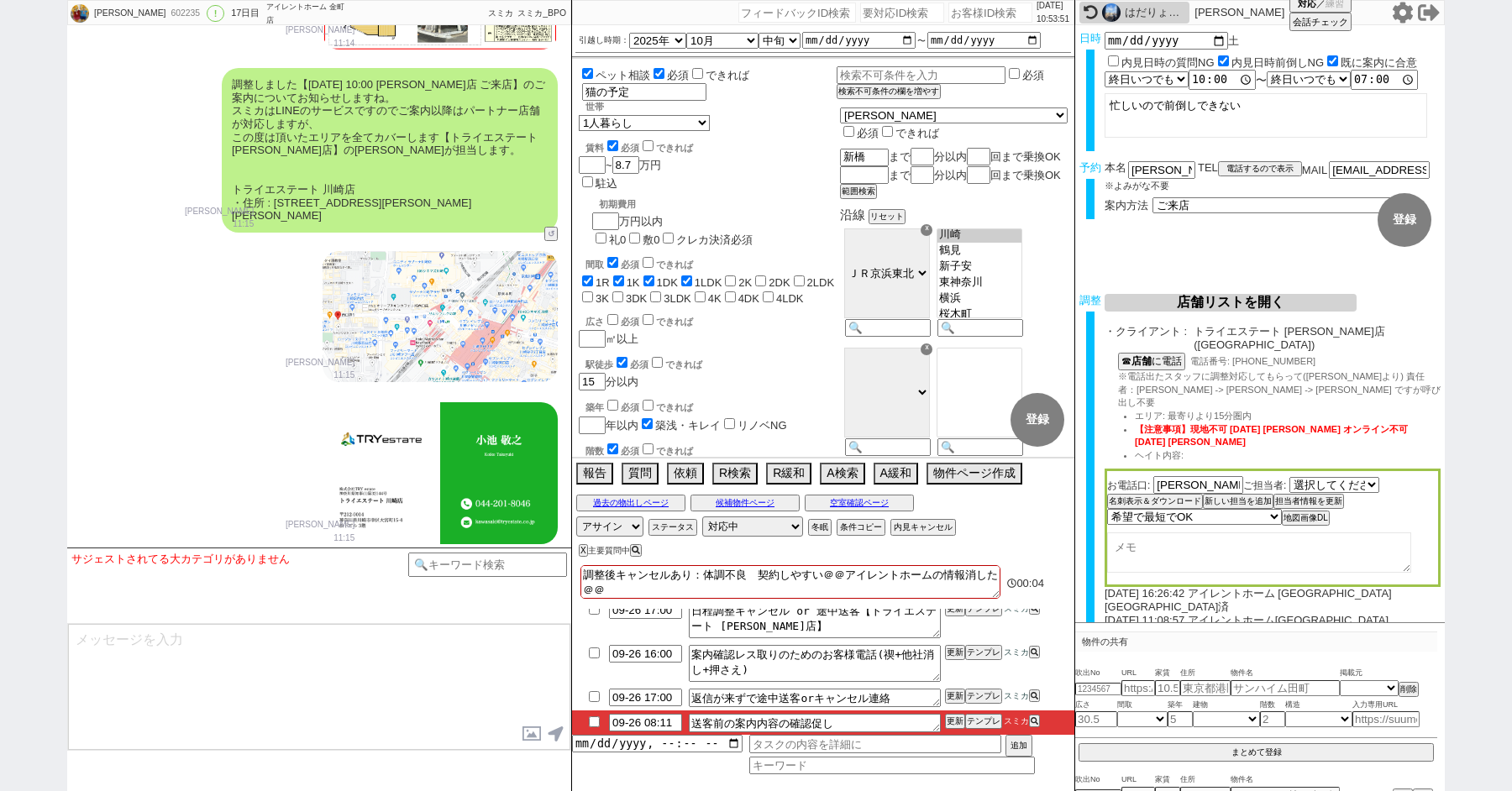
click at [592, 718] on input "checkbox" at bounding box center [594, 721] width 25 height 11
checkbox input "true"
paste input "616008"
type input "616008"
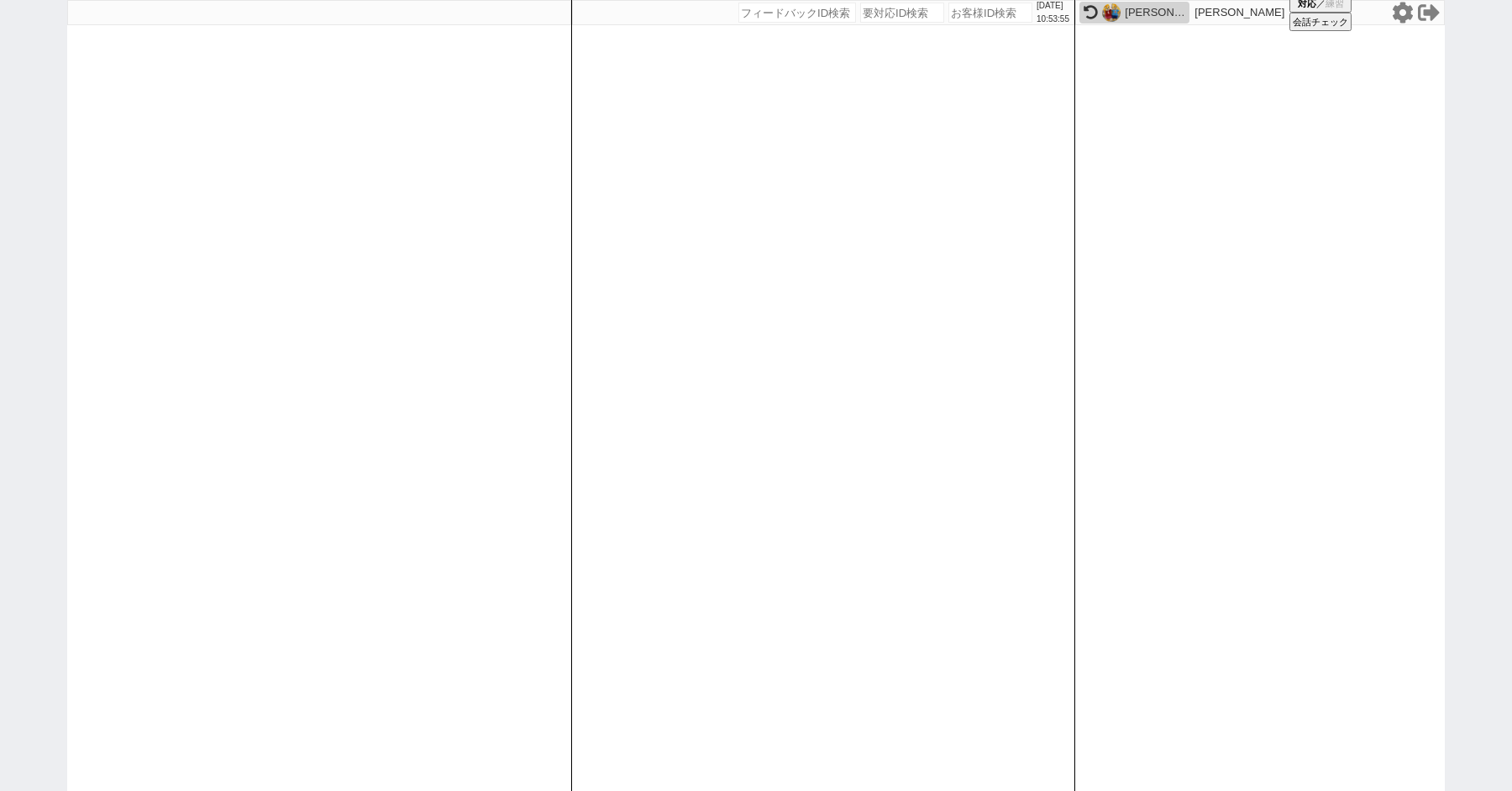
select select "1"
select select "2"
select select "5"
select select
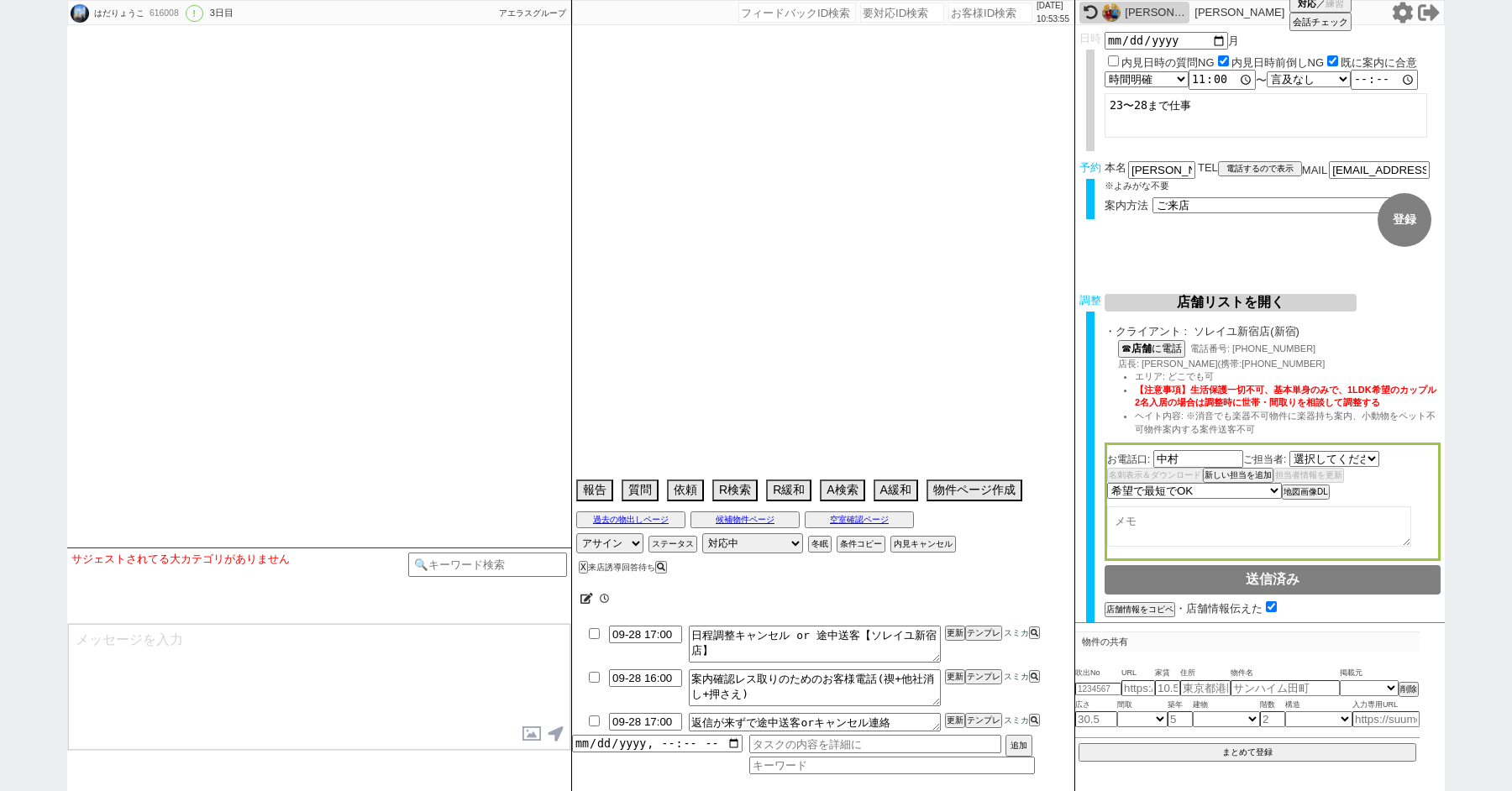
select select "532"
select select "2025"
select select "10"
select select "36"
select select "0"
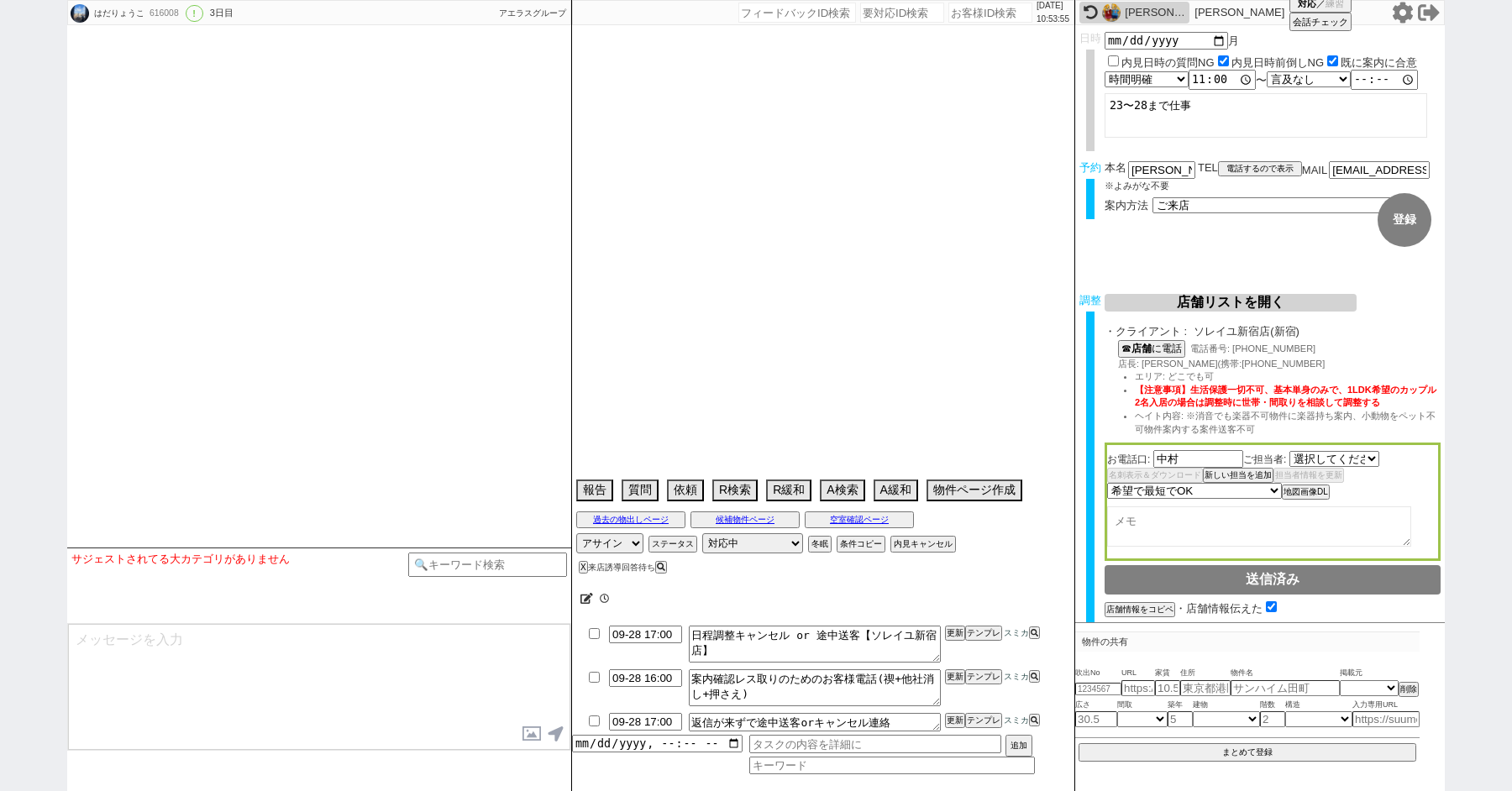
select select "838"
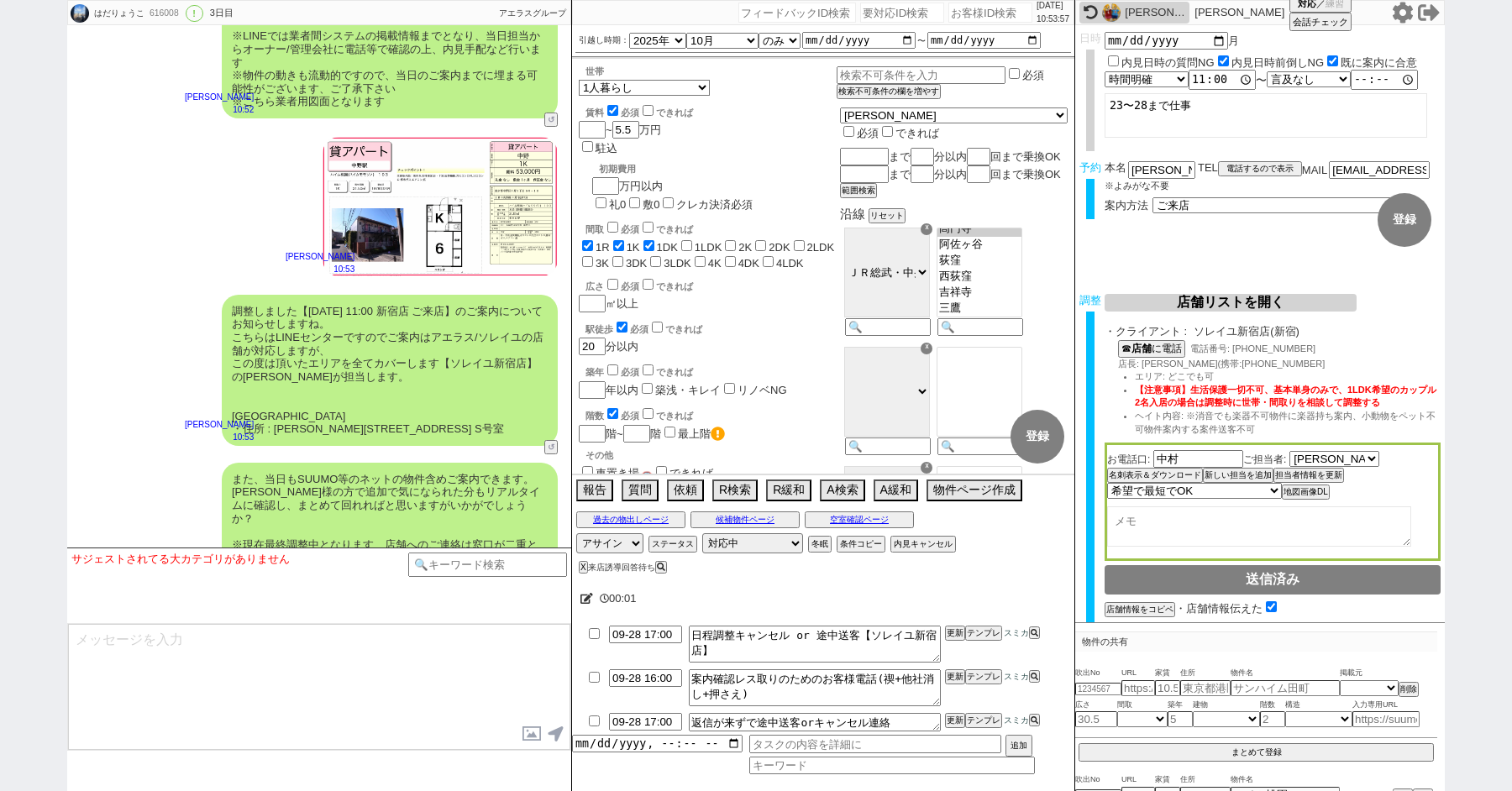
scroll to position [4407, 0]
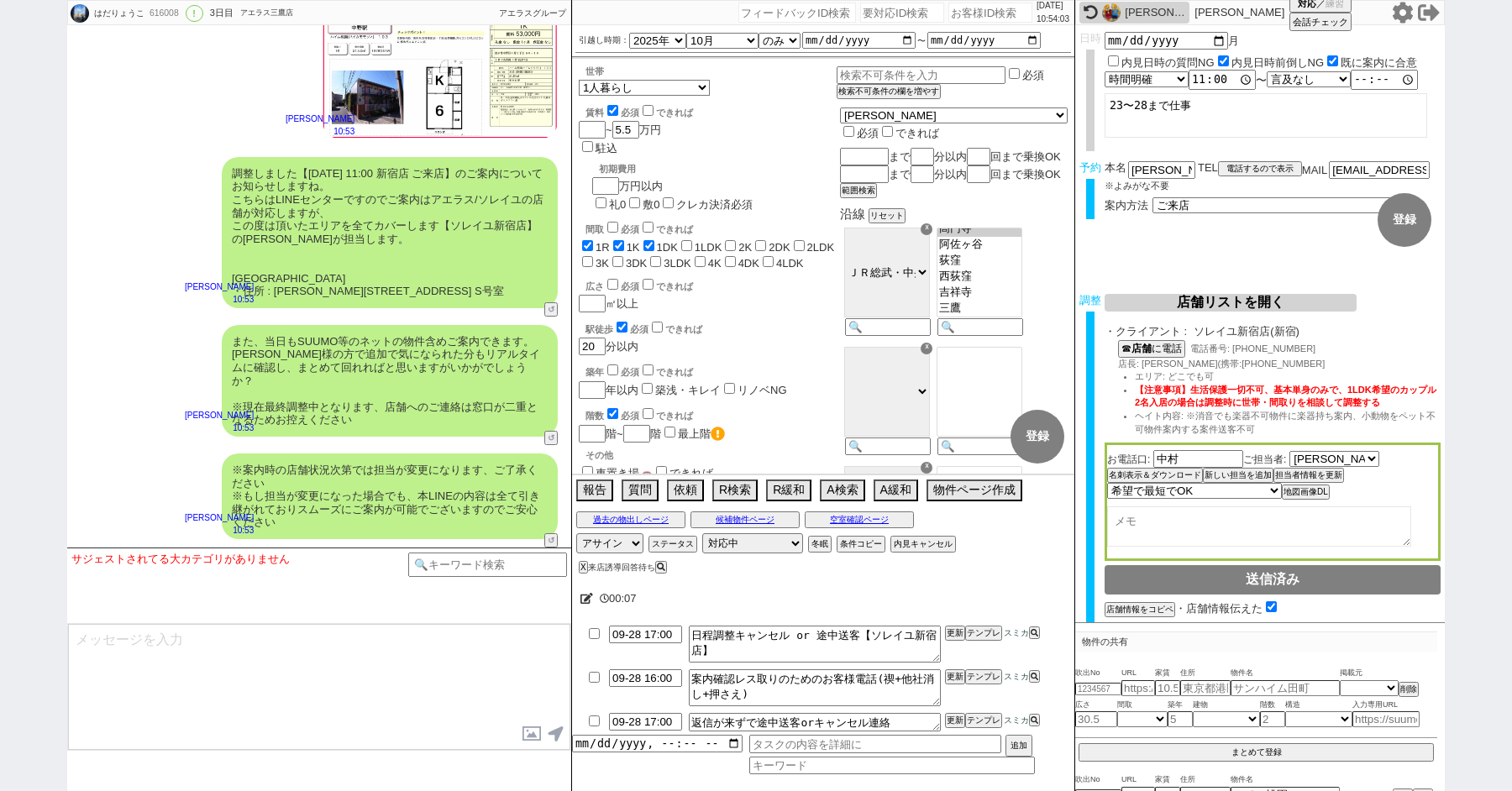
click at [23, 278] on div "はだりょうこ 616008 ! 0 3日目 アエラス三鷹店 冬眠中 自社客 アエラスグループ スミカ_BPO チャット全表示 2025-09-22 ようこそL…" at bounding box center [756, 395] width 1512 height 791
paste input "613799"
type input "613799"
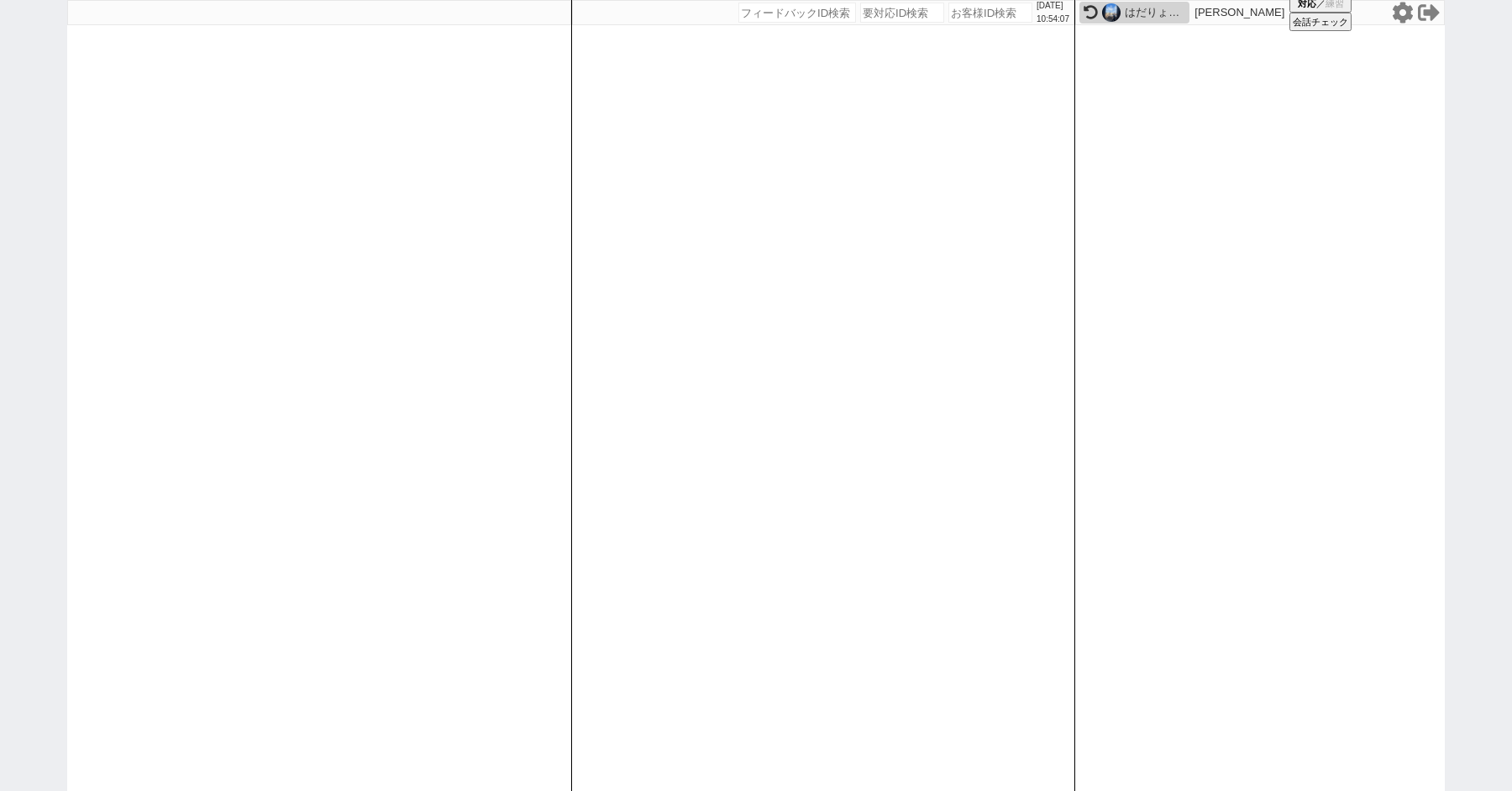
select select "1"
select select "6"
select select "2"
select select
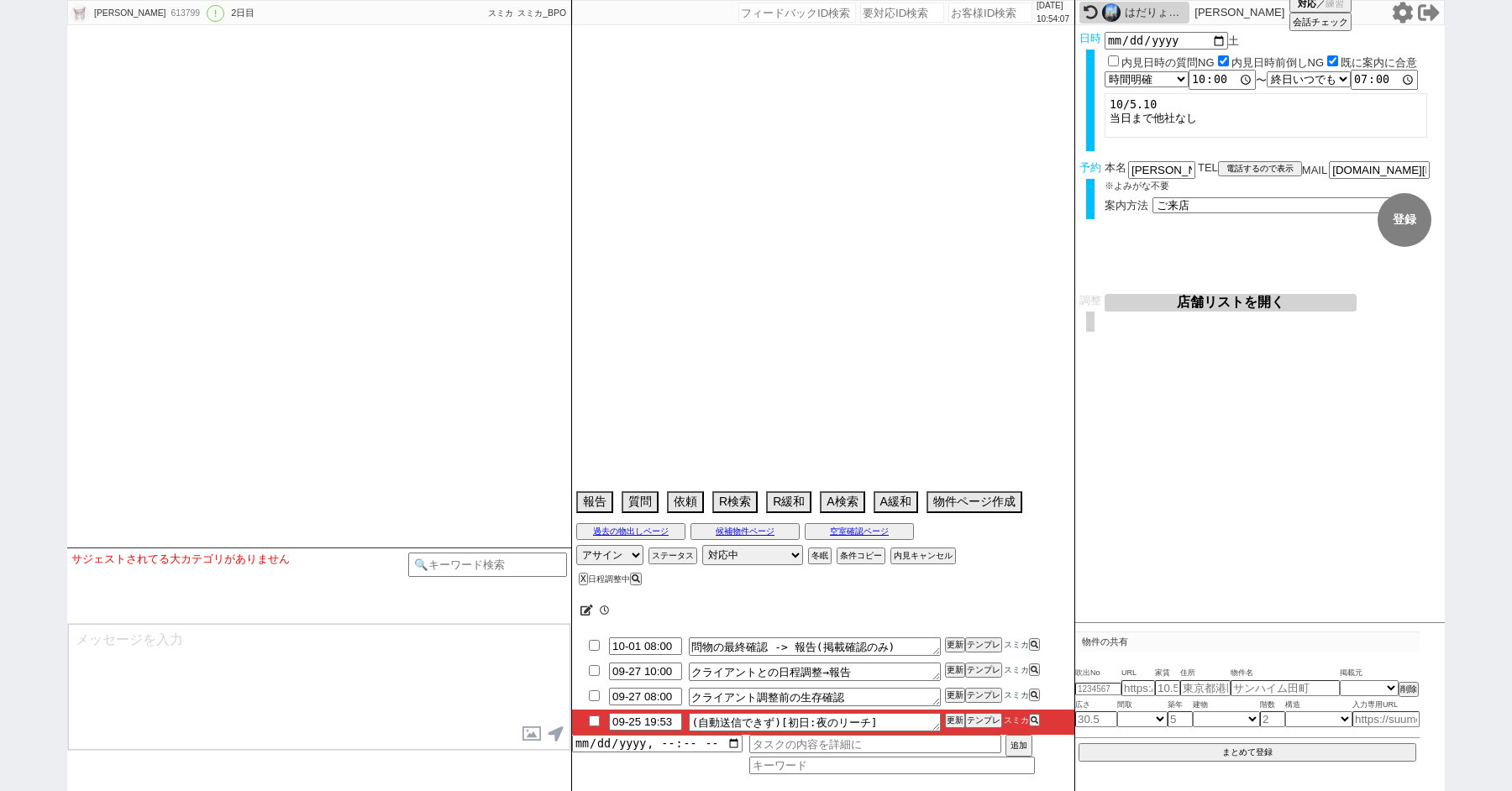
select select "2025"
select select "11"
select select "1"
select select "11"
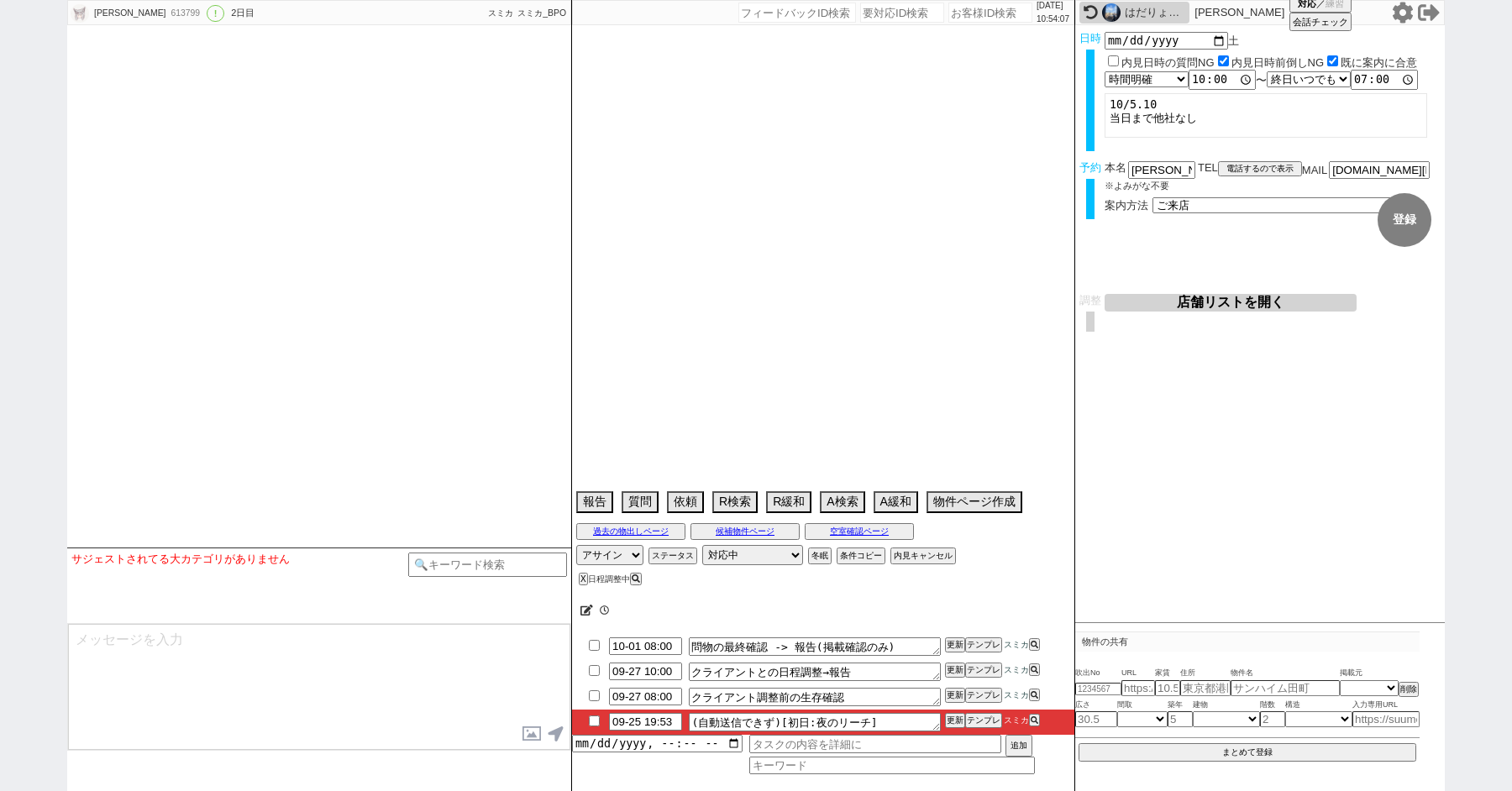
select select "121"
select select "35"
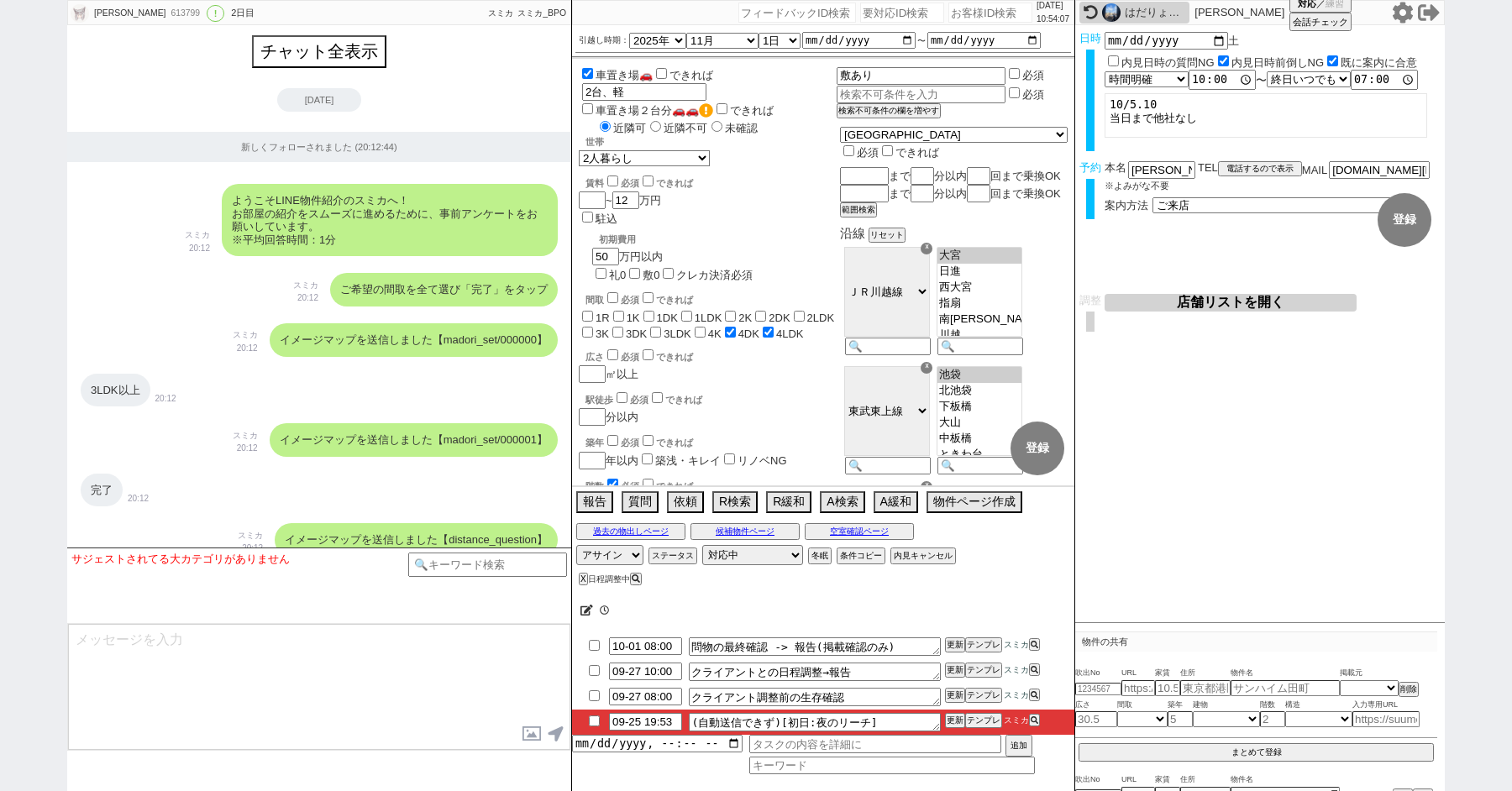
scroll to position [7840, 0]
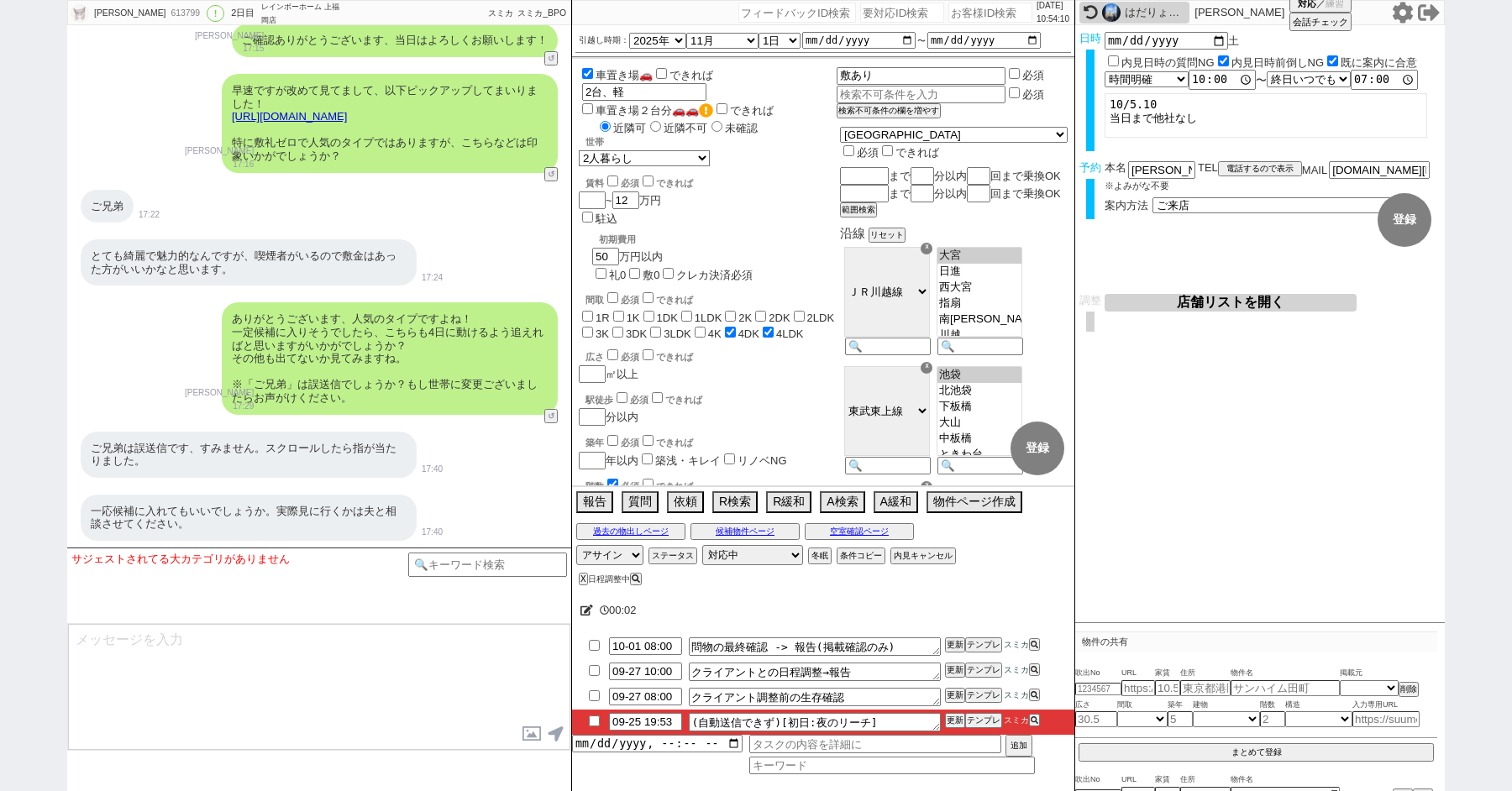
click at [594, 719] on input "checkbox" at bounding box center [594, 720] width 25 height 11
checkbox input "true"
click at [949, 503] on button "物件ページ作成 今は物件がないので押せません" at bounding box center [973, 500] width 93 height 19
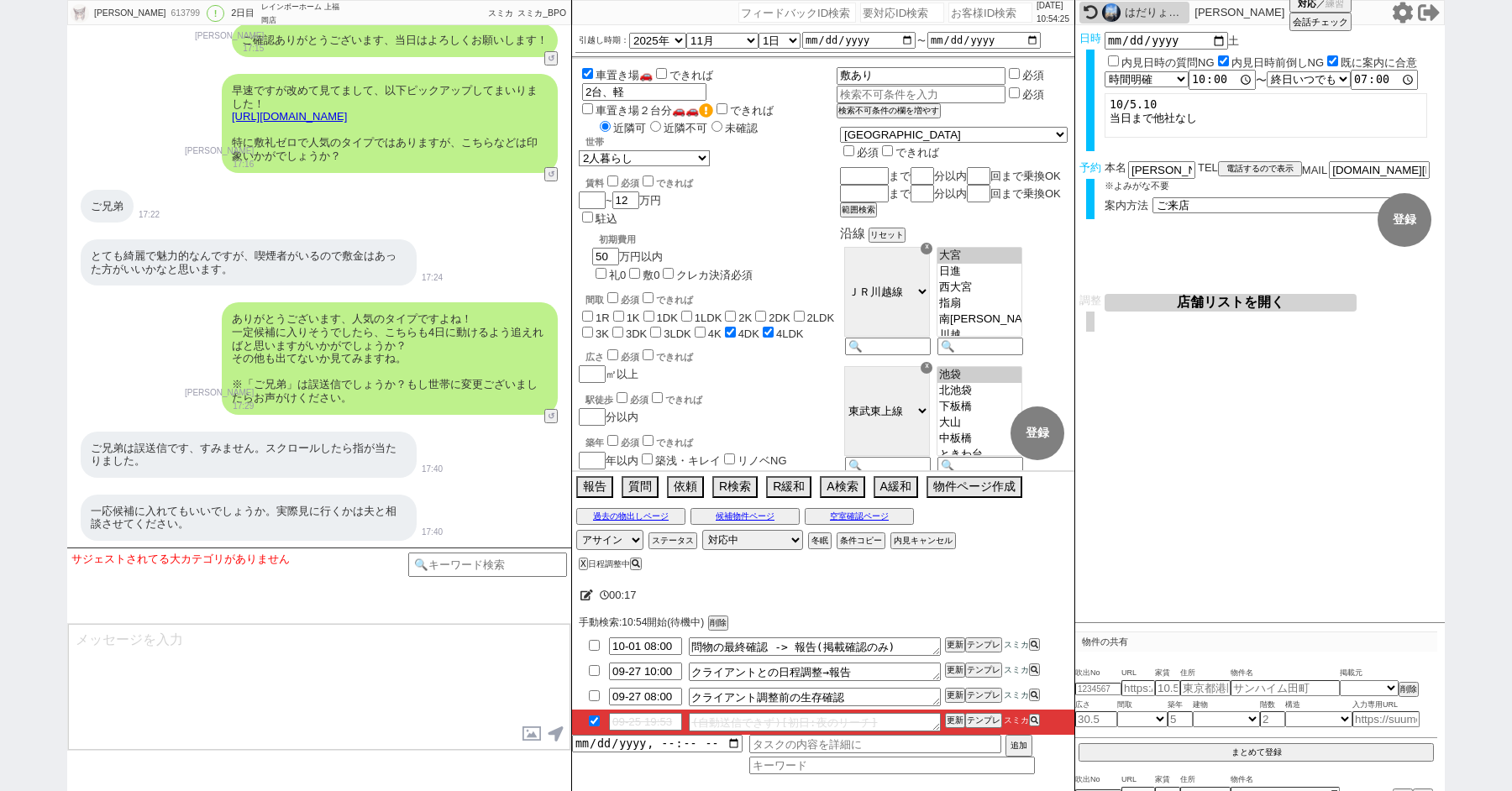
paste input "611967"
type input "611967"
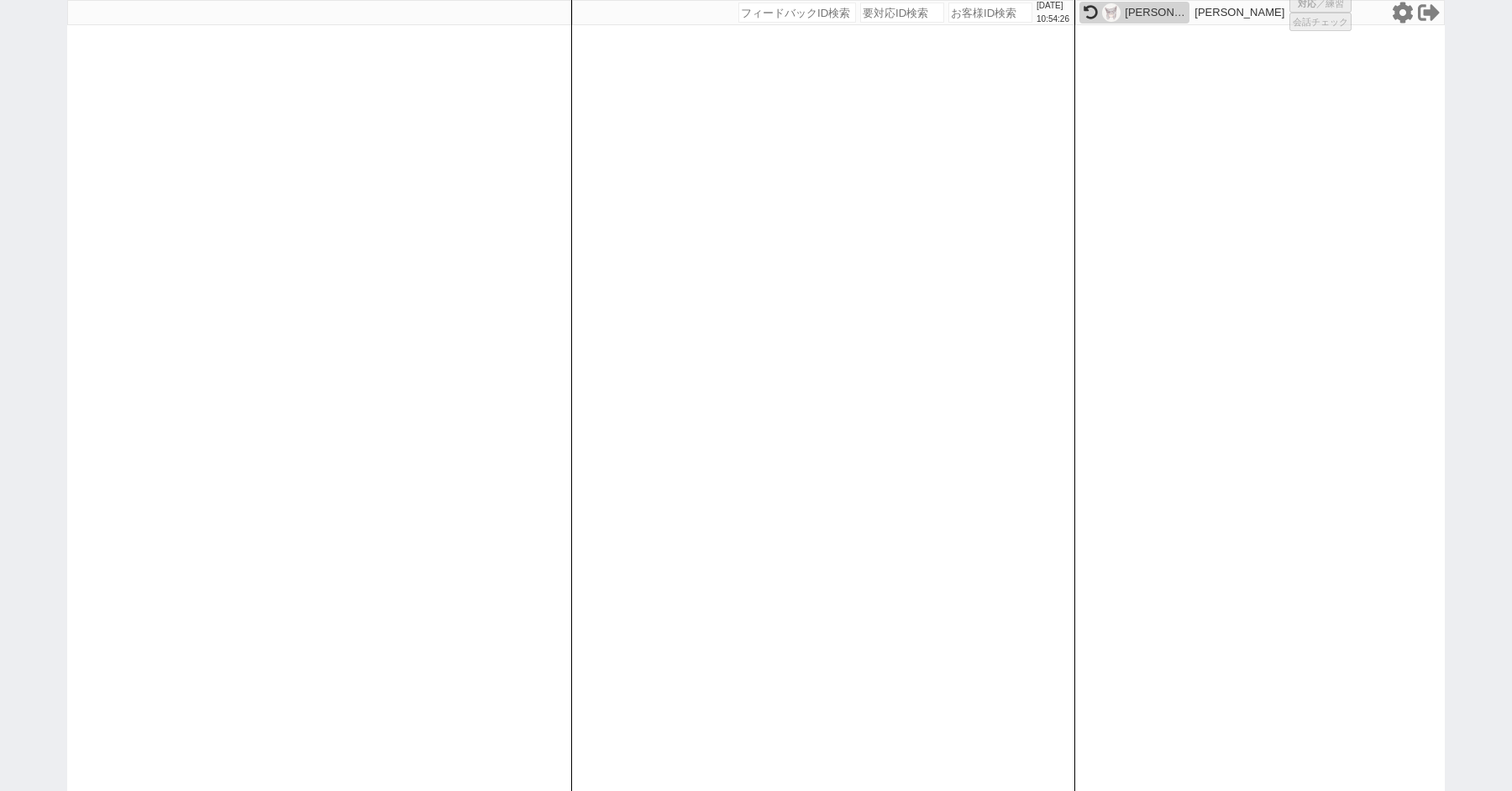
select select "1"
select select
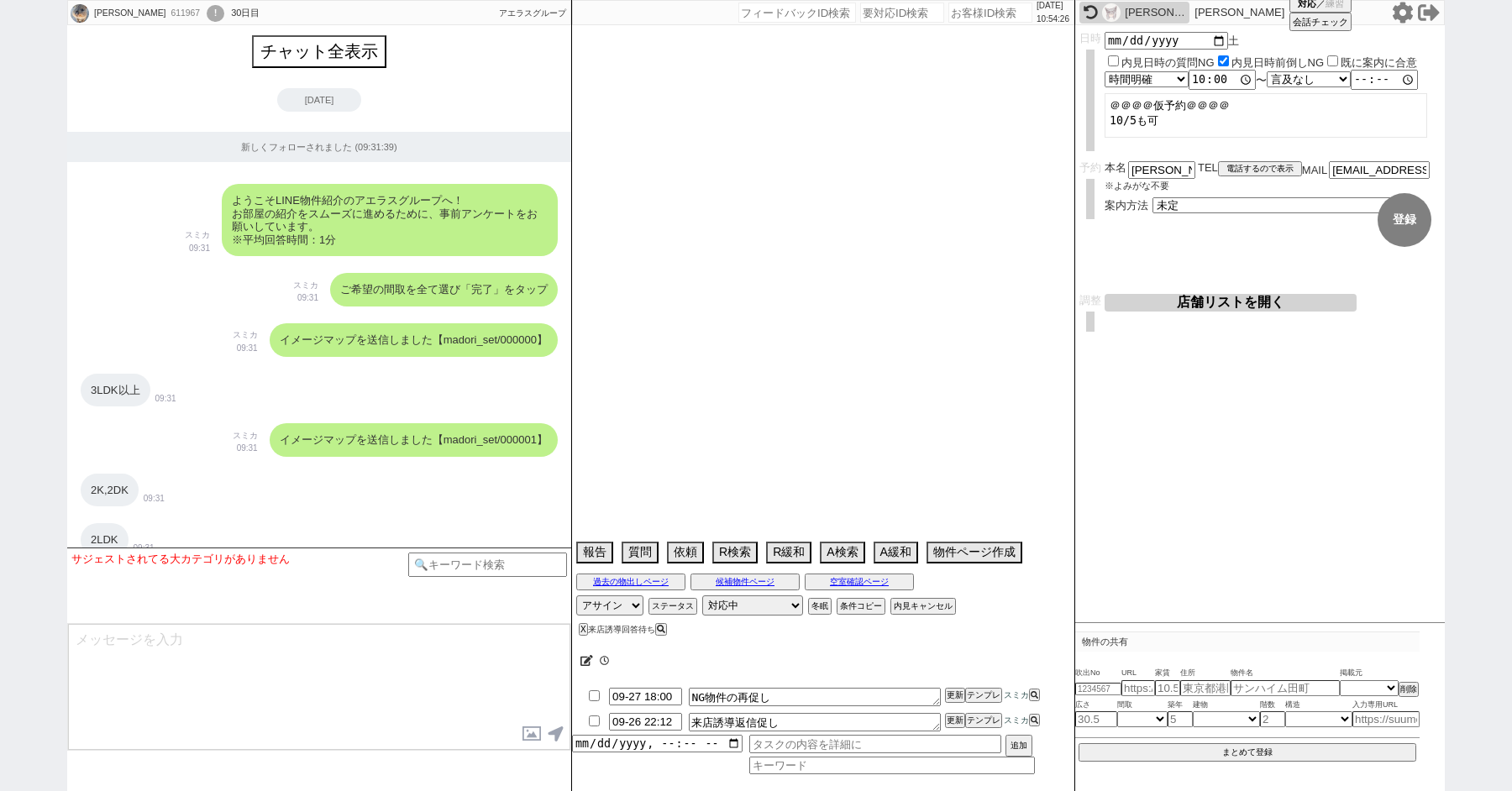
scroll to position [9499, 0]
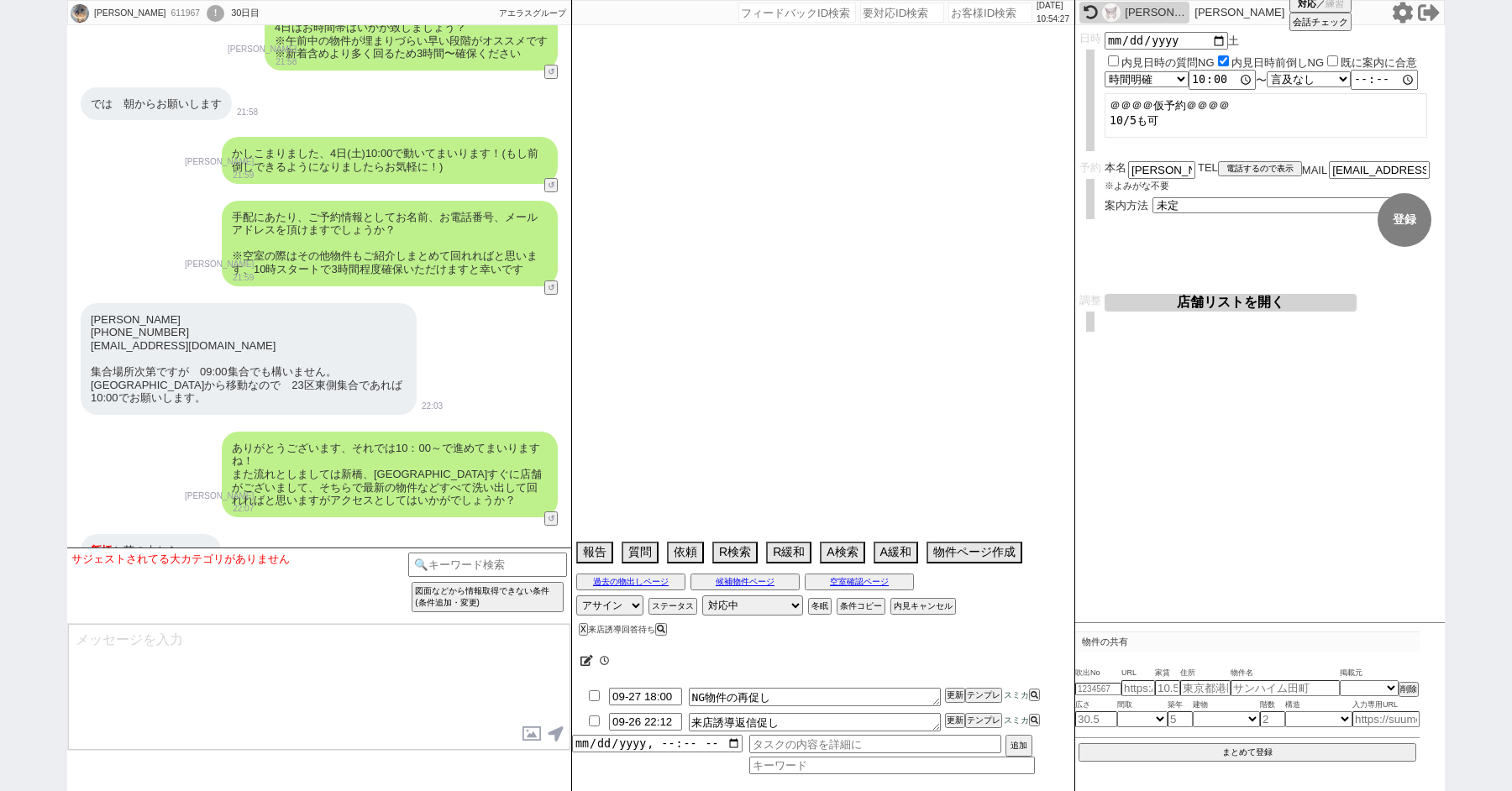
select select "15"
select select "1"
select select "65"
select select "1578"
select select "66"
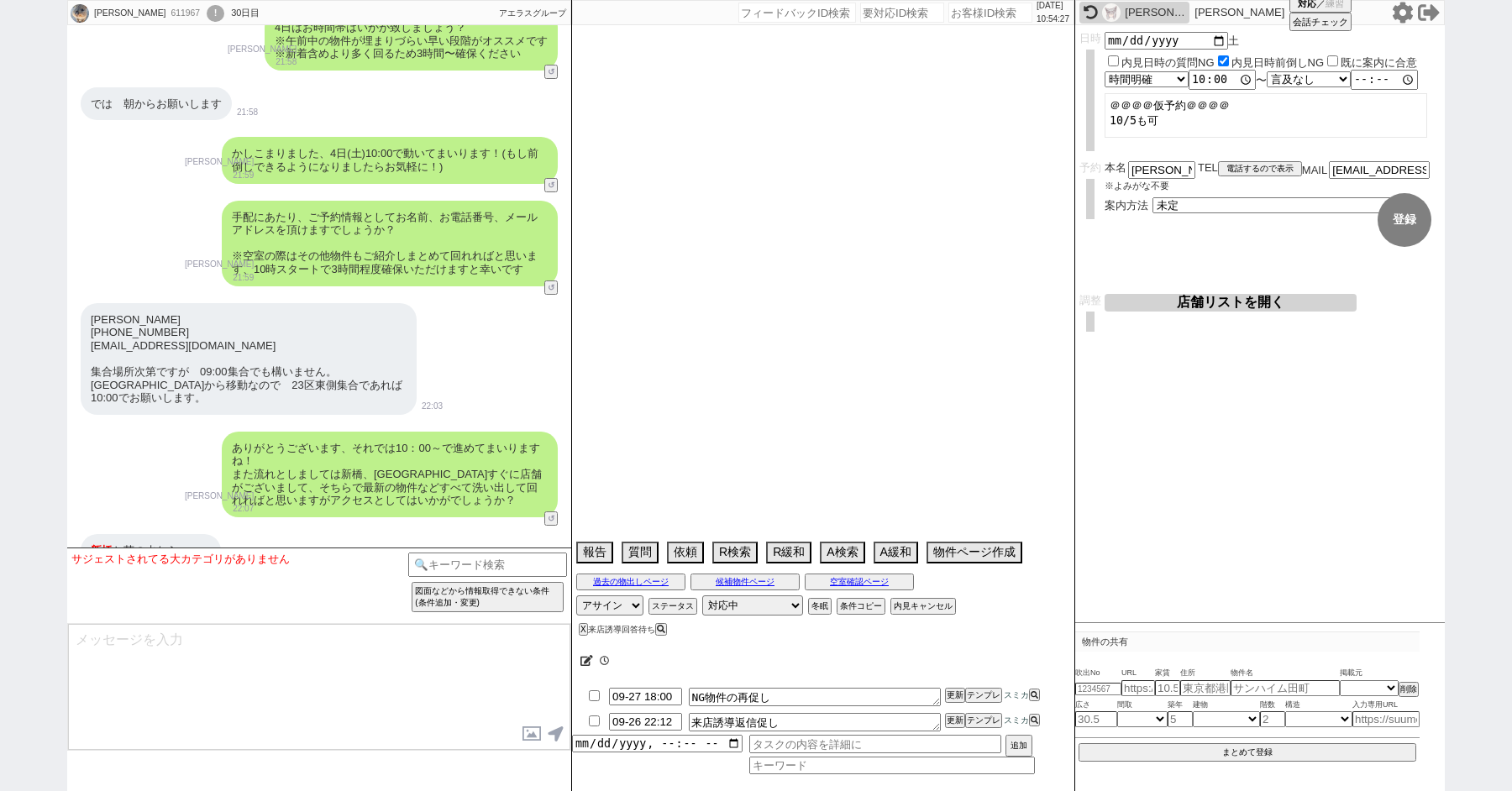
select select "67"
select select "75"
select select "14"
select select "60"
select select "820"
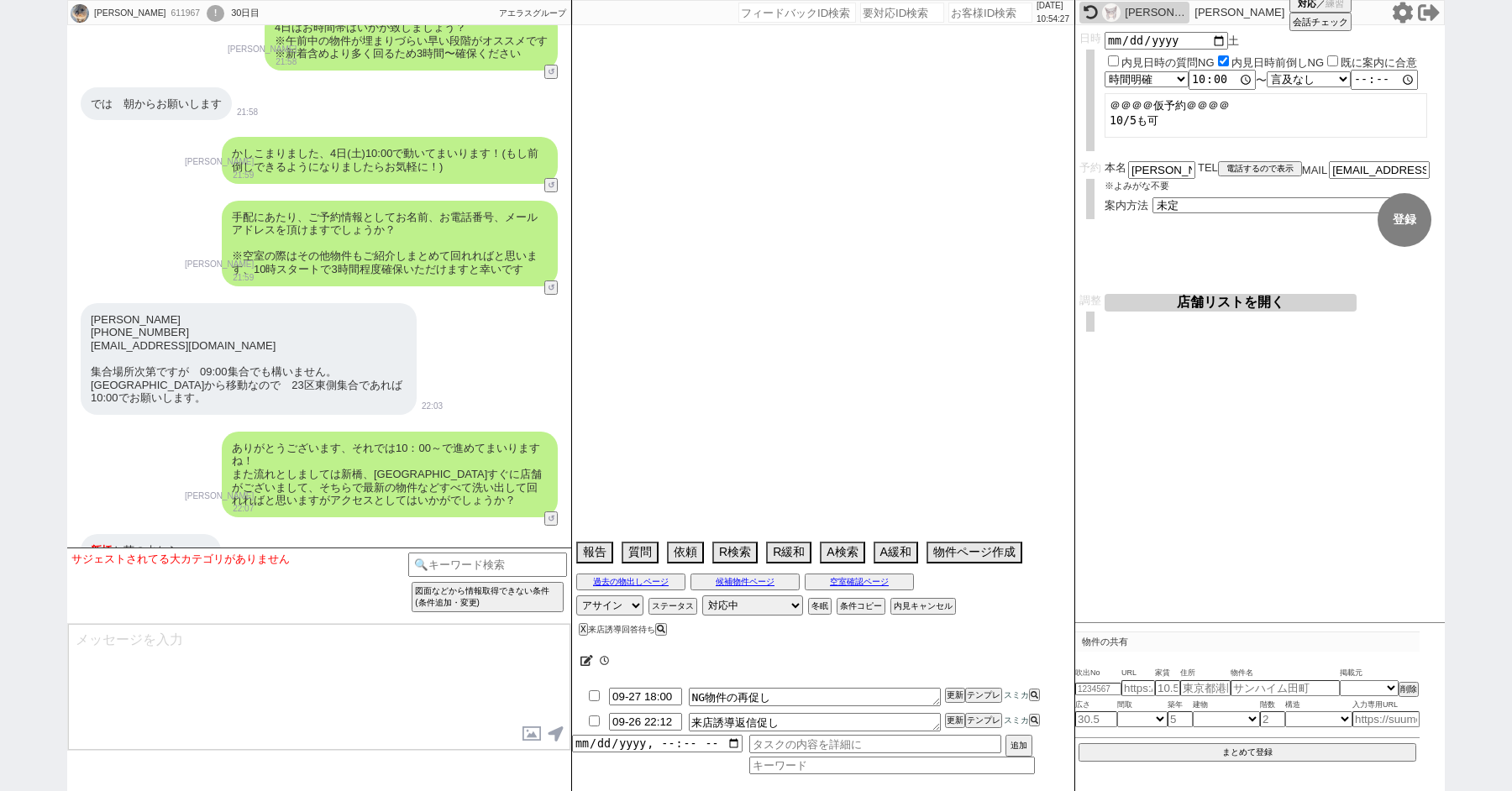
select select "23"
select select "732"
select select "62"
select select "70"
select select "1682"
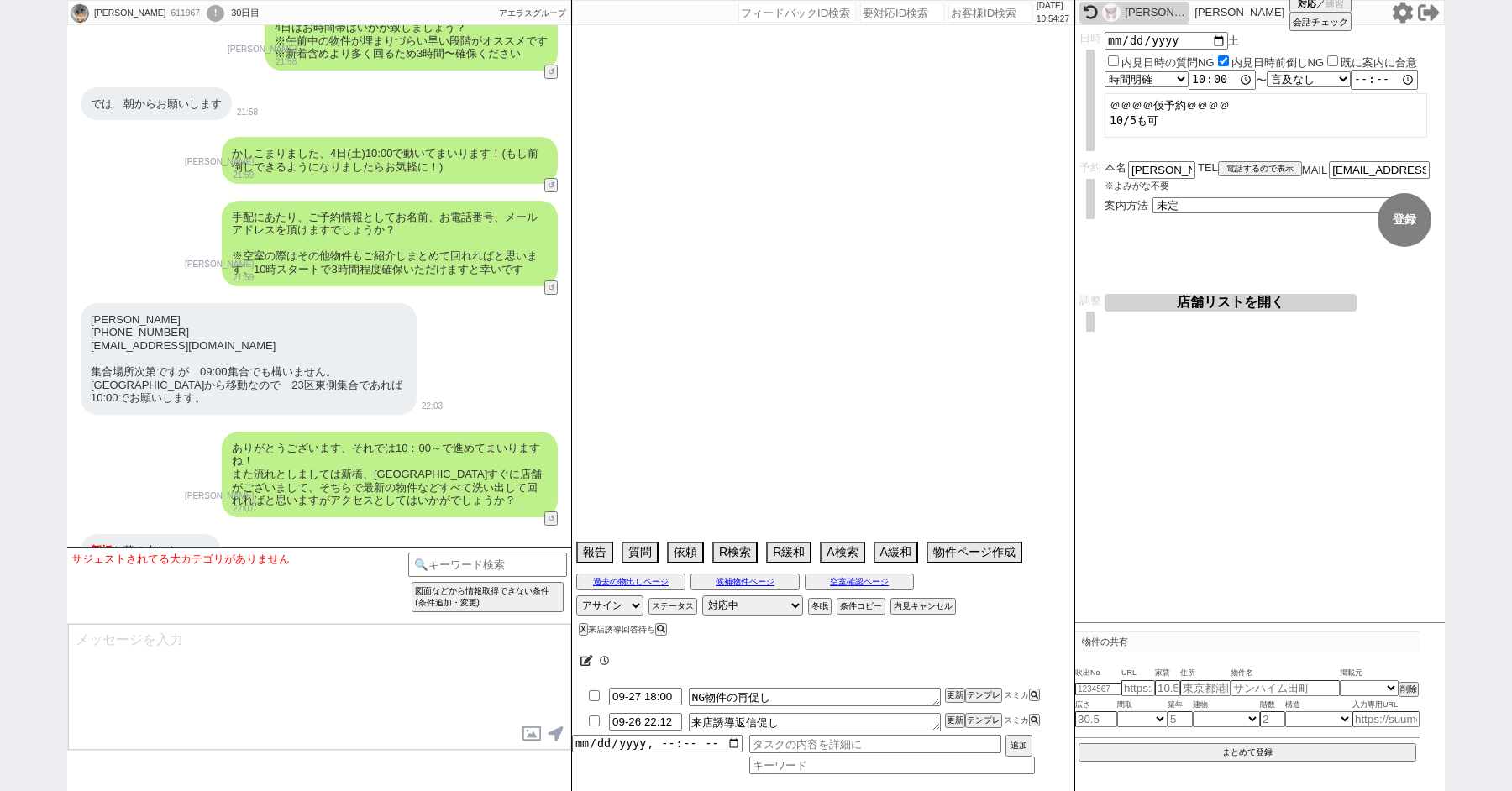
select select "59"
select select "64"
select select "1557"
select select "71"
select select "52"
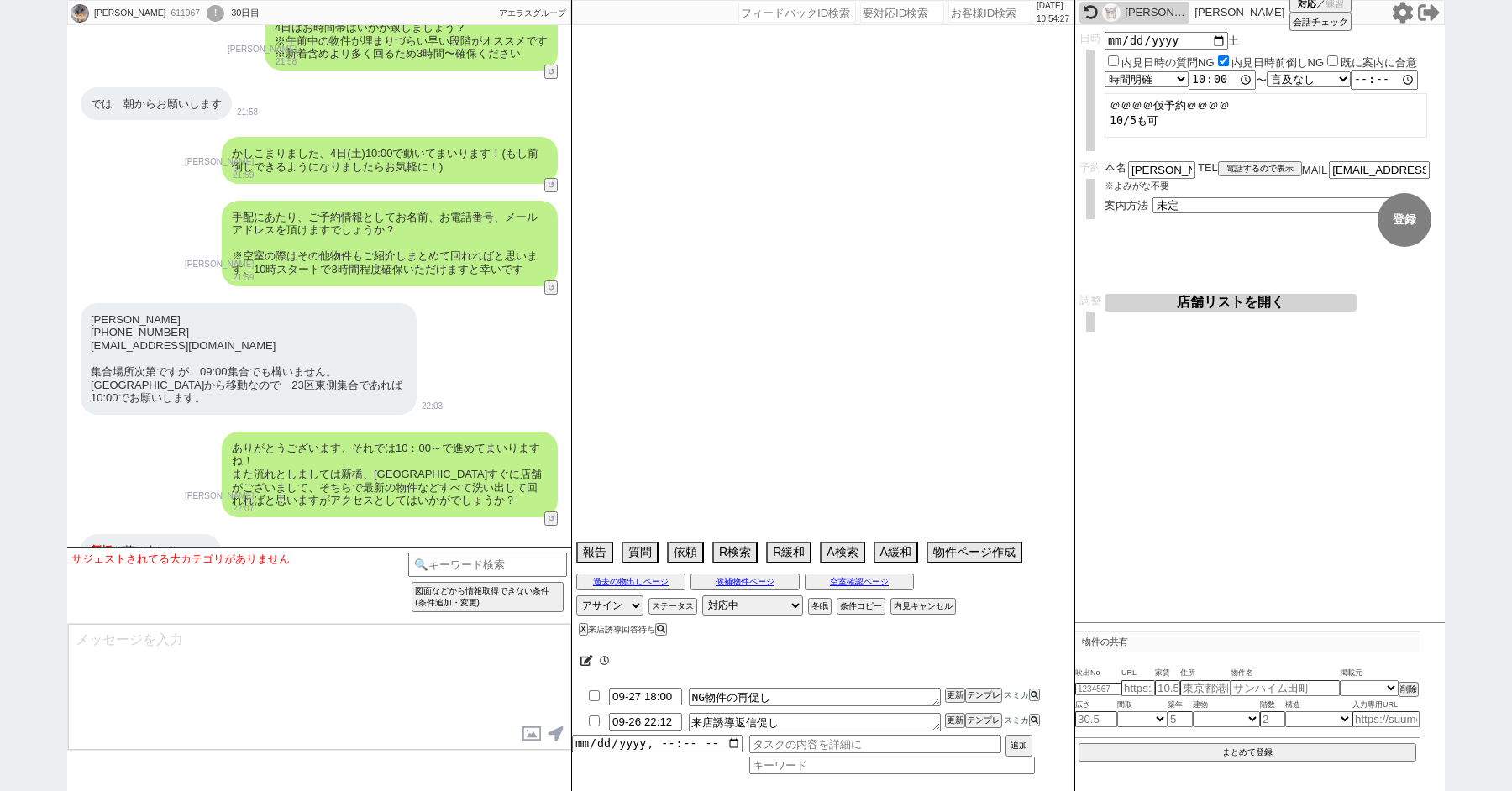
select select "69"
select select "63"
select select "68"
select select "1638"
select select "53"
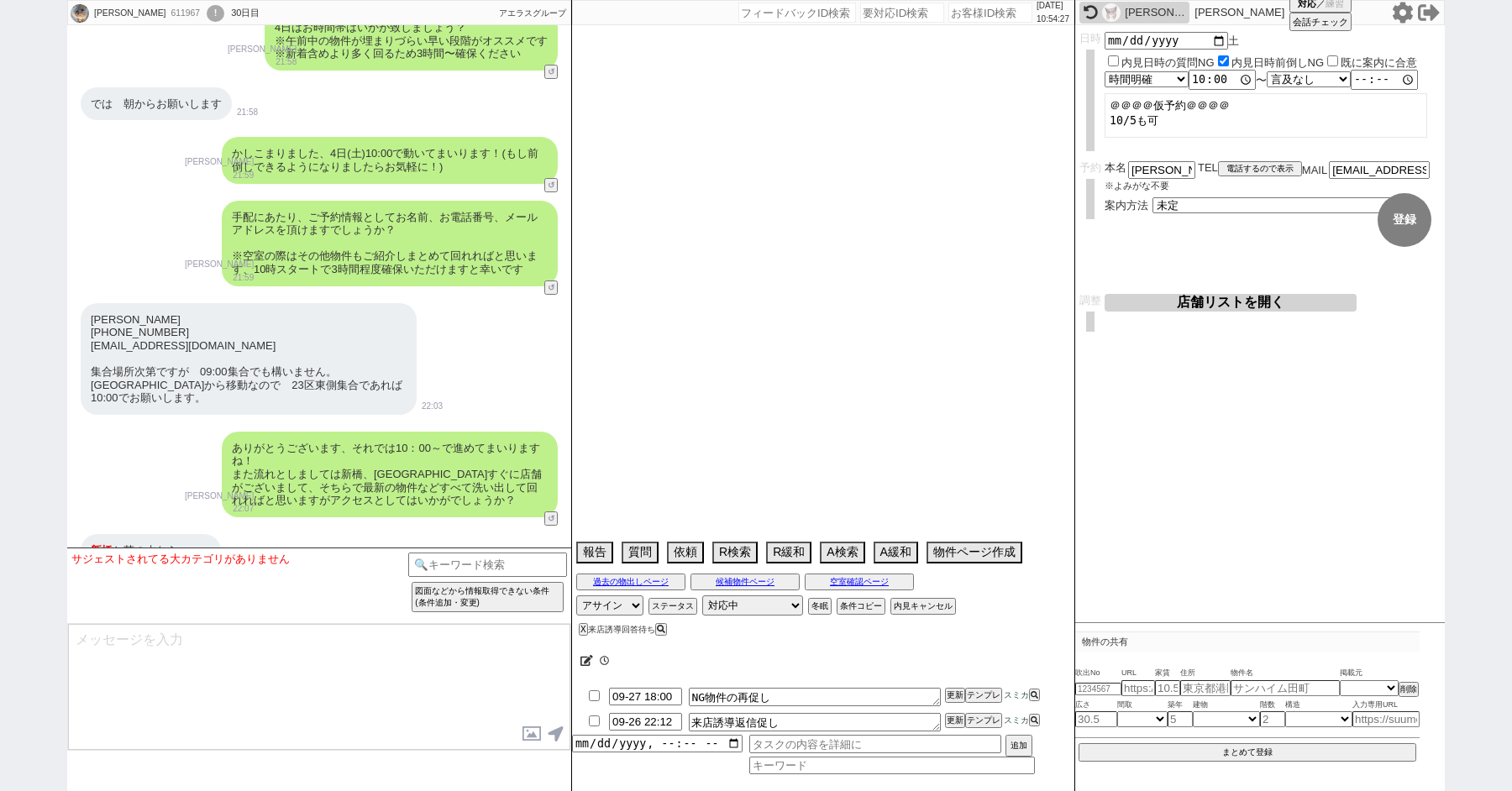
select select "74"
select select "50"
select select "56"
select select "47"
select select "25"
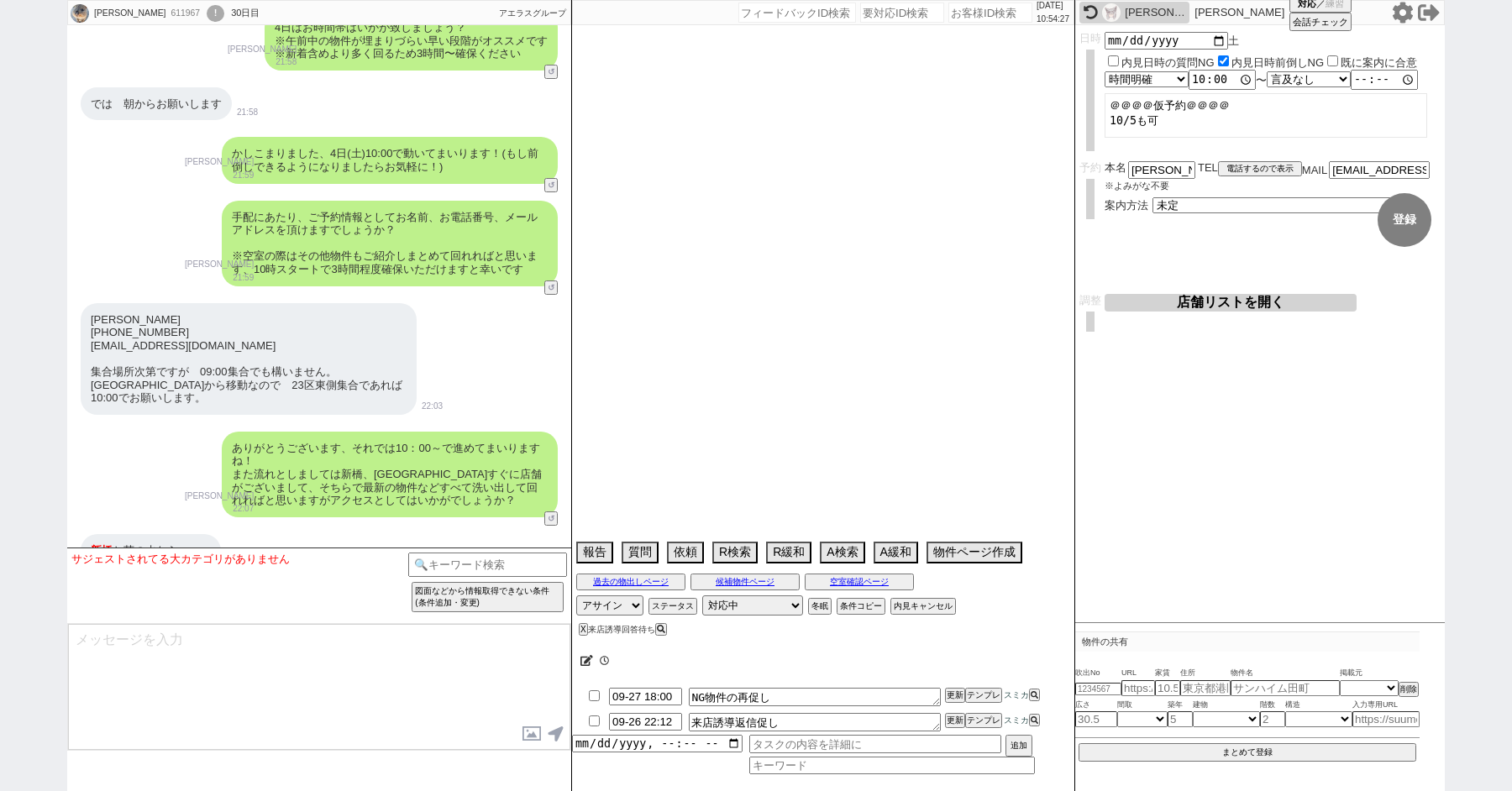
select select "3116"
select select "72"
select select "1739"
select select "55"
select select "12"
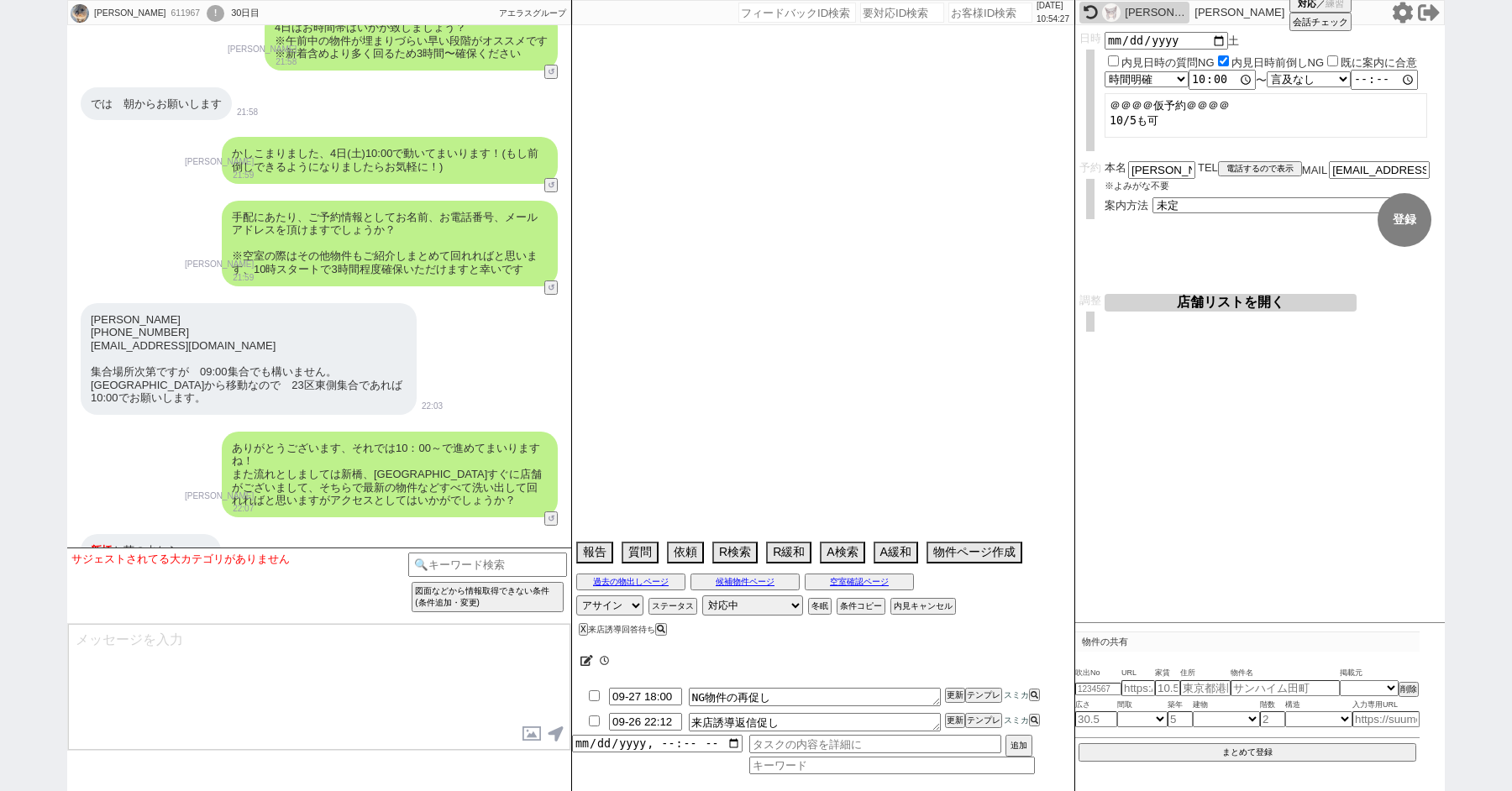
select select "48"
select select "44"
select select "77"
select select "35"
select select "36"
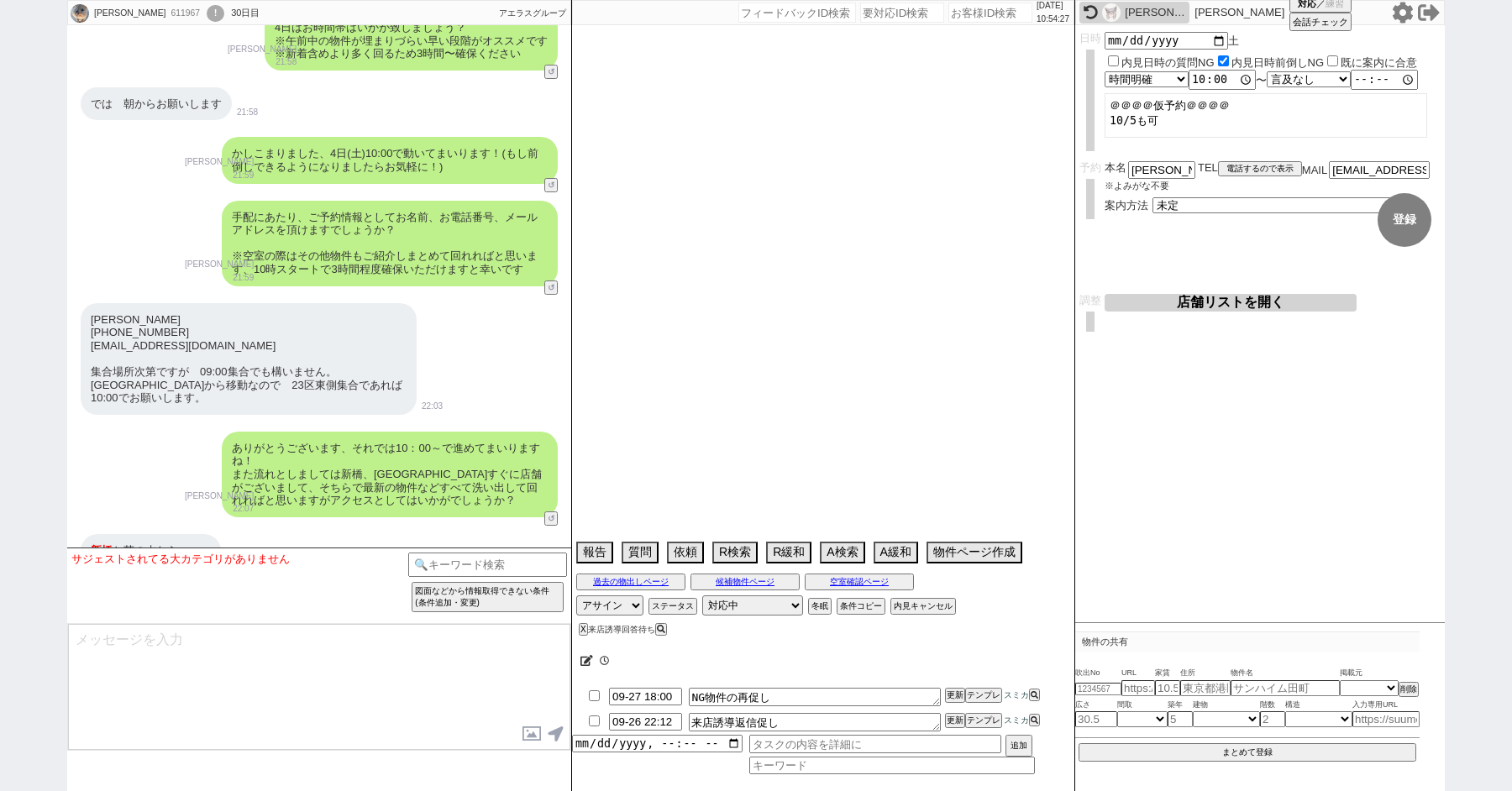
select select "61"
select select "11"
select select "15"
select select "508"
select select "38"
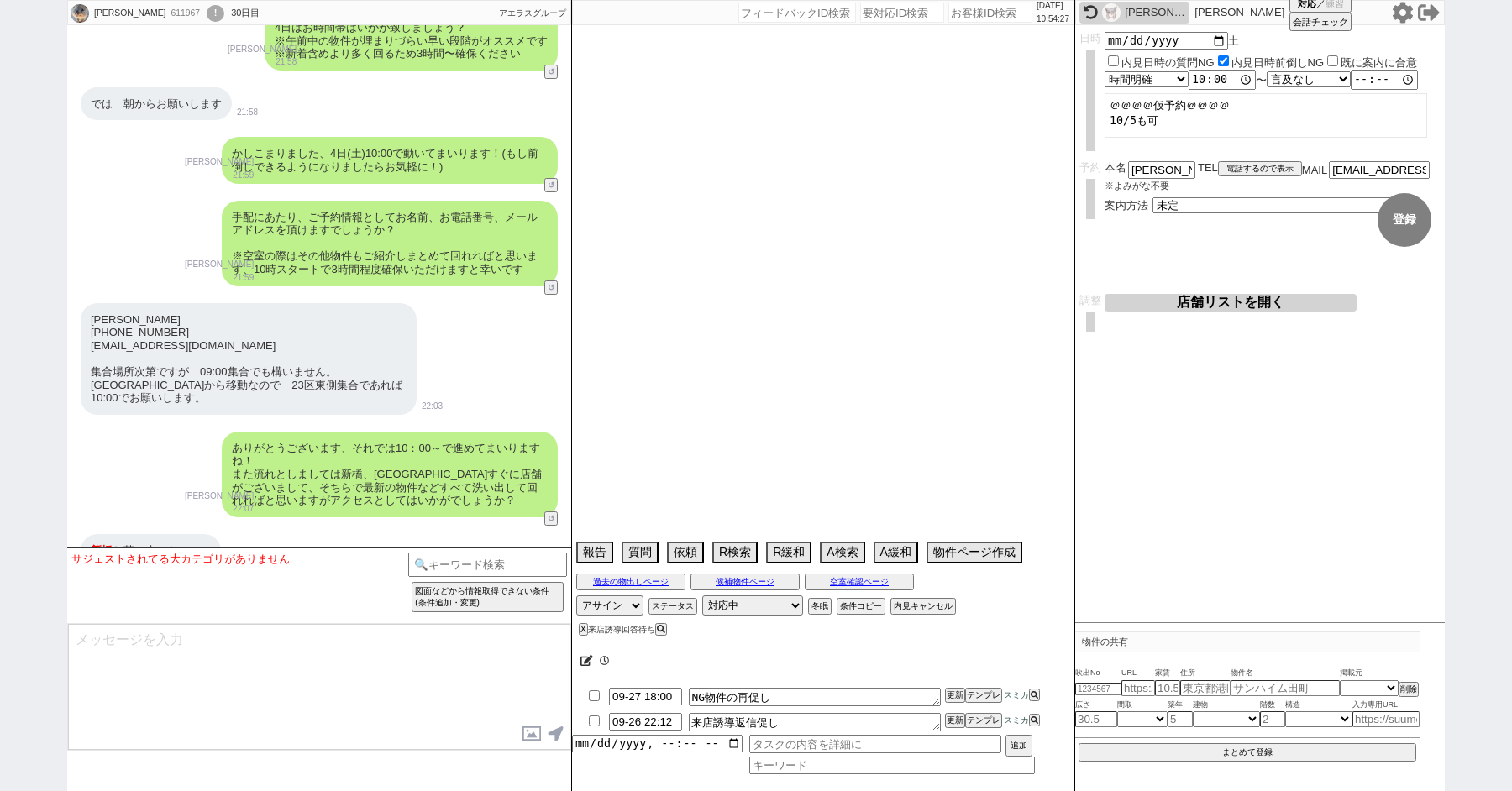
select select "29"
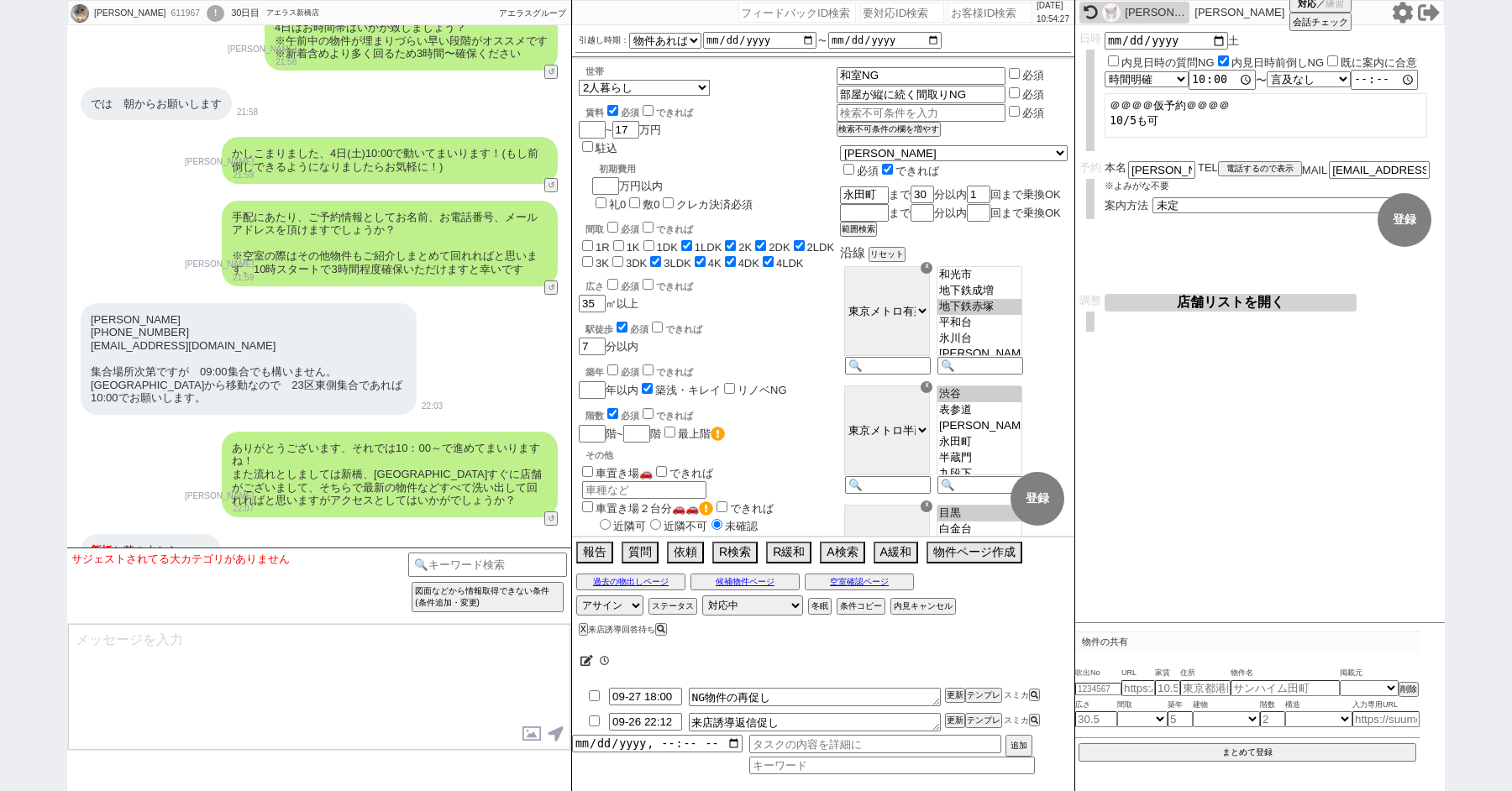
scroll to position [111, 0]
click at [557, 514] on button "↺" at bounding box center [553, 519] width 10 height 11
select select
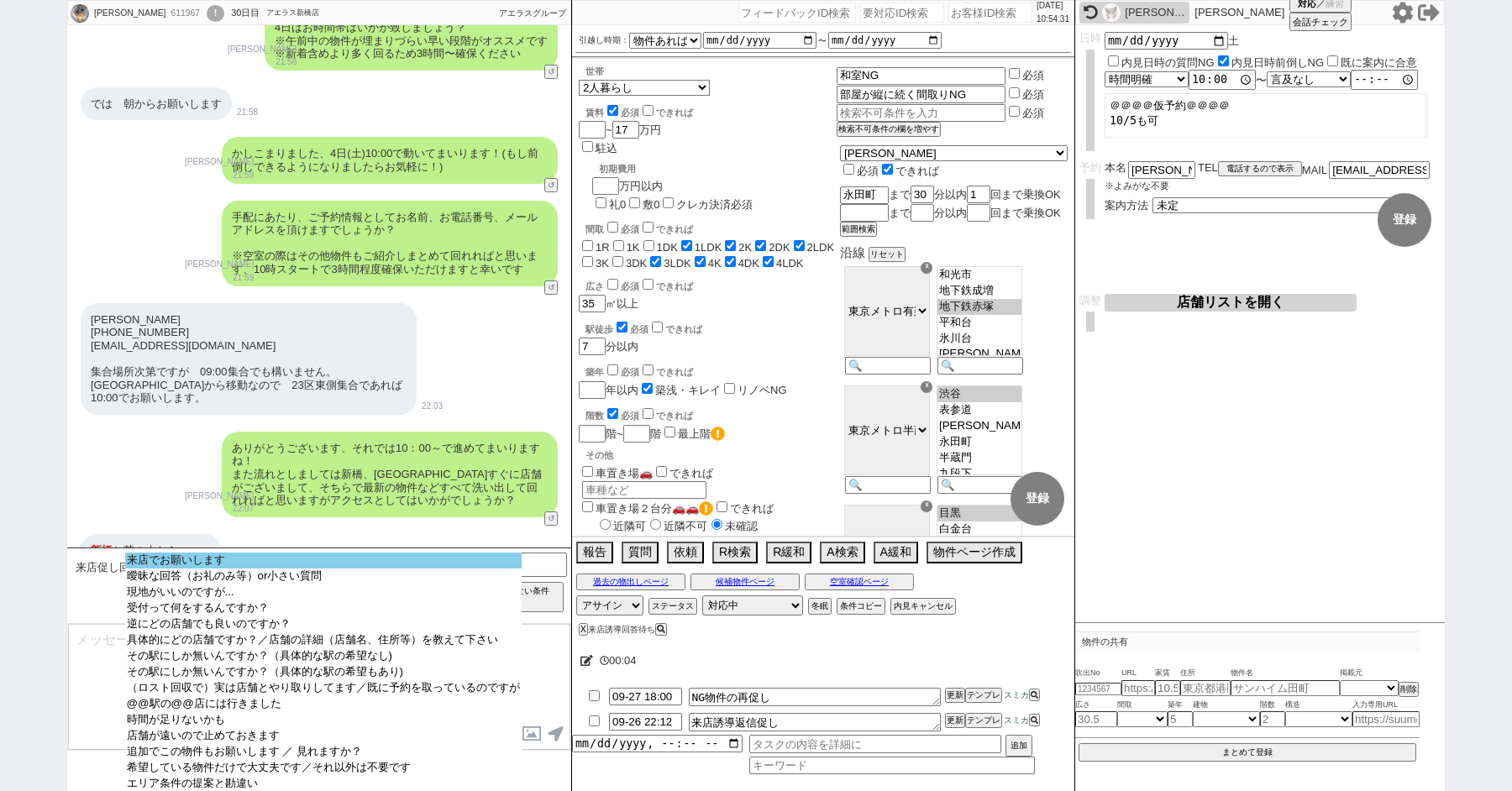
click at [239, 563] on option "来店でお願いします" at bounding box center [323, 560] width 396 height 16
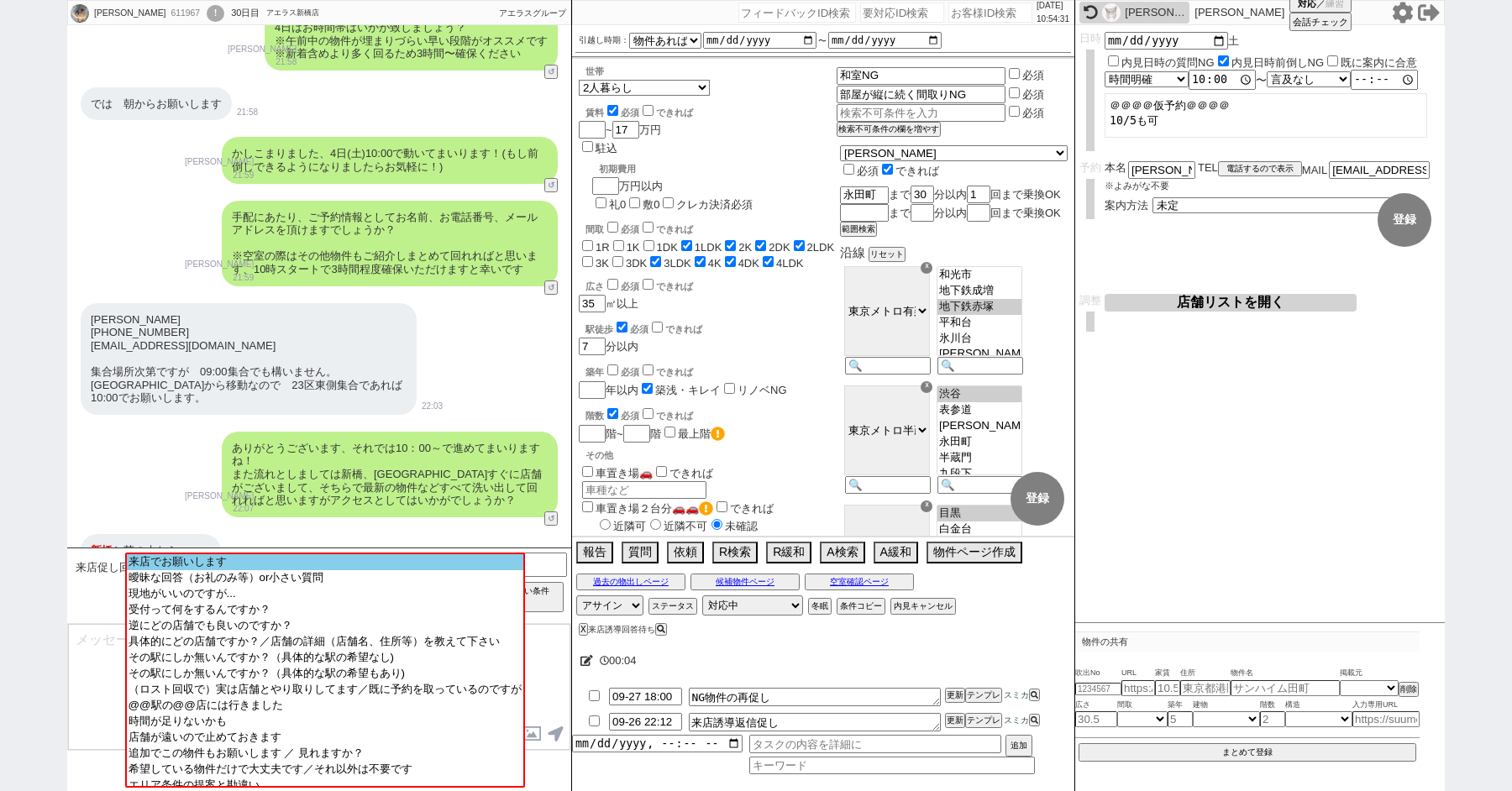
scroll to position [9256, 0]
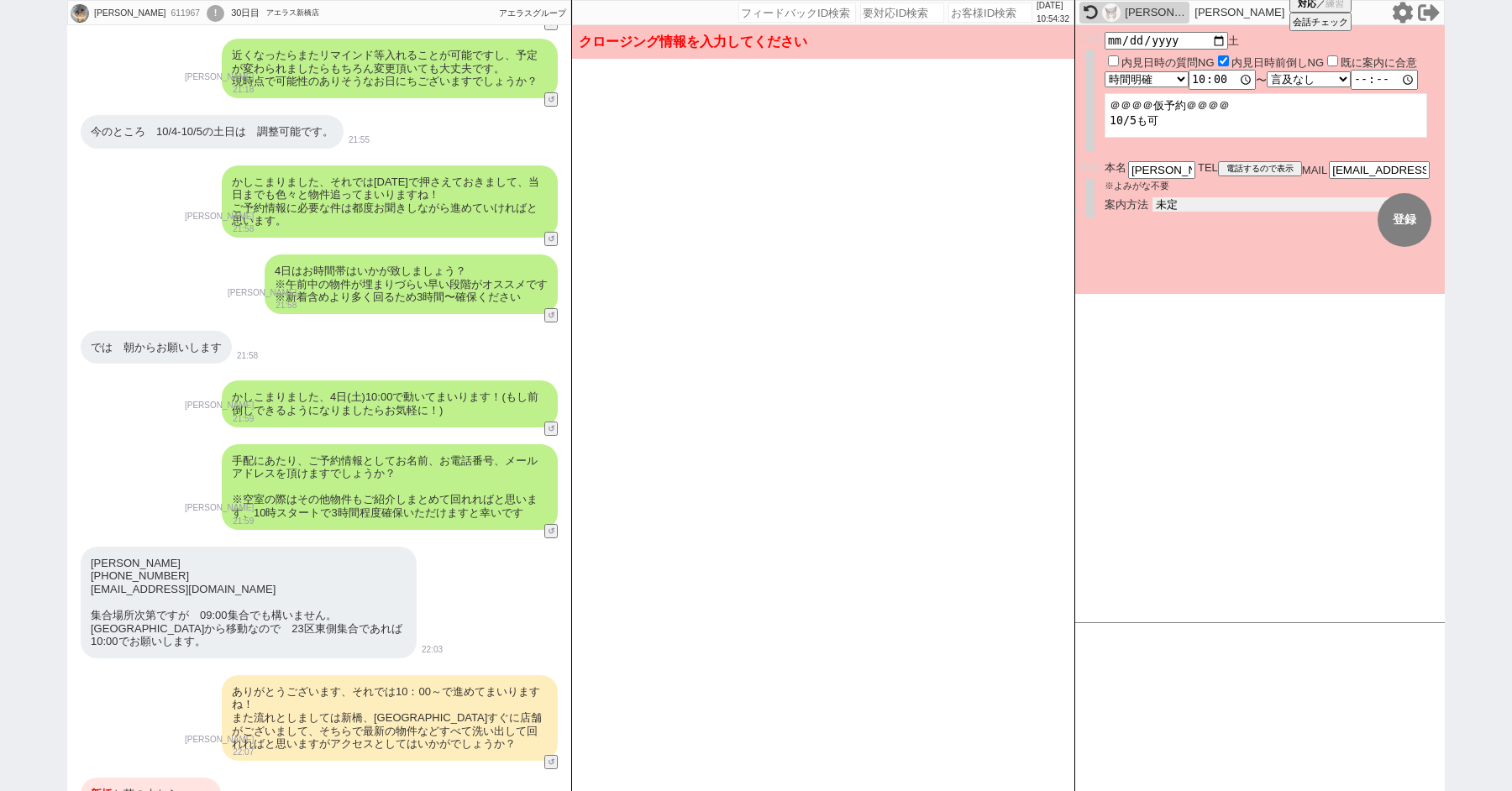
click at [1182, 203] on select "未定 現地お待ち合わせ ご来店 先行申し込みのご案内or内見無しでの申し込みのご案内 オンラインでのご接客 オンラインで1件の内見のご案内" at bounding box center [1278, 204] width 252 height 14
select select "2"
click at [1152, 197] on select "未定 現地お待ち合わせ ご来店 先行申し込みのご案内or内見無しでの申し込みのご案内 オンラインでのご接客 オンラインで1件の内見のご案内" at bounding box center [1278, 204] width 252 height 14
click at [1157, 274] on form "変更 なし 登録 日時 2025-10-04 土 内見日時の質問NG 内見日時前倒しNG 既に案内に合意 言及なし 時間明確 午前 午後 お昼 夕方・夜 終日…" at bounding box center [1260, 160] width 370 height 269
checkbox input "true"
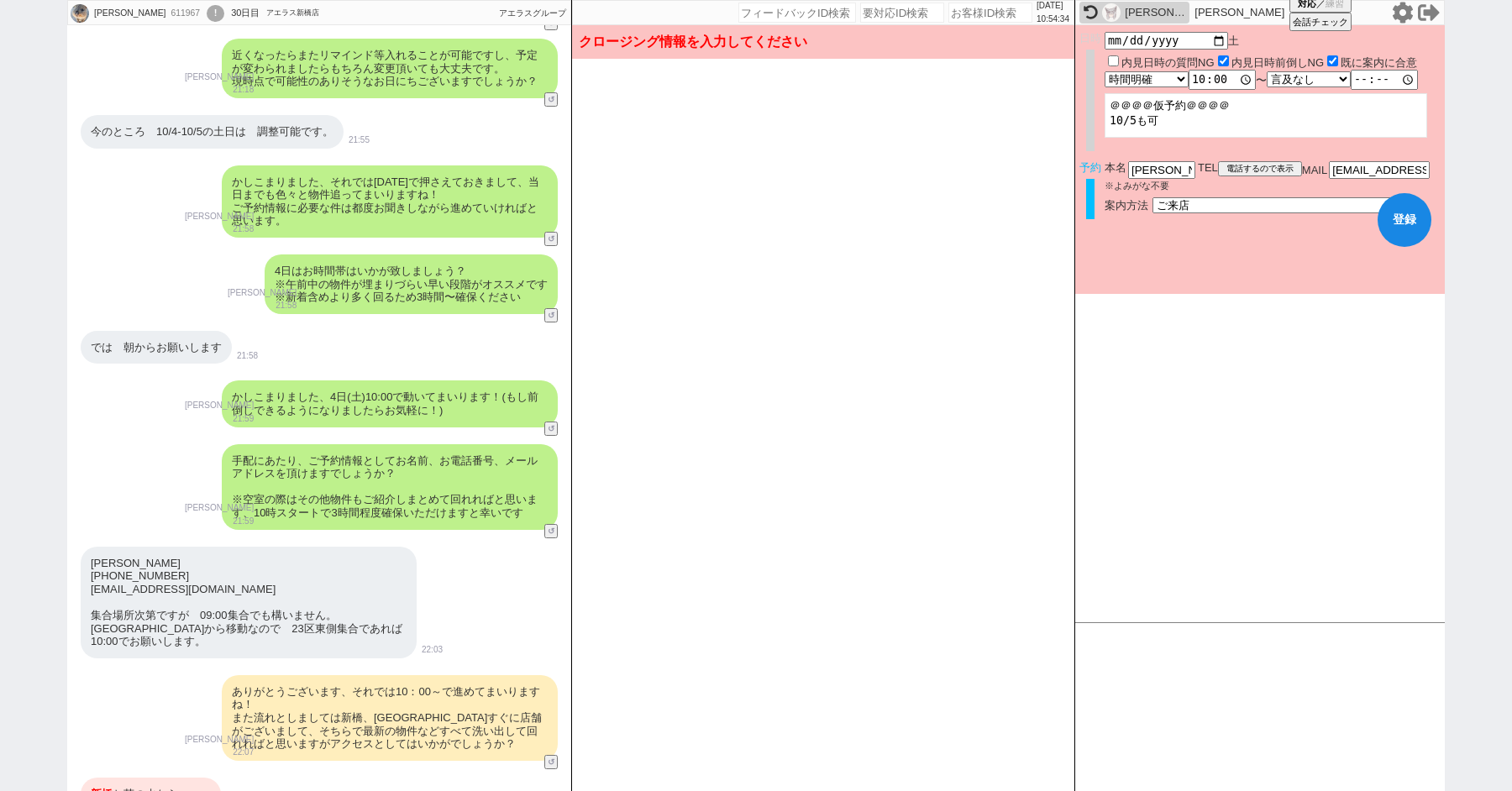
scroll to position [9499, 0]
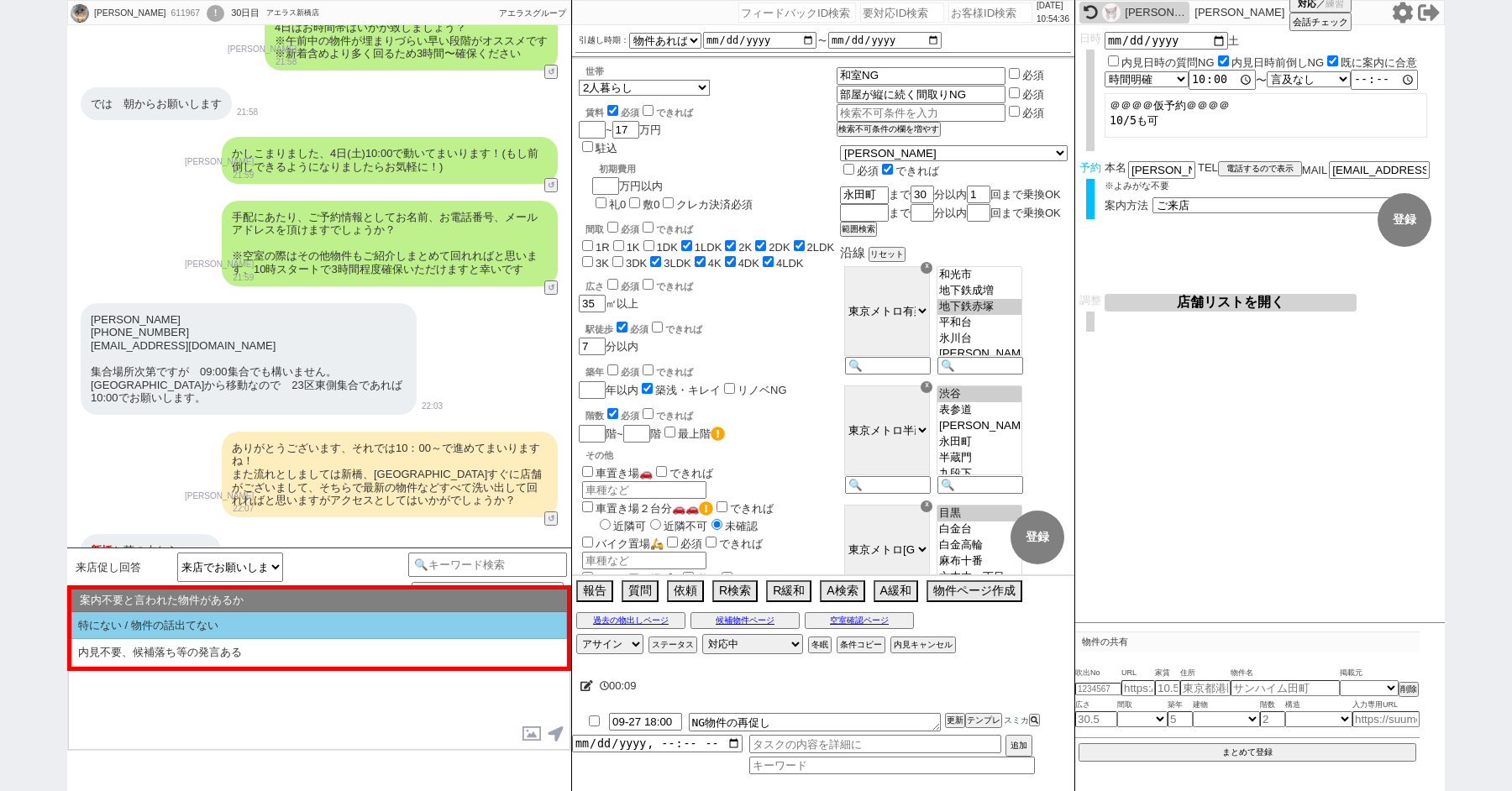
click at [179, 626] on li "特にない / 物件の話出てない" at bounding box center [318, 626] width 496 height 28
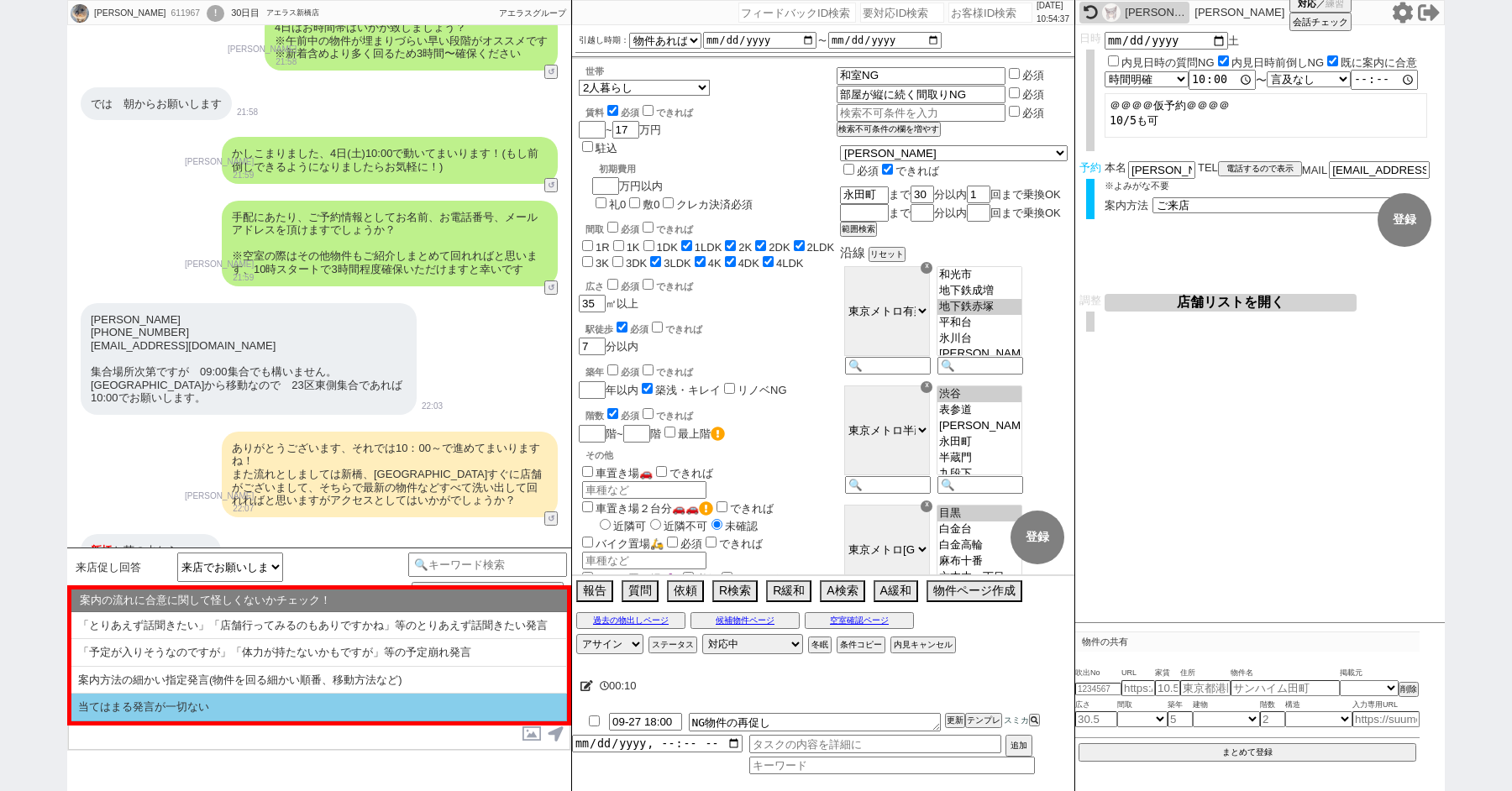
click at [164, 699] on li "当てはまる発言が一切ない" at bounding box center [318, 707] width 496 height 28
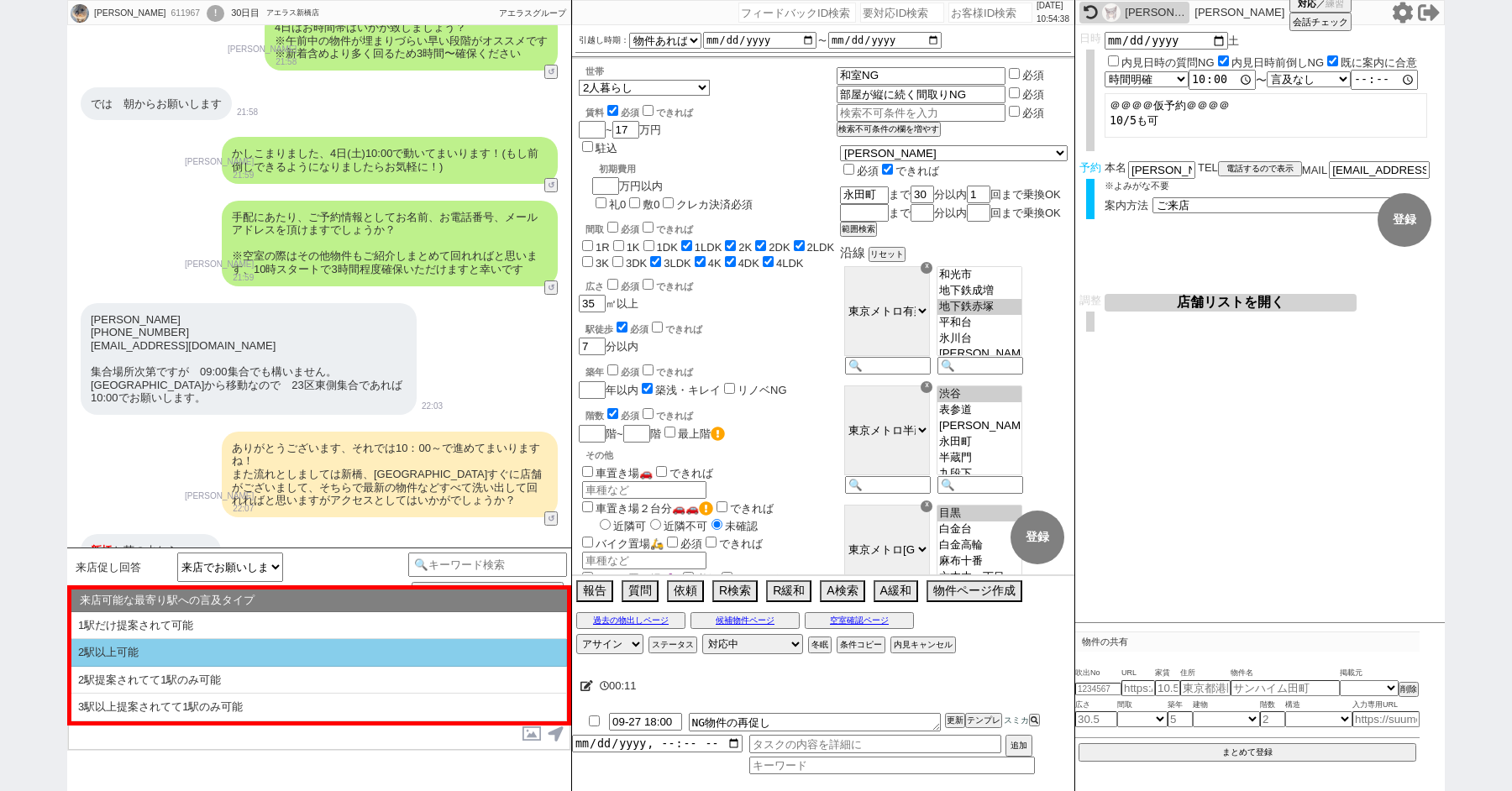
click at [156, 652] on li "2駅以上可能" at bounding box center [318, 653] width 496 height 28
select select "特にない / 物件の話出てない"
select select "当てはまる発言が一切ない"
select select "2駅以上可能"
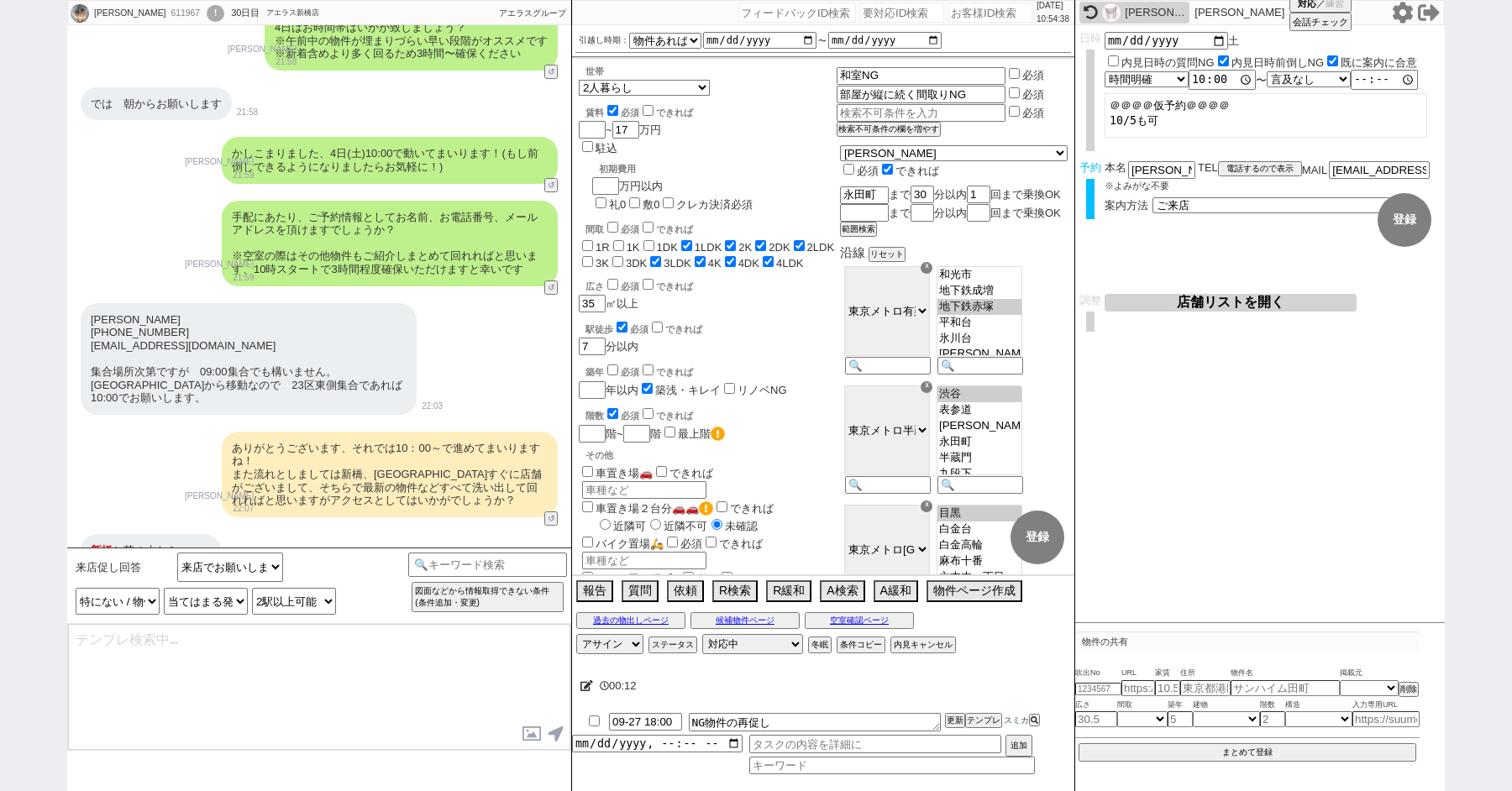
type textarea "かしこまりました、それでは改めて 【10月4日(土)】にて手配の方完了いたしました！"
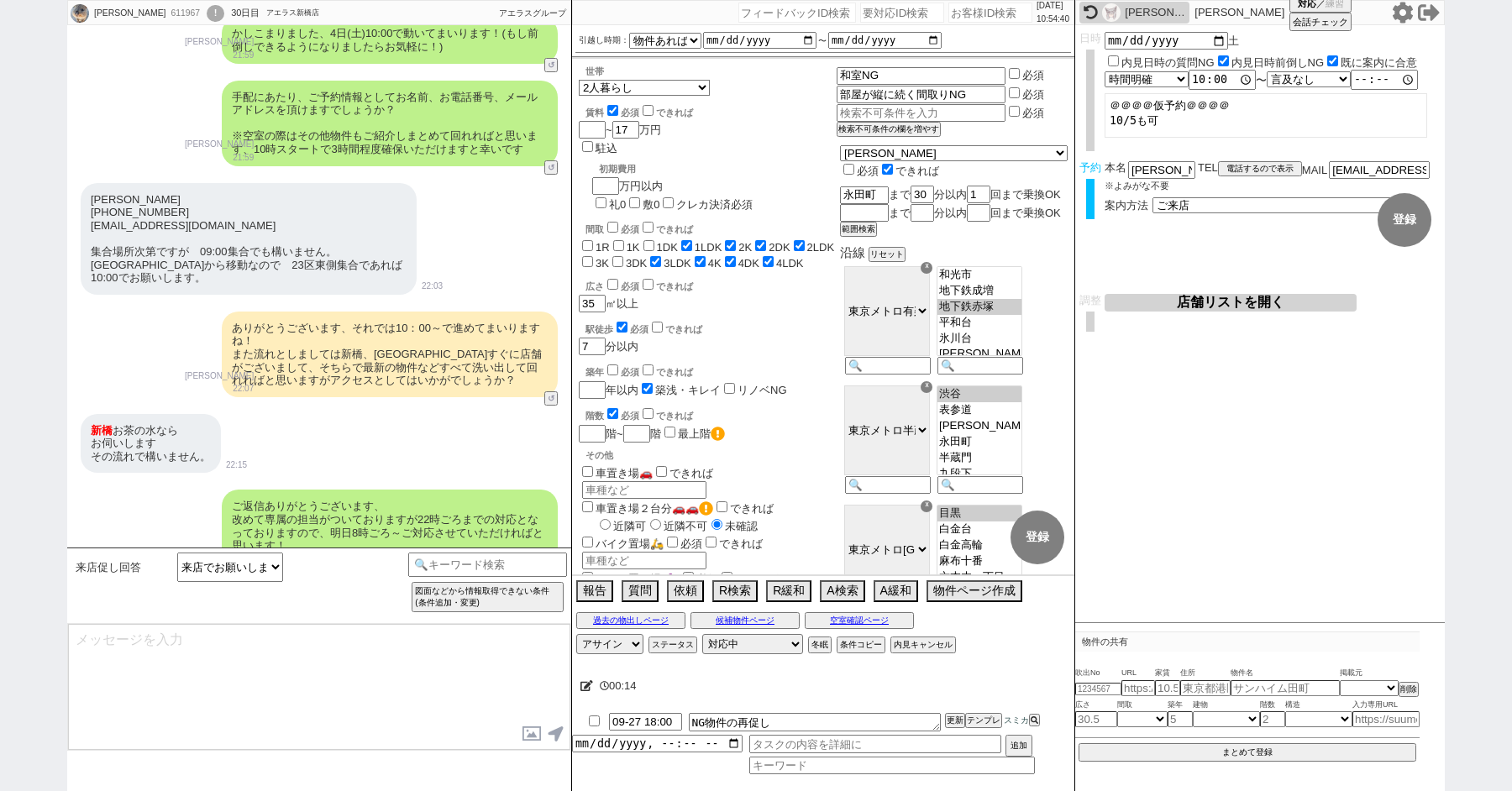
type textarea "またこちらはLINEセンターなので、内見等のご案内はアエラス/ソレイユの店舗が行います！ 日が近くなりましたら、@@【詳細な時間(@@10時〜で大家さん等調整…"
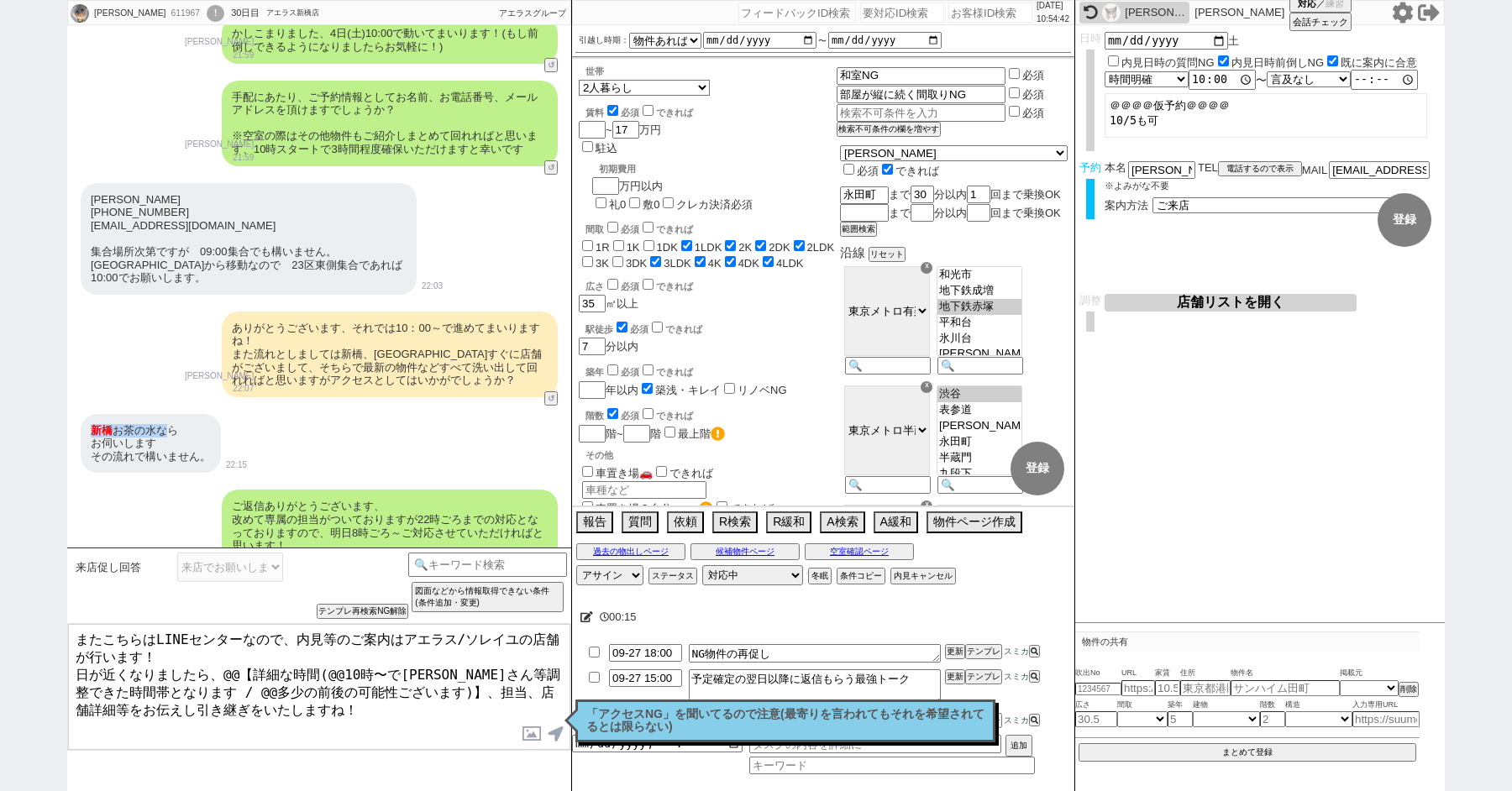
drag, startPoint x: 163, startPoint y: 235, endPoint x: 88, endPoint y: 235, distance: 75.0
click at [88, 414] on div "新橋 　お茶の水なら お伺いします その流れで構いません。" at bounding box center [151, 443] width 140 height 60
copy div "新橋 　お茶の水"
click at [696, 718] on p "「アクセスNG」を聞いてるので注意(最寄りを言われてもそれを希望されてるとは限らない)" at bounding box center [786, 720] width 398 height 26
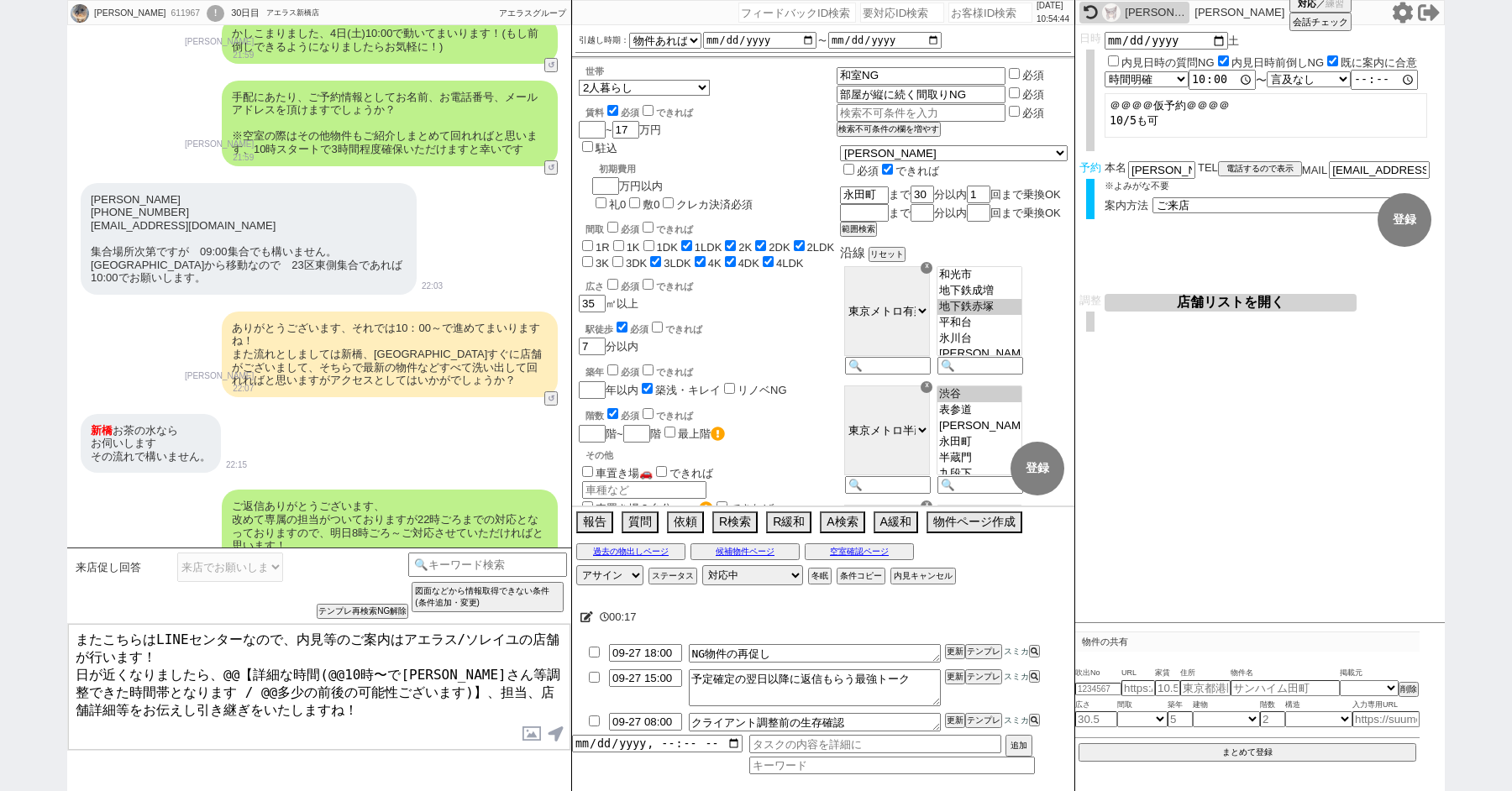
click at [590, 613] on icon at bounding box center [586, 616] width 13 height 11
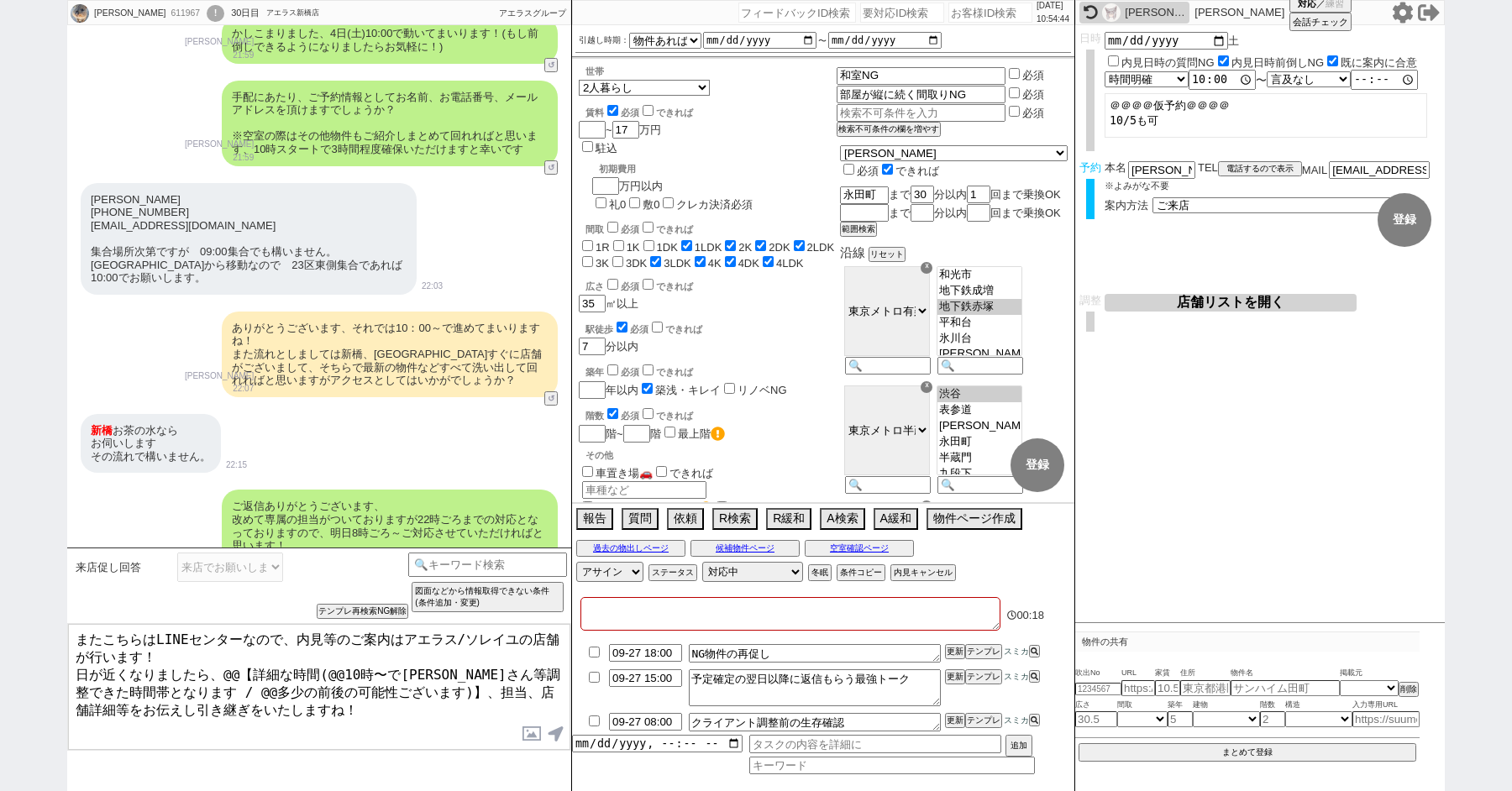
click at [603, 612] on textarea at bounding box center [790, 614] width 420 height 33
paste textarea "新橋　お茶の水"
type textarea "新橋　お茶の水"
checkbox input "false"
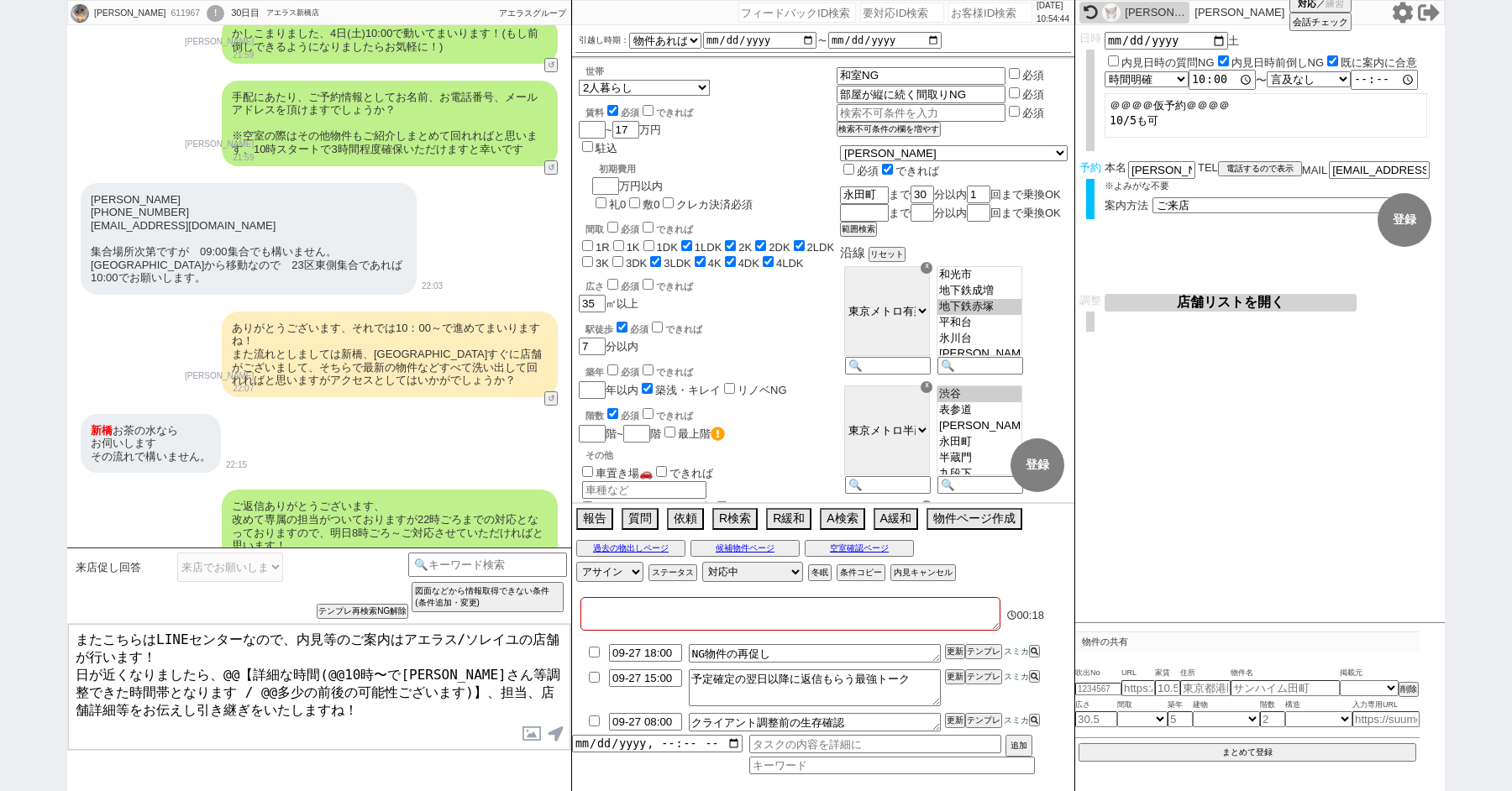
checkbox input "false"
checkbox input "true"
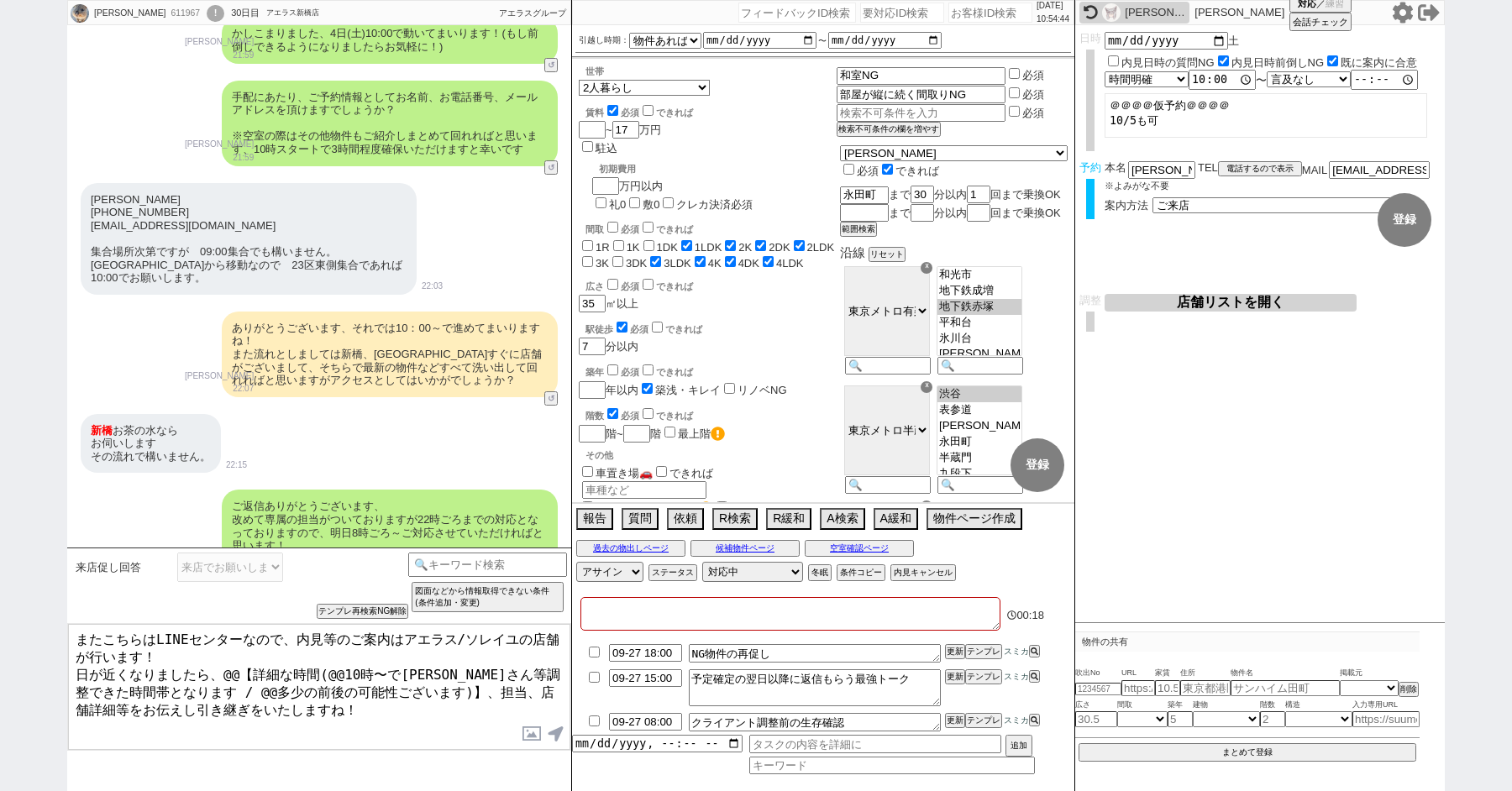
checkbox input "false"
checkbox input "true"
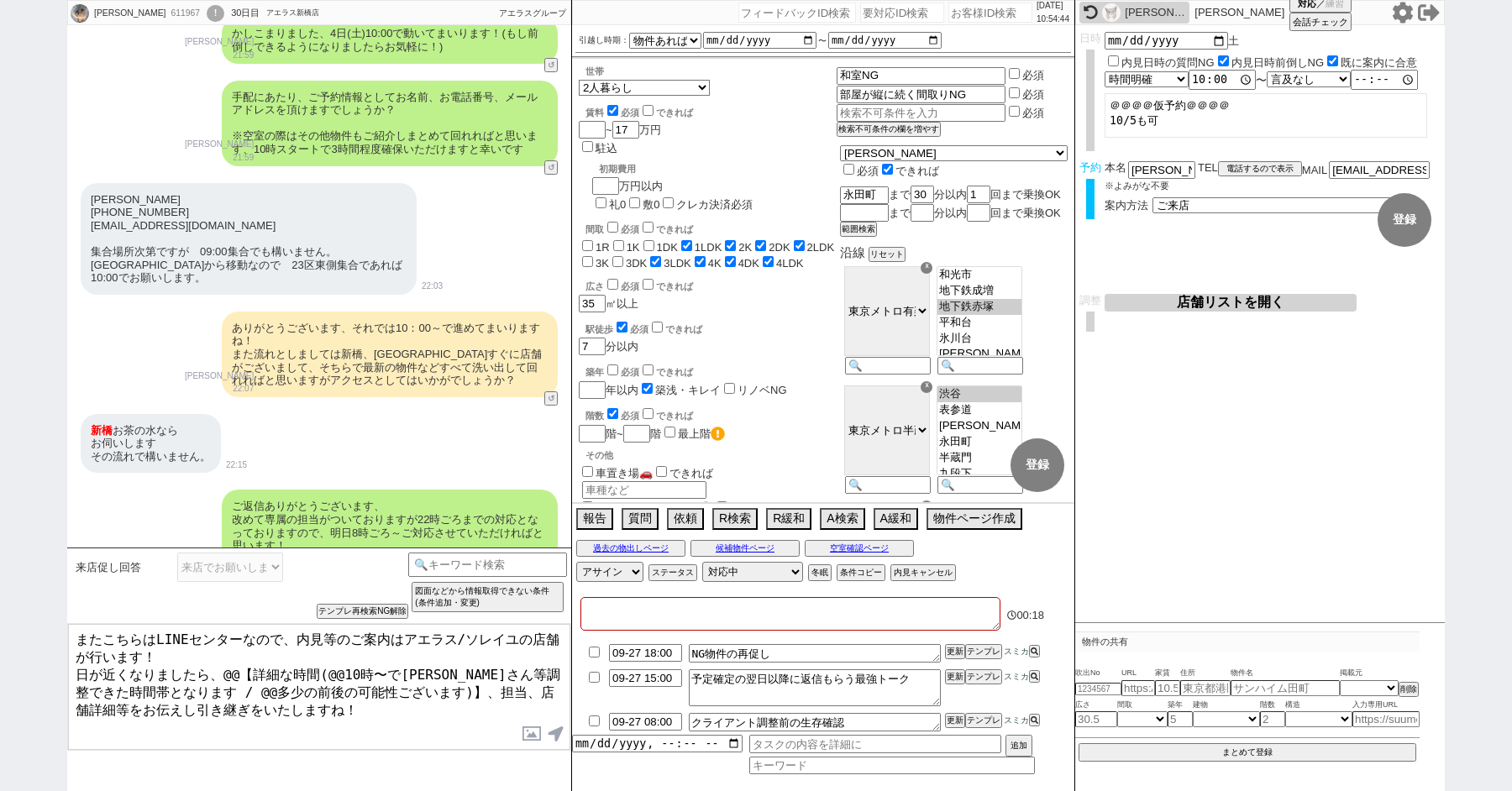
checkbox input "true"
type textarea "新橋　お茶の水み"
checkbox input "false"
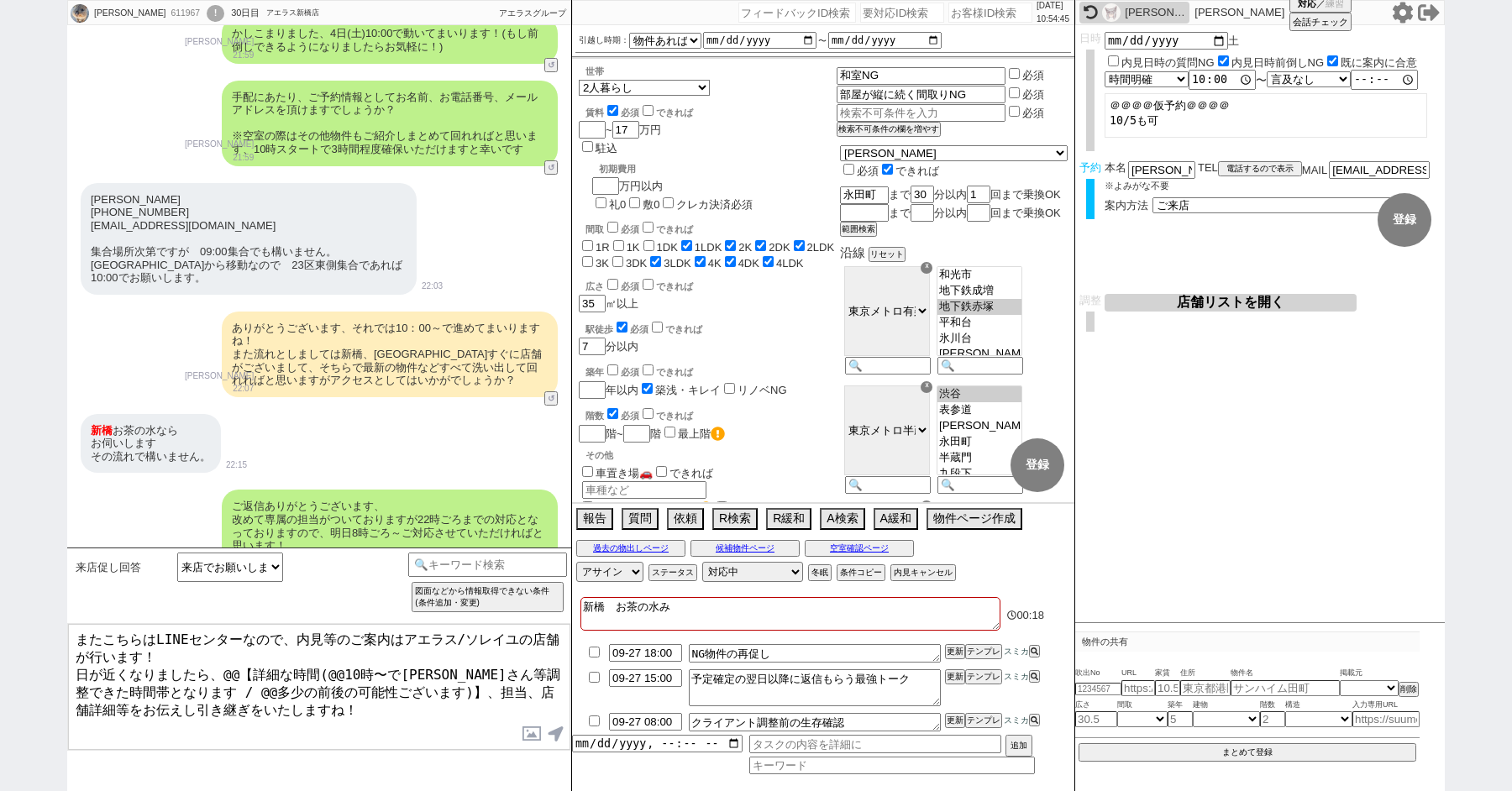
checkbox input "true"
checkbox input "false"
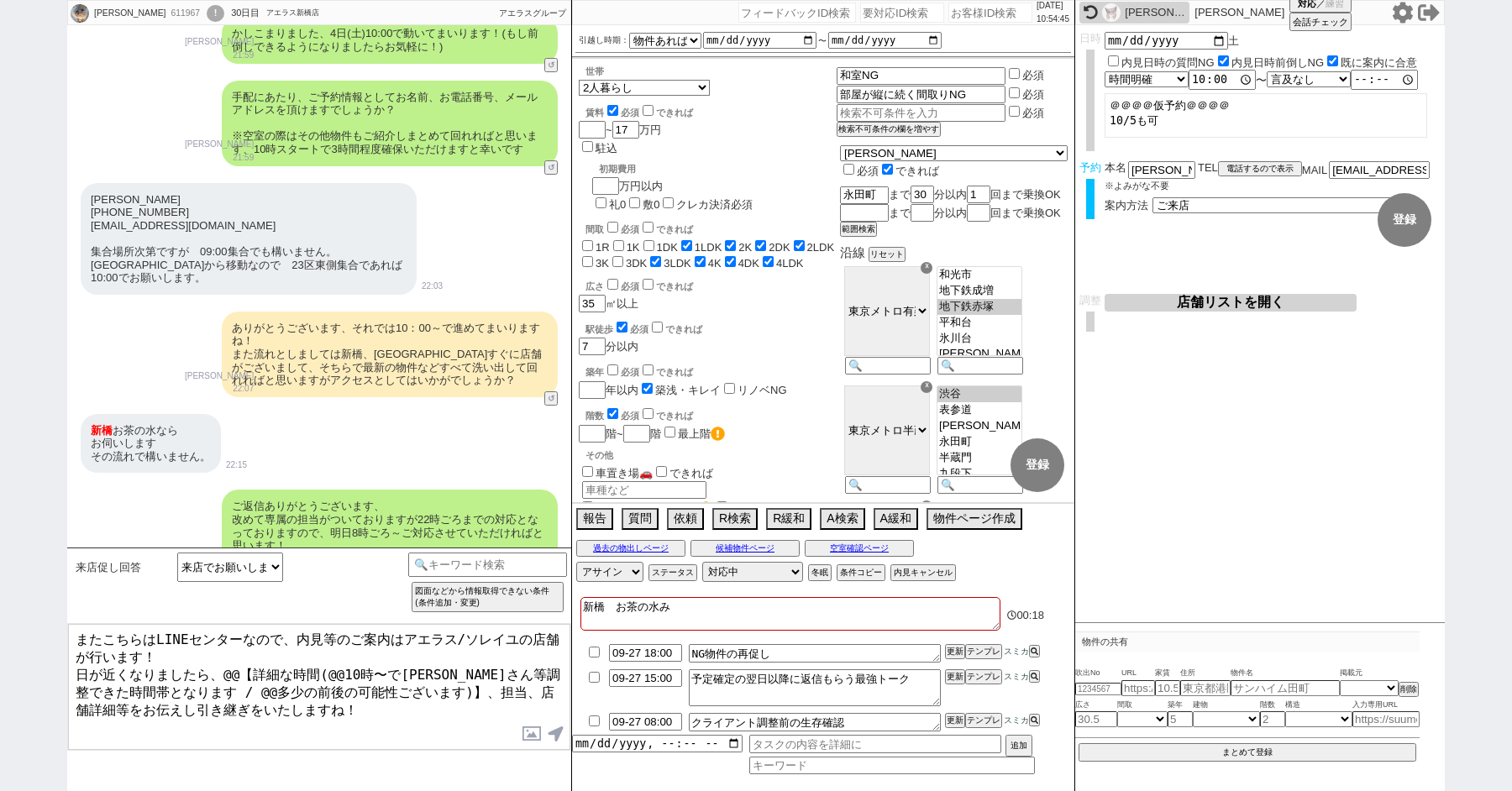
checkbox input "false"
checkbox input "true"
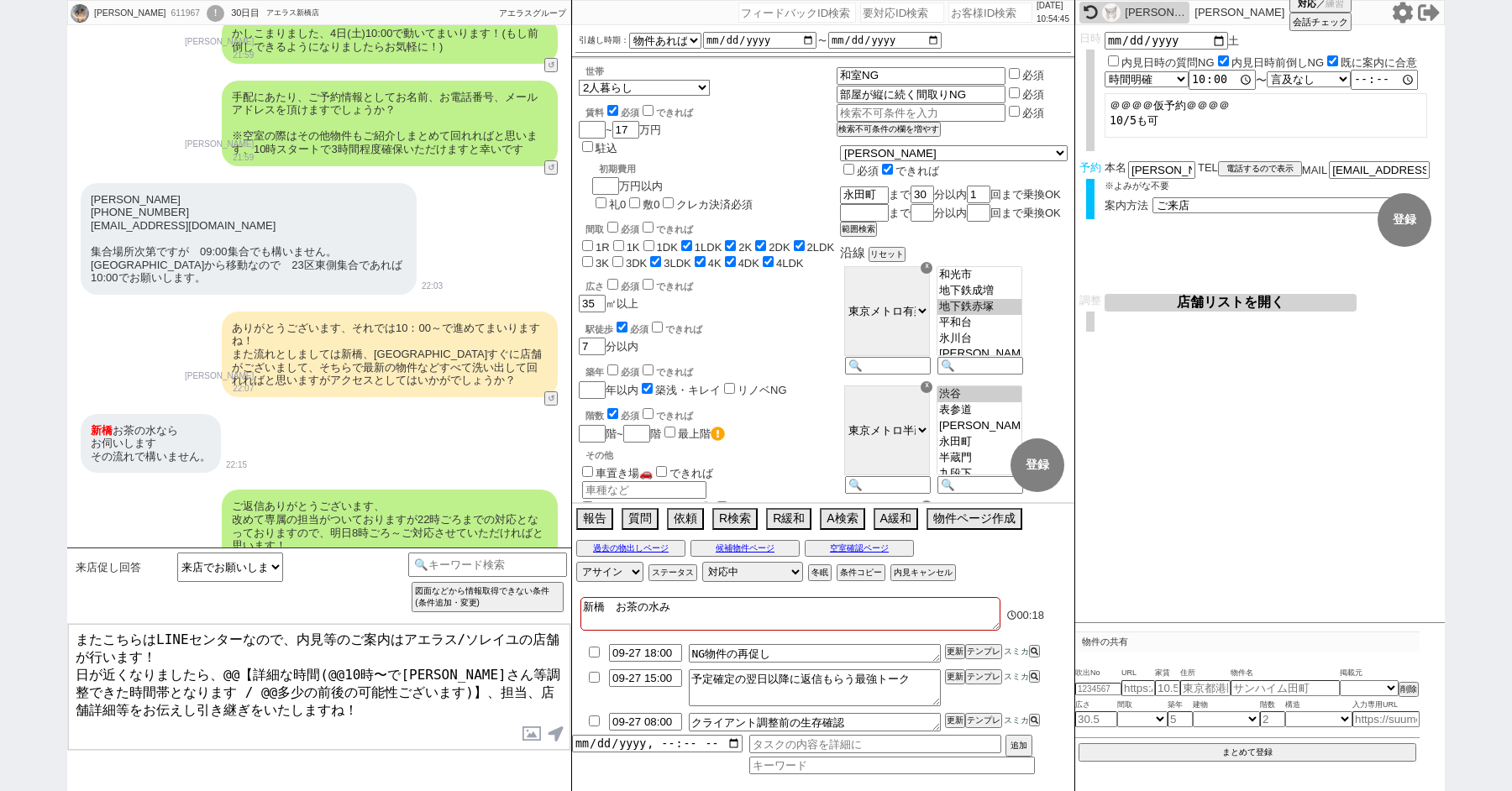
type textarea "新橋　お茶の水みs"
checkbox input "false"
checkbox input "true"
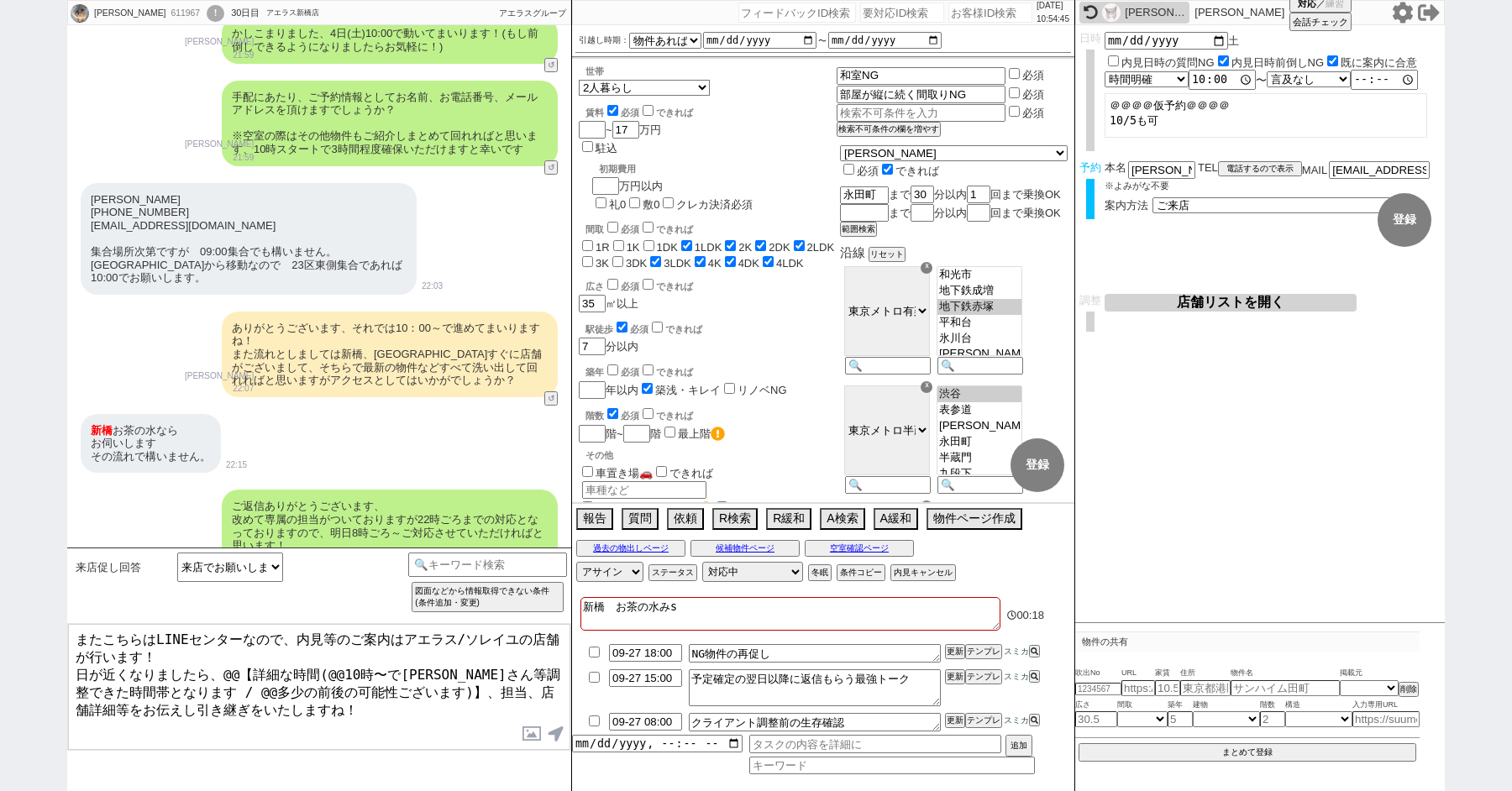
checkbox input "true"
checkbox input "false"
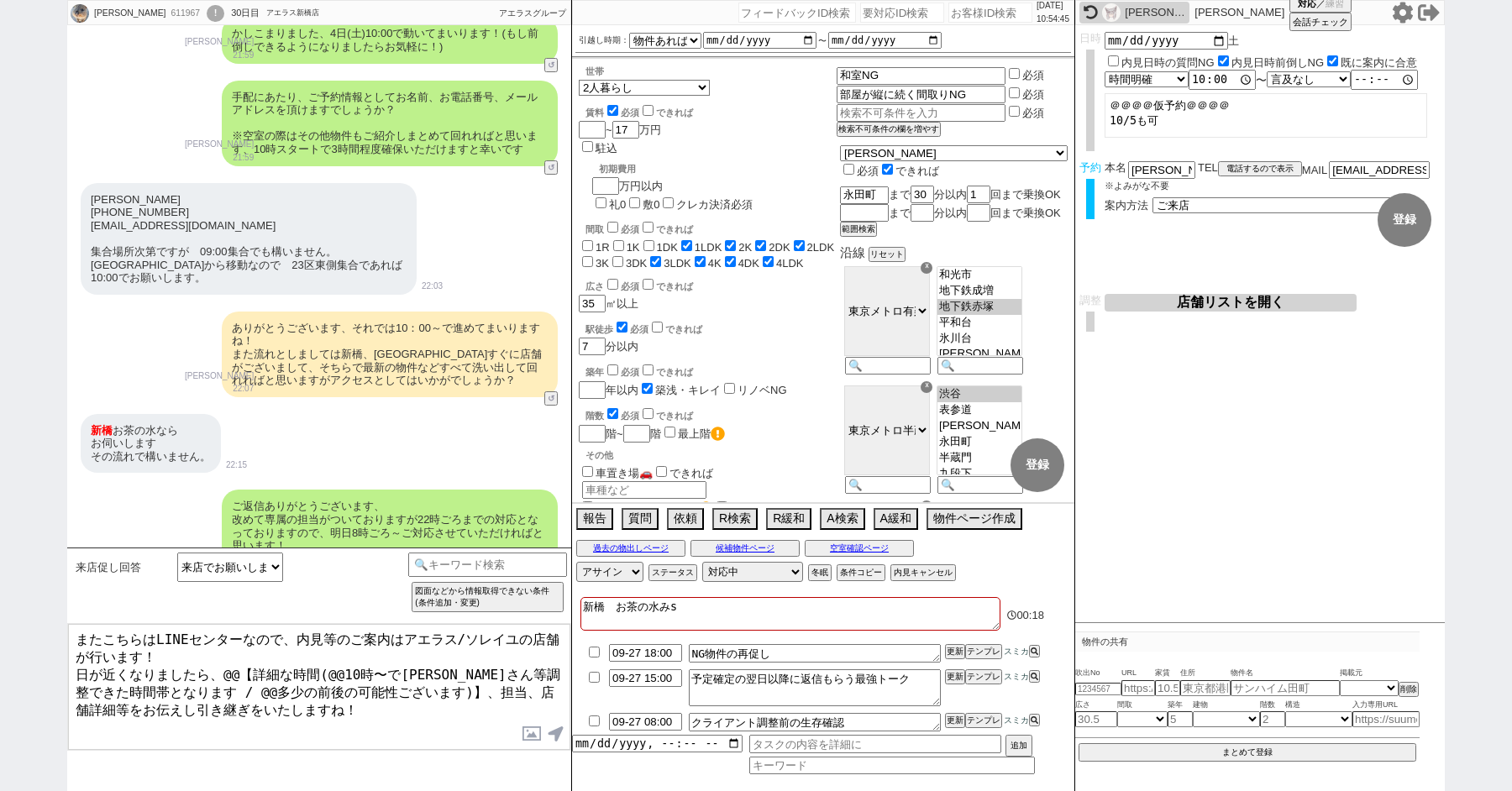
checkbox input "true"
type textarea "新橋　お茶の水みせ"
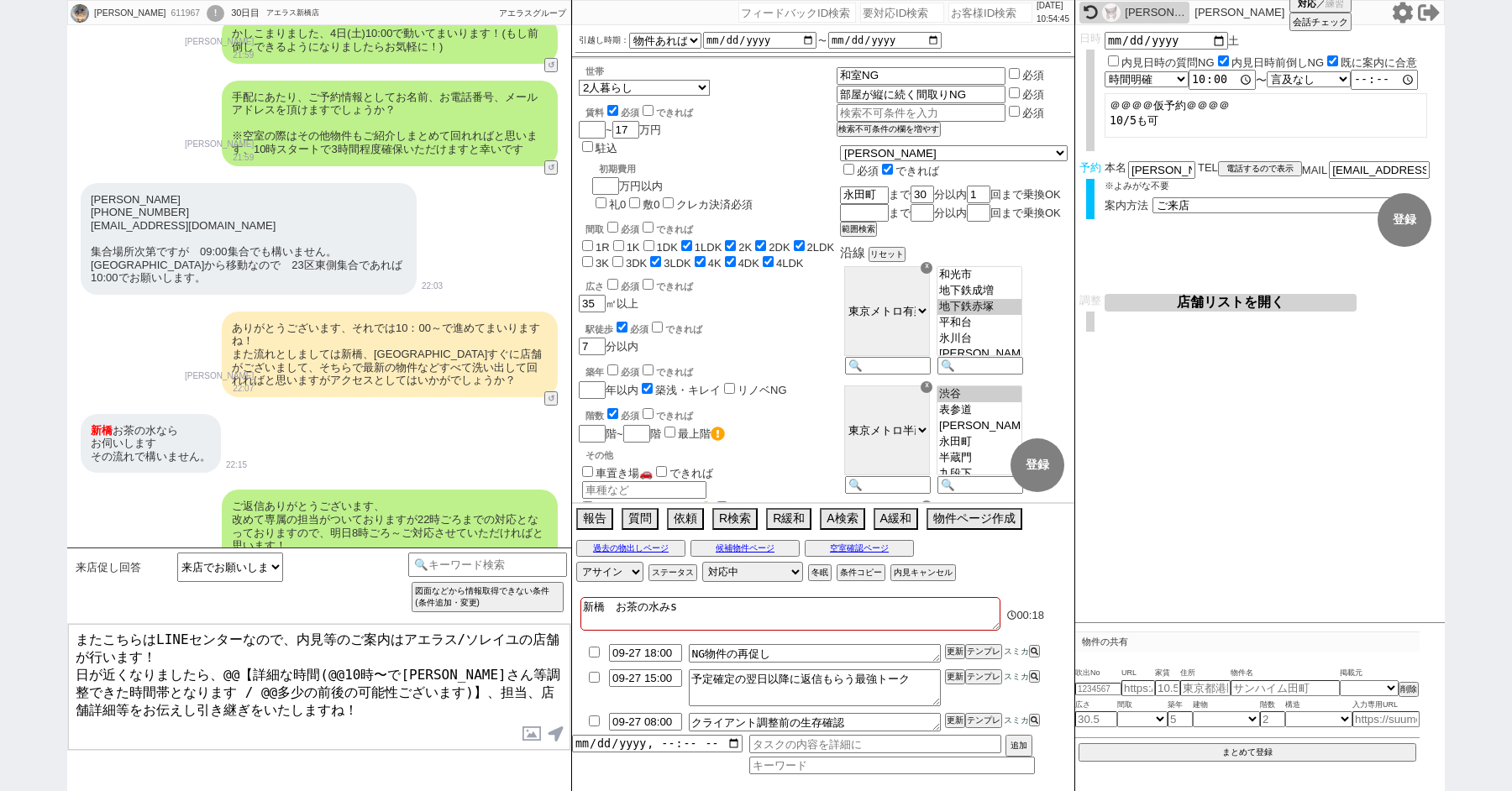
checkbox input "false"
checkbox input "true"
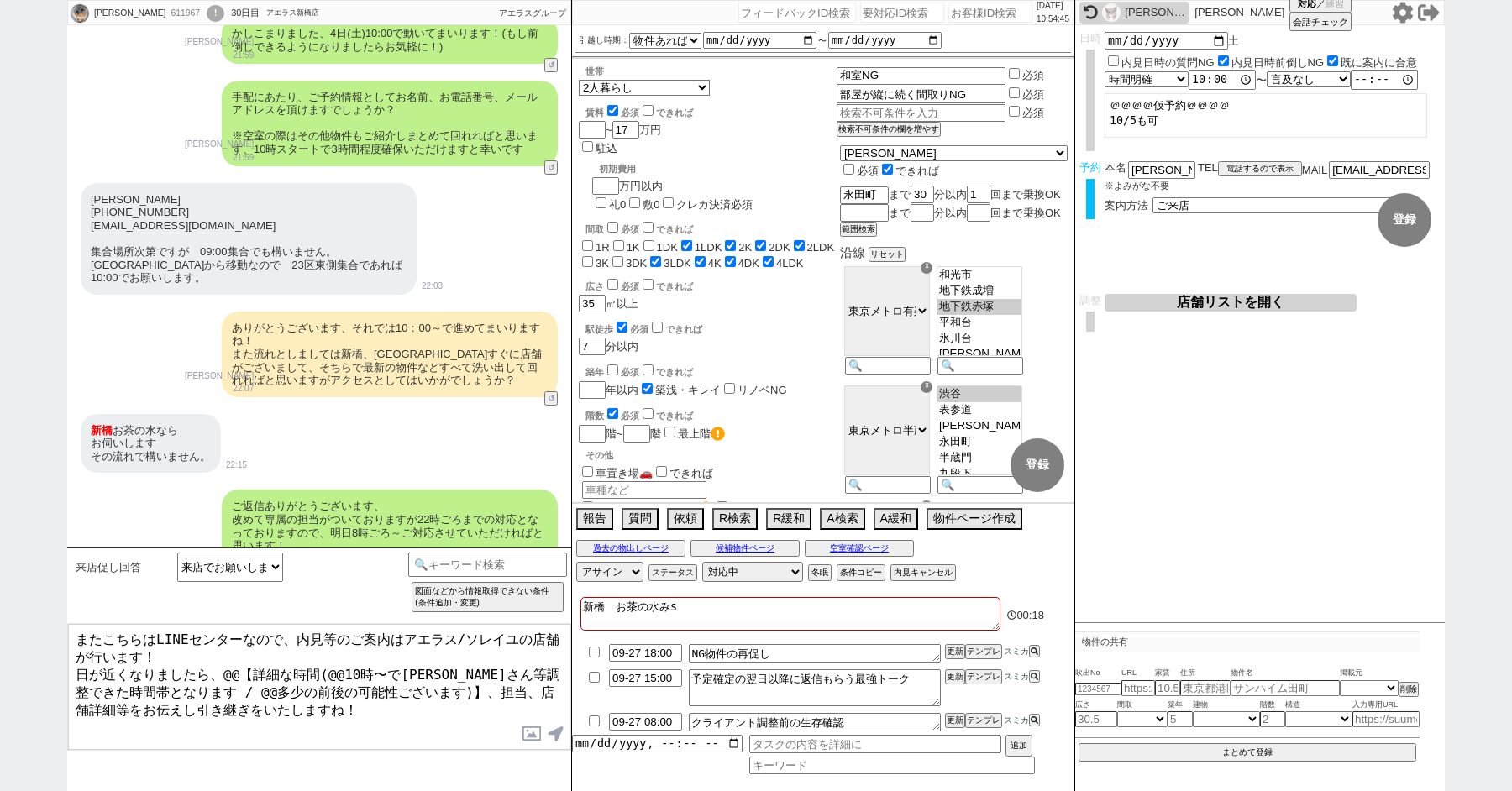
checkbox input "true"
checkbox input "false"
checkbox input "true"
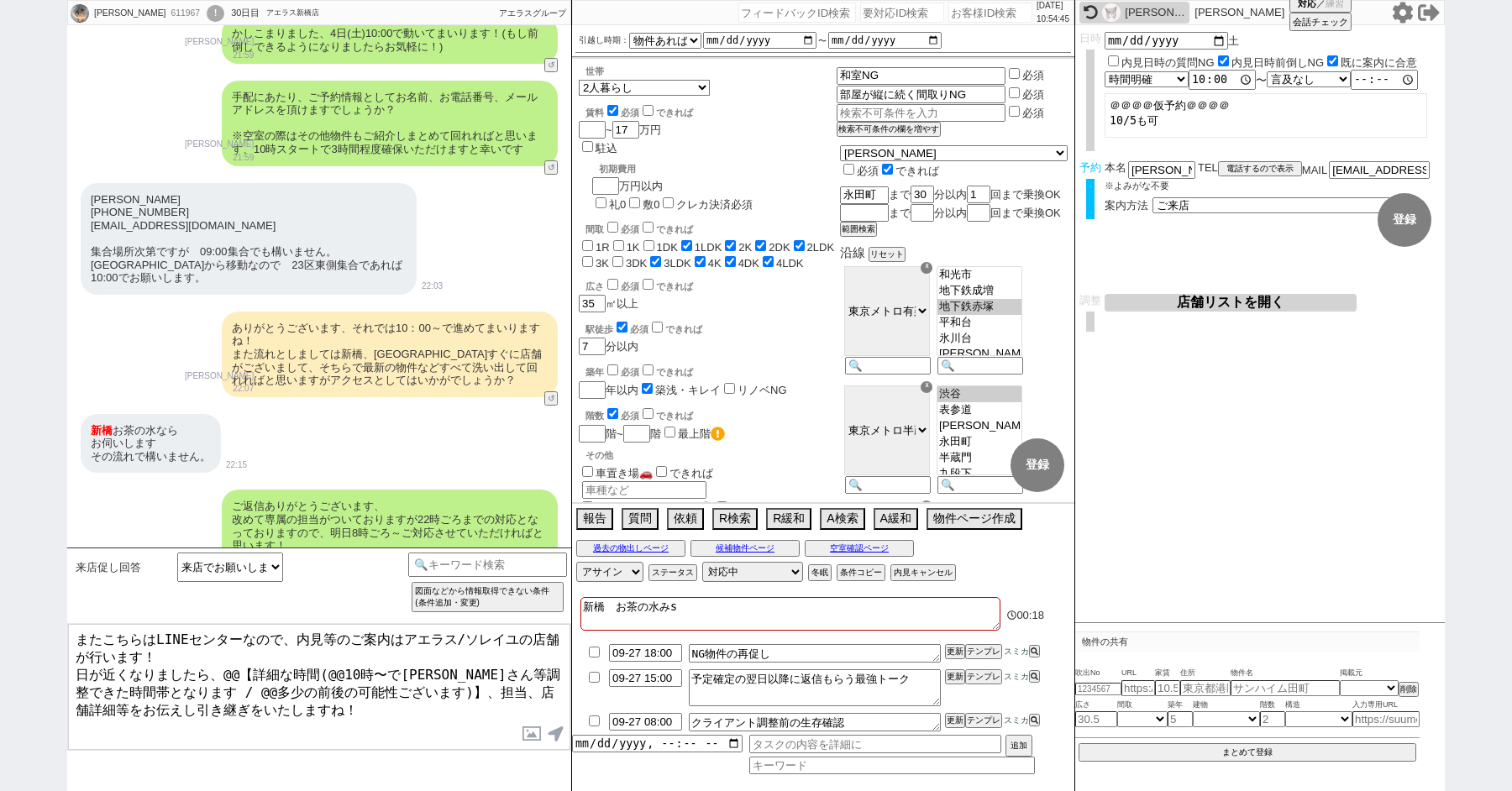
checkbox input "true"
type textarea "新橋　お茶の水店"
checkbox input "false"
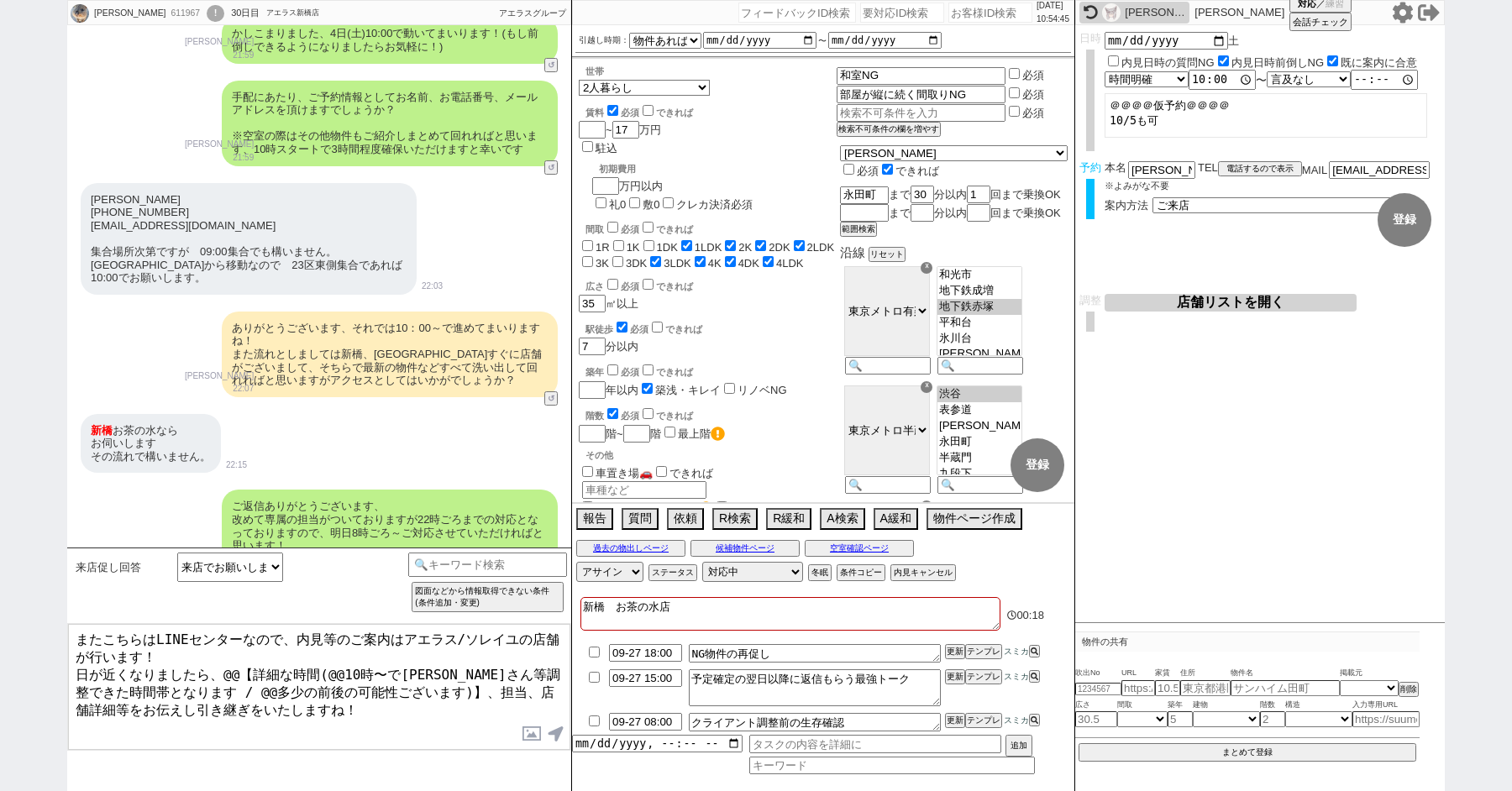
checkbox input "false"
checkbox input "true"
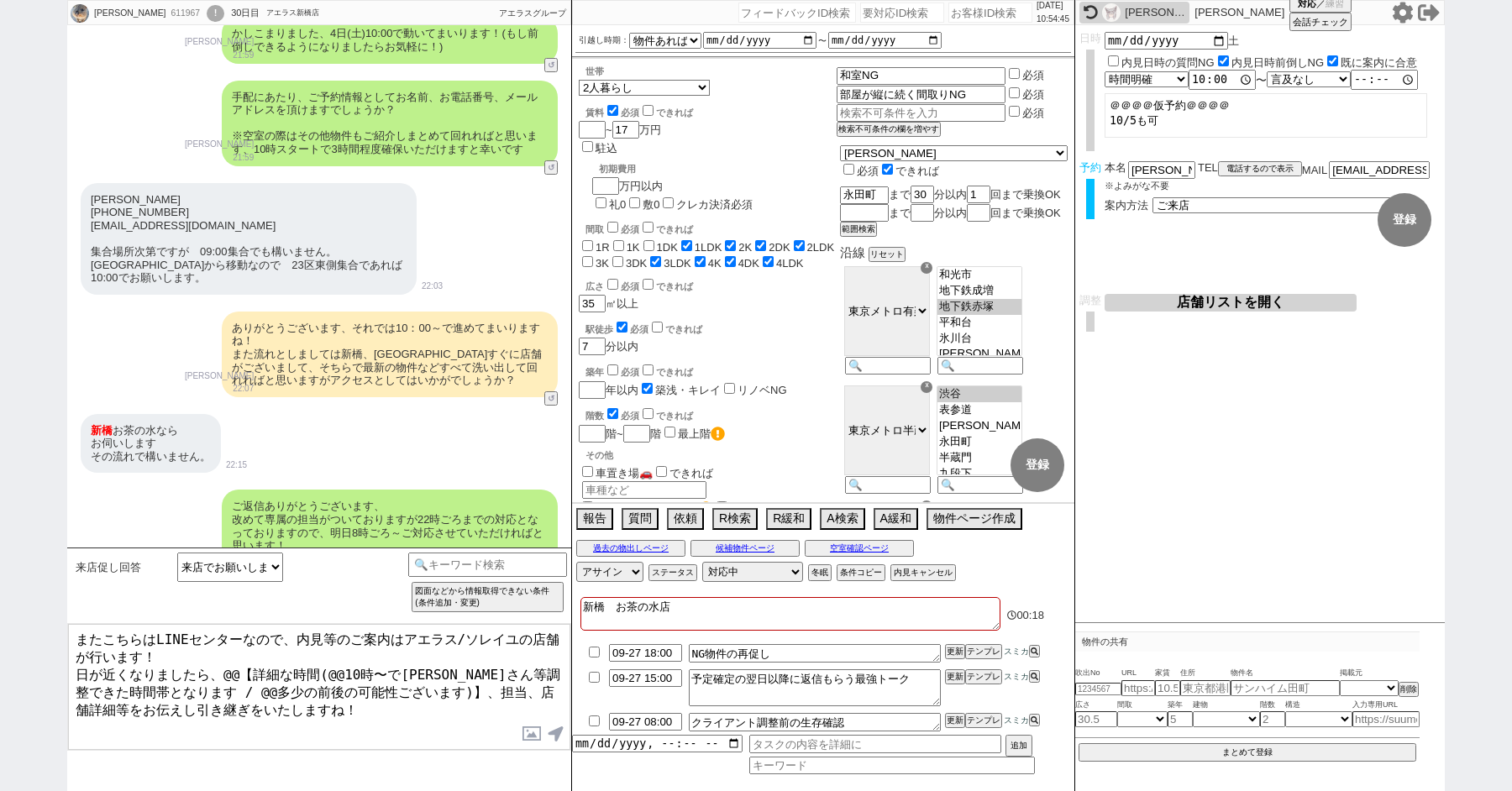
checkbox input "true"
checkbox input "false"
checkbox input "true"
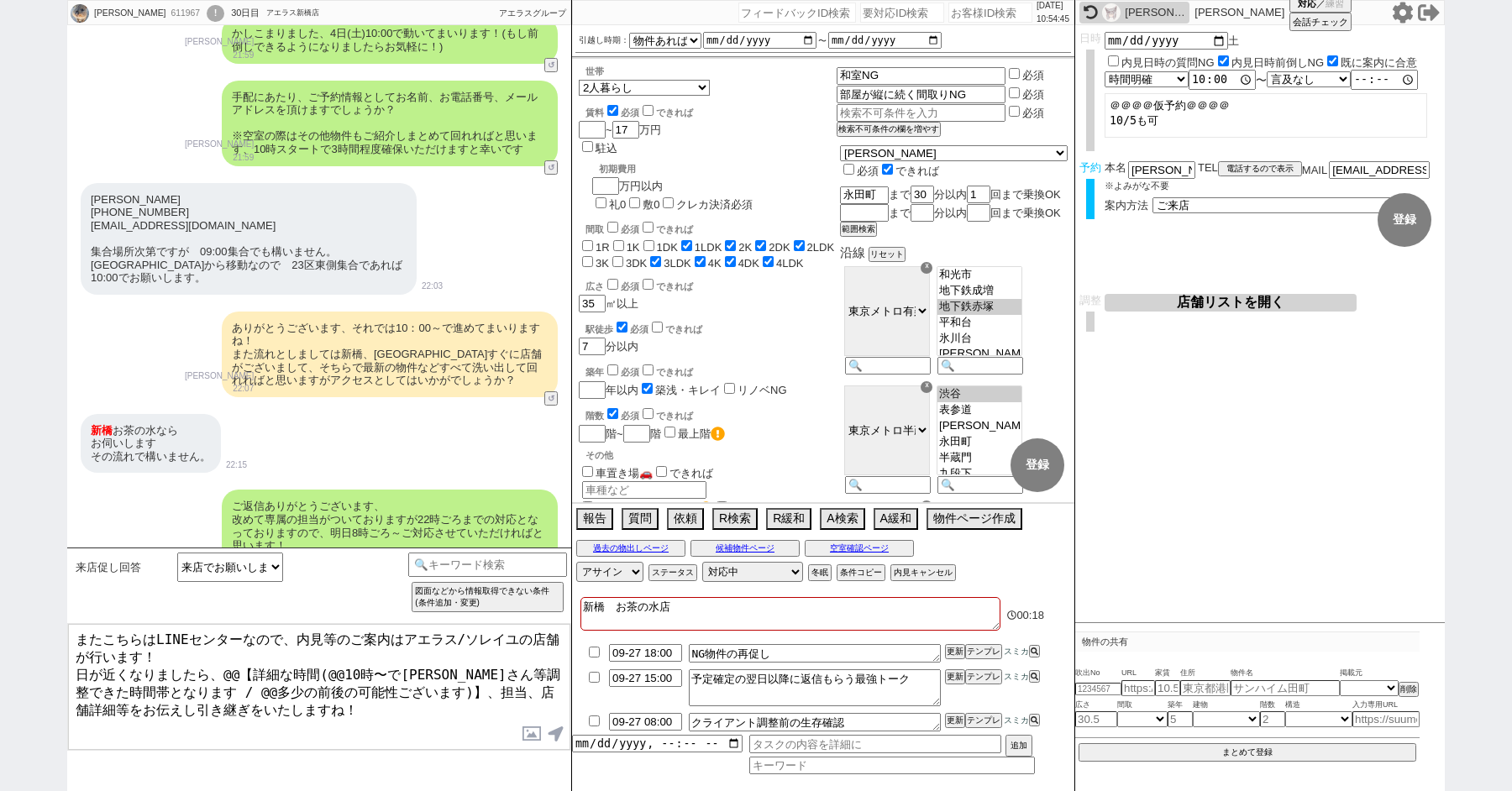
checkbox input "true"
checkbox input "false"
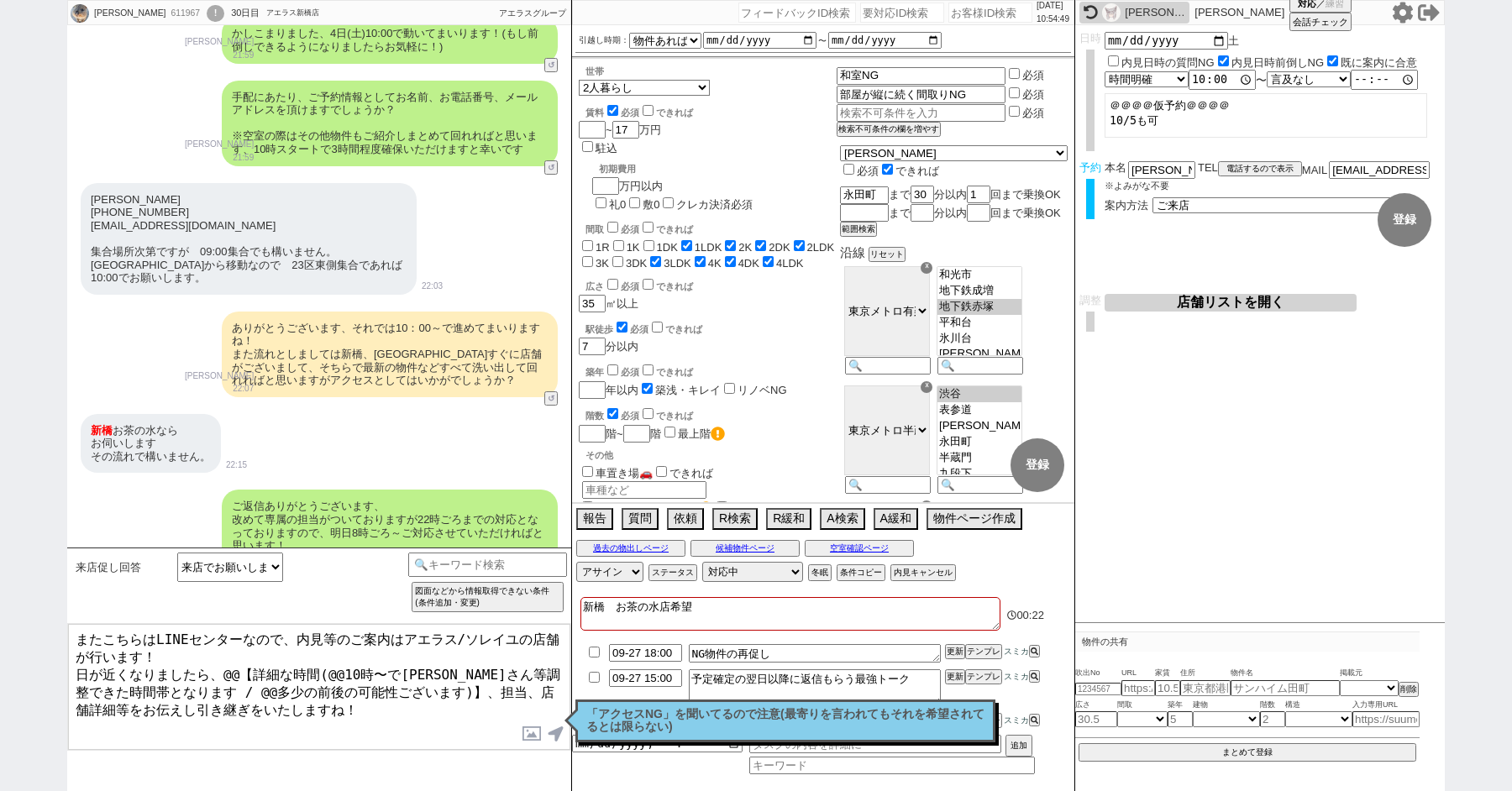
drag, startPoint x: 226, startPoint y: 667, endPoint x: 412, endPoint y: 679, distance: 186.4
click at [412, 679] on textarea "またこちらはLINEセンターなので、内見等のご案内はアエラス/ソレイユの店舗が行います！ 日が近くなりましたら、@@【詳細な時間(@@10時〜で大家さん等調整…" at bounding box center [319, 687] width 503 height 126
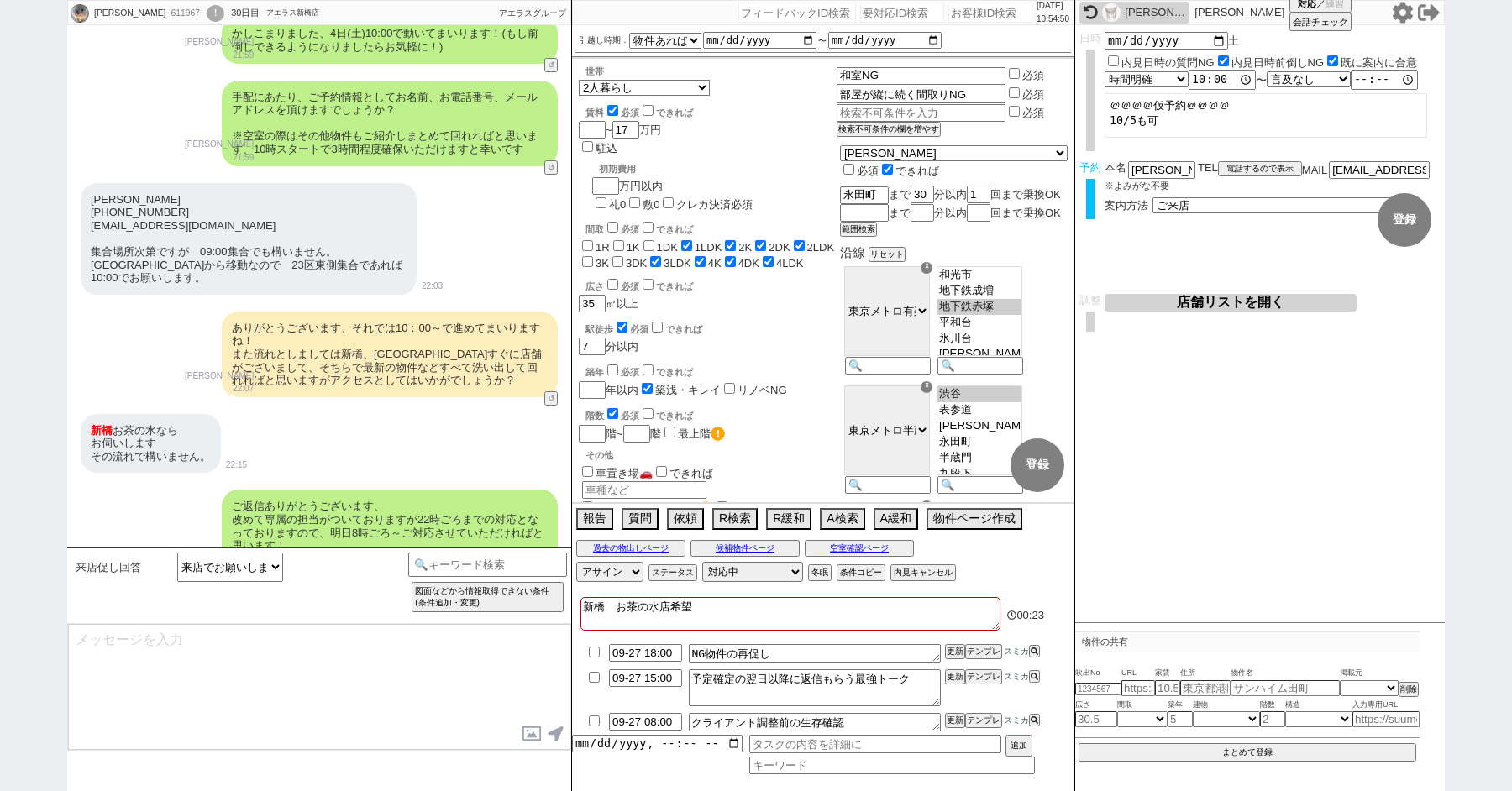
scroll to position [9728, 0]
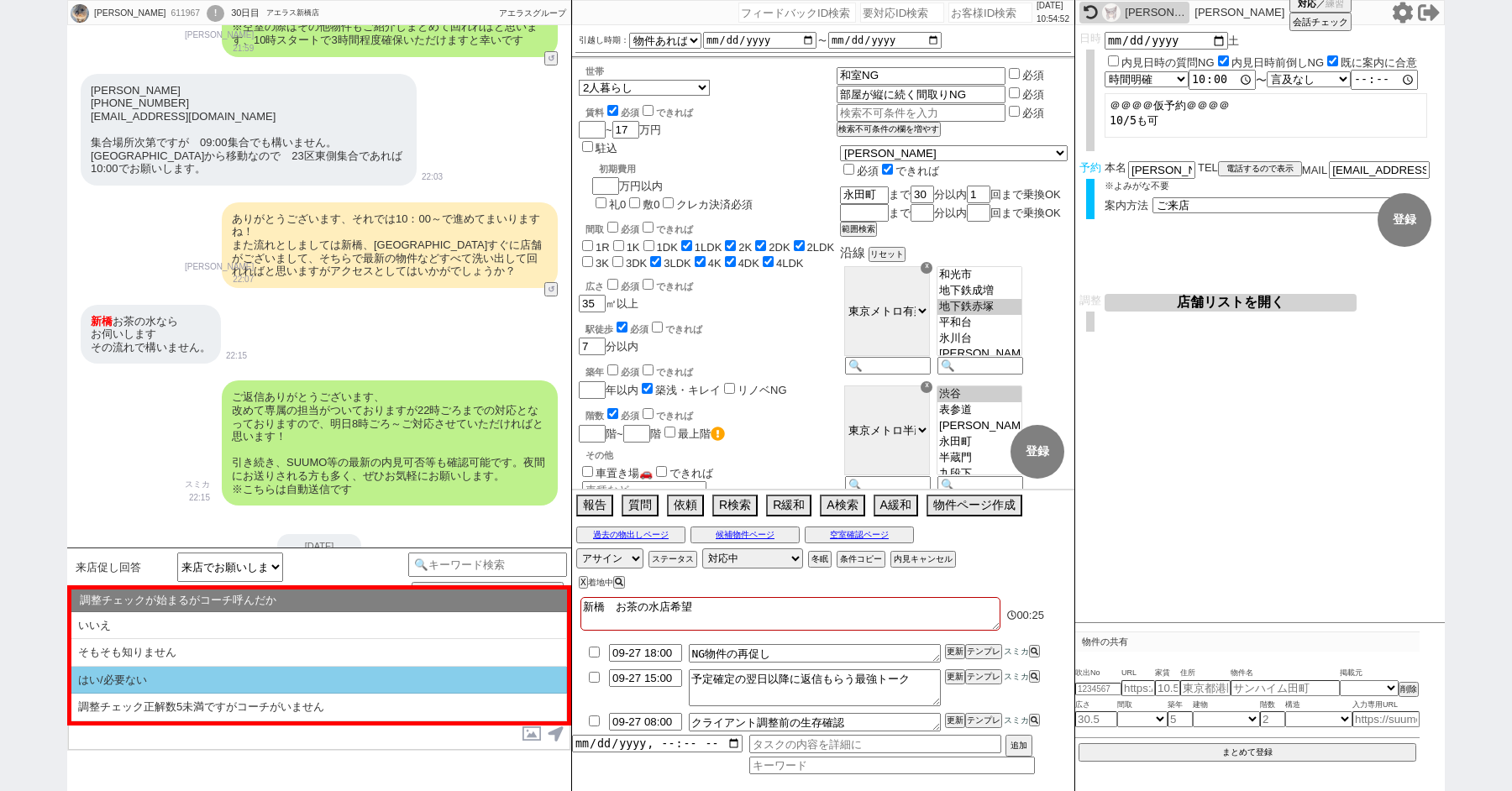
click at [258, 683] on li "はい/必要ない" at bounding box center [318, 681] width 496 height 28
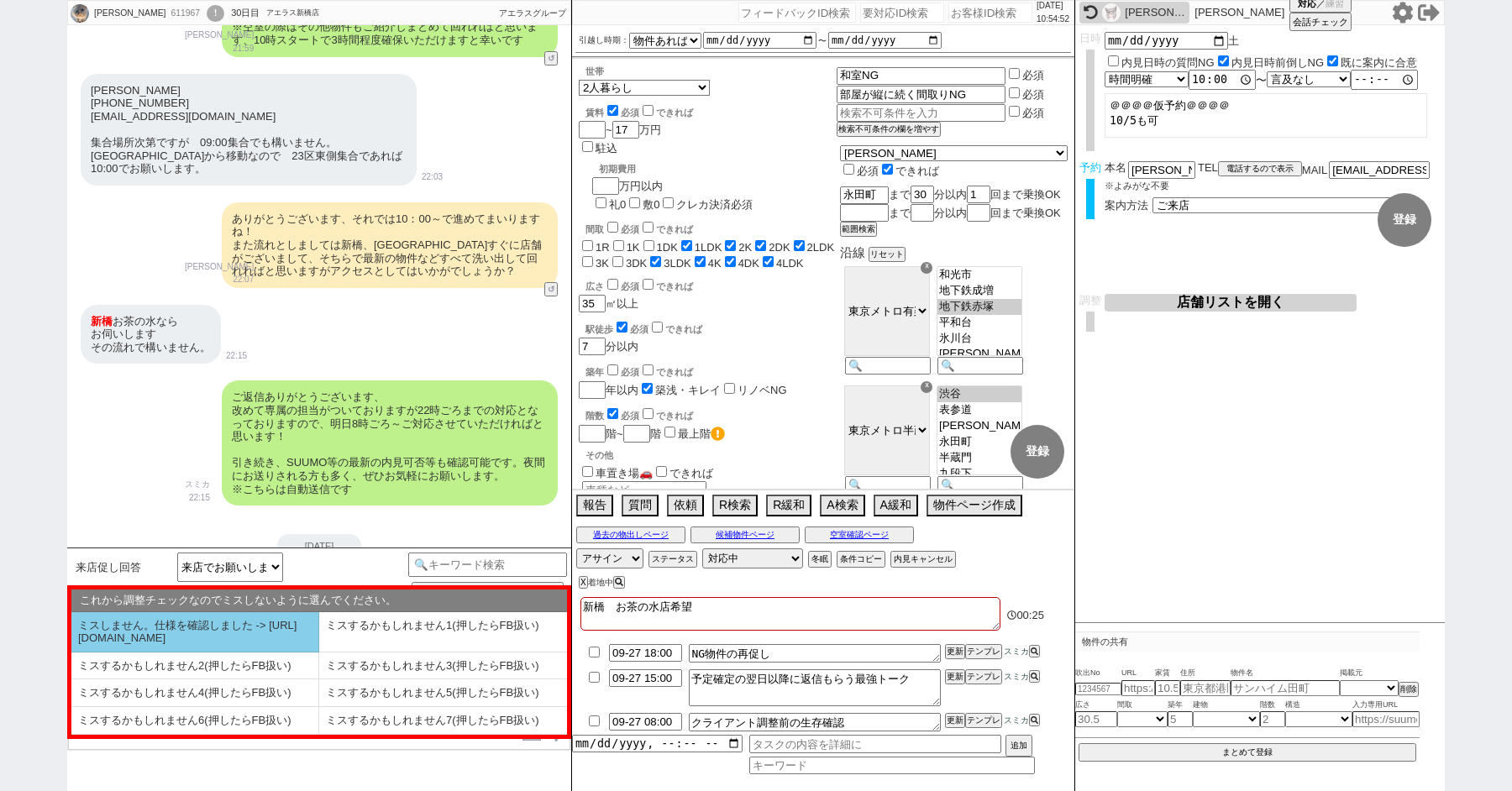
click at [160, 627] on li "ミスしません。仕様を確認しました -> https://jent.notion.site/841a6651aa67425da7d40ddfad41a184" at bounding box center [194, 631] width 247 height 40
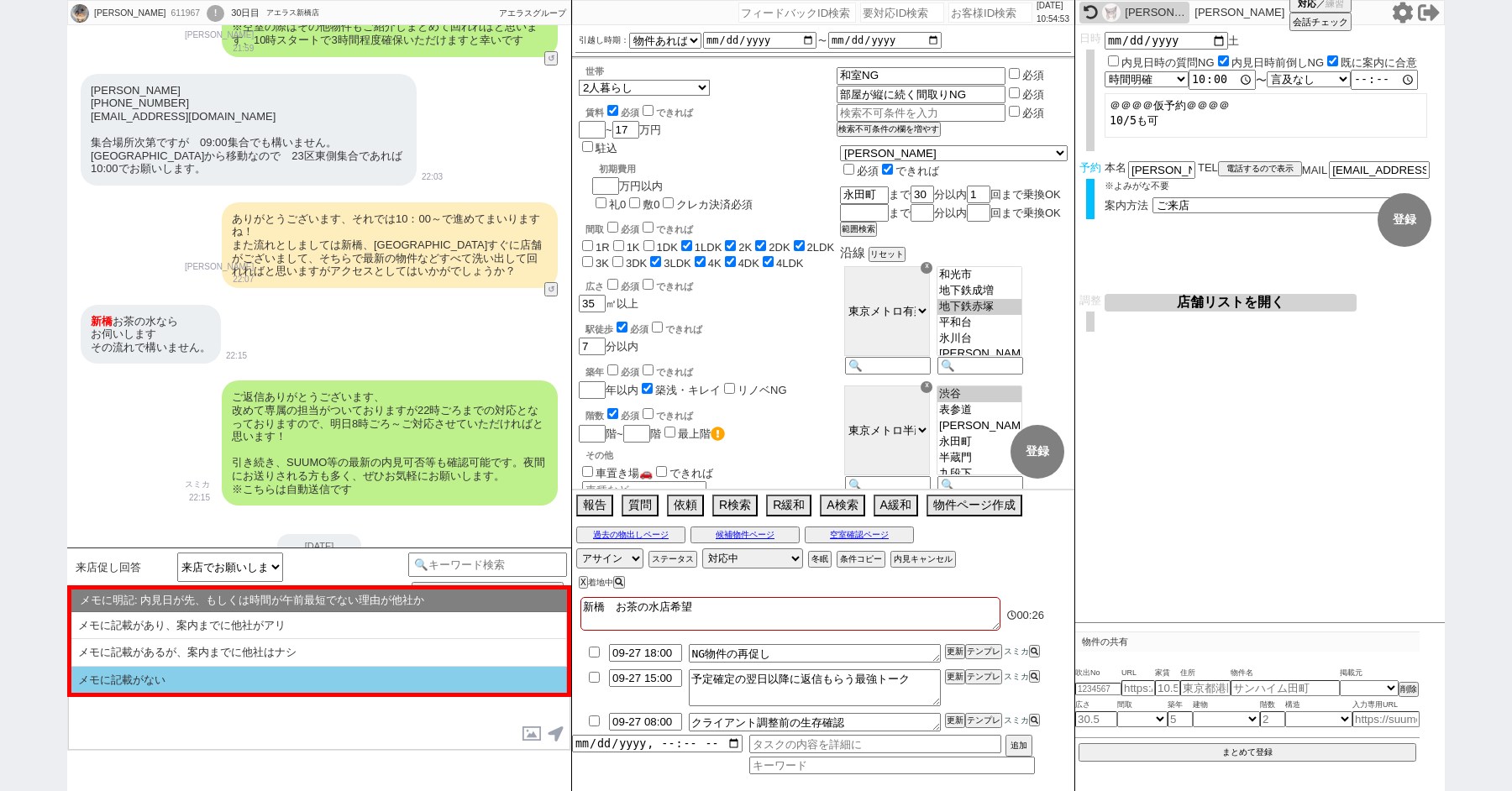
click at [173, 685] on li "メモに記載がない" at bounding box center [318, 680] width 496 height 27
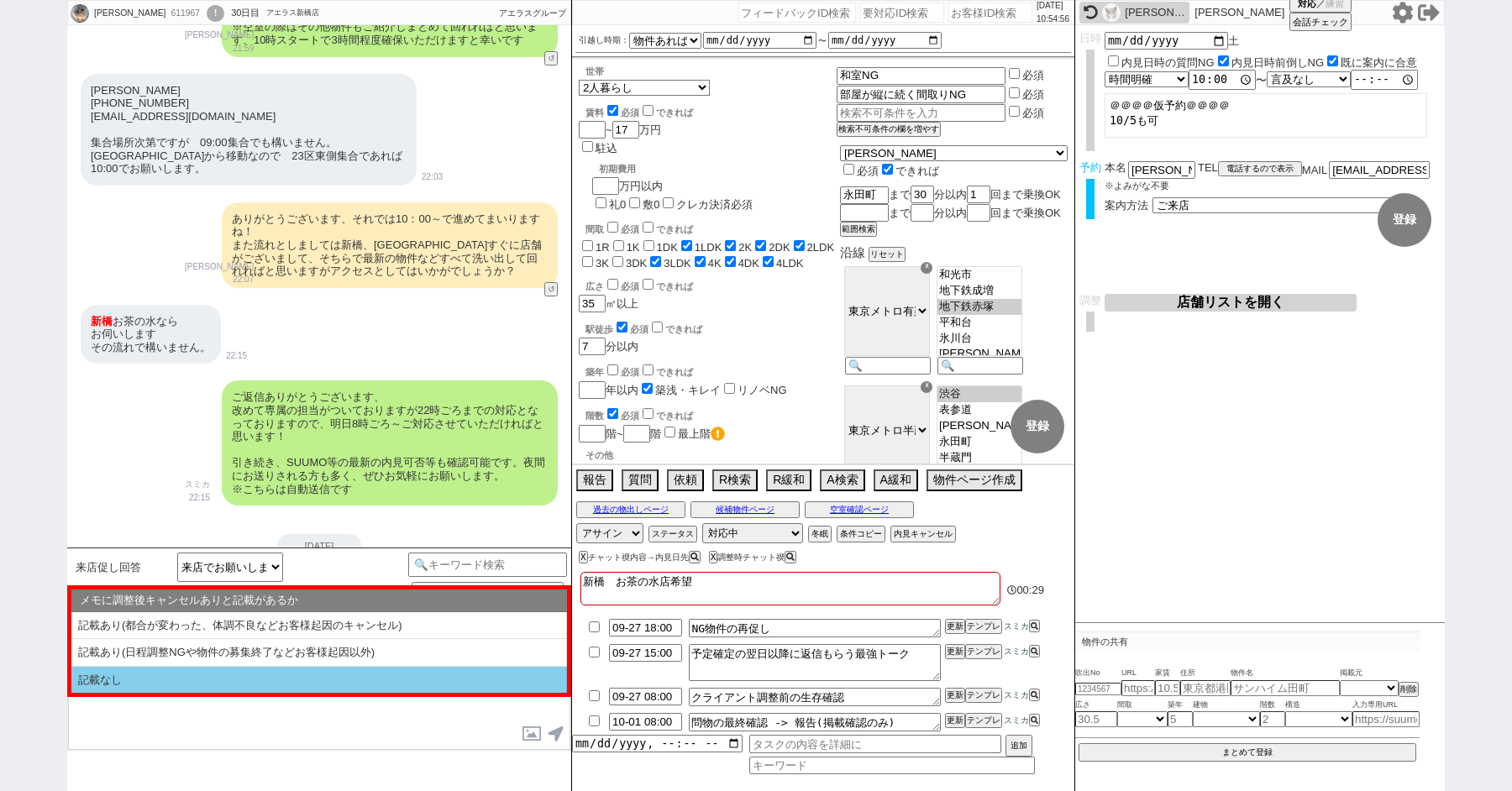
click at [177, 678] on li "記載なし" at bounding box center [318, 680] width 496 height 27
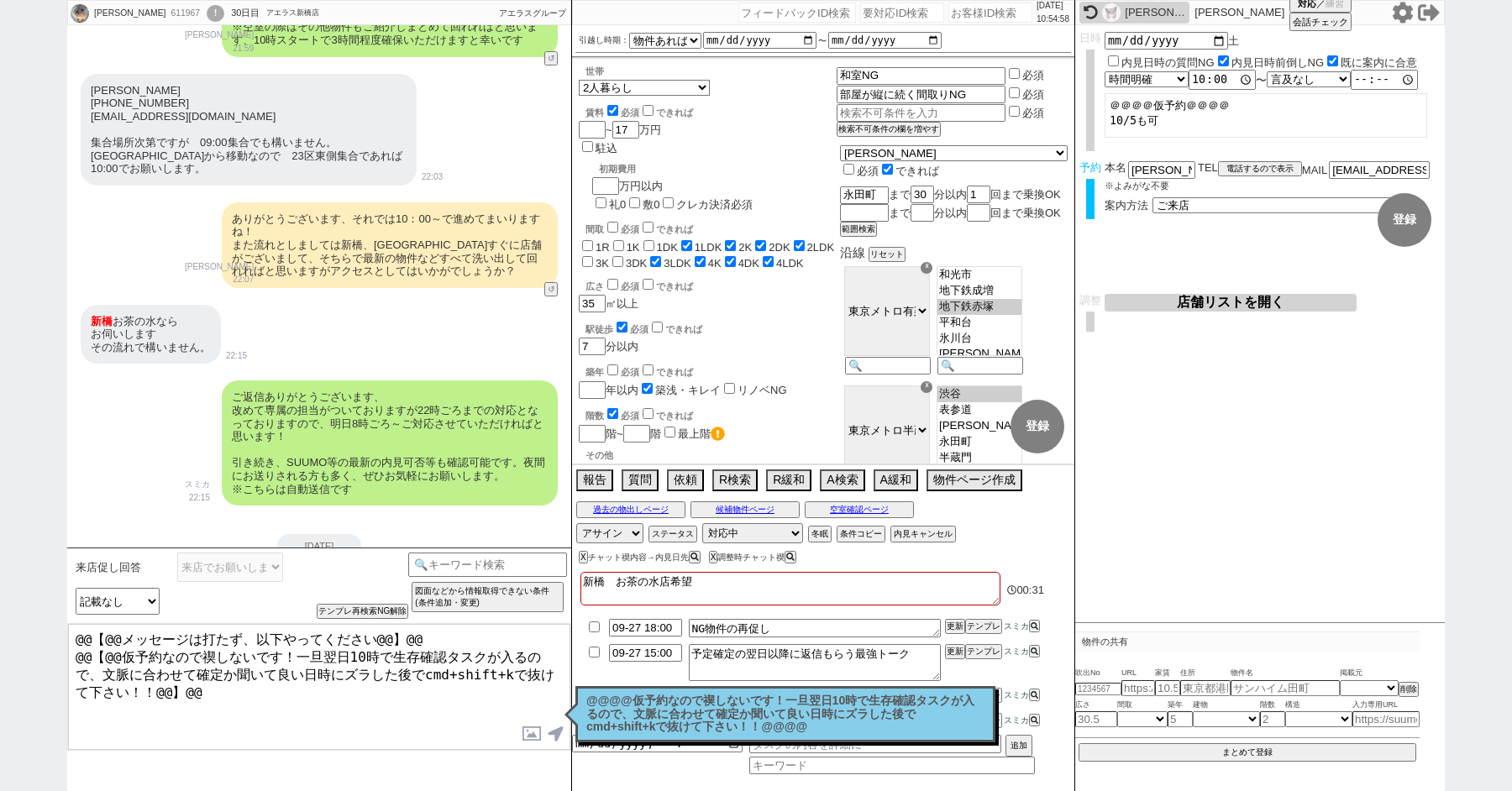
click at [637, 697] on p "@@@@仮予約なので禊しないです！一旦翌日10時で生存確認タスクが入るので、文脈に合わせて確定か聞いて良い日時にズラした後でcmd+shift+kで抜けて下さ…" at bounding box center [786, 714] width 398 height 39
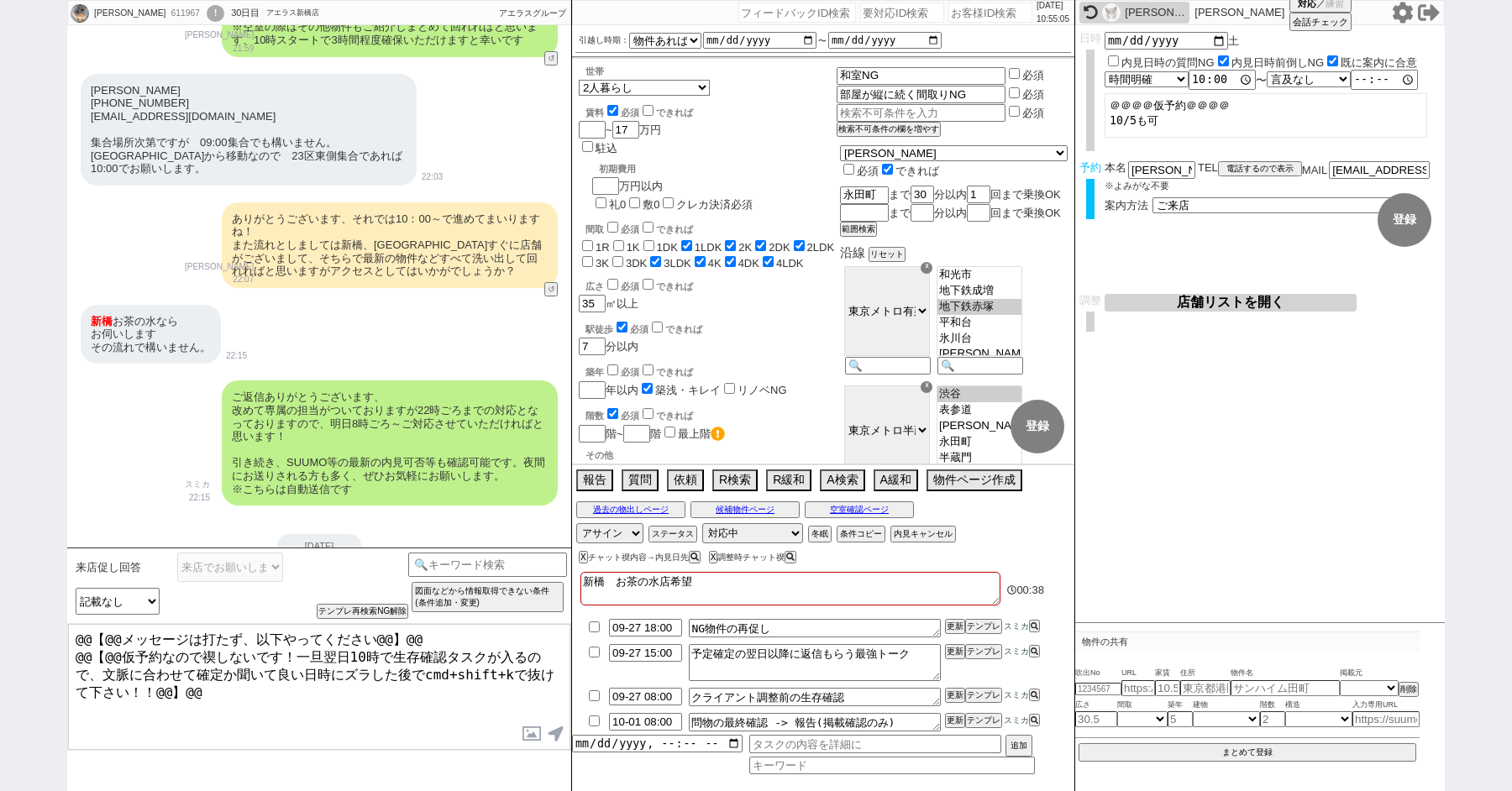
click at [594, 626] on input "checkbox" at bounding box center [594, 626] width 25 height 11
click at [592, 652] on input "checkbox" at bounding box center [594, 651] width 25 height 11
click at [593, 692] on input "checkbox" at bounding box center [594, 694] width 25 height 11
click at [133, 570] on div "かしこまりました、それでは改めて 【10月4日(土)】にて手配の方完了いたしました！ 青木琢磨 10:54 27589-A1" at bounding box center [318, 602] width 504 height 63
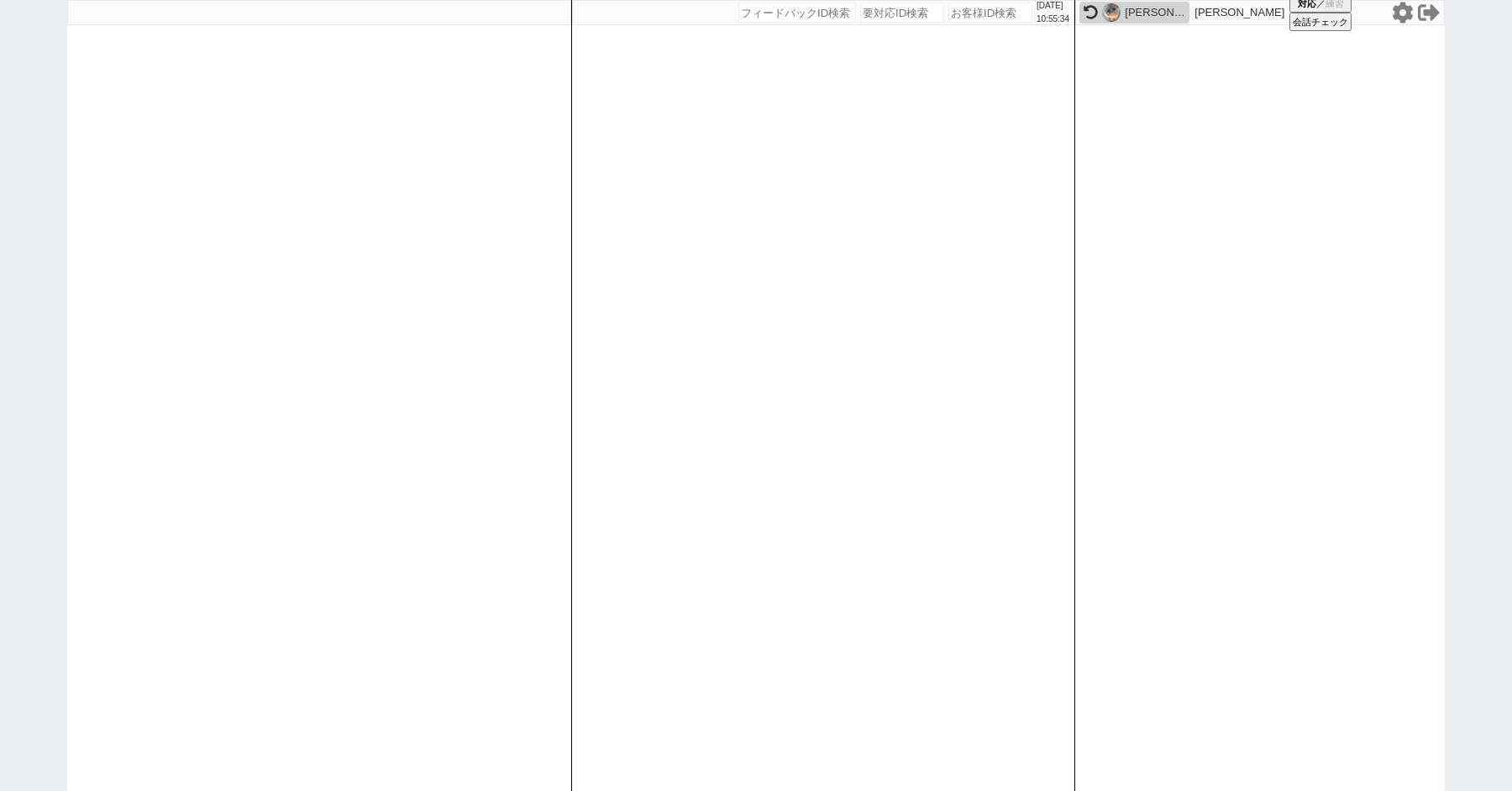
click at [48, 382] on div "2025/09/26 10:55:34 候補物件を追加してしてください 紹介した物件一覧 他社物件を追加する 空室確認ページに追加・削除 紹介した物件一覧 他…" at bounding box center [756, 395] width 1512 height 791
paste input "614250"
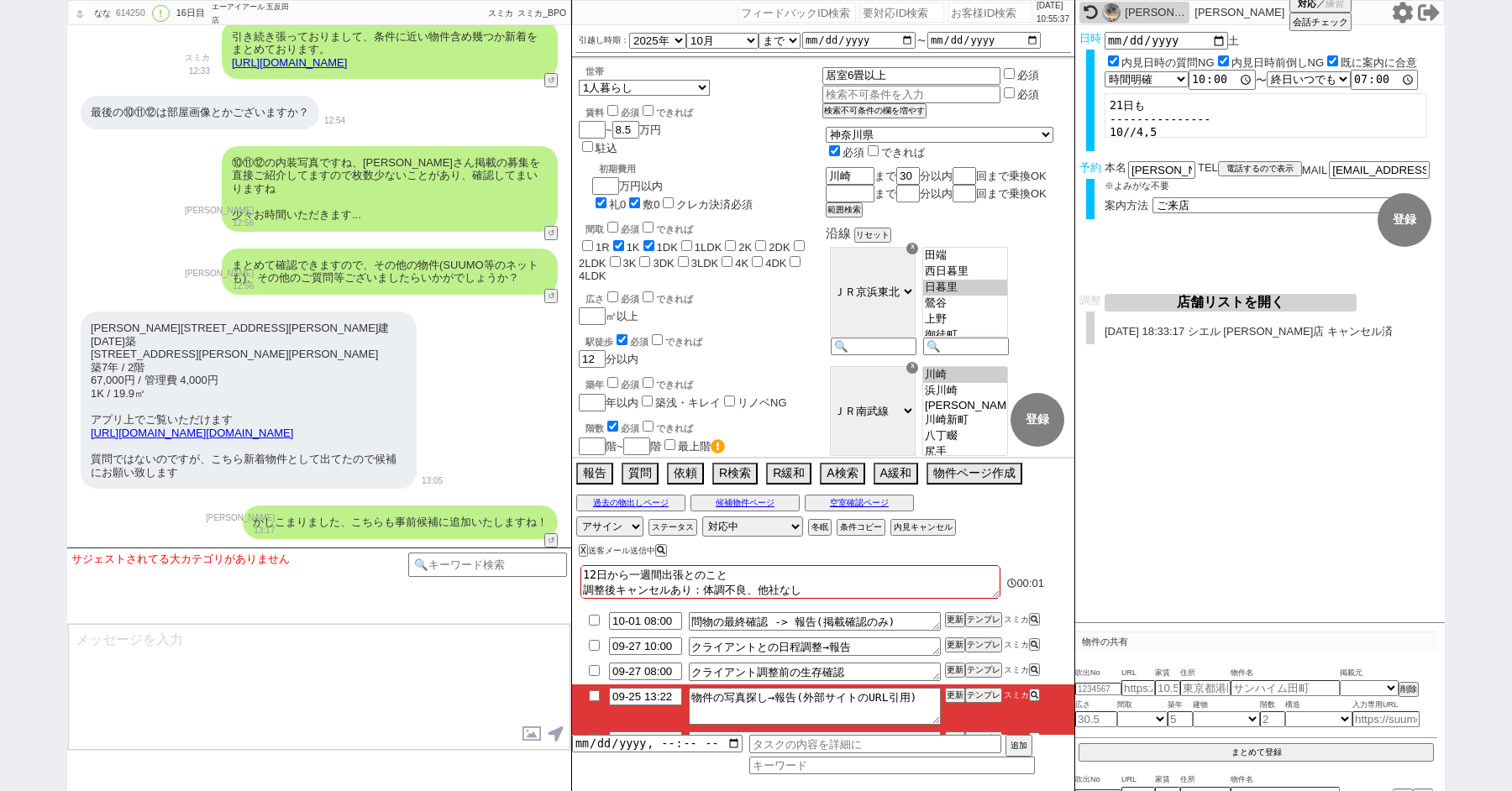
scroll to position [36, 0]
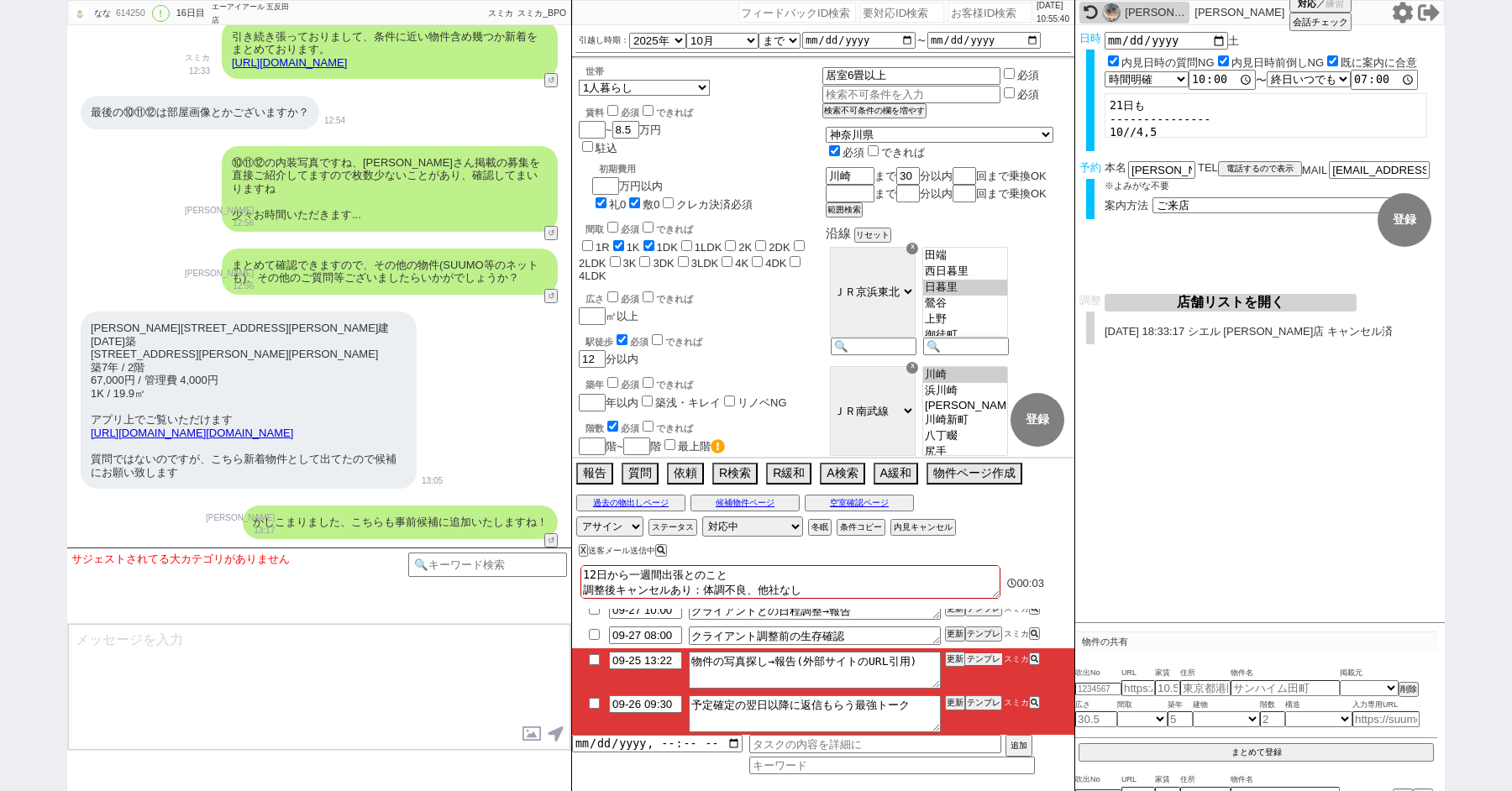
click at [981, 656] on button "テンプレ" at bounding box center [983, 659] width 36 height 12
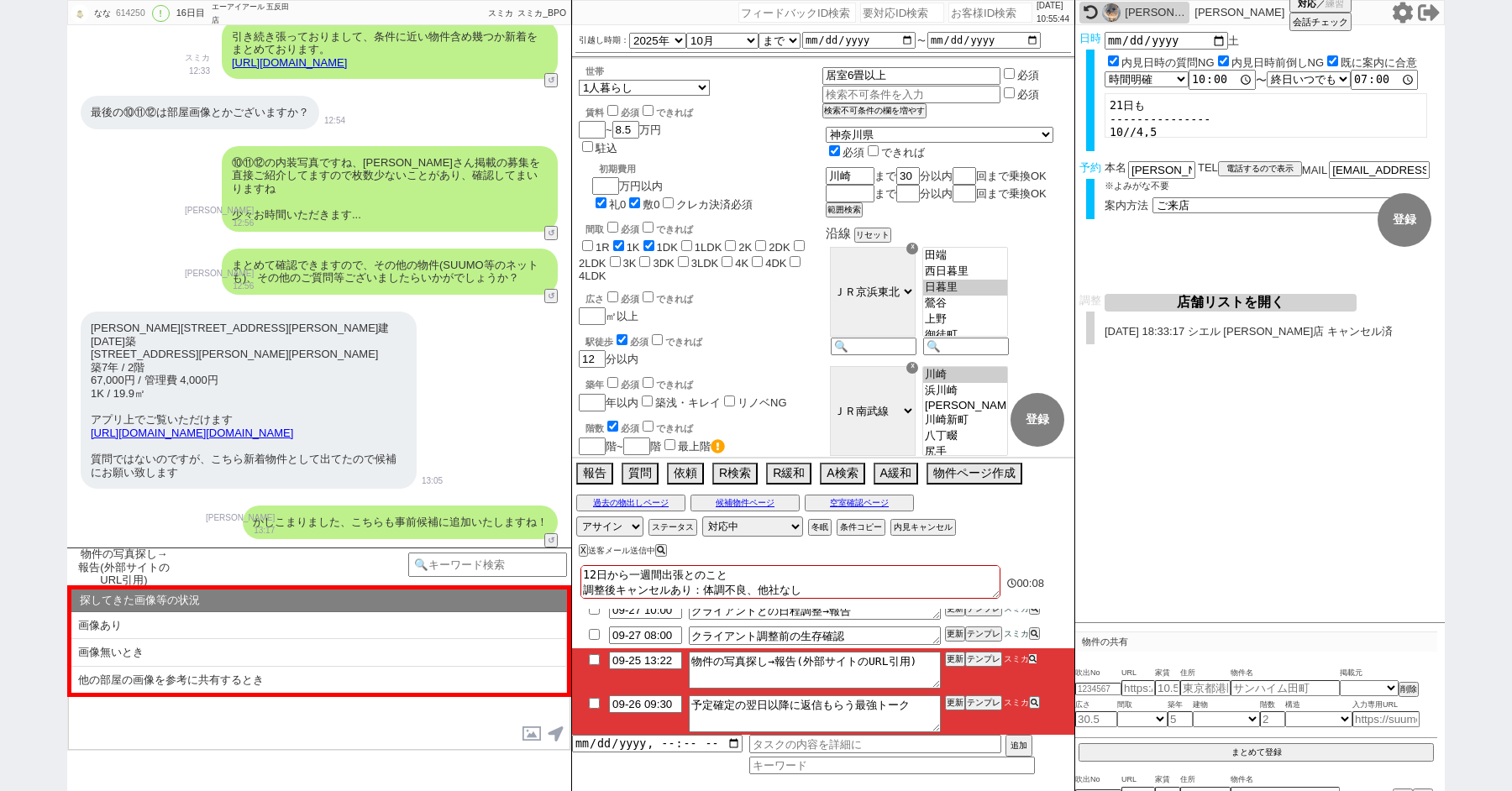
click at [1034, 657] on icon at bounding box center [1033, 659] width 8 height 8
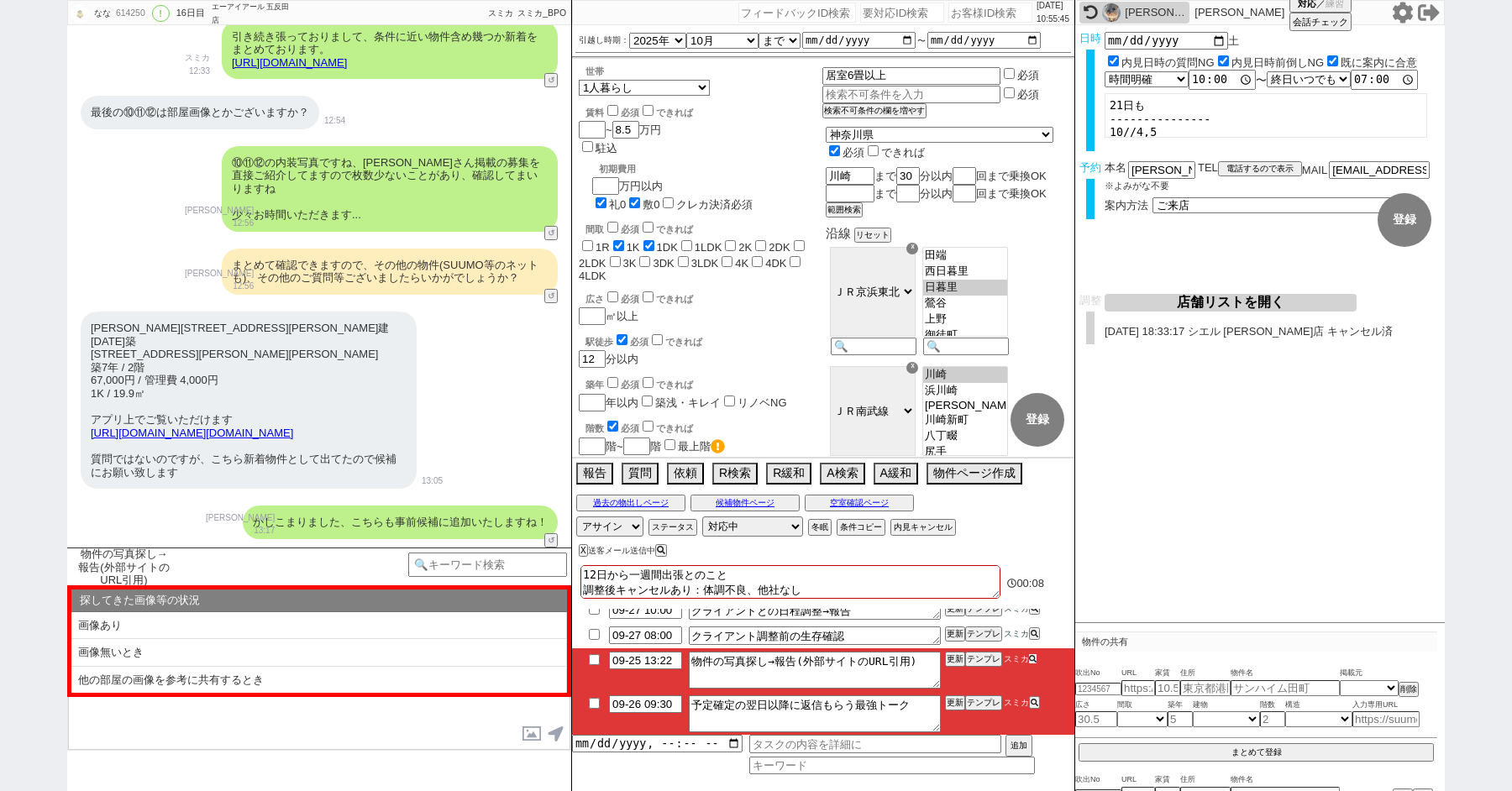
click at [1034, 657] on icon at bounding box center [1033, 659] width 8 height 8
click at [347, 69] on link "https://tools.sumika.live/pages/0ytqayb" at bounding box center [289, 62] width 115 height 13
click at [578, 19] on button "☓" at bounding box center [587, 17] width 32 height 33
click at [357, 80] on div "引き続き張っておりまして、条件に近い物件含め幾つか新着をまとめております。 https://tools.sumika.live/pages/0ytqayb" at bounding box center [389, 49] width 336 height 60
click at [347, 69] on link "https://tools.sumika.live/pages/0ytqayb" at bounding box center [289, 62] width 115 height 13
